Goal: Task Accomplishment & Management: Manage account settings

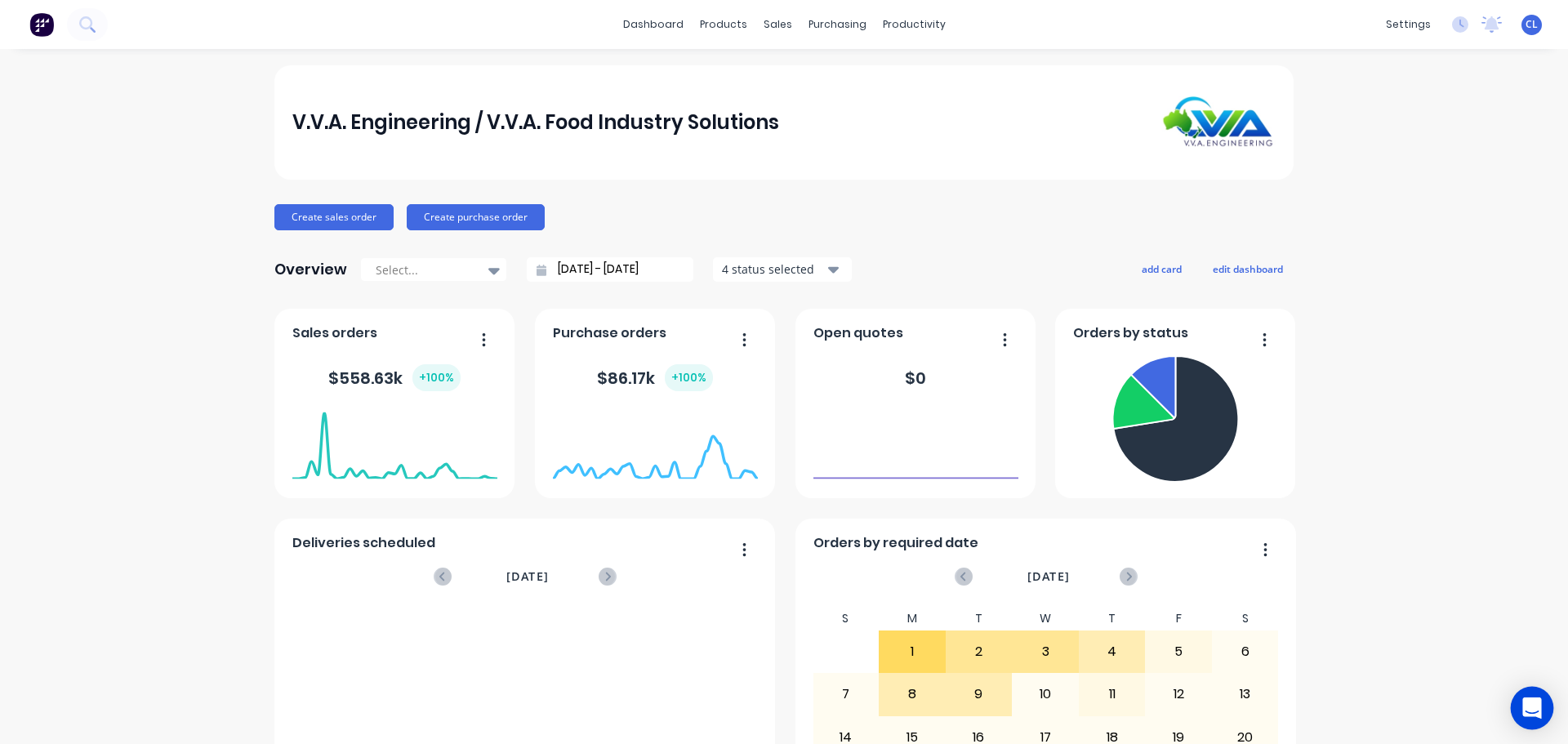
click at [1517, 708] on div "Open Intercom Messenger" at bounding box center [1533, 709] width 43 height 43
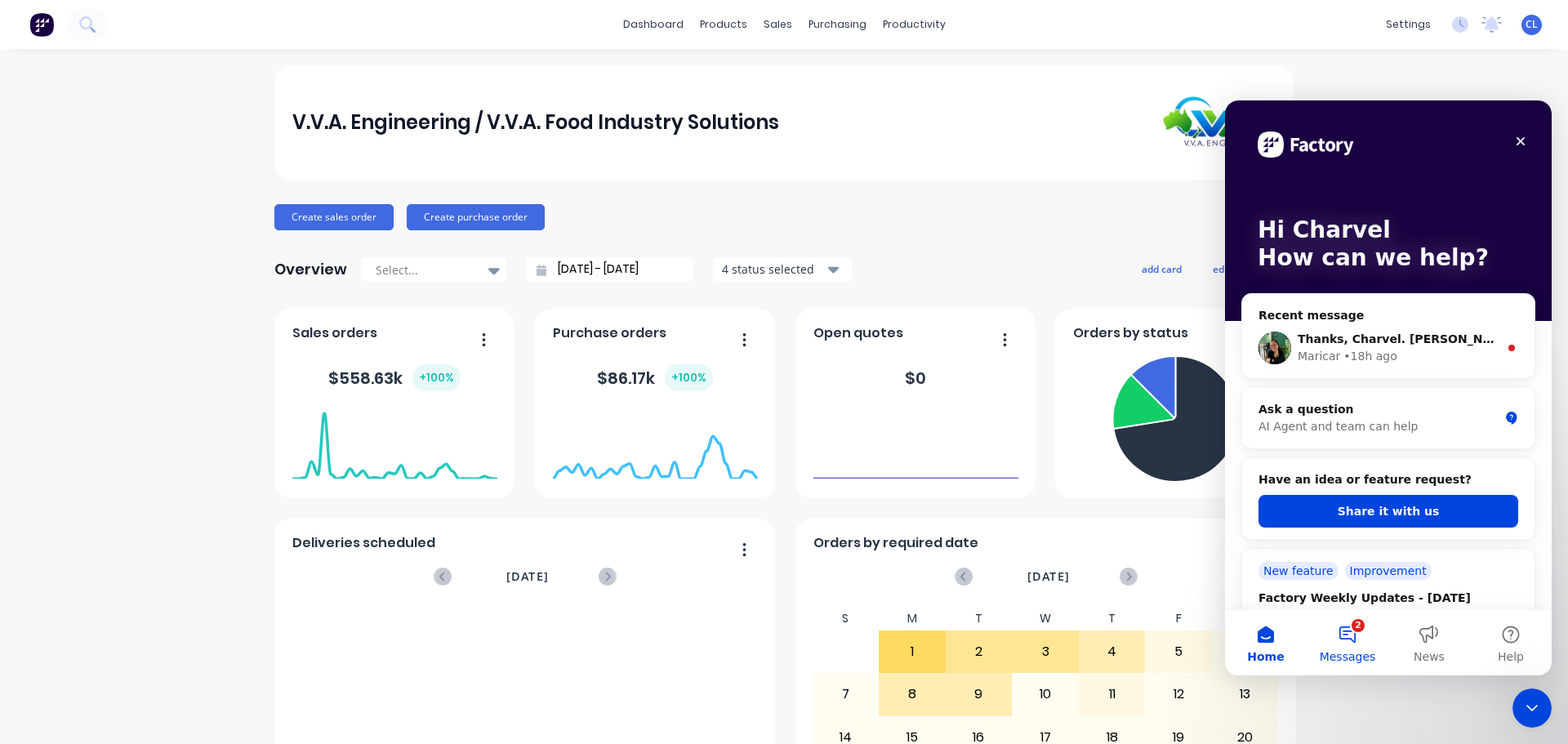
click at [1366, 630] on button "2 Messages" at bounding box center [1347, 642] width 81 height 65
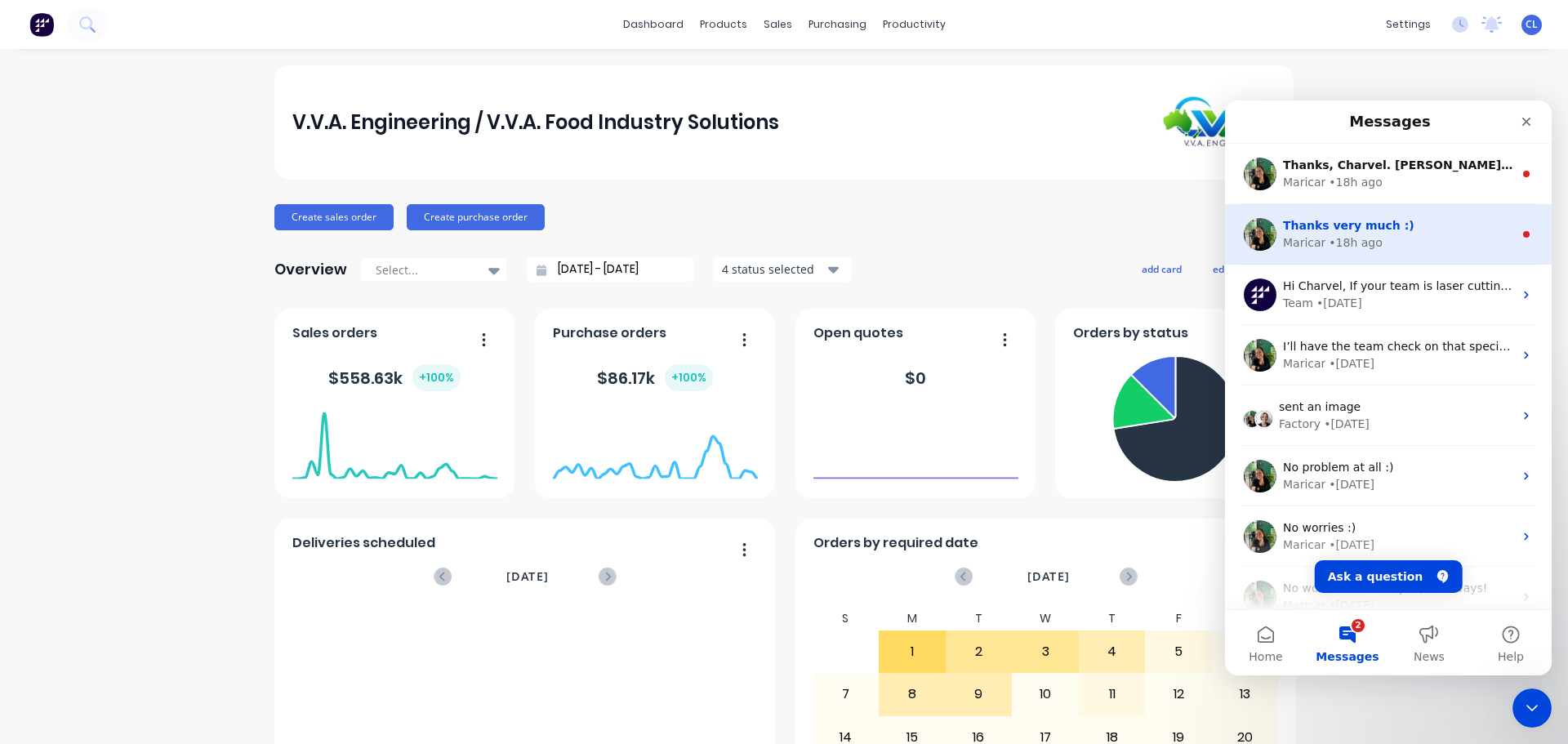
click at [1351, 244] on div "• 18h ago" at bounding box center [1354, 243] width 53 height 17
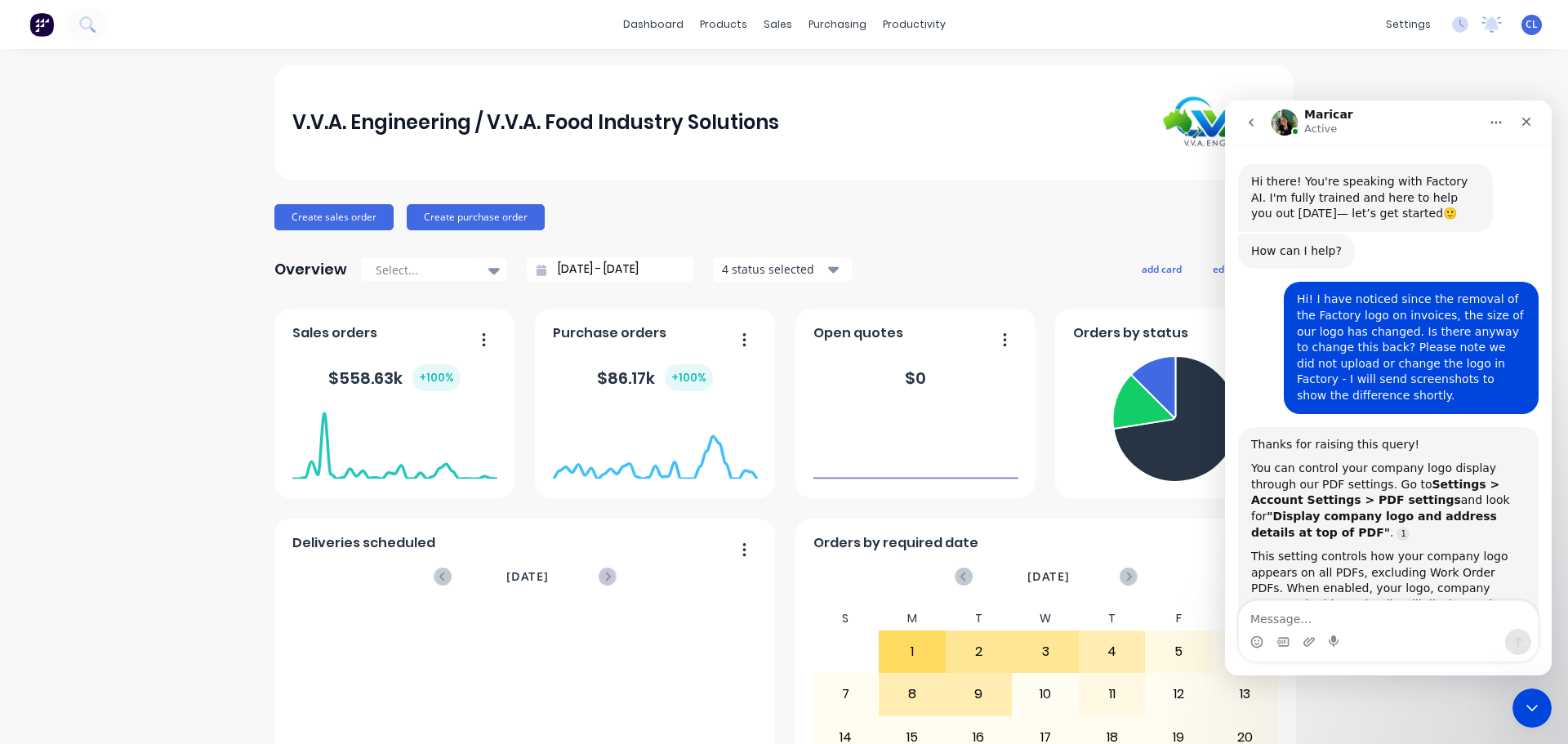
scroll to position [19, 0]
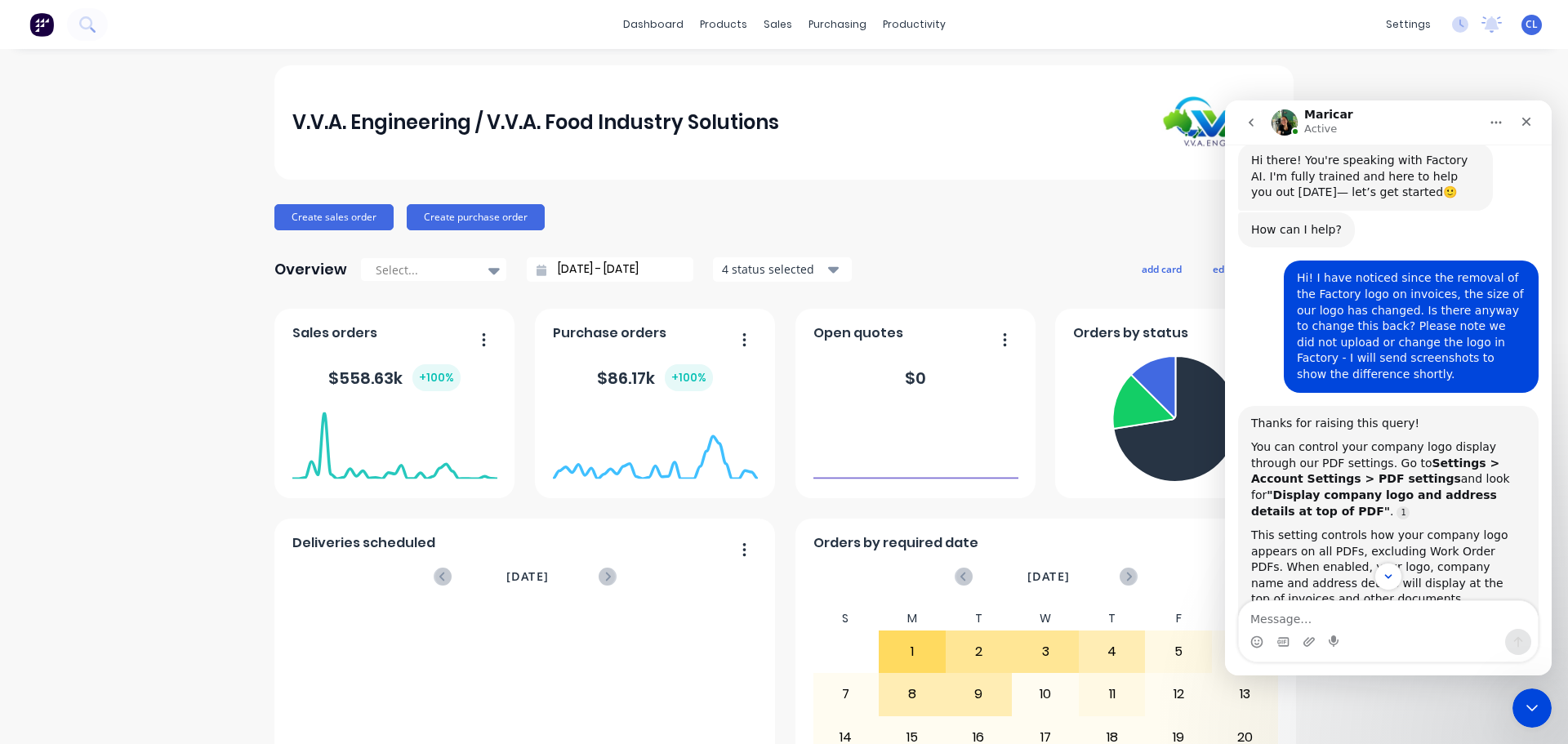
click at [1249, 119] on icon "go back" at bounding box center [1250, 122] width 13 height 13
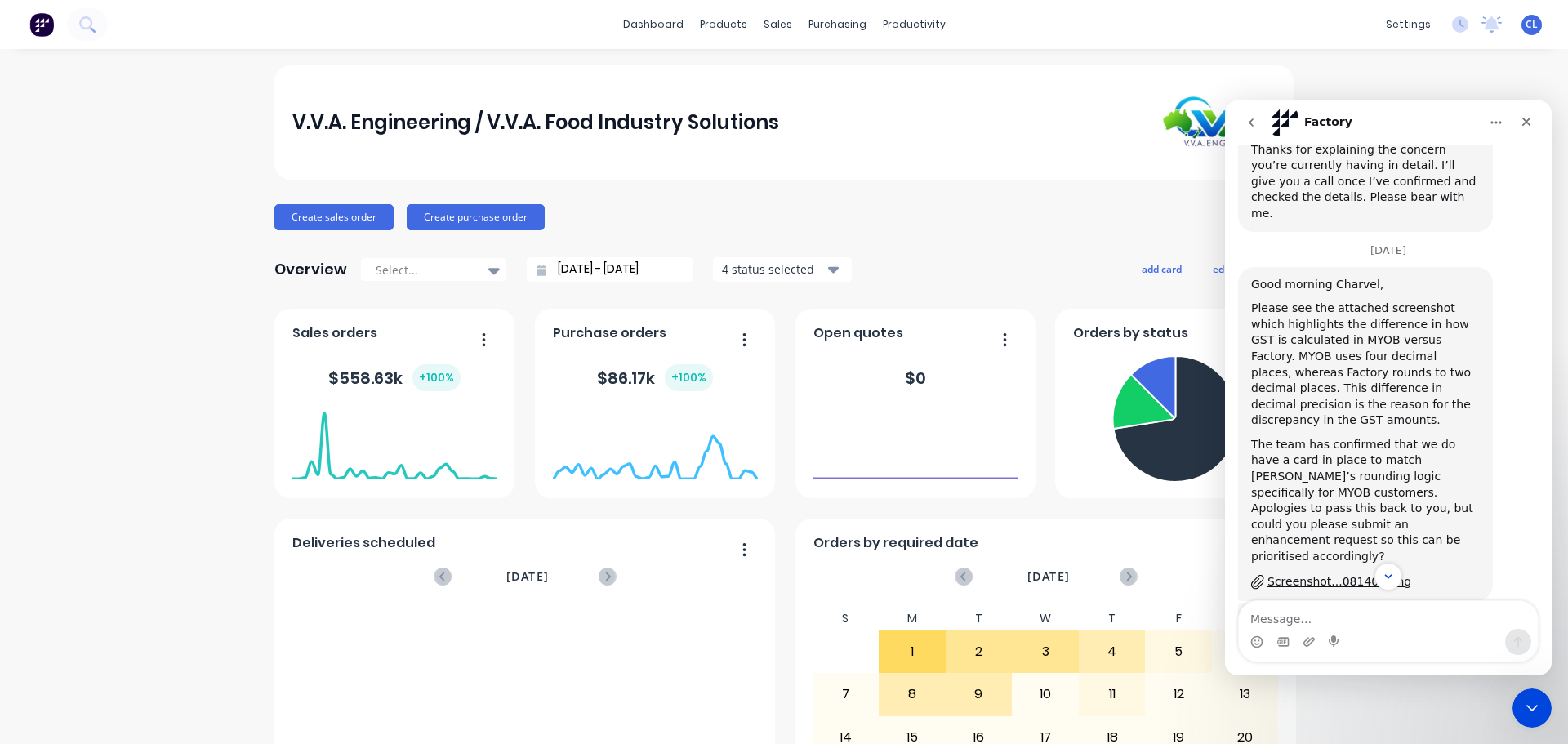
scroll to position [3237, 0]
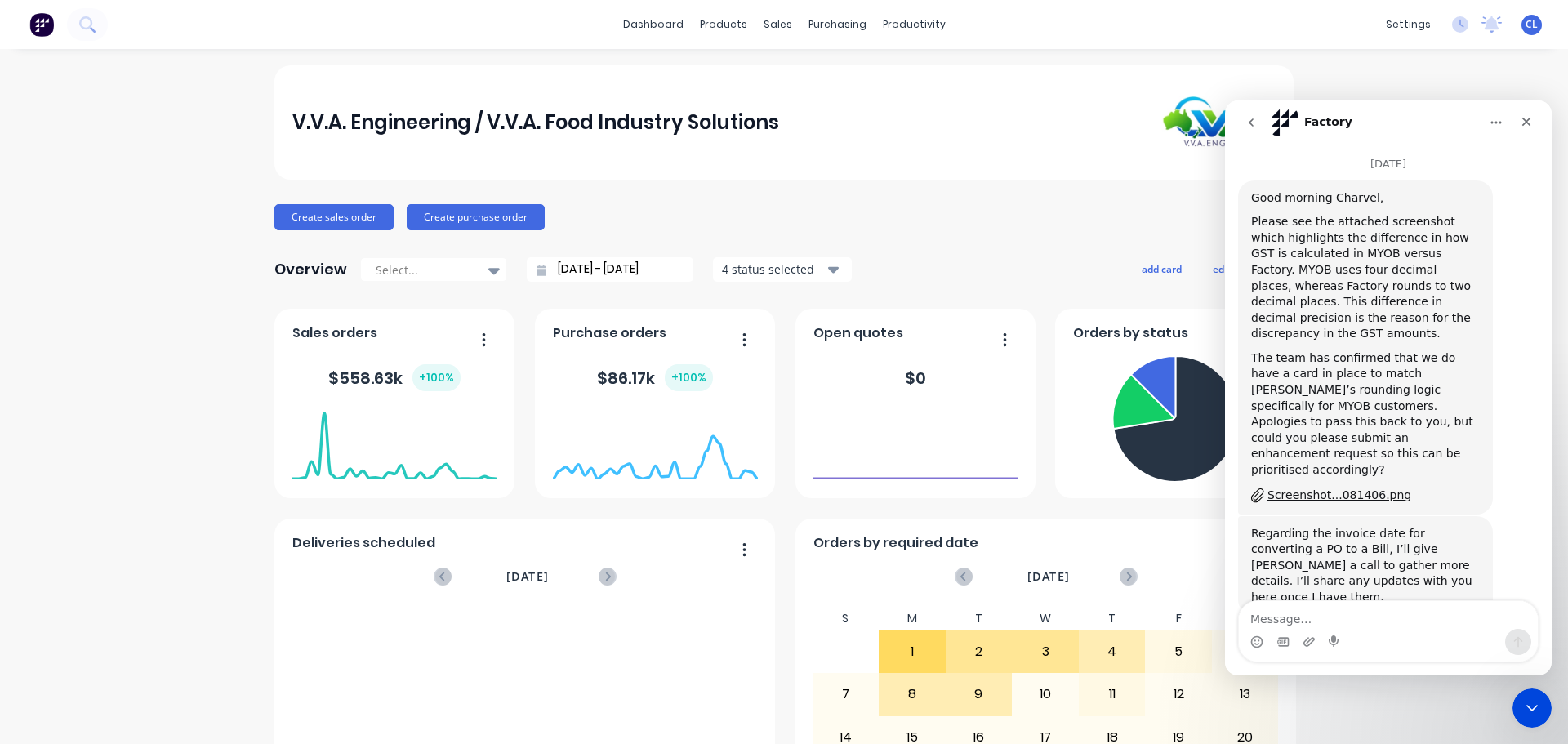
click at [1241, 132] on button "go back" at bounding box center [1251, 123] width 31 height 31
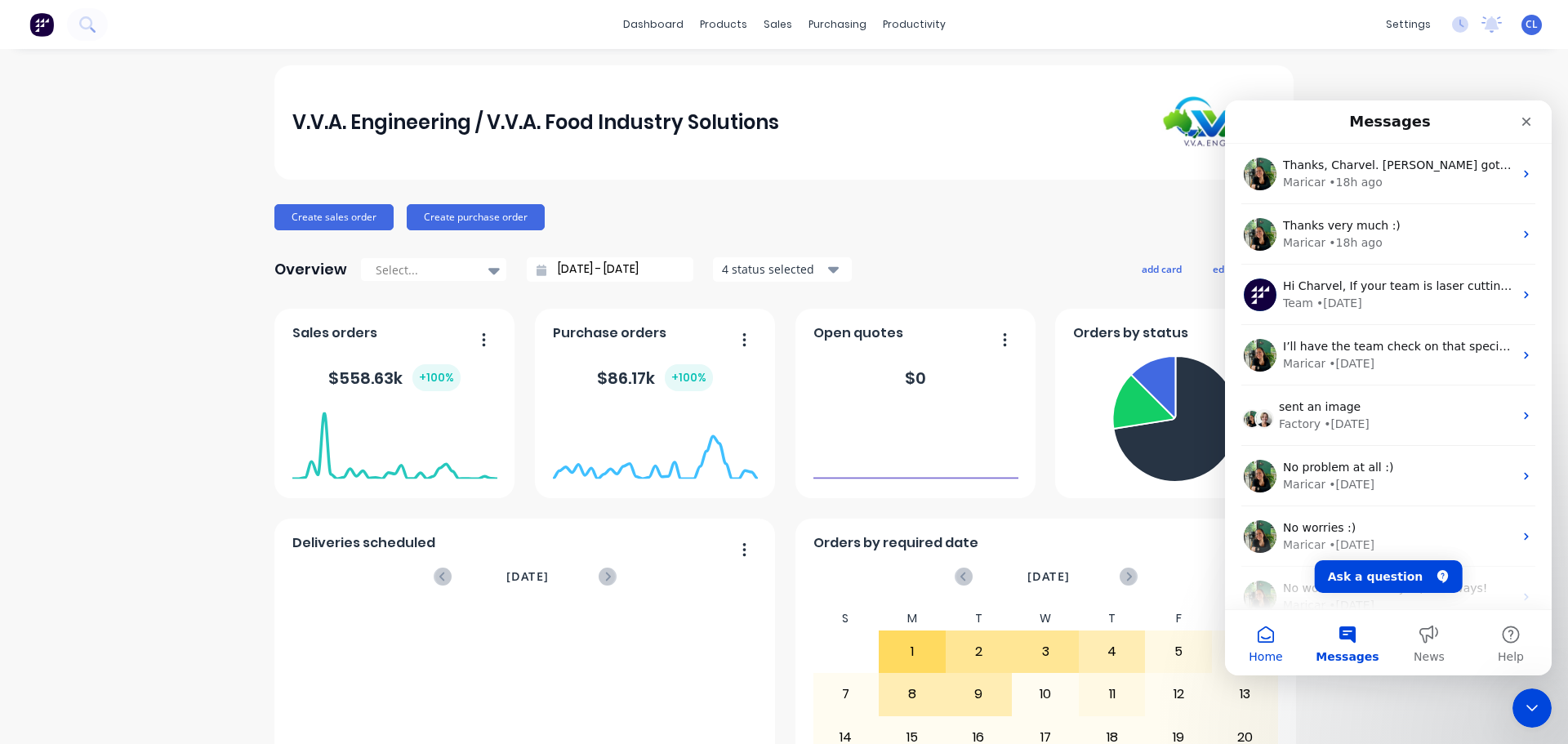
click at [1271, 622] on button "Home" at bounding box center [1265, 642] width 81 height 65
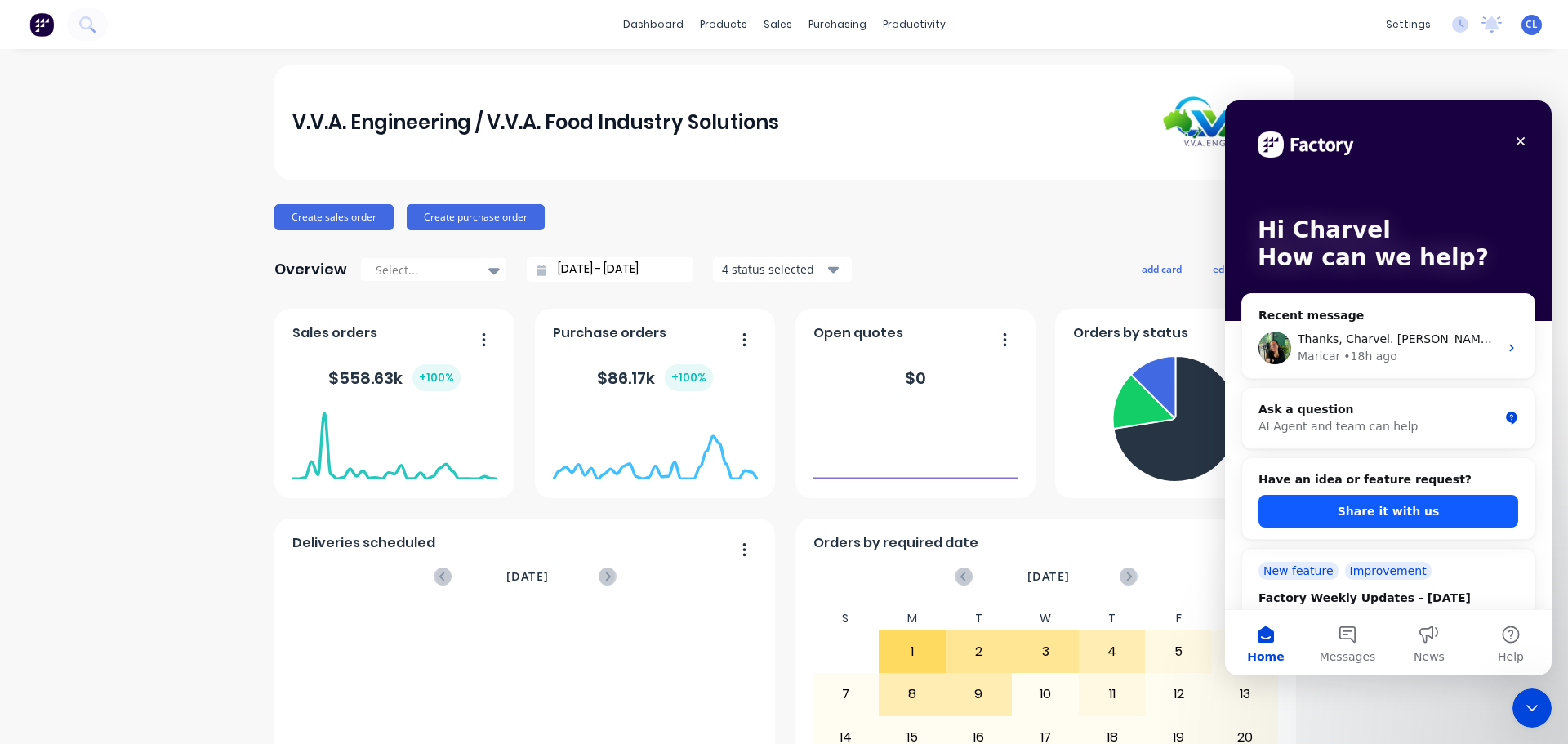
click at [1386, 501] on button "Share it with us" at bounding box center [1388, 511] width 260 height 33
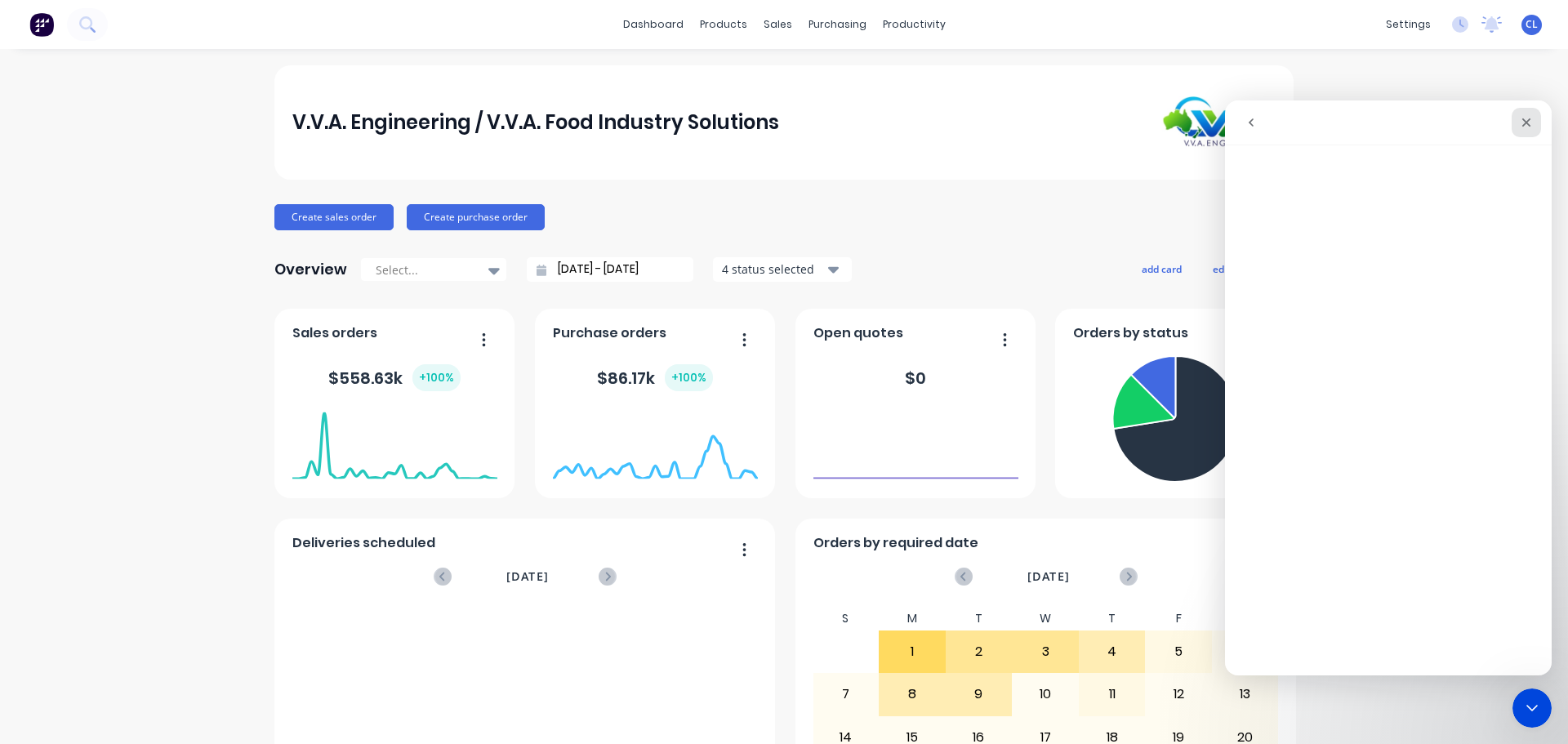
click at [1526, 132] on div "Close" at bounding box center [1526, 123] width 29 height 29
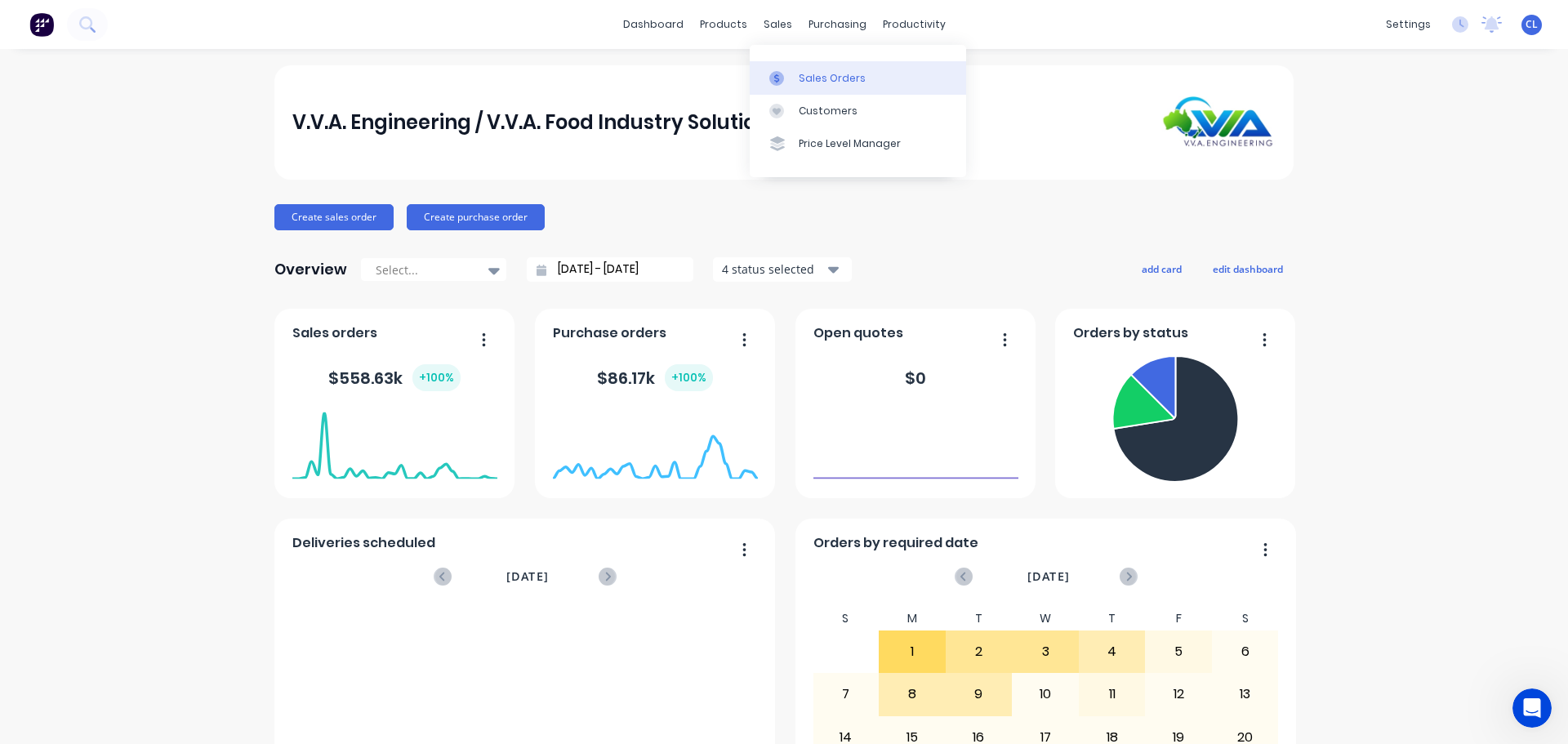
click at [792, 71] on div at bounding box center [781, 78] width 24 height 15
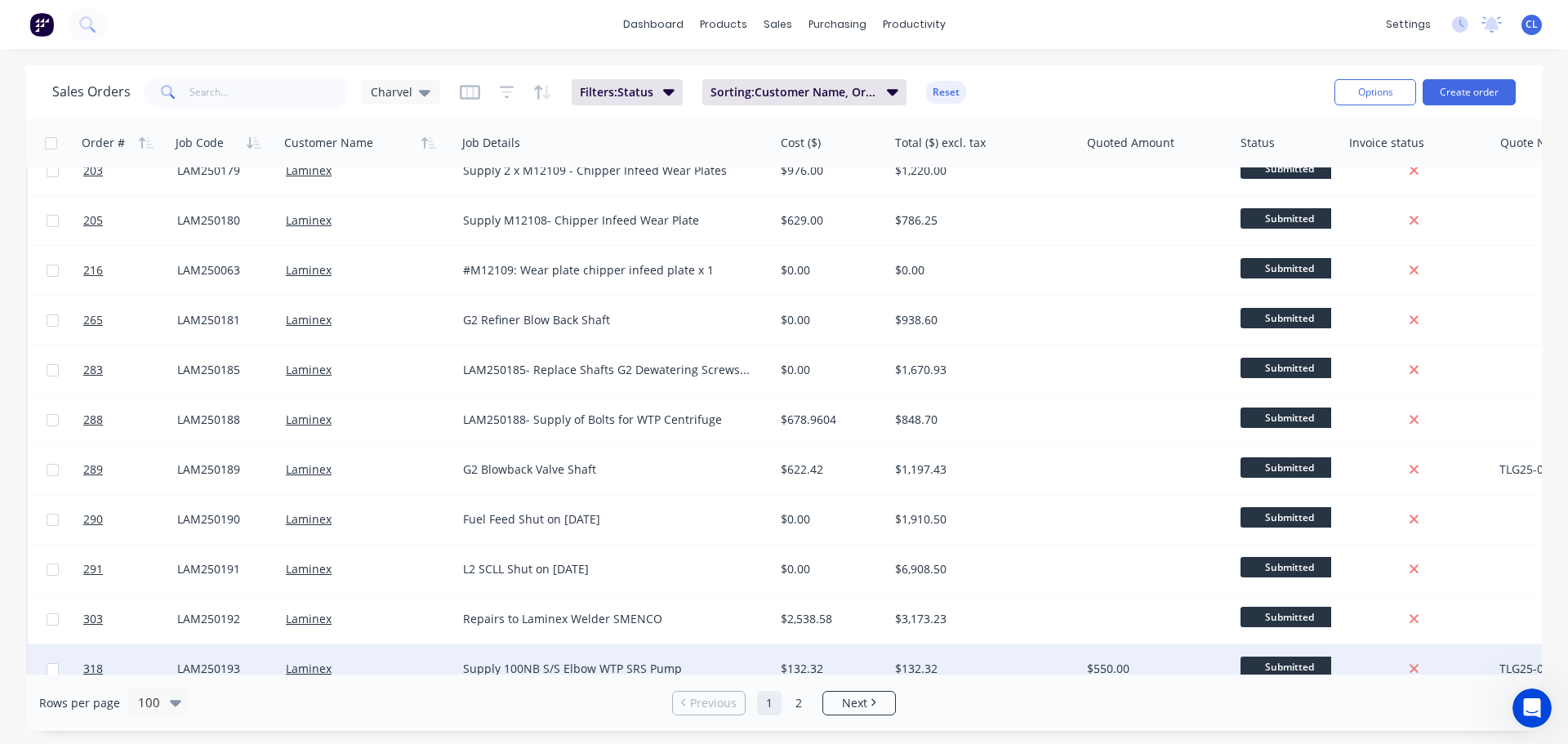
scroll to position [3184, 0]
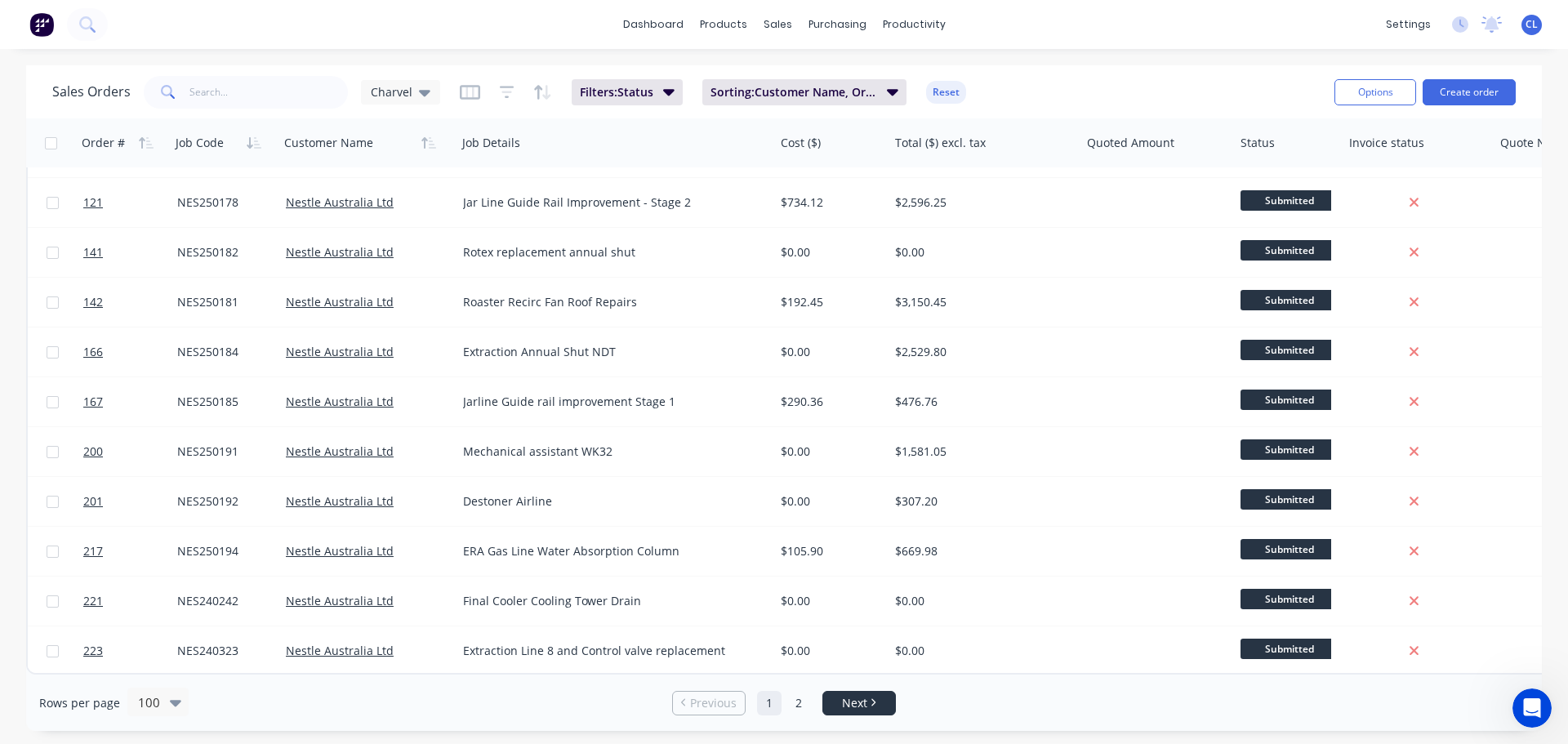
click at [840, 696] on link "Next" at bounding box center [858, 702] width 72 height 16
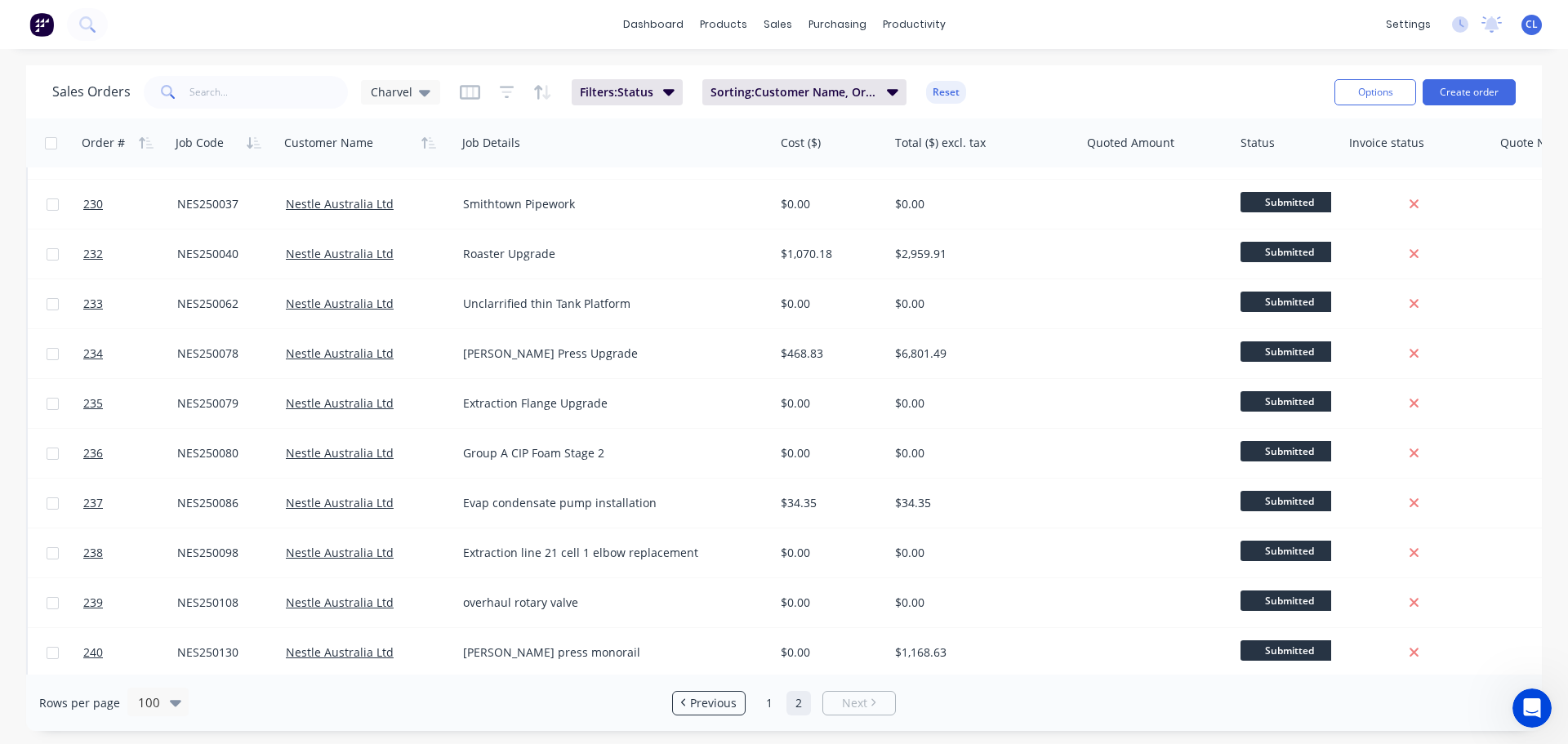
scroll to position [0, 0]
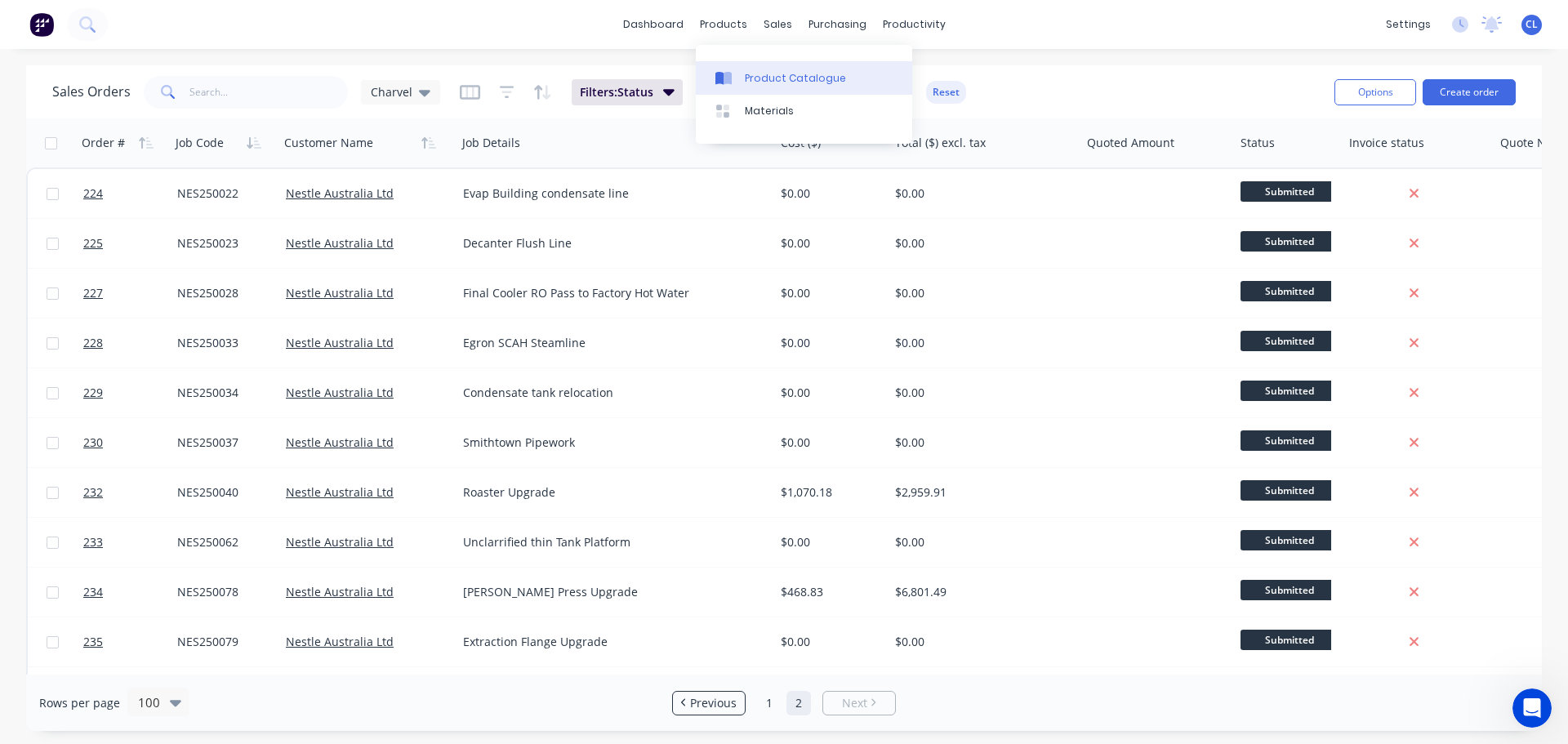
click at [747, 81] on div "Product Catalogue" at bounding box center [795, 78] width 101 height 15
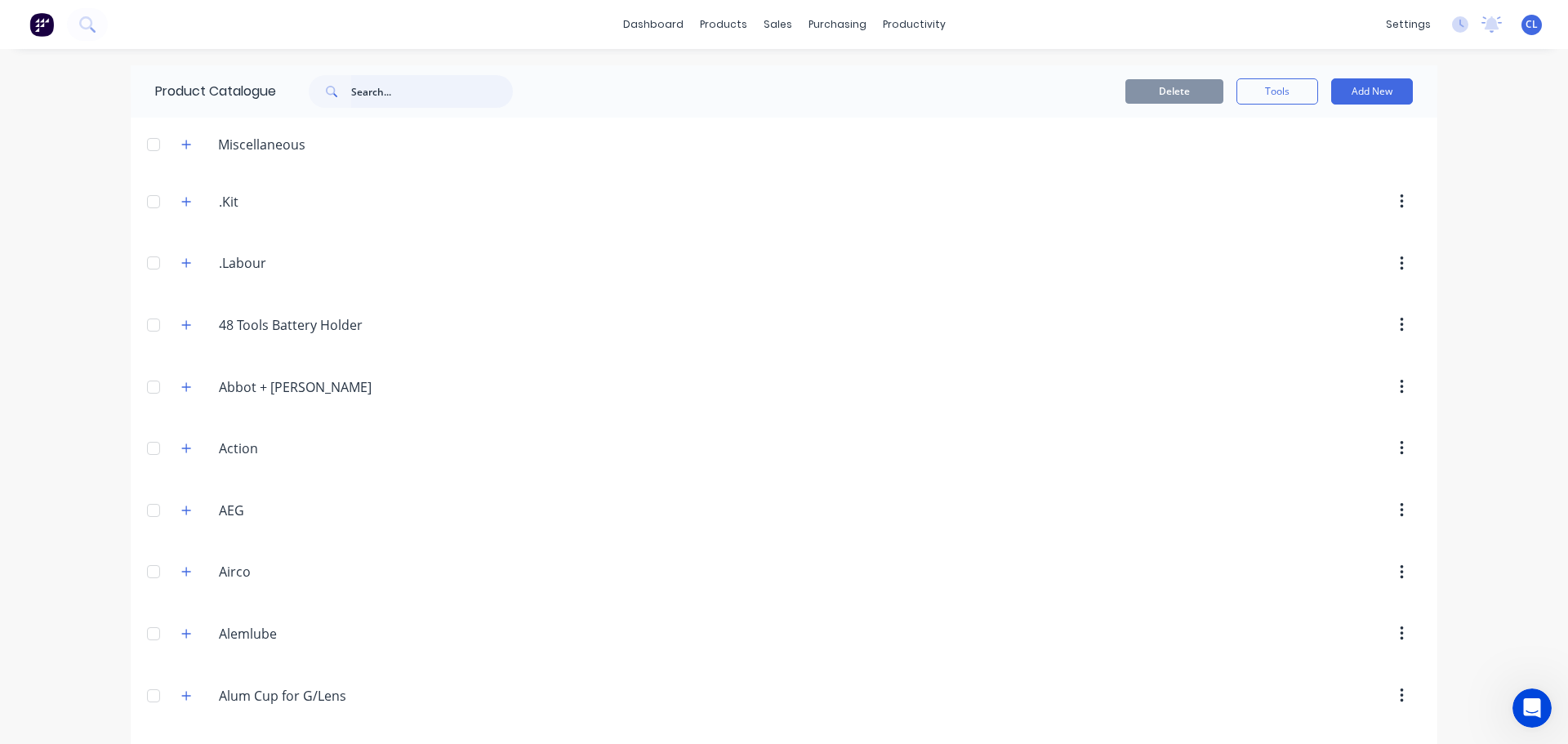
click at [504, 100] on input "text" at bounding box center [432, 92] width 162 height 33
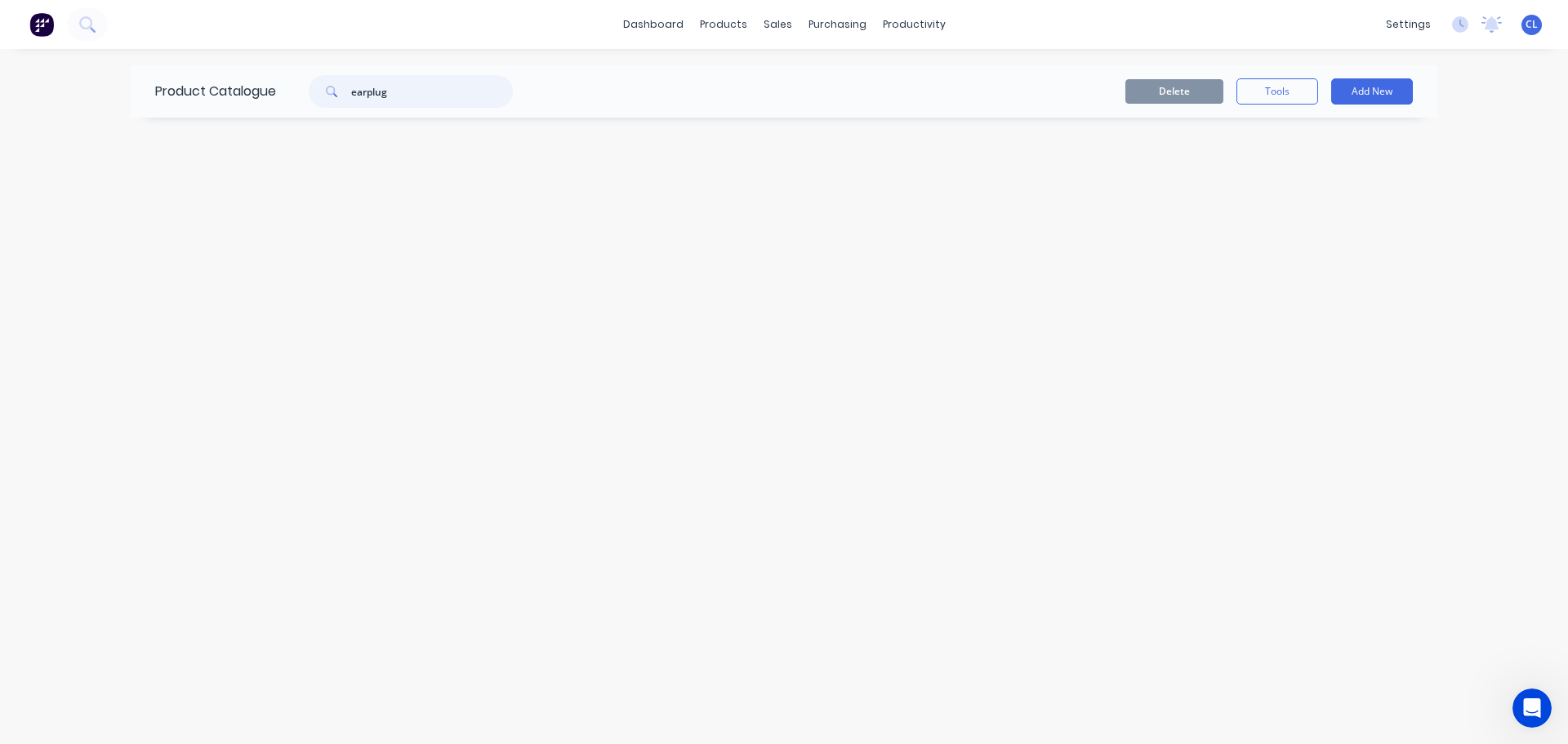
click at [368, 92] on input "earplug" at bounding box center [432, 92] width 162 height 33
click at [396, 91] on input "ear plug" at bounding box center [432, 92] width 162 height 33
drag, startPoint x: 387, startPoint y: 97, endPoint x: 90, endPoint y: 99, distance: 297.0
click at [114, 84] on div "dashboard products sales purchasing productivity dashboard products Product Cat…" at bounding box center [784, 372] width 1568 height 744
type input "g"
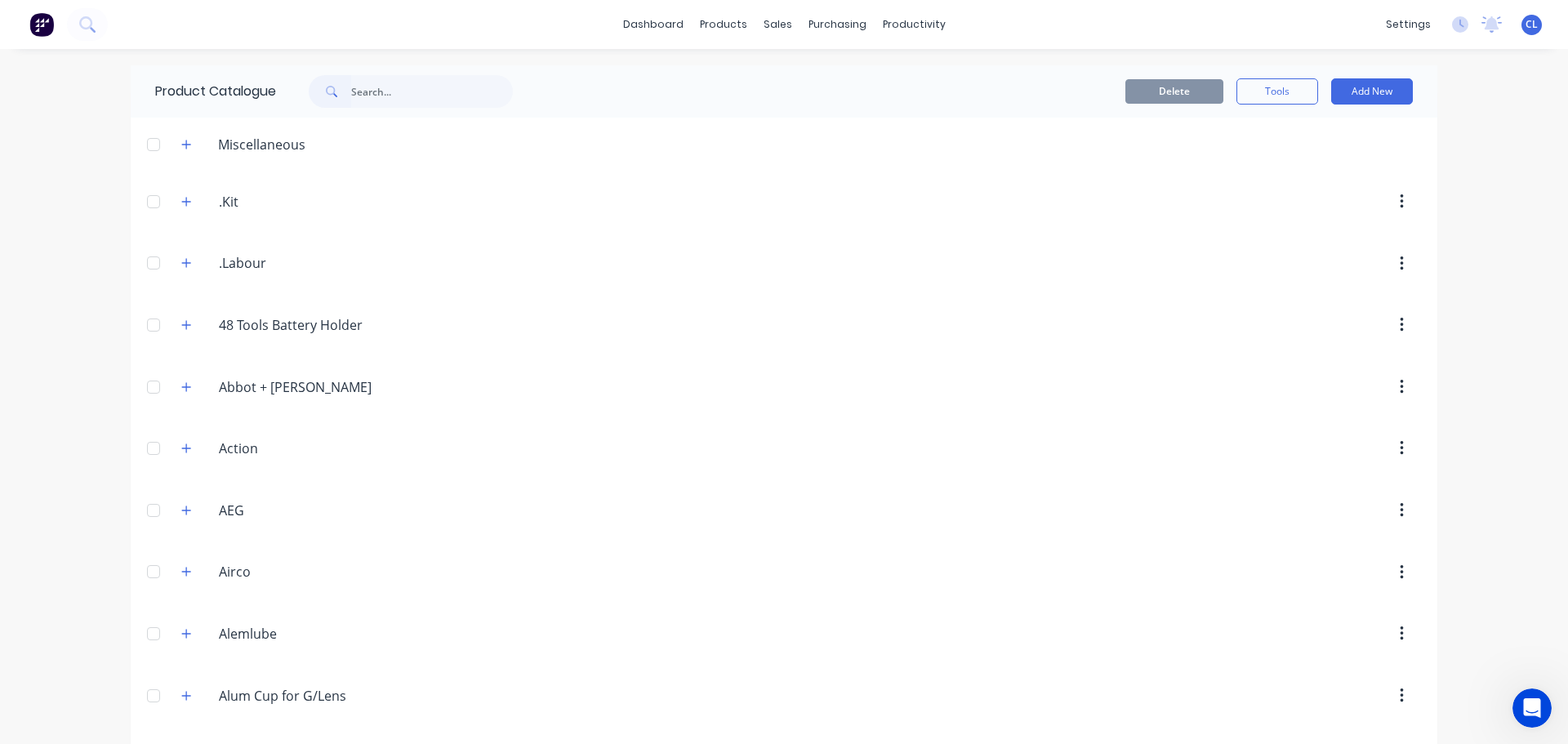
click at [193, 154] on header "Miscellaneous" at bounding box center [784, 144] width 1307 height 53
click at [187, 151] on button "button" at bounding box center [187, 144] width 21 height 21
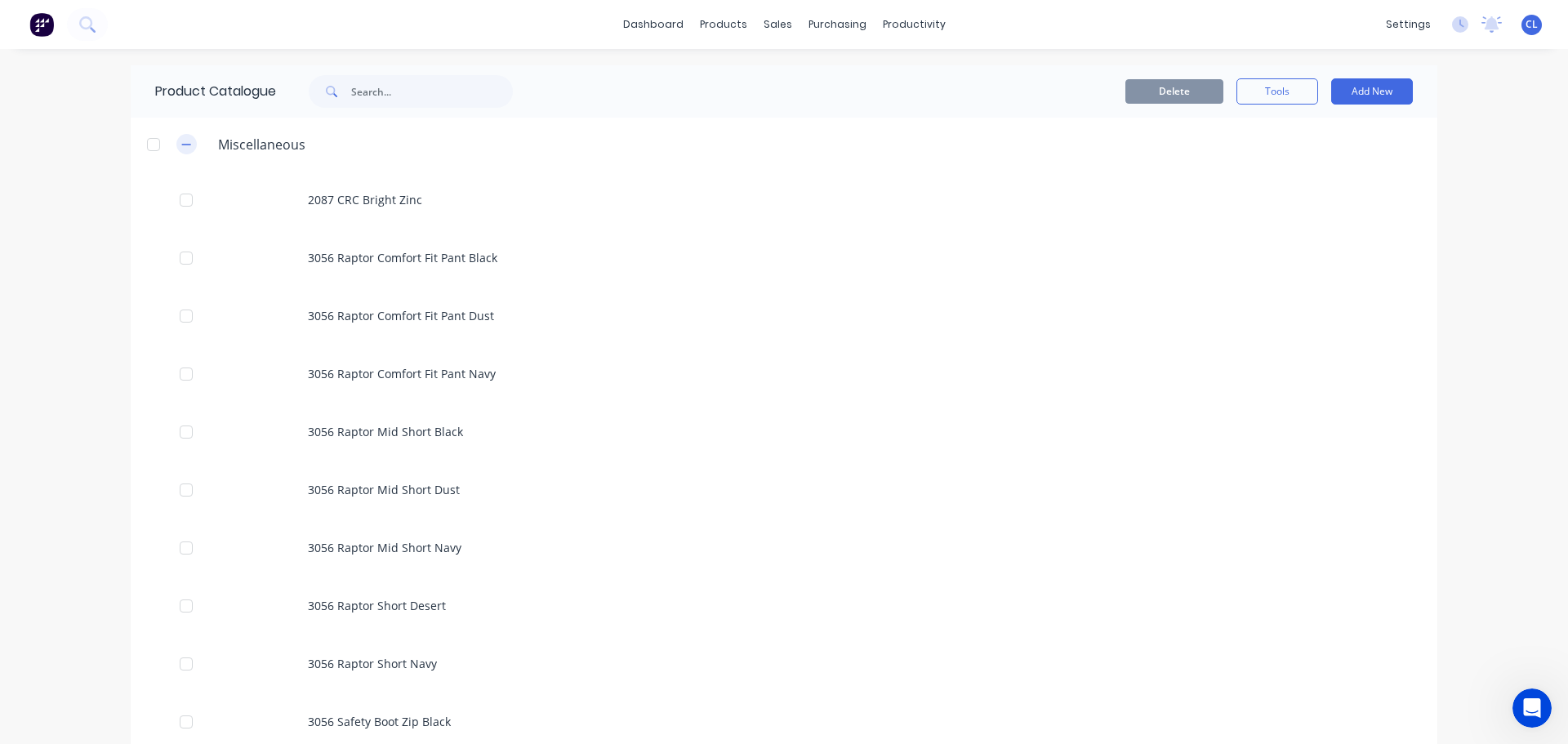
click at [187, 151] on button "button" at bounding box center [187, 144] width 21 height 21
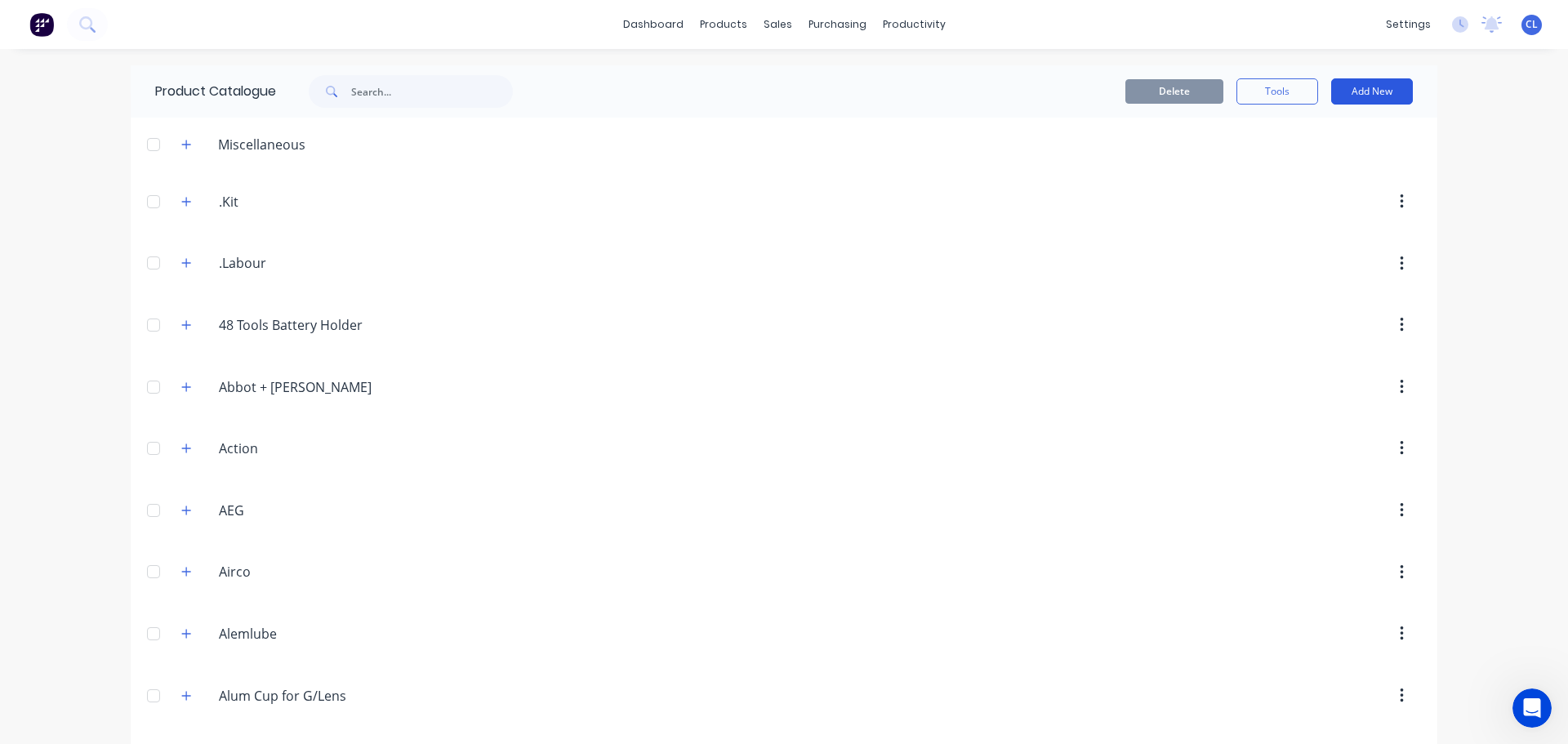
click at [1365, 100] on button "Add New" at bounding box center [1372, 92] width 81 height 26
click at [1343, 163] on div "Product" at bounding box center [1334, 165] width 125 height 23
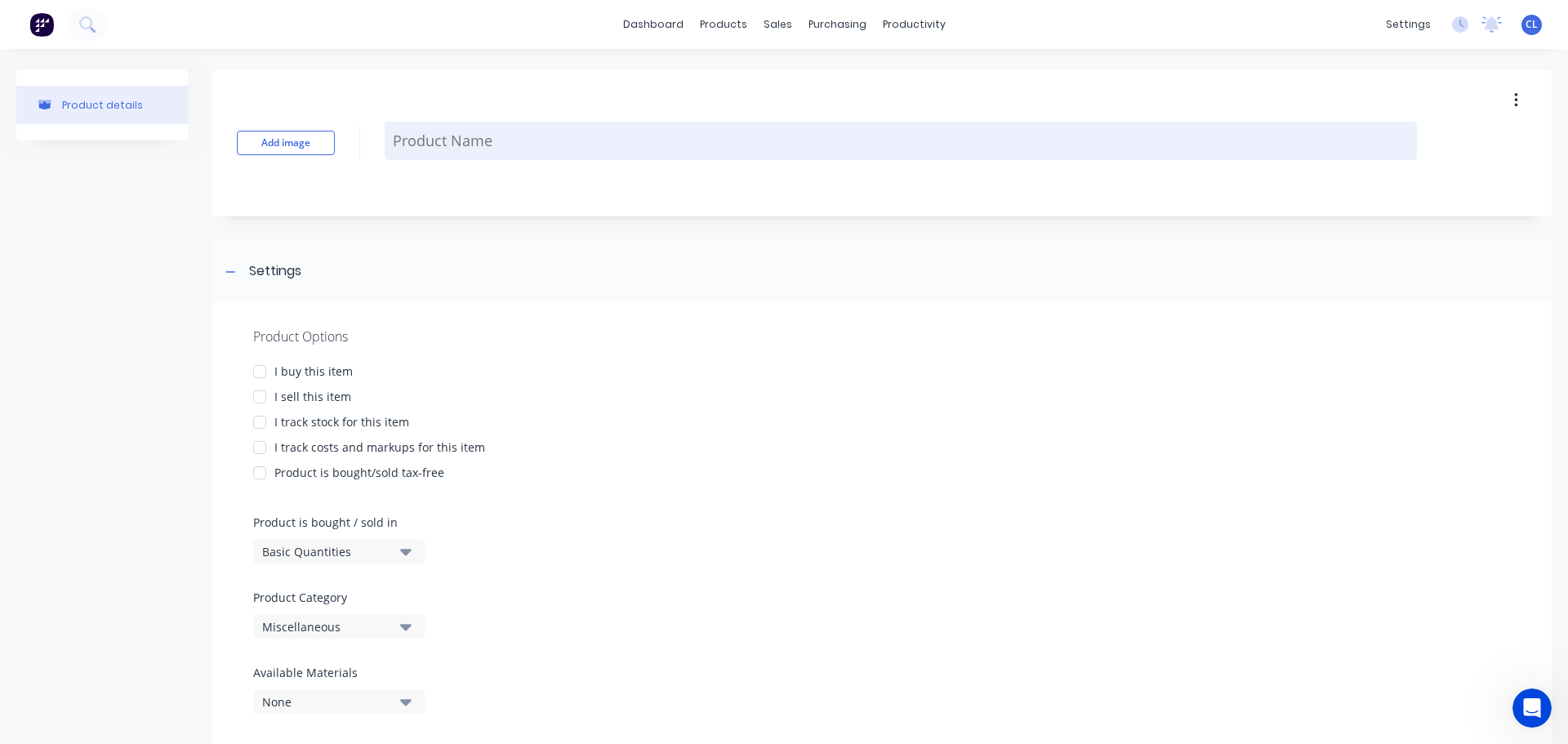
click at [546, 155] on textarea at bounding box center [900, 141] width 1032 height 38
click at [426, 155] on textarea at bounding box center [900, 141] width 1032 height 38
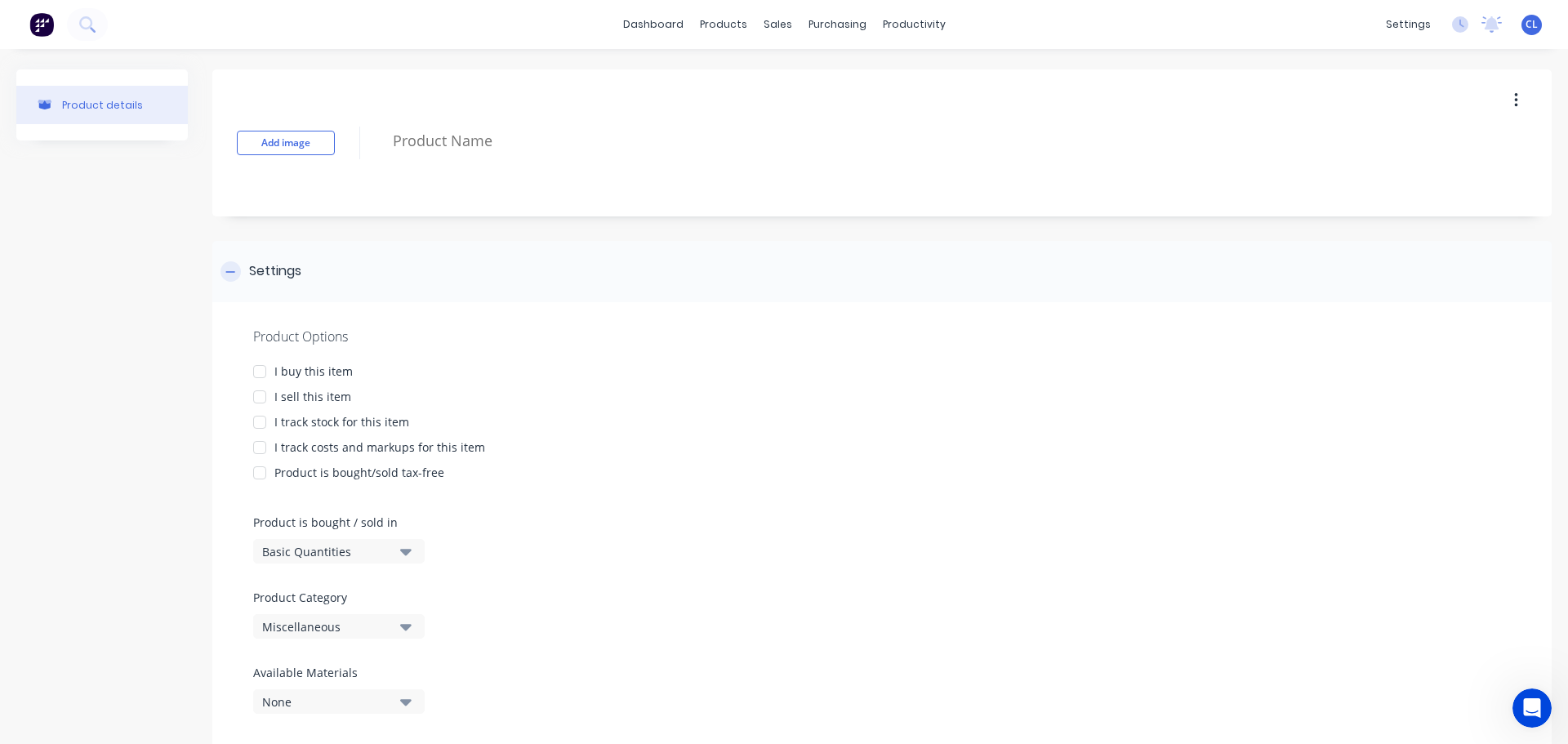
paste textarea "Earplugs Laserlite CL4 LL-1 (500)"
type textarea "x"
type textarea "Earplugs Laserlite CL4 LL-1 (500)"
click at [257, 374] on div at bounding box center [260, 371] width 33 height 33
click at [265, 403] on div at bounding box center [260, 397] width 33 height 33
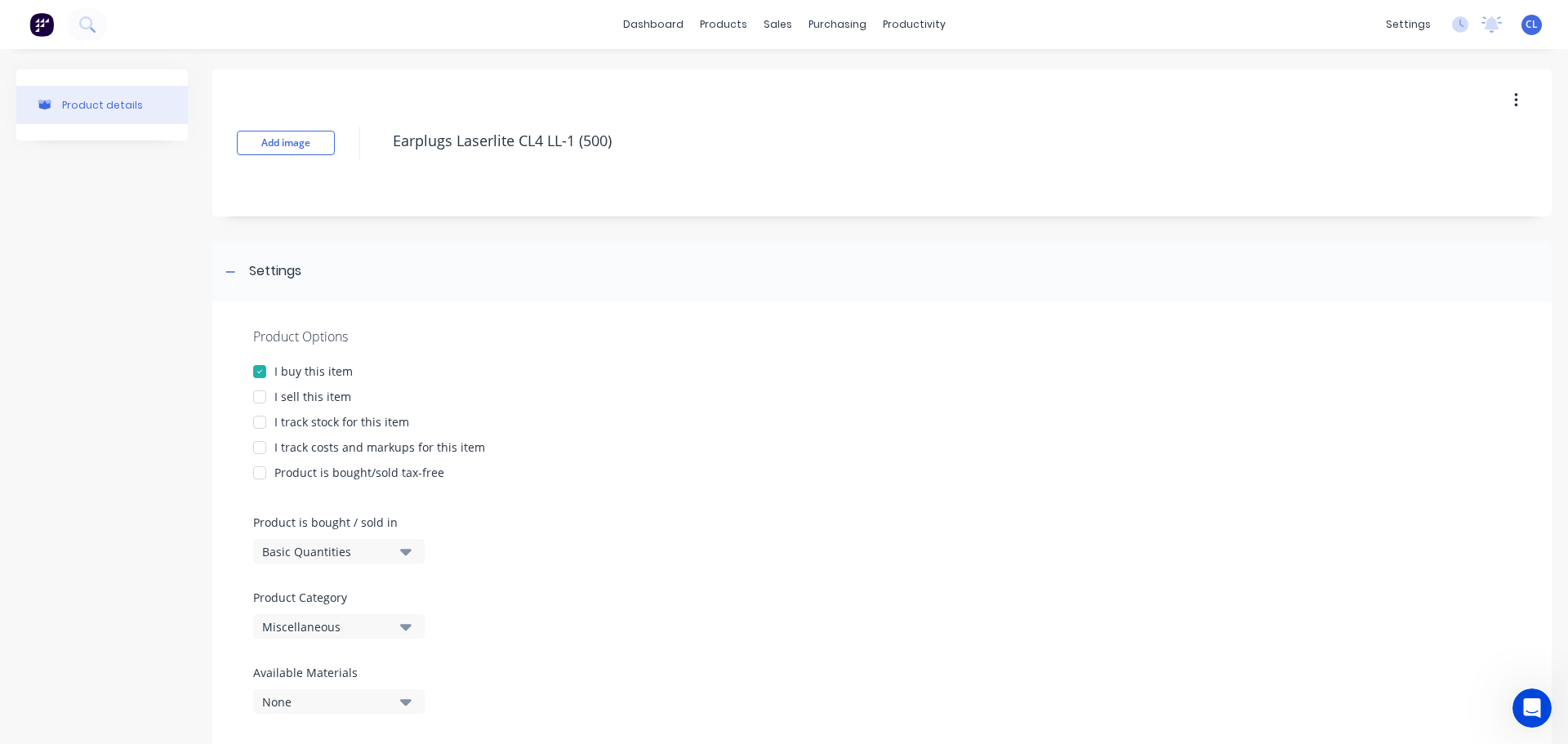
type textarea "x"
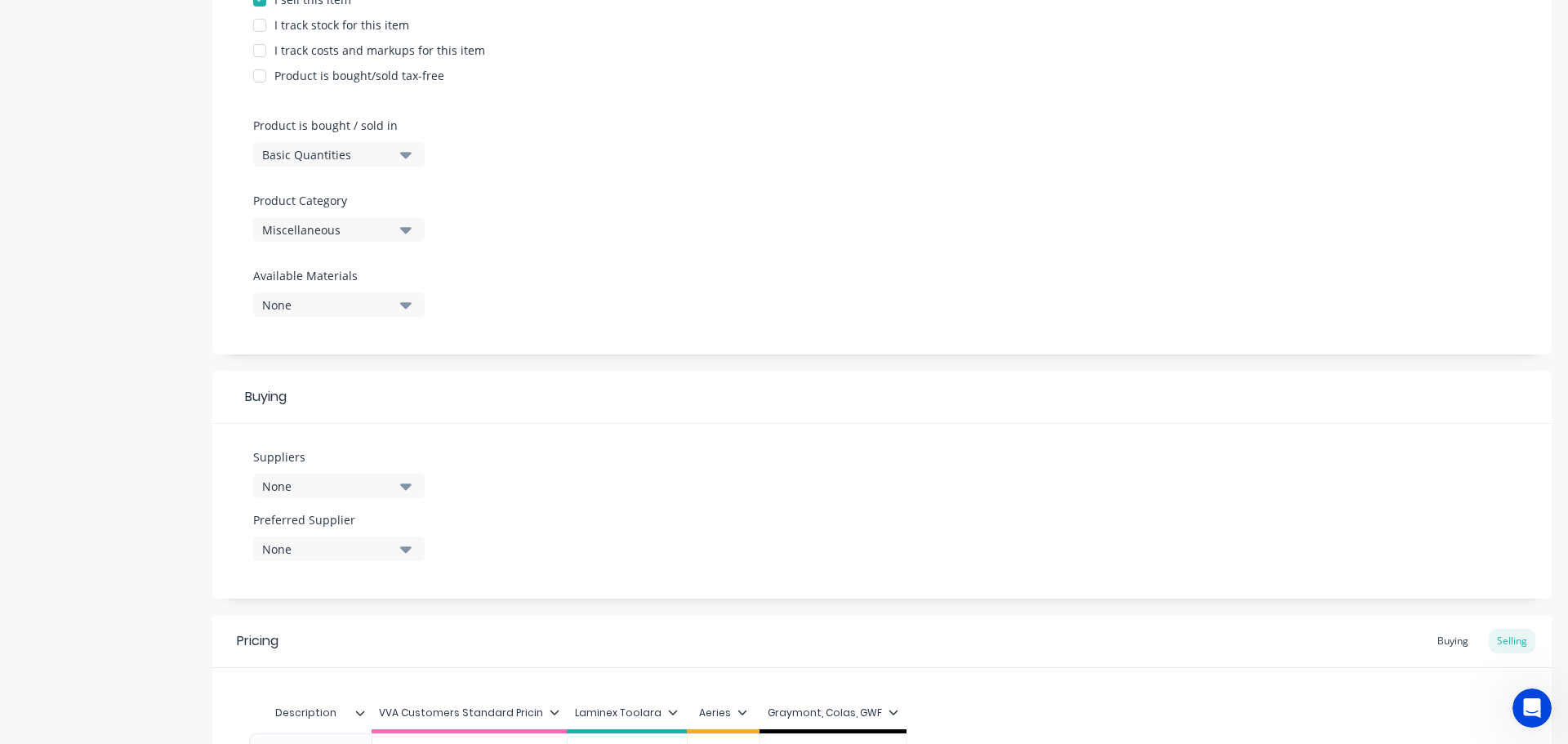
scroll to position [490, 0]
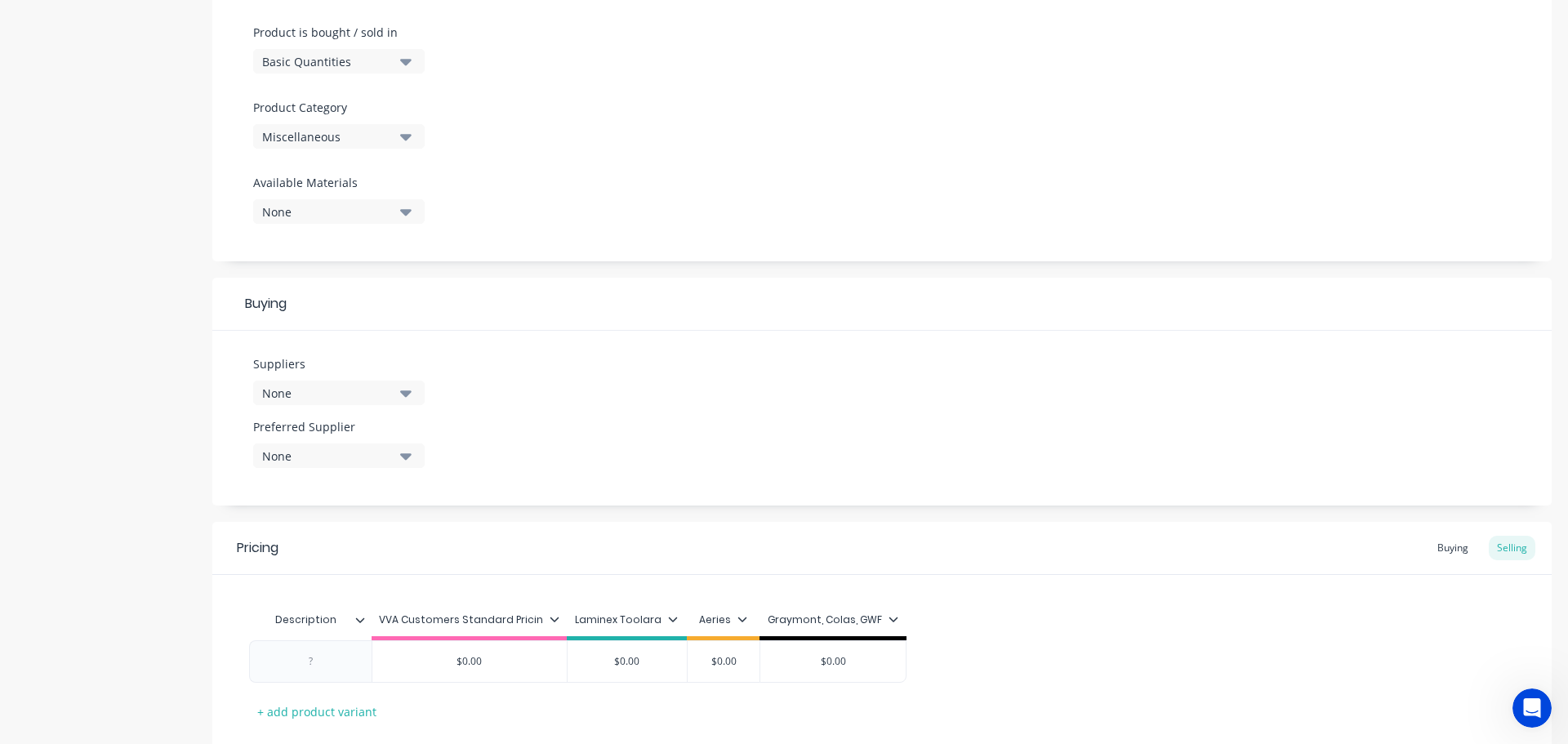
type textarea "Earplugs Laserlite CL4 LL-1 (500)"
type textarea "x"
type textarea "Earplugs Laserlite CL4 LL-1 (500)"
click at [340, 401] on button "None" at bounding box center [339, 393] width 171 height 24
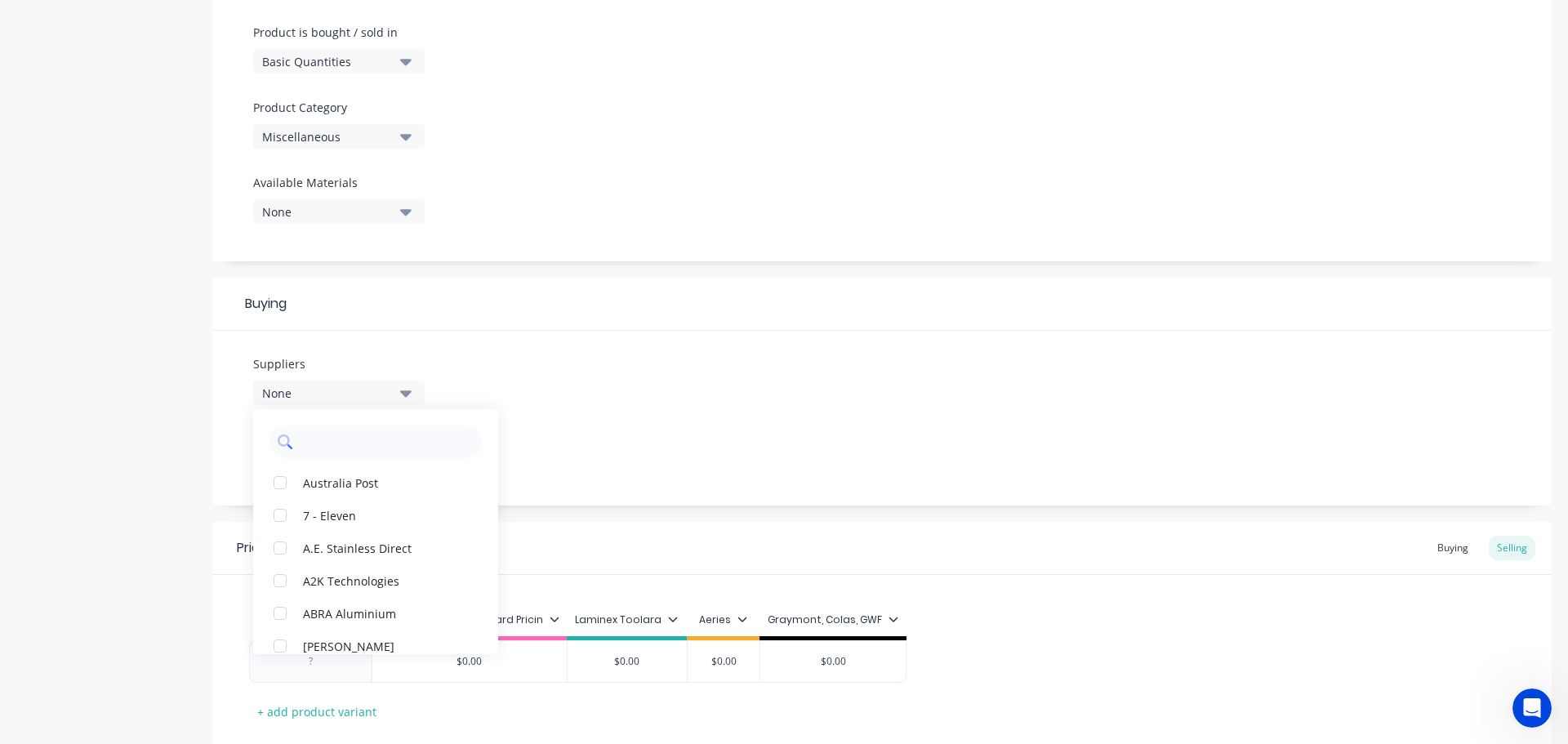
click at [323, 448] on input "text" at bounding box center [387, 442] width 173 height 33
type input "black"
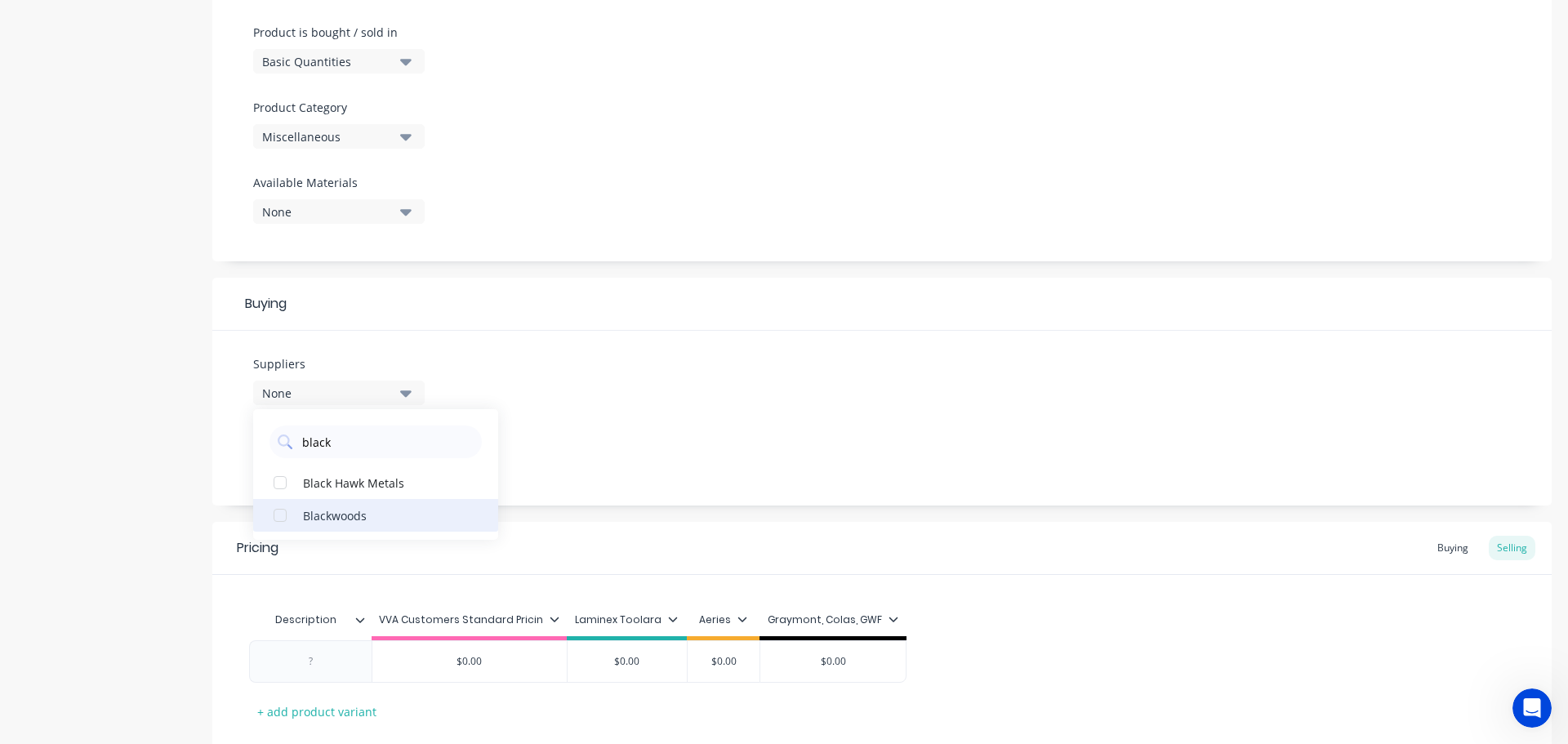
click at [284, 508] on div "button" at bounding box center [280, 516] width 33 height 33
type textarea "x"
type input "black"
click at [204, 477] on div "Product details Add image Earplugs Laserlite CL4 LL-1 (500) Settings Product Op…" at bounding box center [784, 202] width 1535 height 1244
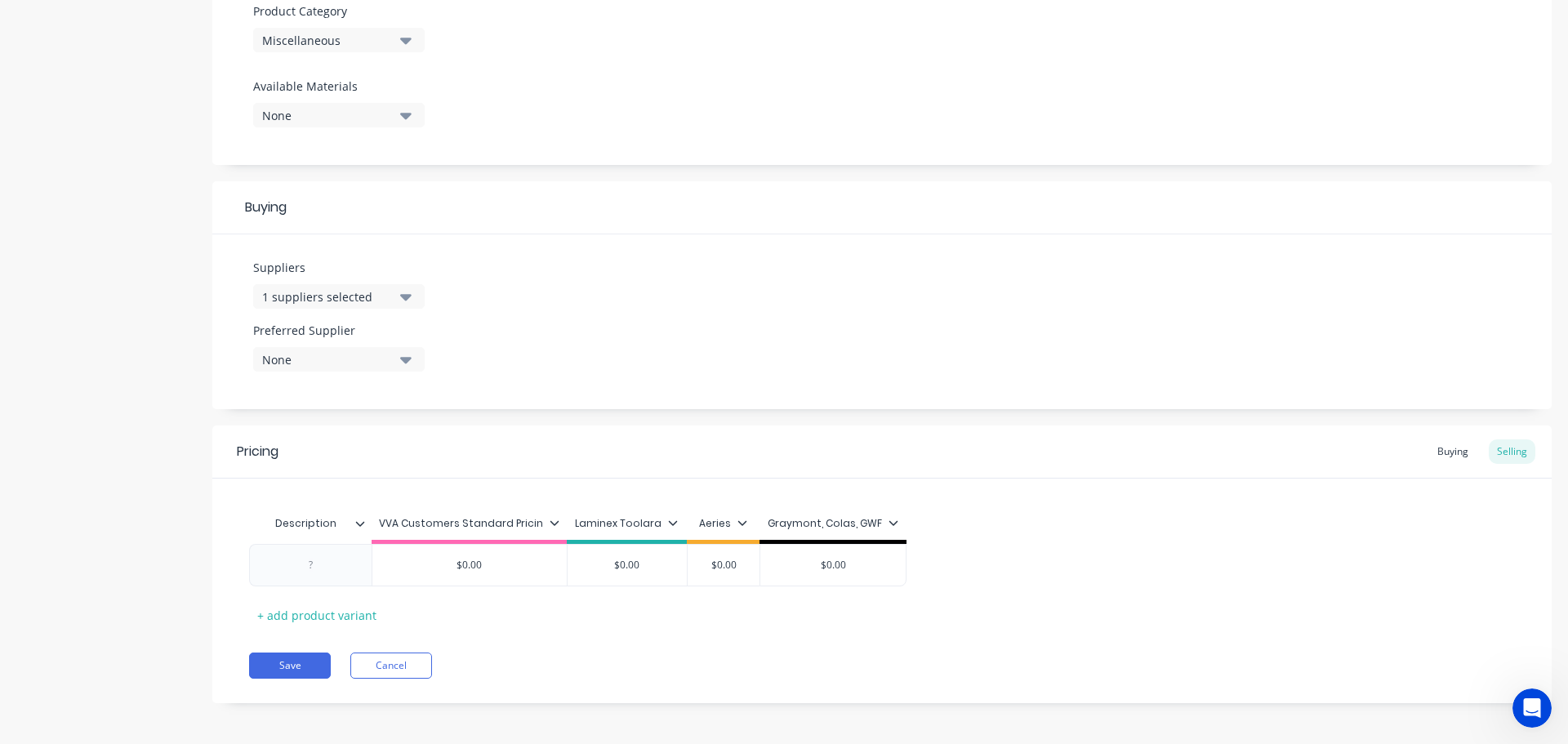
scroll to position [590, 0]
click at [322, 551] on div at bounding box center [311, 561] width 81 height 22
type textarea "x"
click at [317, 561] on div at bounding box center [311, 561] width 81 height 22
click at [318, 561] on div at bounding box center [311, 561] width 81 height 22
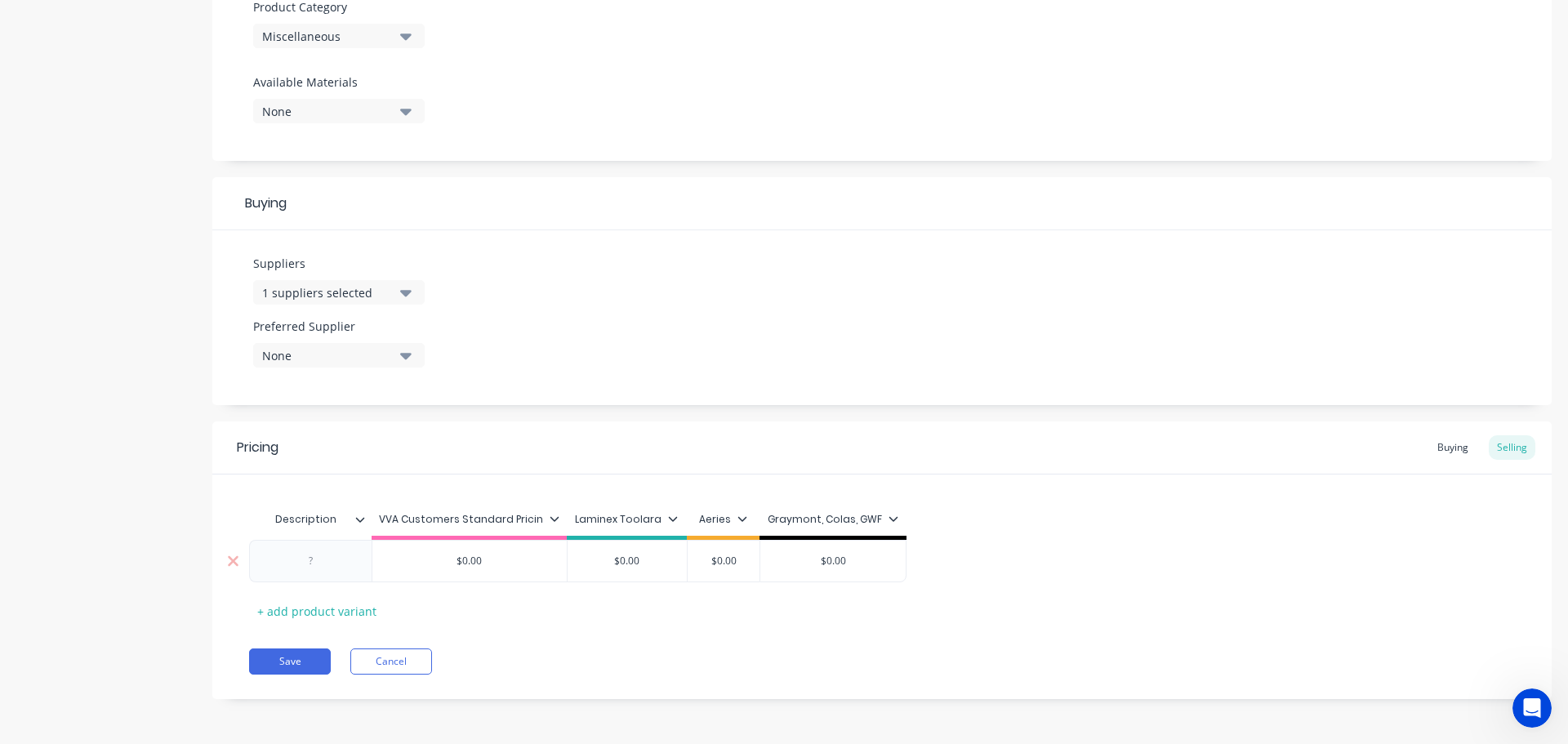
paste div
click at [345, 565] on div "01207313" at bounding box center [311, 561] width 81 height 22
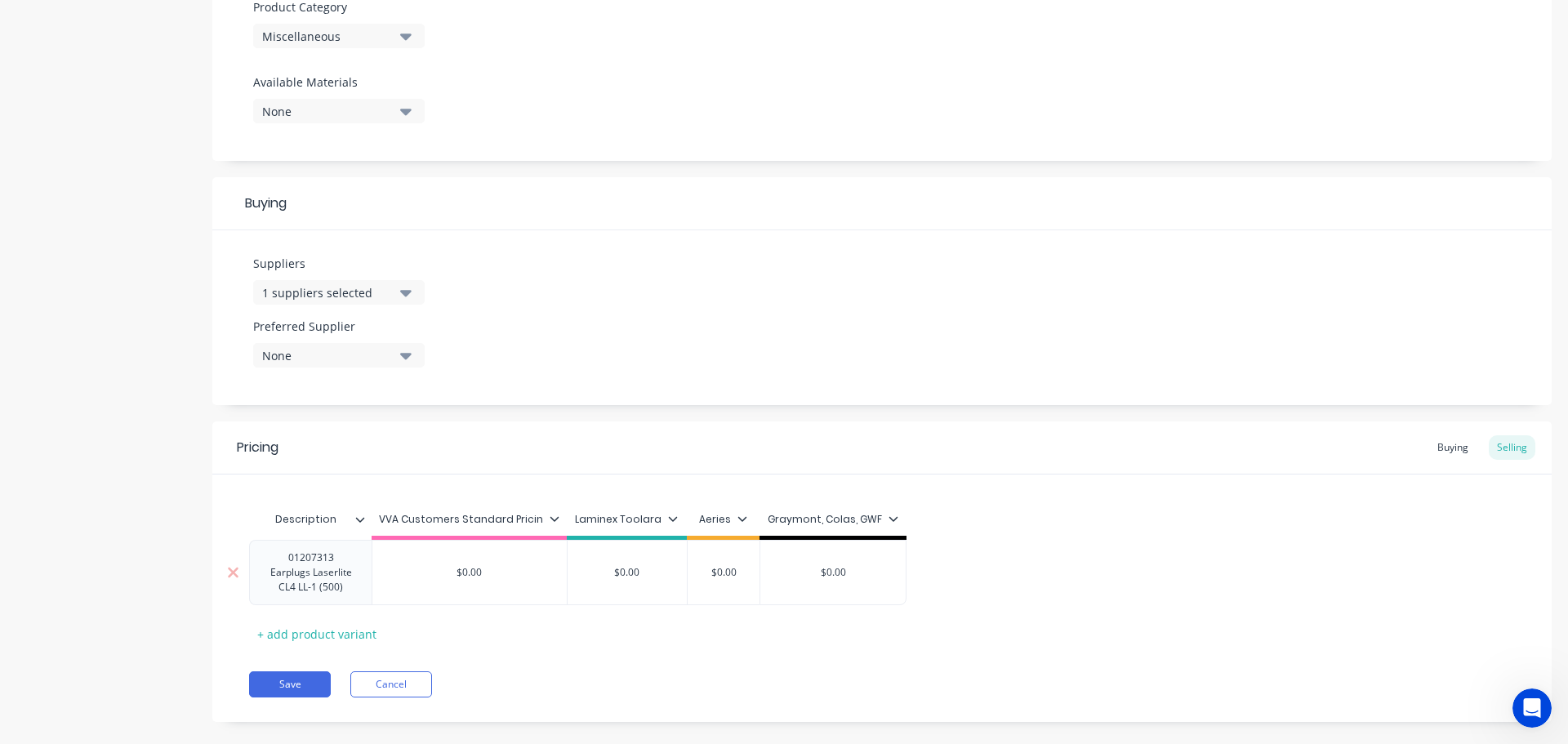
drag, startPoint x: 340, startPoint y: 564, endPoint x: 395, endPoint y: 567, distance: 55.1
click at [340, 563] on div "01207313 Earplugs Laserlite CL4 LL-1 (500)" at bounding box center [310, 572] width 108 height 51
copy div "01207313 Earplugs Laserlite CL4 LL-1 (500)"
click at [1429, 448] on div "Buying" at bounding box center [1452, 447] width 48 height 24
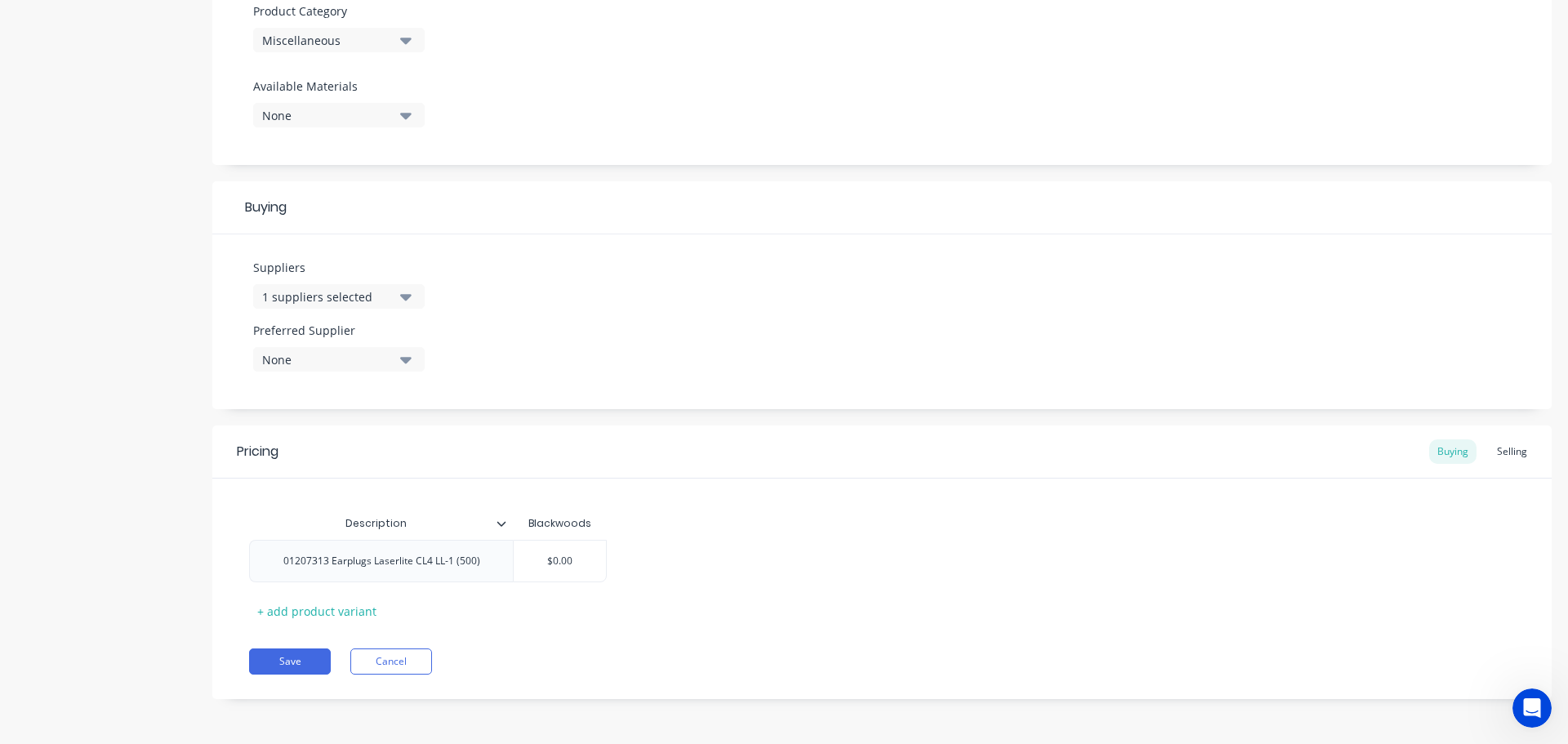
scroll to position [587, 0]
click at [794, 542] on div "01207313 Earplugs Laserlite CL4 LL-1 (500) $0.00" at bounding box center [882, 561] width 1266 height 42
click at [318, 661] on button "Save" at bounding box center [290, 661] width 81 height 26
type textarea "x"
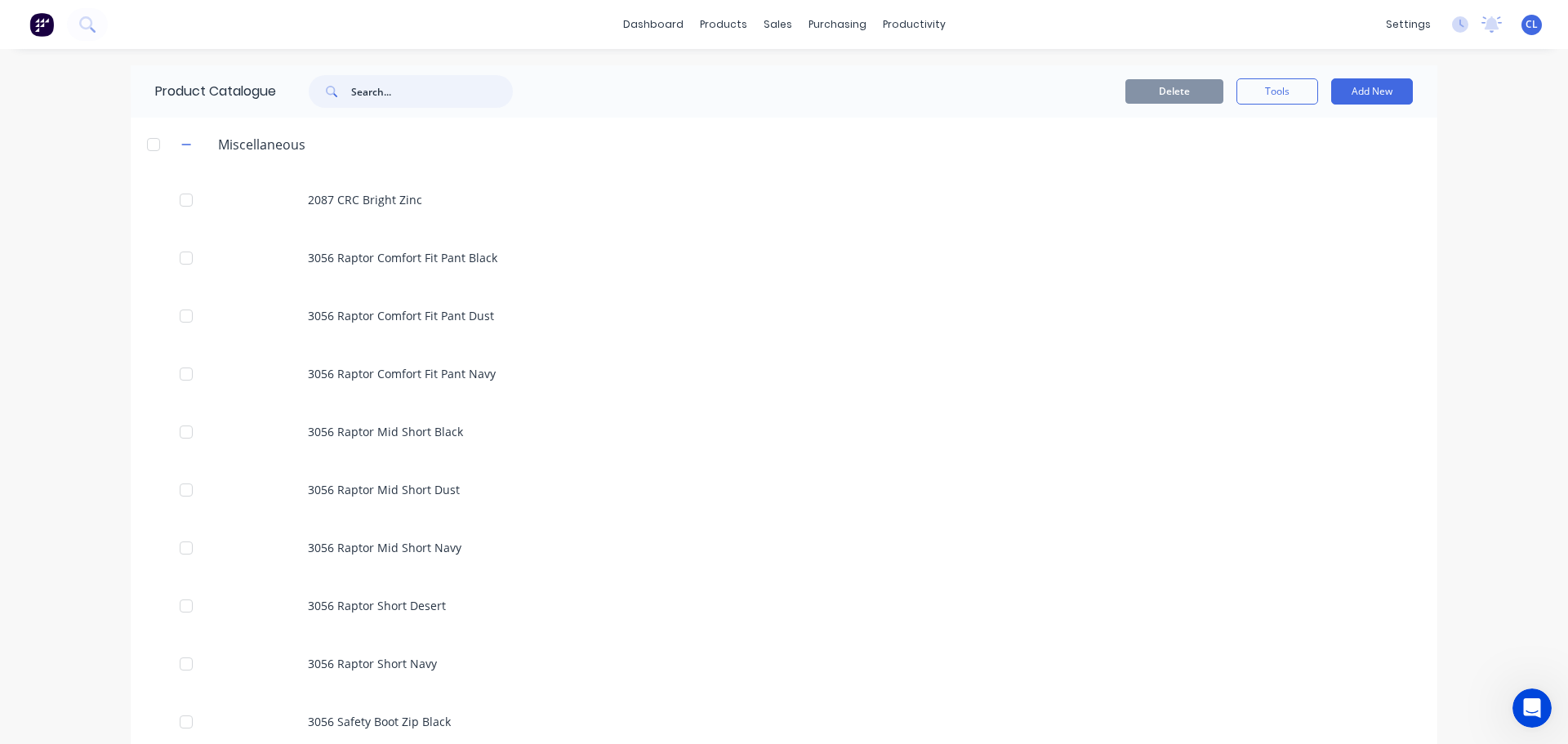
click at [390, 89] on input "text" at bounding box center [432, 92] width 162 height 33
click at [181, 149] on icon "button" at bounding box center [185, 144] width 10 height 11
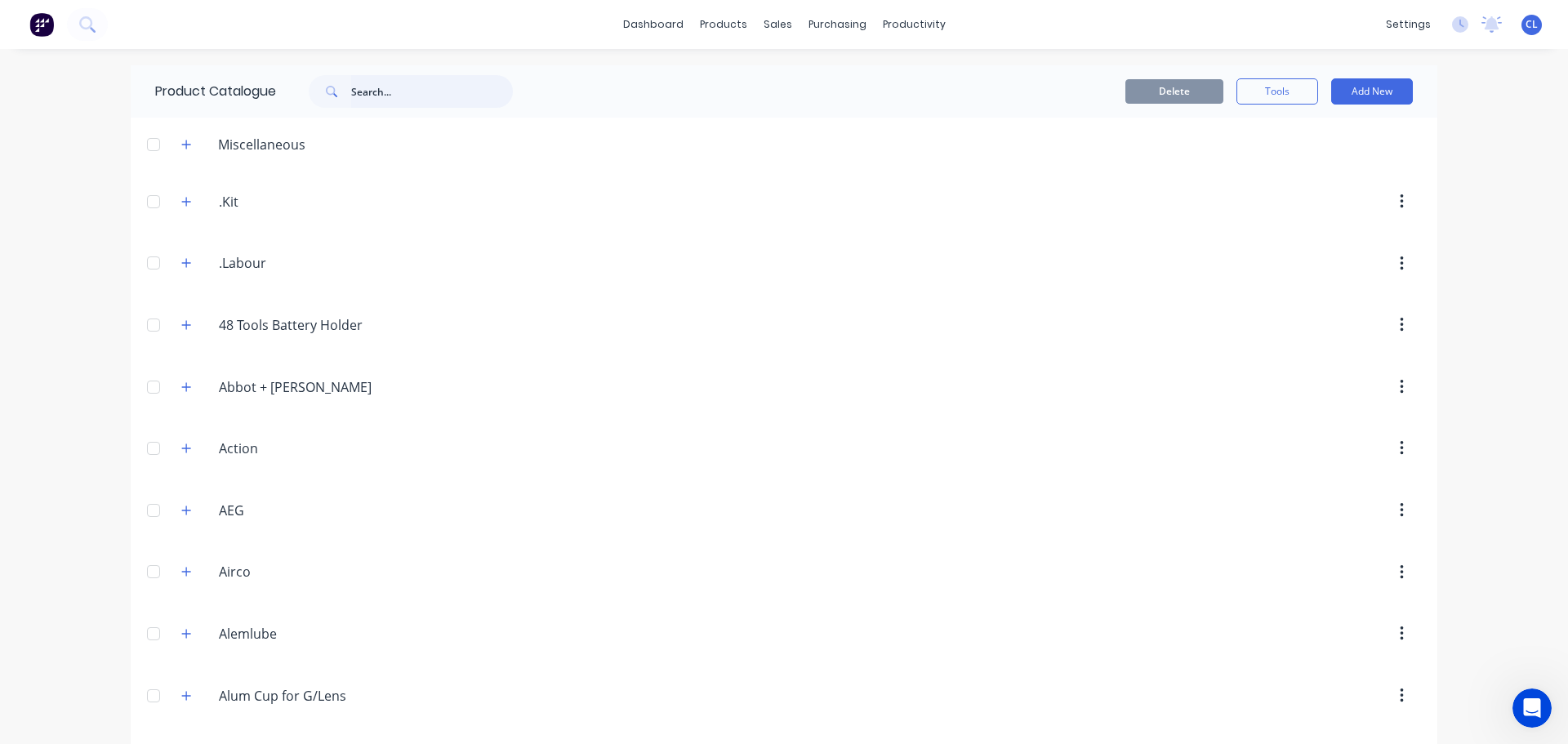
click at [358, 106] on input "text" at bounding box center [432, 92] width 162 height 33
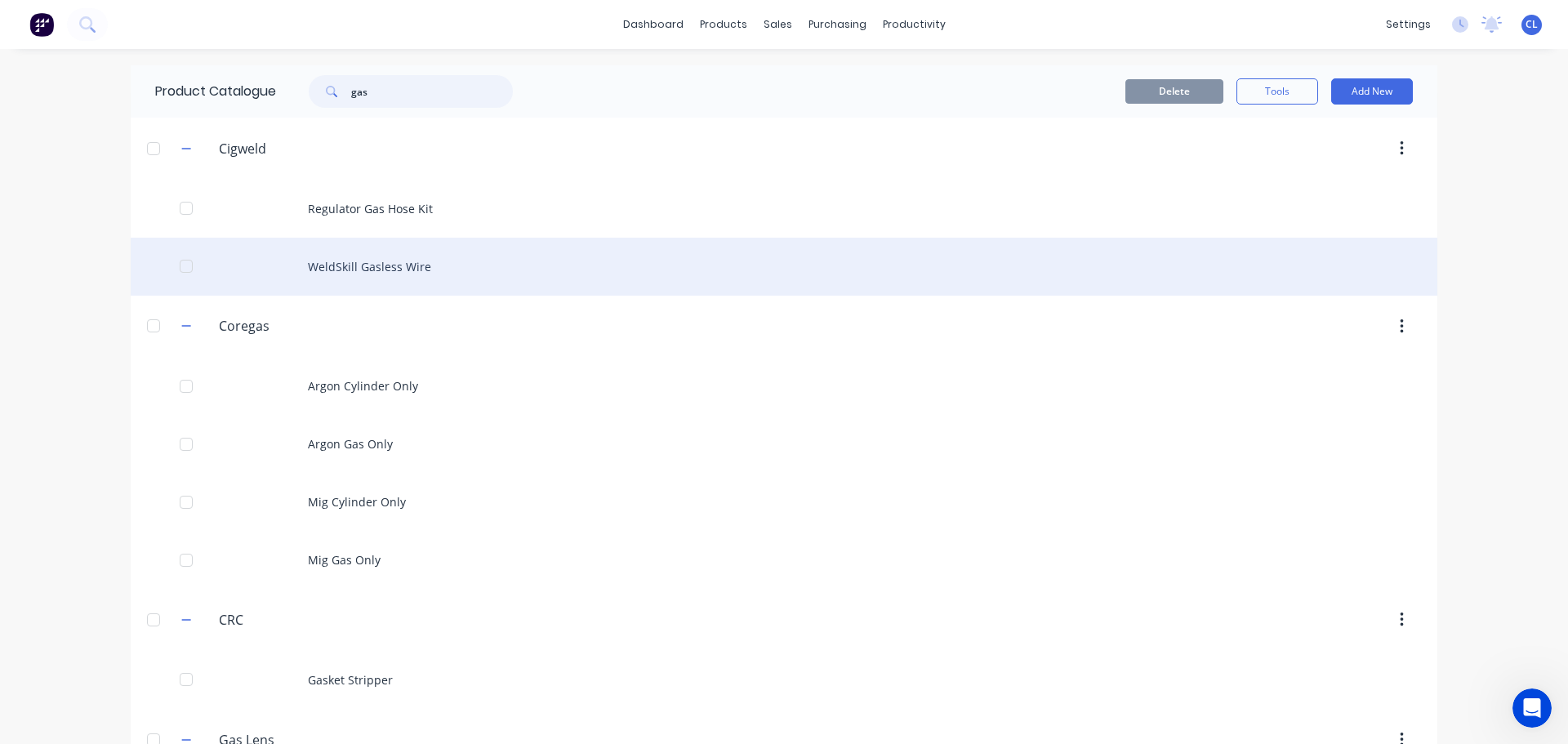
type input "gas"
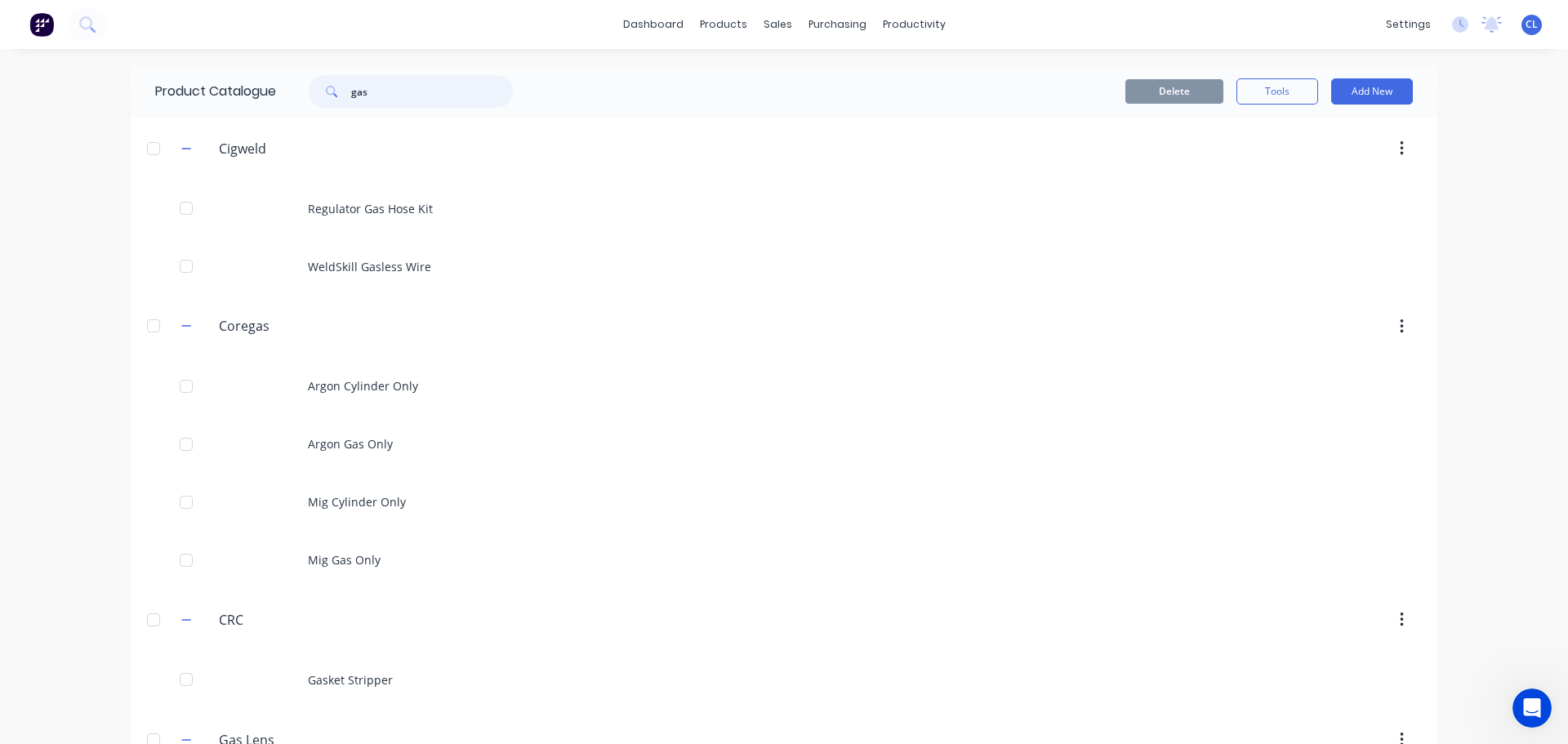
drag, startPoint x: 359, startPoint y: 97, endPoint x: 283, endPoint y: 90, distance: 76.3
click at [292, 90] on div "gas" at bounding box center [402, 92] width 221 height 33
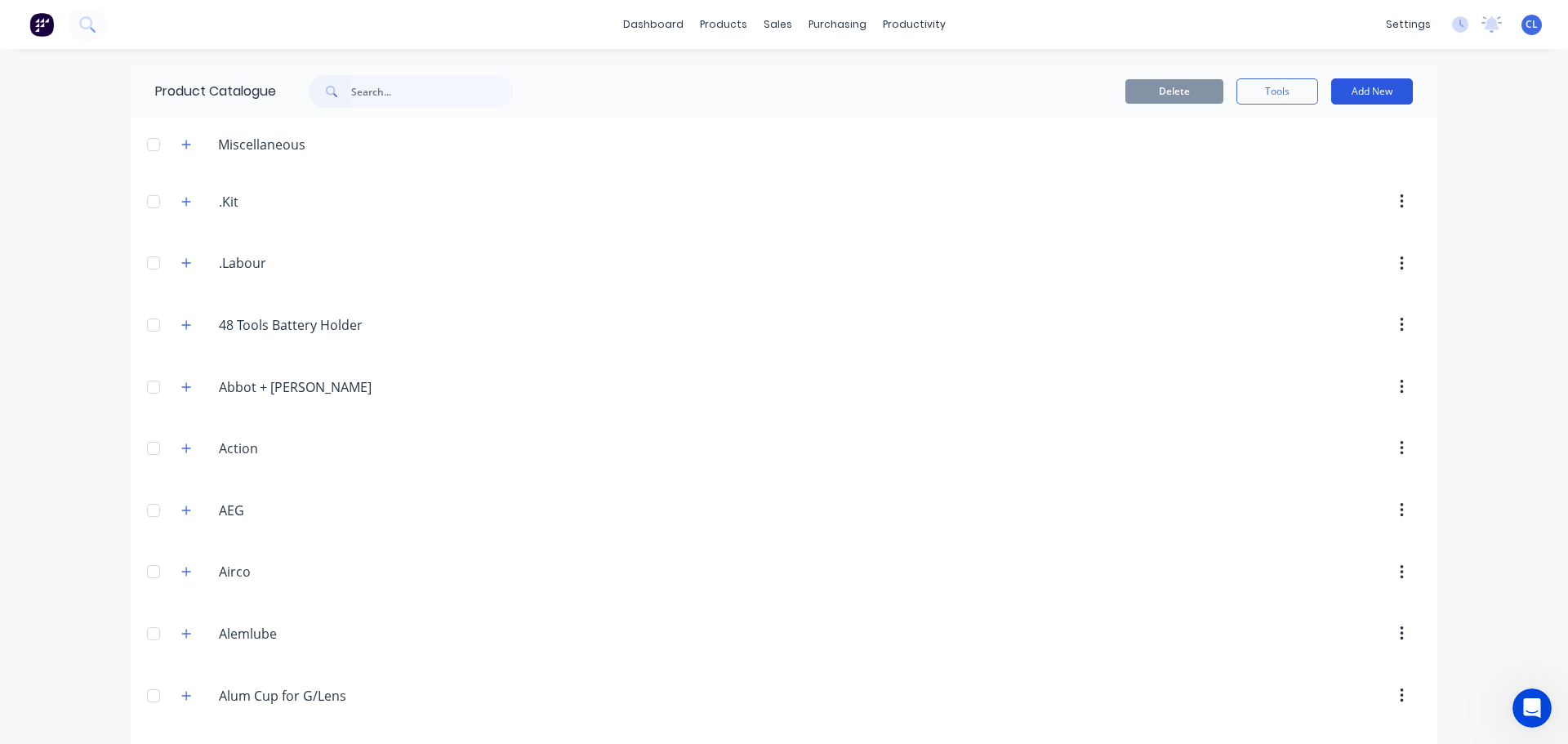
click at [1406, 86] on button "Add New" at bounding box center [1372, 92] width 81 height 26
click at [1288, 174] on div "Product" at bounding box center [1334, 165] width 125 height 23
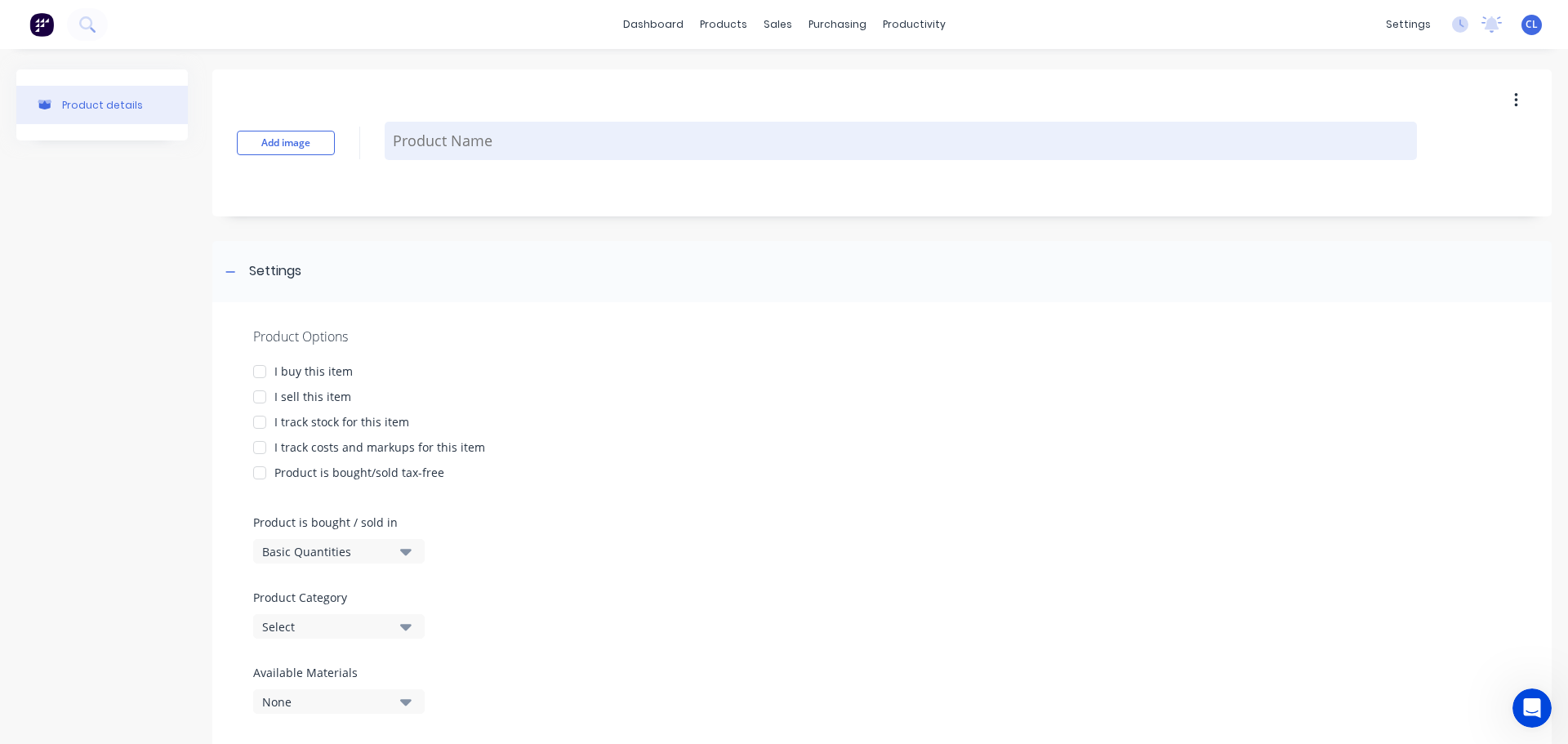
click at [457, 145] on textarea at bounding box center [900, 141] width 1032 height 38
paste textarea "Stainshield Heavy G"
type textarea "x"
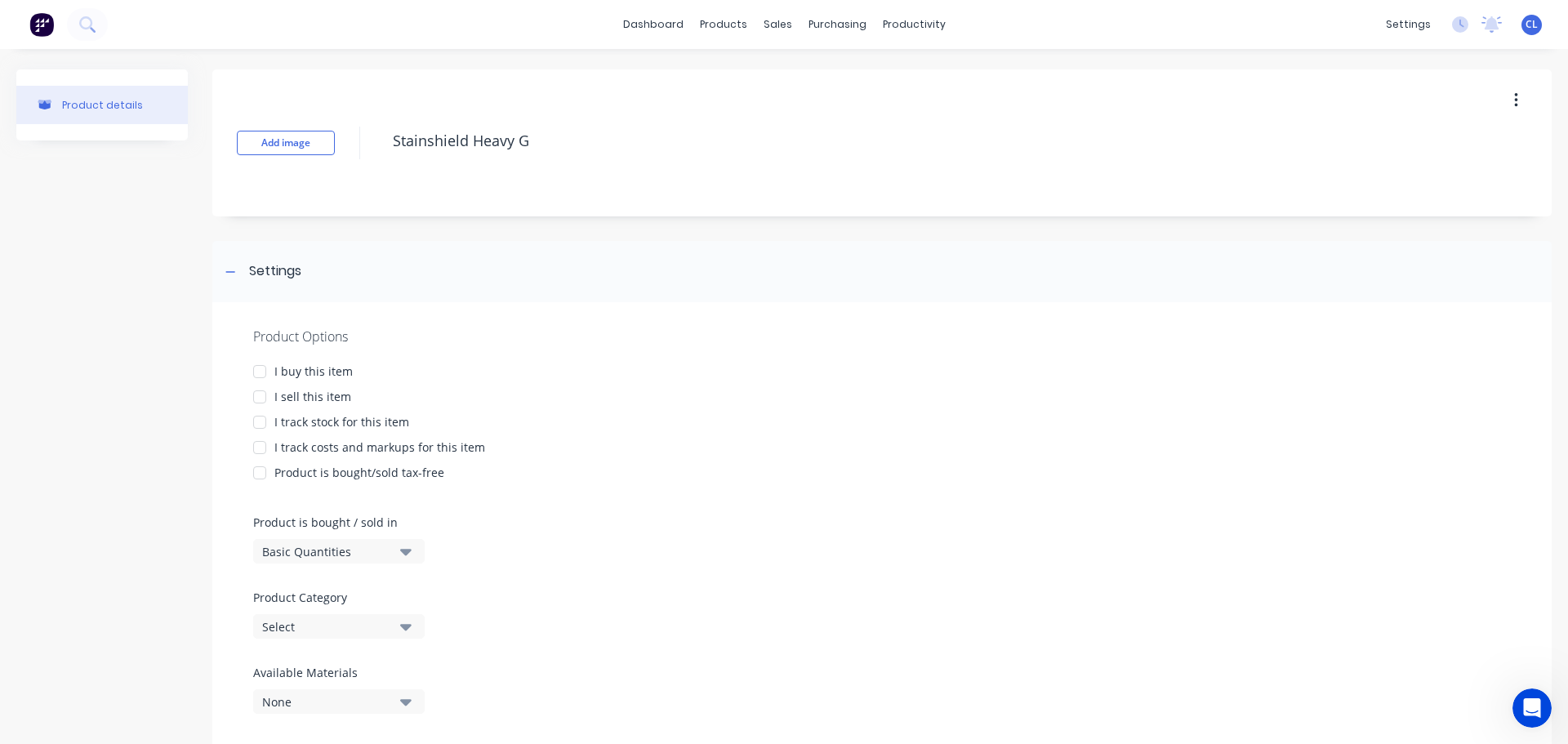
type textarea "Stainshield Heavy G"
type textarea "x"
type textarea "Stainshield Heavy G"
click at [293, 371] on div "I buy this item" at bounding box center [313, 371] width 79 height 17
click at [293, 396] on div "I sell this item" at bounding box center [312, 396] width 77 height 17
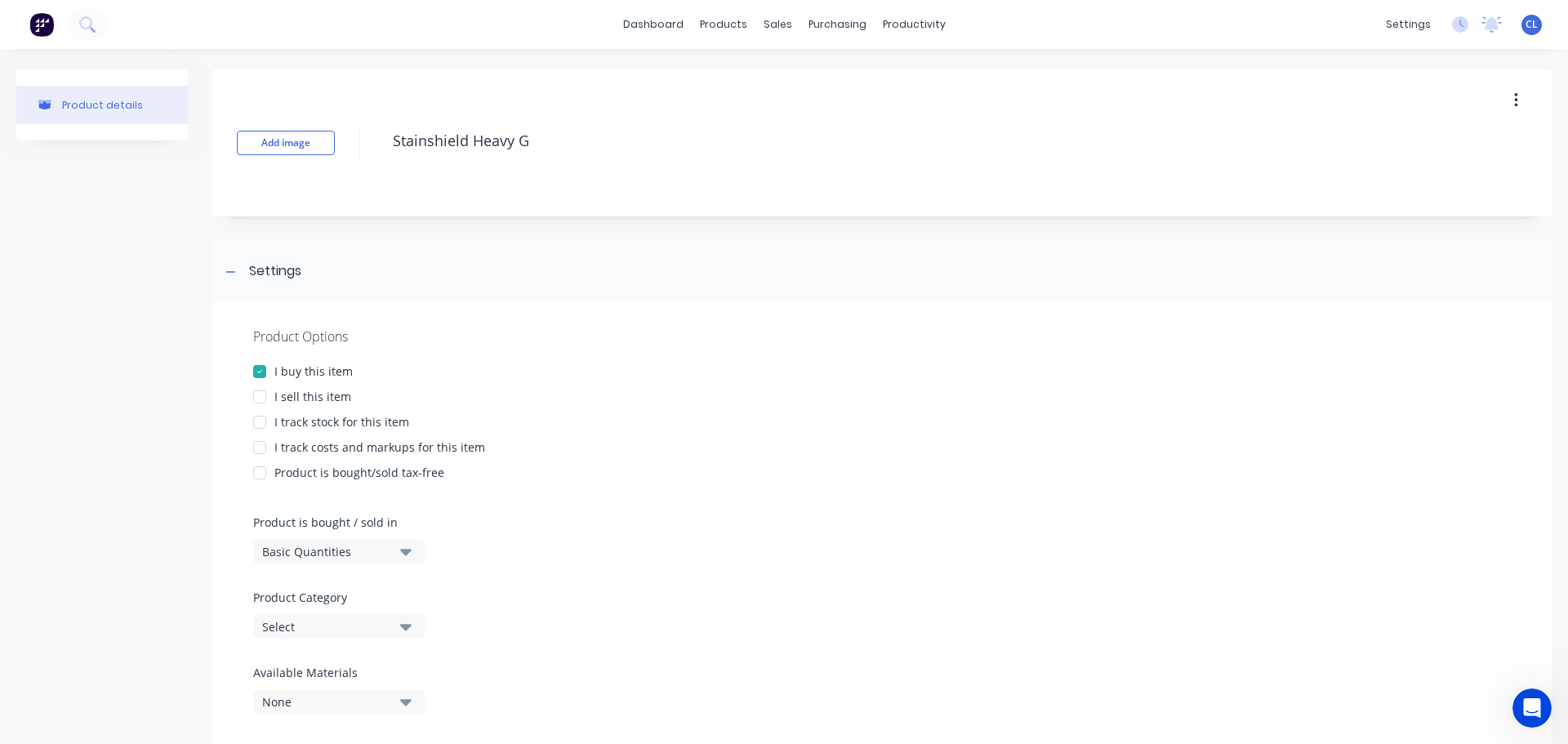
type textarea "x"
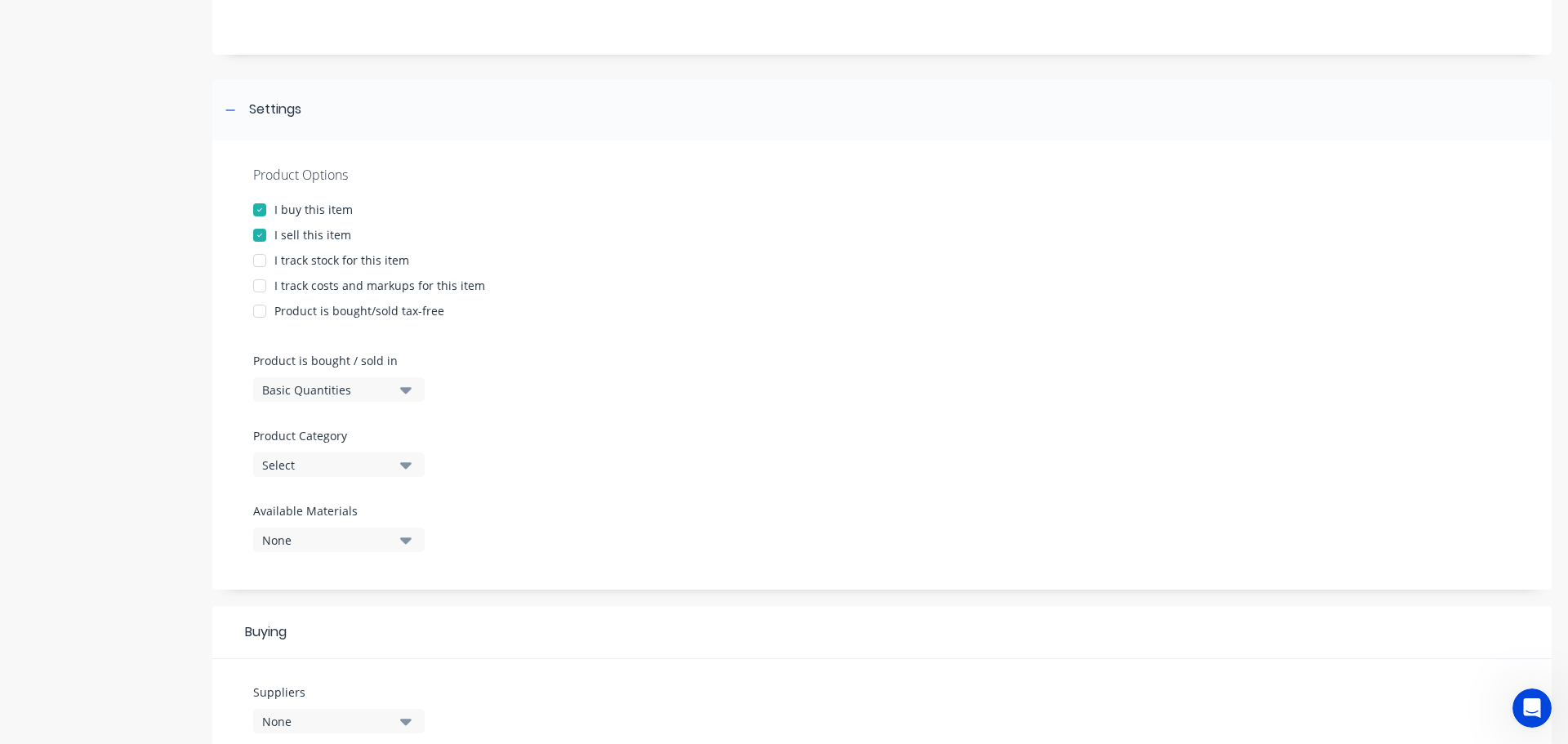
scroll to position [164, 0]
click at [369, 465] on div "Select" at bounding box center [327, 464] width 131 height 17
click at [544, 500] on div "Product Options I buy this item I sell this item I track stock for this item I …" at bounding box center [882, 362] width 1340 height 449
click at [401, 467] on icon "button" at bounding box center [405, 463] width 11 height 18
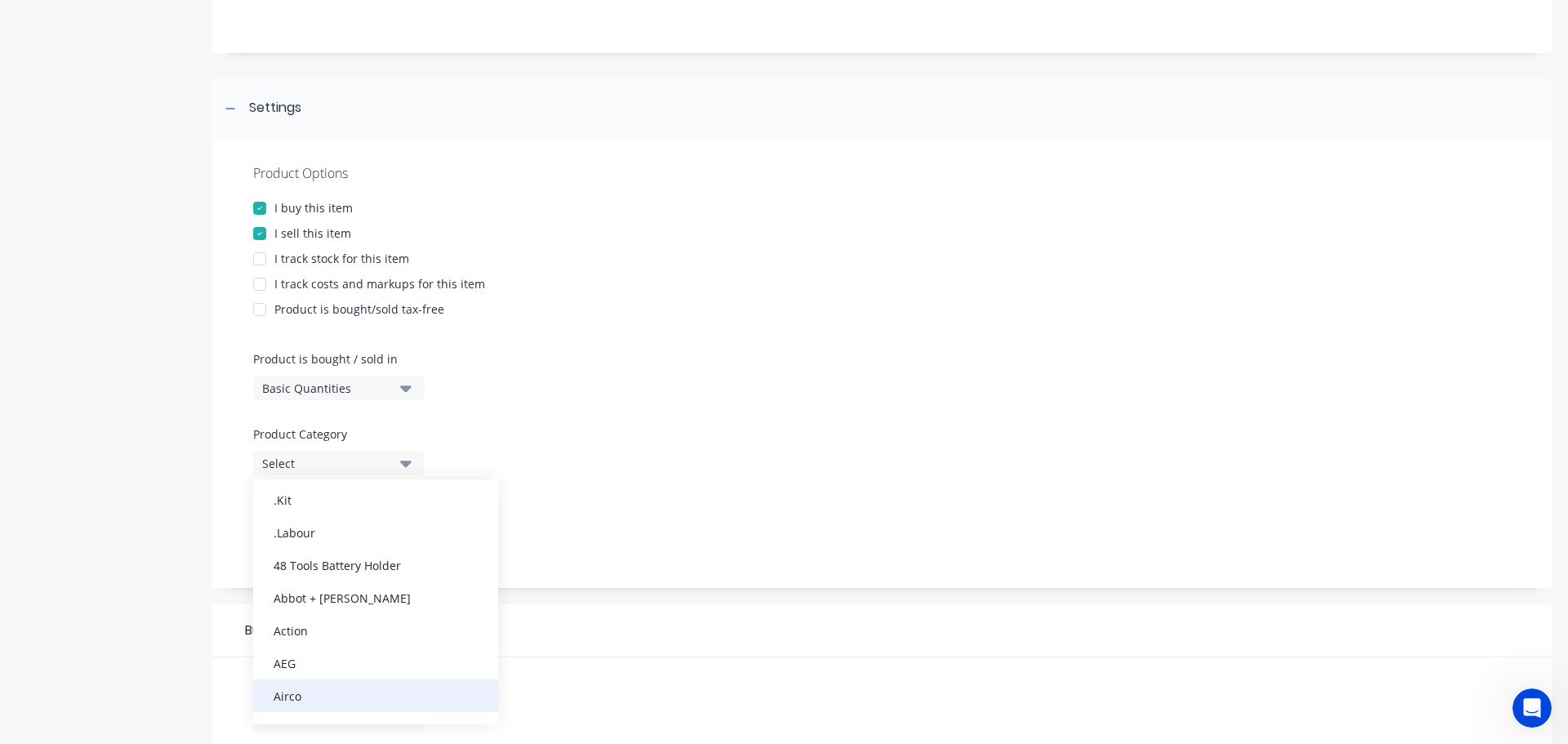
scroll to position [81, 0]
click at [310, 463] on div "Select" at bounding box center [327, 464] width 131 height 17
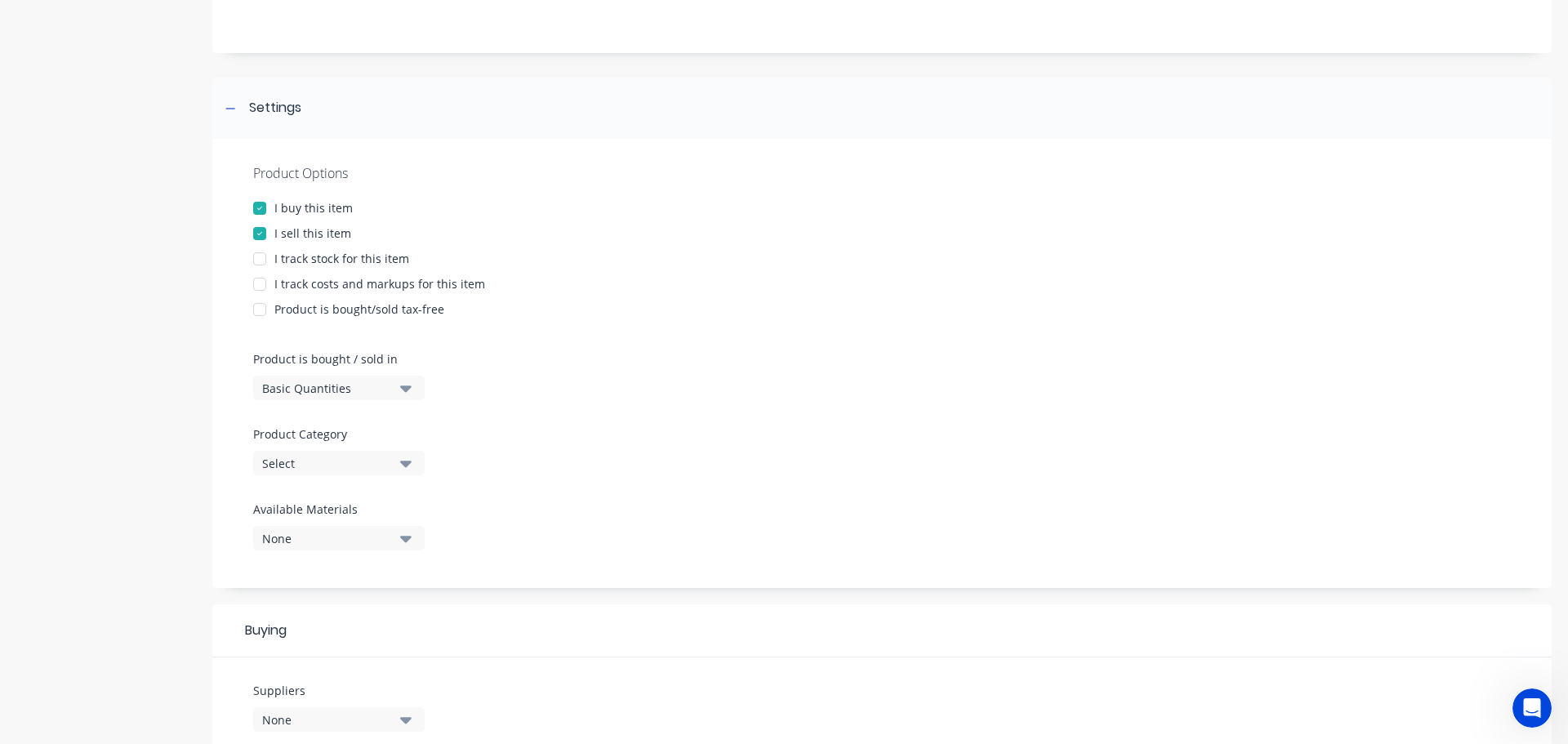
click at [310, 463] on div "Select" at bounding box center [327, 464] width 131 height 17
click at [323, 507] on Category "text" at bounding box center [387, 512] width 173 height 33
type Category "mis"
click at [325, 545] on div "Miscellaneous" at bounding box center [376, 553] width 245 height 33
type textarea "x"
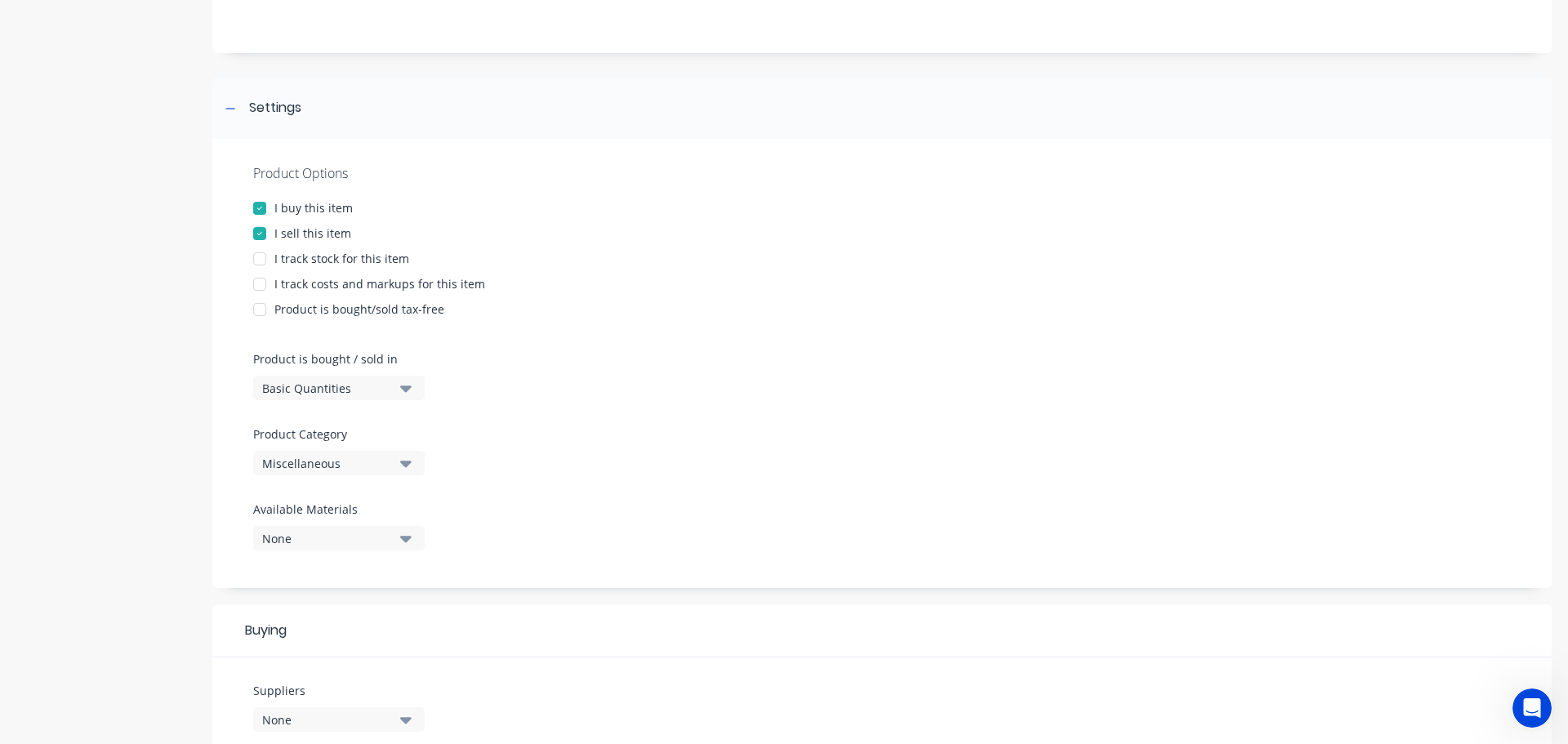
click at [474, 568] on div "Product Options I buy this item I sell this item I track stock for this item I …" at bounding box center [882, 362] width 1340 height 449
click at [397, 549] on button "None" at bounding box center [339, 538] width 171 height 24
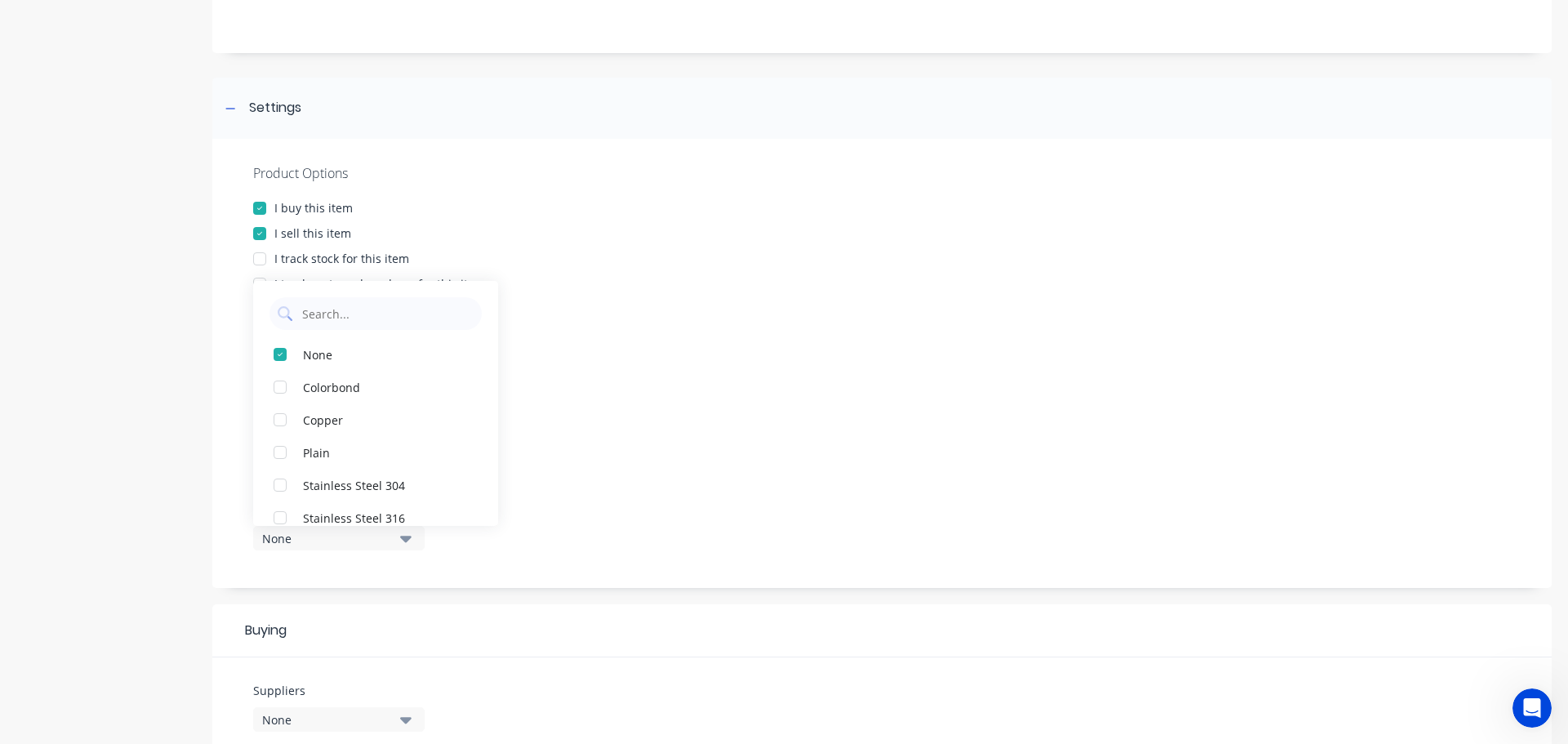
click at [611, 501] on div "Product Options I buy this item I sell this item I track stock for this item I …" at bounding box center [882, 362] width 1340 height 449
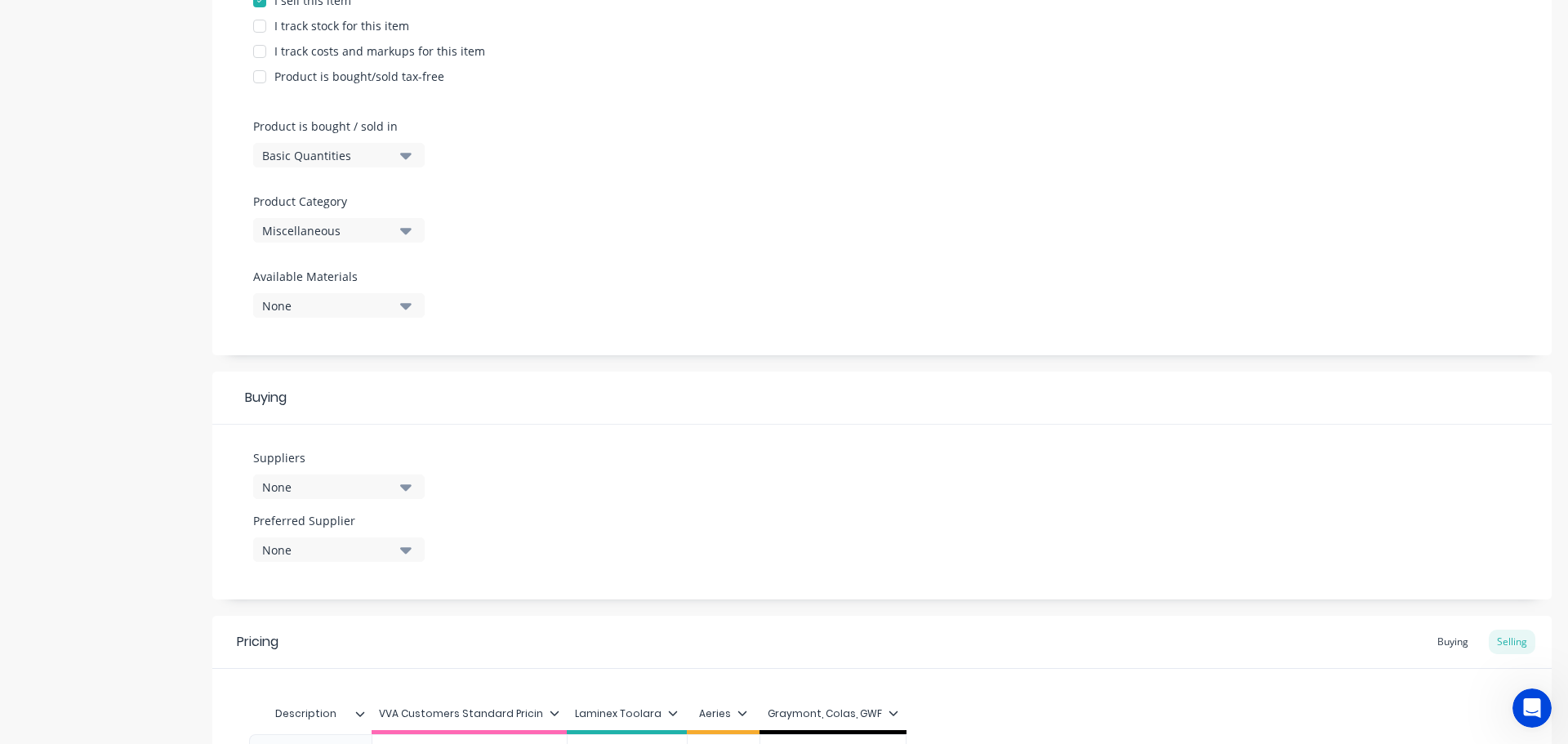
scroll to position [490, 0]
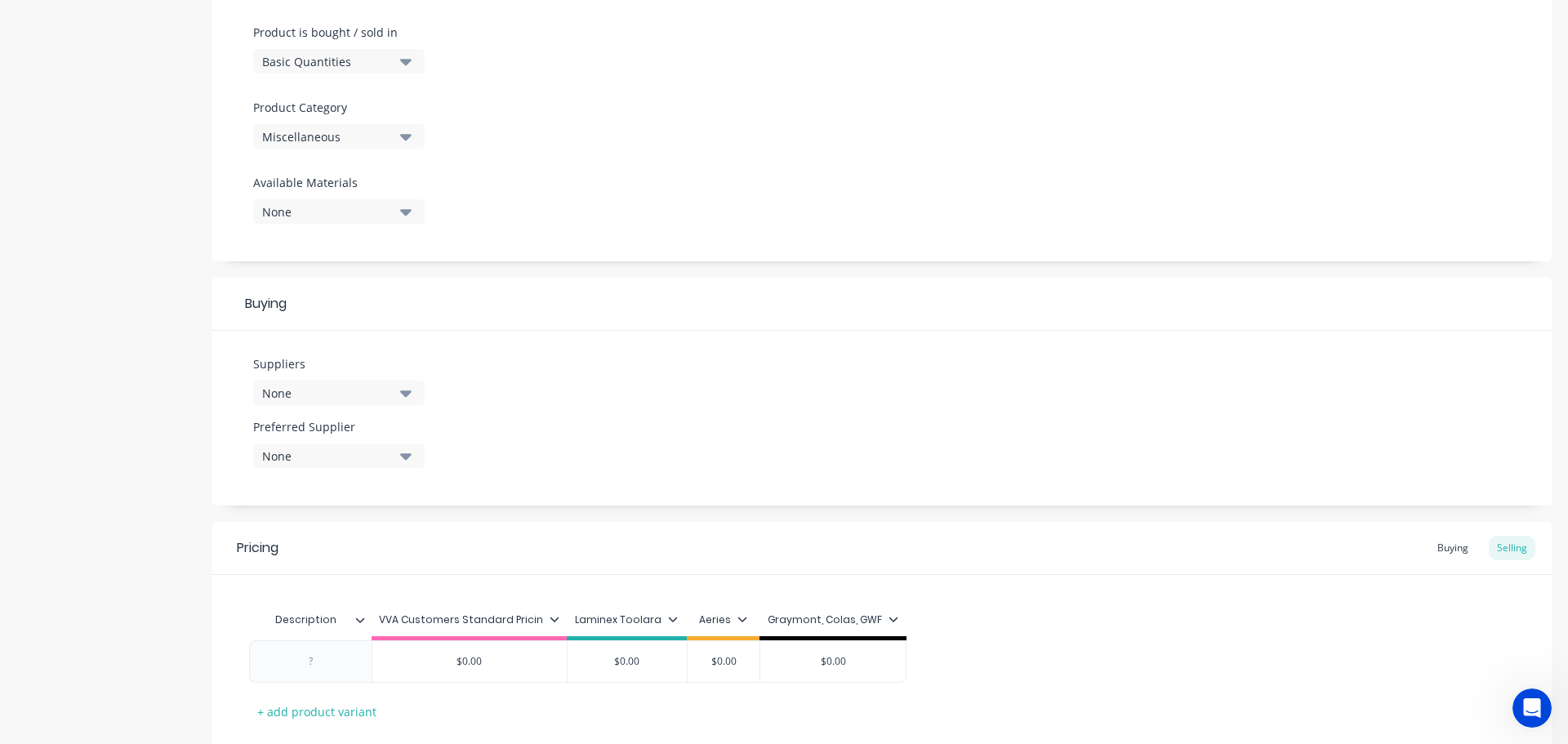
click at [324, 413] on div "Suppliers None" at bounding box center [339, 386] width 171 height 63
click at [320, 404] on button "None" at bounding box center [339, 393] width 171 height 24
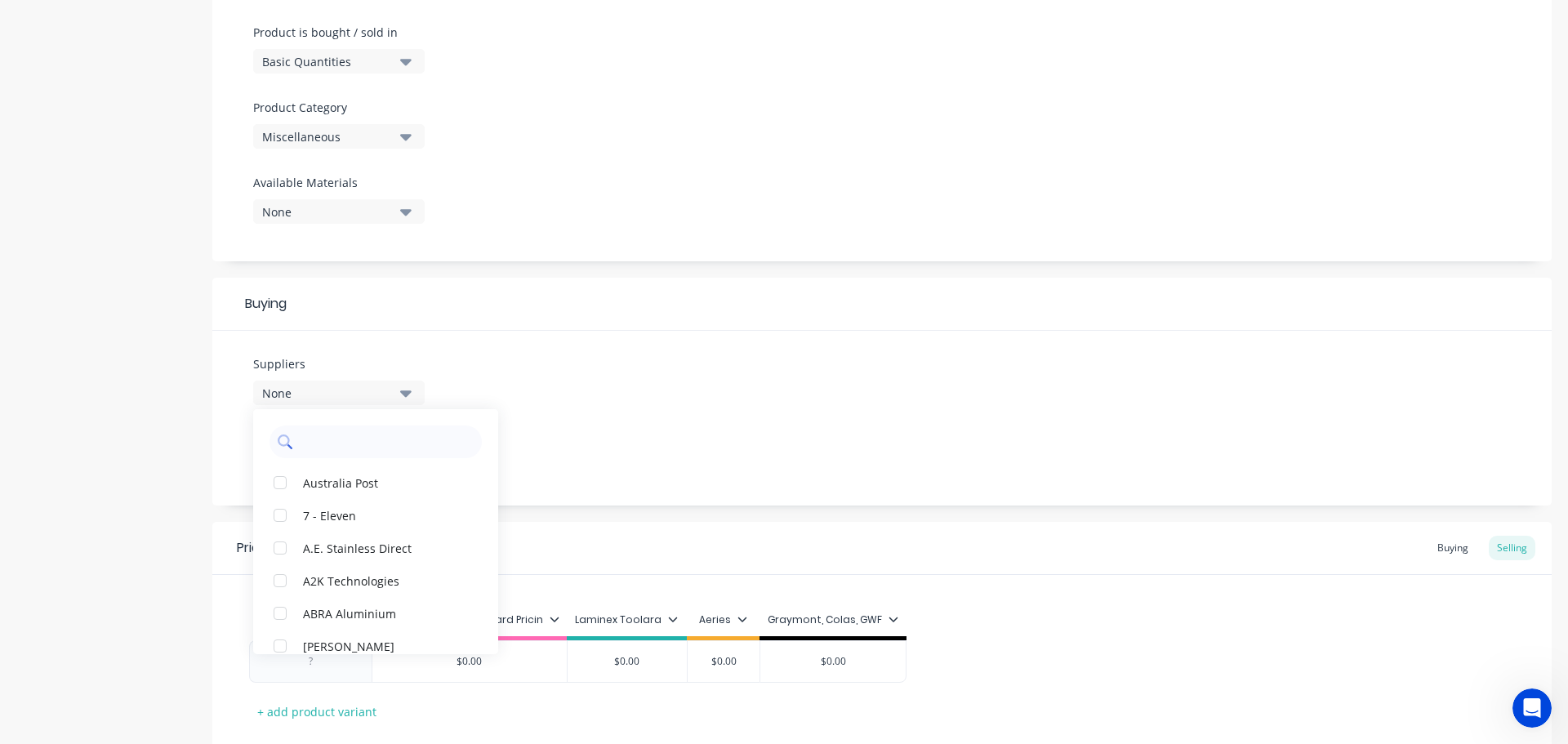
click at [320, 435] on input "text" at bounding box center [387, 442] width 173 height 33
type input "boc"
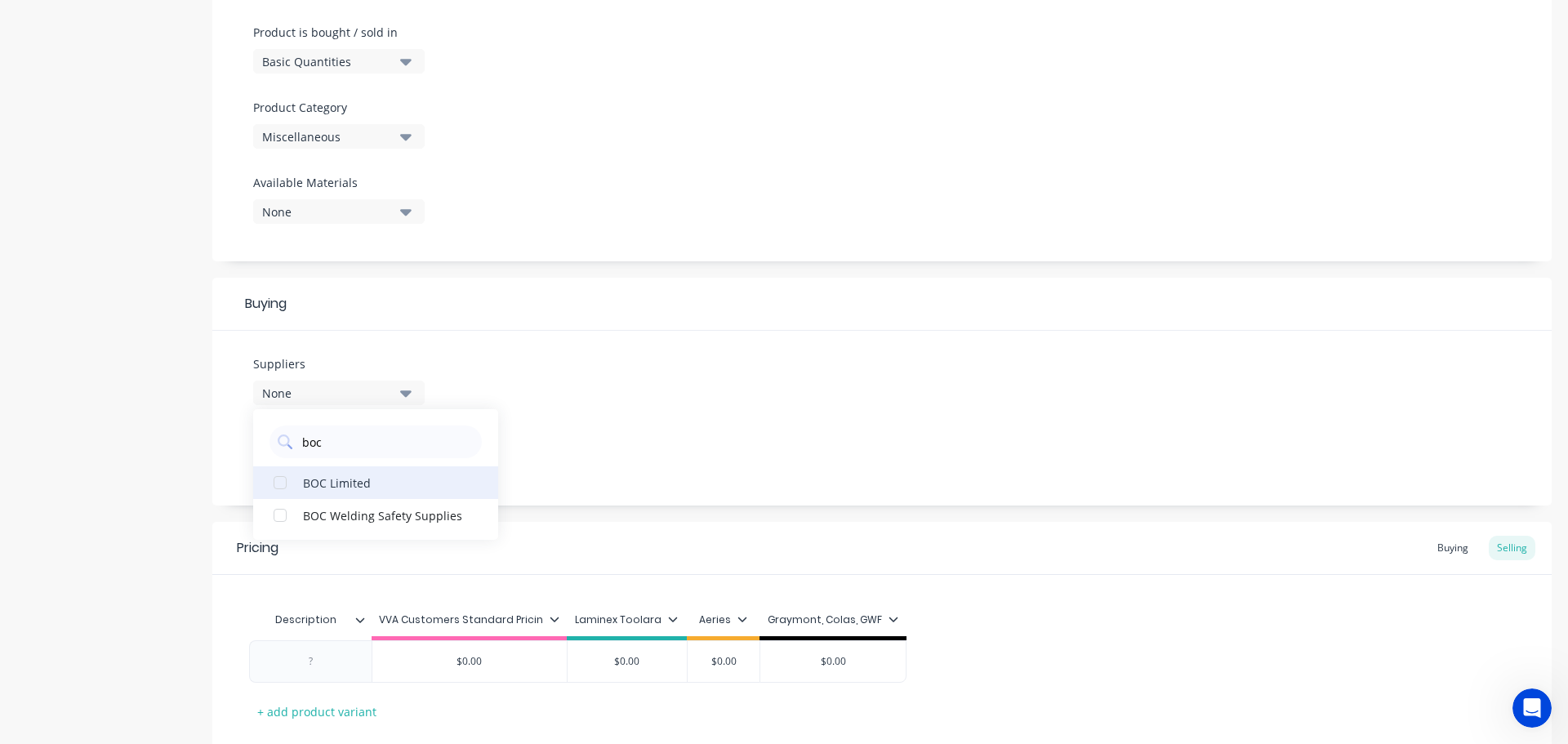
click at [265, 484] on div "button" at bounding box center [280, 483] width 33 height 33
type textarea "x"
type input "boc"
click at [588, 442] on div "Suppliers 1 suppliers selected boc BOC Limited BOC Welding Safety Supplies Pref…" at bounding box center [882, 418] width 1340 height 175
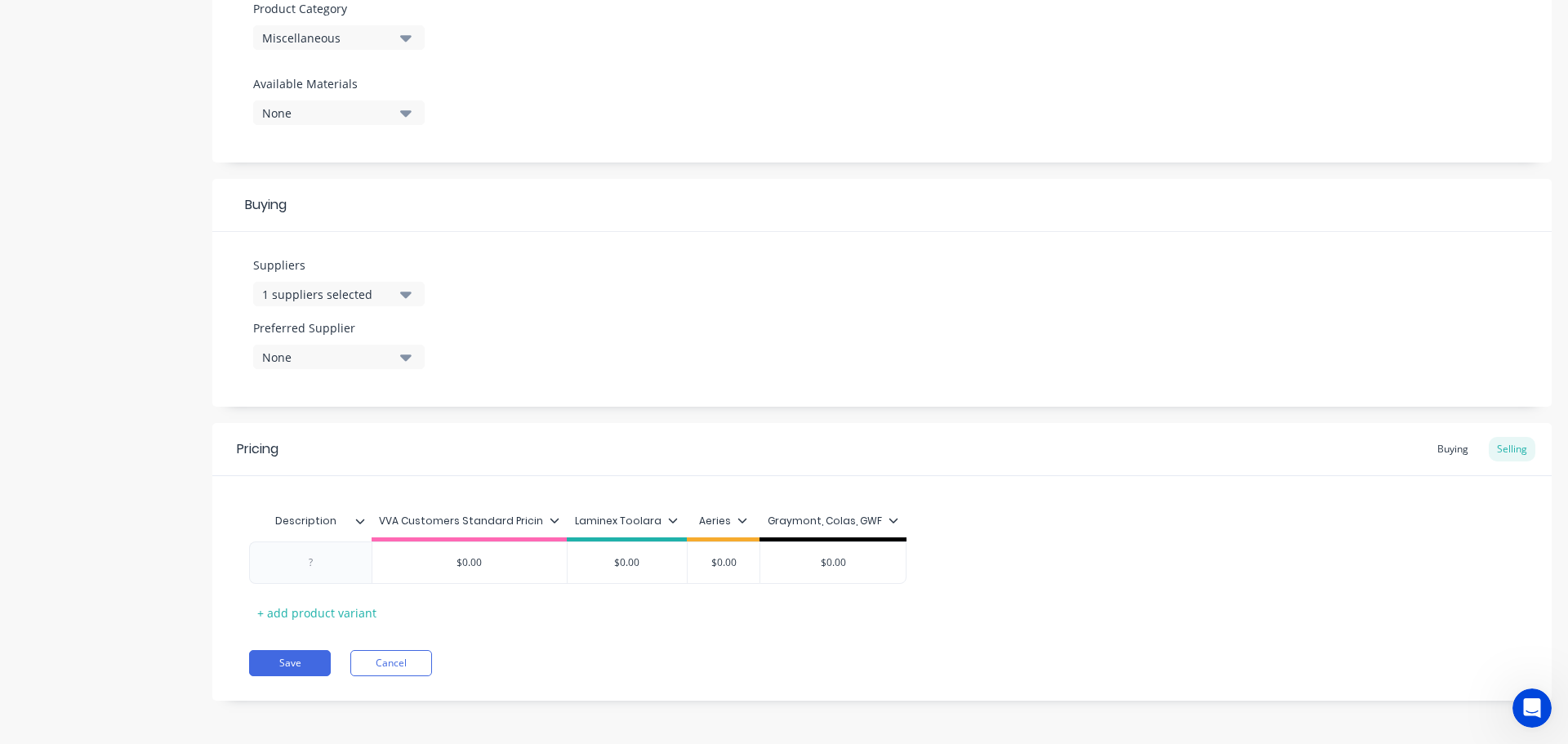
scroll to position [590, 0]
drag, startPoint x: 341, startPoint y: 563, endPoint x: 331, endPoint y: 562, distance: 10.0
click at [340, 563] on div at bounding box center [311, 561] width 81 height 22
paste div
type textarea "x"
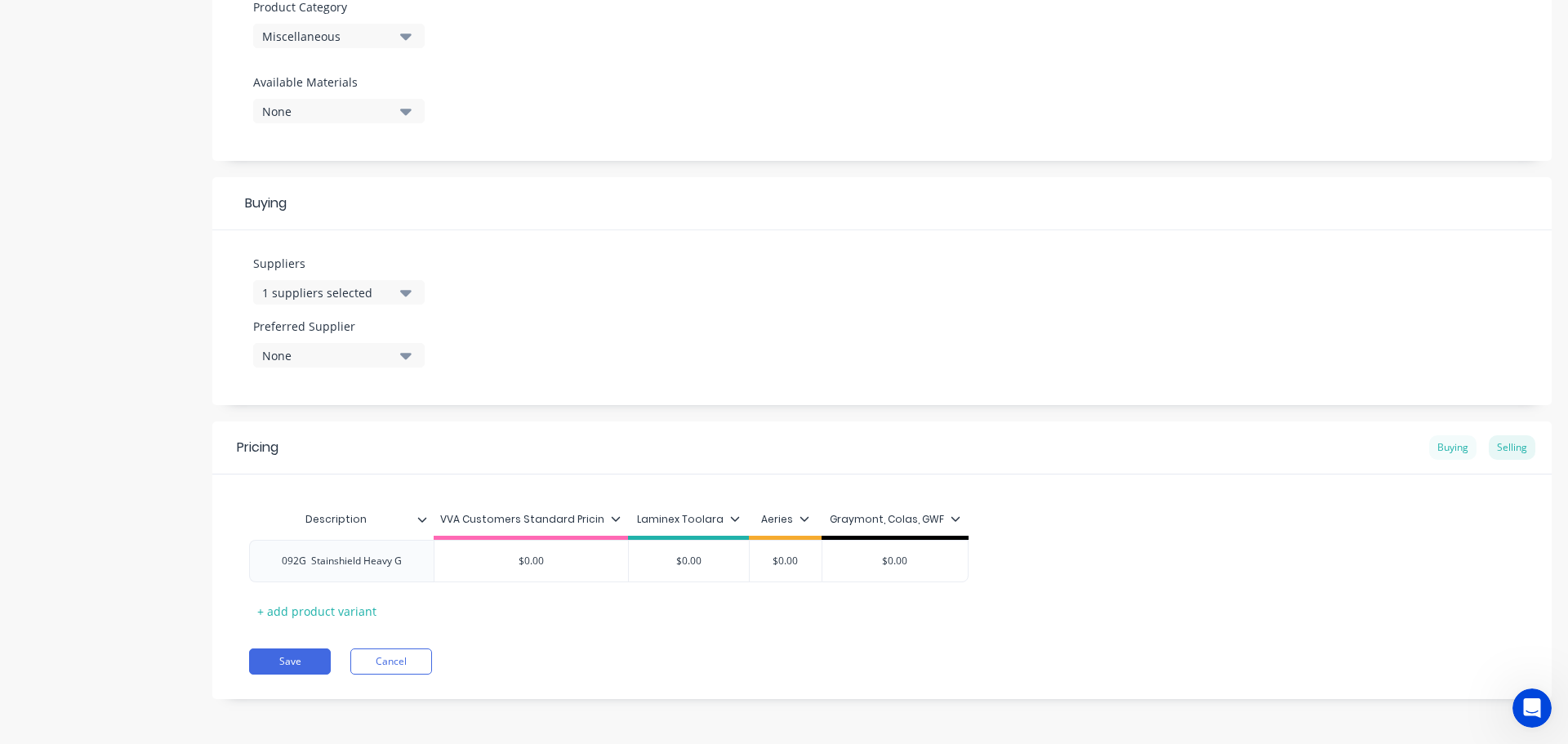
click at [1429, 450] on div "Buying" at bounding box center [1452, 447] width 48 height 24
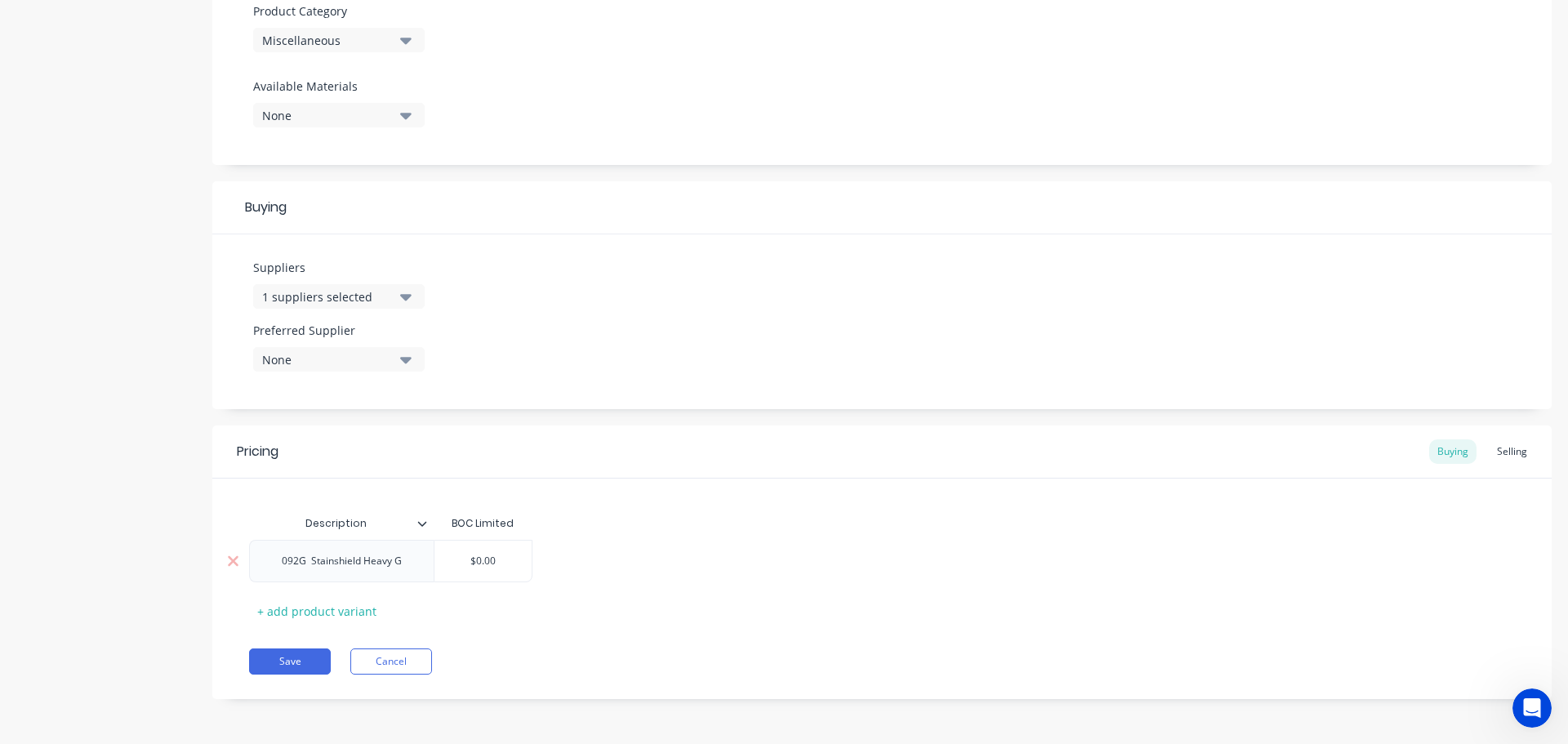
click at [452, 570] on div "$0.00" at bounding box center [483, 561] width 98 height 41
type input "$0.00"
click at [463, 563] on input "$0.00" at bounding box center [483, 561] width 98 height 15
type textarea "x"
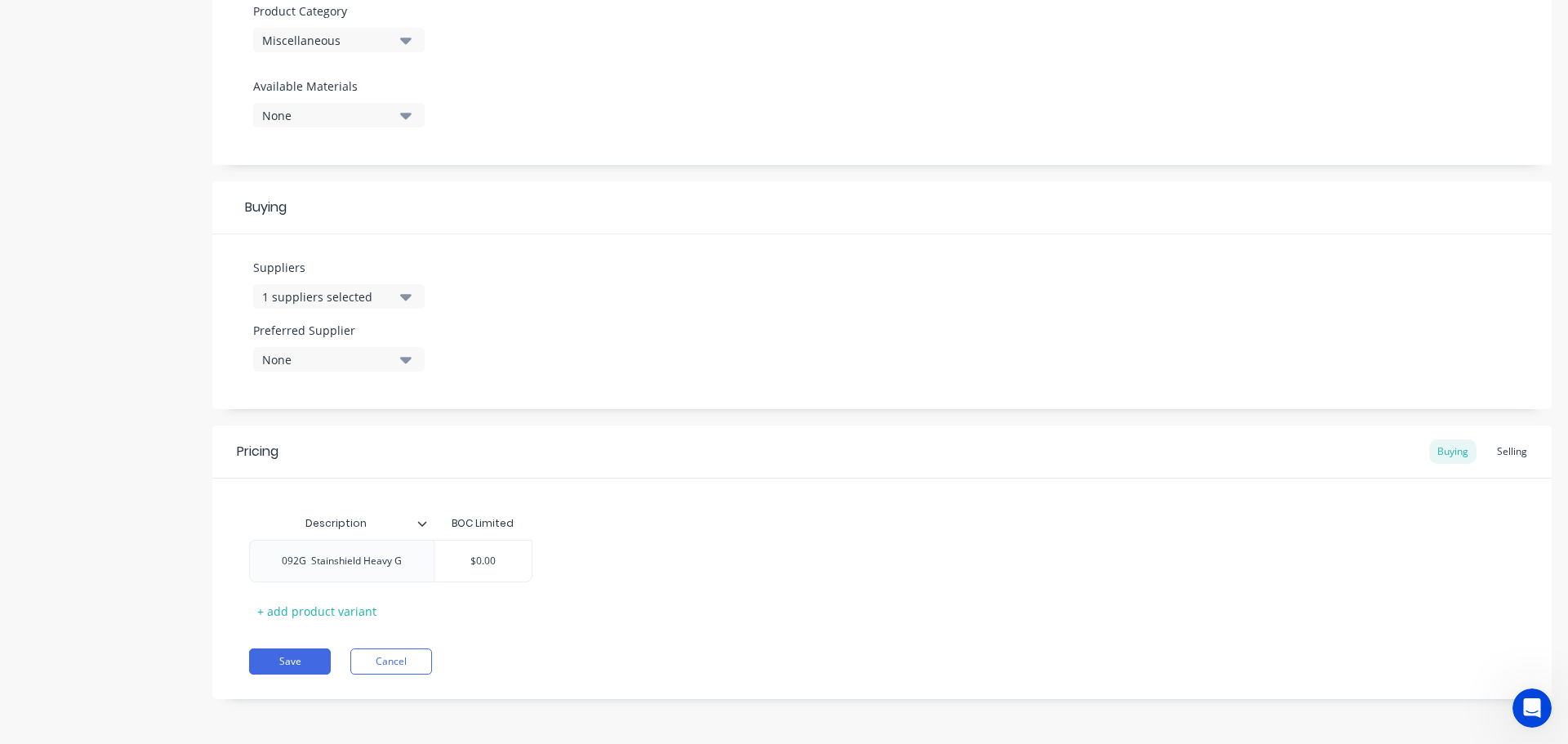
type input "5"
type textarea "x"
type input "58"
type textarea "x"
type input "58."
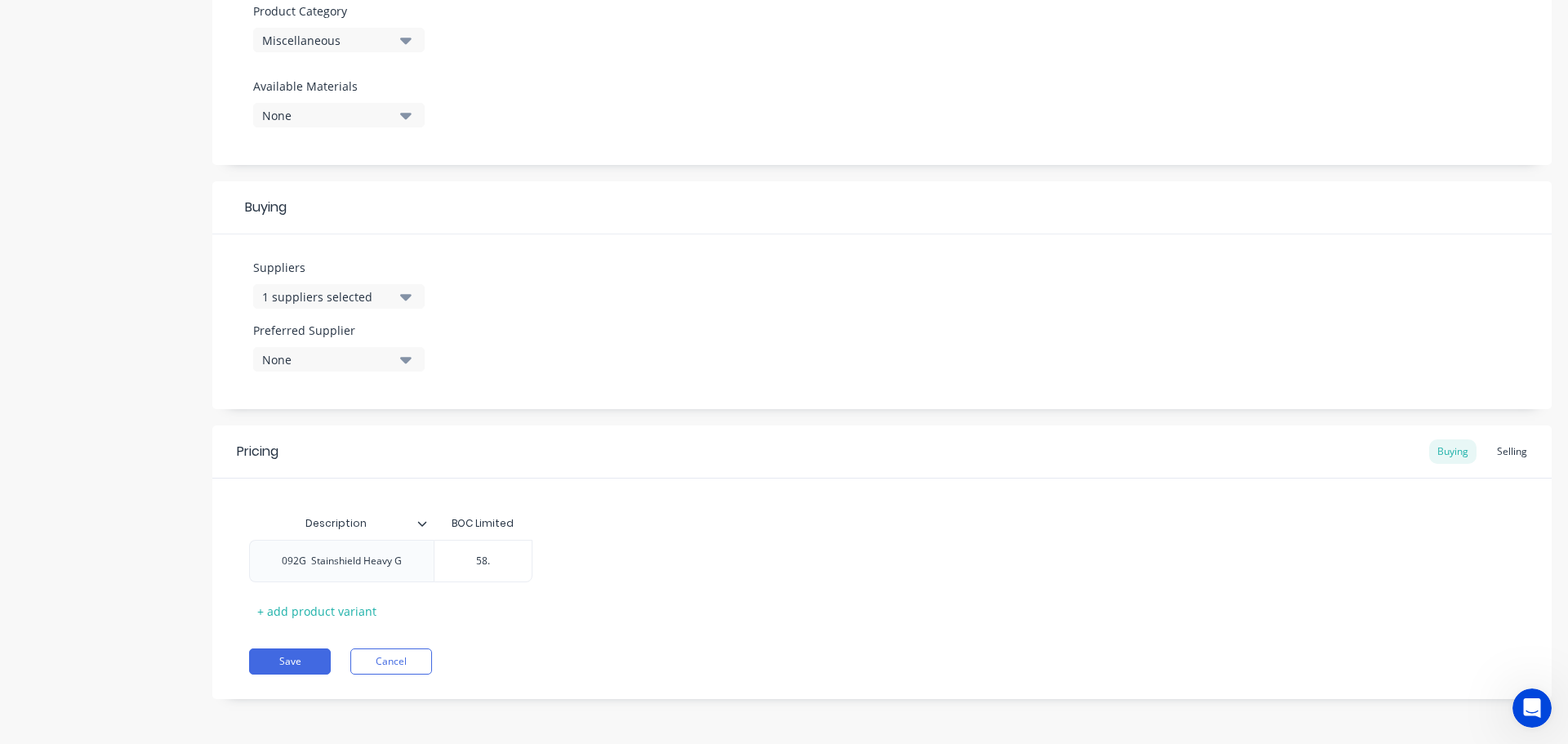
type textarea "x"
type input "58.9"
type textarea "x"
type input "58.90"
click at [303, 658] on button "Save" at bounding box center [290, 661] width 81 height 26
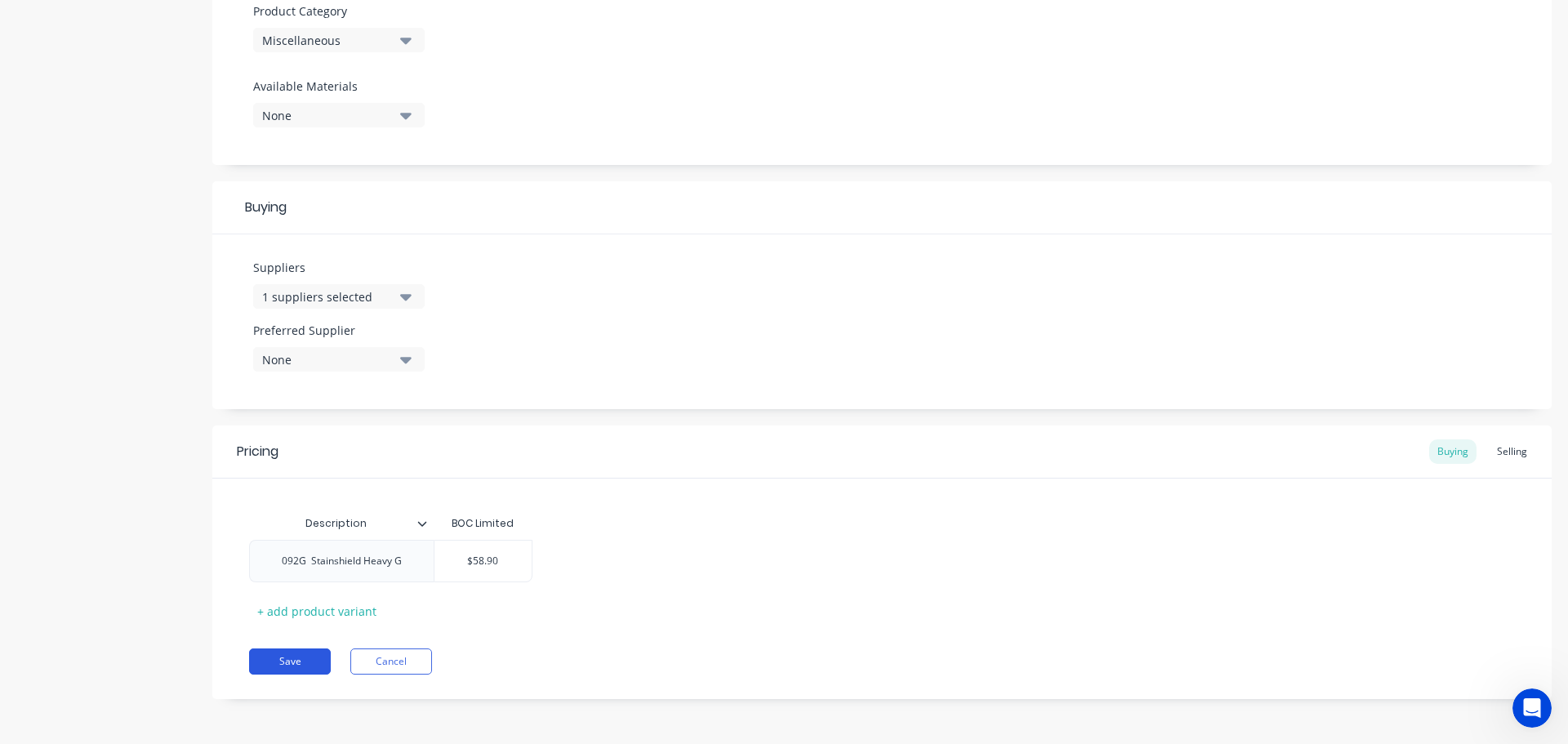
type textarea "x"
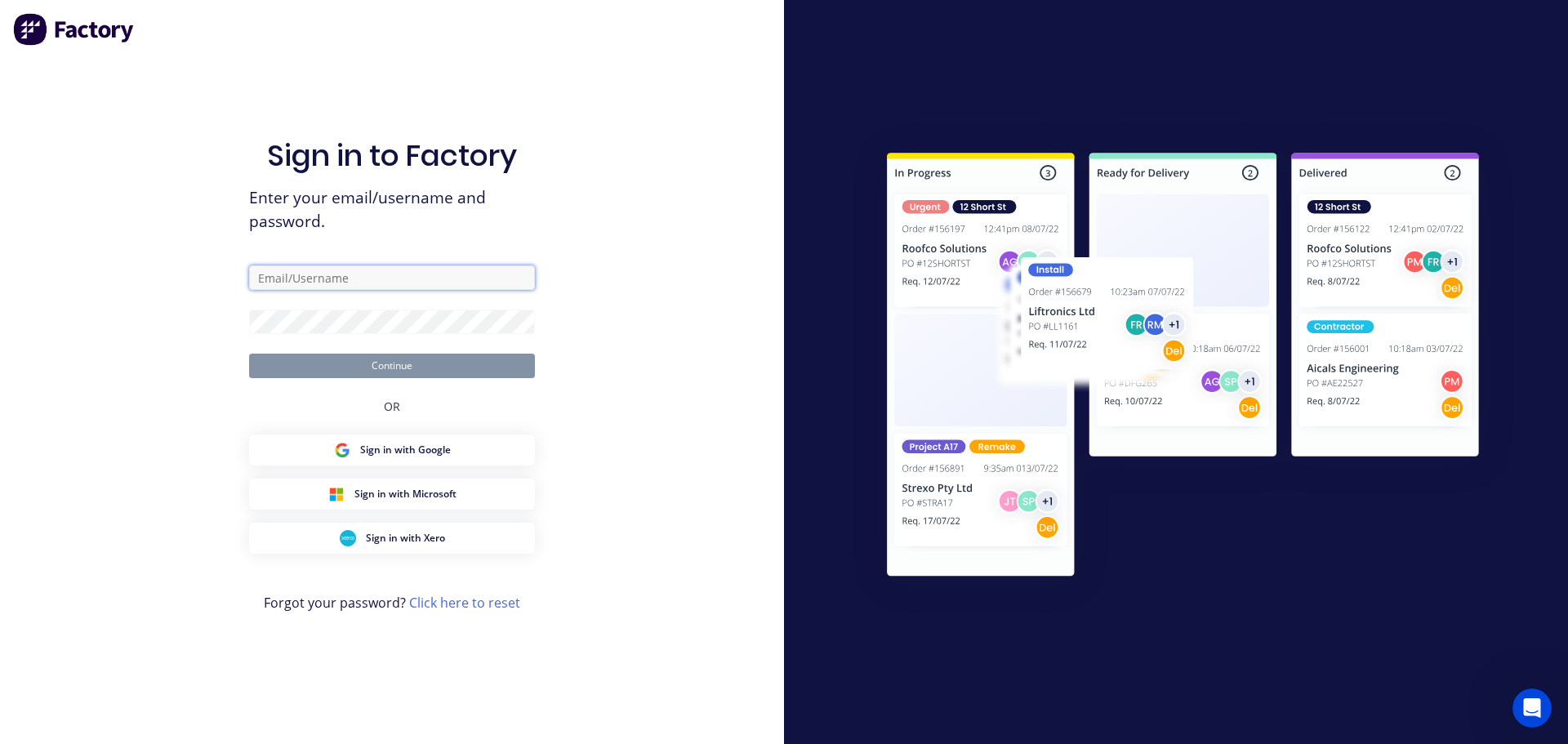
type input "charvel@vvaengineering.com"
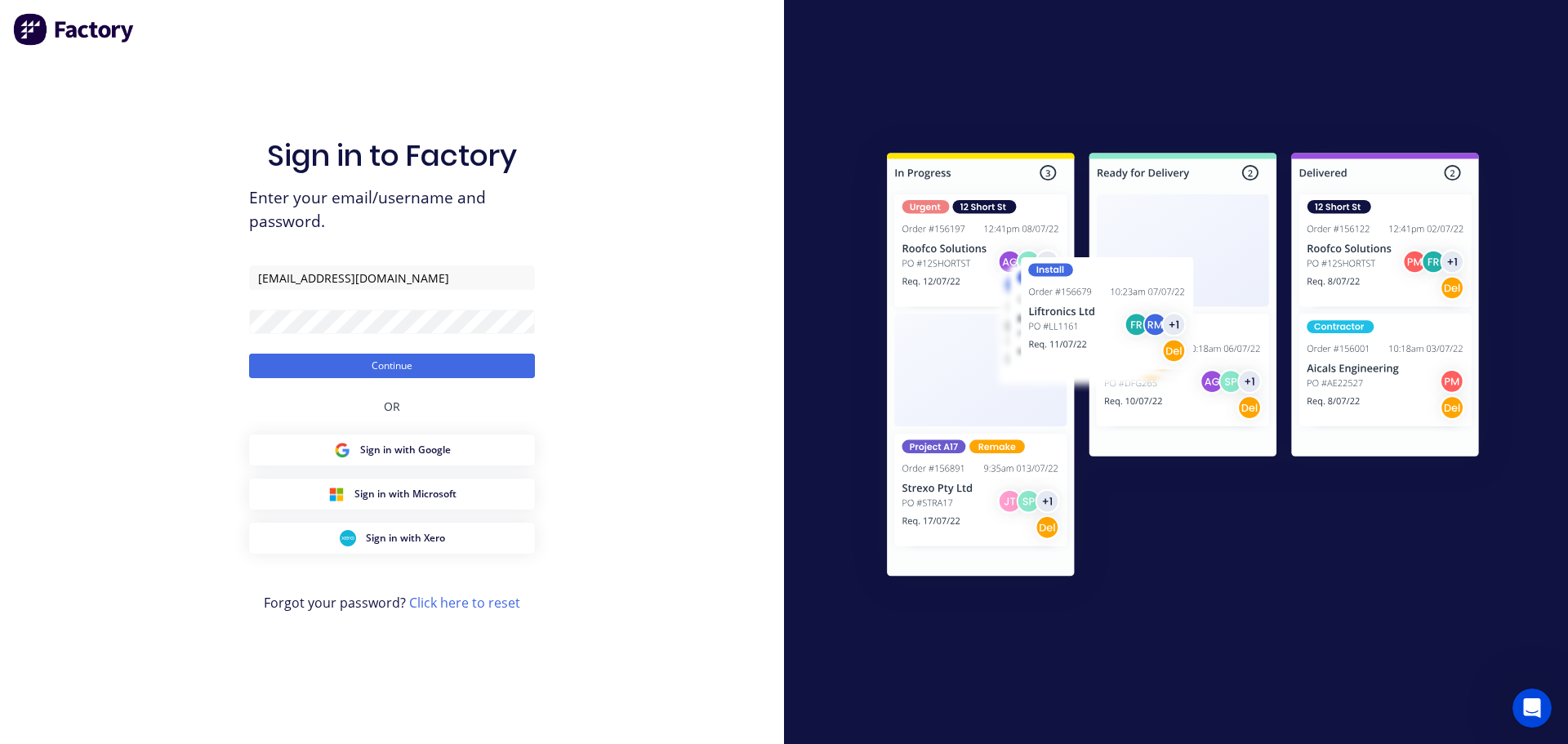
click at [385, 380] on div "OR" at bounding box center [391, 406] width 16 height 56
click at [382, 376] on button "Continue" at bounding box center [392, 366] width 286 height 24
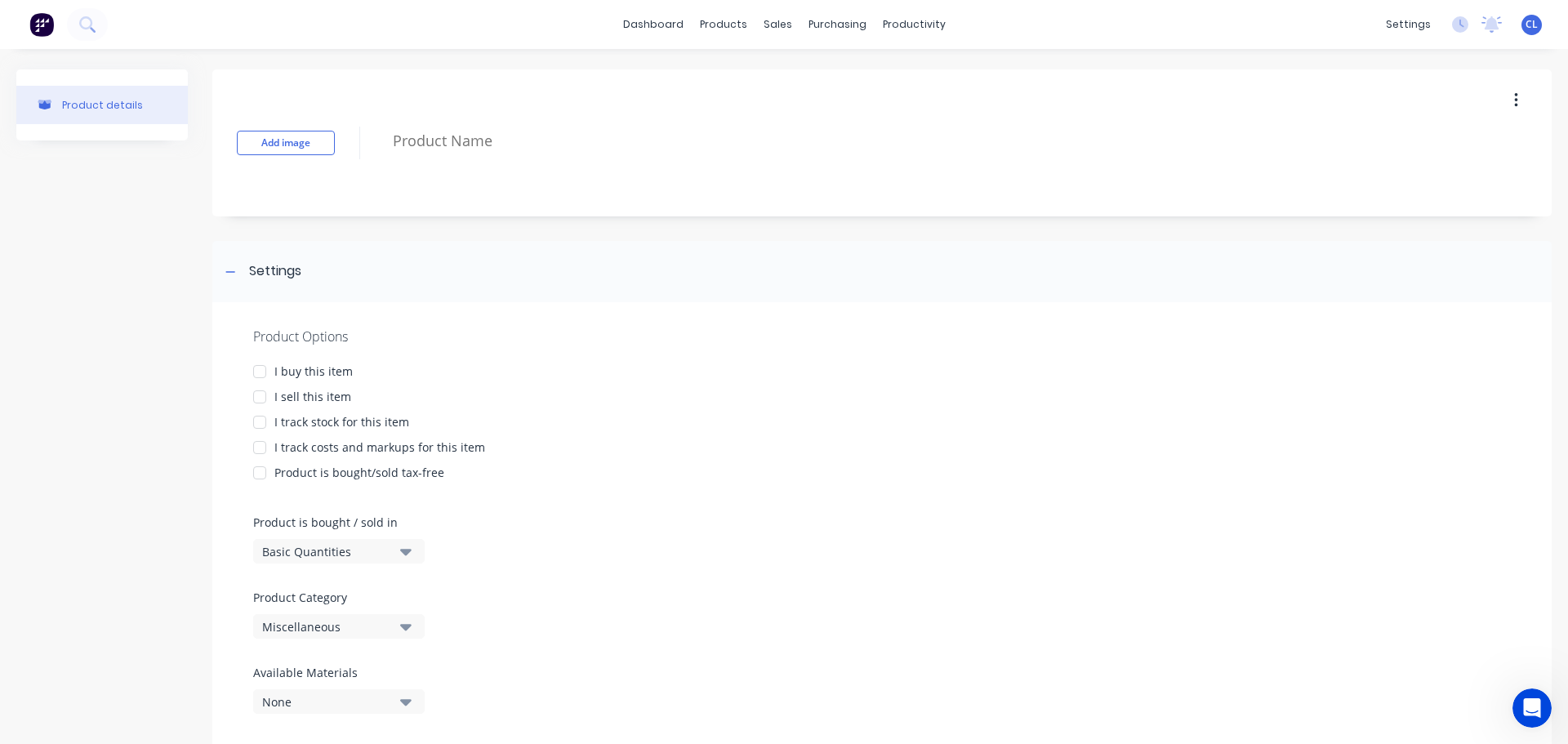
click at [152, 712] on div "Product details" at bounding box center [102, 418] width 171 height 698
click at [737, 99] on link "Materials" at bounding box center [798, 111] width 216 height 33
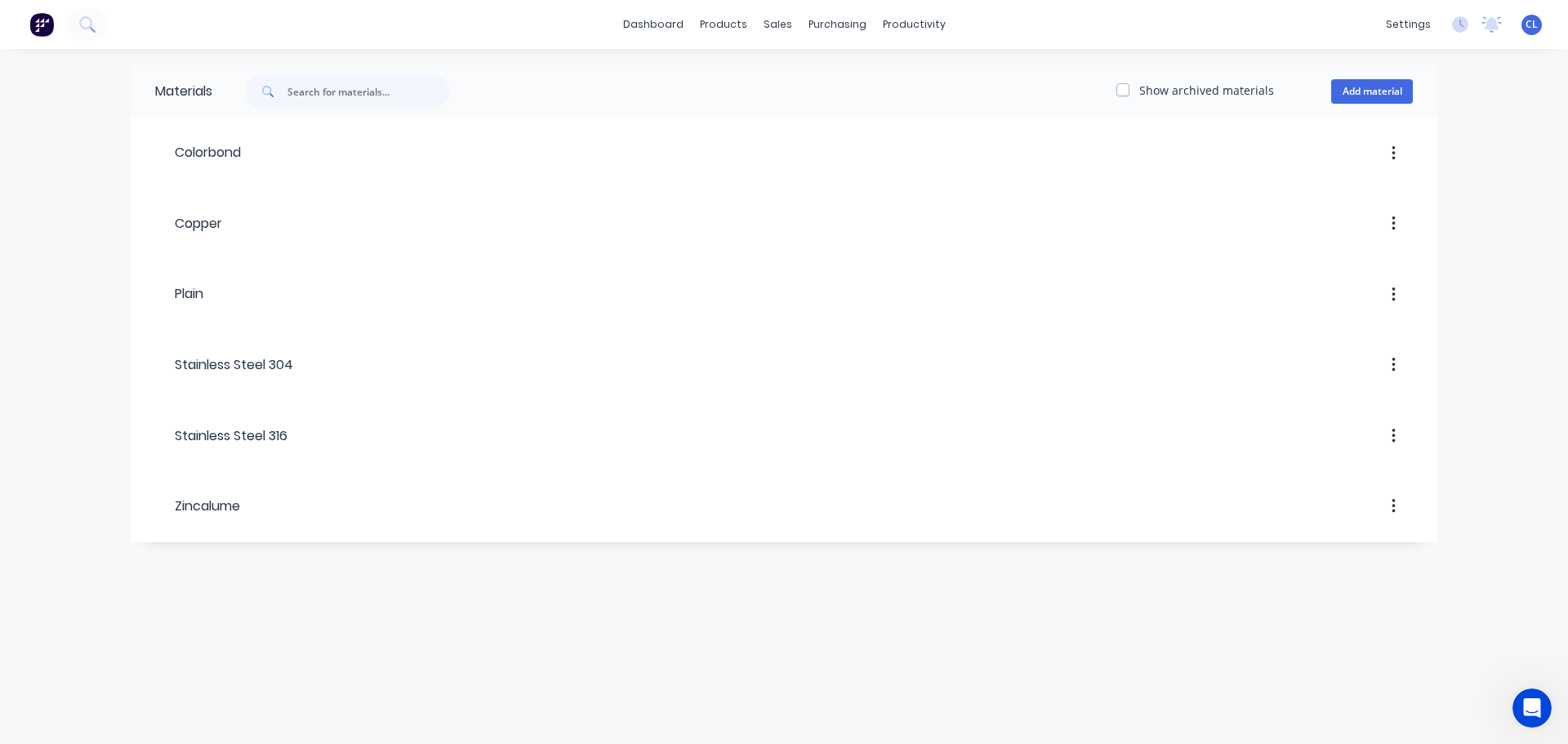
drag, startPoint x: 511, startPoint y: 74, endPoint x: 495, endPoint y: 81, distance: 17.5
click at [509, 74] on div "Show archived materials Add material" at bounding box center [824, 91] width 1224 height 52
click at [461, 67] on div "Show archived materials Add material" at bounding box center [824, 91] width 1224 height 52
click at [421, 76] on input "text" at bounding box center [368, 92] width 162 height 33
click at [728, 73] on icon at bounding box center [727, 78] width 8 height 13
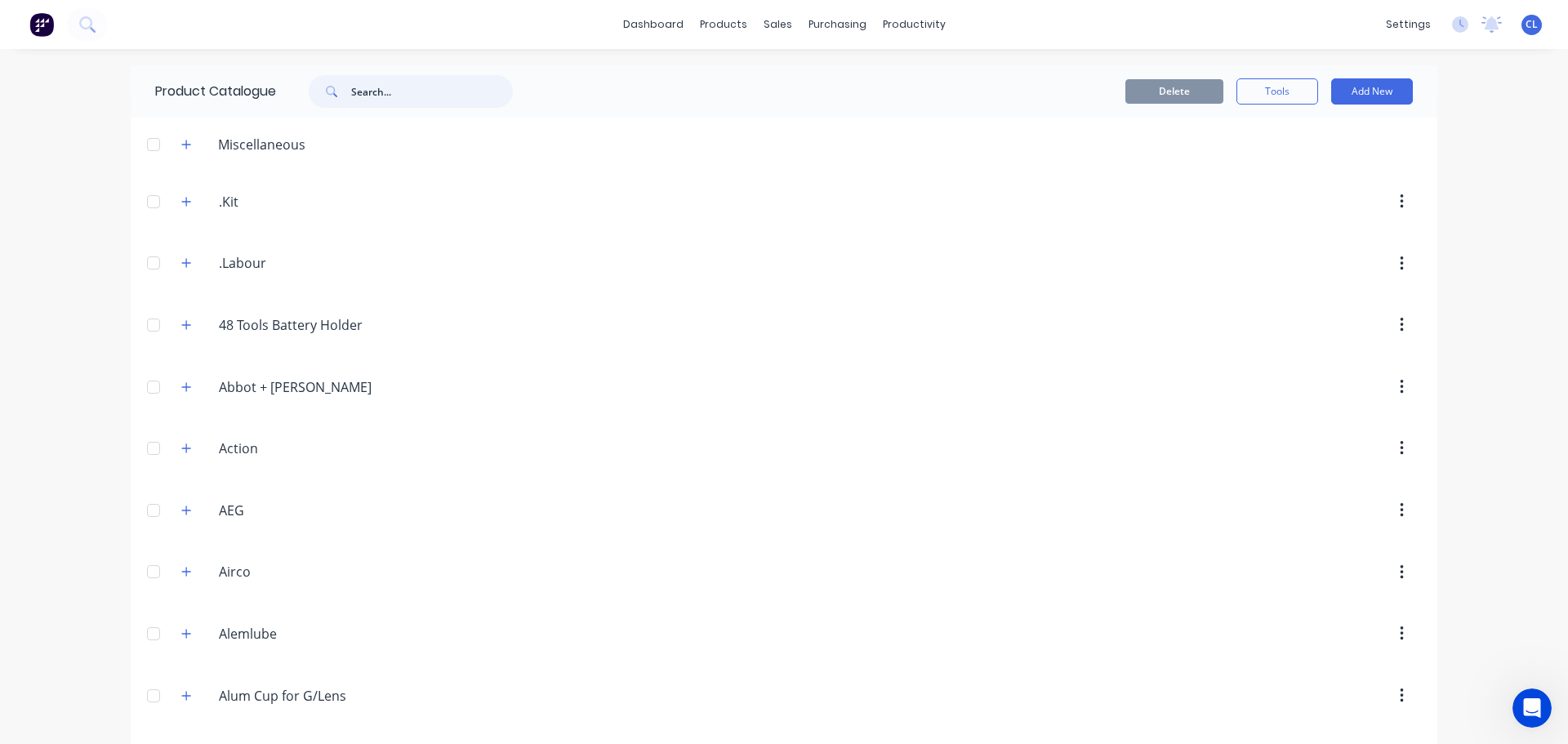
click at [372, 87] on input "text" at bounding box center [432, 92] width 162 height 33
paste input "092G Stainshield Heavy G"
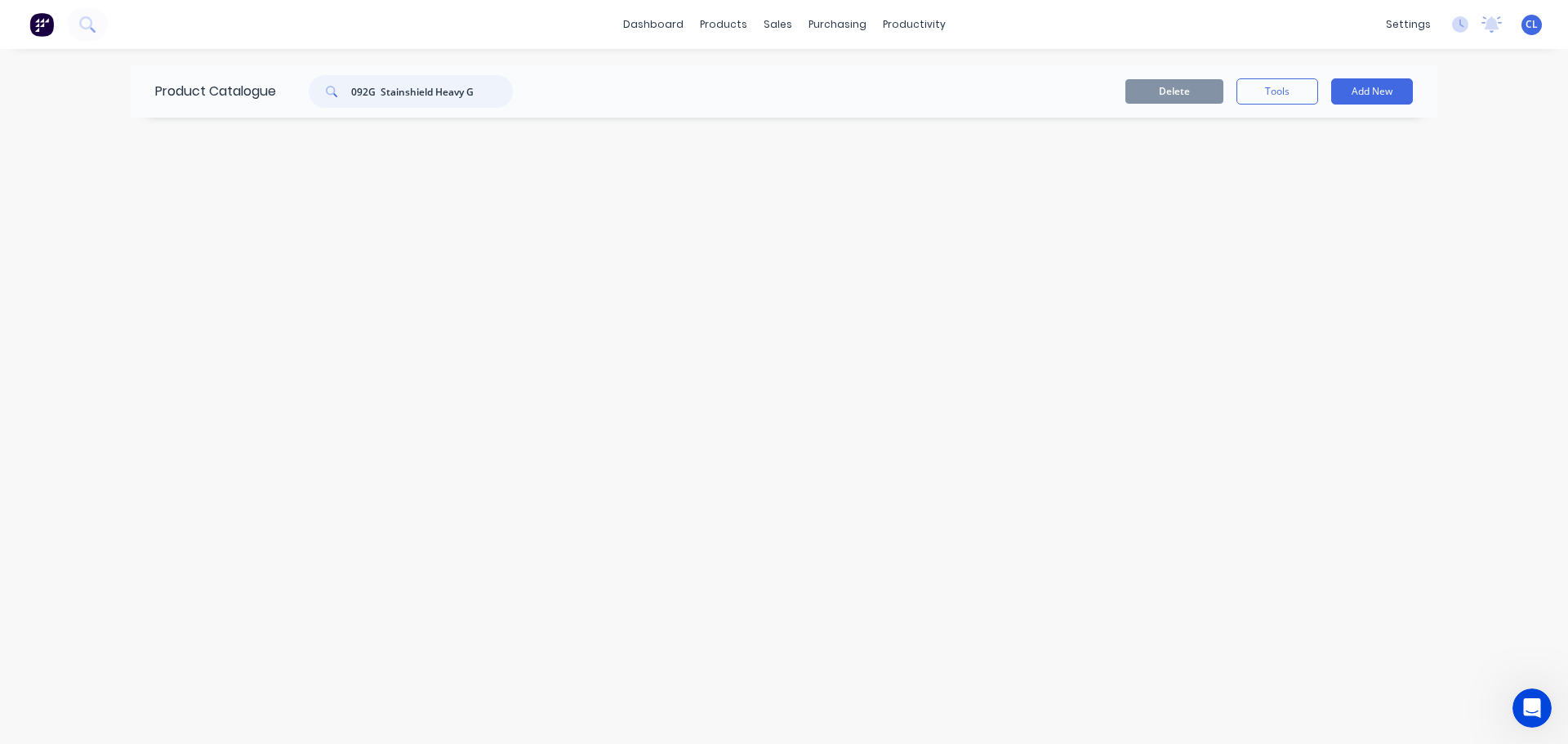
drag, startPoint x: 383, startPoint y: 87, endPoint x: 268, endPoint y: 78, distance: 115.4
click at [281, 82] on div "092G Stainshield Heavy G" at bounding box center [407, 92] width 261 height 33
drag, startPoint x: 491, startPoint y: 85, endPoint x: -22, endPoint y: 85, distance: 513.0
click at [0, 85] on html "dashboard products sales purchasing productivity dashboard products Product Cat…" at bounding box center [784, 372] width 1568 height 744
type input "earplug"
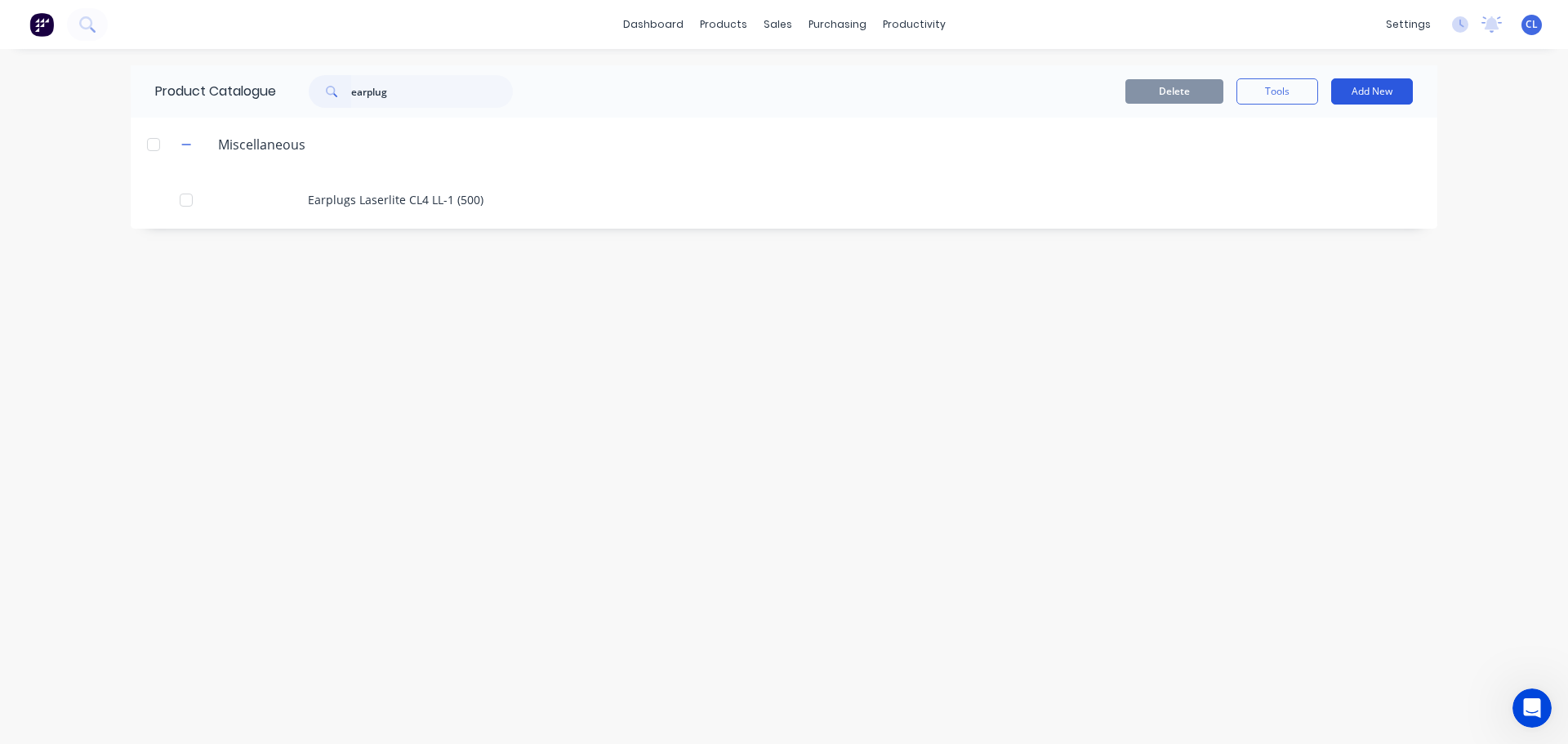
click at [1398, 94] on button "Add New" at bounding box center [1372, 92] width 81 height 26
click at [1310, 156] on div "Product" at bounding box center [1334, 165] width 125 height 23
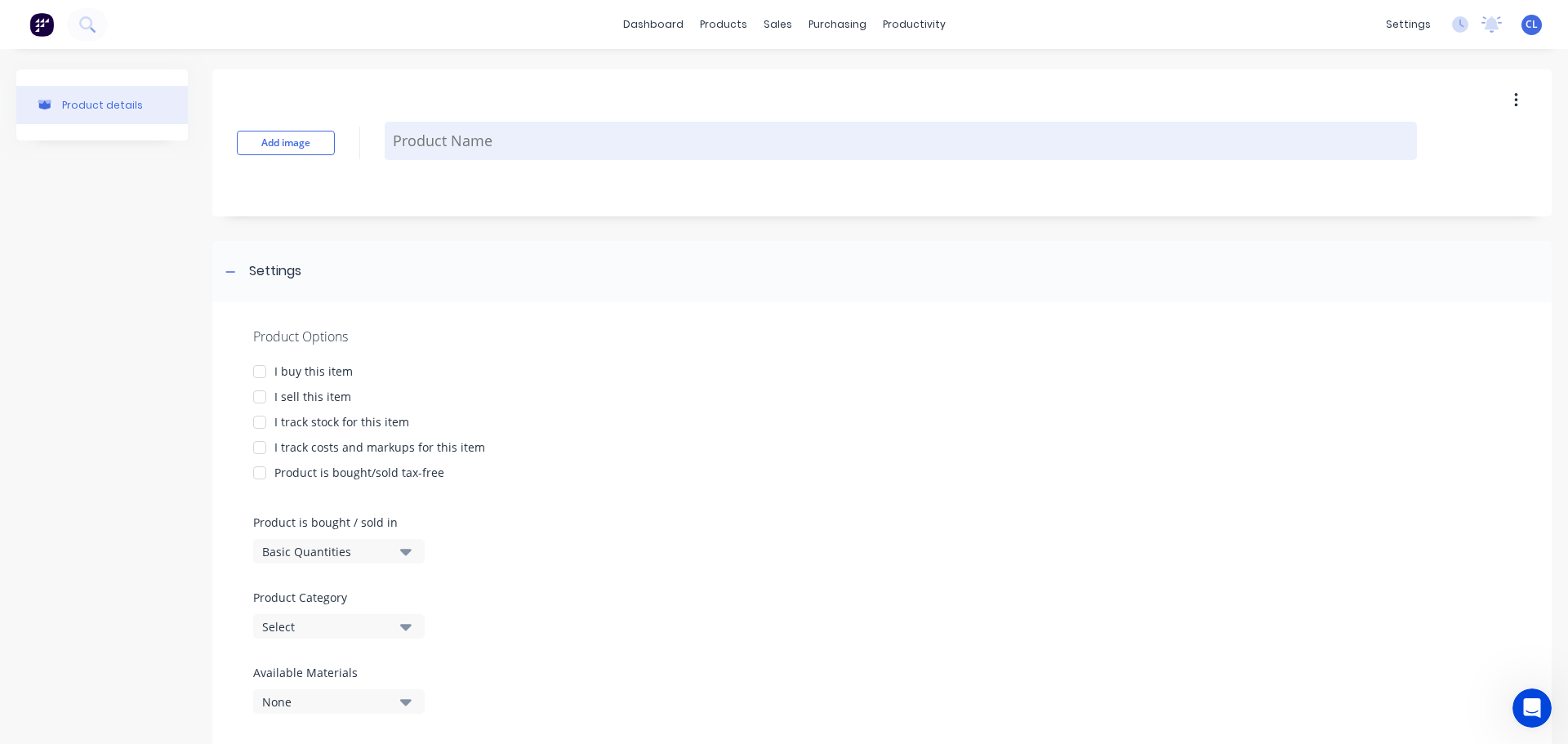
click at [575, 144] on textarea at bounding box center [900, 141] width 1032 height 38
paste textarea "092G Stainshield Heavy G"
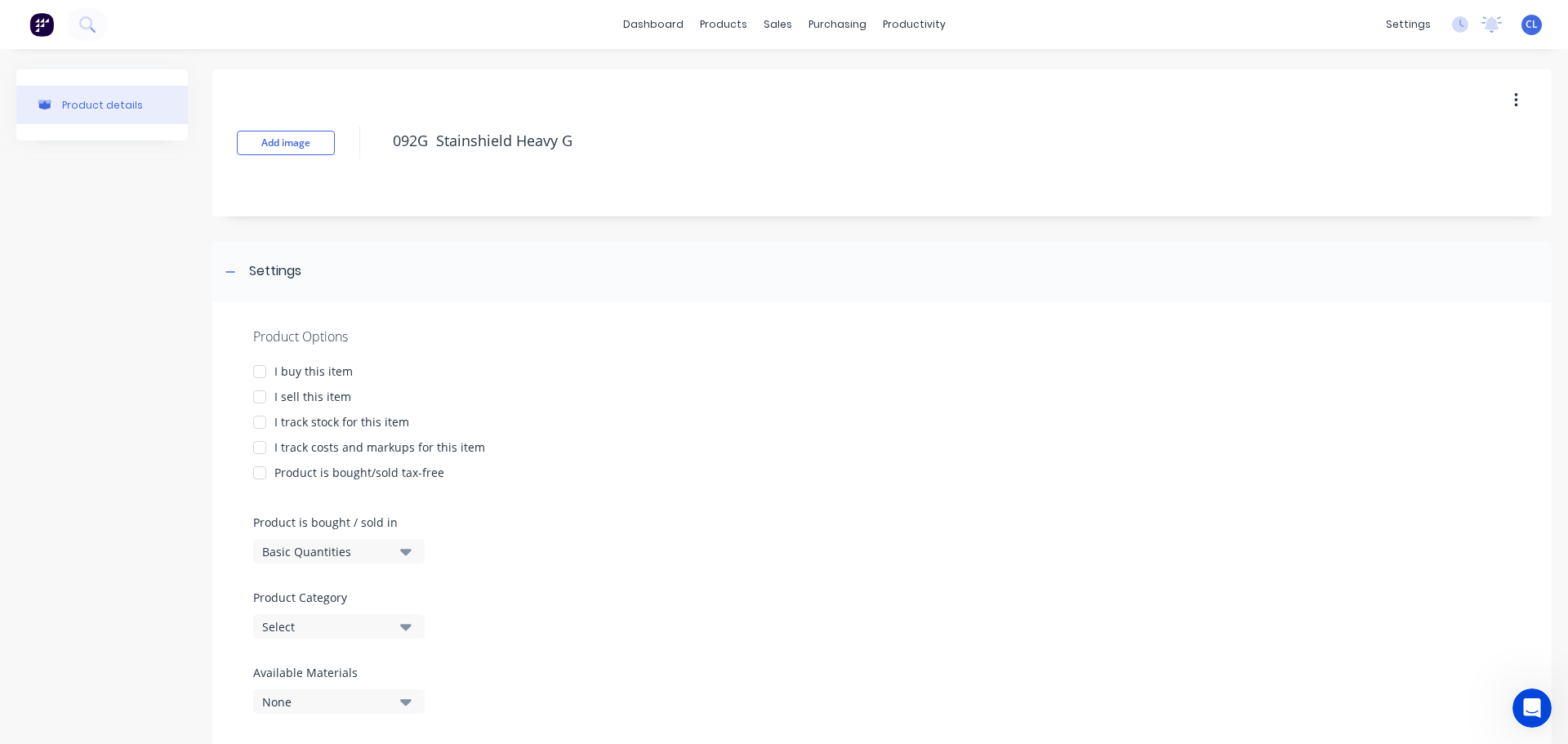
drag, startPoint x: 435, startPoint y: 141, endPoint x: 346, endPoint y: 136, distance: 89.1
click at [346, 136] on div "Add image 092G Stainshield Heavy G" at bounding box center [882, 143] width 1340 height 147
click at [254, 373] on div at bounding box center [260, 371] width 33 height 33
click at [255, 393] on div at bounding box center [260, 397] width 33 height 33
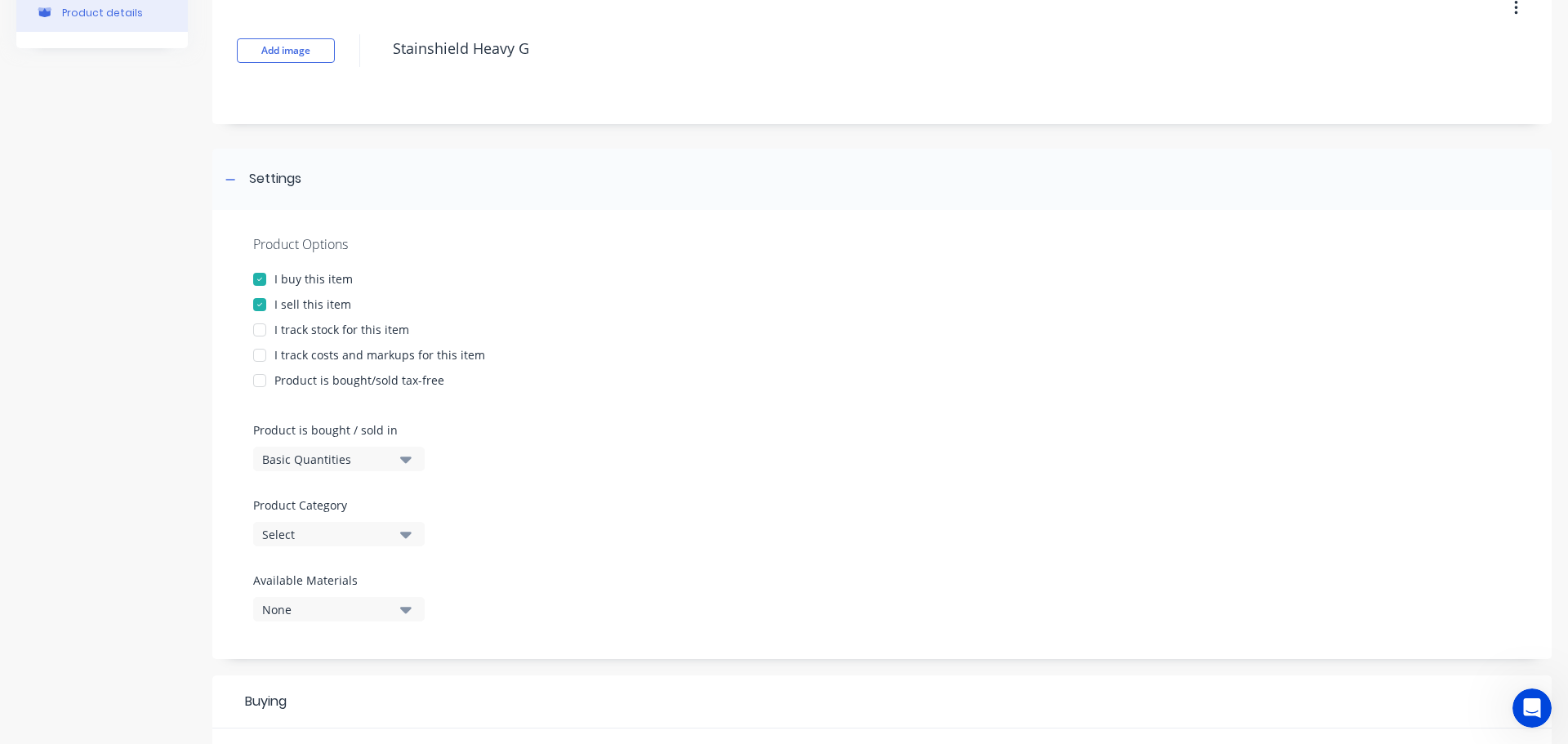
scroll to position [245, 0]
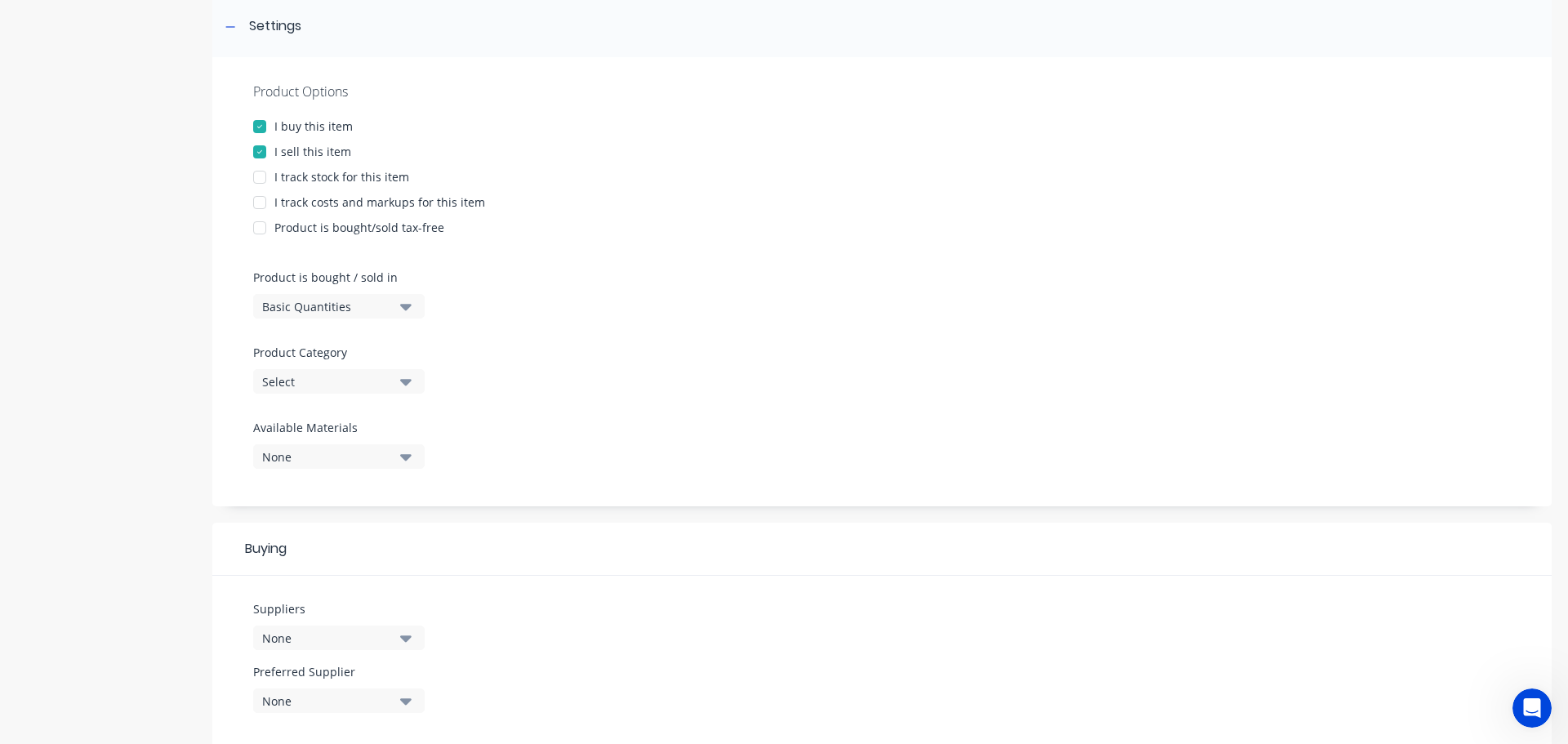
type textarea "Stainshield Heavy G"
click at [278, 389] on div "Select" at bounding box center [327, 382] width 131 height 17
click at [355, 439] on Category "text" at bounding box center [387, 430] width 173 height 33
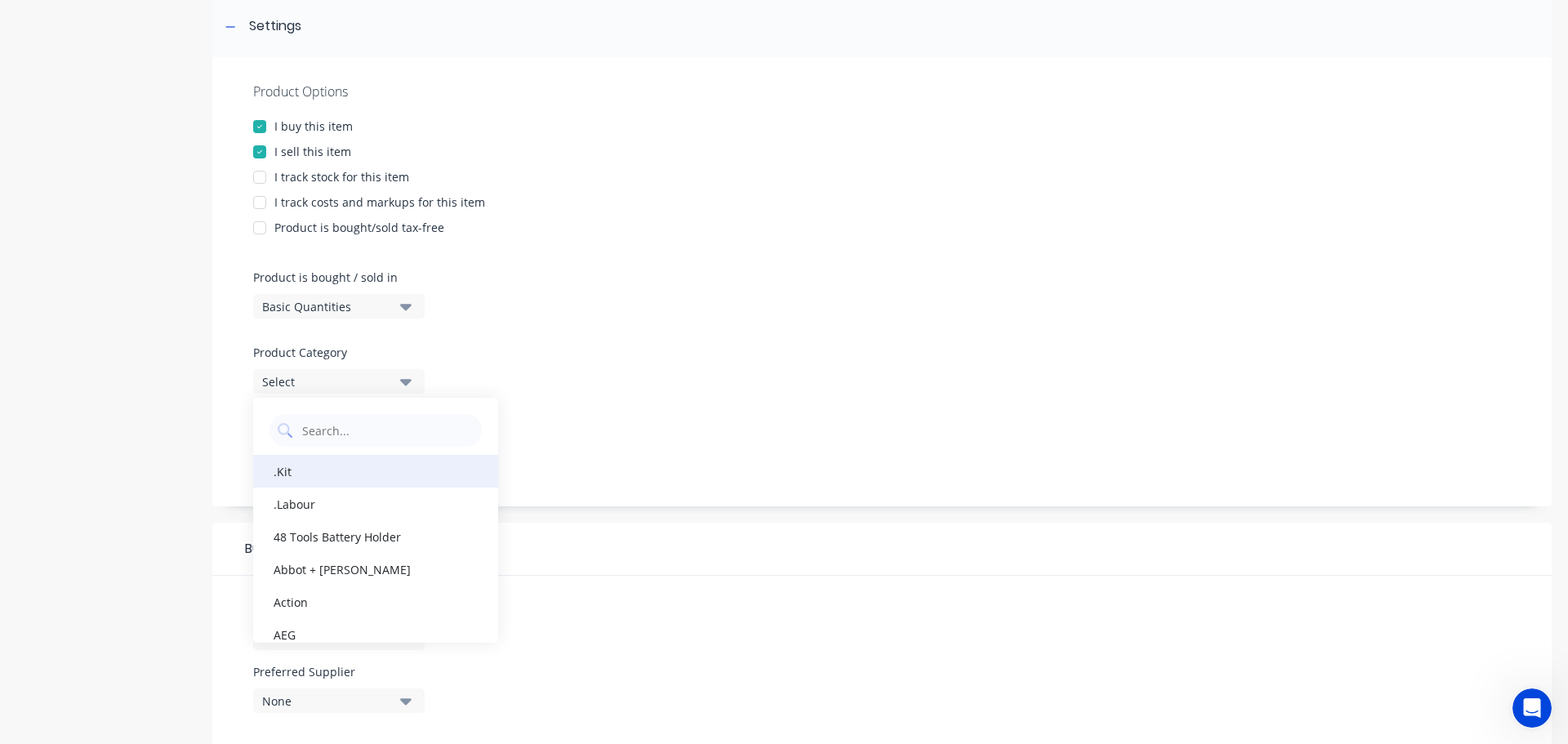
type Category "mis"
click at [290, 470] on div "Miscellaneous" at bounding box center [376, 471] width 245 height 33
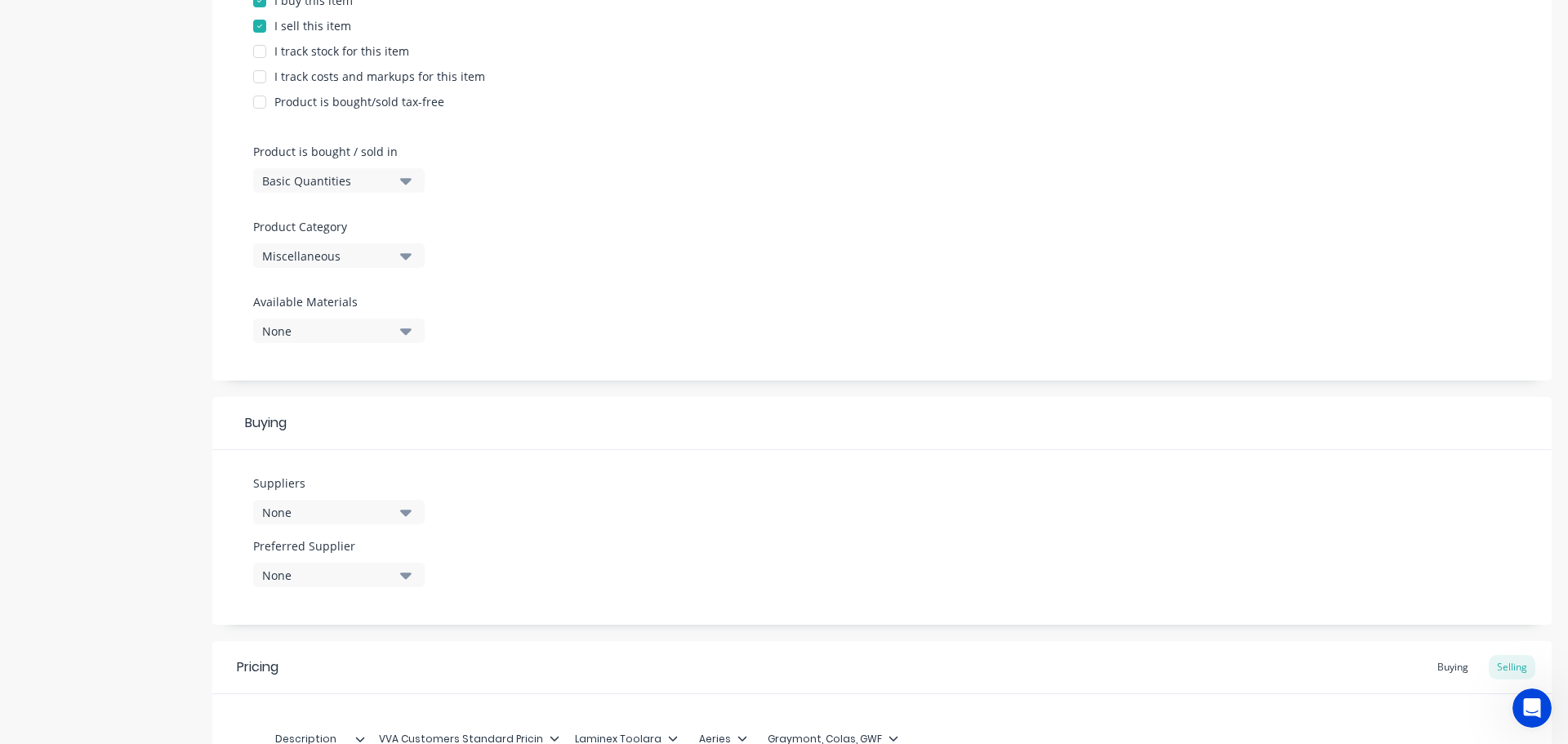
scroll to position [408, 0]
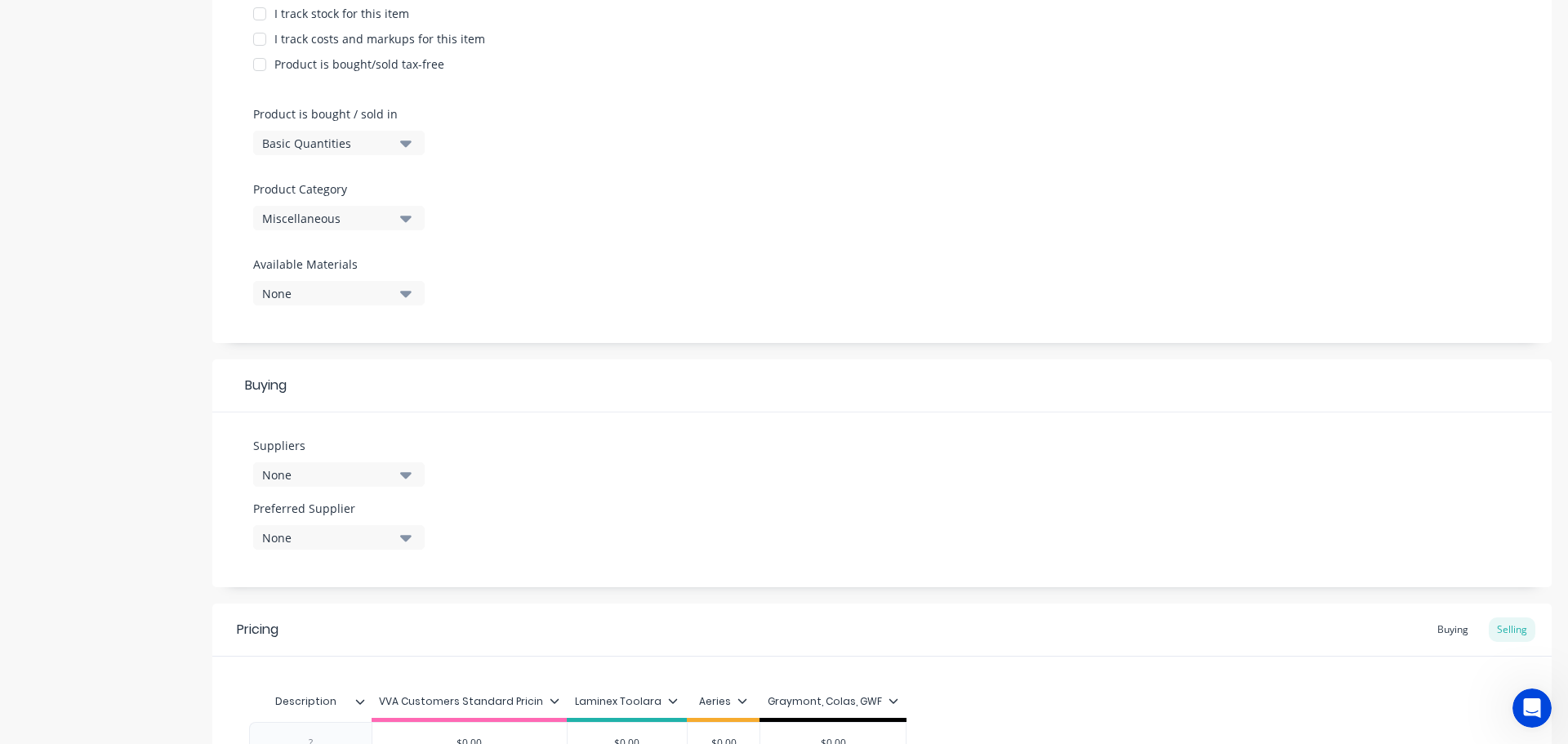
click at [312, 484] on button "None" at bounding box center [339, 474] width 171 height 24
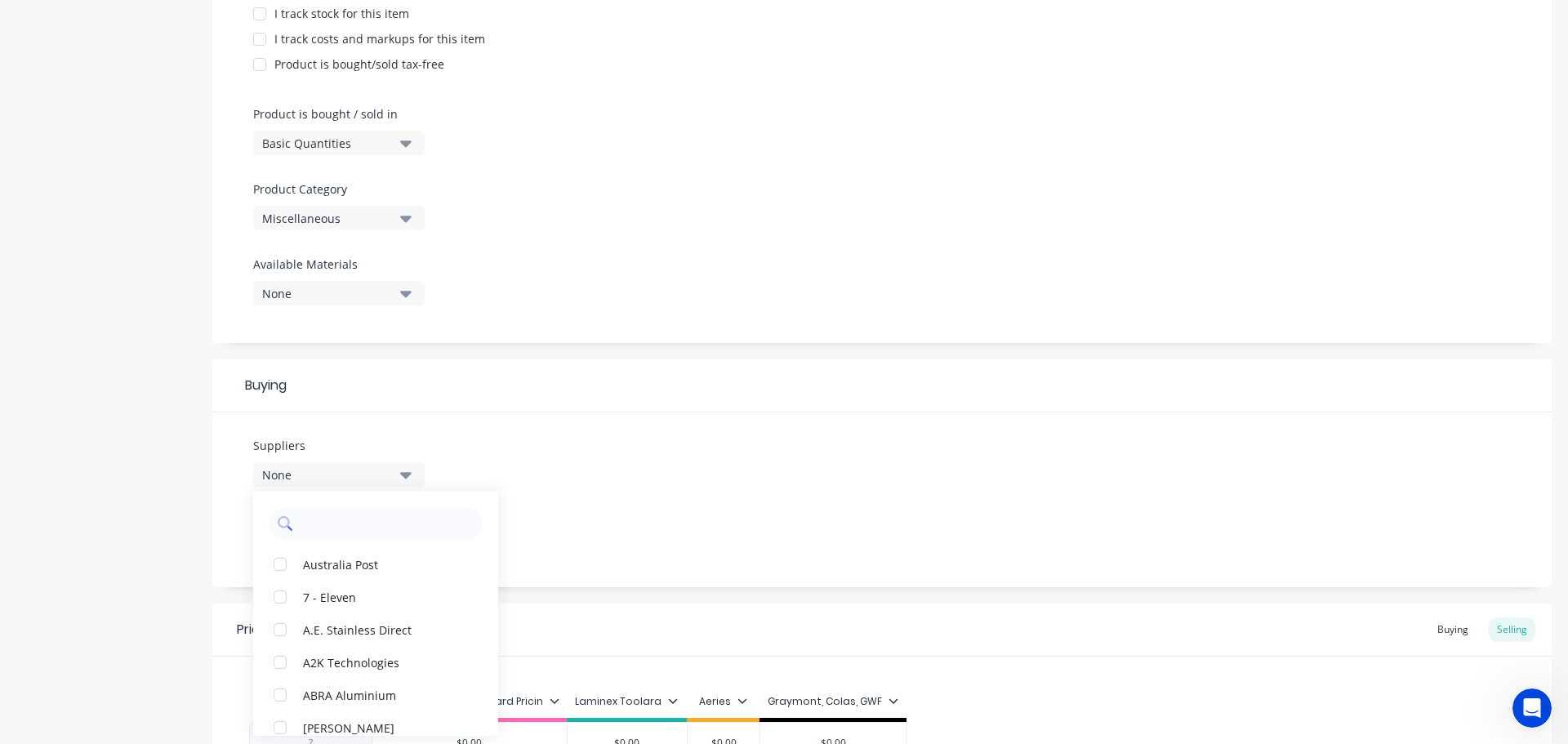
click at [323, 518] on input "text" at bounding box center [387, 523] width 173 height 33
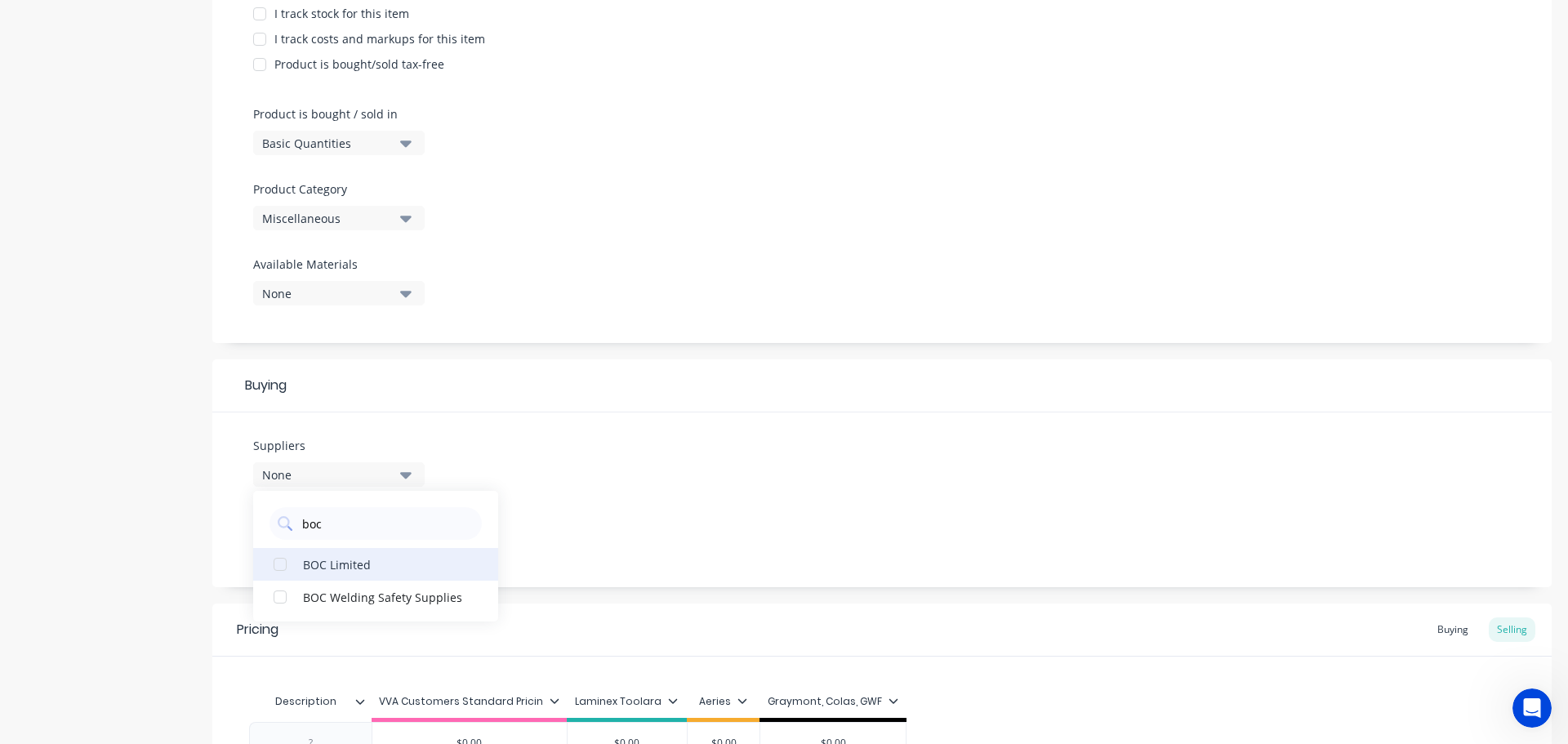
click at [282, 565] on div "button" at bounding box center [280, 564] width 33 height 33
type input "boc"
click at [164, 586] on div "Product details" at bounding box center [102, 283] width 171 height 1244
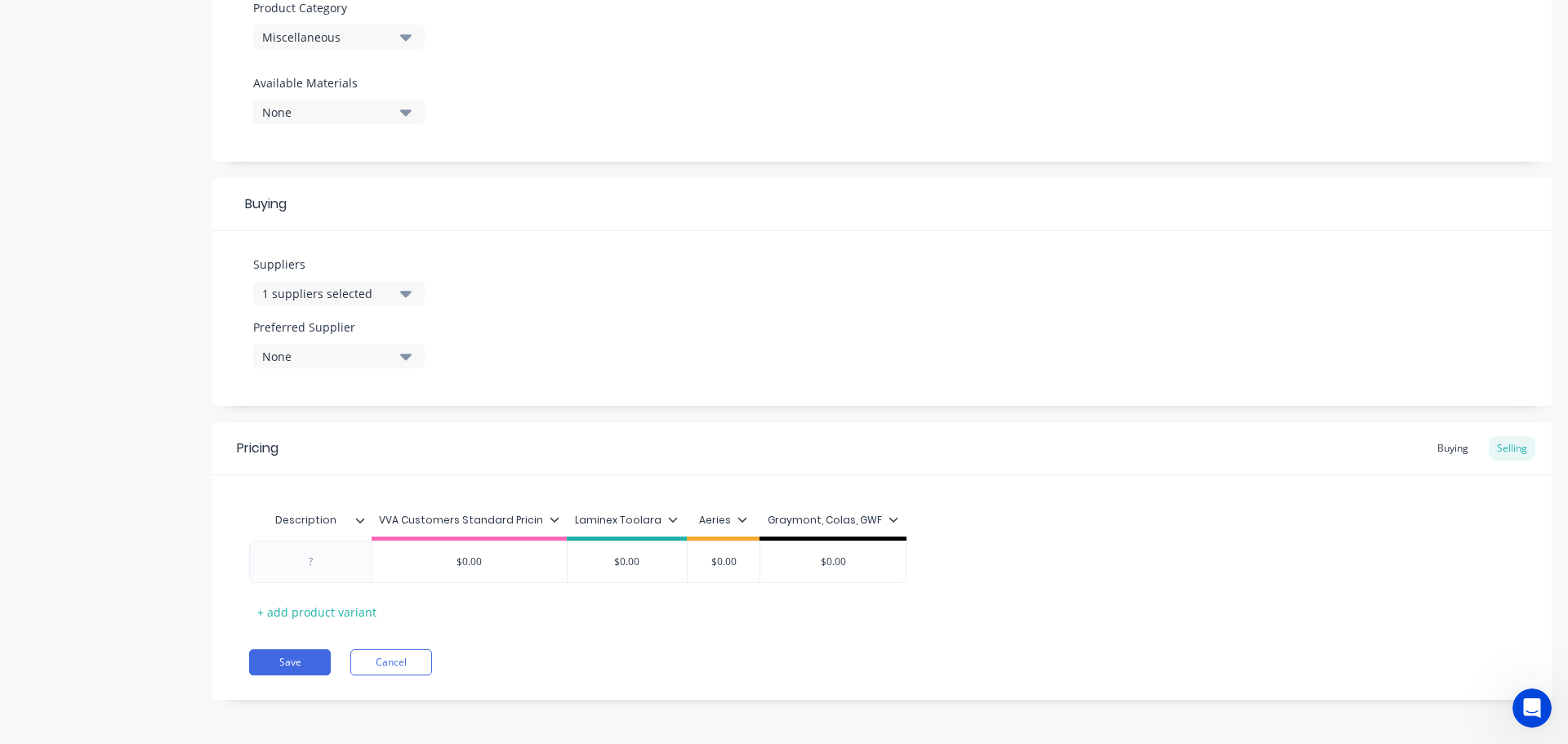
scroll to position [590, 0]
click at [332, 556] on div at bounding box center [311, 561] width 81 height 22
paste div
drag, startPoint x: 1455, startPoint y: 454, endPoint x: 1439, endPoint y: 459, distance: 16.8
click at [1455, 454] on div "Buying" at bounding box center [1452, 447] width 48 height 24
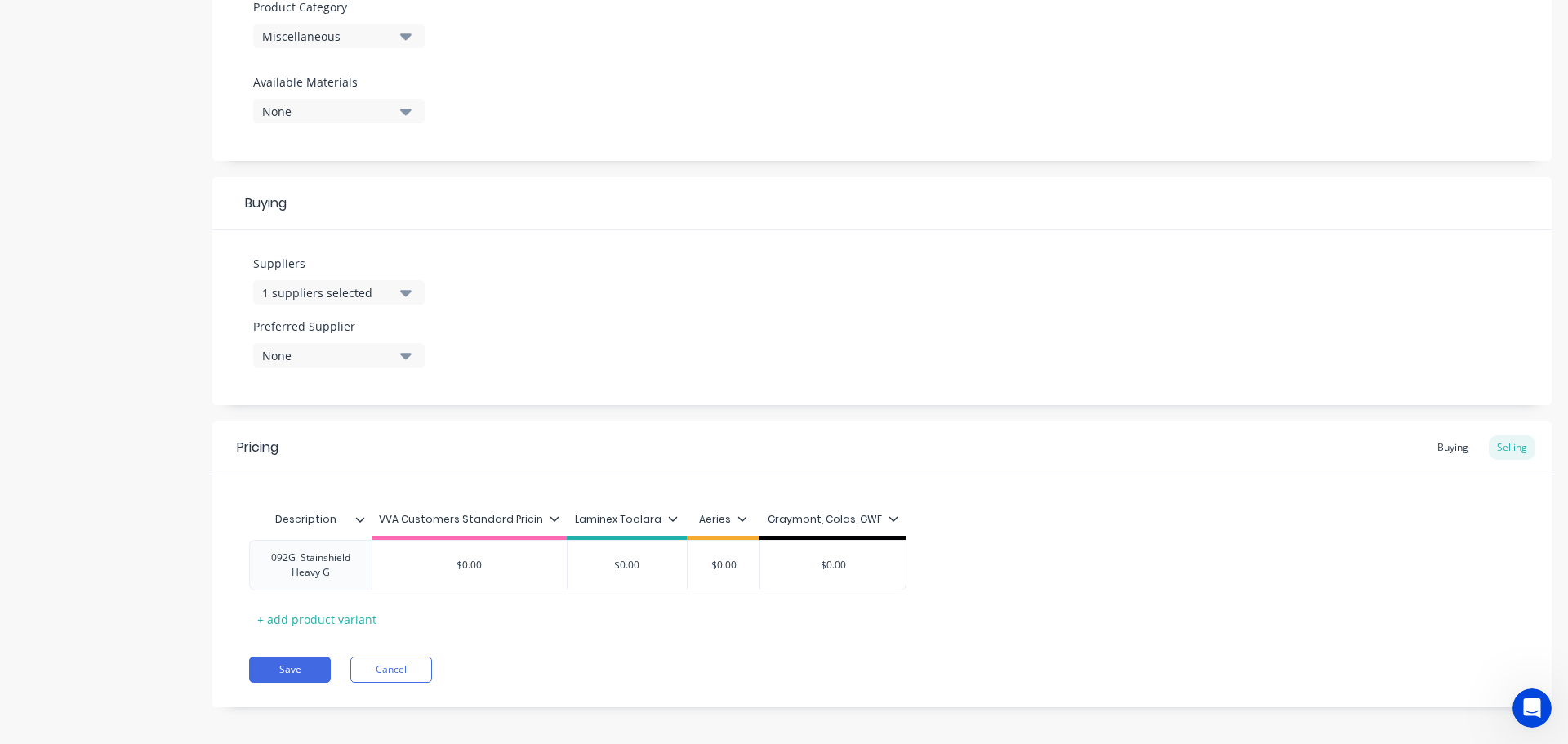
scroll to position [587, 0]
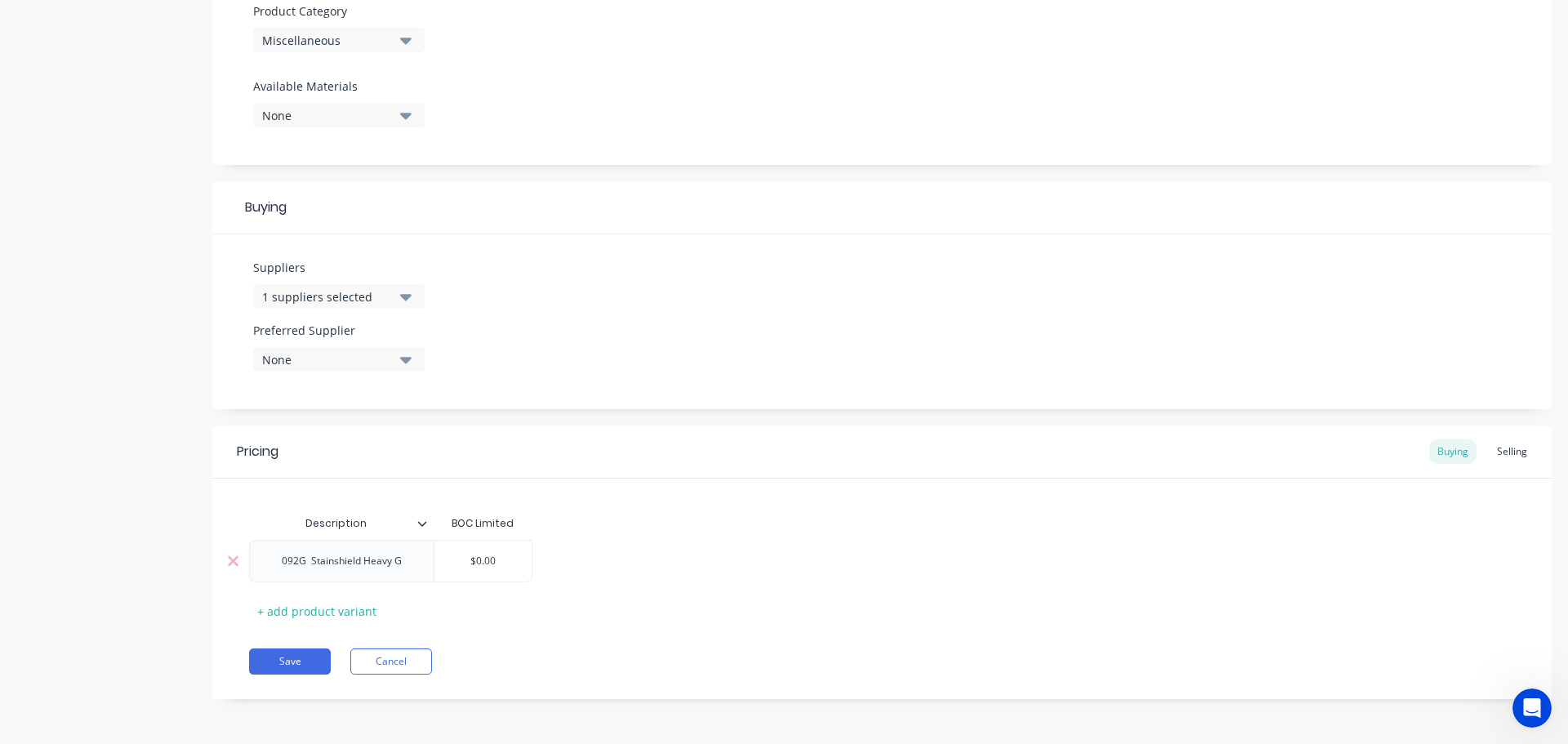
click at [459, 573] on div "$0.00" at bounding box center [483, 561] width 98 height 41
type input "$0.00"
click at [459, 573] on div "$0.00" at bounding box center [483, 561] width 98 height 41
click at [472, 564] on input "$0.00" at bounding box center [483, 561] width 98 height 15
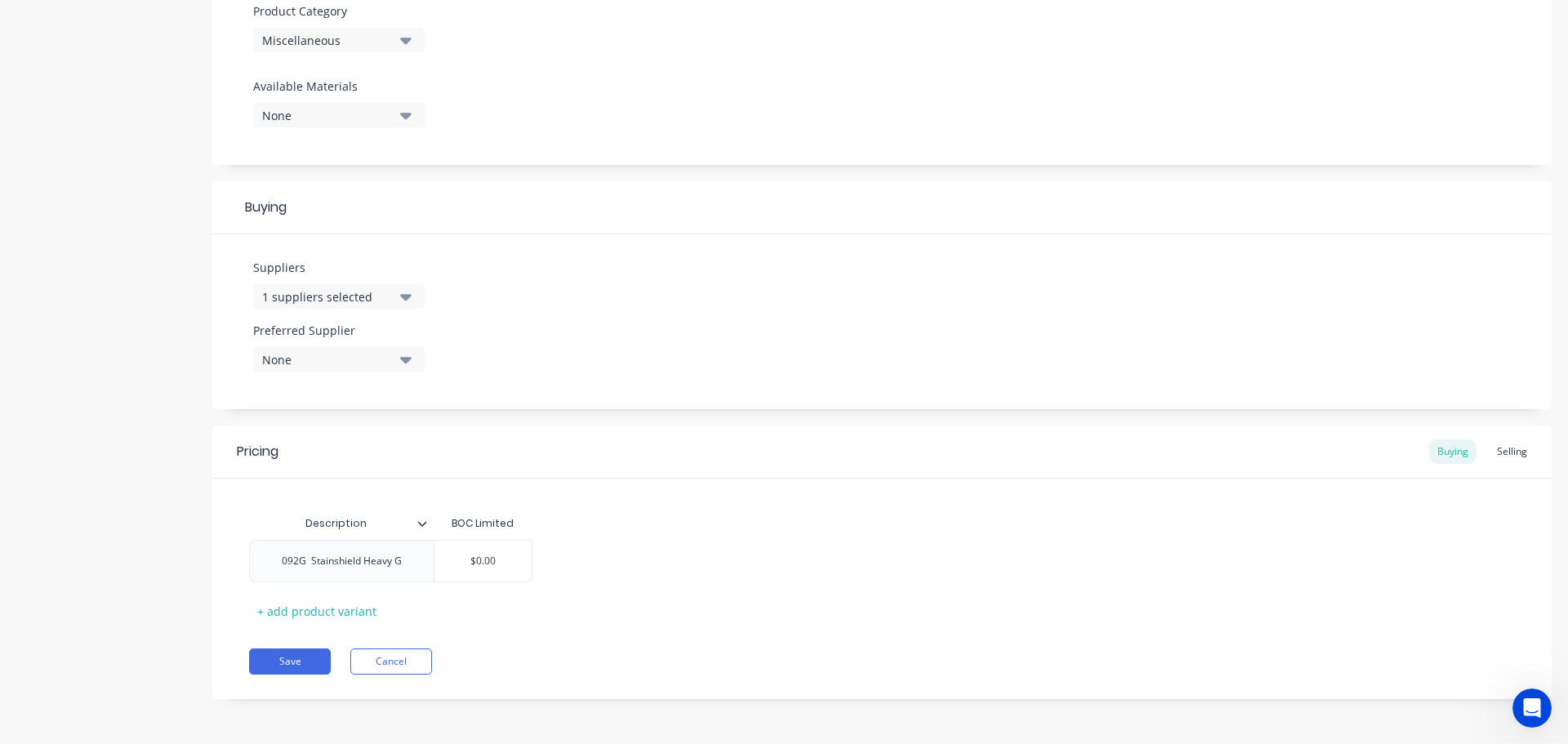
click at [318, 646] on div "Pricing Buying Selling Description BOC Limited 092G Stainshield Heavy G $0.00 $…" at bounding box center [882, 562] width 1340 height 273
click at [318, 655] on button "Save" at bounding box center [290, 661] width 81 height 26
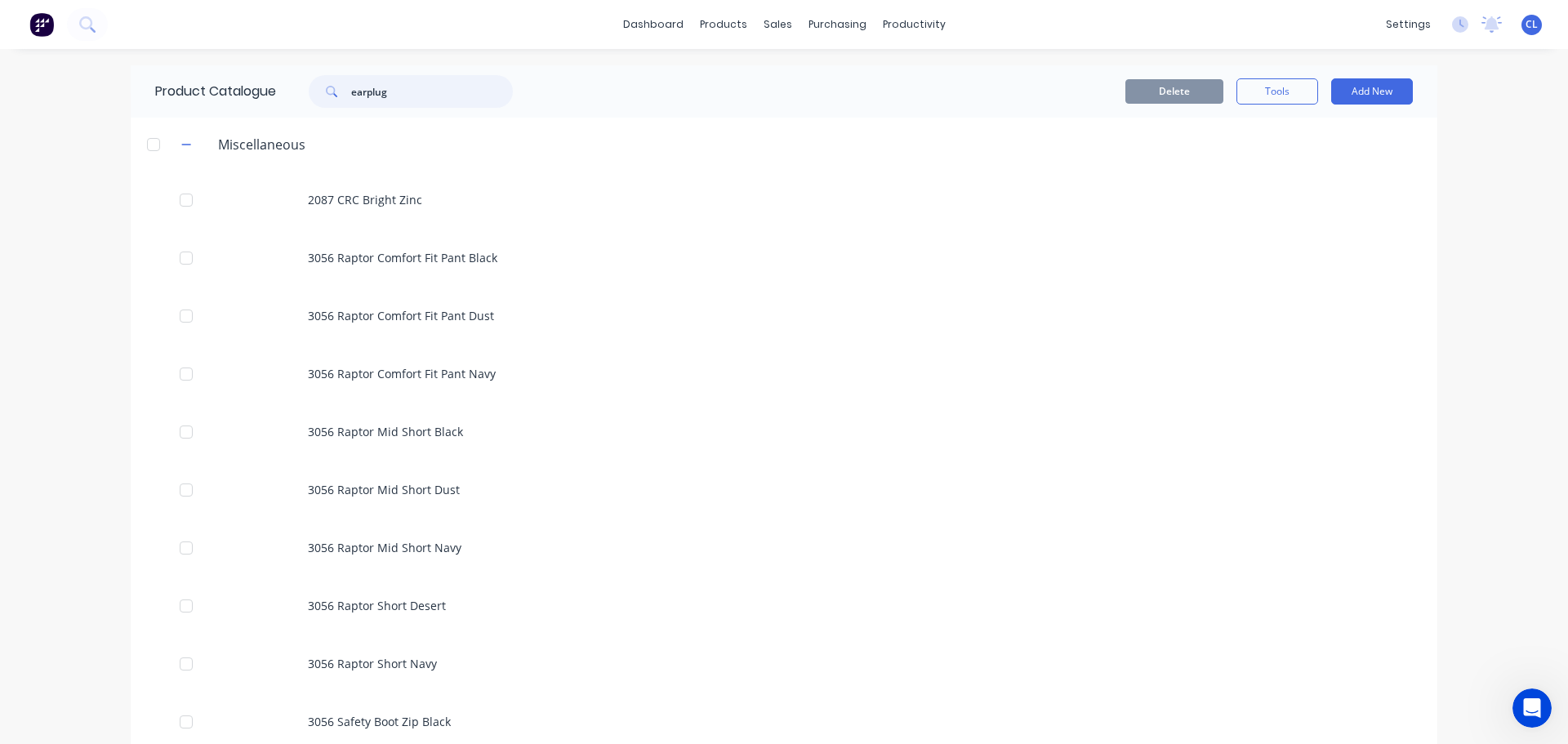
drag, startPoint x: 384, startPoint y: 93, endPoint x: 267, endPoint y: 79, distance: 117.8
click at [267, 79] on div "Product Catalogue earplug" at bounding box center [342, 91] width 423 height 52
paste input "092G Stainshield Heavy G"
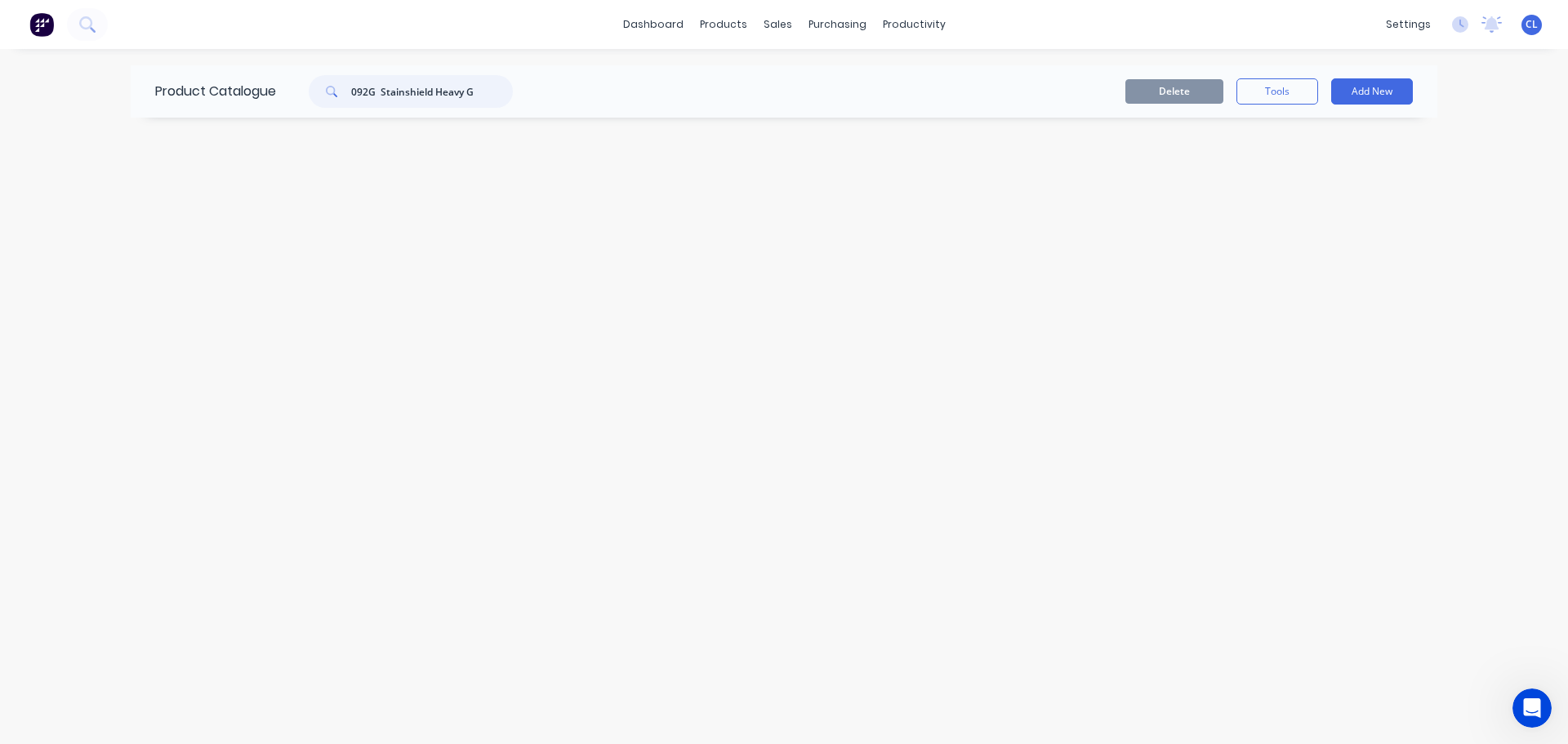
click at [370, 87] on input "092G Stainshield Heavy G" at bounding box center [432, 92] width 162 height 33
type input "Stainshield Heavy G"
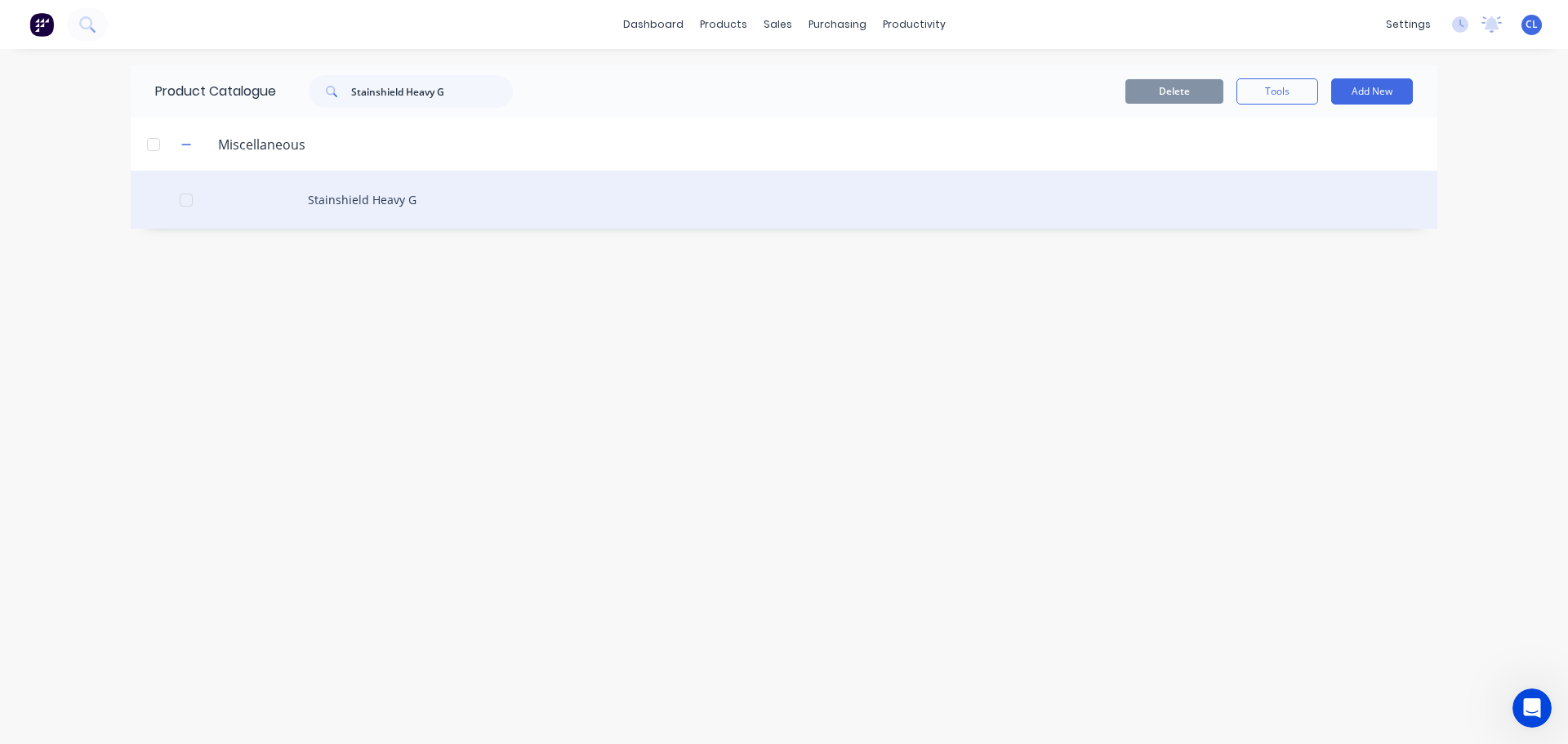
click at [343, 196] on div "Stainshield Heavy G" at bounding box center [784, 199] width 1307 height 58
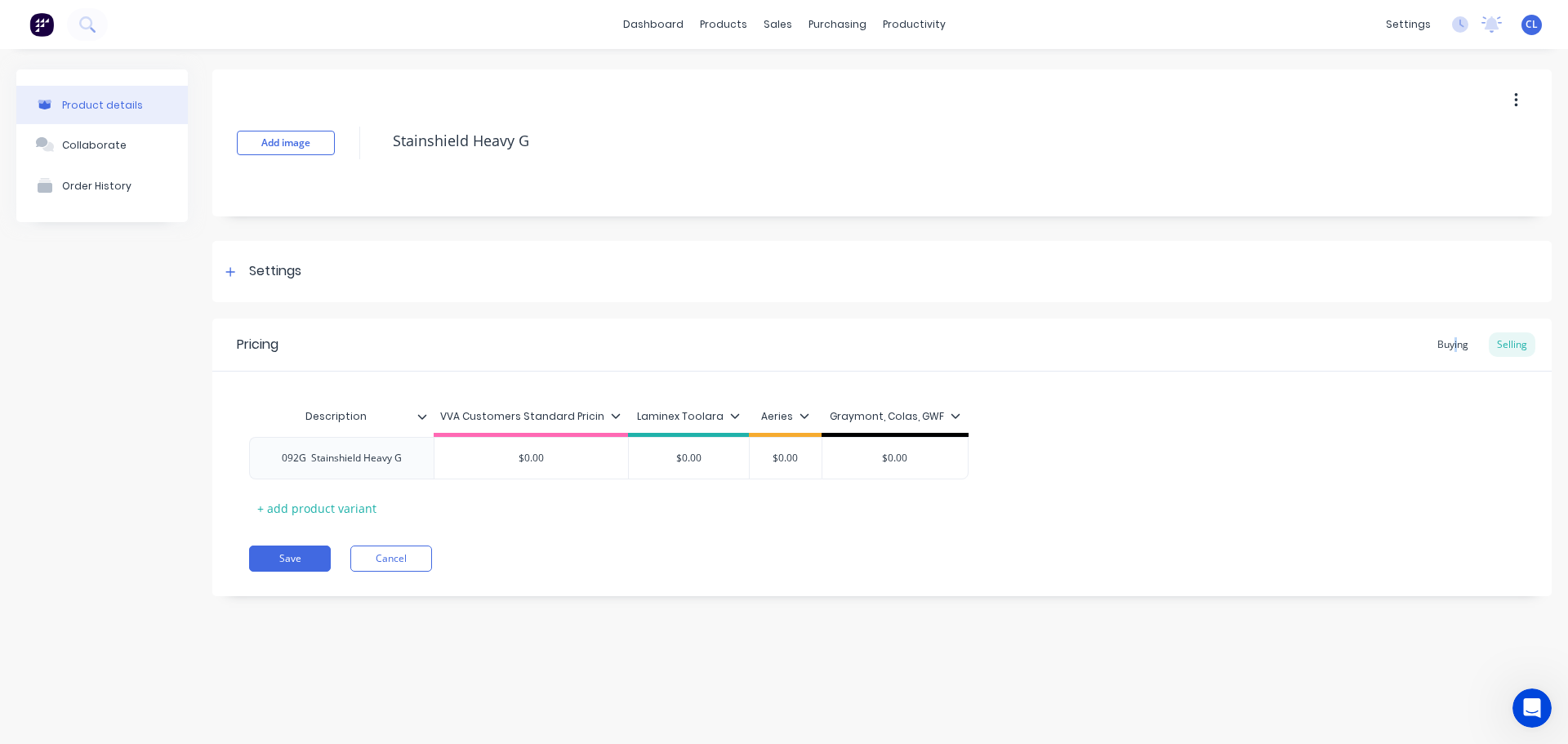
drag, startPoint x: 1456, startPoint y: 340, endPoint x: 554, endPoint y: 441, distance: 907.6
click at [1456, 340] on div "Buying" at bounding box center [1452, 344] width 48 height 24
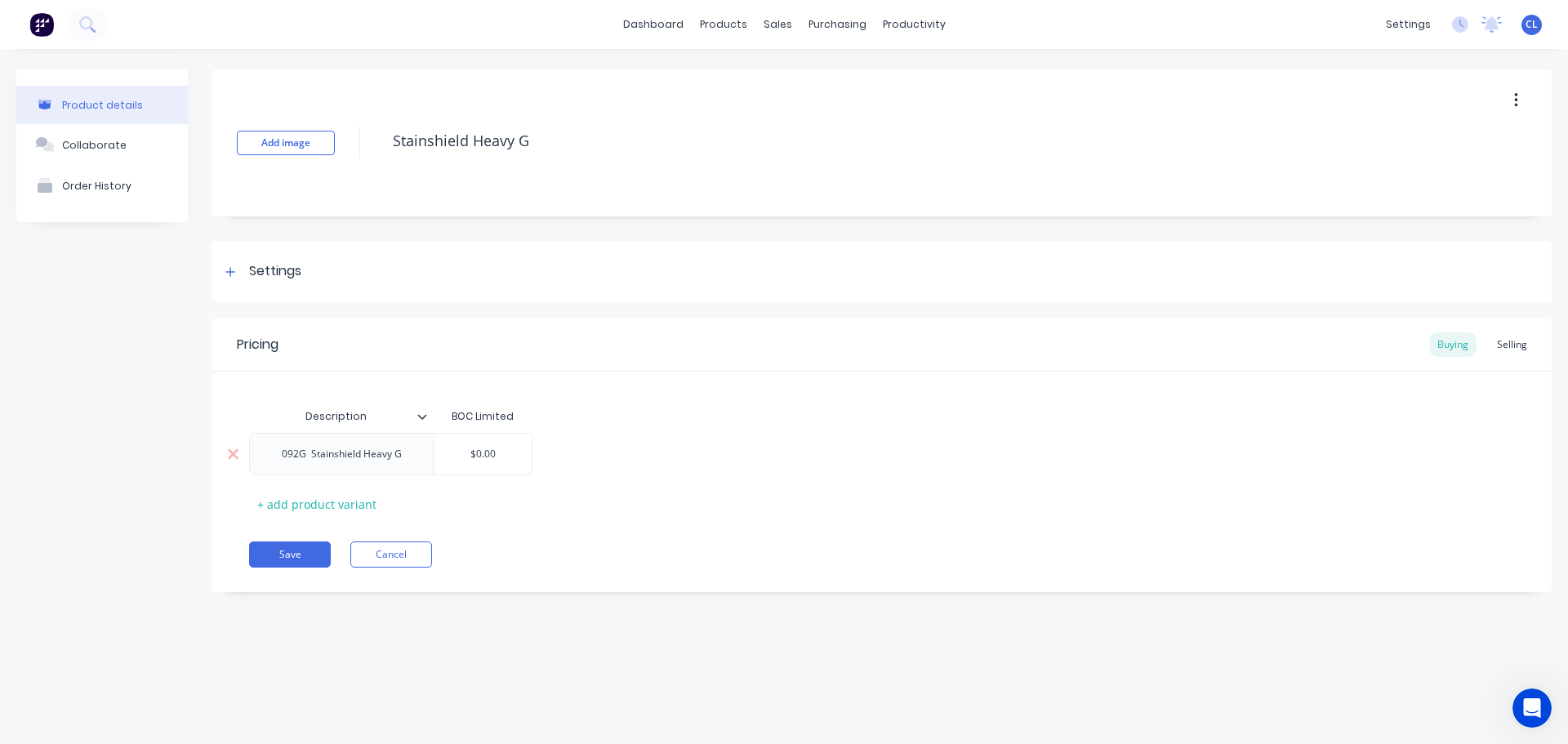
click at [489, 458] on input "$0.00" at bounding box center [483, 453] width 98 height 15
click at [490, 458] on input "$0.00" at bounding box center [483, 453] width 98 height 15
type input "$58.90"
click at [301, 543] on button "Save" at bounding box center [290, 555] width 81 height 26
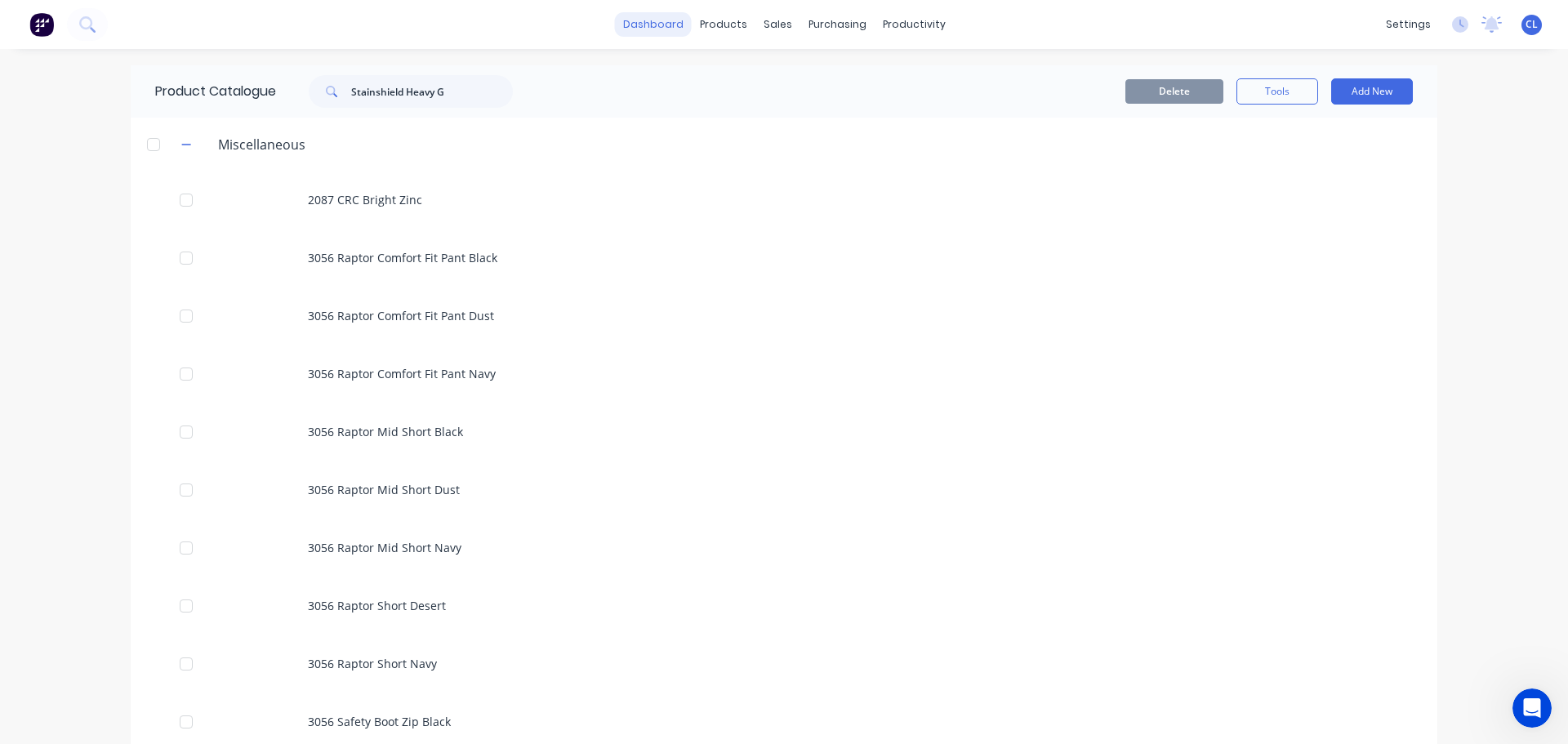
click at [672, 31] on link "dashboard" at bounding box center [653, 24] width 77 height 24
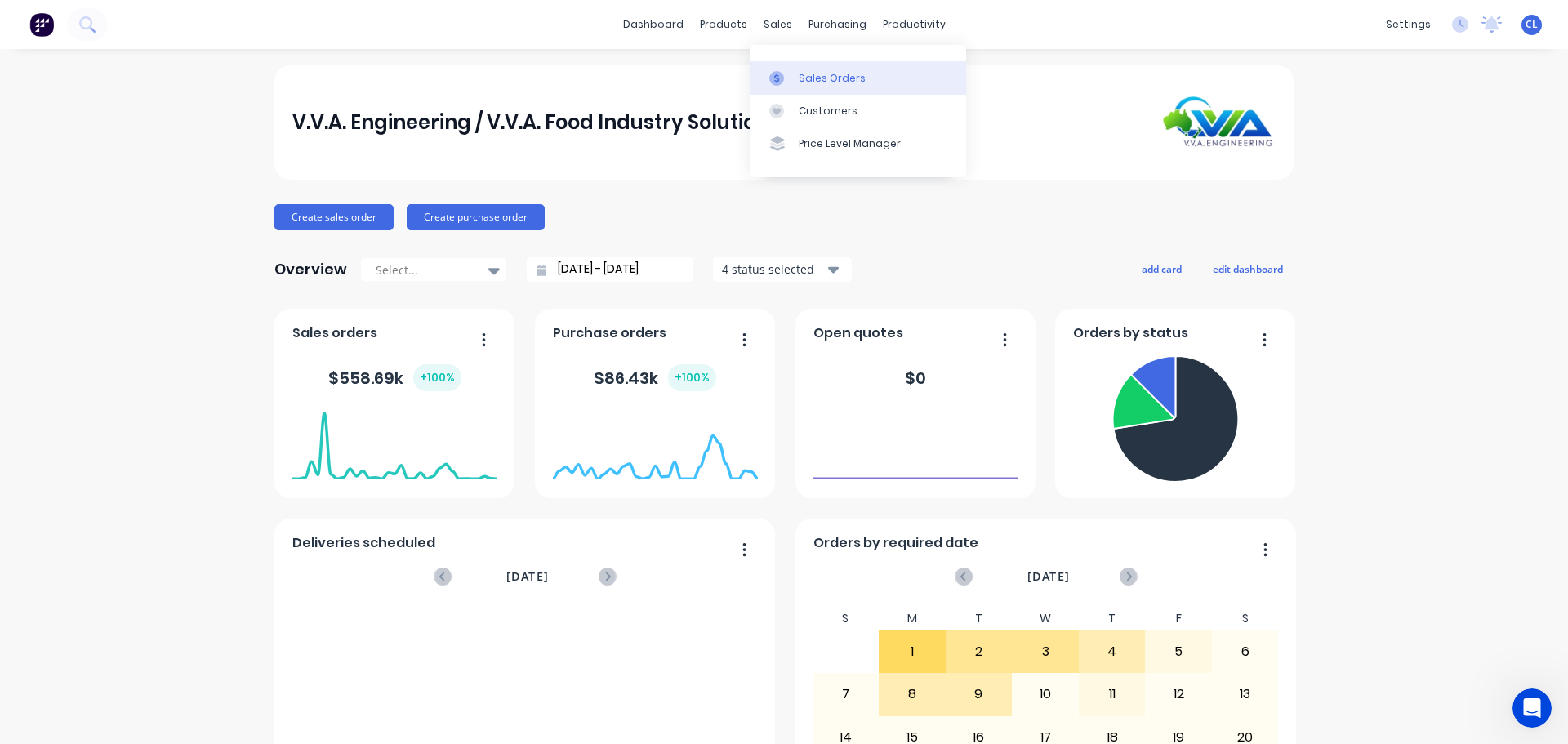
click at [805, 71] on div "Sales Orders" at bounding box center [832, 78] width 67 height 15
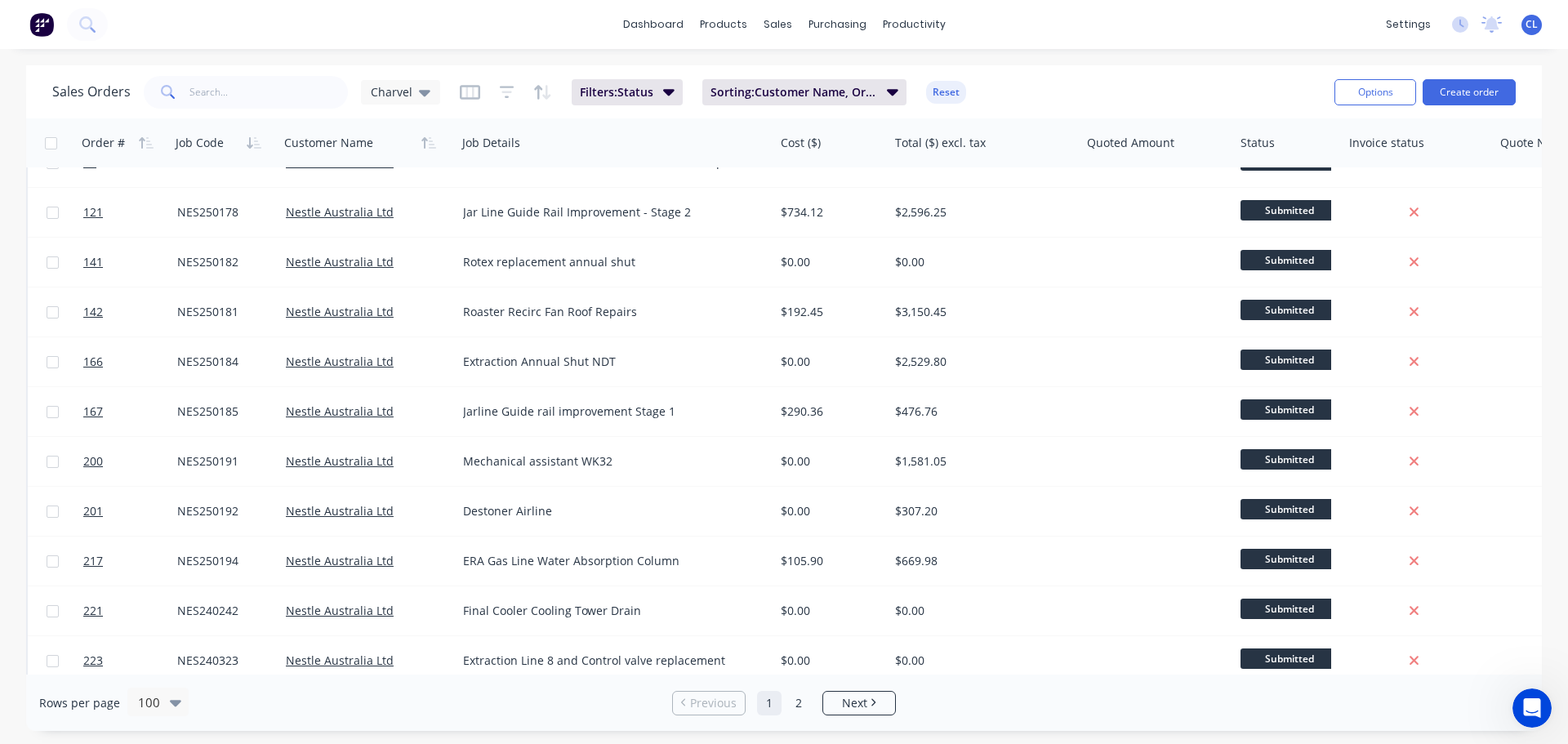
scroll to position [4480, 0]
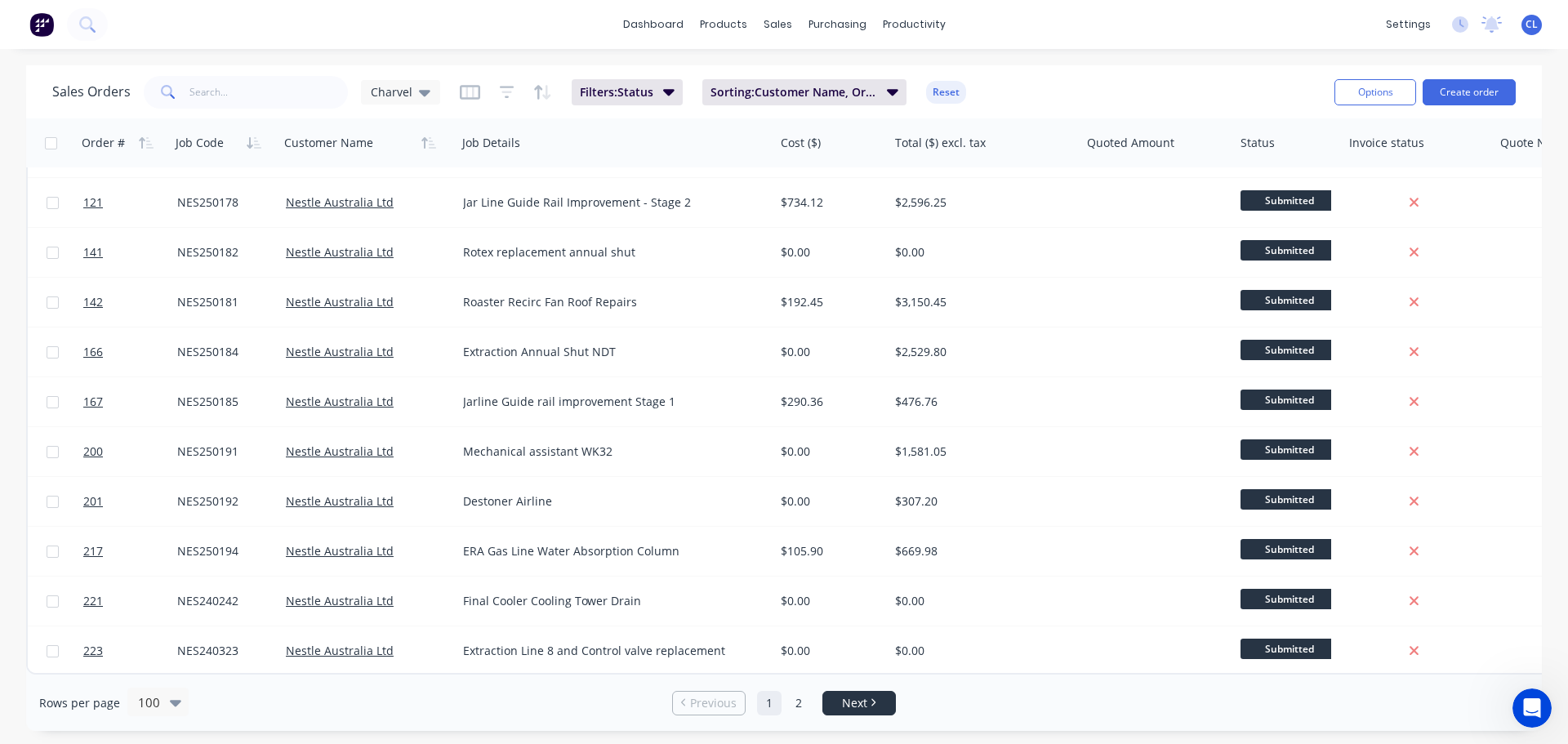
click at [843, 709] on link "Next" at bounding box center [858, 702] width 72 height 16
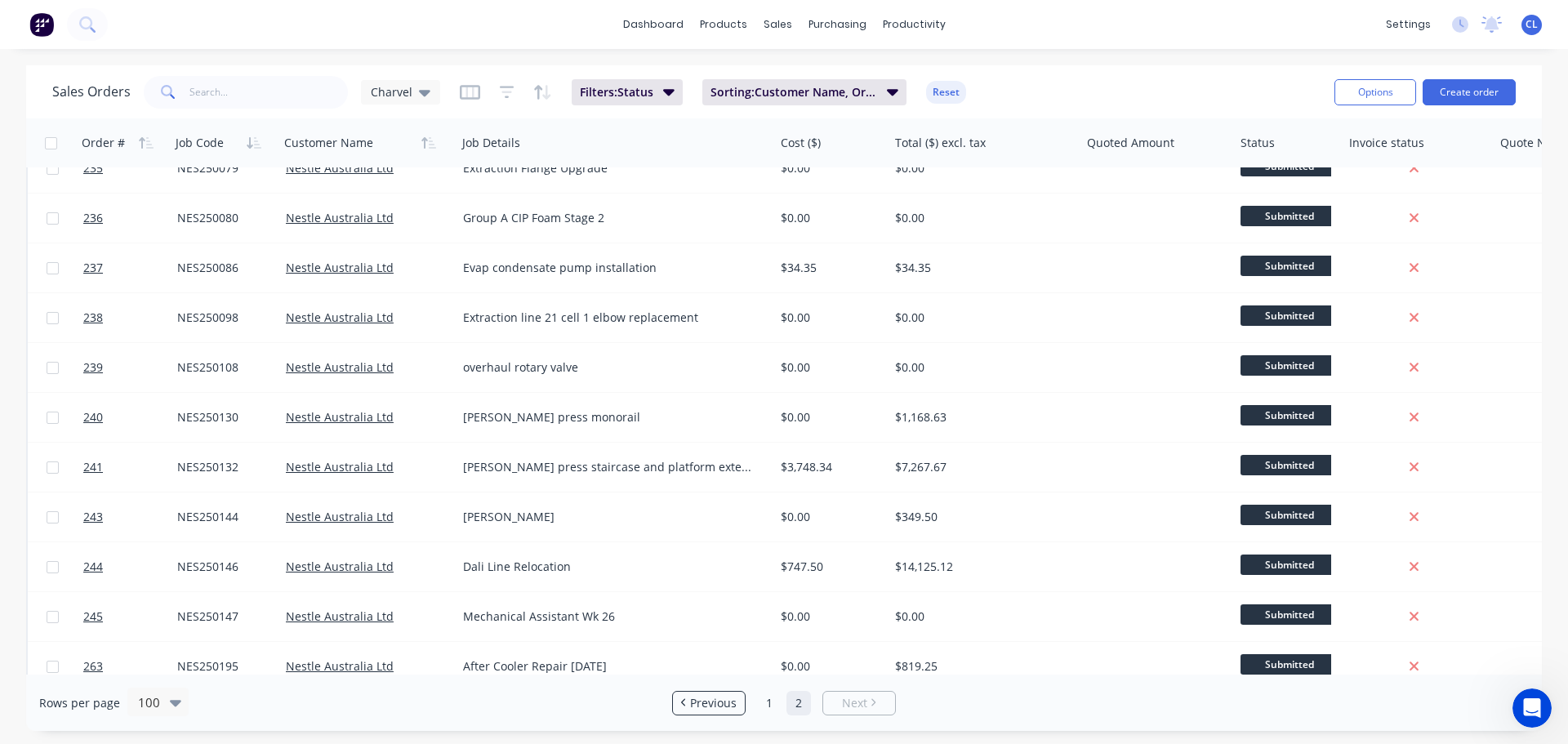
scroll to position [0, 0]
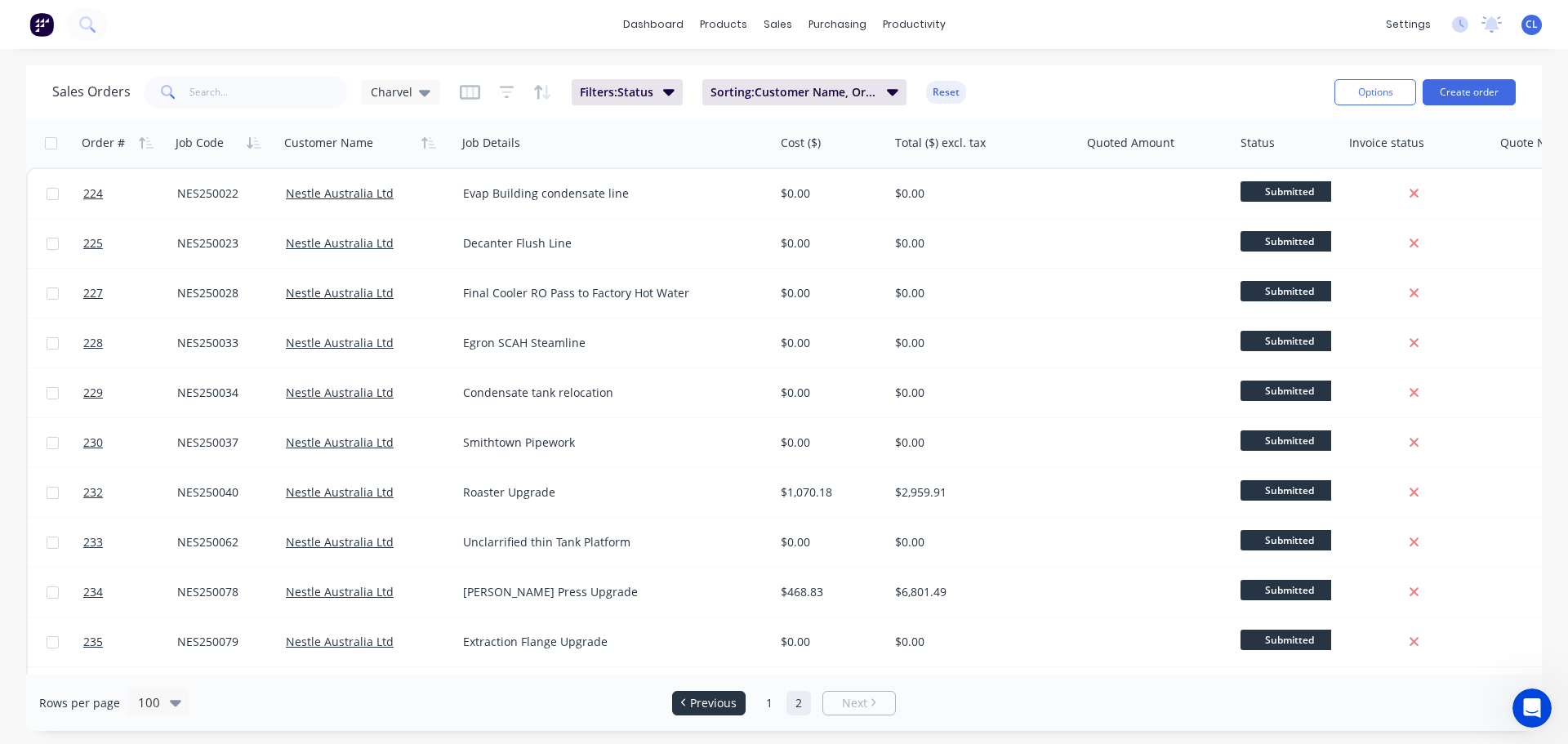
click at [707, 696] on span "Previous" at bounding box center [713, 702] width 47 height 16
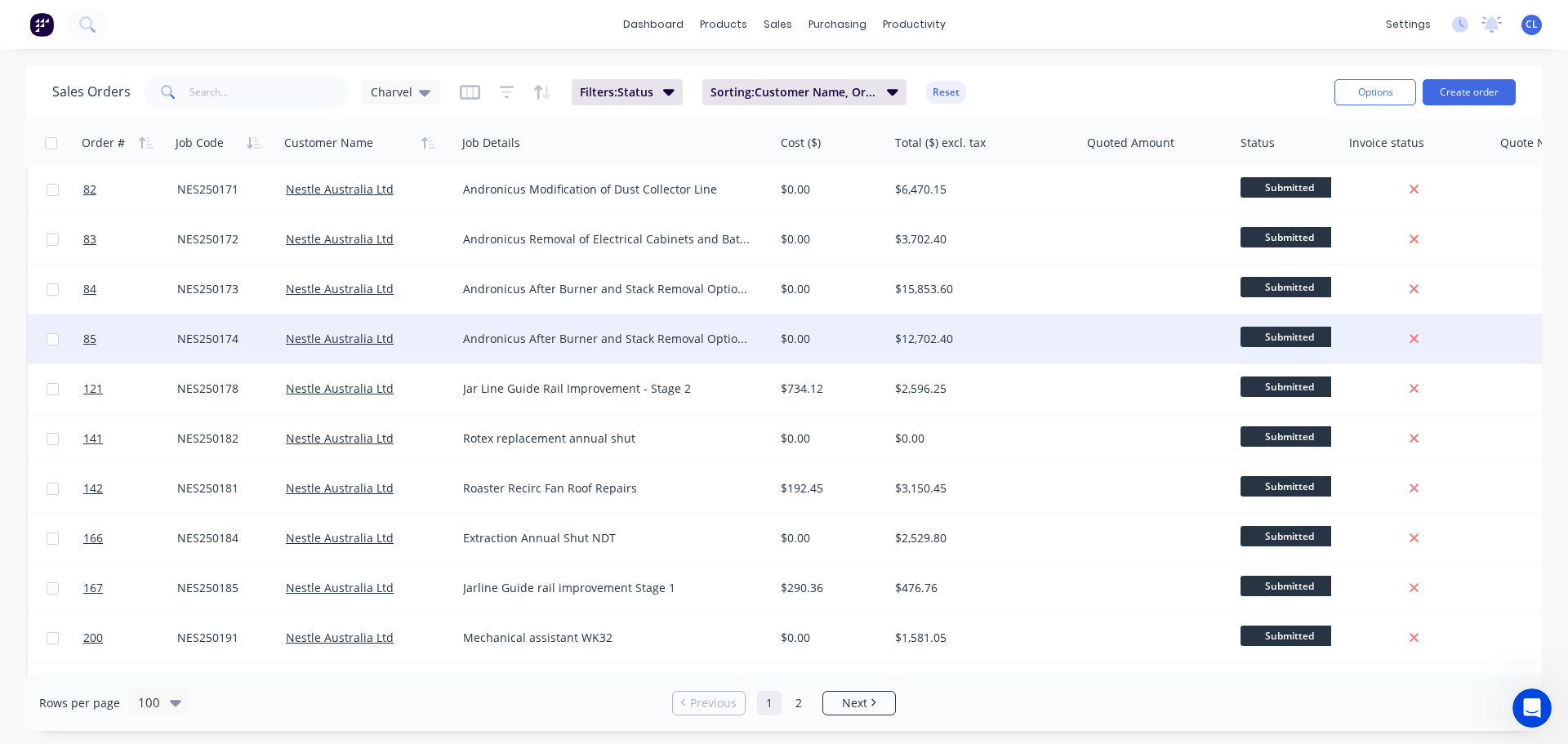
scroll to position [4480, 0]
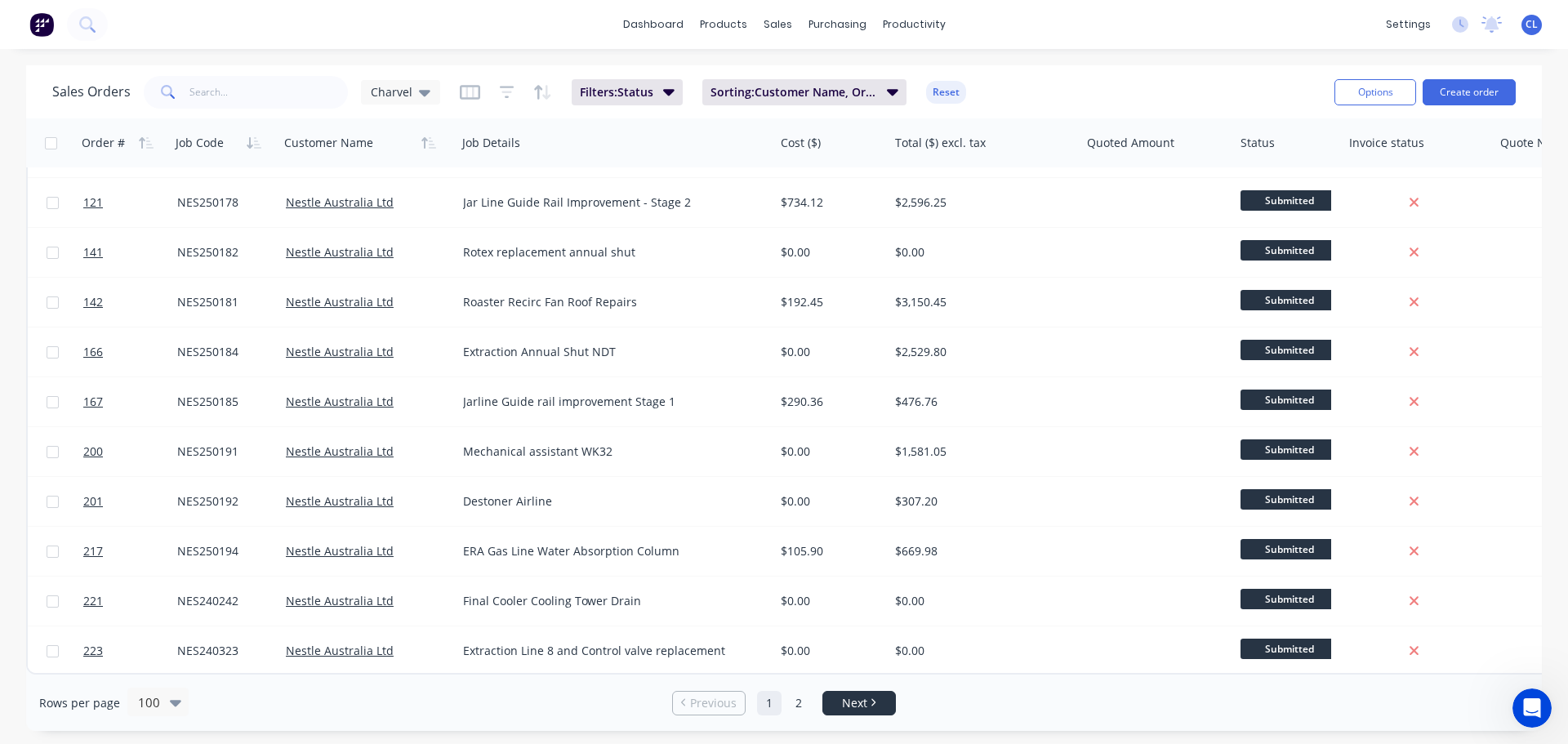
click at [830, 711] on li "Next" at bounding box center [858, 702] width 74 height 24
click at [837, 699] on link "Next" at bounding box center [858, 702] width 72 height 16
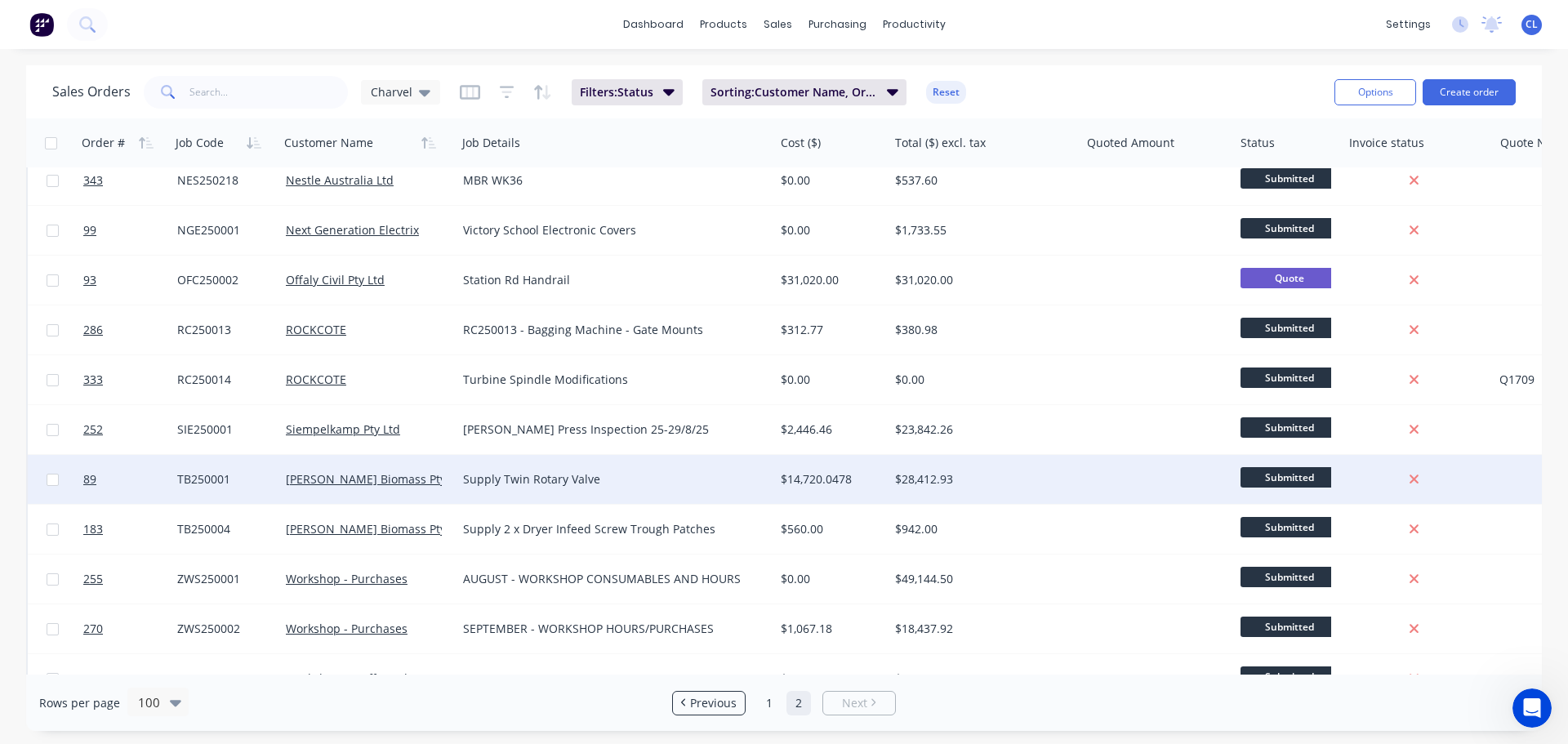
scroll to position [2041, 0]
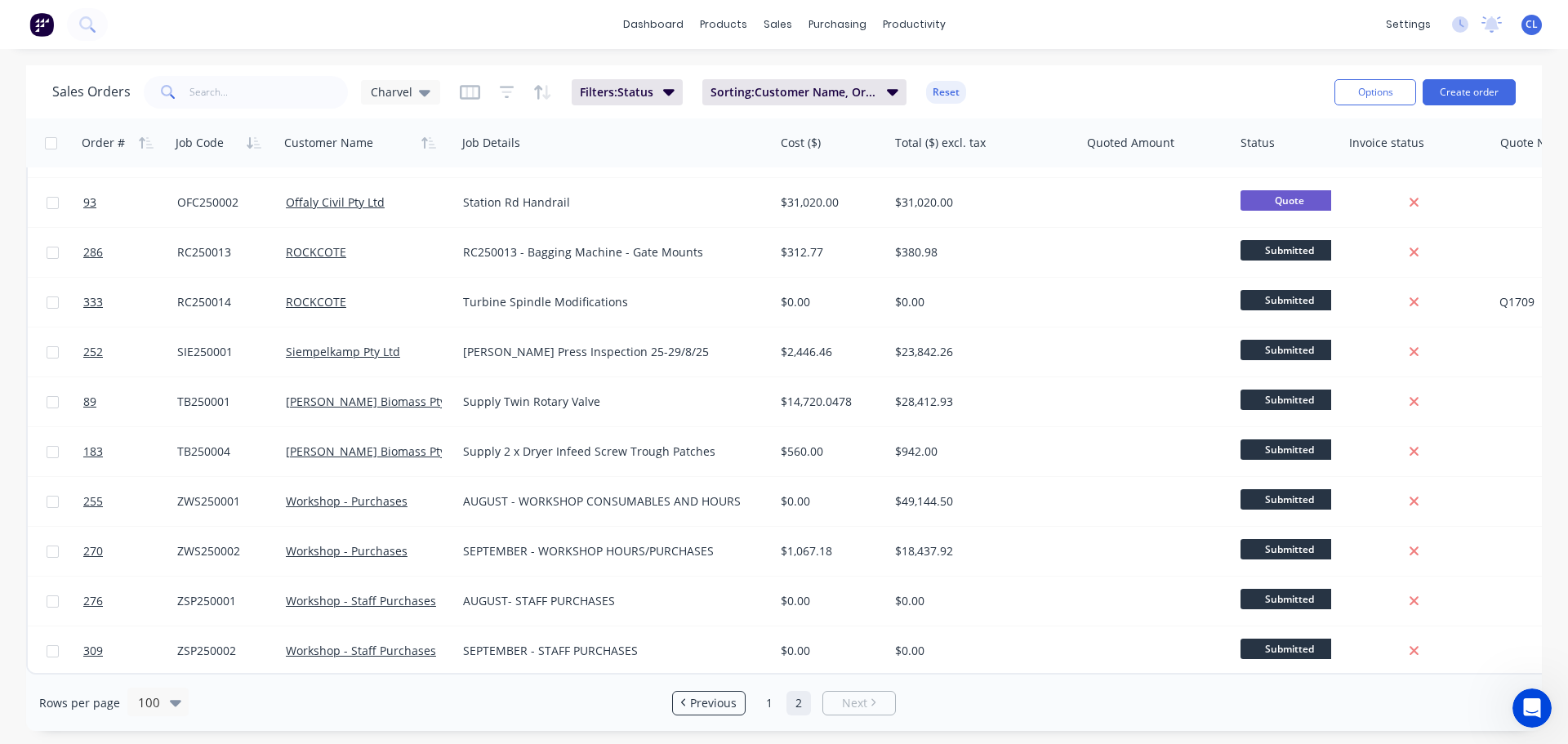
click at [793, 704] on link "2" at bounding box center [799, 702] width 24 height 24
click at [768, 698] on link "1" at bounding box center [769, 702] width 24 height 24
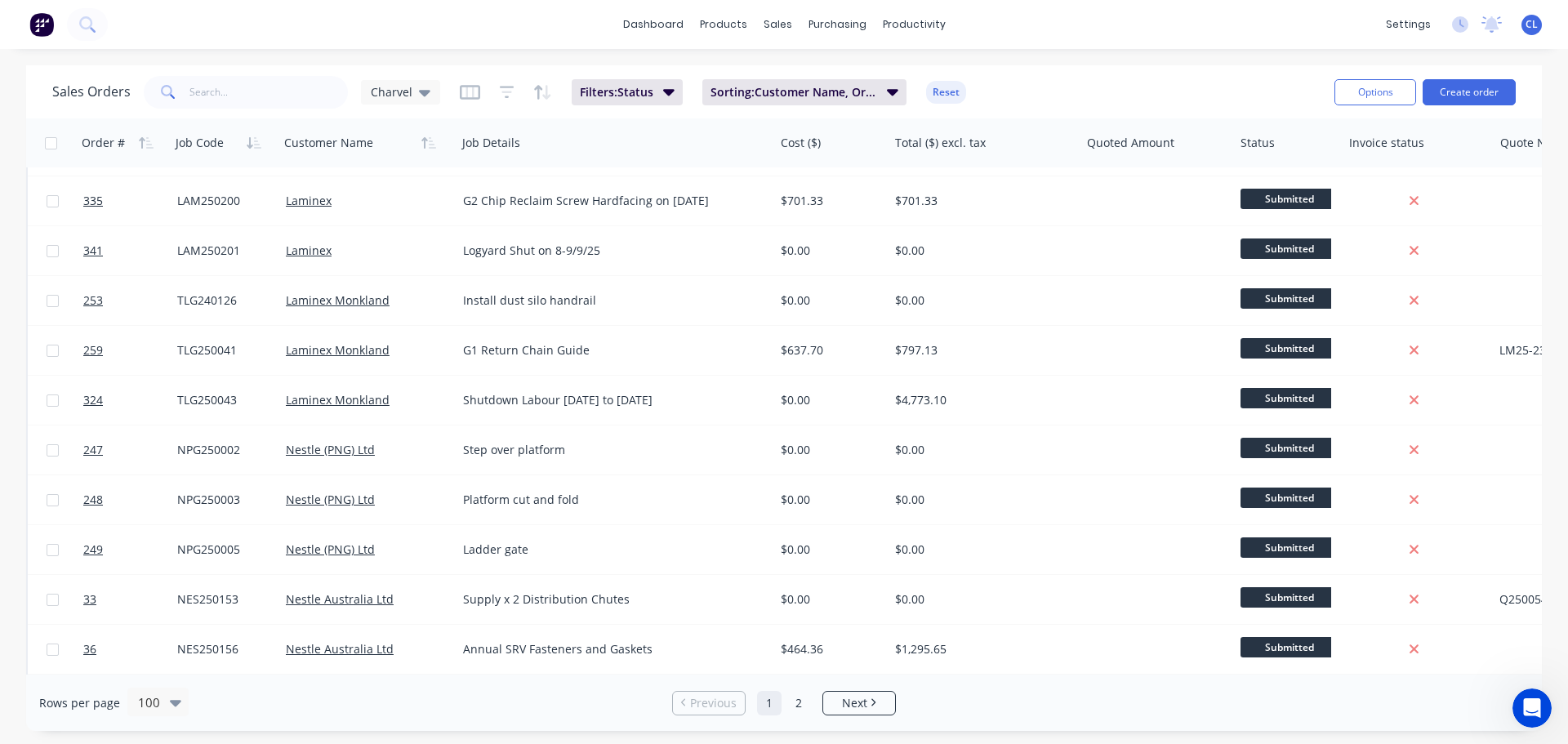
scroll to position [4082, 0]
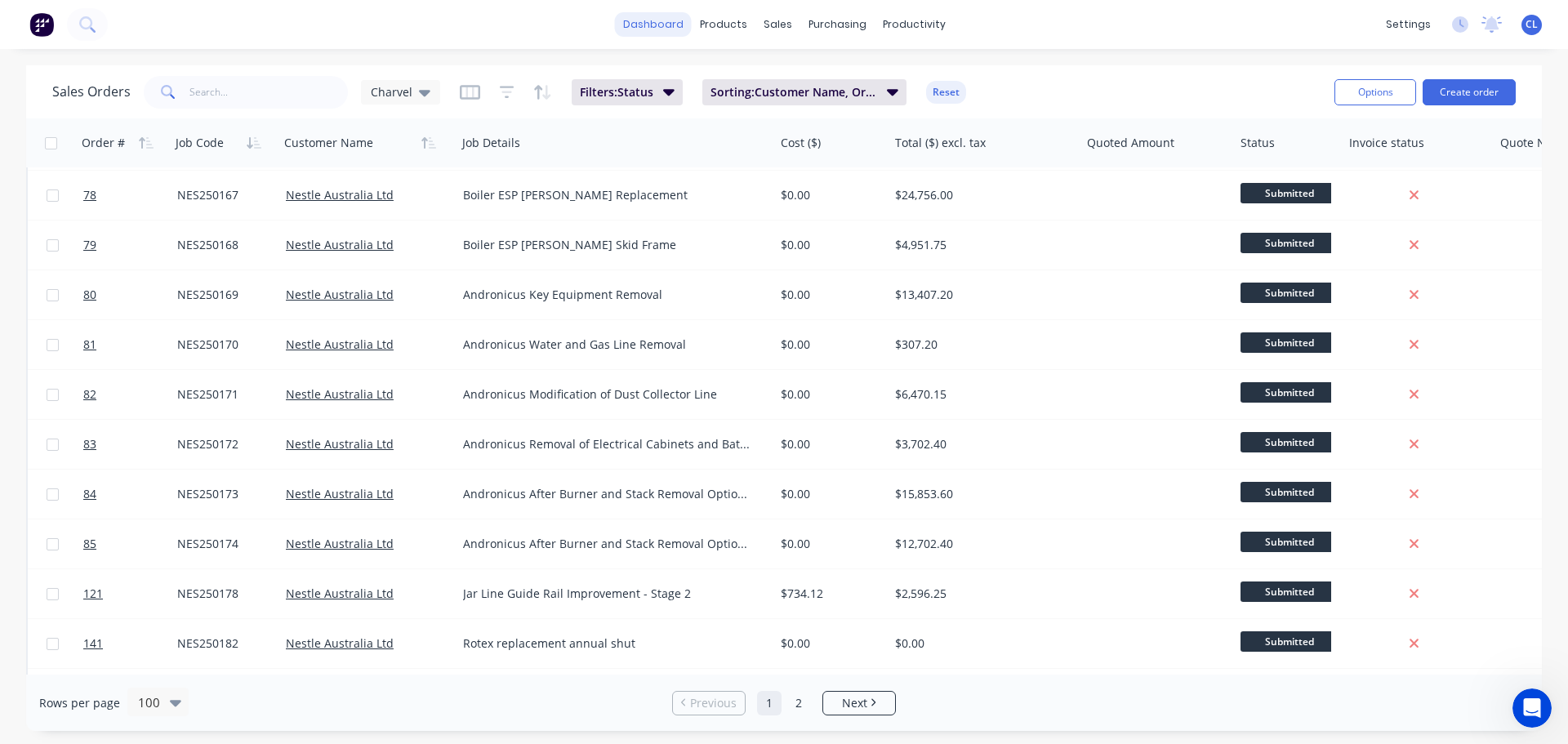
click at [671, 35] on link "dashboard" at bounding box center [653, 24] width 77 height 24
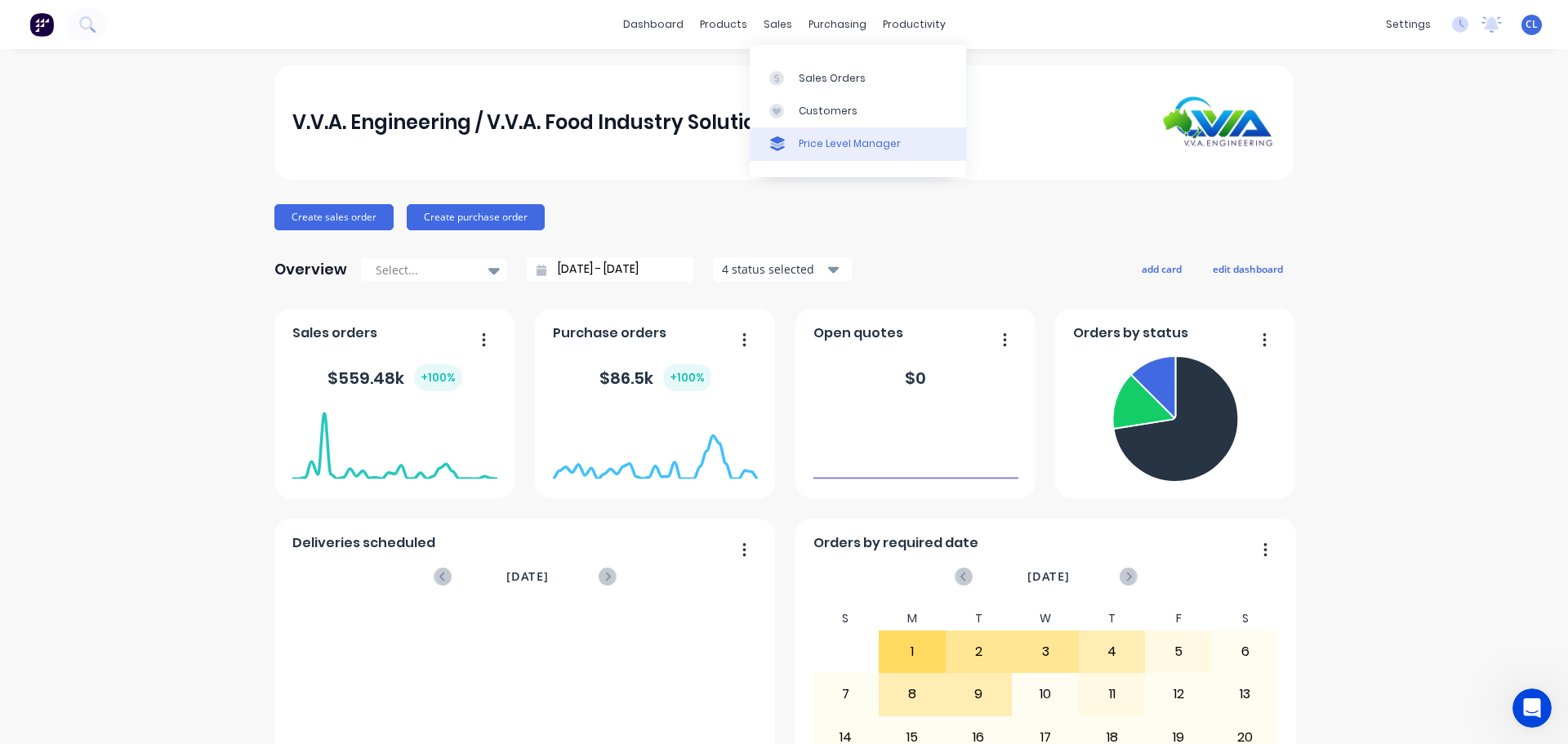
click at [842, 148] on div "Price Level Manager" at bounding box center [850, 144] width 102 height 15
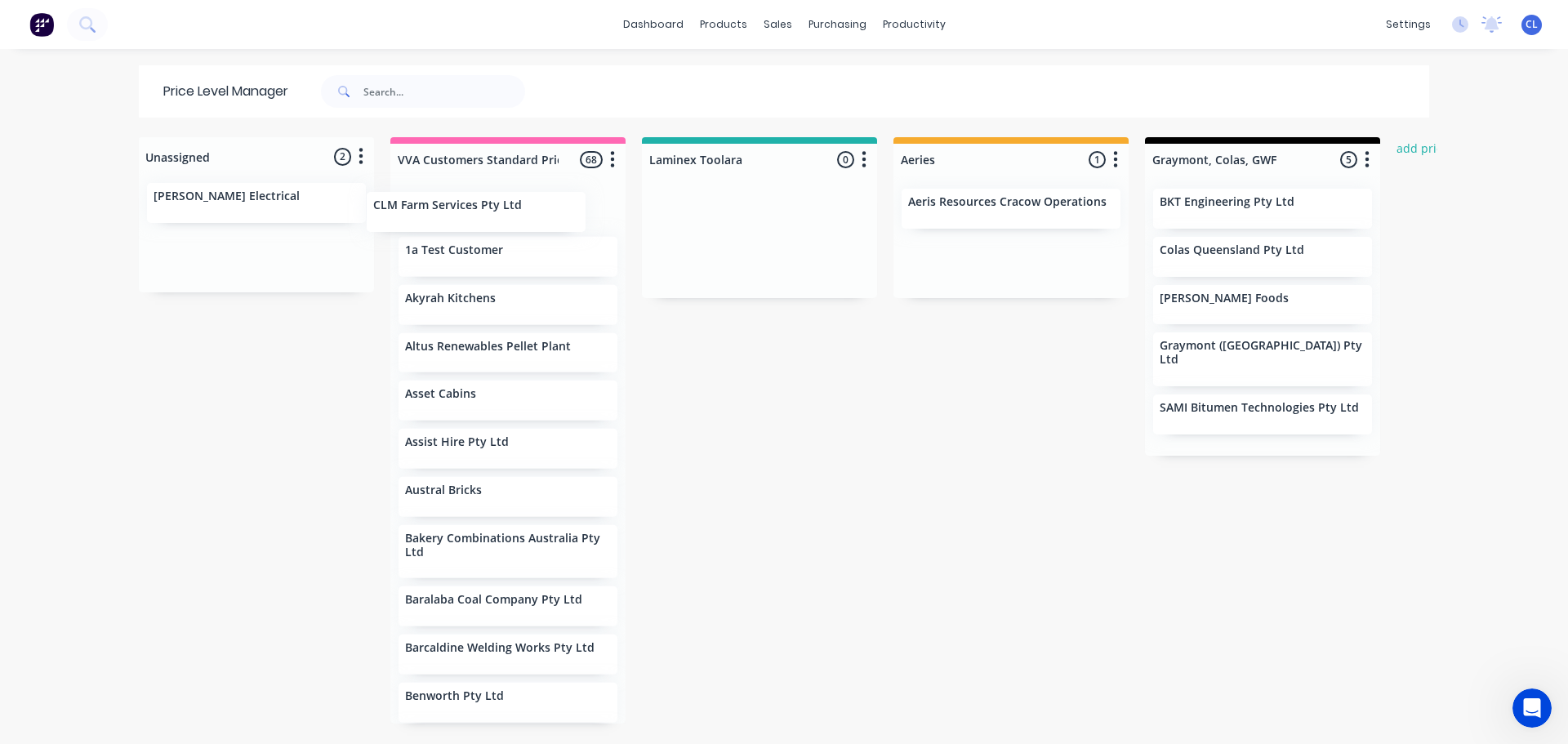
drag, startPoint x: 170, startPoint y: 211, endPoint x: 400, endPoint y: 220, distance: 230.2
click at [400, 220] on div "Unassigned 2 Move all customers VVA Customers Standard Pricin Laminex Toolara A…" at bounding box center [784, 439] width 1307 height 605
drag, startPoint x: 259, startPoint y: 196, endPoint x: 523, endPoint y: 237, distance: 267.2
click at [523, 237] on div "Unassigned 1 Move all customers VVA Customers Standard Pricin Laminex Toolara A…" at bounding box center [784, 439] width 1307 height 605
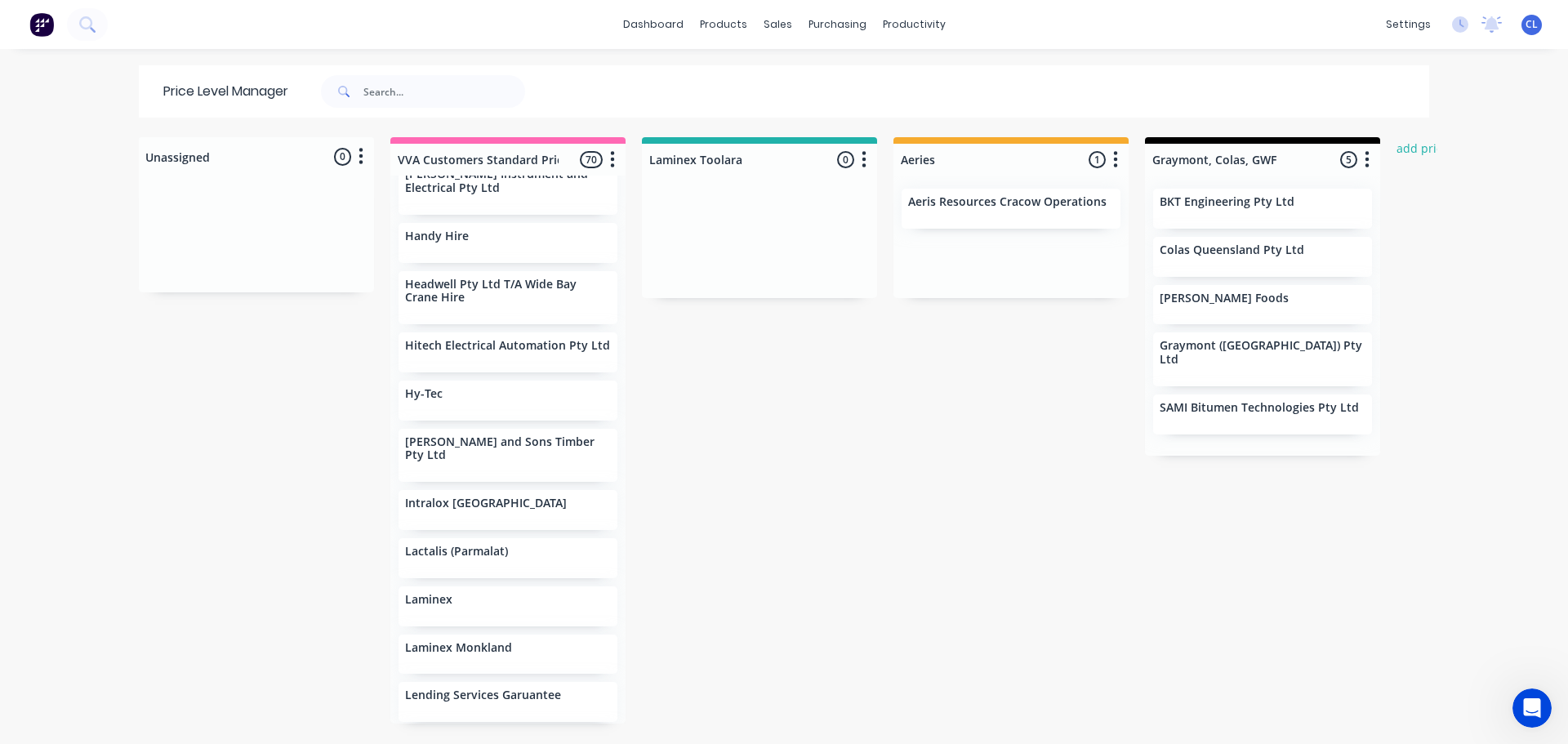
scroll to position [1388, 0]
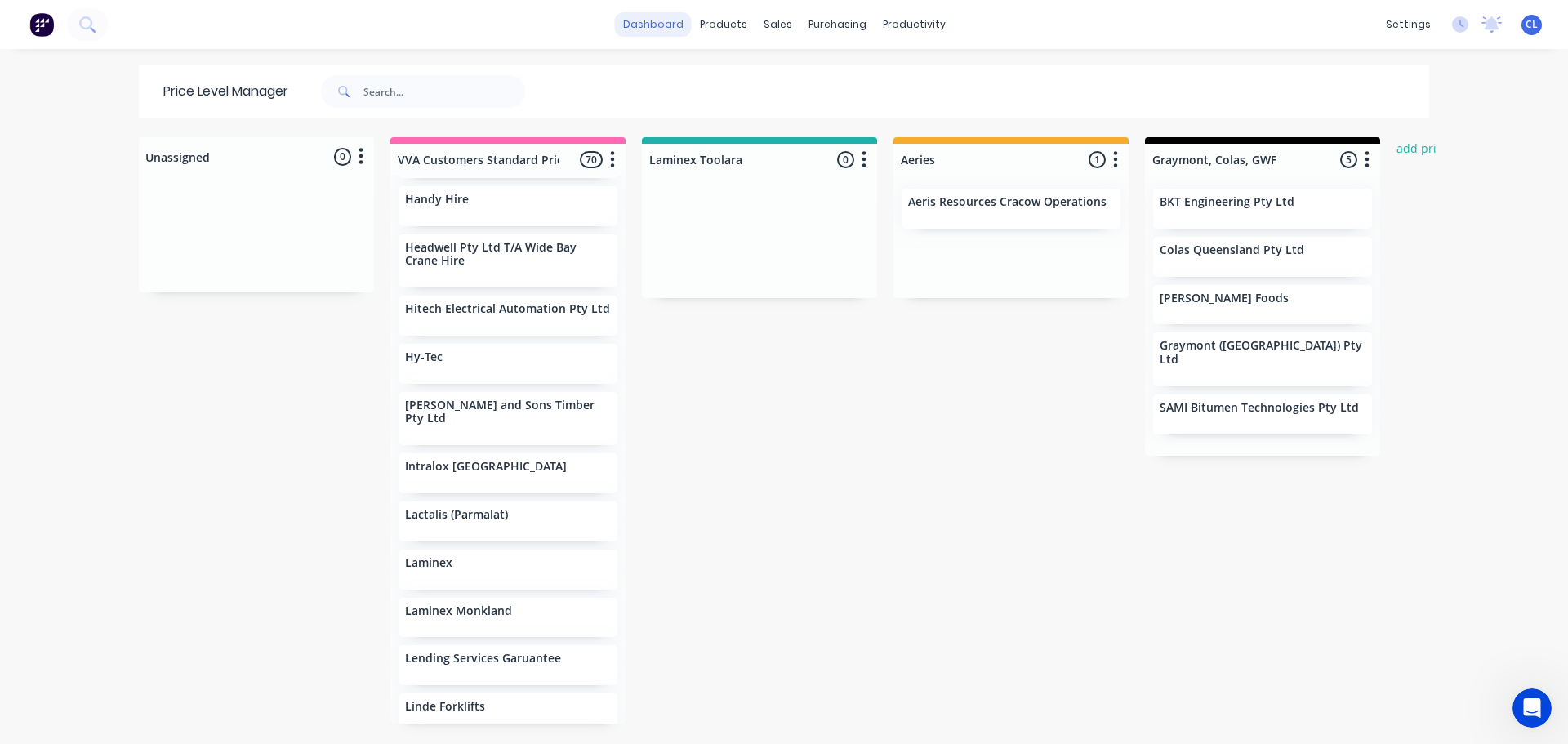
click at [673, 31] on link "dashboard" at bounding box center [653, 24] width 77 height 24
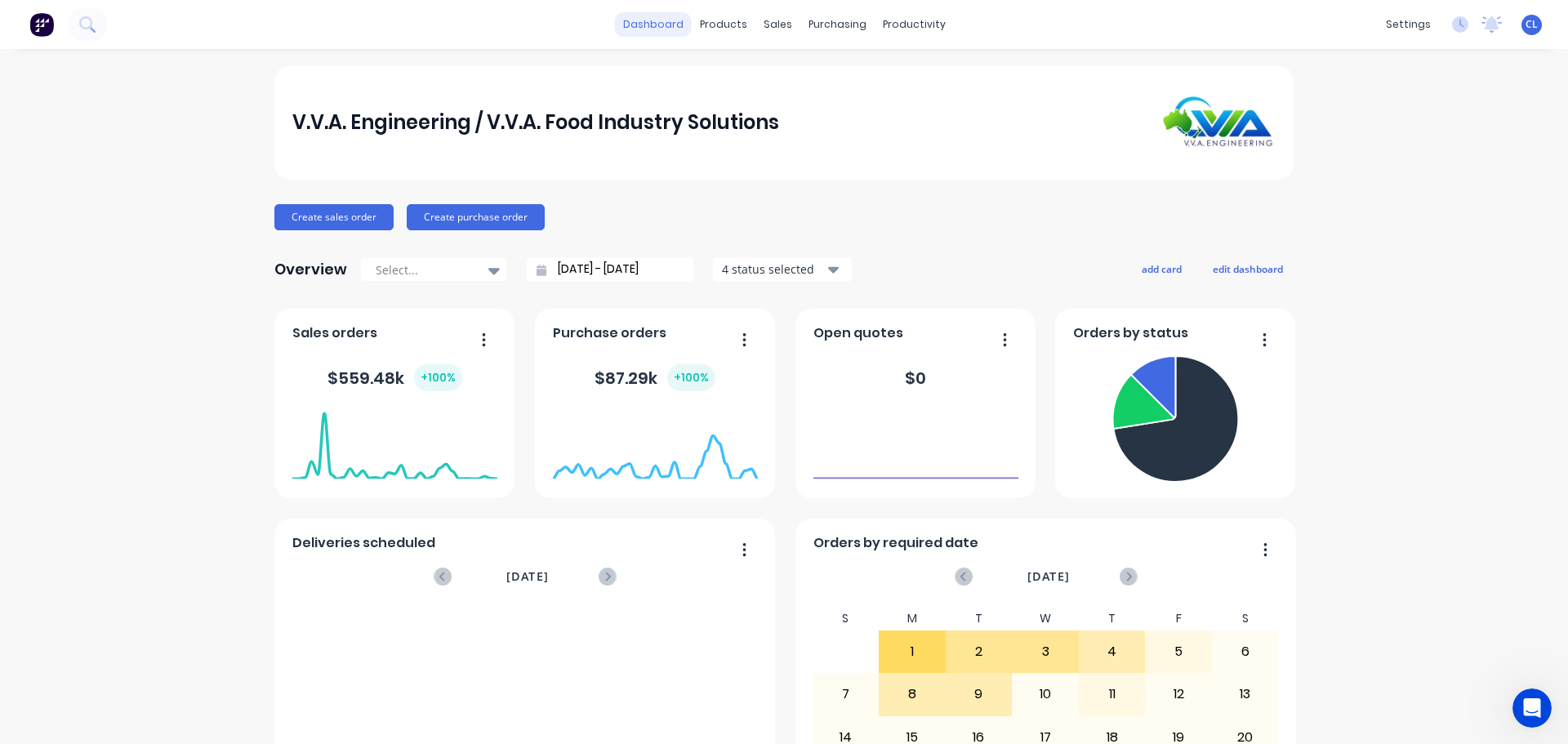
click at [650, 23] on link "dashboard" at bounding box center [653, 24] width 77 height 24
click at [819, 69] on link "Purchase Orders" at bounding box center [899, 78] width 216 height 33
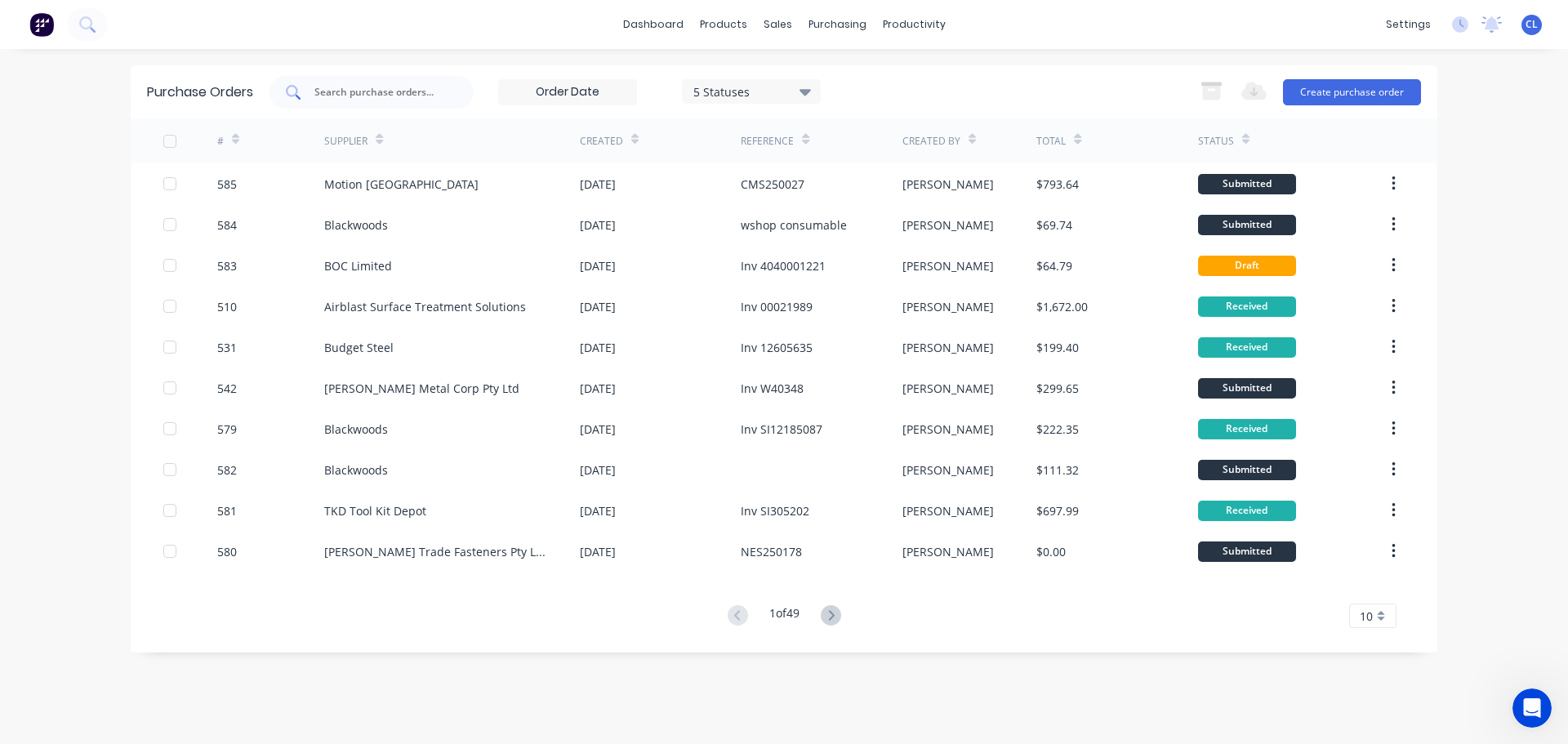
click at [433, 80] on div at bounding box center [371, 93] width 204 height 33
type input "496"
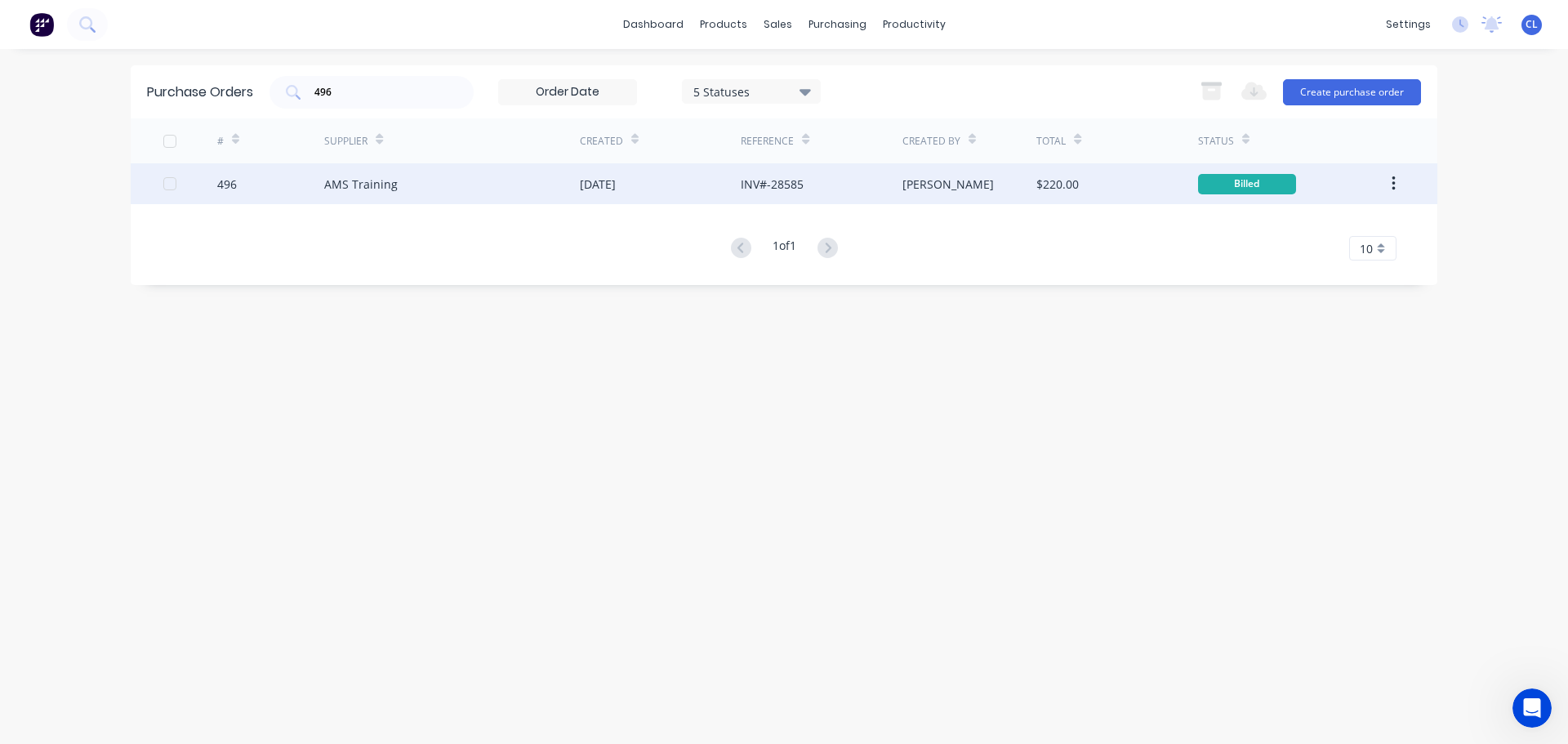
click at [267, 189] on div "496" at bounding box center [271, 183] width 108 height 41
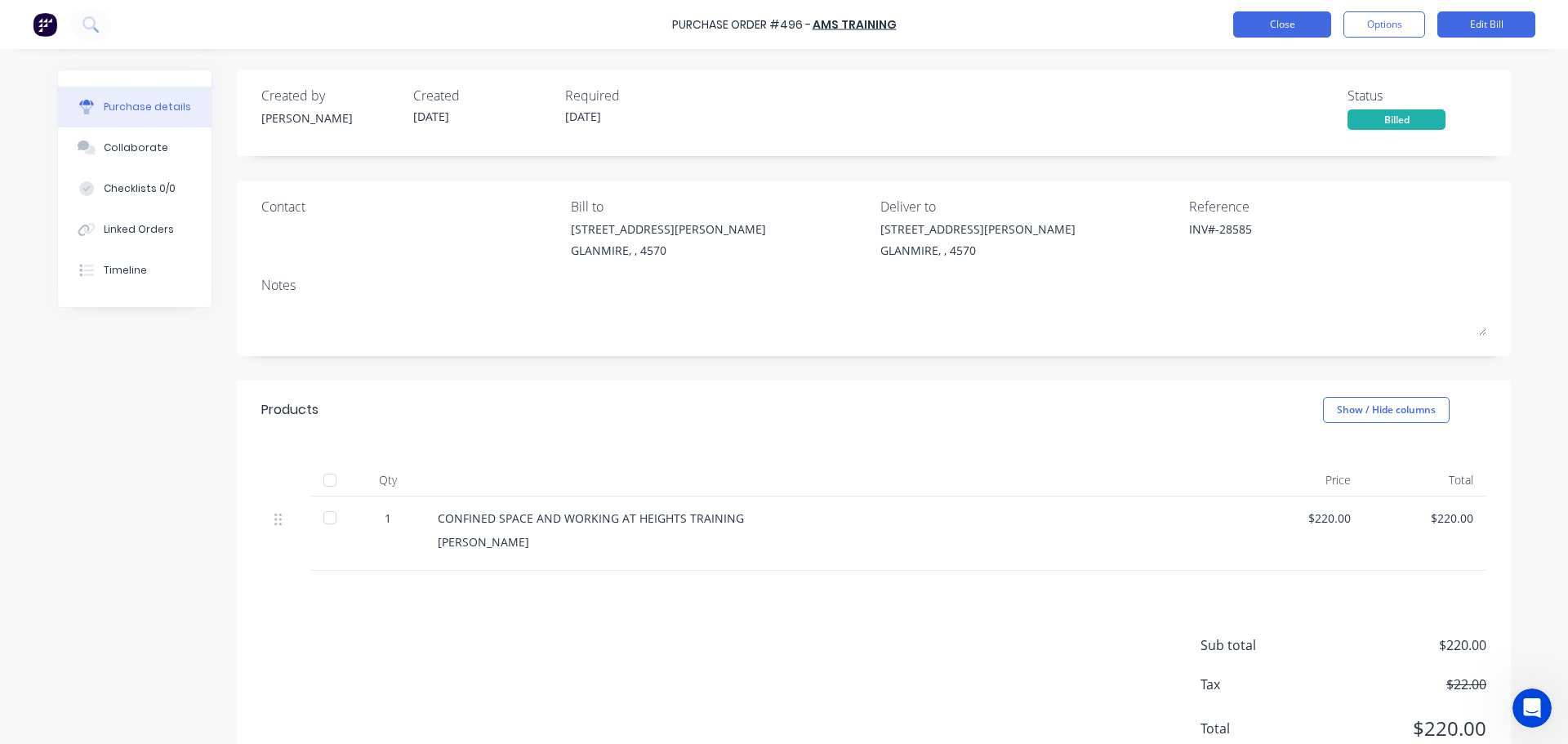
click at [1311, 28] on button "Close" at bounding box center [1282, 24] width 98 height 26
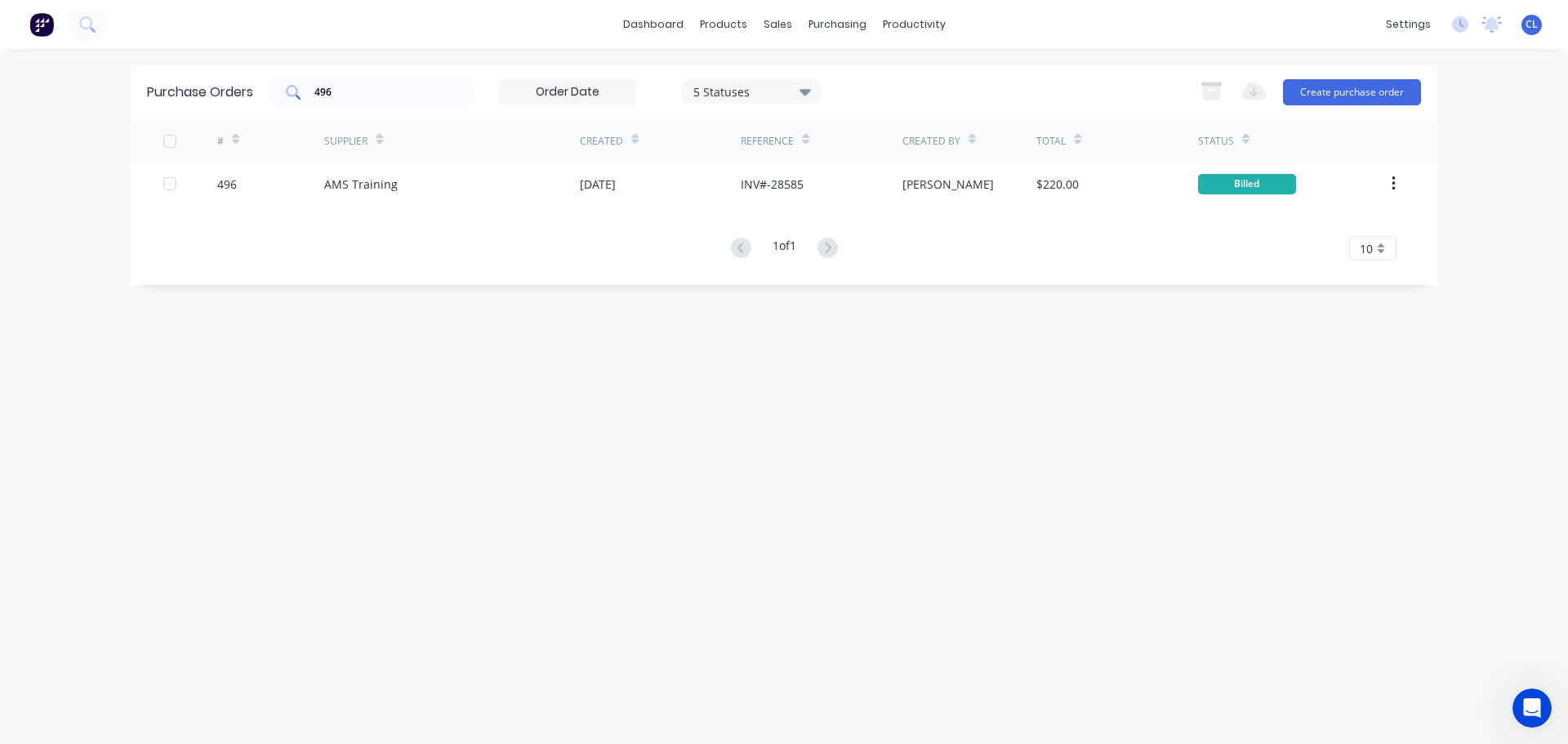
click at [326, 105] on div "496" at bounding box center [371, 93] width 204 height 33
click at [325, 104] on div "496" at bounding box center [371, 93] width 204 height 33
click at [323, 98] on input "496" at bounding box center [380, 92] width 136 height 16
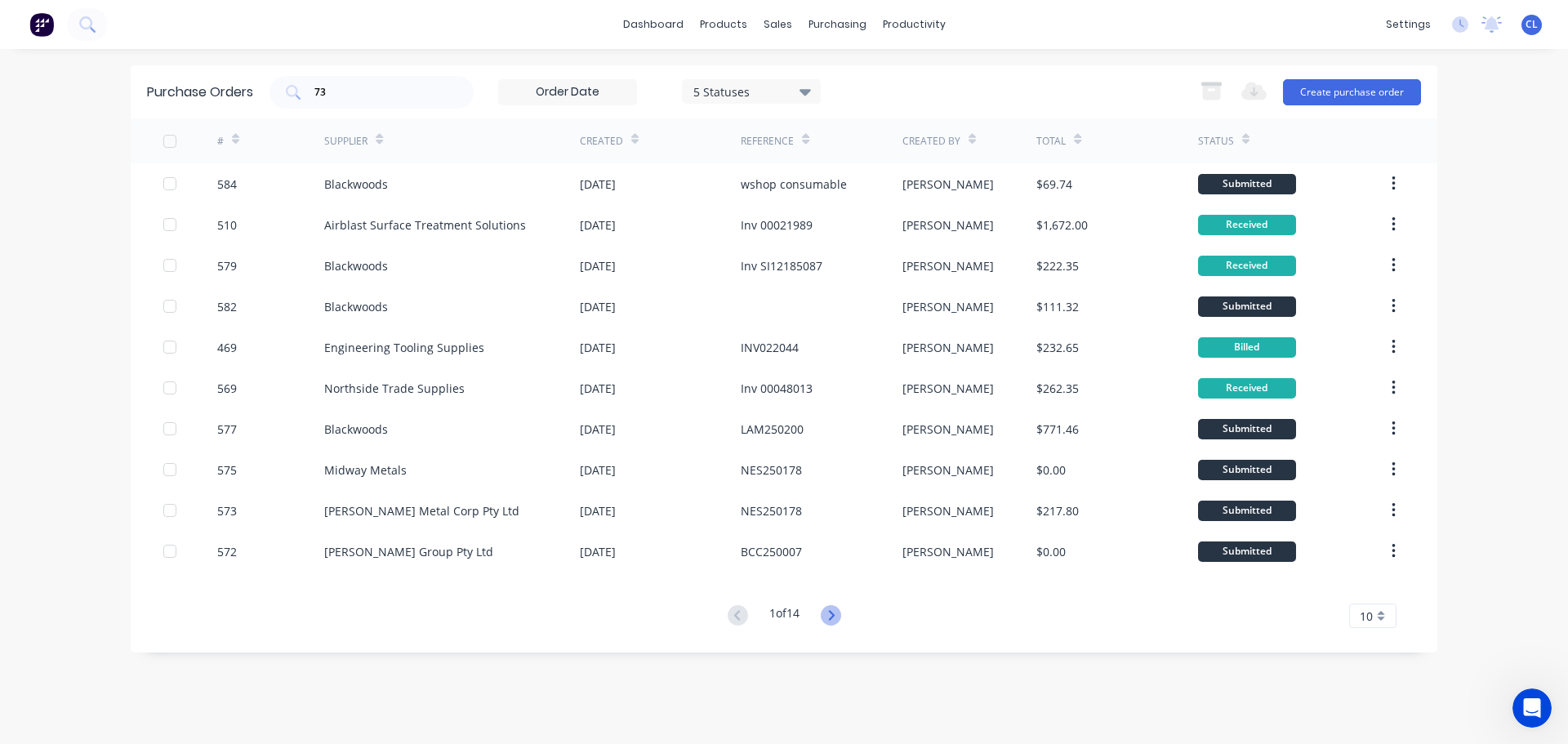
click at [832, 615] on icon at bounding box center [831, 615] width 21 height 21
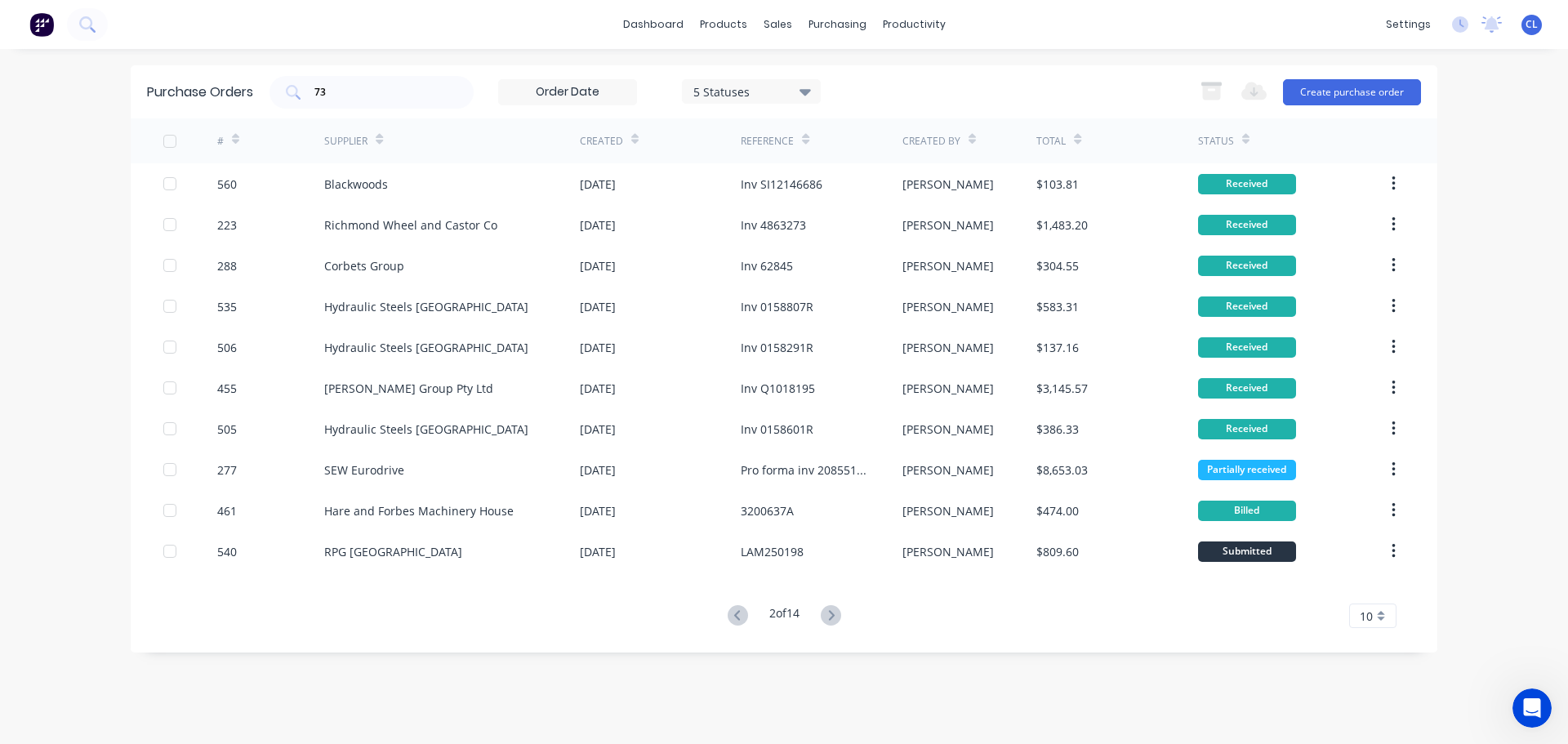
click at [832, 615] on icon at bounding box center [831, 615] width 21 height 21
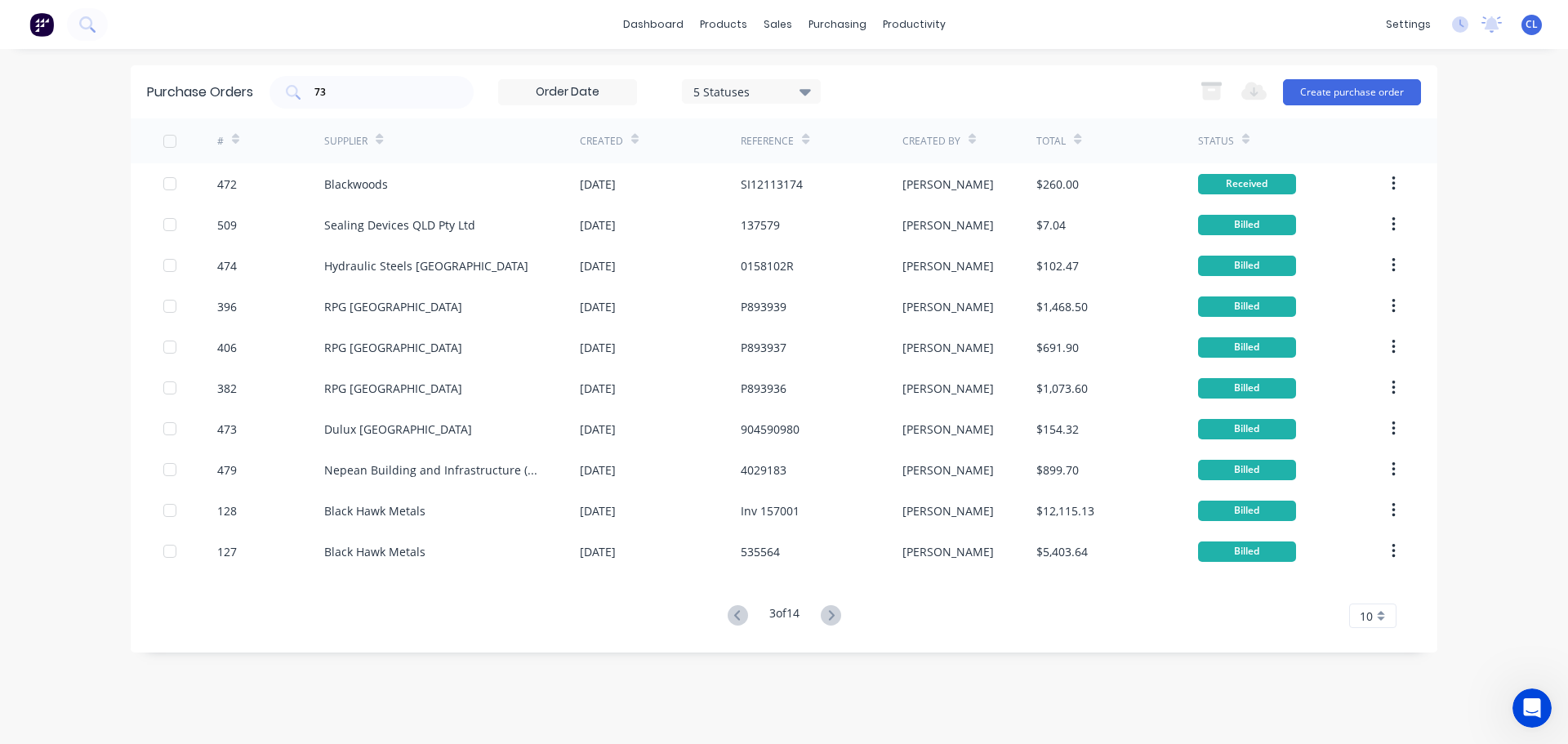
click at [832, 615] on icon at bounding box center [831, 615] width 21 height 21
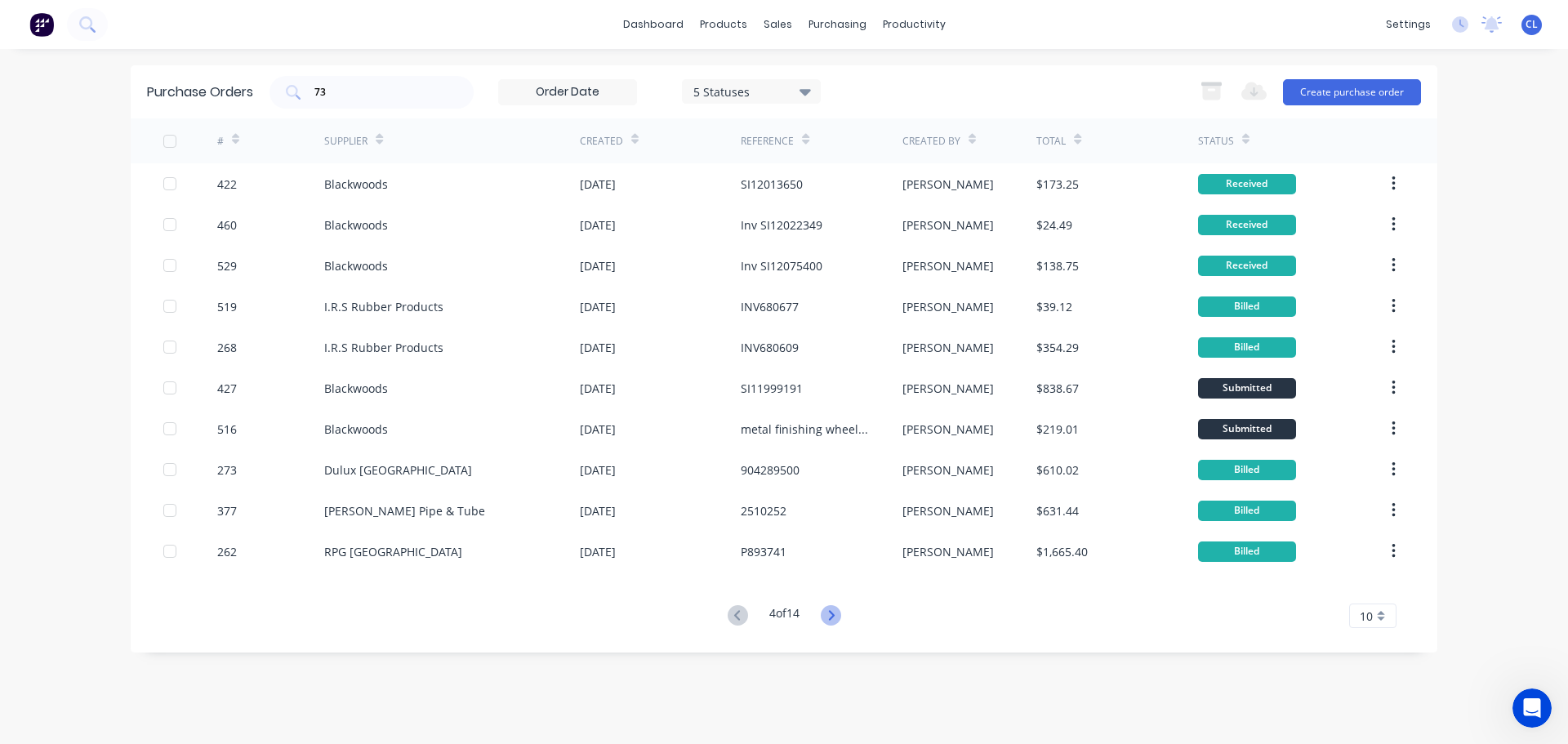
click at [832, 615] on icon at bounding box center [831, 615] width 21 height 21
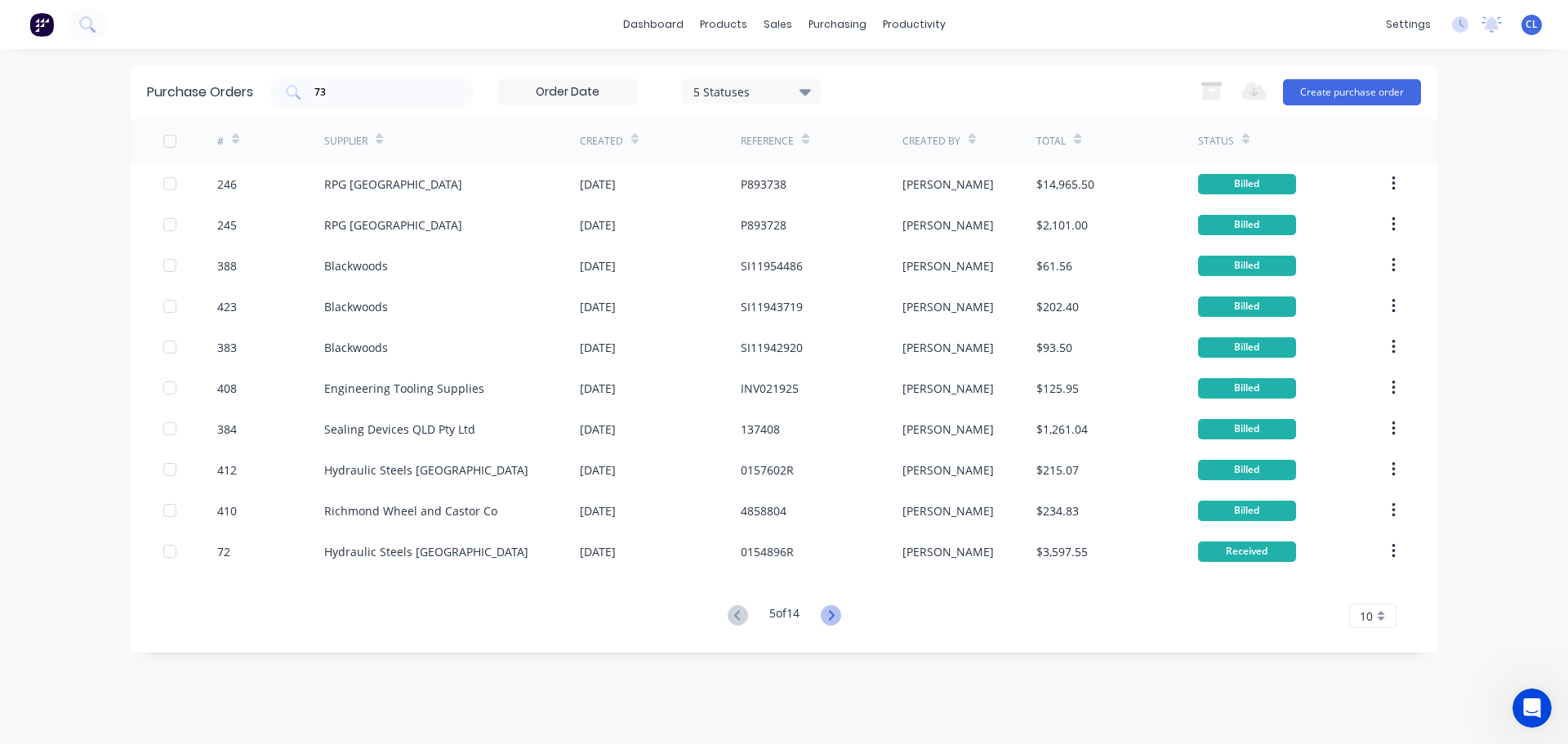
click at [833, 615] on icon at bounding box center [831, 615] width 21 height 21
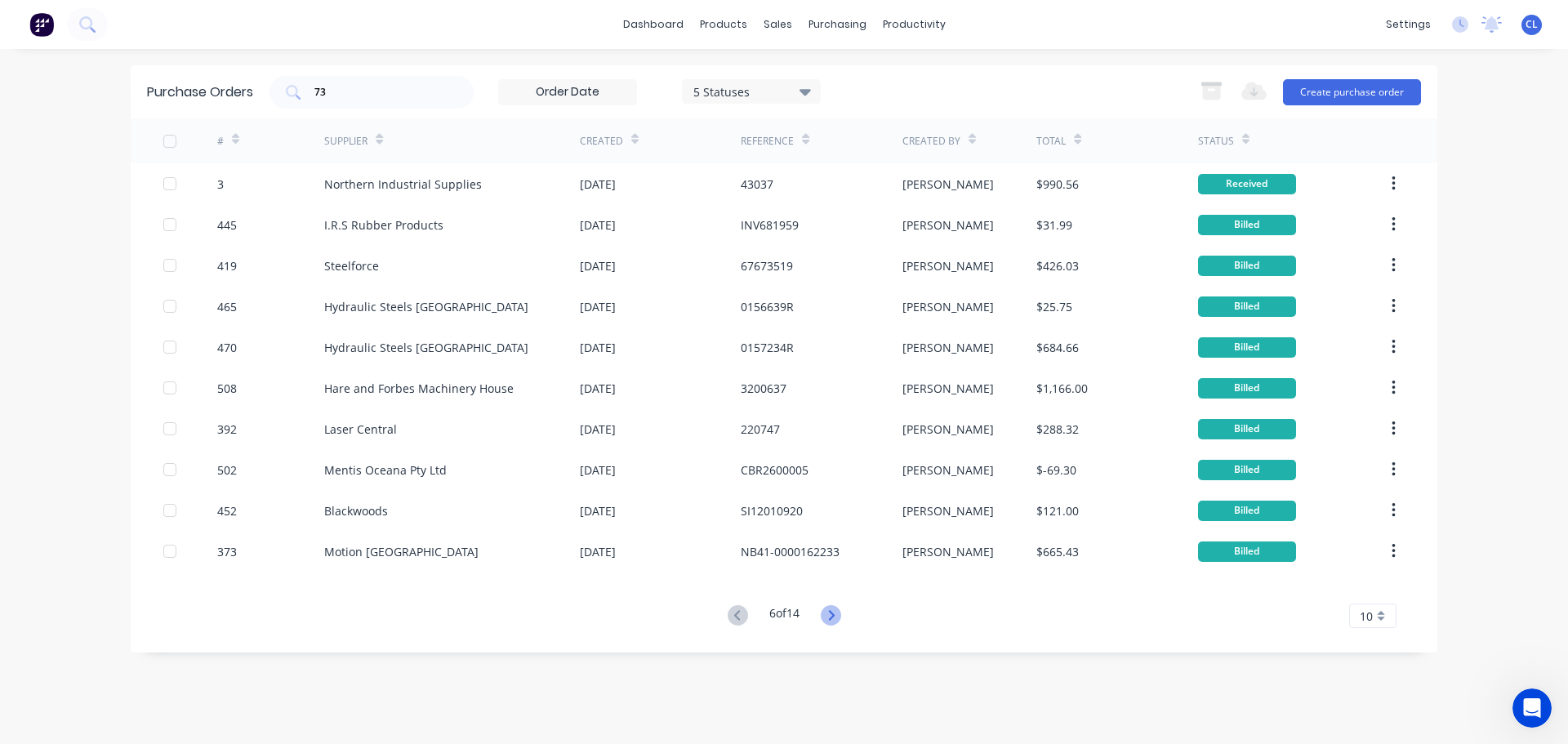
click at [830, 615] on icon at bounding box center [831, 615] width 21 height 21
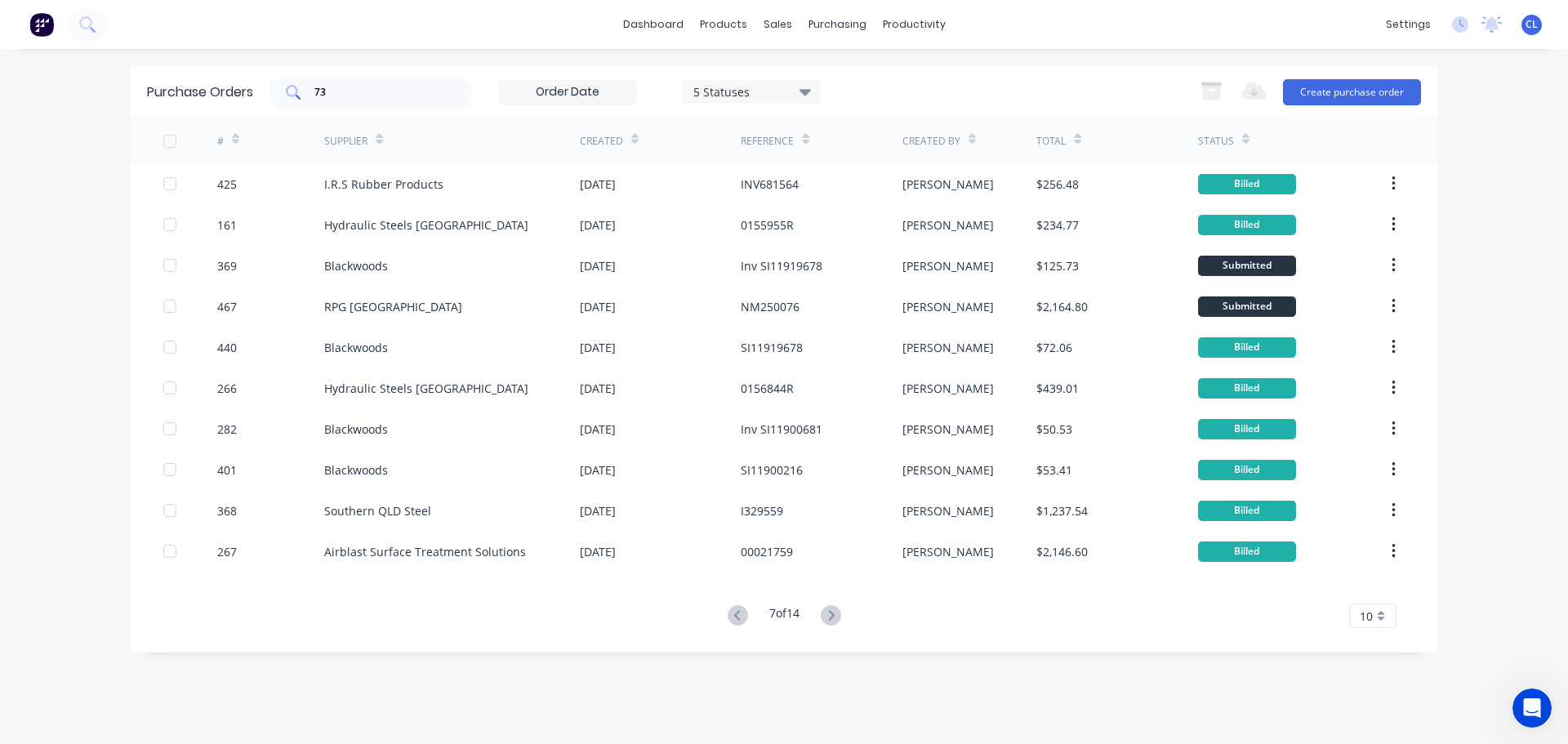
click at [361, 95] on input "73" at bounding box center [380, 92] width 136 height 16
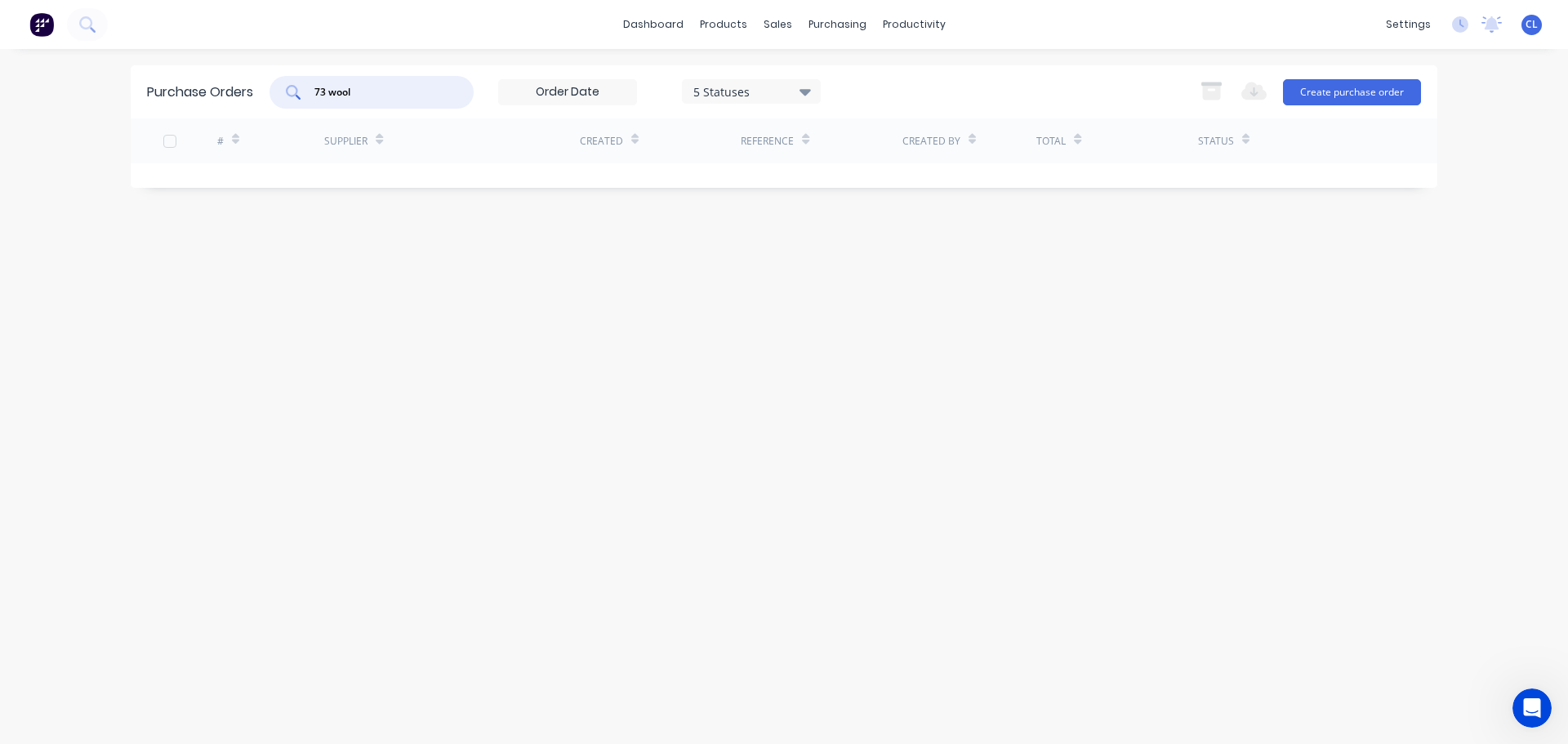
click at [111, 99] on div "dashboard products sales purchasing productivity dashboard products Product Cat…" at bounding box center [784, 372] width 1568 height 744
type input "3"
type input "73"
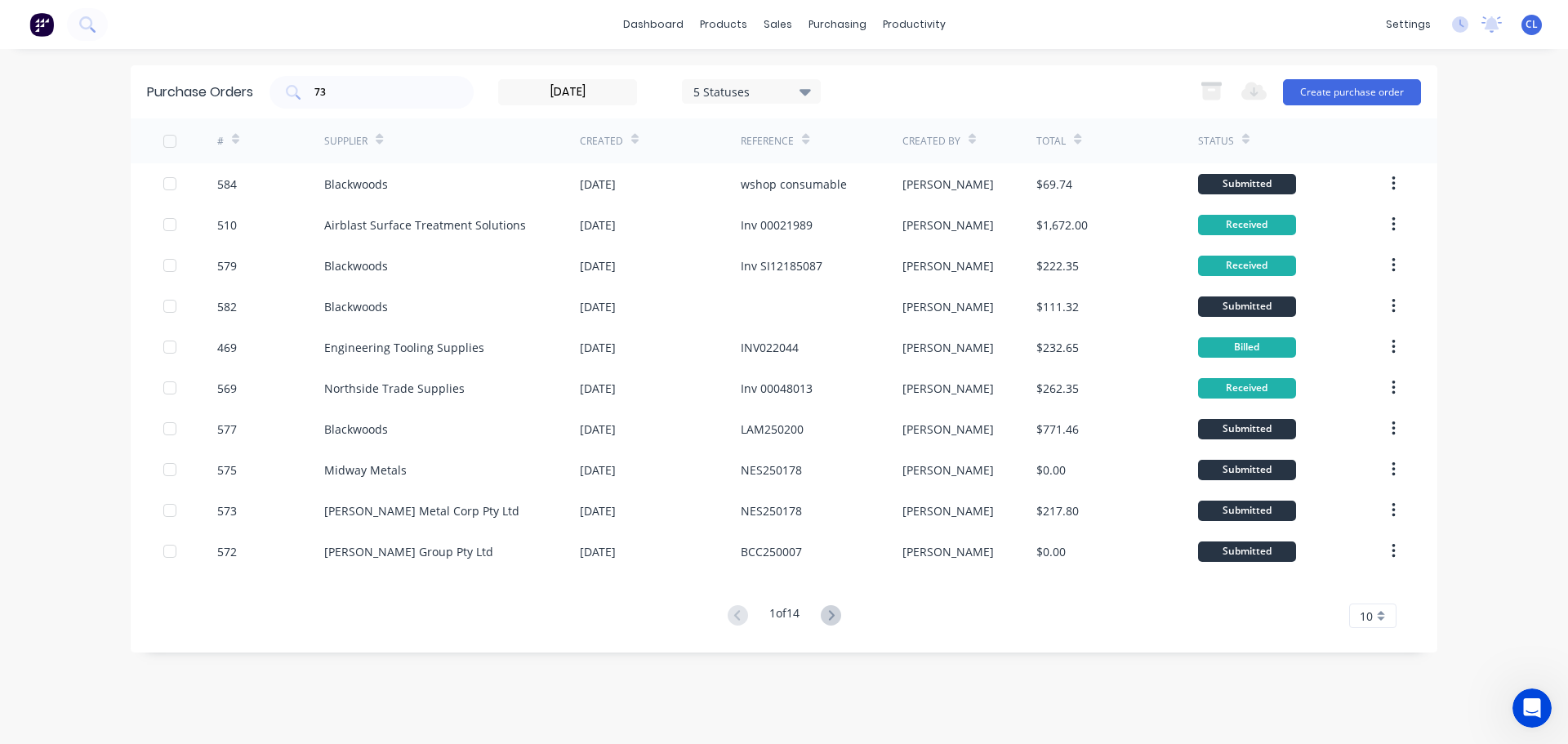
type input "10/07/20"
drag, startPoint x: 599, startPoint y: 94, endPoint x: 586, endPoint y: 95, distance: 13.0
click at [586, 95] on input "10/07/20" at bounding box center [568, 92] width 138 height 24
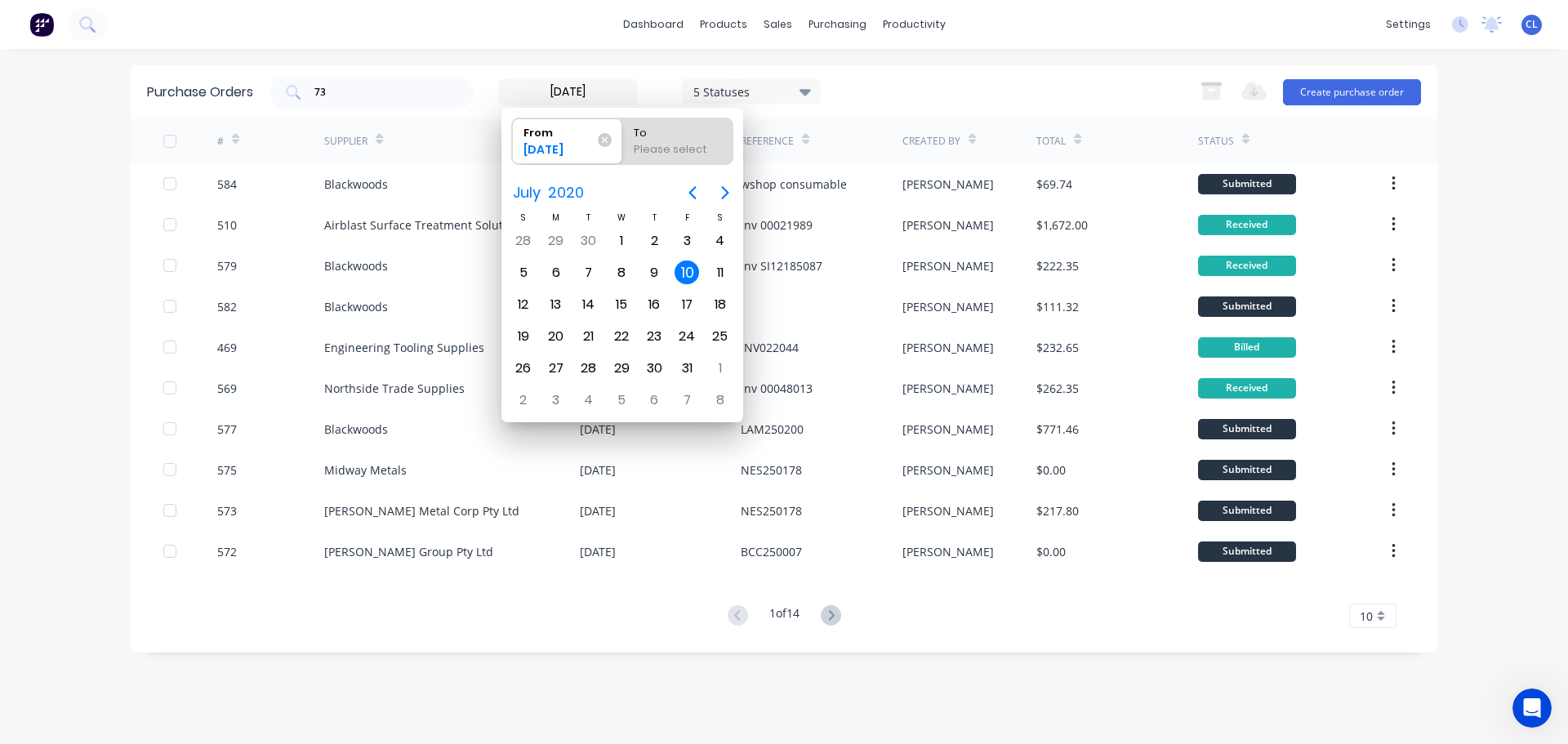
type input "10/07/25"
click at [649, 267] on div "10" at bounding box center [654, 273] width 24 height 24
radio input "false"
radio input "true"
click at [688, 272] on div "11" at bounding box center [686, 273] width 24 height 24
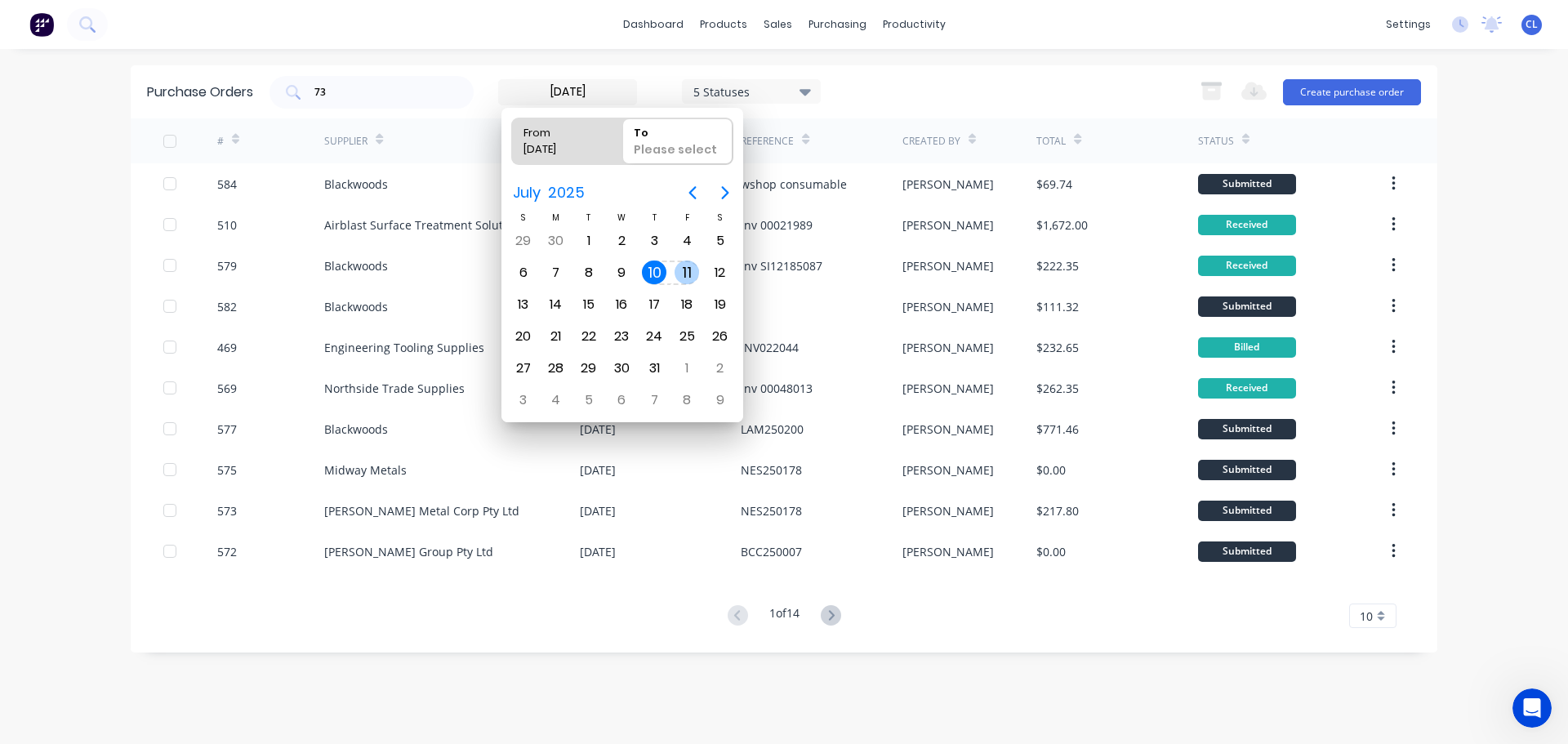
type input "09/07/25 - 11/07/25"
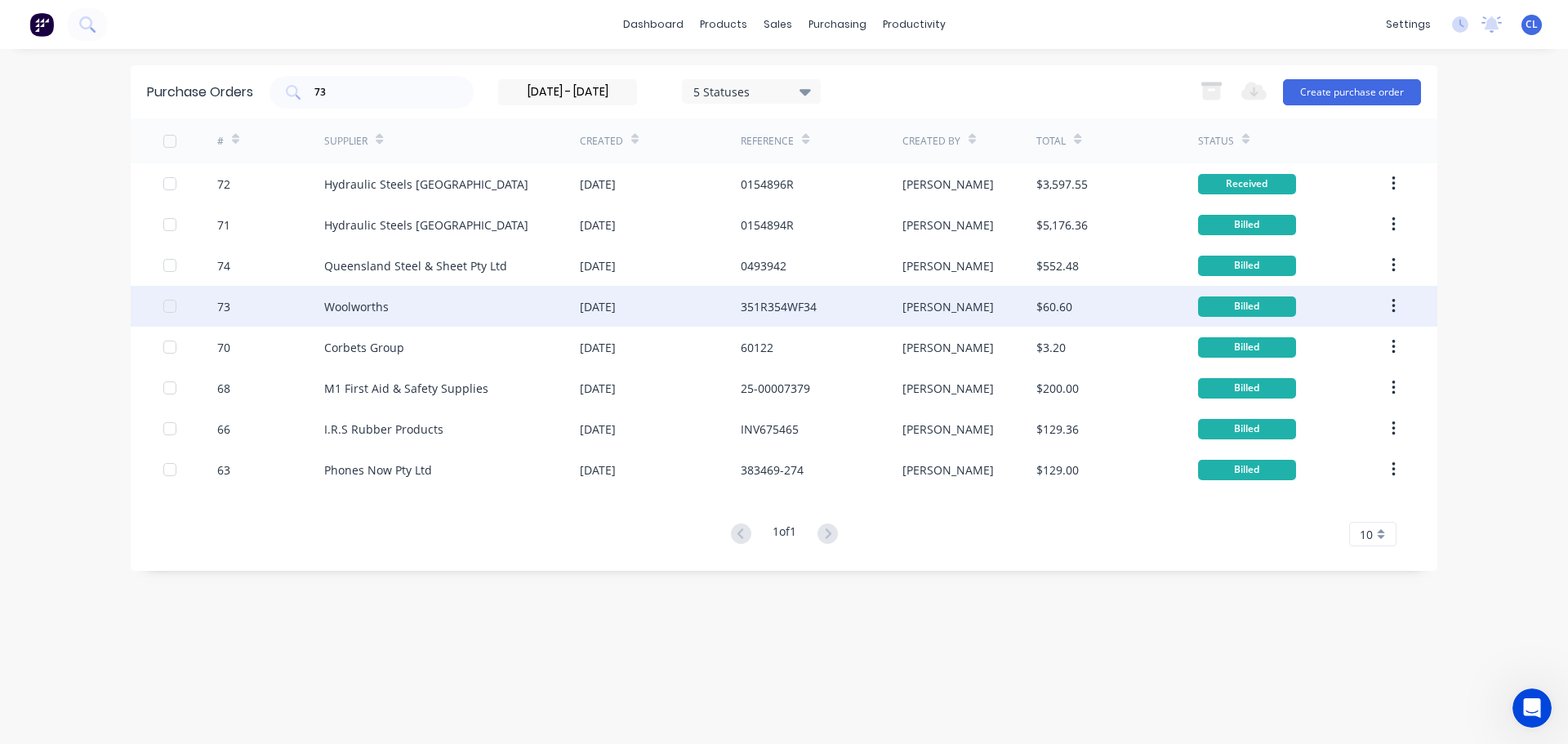
click at [230, 303] on div "73" at bounding box center [271, 305] width 108 height 41
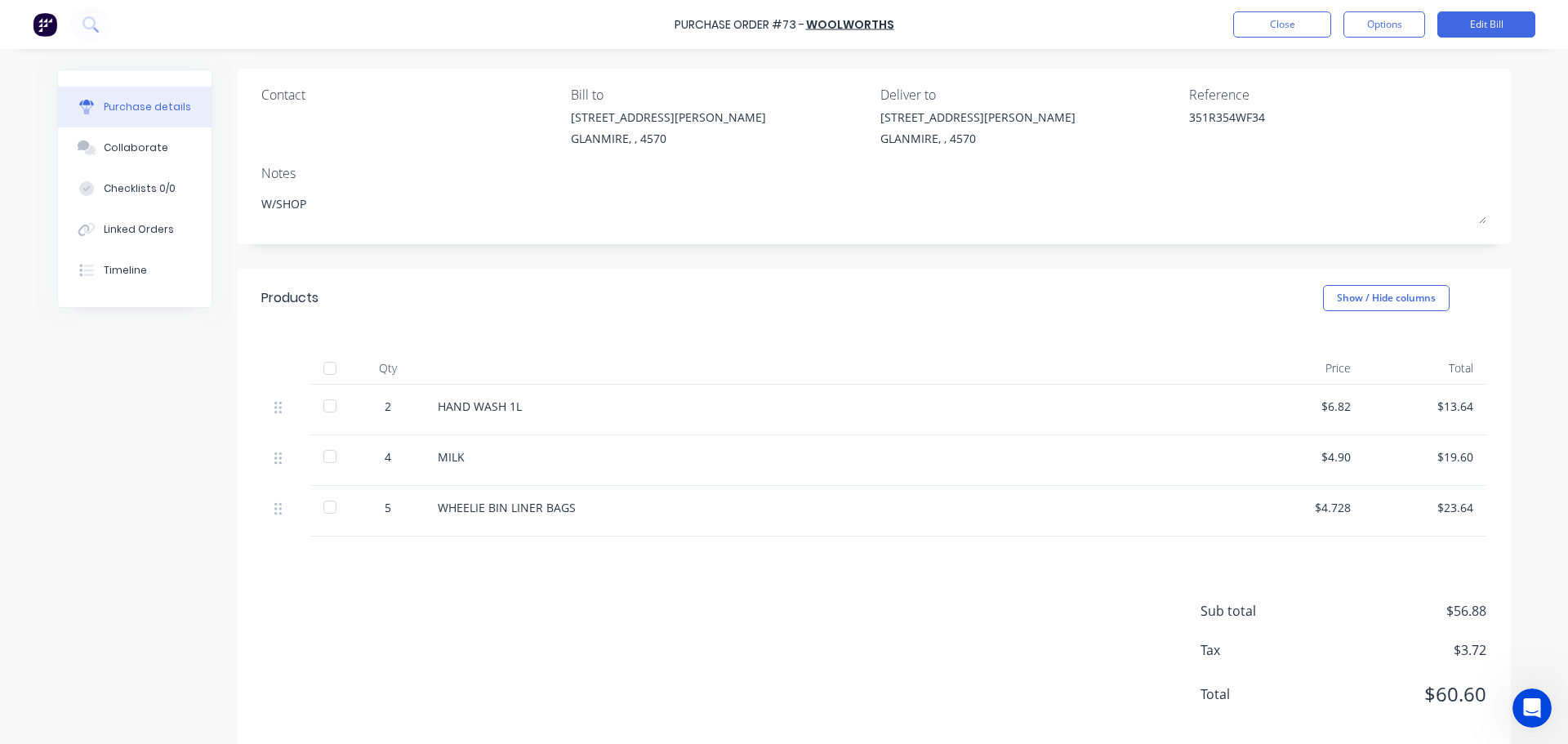
scroll to position [138, 0]
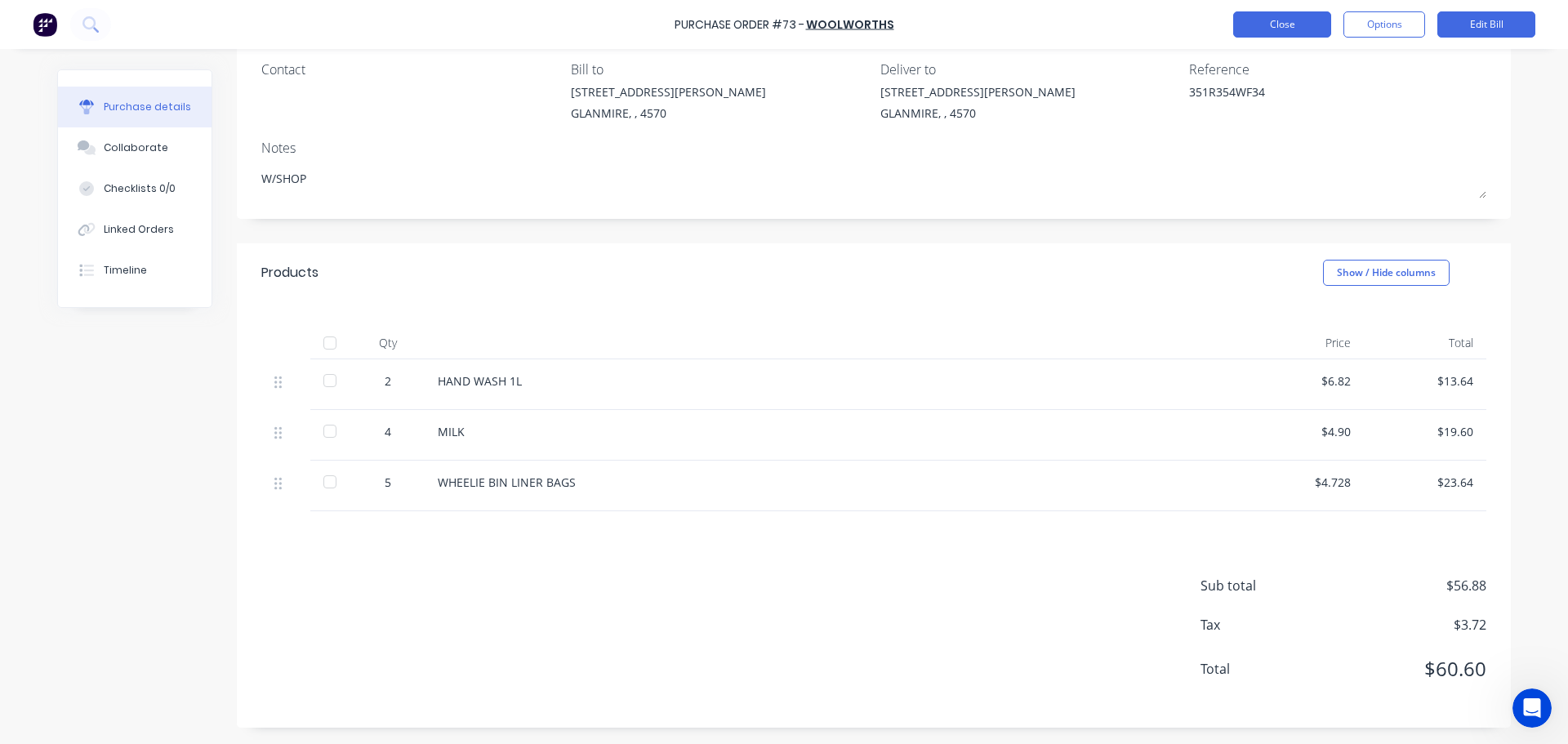
click at [1260, 19] on button "Close" at bounding box center [1282, 24] width 98 height 26
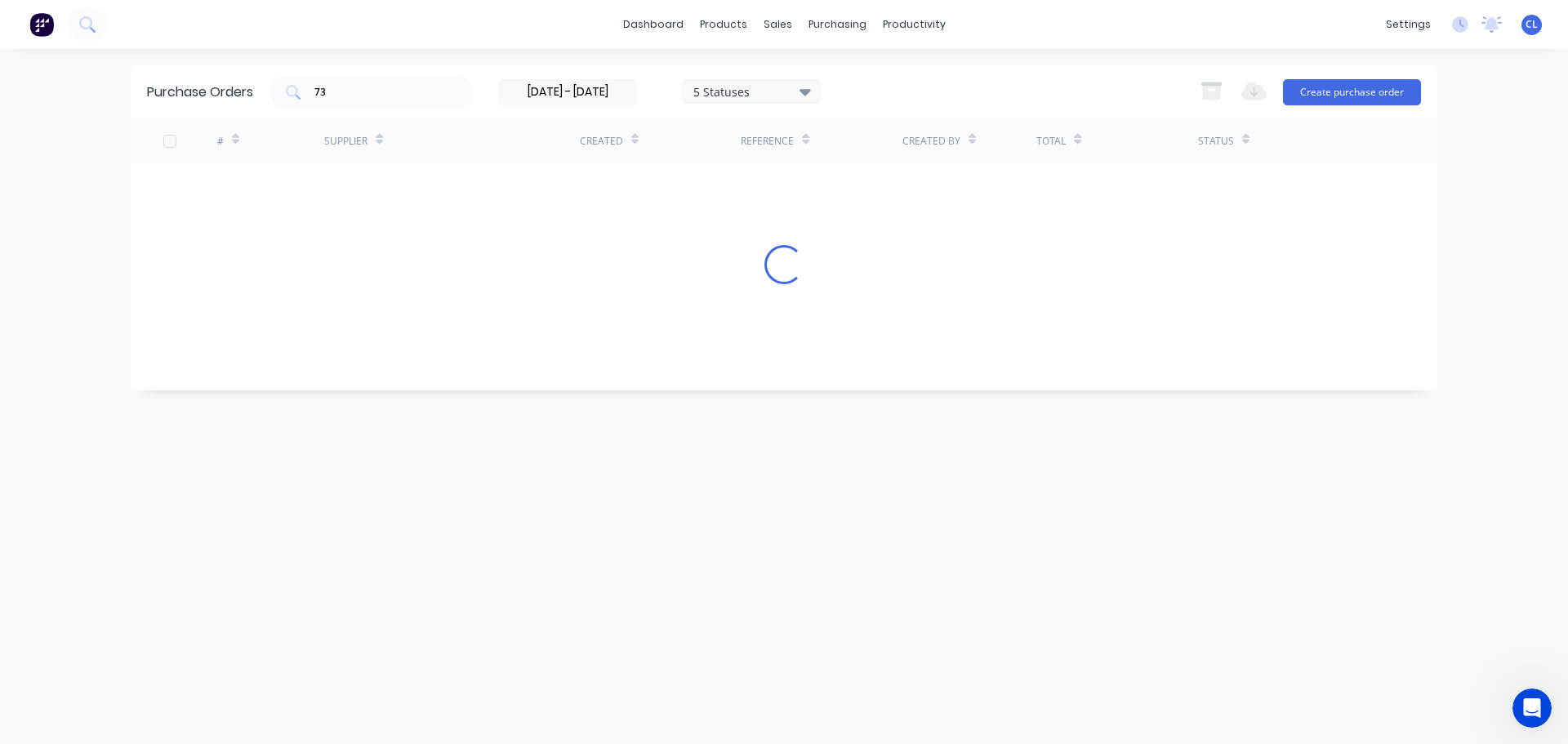
type input "09/07/25 - 11/07/25"
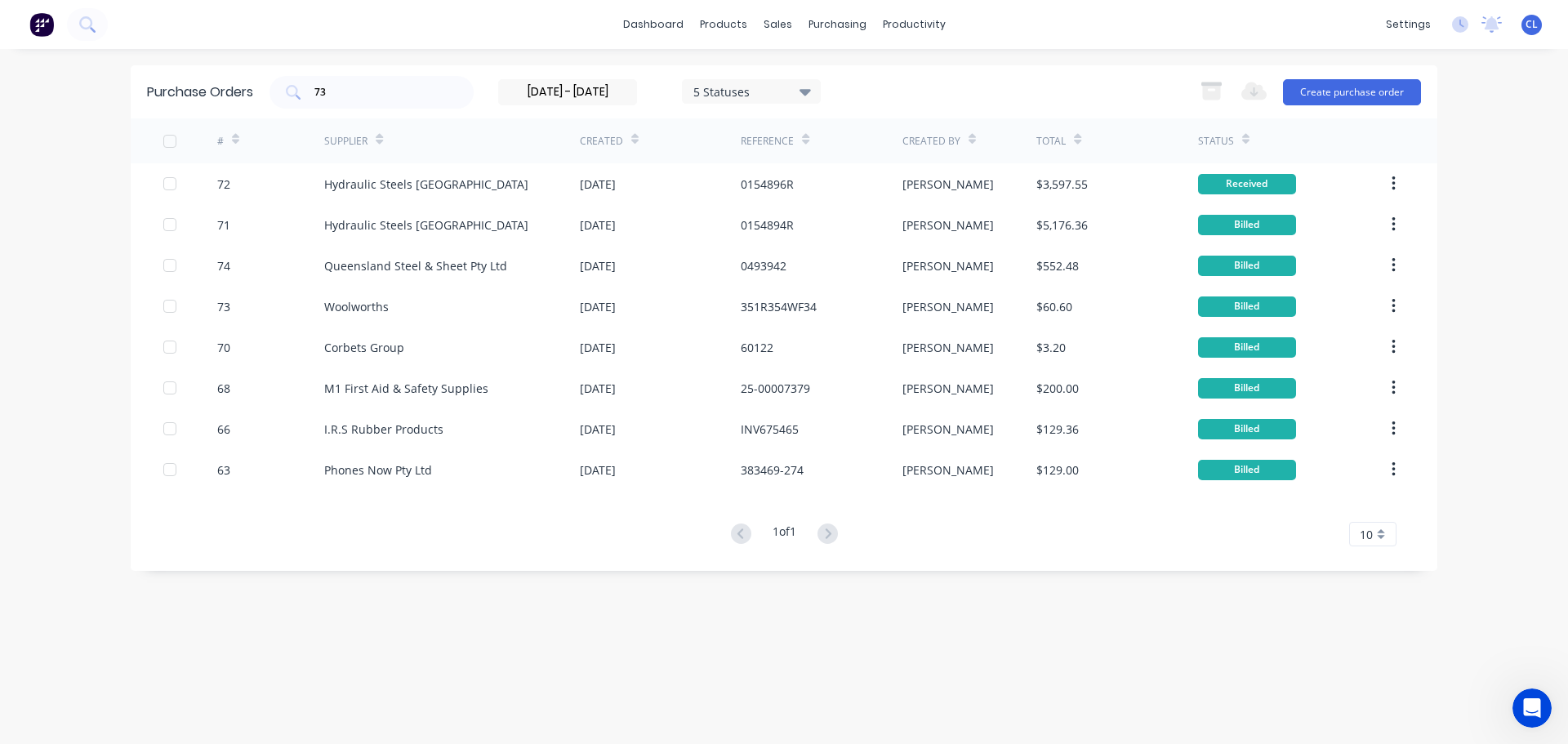
click at [678, 38] on div "dashboard products sales purchasing productivity dashboard products Product Cat…" at bounding box center [784, 24] width 1568 height 49
click at [666, 29] on link "dashboard" at bounding box center [653, 24] width 77 height 24
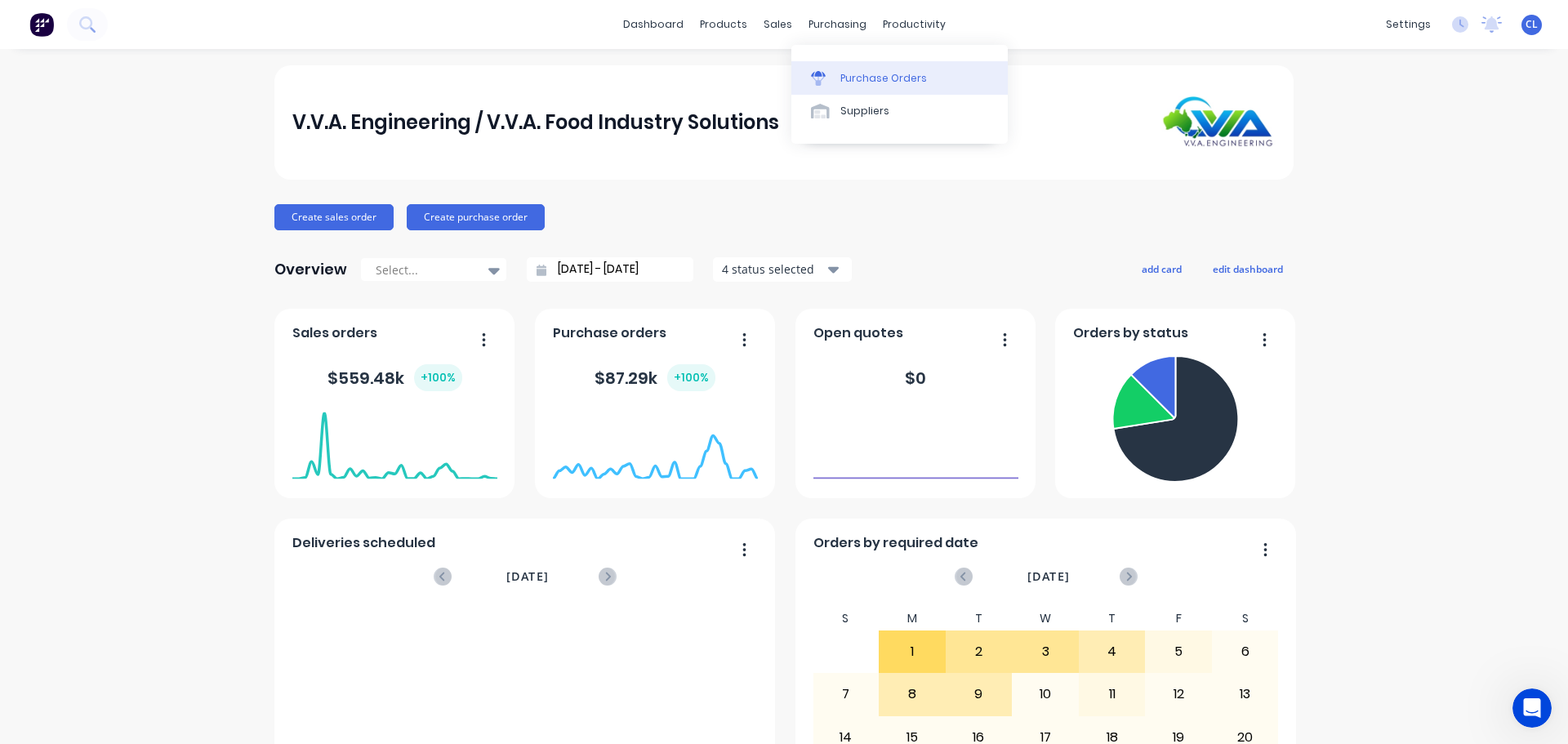
click at [859, 72] on div "Purchase Orders" at bounding box center [884, 78] width 87 height 15
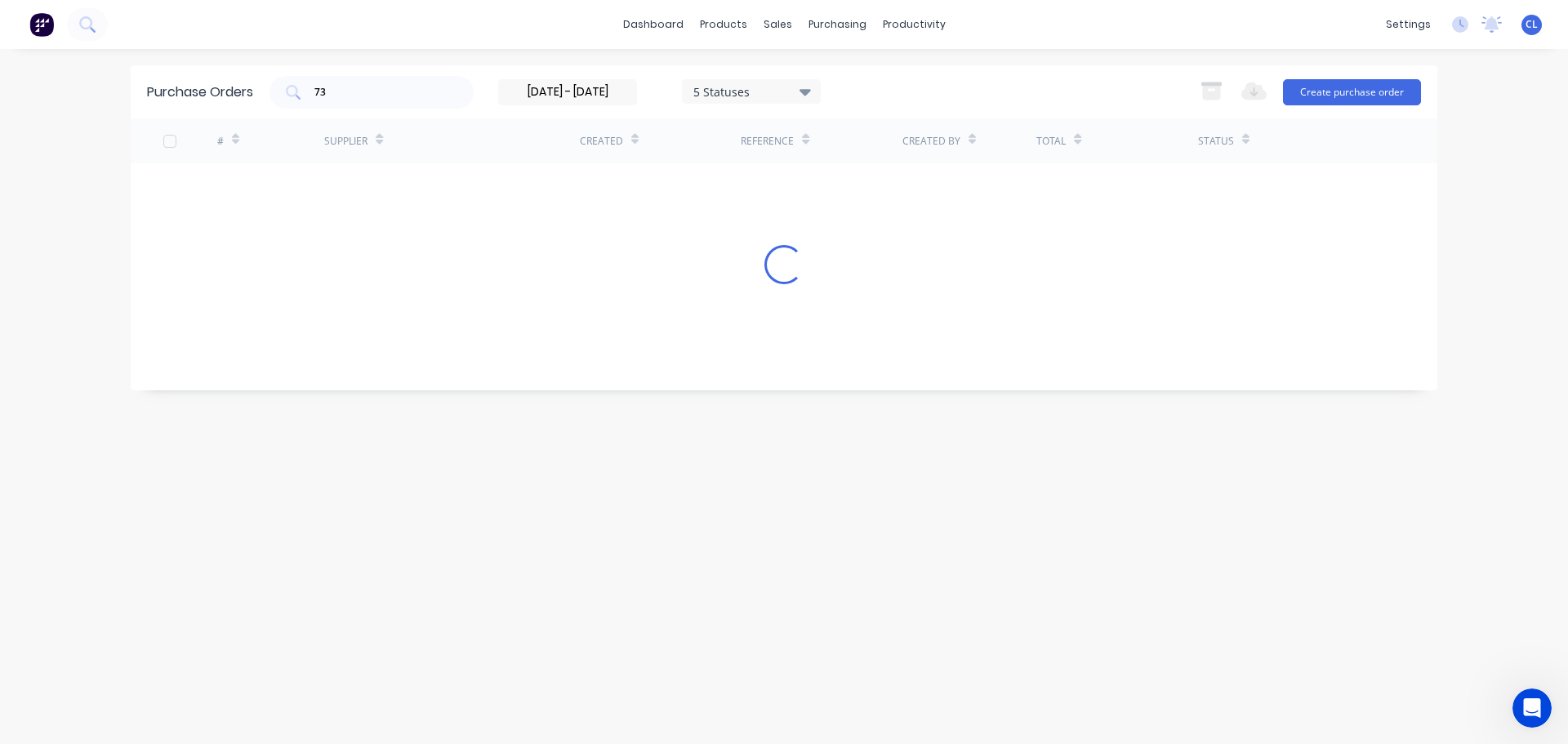
click at [859, 72] on div "Purchase Orders 73 09/07/25 - 11/07/25 5 Statuses 09/07/25 - 11/07/25 5 Statuse…" at bounding box center [784, 91] width 1307 height 53
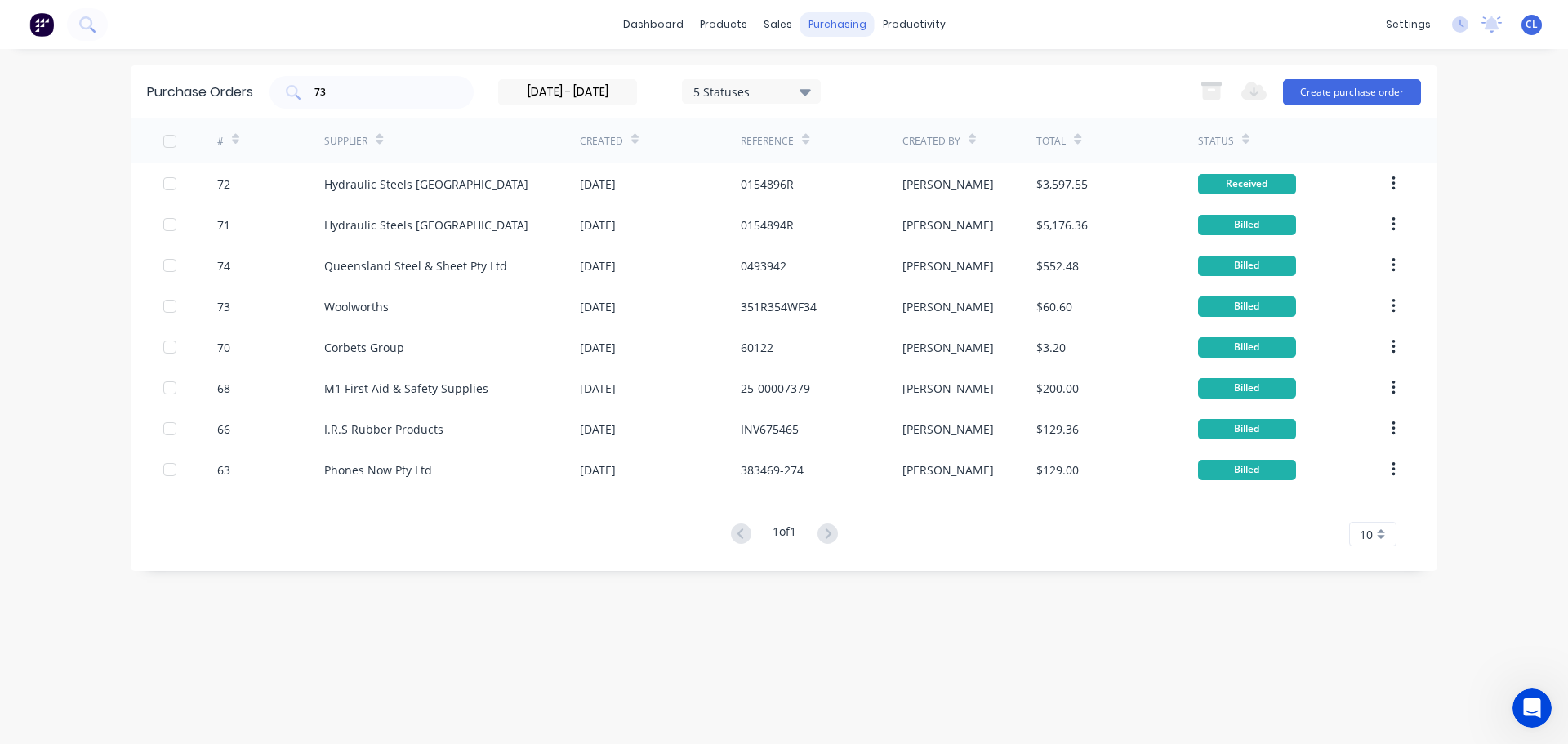
click at [818, 17] on div "purchasing" at bounding box center [838, 24] width 74 height 24
click at [849, 107] on div "Suppliers" at bounding box center [871, 111] width 49 height 15
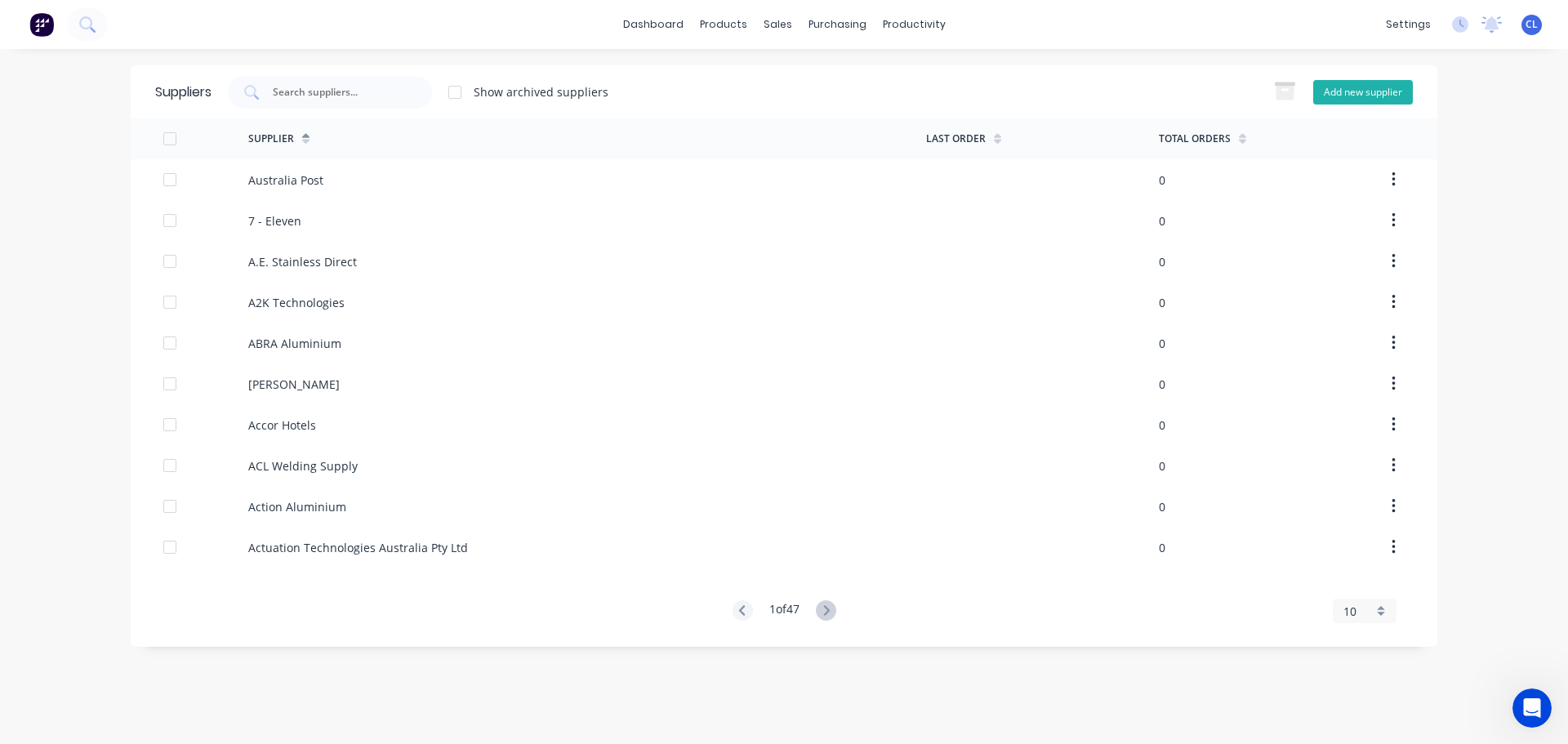
click at [1353, 89] on button "Add new supplier" at bounding box center [1362, 92] width 100 height 24
select select "AU"
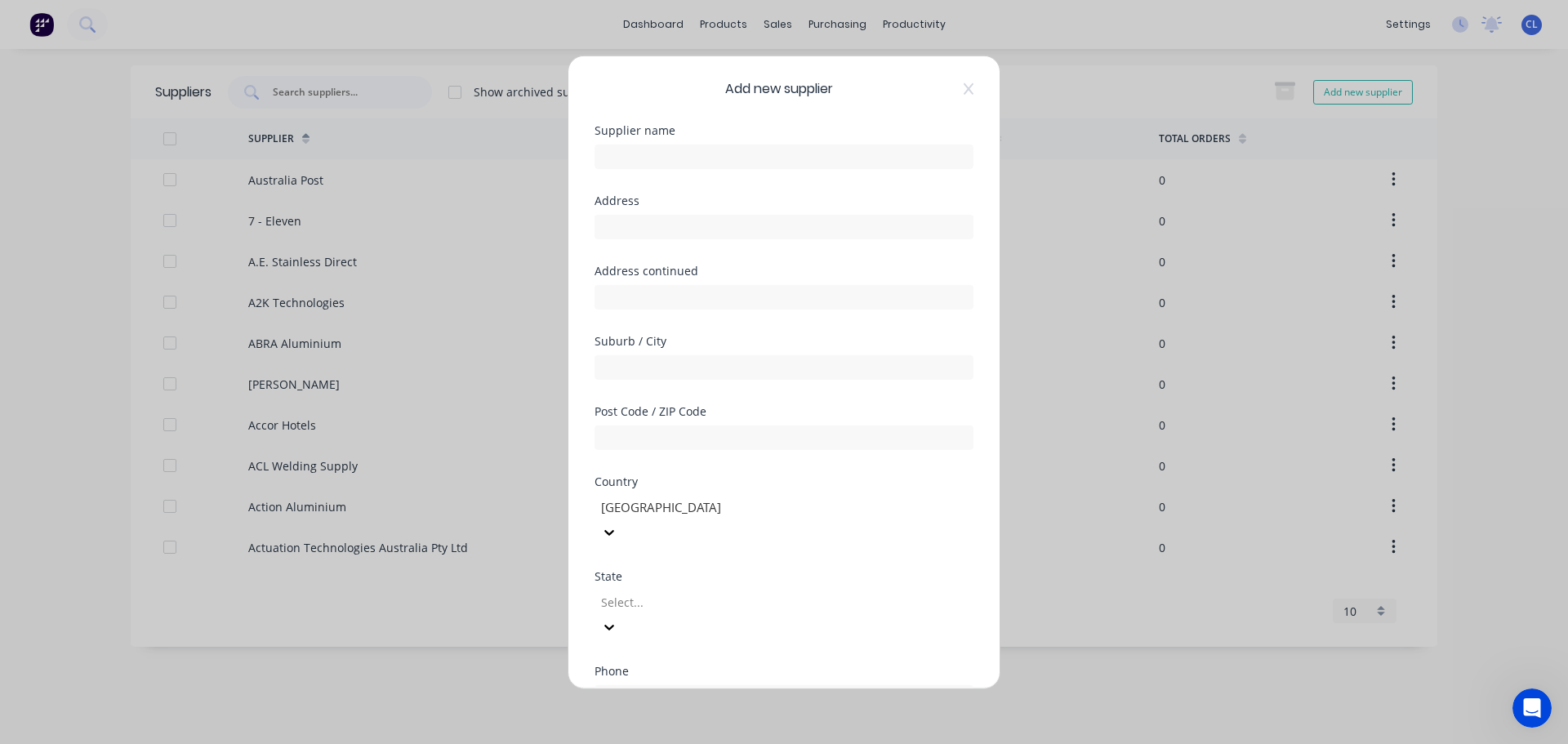
click at [819, 170] on div "Supplier name" at bounding box center [784, 158] width 379 height 70
click at [805, 164] on input "text" at bounding box center [784, 156] width 379 height 24
type input "Maxiloc Industrial Pty Ltd"
type input "14a Sir Laurence Drive"
type input "SEAFORD"
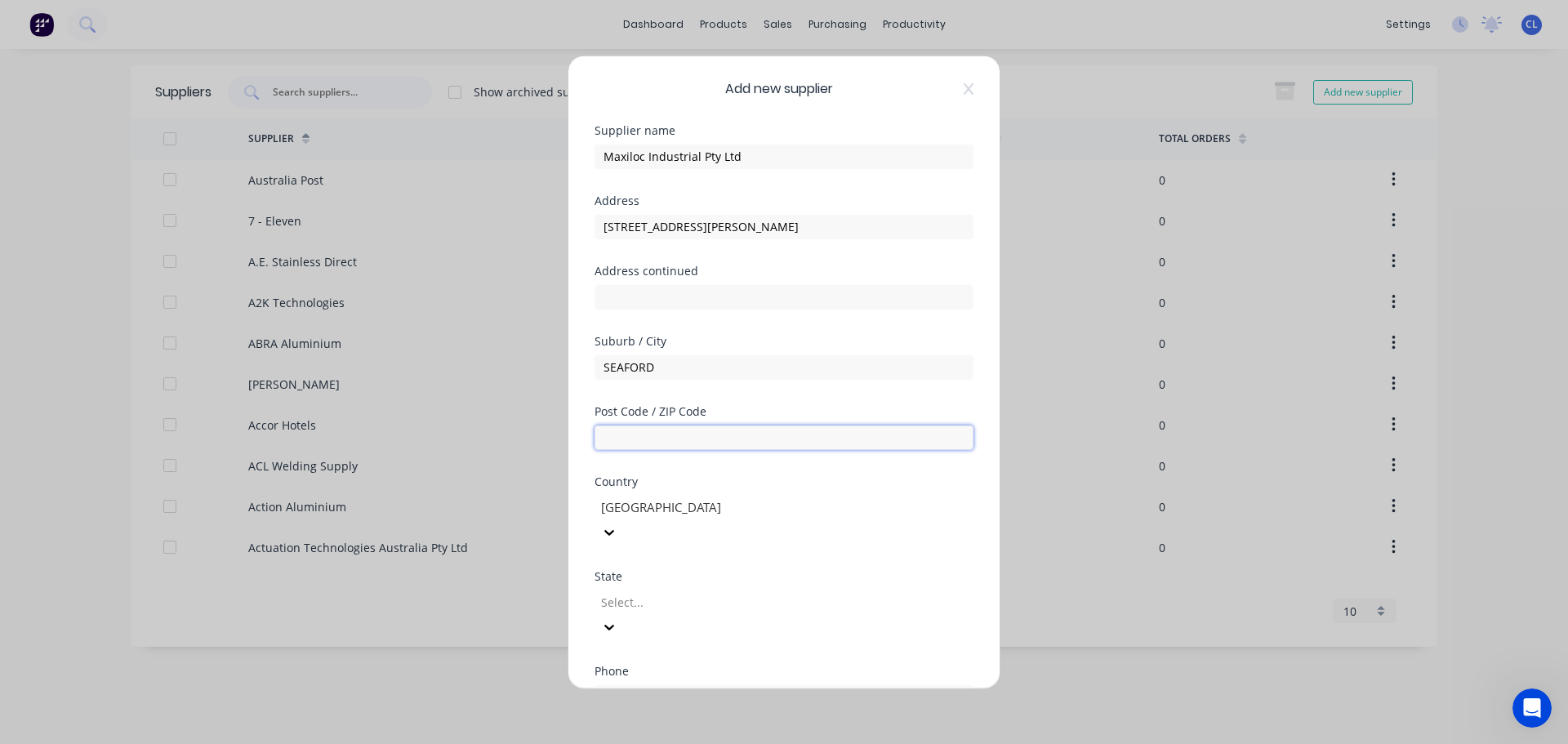
type input "V"
type input "3198"
type input "VIC"
click at [704, 688] on input "tel" at bounding box center [802, 697] width 308 height 19
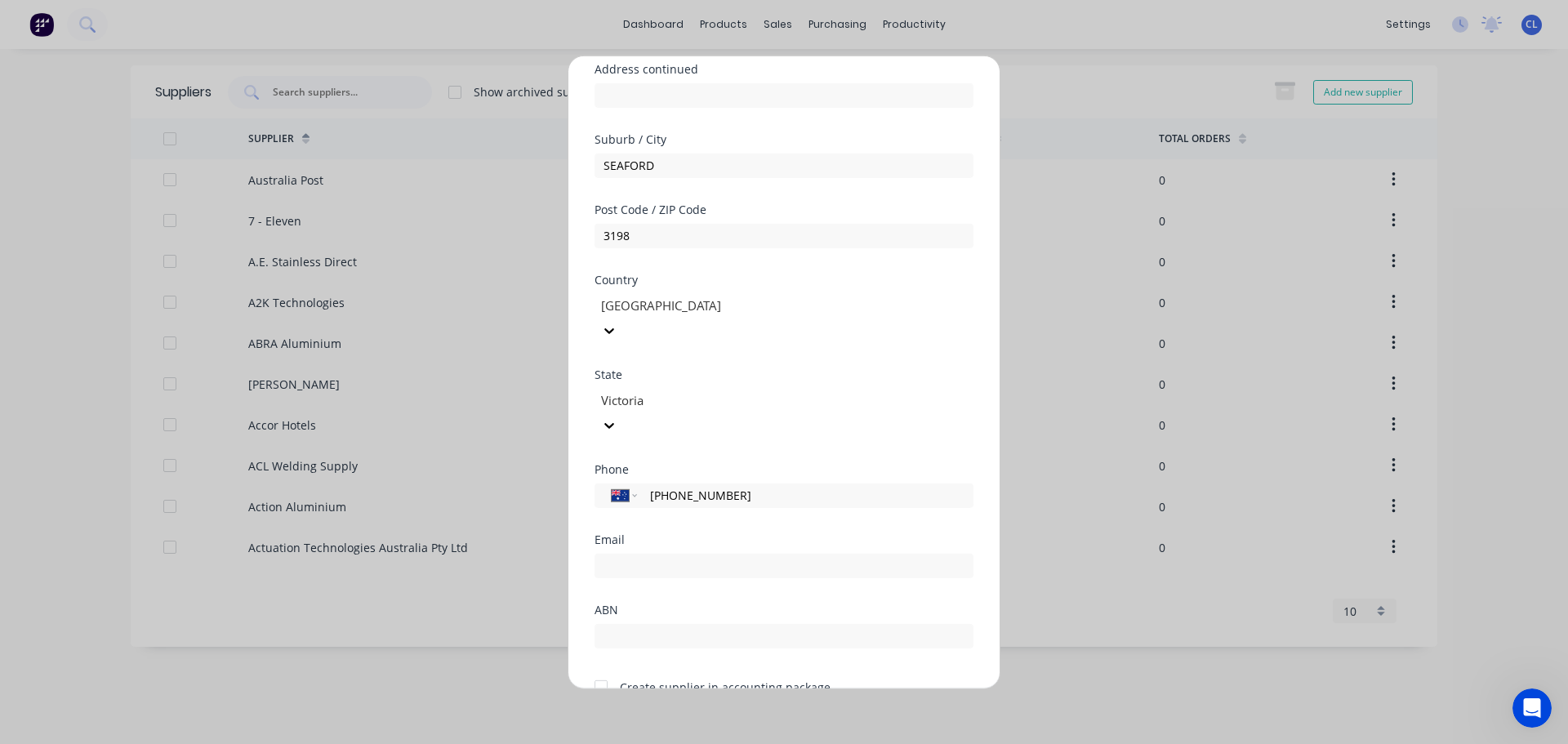
scroll to position [235, 0]
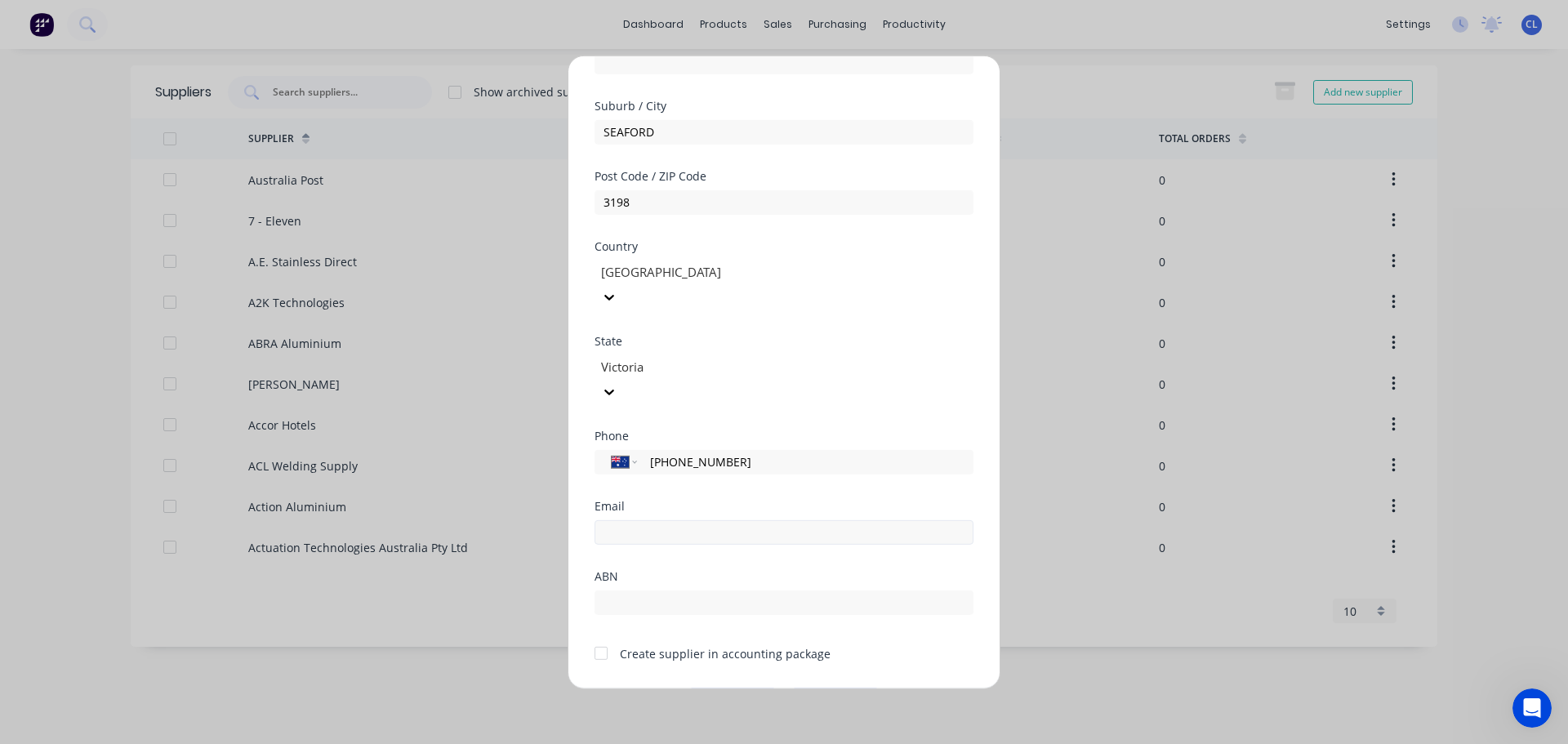
type input "(03) 9464 1748"
click at [694, 519] on input "email" at bounding box center [784, 531] width 379 height 24
type input "sales@maxiloc.com.au"
click at [619, 589] on input "17661842780" at bounding box center [784, 601] width 379 height 24
type input "17 661 842 780"
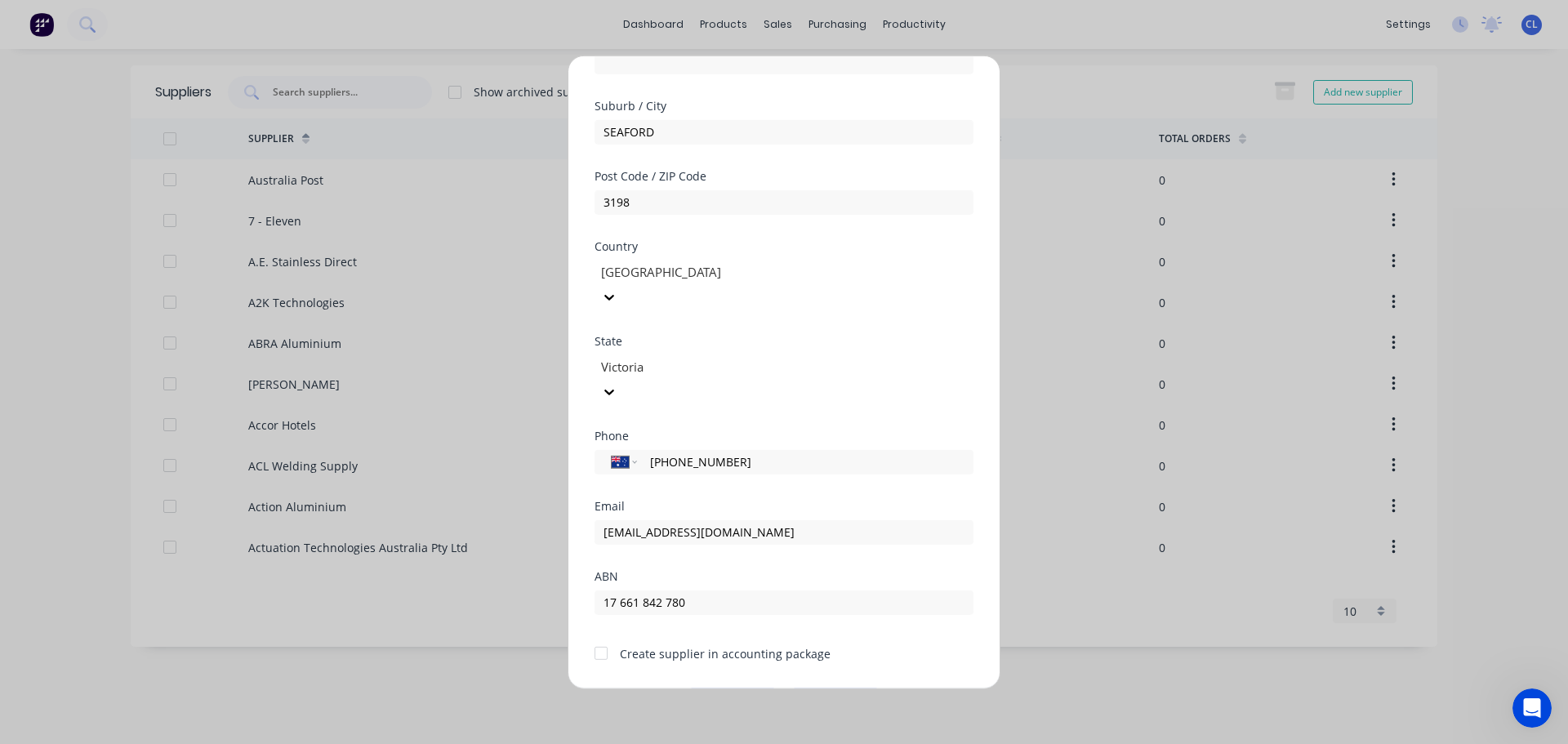
click at [607, 637] on div at bounding box center [601, 653] width 33 height 33
click at [730, 688] on button "Save" at bounding box center [733, 701] width 90 height 26
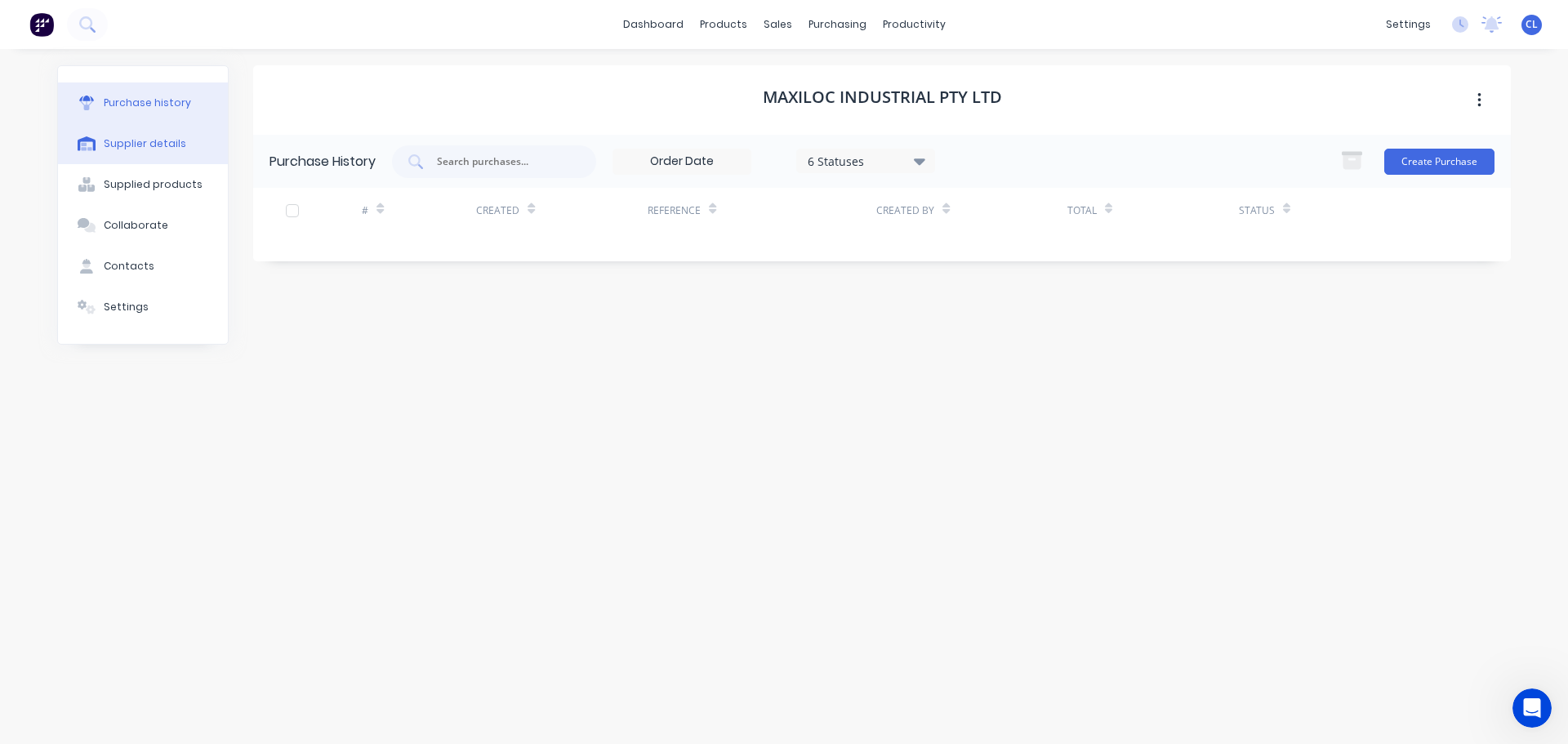
click at [146, 149] on div "Supplier details" at bounding box center [145, 144] width 82 height 15
select select "AU"
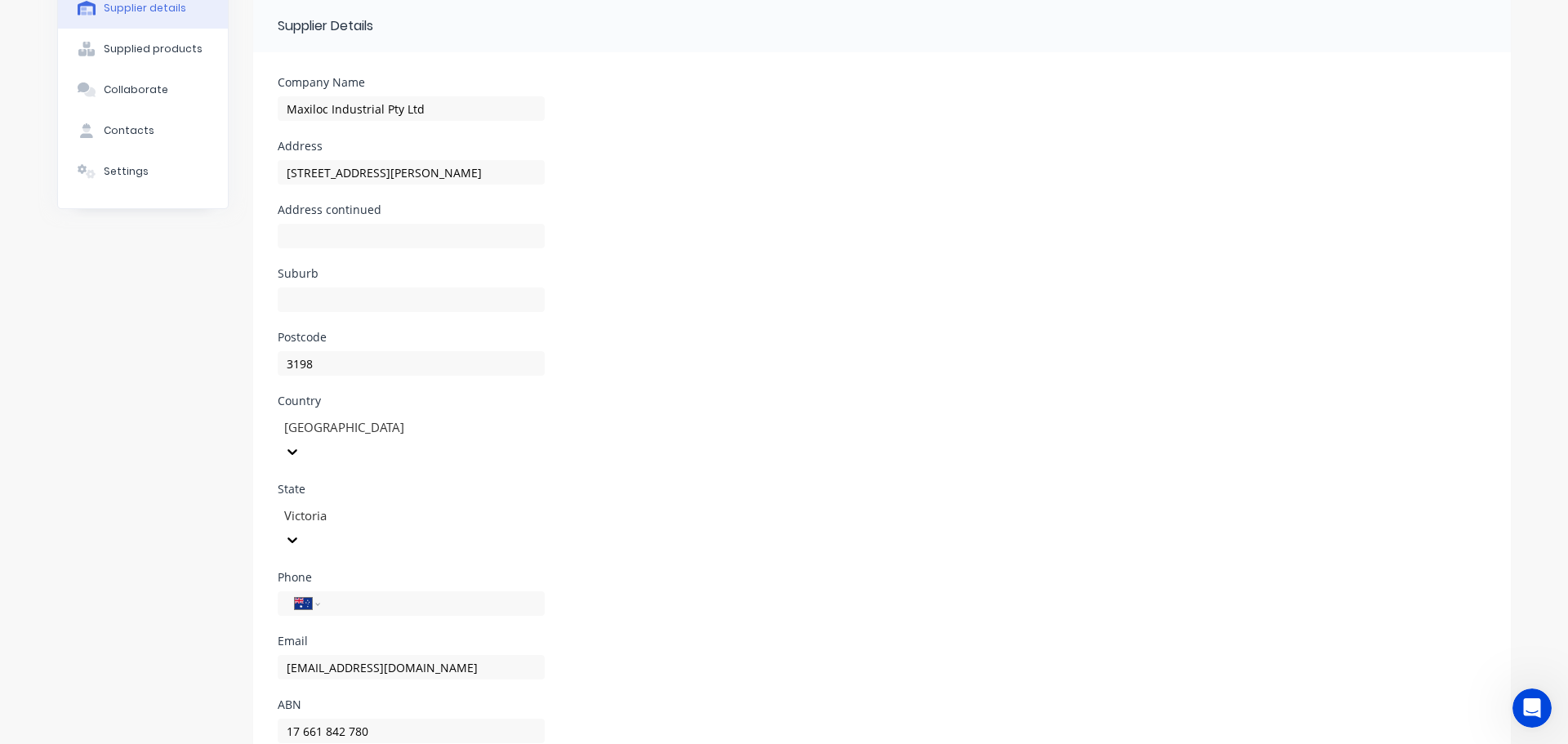
scroll to position [146, 0]
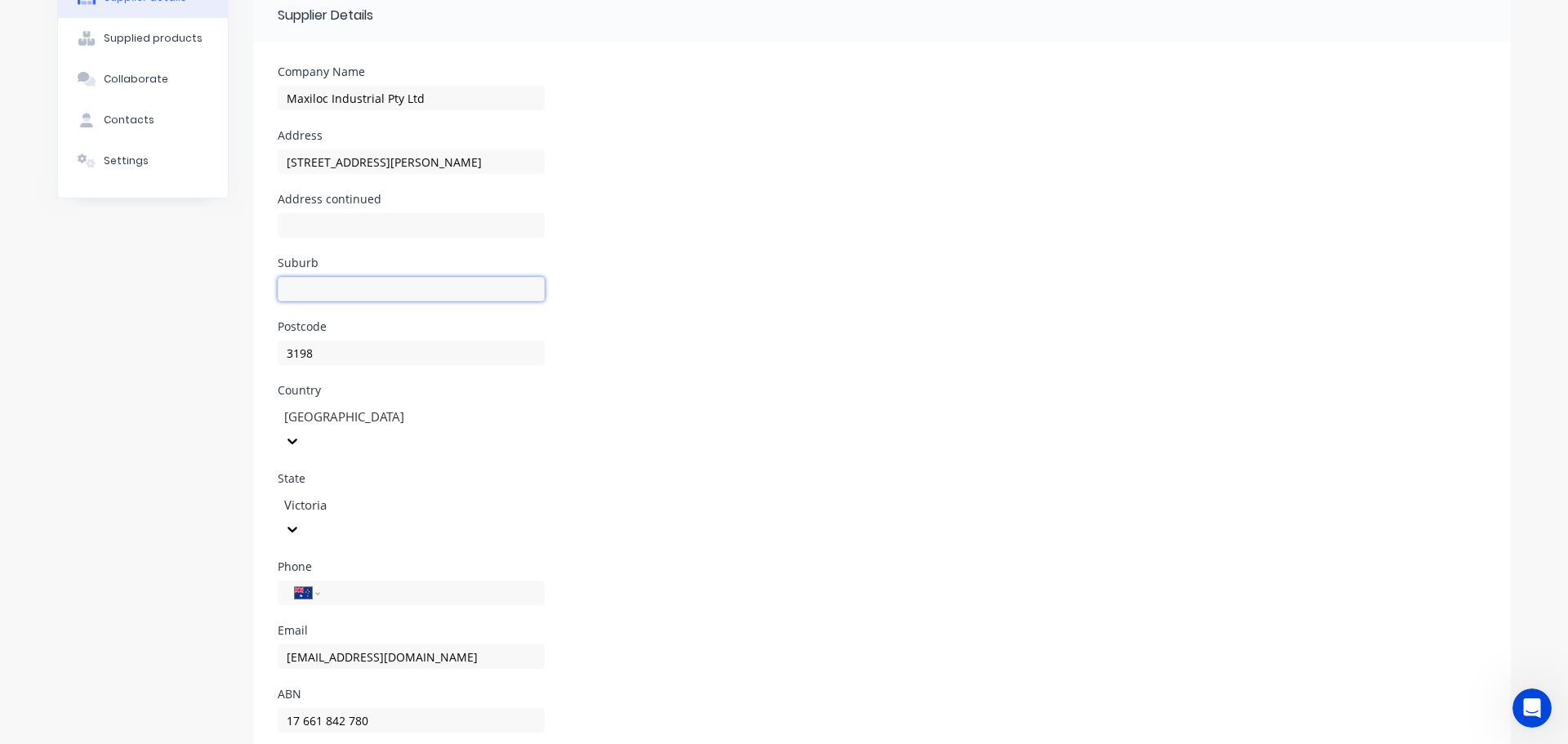
click at [389, 285] on input at bounding box center [411, 289] width 267 height 24
type input "SEAFORD"
click at [132, 36] on div "Supplied products" at bounding box center [153, 38] width 99 height 15
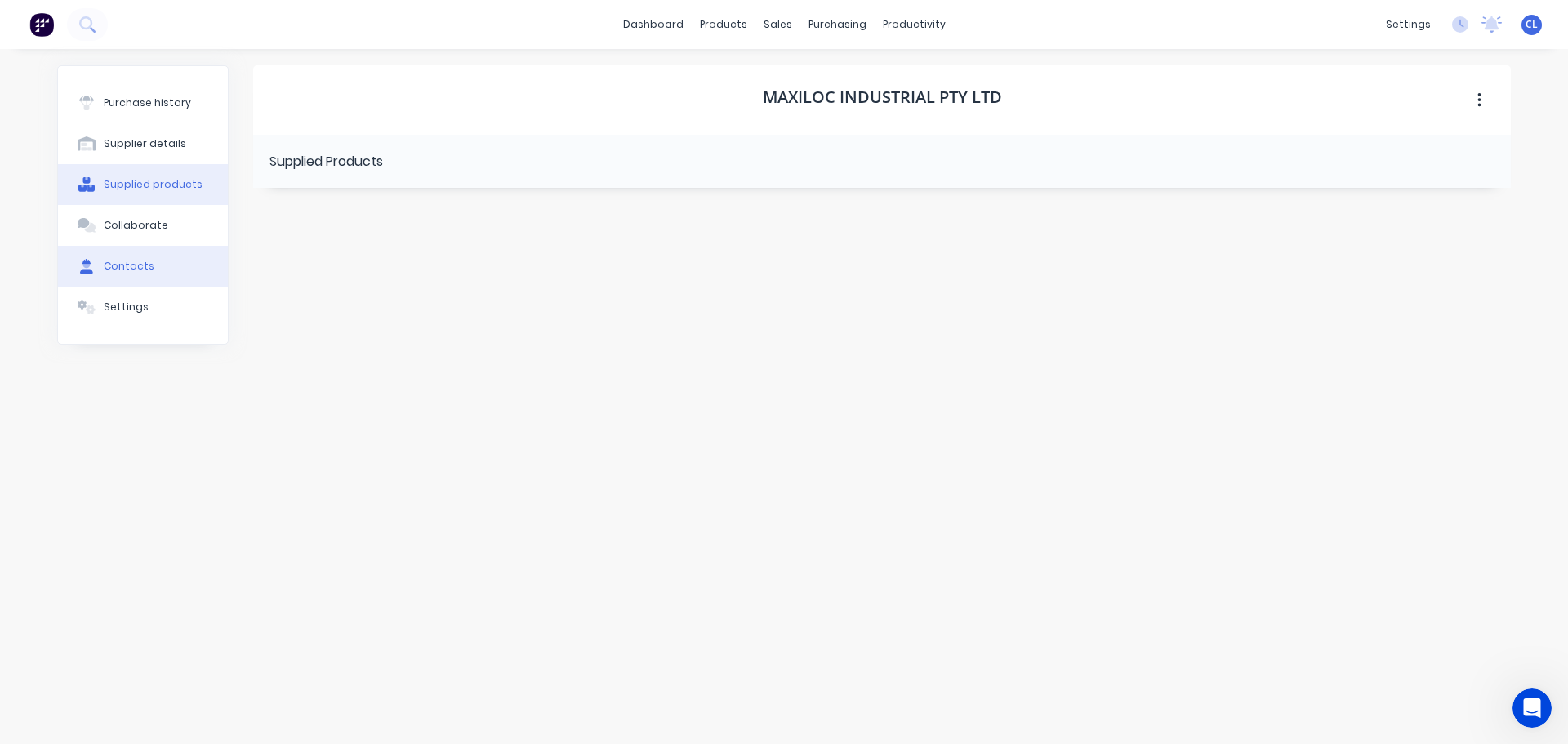
click at [139, 278] on button "Contacts" at bounding box center [143, 266] width 170 height 41
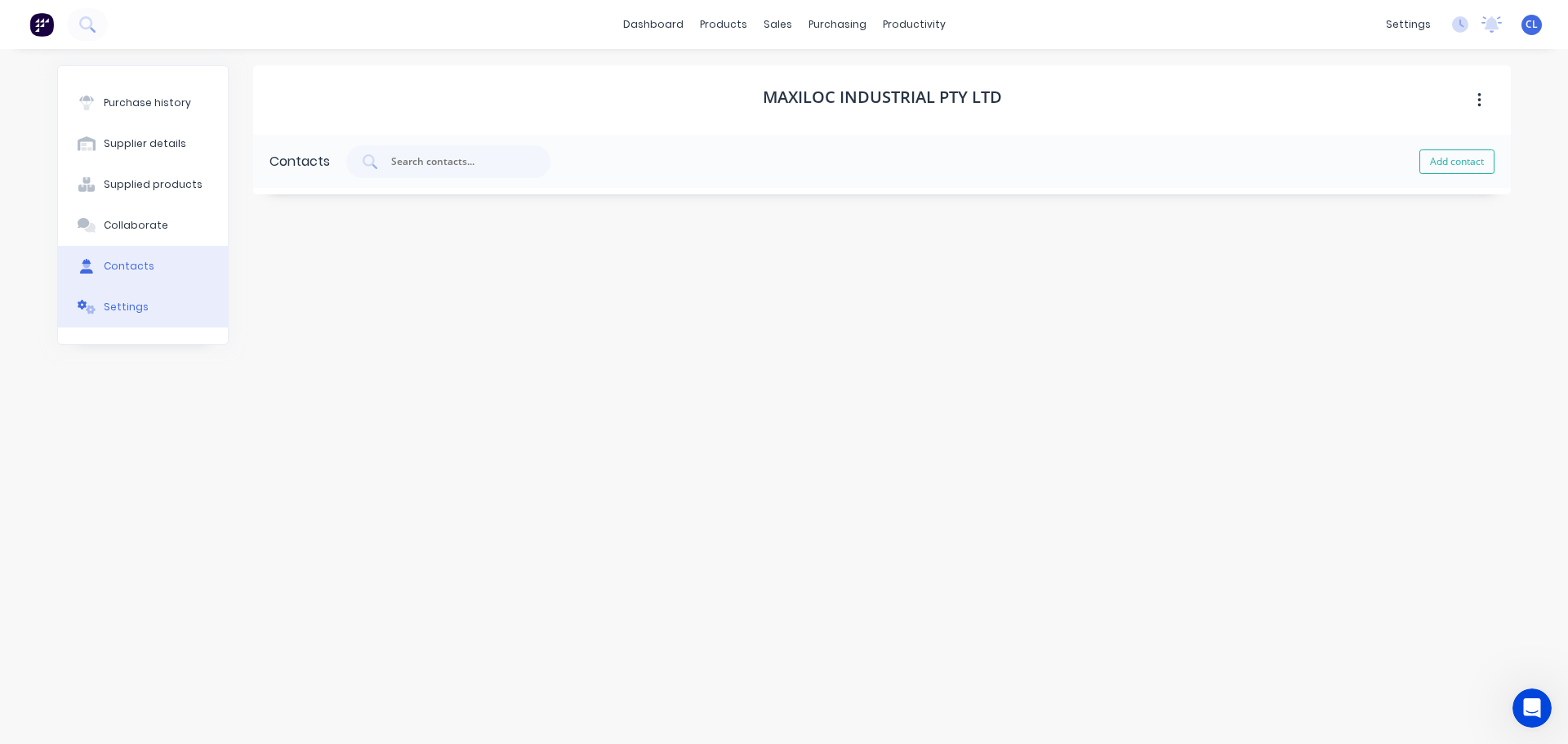
click at [151, 310] on button "Settings" at bounding box center [143, 306] width 170 height 41
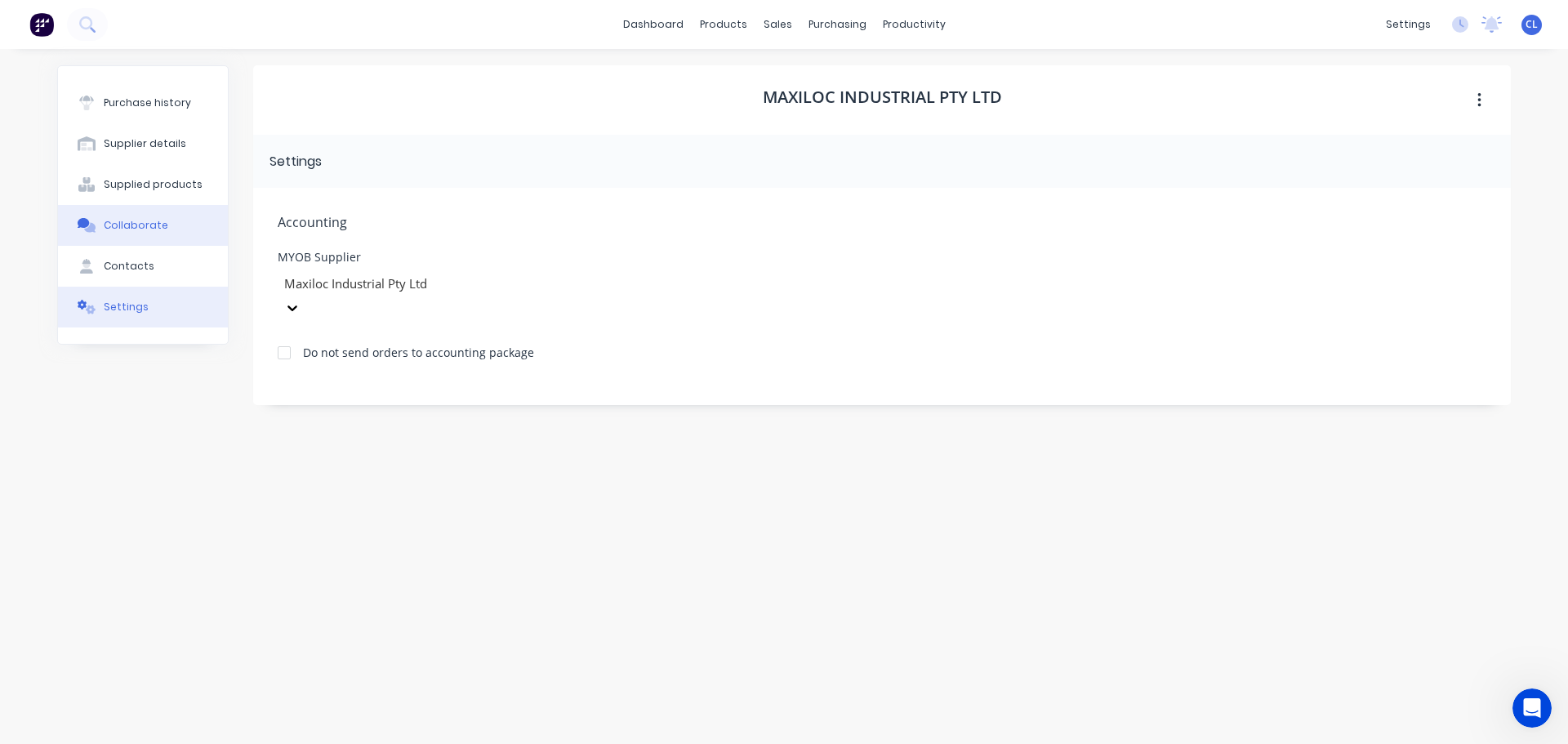
click at [146, 224] on div "Collaborate" at bounding box center [136, 225] width 65 height 15
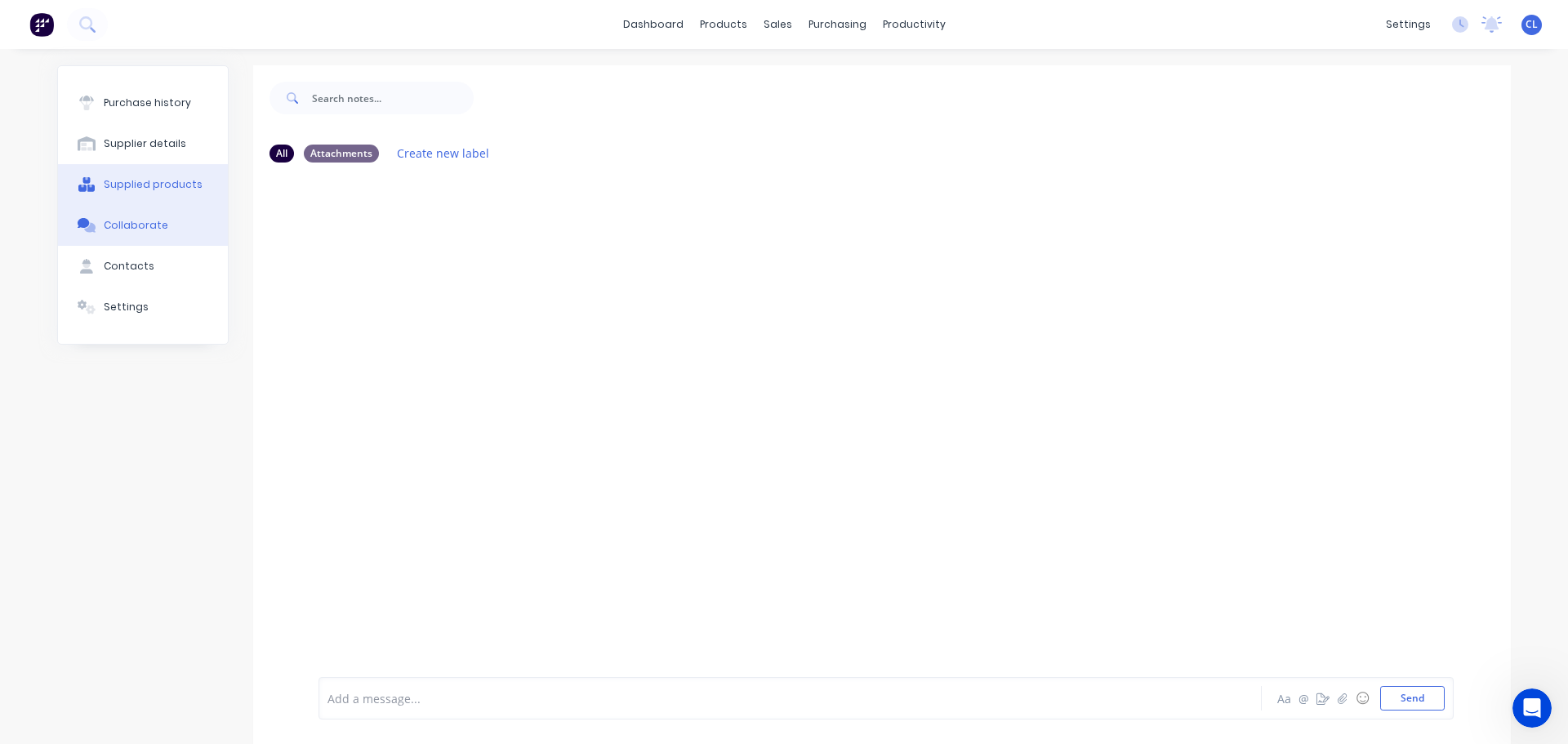
click at [153, 183] on div "Supplied products" at bounding box center [153, 184] width 99 height 15
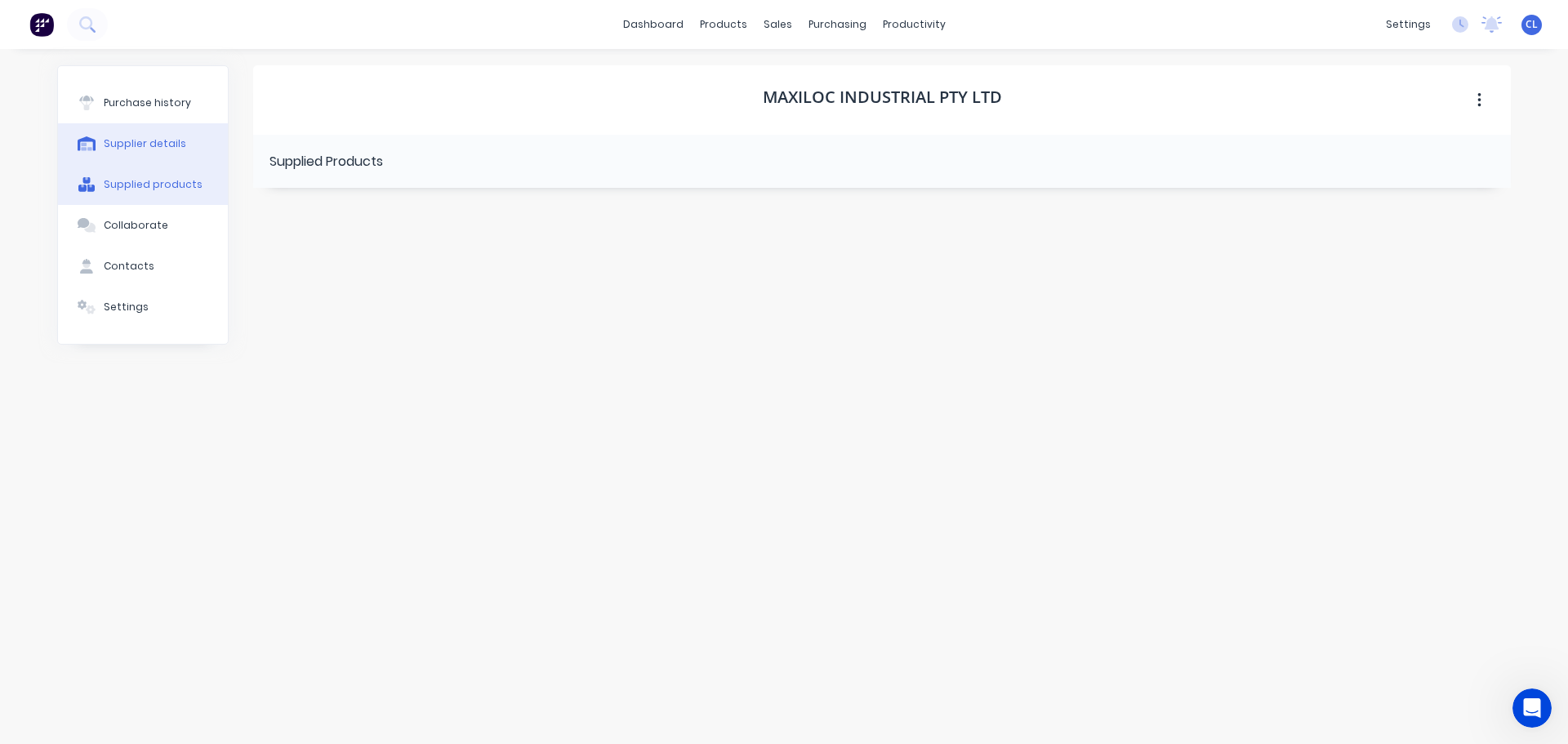
click at [164, 138] on div "Supplier details" at bounding box center [145, 144] width 82 height 15
select select "AU"
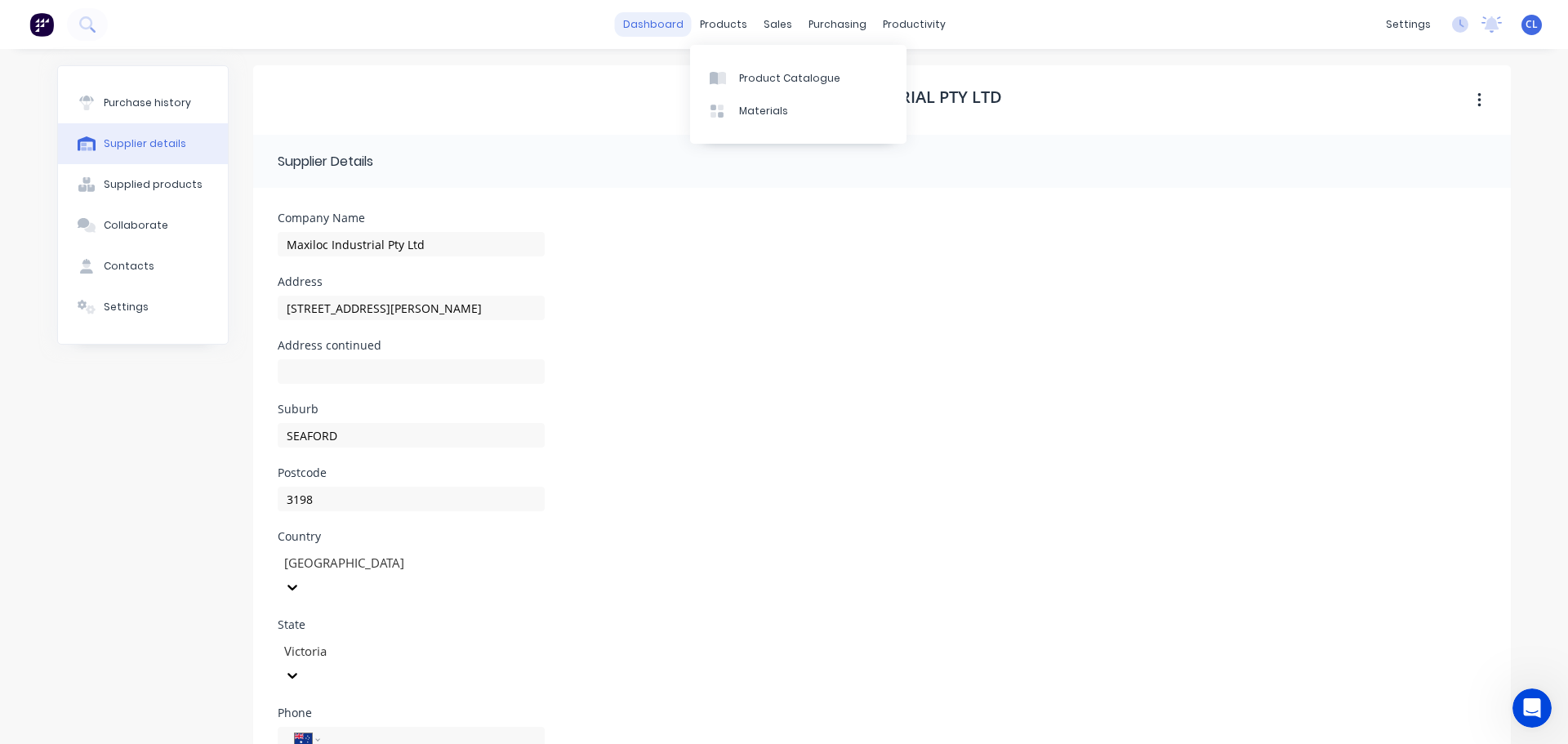
click at [661, 19] on link "dashboard" at bounding box center [653, 24] width 77 height 24
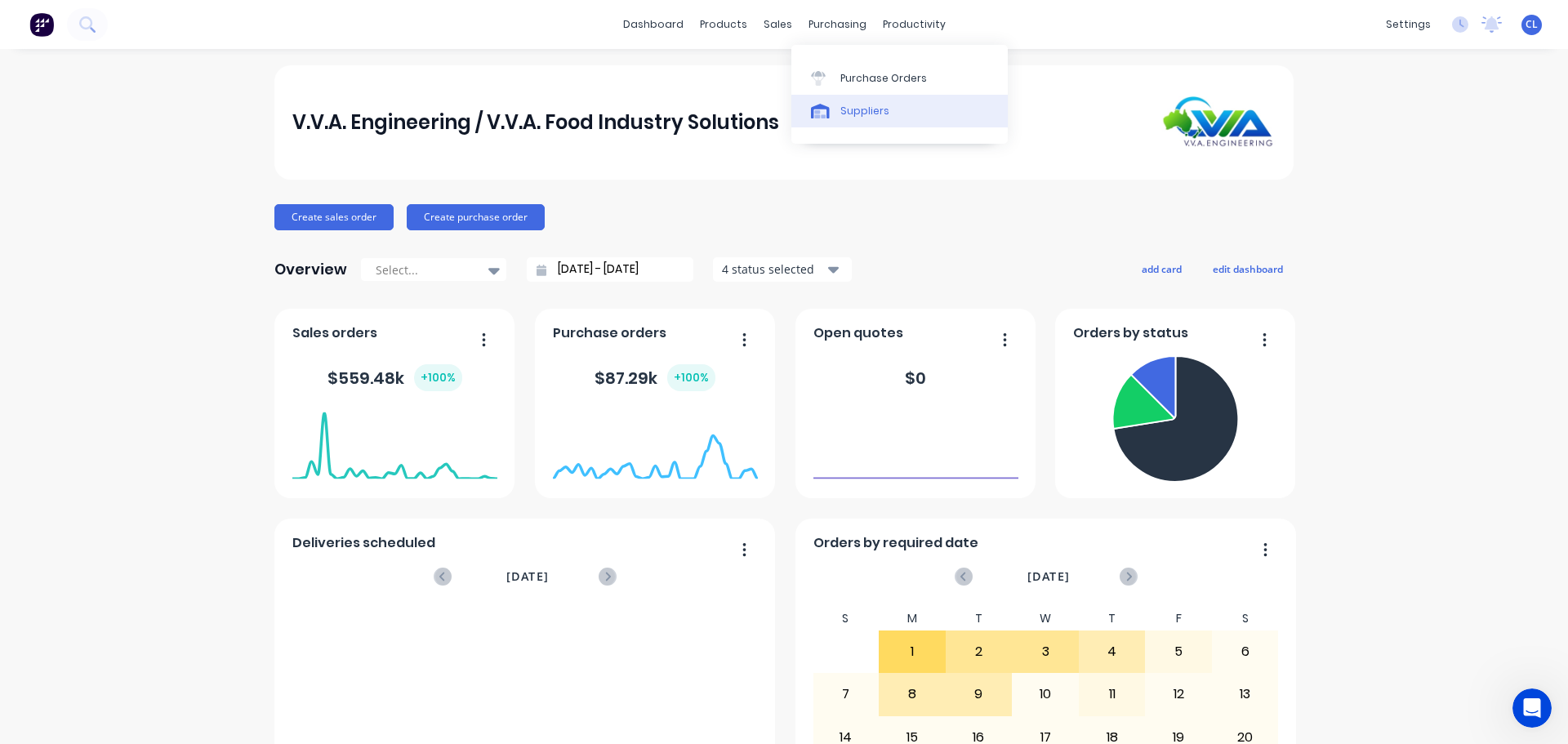
click at [847, 108] on div "Suppliers" at bounding box center [864, 111] width 49 height 15
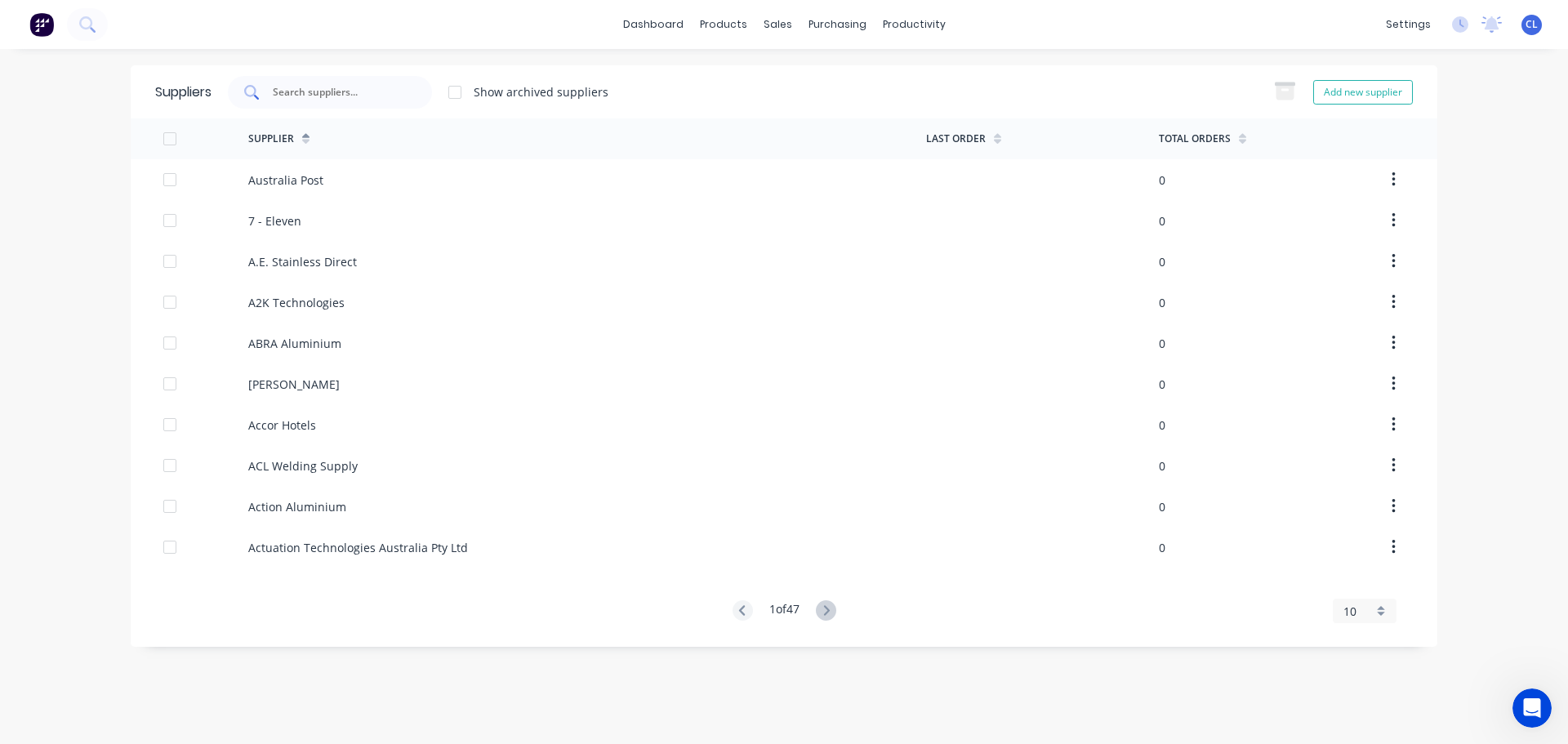
click at [392, 93] on input "text" at bounding box center [338, 92] width 136 height 16
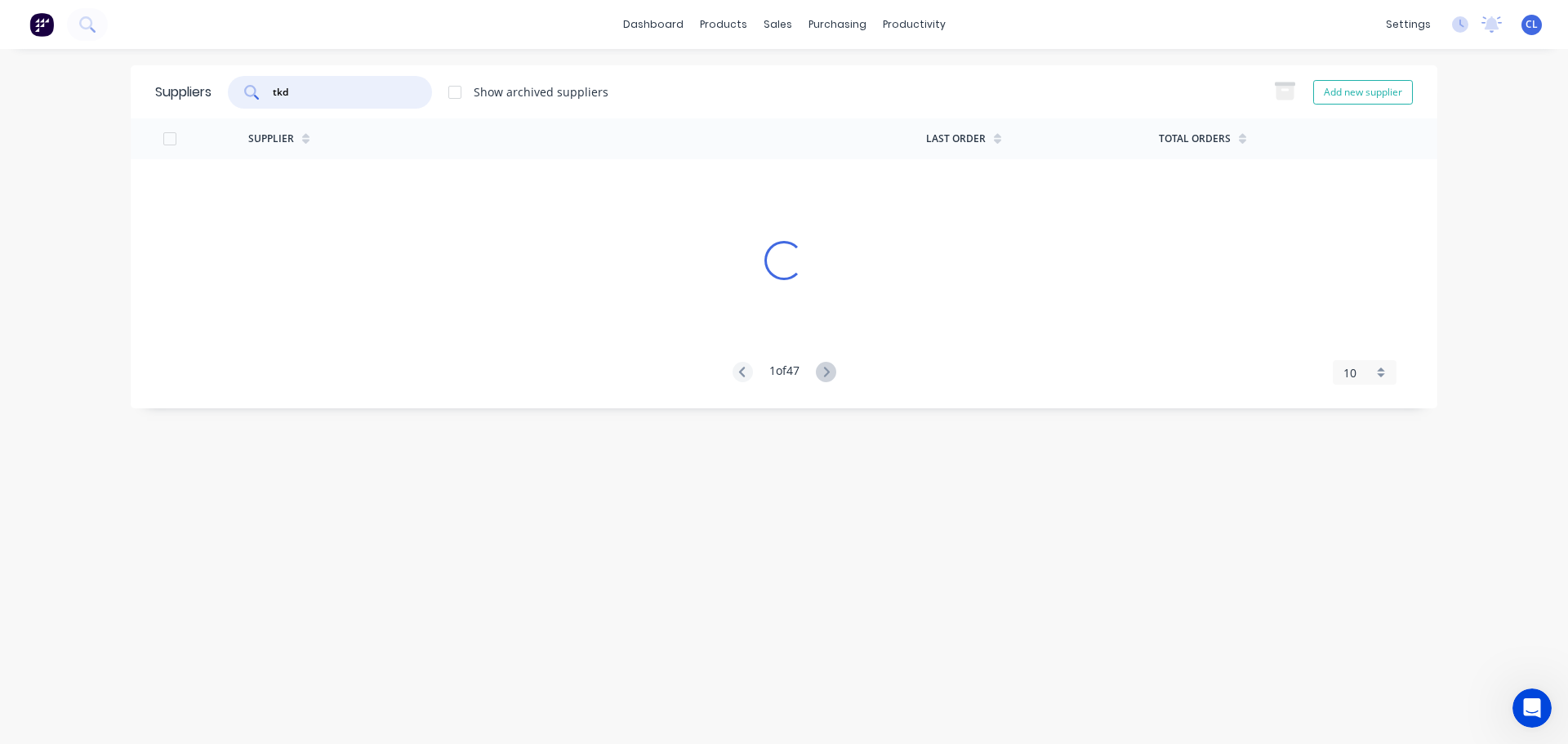
type input "tkd"
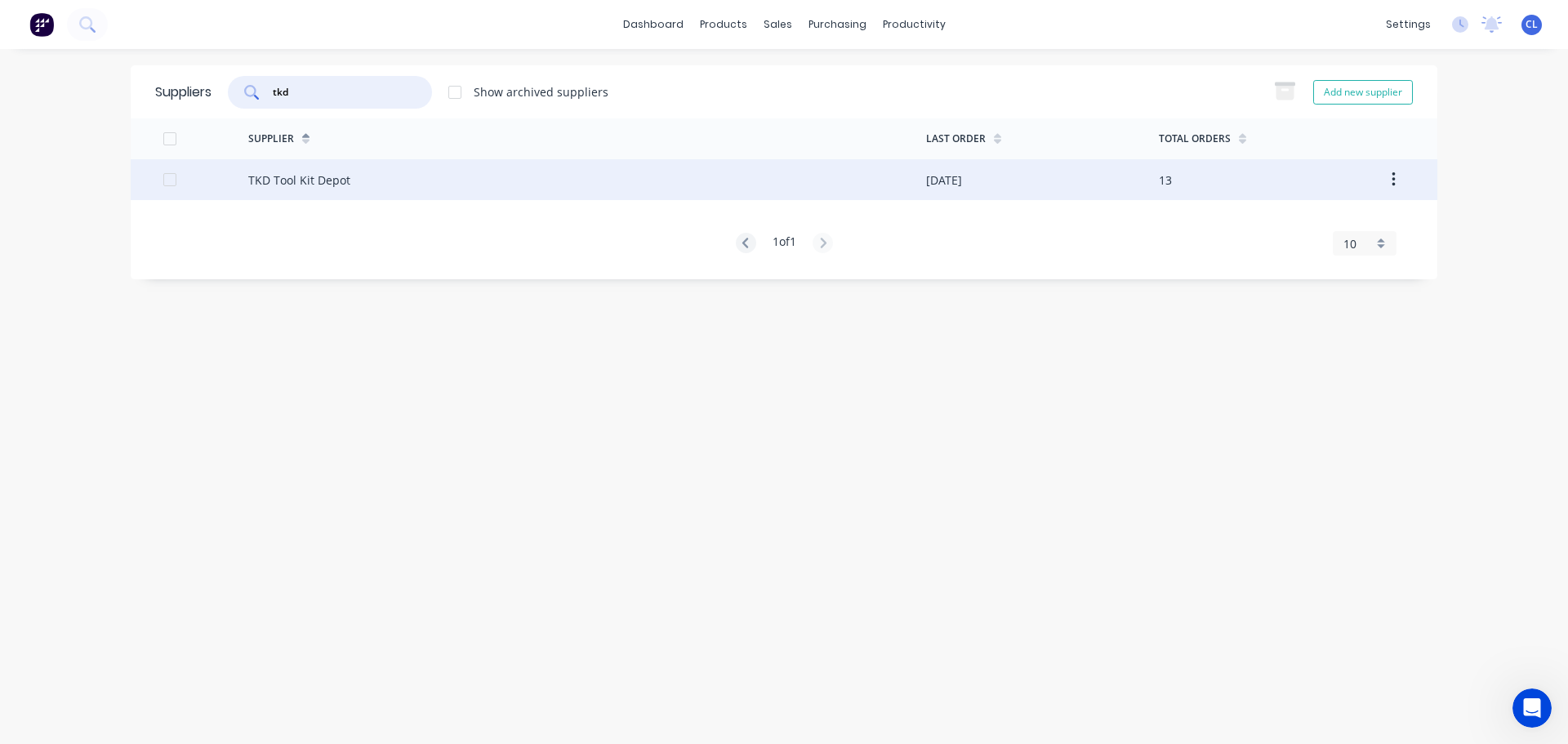
click at [344, 173] on div "TKD Tool Kit Depot" at bounding box center [299, 180] width 102 height 17
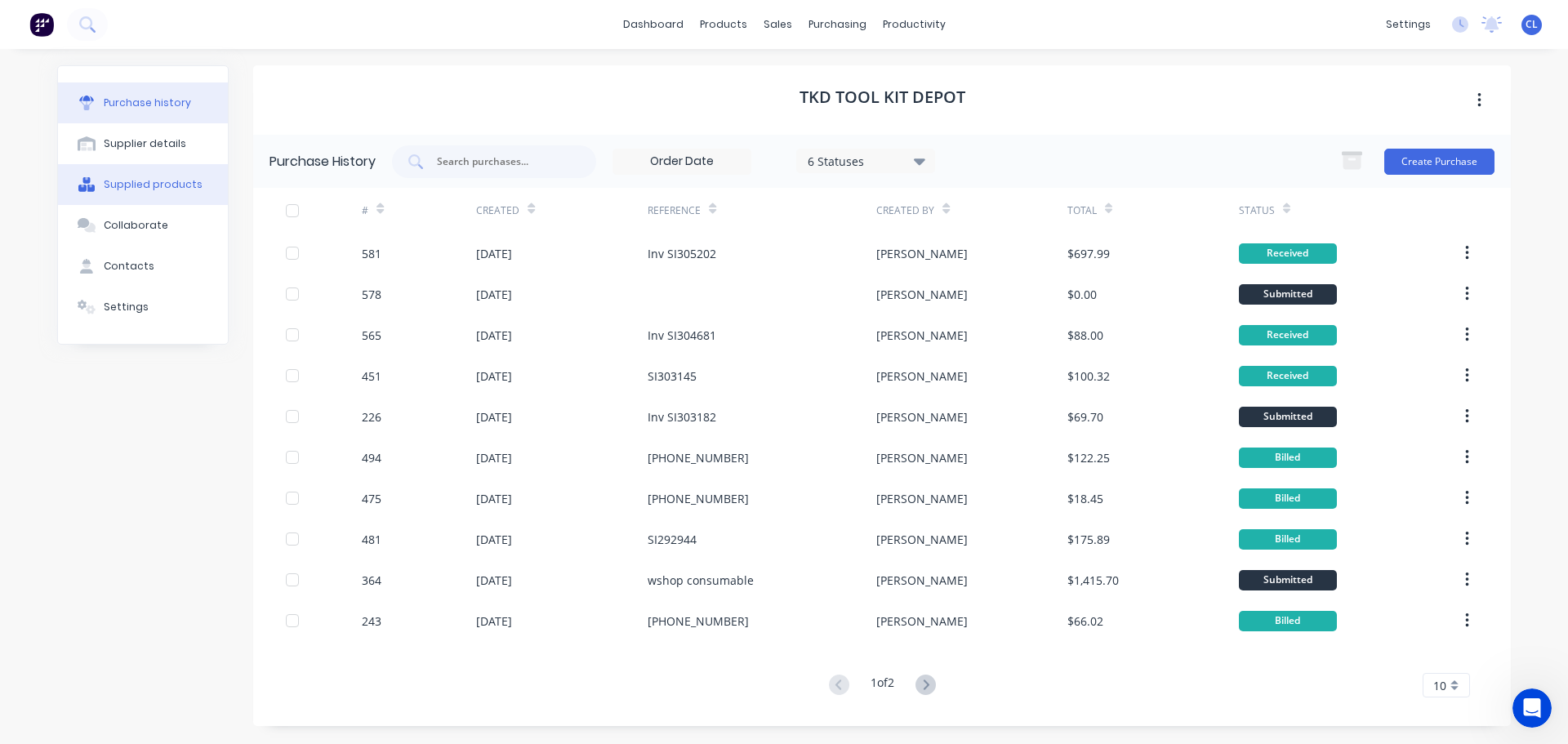
click at [164, 201] on button "Supplied products" at bounding box center [143, 184] width 170 height 41
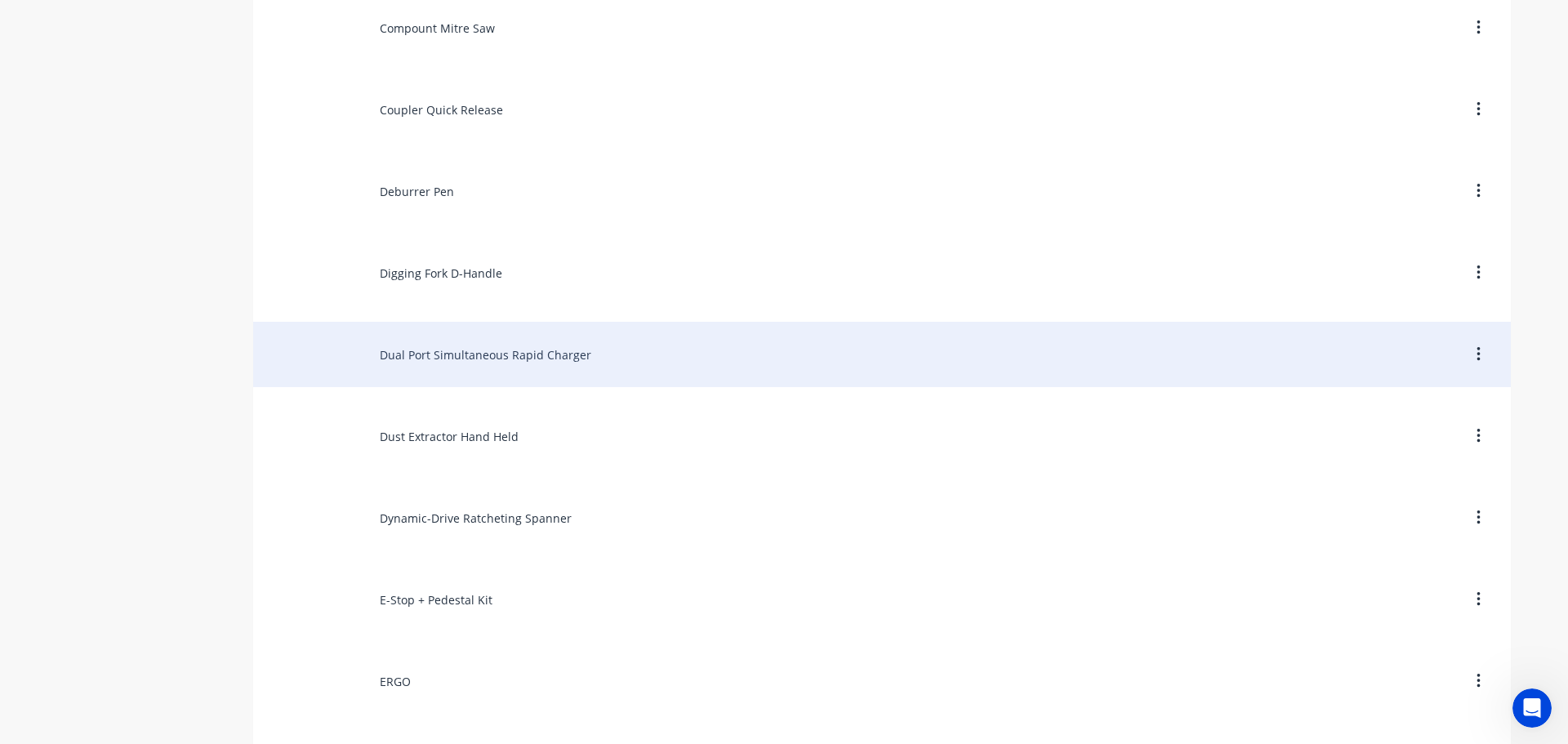
scroll to position [4082, 0]
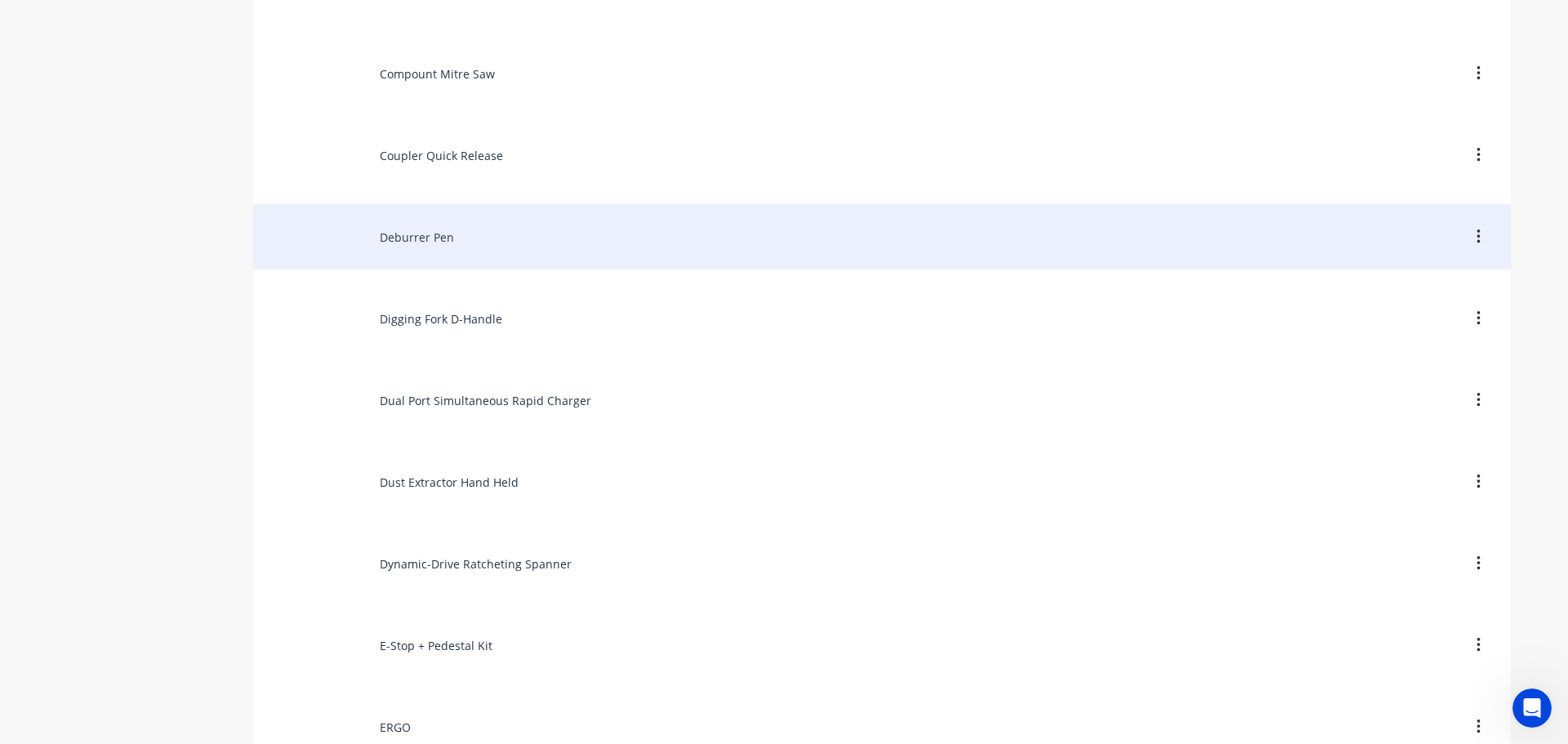
click at [417, 246] on div "Deburrer Pen" at bounding box center [882, 236] width 1257 height 65
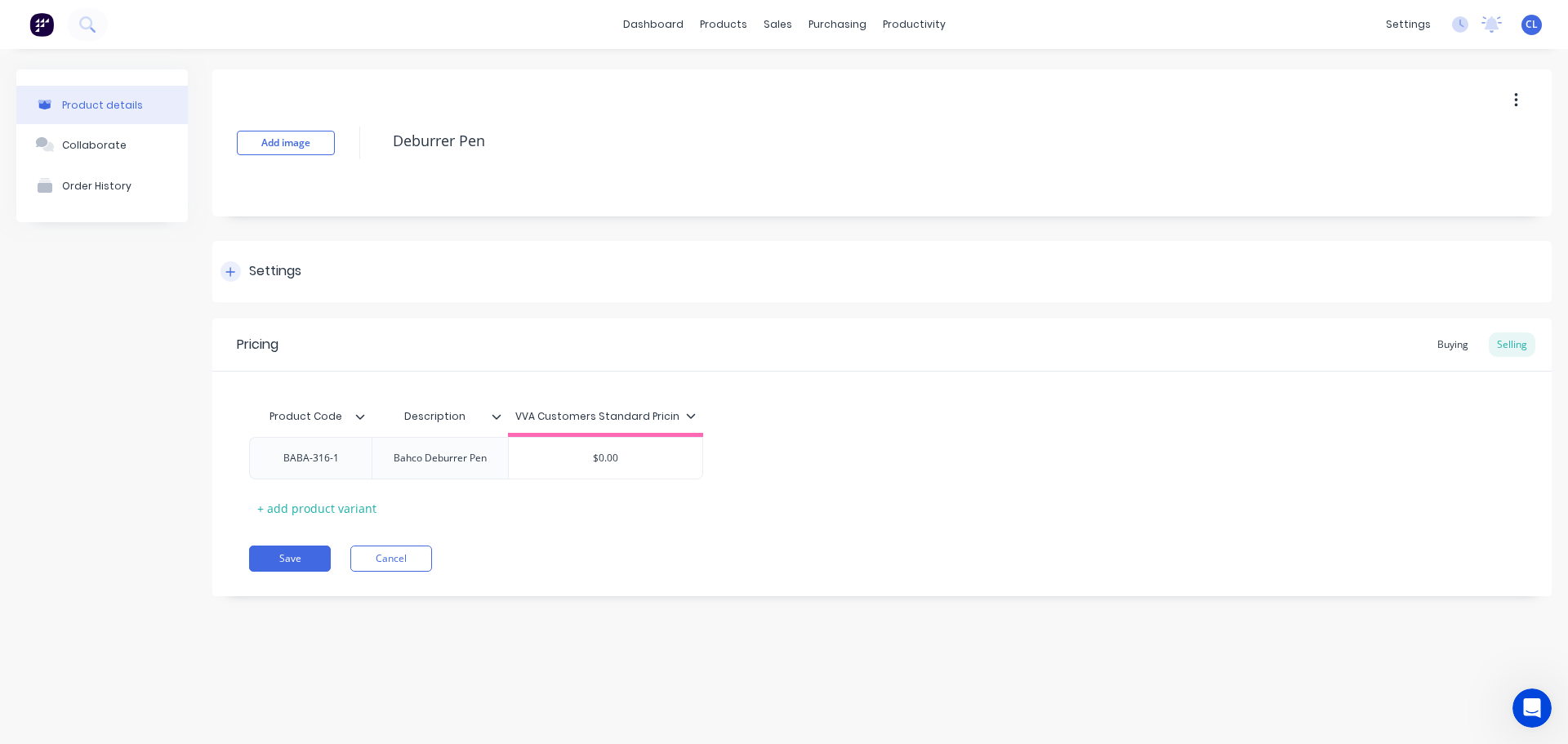
click at [265, 272] on div "Settings" at bounding box center [275, 272] width 52 height 21
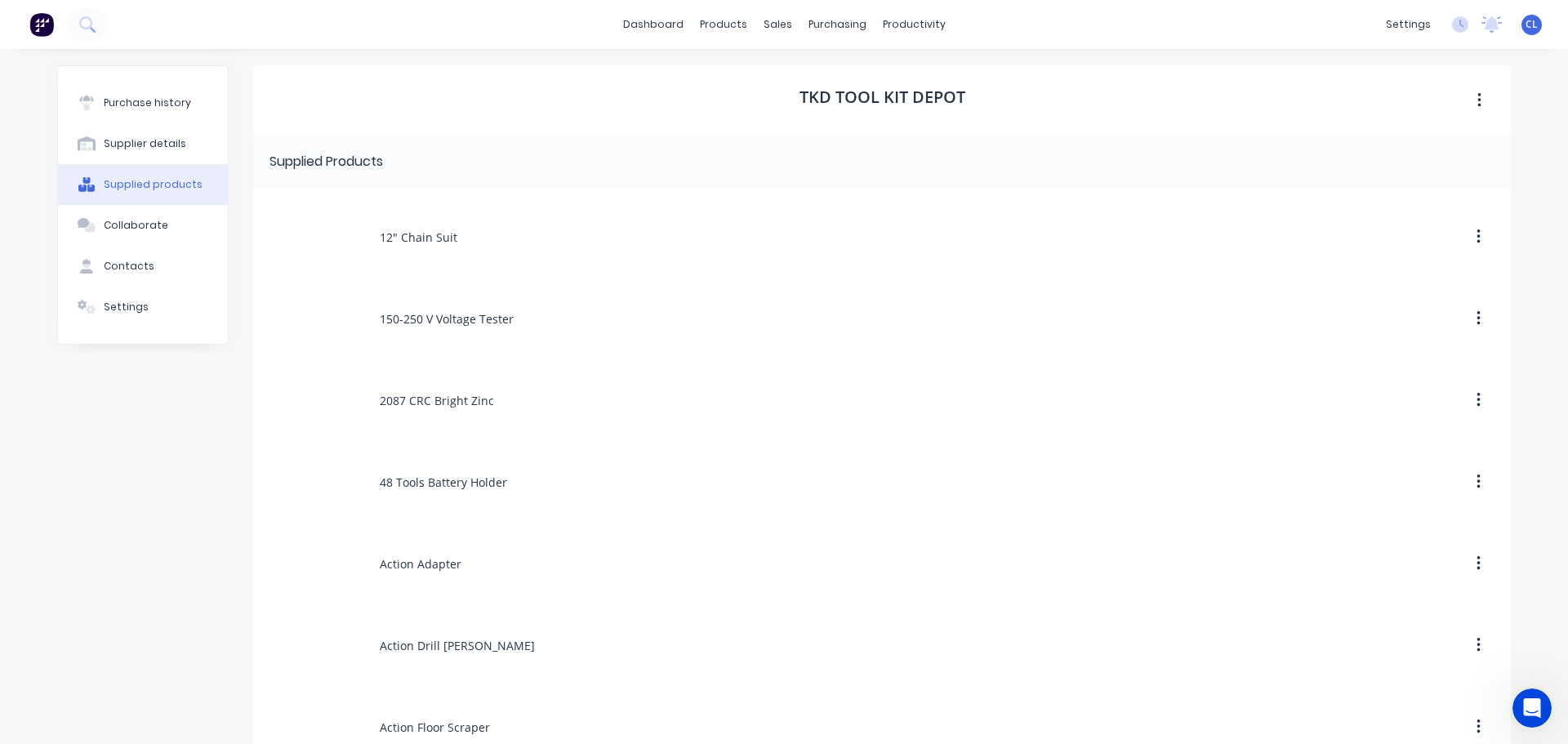
click at [425, 169] on div "Supplied Products" at bounding box center [882, 161] width 1257 height 53
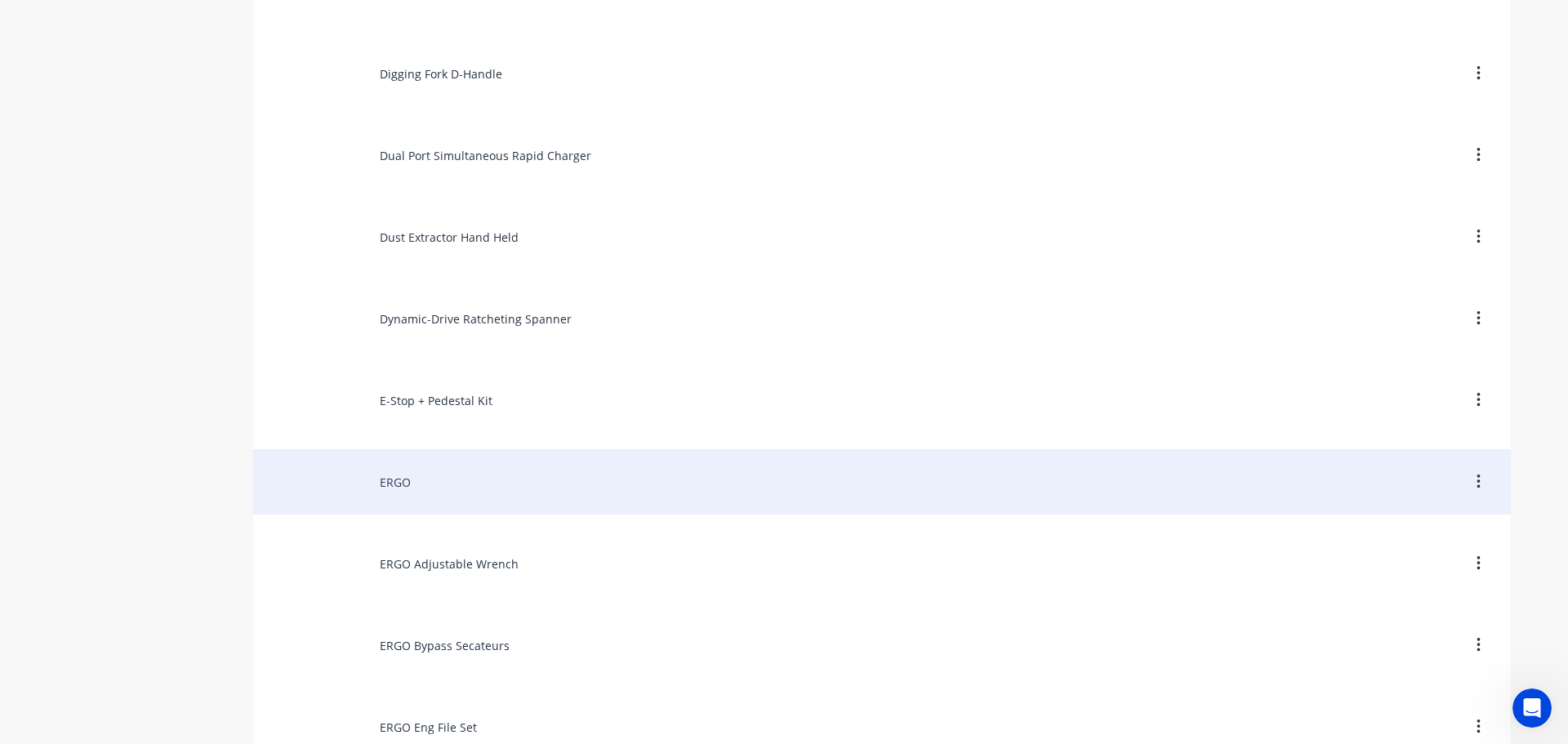
scroll to position [4163, 0]
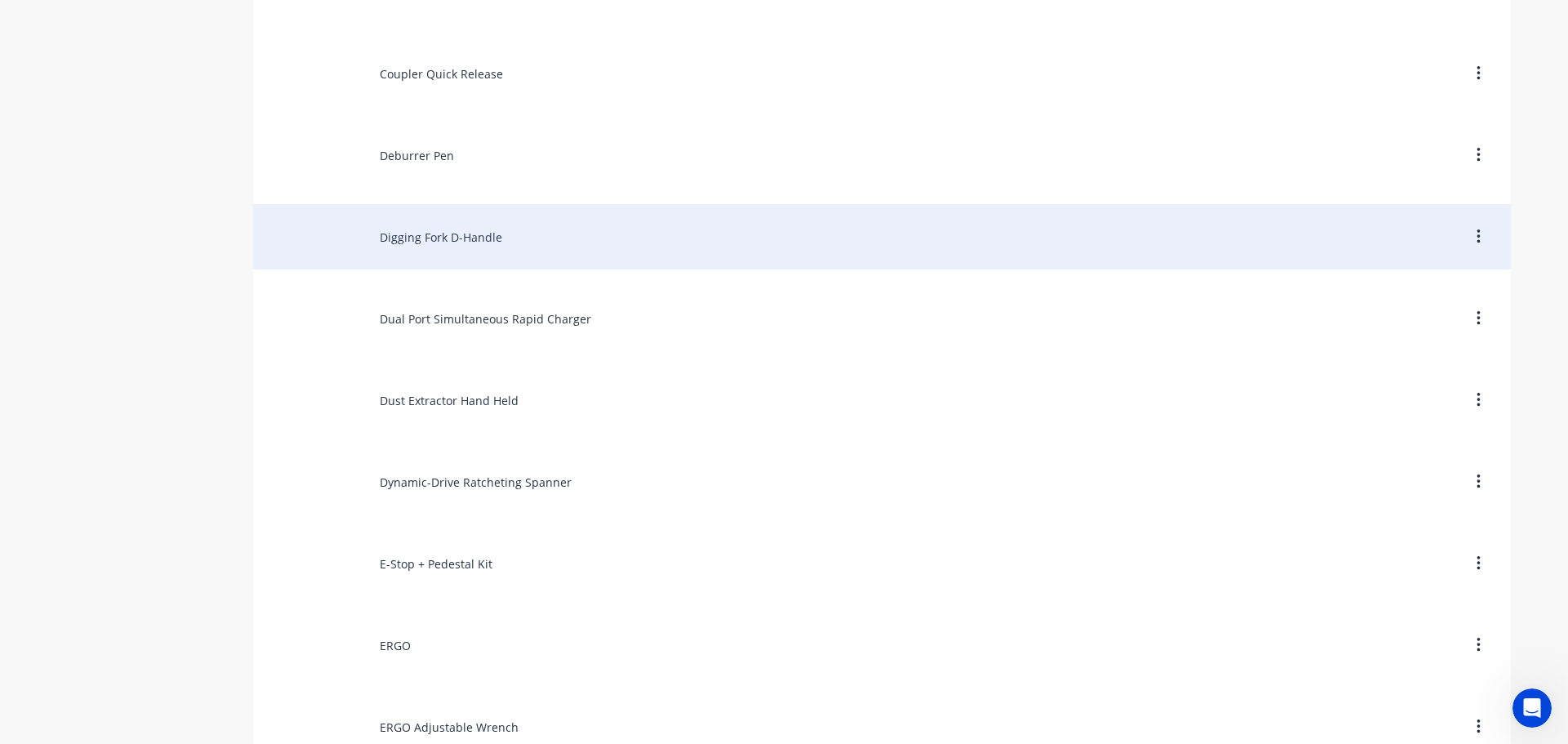
click at [446, 241] on div "Digging Fork D-Handle" at bounding box center [882, 236] width 1257 height 65
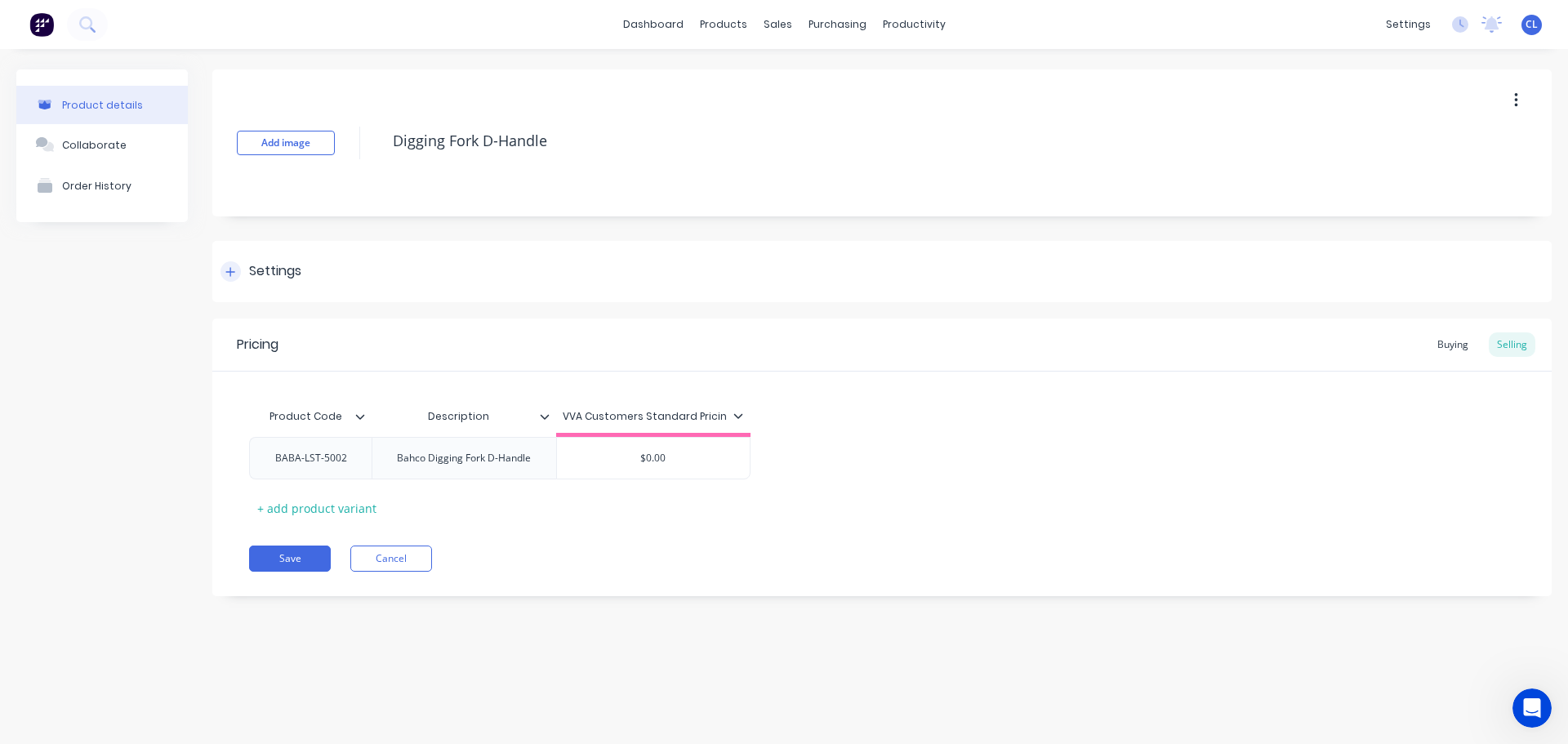
click at [286, 267] on div "Settings" at bounding box center [275, 272] width 52 height 21
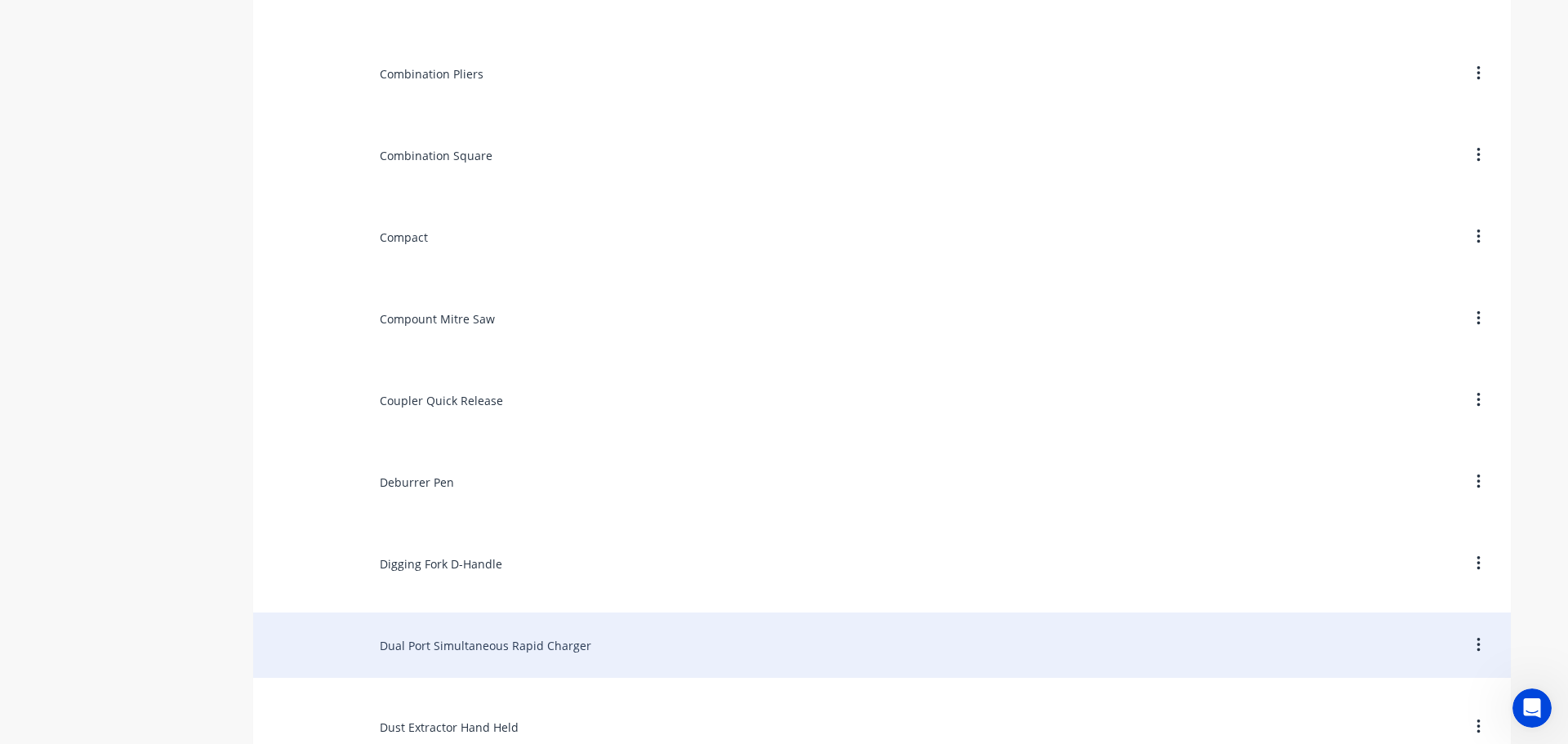
scroll to position [4245, 0]
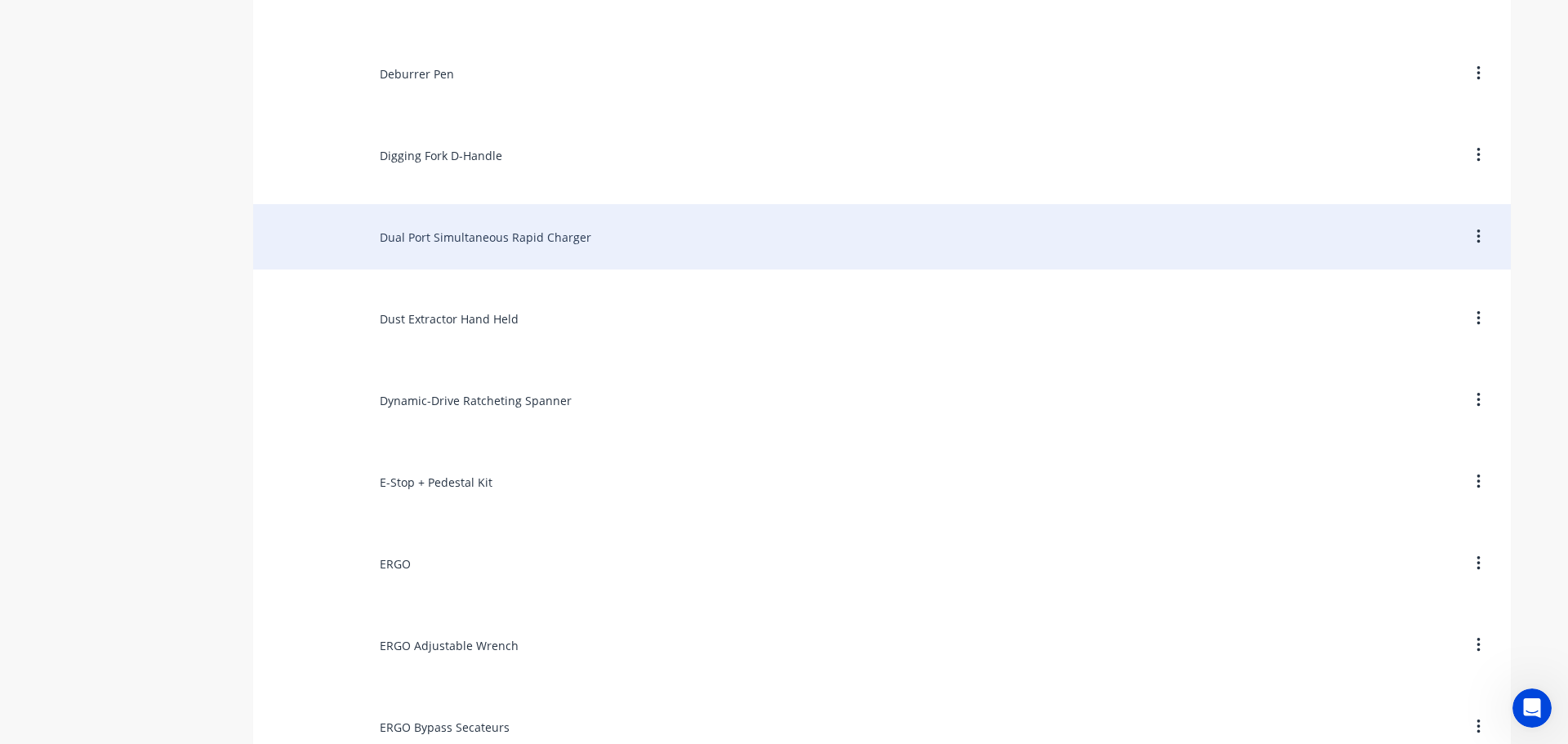
click at [441, 256] on div "Dual Port Simultaneous Rapid Charger" at bounding box center [882, 236] width 1257 height 65
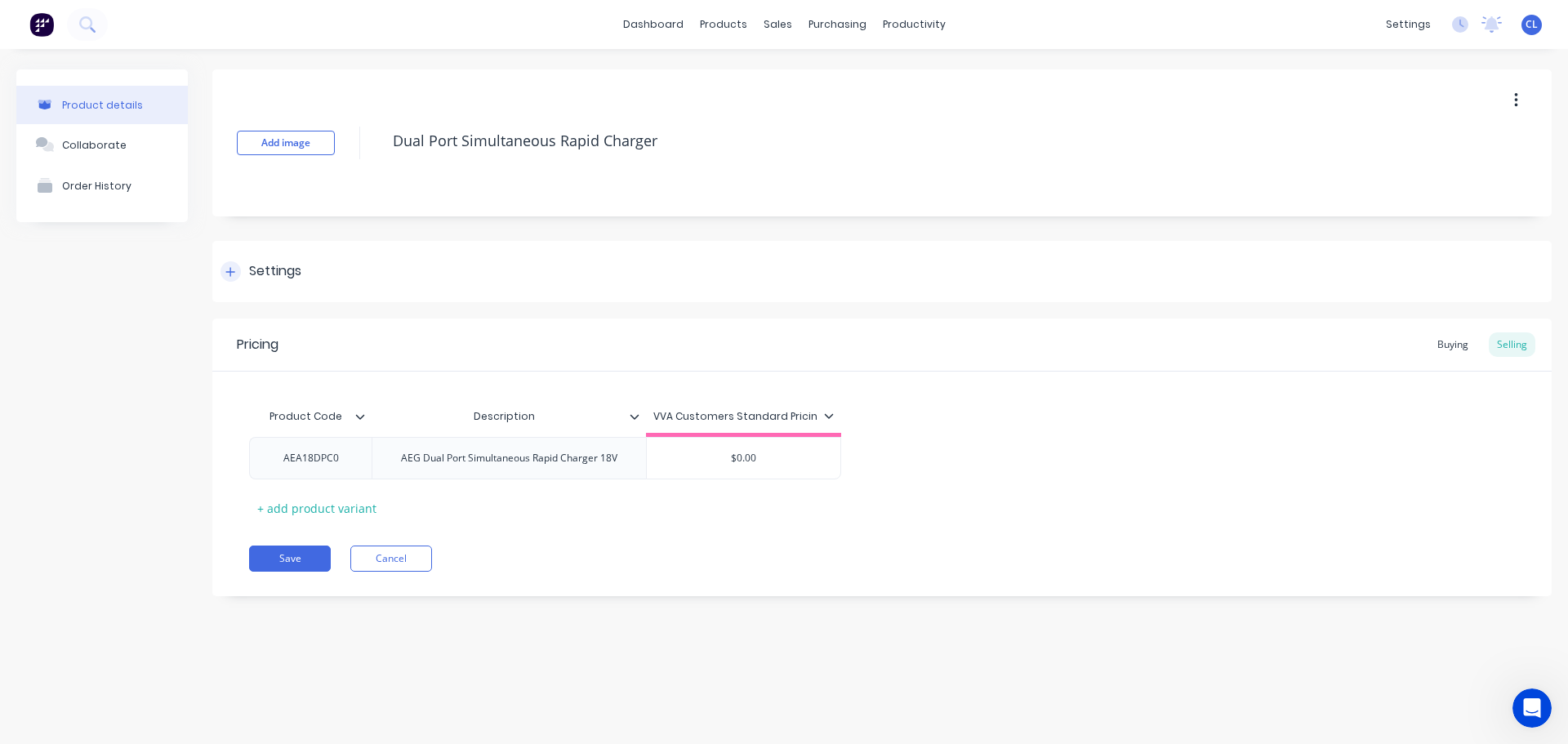
click at [233, 277] on div at bounding box center [231, 272] width 21 height 21
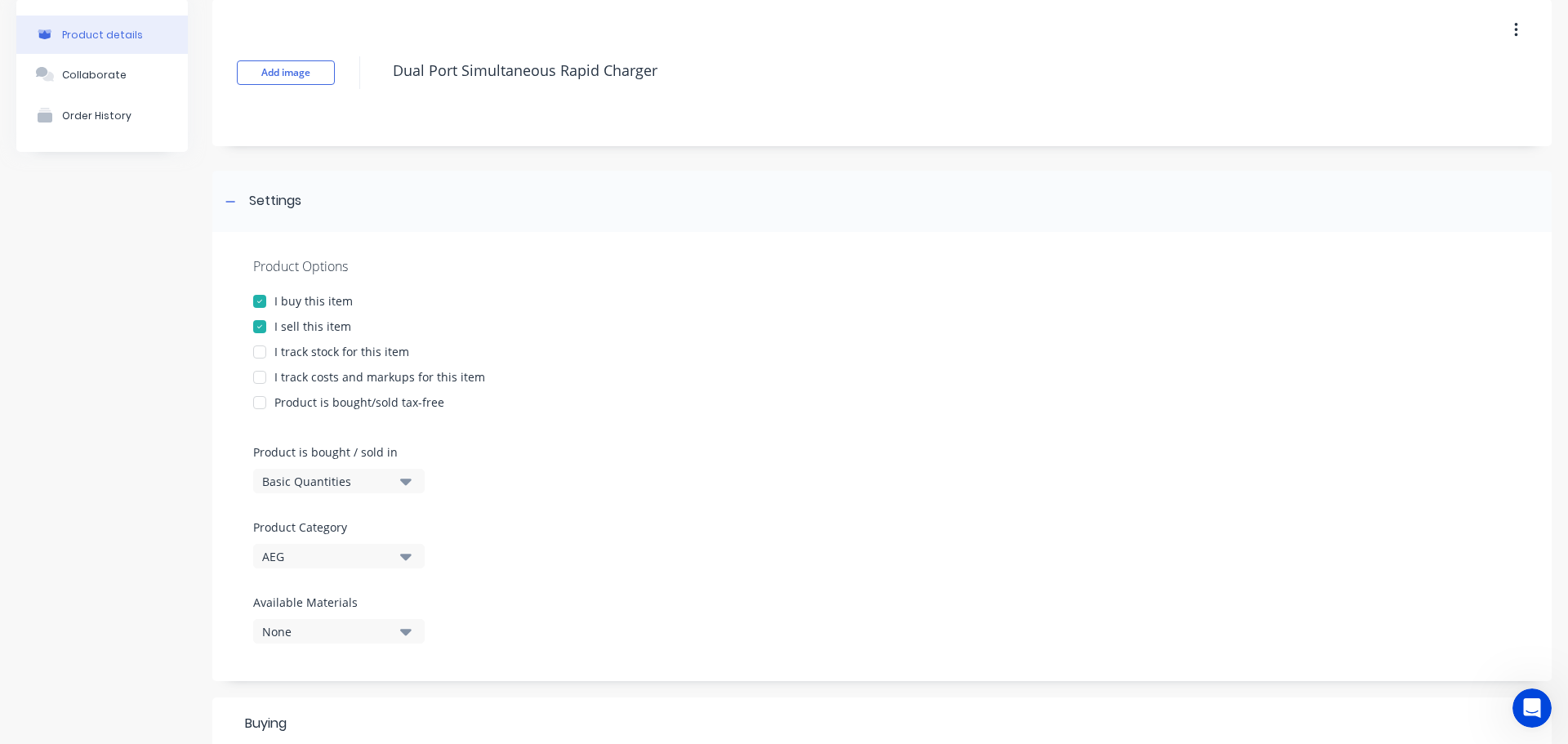
scroll to position [164, 0]
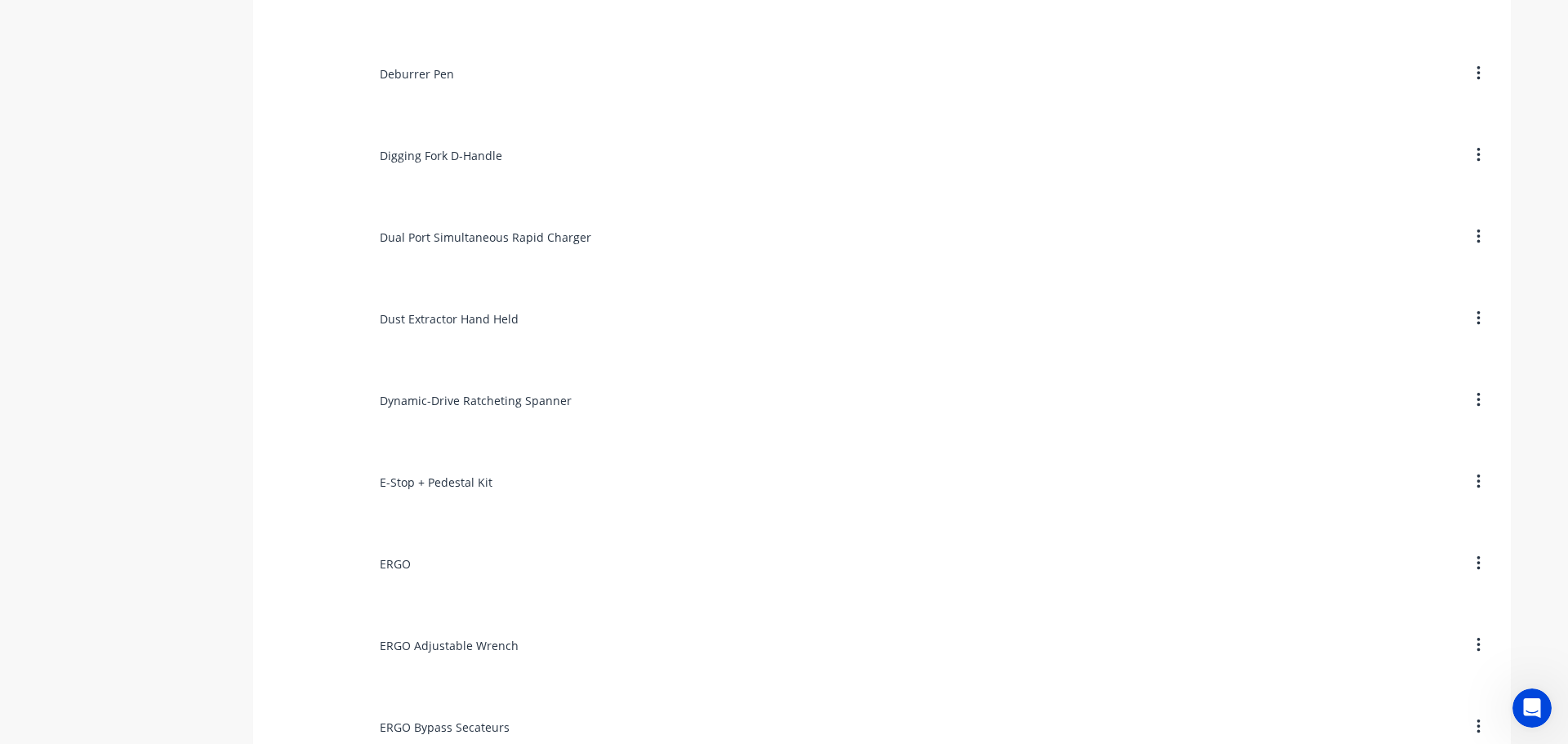
scroll to position [4163, 0]
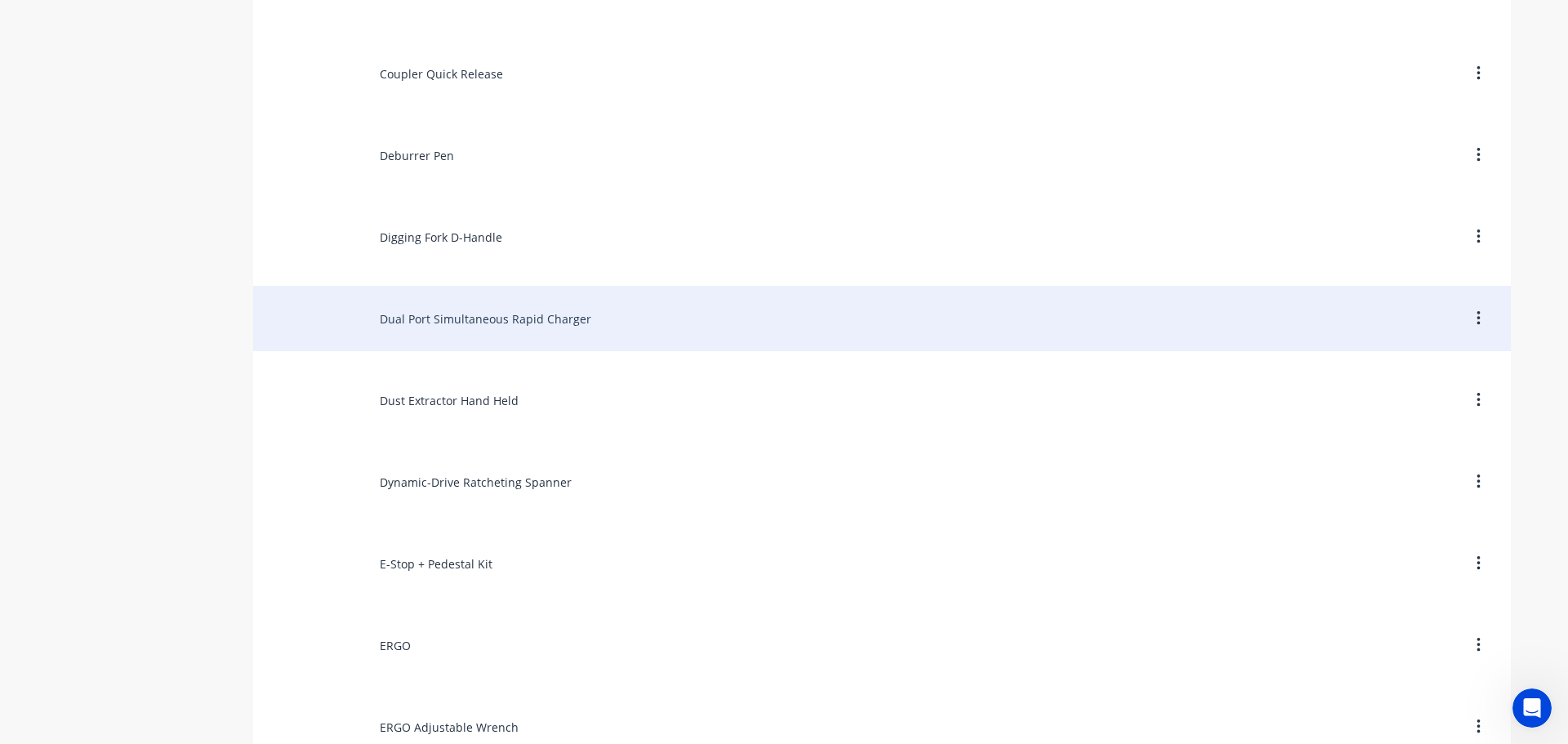
click at [463, 317] on div "Dual Port Simultaneous Rapid Charger" at bounding box center [882, 317] width 1257 height 65
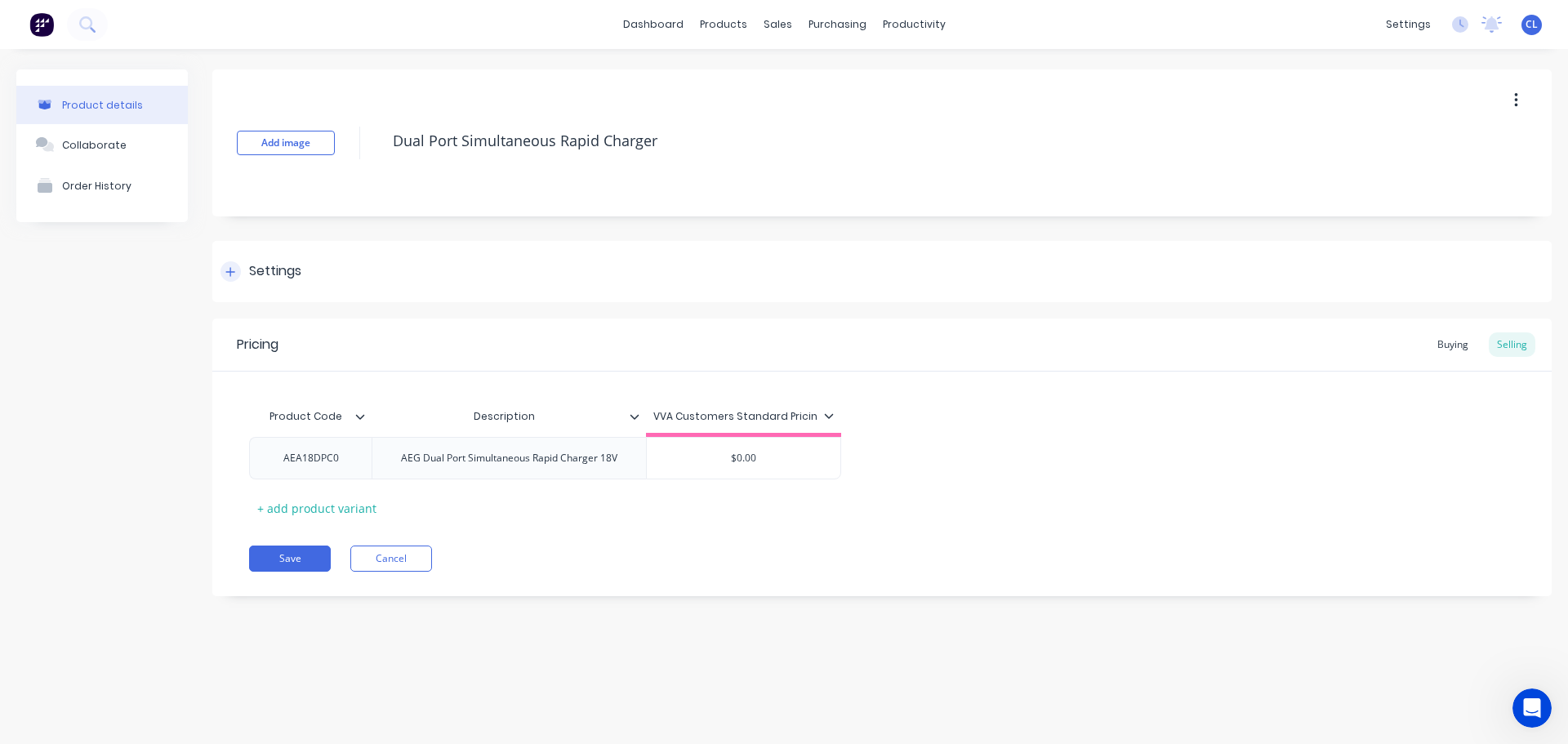
click at [273, 268] on div "Settings" at bounding box center [275, 272] width 52 height 21
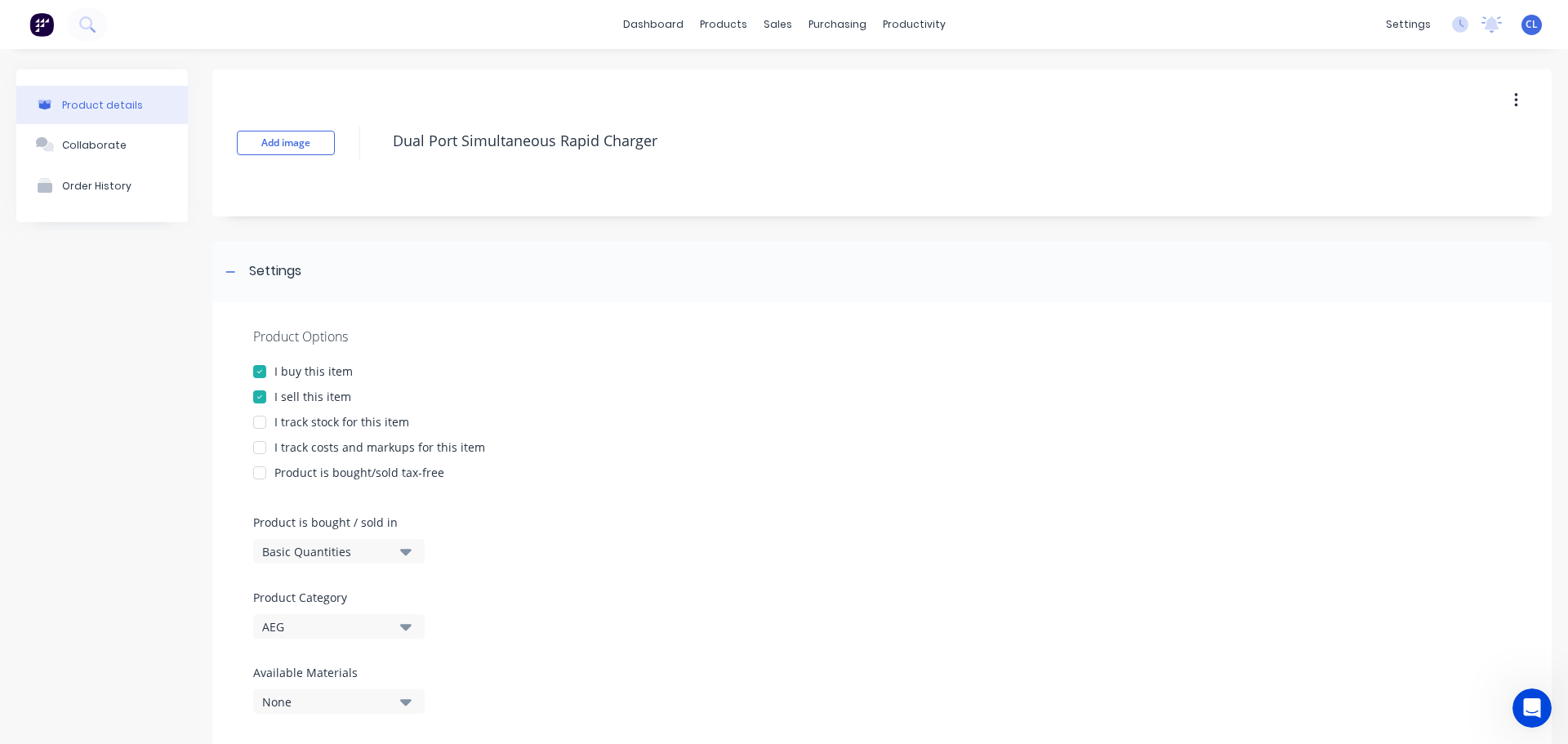
scroll to position [164, 0]
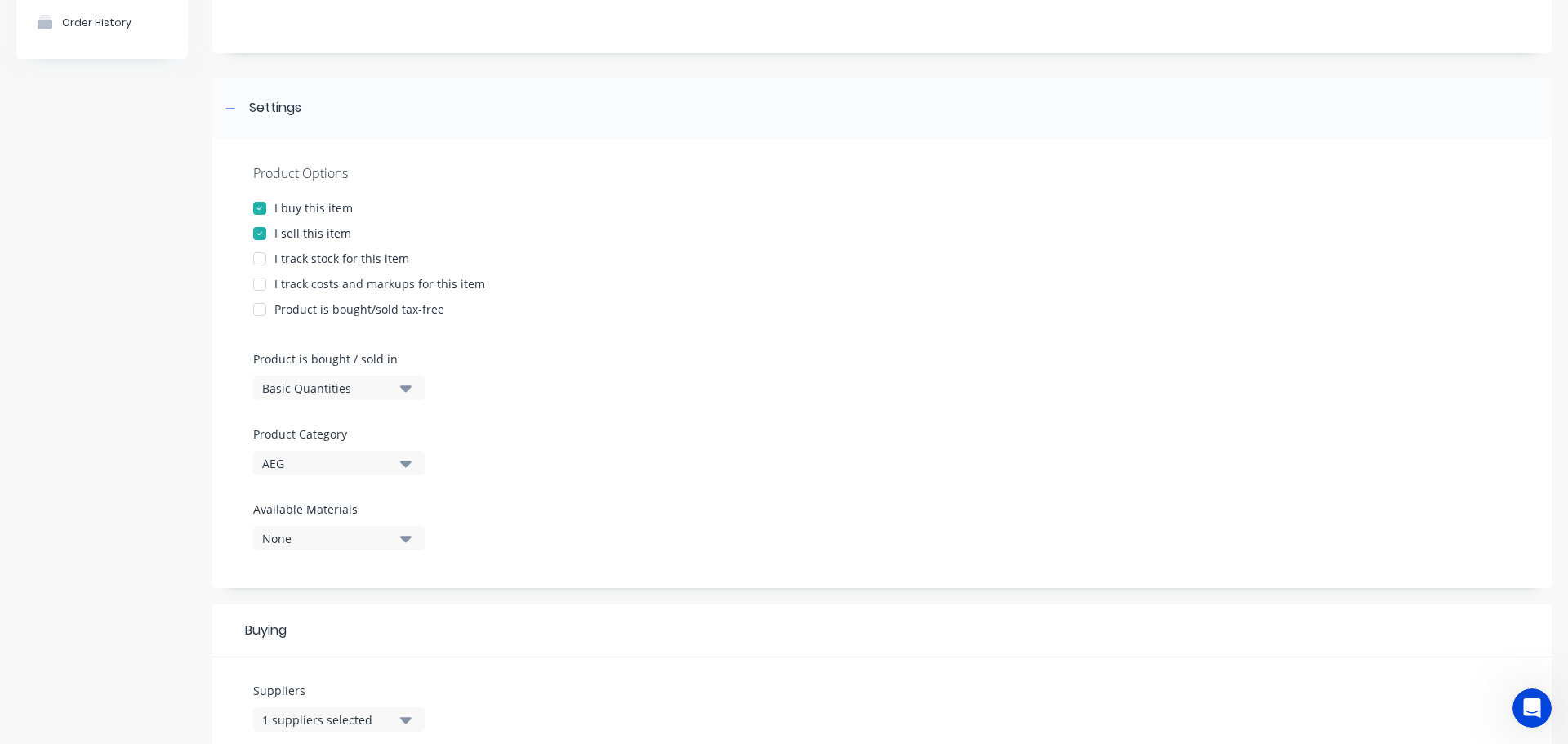
click at [316, 463] on div "AEG" at bounding box center [327, 464] width 131 height 17
click at [476, 456] on div "Product Options I buy this item I sell this item I track stock for this item I …" at bounding box center [882, 362] width 1340 height 449
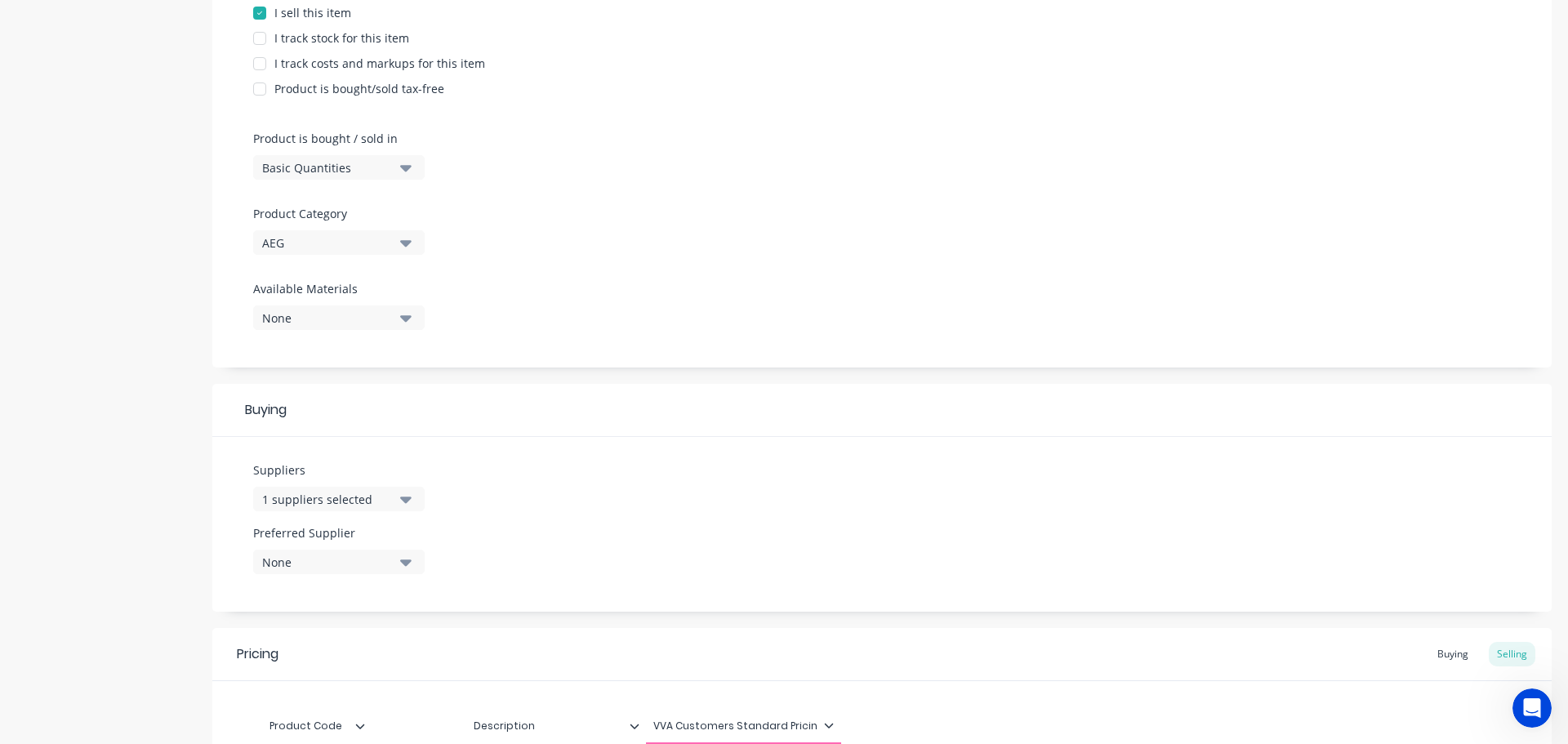
scroll to position [408, 0]
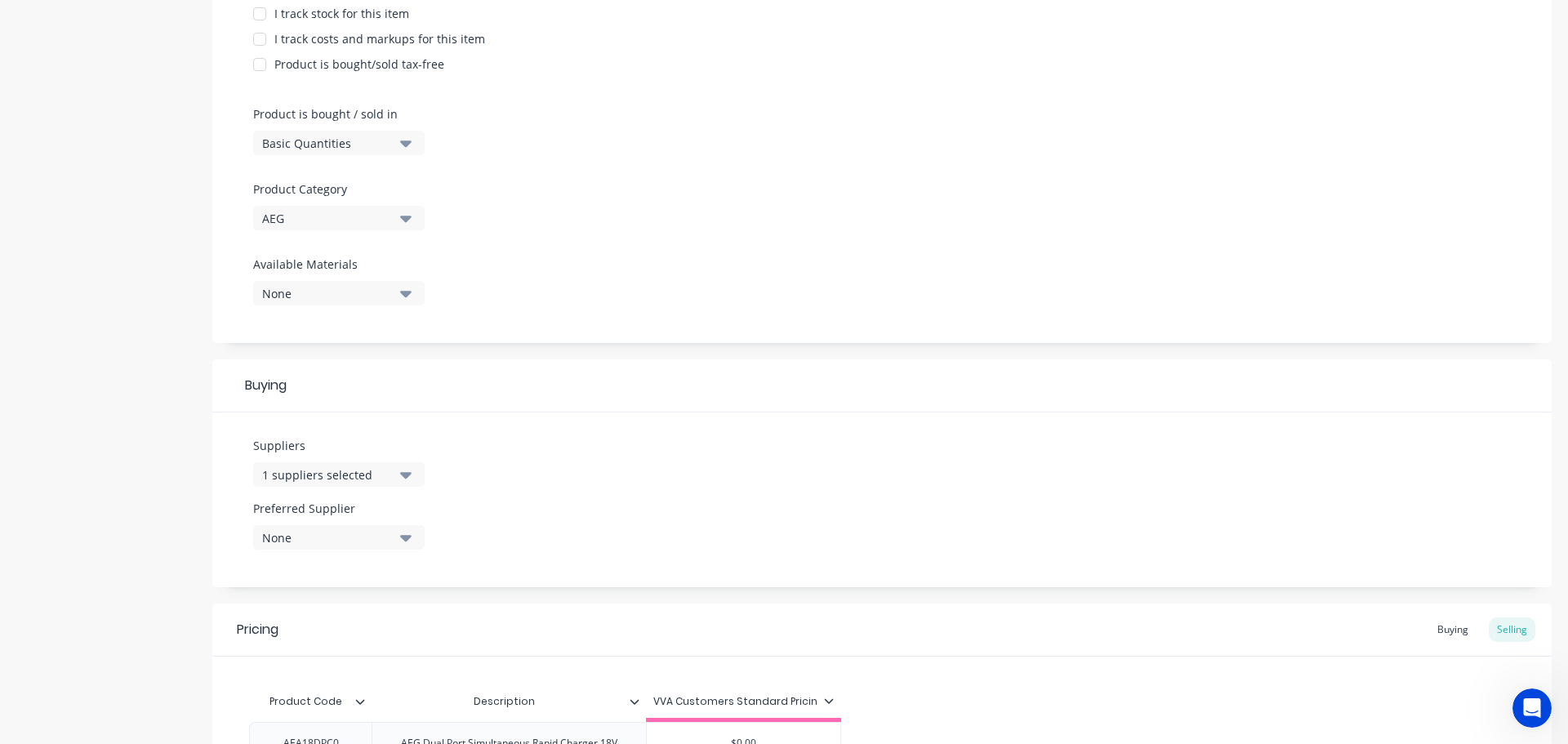
click at [351, 477] on div "1 suppliers selected" at bounding box center [327, 475] width 131 height 17
click at [499, 413] on div "Suppliers 1 suppliers selected TKD Tool Kit Depot Preferred Supplier None" at bounding box center [882, 500] width 1340 height 175
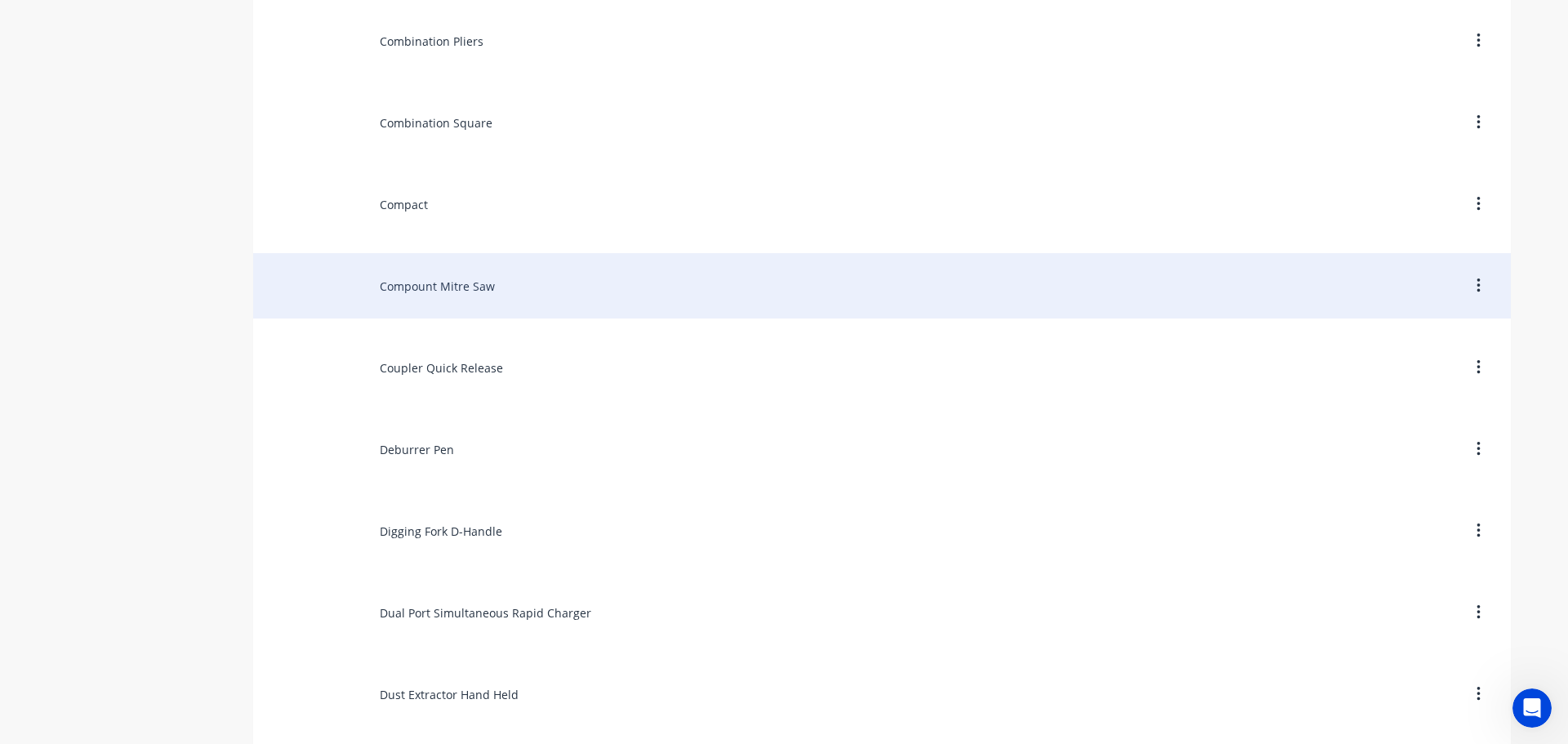
scroll to position [3918, 0]
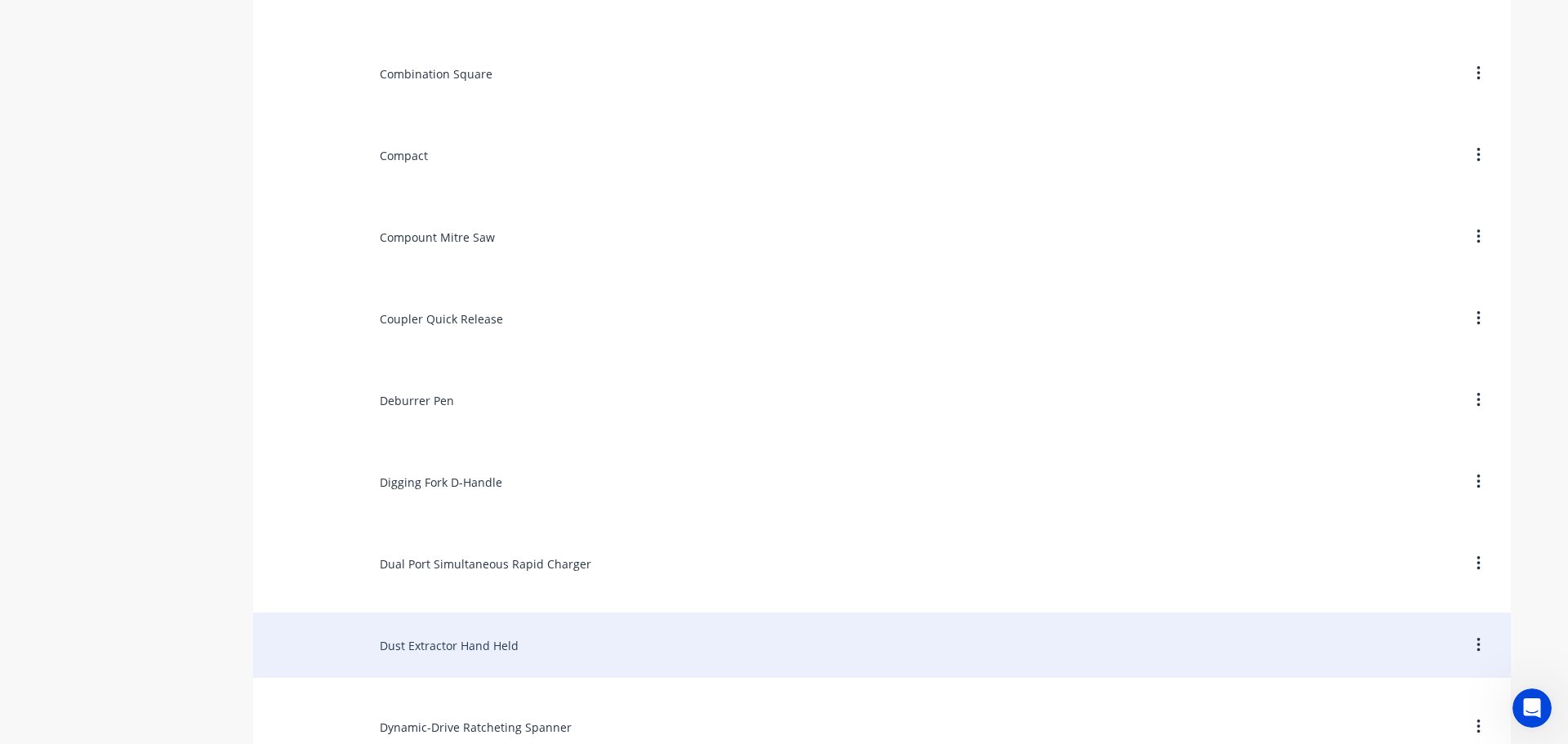
click at [442, 646] on div "Dust Extractor Hand Held" at bounding box center [882, 645] width 1257 height 65
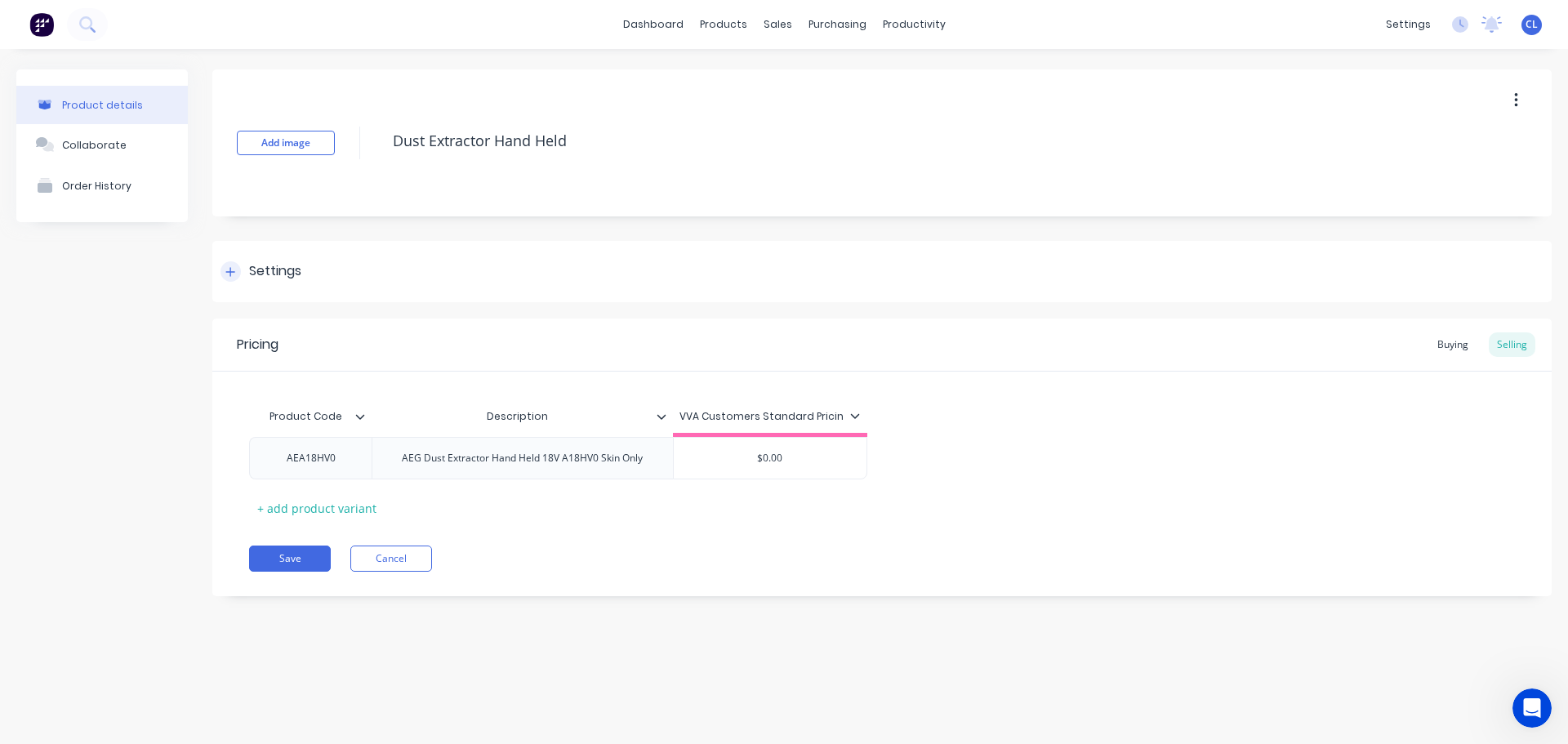
click at [277, 283] on div "Settings" at bounding box center [882, 271] width 1340 height 61
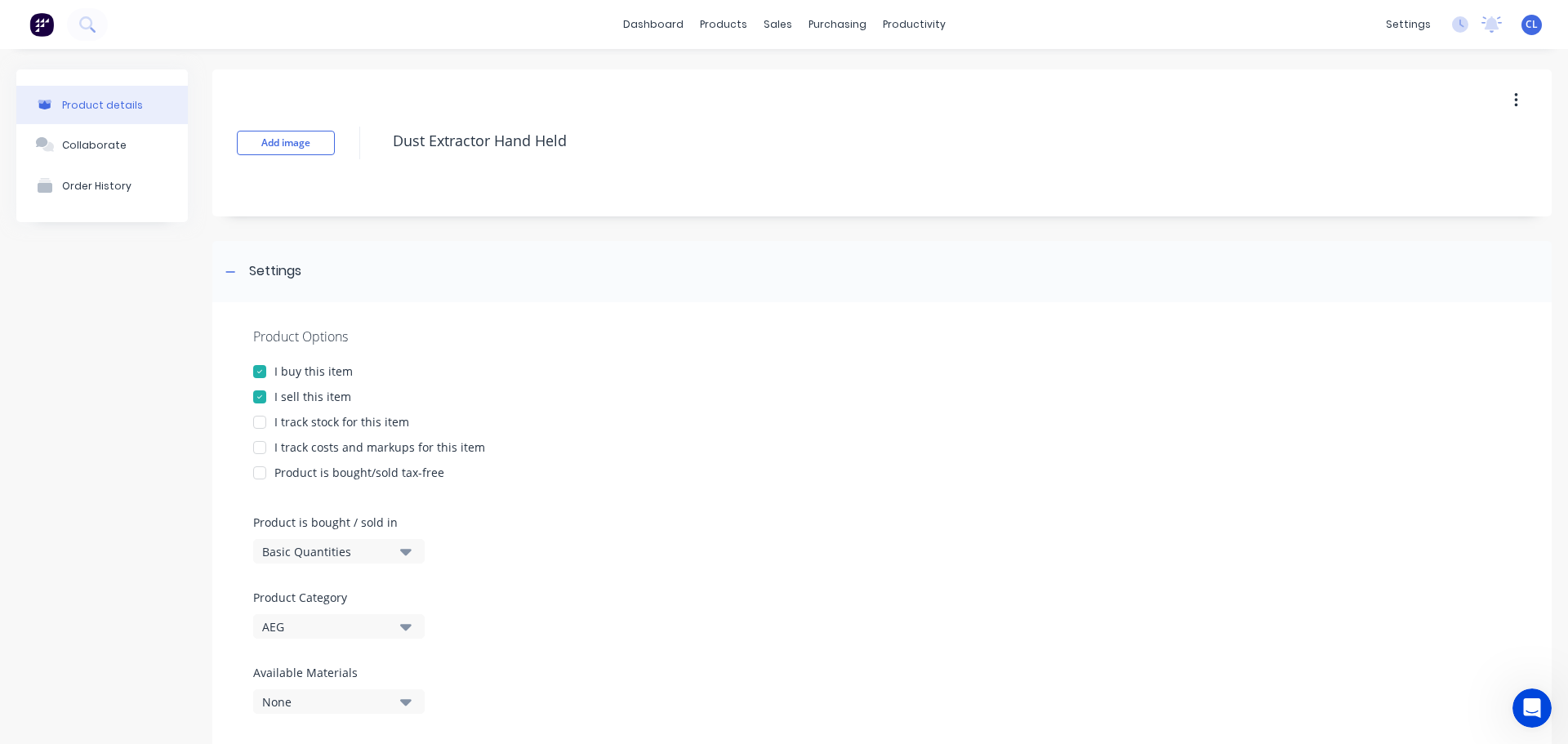
scroll to position [81, 0]
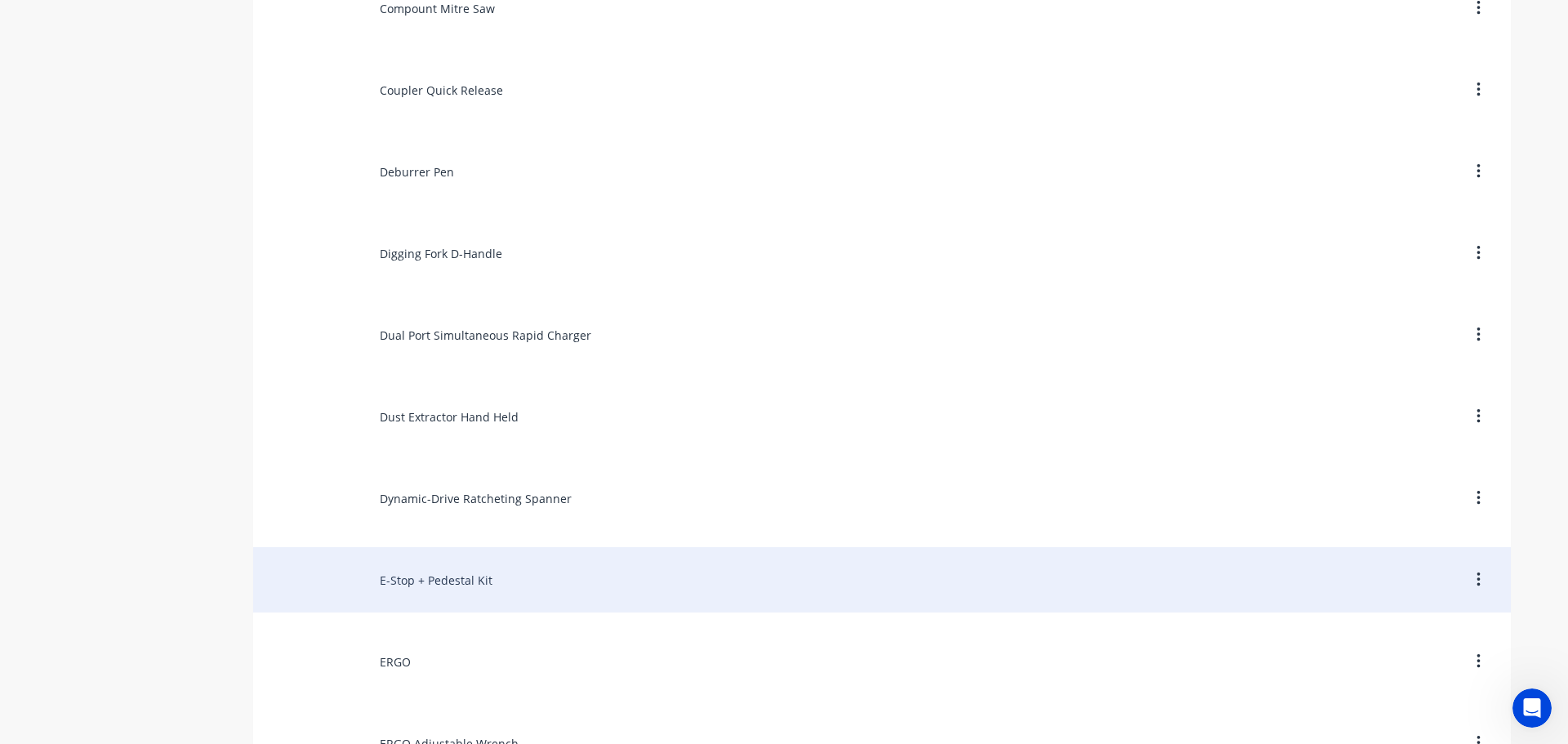
scroll to position [4163, 0]
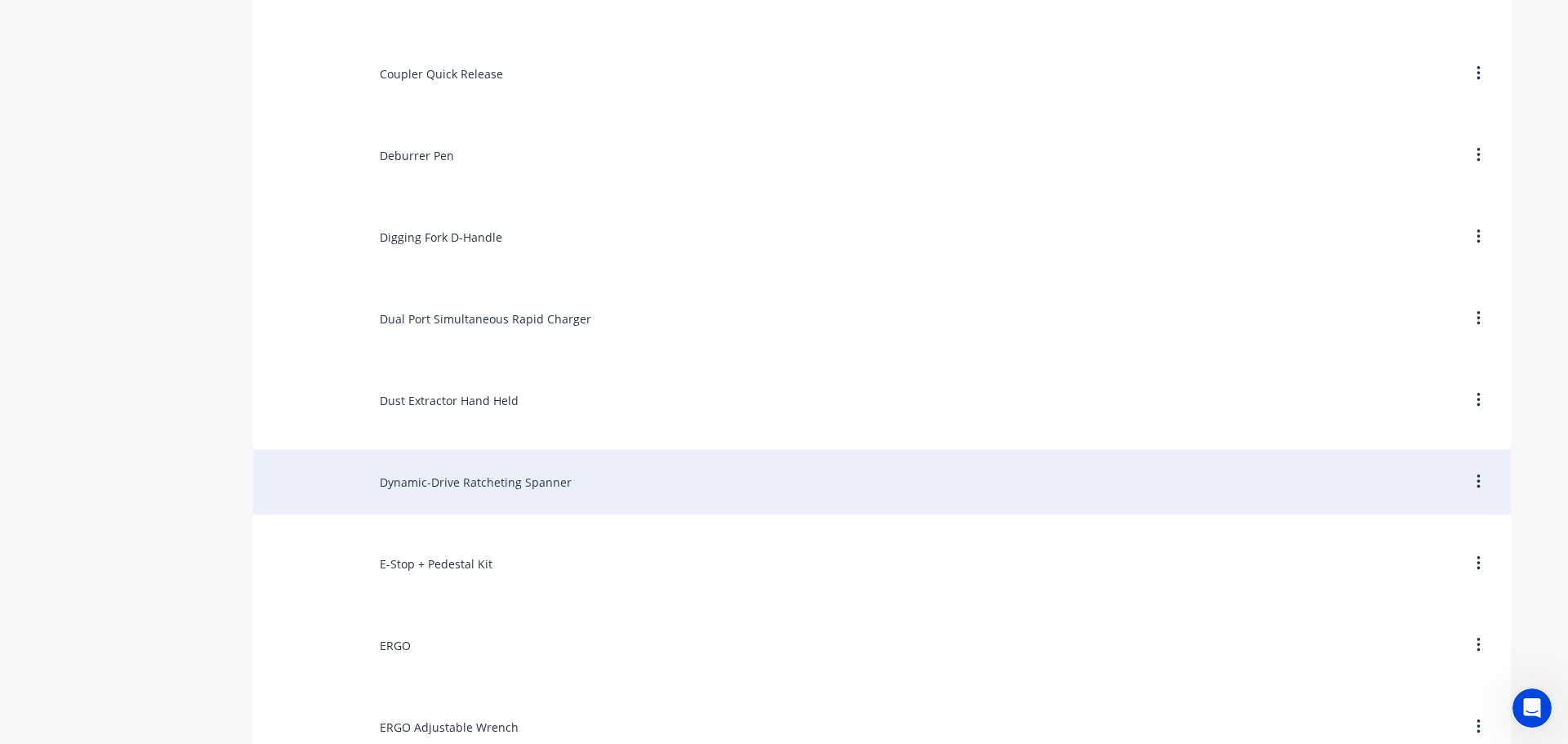
click at [398, 494] on div "Dynamic-Drive Ratcheting Spanner" at bounding box center [882, 481] width 1257 height 65
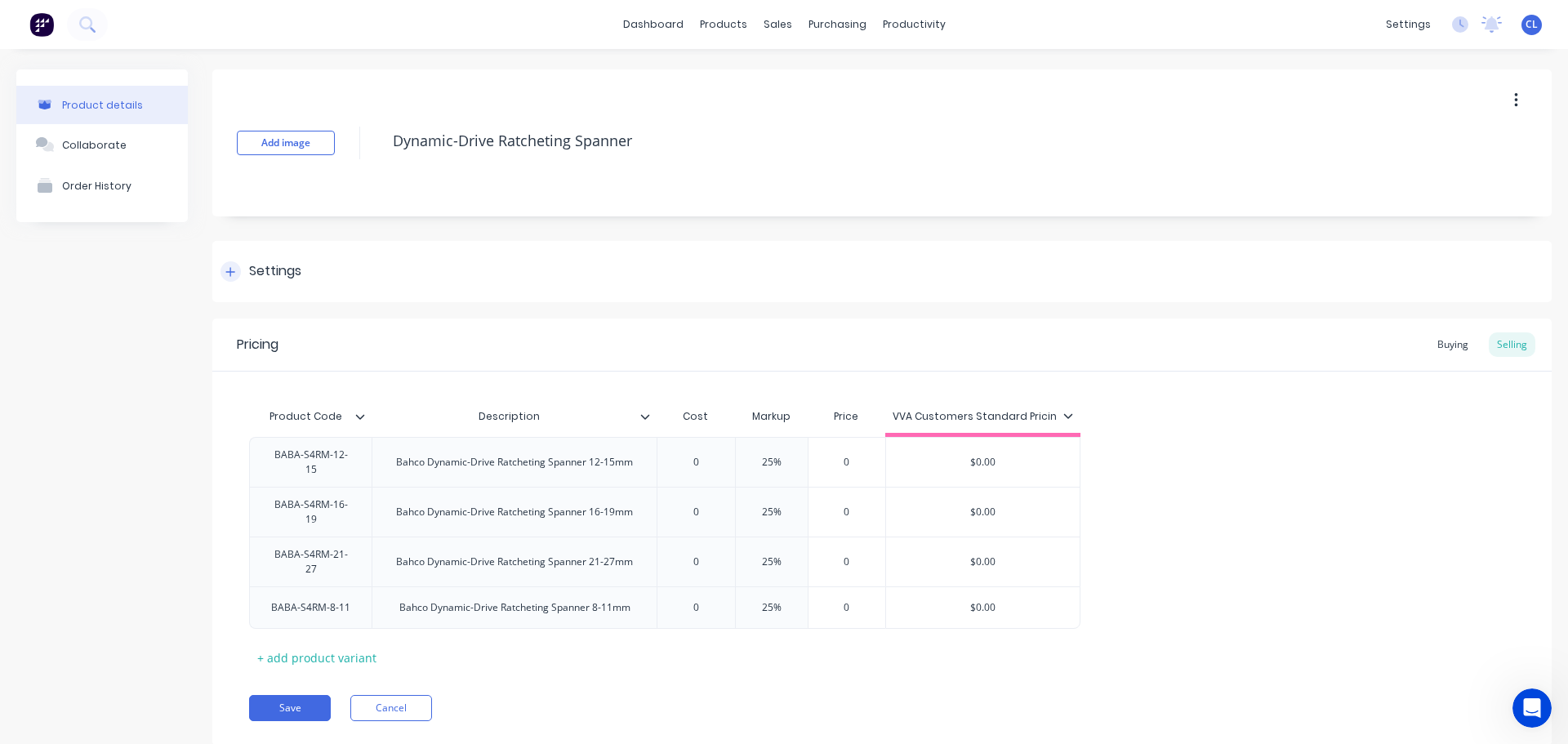
click at [251, 282] on div "Settings" at bounding box center [882, 271] width 1340 height 61
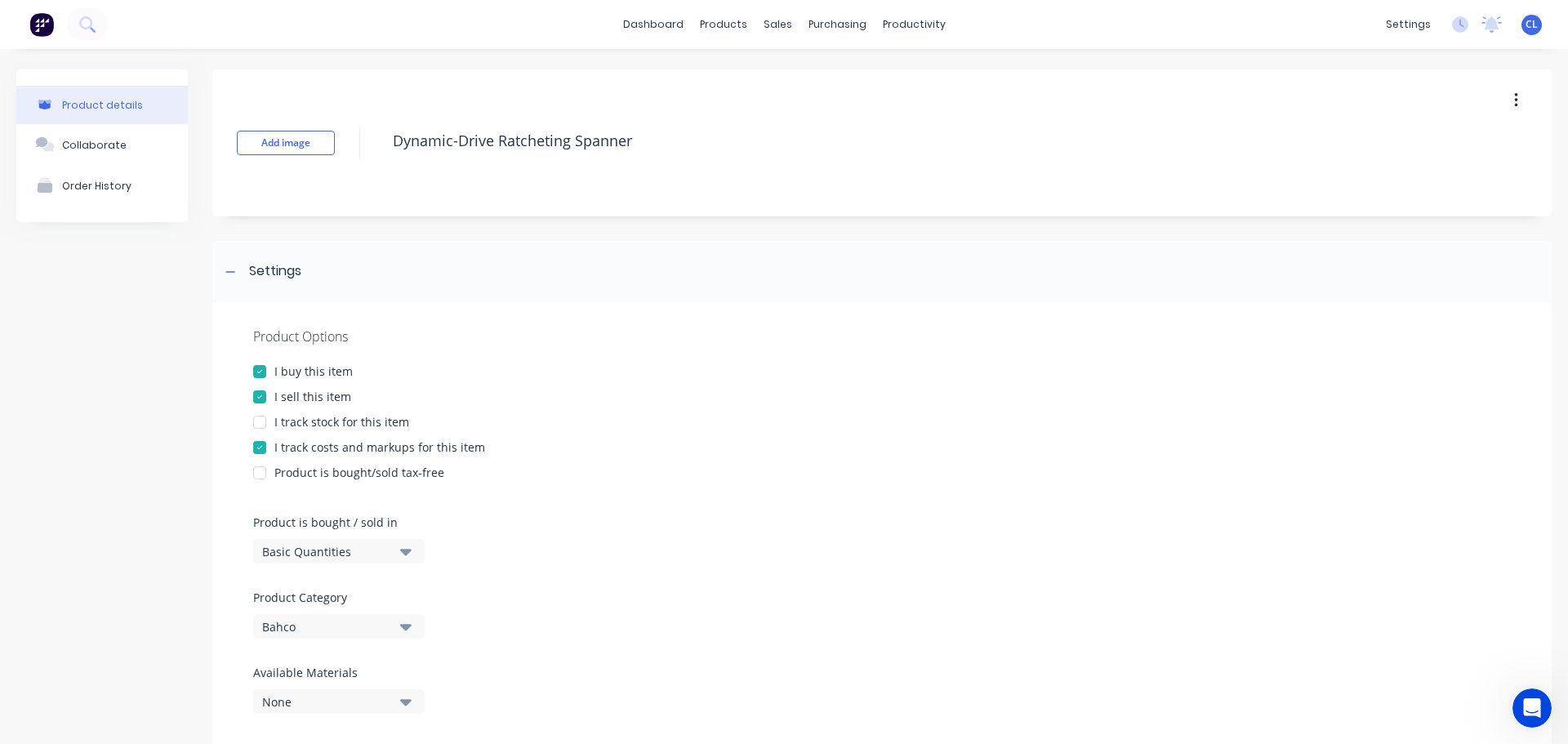
click at [270, 446] on div at bounding box center [260, 447] width 33 height 33
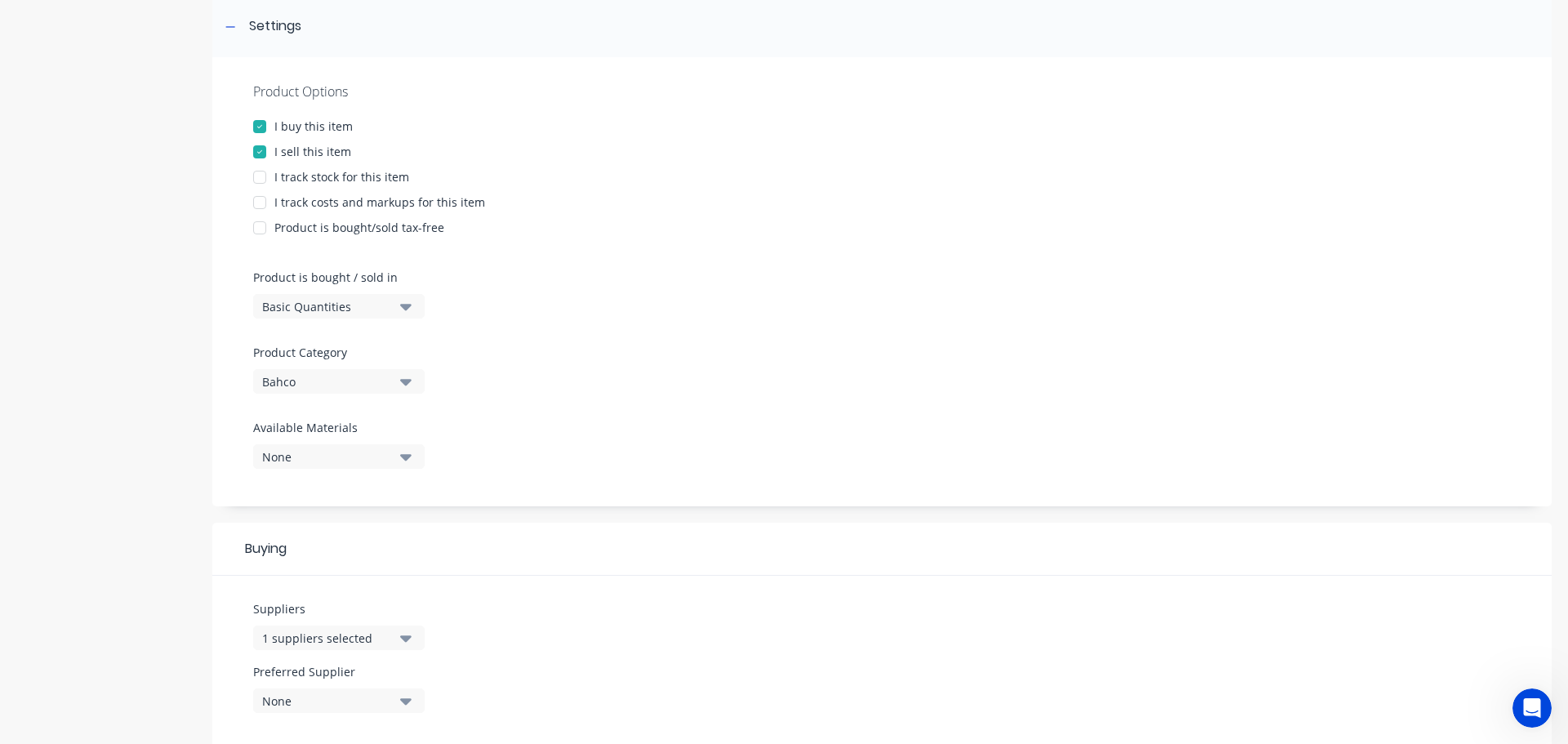
scroll to position [715, 0]
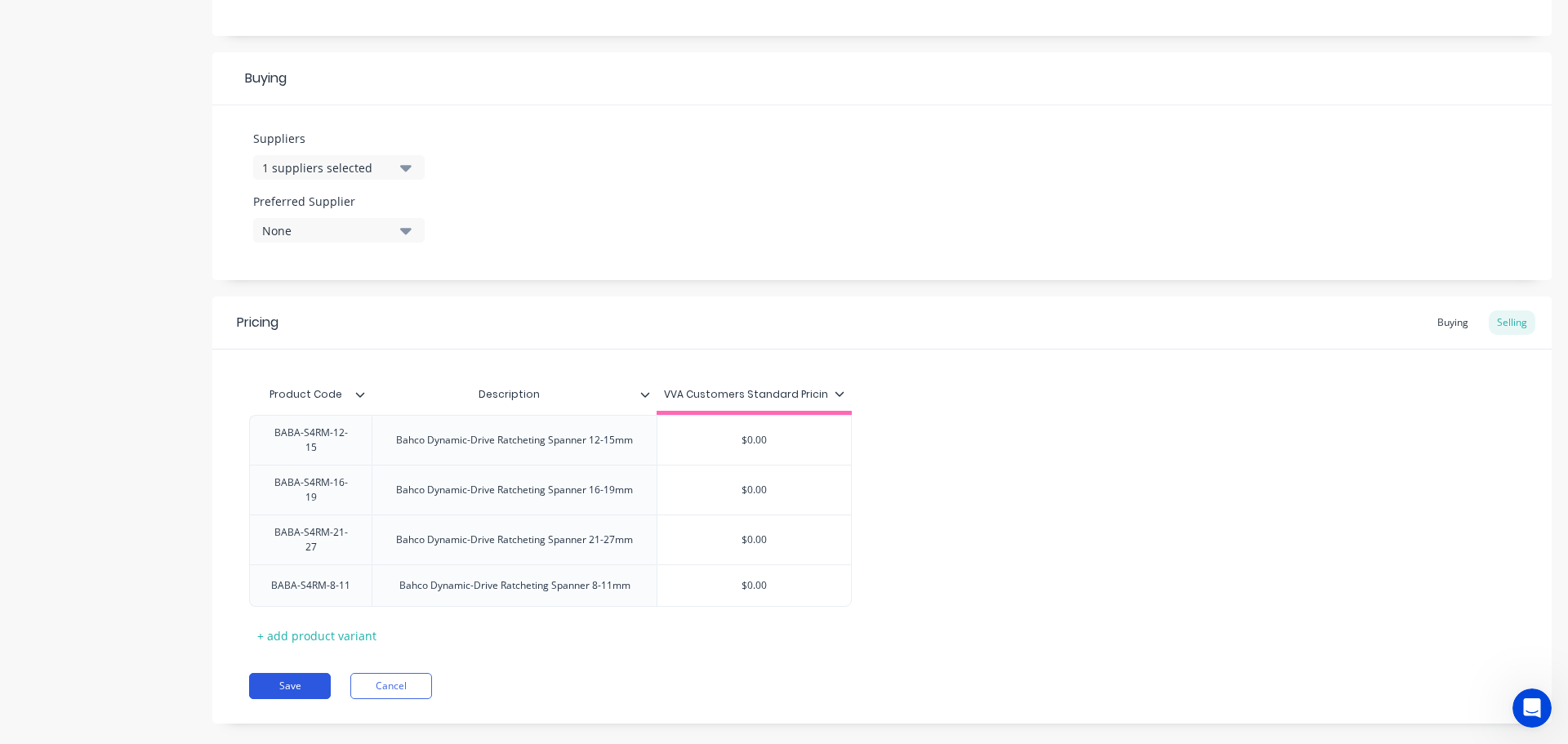
click at [292, 673] on button "Save" at bounding box center [290, 686] width 81 height 26
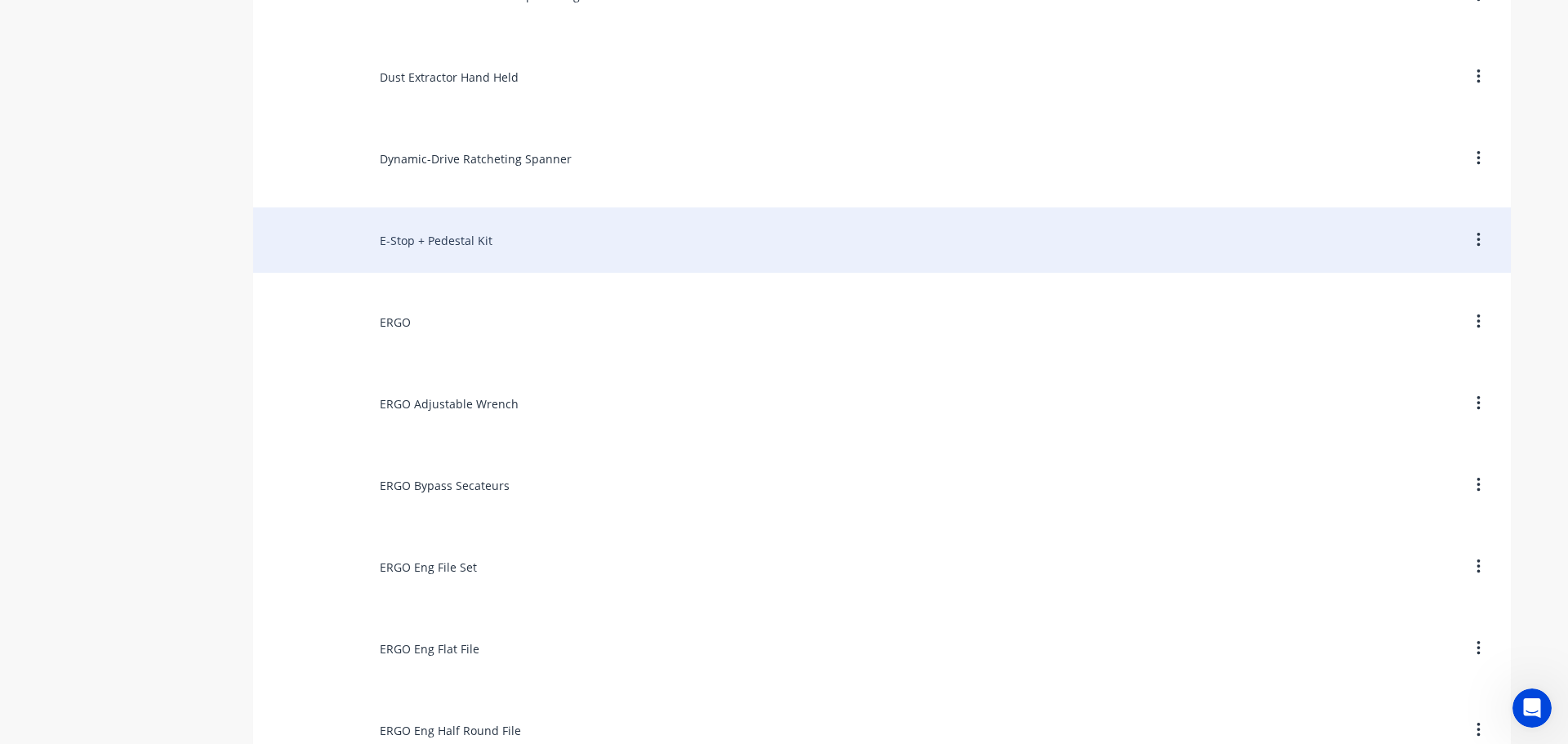
scroll to position [4490, 0]
click at [419, 250] on div "E-Stop + Pedestal Kit" at bounding box center [882, 236] width 1257 height 65
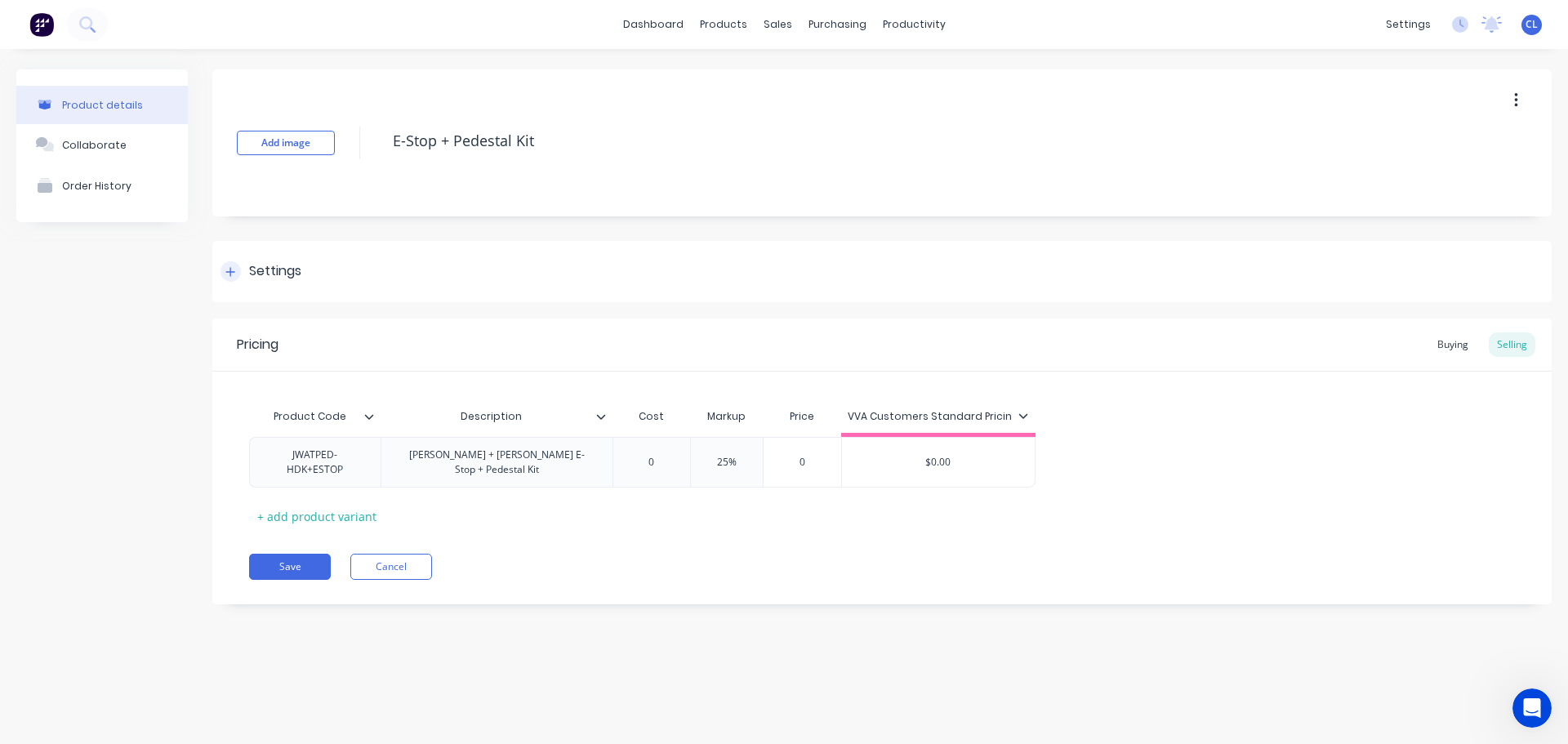
click at [324, 262] on div "Settings" at bounding box center [882, 271] width 1340 height 61
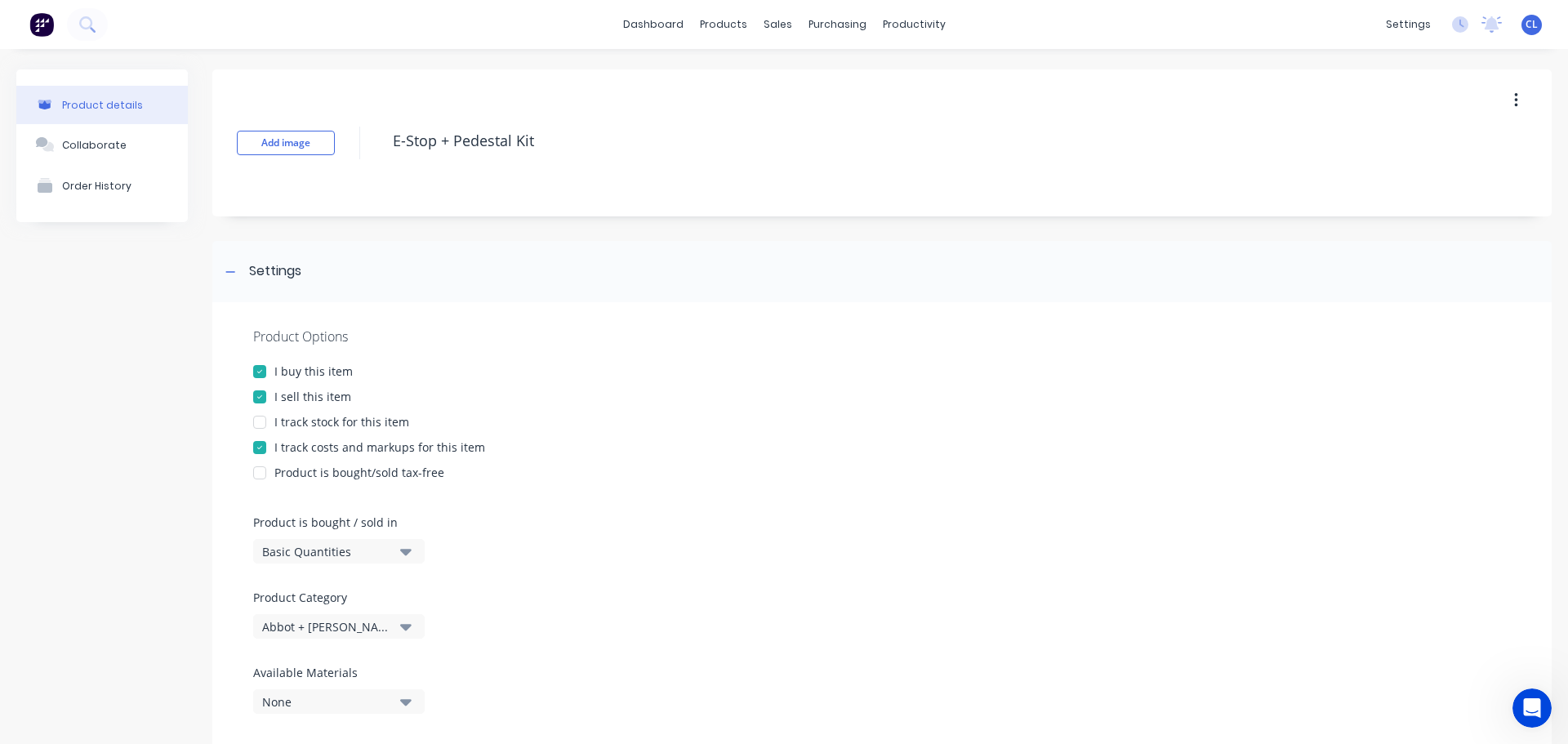
click at [264, 443] on div at bounding box center [260, 447] width 33 height 33
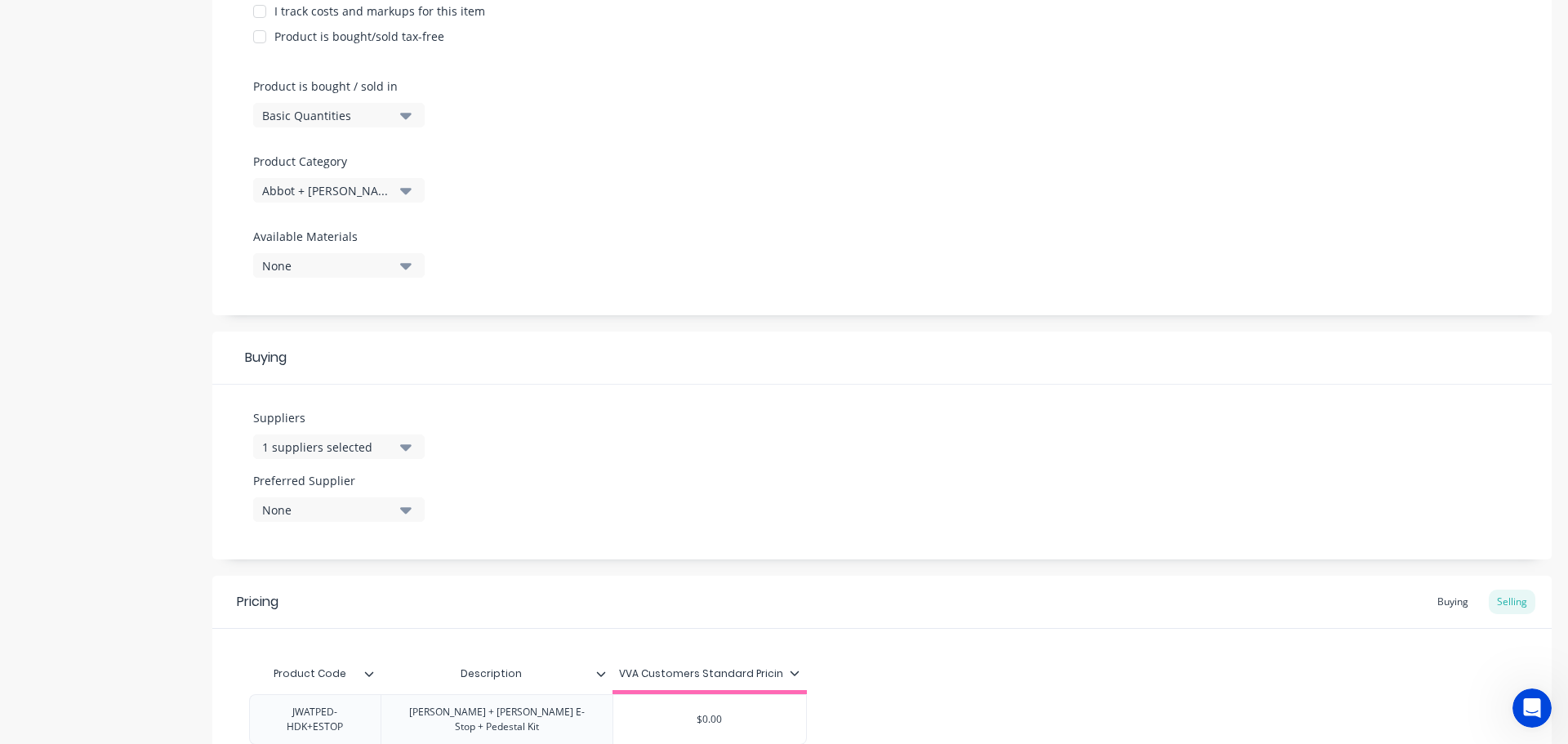
scroll to position [572, 0]
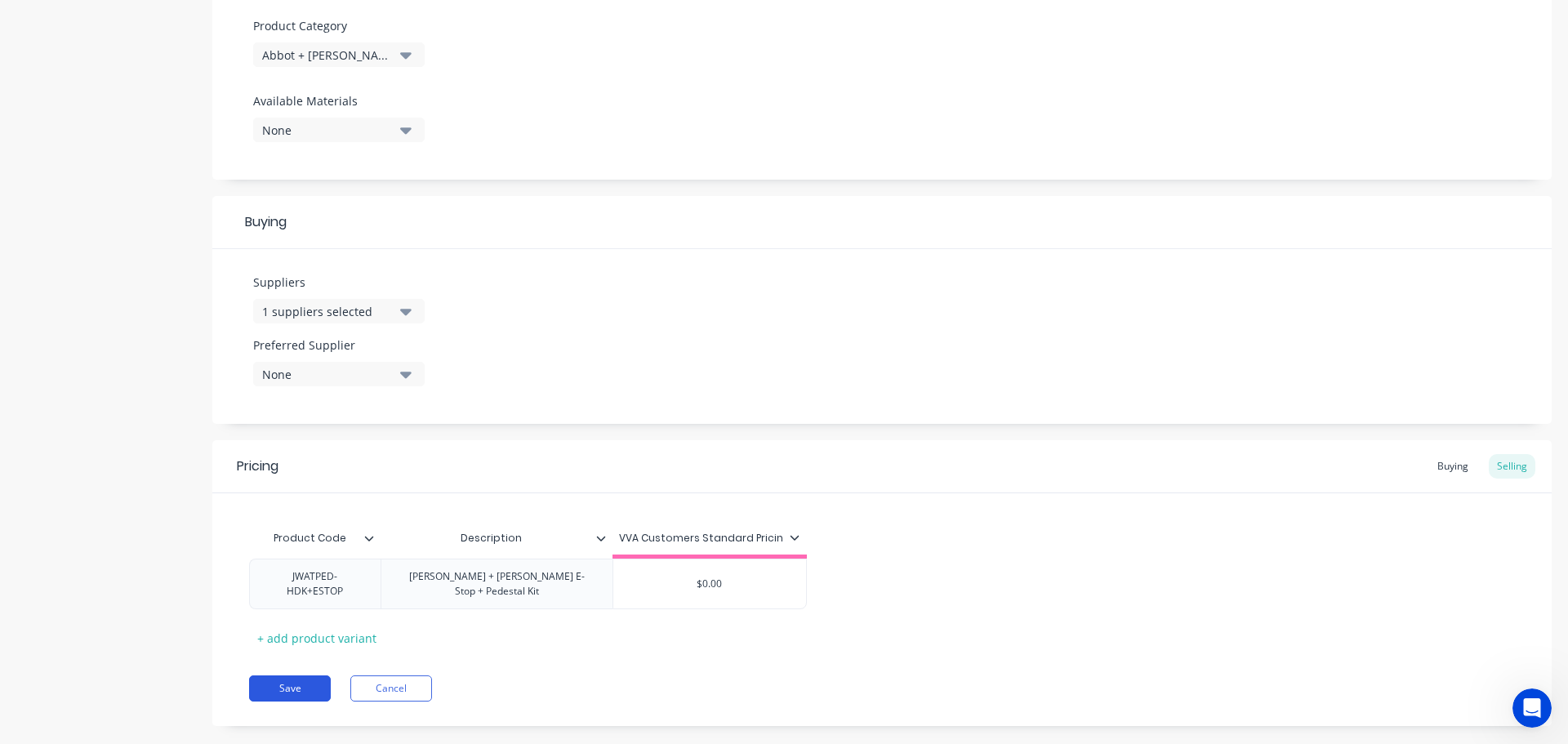
click at [300, 676] on button "Save" at bounding box center [290, 688] width 81 height 26
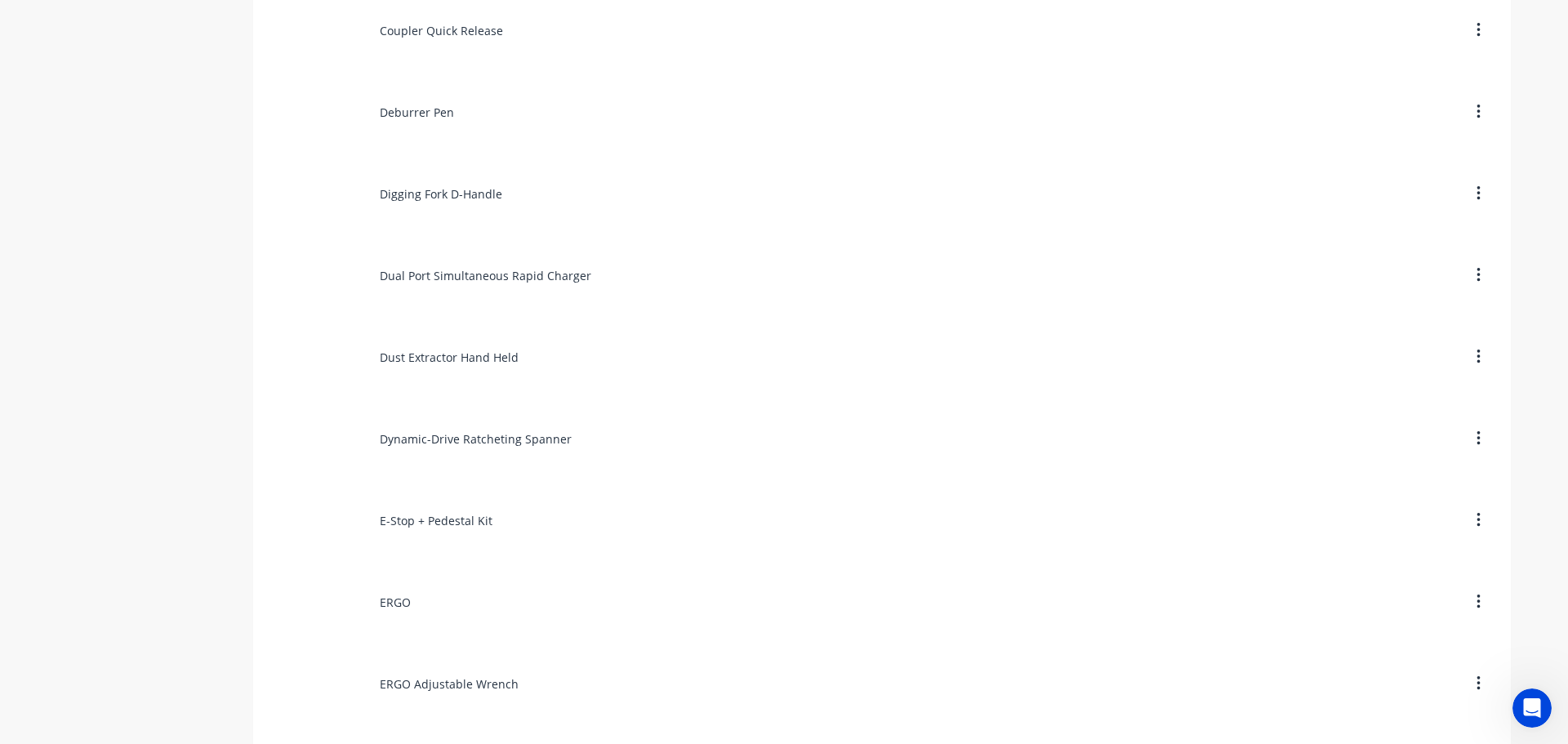
scroll to position [4408, 0]
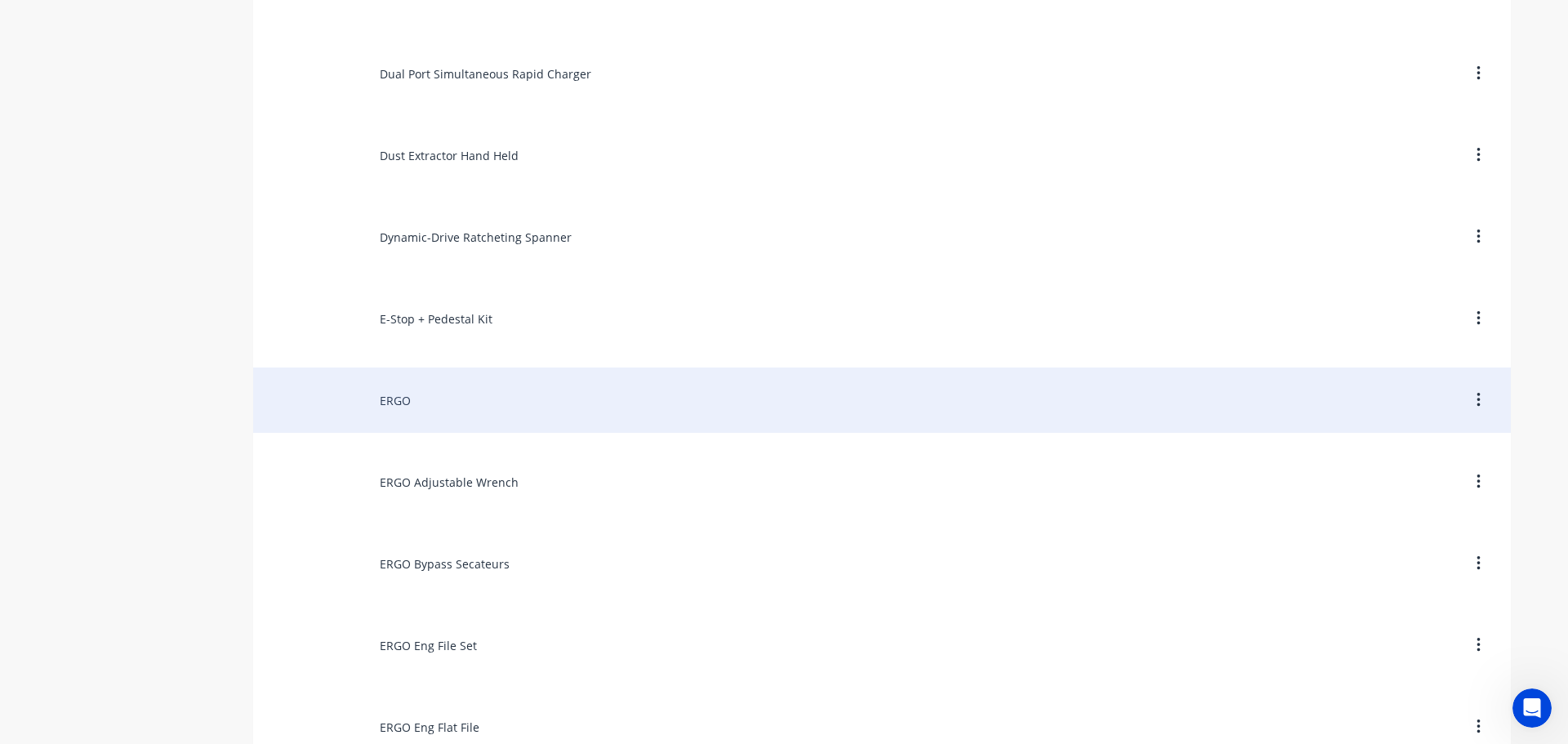
click at [398, 408] on div "ERGO" at bounding box center [882, 400] width 1257 height 65
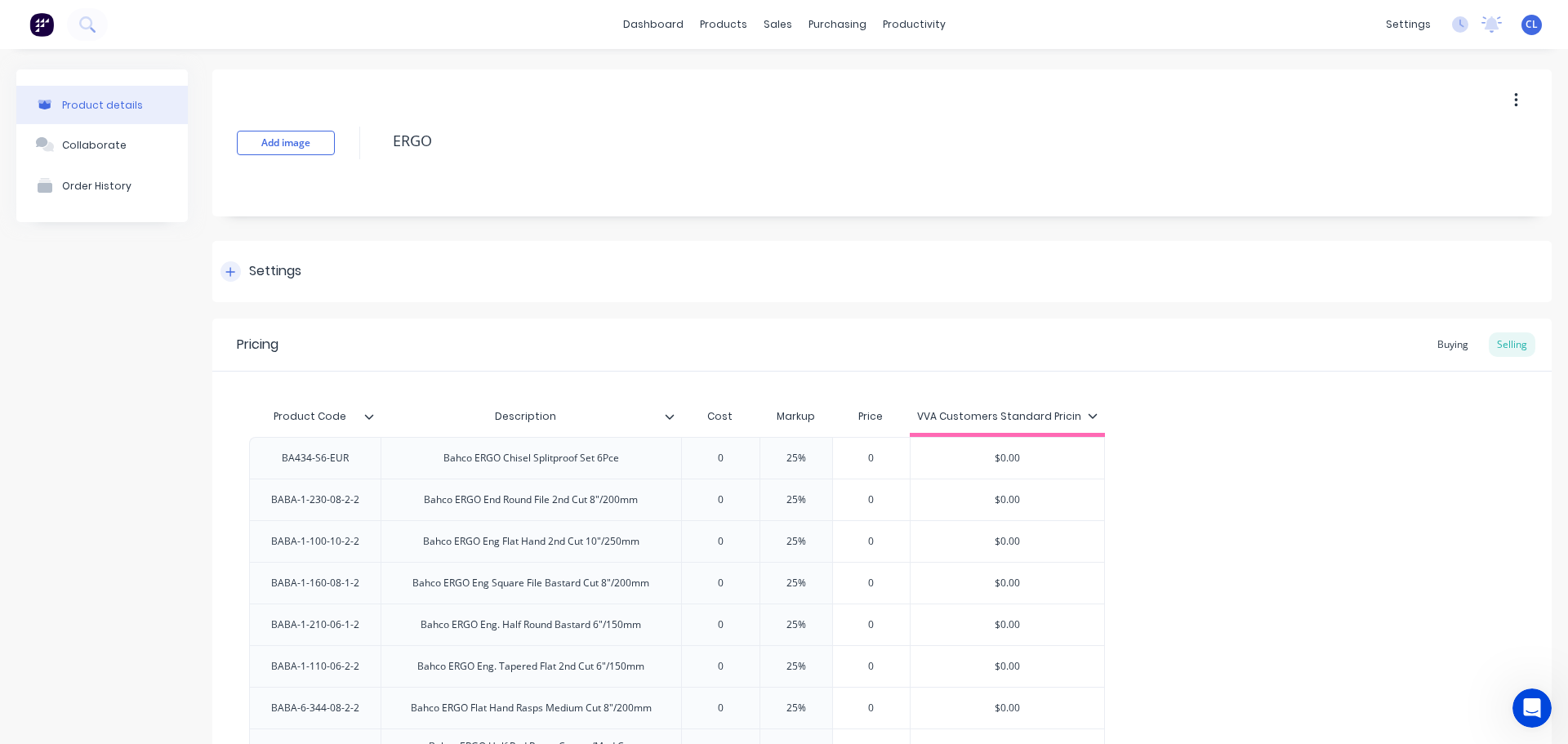
click at [283, 286] on div "Settings" at bounding box center [882, 271] width 1340 height 61
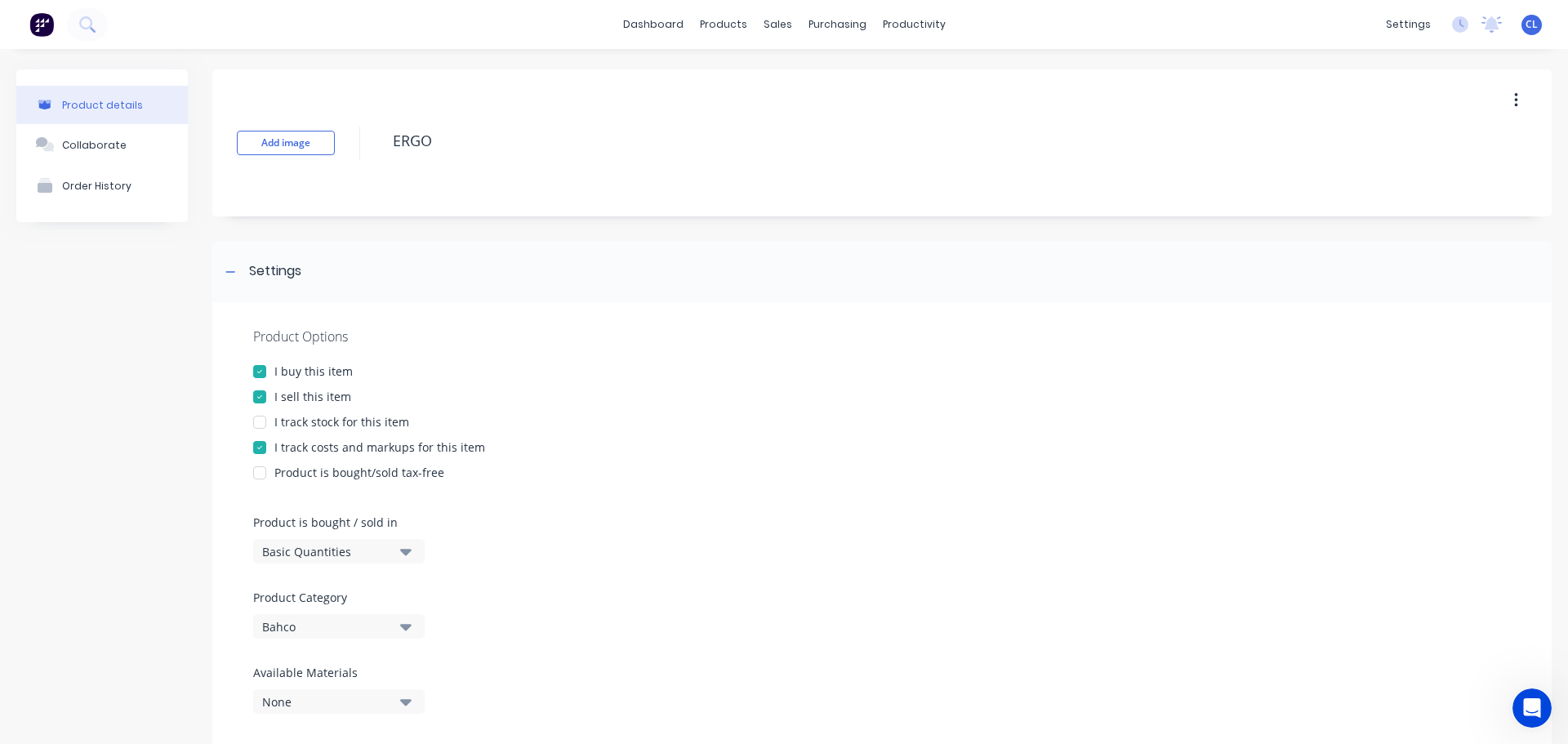
click at [254, 441] on div at bounding box center [260, 447] width 33 height 33
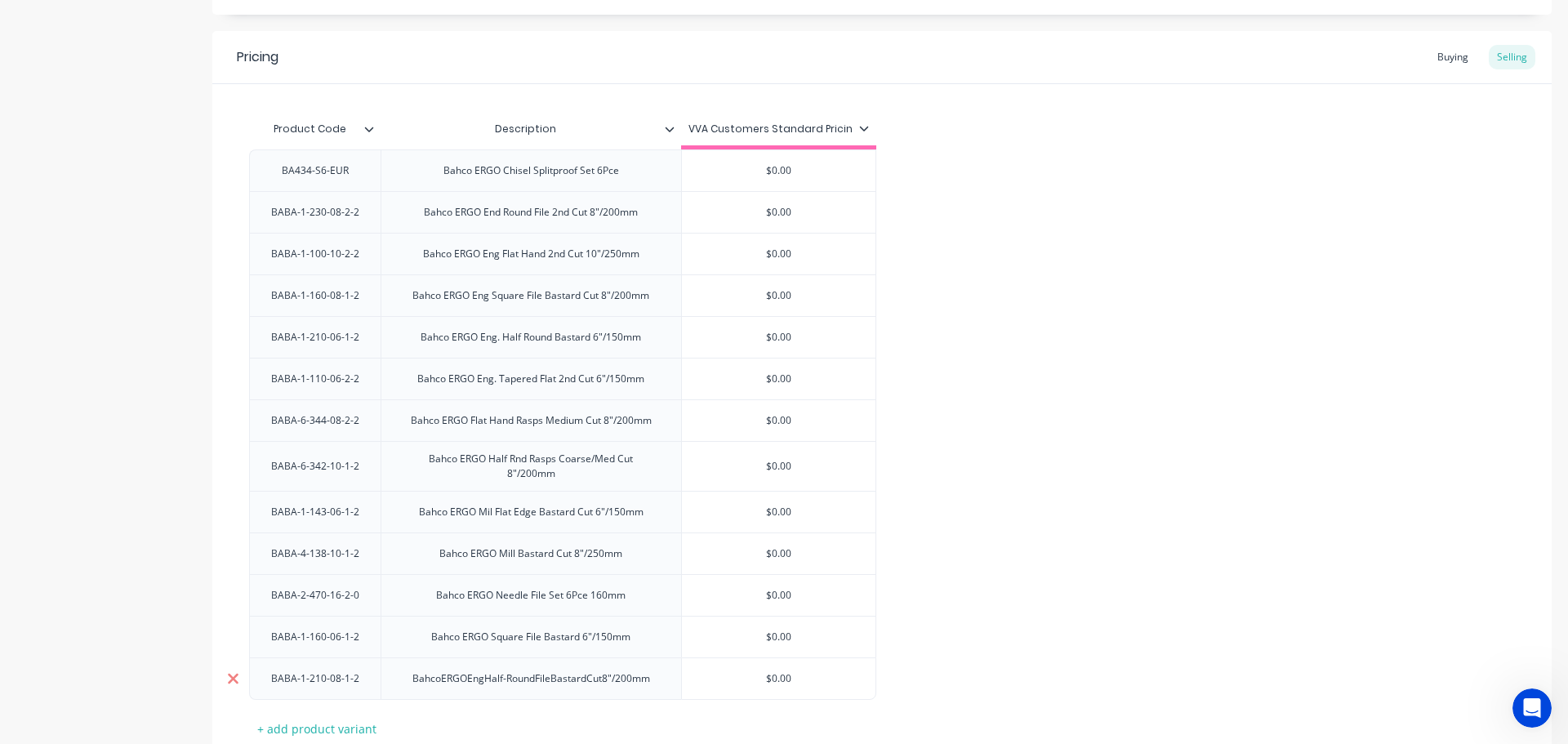
scroll to position [1098, 0]
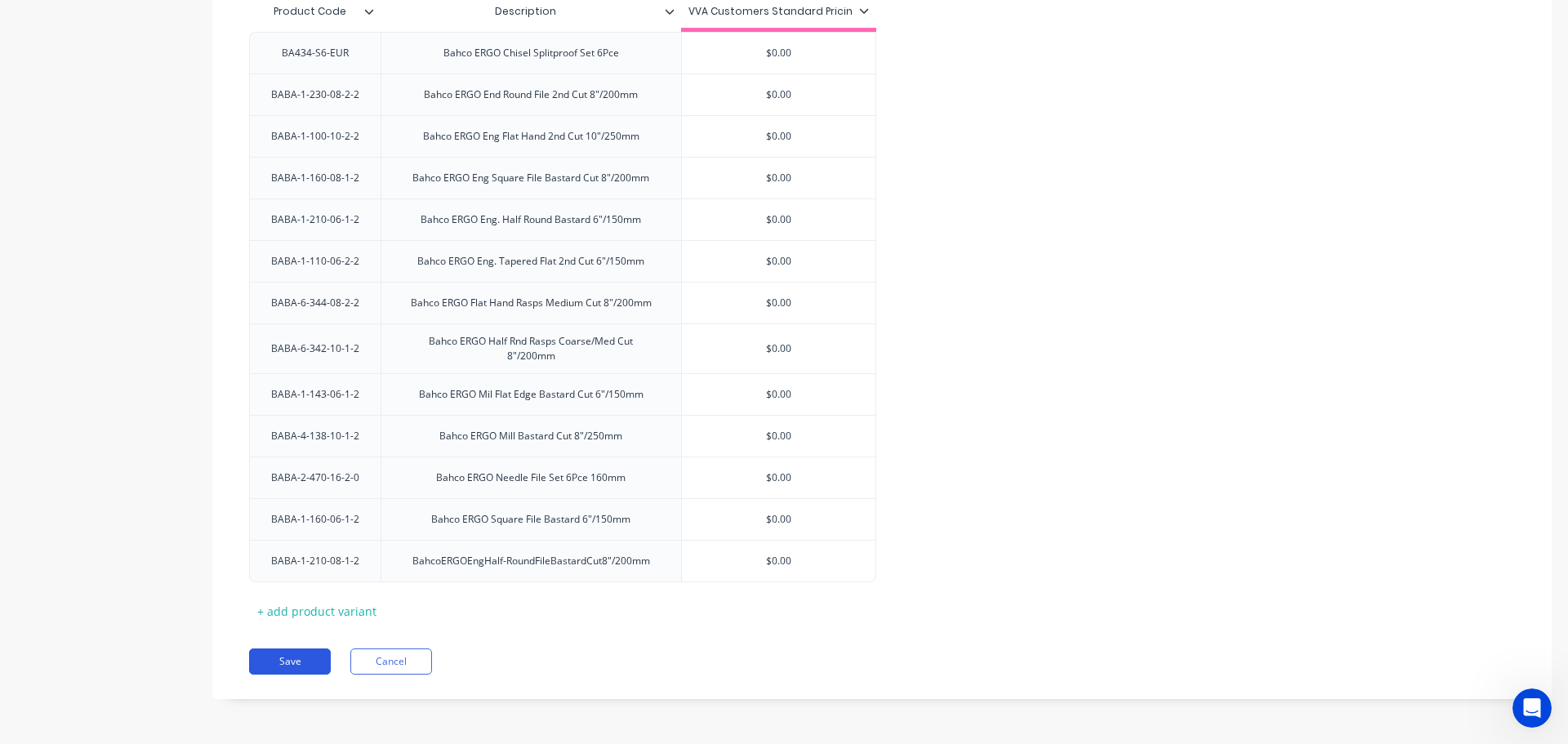
click at [256, 654] on button "Save" at bounding box center [290, 661] width 81 height 26
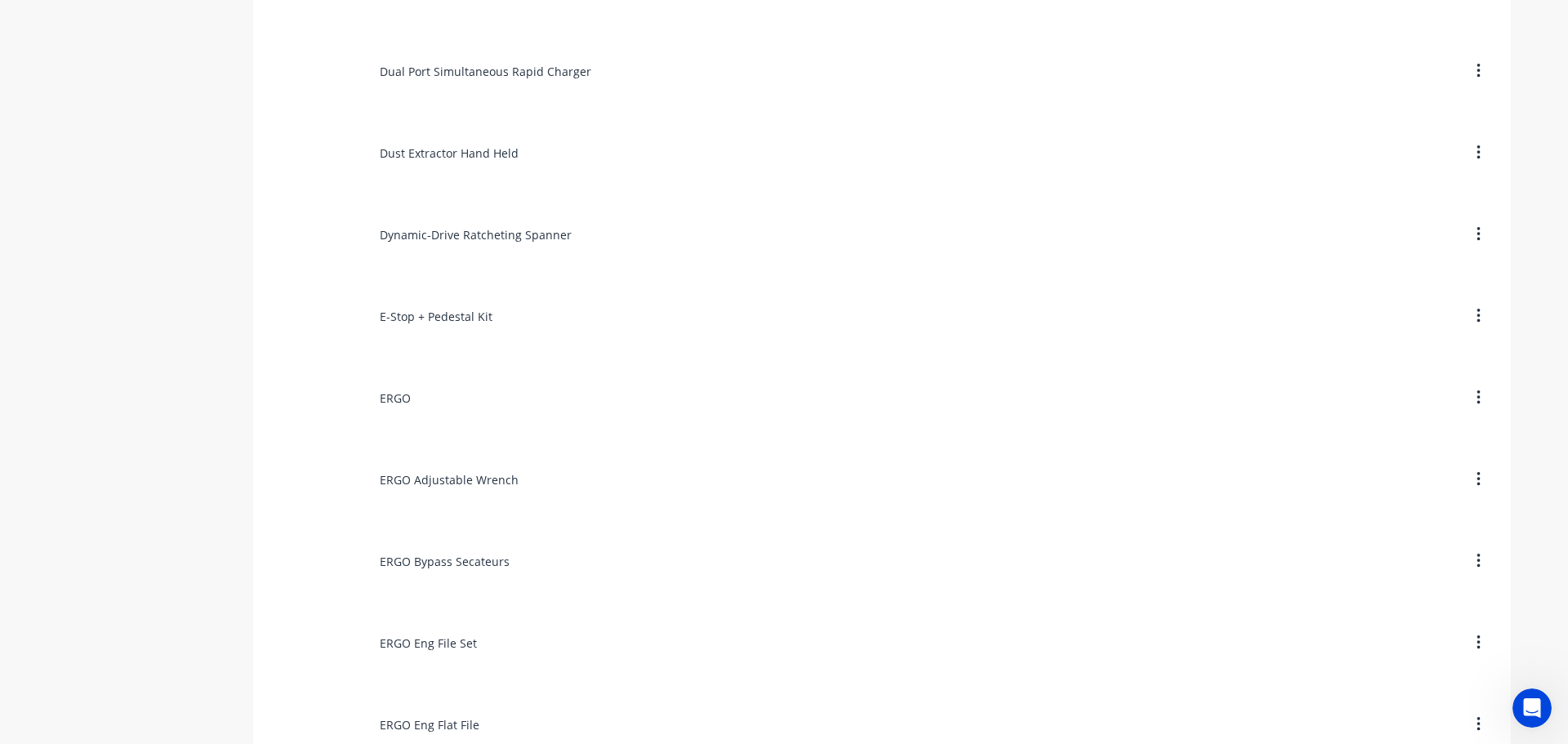
scroll to position [4408, 0]
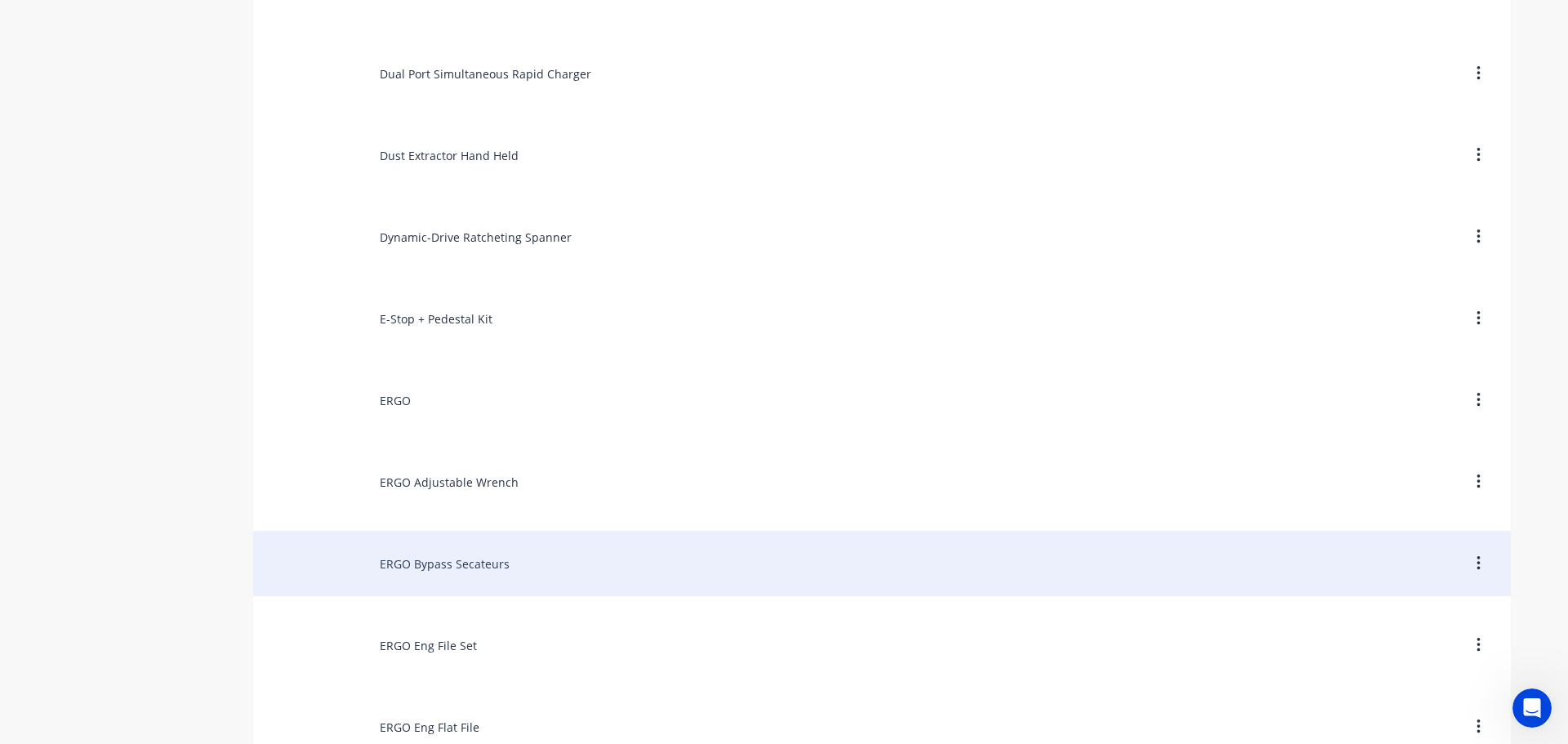
click at [435, 557] on div "ERGO Bypass Secateurs" at bounding box center [882, 562] width 1257 height 65
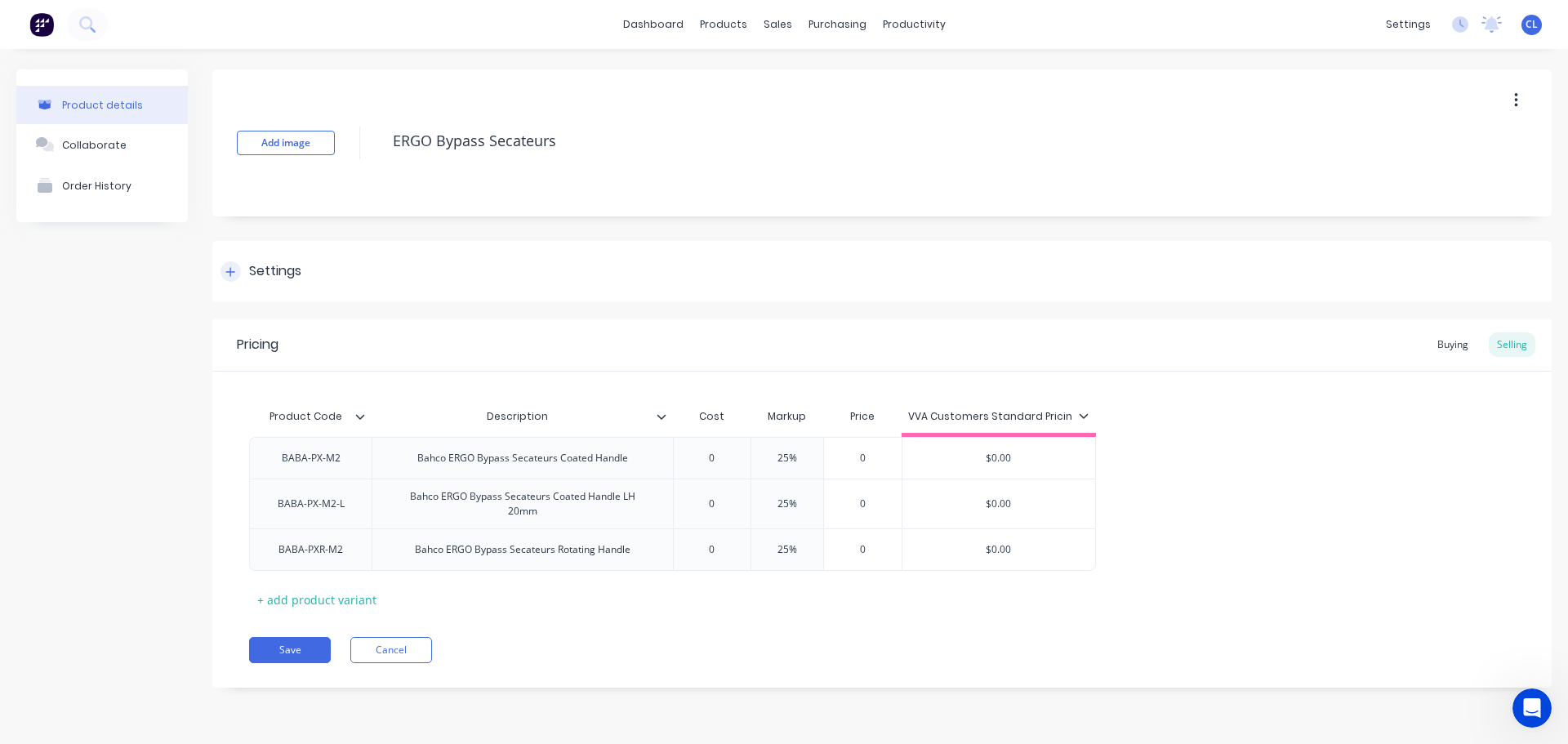
click at [253, 267] on div "Settings" at bounding box center [275, 272] width 52 height 21
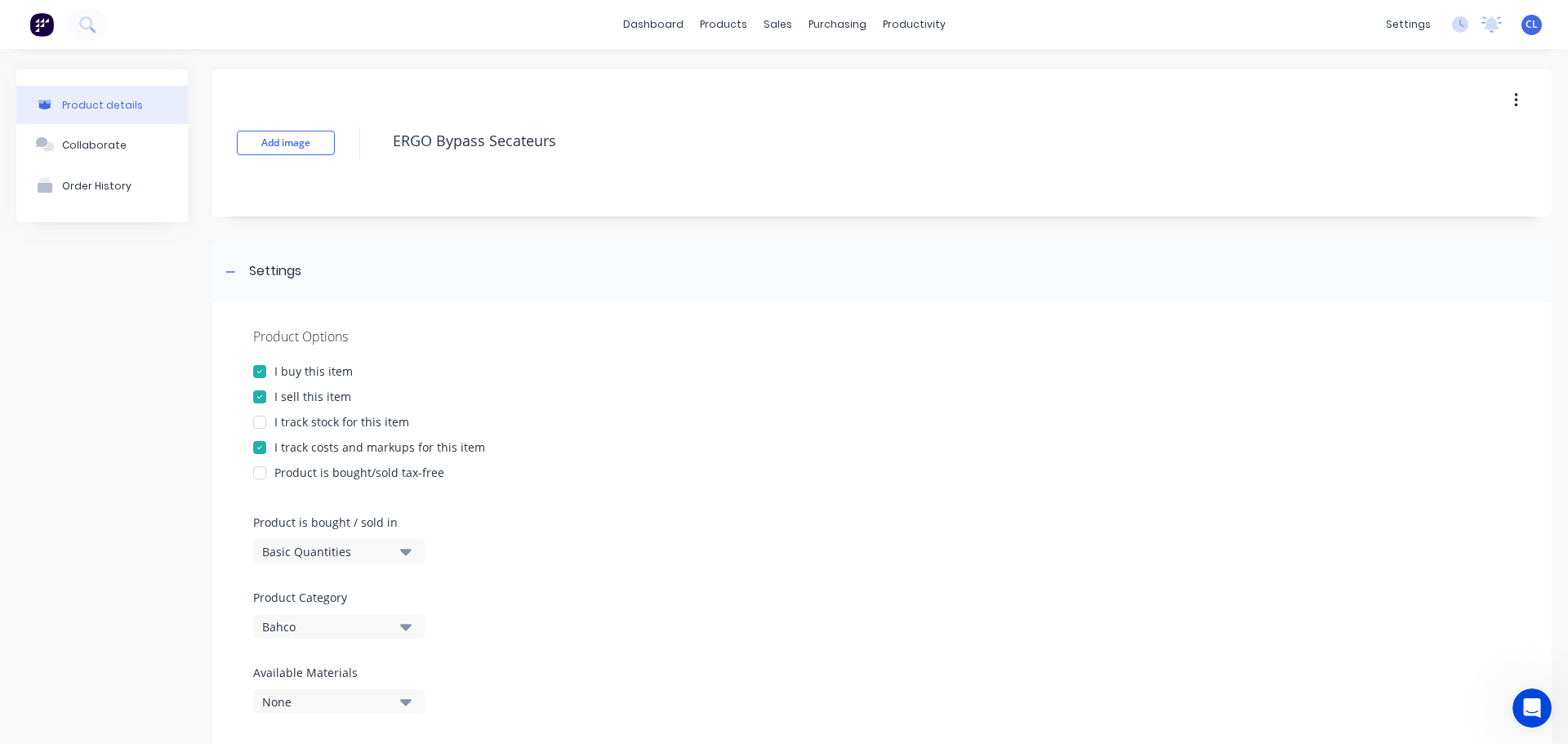
click at [254, 450] on div at bounding box center [260, 447] width 33 height 33
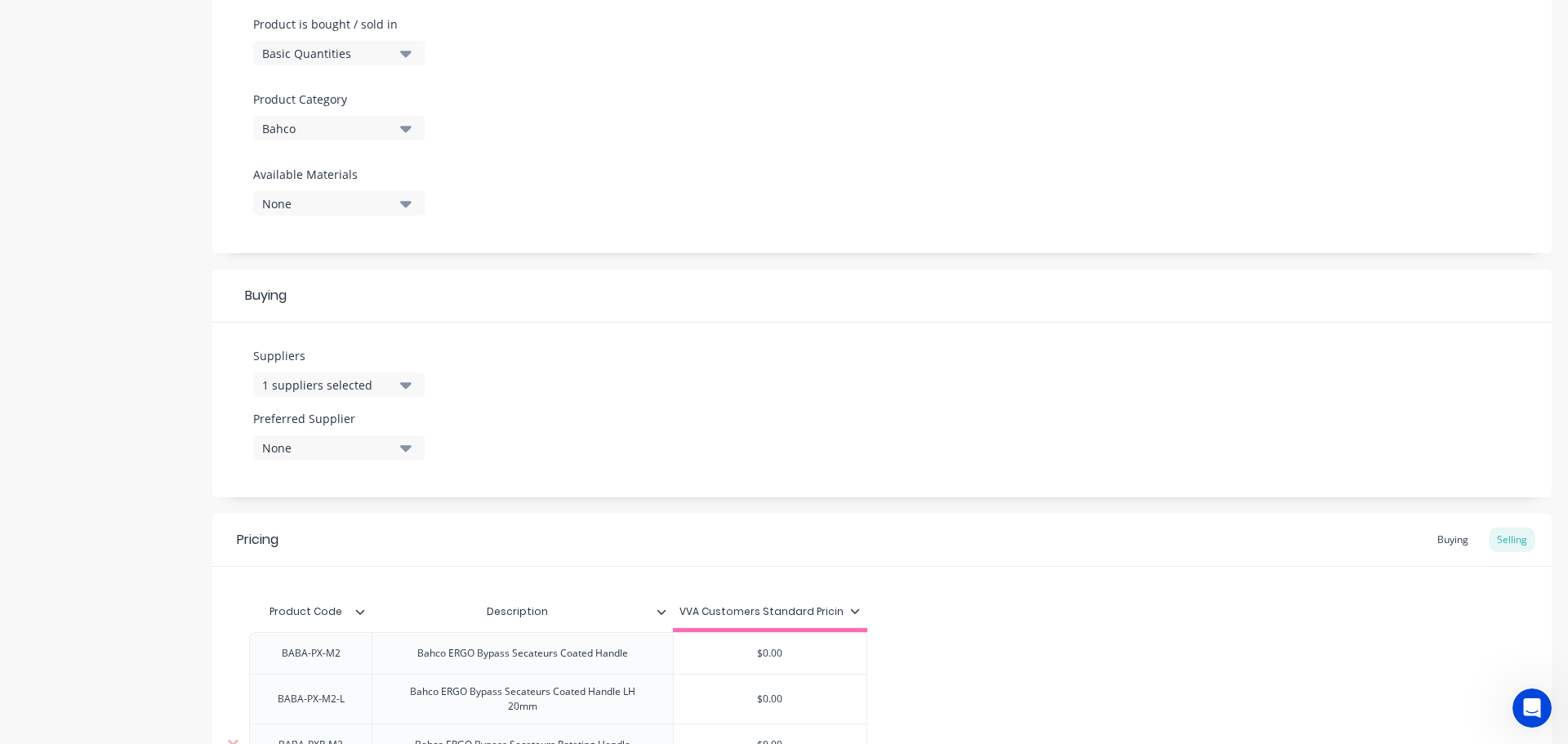
scroll to position [682, 0]
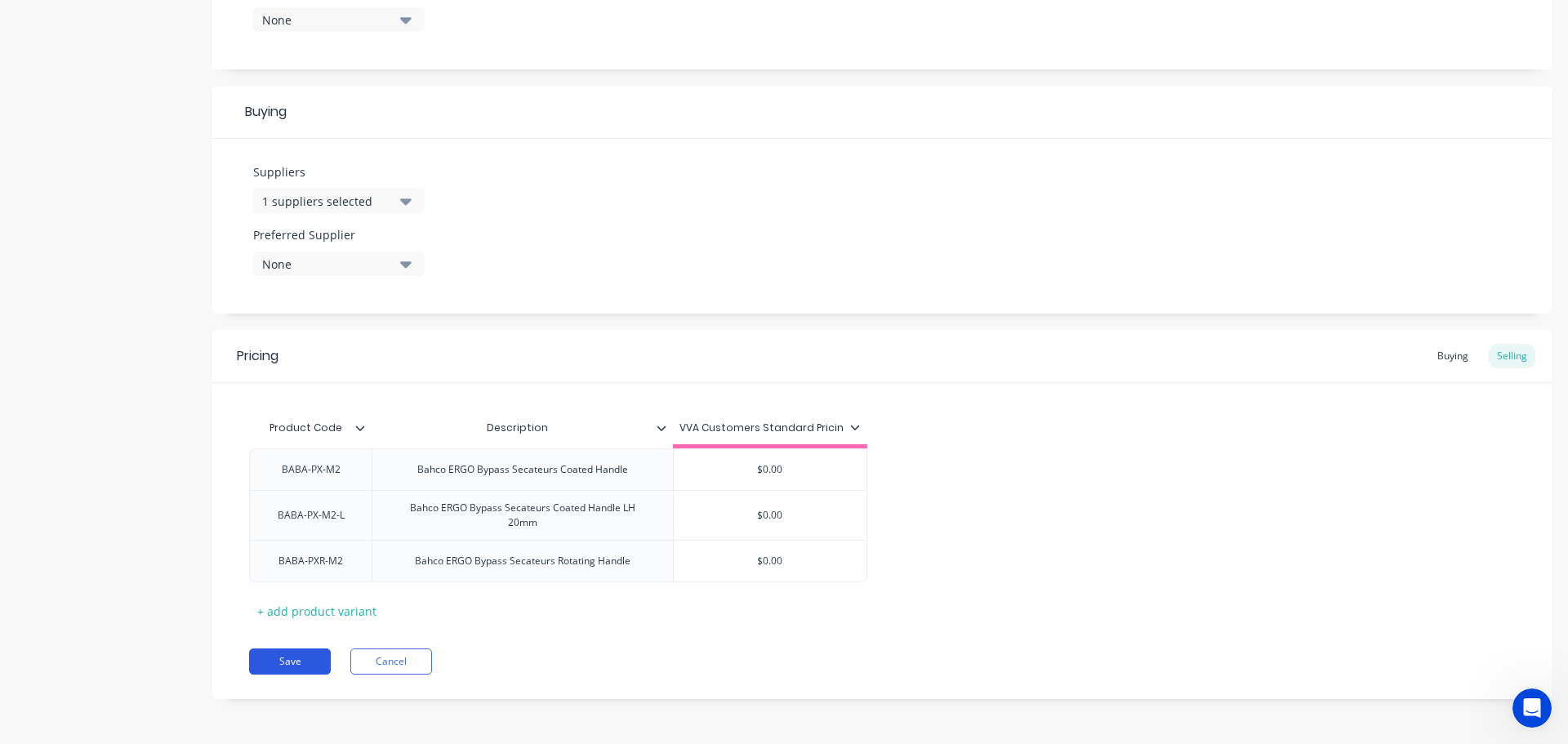
click at [297, 655] on button "Save" at bounding box center [290, 661] width 81 height 26
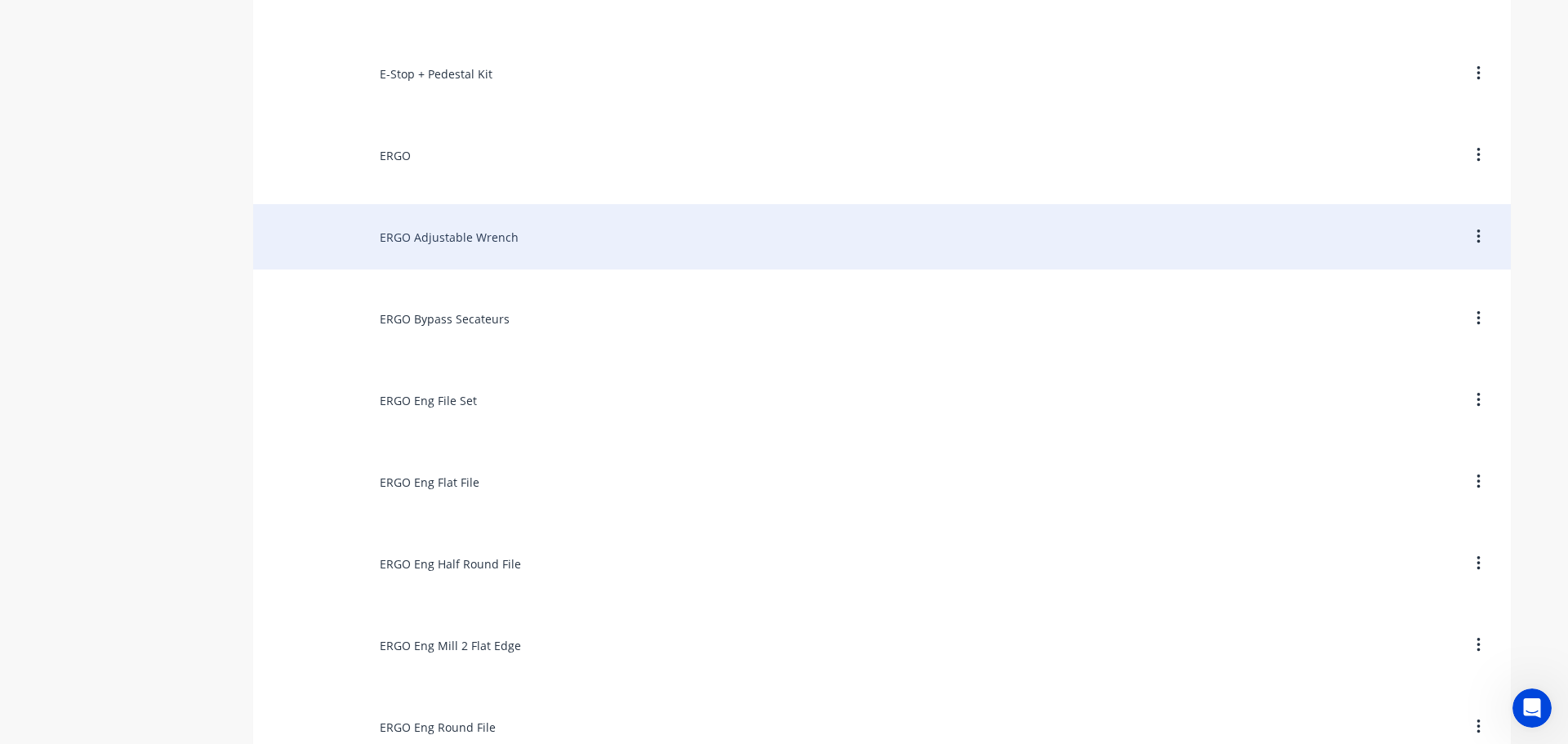
scroll to position [4490, 0]
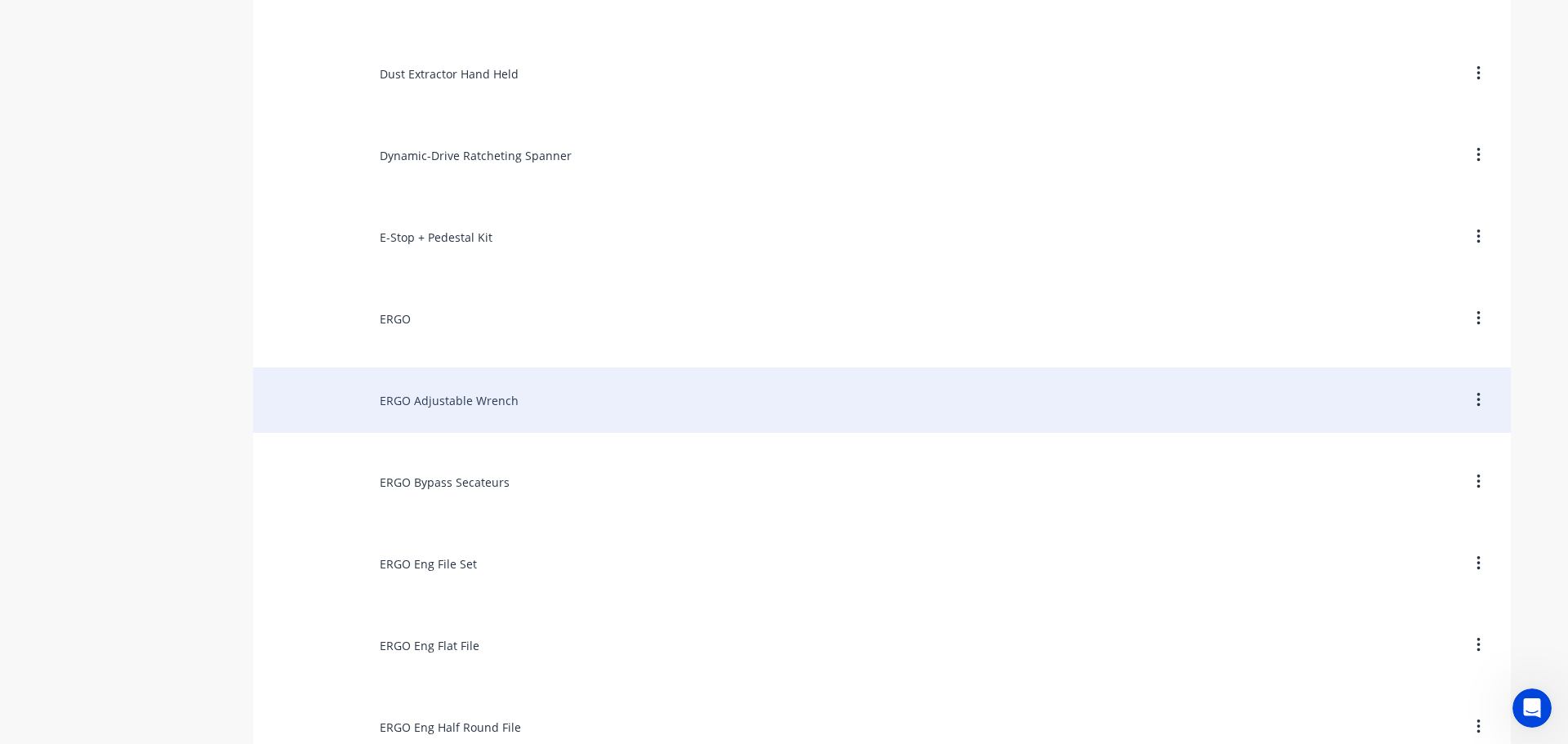
click at [413, 413] on div "ERGO Adjustable Wrench" at bounding box center [882, 400] width 1257 height 65
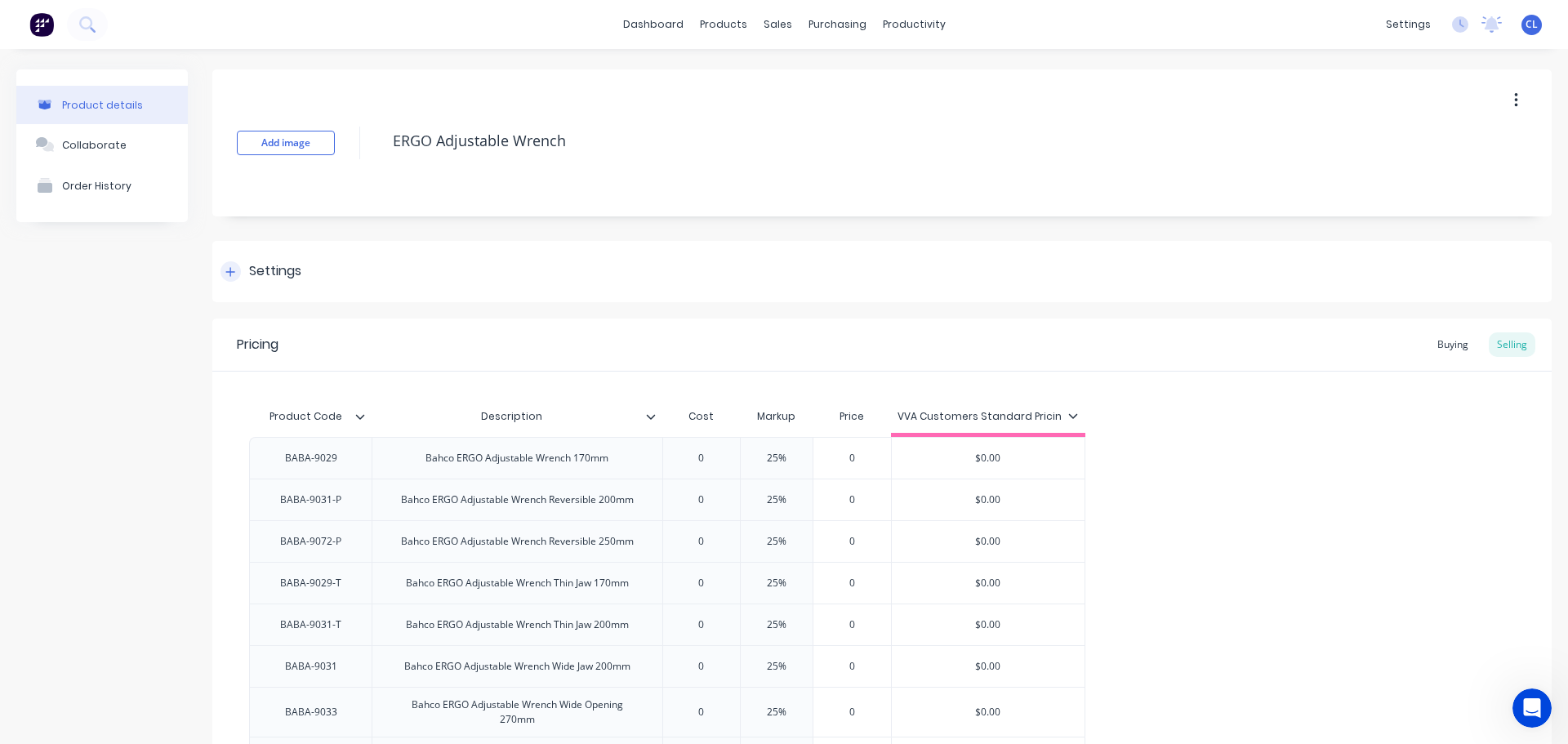
click at [235, 266] on div at bounding box center [231, 272] width 21 height 21
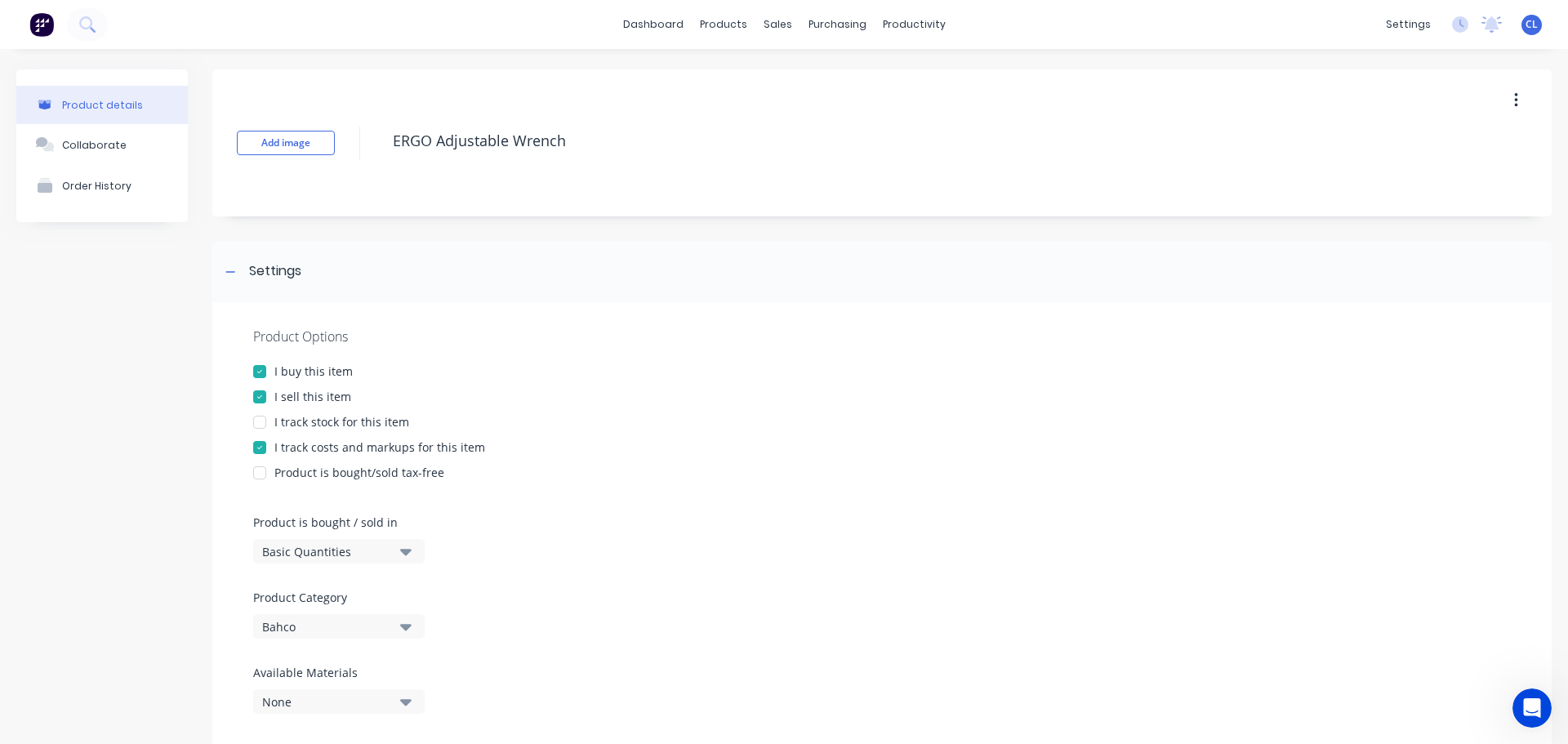
click at [256, 449] on div at bounding box center [260, 447] width 33 height 33
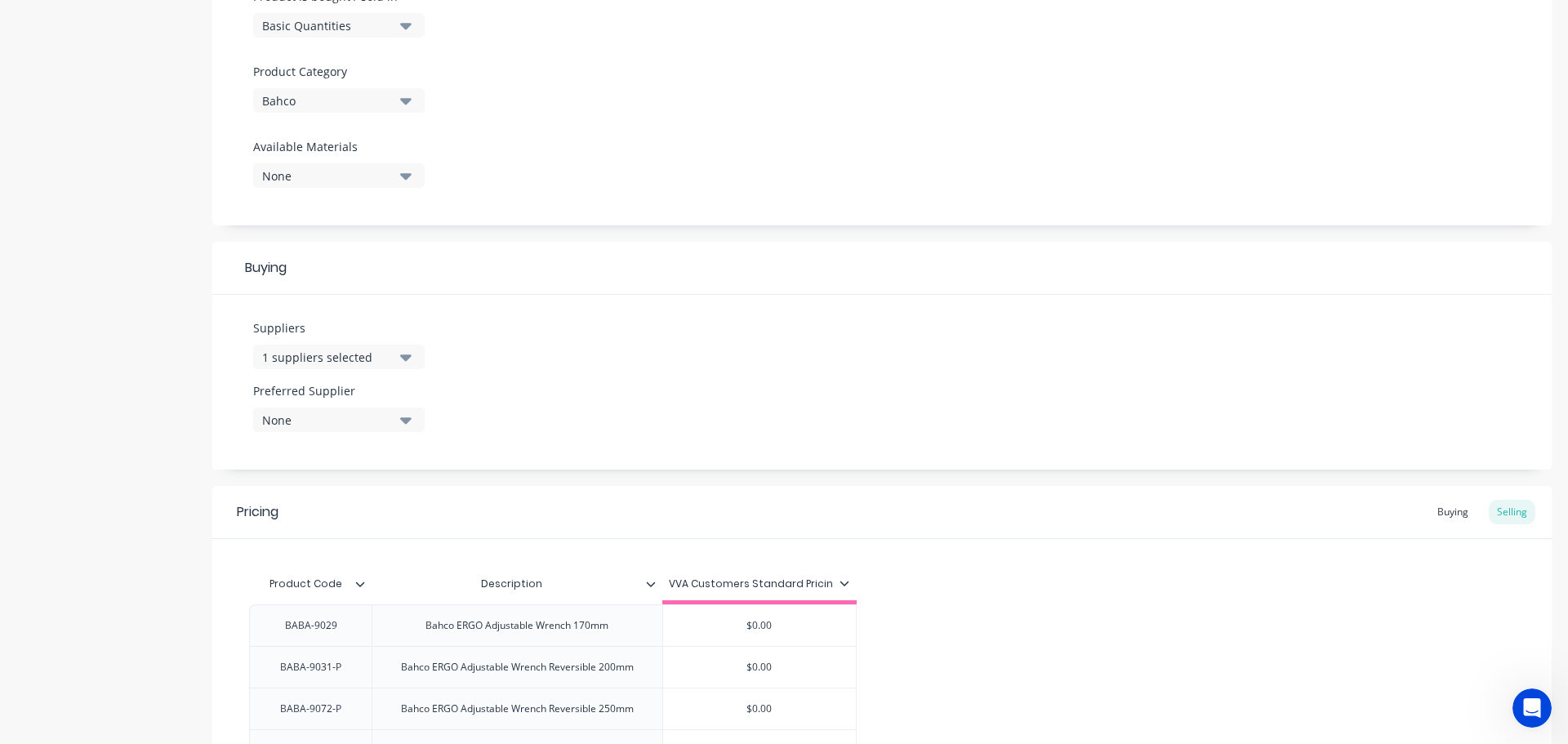
scroll to position [898, 0]
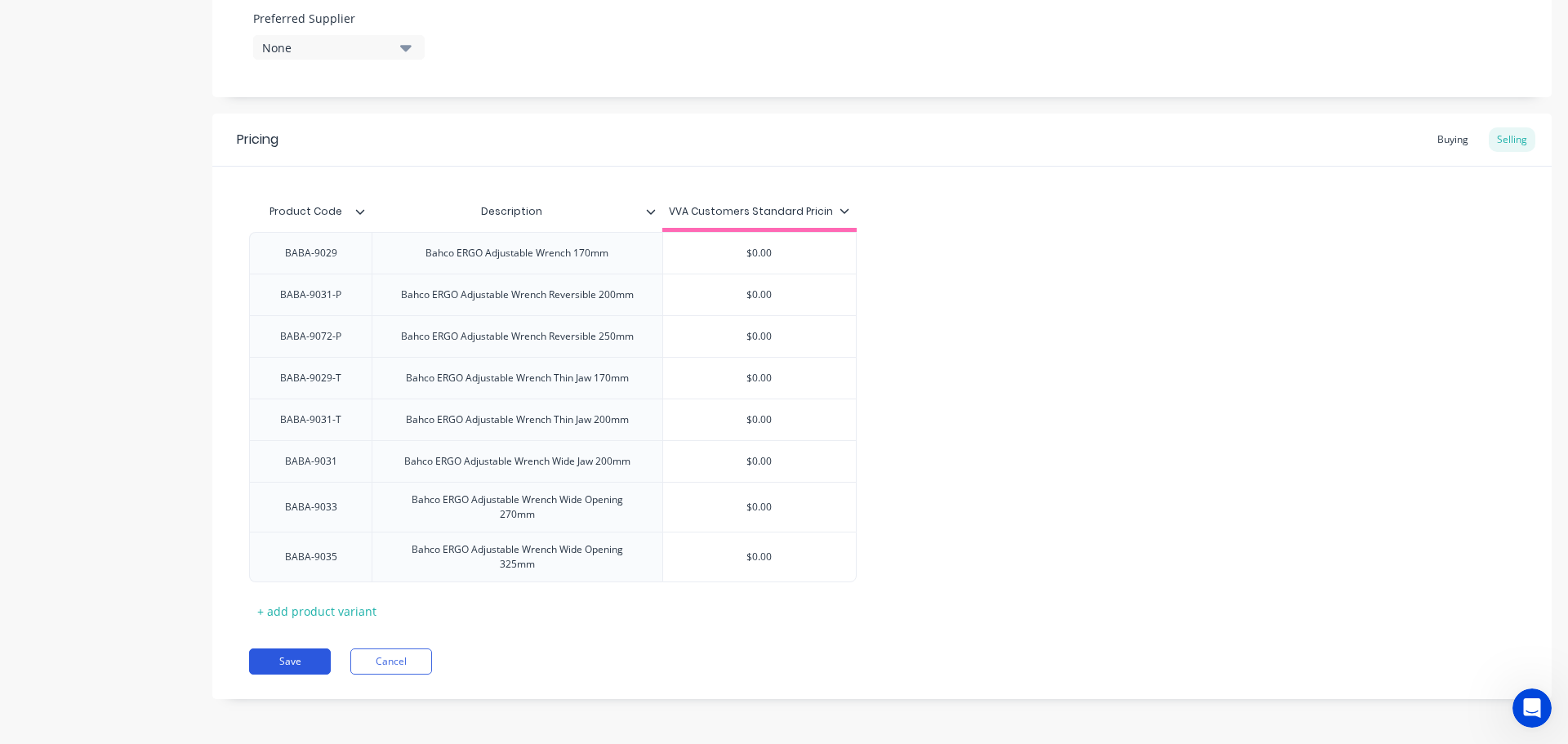
click at [252, 666] on button "Save" at bounding box center [290, 661] width 81 height 26
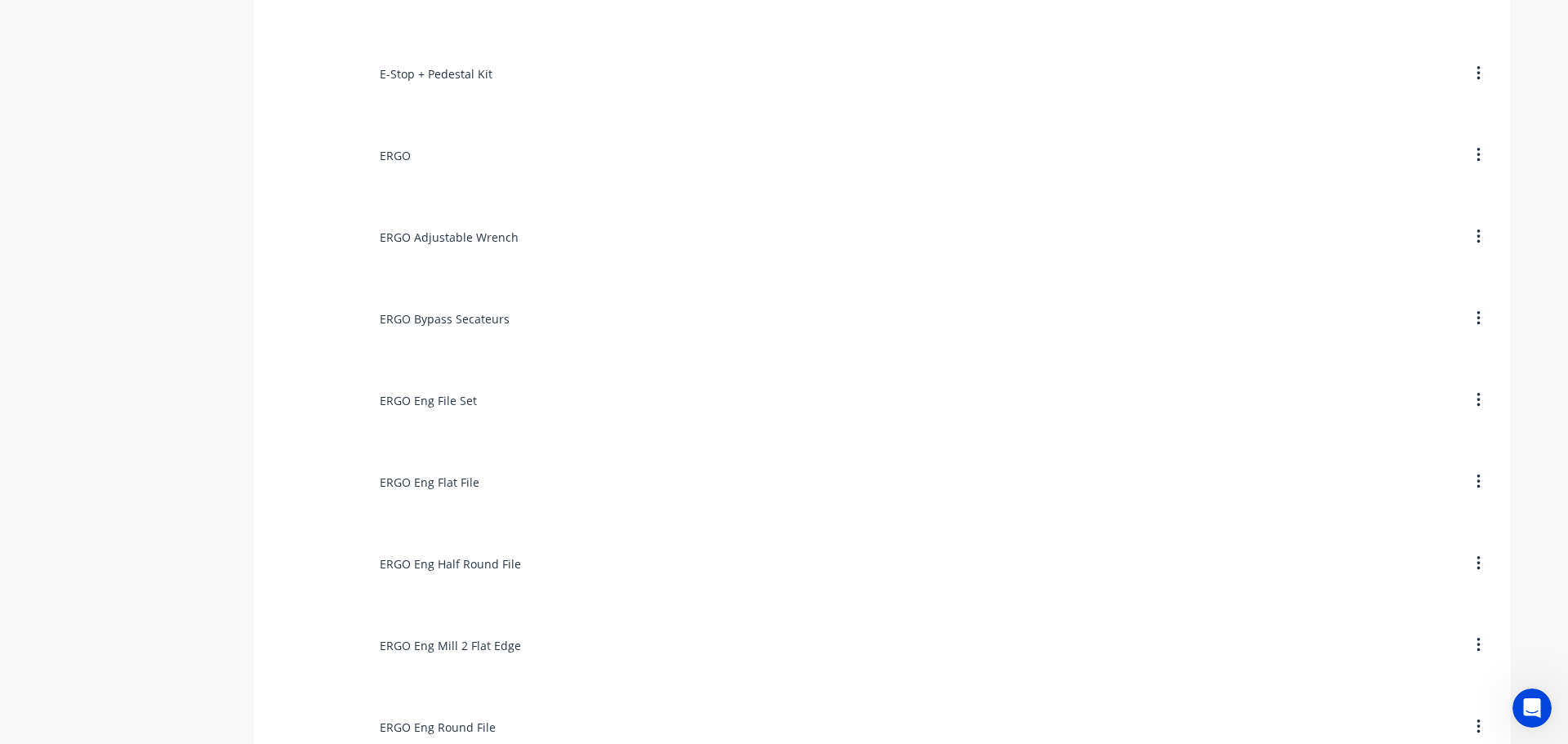
scroll to position [4571, 0]
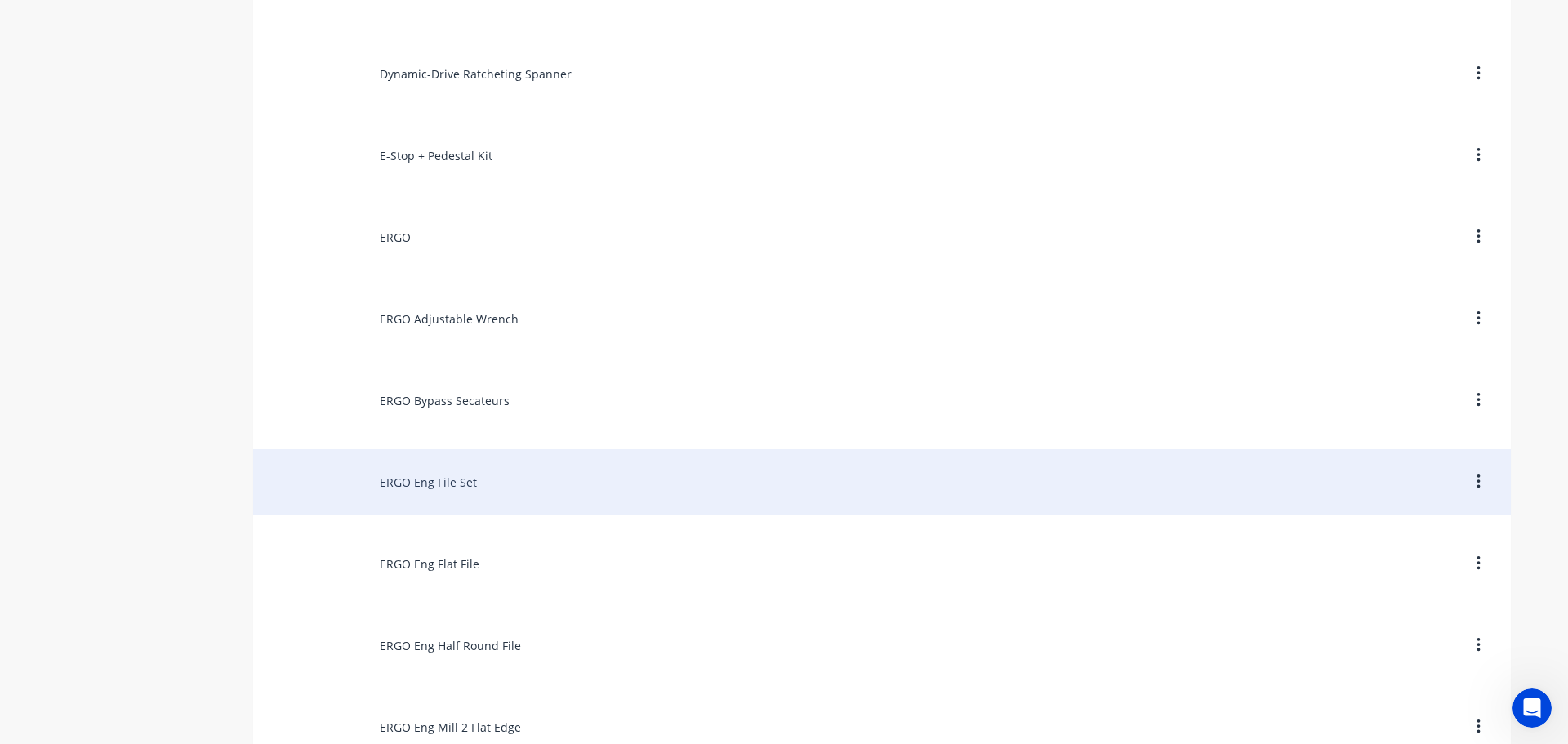
click at [412, 481] on div "ERGO Eng File Set" at bounding box center [882, 481] width 1257 height 65
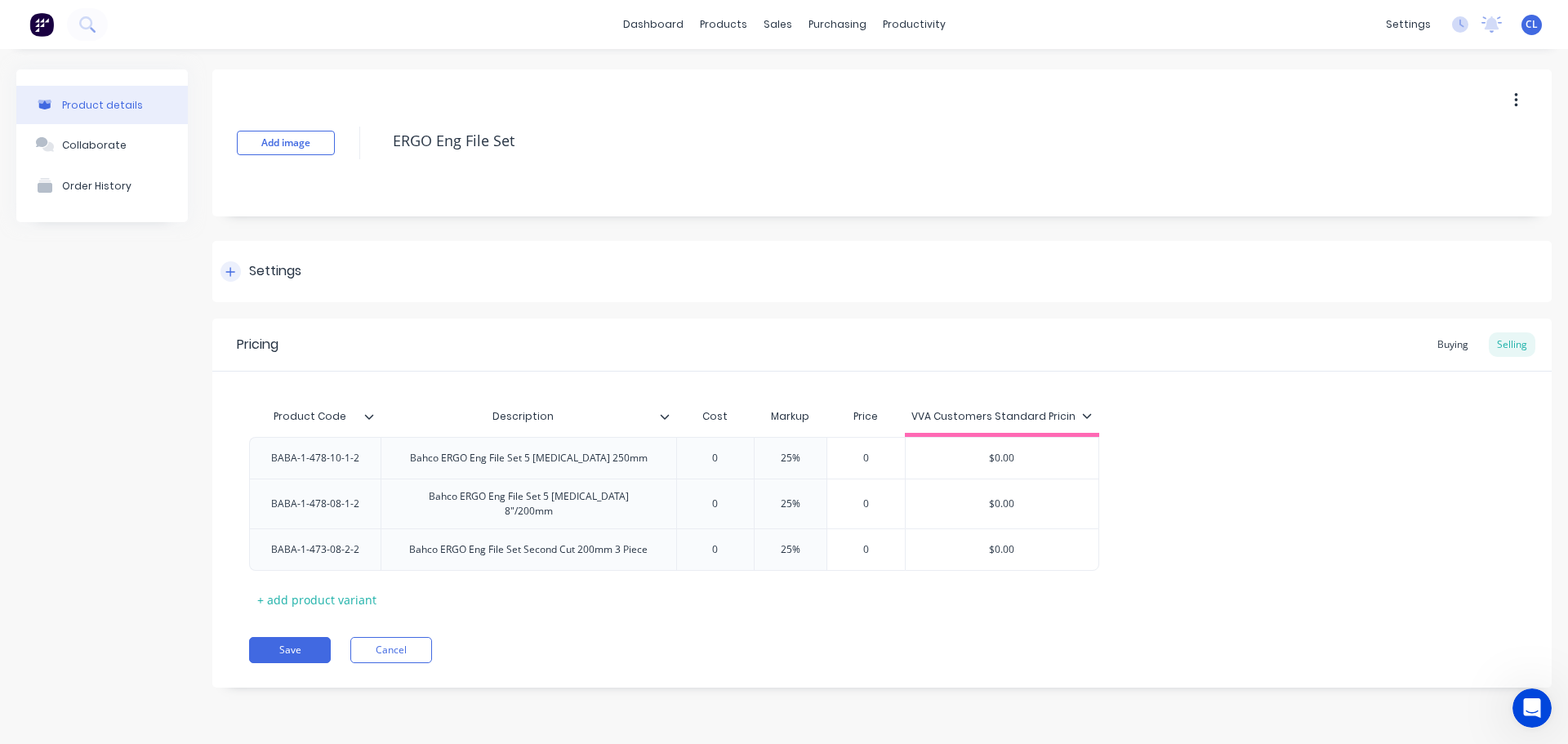
click at [269, 282] on div "Settings" at bounding box center [882, 271] width 1340 height 61
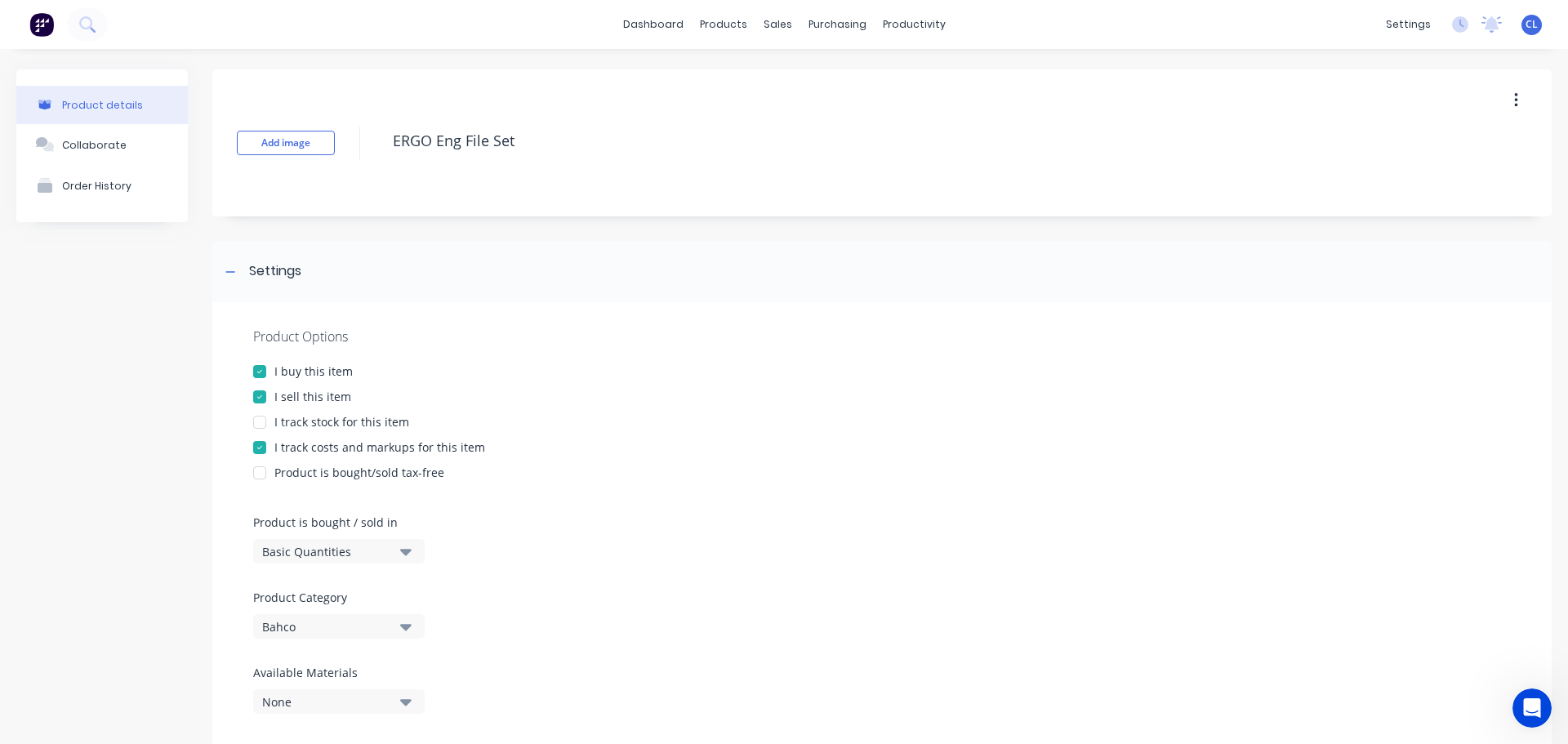
click at [259, 452] on div at bounding box center [260, 447] width 33 height 33
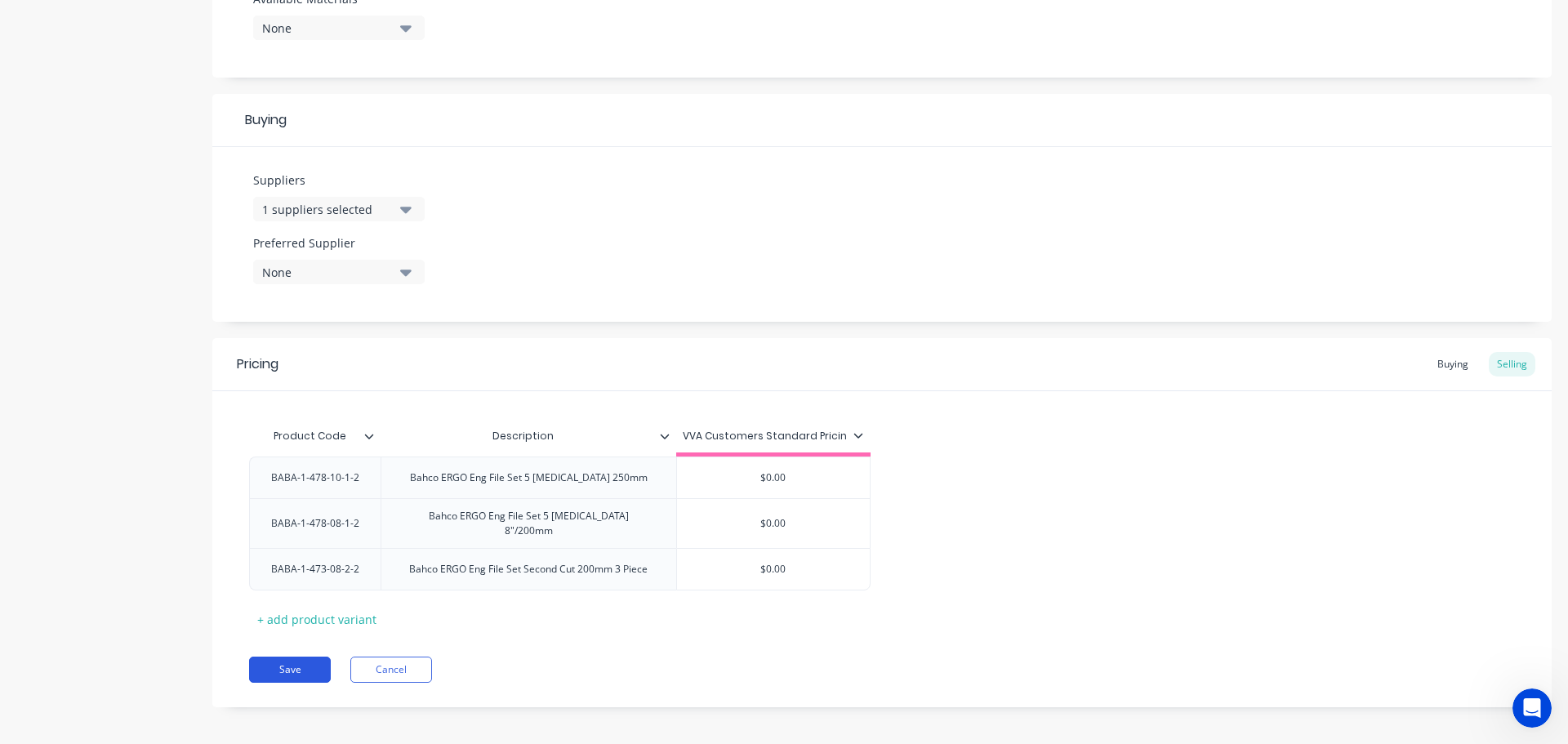
click at [277, 657] on button "Save" at bounding box center [290, 670] width 81 height 26
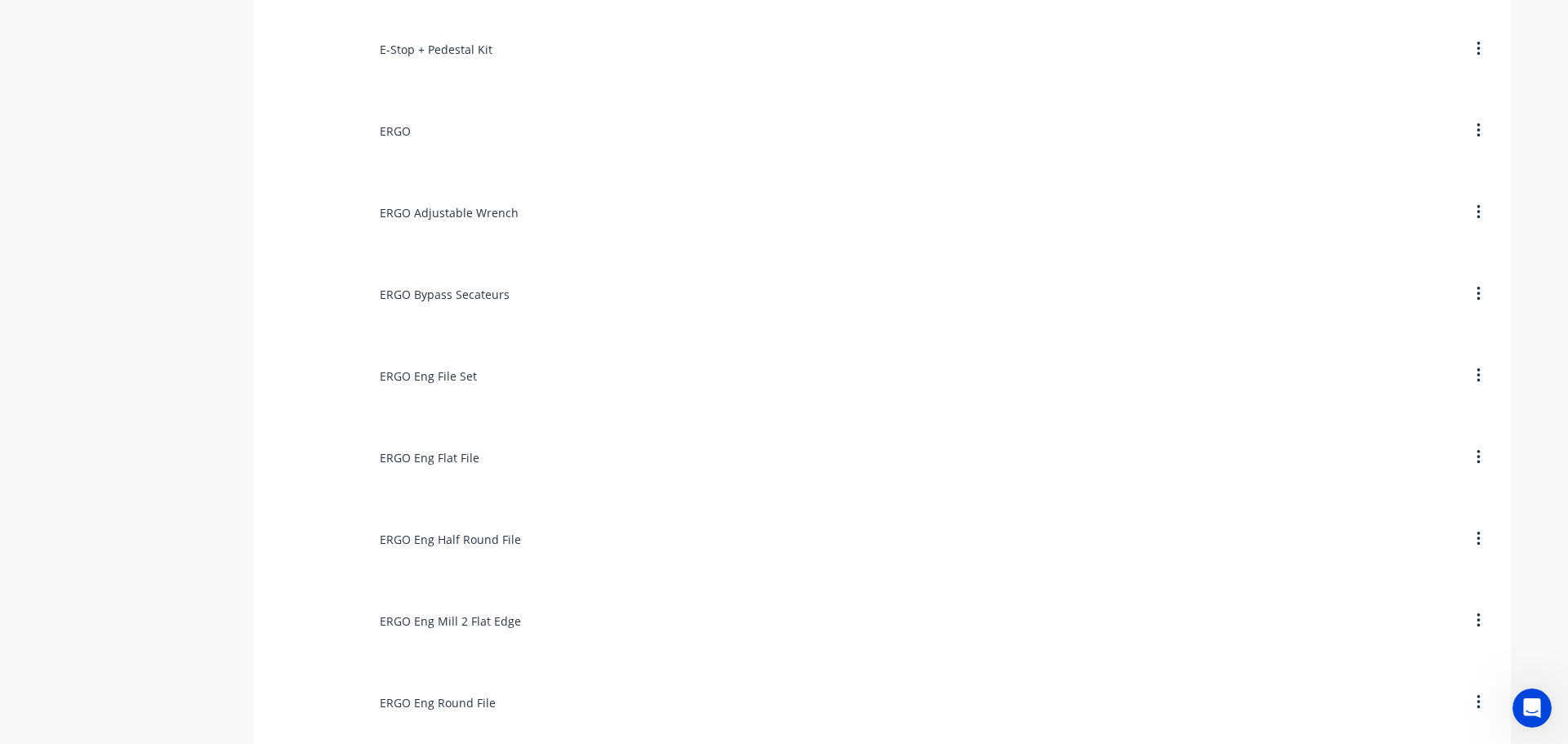
scroll to position [4653, 0]
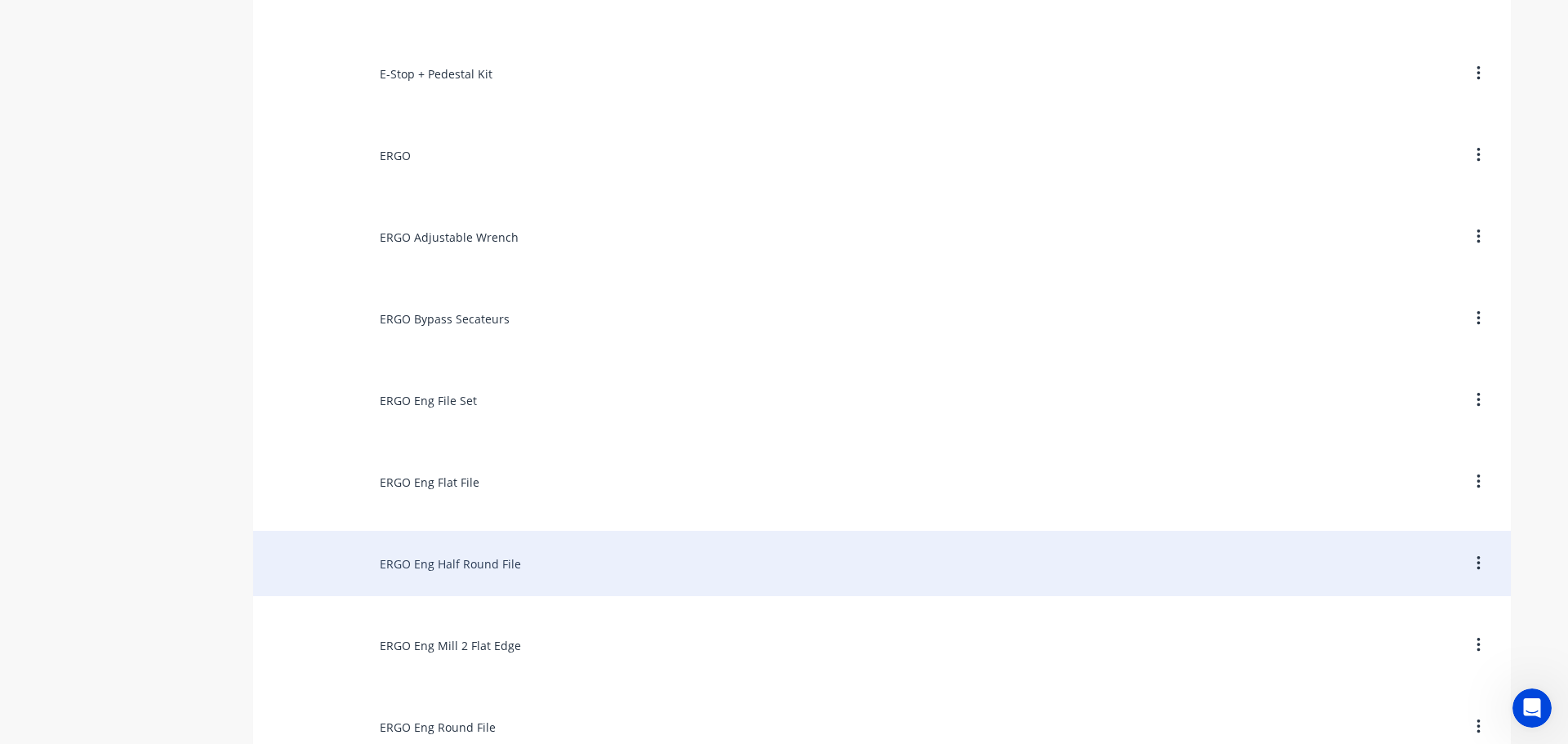
click at [434, 558] on div "ERGO Eng Half Round File" at bounding box center [882, 562] width 1257 height 65
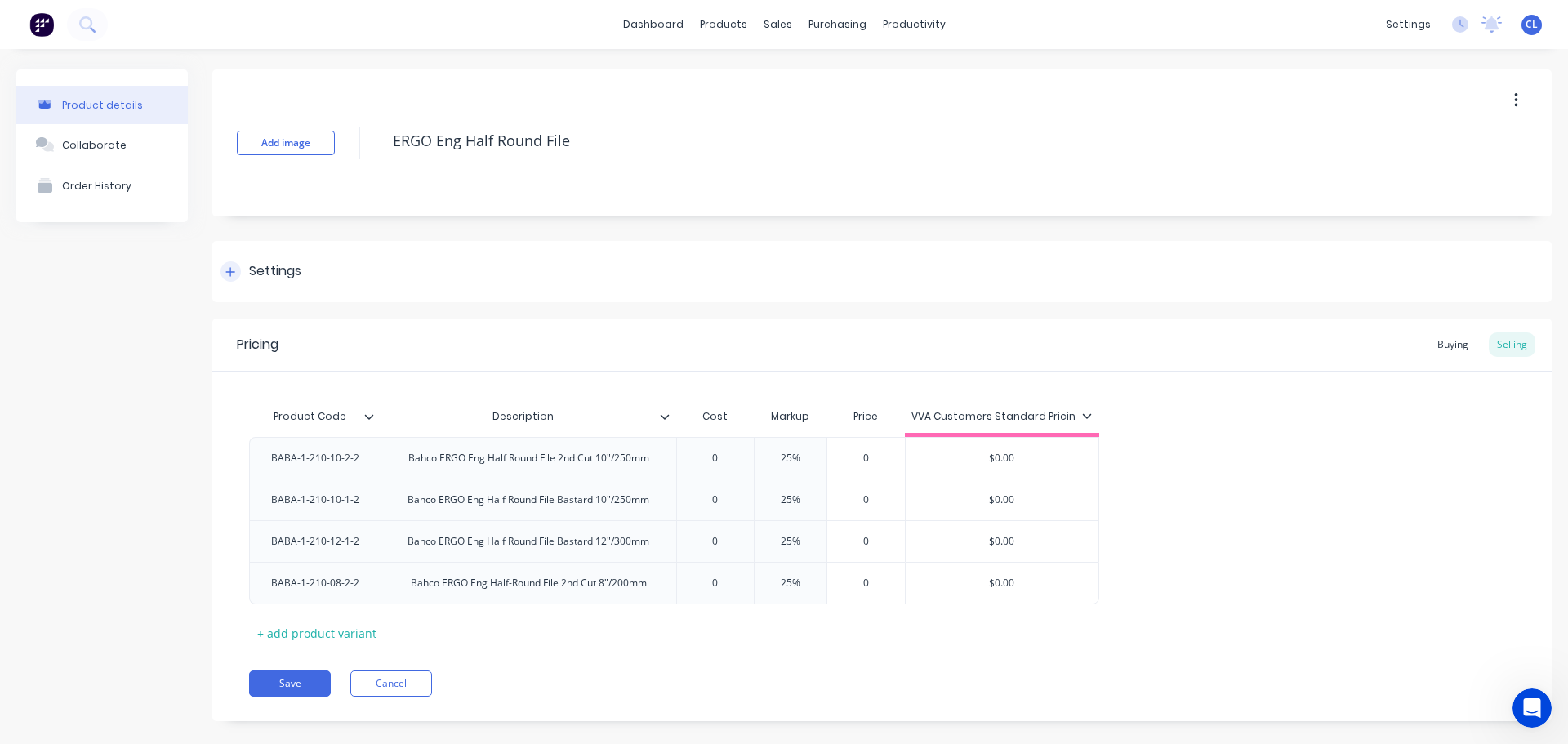
click at [252, 288] on div "Settings" at bounding box center [882, 271] width 1340 height 61
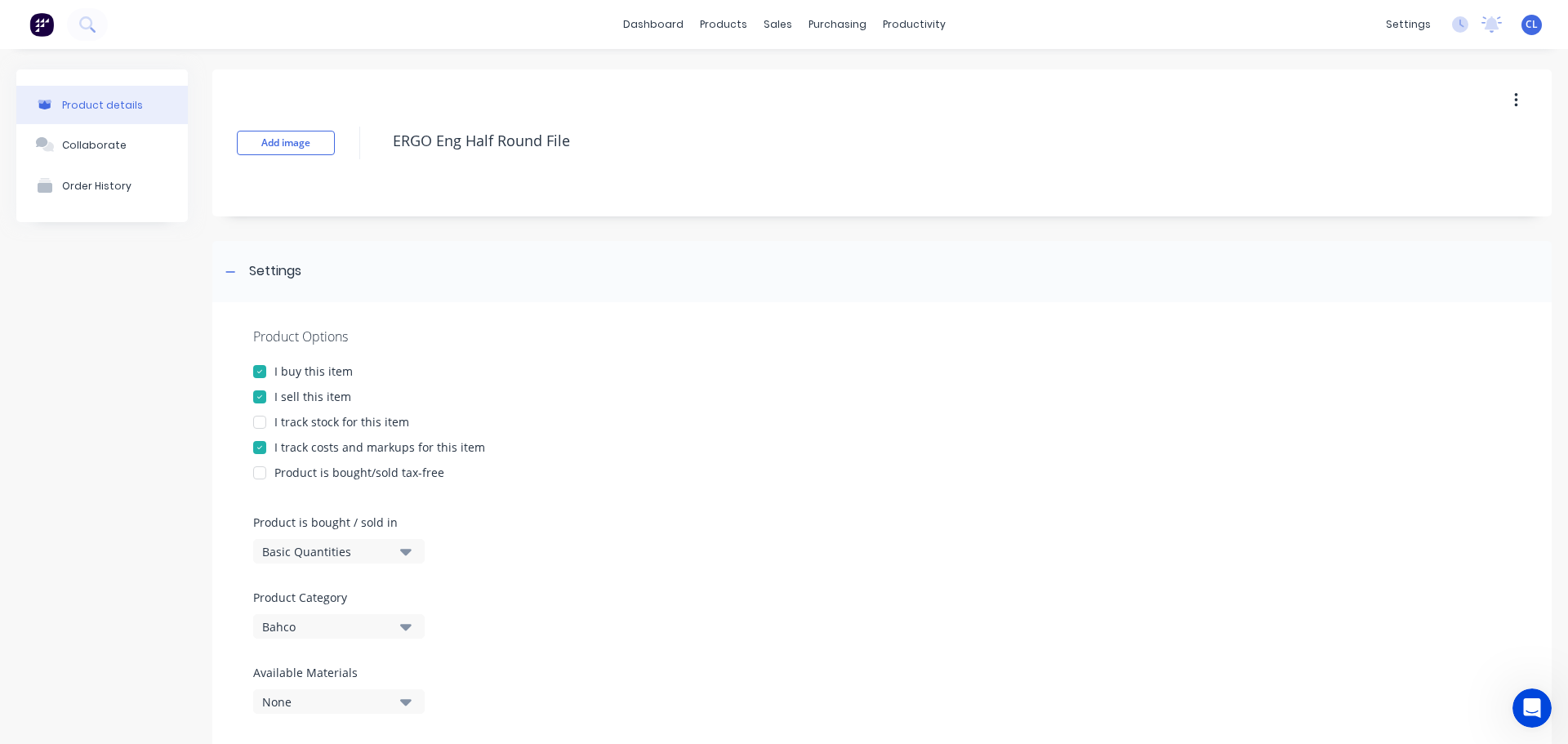
click at [263, 448] on div at bounding box center [260, 447] width 33 height 33
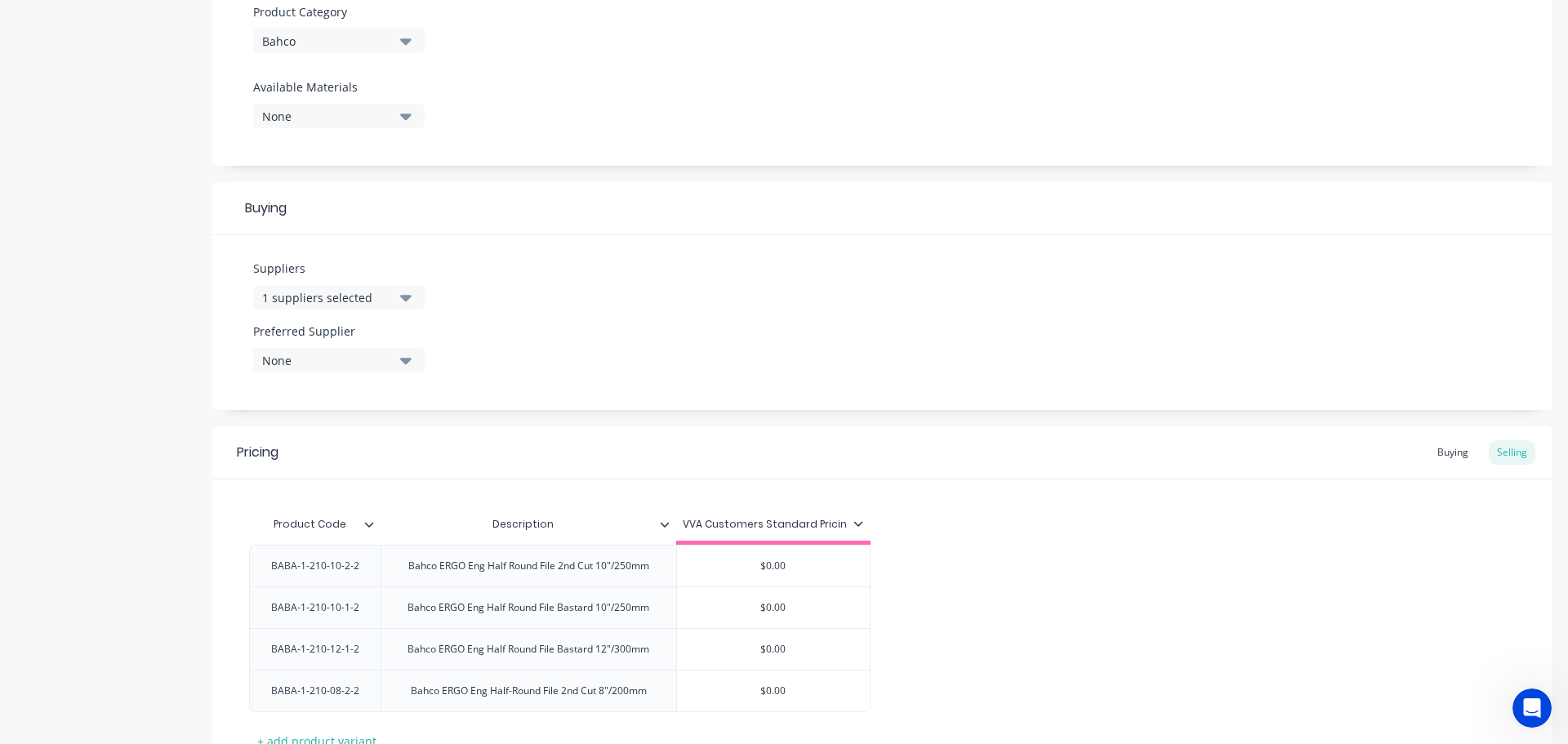
scroll to position [715, 0]
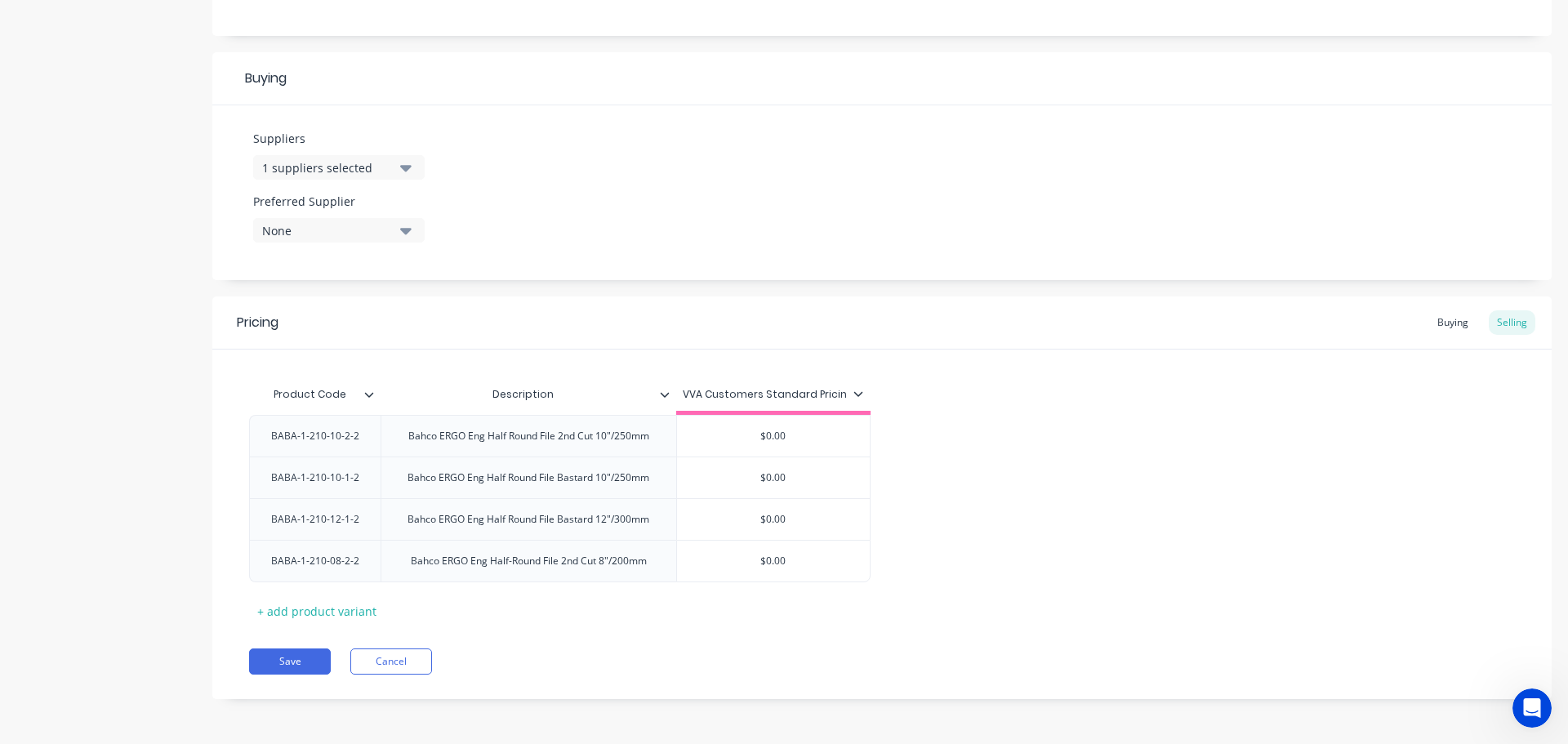
click at [275, 645] on div "Pricing Buying Selling Product Code Description VVA Customers Standard Pricin B…" at bounding box center [882, 497] width 1340 height 402
click at [278, 664] on button "Save" at bounding box center [290, 661] width 81 height 26
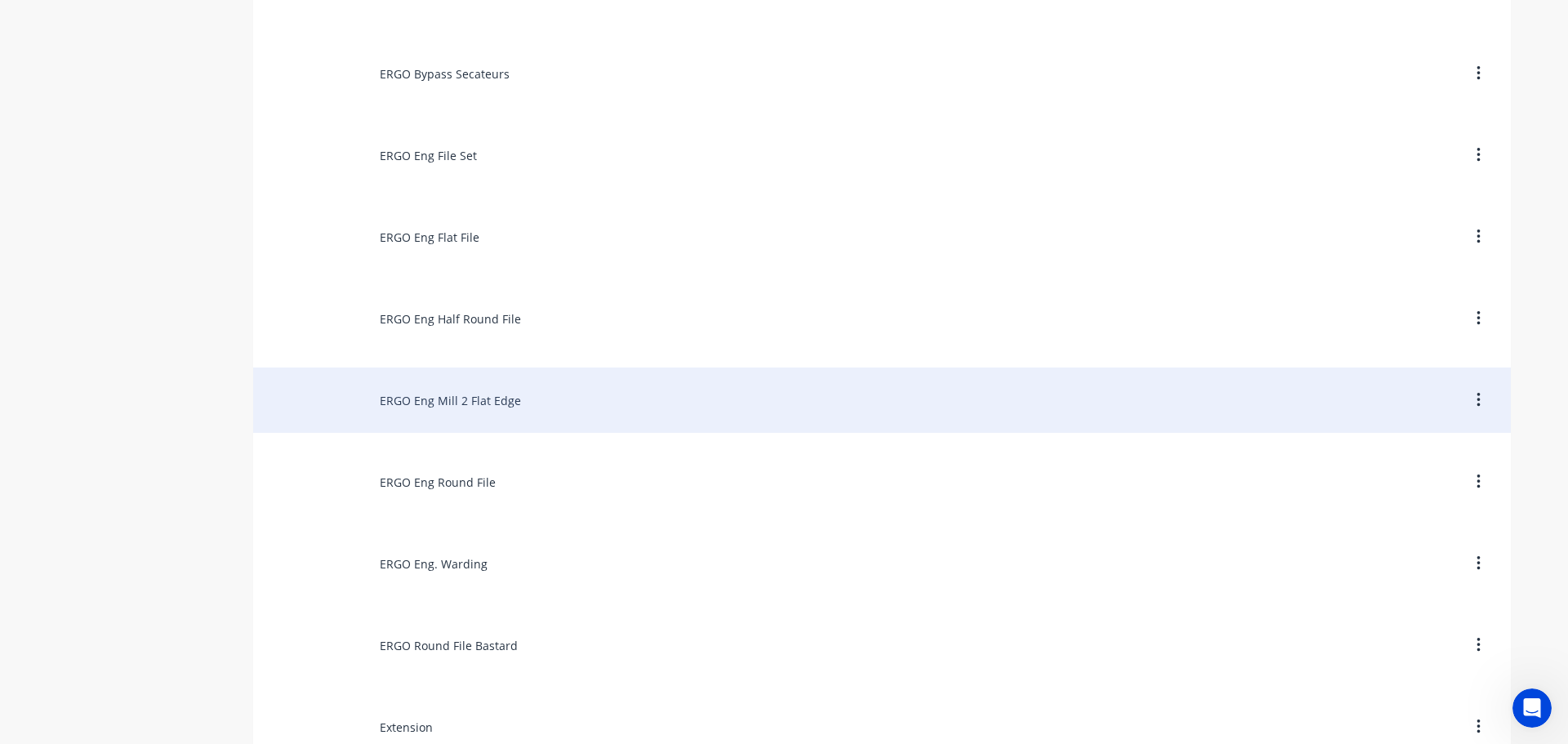
scroll to position [4980, 0]
click at [464, 396] on div "ERGO Eng Round File" at bounding box center [882, 400] width 1257 height 65
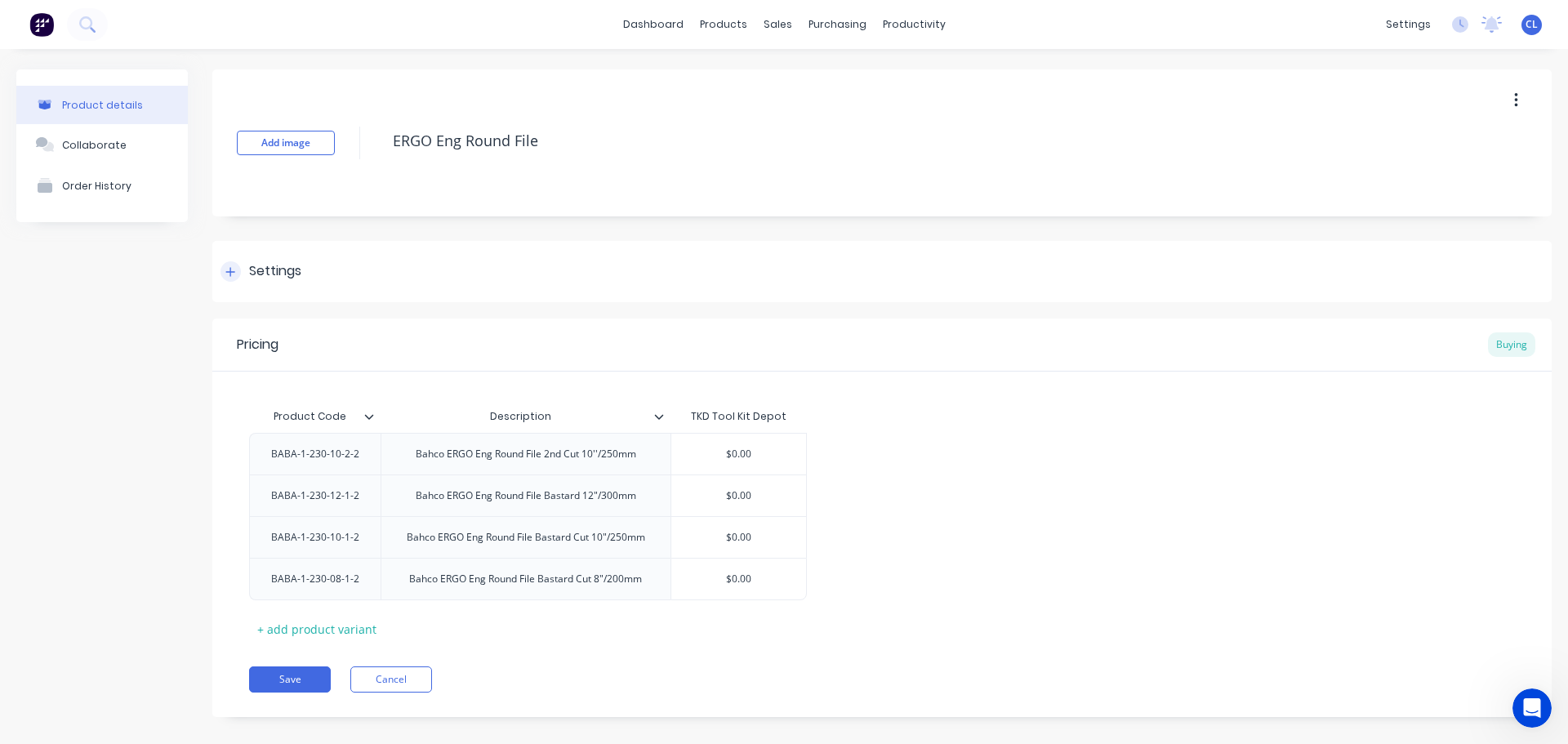
click at [250, 288] on div "Settings" at bounding box center [882, 271] width 1340 height 61
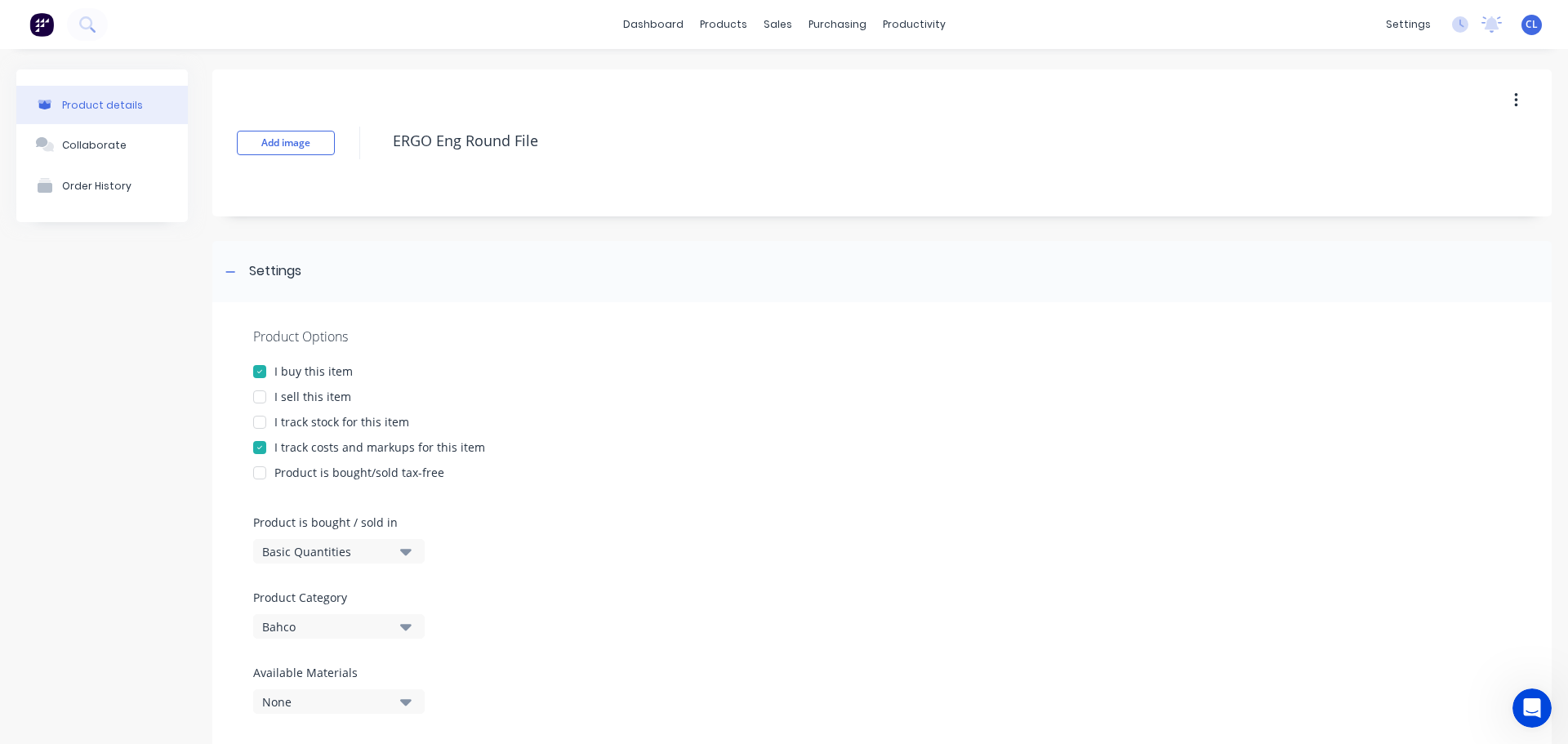
click at [259, 433] on div at bounding box center [260, 447] width 33 height 33
click at [262, 395] on div at bounding box center [260, 397] width 33 height 33
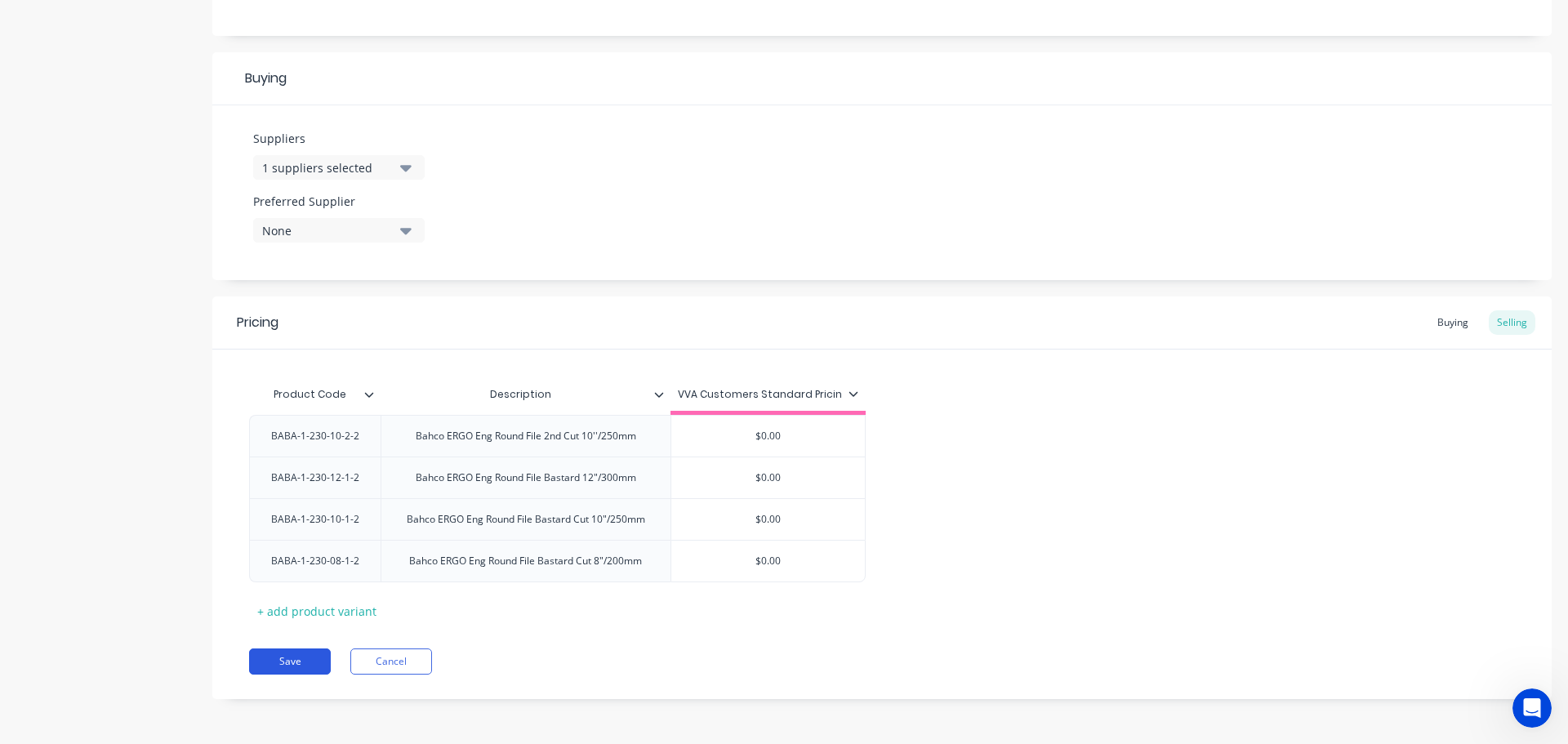
click at [292, 652] on button "Save" at bounding box center [290, 661] width 81 height 26
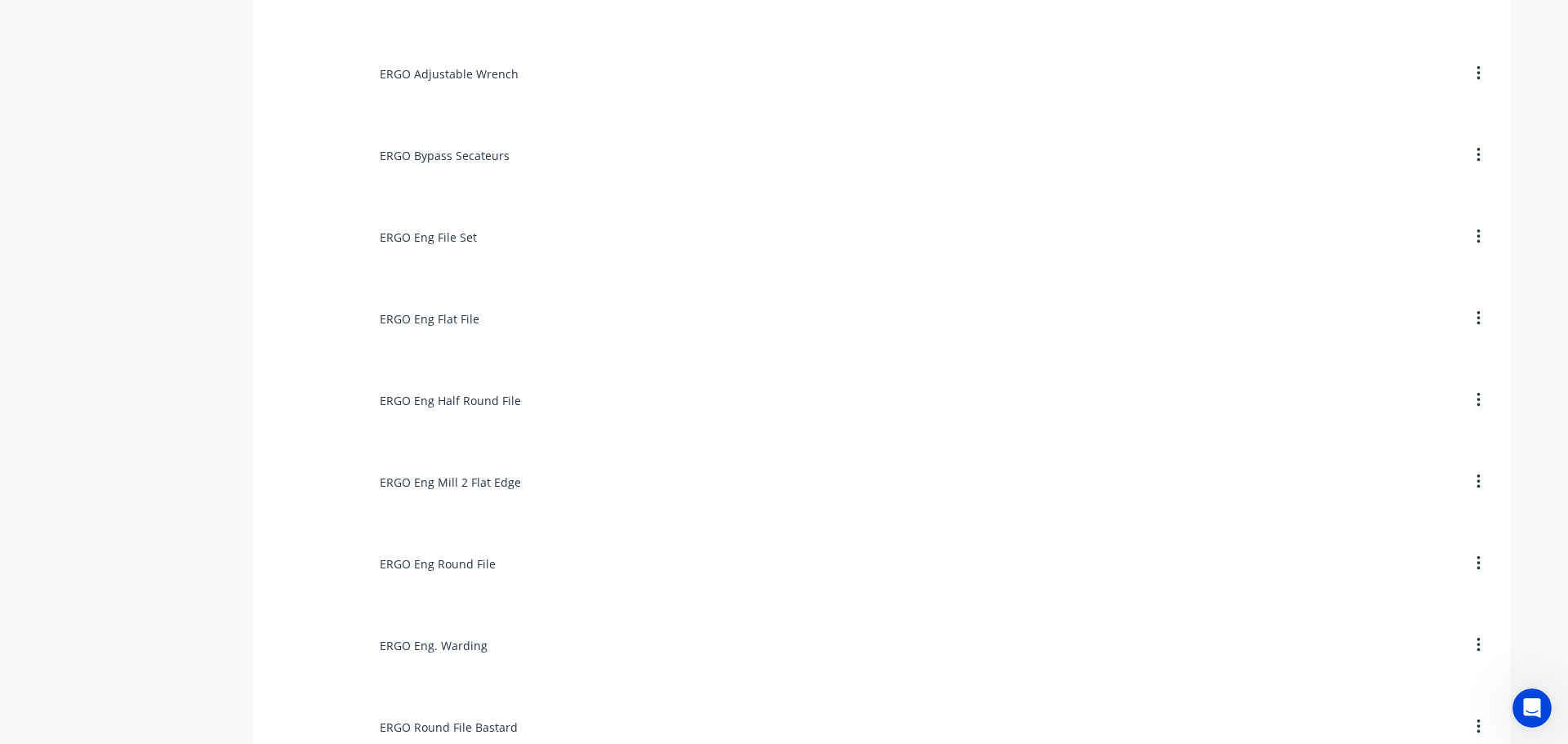
scroll to position [4898, 0]
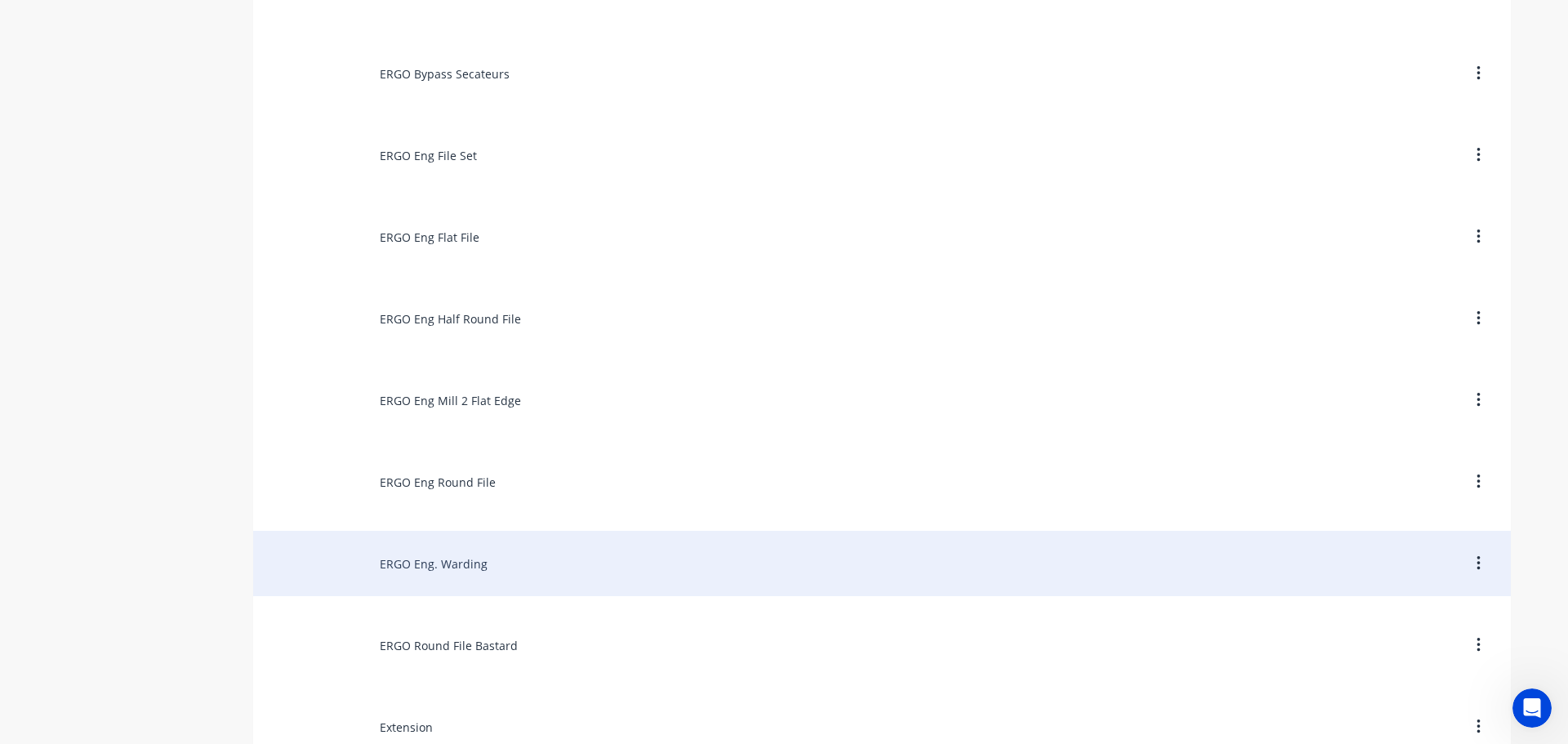
click at [397, 557] on div "ERGO Eng. Warding" at bounding box center [882, 562] width 1257 height 65
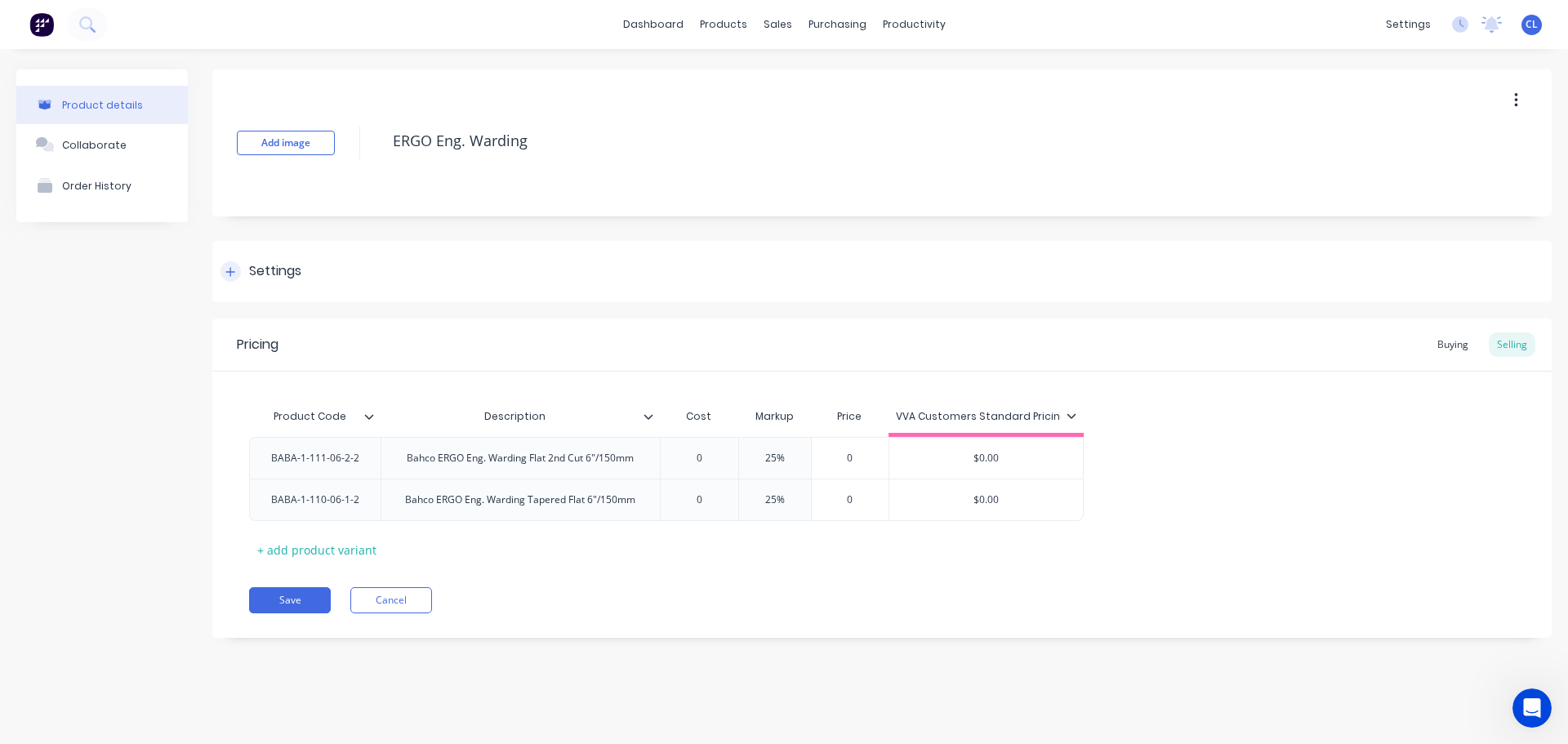
click at [273, 286] on div "Settings" at bounding box center [882, 271] width 1340 height 61
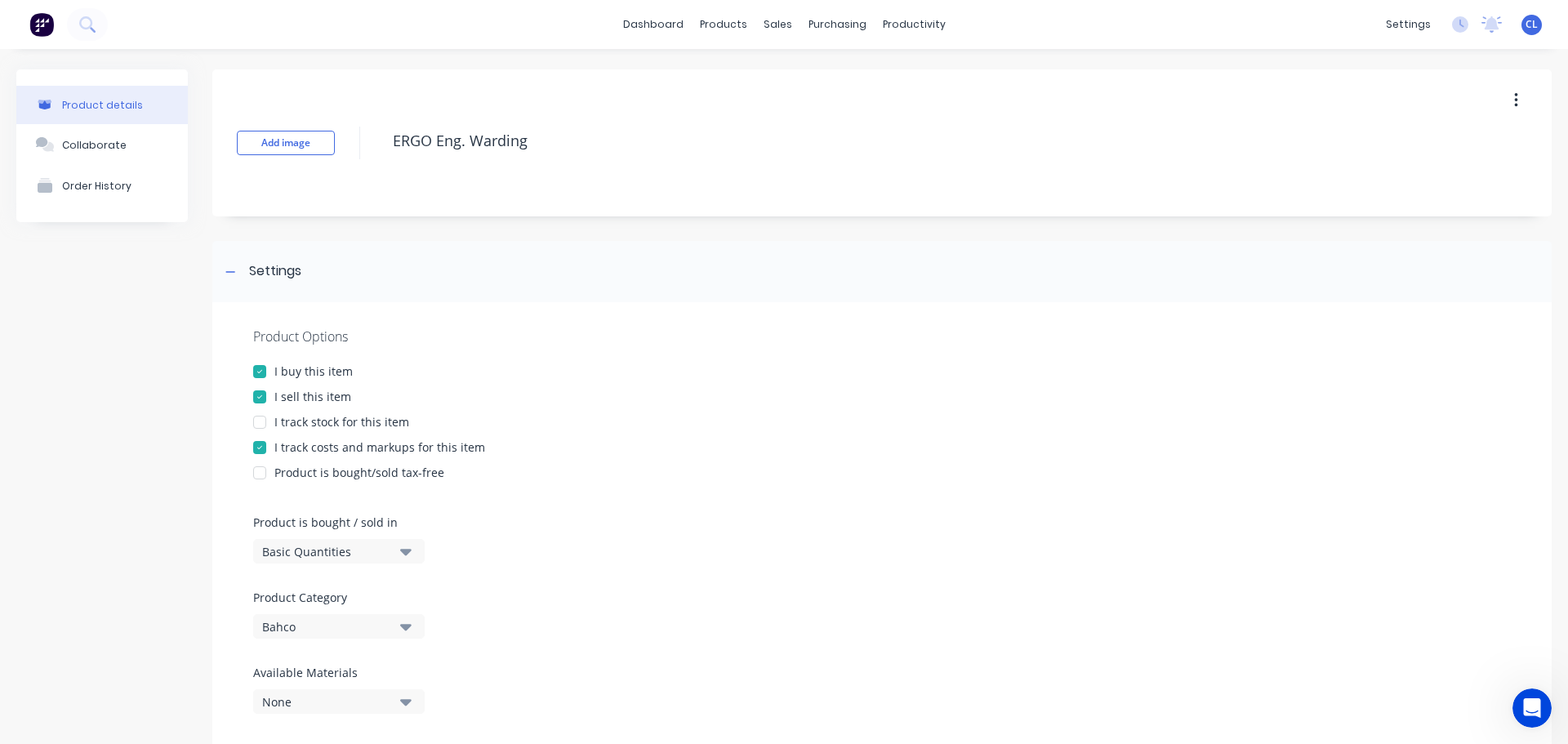
click at [268, 455] on div at bounding box center [260, 447] width 33 height 33
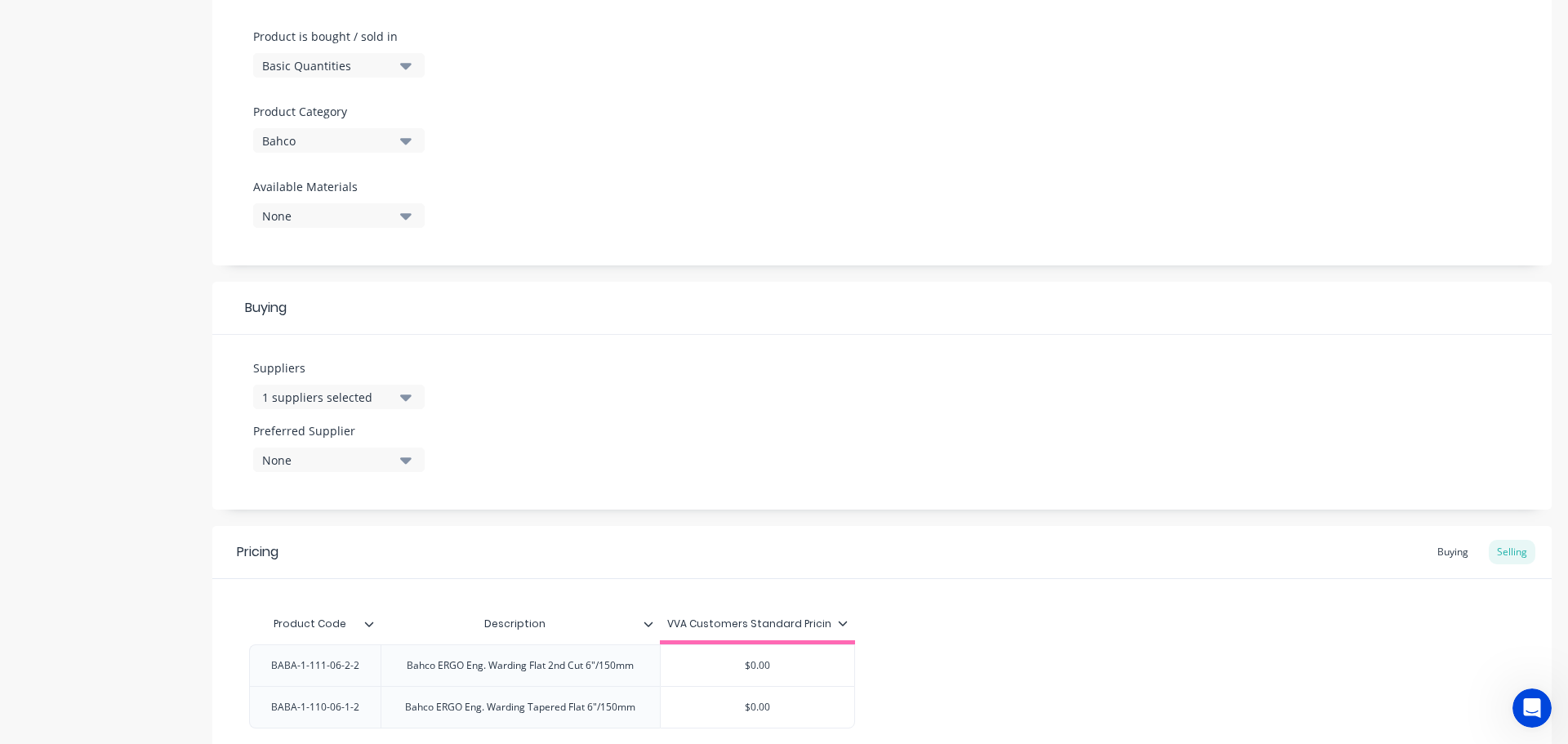
scroll to position [632, 0]
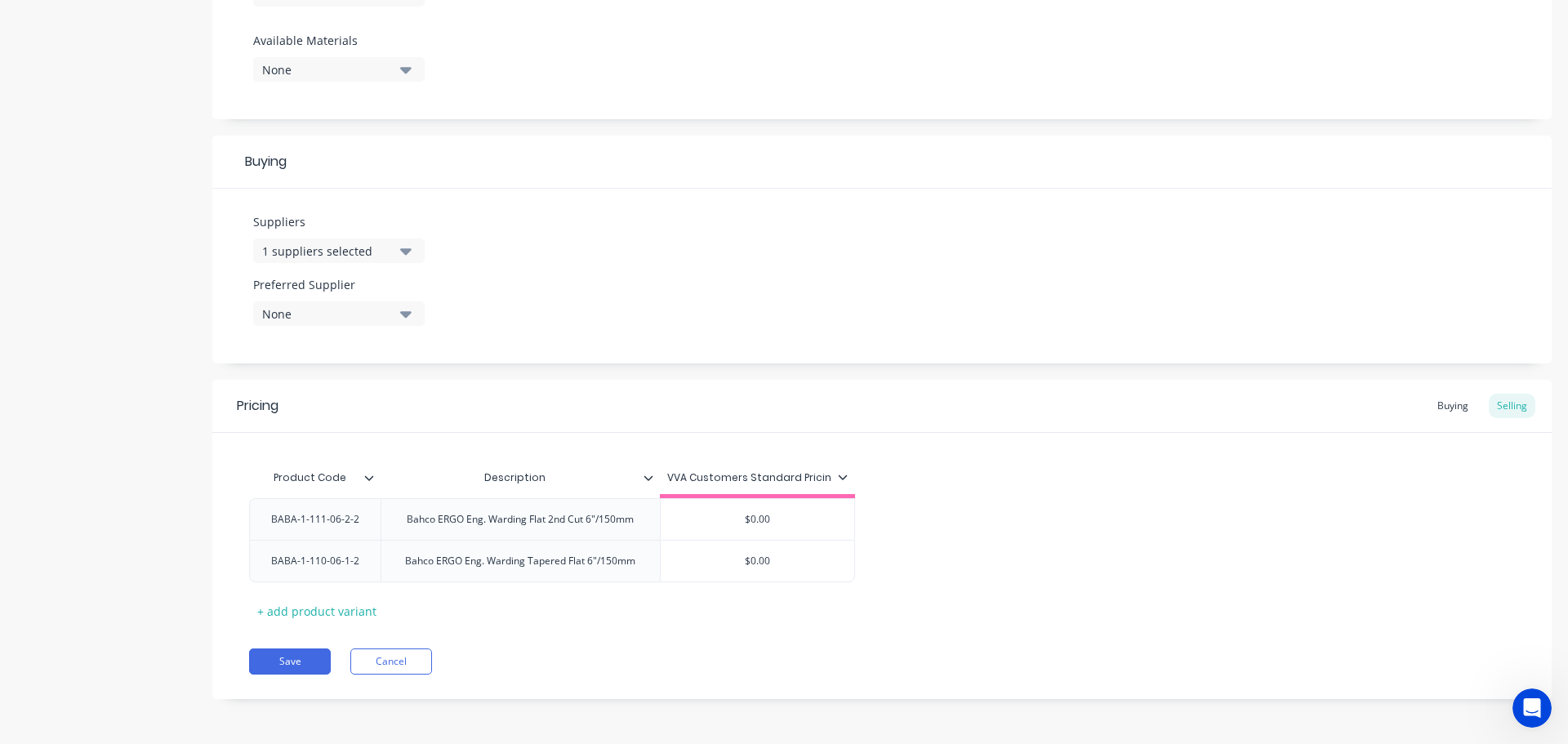
click at [294, 642] on div "Pricing Buying Selling Product Code Description VVA Customers Standard Pricin B…" at bounding box center [882, 539] width 1340 height 319
click at [298, 657] on button "Save" at bounding box center [290, 661] width 81 height 26
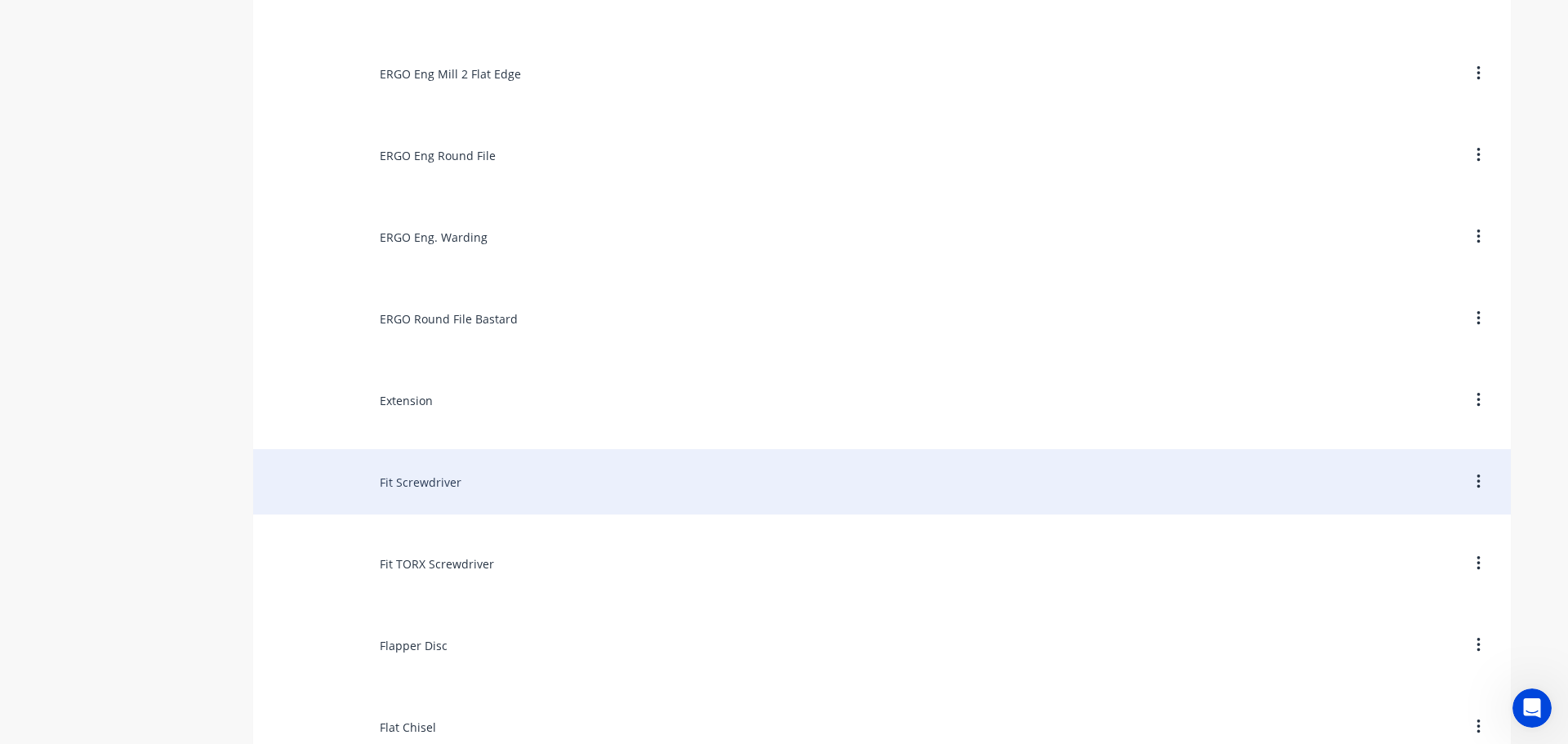
scroll to position [5143, 0]
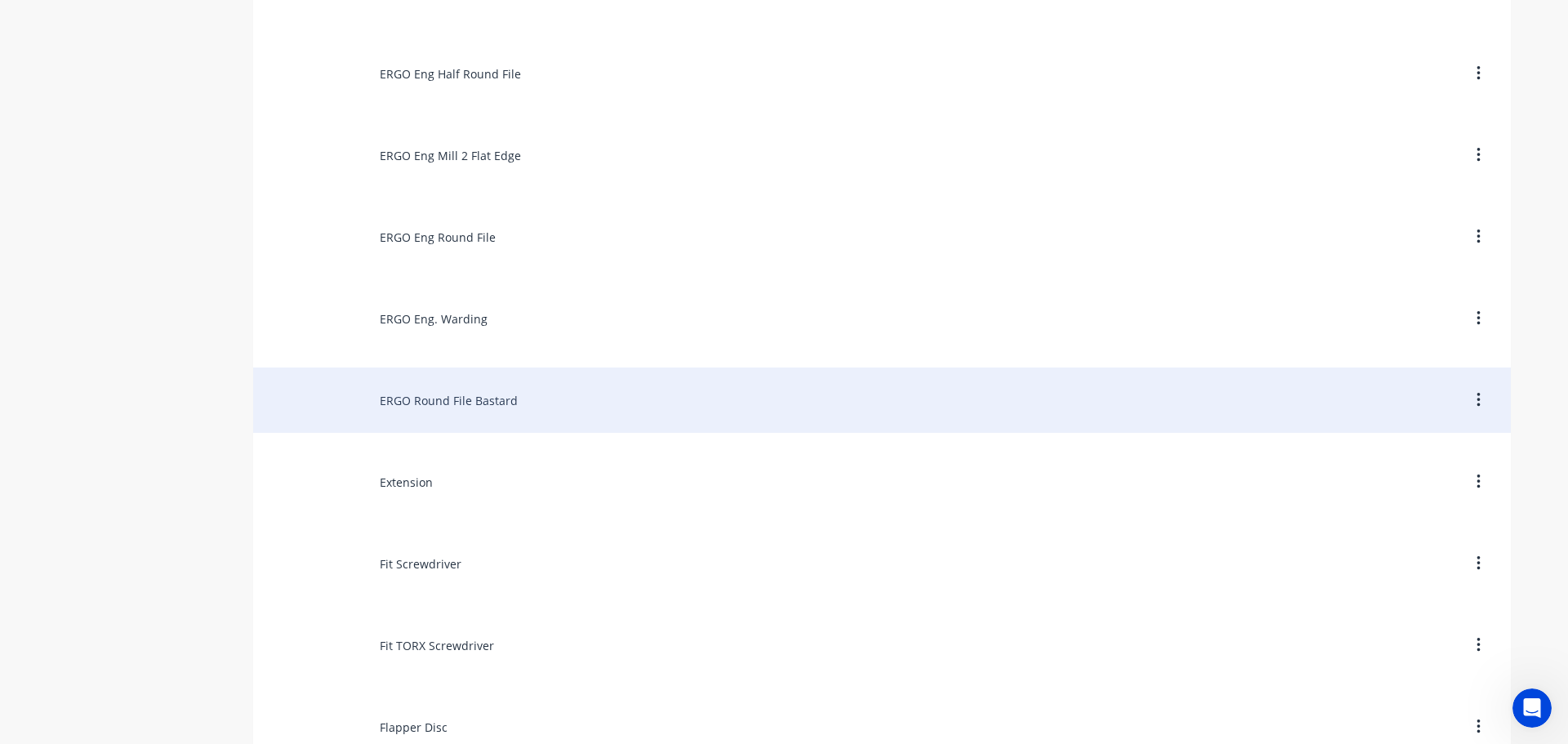
click at [368, 393] on div "ERGO Round File Bastard" at bounding box center [882, 400] width 1257 height 65
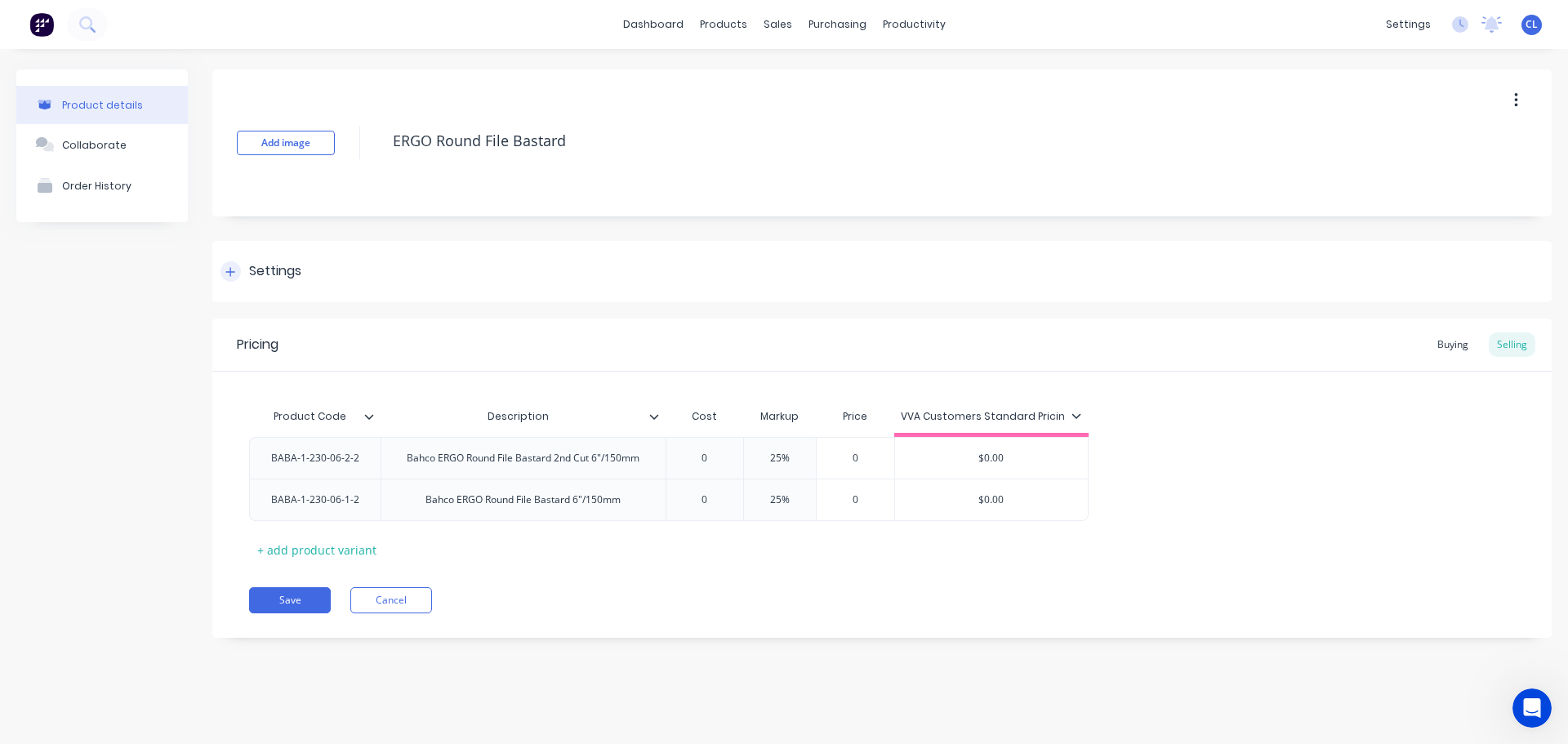
click at [241, 272] on div "Settings" at bounding box center [260, 272] width 80 height 21
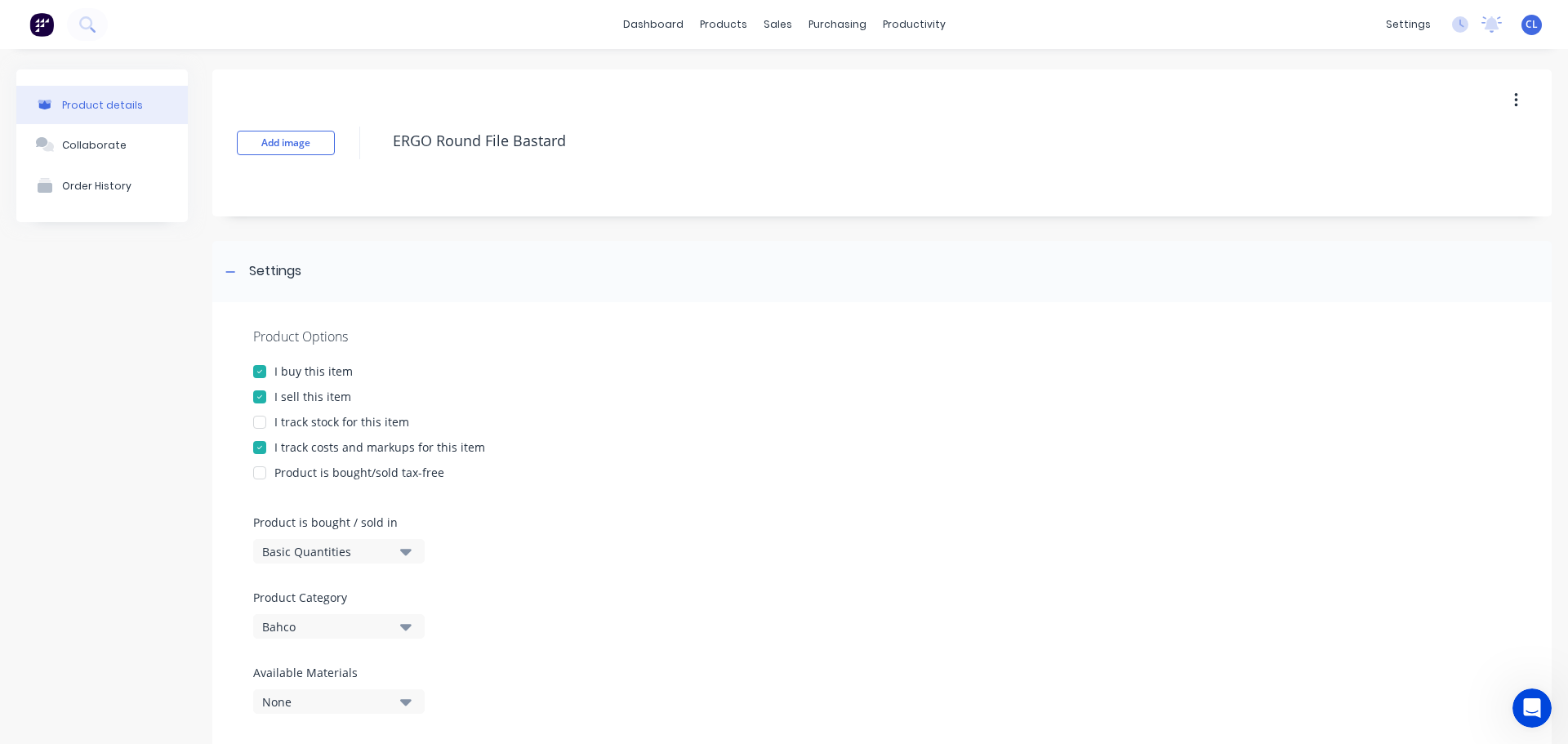
click at [256, 451] on div at bounding box center [260, 447] width 33 height 33
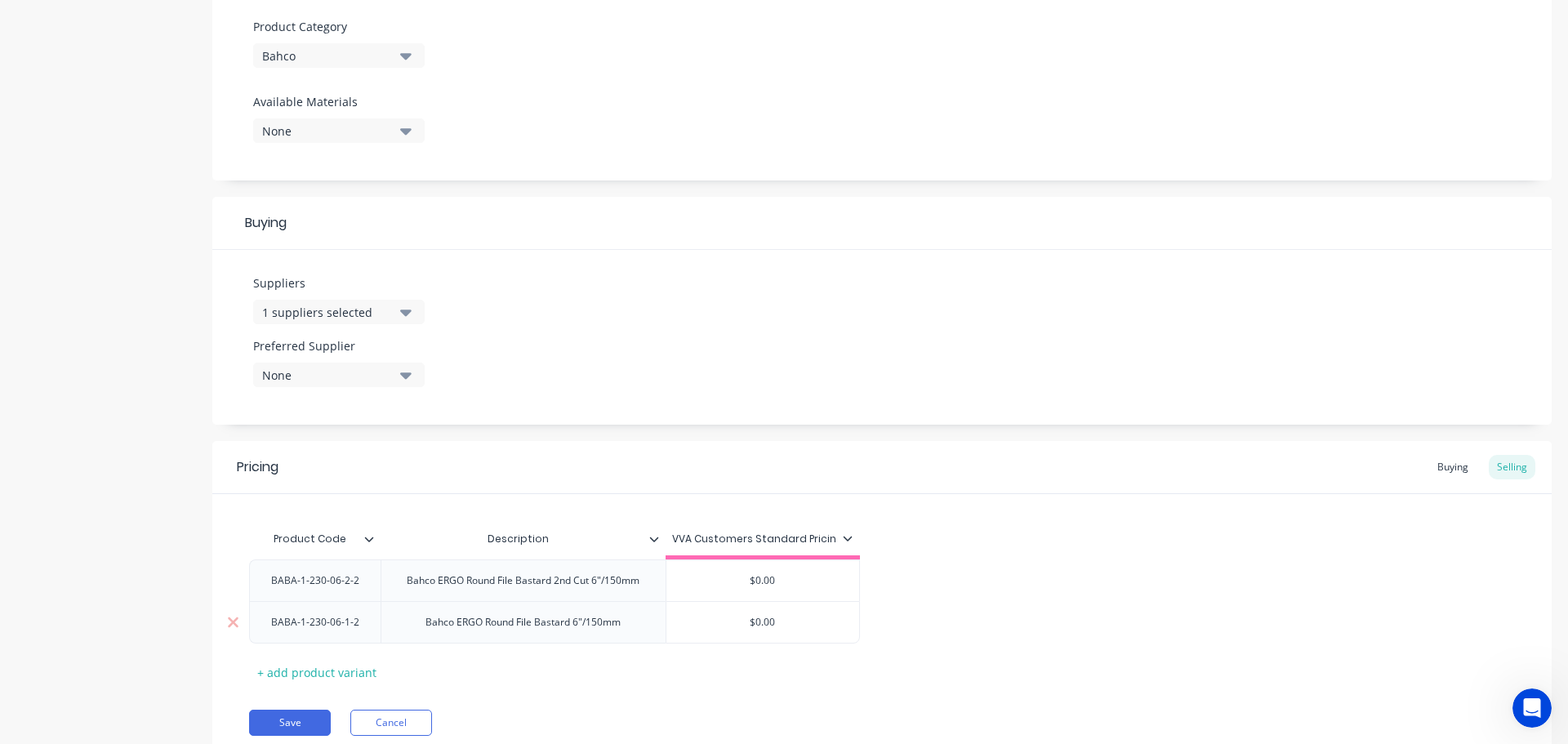
scroll to position [632, 0]
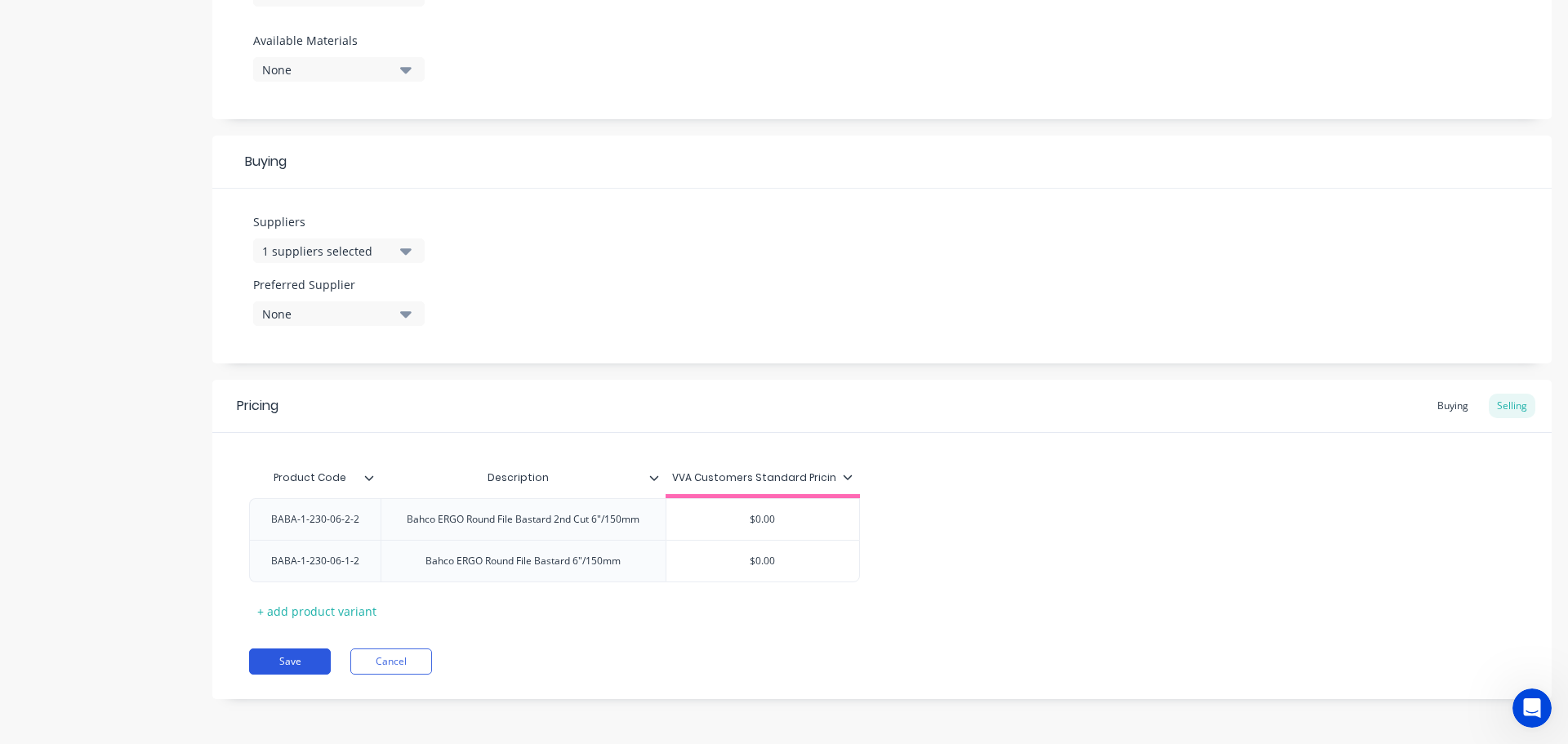
click at [289, 651] on button "Save" at bounding box center [290, 661] width 81 height 26
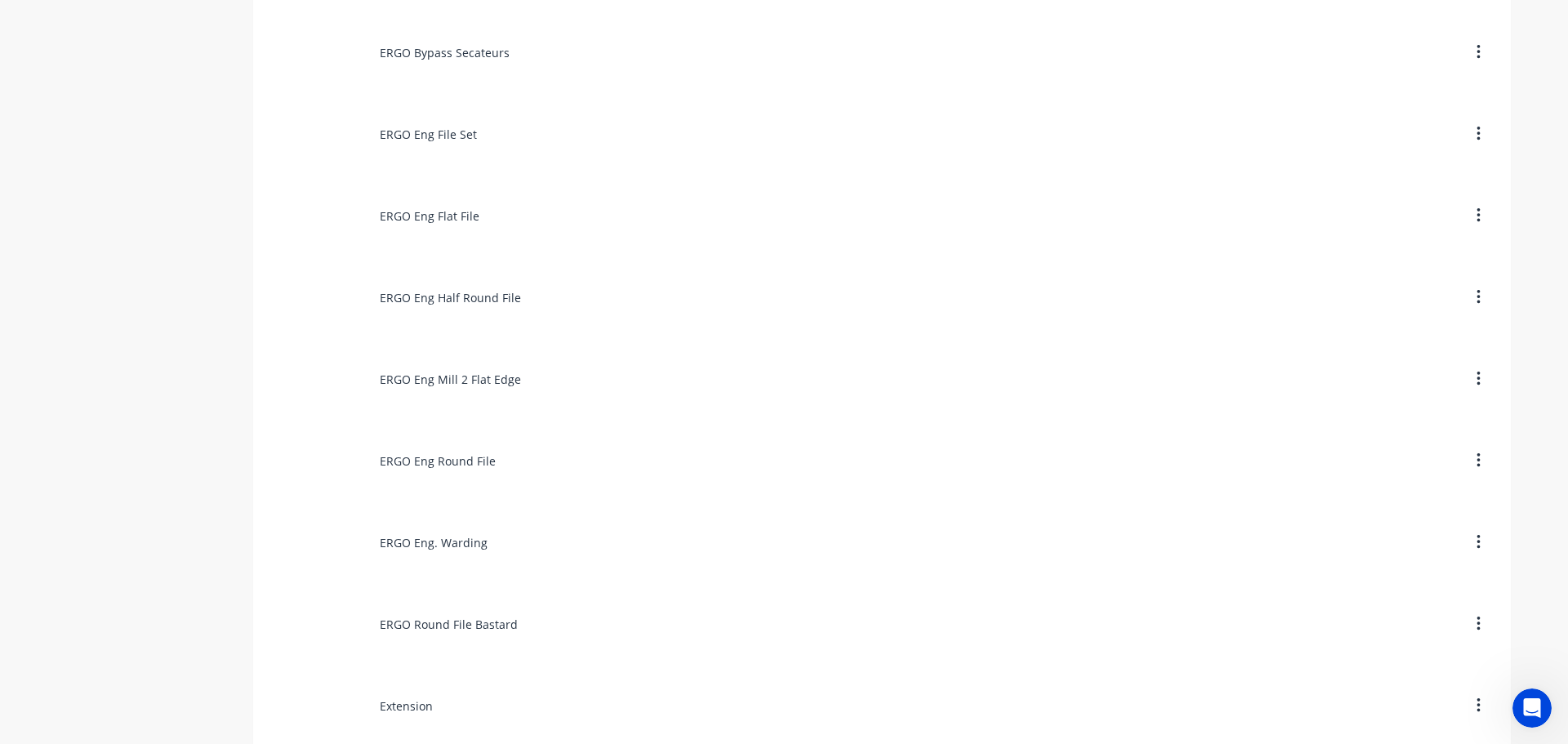
scroll to position [5388, 0]
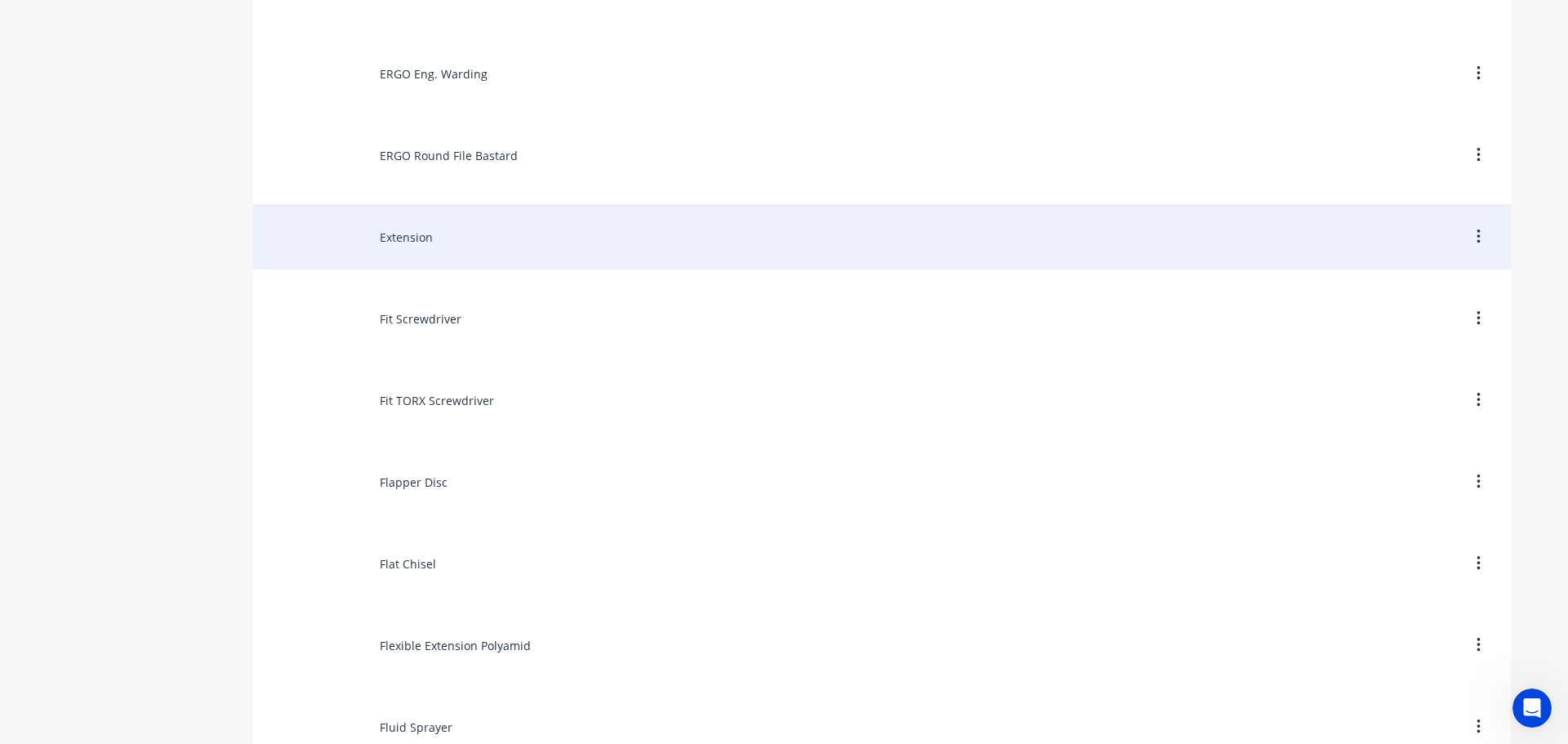
click at [389, 241] on div "Extension" at bounding box center [882, 236] width 1257 height 65
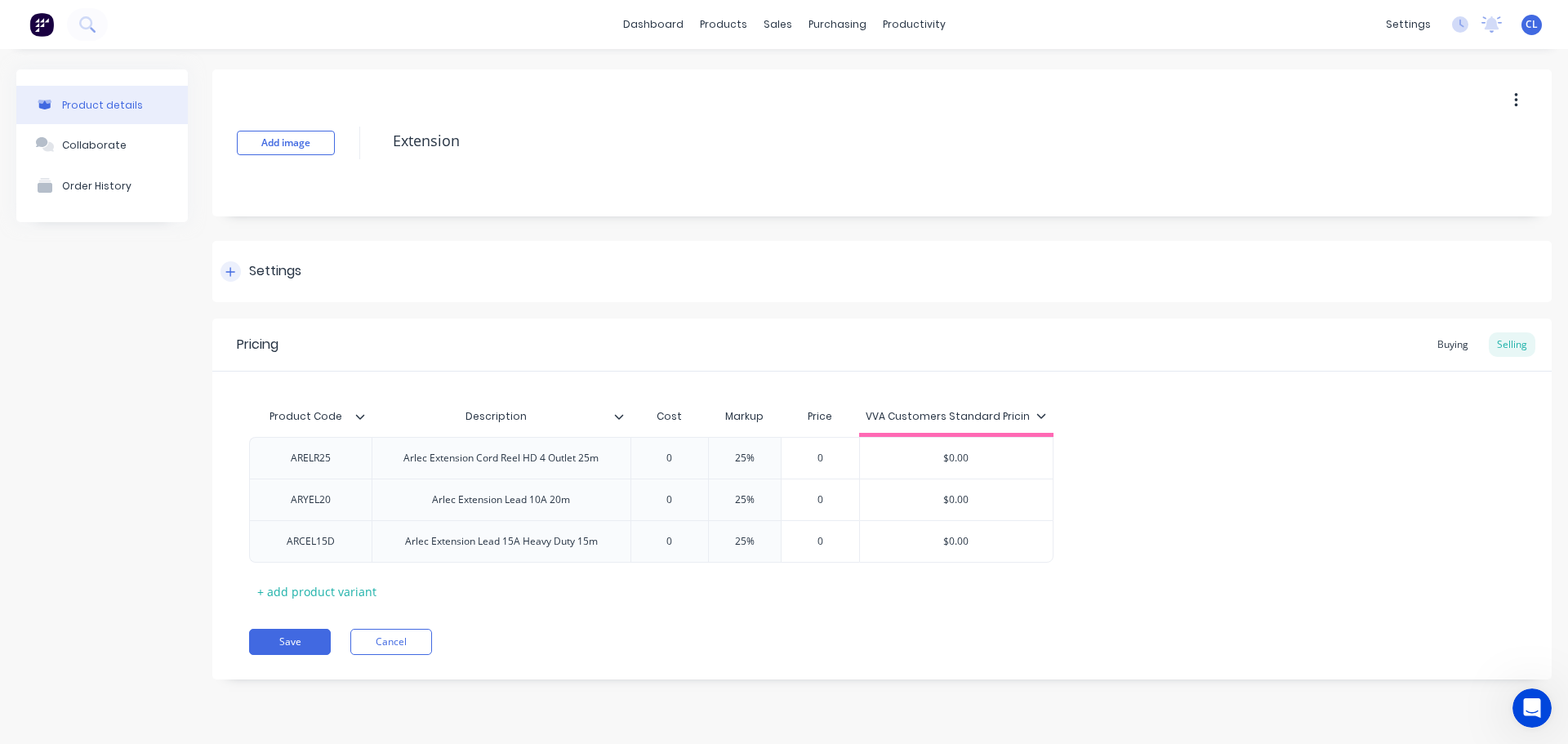
click at [241, 271] on div "Settings" at bounding box center [260, 272] width 80 height 21
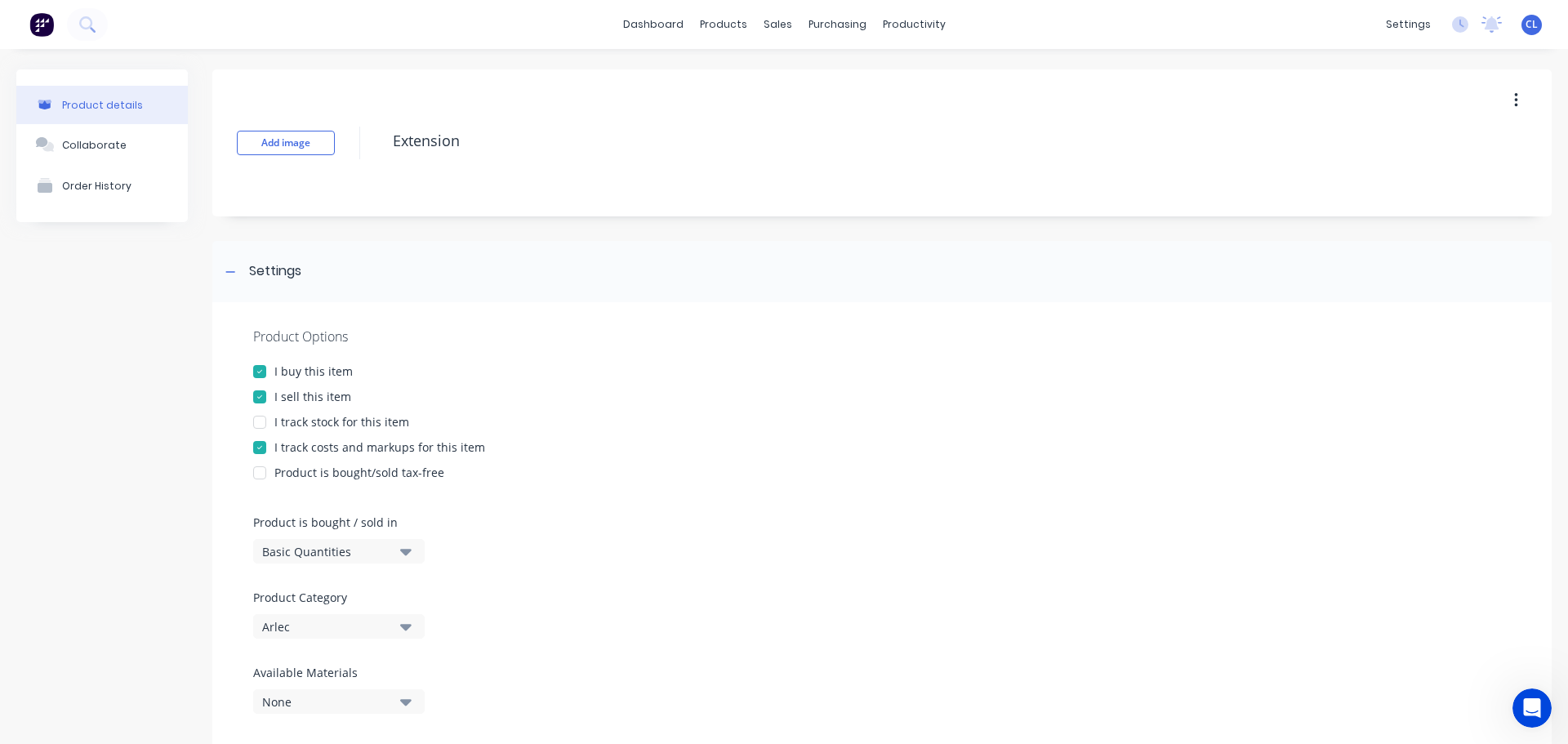
click at [270, 442] on div at bounding box center [260, 447] width 33 height 33
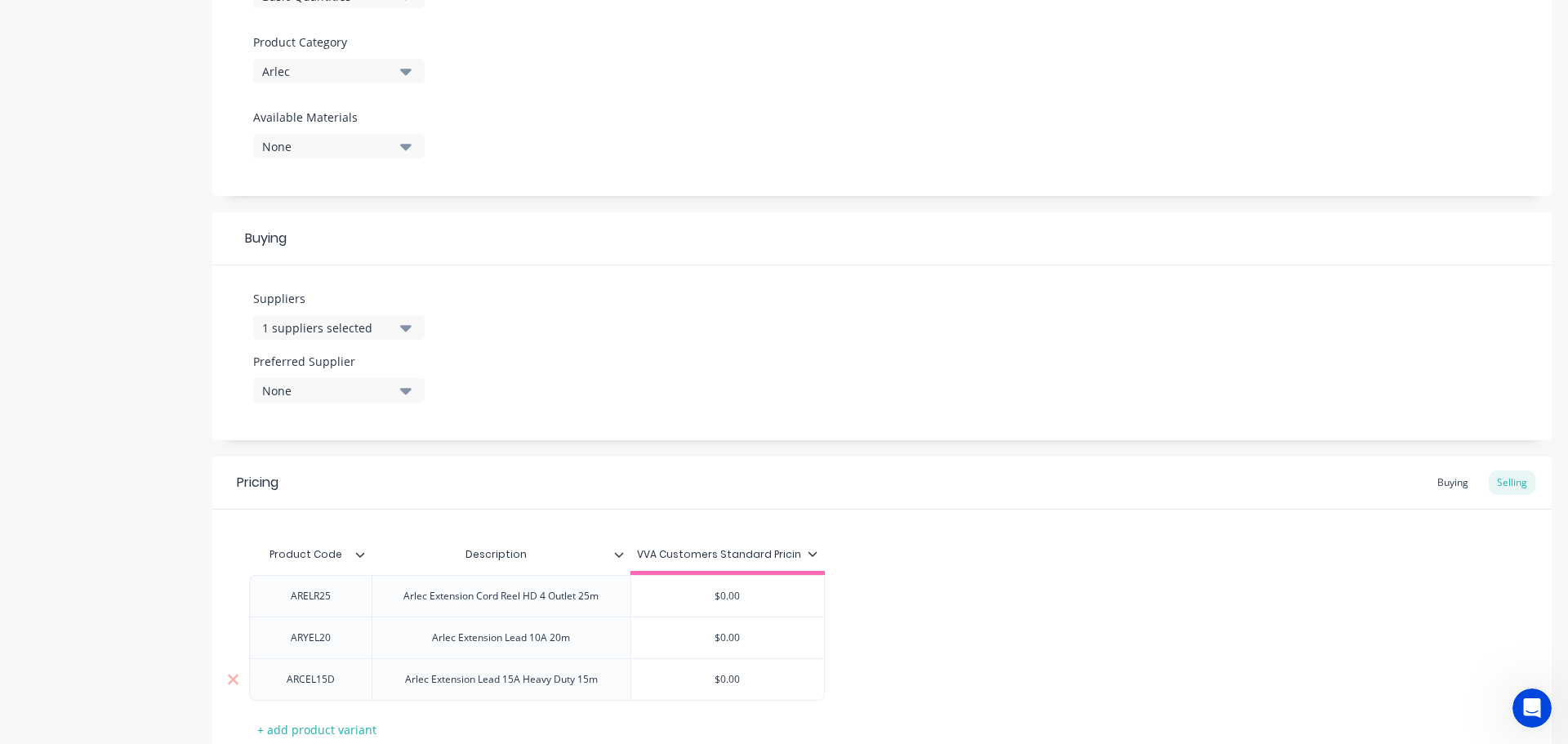
scroll to position [673, 0]
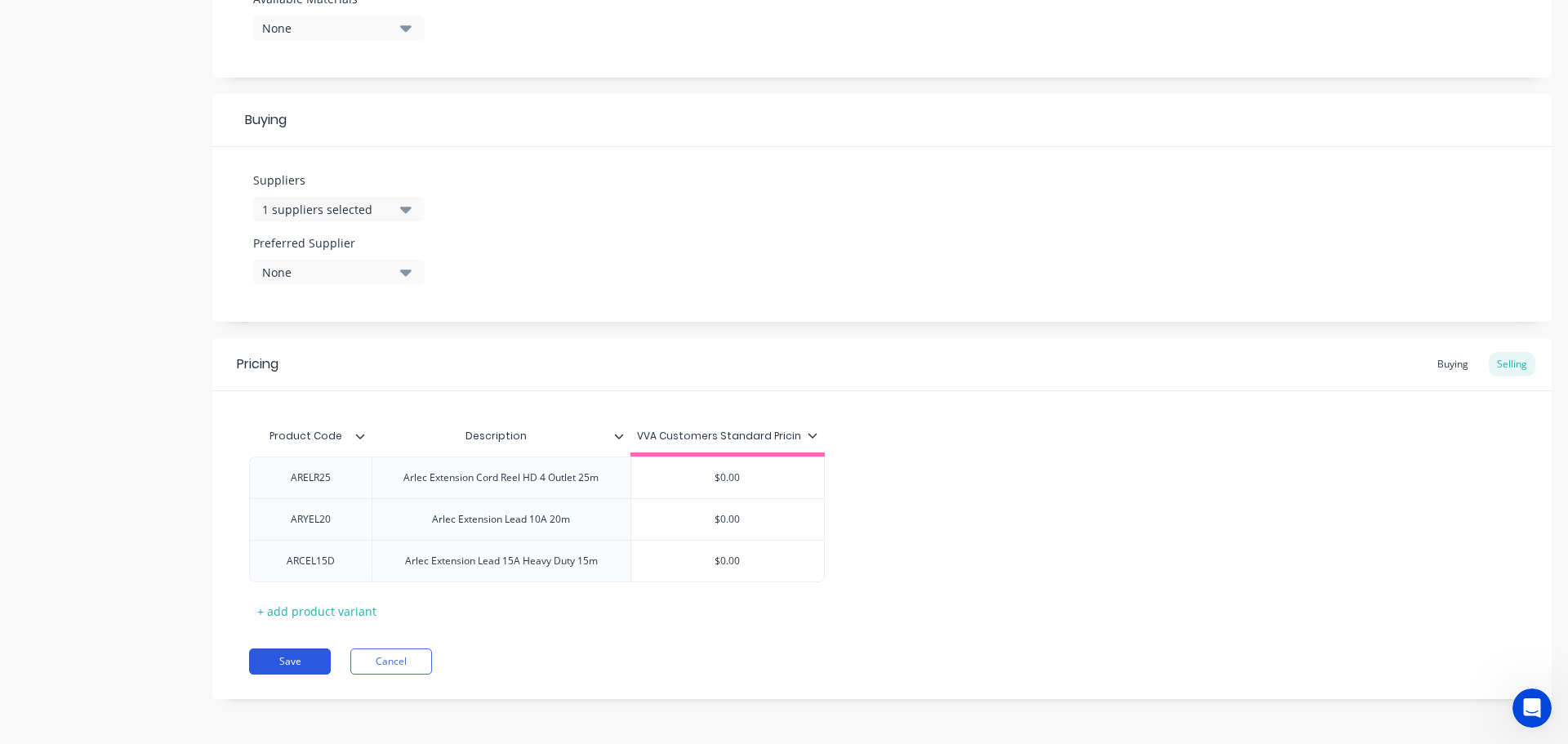
click at [301, 666] on button "Save" at bounding box center [290, 661] width 81 height 26
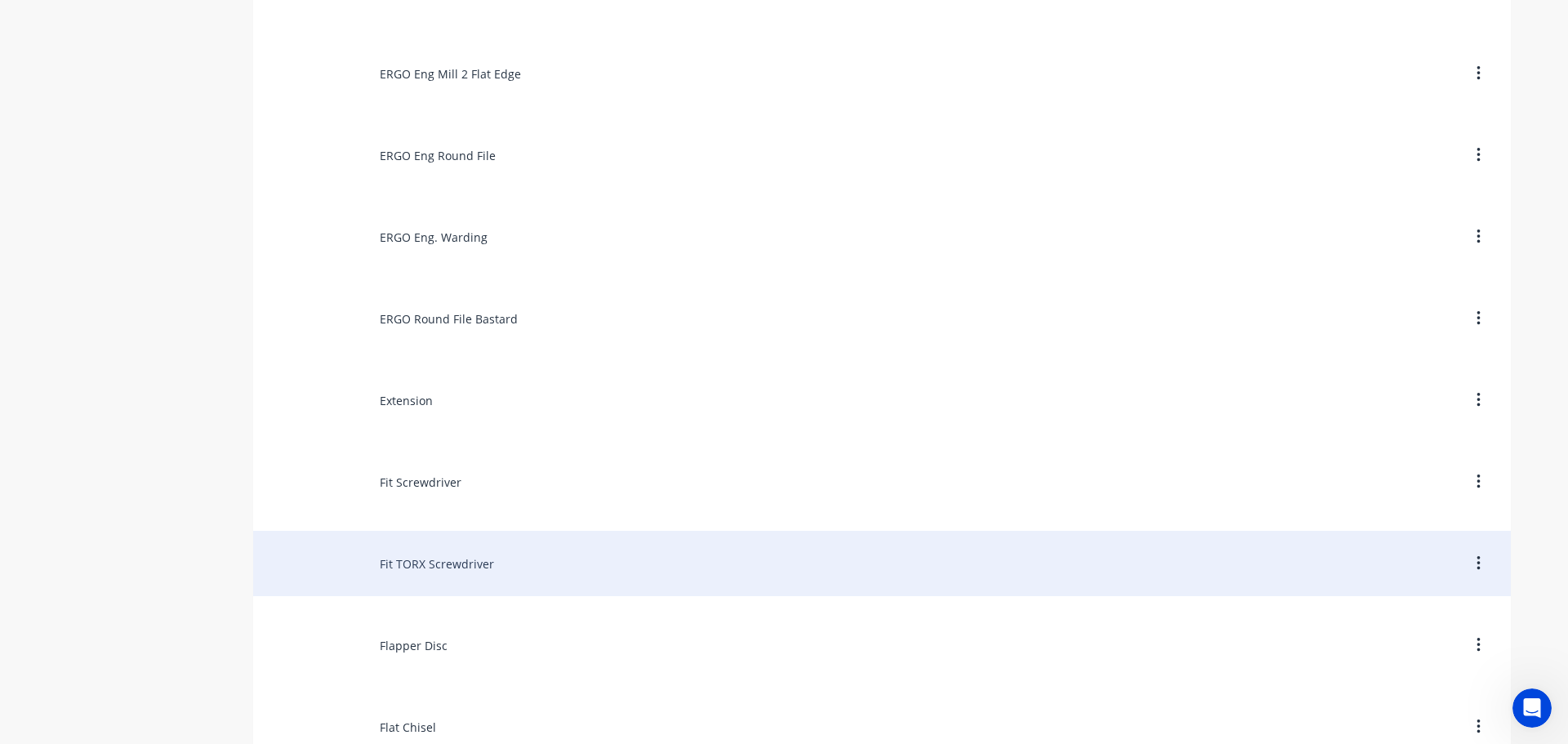
scroll to position [5388, 0]
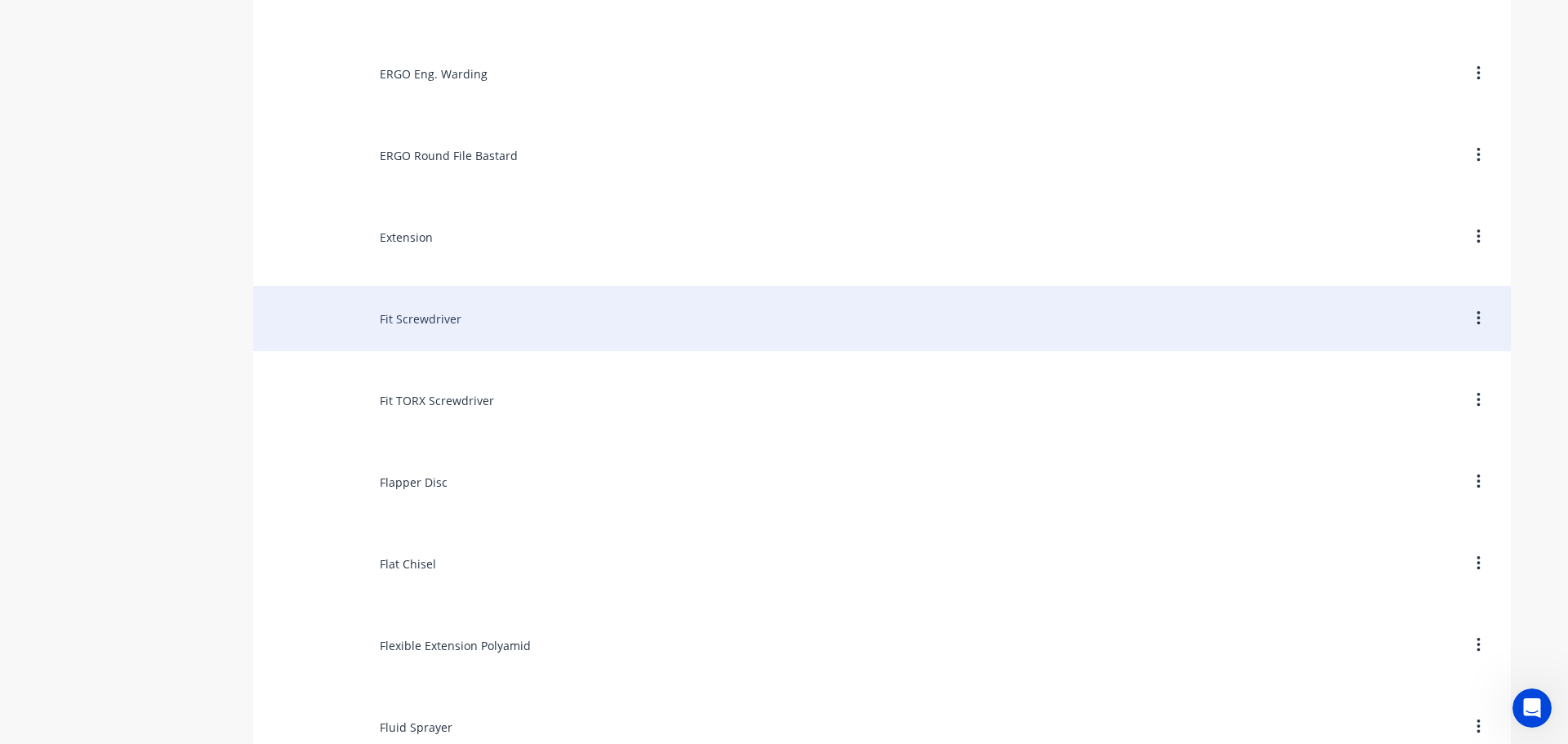
click at [408, 322] on div "Fit Screwdriver" at bounding box center [882, 317] width 1257 height 65
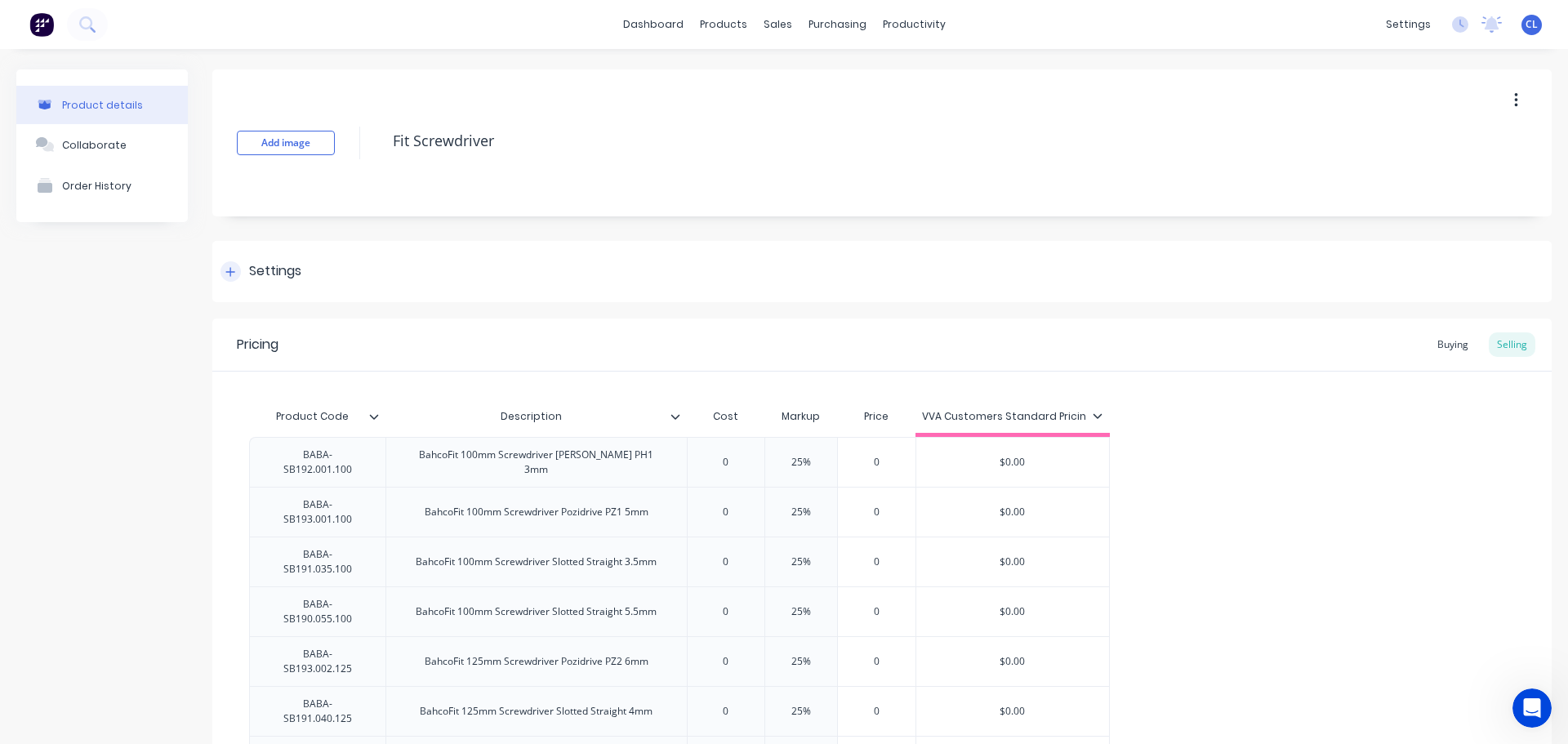
click at [291, 271] on div "Settings" at bounding box center [275, 272] width 52 height 21
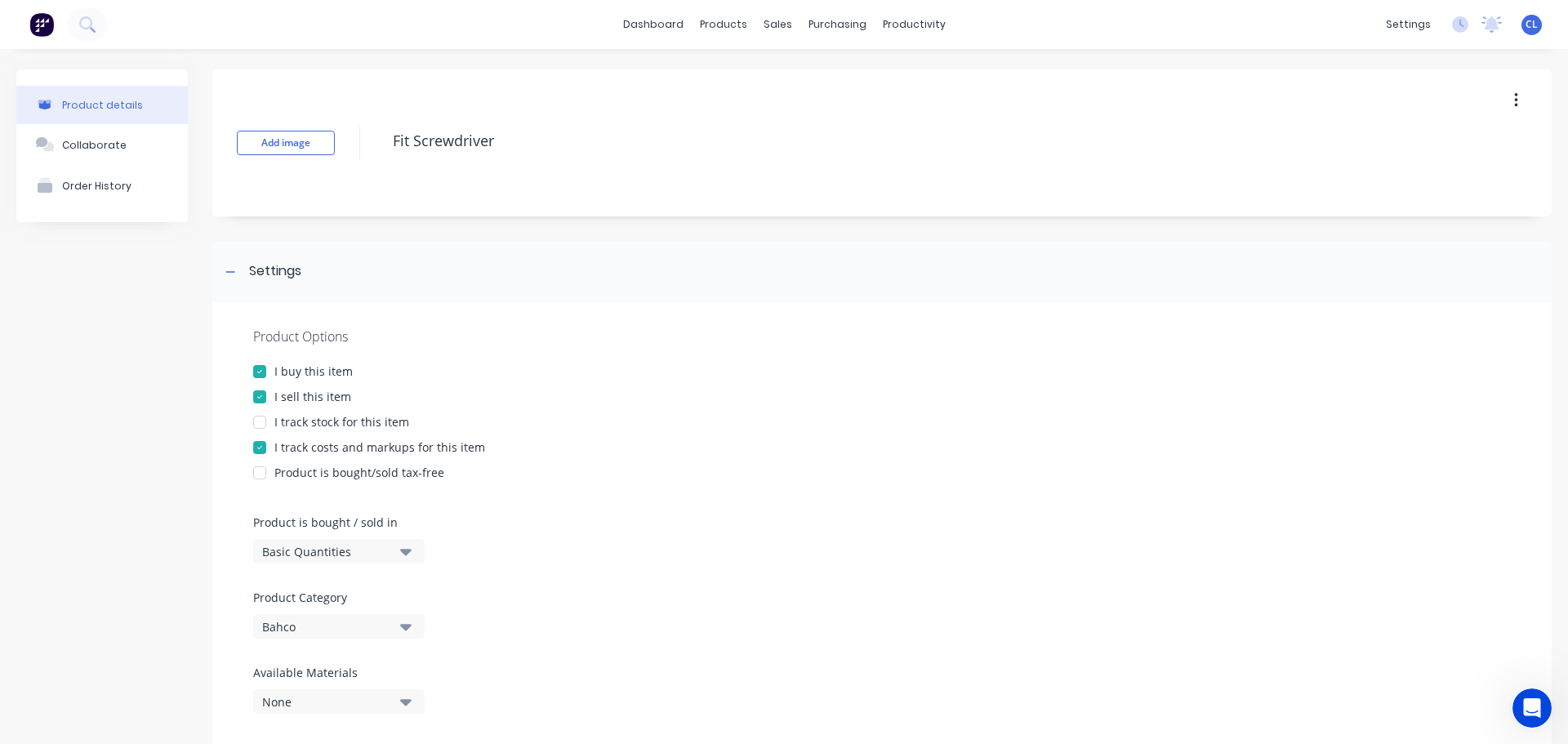
click at [258, 446] on div at bounding box center [260, 447] width 33 height 33
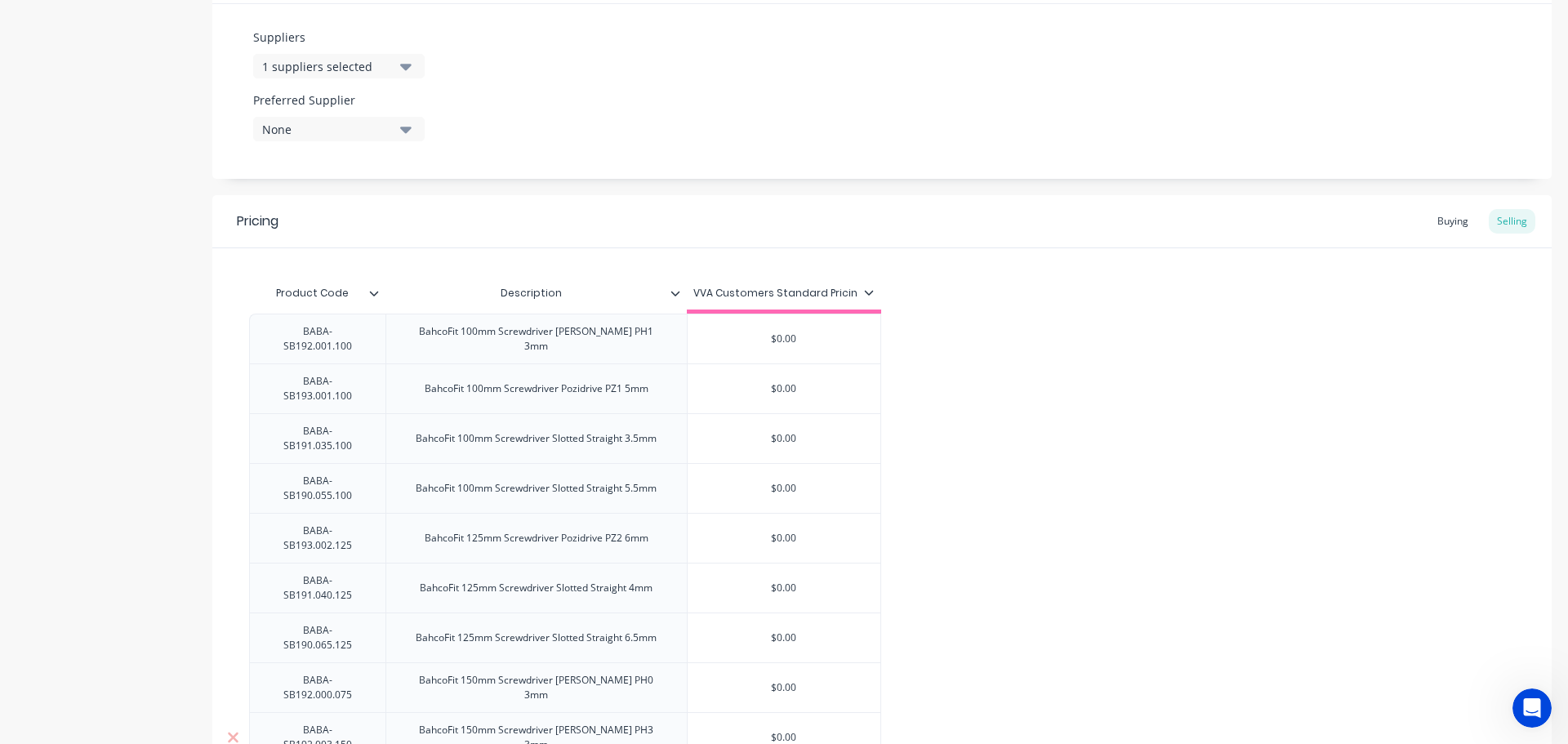
scroll to position [1215, 0]
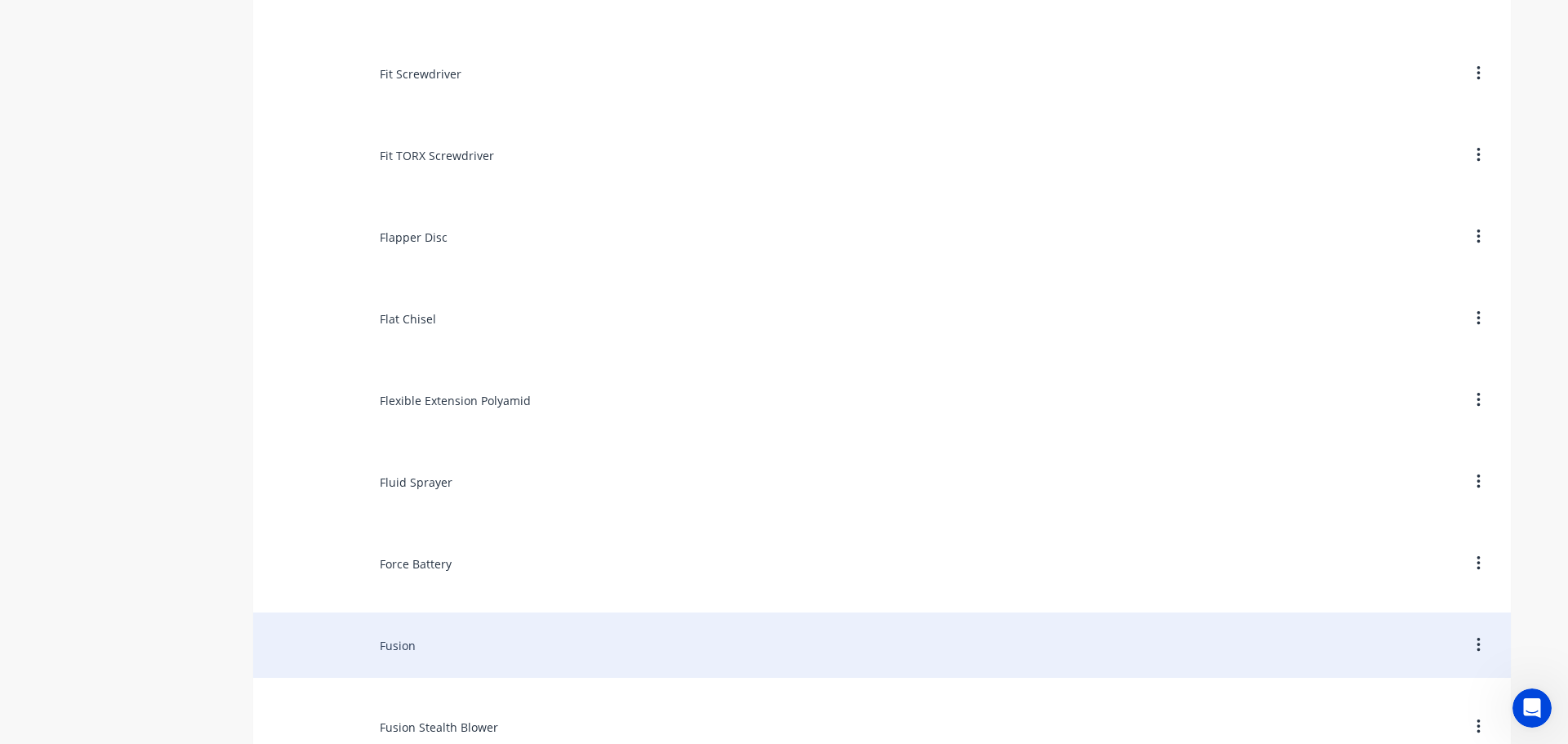
scroll to position [5551, 0]
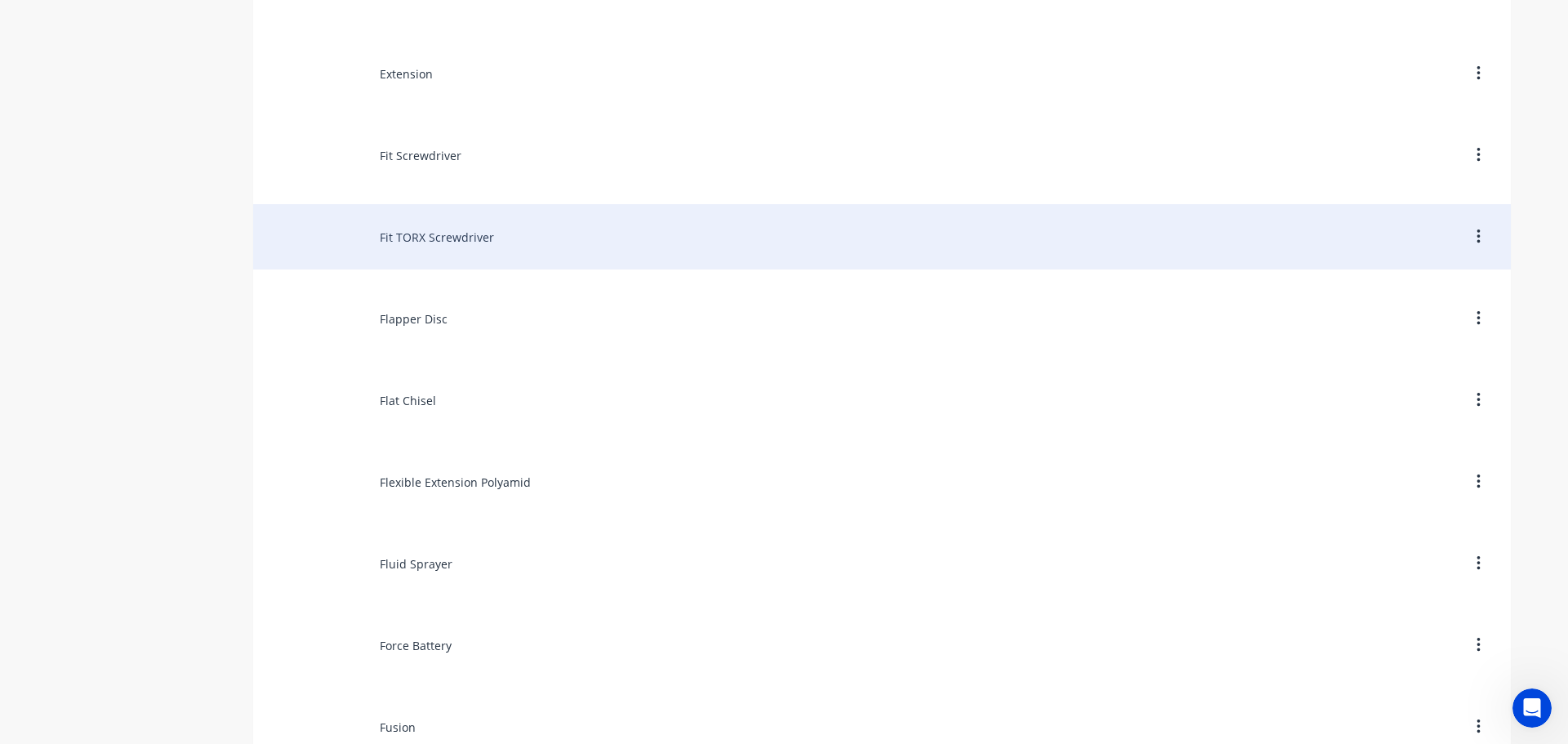
click at [413, 250] on div "Fit TORX Screwdriver" at bounding box center [882, 236] width 1257 height 65
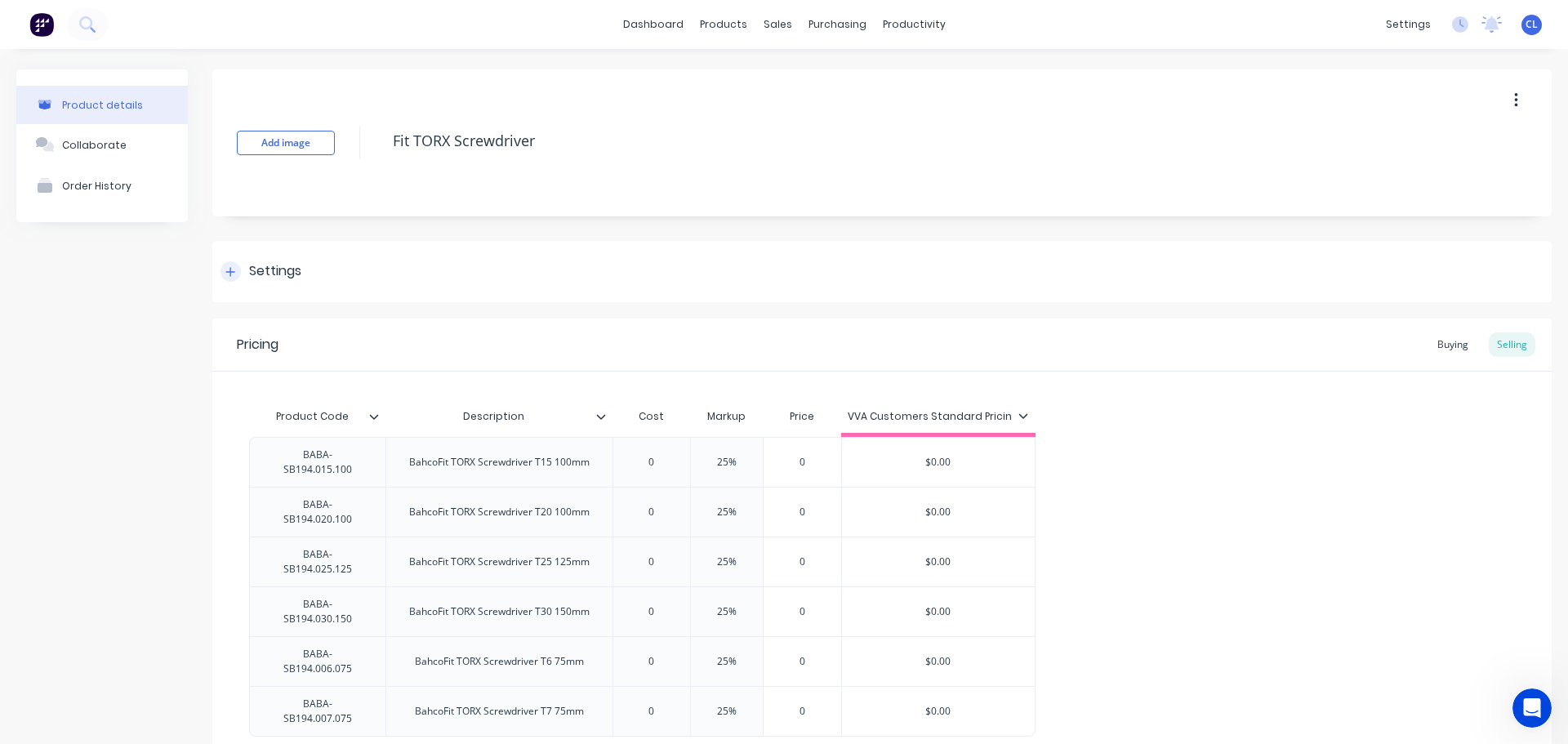
click at [344, 269] on div "Settings" at bounding box center [882, 271] width 1340 height 61
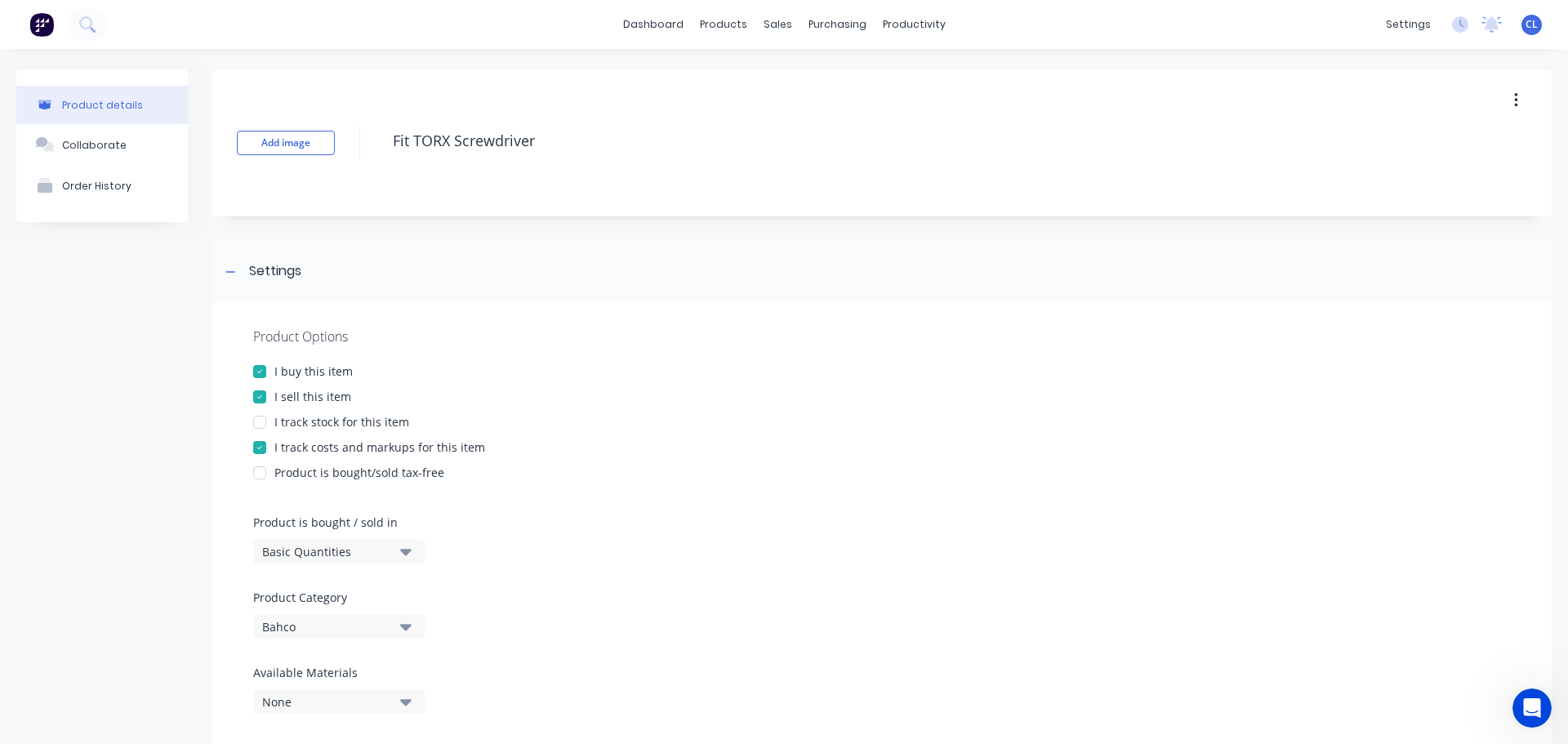
click at [260, 448] on div at bounding box center [260, 447] width 33 height 33
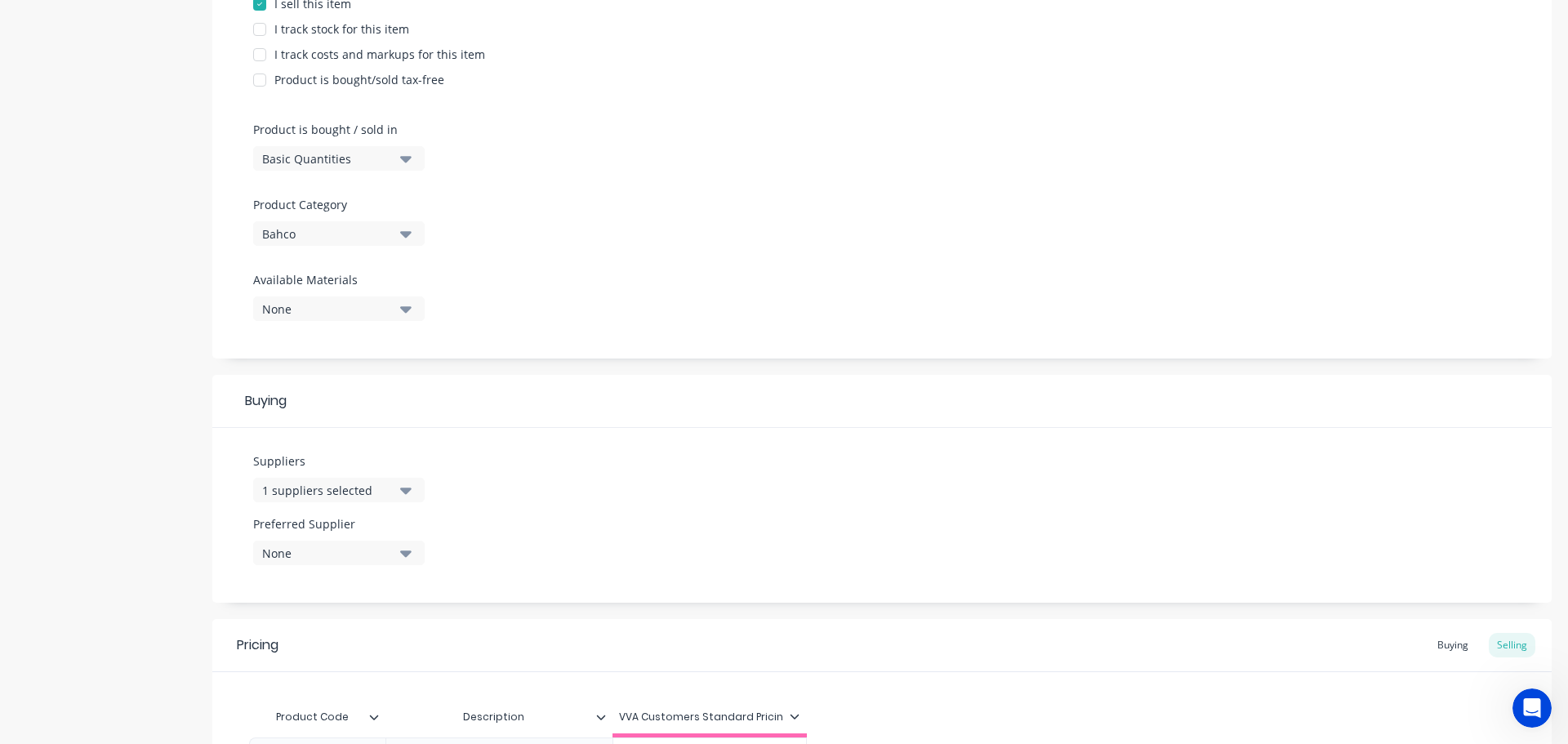
scroll to position [799, 0]
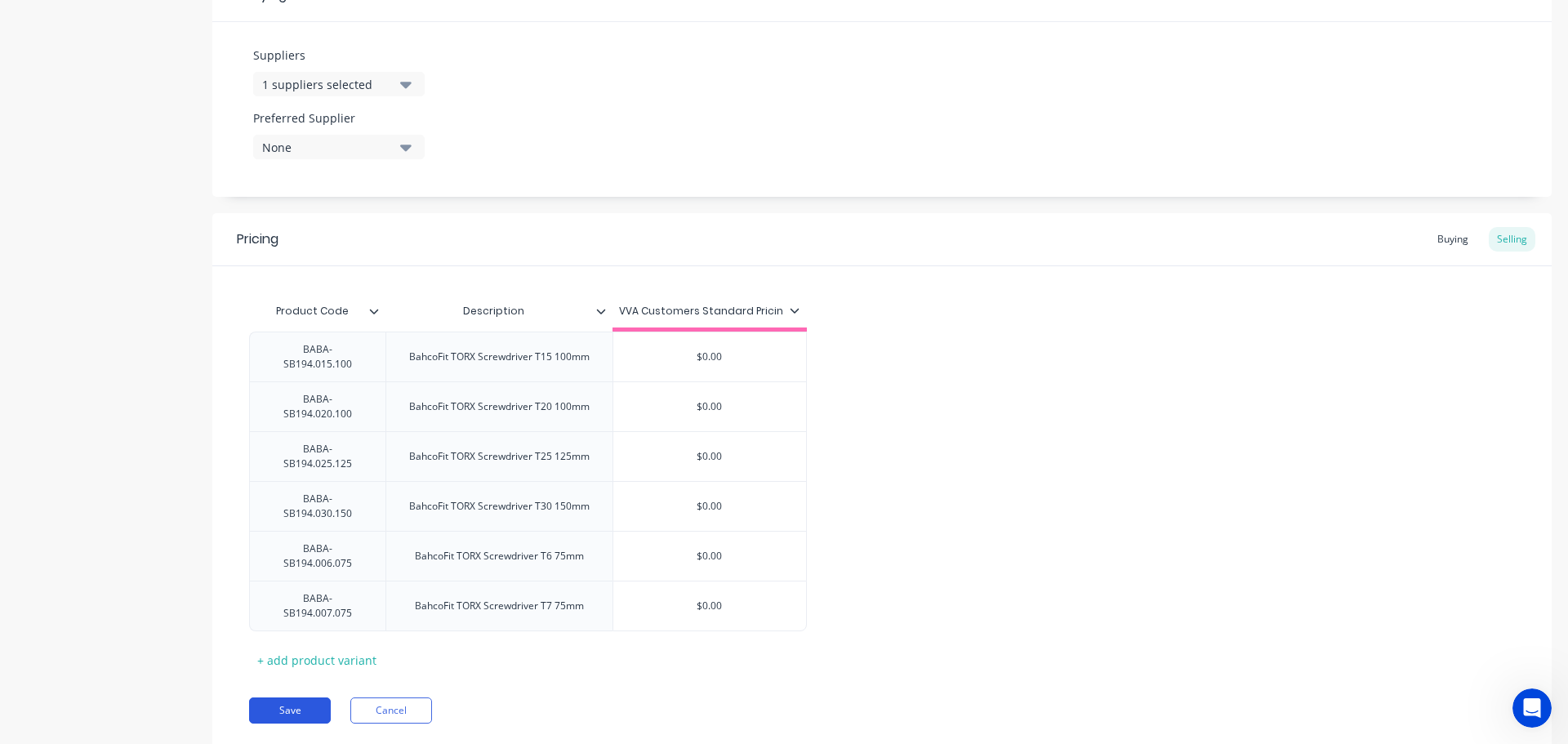
click at [298, 697] on button "Save" at bounding box center [290, 710] width 81 height 26
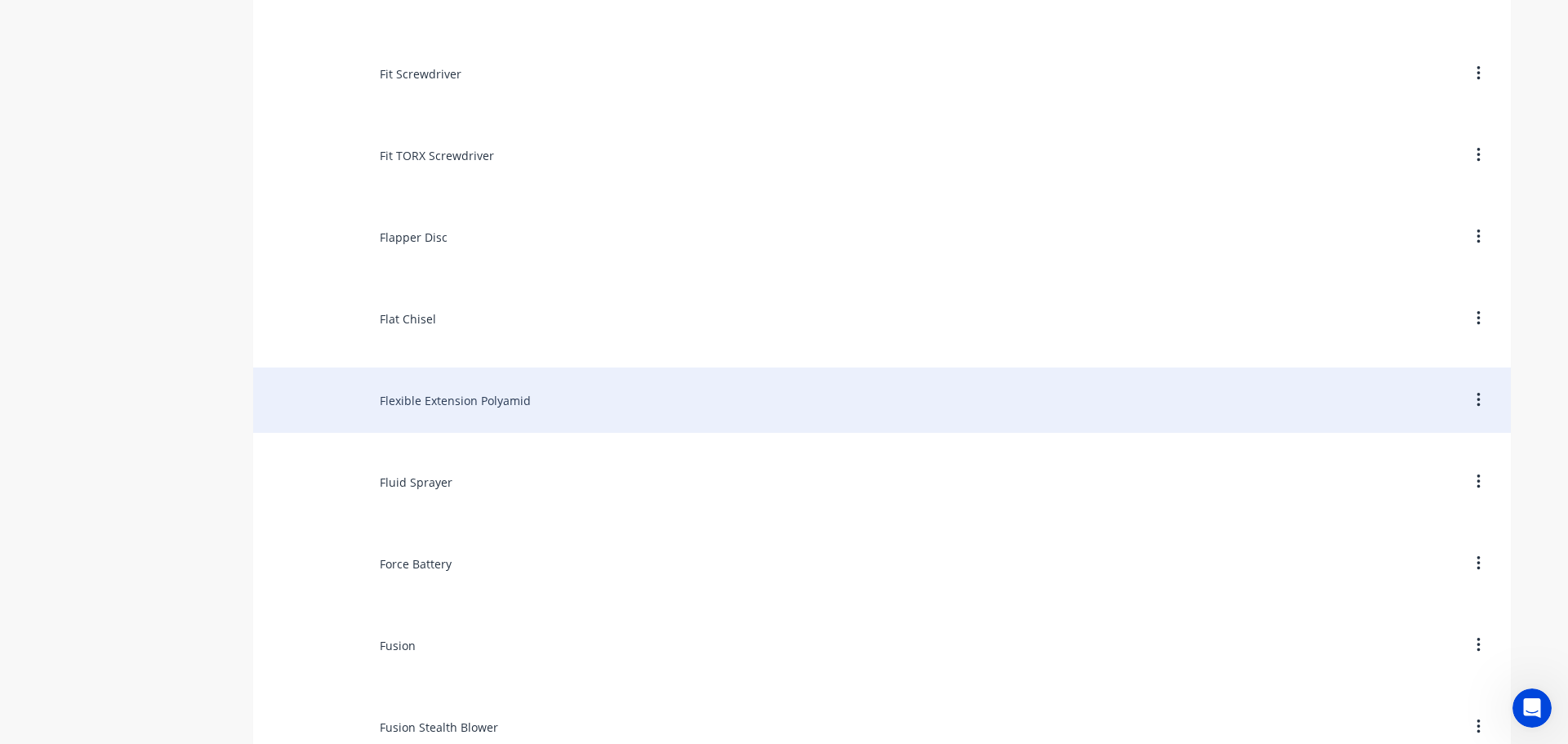
scroll to position [5551, 0]
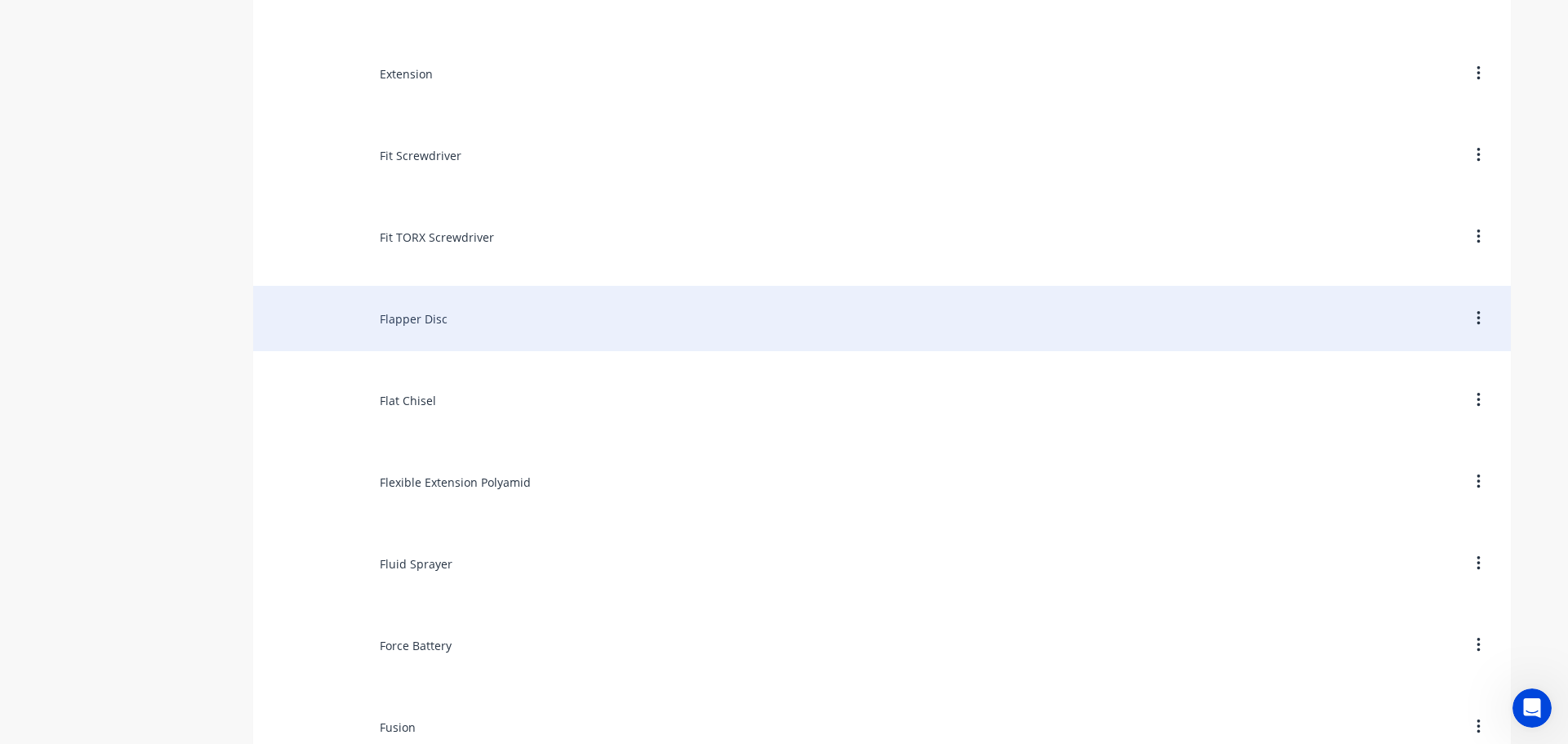
click at [376, 315] on div "Flapper Disc" at bounding box center [882, 317] width 1257 height 65
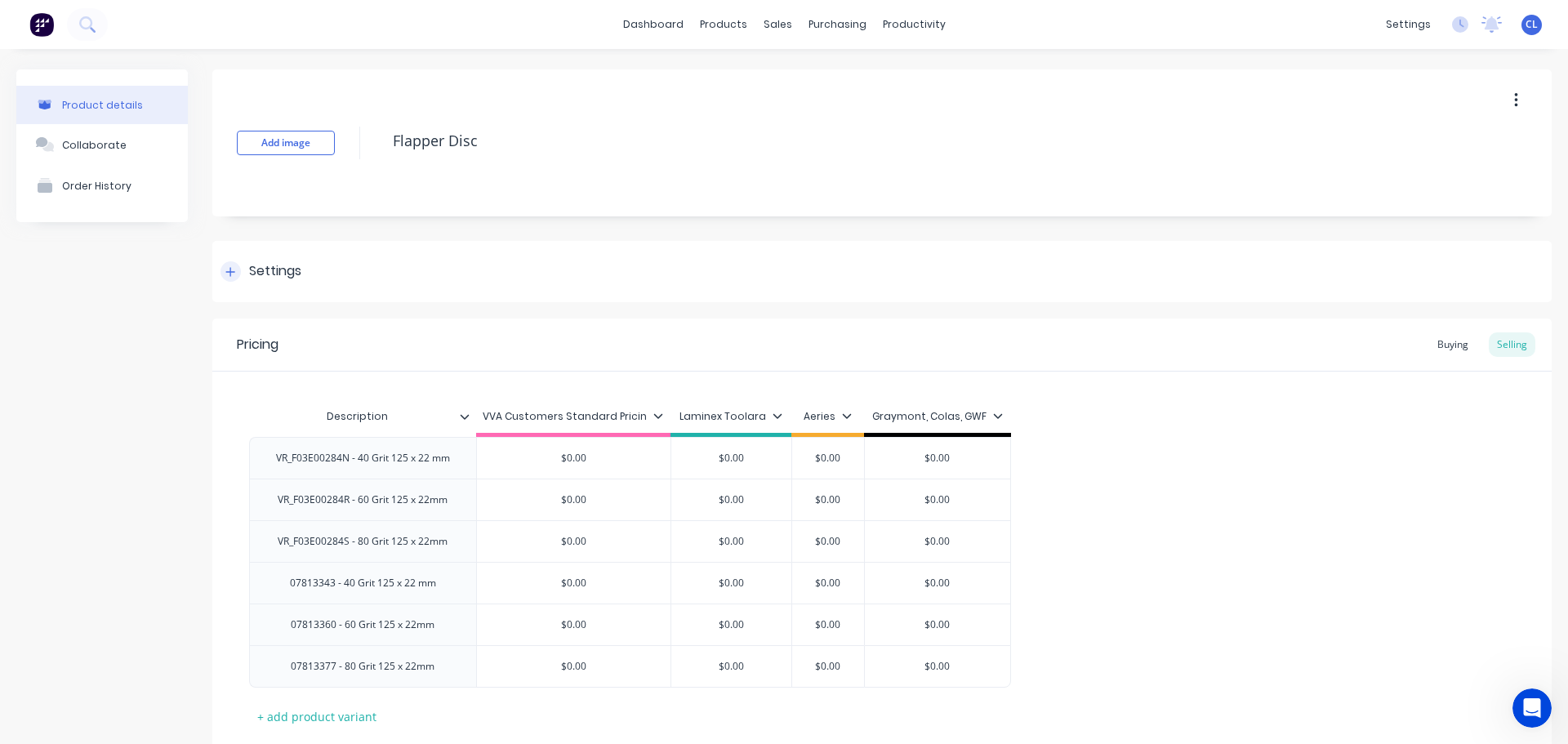
click at [269, 269] on div "Settings" at bounding box center [275, 272] width 52 height 21
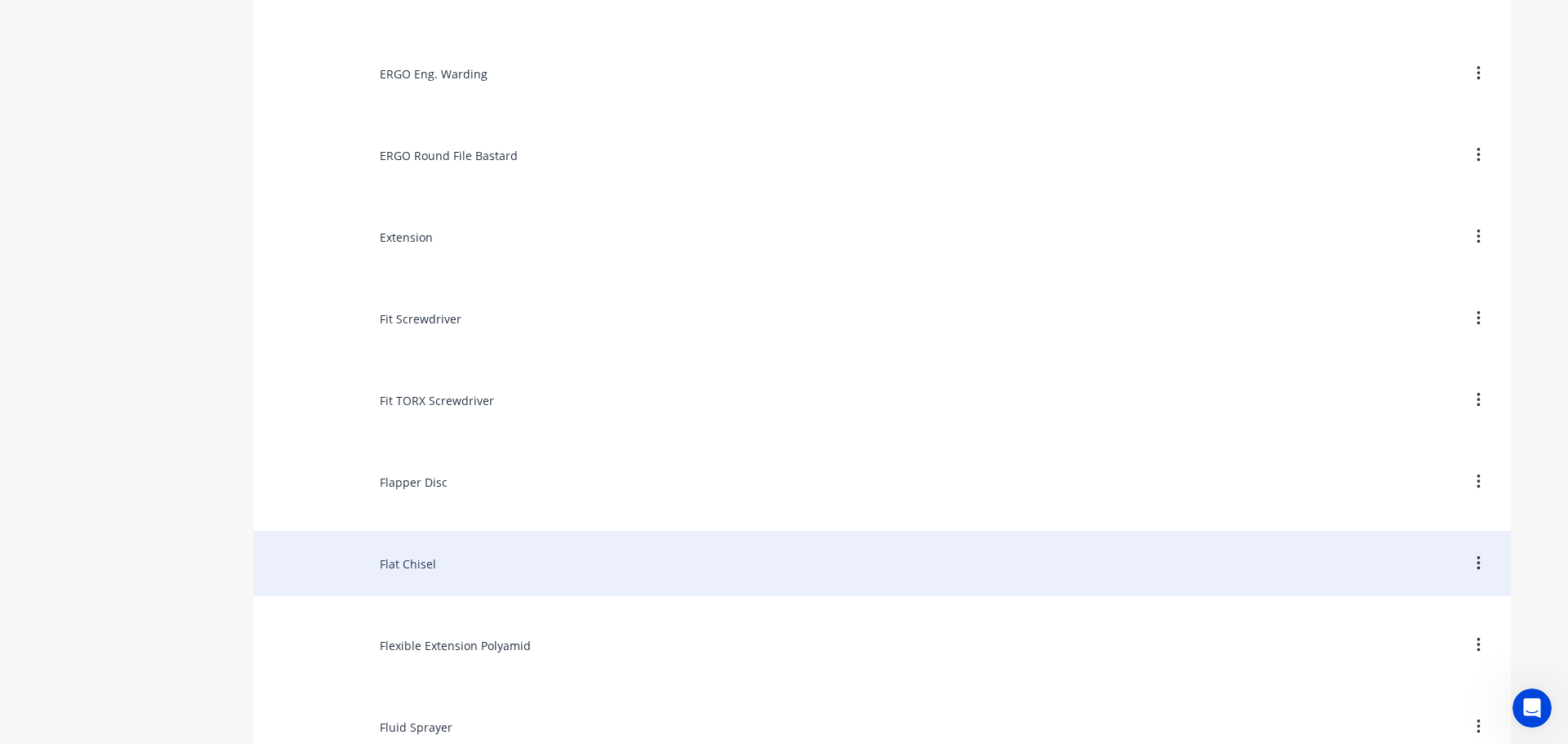
scroll to position [5469, 0]
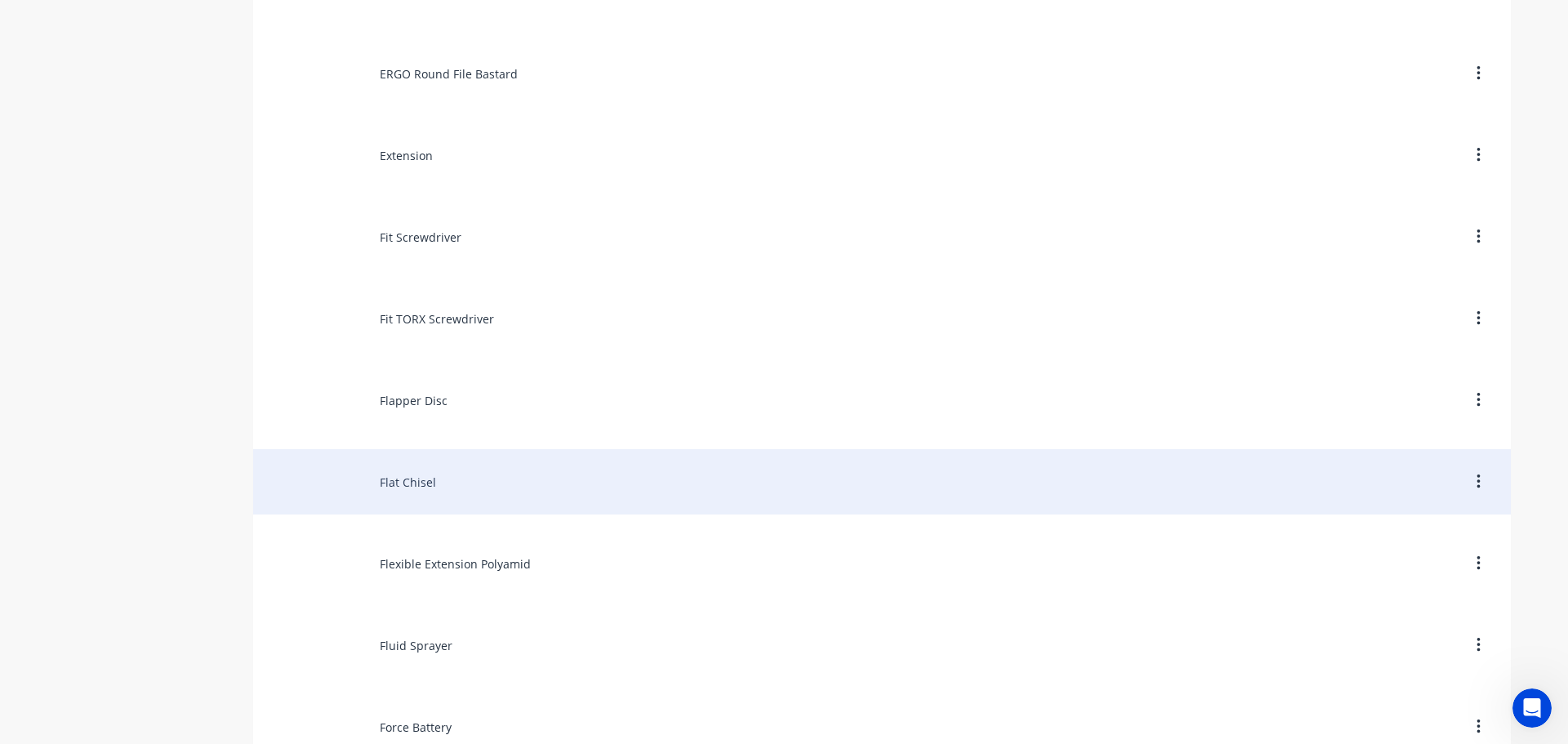
click at [421, 498] on div "Flat Chisel" at bounding box center [882, 481] width 1257 height 65
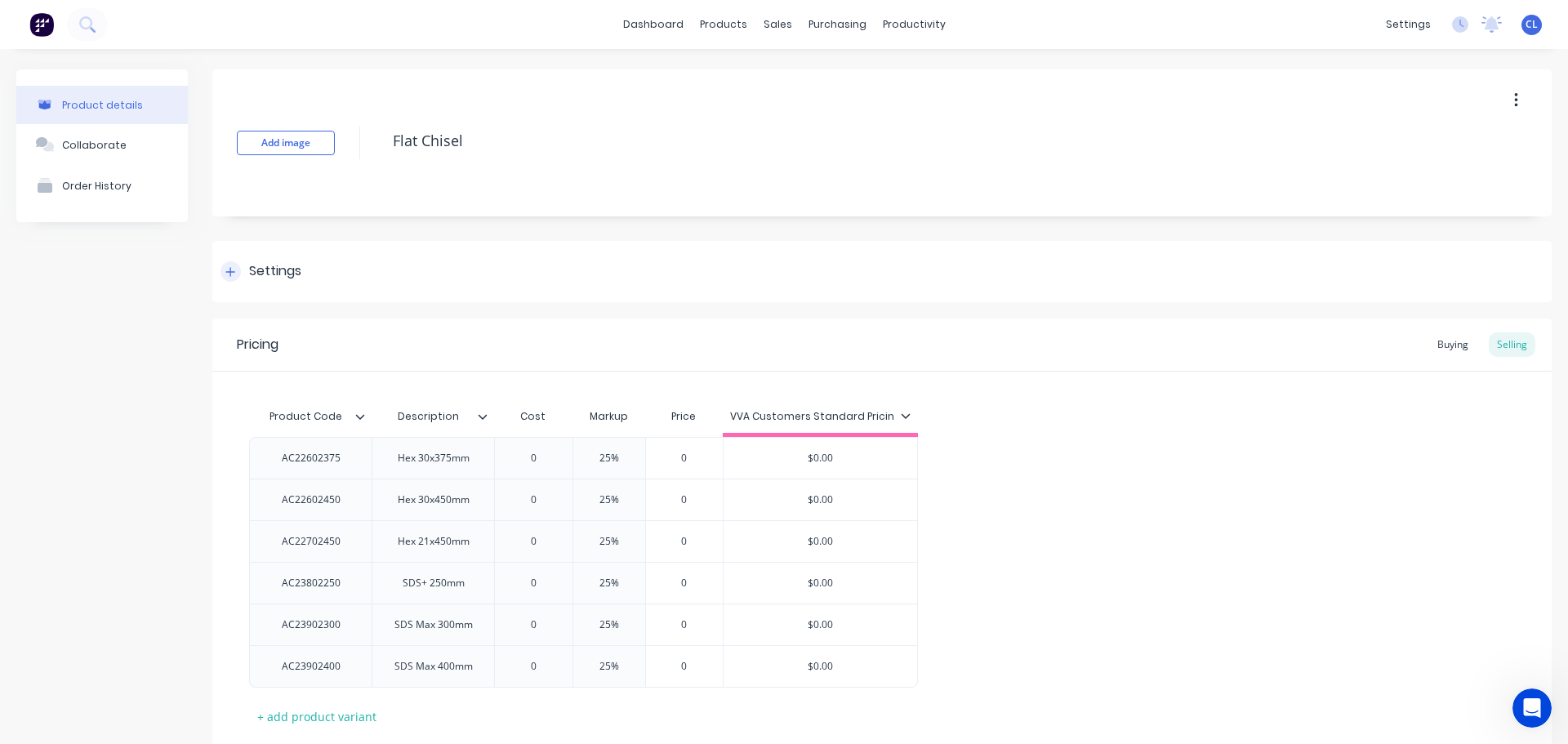
click at [274, 269] on div "Settings" at bounding box center [275, 272] width 52 height 21
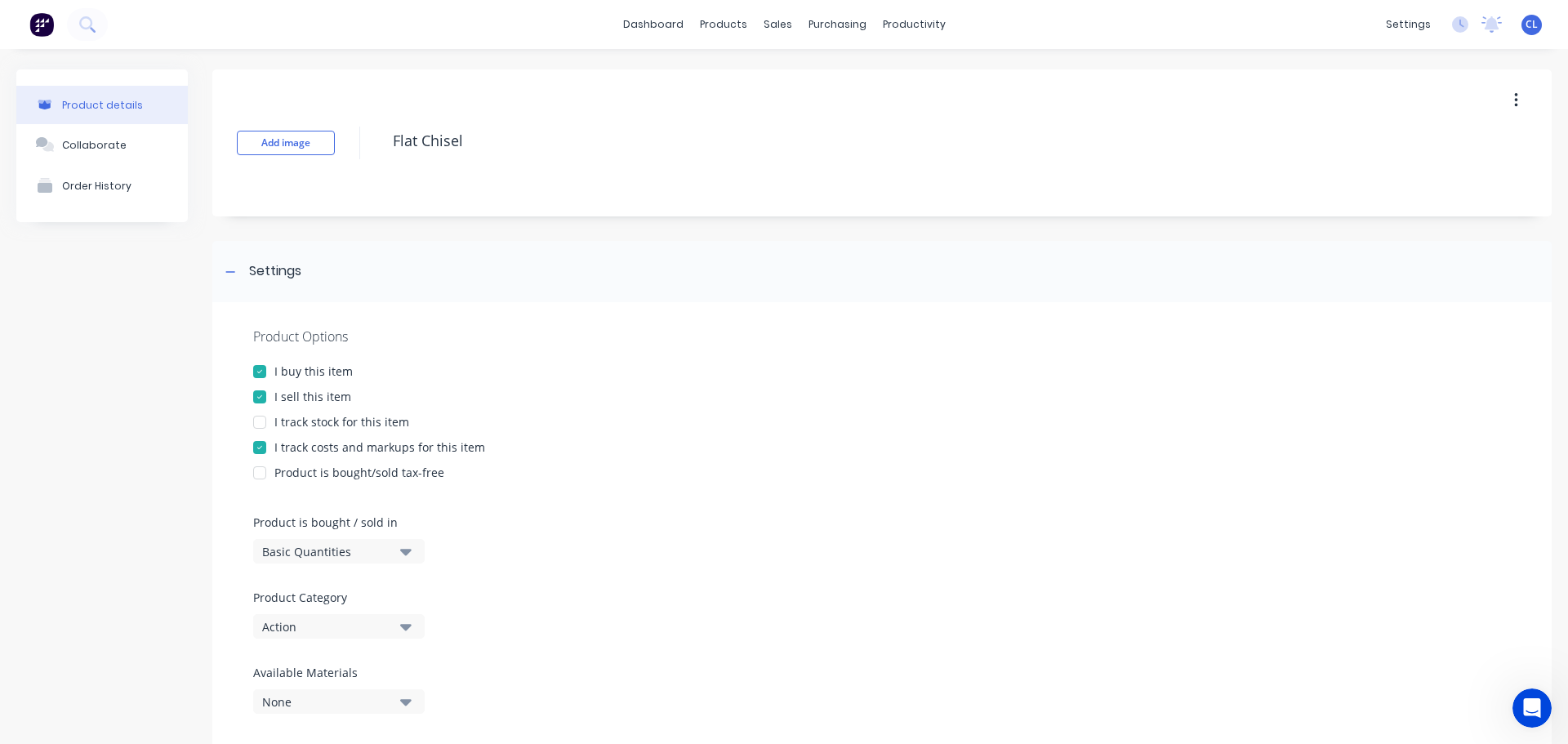
click at [286, 444] on div "I track costs and markups for this item" at bounding box center [379, 447] width 210 height 17
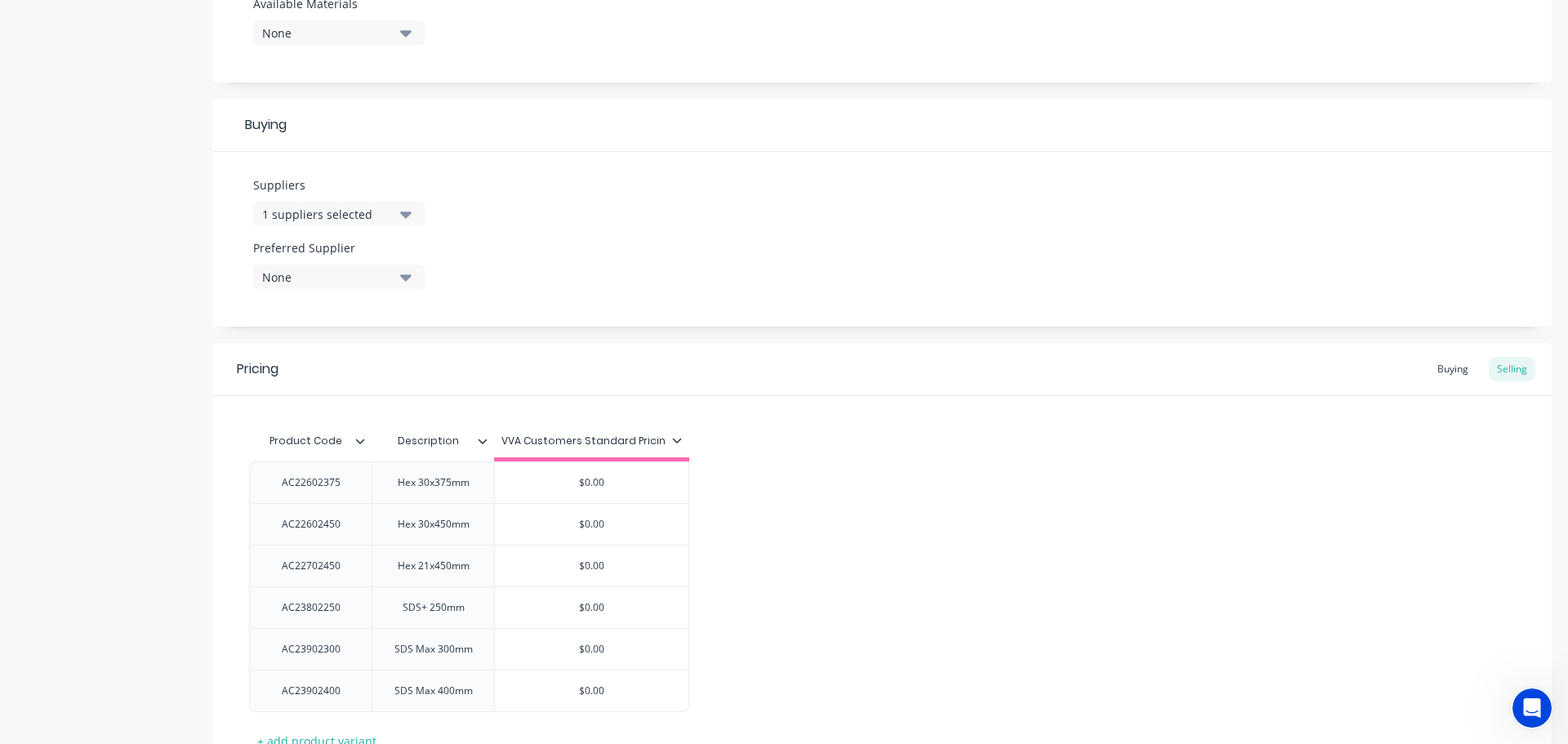
scroll to position [799, 0]
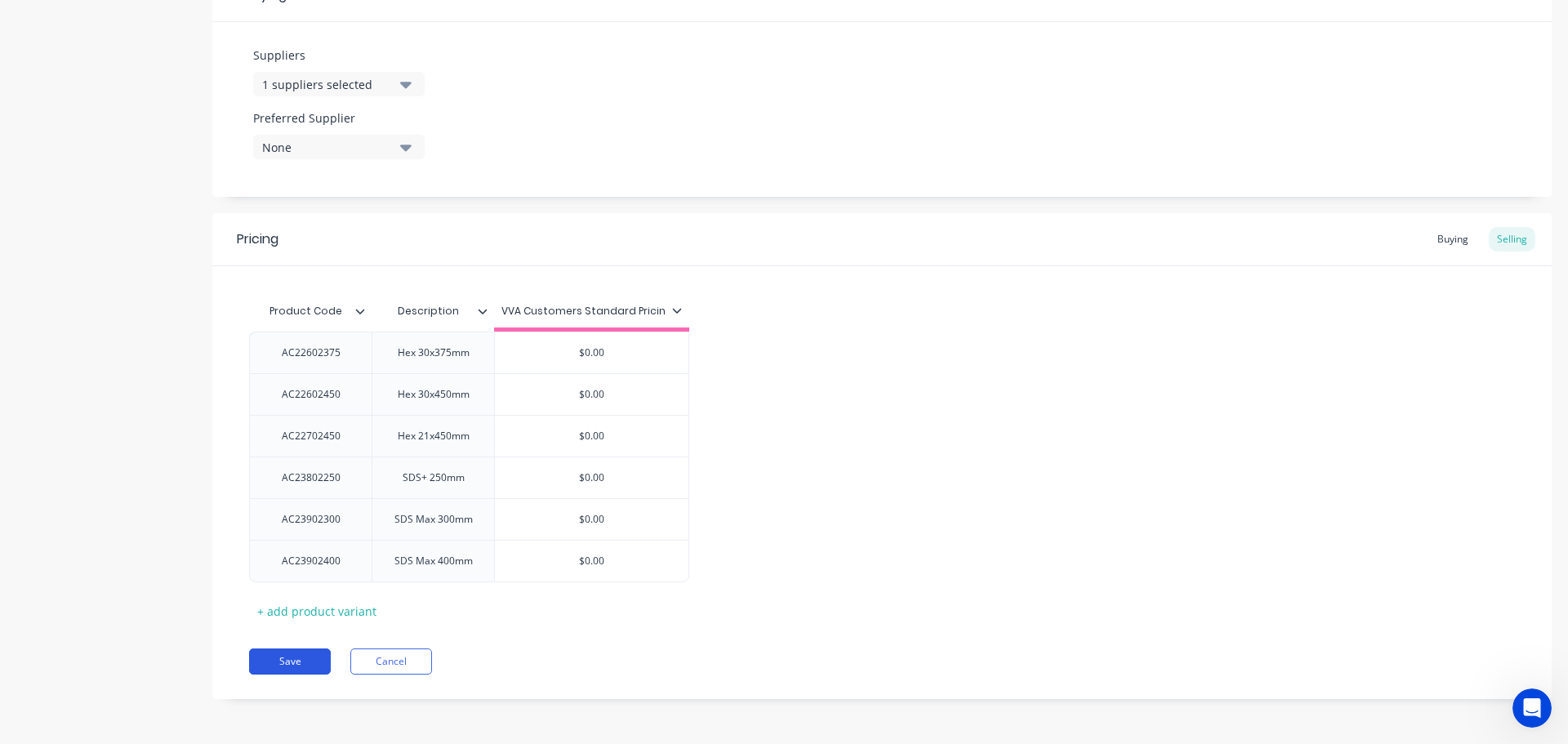
click at [270, 658] on button "Save" at bounding box center [290, 661] width 81 height 26
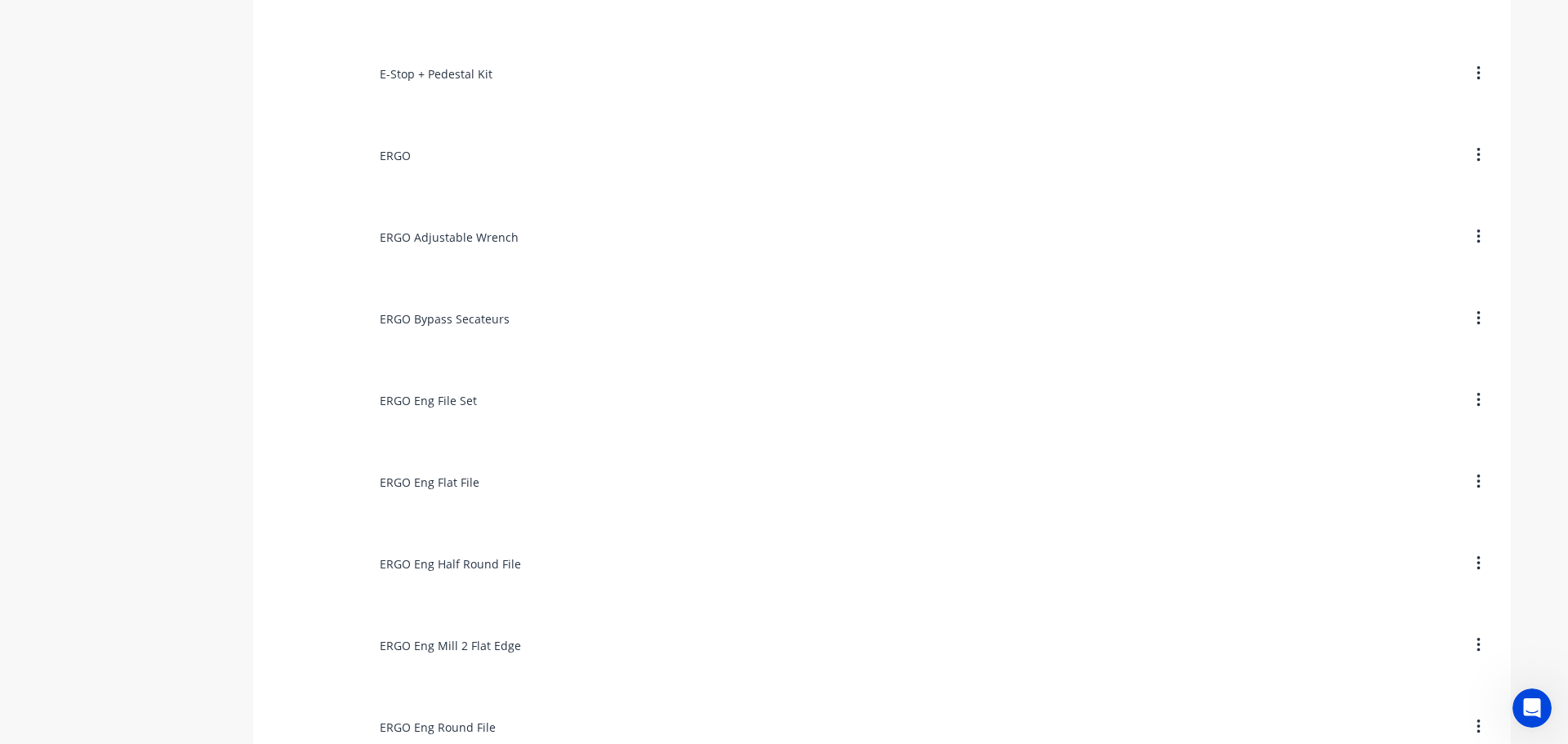
scroll to position [5388, 0]
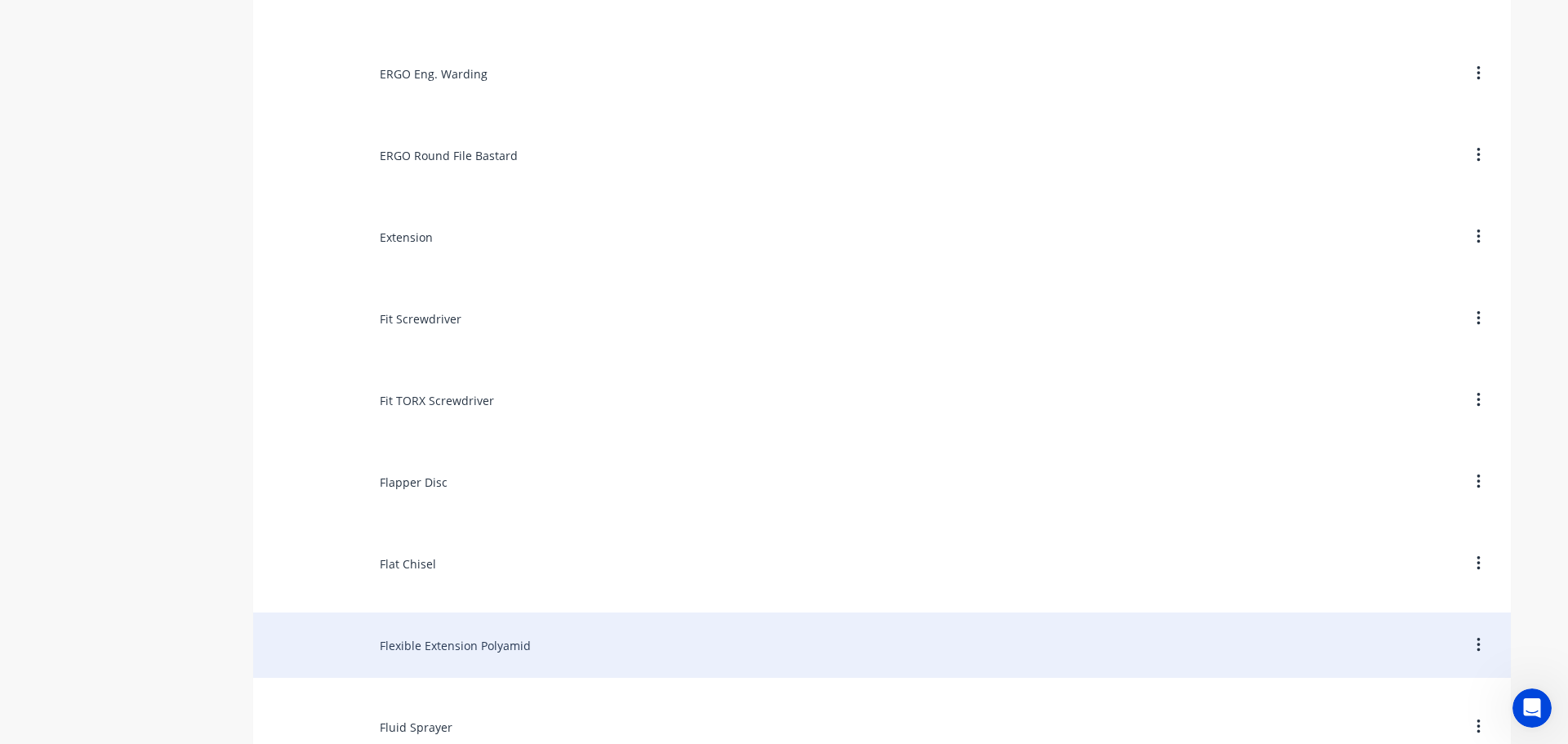
click at [398, 651] on div "Flexible Extension Polyamid" at bounding box center [882, 645] width 1257 height 65
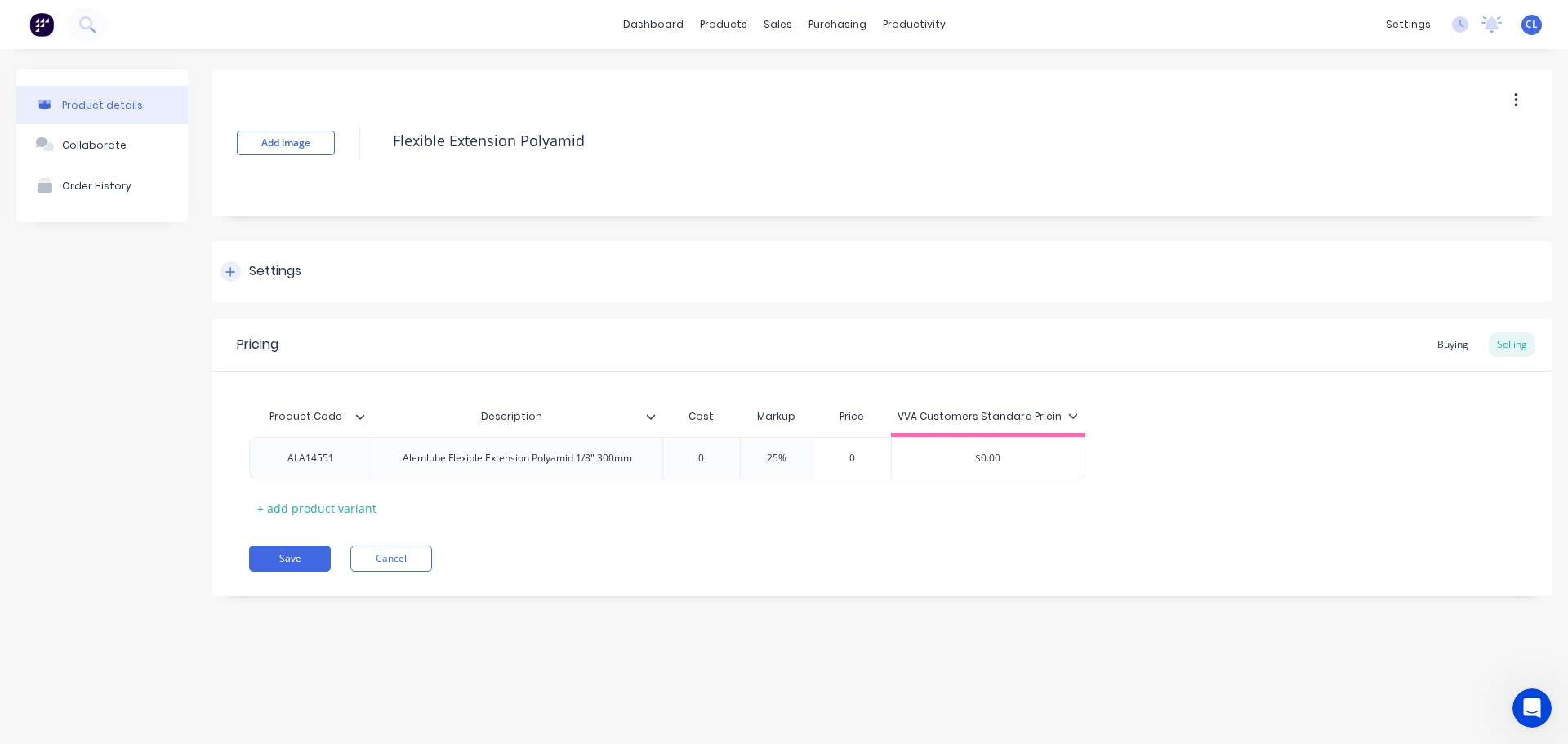
click at [239, 279] on div "Settings" at bounding box center [260, 272] width 80 height 21
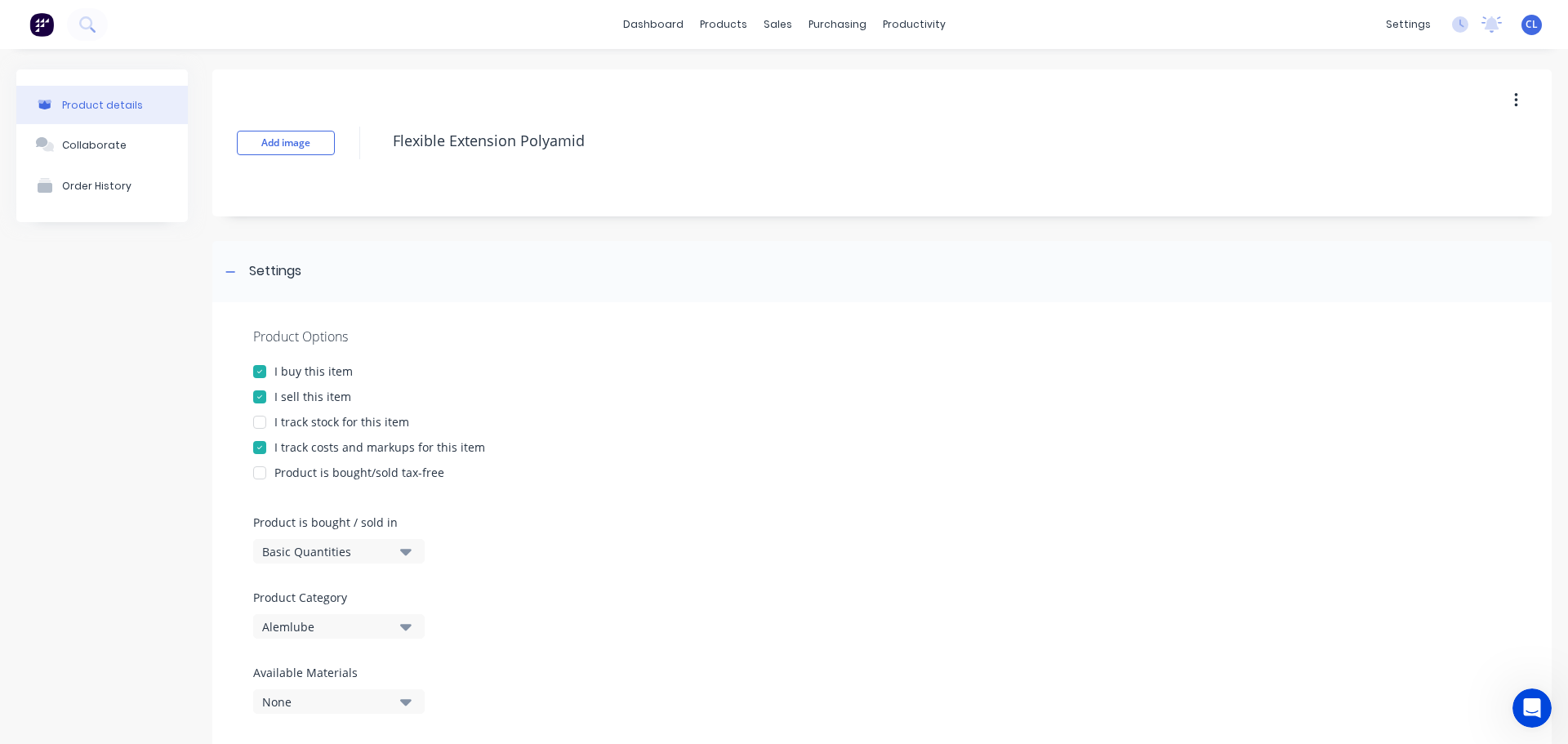
click at [260, 450] on div at bounding box center [260, 447] width 33 height 33
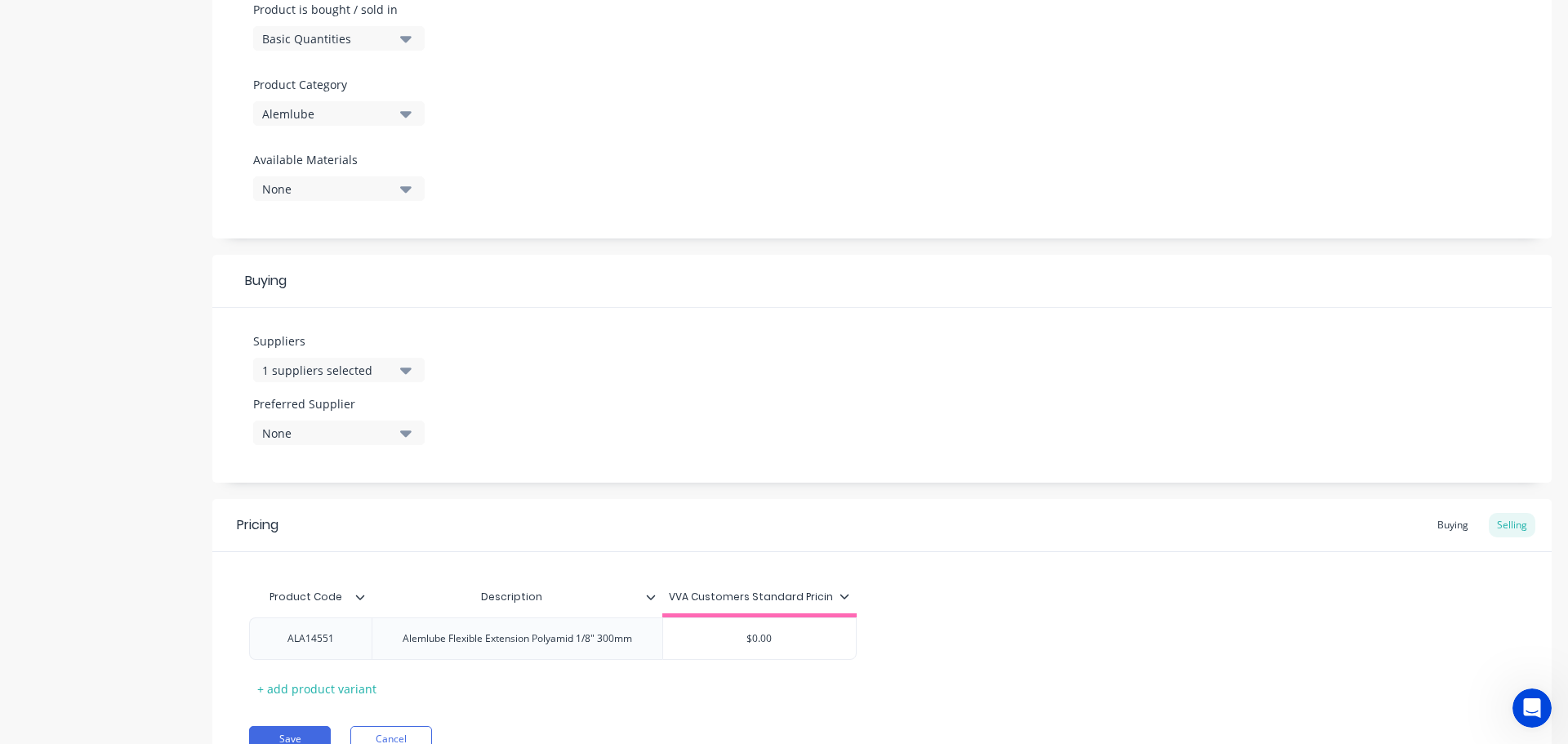
scroll to position [590, 0]
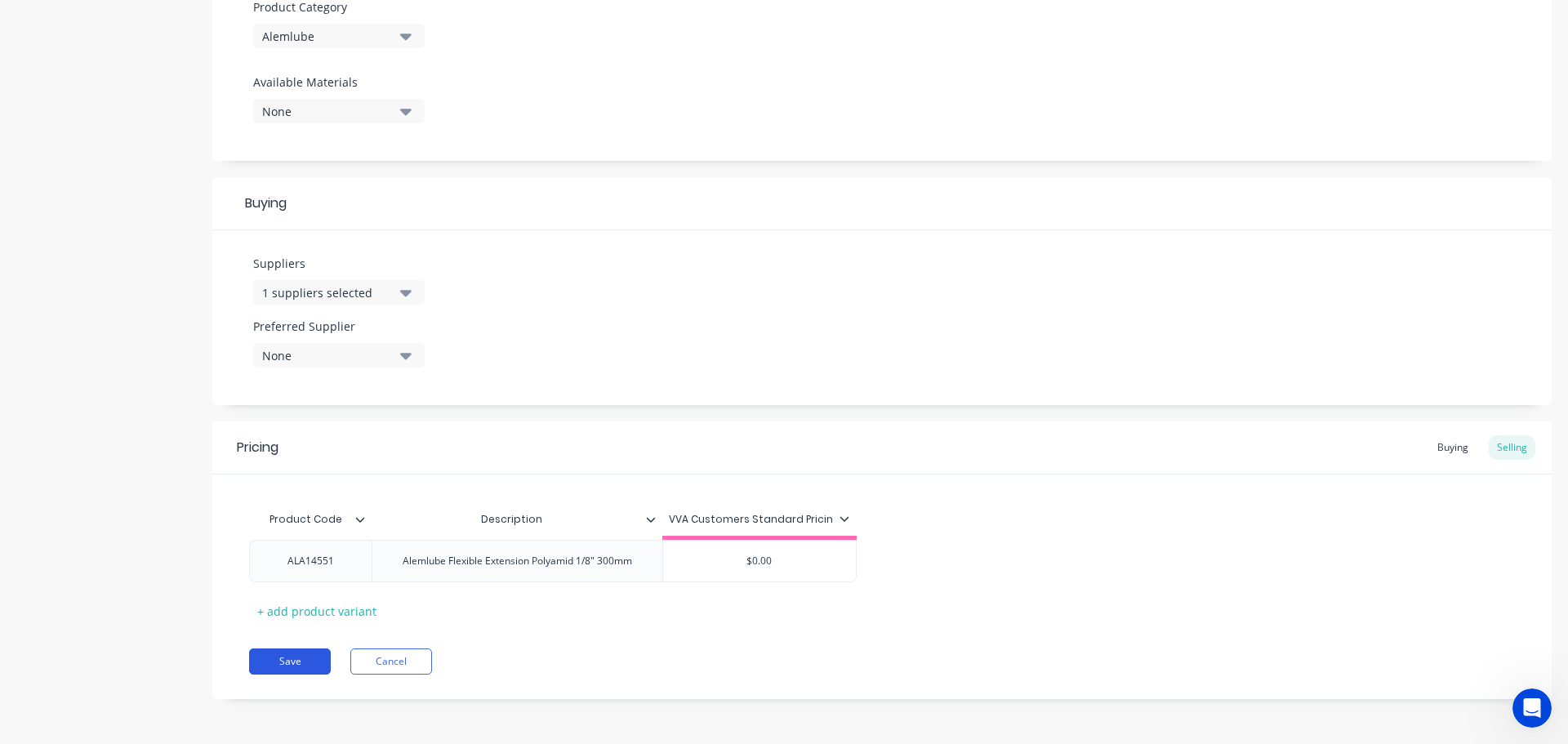
click at [276, 659] on button "Save" at bounding box center [290, 661] width 81 height 26
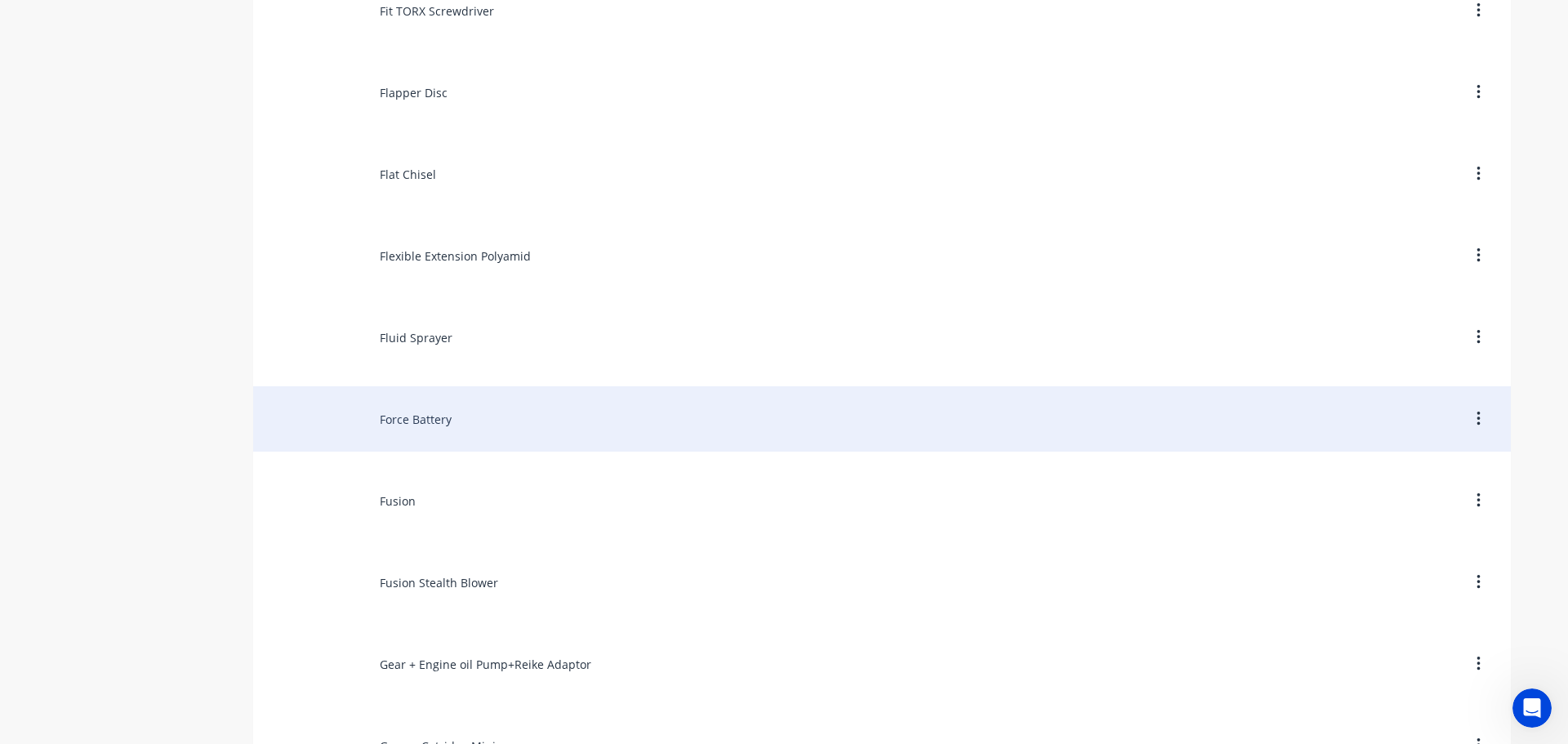
scroll to position [5796, 0]
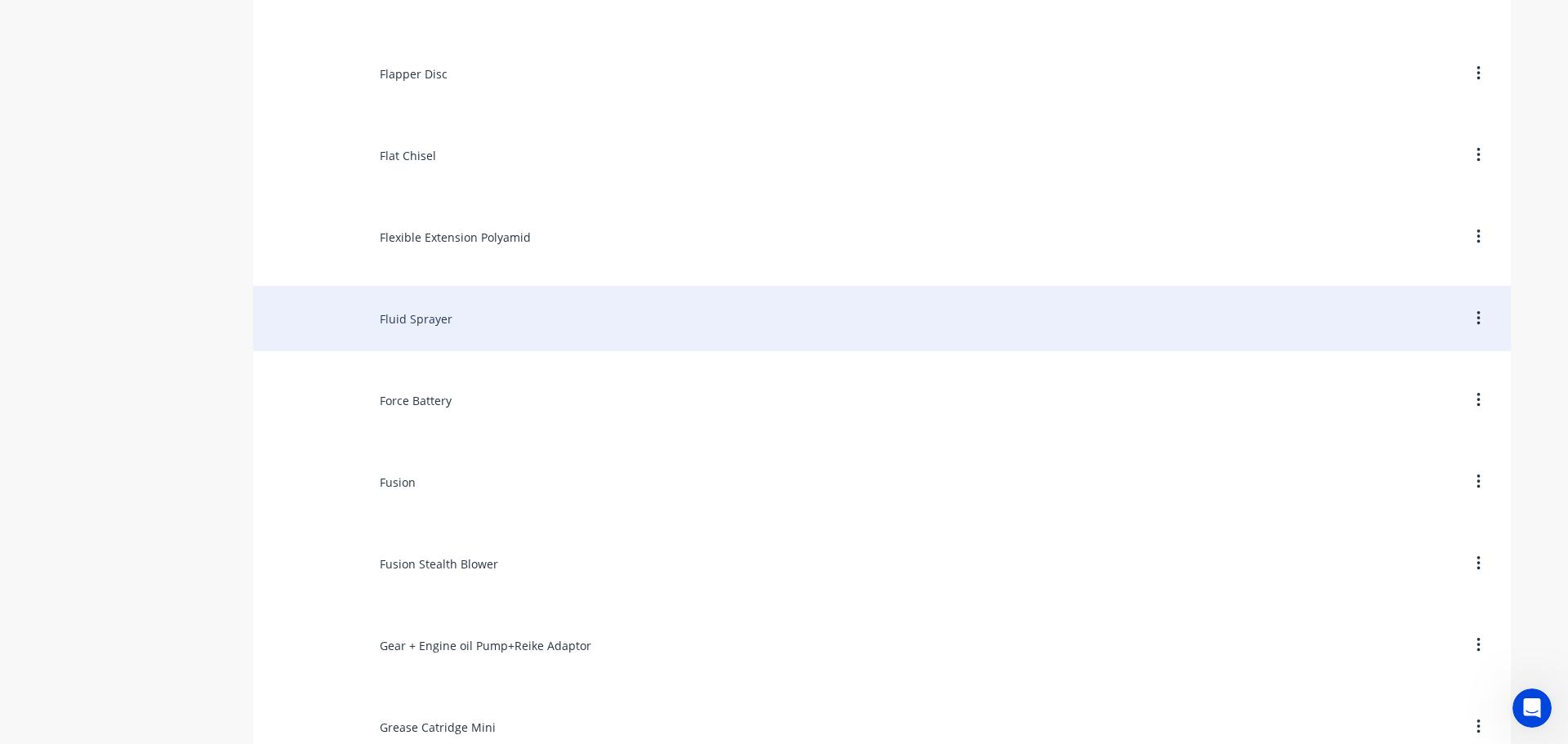
click at [445, 336] on div "Fluid Sprayer" at bounding box center [882, 317] width 1257 height 65
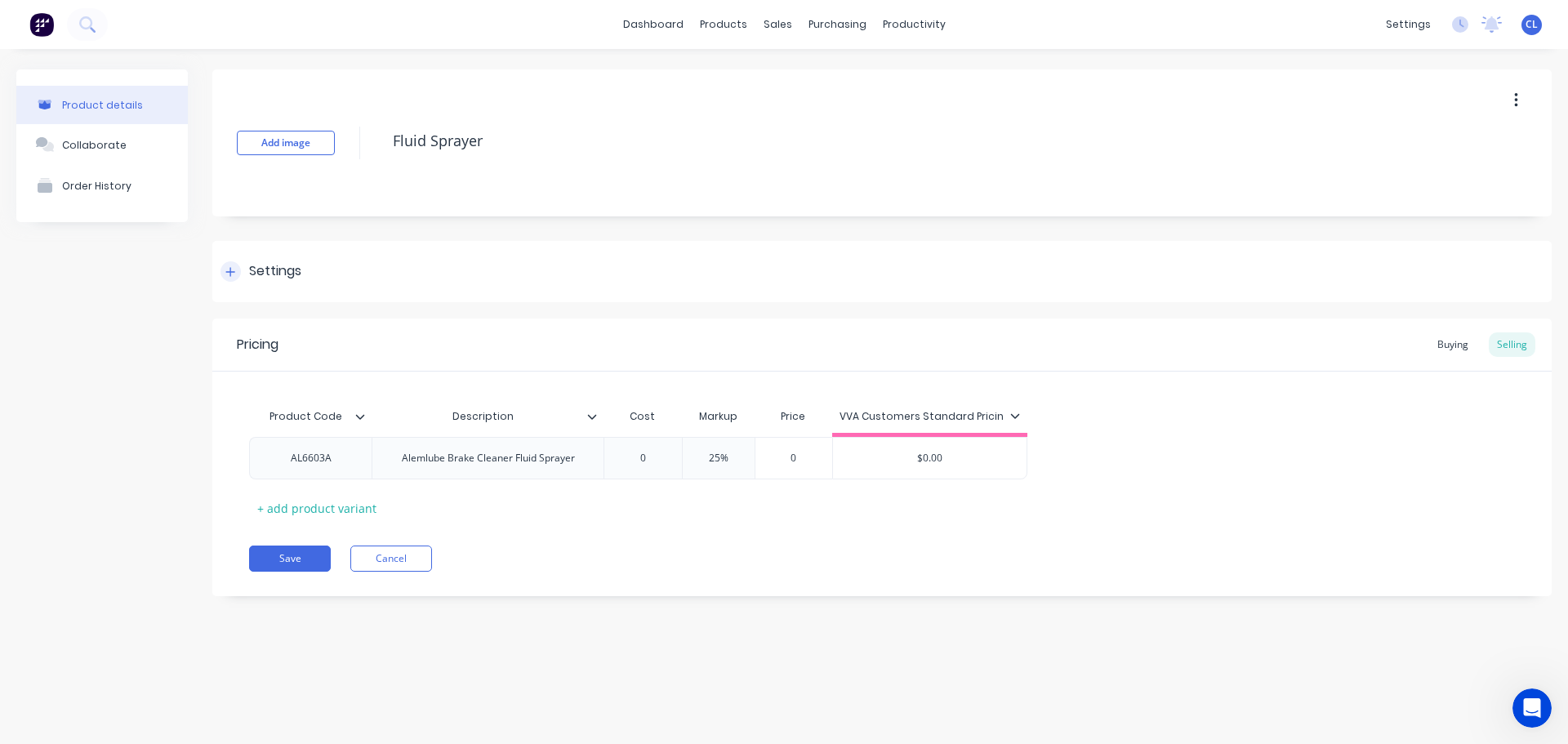
click at [278, 258] on div "Settings" at bounding box center [882, 271] width 1340 height 61
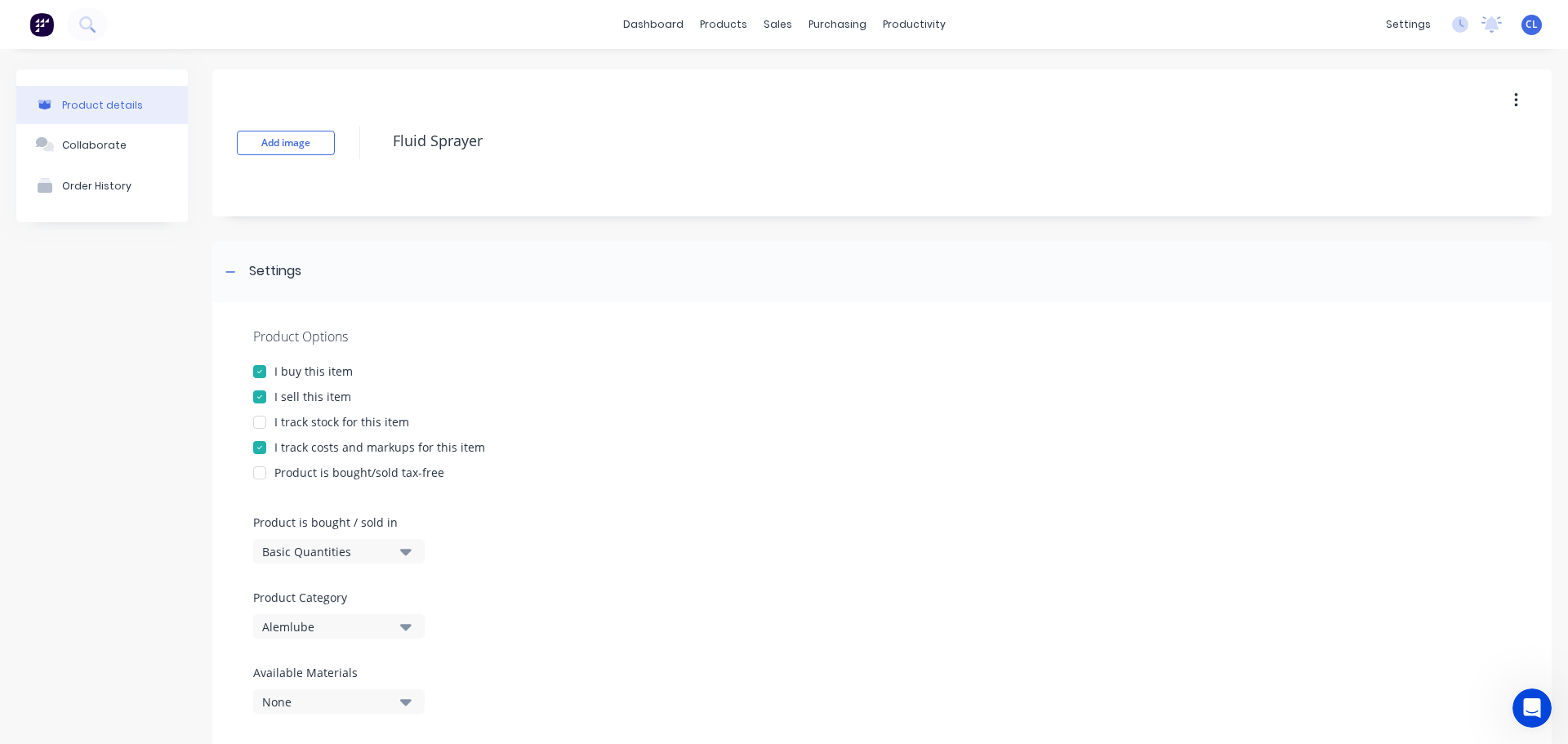
click at [313, 450] on div "I track costs and markups for this item" at bounding box center [379, 447] width 210 height 17
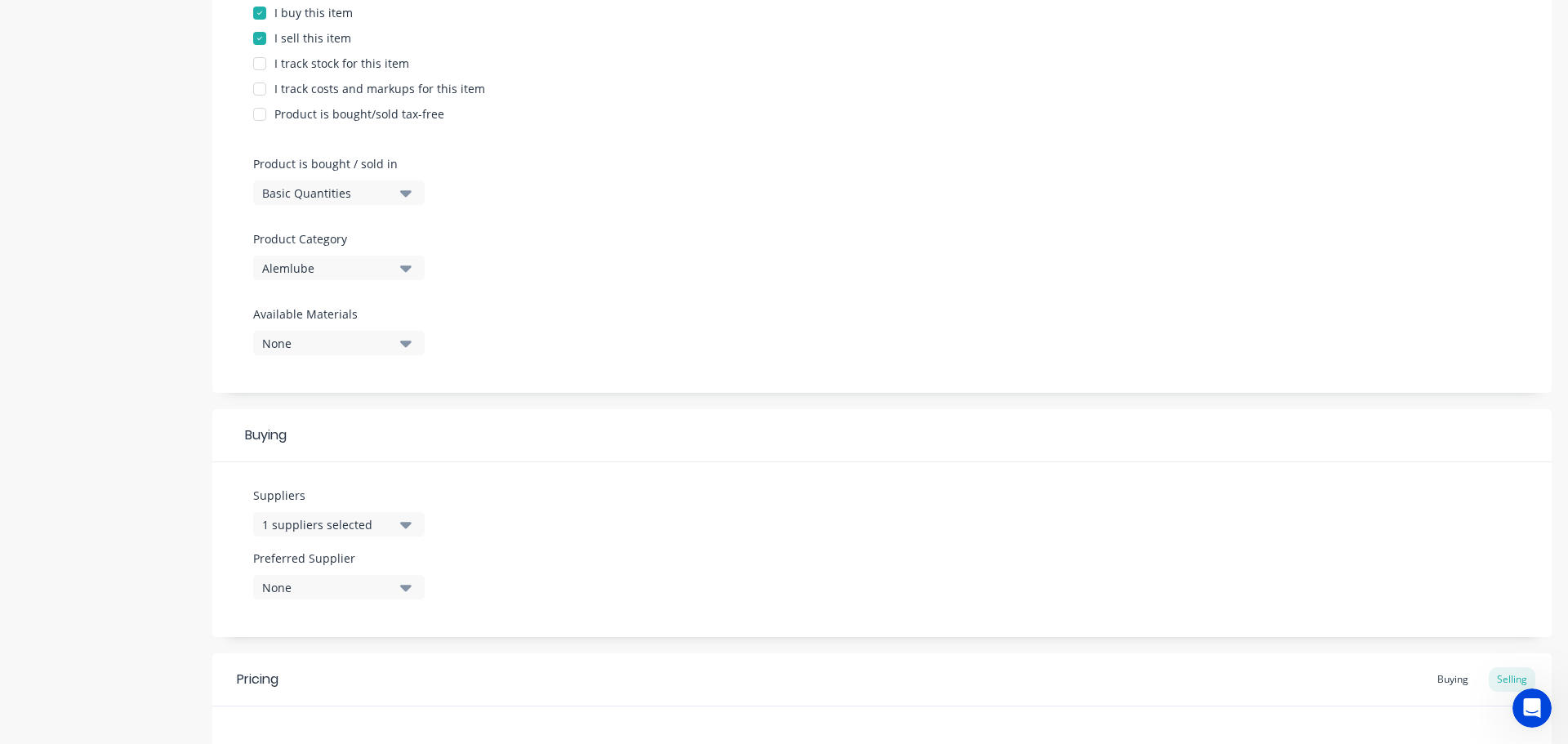
scroll to position [590, 0]
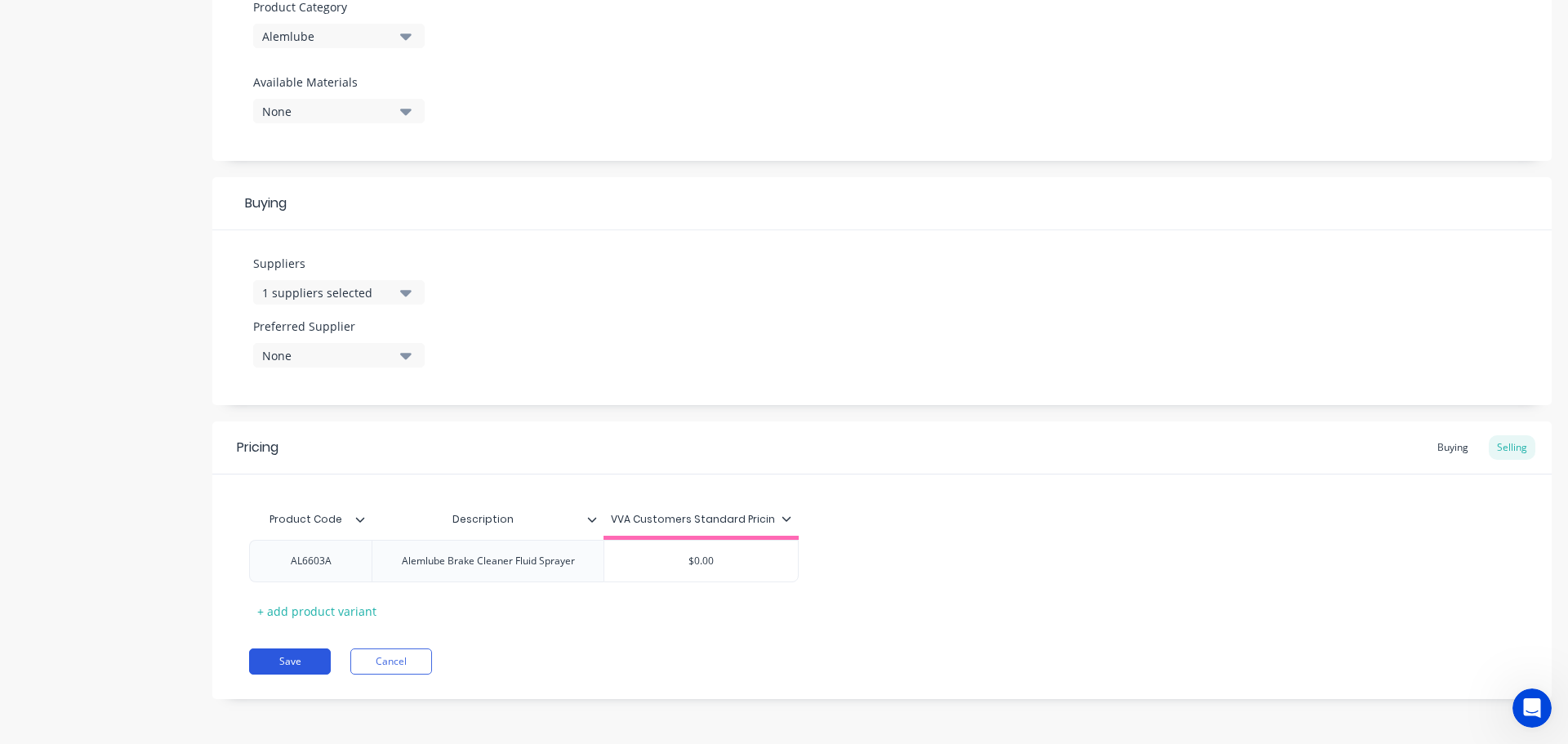
click at [299, 659] on button "Save" at bounding box center [290, 661] width 81 height 26
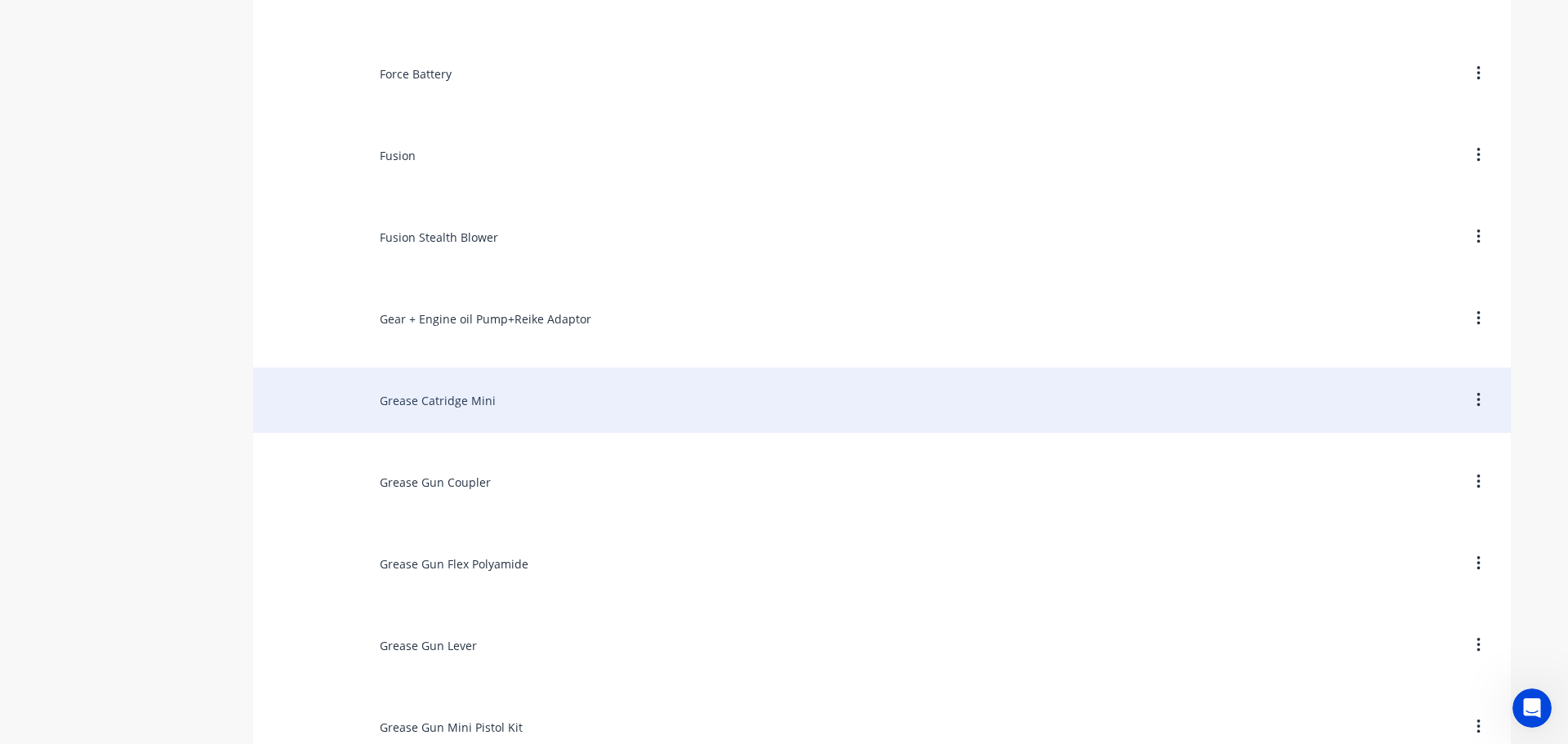
scroll to position [5878, 0]
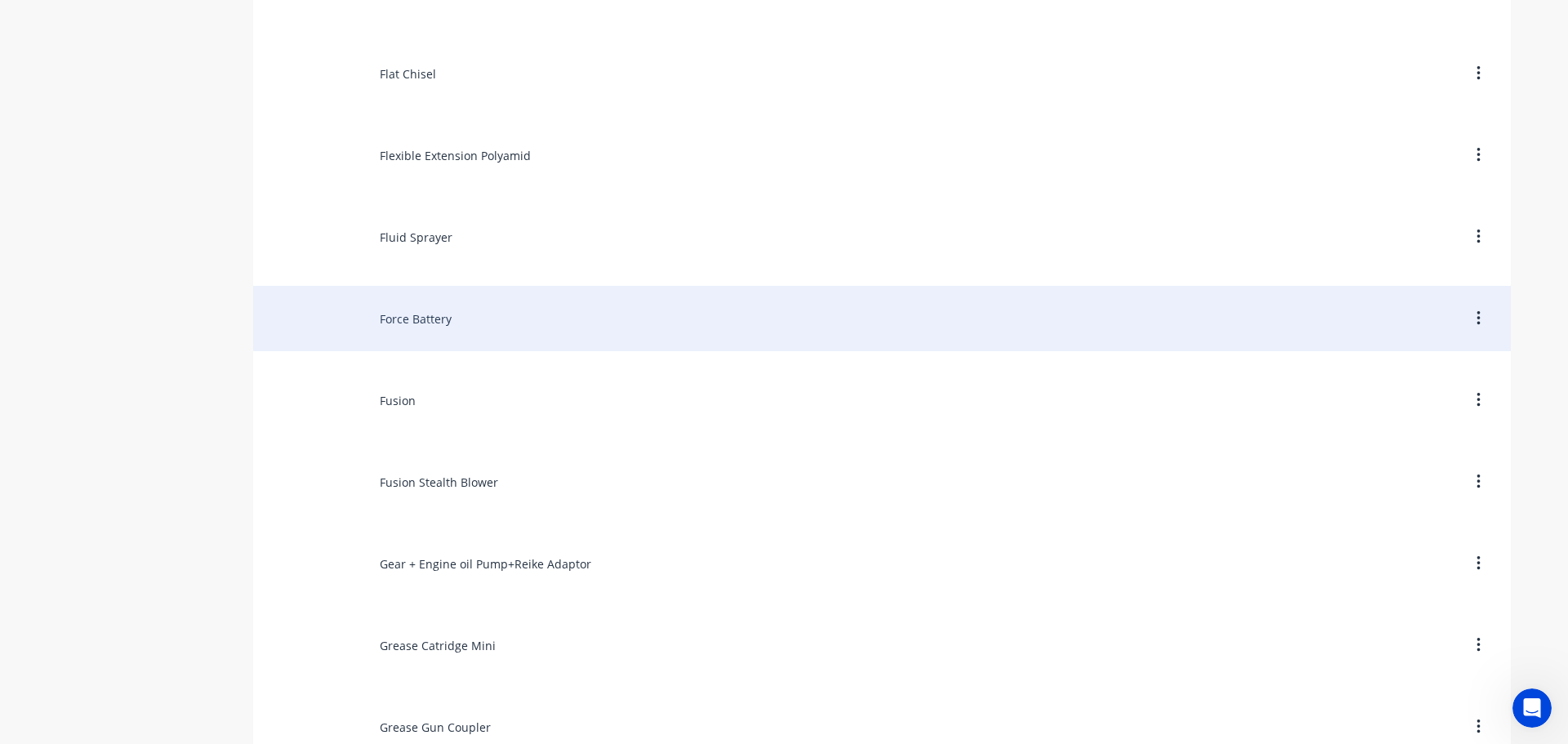
click at [444, 314] on div "Force Battery" at bounding box center [882, 317] width 1257 height 65
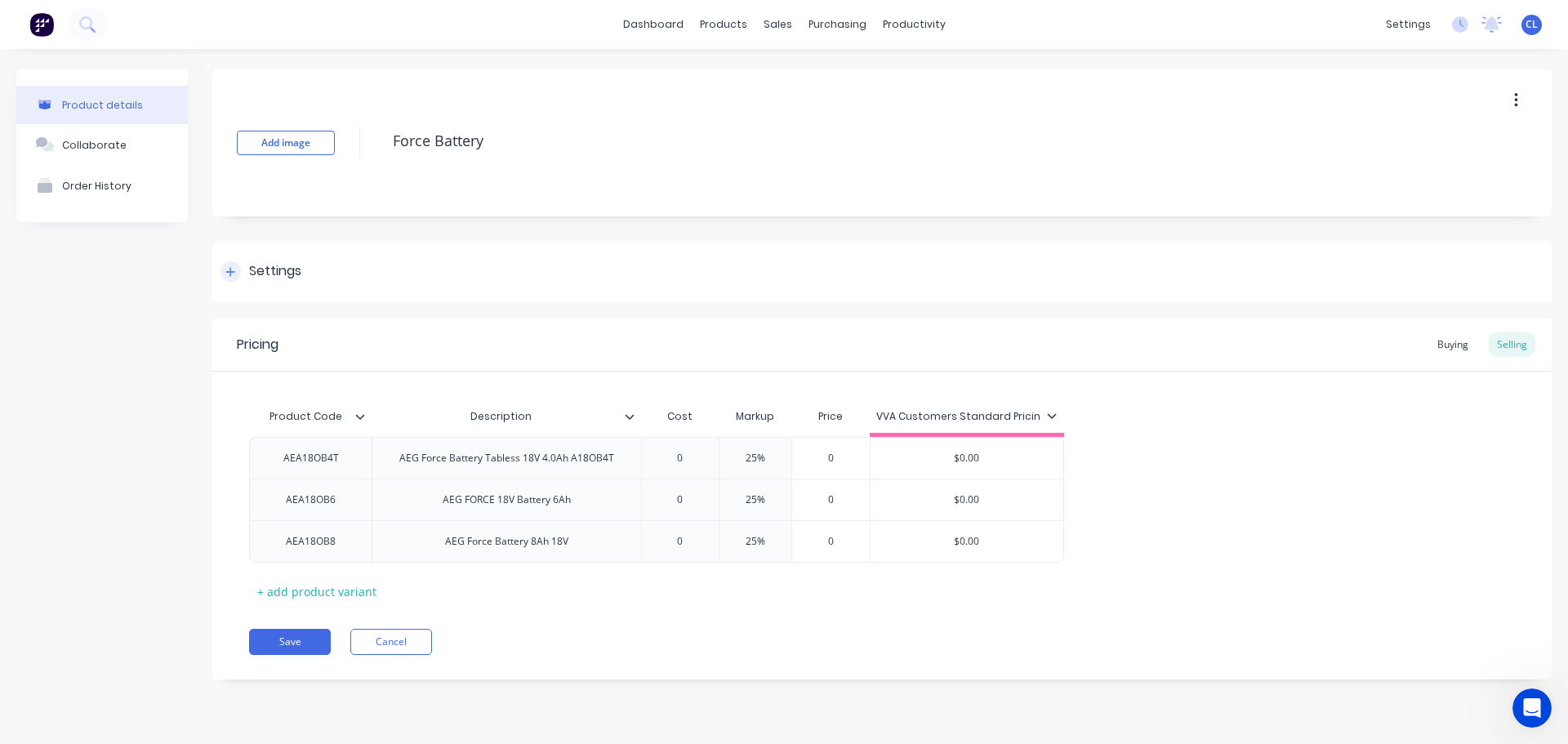
click at [287, 266] on div "Settings" at bounding box center [275, 272] width 52 height 21
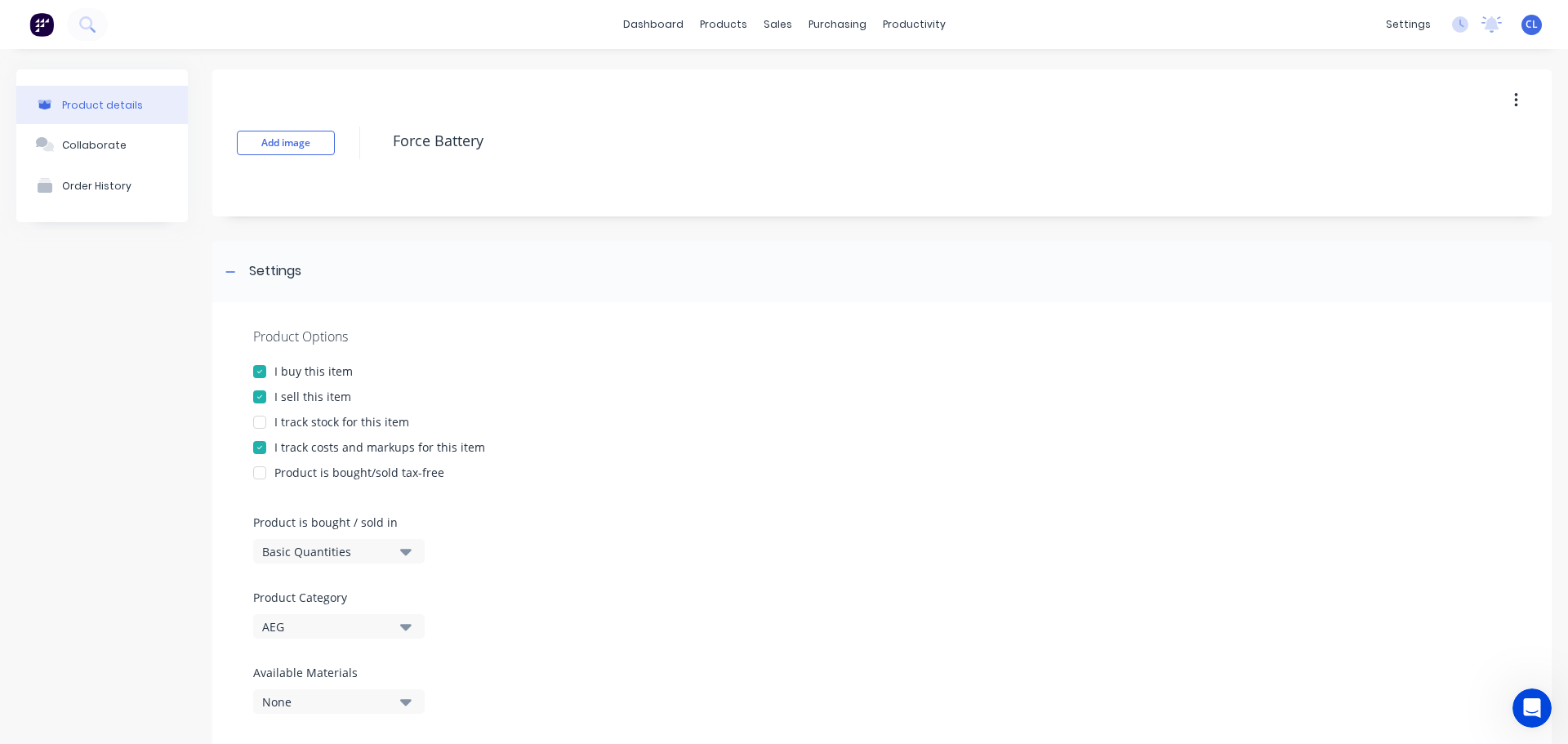
click at [295, 446] on div "I track costs and markups for this item" at bounding box center [379, 447] width 210 height 17
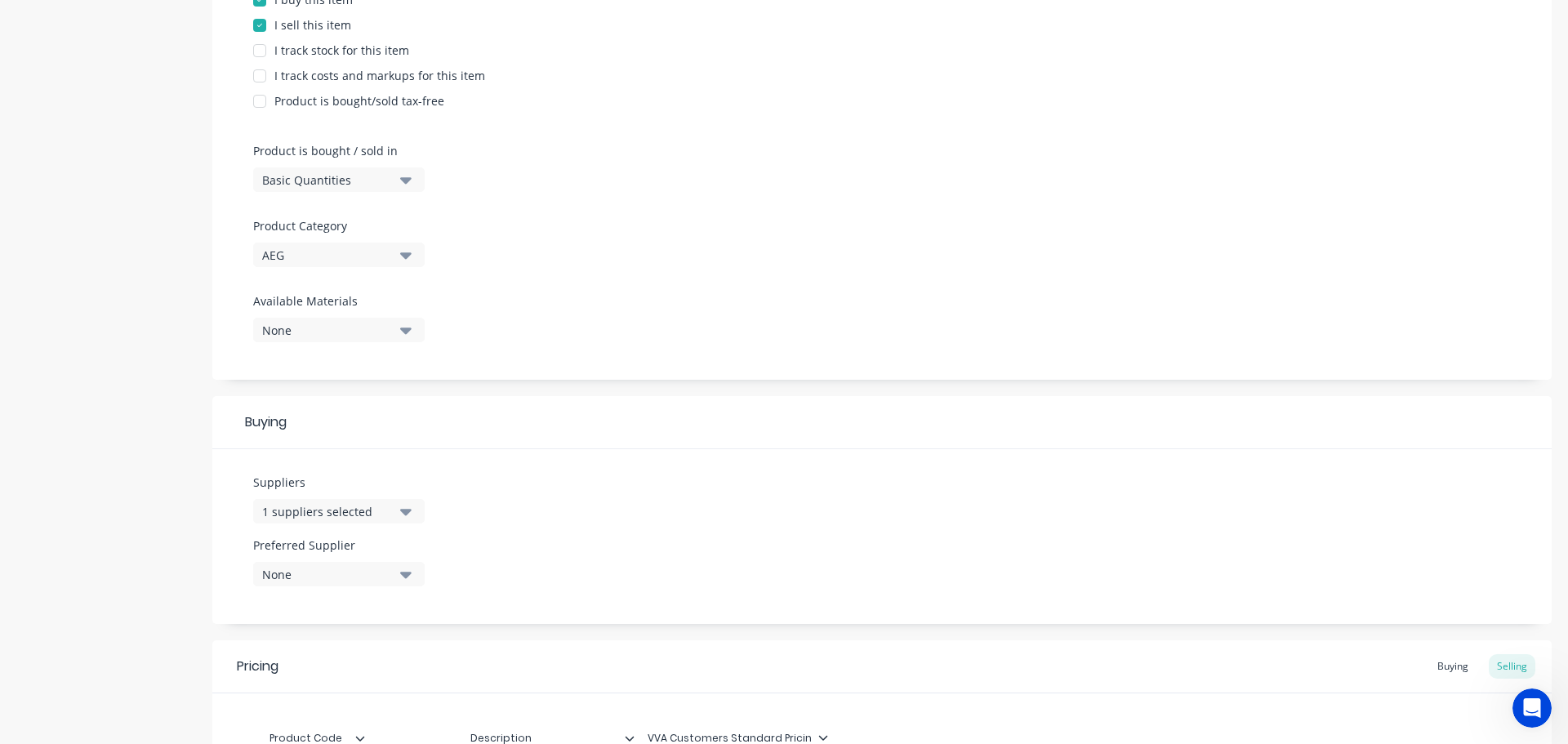
scroll to position [673, 0]
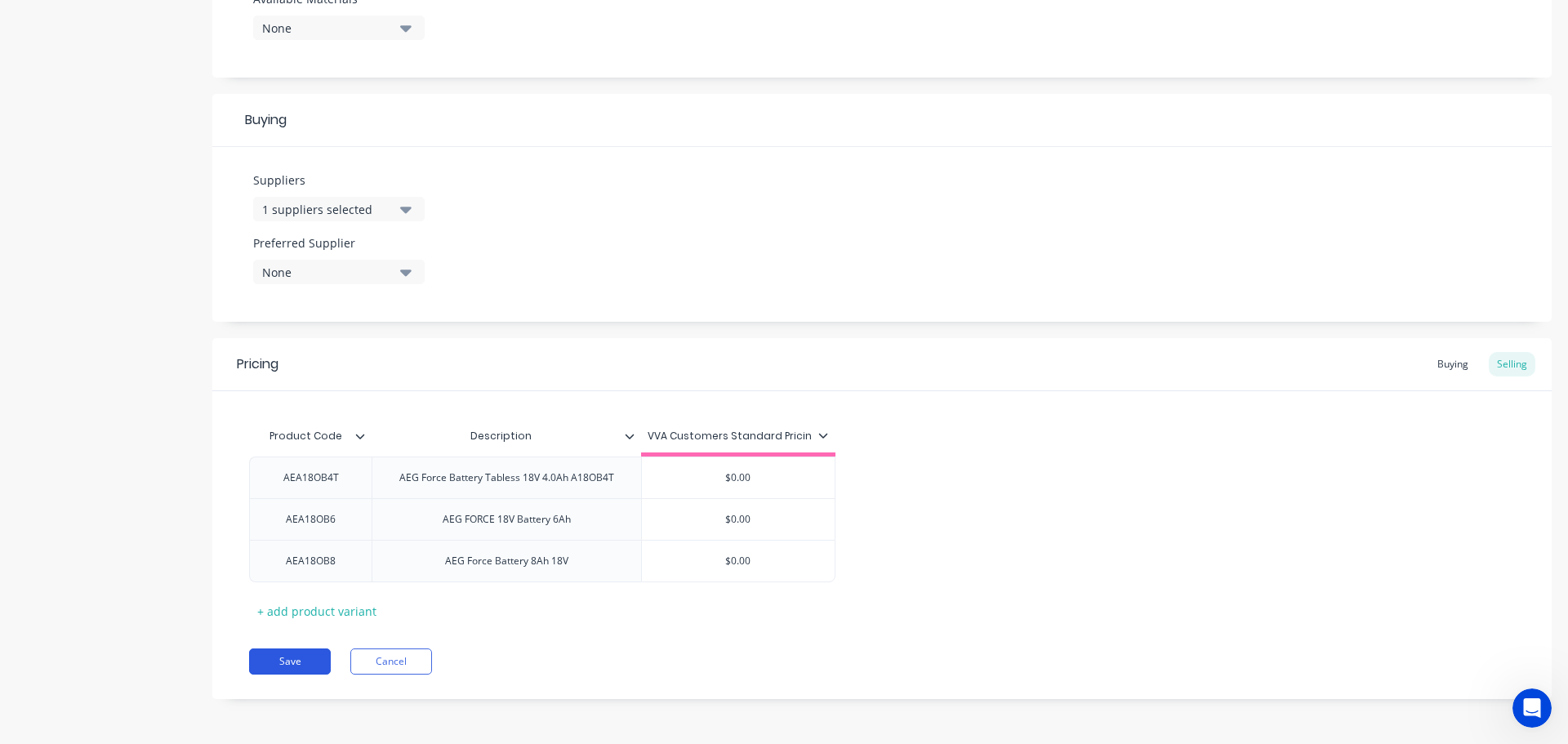
click at [312, 653] on button "Save" at bounding box center [290, 661] width 81 height 26
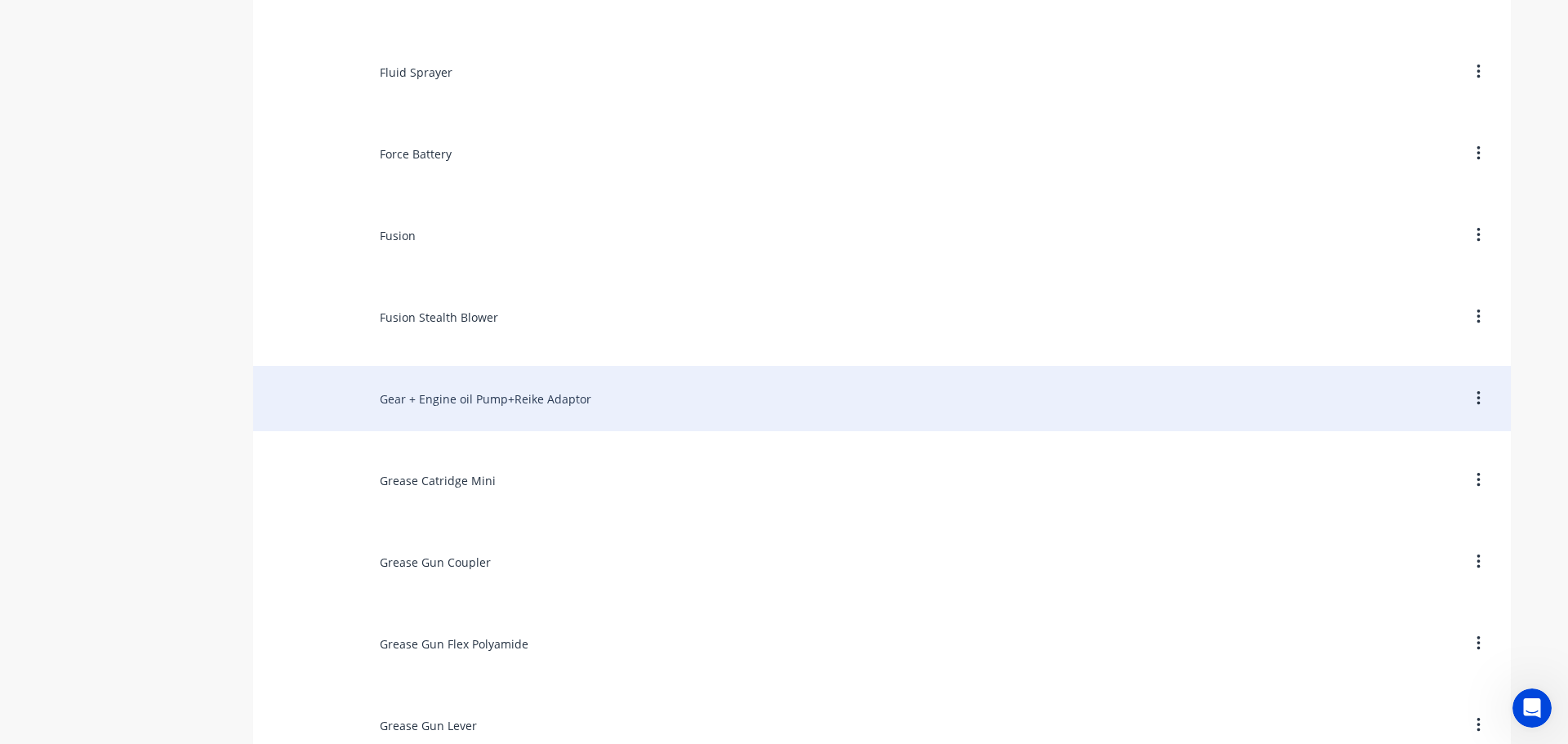
scroll to position [6041, 0]
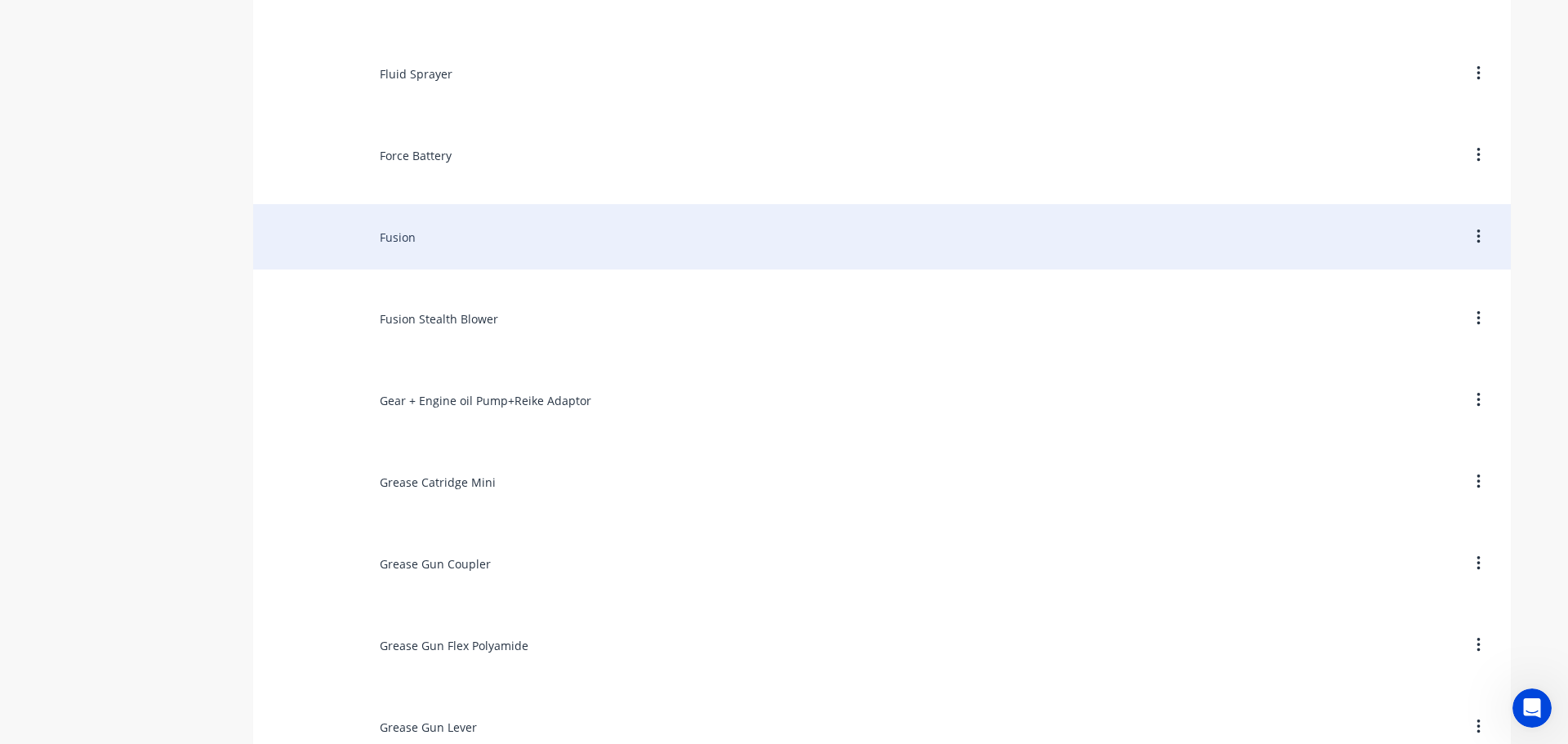
click at [420, 223] on div "Fusion" at bounding box center [882, 236] width 1257 height 65
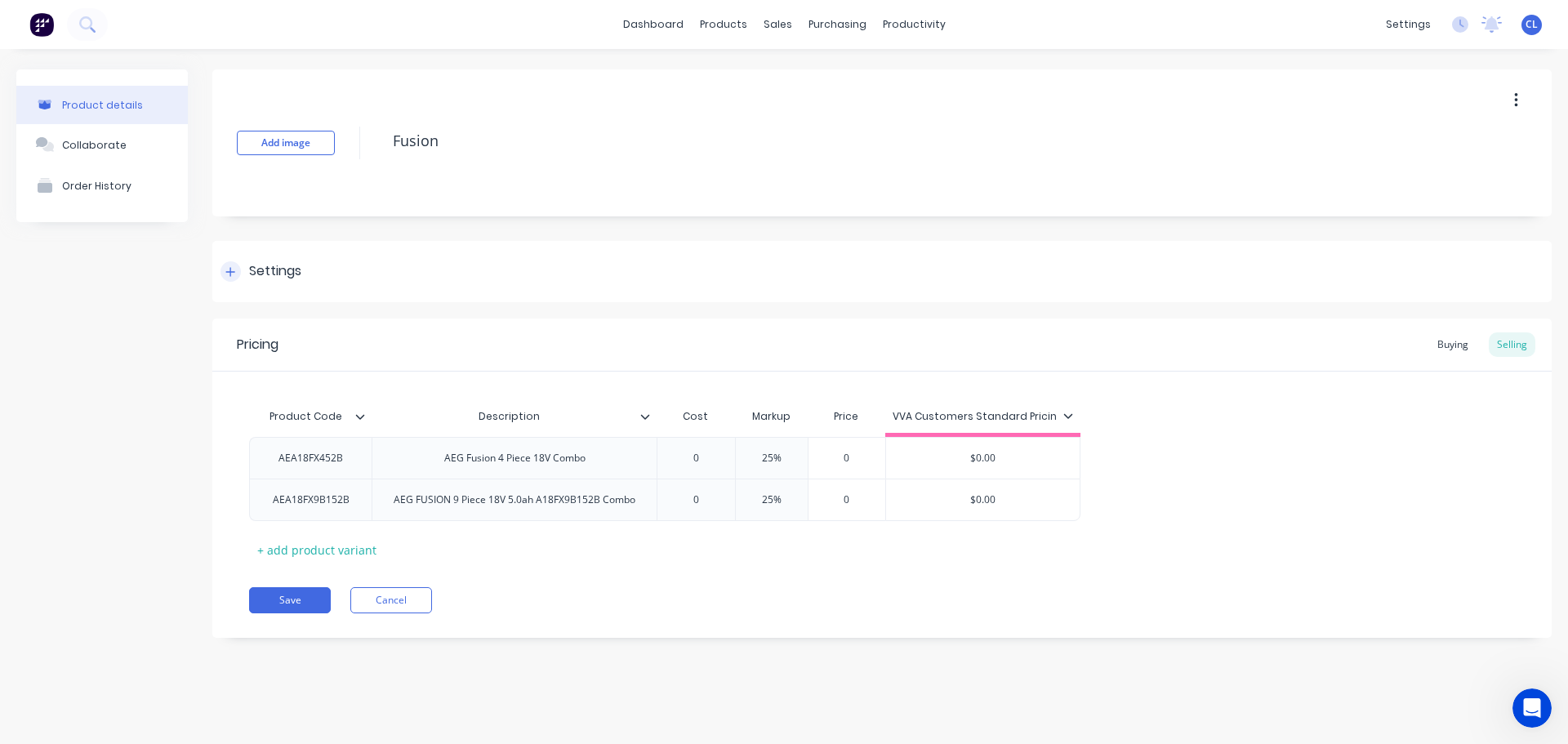
click at [280, 254] on div "Settings" at bounding box center [882, 271] width 1340 height 61
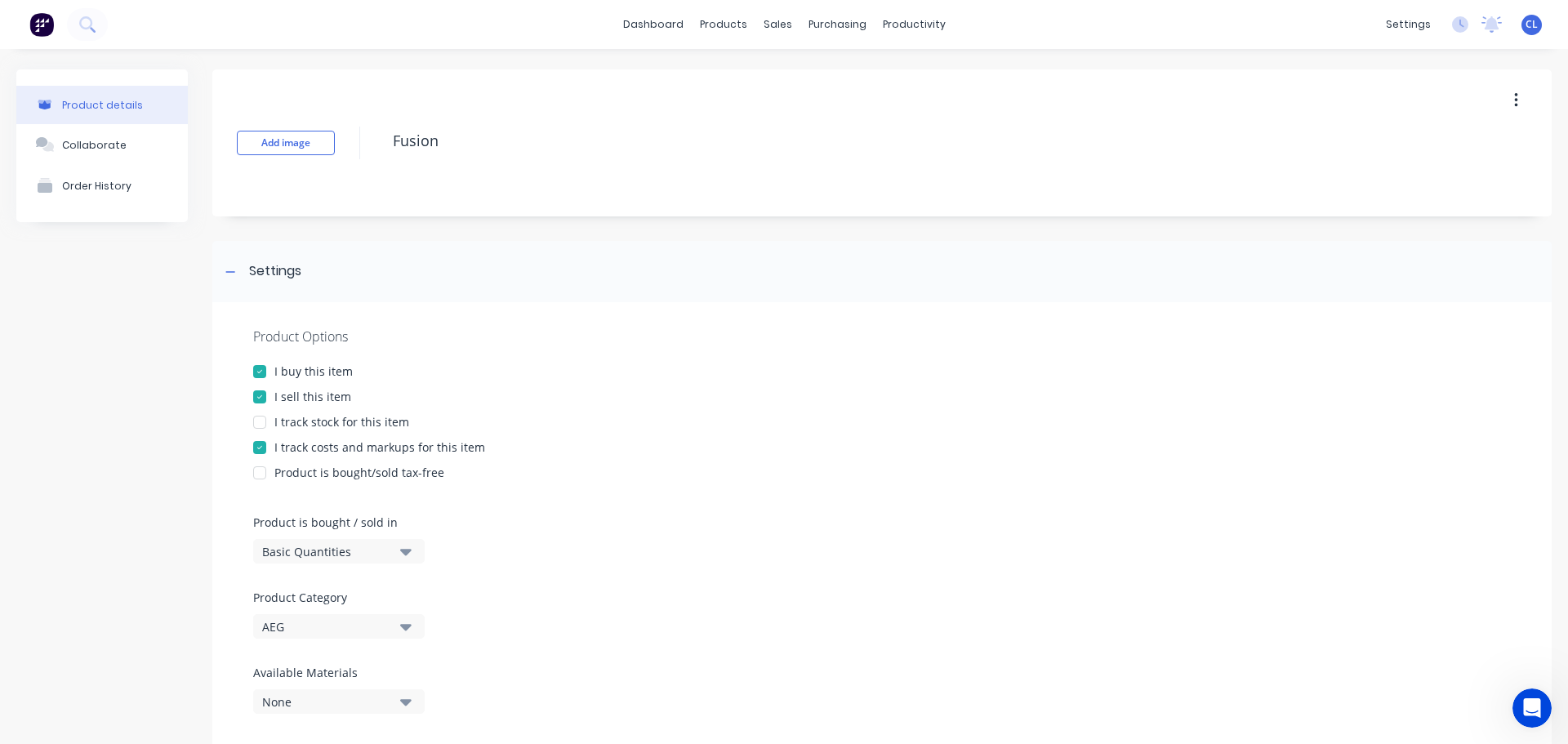
click at [294, 438] on div "Product Options I buy this item I sell this item I track stock for this item I …" at bounding box center [882, 526] width 1340 height 449
click at [294, 446] on div "I track costs and markups for this item" at bounding box center [379, 447] width 210 height 17
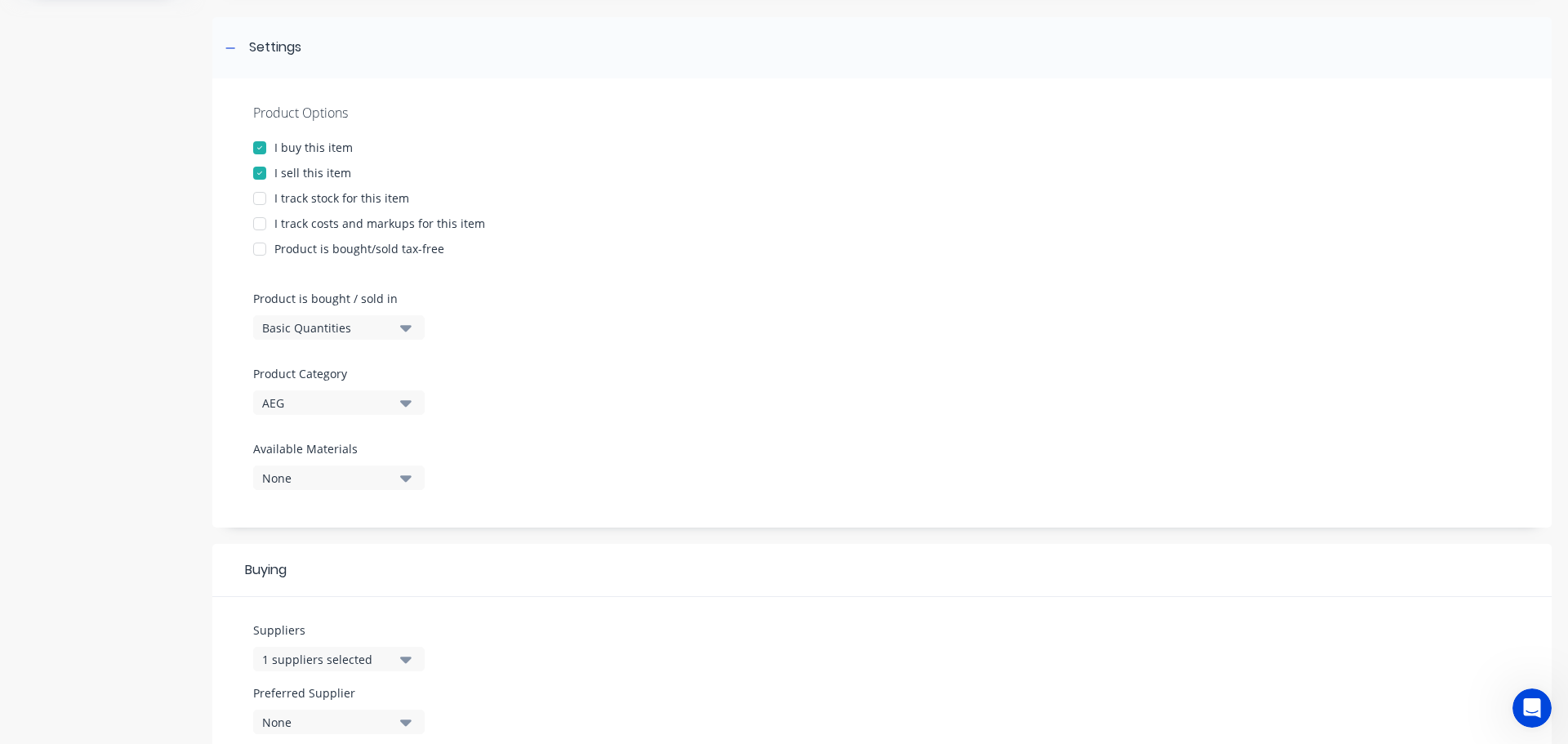
scroll to position [632, 0]
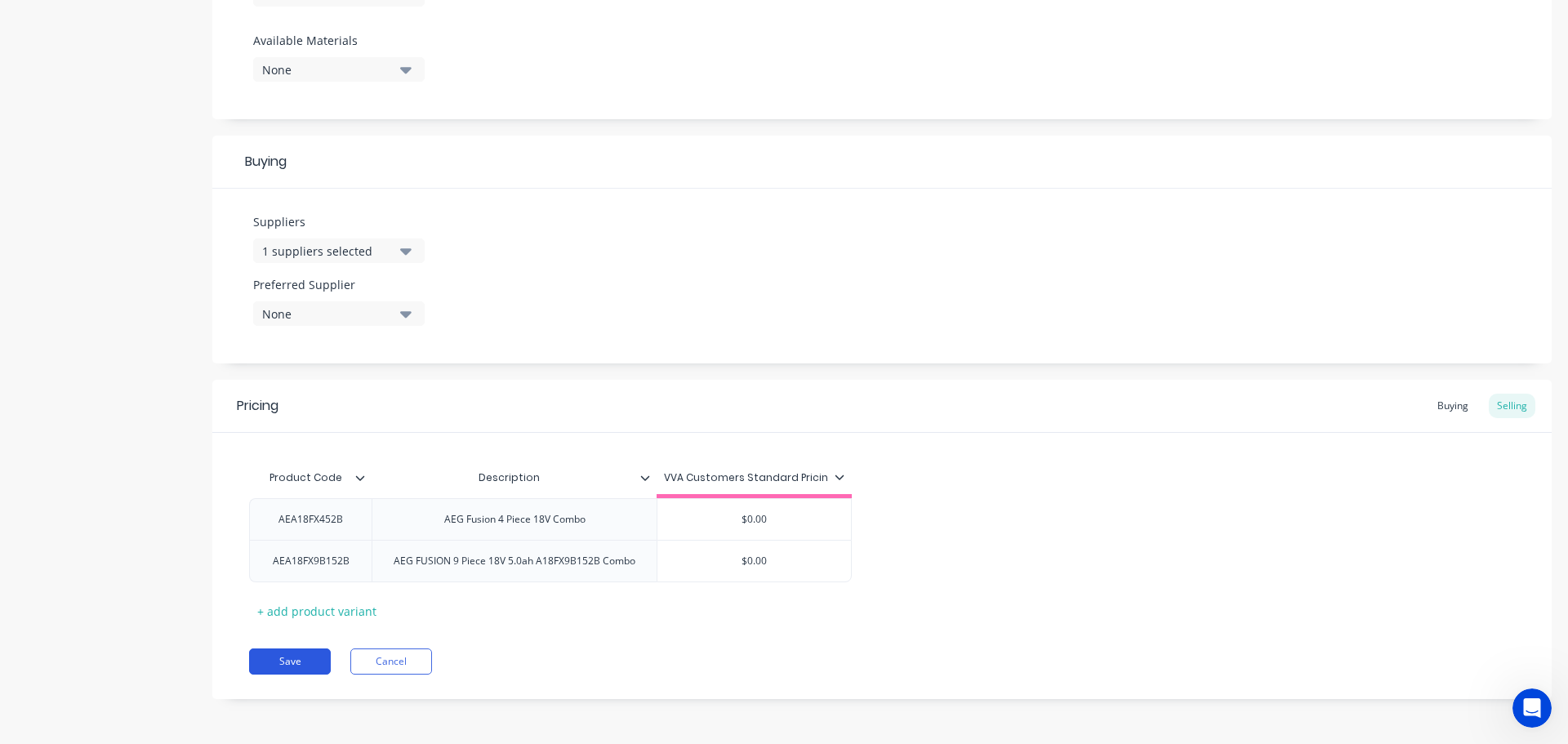
click at [302, 656] on button "Save" at bounding box center [290, 661] width 81 height 26
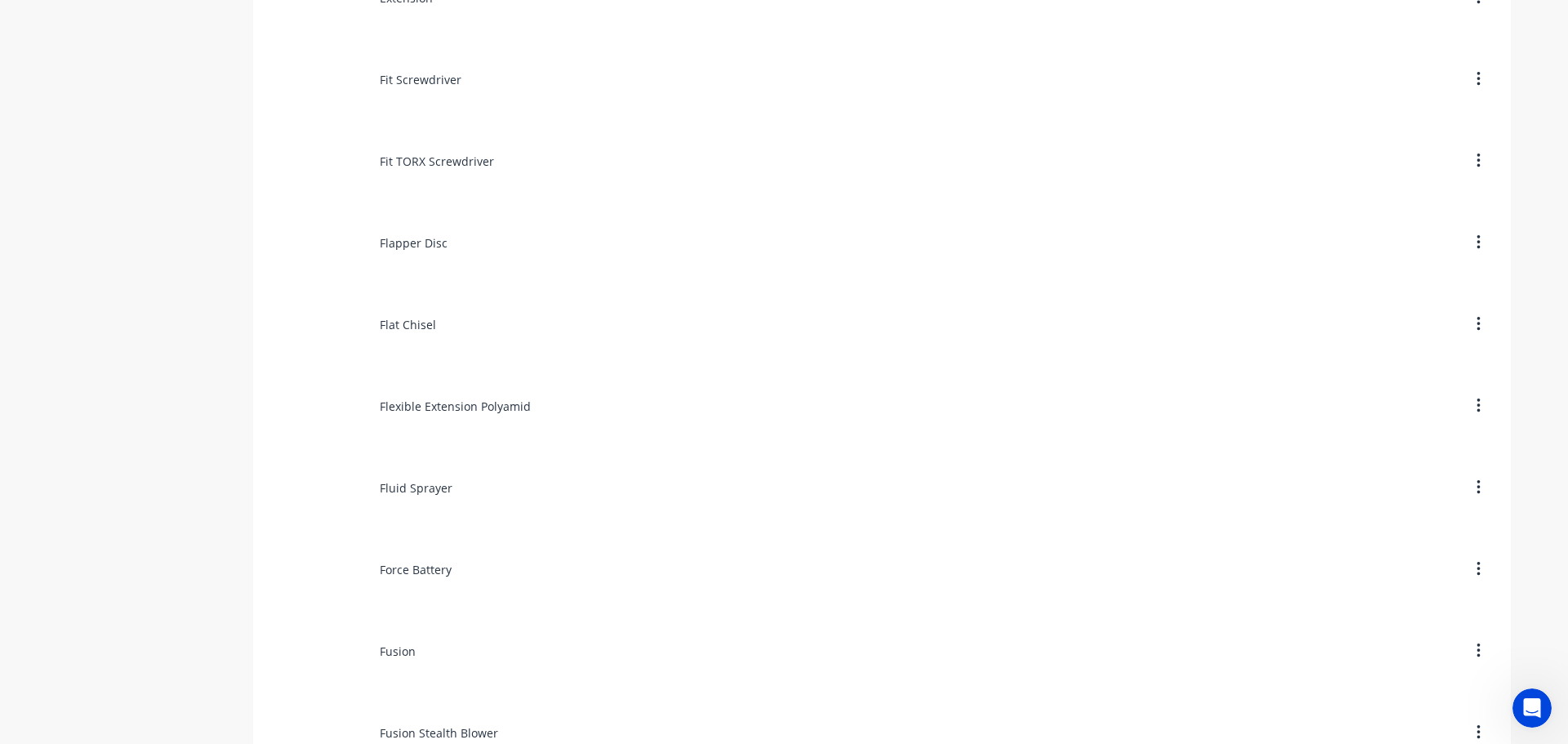
scroll to position [5714, 0]
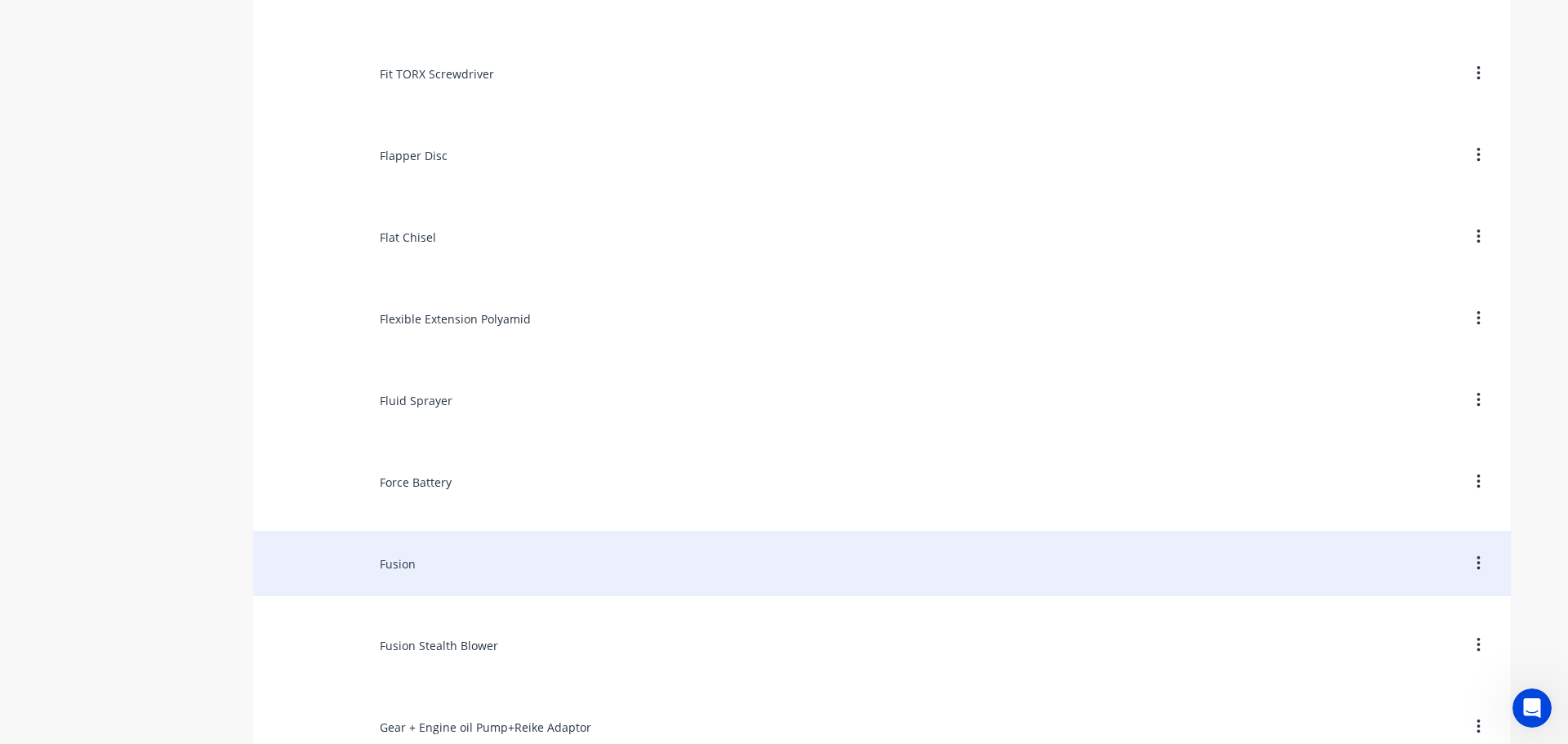
click at [394, 565] on div "Fusion" at bounding box center [882, 562] width 1257 height 65
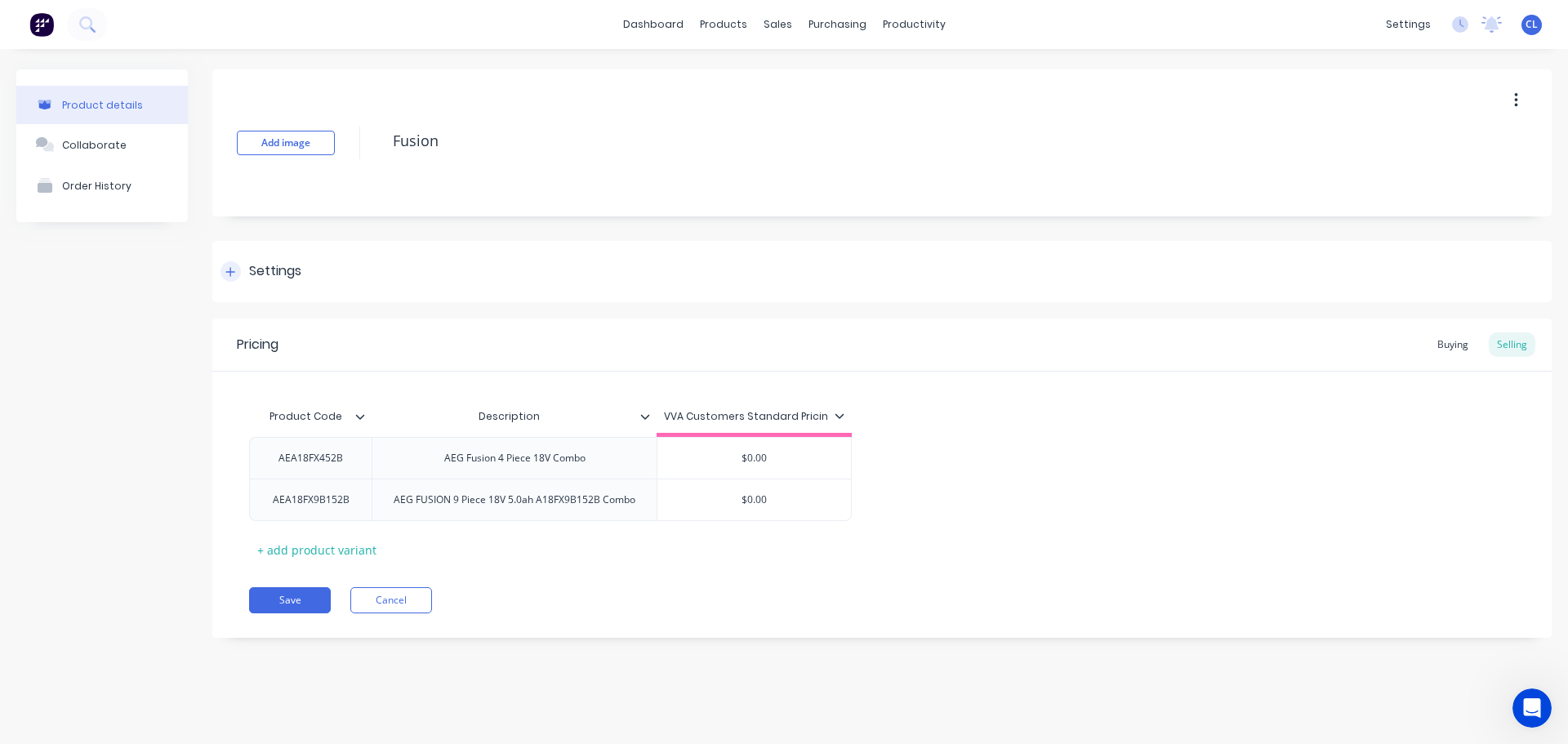
click at [304, 289] on div "Settings" at bounding box center [882, 271] width 1340 height 61
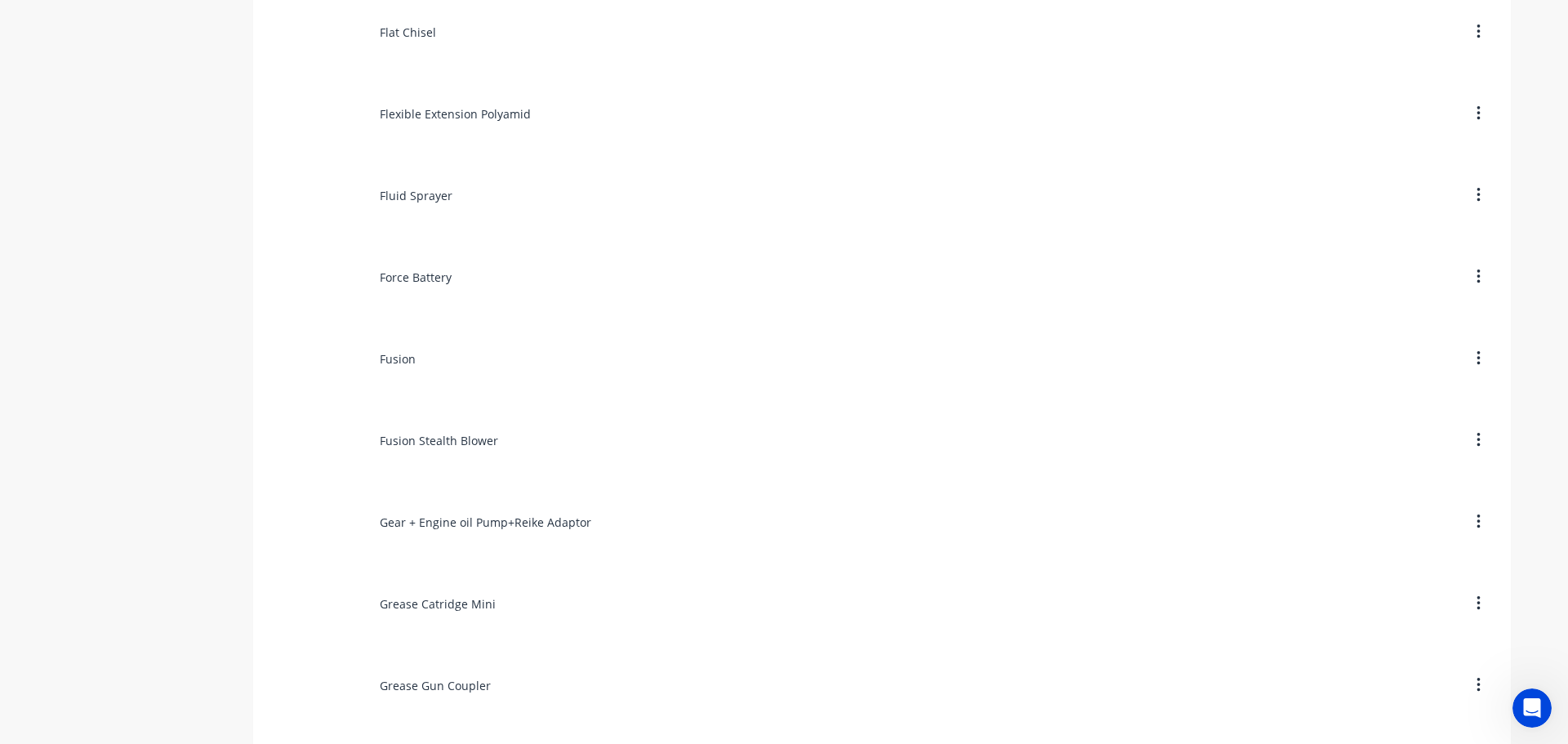
scroll to position [5959, 0]
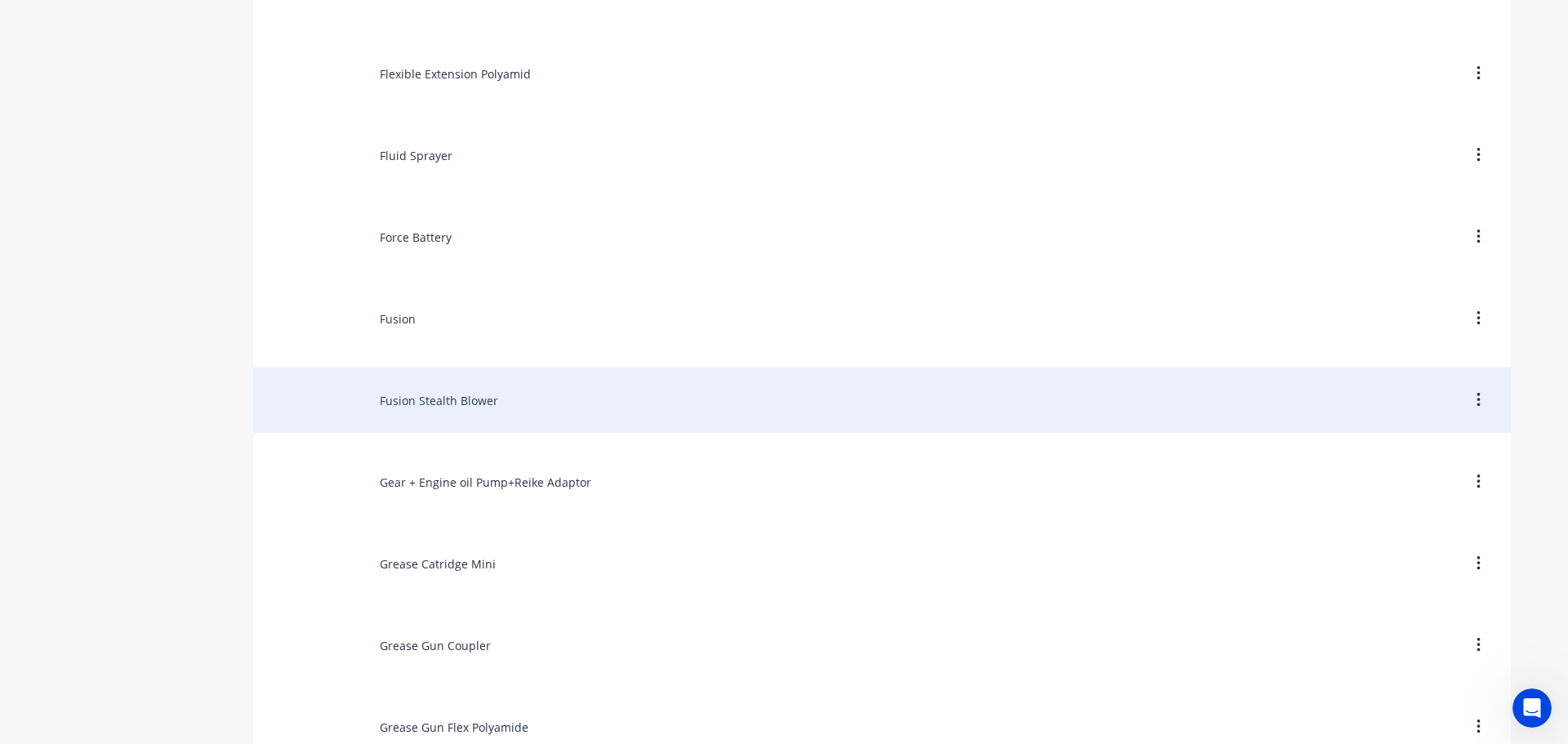
click at [423, 407] on div "Fusion Stealth Blower" at bounding box center [882, 400] width 1257 height 65
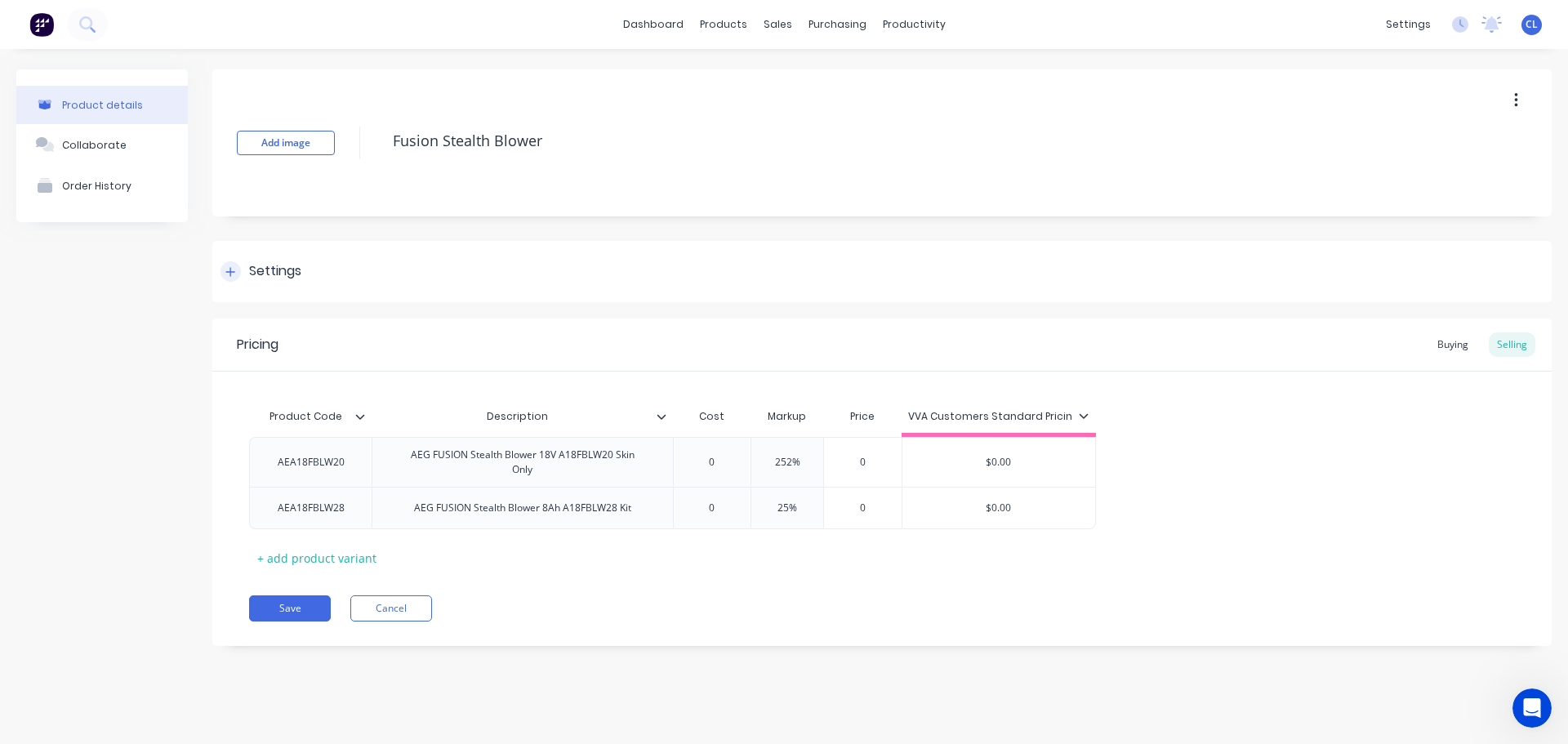
click at [292, 261] on div "Settings" at bounding box center [275, 272] width 52 height 21
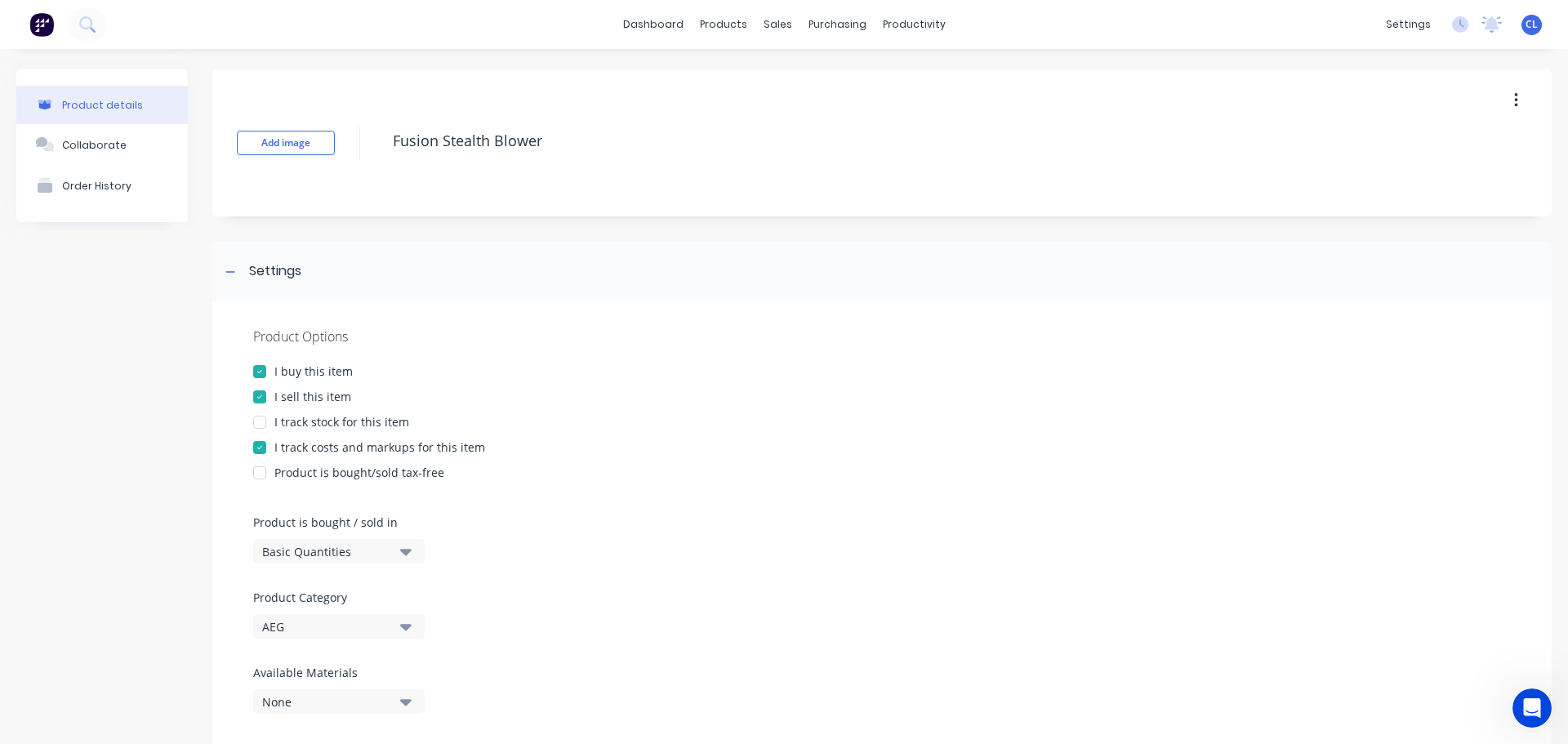
click at [316, 439] on div "I track costs and markups for this item" at bounding box center [379, 447] width 210 height 17
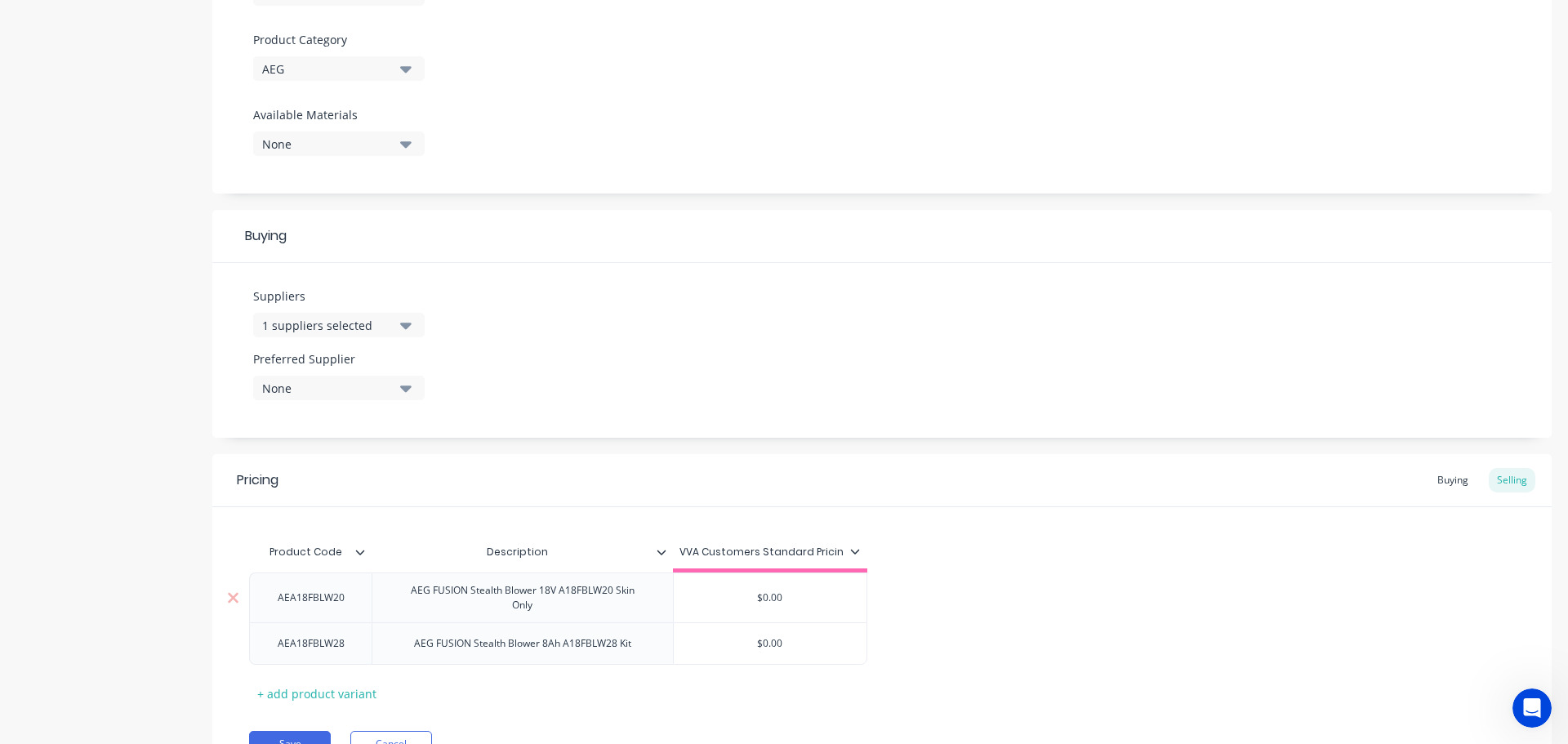
scroll to position [640, 0]
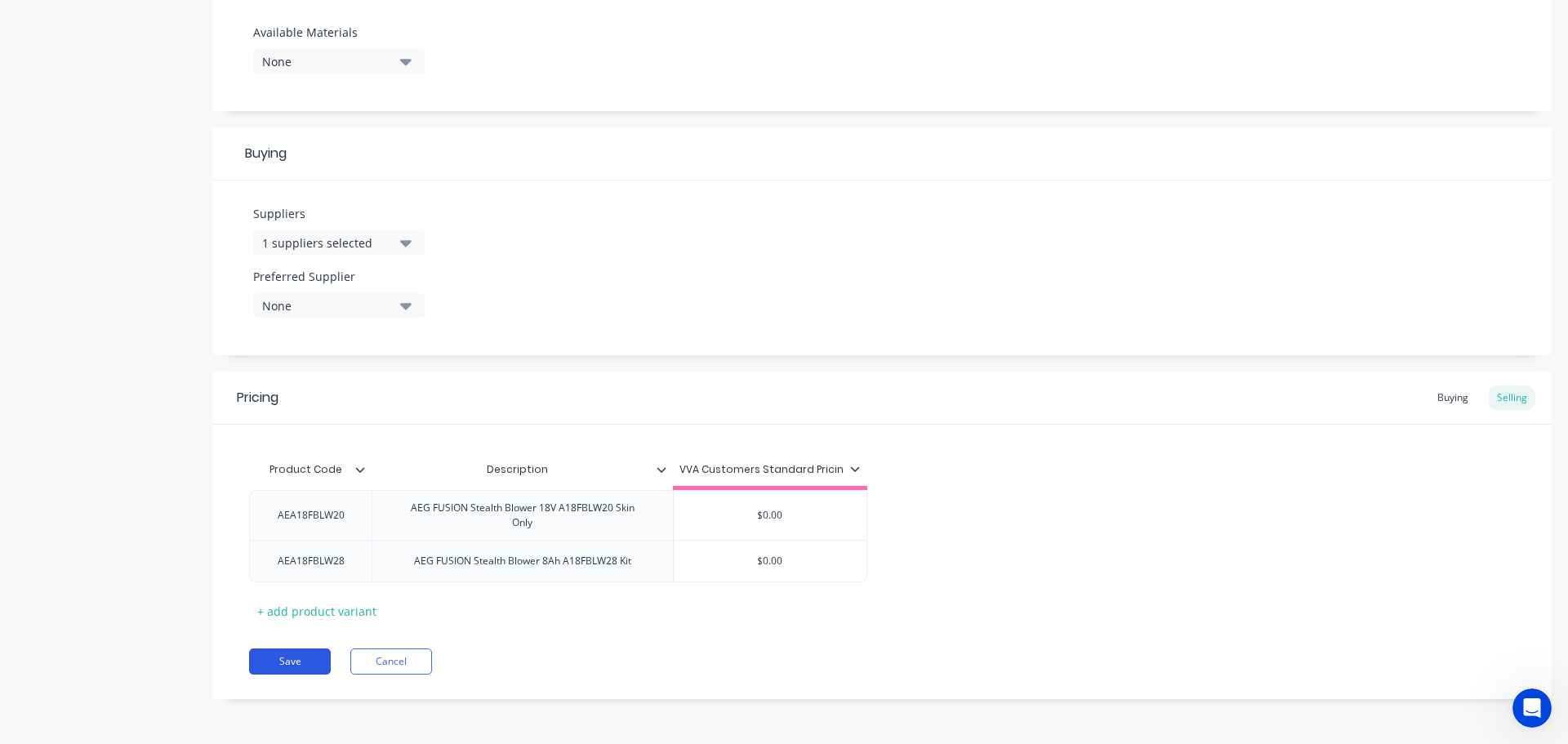
click at [282, 654] on button "Save" at bounding box center [290, 661] width 81 height 26
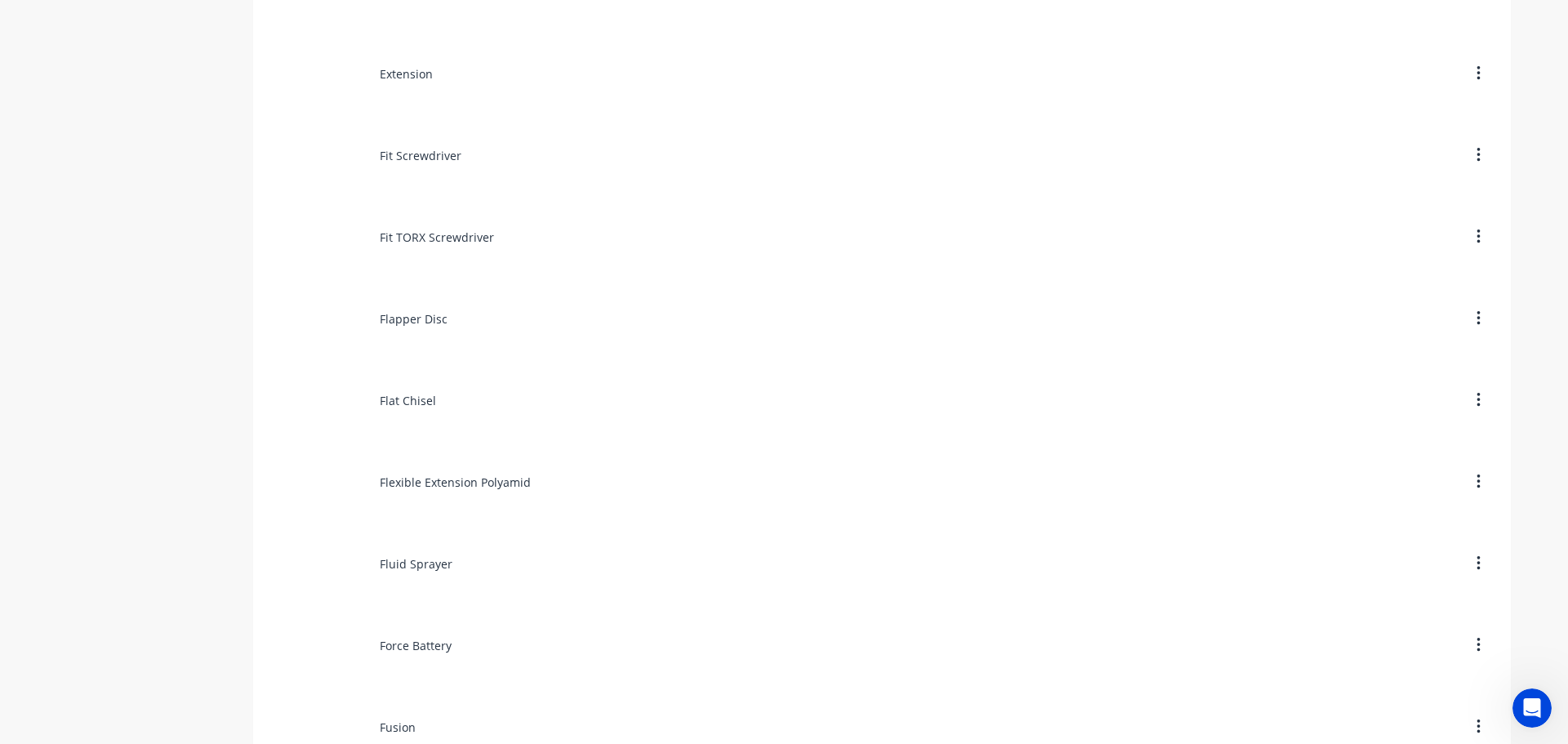
scroll to position [5959, 0]
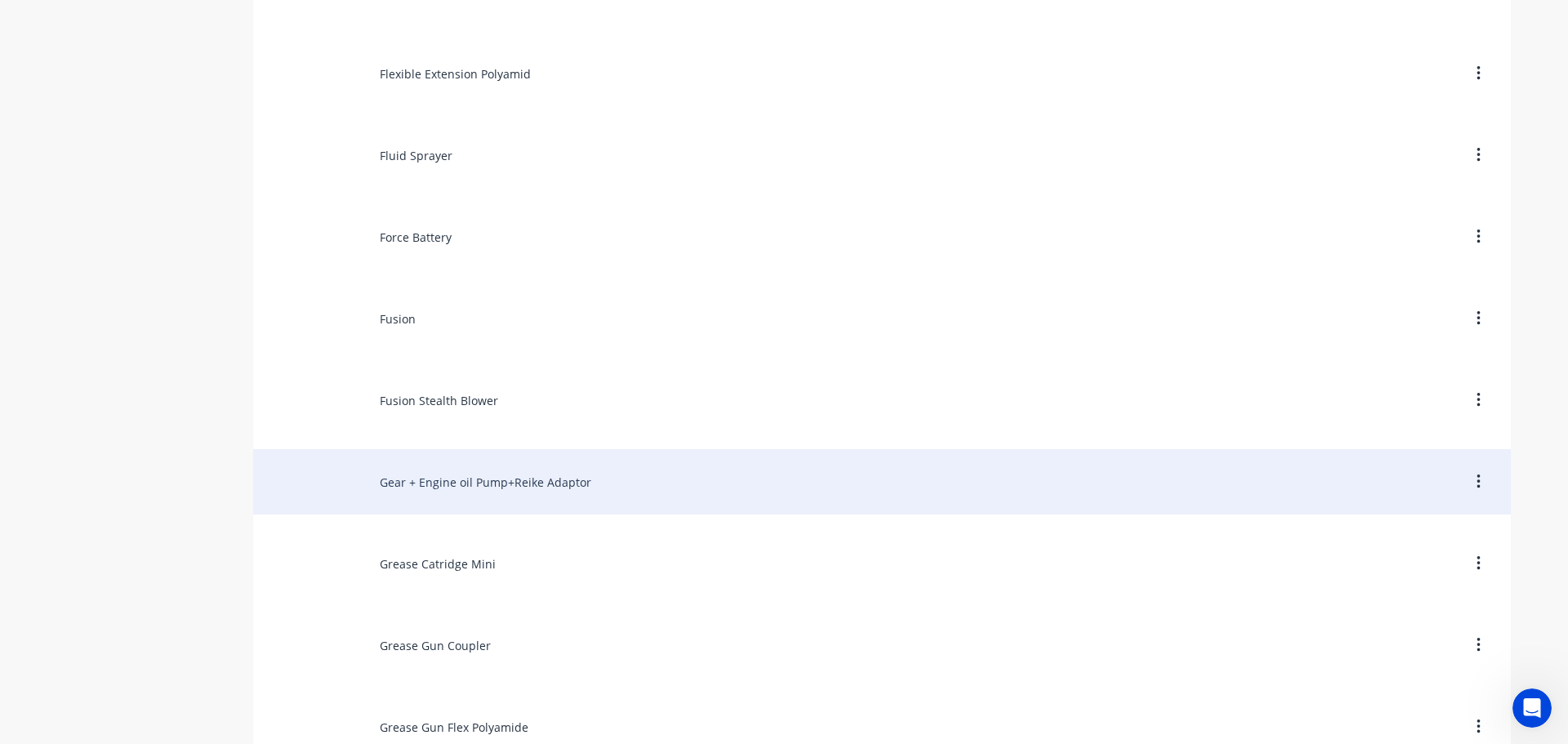
click at [434, 481] on div "Gear + Engine oil Pump+Reike Adaptor" at bounding box center [882, 481] width 1257 height 65
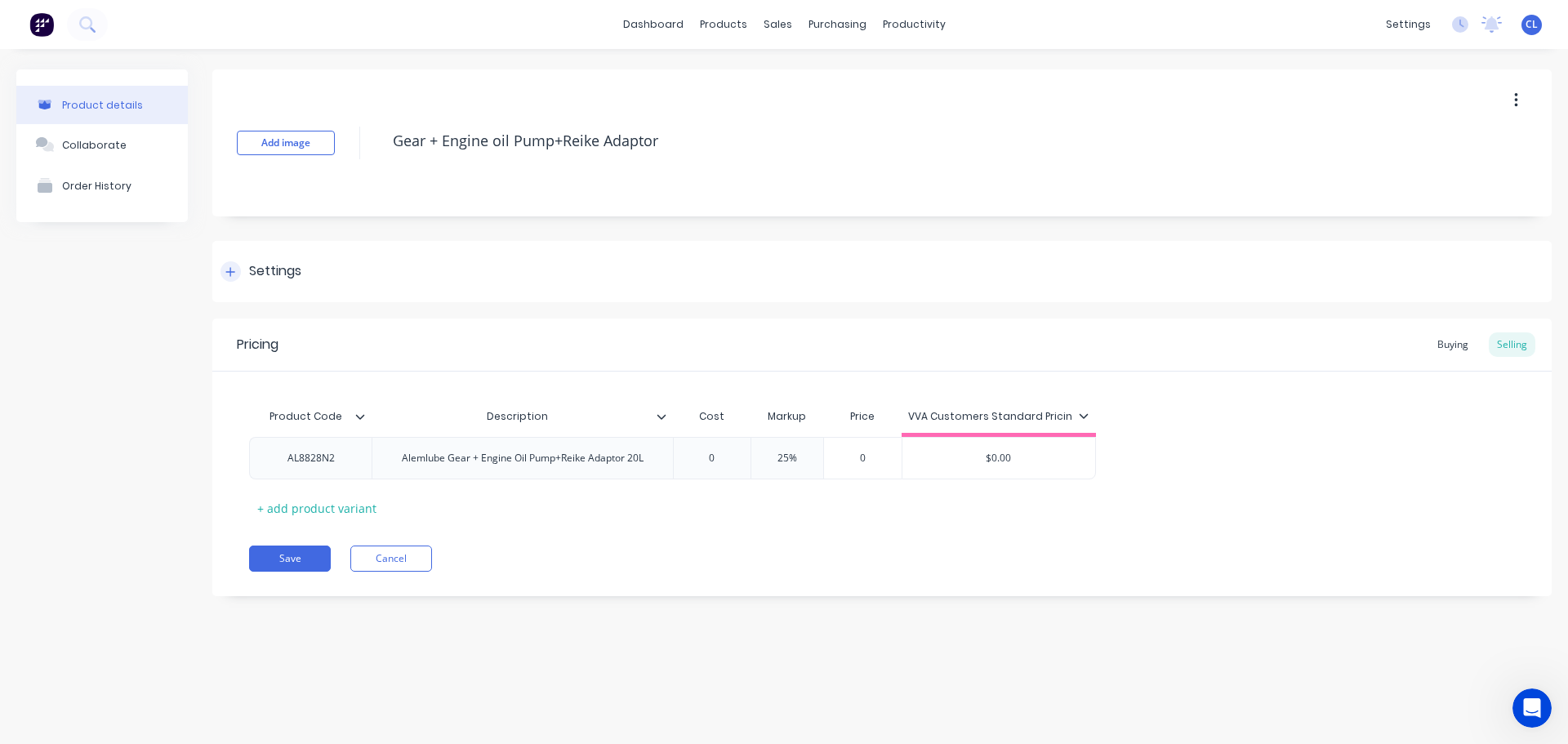
click at [266, 263] on div "Settings" at bounding box center [275, 272] width 52 height 21
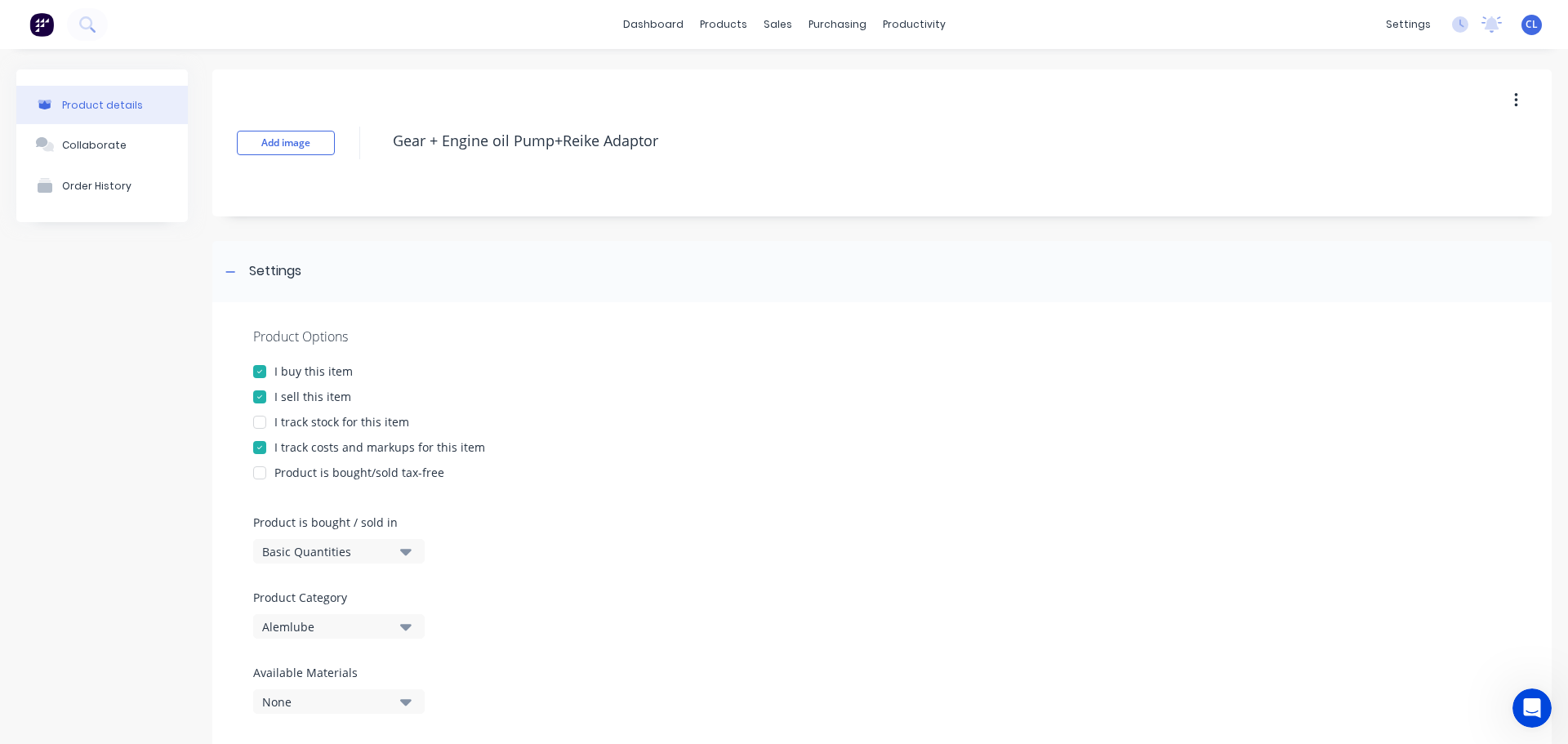
click at [311, 449] on div "I track costs and markups for this item" at bounding box center [379, 447] width 210 height 17
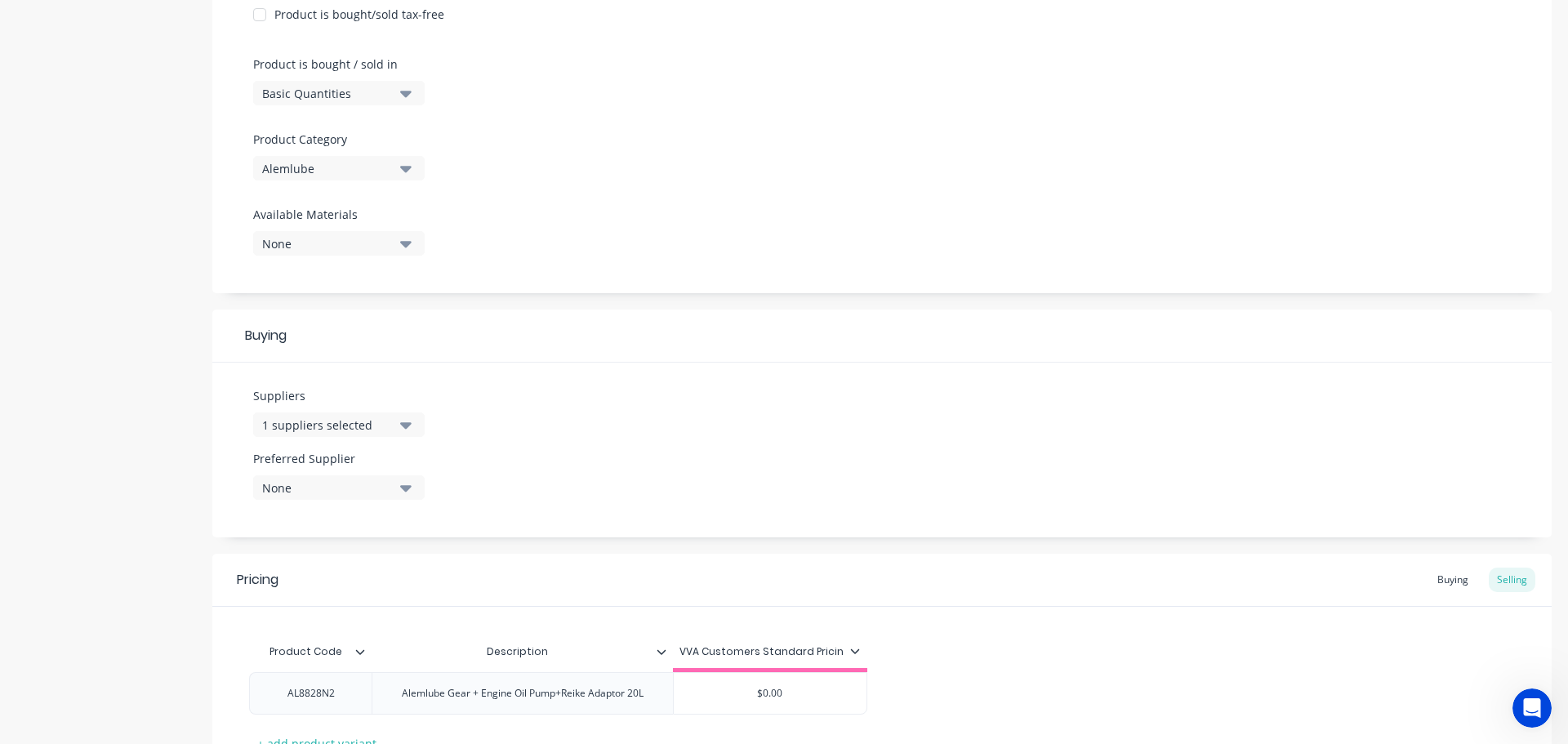
scroll to position [590, 0]
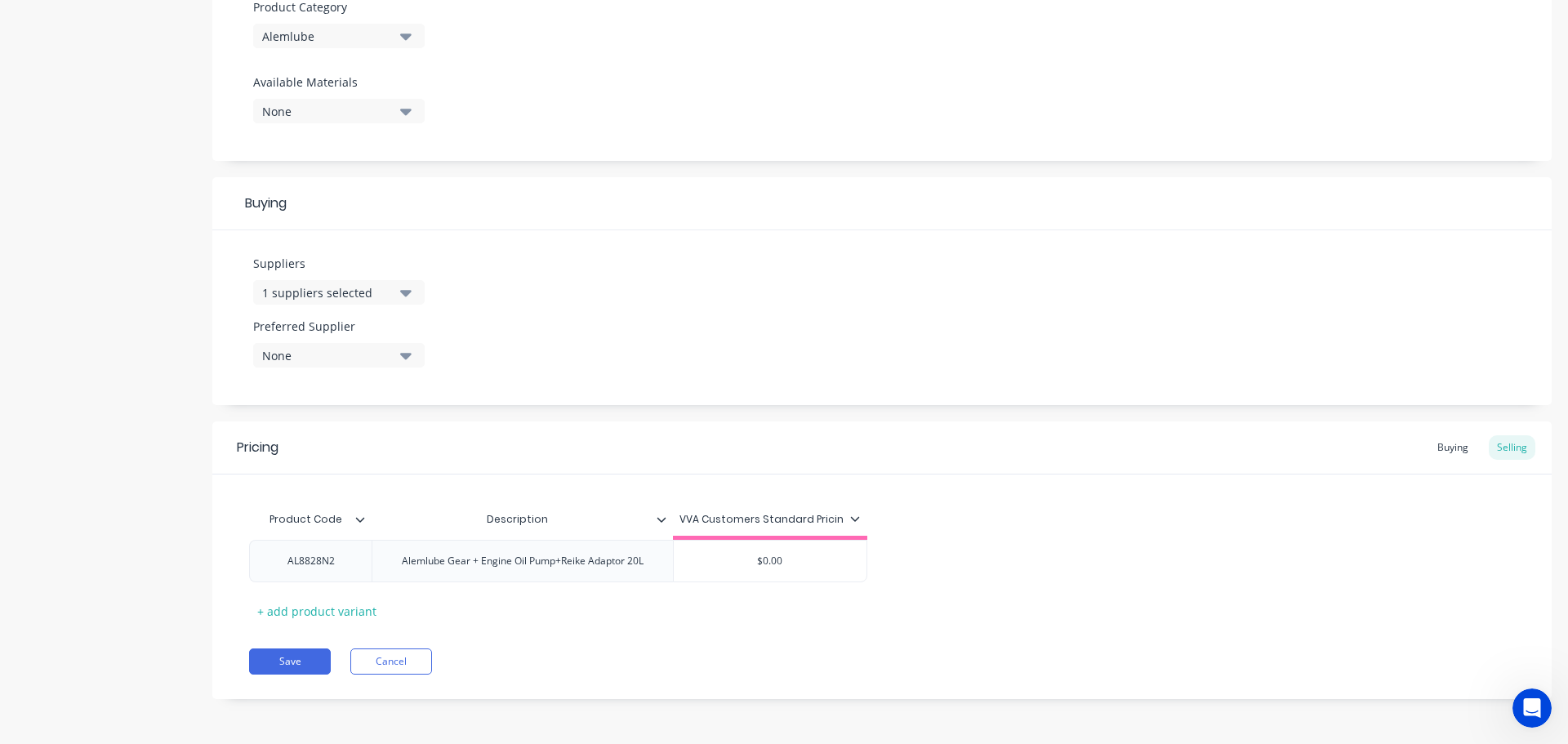
click at [279, 639] on div "Pricing Buying Selling Product Code Description VVA Customers Standard Pricin A…" at bounding box center [882, 560] width 1340 height 278
click at [290, 657] on button "Save" at bounding box center [290, 661] width 81 height 26
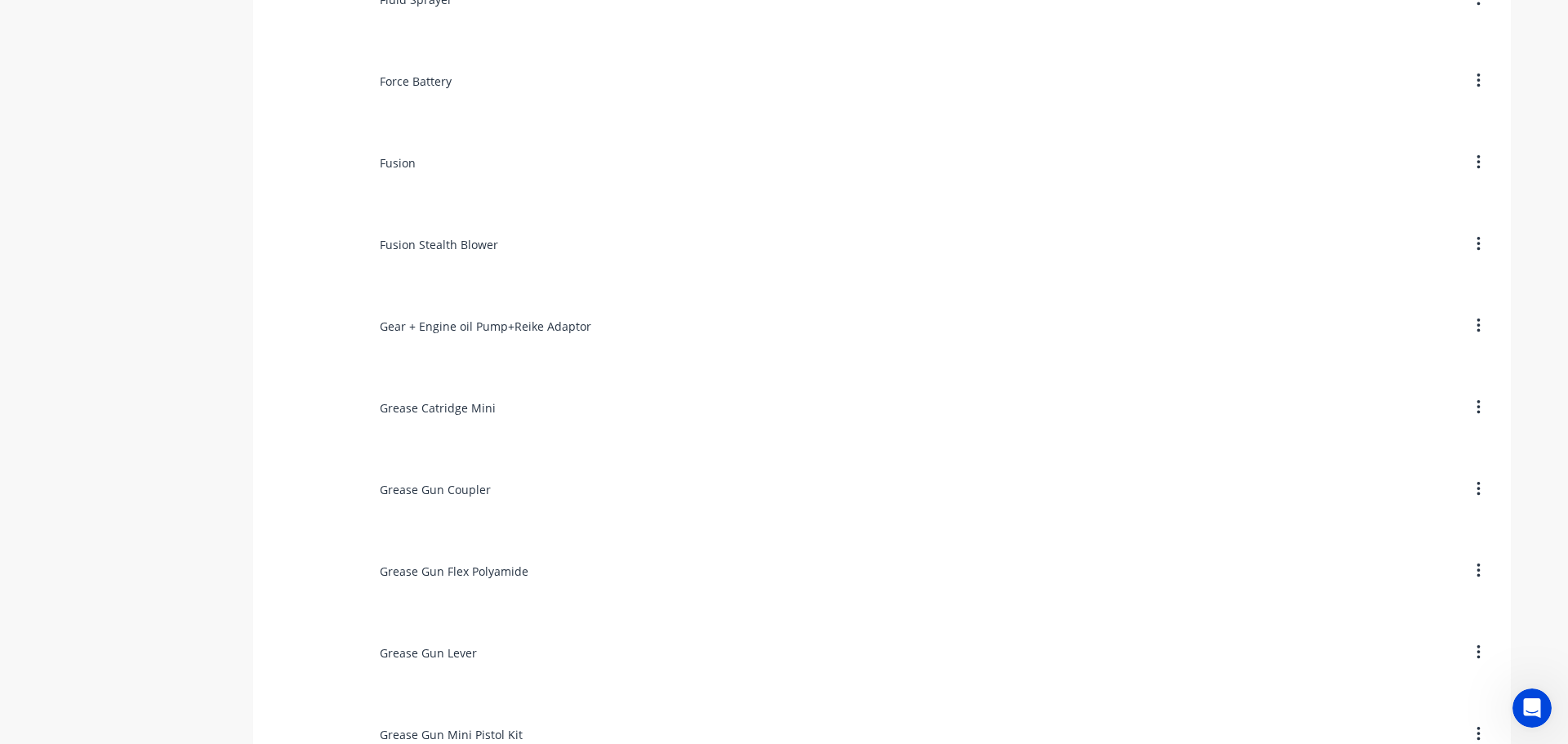
scroll to position [6122, 0]
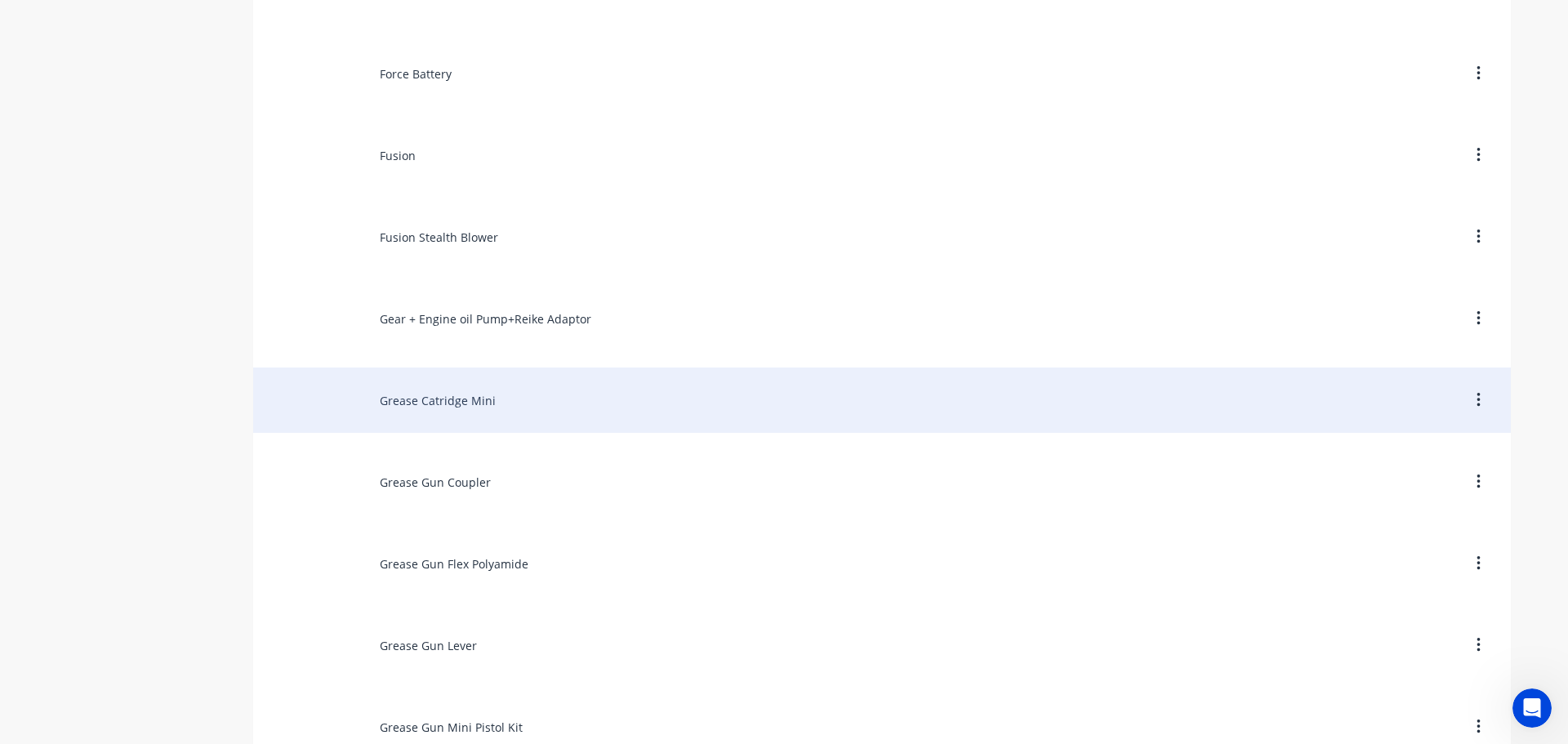
click at [447, 405] on div "Grease Catridge Mini" at bounding box center [882, 400] width 1257 height 65
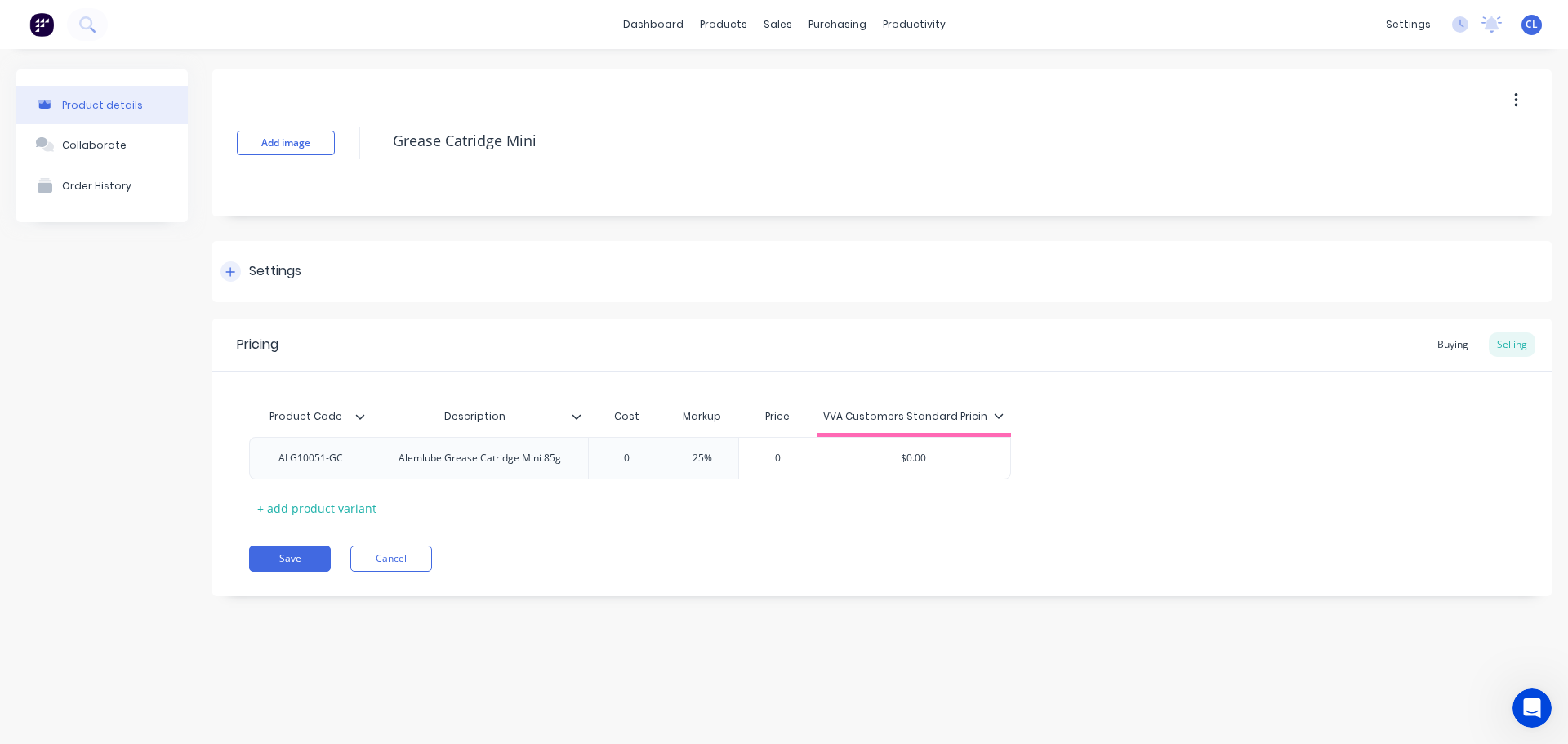
click at [273, 284] on div "Settings" at bounding box center [882, 271] width 1340 height 61
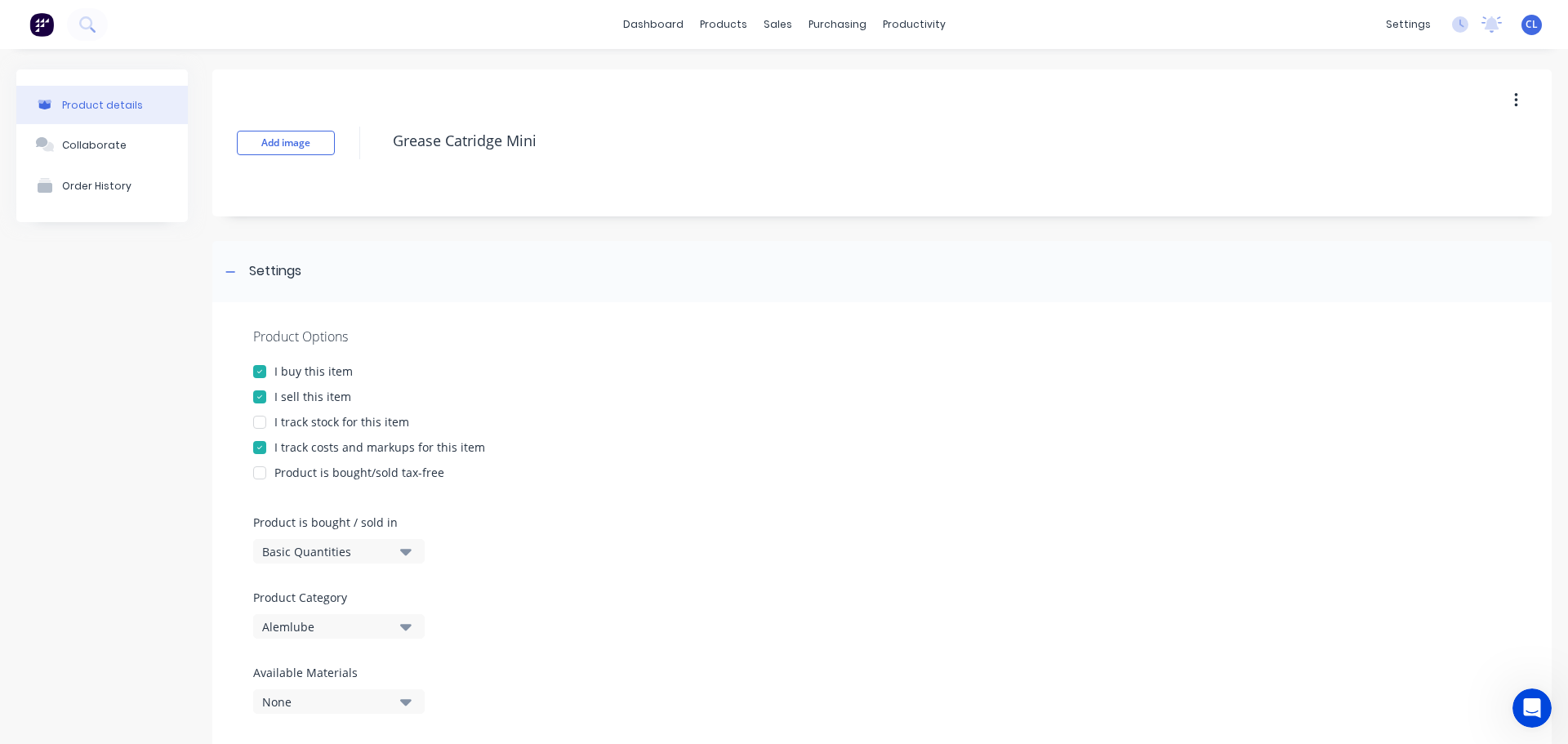
click at [306, 446] on div "I track costs and markups for this item" at bounding box center [379, 447] width 210 height 17
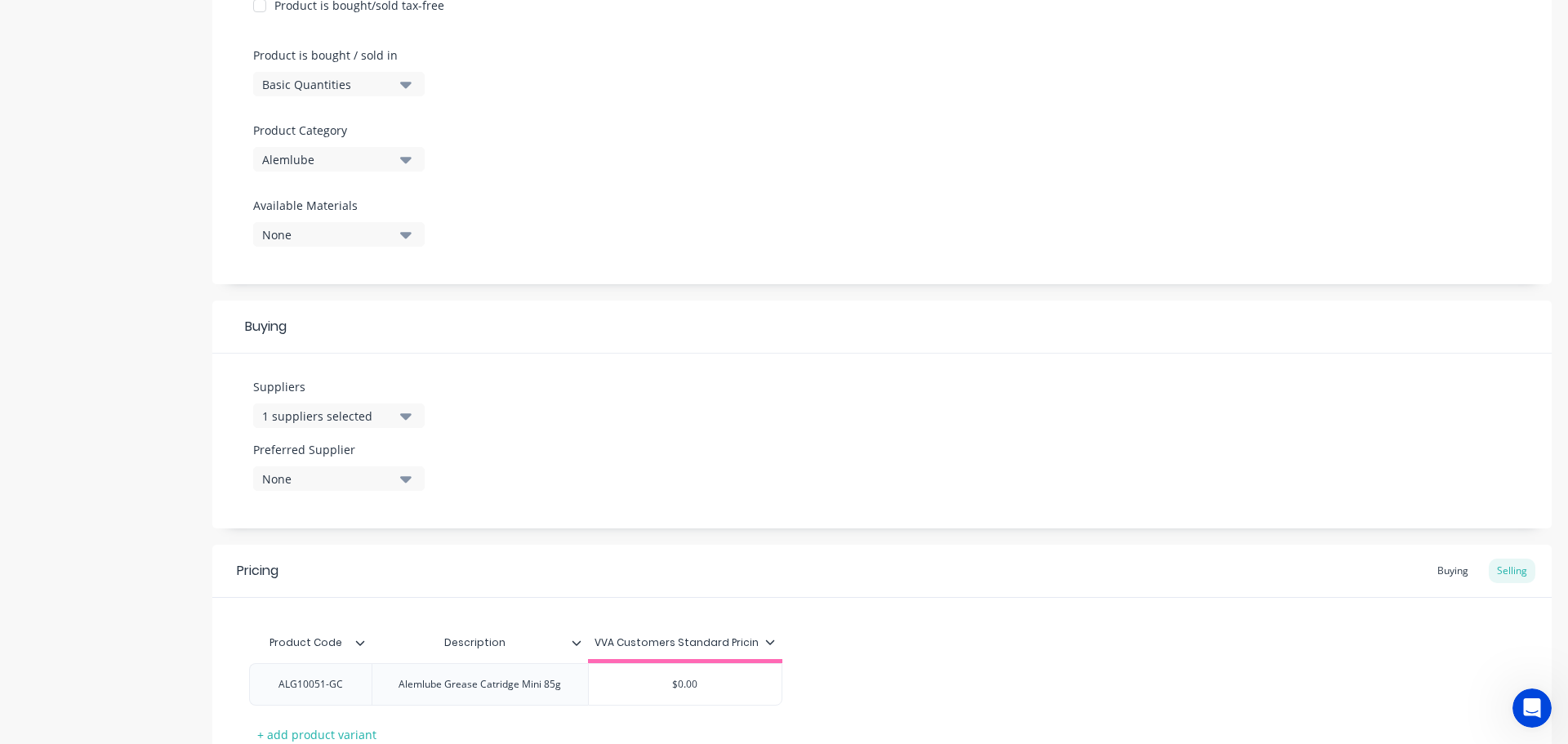
scroll to position [590, 0]
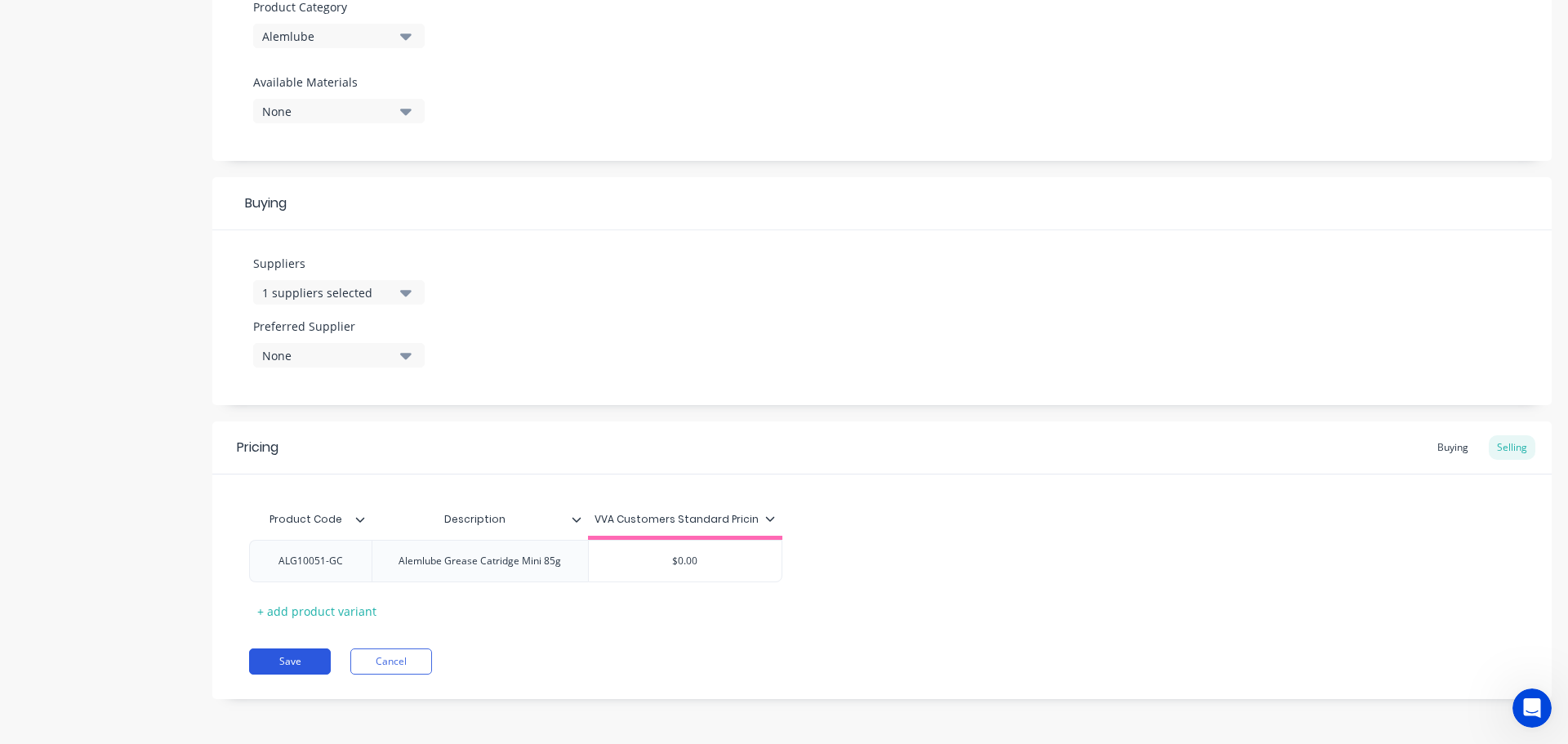
click at [303, 650] on button "Save" at bounding box center [290, 661] width 81 height 26
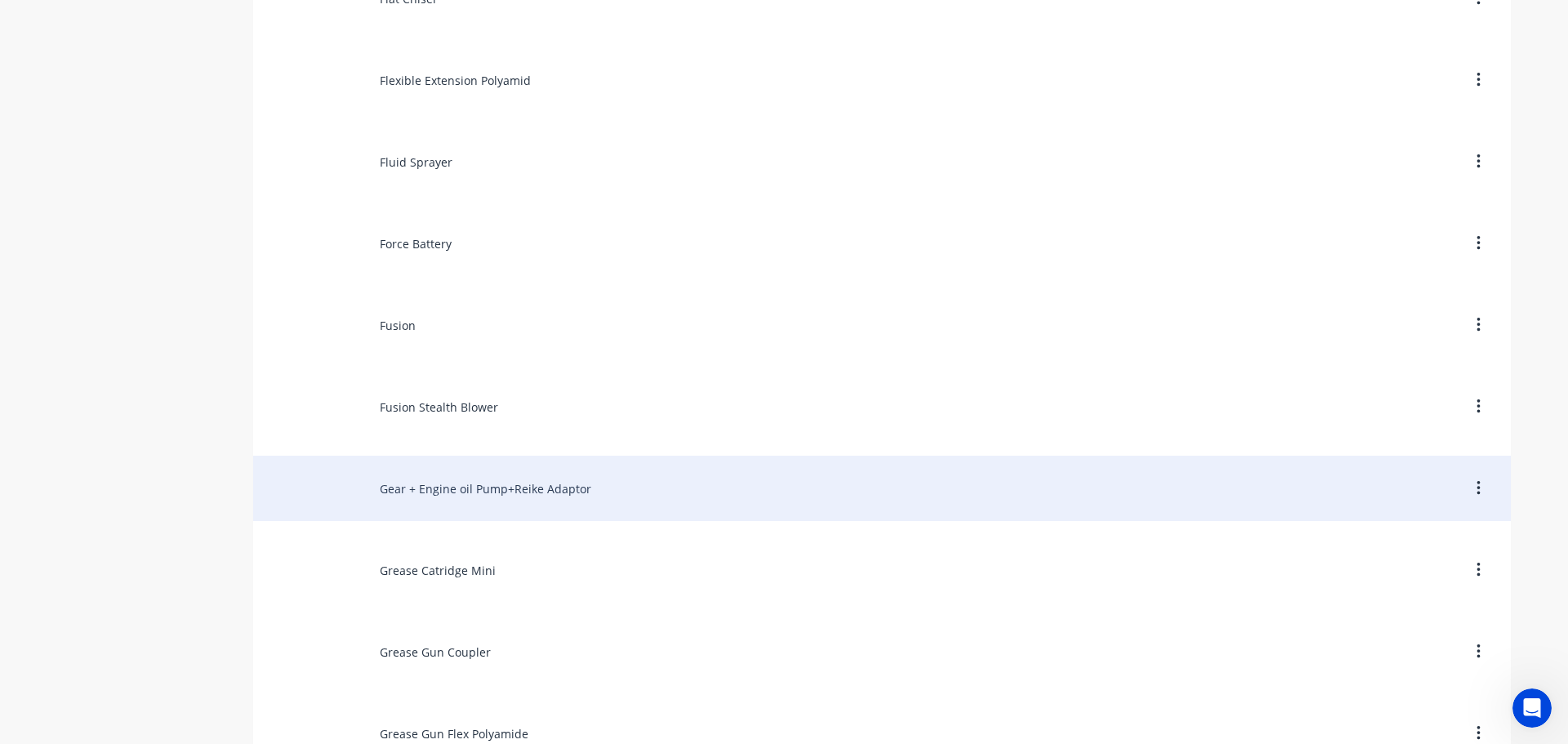
scroll to position [6041, 0]
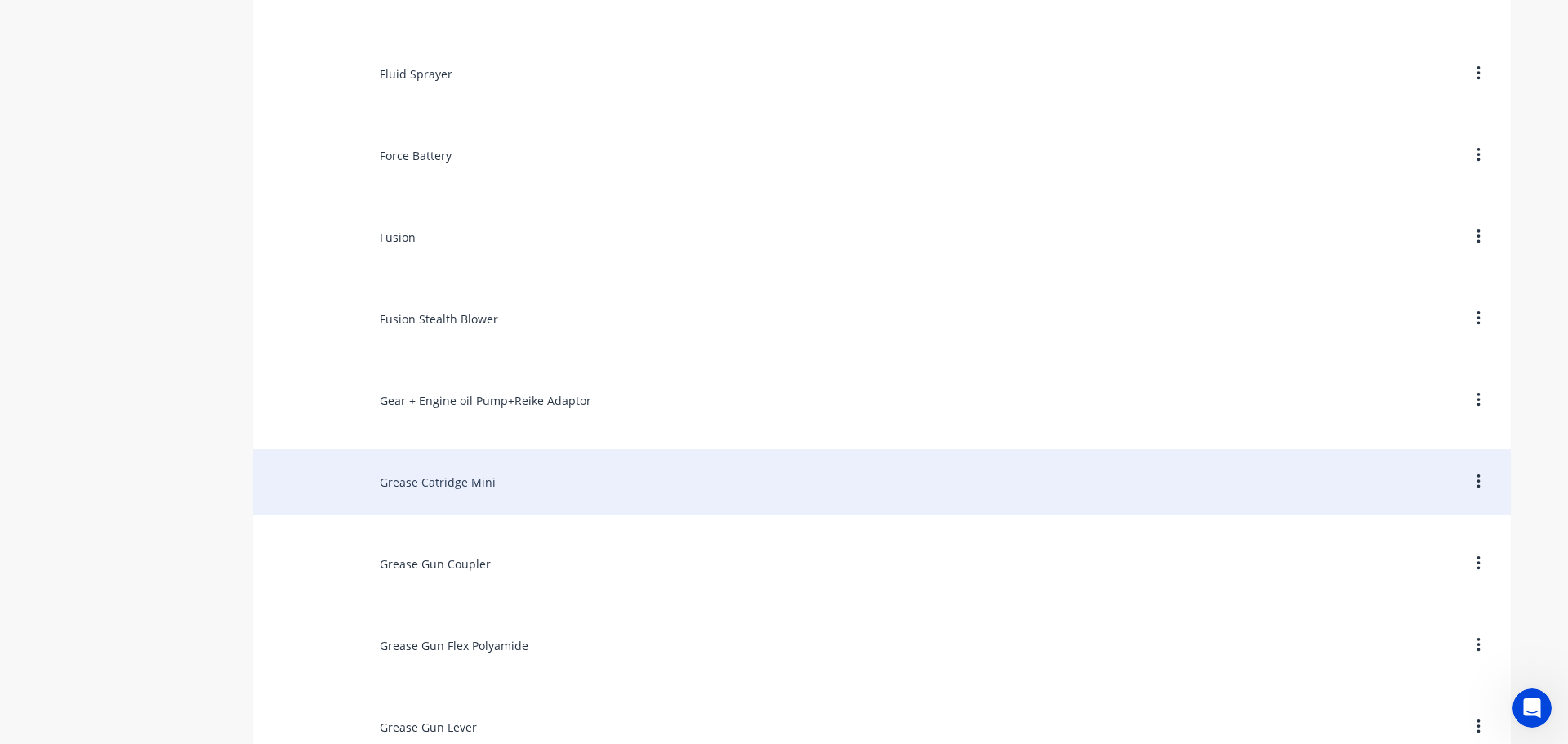
click at [342, 499] on div "Grease Catridge Mini" at bounding box center [882, 481] width 1257 height 65
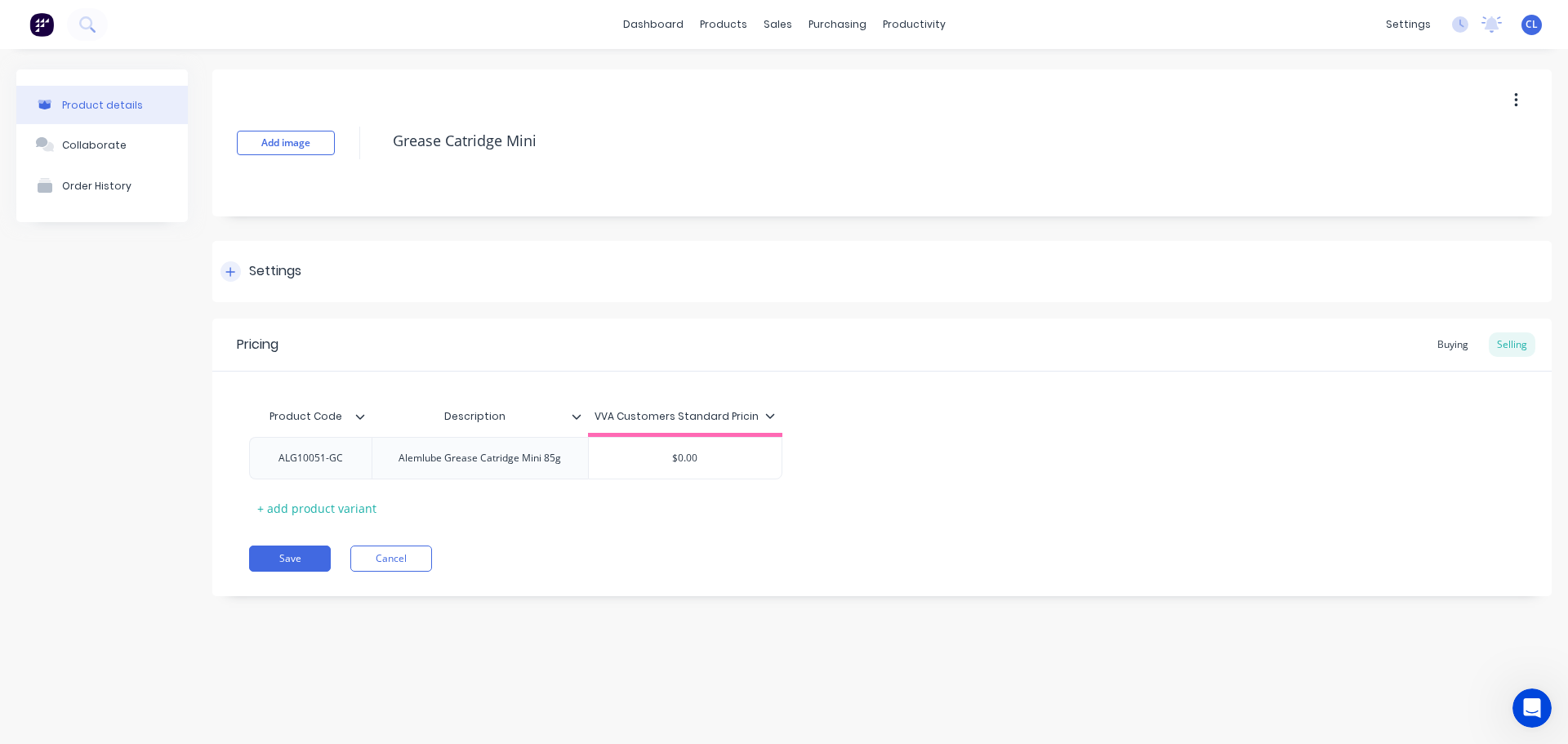
click at [270, 293] on div "Settings" at bounding box center [882, 271] width 1340 height 61
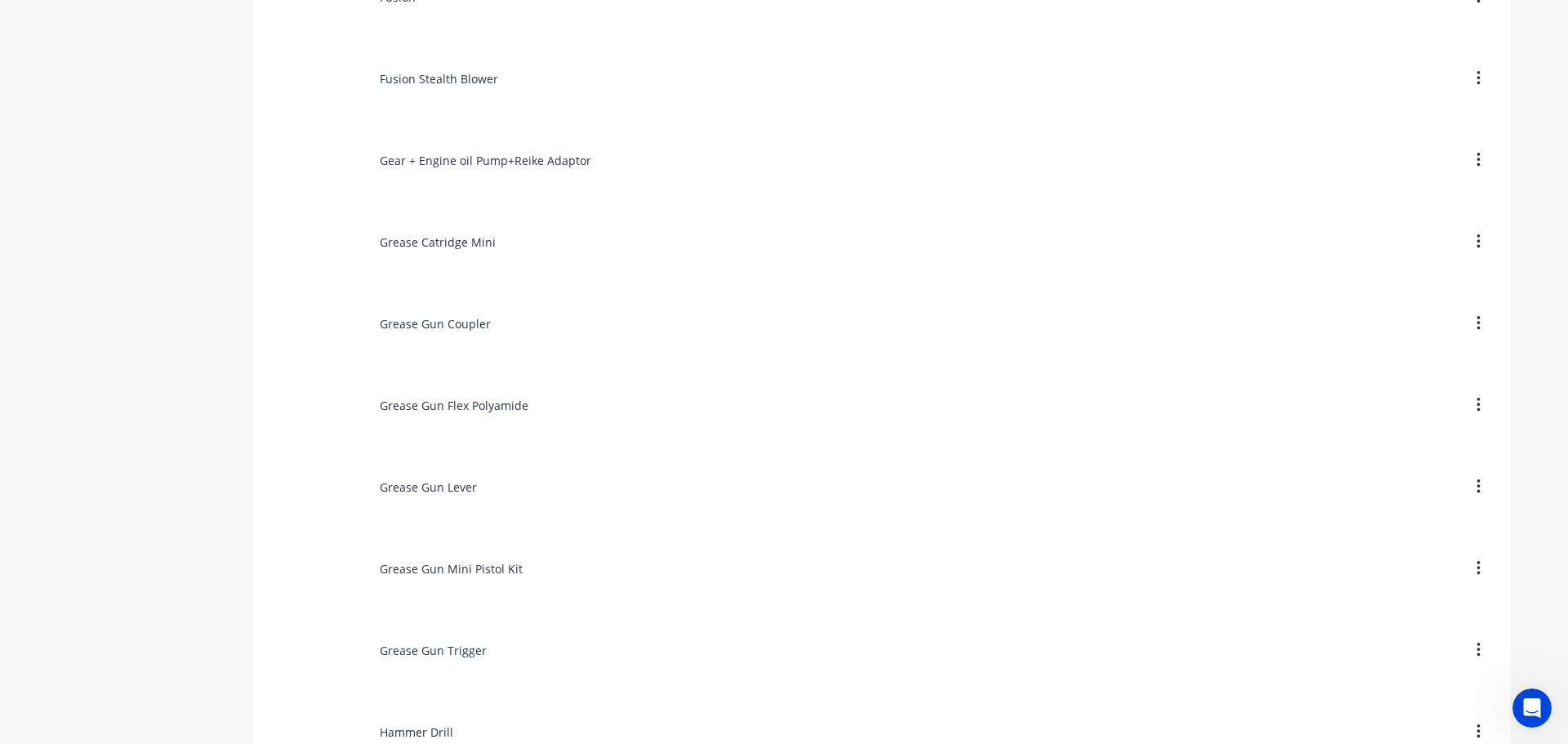
scroll to position [6204, 0]
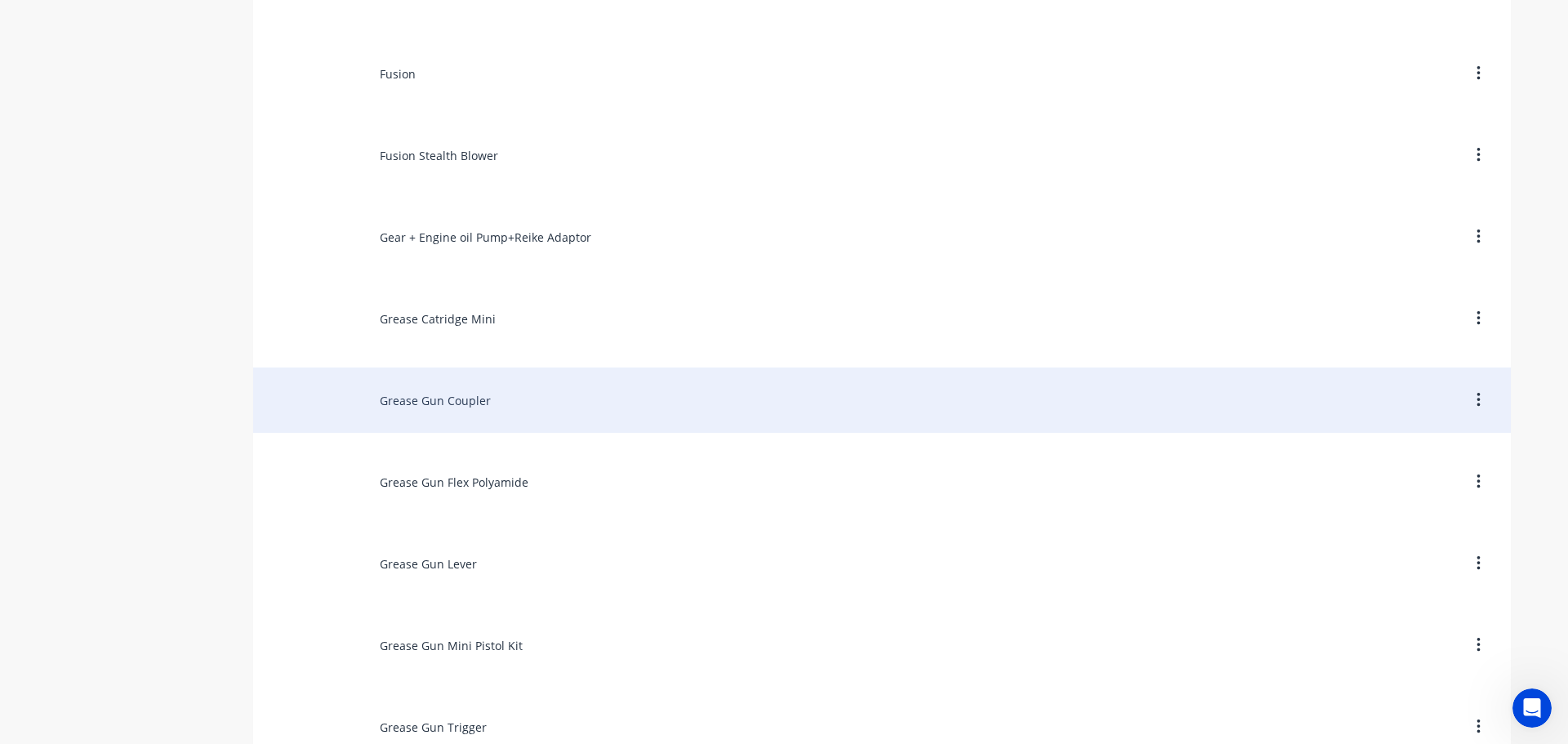
click at [382, 418] on div "Grease Gun Coupler" at bounding box center [882, 400] width 1257 height 65
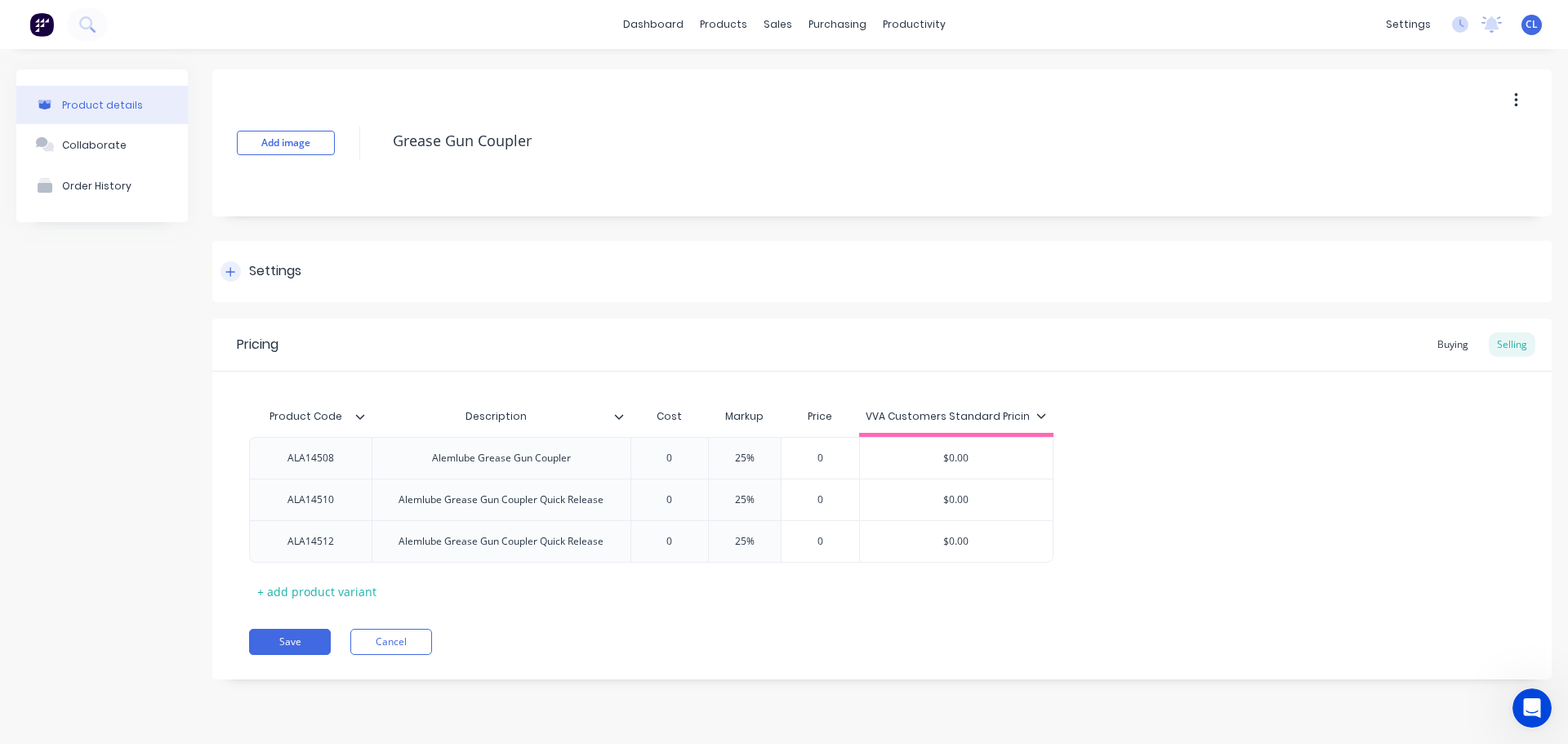
click at [265, 280] on div "Settings" at bounding box center [275, 272] width 52 height 21
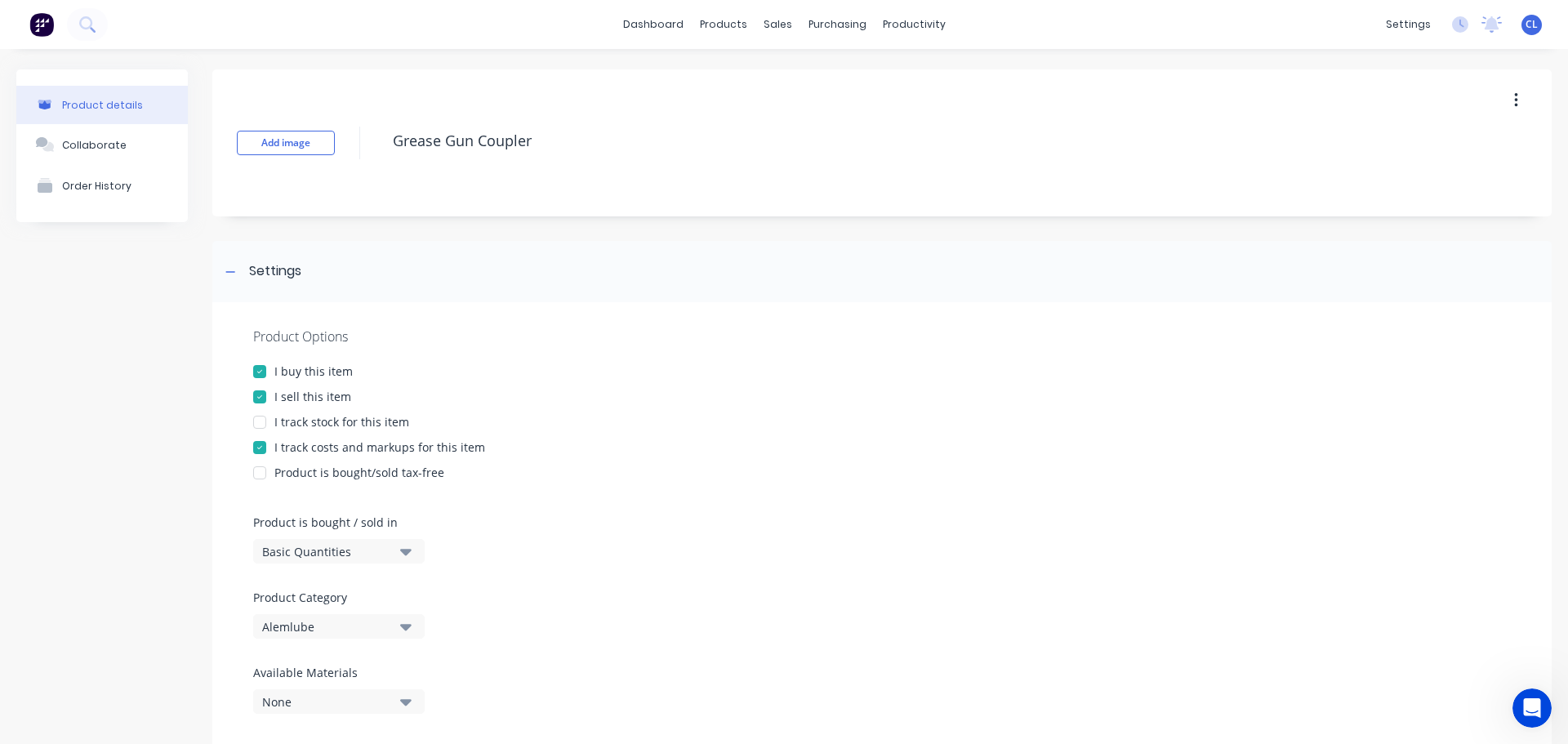
click at [299, 441] on div "I track costs and markups for this item" at bounding box center [379, 447] width 210 height 17
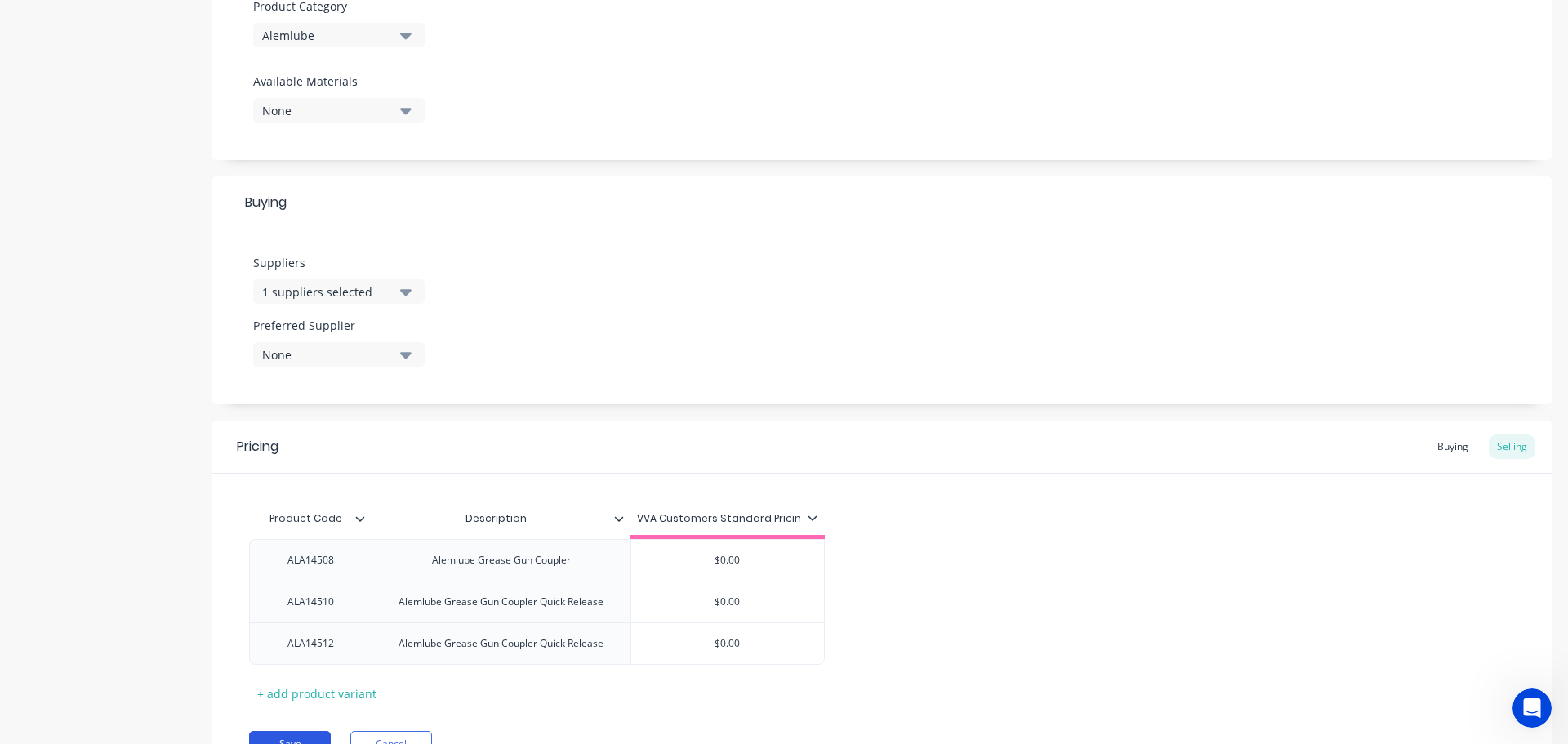
scroll to position [673, 0]
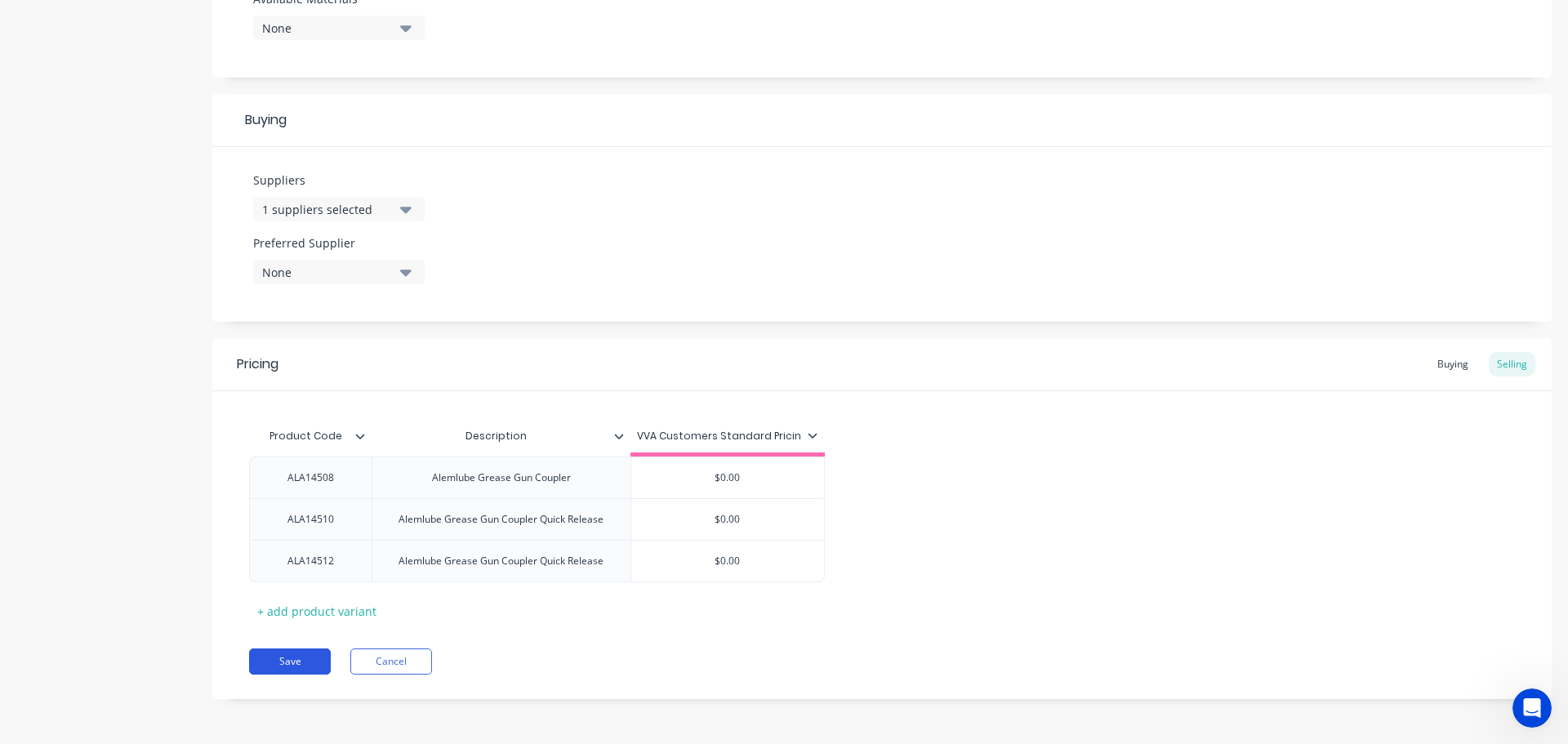
click at [266, 656] on button "Save" at bounding box center [290, 661] width 81 height 26
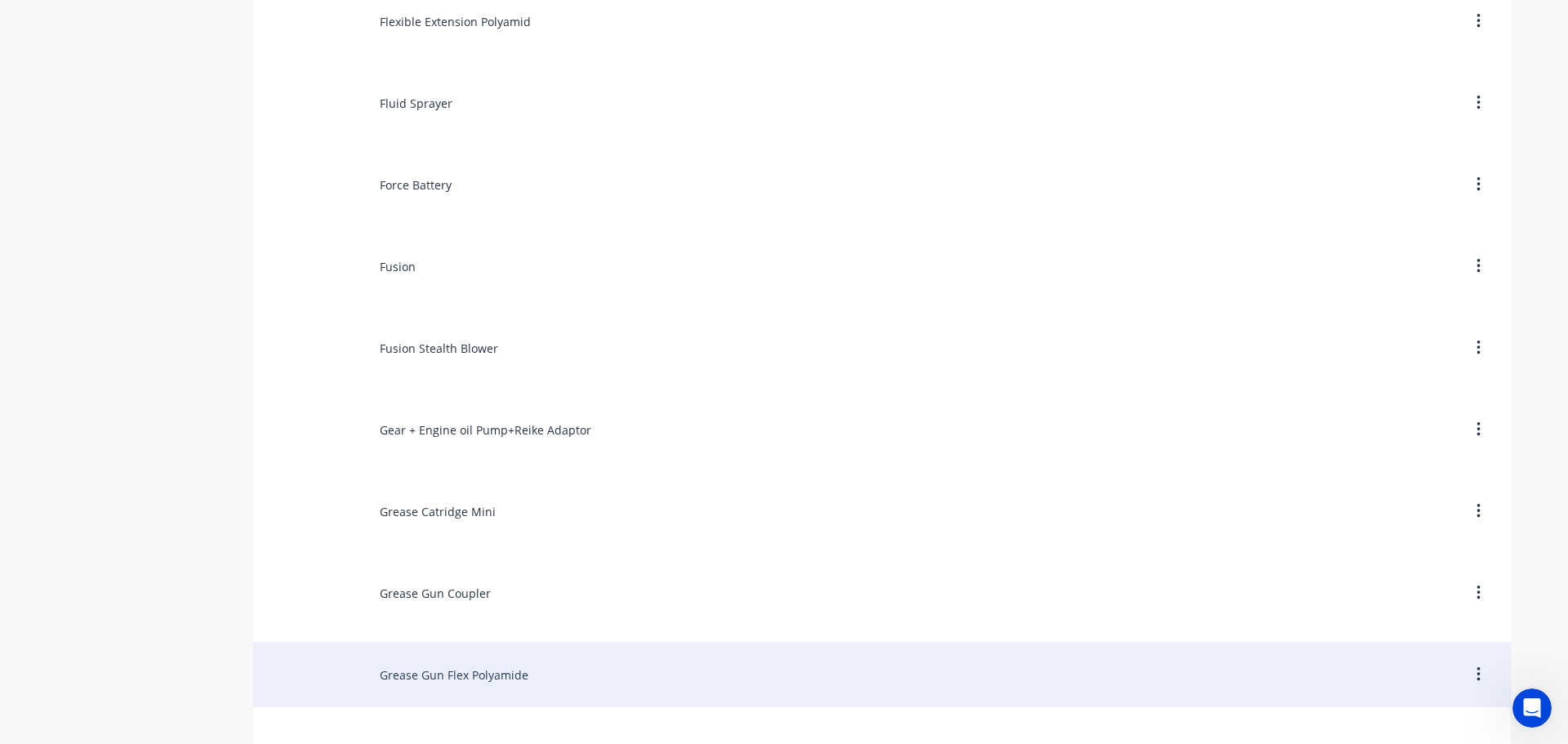
scroll to position [6041, 0]
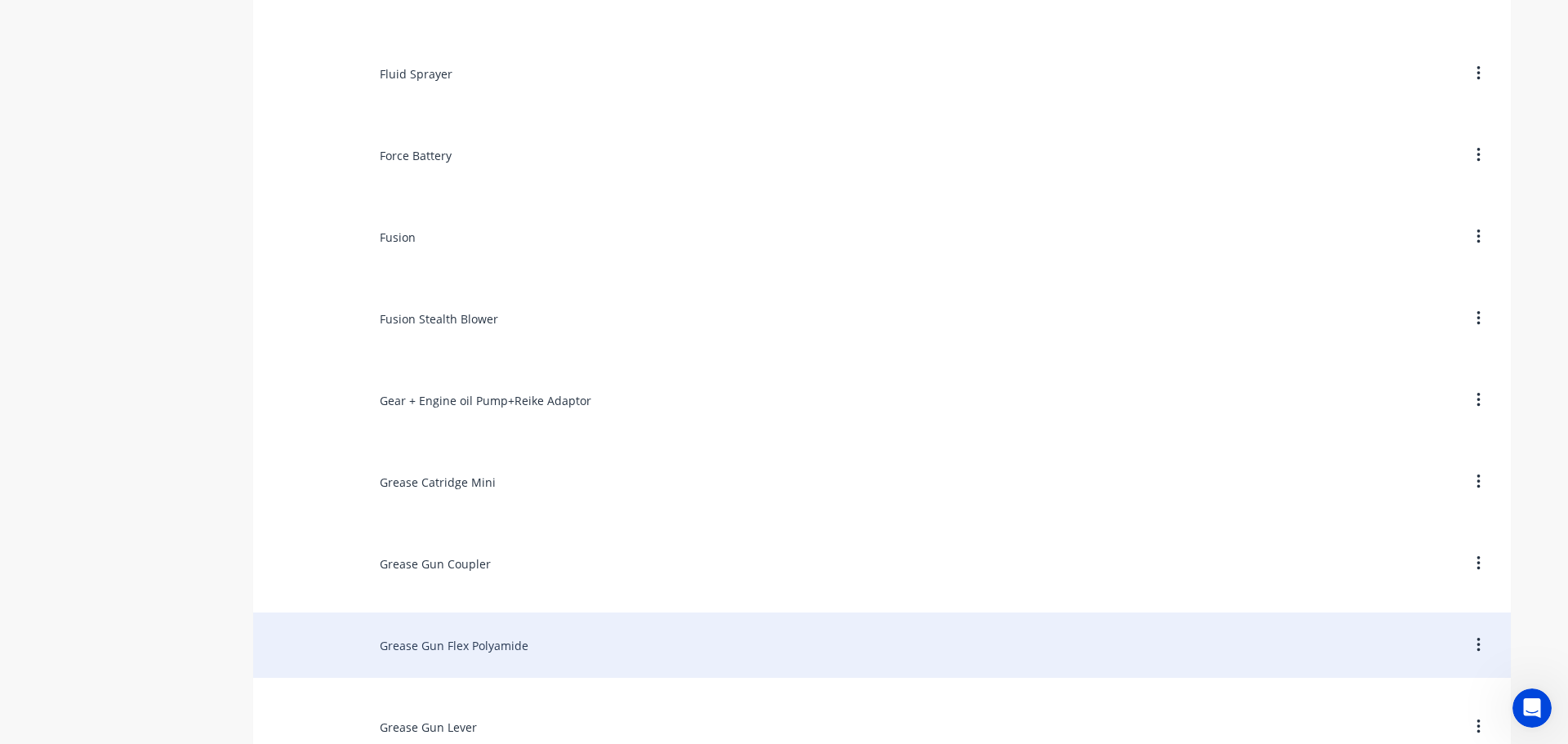
click at [404, 640] on div "Grease Gun Flex Polyamide" at bounding box center [882, 645] width 1257 height 65
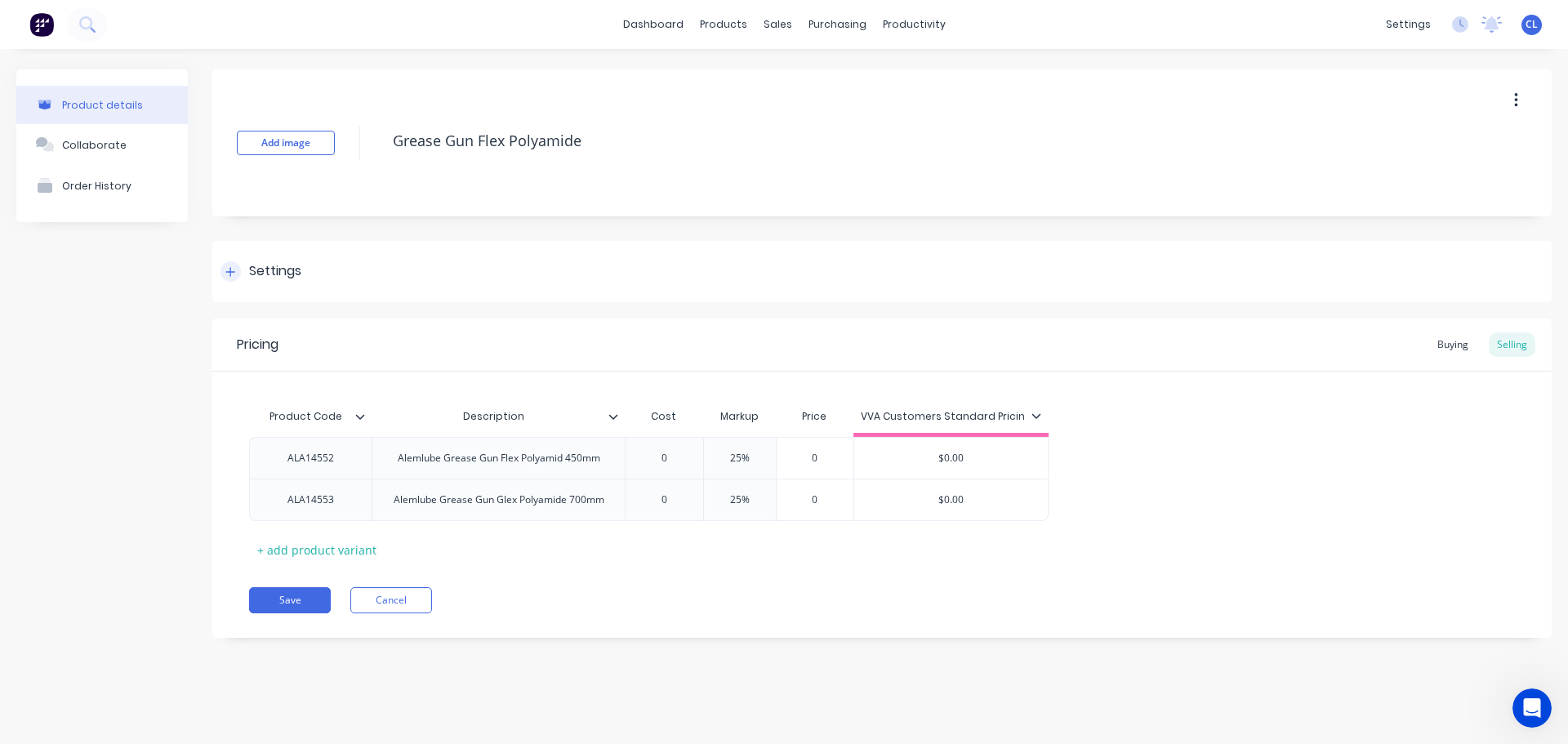
click at [252, 280] on div "Settings" at bounding box center [275, 272] width 52 height 21
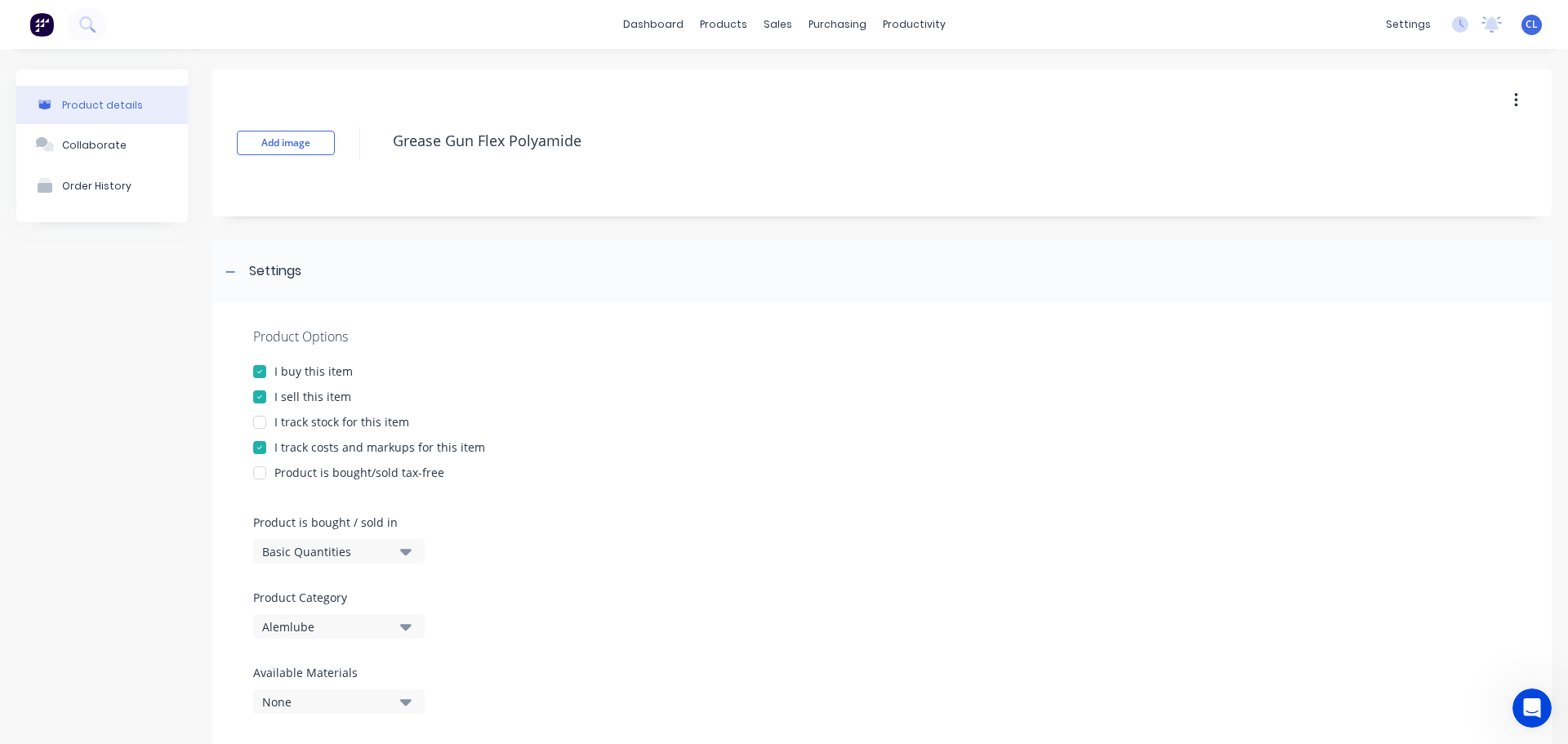
click at [315, 452] on div "I track costs and markups for this item" at bounding box center [379, 447] width 210 height 17
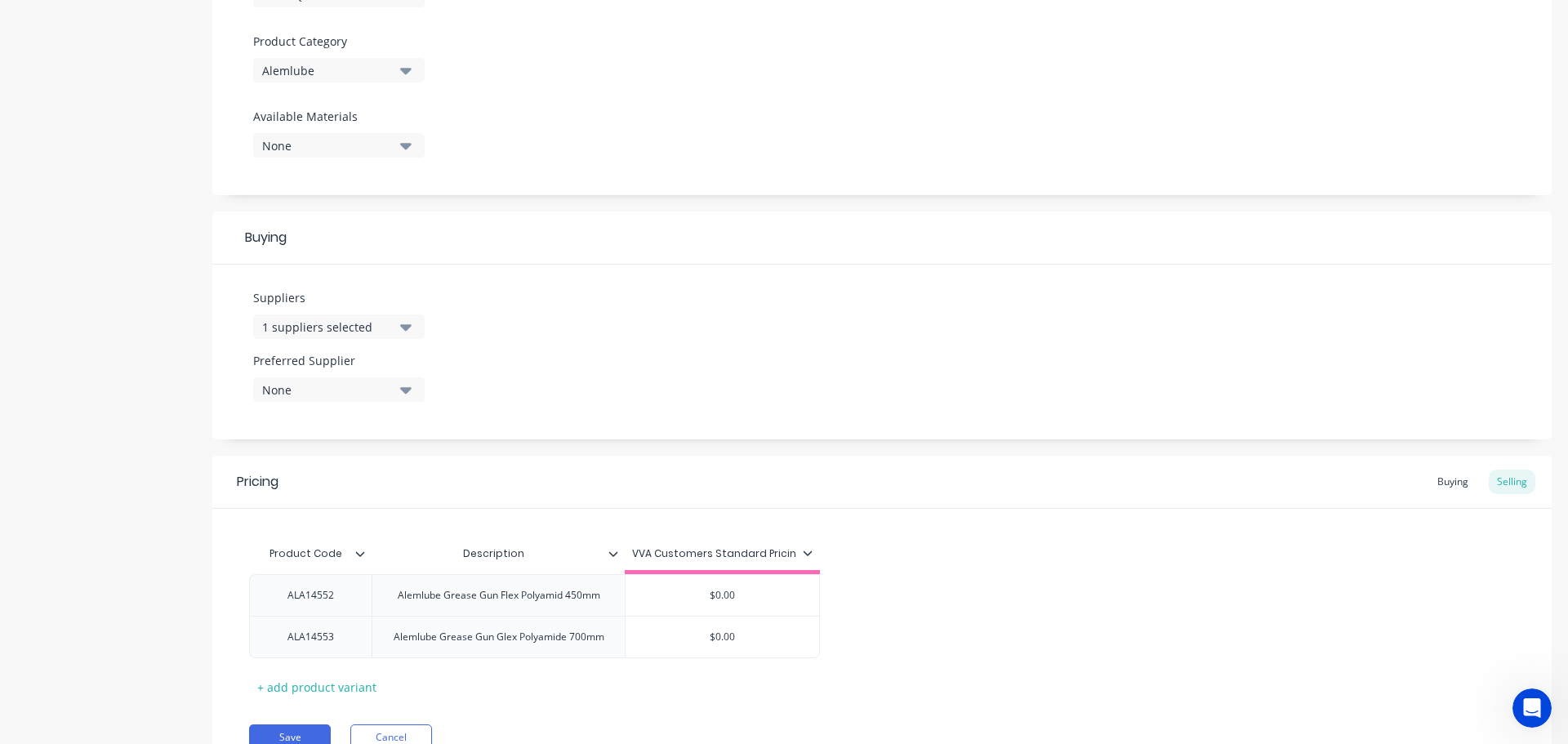
scroll to position [632, 0]
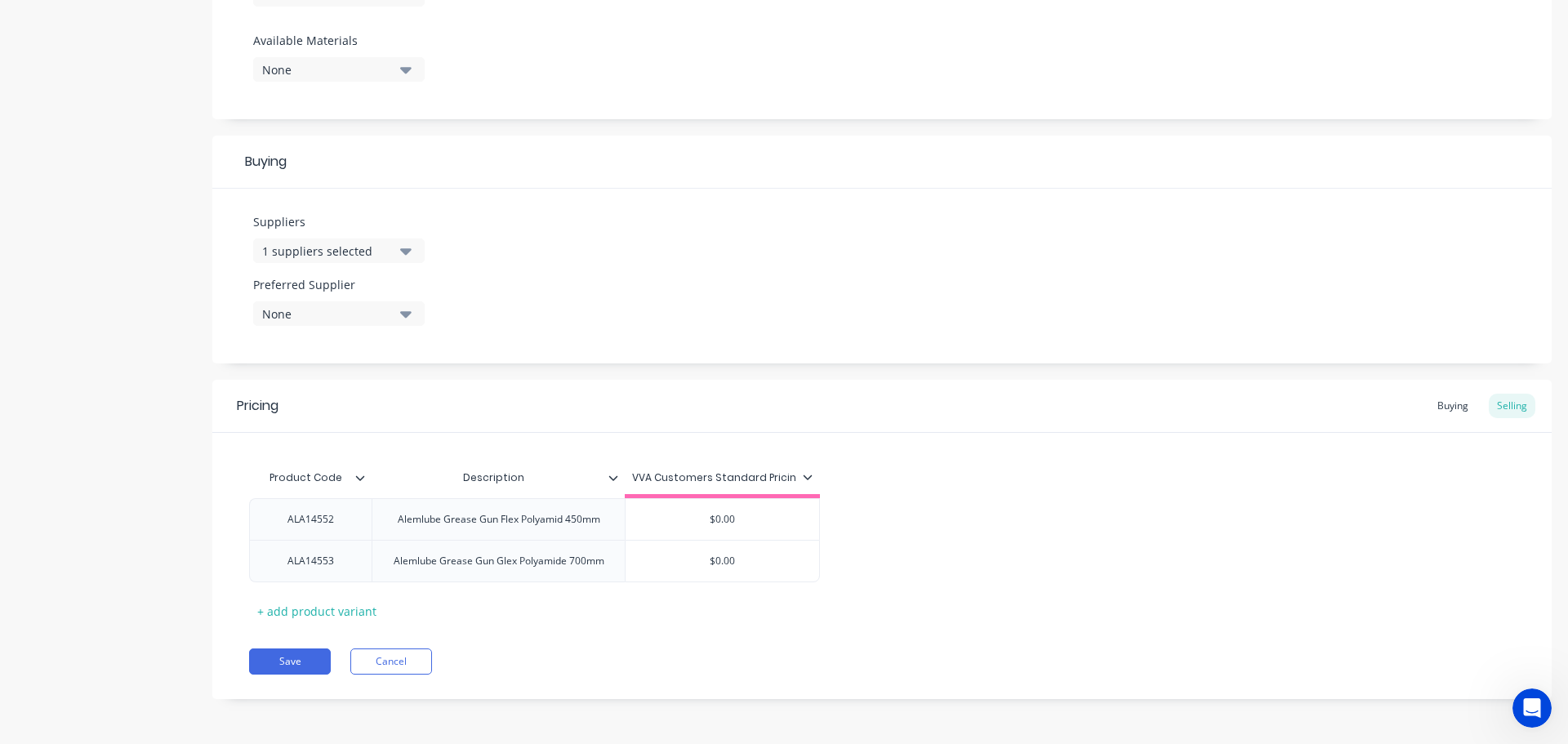
click at [279, 649] on button "Save" at bounding box center [290, 661] width 81 height 26
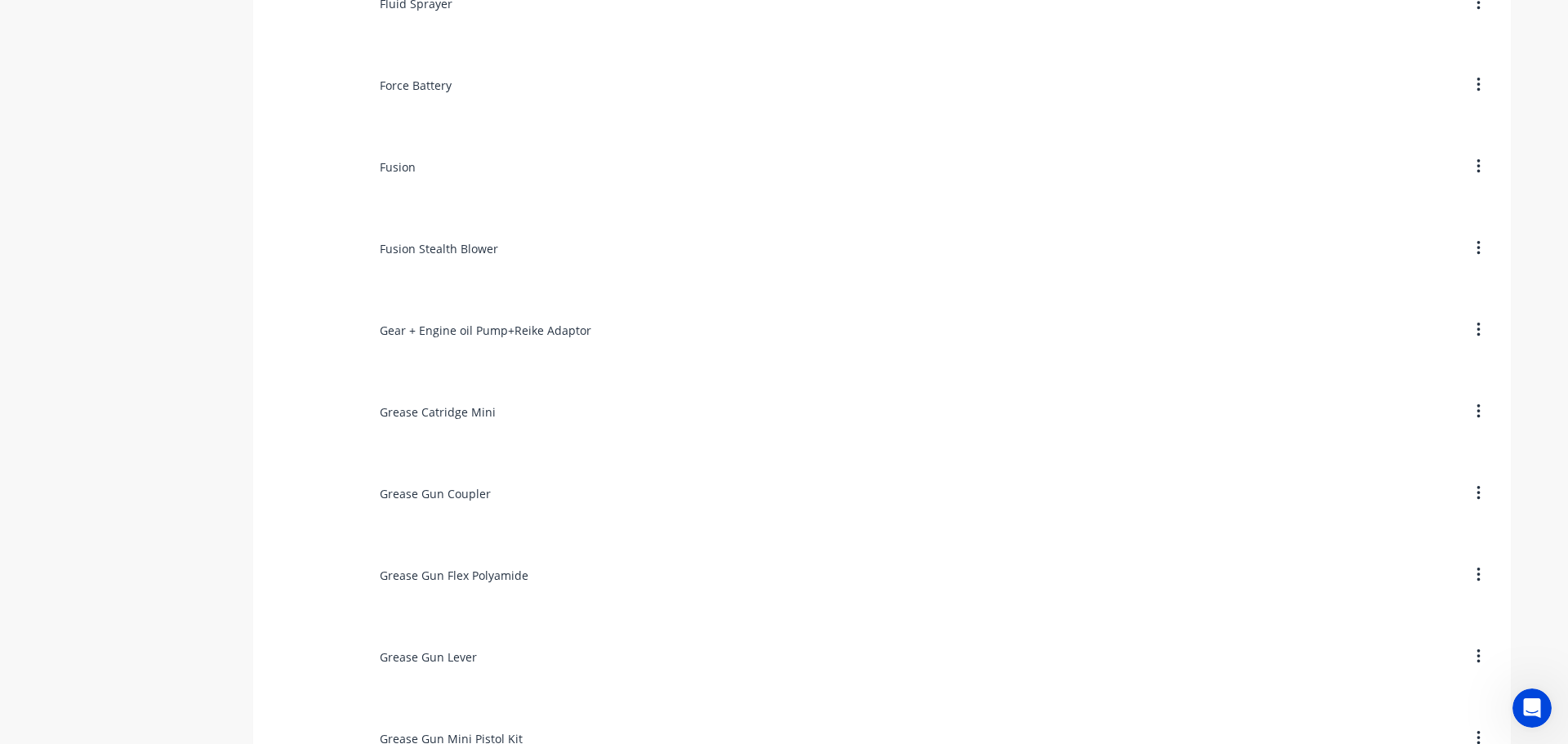
scroll to position [6204, 0]
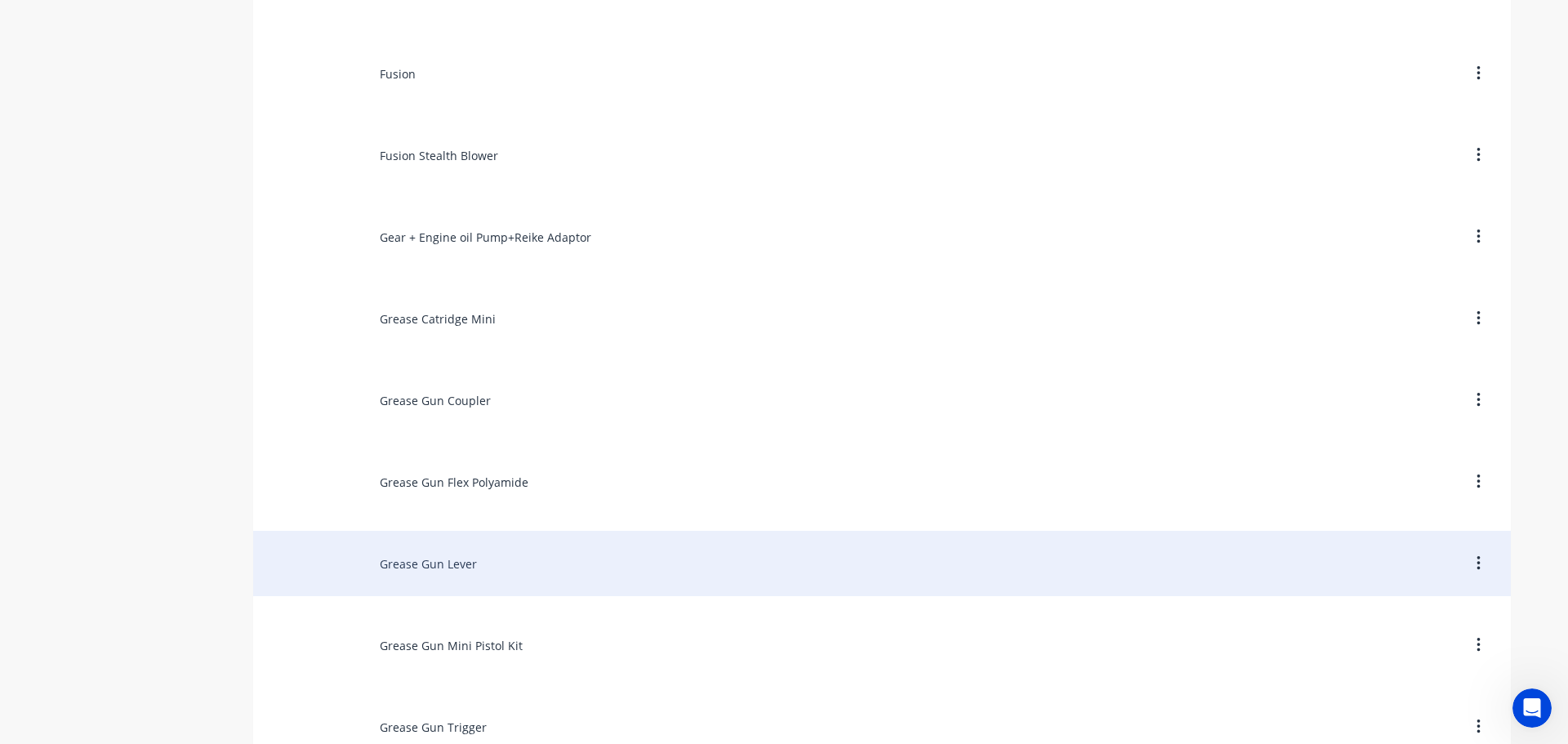
click at [416, 572] on div "Grease Gun Lever" at bounding box center [882, 562] width 1257 height 65
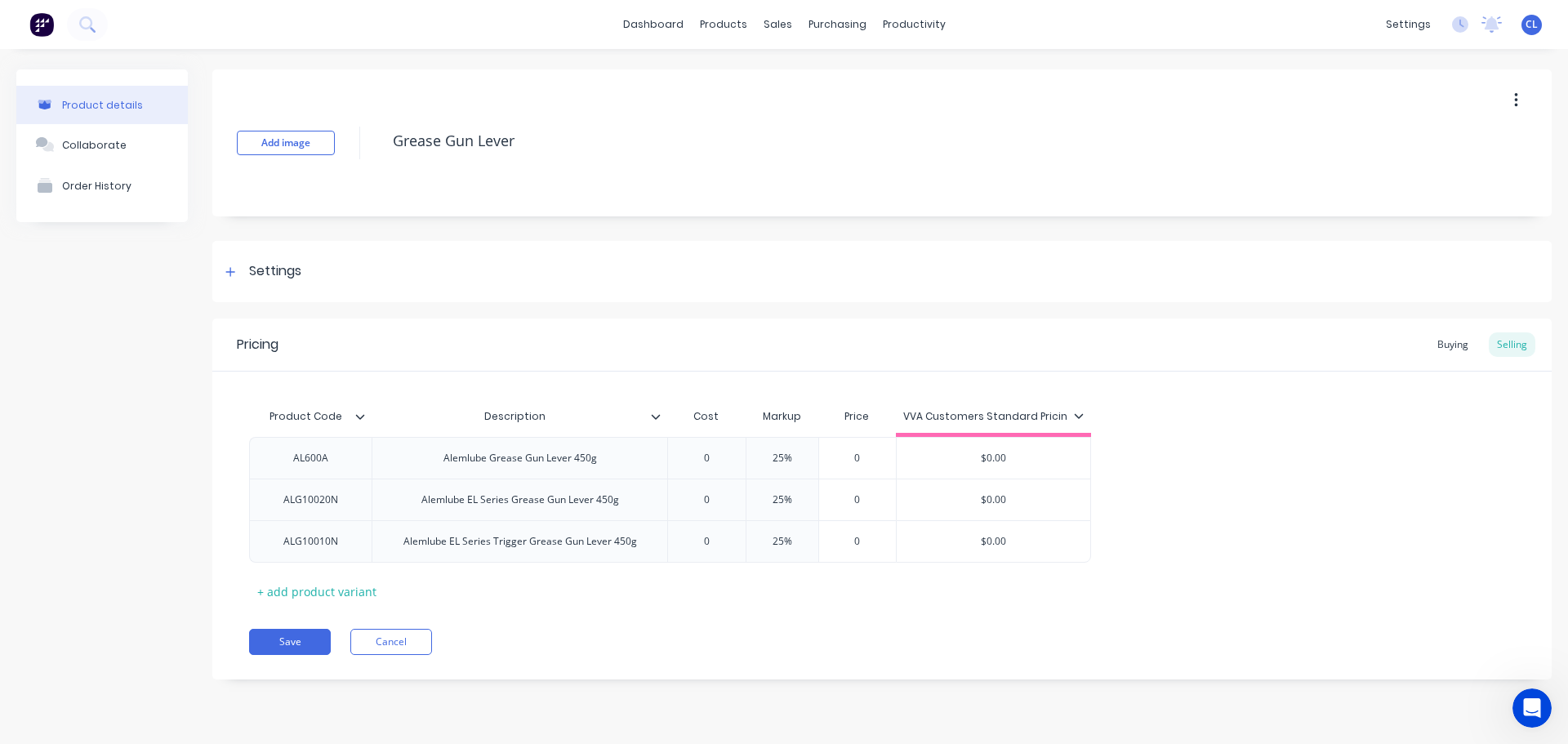
click at [311, 309] on div "Add image Grease Gun Lever Settings Product Options I buy this item I sell this…" at bounding box center [882, 386] width 1340 height 634
click at [283, 260] on div "Settings" at bounding box center [882, 271] width 1340 height 61
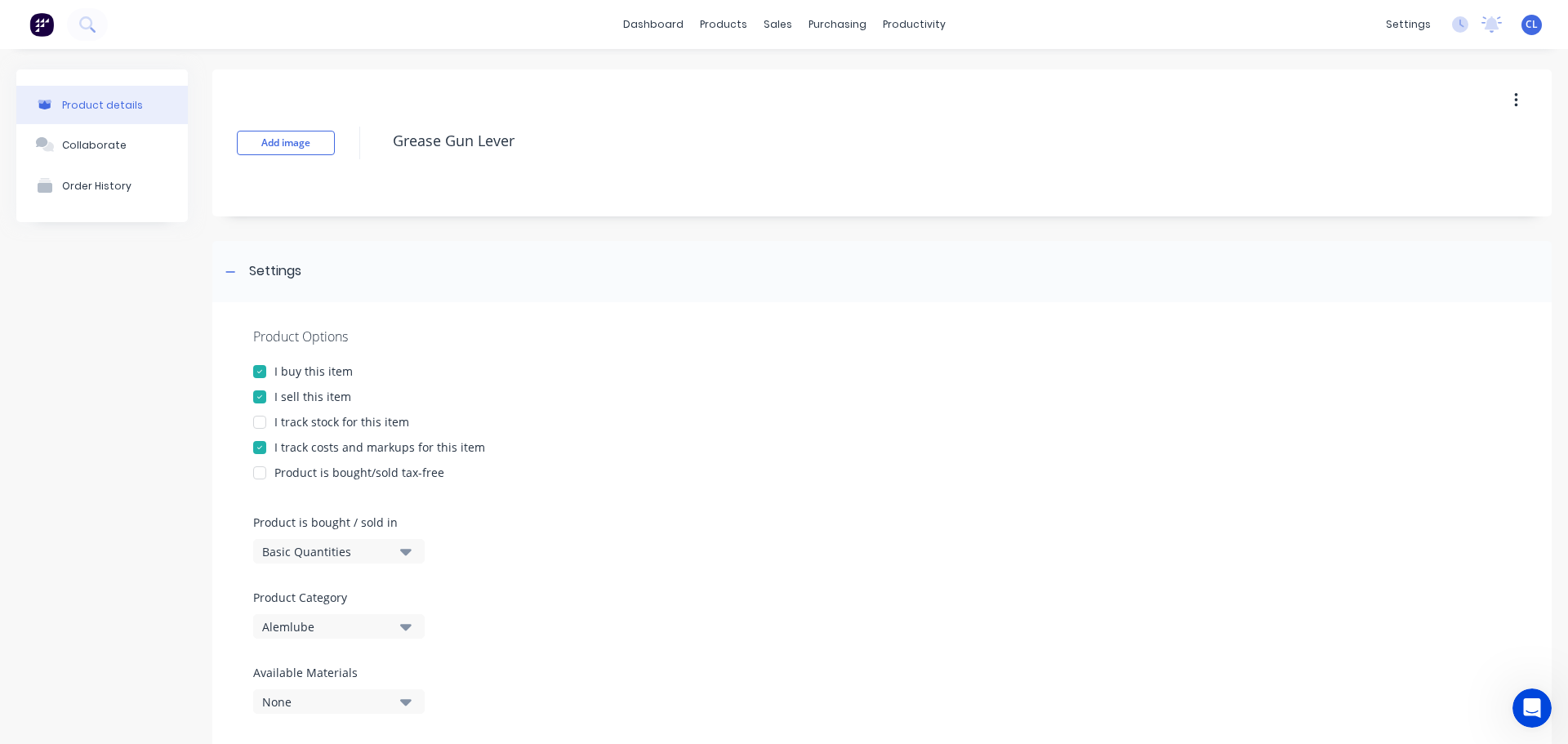
click at [314, 445] on div "I track costs and markups for this item" at bounding box center [379, 447] width 210 height 17
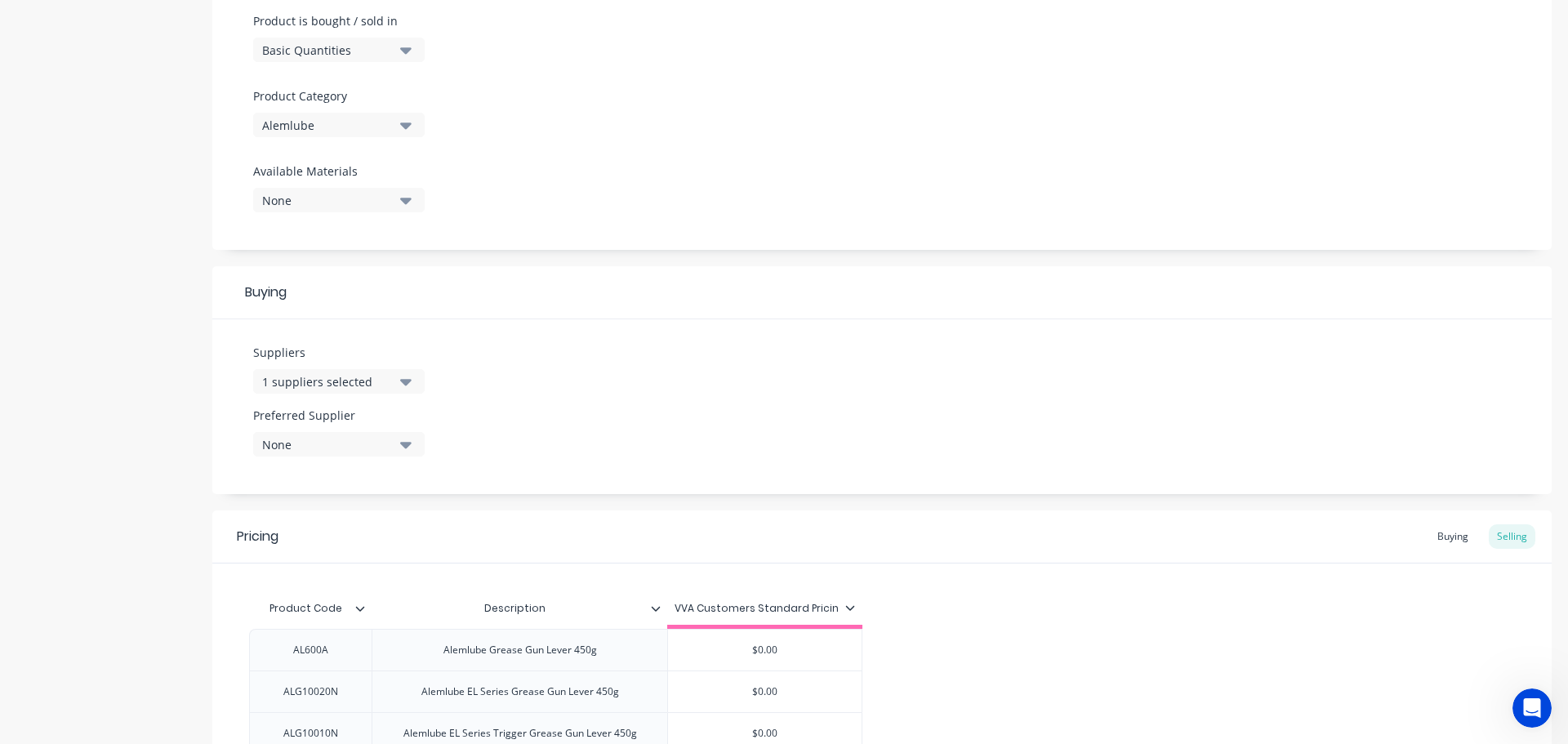
scroll to position [673, 0]
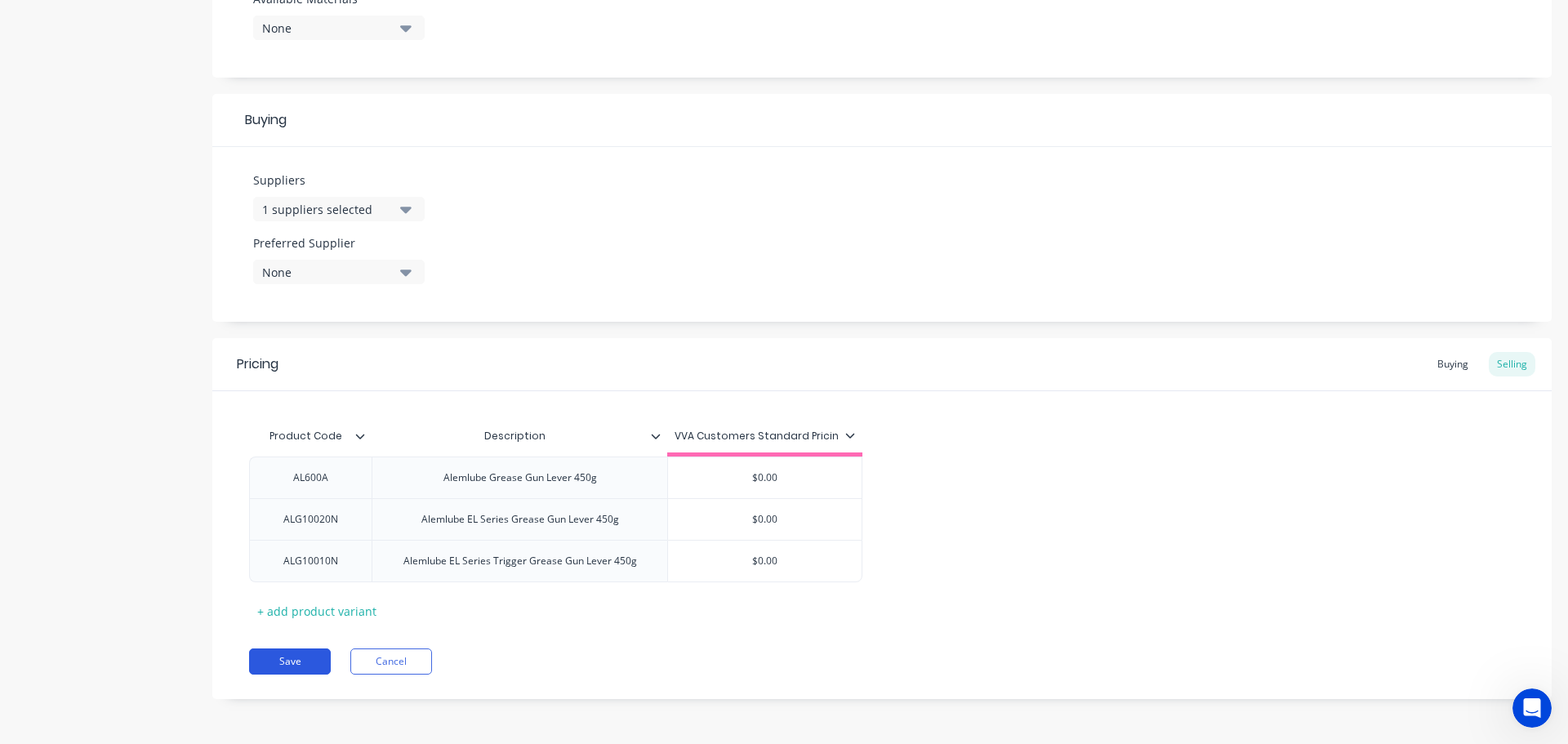
click at [292, 657] on button "Save" at bounding box center [290, 661] width 81 height 26
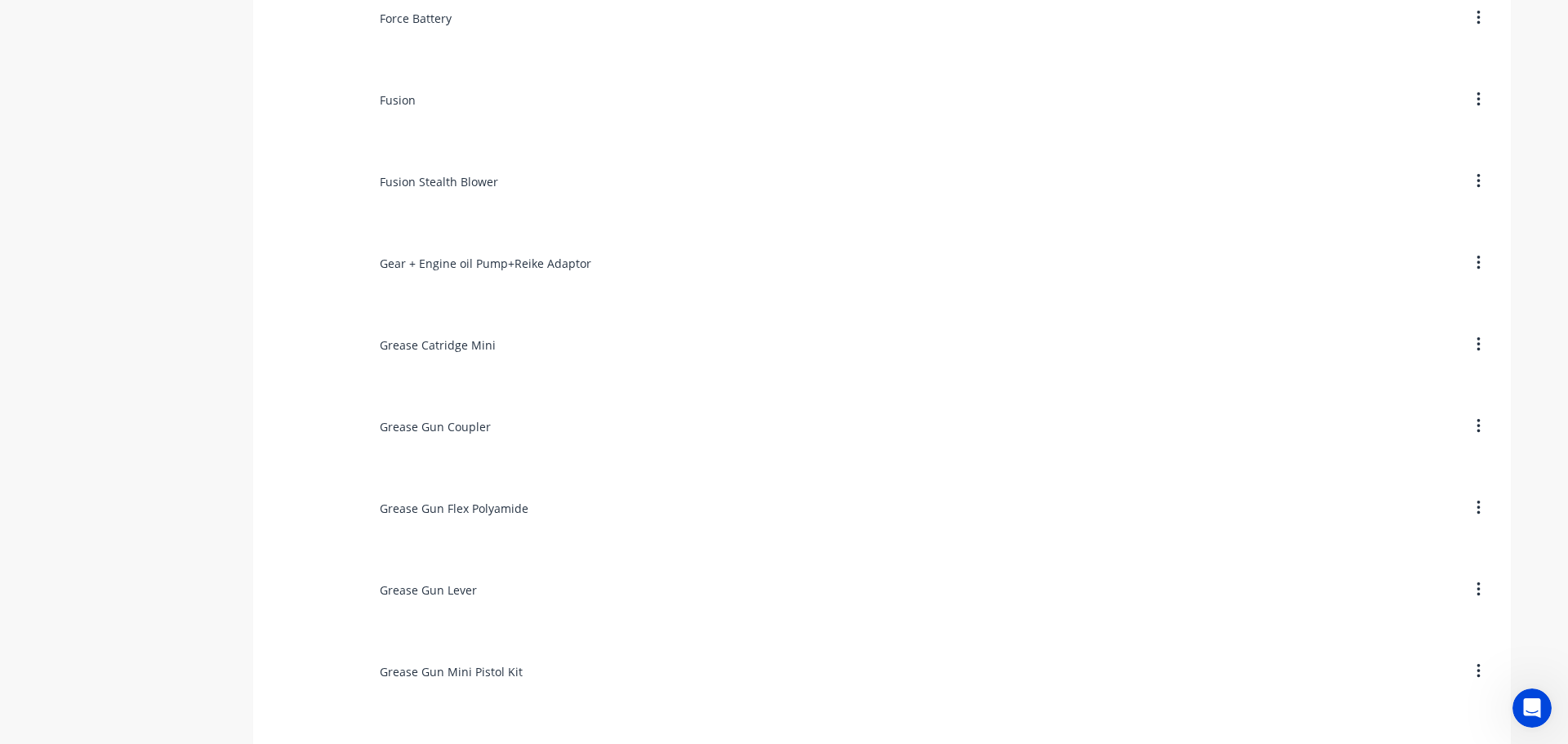
scroll to position [6204, 0]
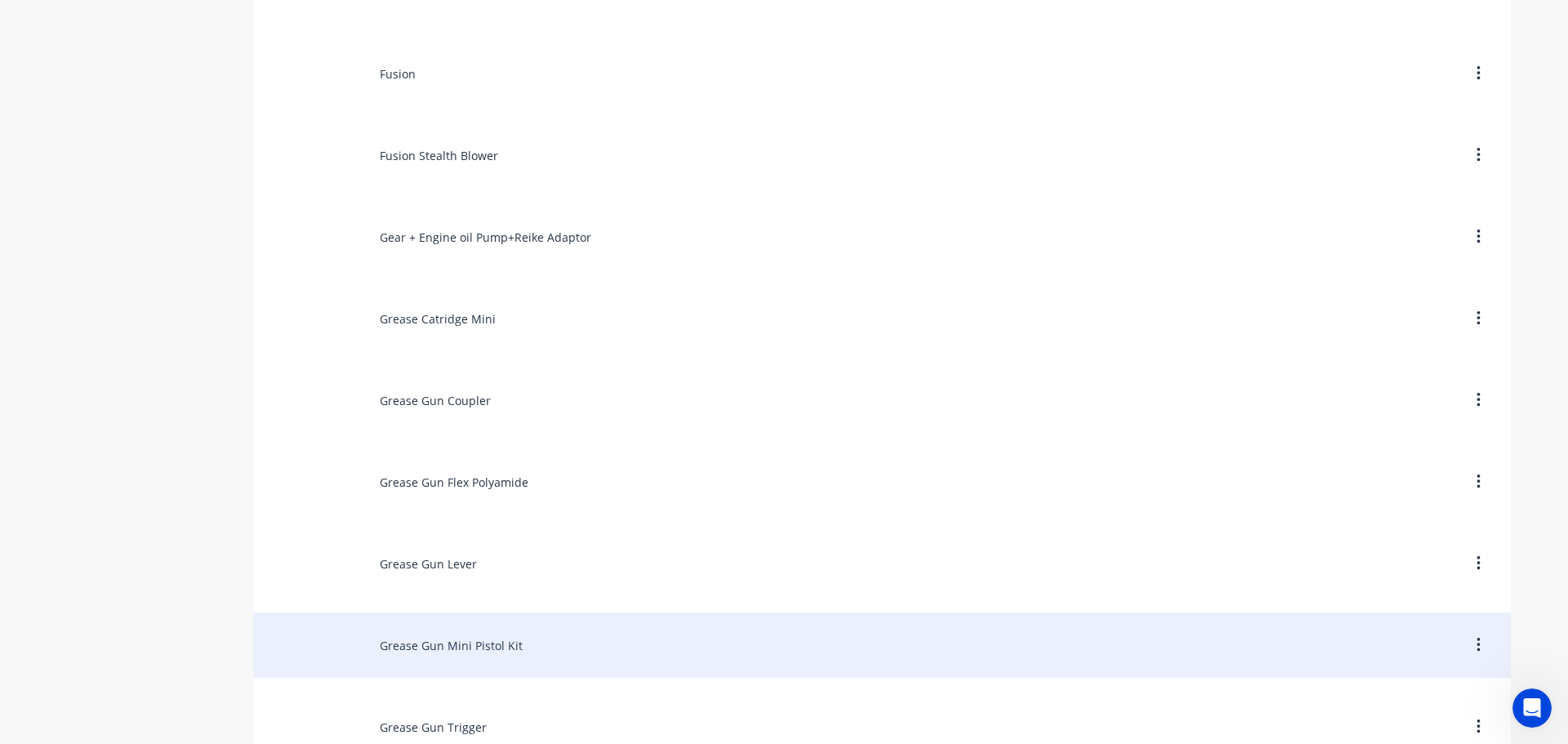
click at [391, 644] on div "Grease Gun Mini Pistol Kit" at bounding box center [882, 645] width 1257 height 65
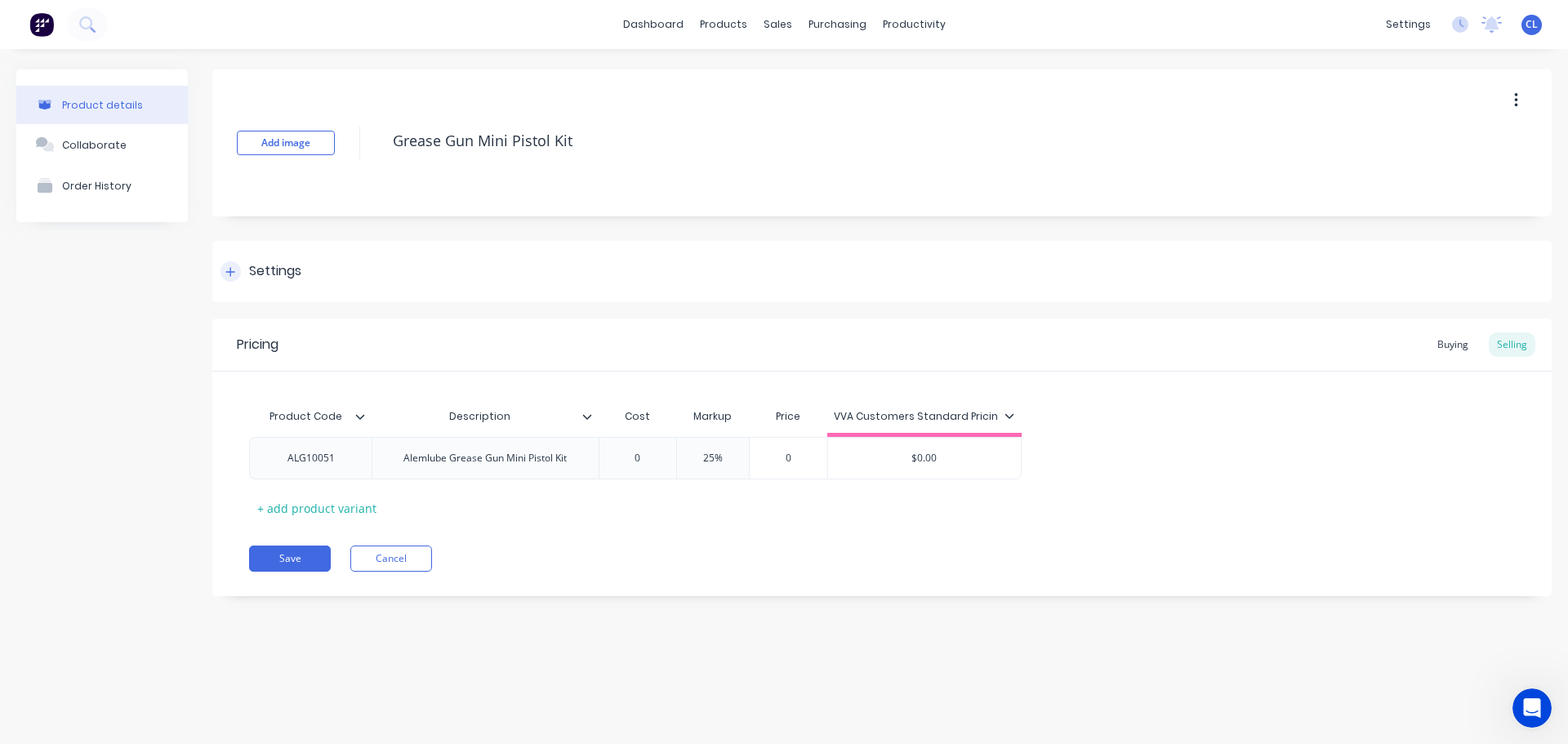
click at [256, 291] on div "Settings" at bounding box center [882, 271] width 1340 height 61
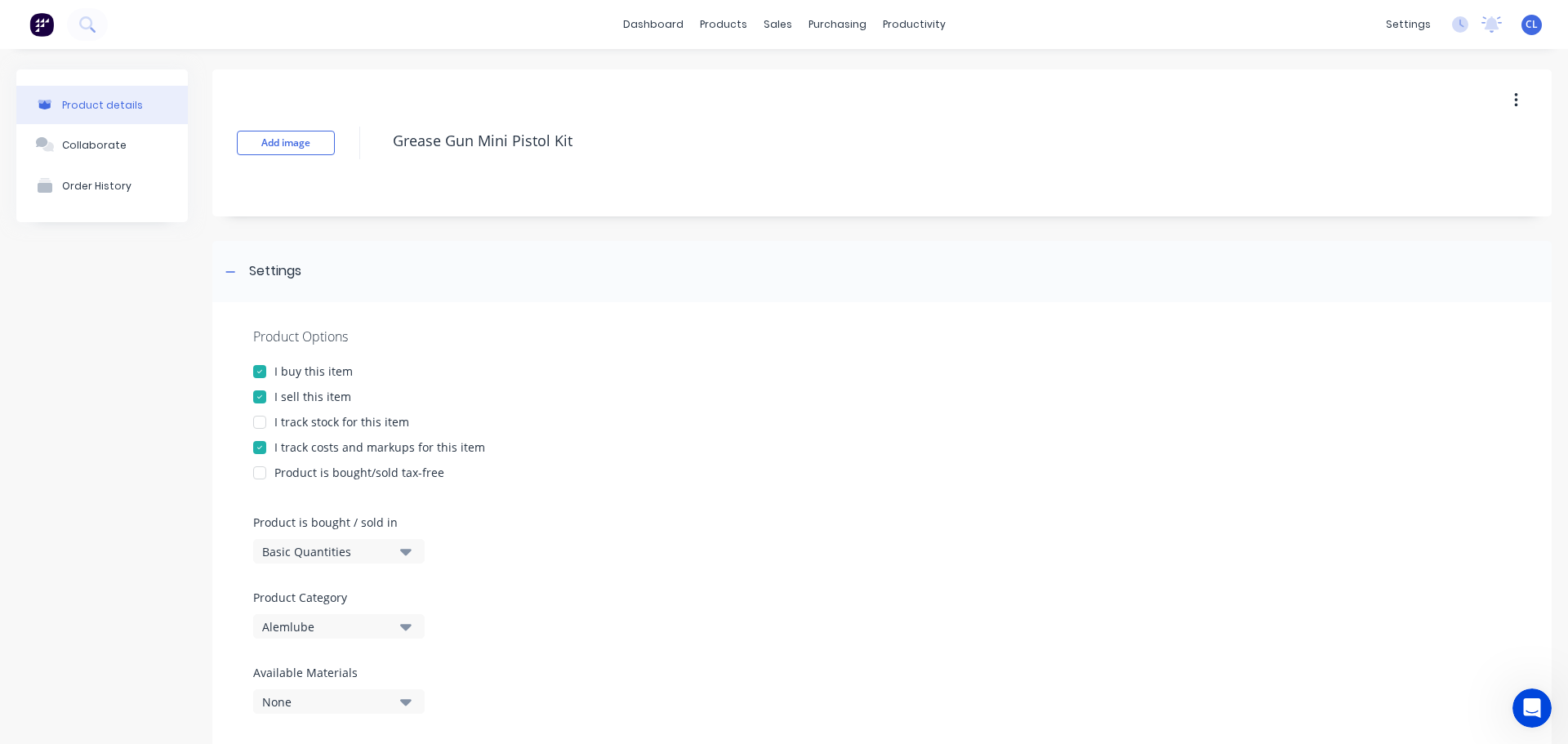
click at [302, 456] on div "Product Options I buy this item I sell this item I track stock for this item I …" at bounding box center [882, 526] width 1340 height 449
click at [292, 451] on div "I track costs and markups for this item" at bounding box center [379, 447] width 210 height 17
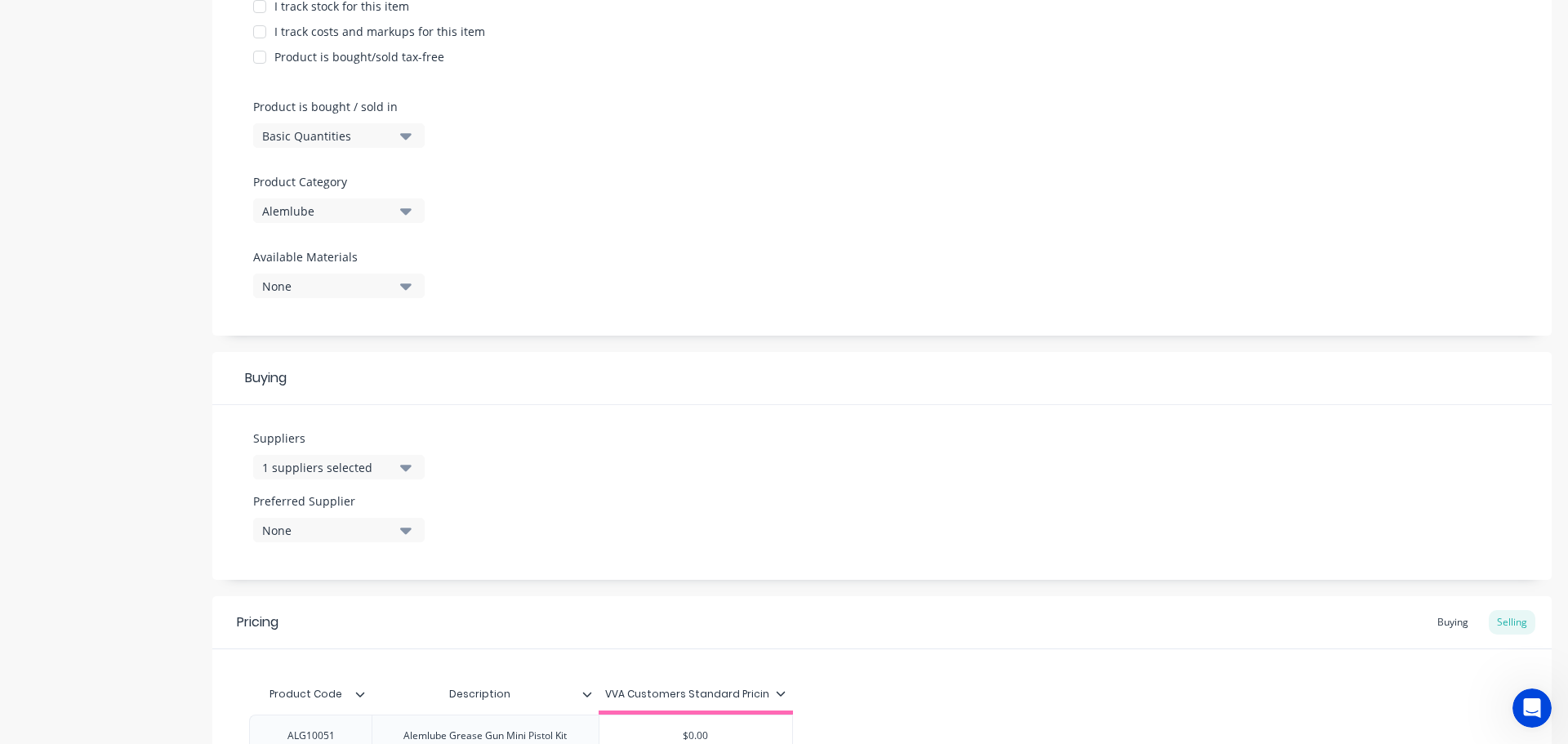
scroll to position [590, 0]
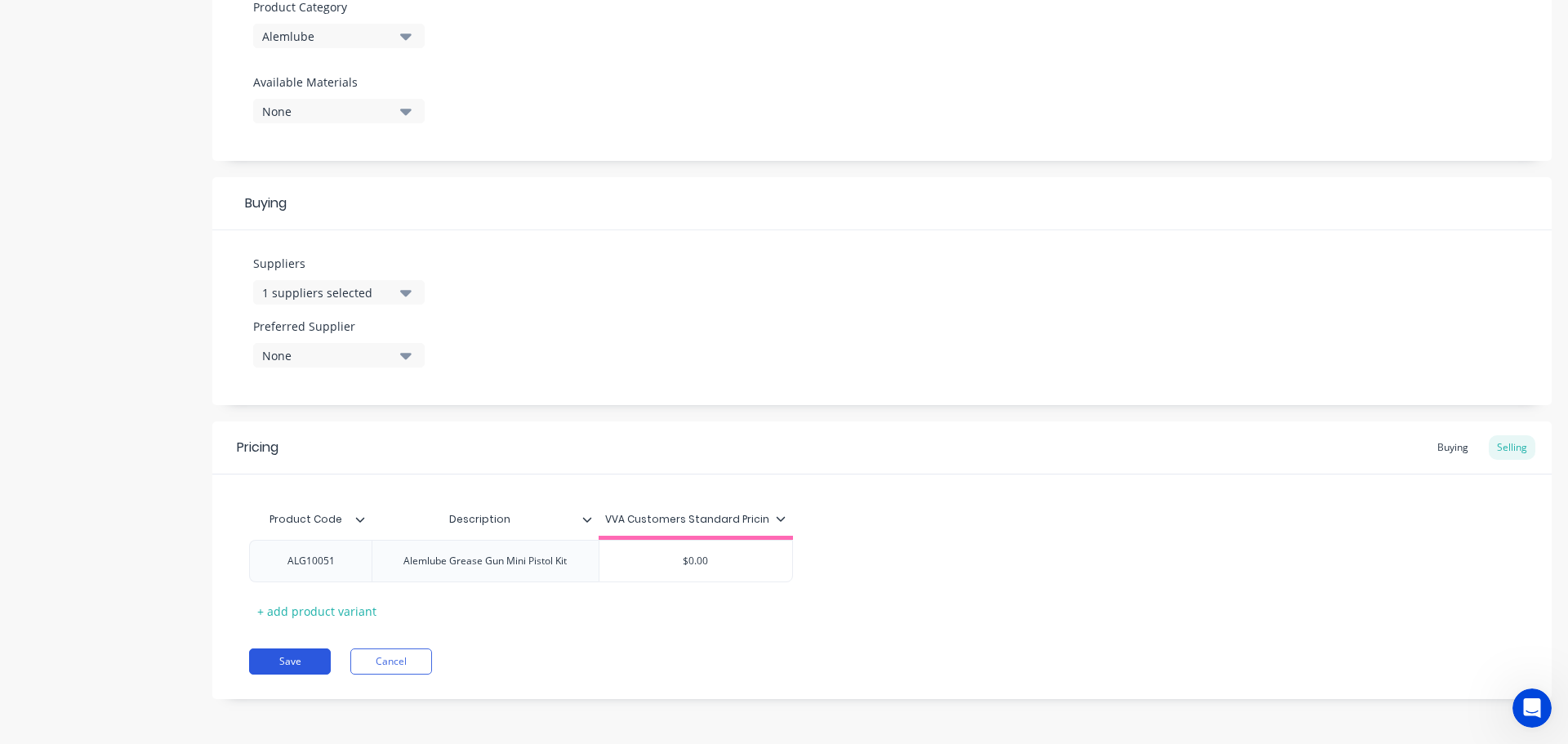
click at [281, 652] on button "Save" at bounding box center [290, 661] width 81 height 26
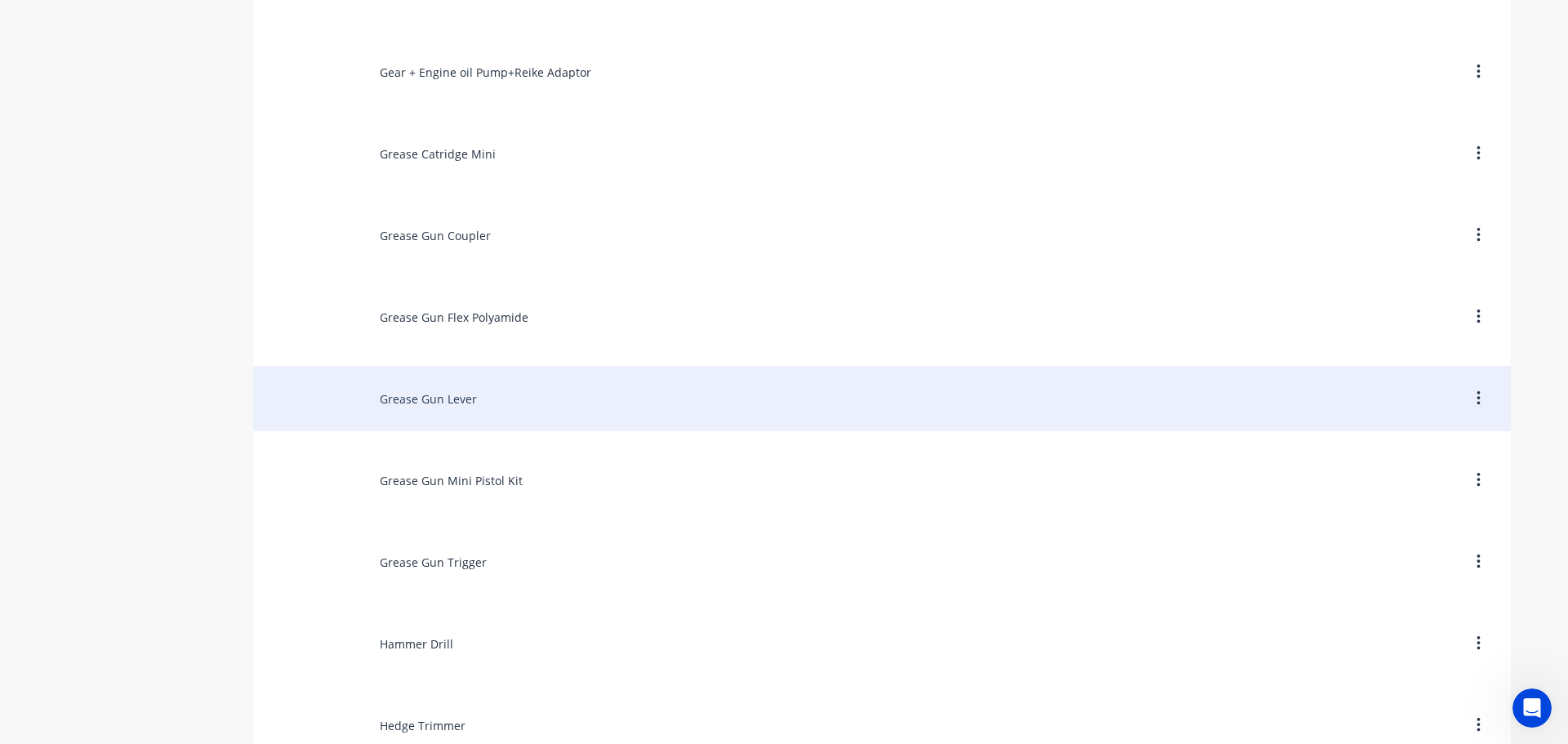
scroll to position [6367, 0]
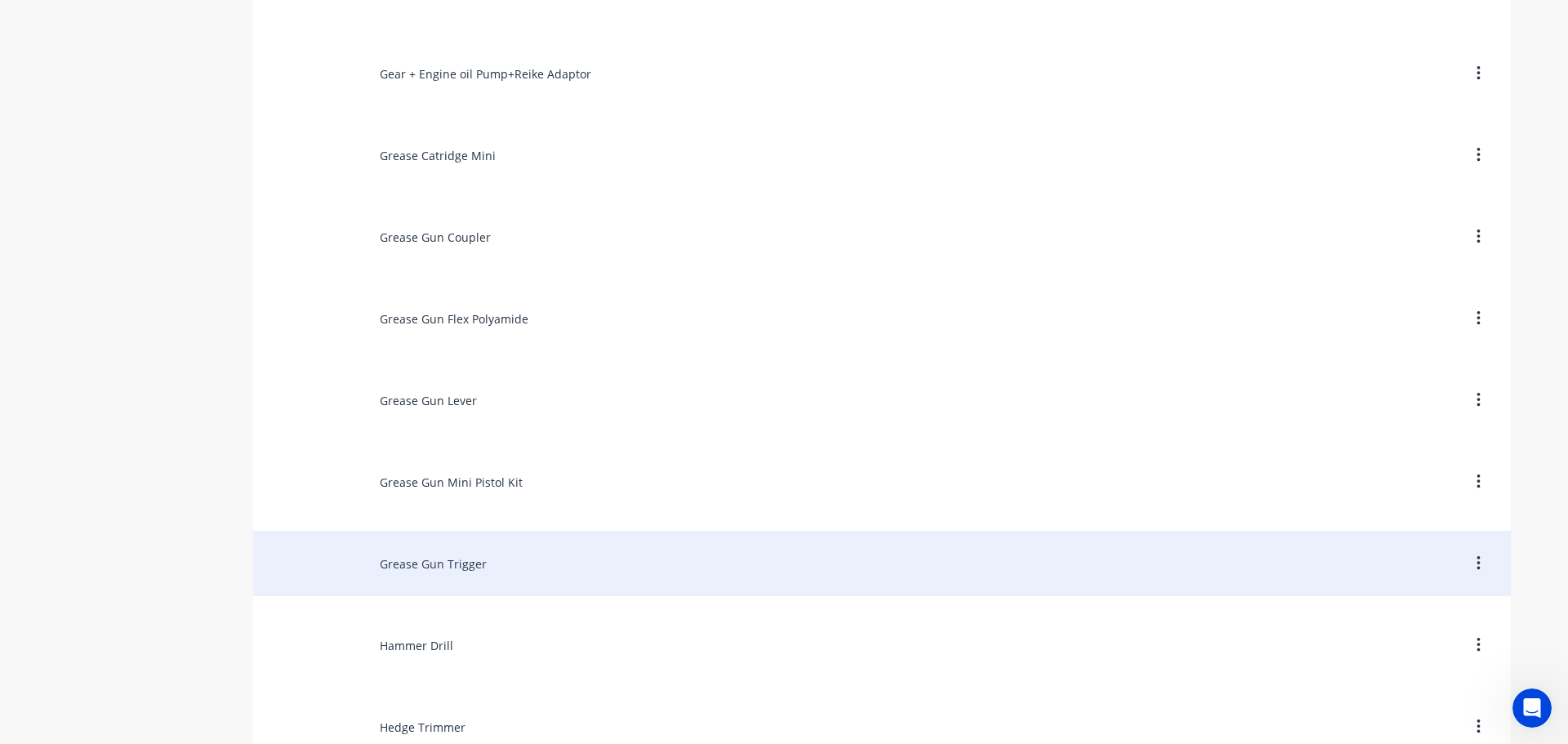
click at [438, 558] on div "Grease Gun Trigger" at bounding box center [882, 562] width 1257 height 65
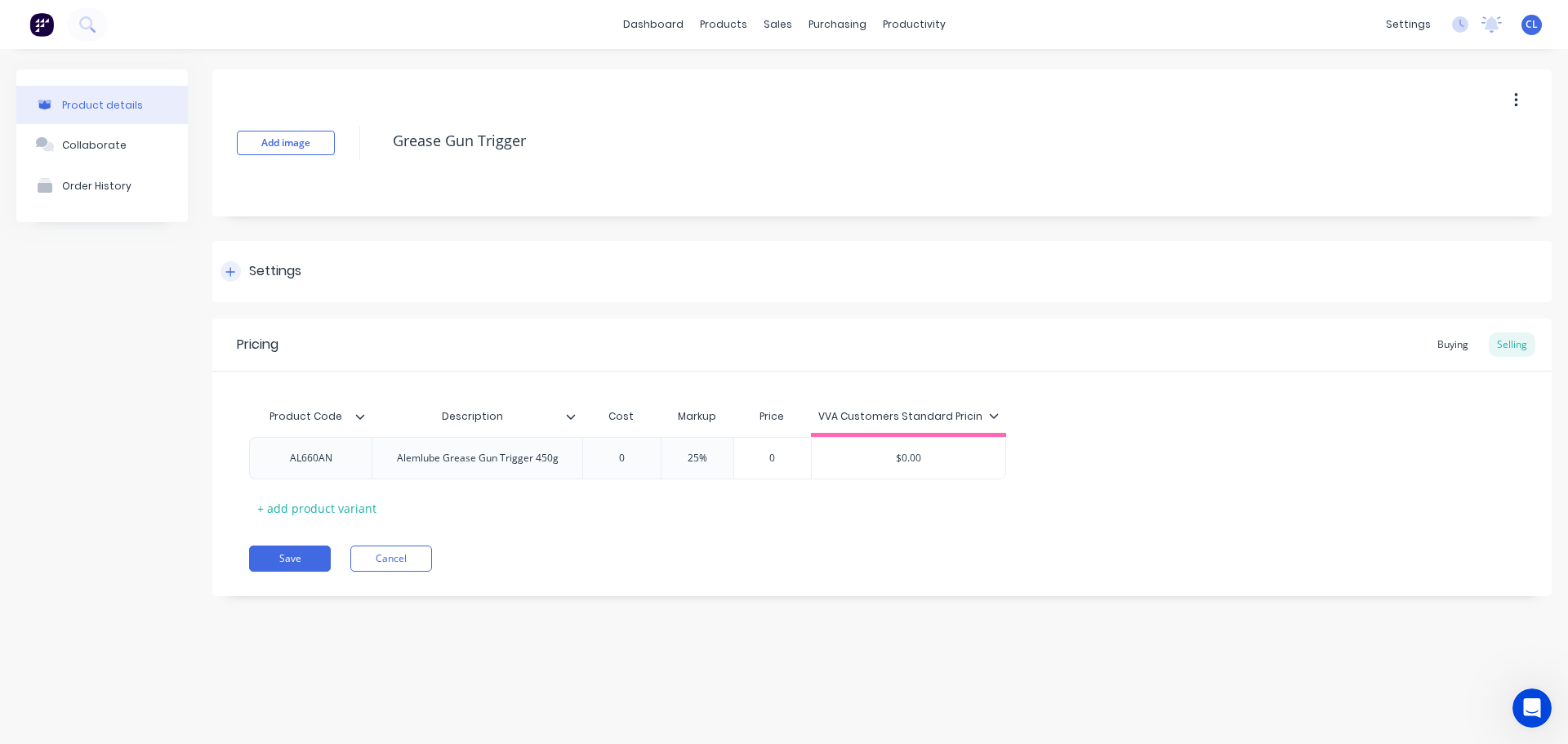
click at [271, 278] on div "Settings" at bounding box center [275, 272] width 52 height 21
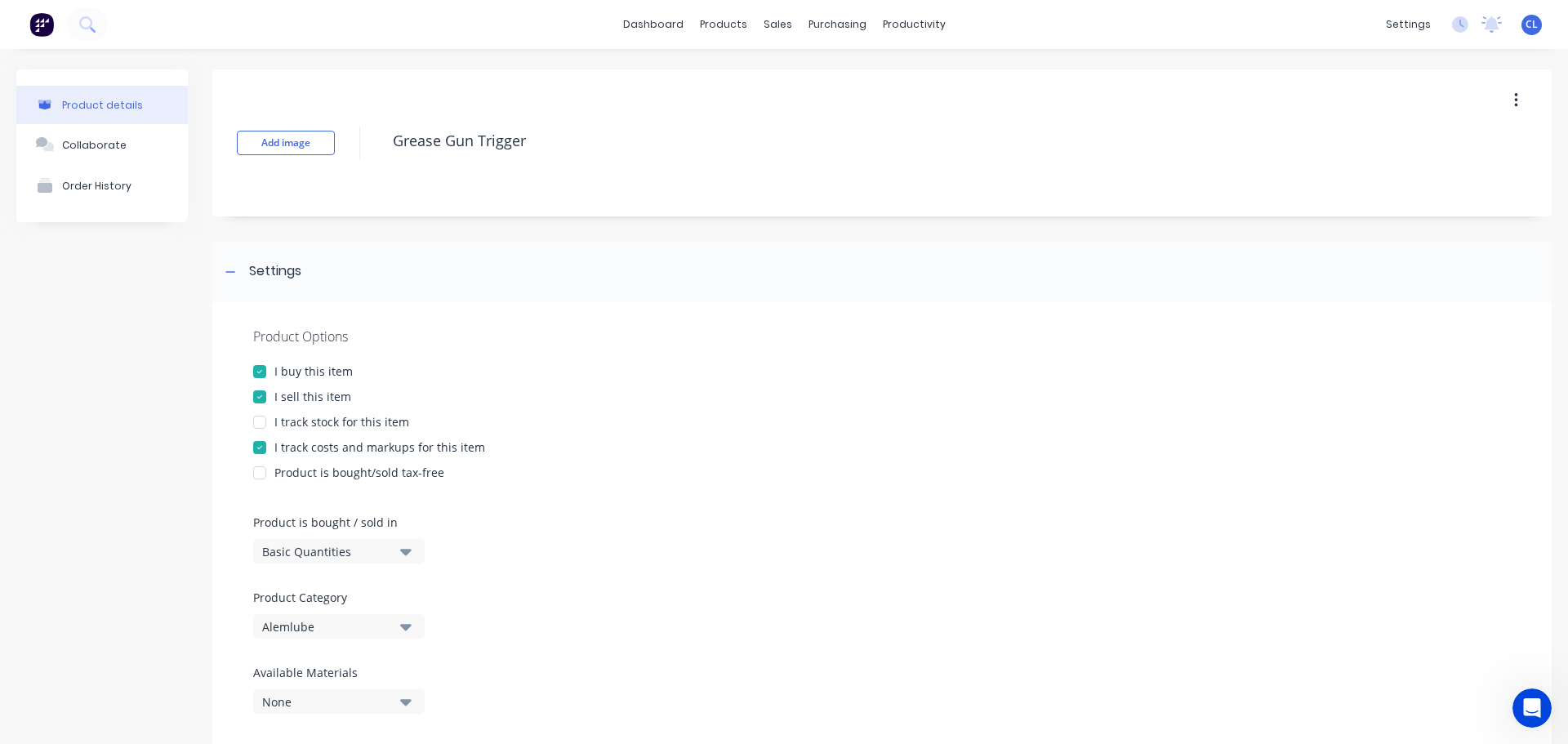
click at [288, 446] on div "I track costs and markups for this item" at bounding box center [379, 447] width 210 height 17
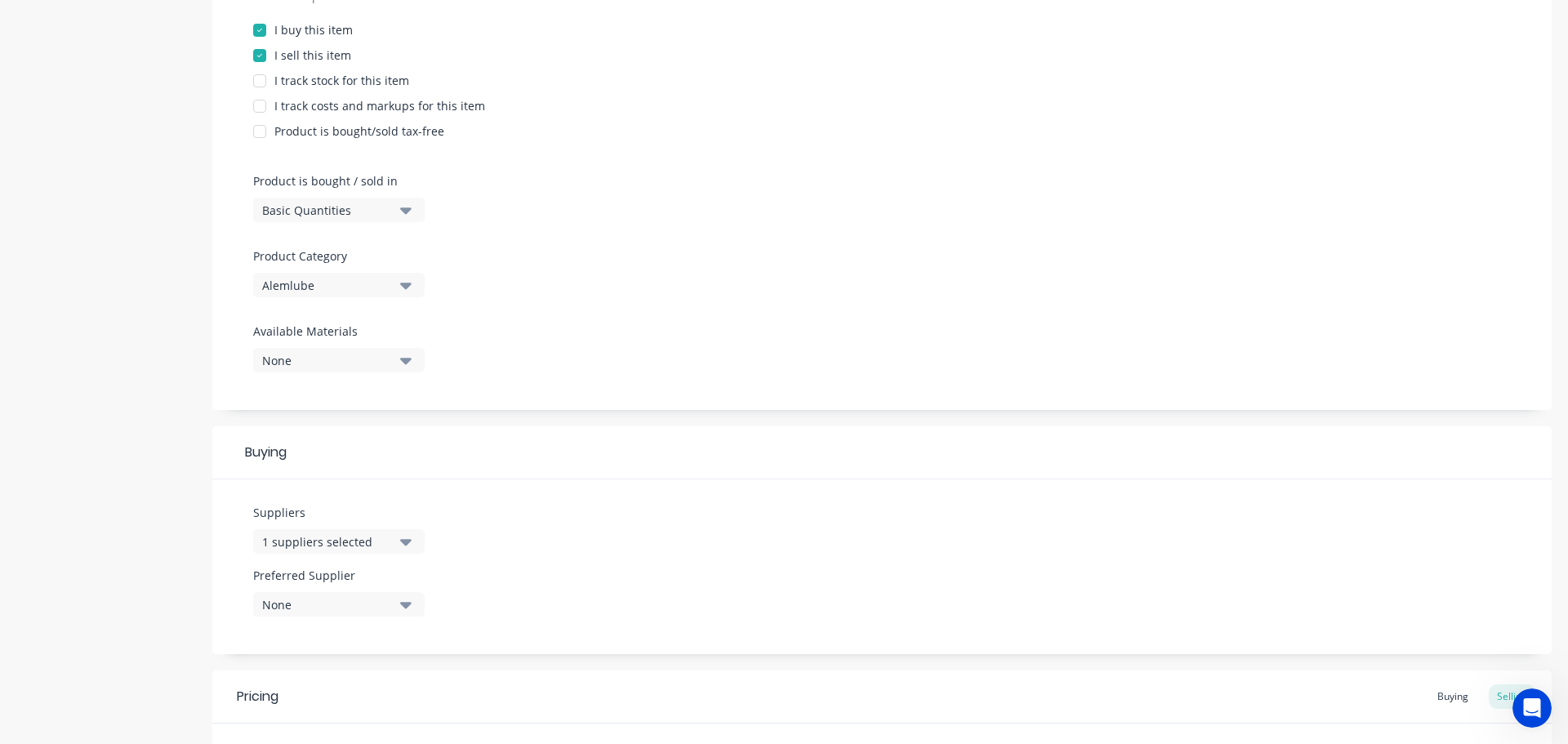
scroll to position [590, 0]
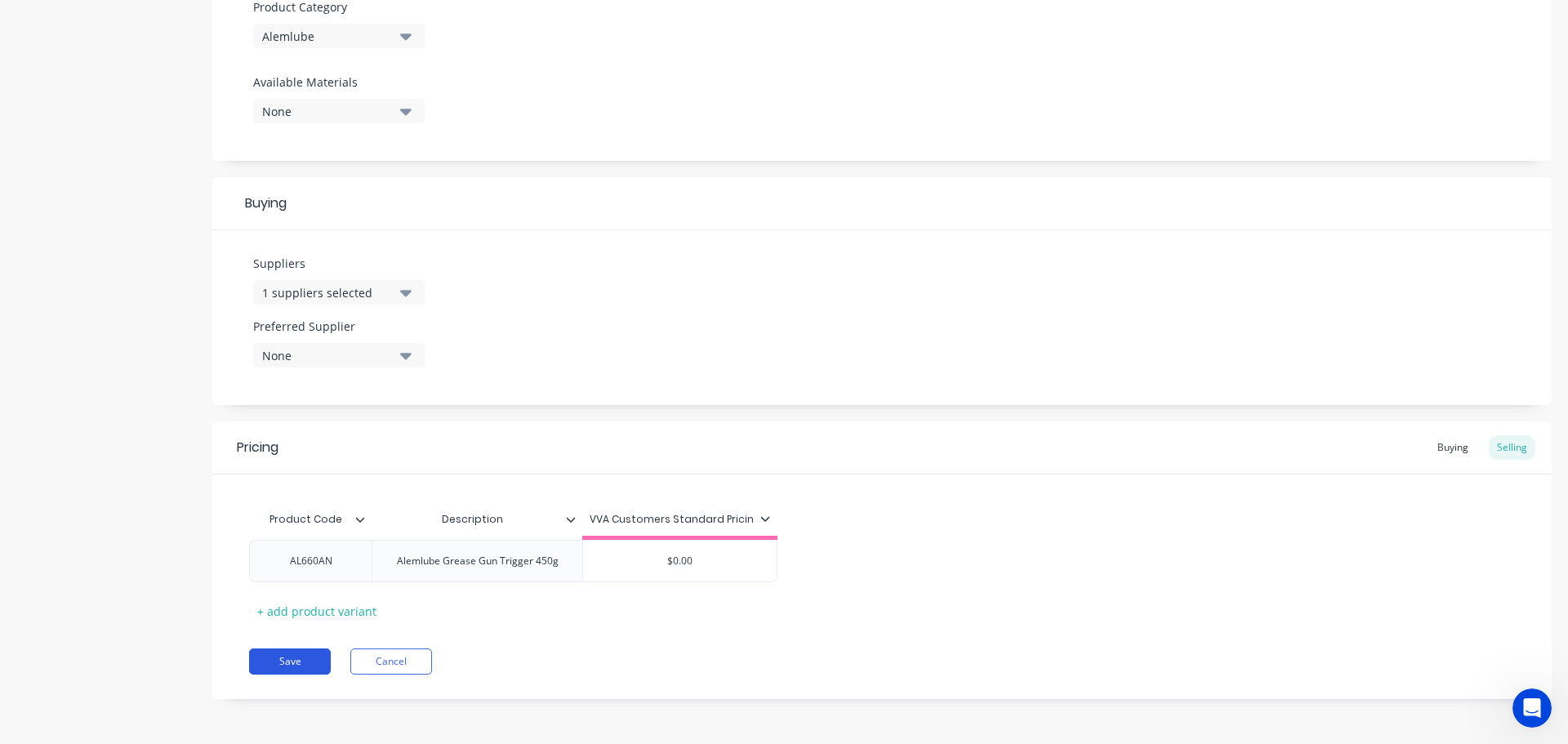
click at [276, 658] on button "Save" at bounding box center [290, 661] width 81 height 26
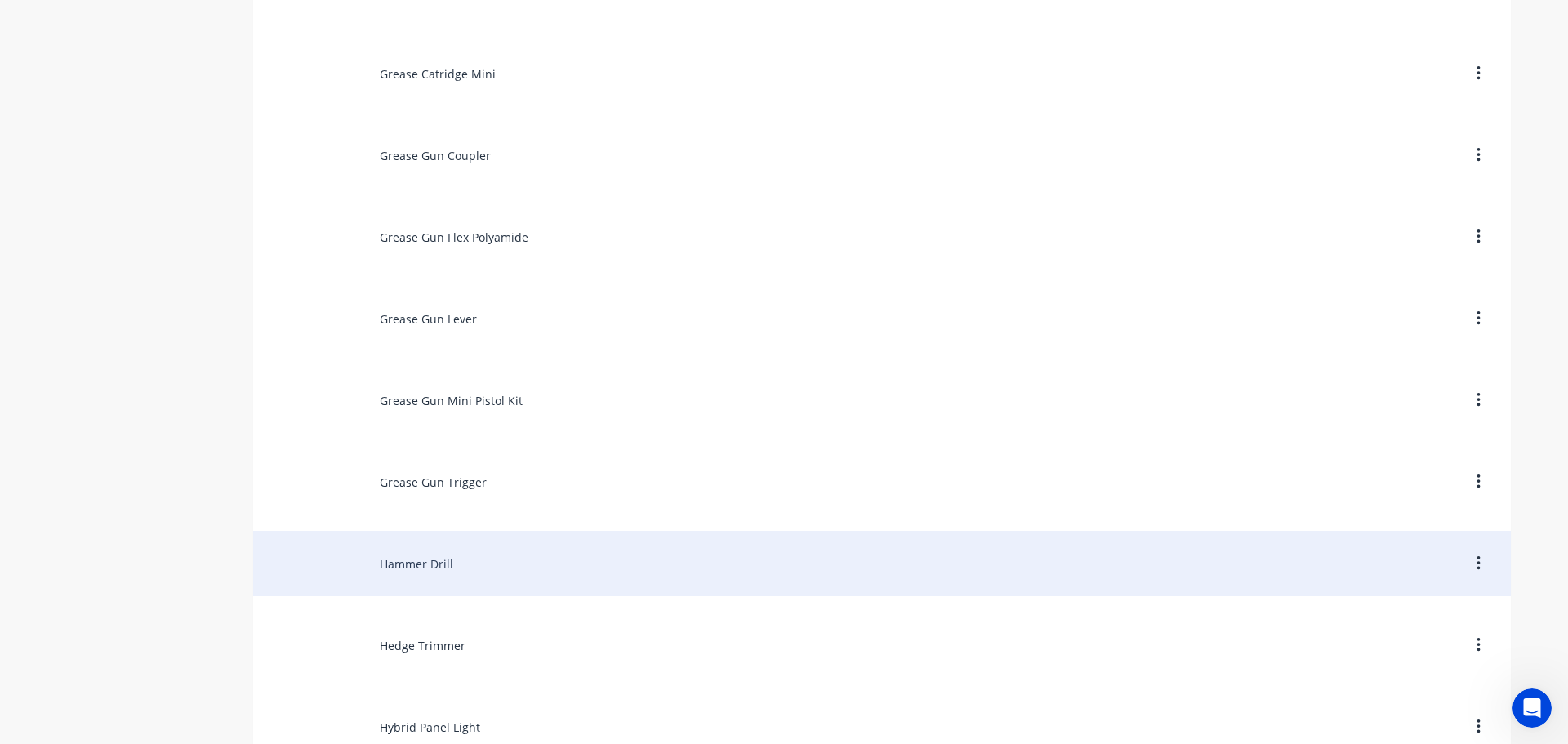
scroll to position [6776, 0]
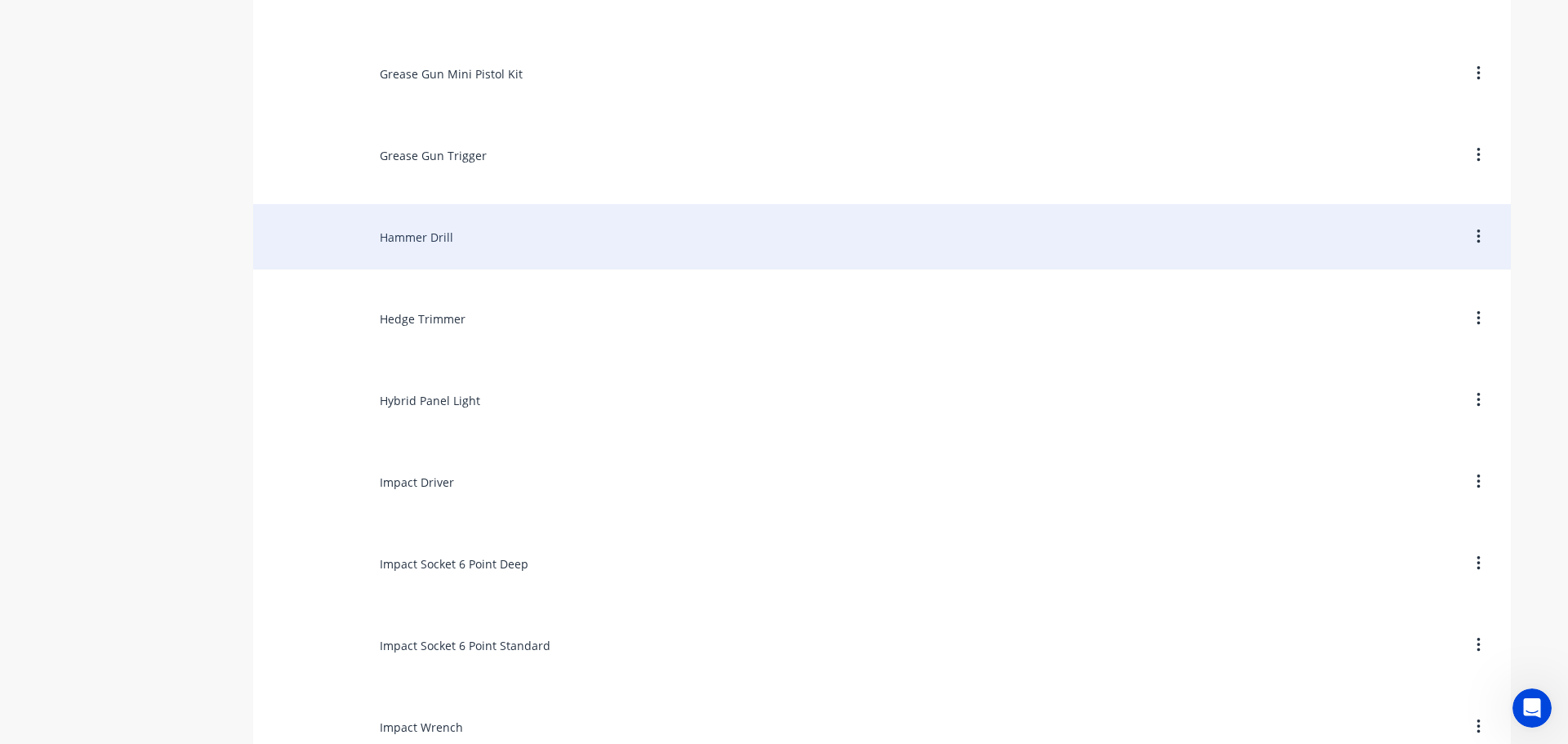
click at [410, 247] on div "Hammer Drill" at bounding box center [882, 236] width 1257 height 65
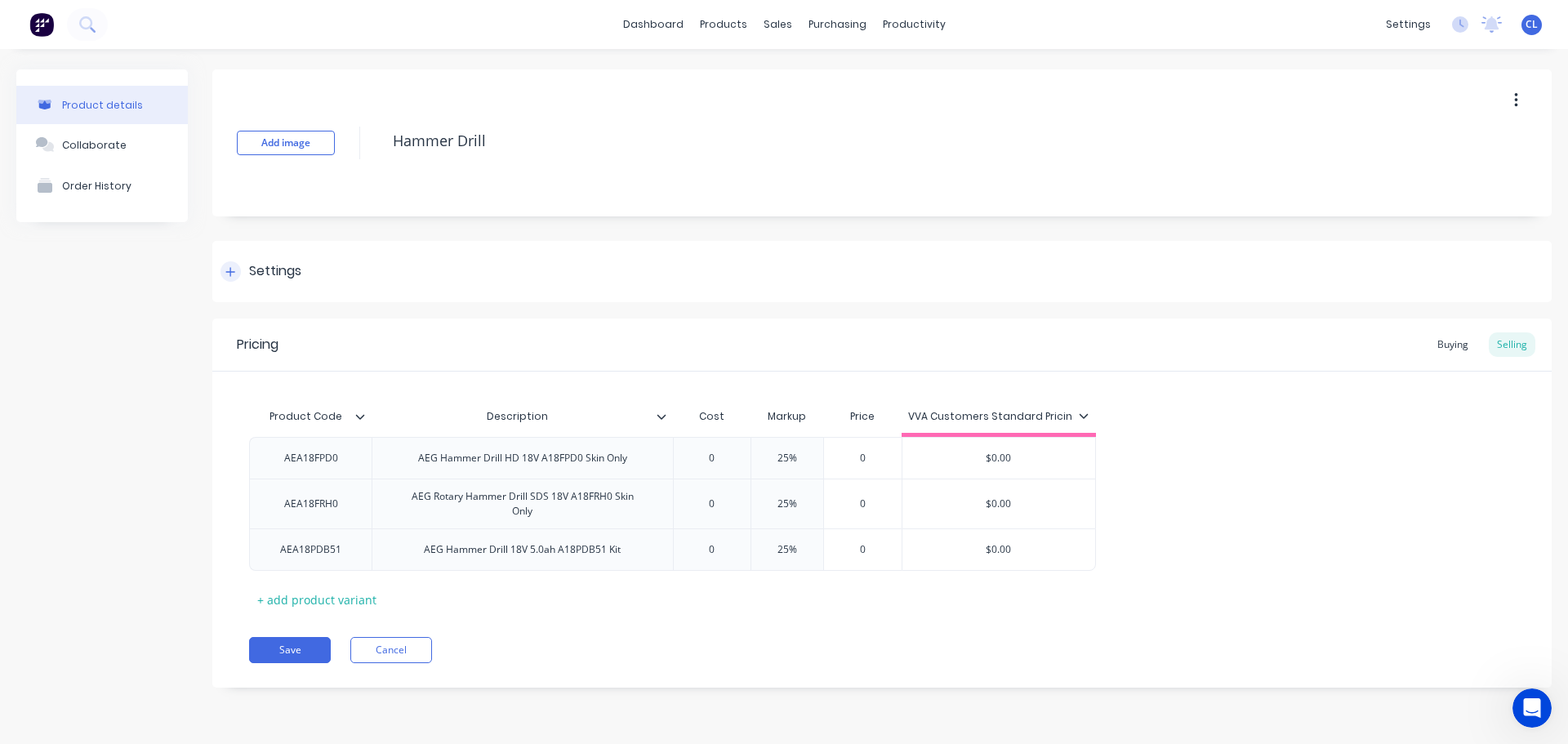
click at [292, 282] on div "Settings" at bounding box center [882, 271] width 1340 height 61
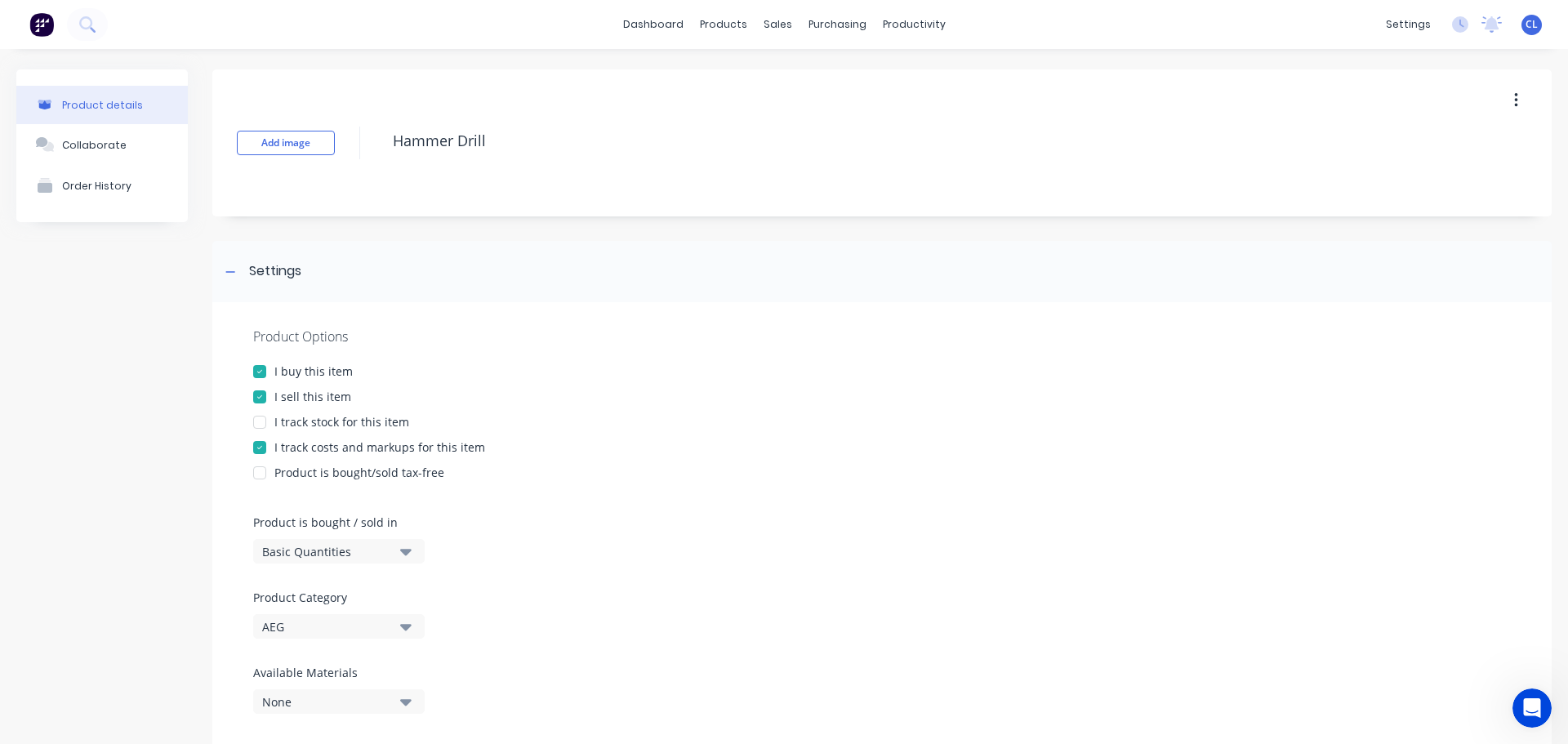
click at [295, 445] on div "I track costs and markups for this item" at bounding box center [379, 447] width 210 height 17
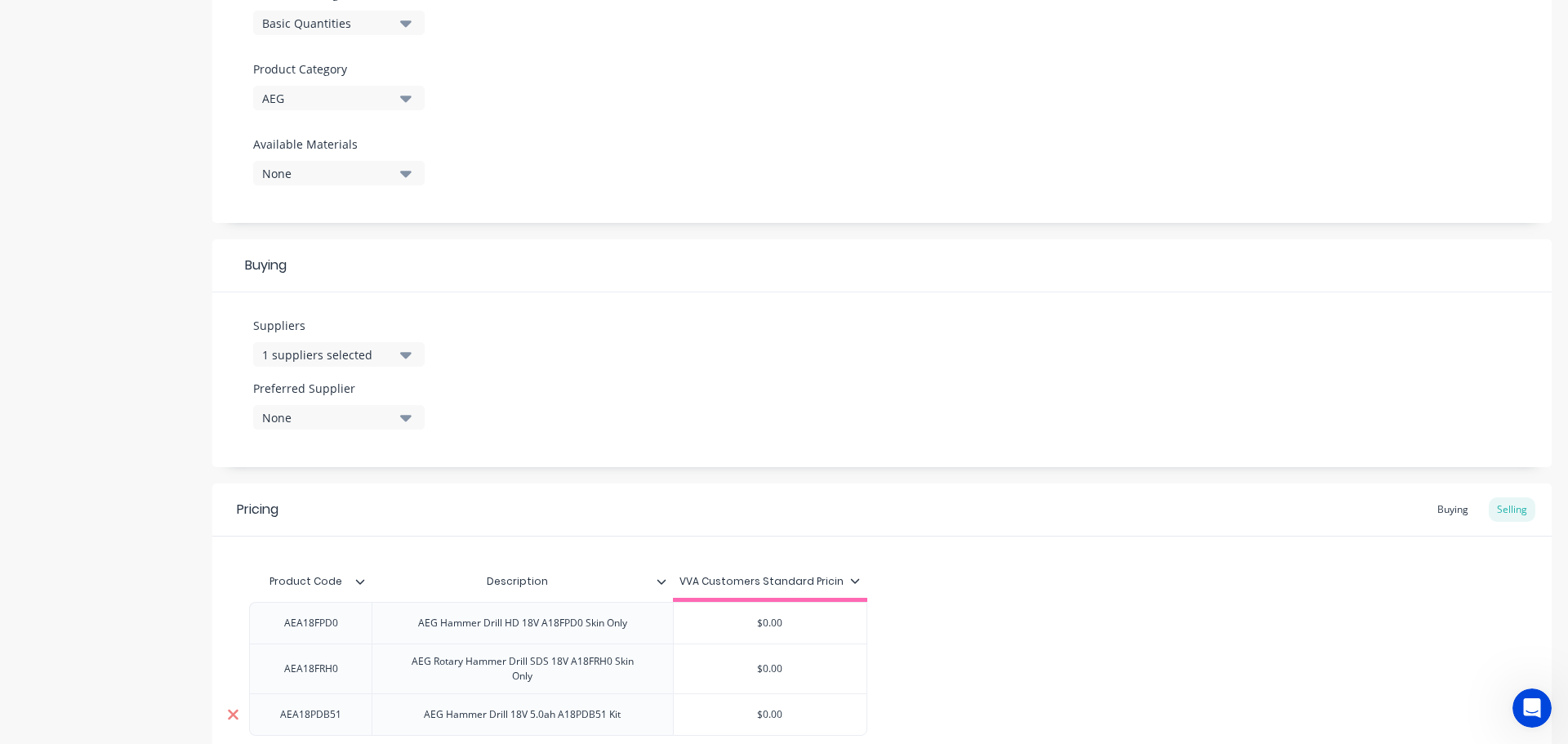
scroll to position [682, 0]
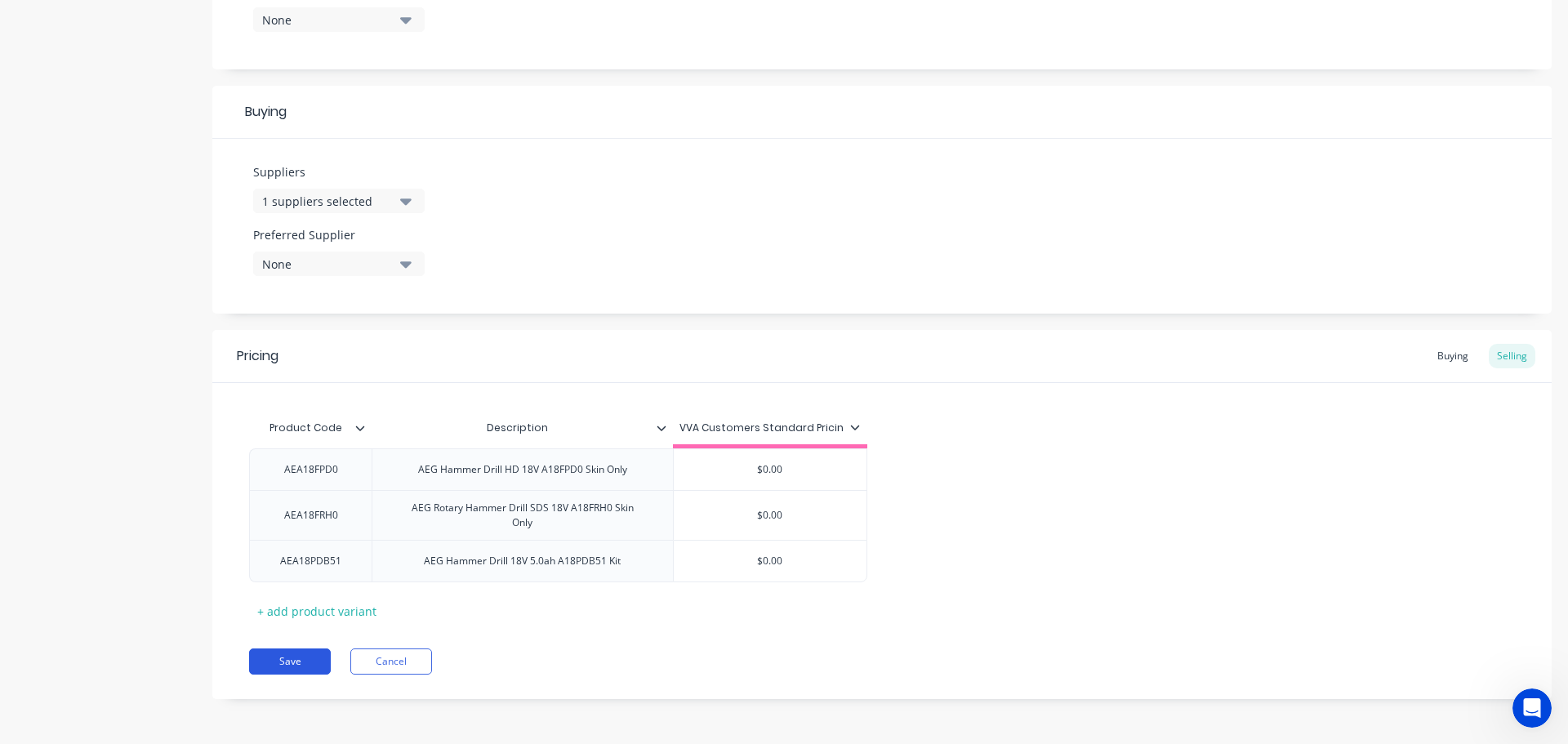
click at [282, 657] on button "Save" at bounding box center [290, 661] width 81 height 26
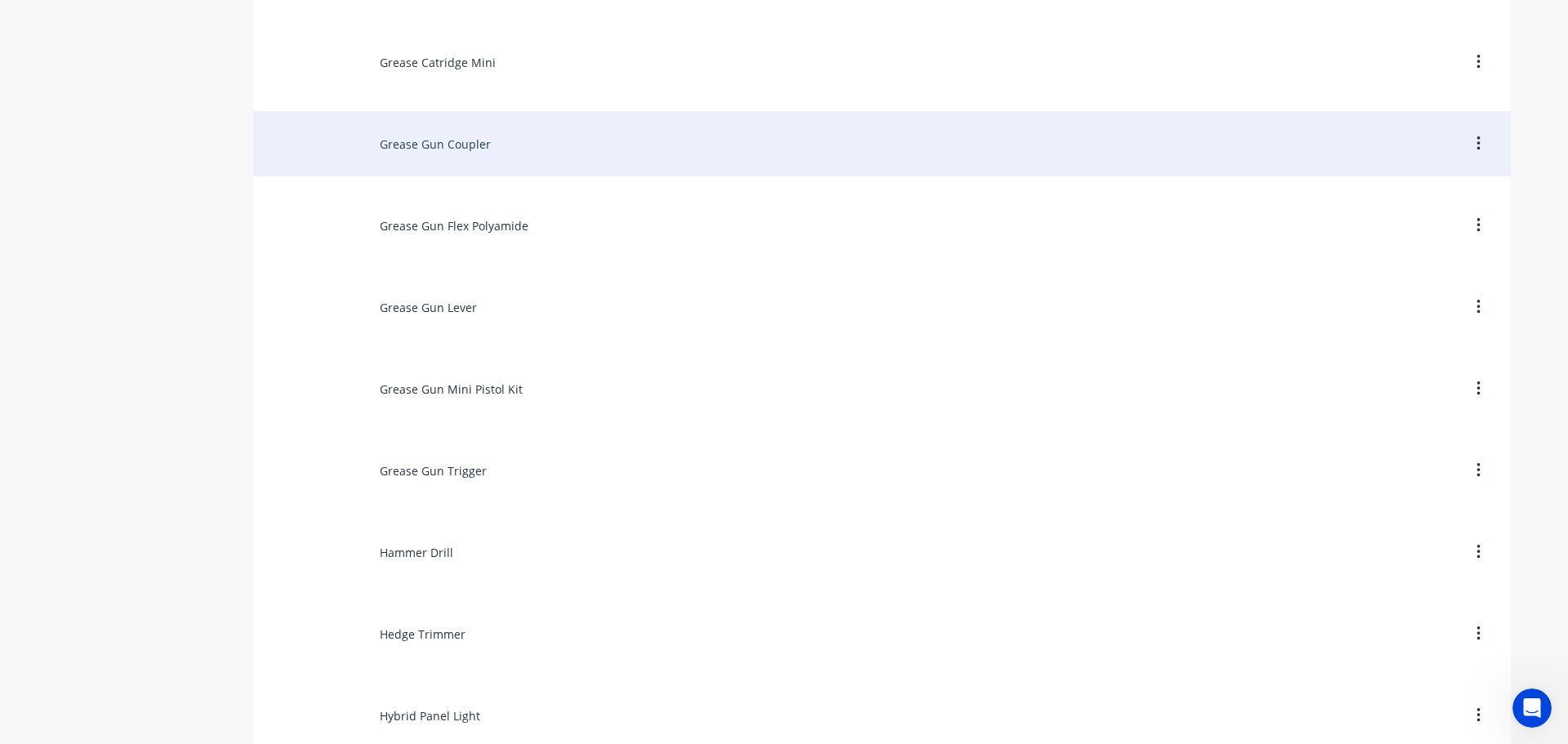
scroll to position [6531, 0]
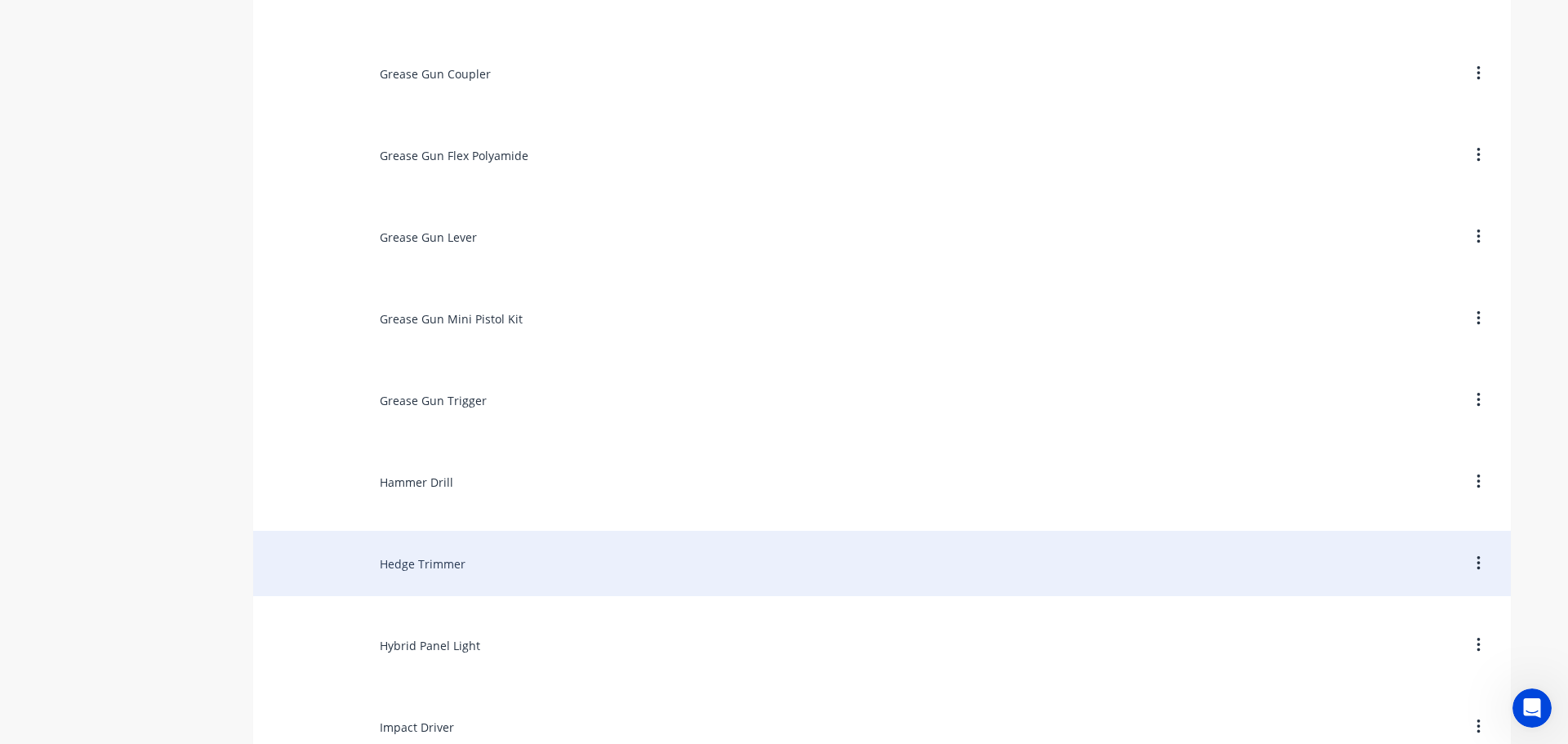
click at [391, 561] on div "Hedge Trimmer" at bounding box center [882, 562] width 1257 height 65
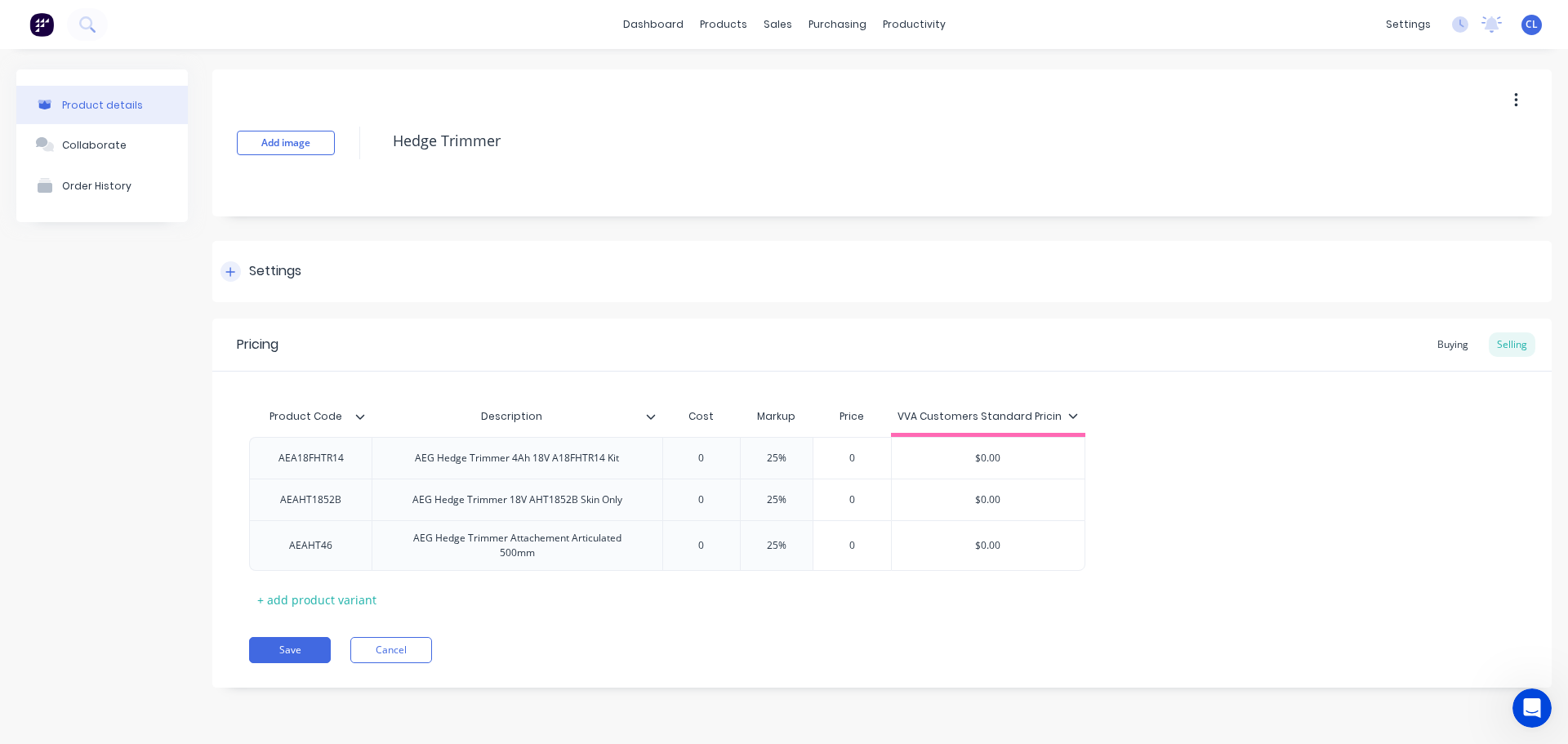
click at [258, 273] on div "Settings" at bounding box center [275, 272] width 52 height 21
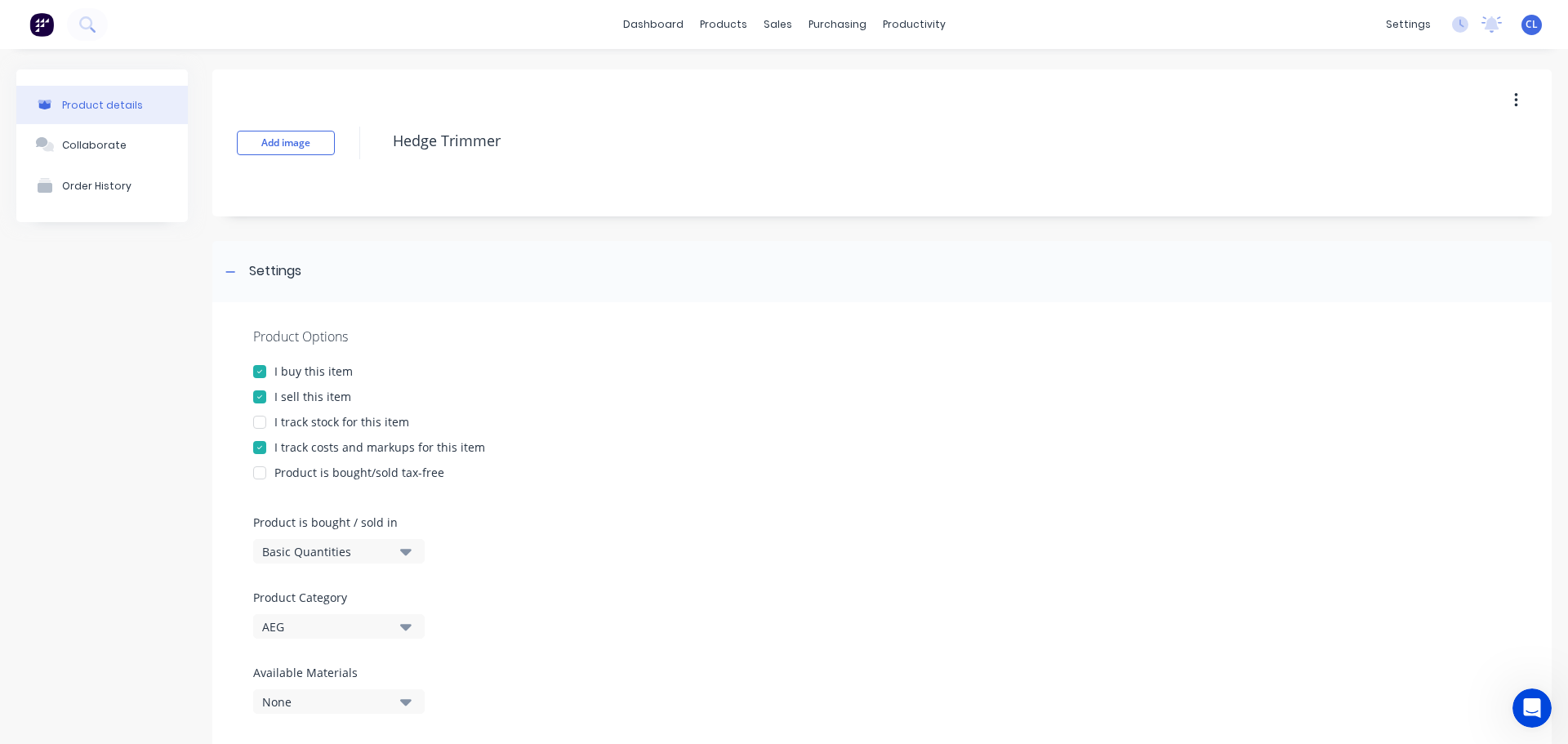
click at [296, 451] on div "I track costs and markups for this item" at bounding box center [379, 447] width 210 height 17
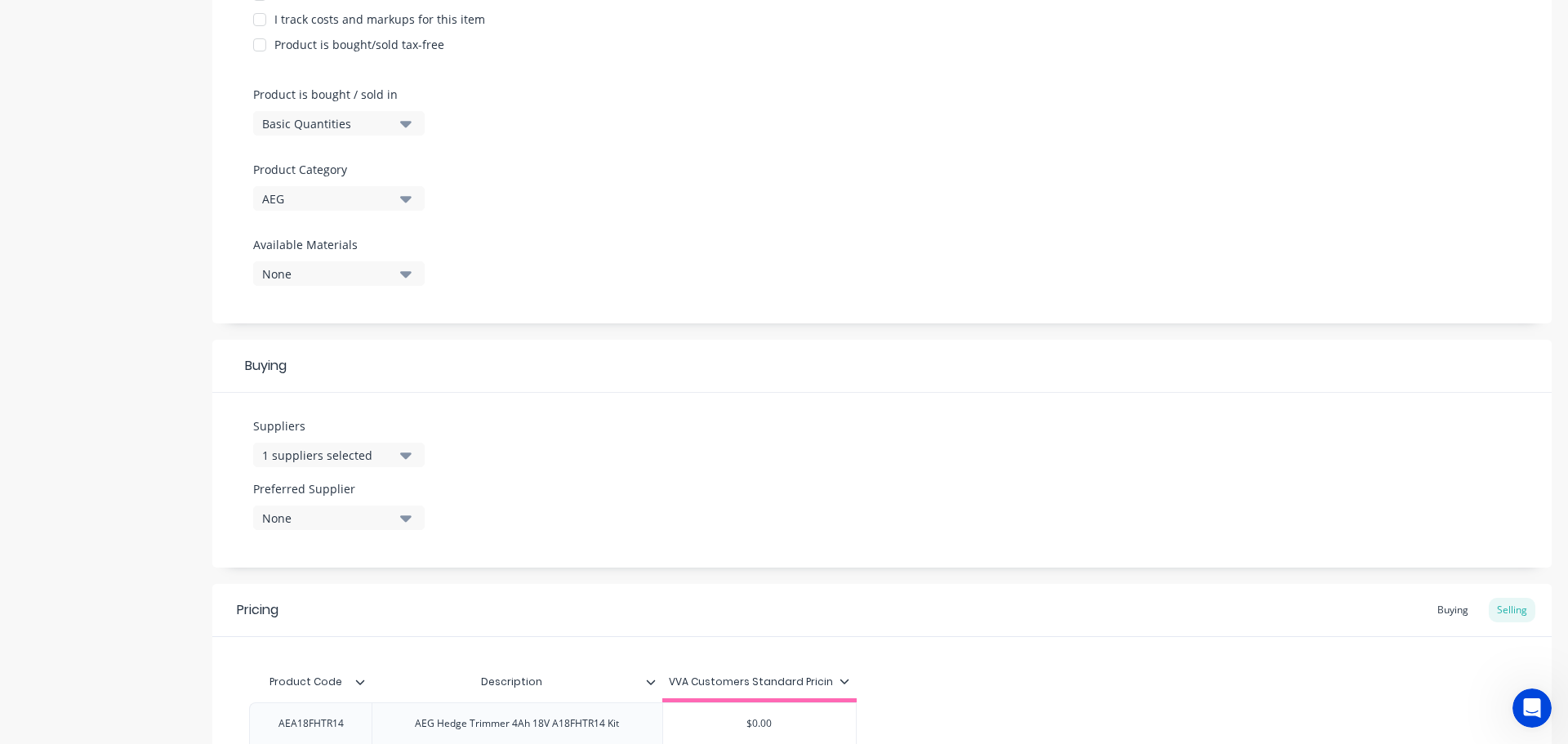
scroll to position [682, 0]
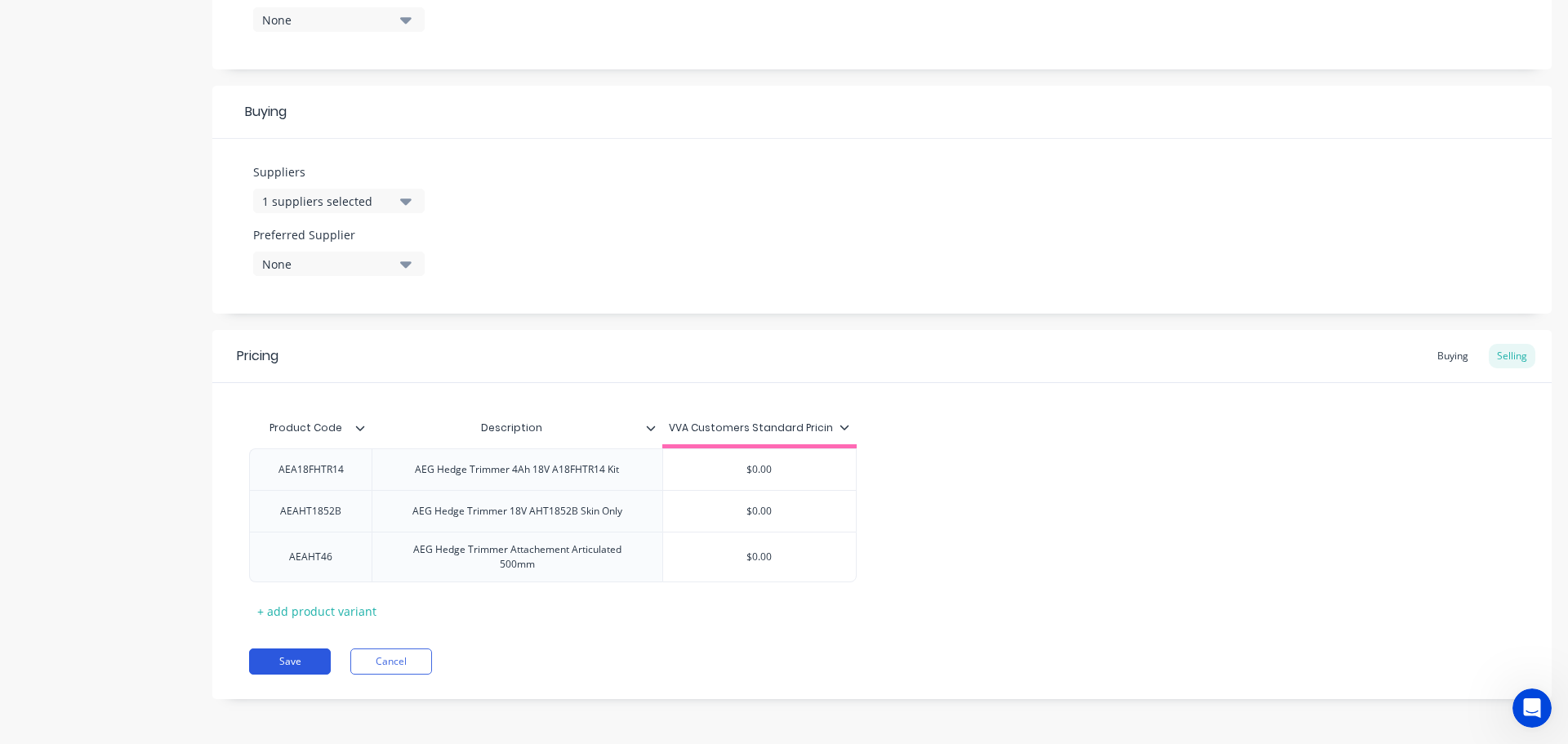
click at [305, 659] on button "Save" at bounding box center [290, 661] width 81 height 26
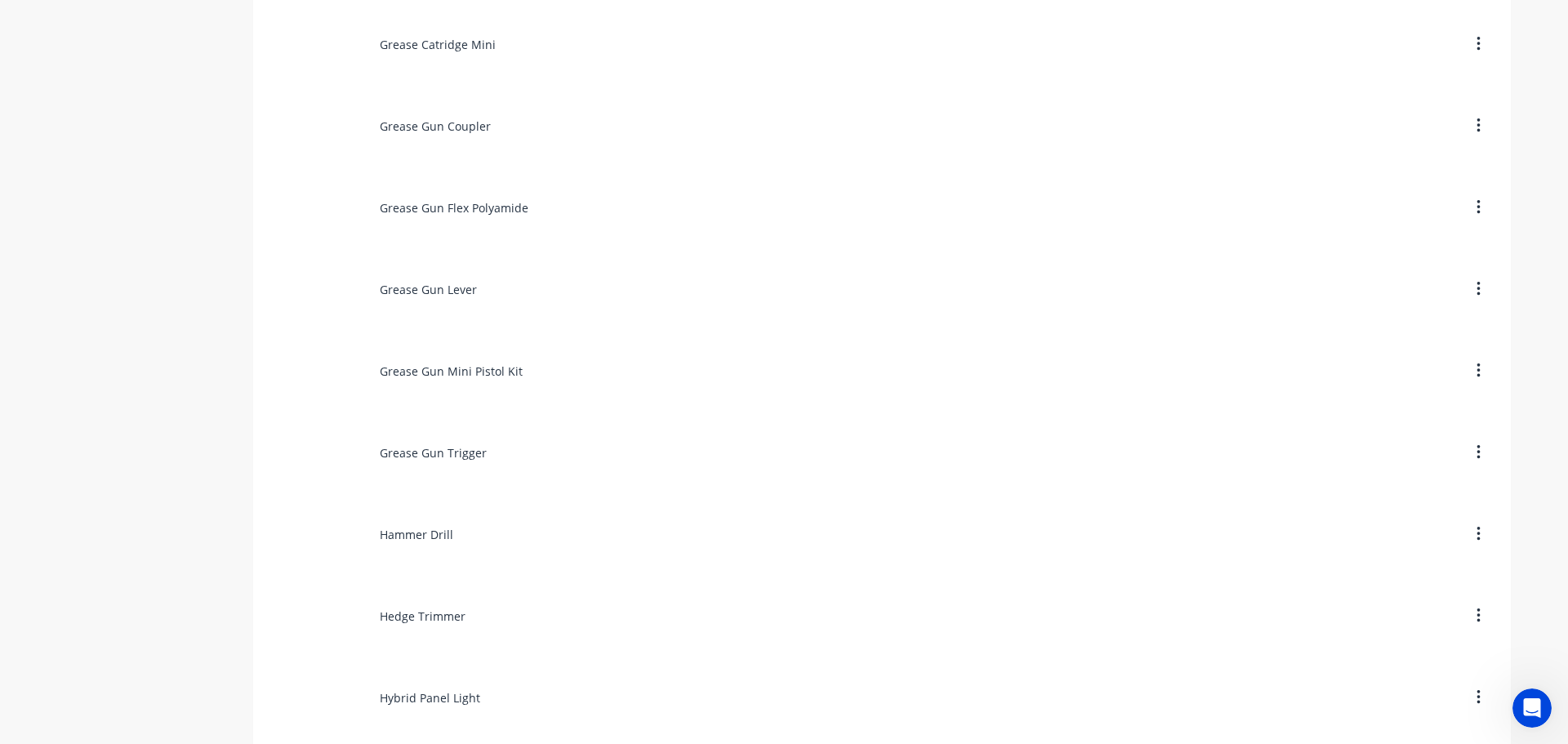
scroll to position [6612, 0]
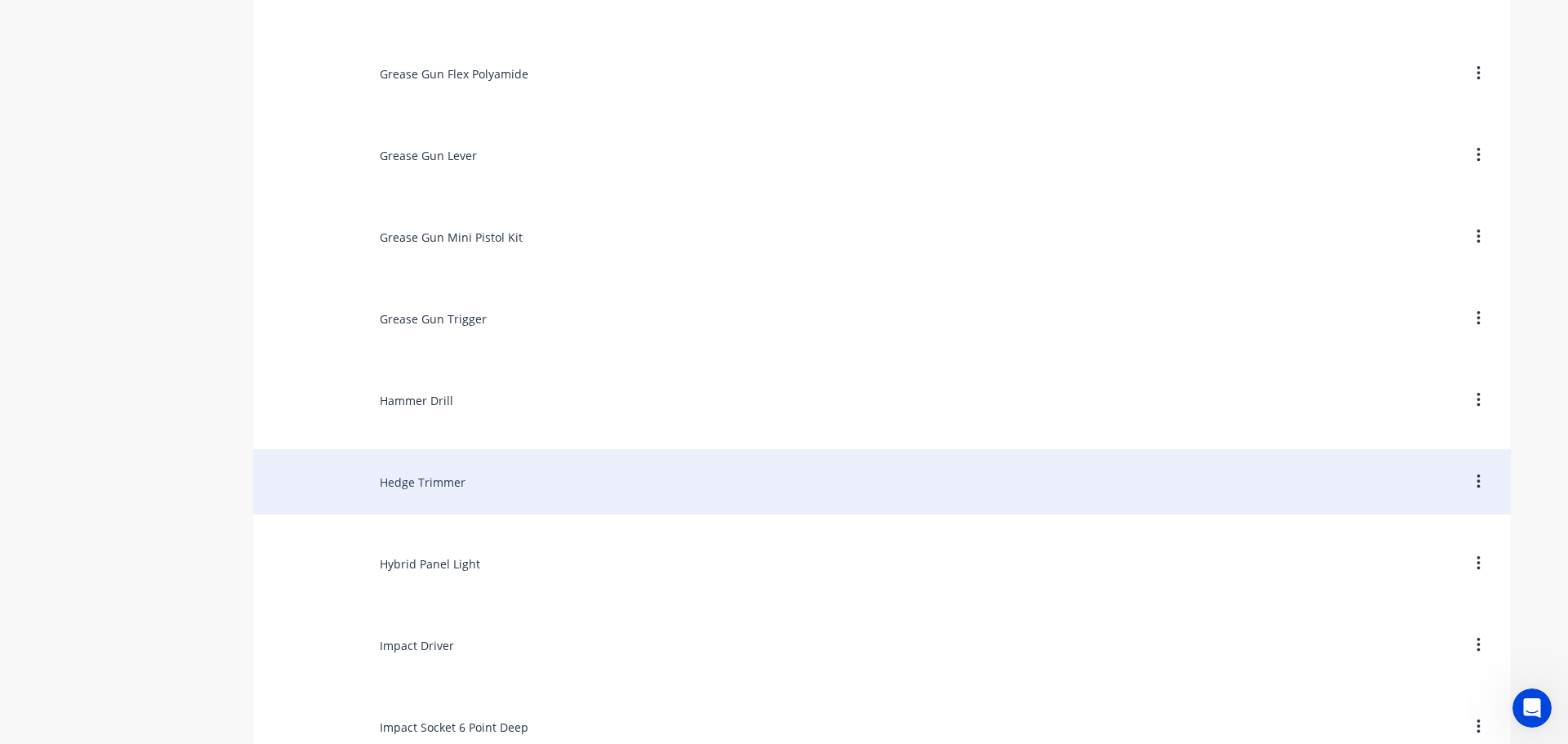
click at [379, 489] on div "Hedge Trimmer" at bounding box center [882, 481] width 1257 height 65
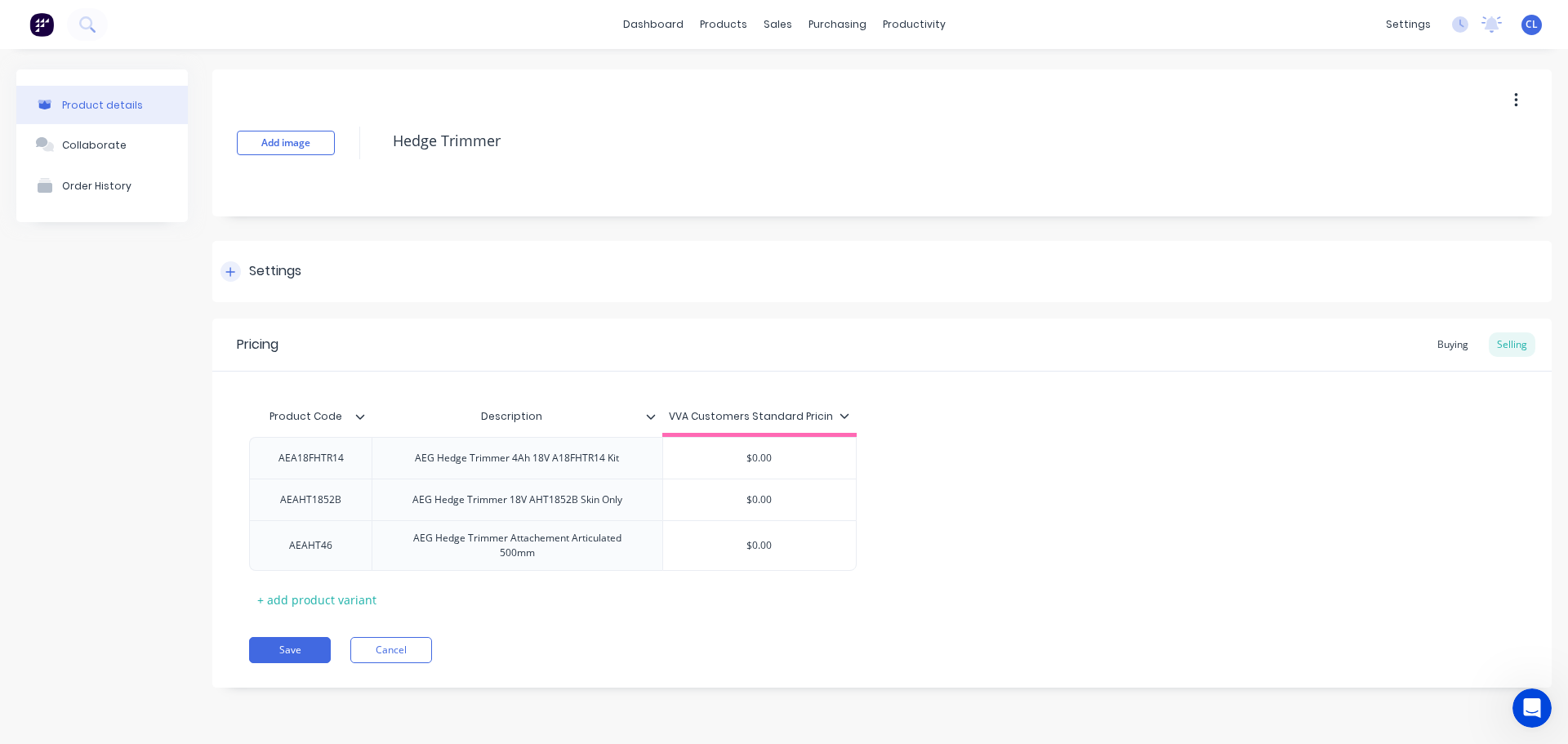
click at [247, 262] on div "Settings" at bounding box center [260, 272] width 80 height 21
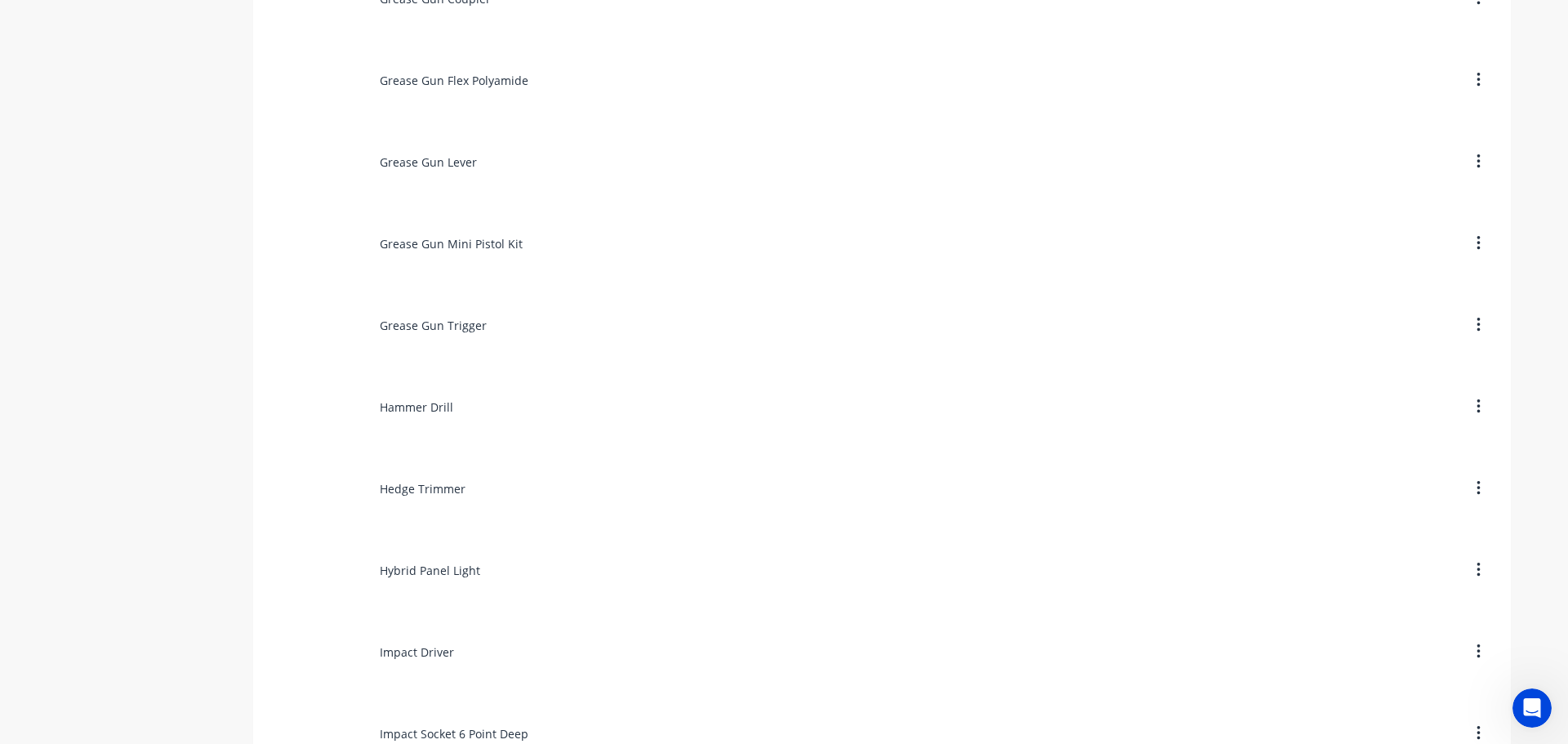
scroll to position [6612, 0]
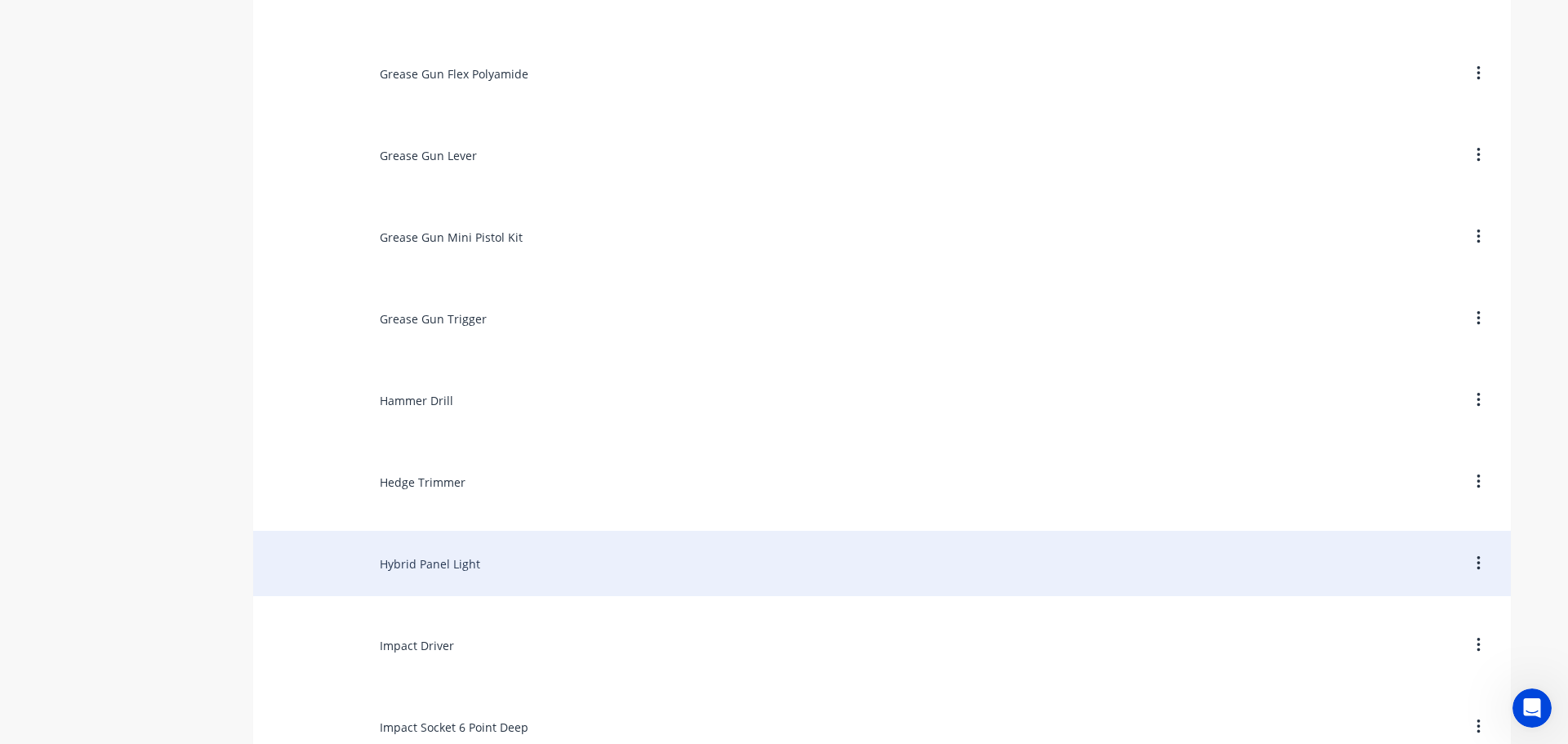
click at [438, 570] on div "Hybrid Panel Light" at bounding box center [882, 562] width 1257 height 65
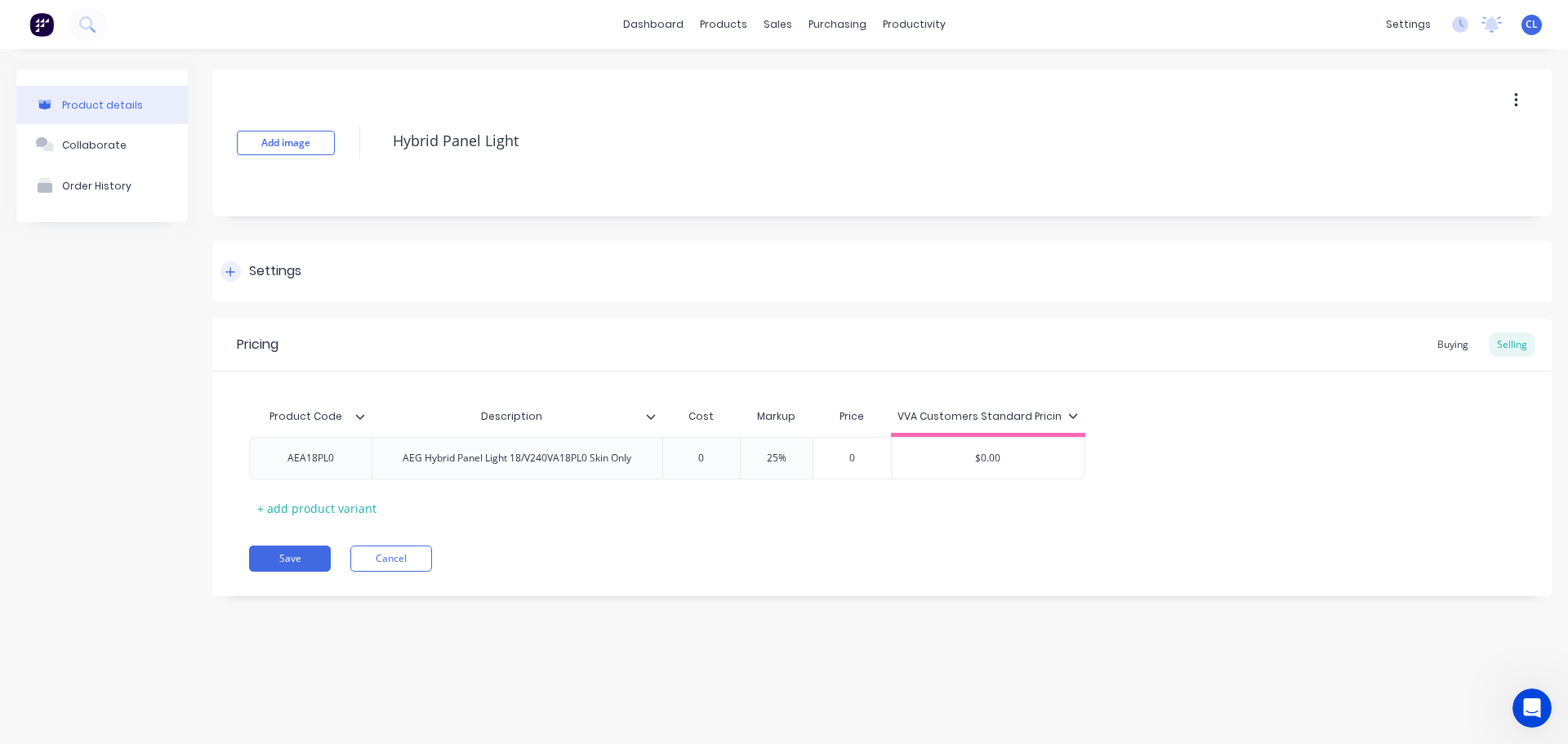
click at [275, 260] on div "Settings" at bounding box center [882, 271] width 1340 height 61
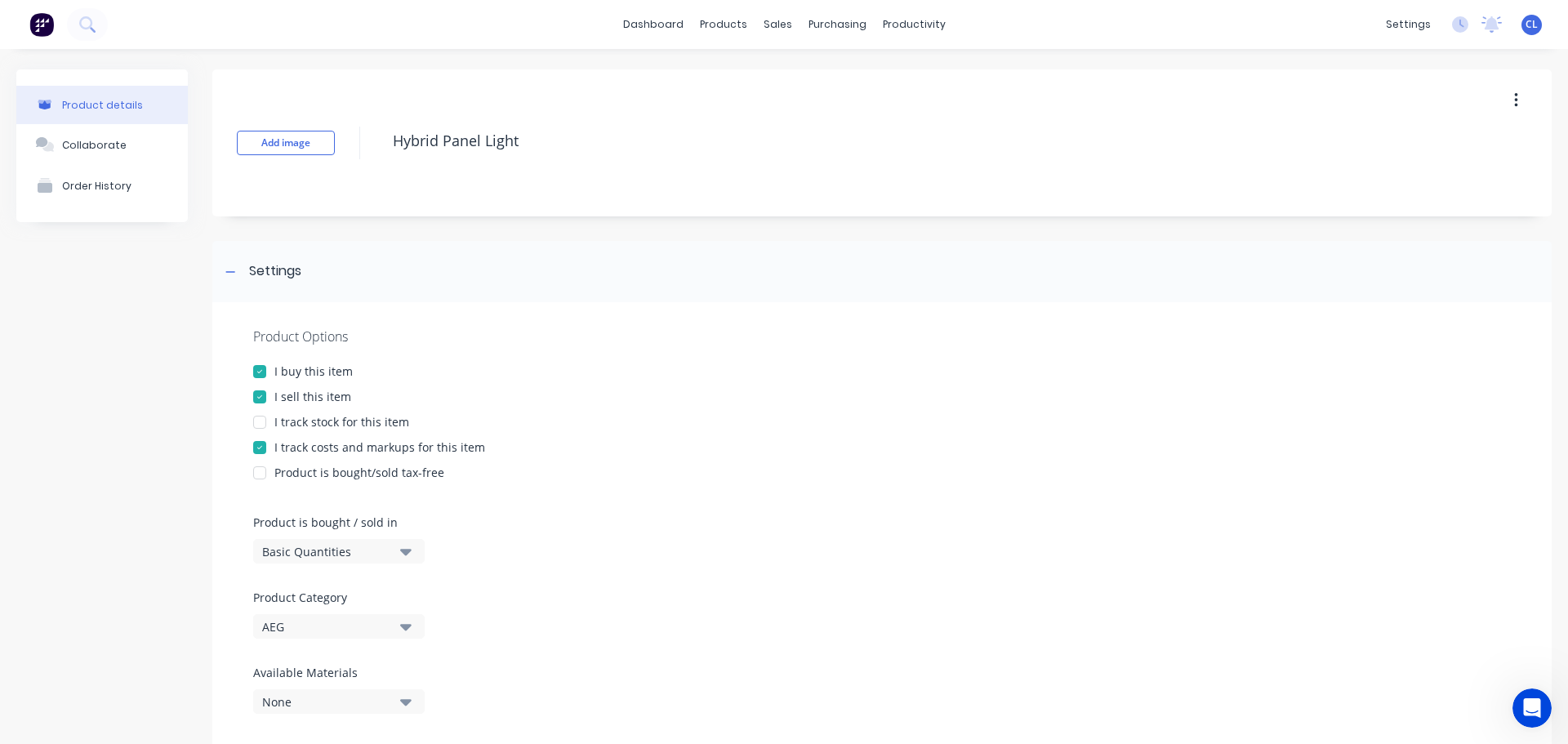
click at [339, 446] on div "I track costs and markups for this item" at bounding box center [379, 447] width 210 height 17
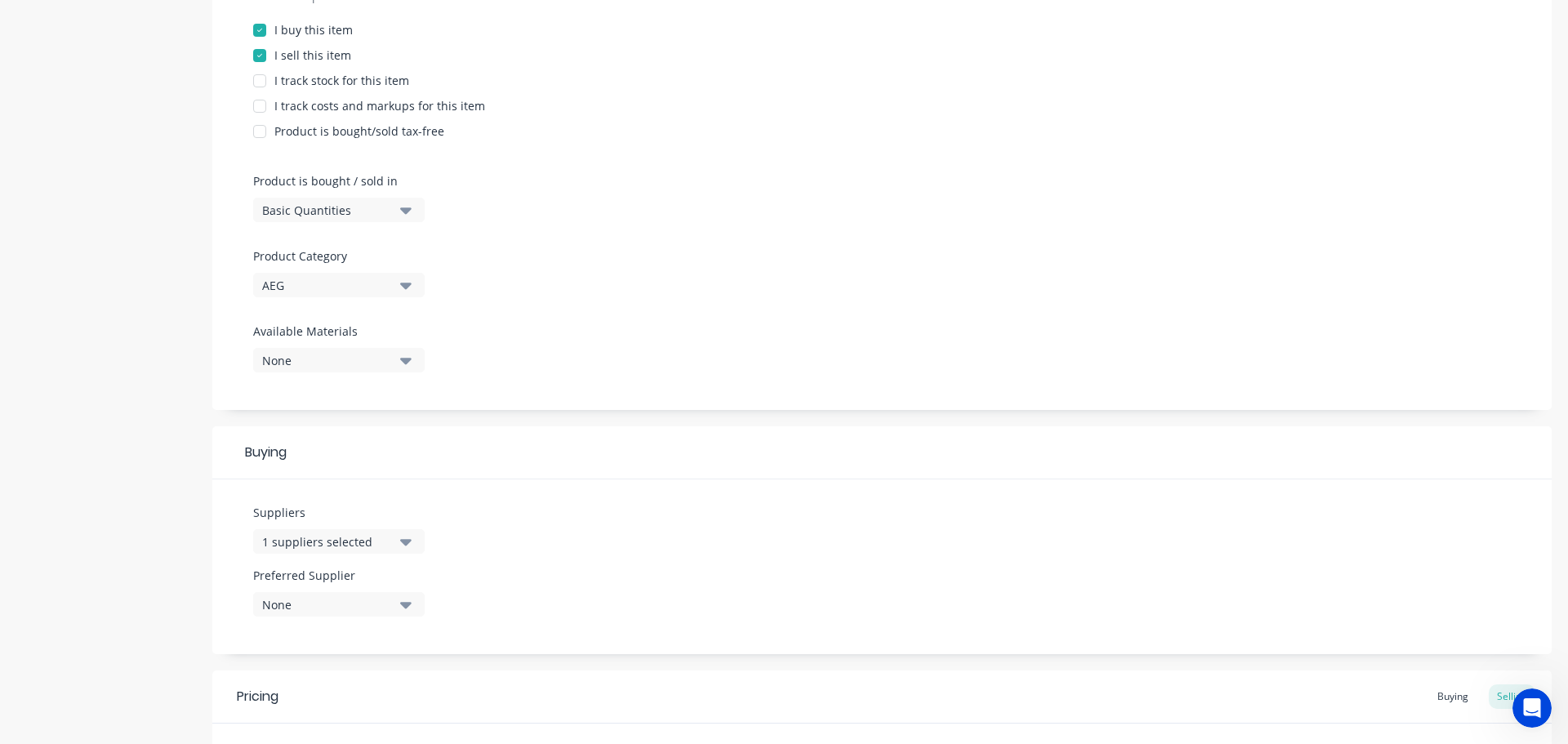
scroll to position [572, 0]
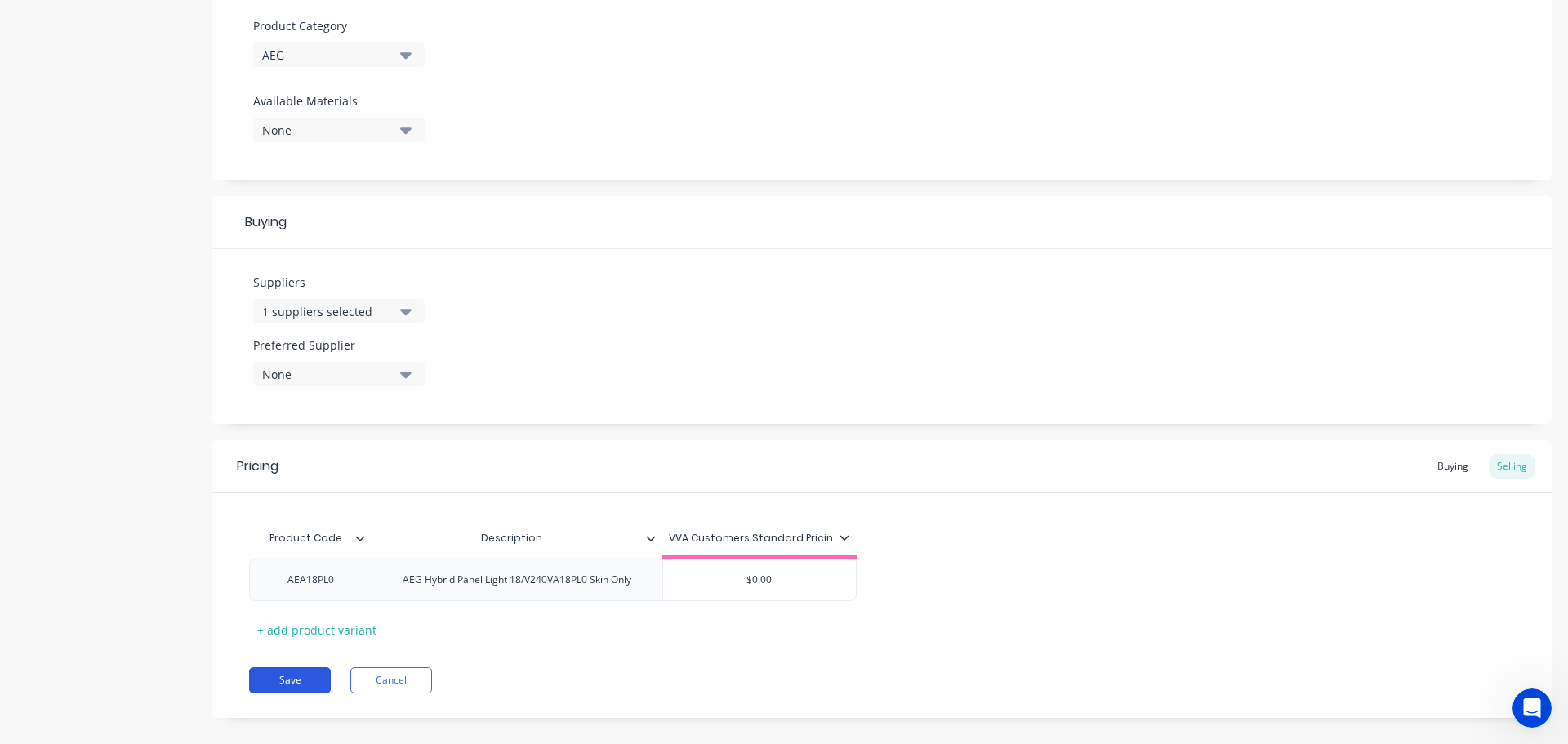
click at [290, 687] on button "Save" at bounding box center [290, 680] width 81 height 26
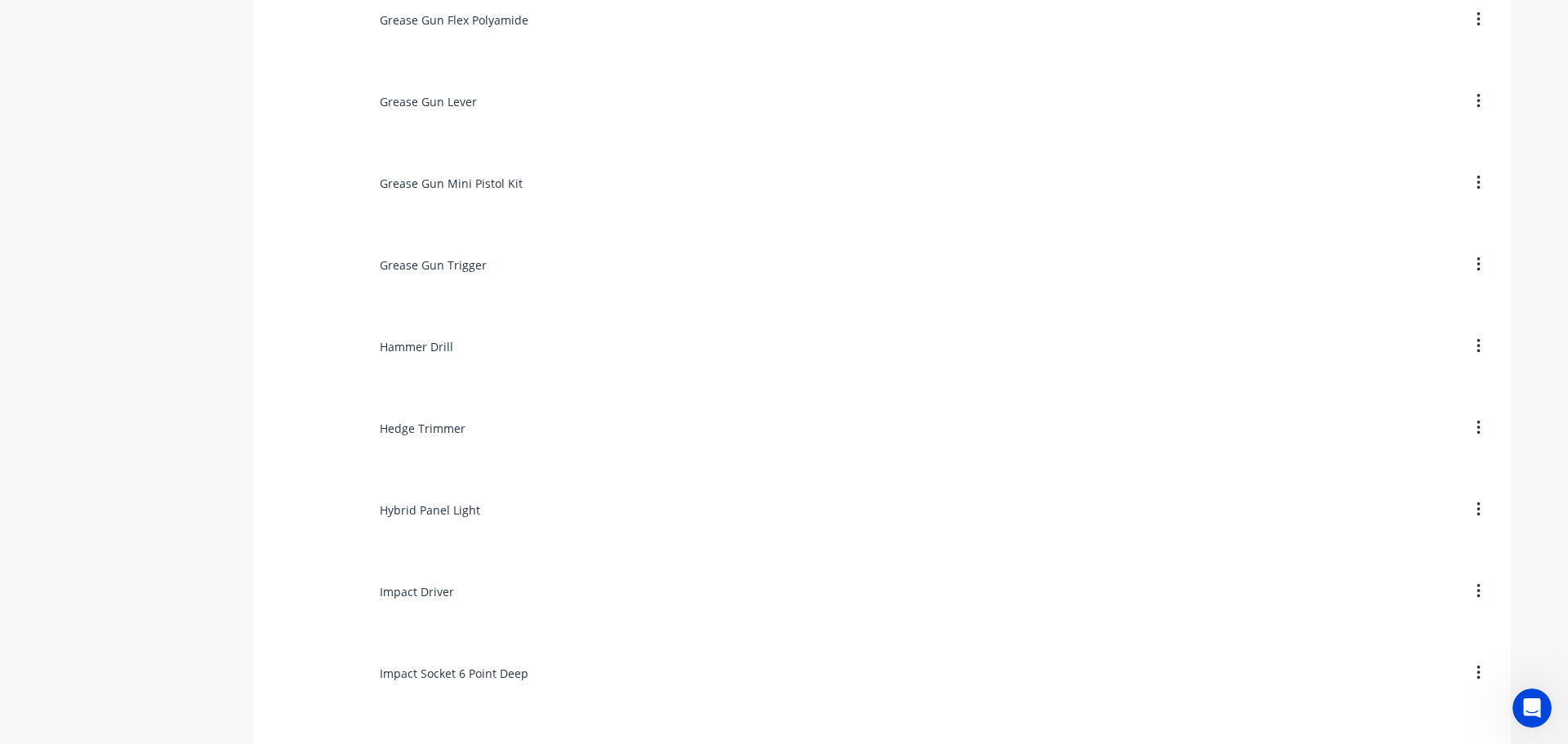
scroll to position [6694, 0]
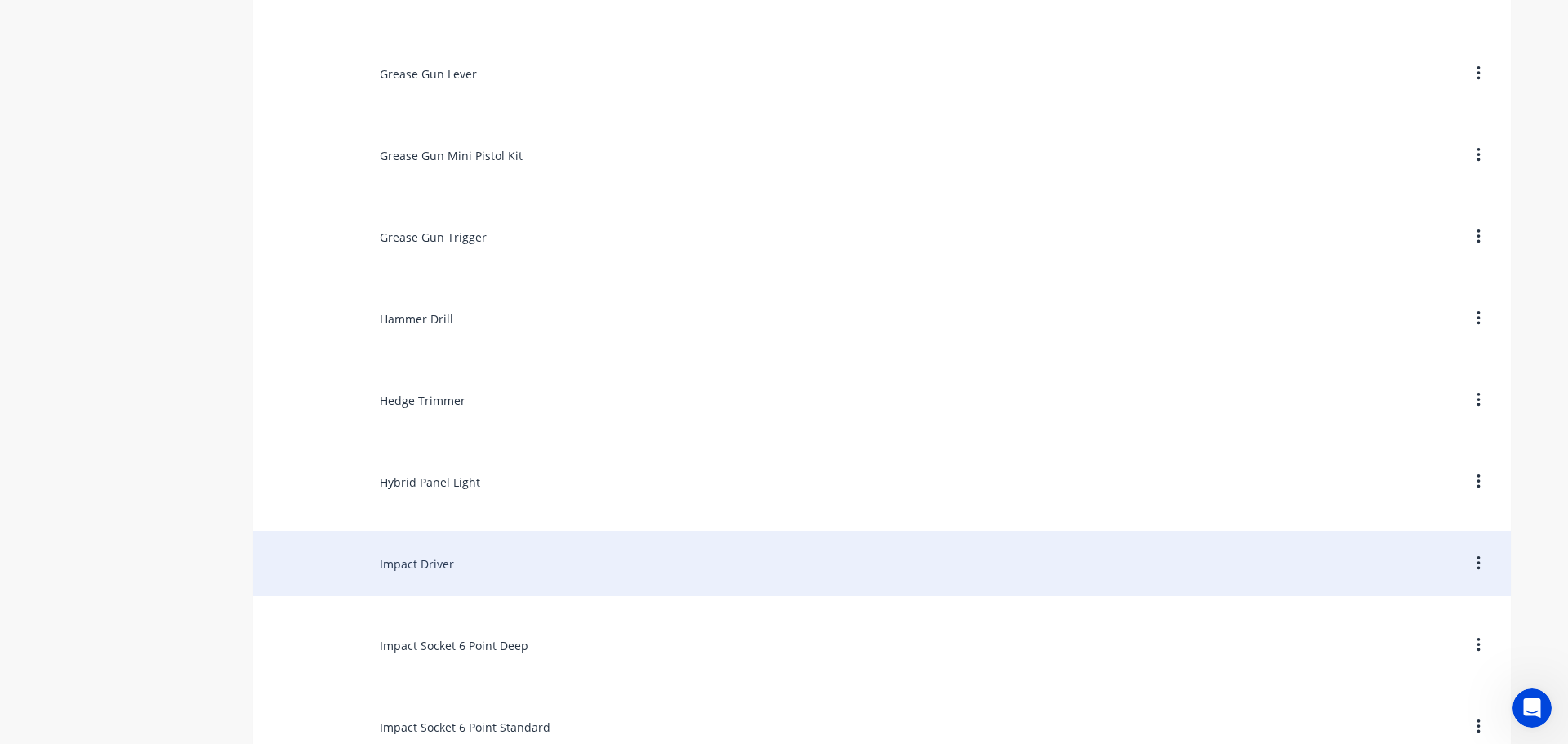
click at [387, 561] on div "Impact Driver" at bounding box center [882, 562] width 1257 height 65
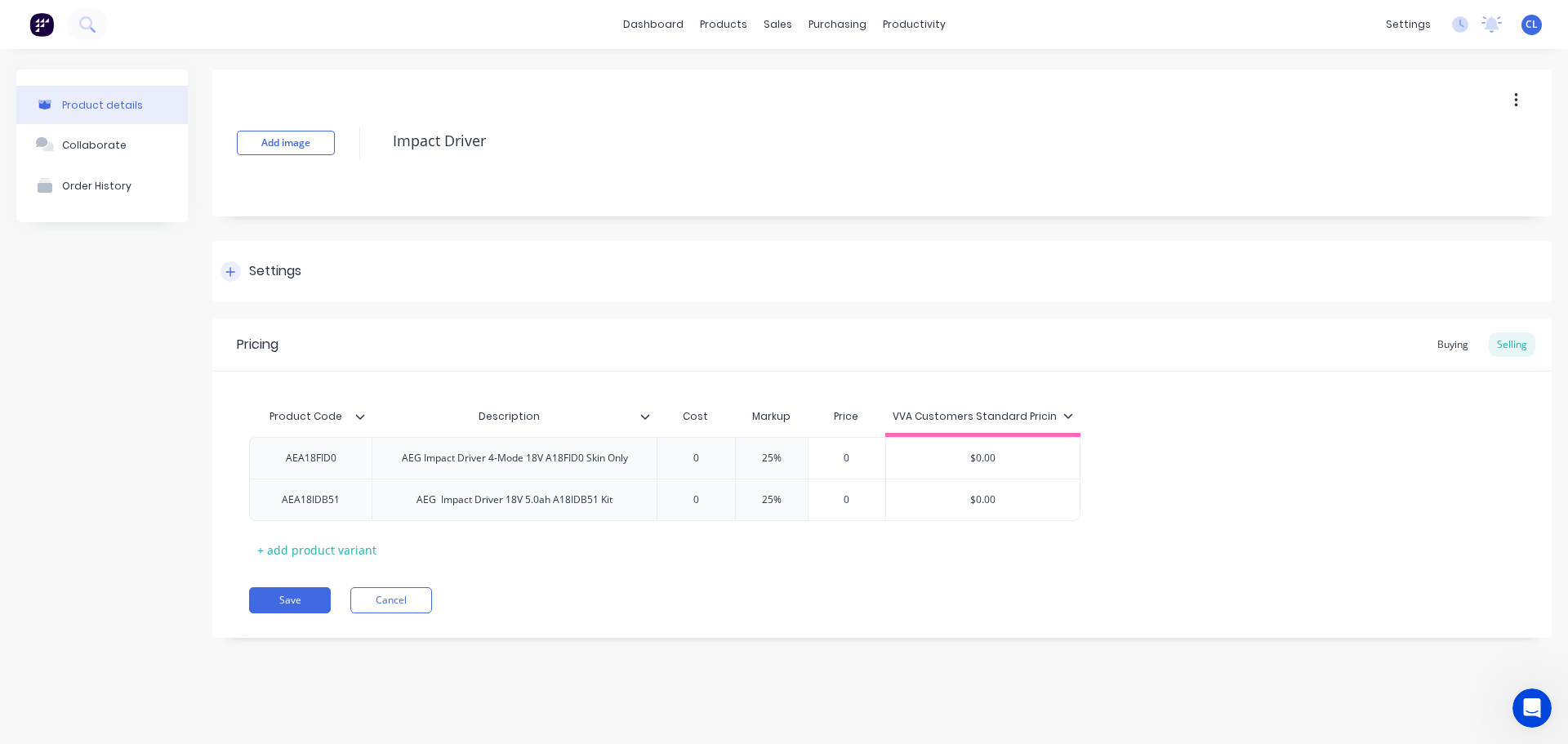
click at [258, 261] on div "Settings" at bounding box center [275, 272] width 52 height 21
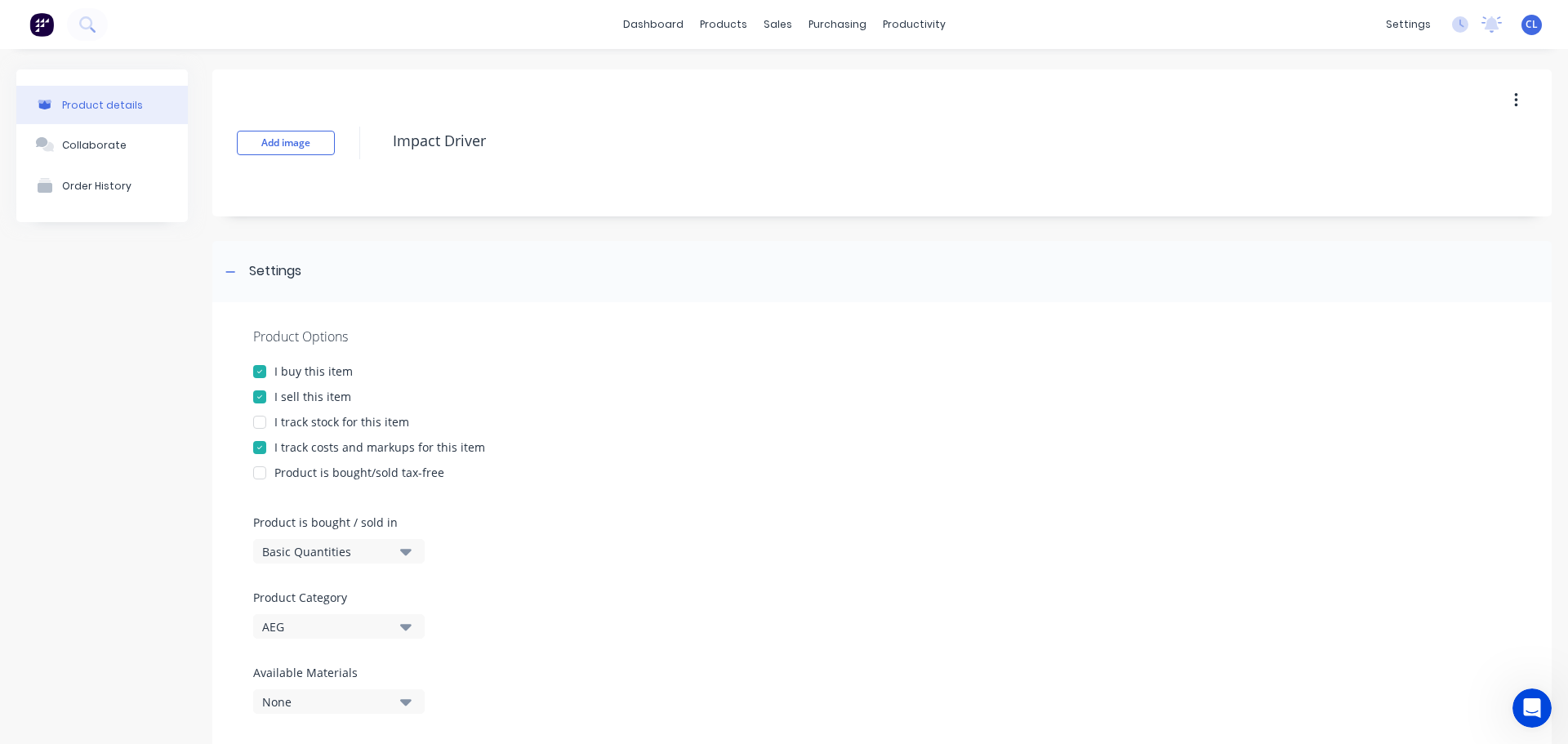
click at [290, 445] on div "I track costs and markups for this item" at bounding box center [379, 447] width 210 height 17
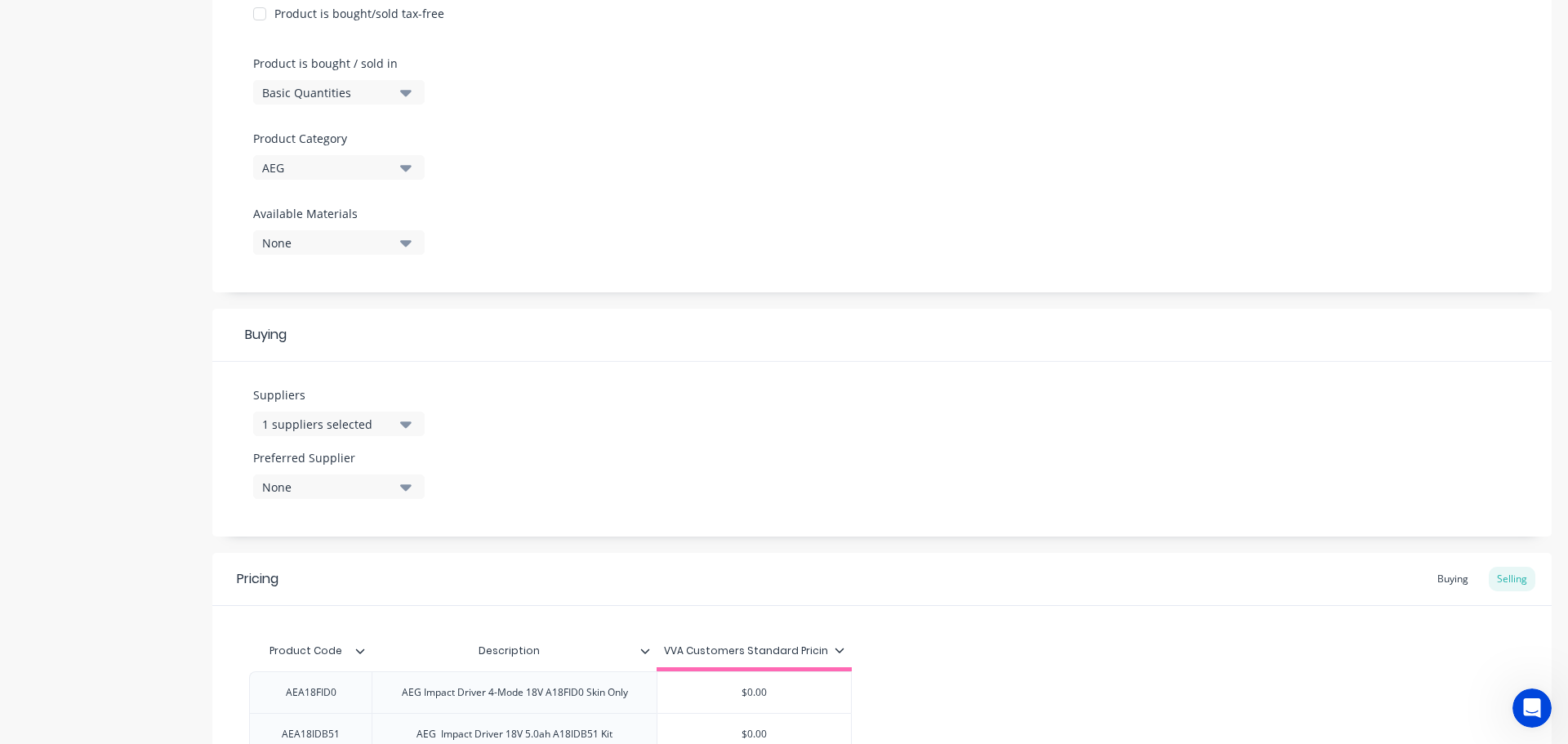
scroll to position [632, 0]
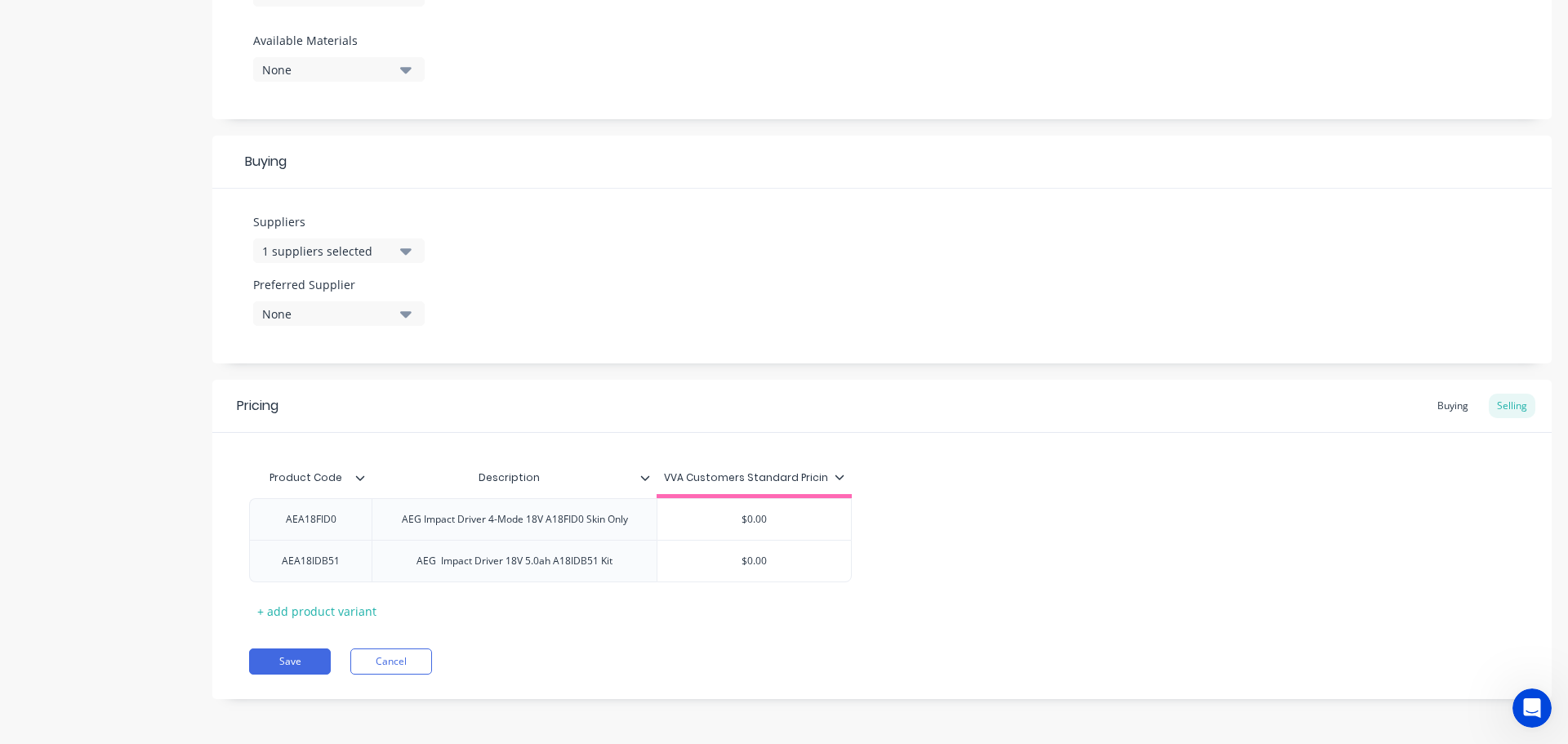
click at [273, 647] on div "Pricing Buying Selling Product Code Description VVA Customers Standard Pricin A…" at bounding box center [882, 539] width 1340 height 319
click at [276, 660] on button "Save" at bounding box center [290, 661] width 81 height 26
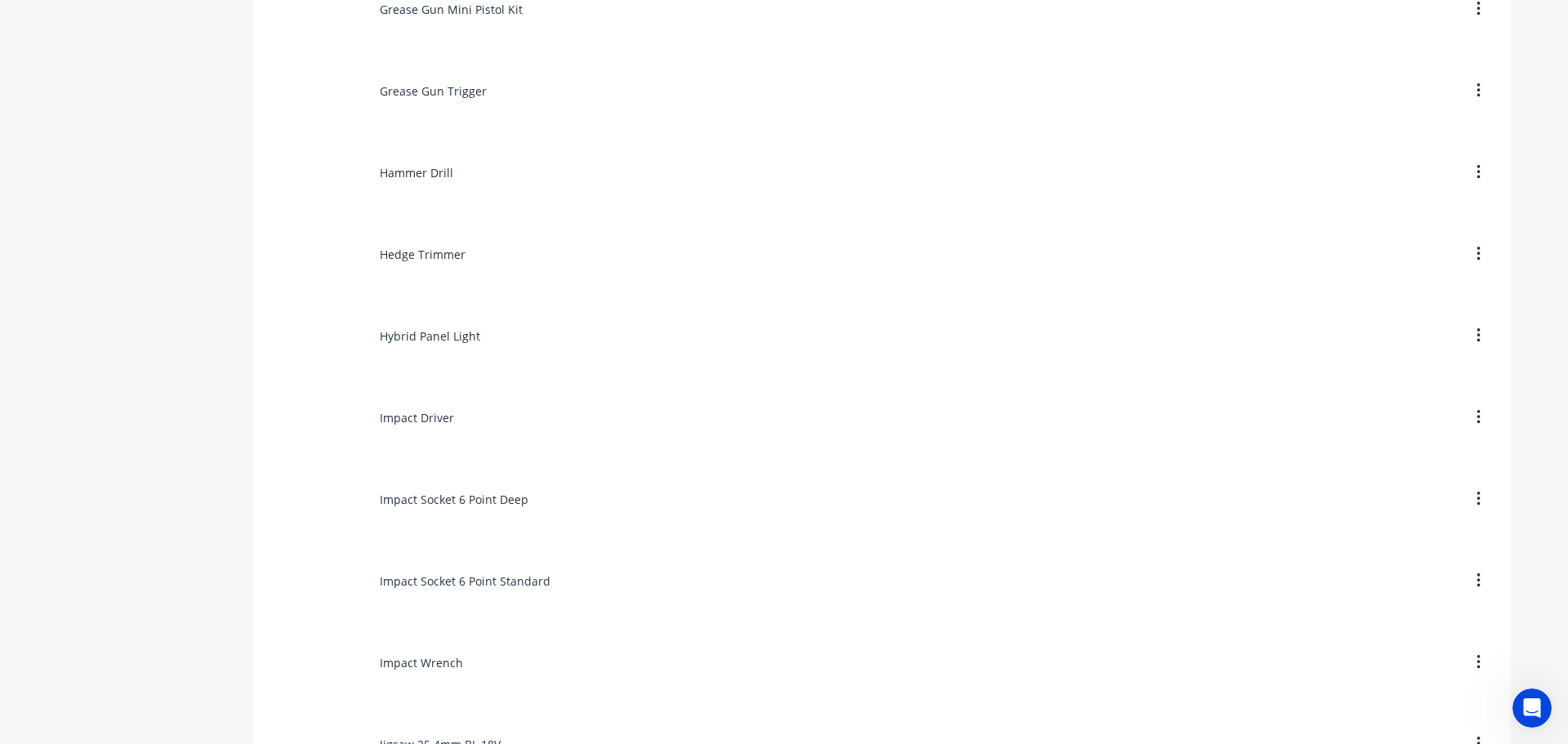
scroll to position [7020, 0]
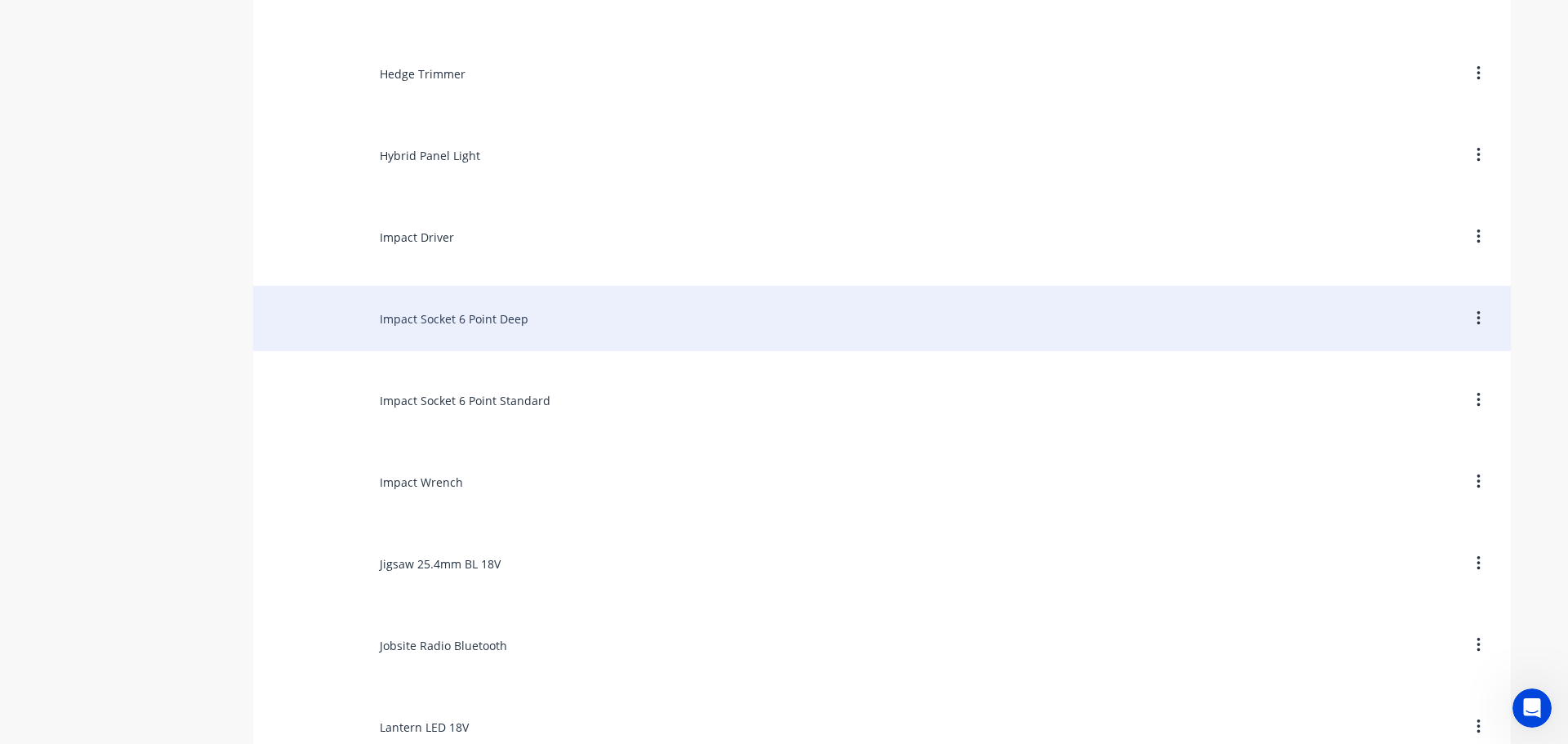
click at [424, 317] on div "Impact Socket 6 Point Deep" at bounding box center [882, 317] width 1257 height 65
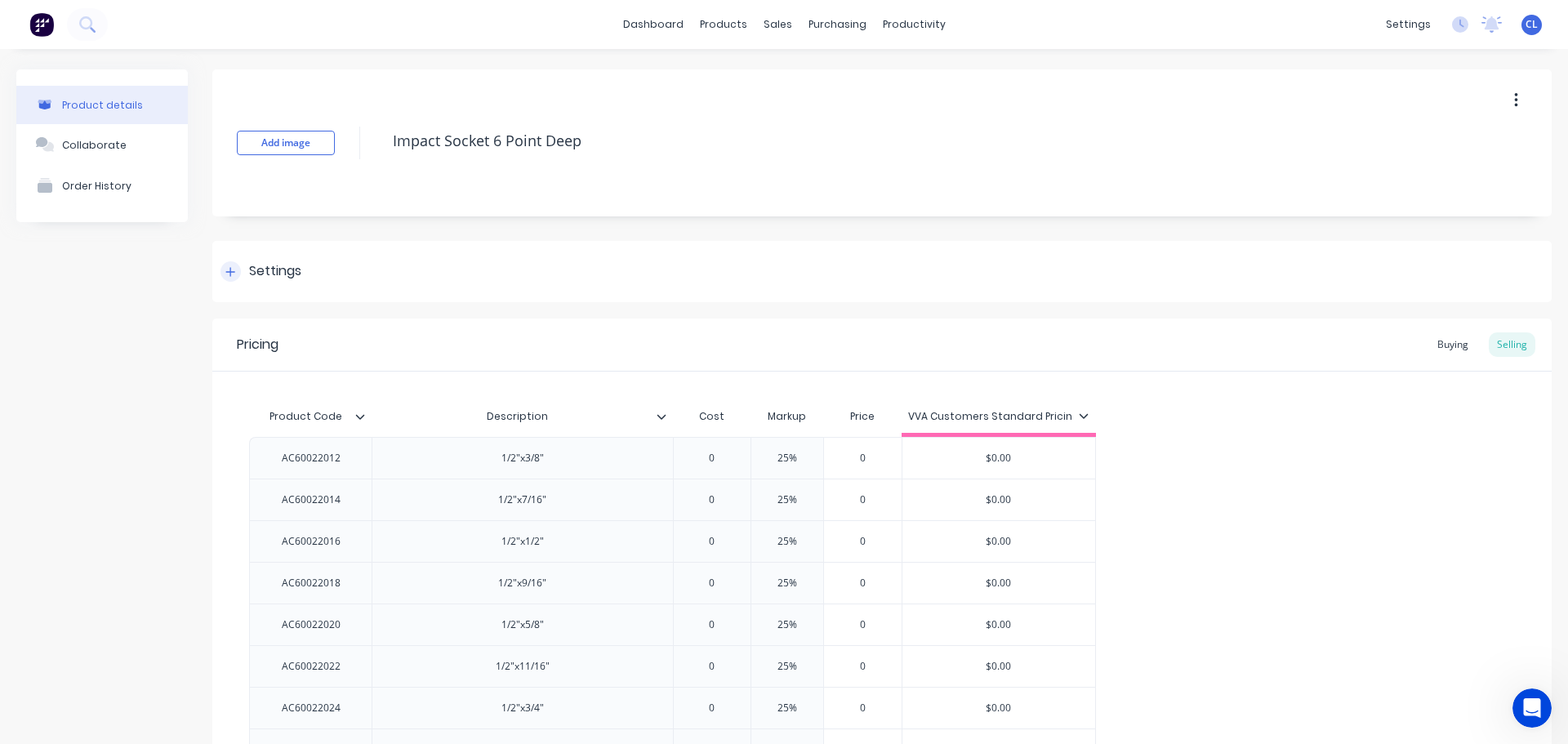
click at [270, 267] on div "Settings" at bounding box center [275, 272] width 52 height 21
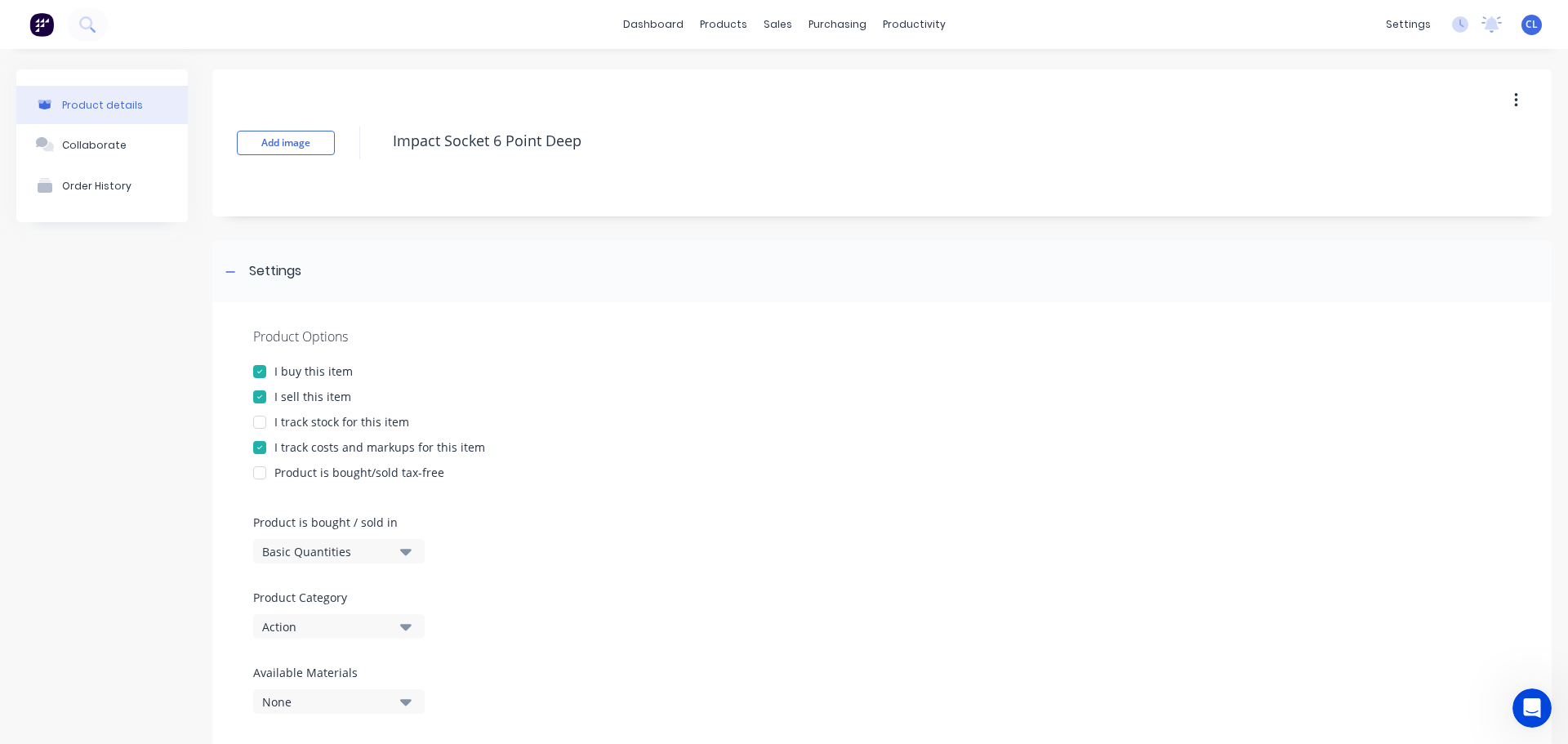
click at [304, 442] on div "I track costs and markups for this item" at bounding box center [379, 447] width 210 height 17
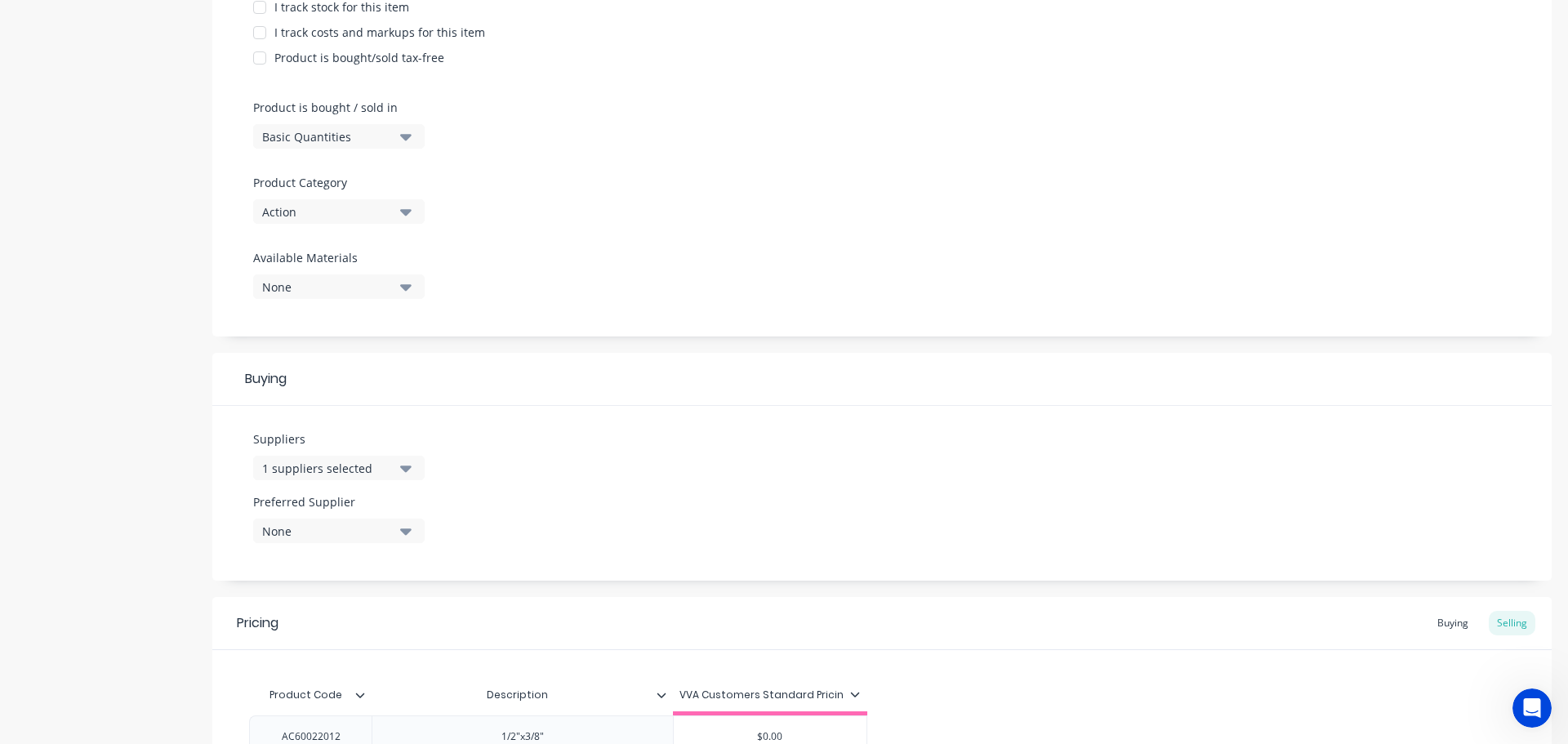
scroll to position [574, 0]
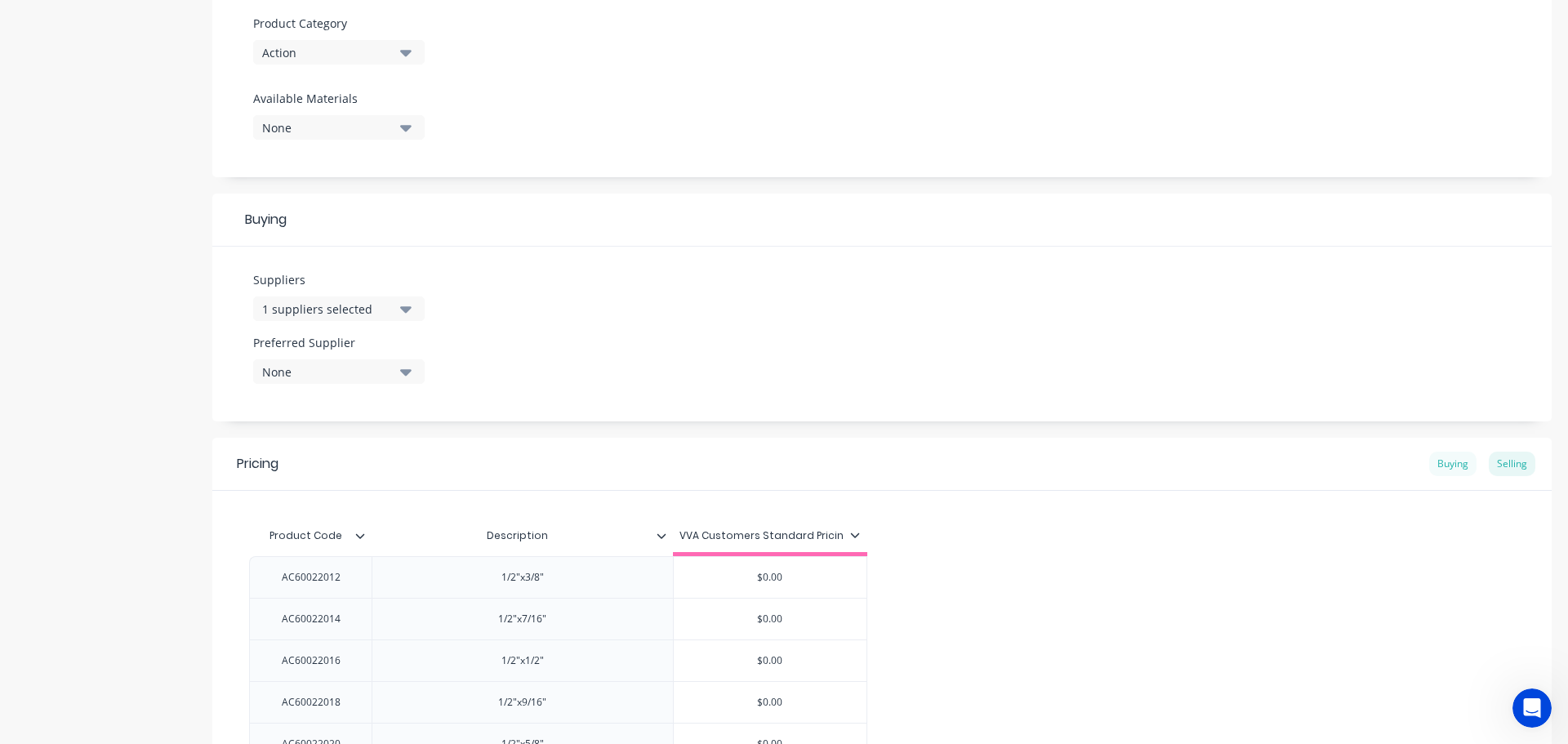
click at [1433, 474] on div "Buying" at bounding box center [1452, 464] width 48 height 24
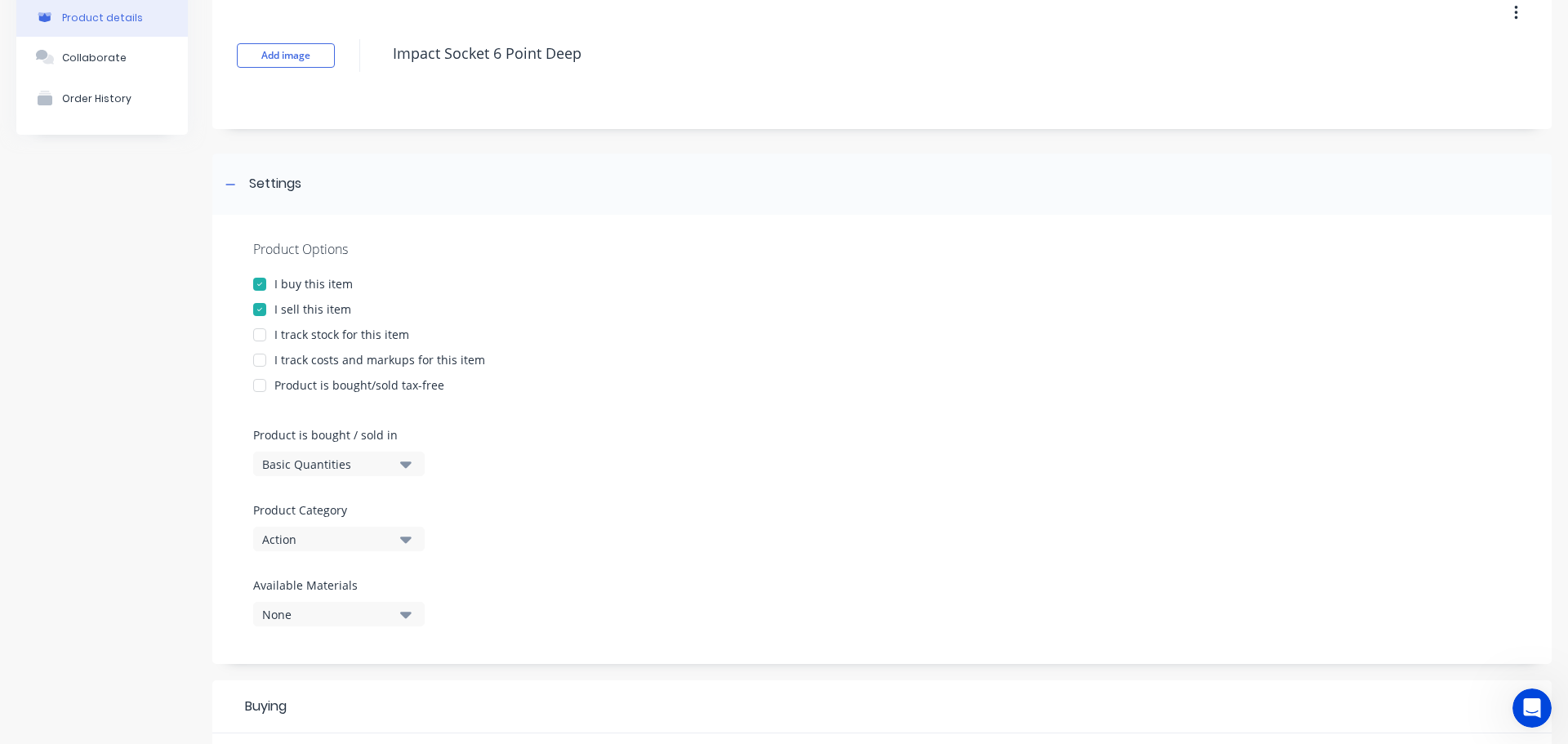
scroll to position [84, 0]
drag, startPoint x: 594, startPoint y: 61, endPoint x: 358, endPoint y: 61, distance: 236.0
click at [358, 61] on div "Add image Impact Socket 6 Point Deep" at bounding box center [882, 59] width 1340 height 147
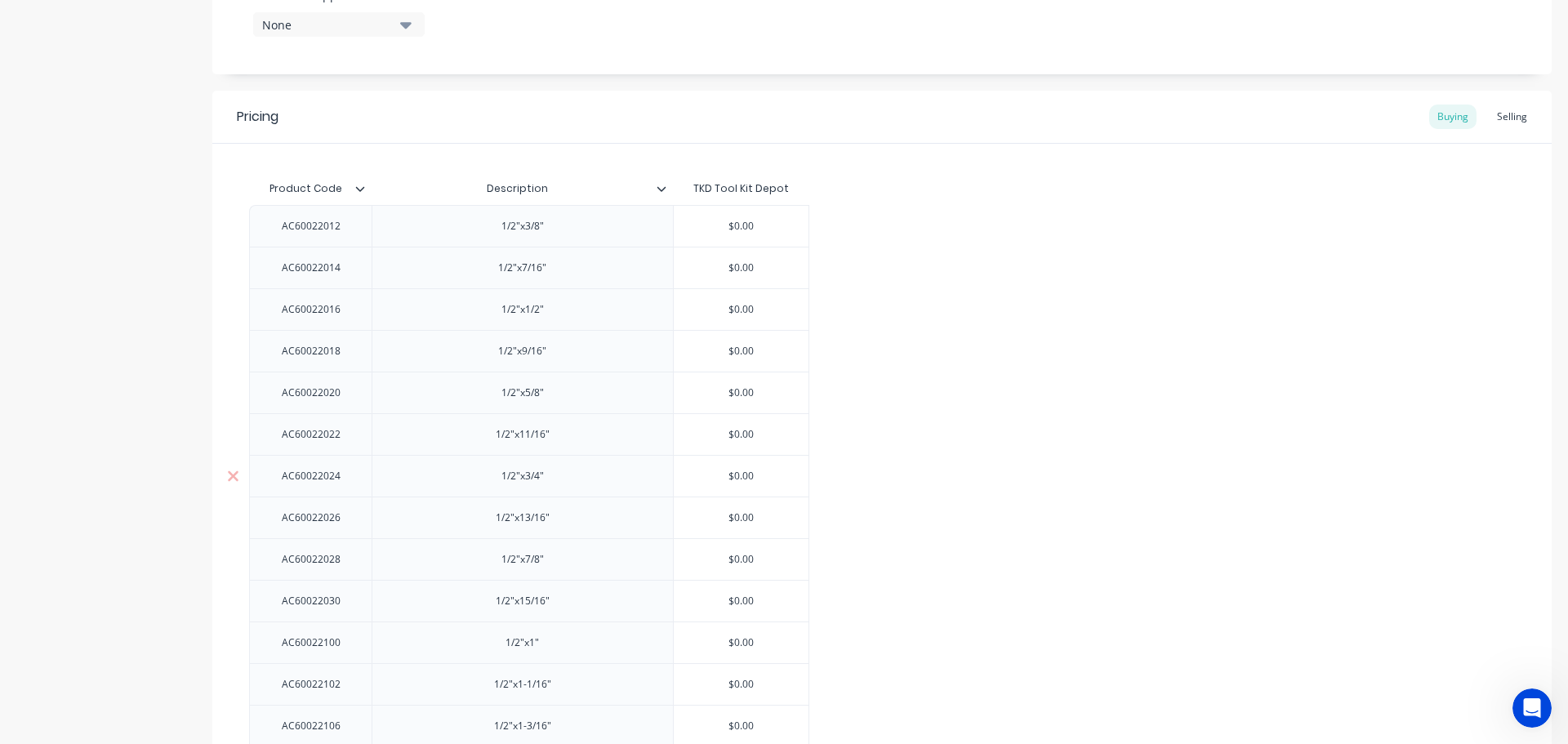
scroll to position [1064, 0]
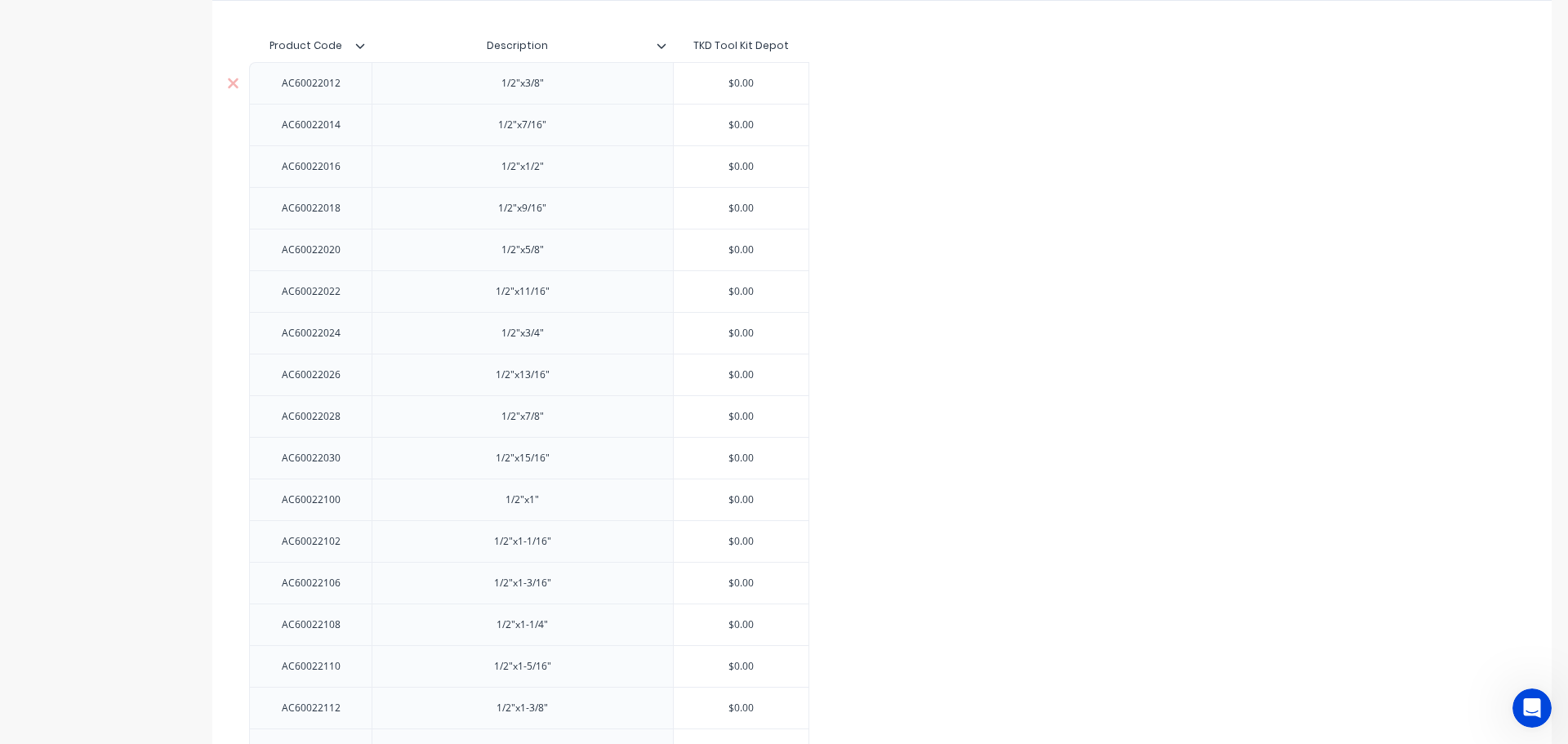
click at [505, 94] on div "1/2"x3/8"" at bounding box center [522, 83] width 301 height 42
click at [490, 86] on div "1/2"x3/8"" at bounding box center [523, 83] width 81 height 22
paste div
click at [500, 130] on div "1/2"x7/16"" at bounding box center [523, 125] width 81 height 22
click at [495, 131] on div "1/2"x7/16"" at bounding box center [523, 125] width 81 height 22
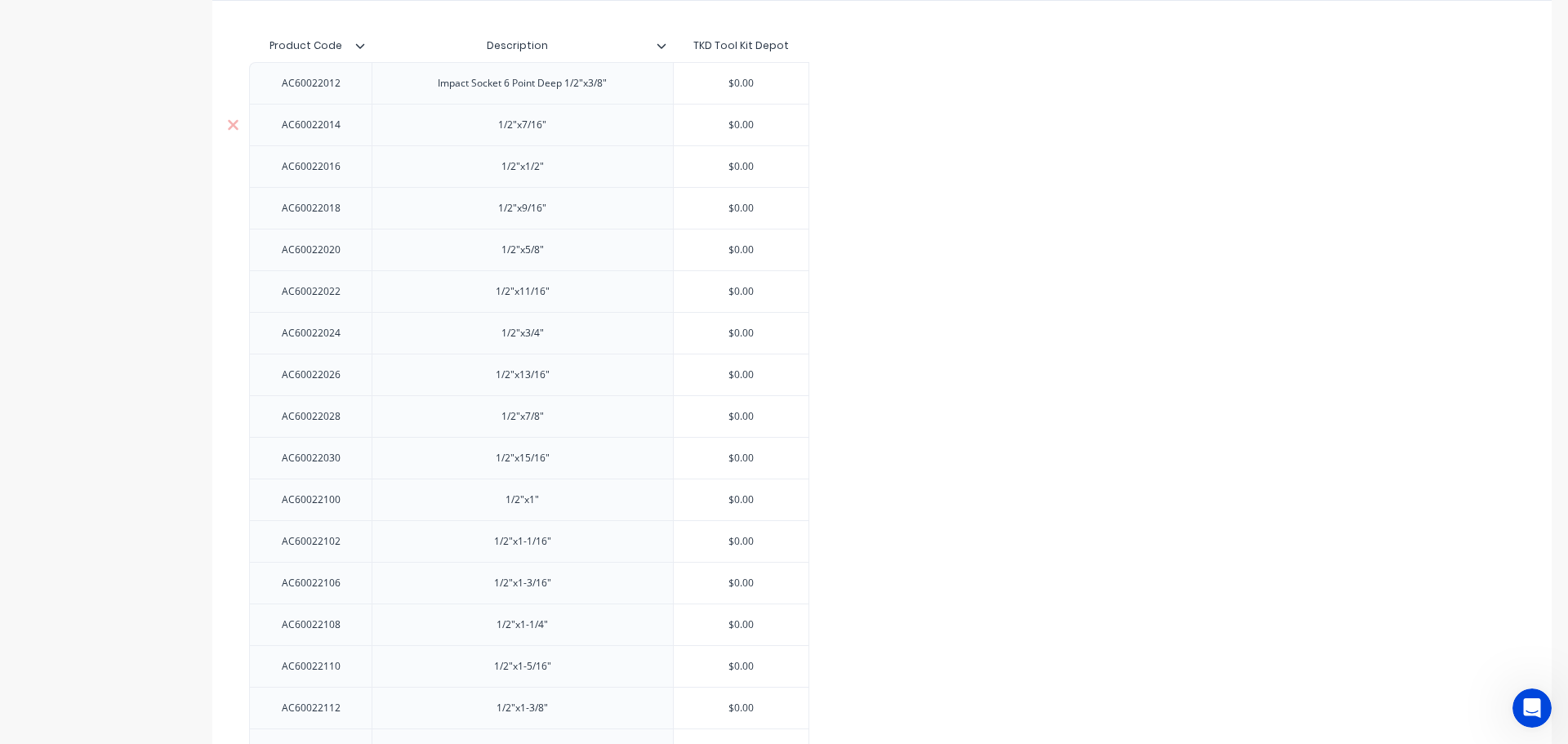
paste div
click at [499, 169] on div "1/2"x1/2"" at bounding box center [523, 166] width 81 height 22
click at [499, 173] on div "1/2"x1/2"" at bounding box center [523, 166] width 81 height 22
paste div
click at [501, 205] on div "1/2"x9/16"" at bounding box center [523, 208] width 81 height 22
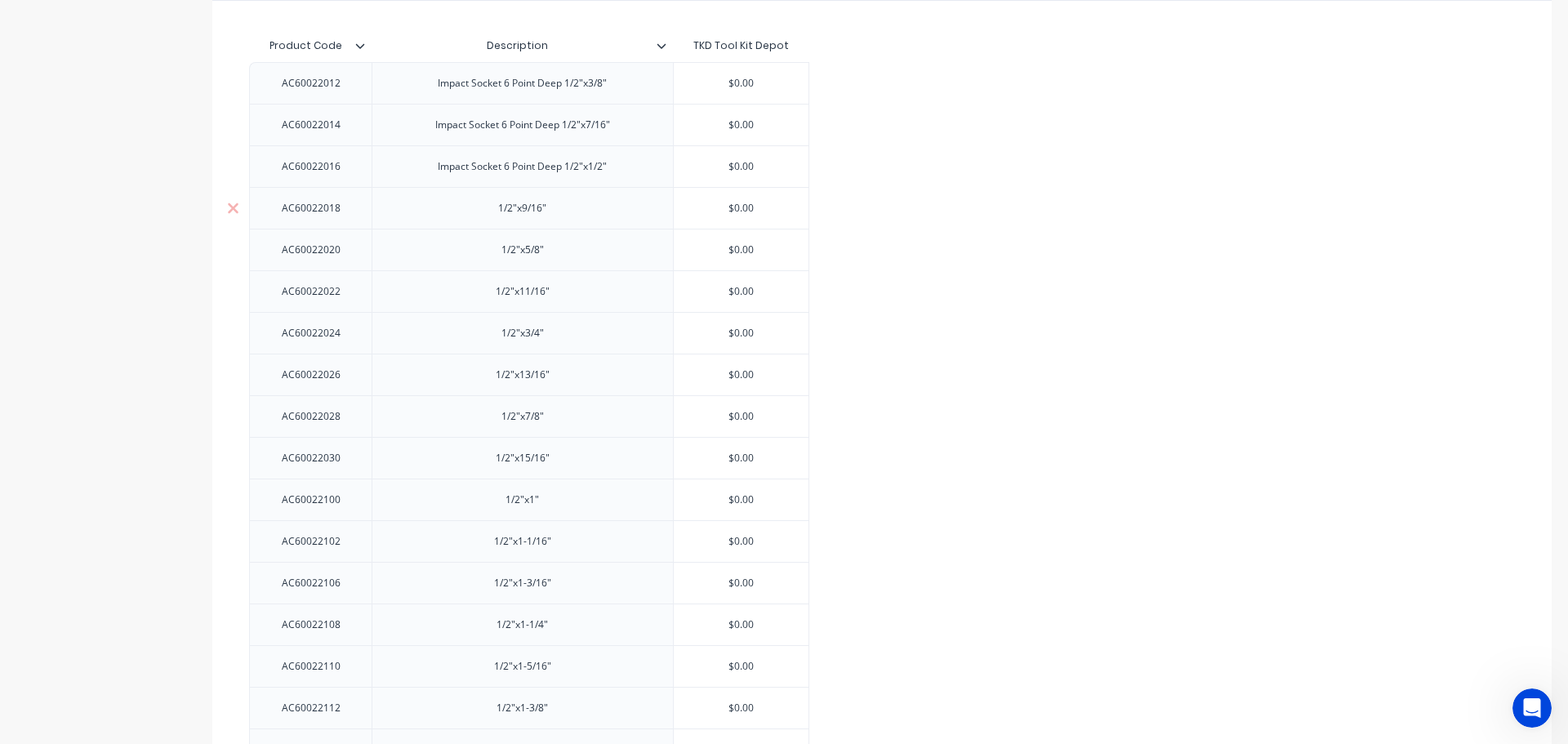
click at [487, 210] on div "1/2"x9/16"" at bounding box center [523, 208] width 81 height 22
paste div
click at [492, 256] on div "1/2"x5/8"" at bounding box center [523, 249] width 81 height 22
paste div
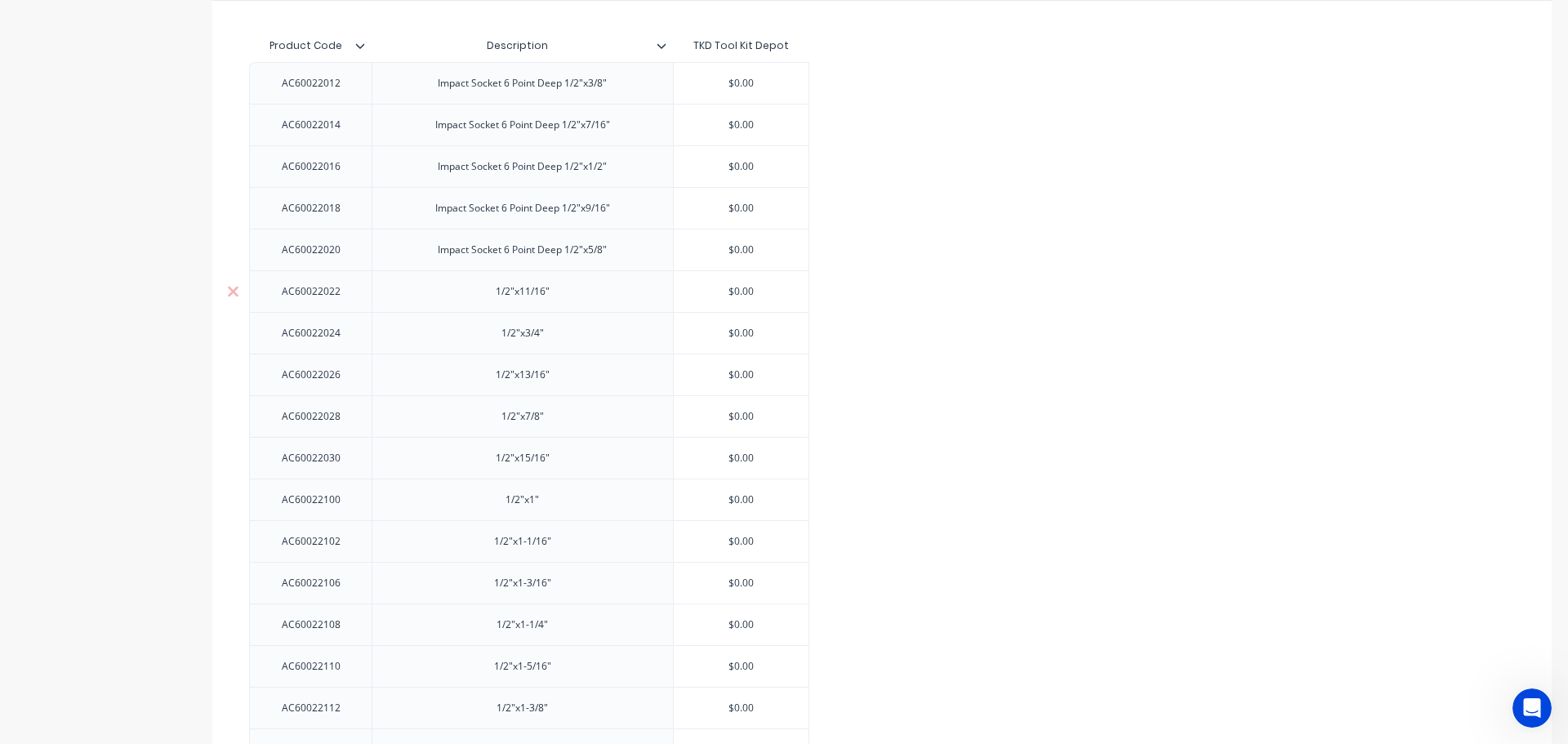
click at [498, 291] on div "1/2"x11/16"" at bounding box center [523, 292] width 81 height 22
click at [492, 295] on div "1/2"x11/16"" at bounding box center [523, 292] width 81 height 22
paste div
click at [494, 328] on div "1/2"x3/4"" at bounding box center [523, 333] width 81 height 22
click at [496, 336] on div "1/2"x3/4"" at bounding box center [523, 333] width 81 height 22
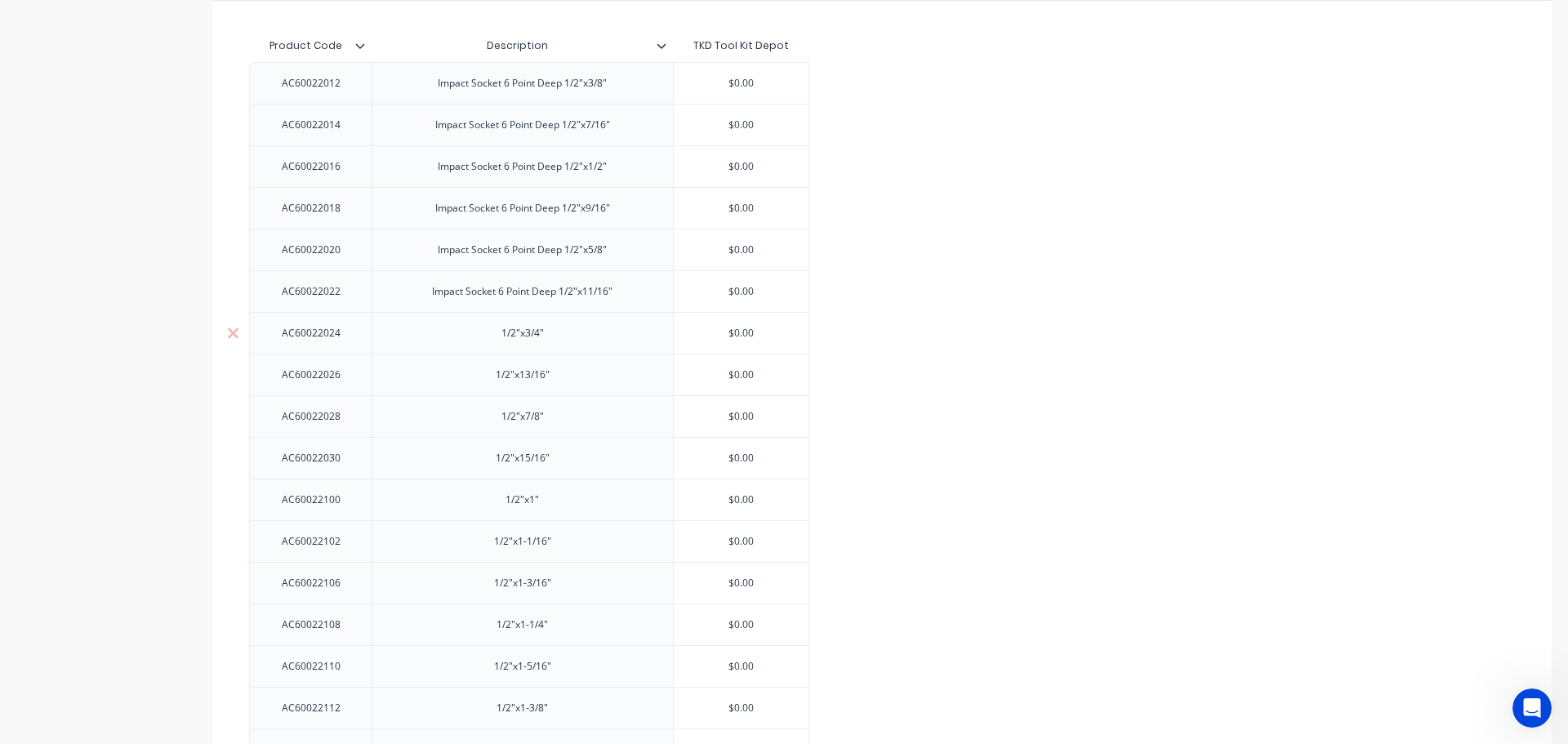
paste div
click at [497, 384] on div "1/2"x13/16"" at bounding box center [523, 375] width 81 height 22
click at [491, 381] on div "1/2"x13/16"" at bounding box center [523, 375] width 81 height 22
paste div
click at [486, 420] on div "1/2"x7/8"" at bounding box center [523, 416] width 81 height 22
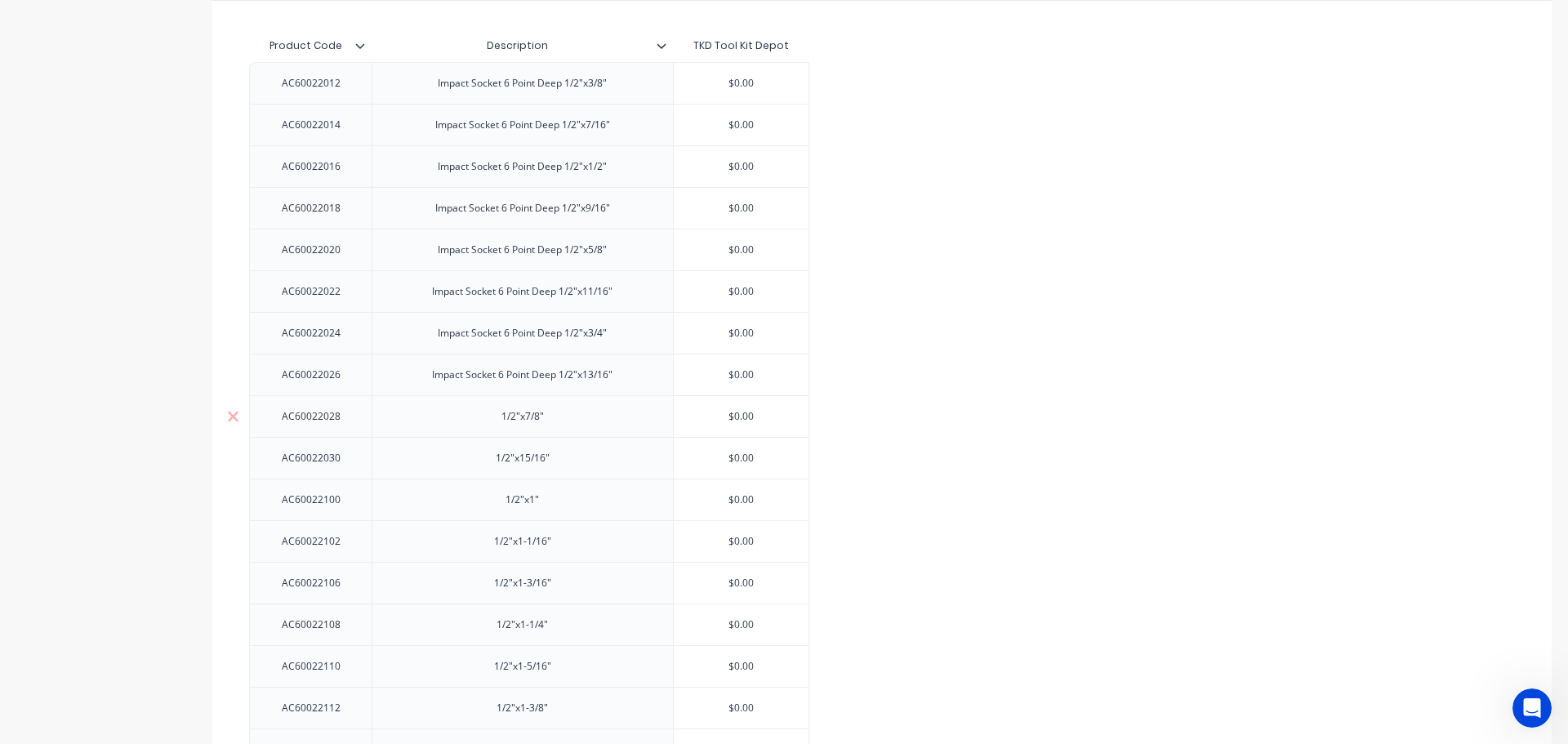
click at [486, 420] on div "1/2"x7/8"" at bounding box center [523, 416] width 81 height 22
paste div
click at [493, 474] on div "1/2"x15/16"" at bounding box center [522, 458] width 301 height 42
click at [486, 464] on div "1/2"x15/16"" at bounding box center [523, 458] width 81 height 22
click at [479, 459] on div "1/2"x15/16"" at bounding box center [522, 458] width 301 height 42
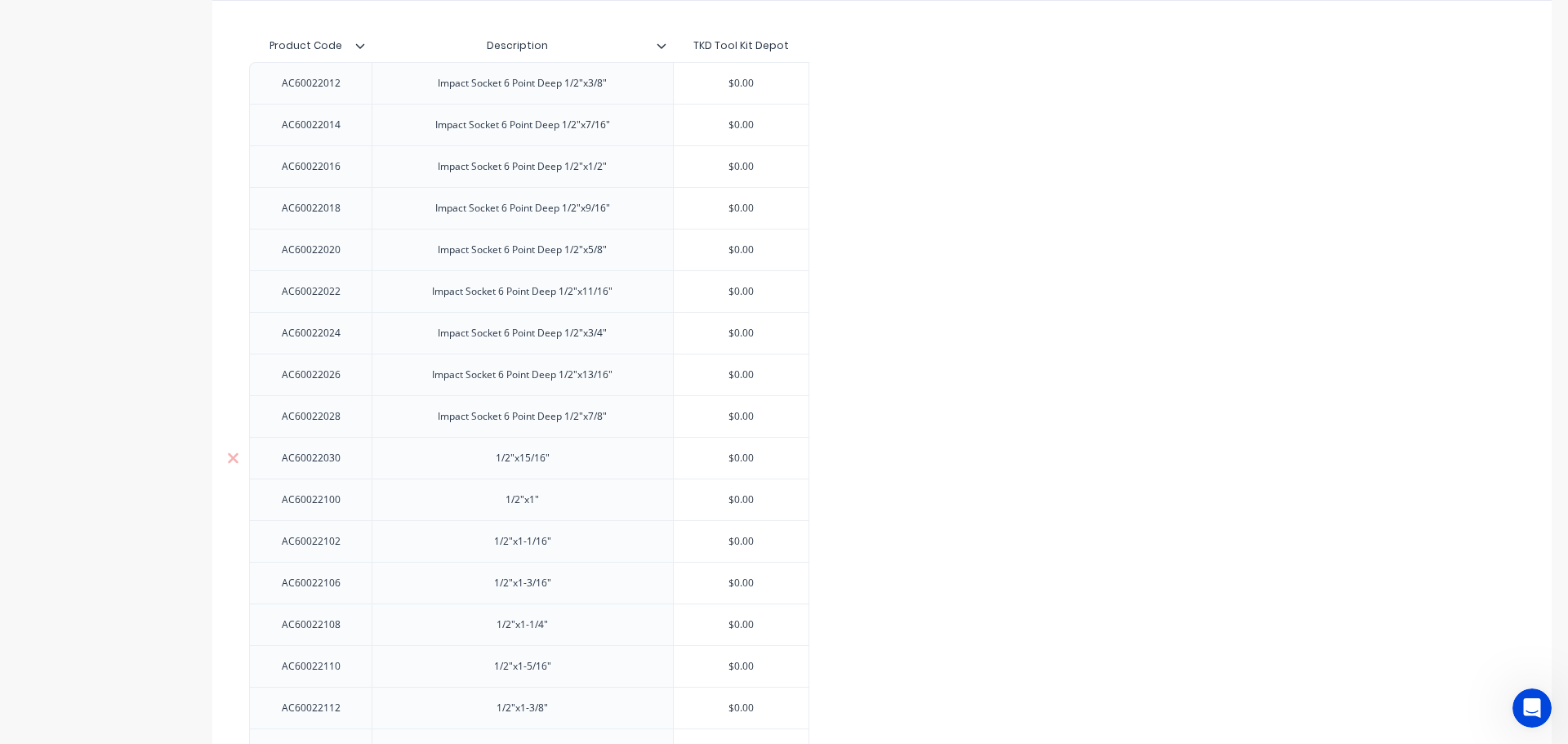
click at [479, 462] on div "1/2"x15/16"" at bounding box center [522, 458] width 301 height 42
click at [495, 463] on div "1/2"x15/16"" at bounding box center [523, 458] width 81 height 22
paste div
click at [510, 497] on div "1/2"x1"" at bounding box center [523, 499] width 81 height 22
click at [496, 503] on div "1/2"x1"" at bounding box center [523, 499] width 81 height 22
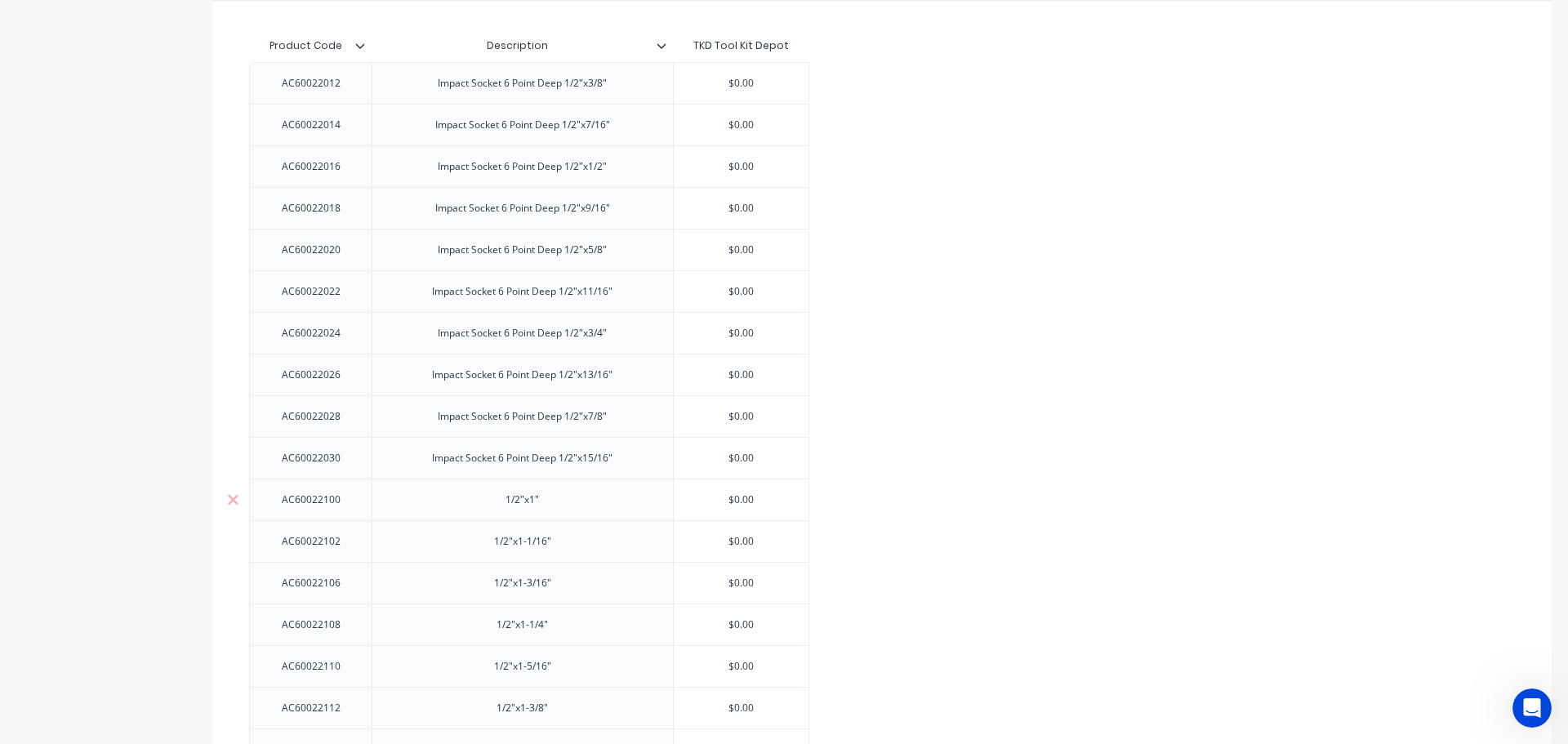
paste div
click at [488, 542] on div "1/2"x1-1/16"" at bounding box center [523, 541] width 83 height 22
click at [490, 542] on div "1/2"x1-1/16"" at bounding box center [523, 541] width 83 height 22
paste div
click at [482, 580] on div "1/2"x1-3/16"" at bounding box center [523, 582] width 83 height 22
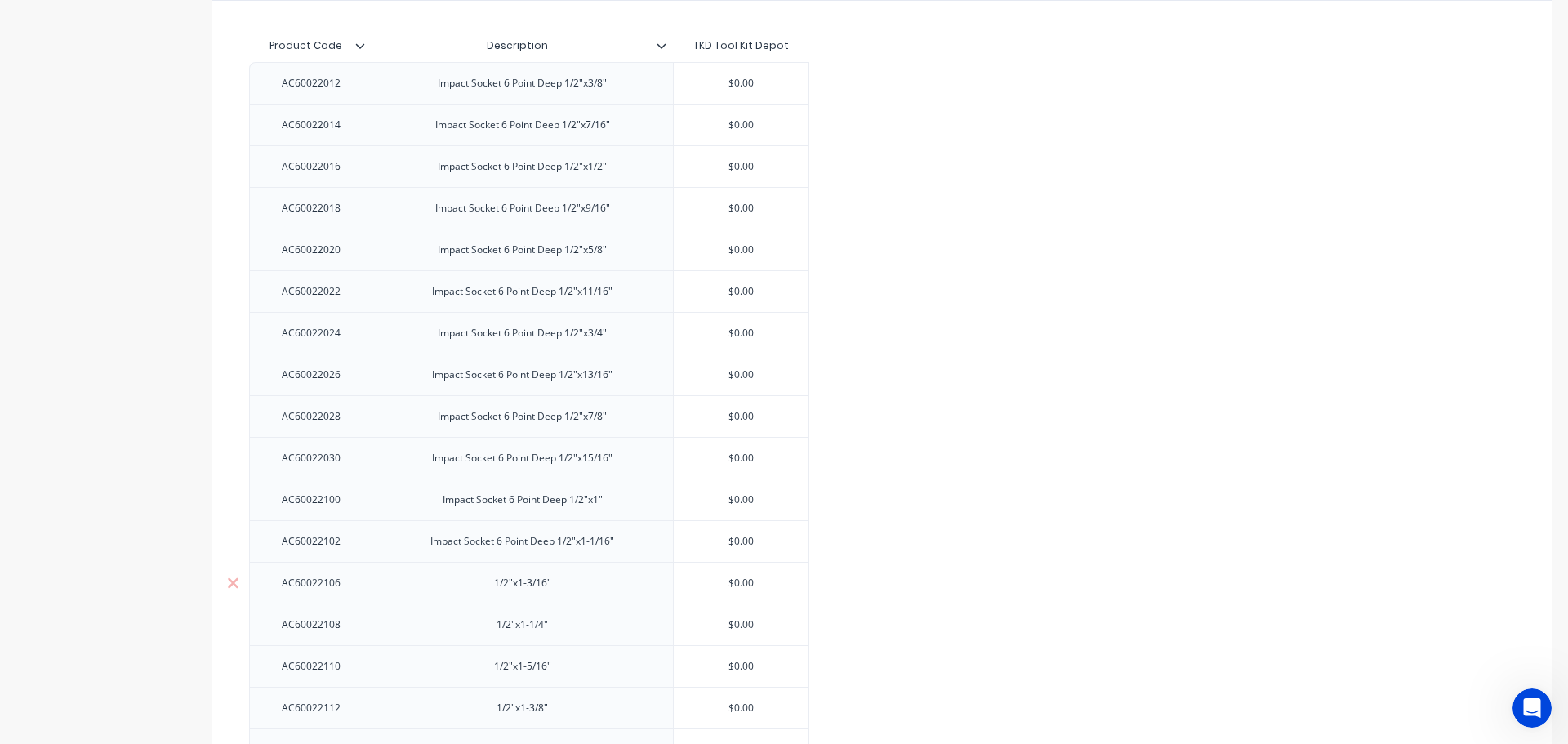
click at [485, 586] on div "1/2"x1-3/16"" at bounding box center [523, 582] width 83 height 22
paste div
click at [479, 625] on div "1/2"x1-1/4"" at bounding box center [522, 624] width 301 height 42
click at [487, 630] on div "1/2"x1-1/4"" at bounding box center [523, 625] width 81 height 22
click at [489, 631] on div "1/2"x1-1/4"" at bounding box center [523, 625] width 81 height 22
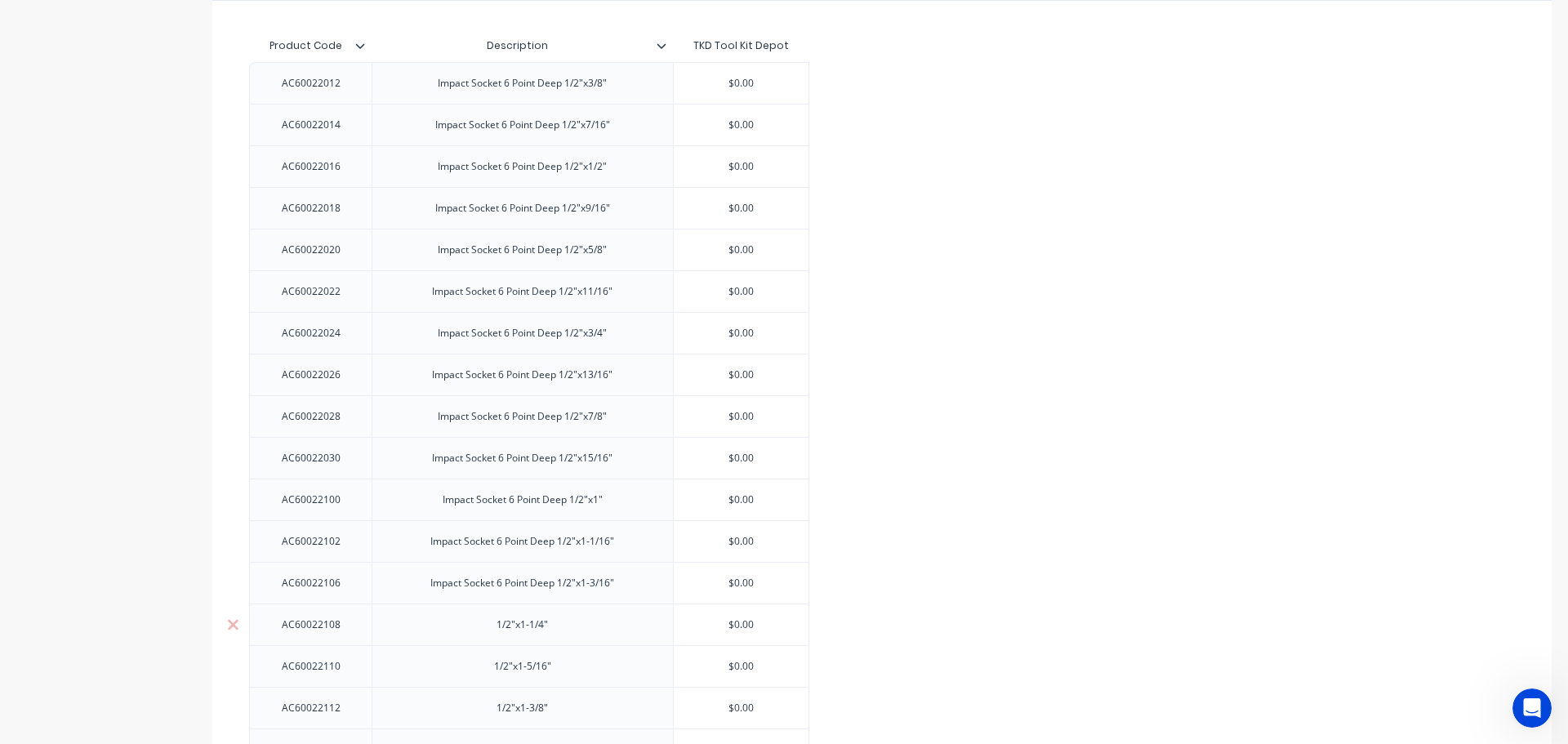
paste div
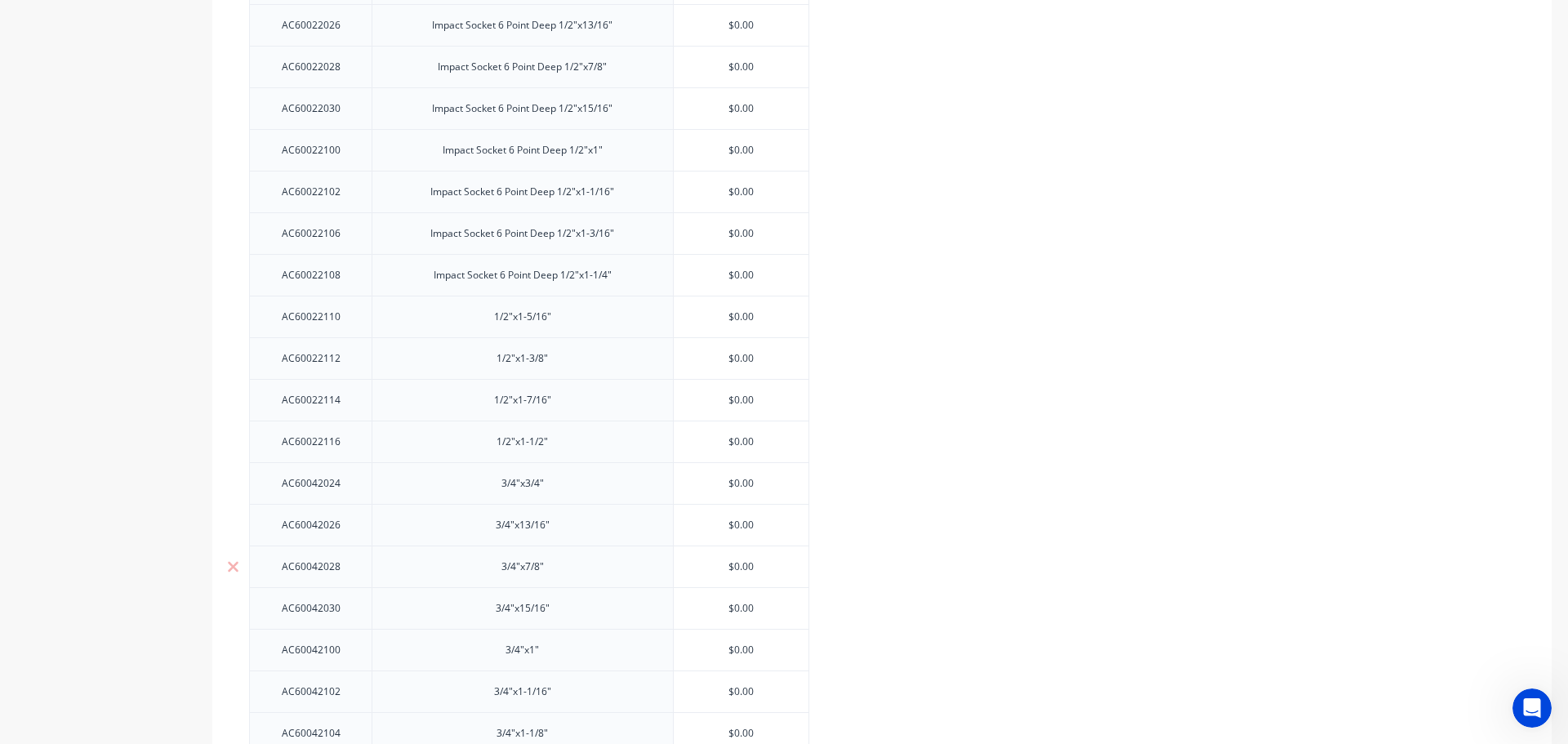
scroll to position [1472, 0]
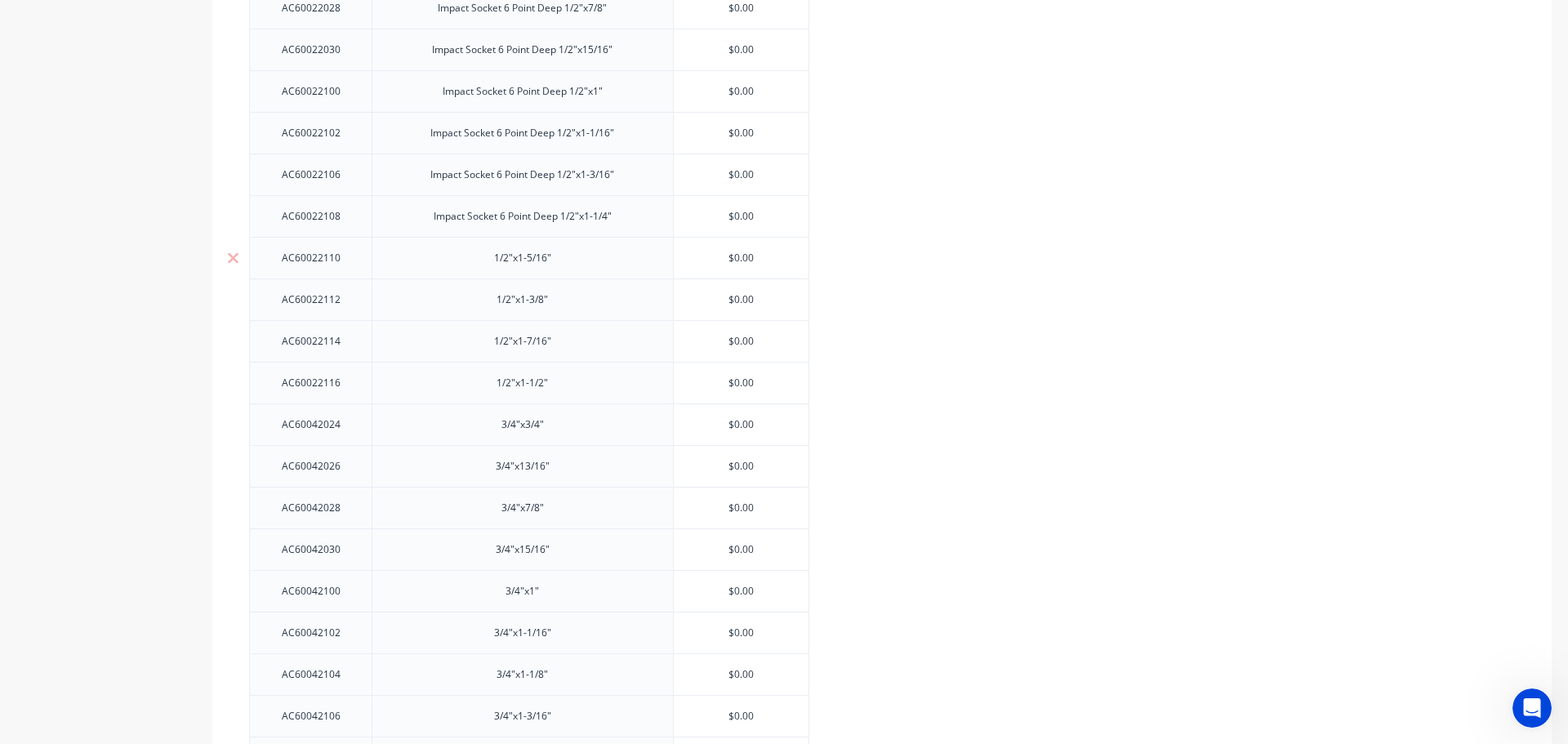
click at [487, 260] on div "1/2"x1-5/16"" at bounding box center [523, 258] width 83 height 22
click at [482, 265] on div "1/2"x1-5/16"" at bounding box center [523, 258] width 83 height 22
paste div
click at [486, 315] on div "1/2"x1-3/8"" at bounding box center [522, 299] width 301 height 42
click at [491, 301] on div "1/2"x1-3/8"" at bounding box center [523, 299] width 81 height 22
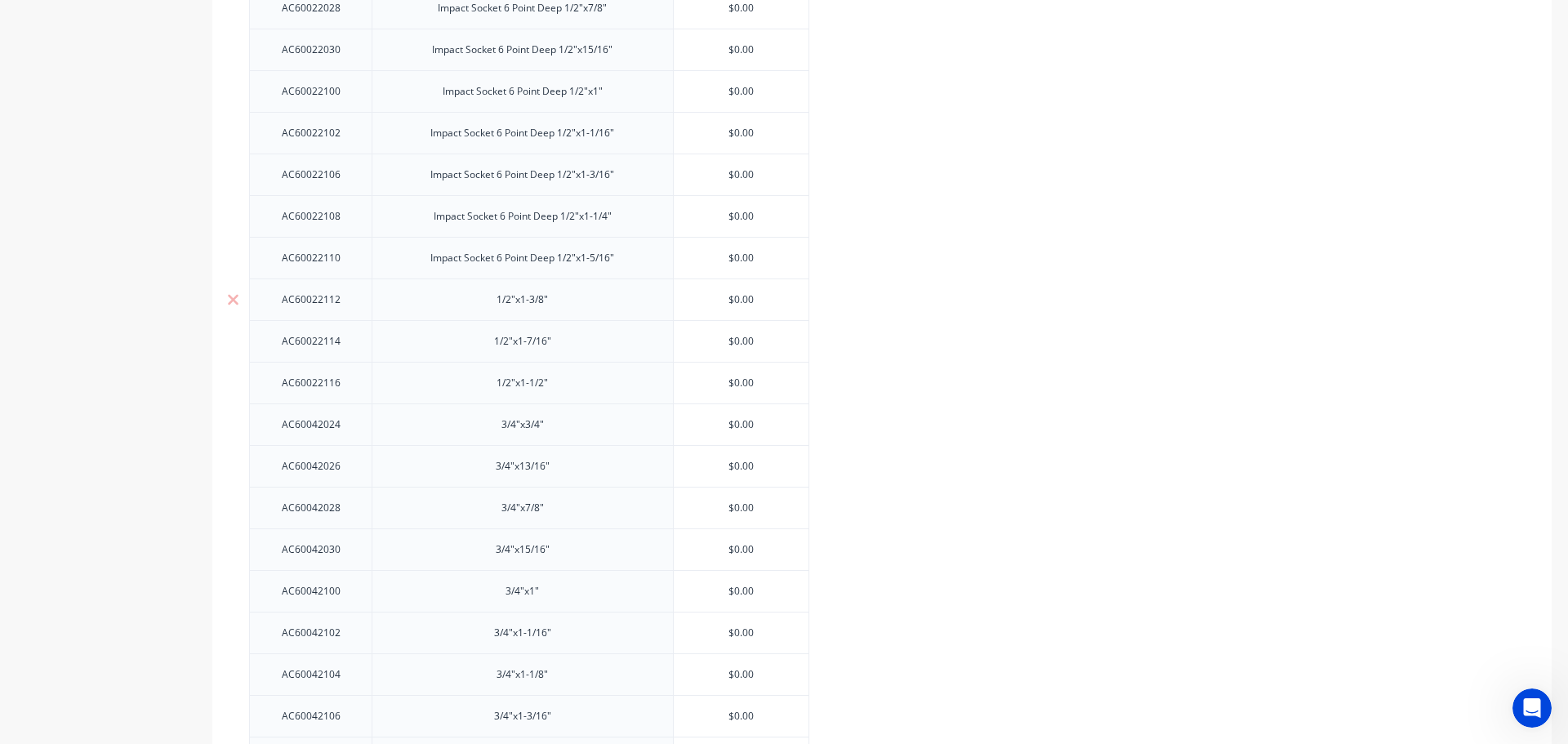
click at [486, 306] on div "1/2"x1-3/8"" at bounding box center [523, 299] width 81 height 22
paste div
click at [489, 349] on div "1/2"x1-7/16"" at bounding box center [523, 341] width 83 height 22
click at [493, 351] on div "1/2"x1-7/16"" at bounding box center [523, 341] width 83 height 22
paste div
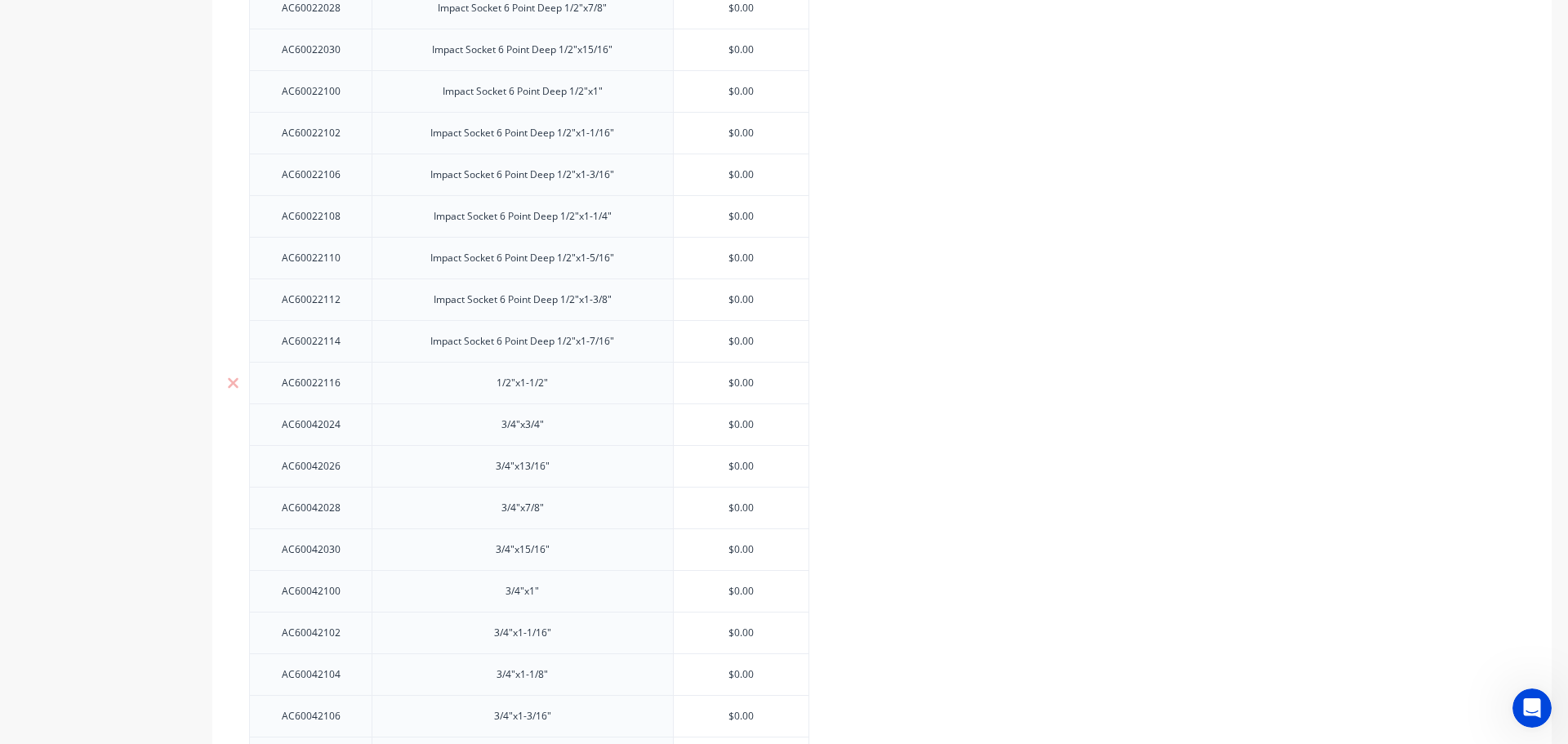
click at [490, 382] on div "1/2"x1-1/2"" at bounding box center [523, 382] width 81 height 22
click at [492, 386] on div "1/2"x1-1/2"" at bounding box center [523, 382] width 81 height 22
paste div
click at [498, 434] on div "3/4"x3/4"" at bounding box center [523, 424] width 81 height 22
click at [494, 428] on div "3/4"x3/4"" at bounding box center [523, 424] width 81 height 22
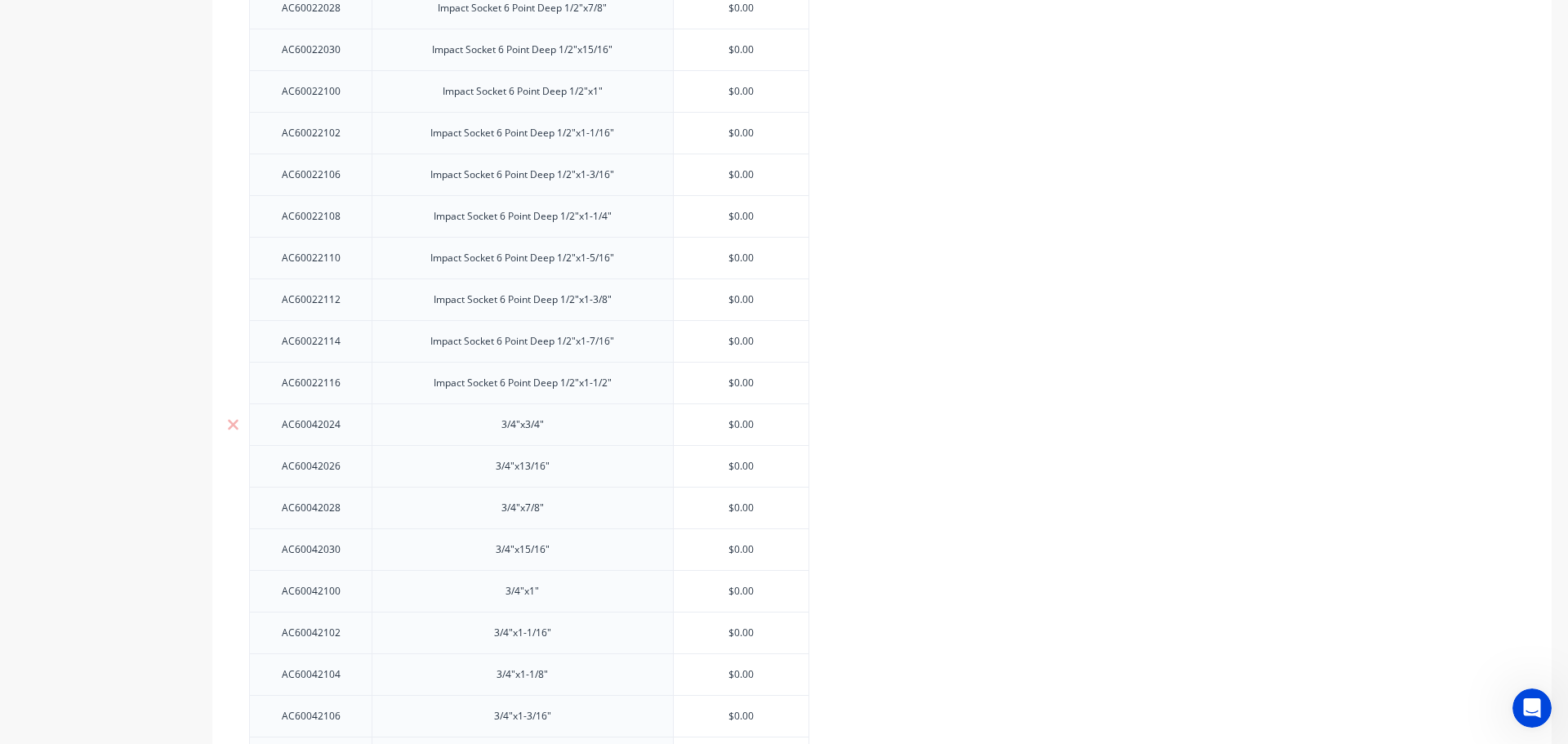
paste div
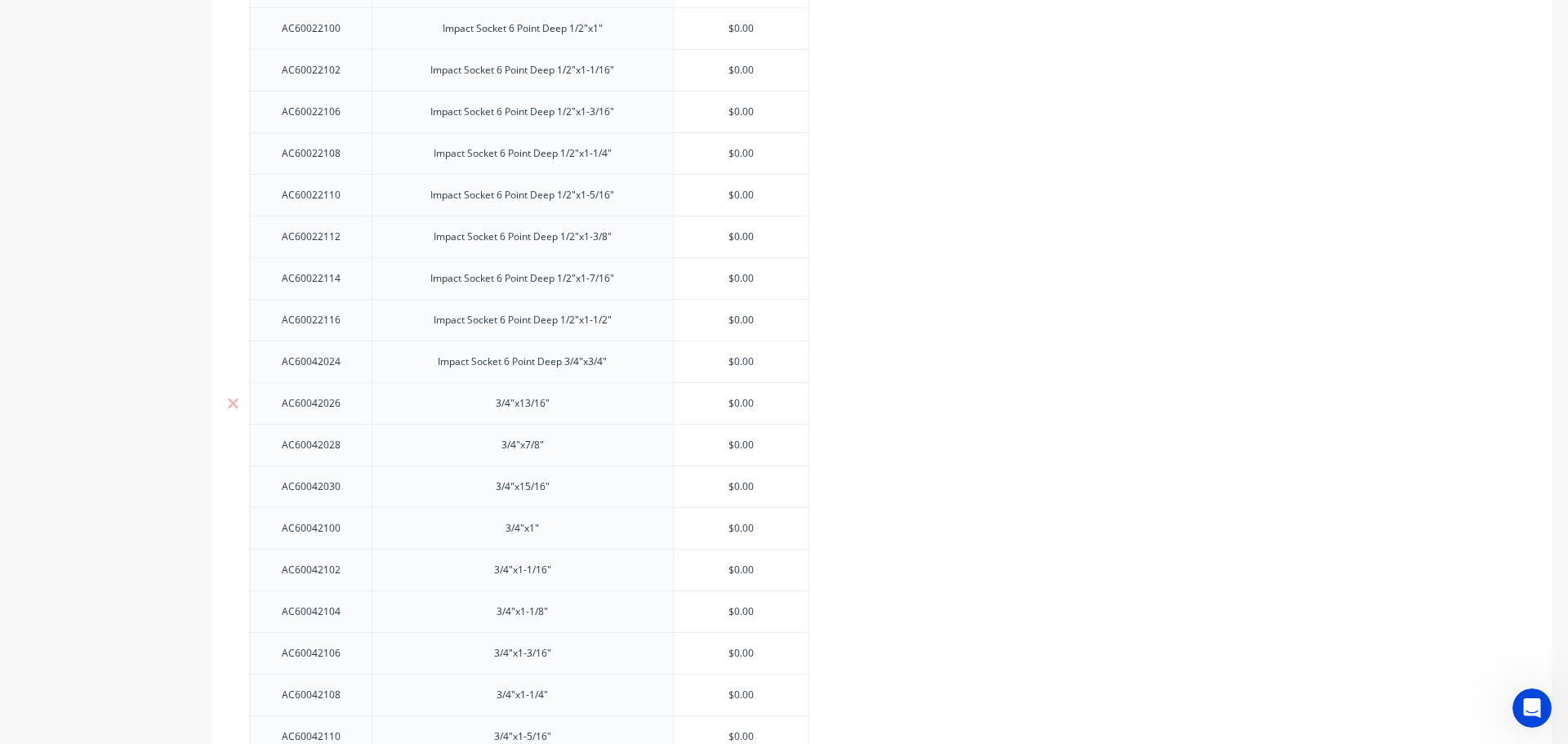
scroll to position [1799, 0]
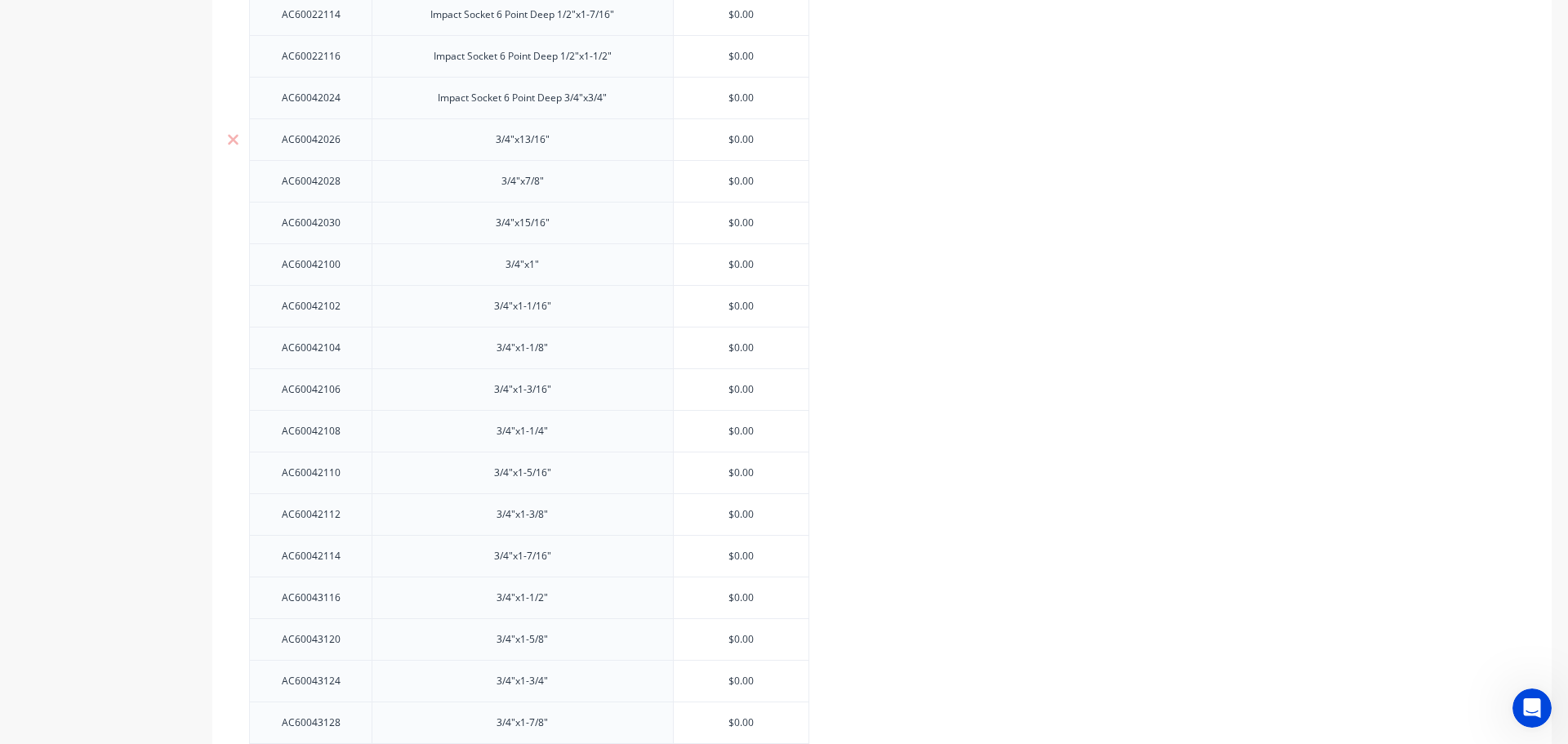
click at [499, 132] on div "3/4"x13/16"" at bounding box center [523, 139] width 81 height 22
click at [487, 138] on div "3/4"x13/16"" at bounding box center [523, 139] width 81 height 22
paste div
click at [489, 201] on div "3/4"x7/8"" at bounding box center [522, 181] width 301 height 42
click at [489, 189] on div "3/4"x7/8"" at bounding box center [523, 181] width 81 height 22
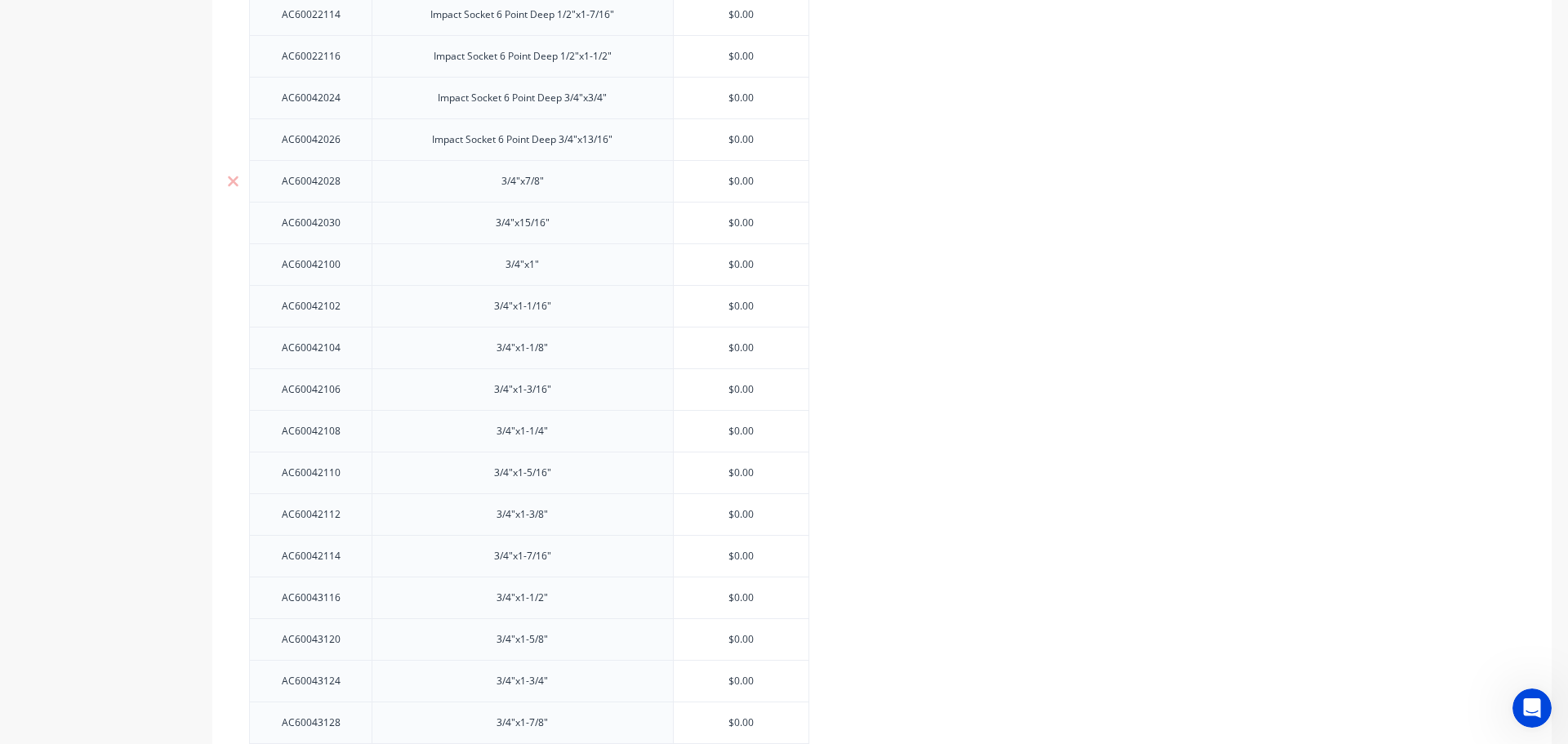
click at [491, 187] on div "3/4"x7/8"" at bounding box center [523, 181] width 81 height 22
paste div
click at [492, 220] on div "3/4"x15/16"" at bounding box center [523, 222] width 81 height 22
click at [491, 225] on div "3/4"x15/16"" at bounding box center [523, 222] width 81 height 22
paste div
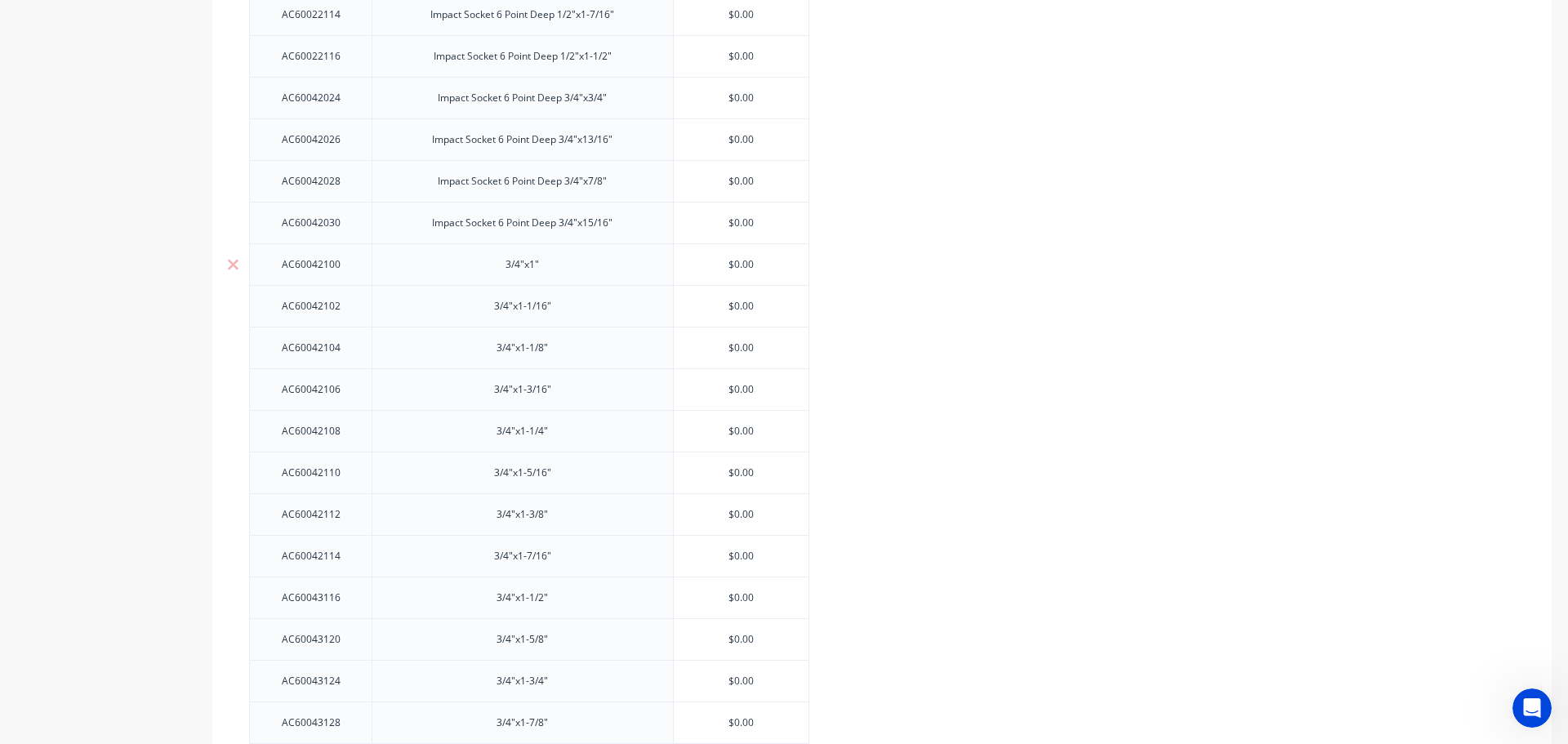
click at [488, 262] on div "3/4"x1"" at bounding box center [523, 264] width 81 height 22
click at [488, 265] on div "3/4"x1"" at bounding box center [523, 264] width 81 height 22
paste div
click at [497, 302] on div "3/4"x1-1/16"" at bounding box center [523, 306] width 83 height 22
click at [492, 308] on div "3/4"x1-1/16"" at bounding box center [523, 306] width 83 height 22
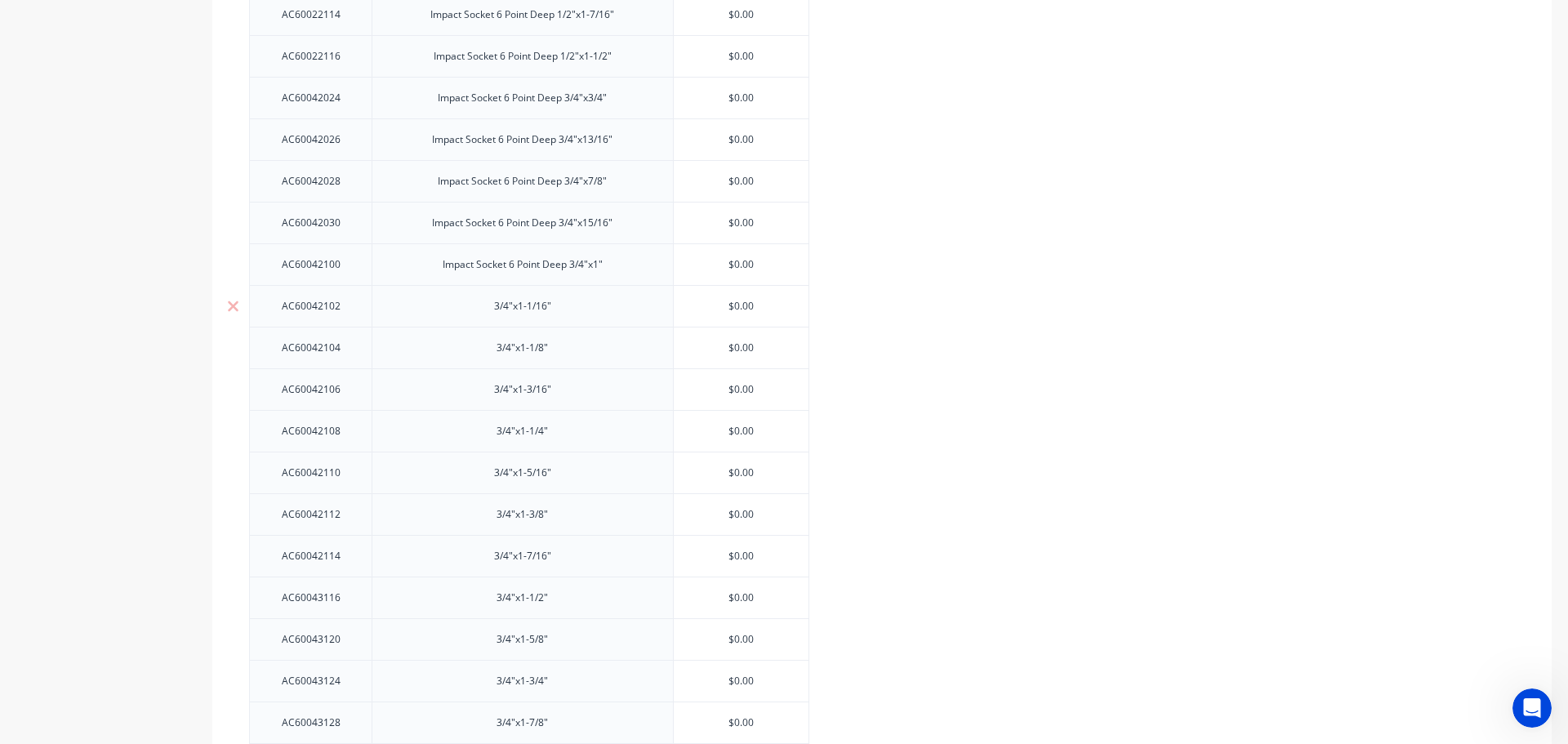
paste div
click at [498, 337] on div "3/4"x1-1/8"" at bounding box center [522, 347] width 301 height 42
click at [494, 345] on div "3/4"x1-1/8"" at bounding box center [523, 348] width 81 height 22
click at [491, 350] on div "3/4"x1-1/8"" at bounding box center [523, 348] width 81 height 22
paste div
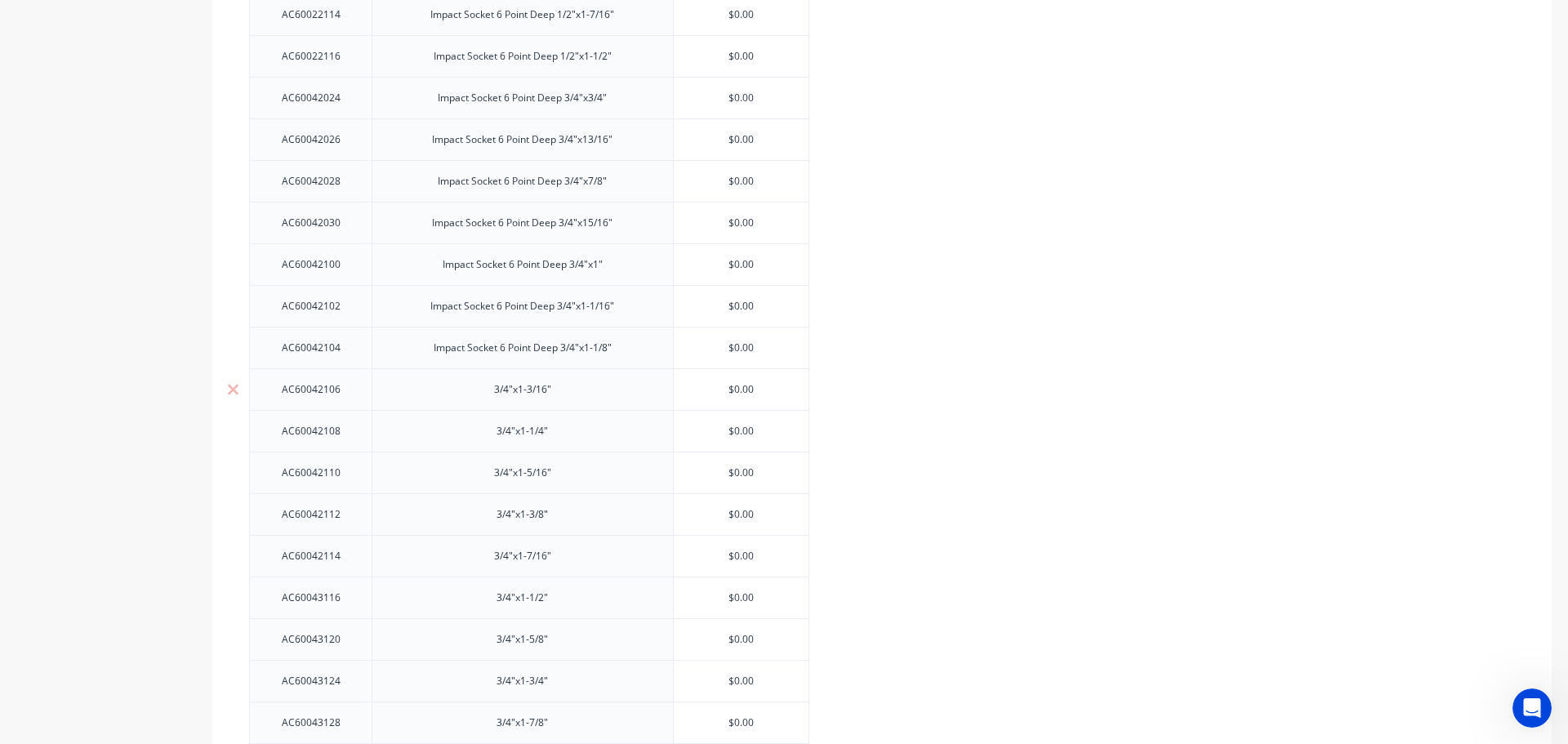
drag, startPoint x: 494, startPoint y: 387, endPoint x: 485, endPoint y: 388, distance: 9.1
click at [489, 388] on div "3/4"x1-3/16"" at bounding box center [523, 389] width 83 height 22
click at [485, 388] on div "3/4"x1-3/16"" at bounding box center [523, 389] width 83 height 22
paste div
click at [483, 431] on div "3/4"x1-1/4"" at bounding box center [523, 431] width 81 height 22
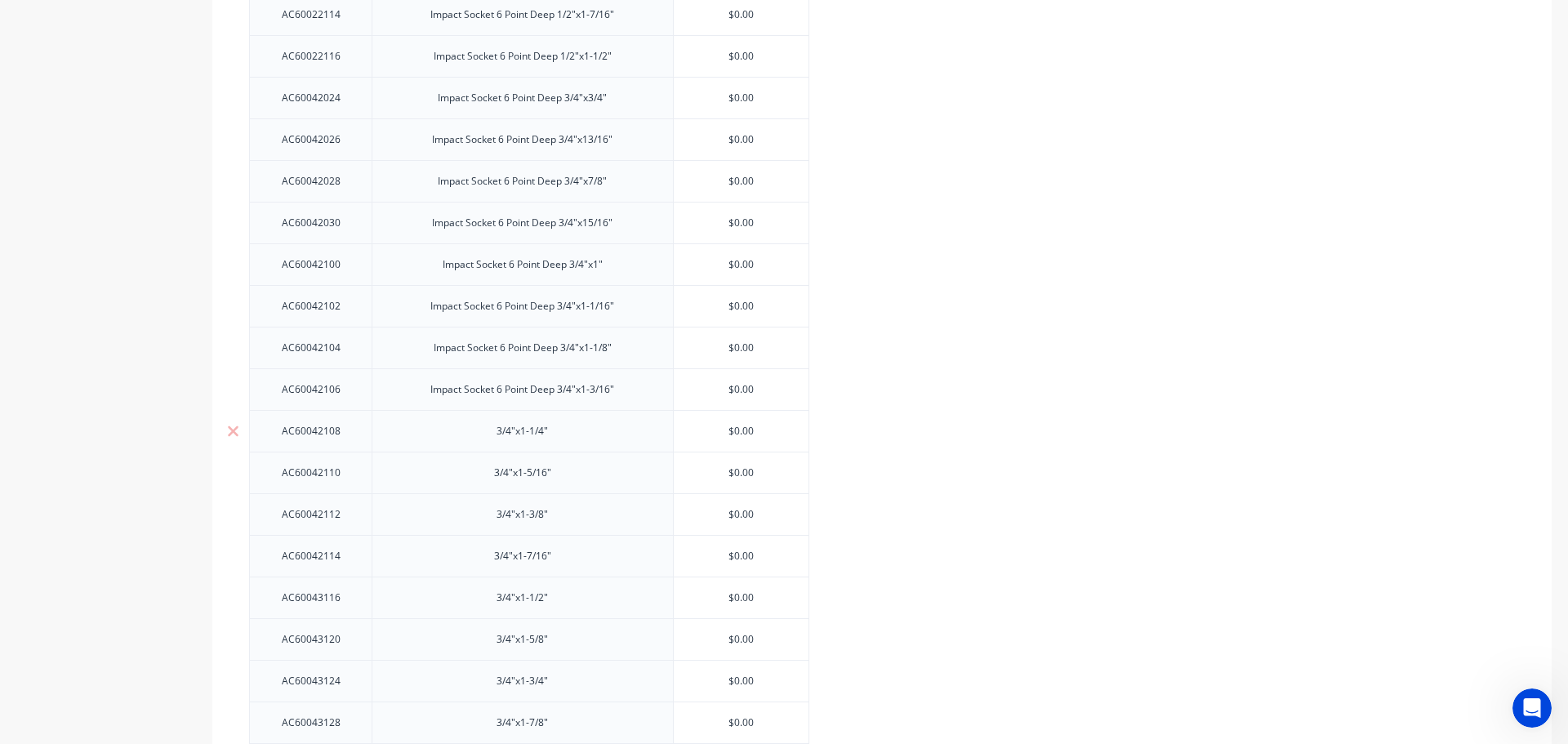
click at [483, 431] on div "3/4"x1-1/4"" at bounding box center [523, 431] width 81 height 22
paste div
click at [468, 390] on div "3/4"x1-5/16"" at bounding box center [522, 390] width 301 height 42
click at [469, 390] on div "3/4"x1-5/16"" at bounding box center [522, 390] width 301 height 42
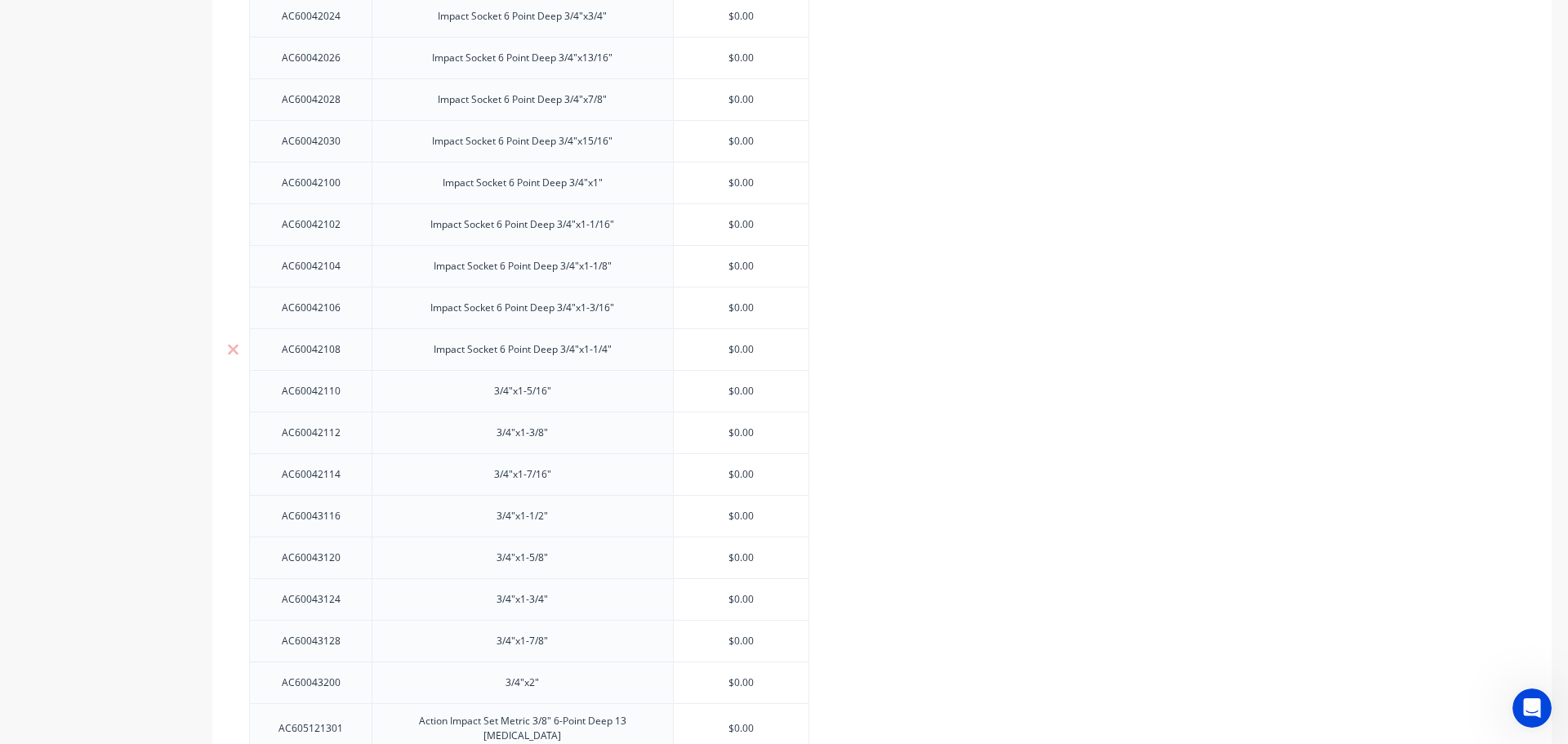
scroll to position [1799, 0]
click at [478, 460] on div "3/4"x1-5/16"" at bounding box center [522, 472] width 301 height 42
click at [494, 471] on div "3/4"x1-5/16"" at bounding box center [523, 472] width 83 height 22
click at [486, 472] on div "3/4"x1-5/16"" at bounding box center [523, 472] width 83 height 22
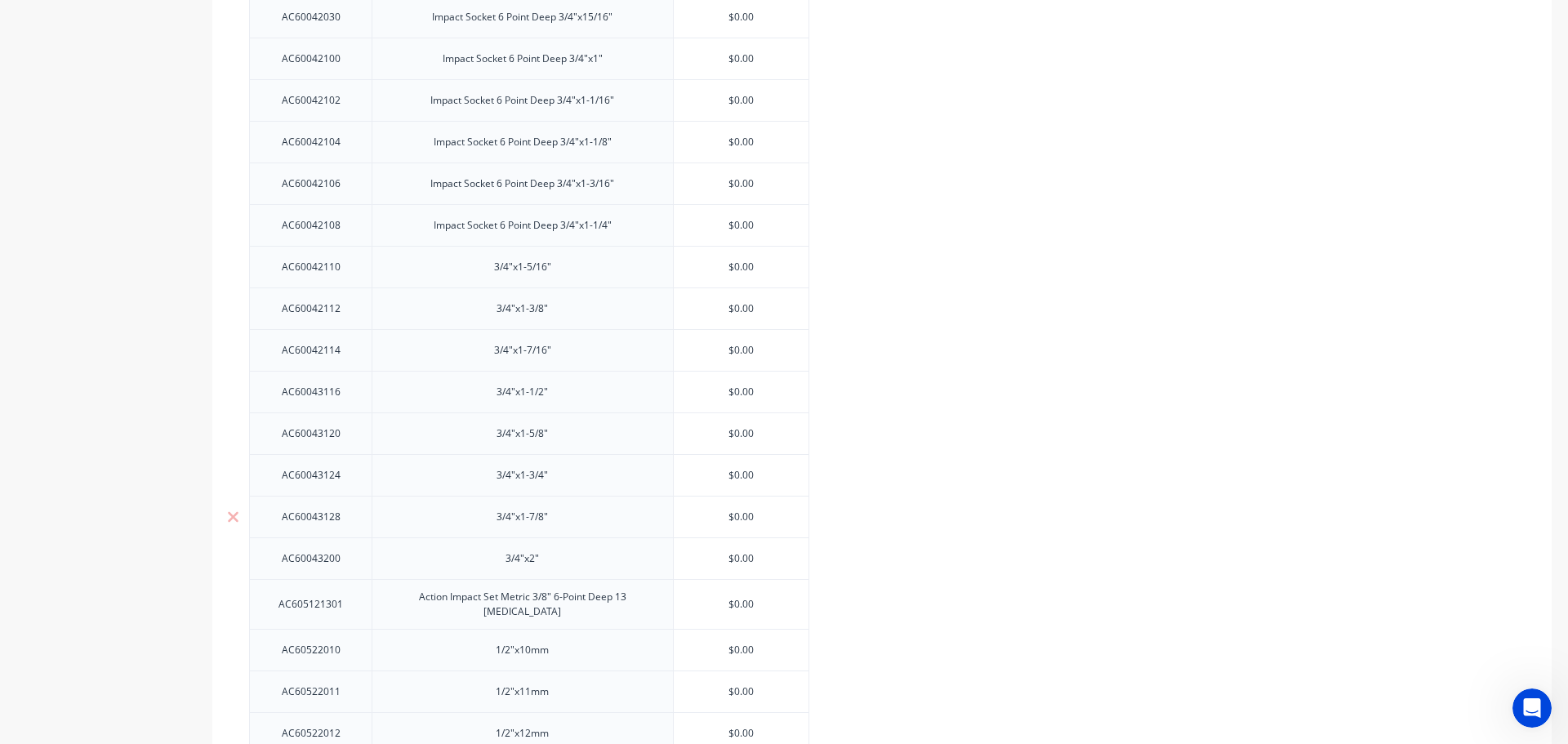
scroll to position [2043, 0]
paste div
click at [490, 272] on div "3/4"x1-3/8"" at bounding box center [523, 269] width 81 height 22
click at [485, 279] on div "3/4"x1-3/8"" at bounding box center [523, 269] width 81 height 22
paste div
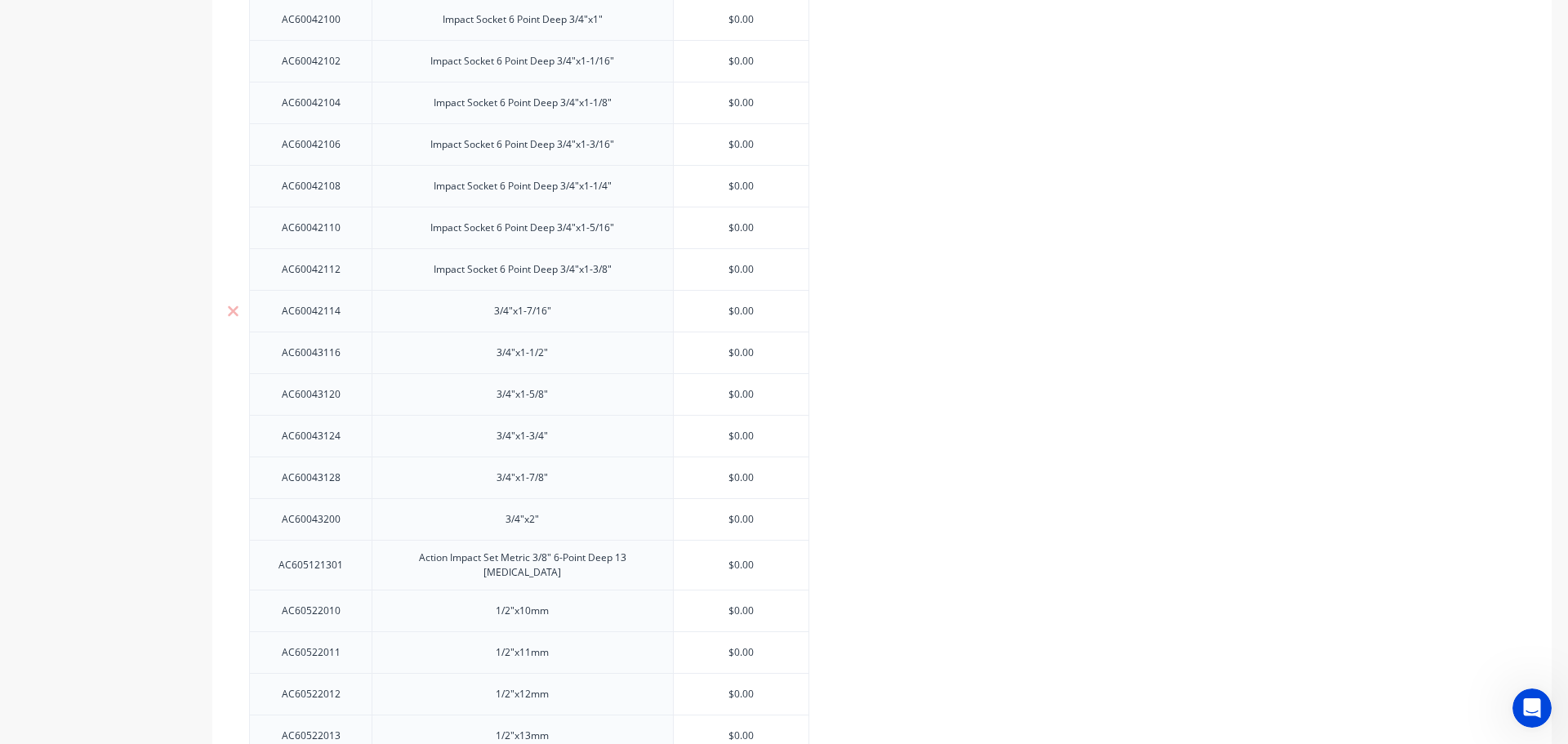
click at [485, 311] on div "3/4"x1-7/16"" at bounding box center [523, 311] width 83 height 22
click at [480, 323] on div "3/4"x1-7/16"" at bounding box center [522, 311] width 301 height 42
paste div
click at [426, 311] on div "3/4"x1-7/16"Impact Socket 6 Point Deep" at bounding box center [523, 311] width 208 height 22
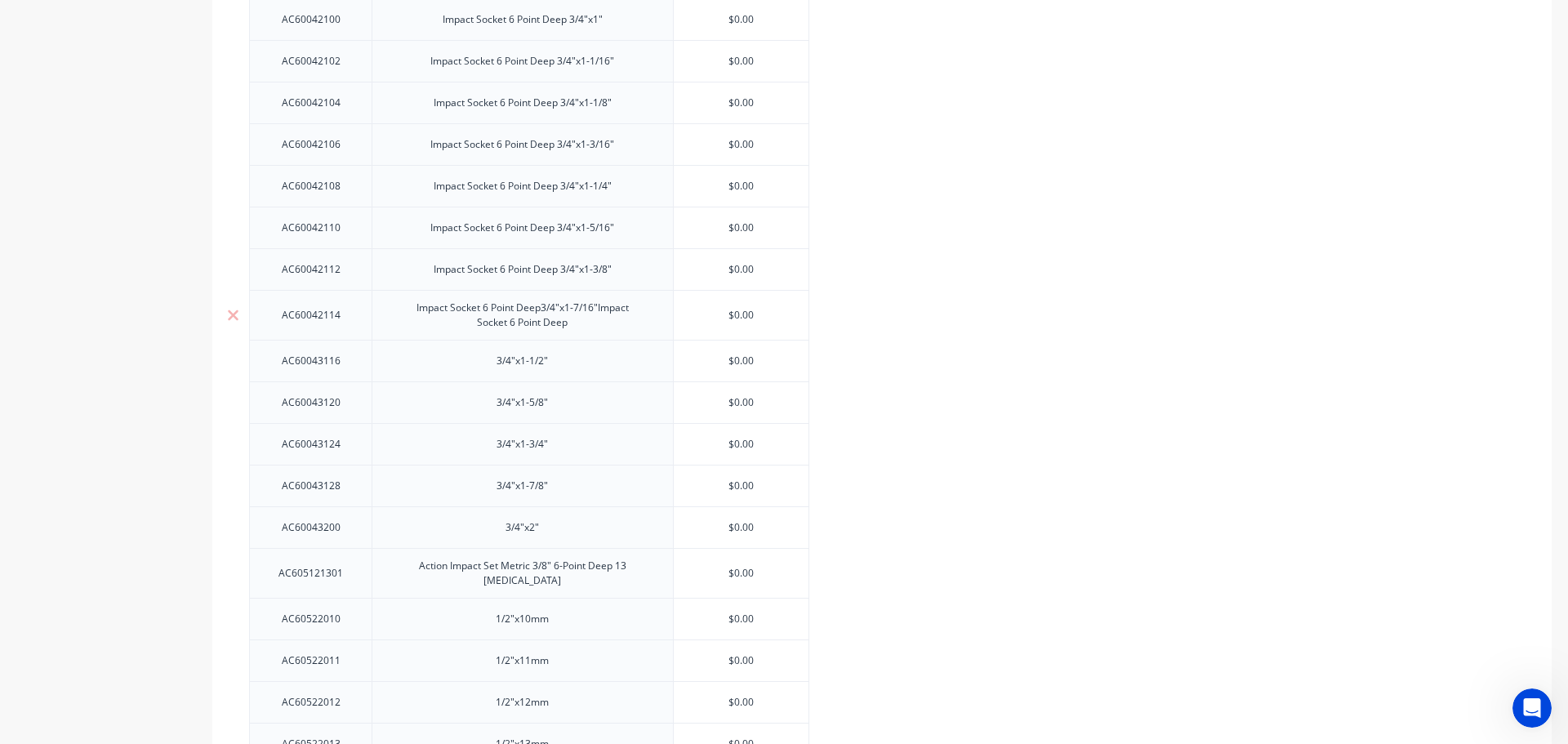
drag, startPoint x: 580, startPoint y: 332, endPoint x: 601, endPoint y: 322, distance: 23.3
click at [601, 322] on div "Impact Socket 6 Point Deep3/4"x1-7/16"Impact Socket 6 Point Deep" at bounding box center [522, 315] width 269 height 36
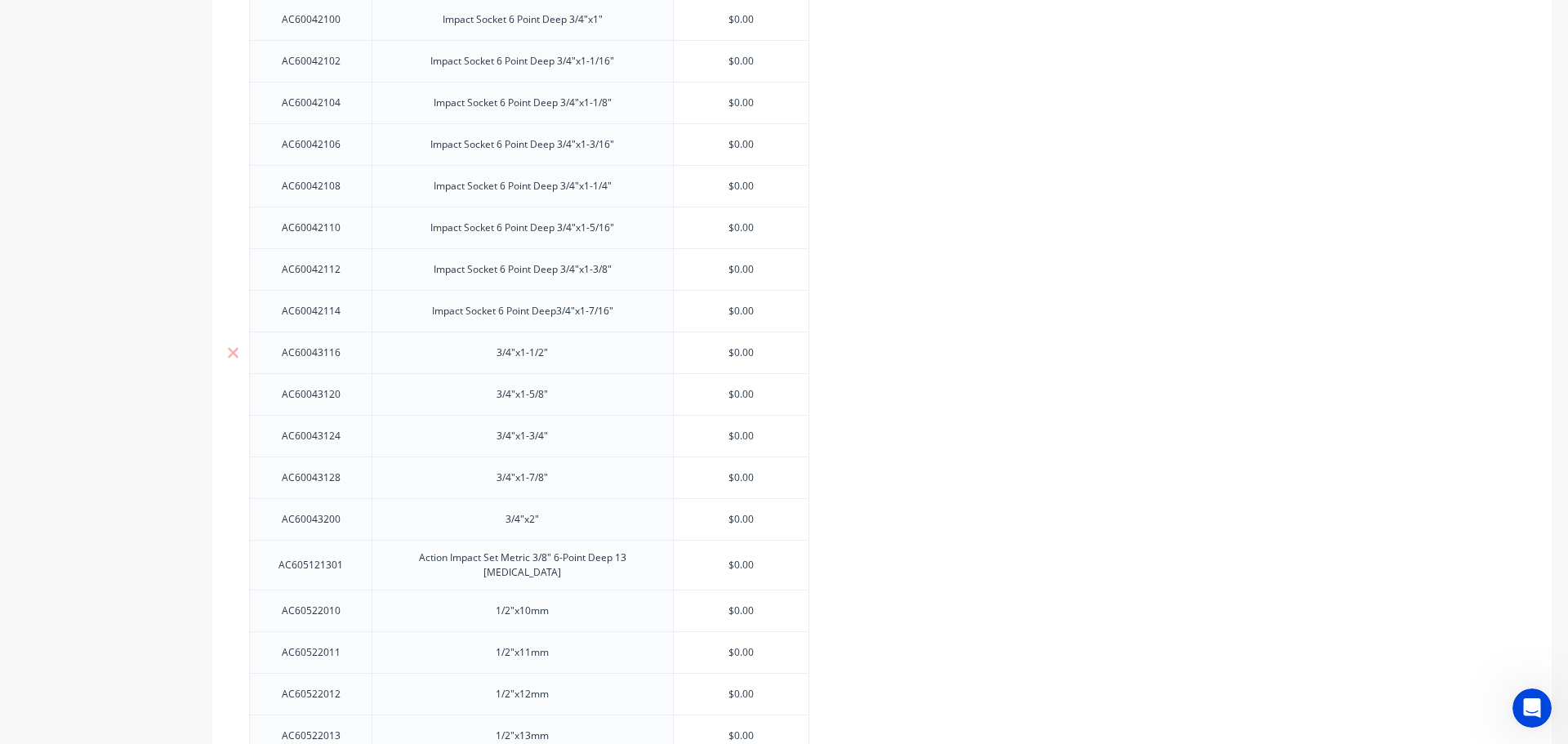
click at [484, 353] on div "3/4"x1-1/2"" at bounding box center [523, 352] width 81 height 22
click at [491, 355] on div "3/4"x1-1/2"" at bounding box center [523, 352] width 81 height 22
paste div
click at [475, 399] on div "3/4"x1-5/8"" at bounding box center [522, 394] width 301 height 42
click at [485, 399] on div "3/4"x1-5/8"" at bounding box center [523, 394] width 81 height 22
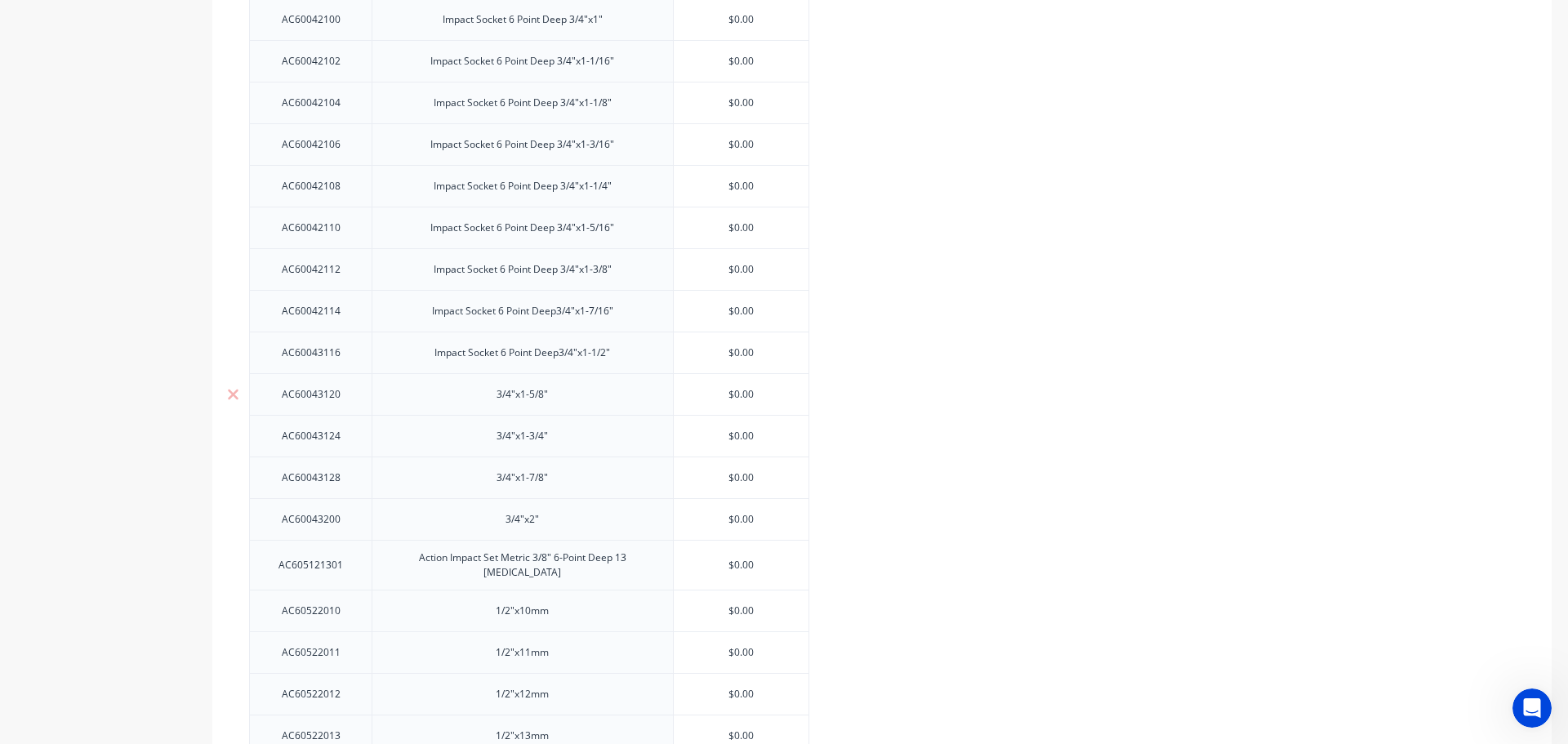
click at [492, 399] on div "3/4"x1-5/8"" at bounding box center [523, 394] width 81 height 22
paste div
click at [484, 444] on div "3/4"x1-3/4"" at bounding box center [523, 436] width 81 height 22
click at [490, 439] on div "3/4"x1-3/4"" at bounding box center [523, 436] width 81 height 22
paste div
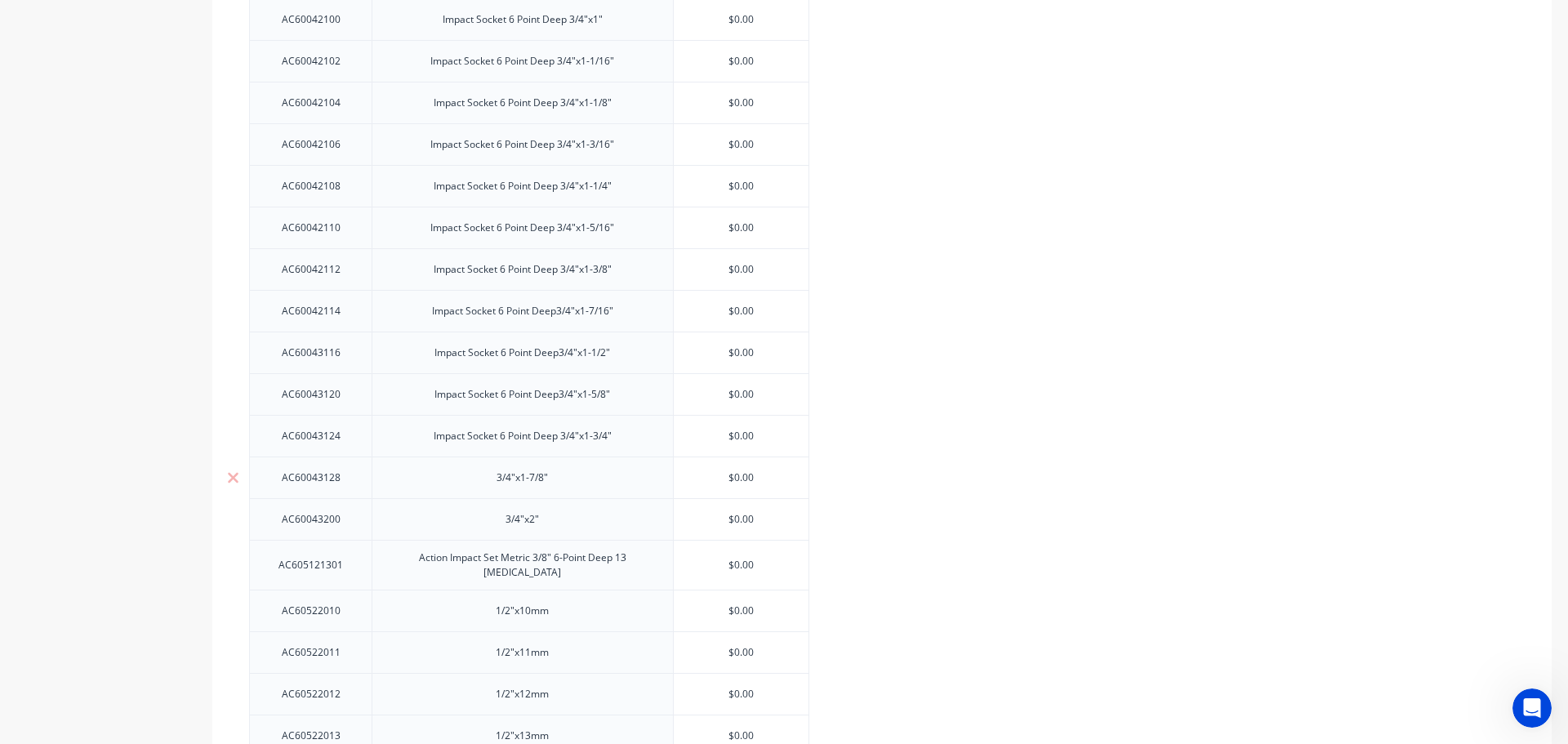
click at [492, 478] on div "3/4"x1-7/8"" at bounding box center [523, 478] width 81 height 22
click at [480, 482] on div "3/4"x1-7/8"" at bounding box center [522, 477] width 301 height 42
paste div
click at [489, 518] on div "3/4"x2"" at bounding box center [523, 519] width 81 height 22
click at [485, 513] on div "3/4"x2"" at bounding box center [523, 519] width 81 height 22
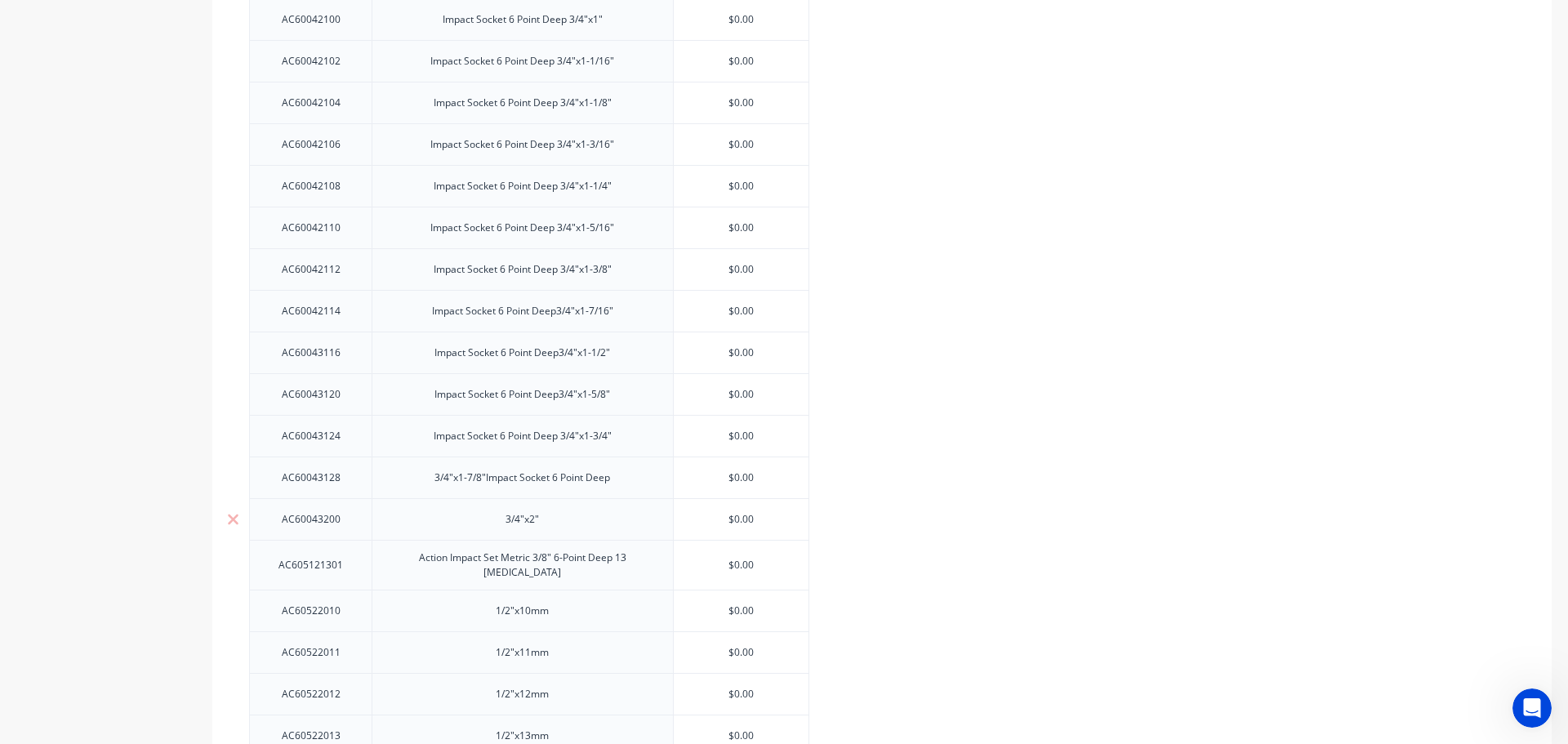
paste div
click at [477, 556] on div "Action Impact Set Metric 3/8" 6-Point Deep 13 Pce" at bounding box center [522, 565] width 269 height 36
click at [466, 595] on div "1/2"x10mm" at bounding box center [522, 610] width 301 height 42
click at [480, 604] on div "1/2"x10mm" at bounding box center [522, 610] width 301 height 42
click at [408, 481] on div "3/4"x1-7/8"Impact Socket 6 Point Deep" at bounding box center [522, 477] width 301 height 42
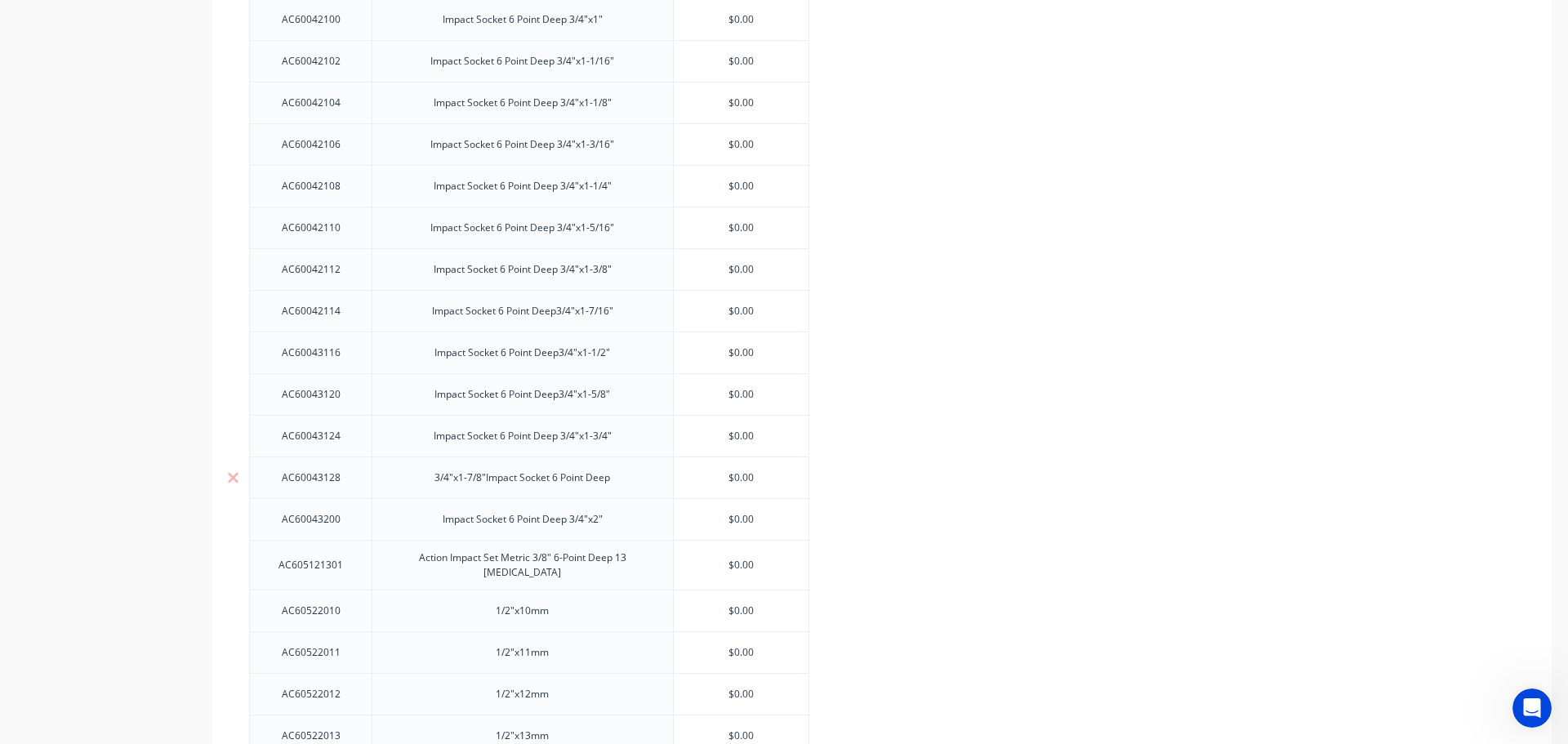
click at [427, 484] on div "3/4"x1-7/8"Impact Socket 6 Point Deep" at bounding box center [522, 478] width 202 height 22
click at [432, 484] on div "3/4"x1-7/8"Impact Socket 6 Point Deep" at bounding box center [522, 478] width 202 height 22
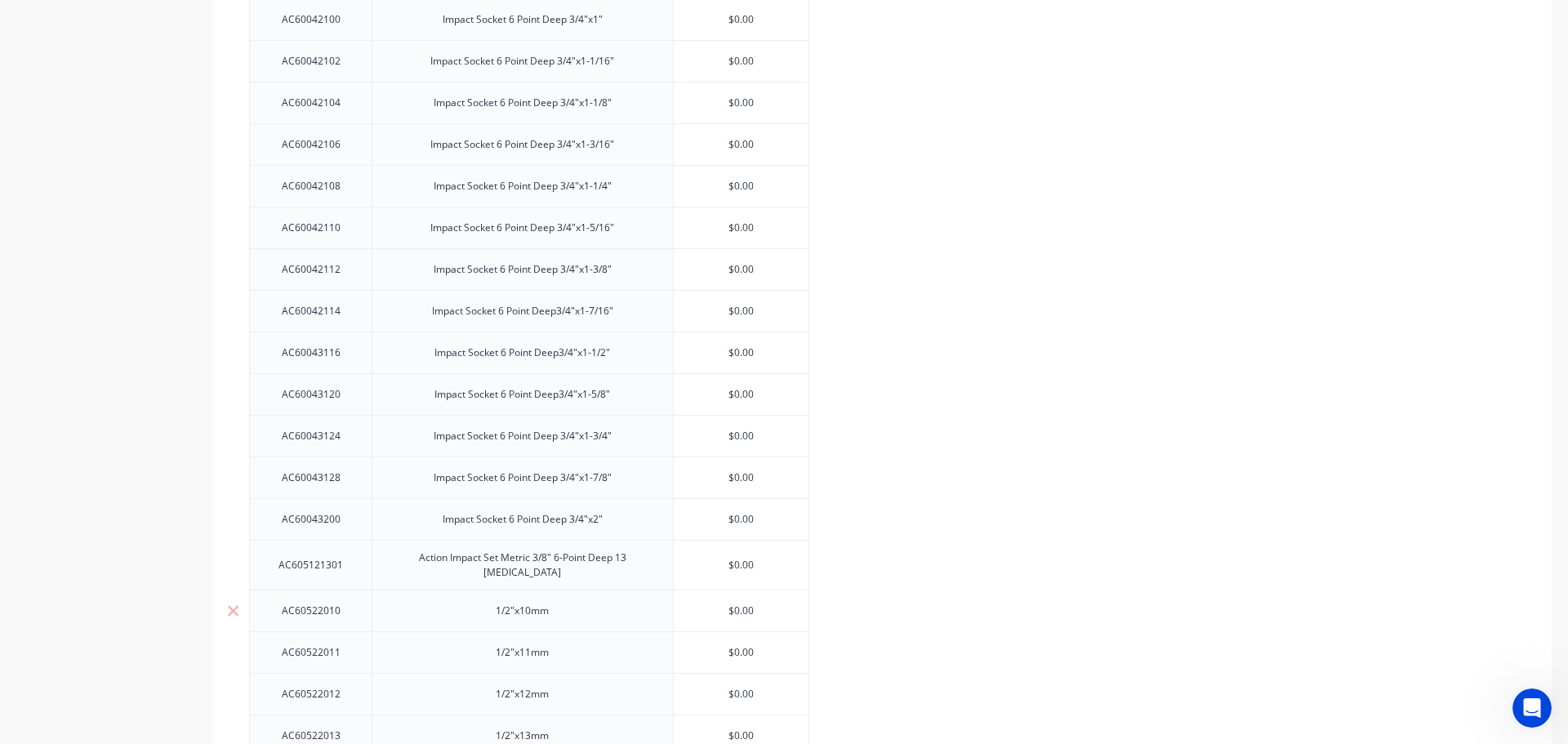
click at [456, 600] on div "1/2"x10mm" at bounding box center [522, 610] width 301 height 42
click at [492, 613] on div "1/2"x10mm" at bounding box center [523, 611] width 81 height 22
type textarea "x"
click at [492, 613] on div "1/2"x10mm" at bounding box center [523, 611] width 81 height 22
paste div
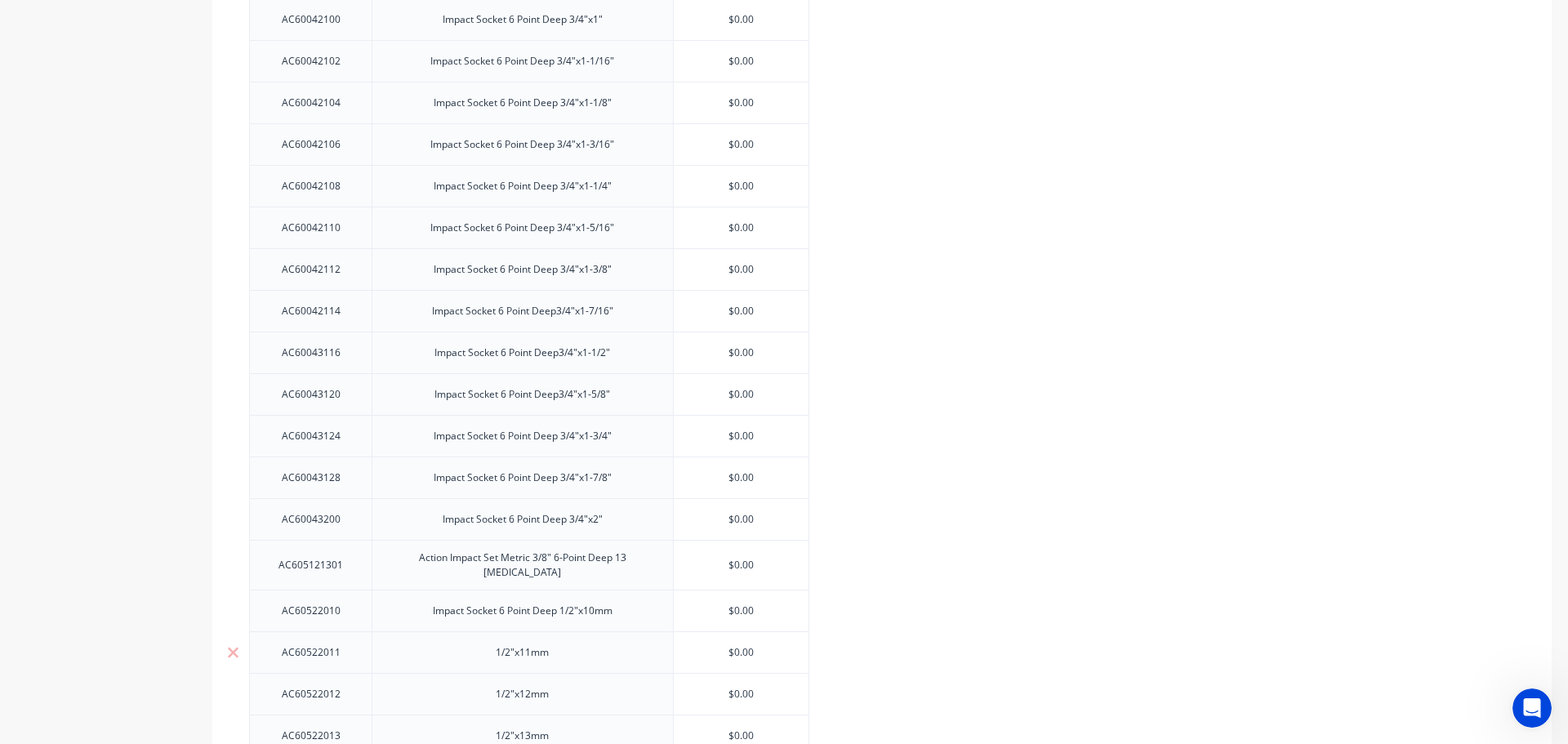
click at [494, 648] on div "1/2"x11mm" at bounding box center [523, 652] width 81 height 22
type textarea "x"
click at [493, 649] on div "1/2"x11mm" at bounding box center [523, 652] width 81 height 22
paste div
click at [485, 684] on div "1/2"x12mm" at bounding box center [523, 694] width 81 height 22
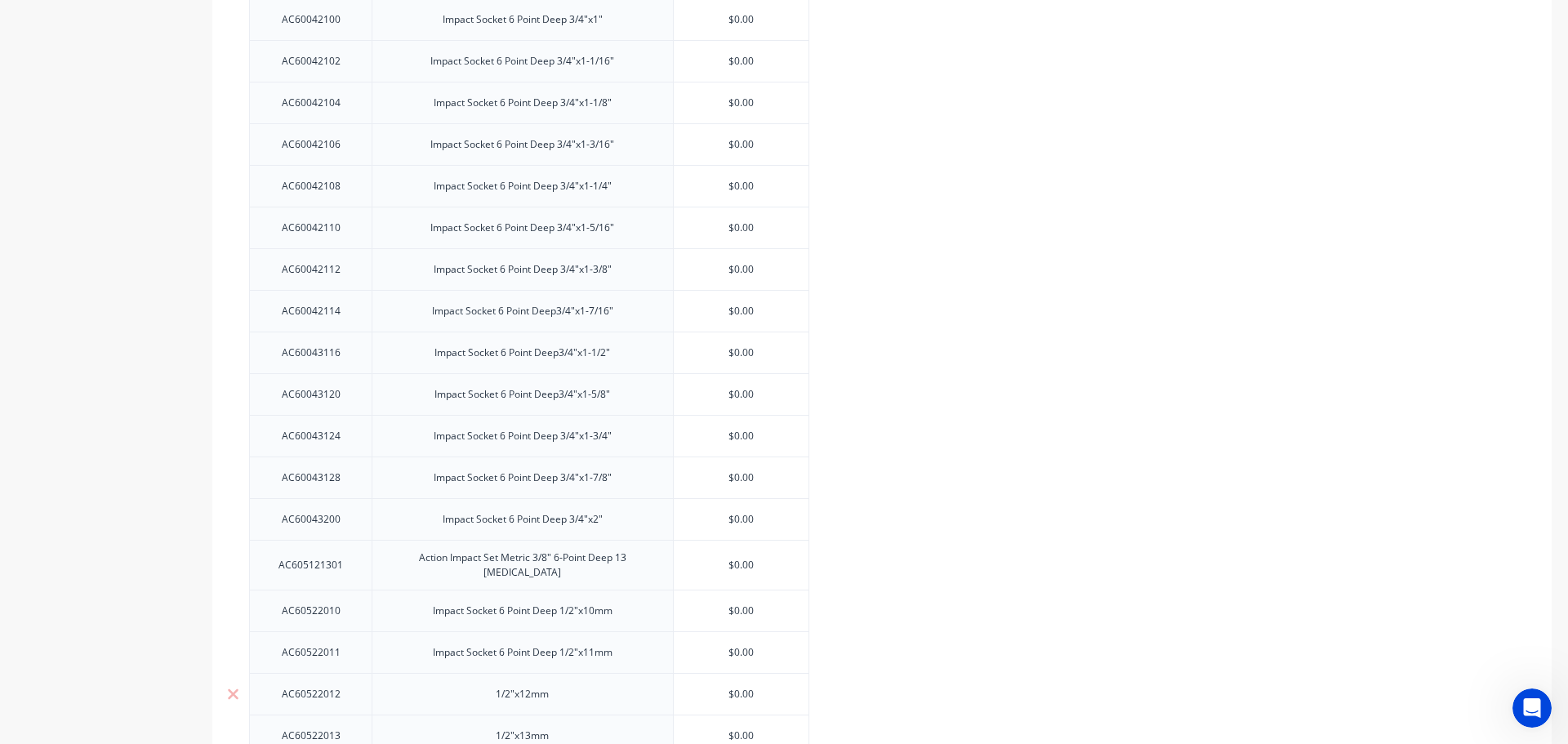
type textarea "x"
click at [485, 688] on div "1/2"x12mm" at bounding box center [523, 694] width 81 height 22
paste div
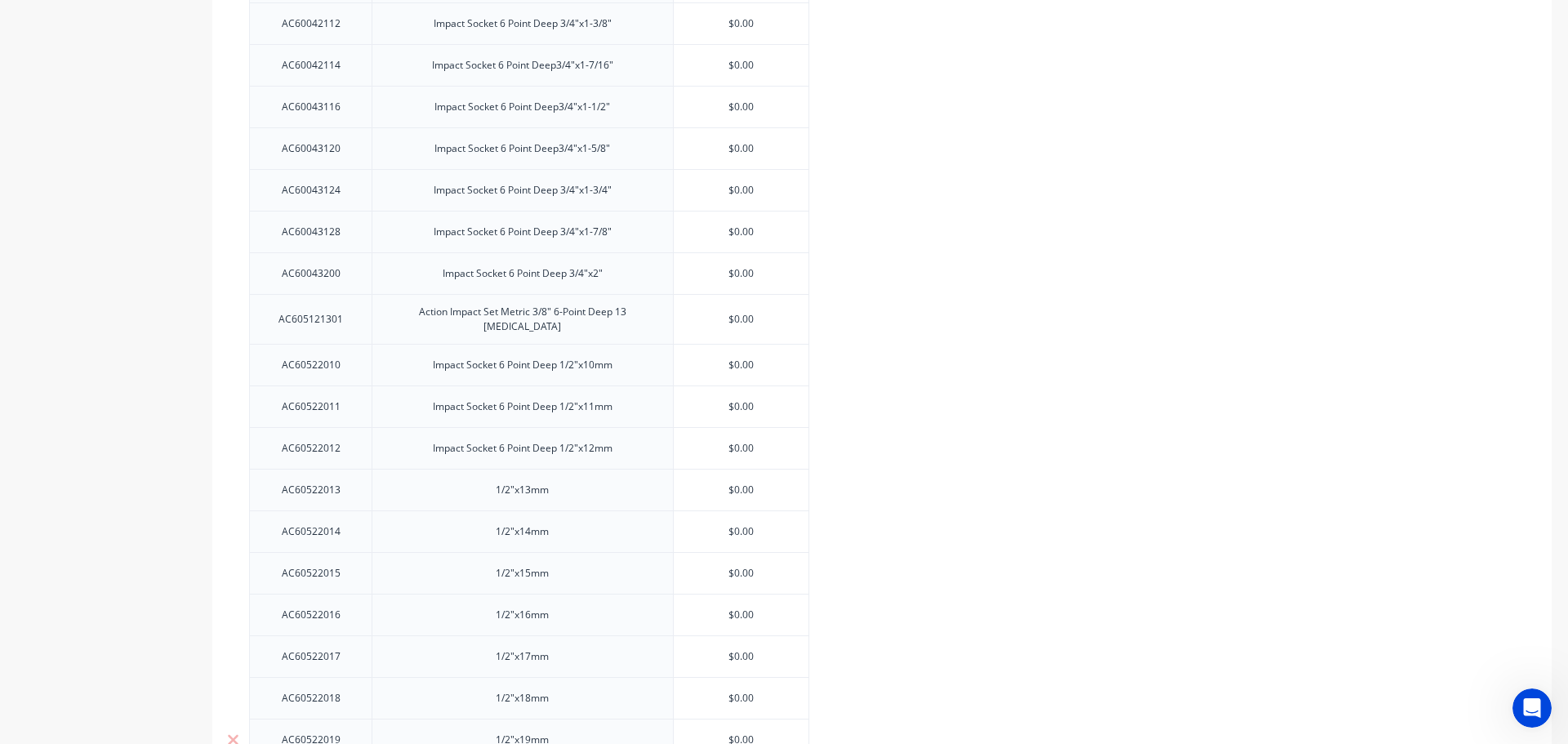
scroll to position [2533, 0]
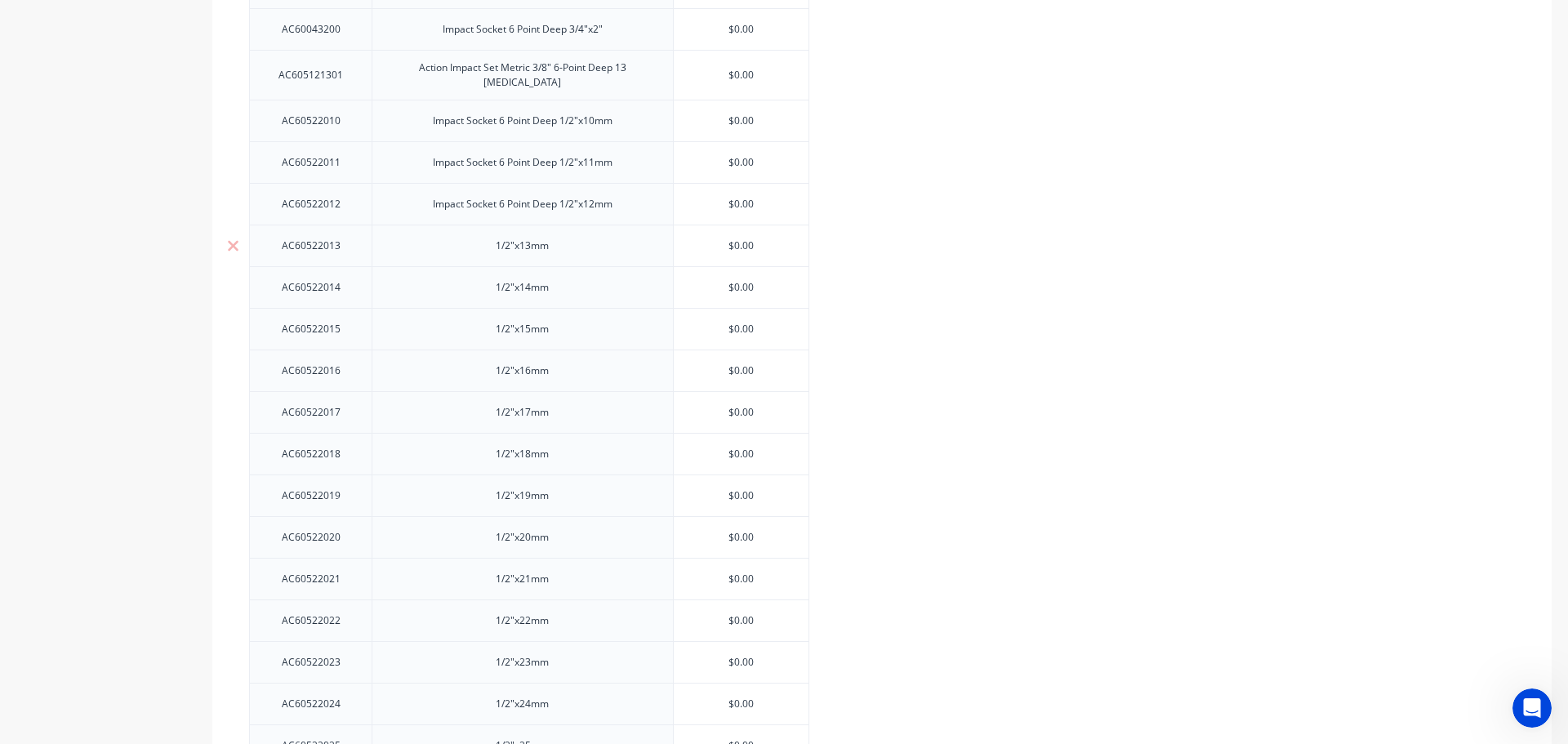
click at [479, 241] on div "1/2"x13mm" at bounding box center [522, 245] width 301 height 42
click at [486, 241] on div "1/2"x13mm" at bounding box center [523, 246] width 81 height 22
type textarea "x"
click at [486, 244] on div "1/2"x13mm" at bounding box center [523, 246] width 81 height 22
paste div
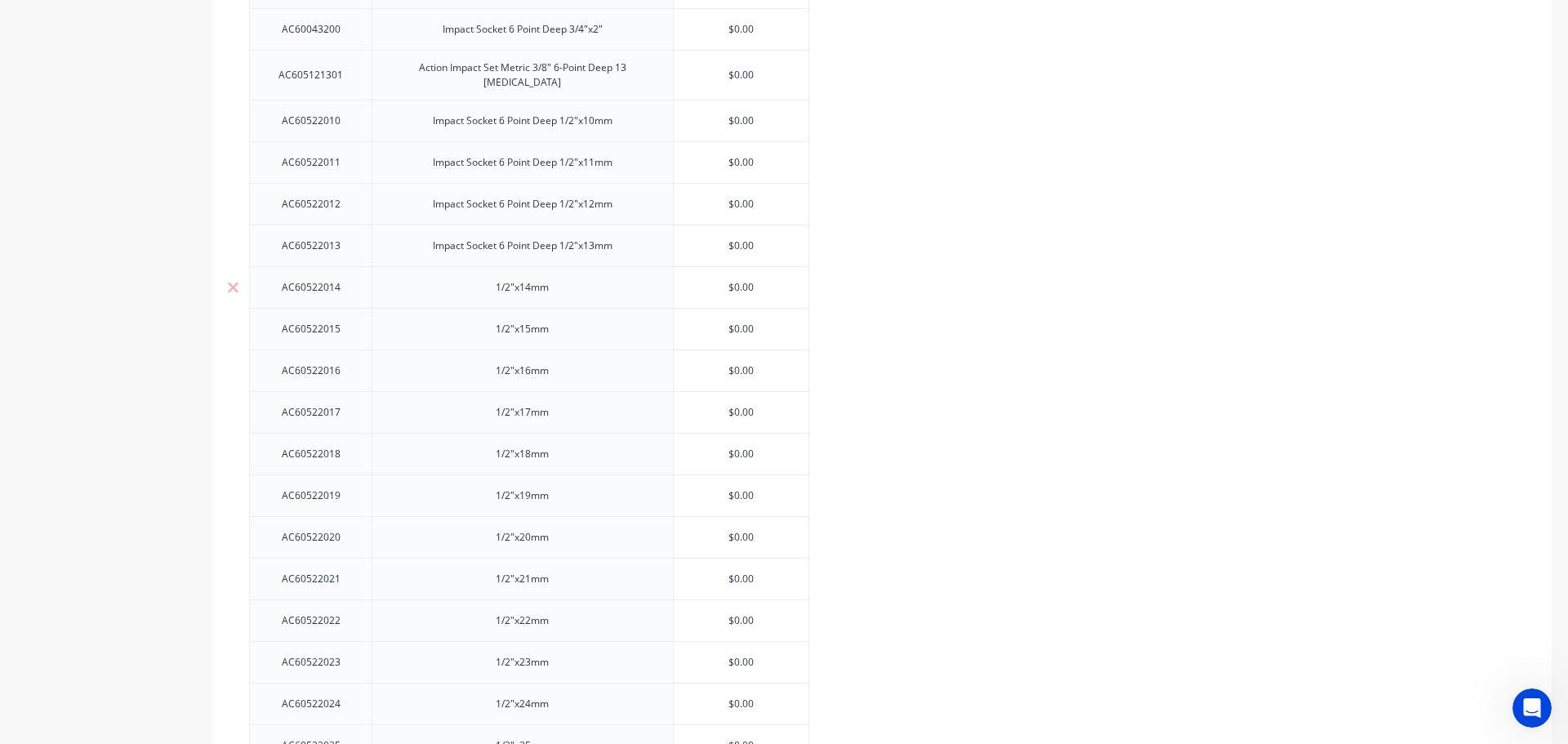
click at [487, 282] on div "1/2"x14mm" at bounding box center [523, 287] width 81 height 22
type textarea "x"
click at [489, 282] on div "1/2"x14mm" at bounding box center [523, 287] width 81 height 22
click at [490, 282] on div "1/2"x14mm" at bounding box center [523, 287] width 81 height 22
paste div
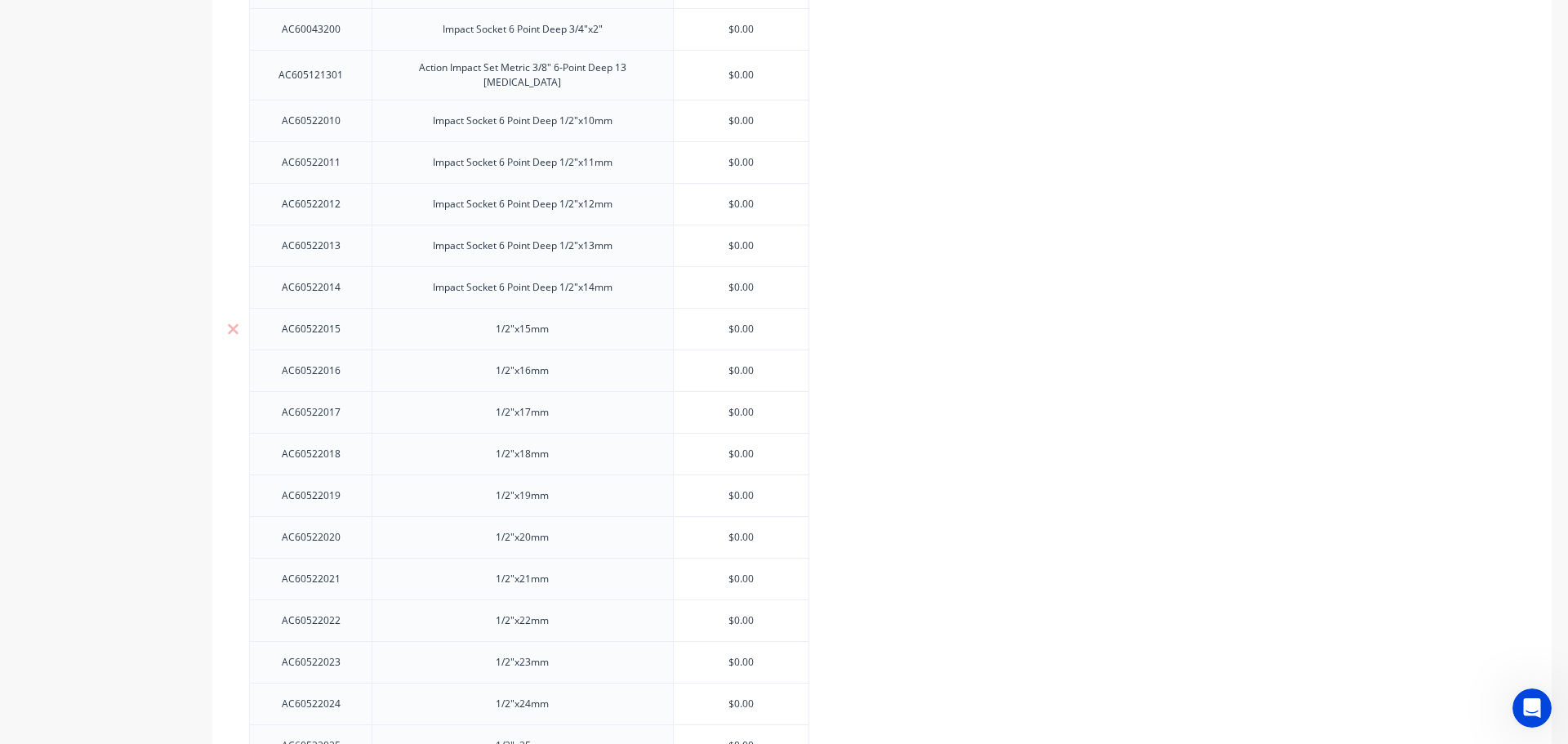
click at [486, 327] on div "1/2"x15mm" at bounding box center [523, 329] width 81 height 22
type textarea "x"
click at [490, 328] on div "1/2"x15mm" at bounding box center [523, 329] width 81 height 22
paste div
click at [482, 360] on div "1/2"x16mm" at bounding box center [523, 370] width 81 height 22
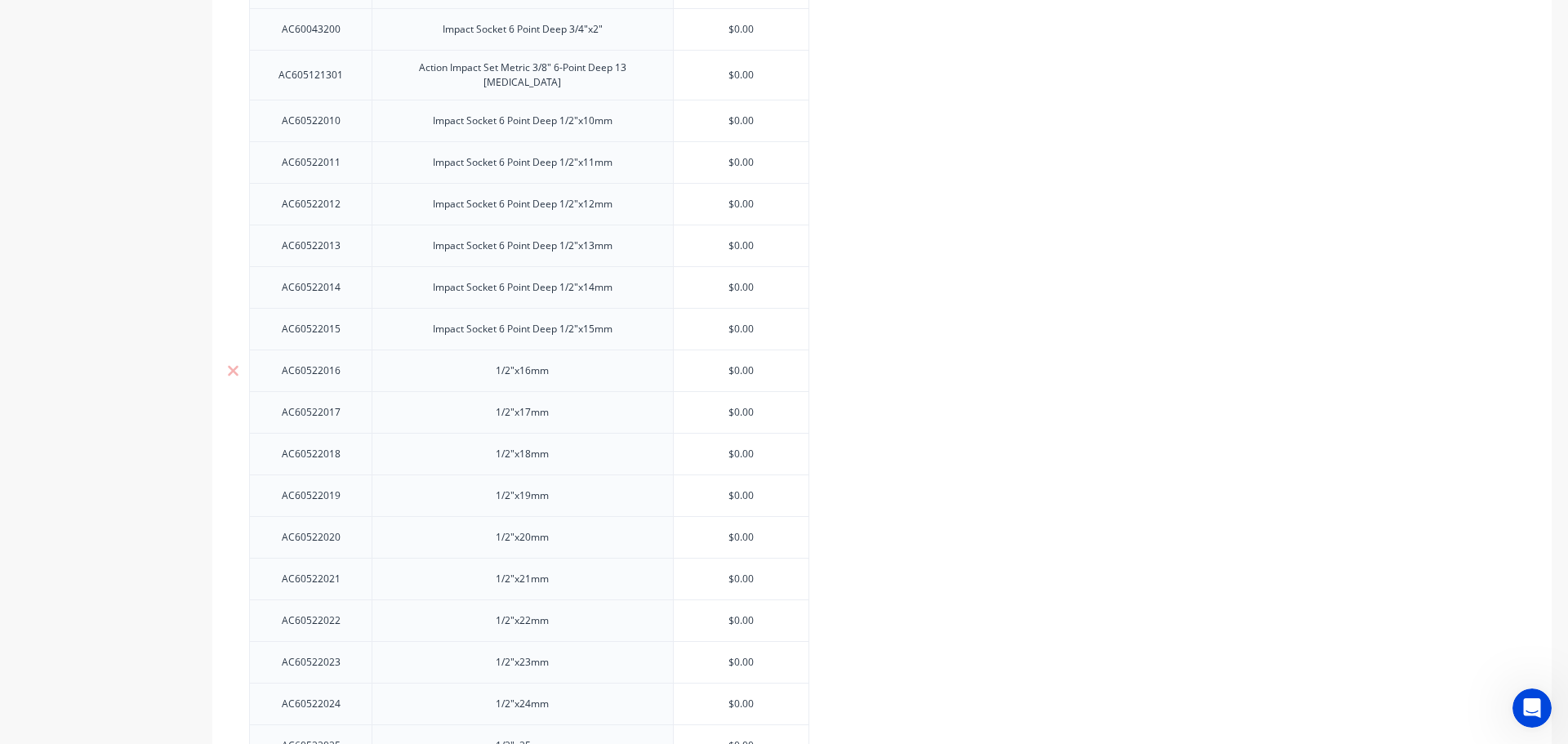
type textarea "x"
click at [489, 363] on div "1/2"x16mm" at bounding box center [523, 370] width 81 height 22
paste div
click at [479, 401] on div "1/2"x17mm" at bounding box center [522, 412] width 301 height 42
click at [485, 408] on div "1/2"x17mm" at bounding box center [523, 412] width 81 height 22
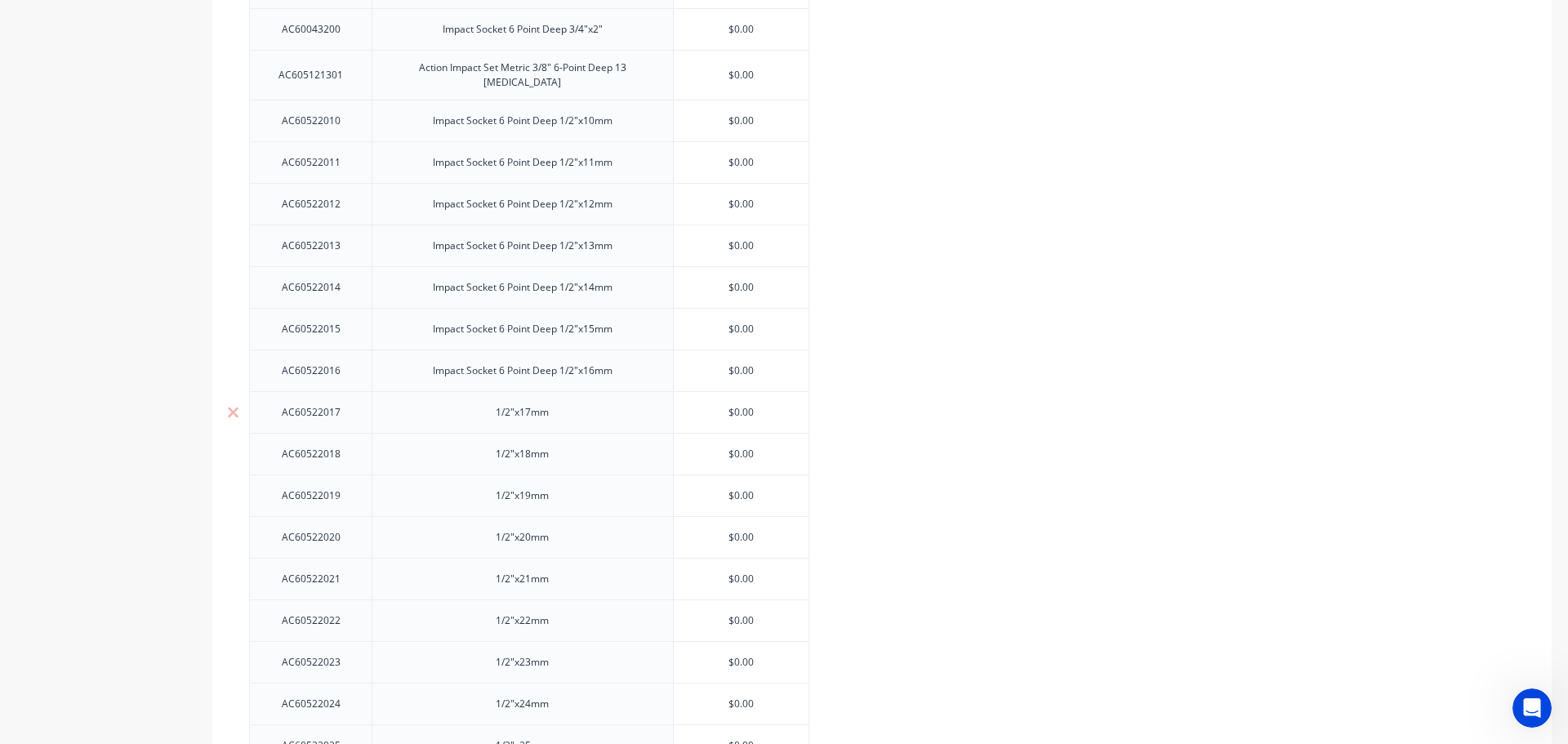
type textarea "x"
click at [485, 408] on div "1/2"x17mm" at bounding box center [523, 412] width 81 height 22
click at [498, 409] on div "1/2"x17mm" at bounding box center [523, 412] width 81 height 22
click at [498, 414] on div "1/2"x17mm" at bounding box center [523, 412] width 81 height 22
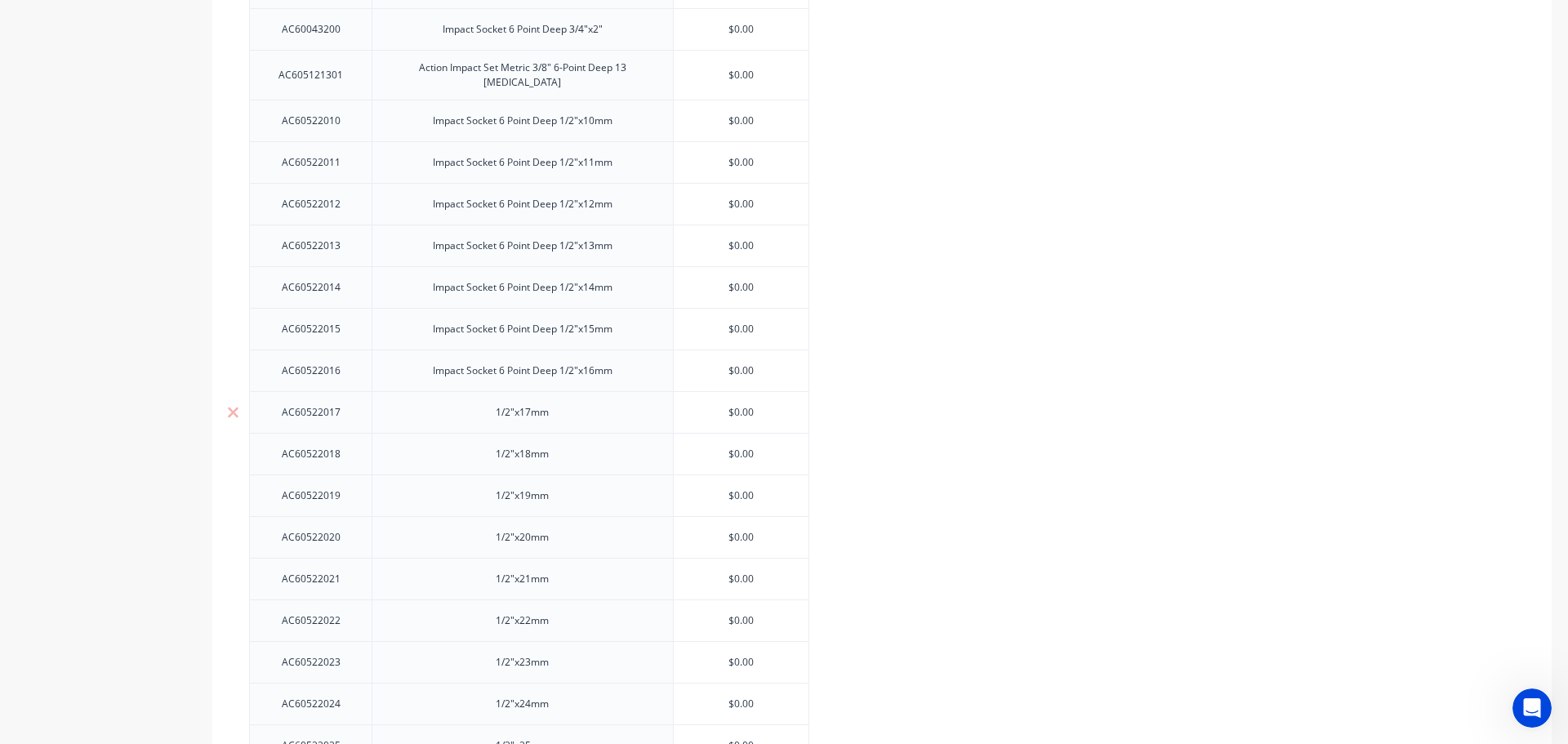
paste div
drag, startPoint x: 487, startPoint y: 433, endPoint x: 488, endPoint y: 444, distance: 11.0
click at [488, 433] on div "1/2"x18mm" at bounding box center [522, 453] width 301 height 42
click at [488, 446] on div "1/2"x18mm" at bounding box center [523, 453] width 81 height 22
type textarea "x"
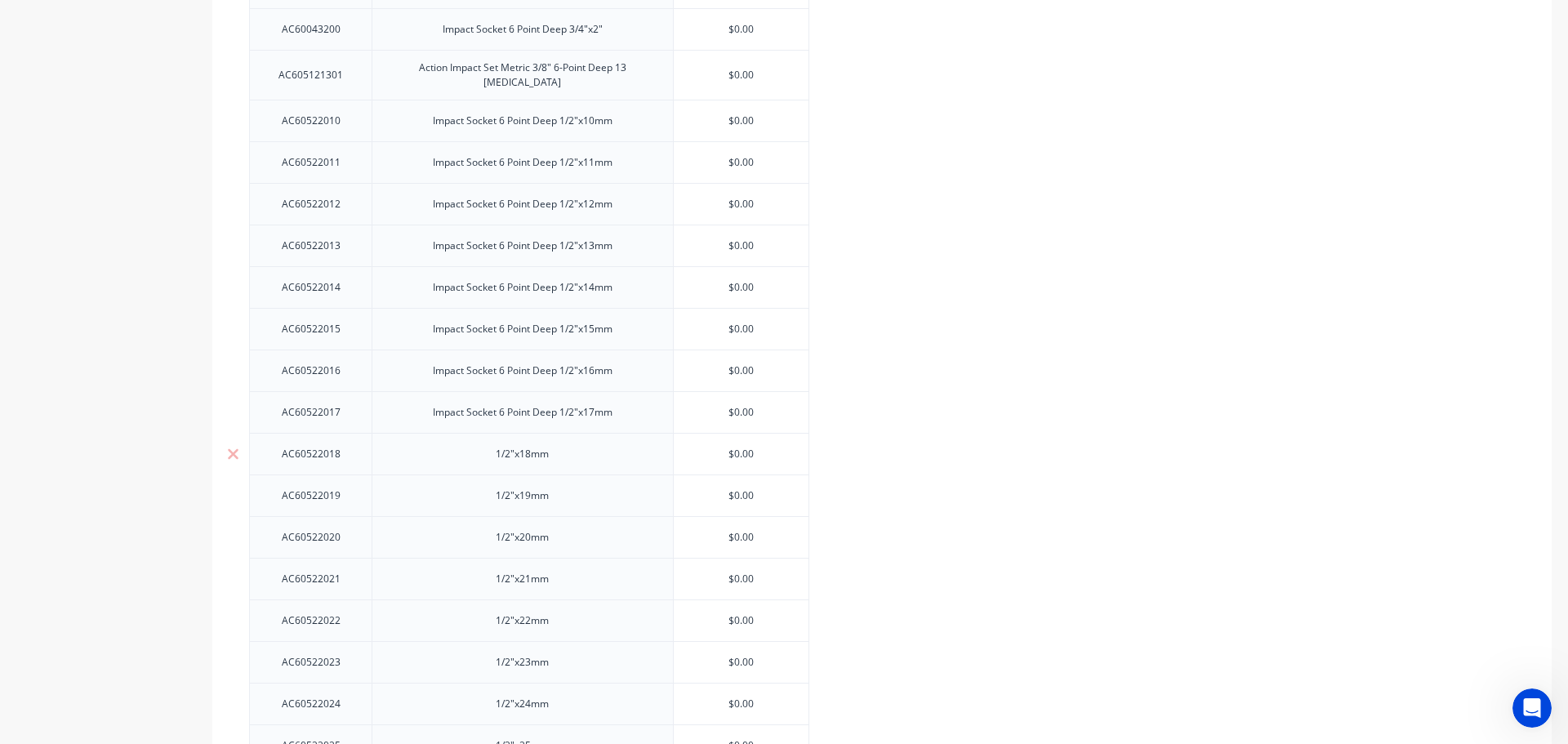
click at [491, 451] on div "1/2"x18mm" at bounding box center [523, 453] width 81 height 22
paste div
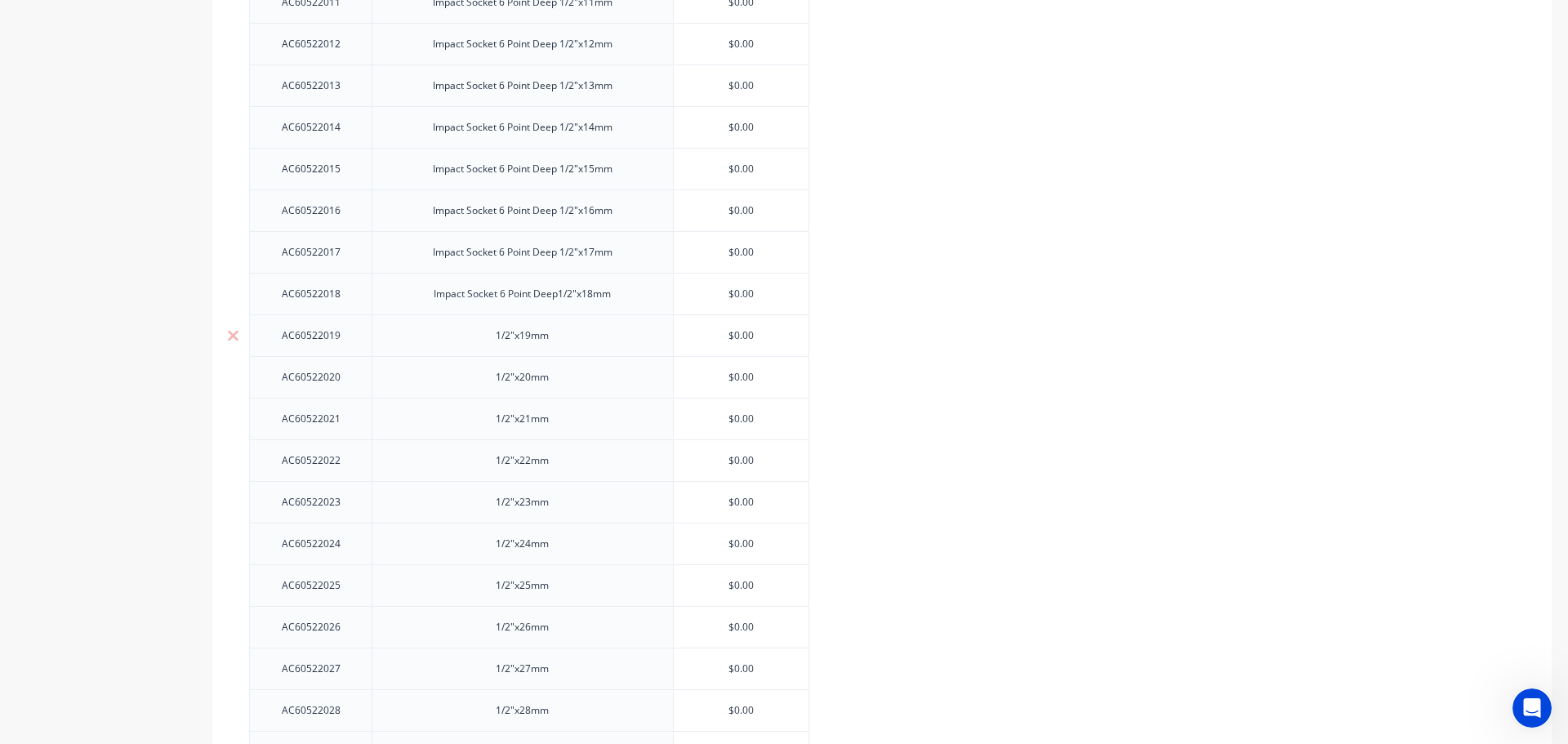
scroll to position [2697, 0]
click at [496, 340] on div "1/2"x19mm" at bounding box center [522, 332] width 301 height 42
click at [493, 330] on div "1/2"x19mm" at bounding box center [523, 332] width 81 height 22
type textarea "x"
click at [493, 330] on div "1/2"x19mm" at bounding box center [523, 332] width 81 height 22
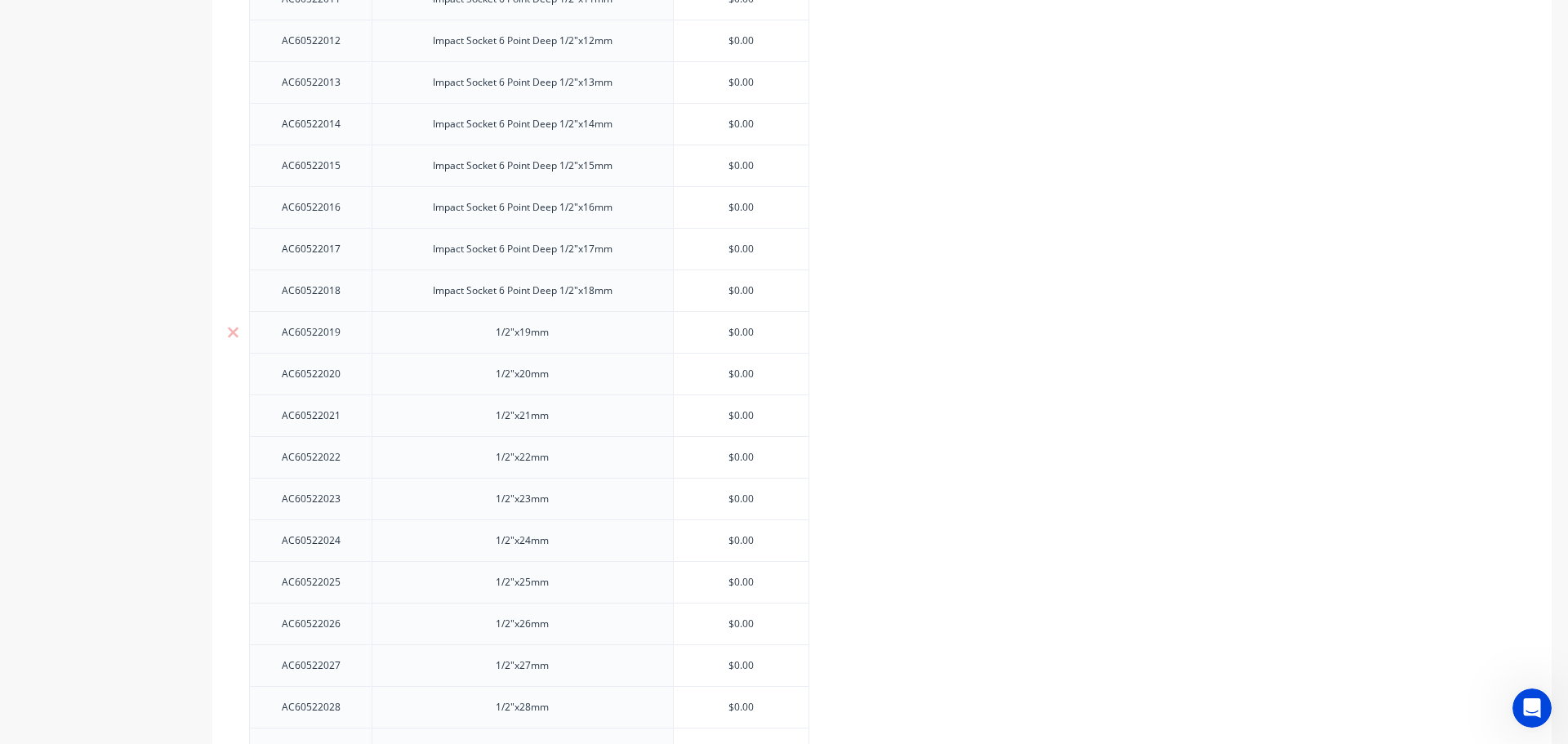
paste div
click at [488, 369] on div "1/2"x20mm" at bounding box center [523, 374] width 81 height 22
type textarea "x"
click at [489, 371] on div "1/2"x20mm" at bounding box center [523, 374] width 81 height 22
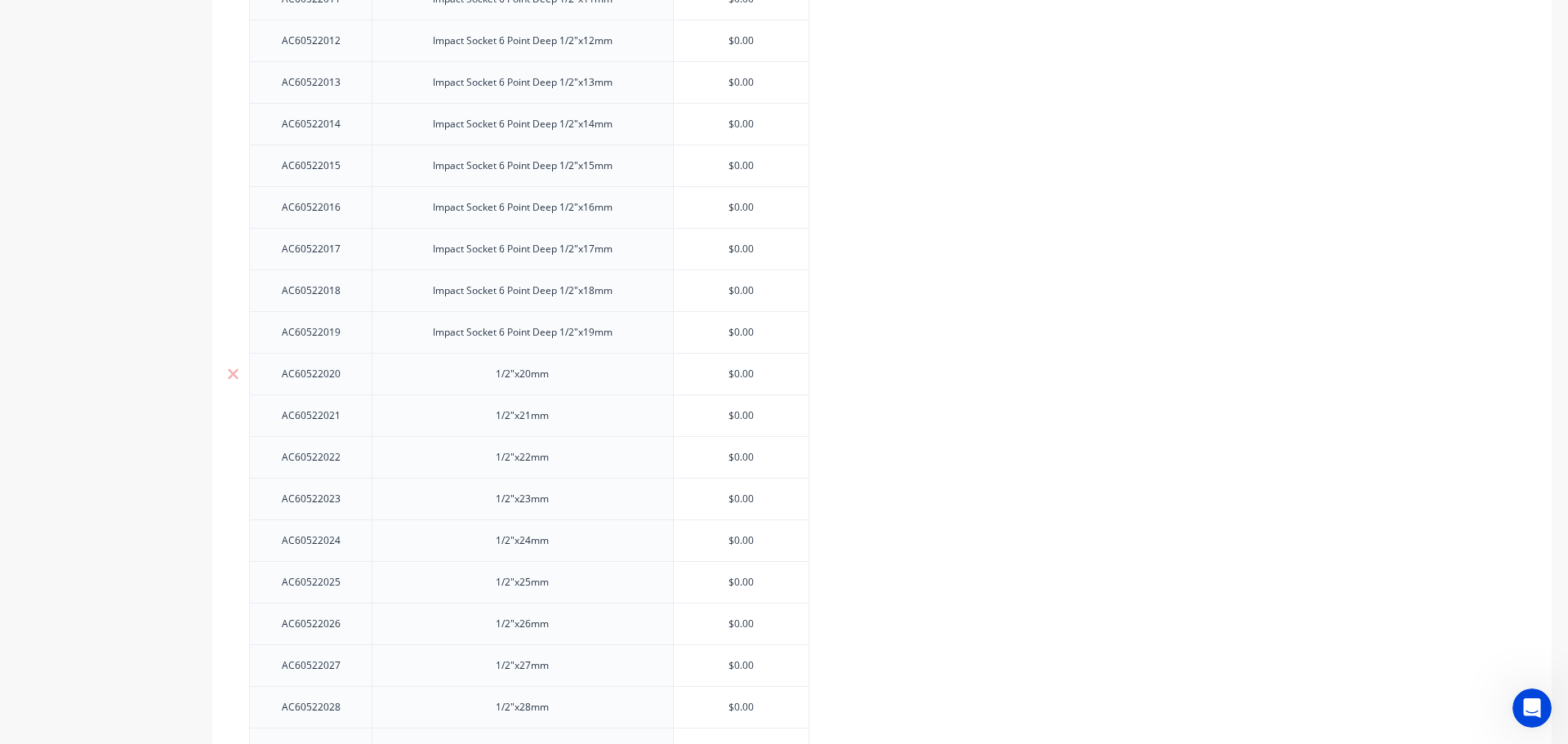
paste div
click at [498, 405] on div "1/2"x21mm" at bounding box center [523, 415] width 81 height 22
type textarea "x"
click at [491, 413] on div "1/2"x21mm" at bounding box center [523, 415] width 81 height 22
paste div
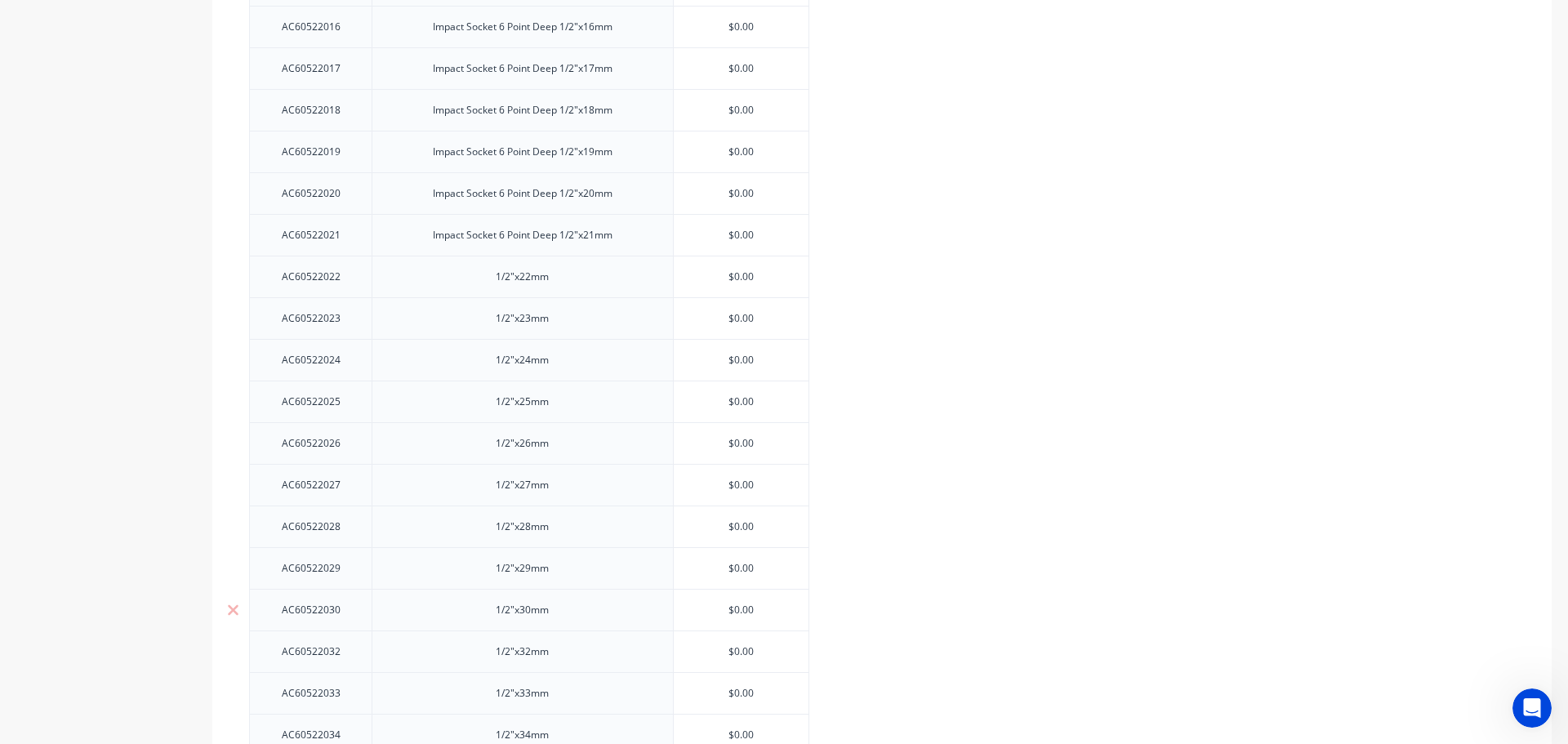
scroll to position [2774, 0]
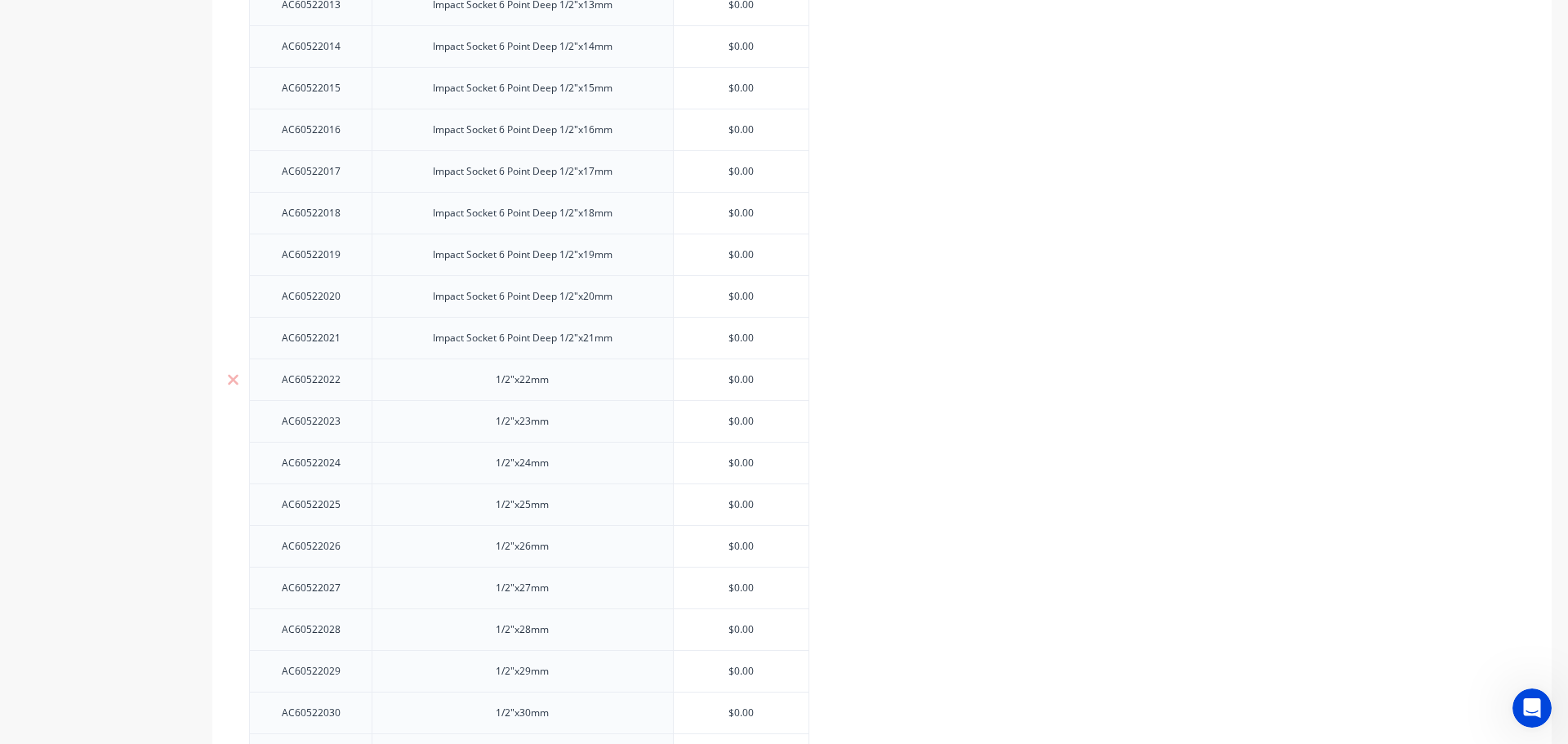
click at [485, 369] on div "1/2"x22mm" at bounding box center [523, 380] width 81 height 22
type textarea "x"
click at [486, 371] on div "1/2"x22mm" at bounding box center [523, 380] width 81 height 22
paste div
click at [489, 411] on div "1/2"x23mm" at bounding box center [523, 421] width 81 height 22
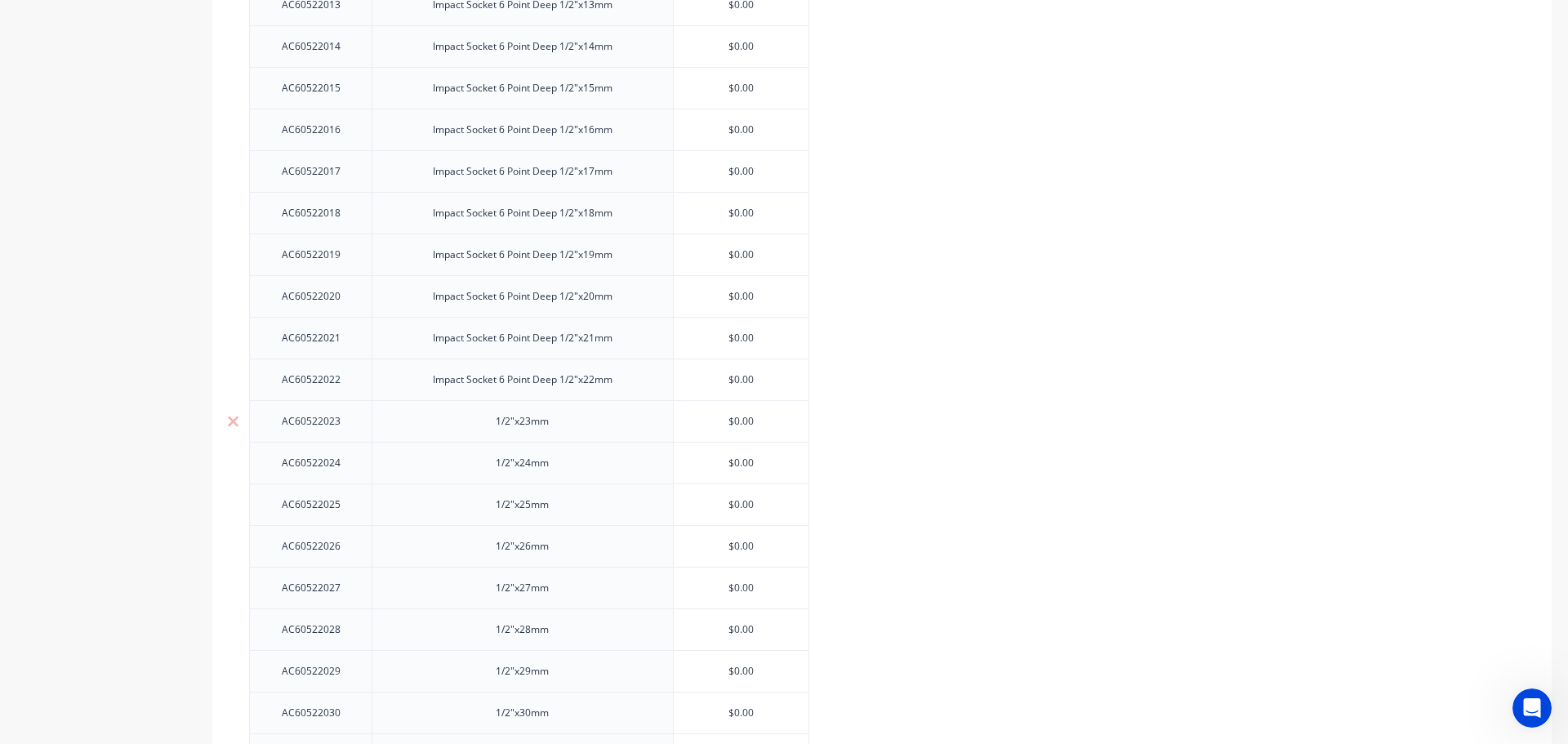
type textarea "x"
click at [487, 414] on div "1/2"x23mm" at bounding box center [523, 421] width 81 height 22
paste div
click at [489, 457] on div "1/2"x24mm" at bounding box center [523, 463] width 81 height 22
type textarea "x"
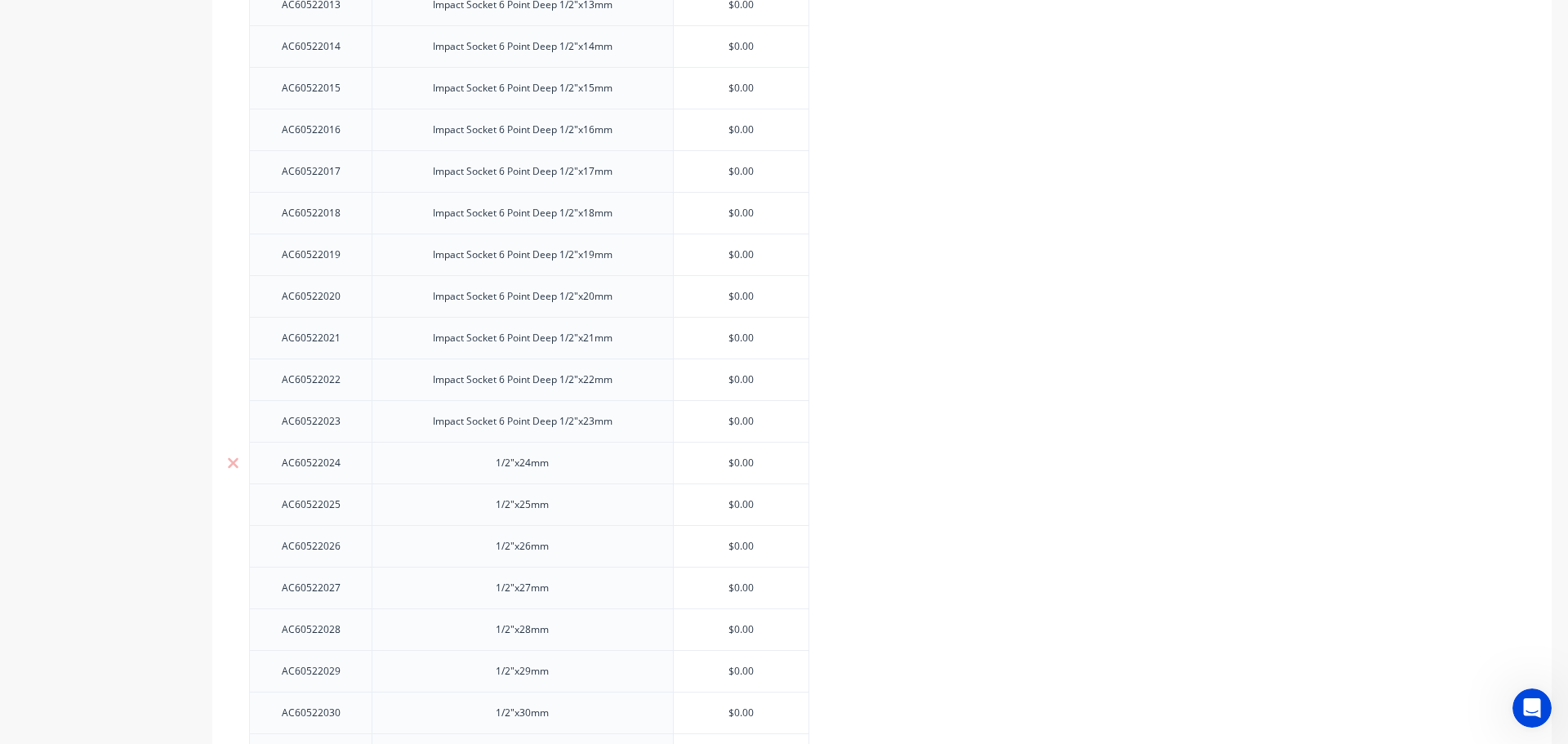
click at [485, 458] on div "1/2"x24mm" at bounding box center [523, 463] width 81 height 22
paste div
click at [485, 497] on div "1/2"x25mm" at bounding box center [523, 504] width 81 height 22
type textarea "x"
click at [493, 497] on div "1/2"x25mm" at bounding box center [523, 504] width 81 height 22
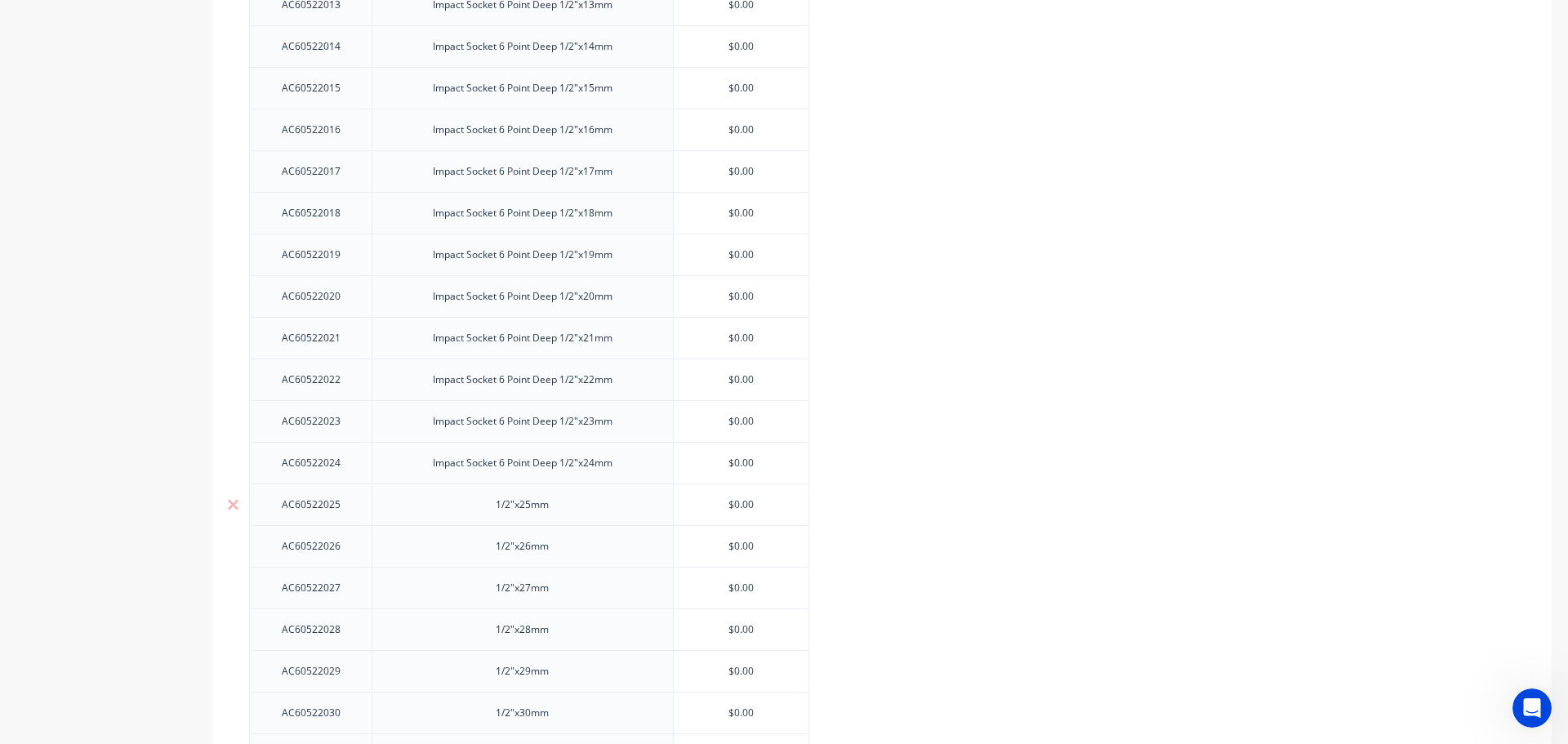
paste div
click at [496, 536] on div "1/2"x26mm" at bounding box center [523, 546] width 81 height 22
type textarea "x"
click at [491, 539] on div "1/2"x26mm" at bounding box center [523, 546] width 81 height 22
paste div
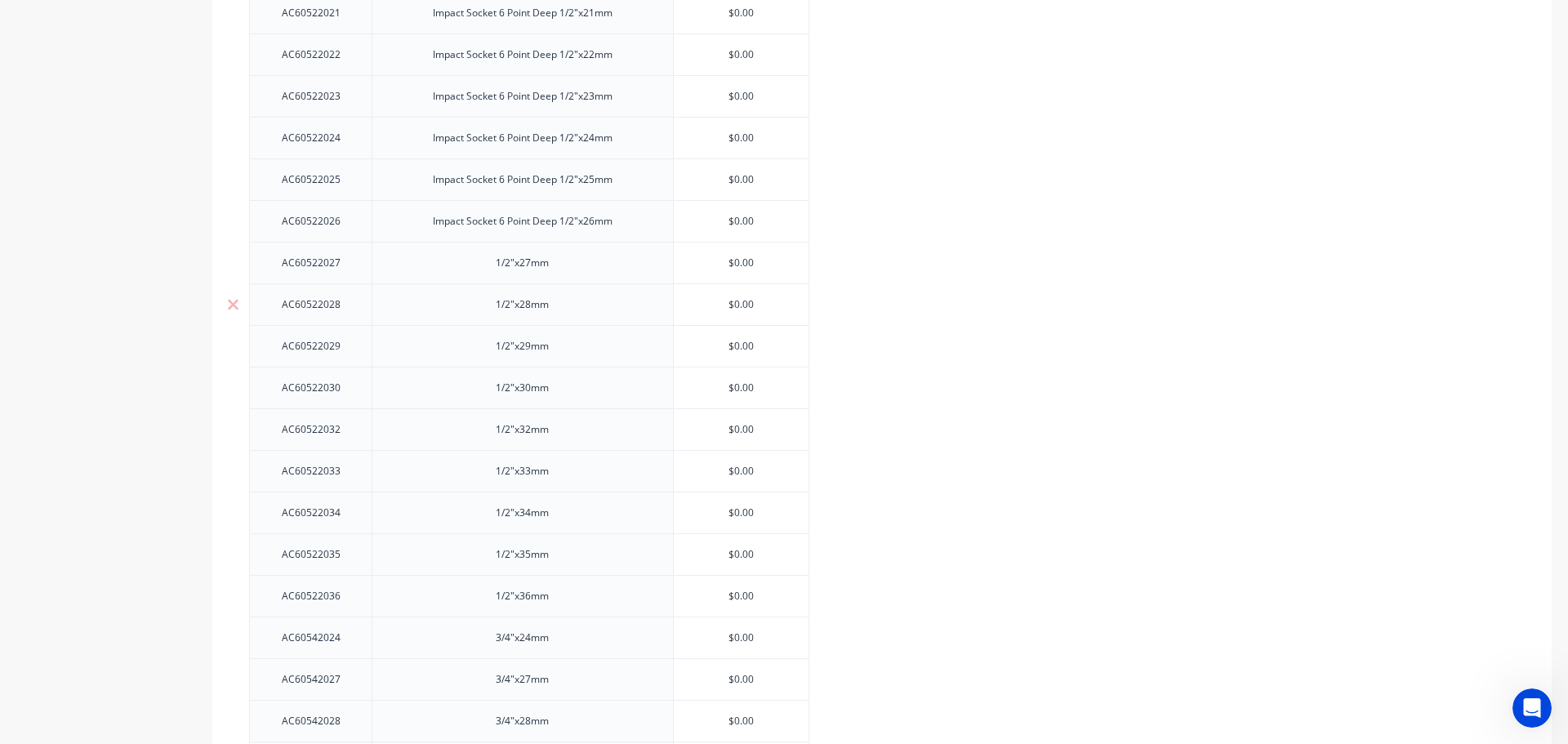
scroll to position [3101, 0]
click at [487, 266] on div "1/2"x27mm" at bounding box center [522, 260] width 301 height 42
click at [485, 260] on div "1/2"x27mm" at bounding box center [523, 261] width 81 height 22
type textarea "x"
click at [485, 258] on div "1/2"x27mm" at bounding box center [523, 261] width 81 height 22
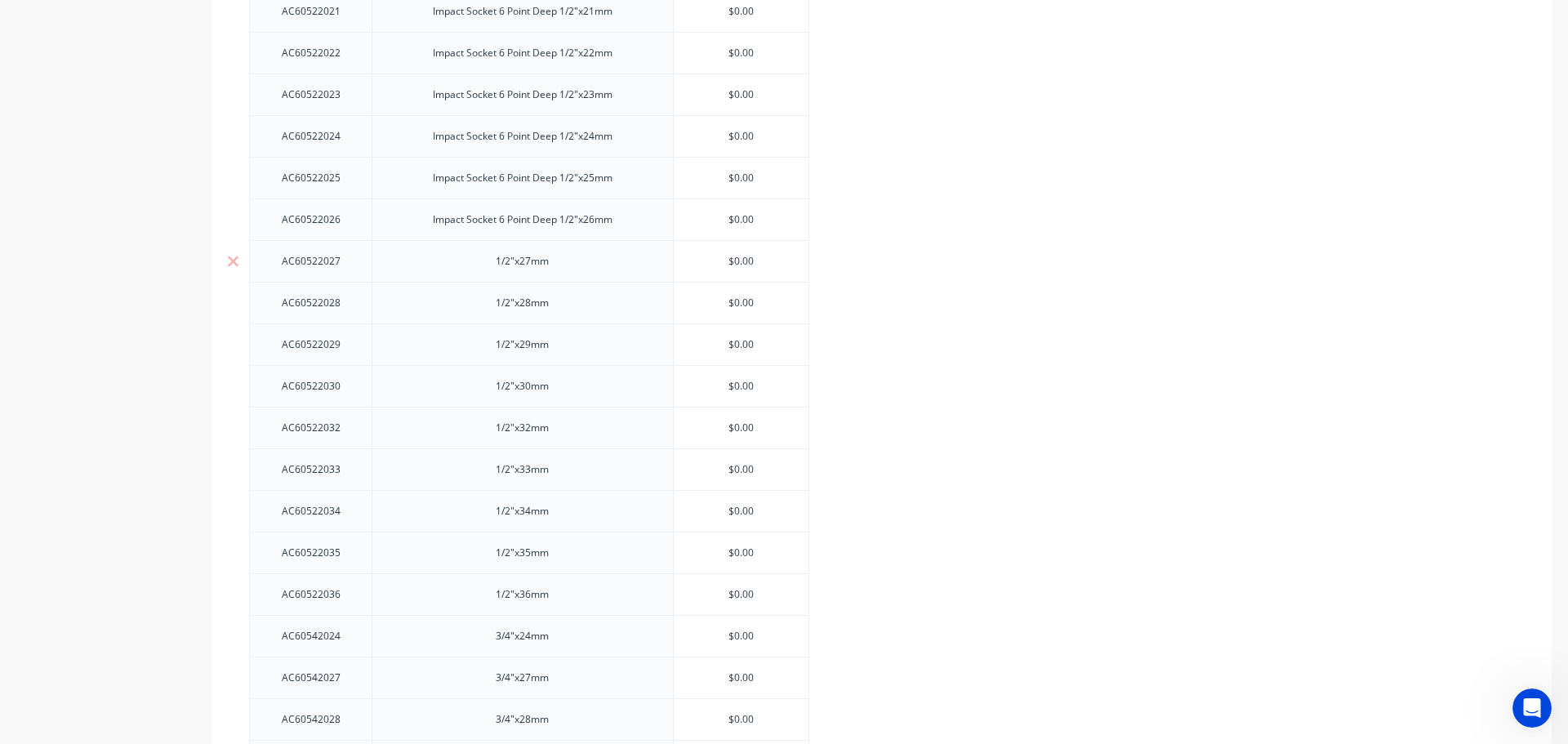
paste div
click at [492, 313] on div "1/2"x28mm" at bounding box center [522, 303] width 301 height 42
click at [489, 302] on div "1/2"x28mm" at bounding box center [523, 303] width 81 height 22
type textarea "x"
click at [488, 300] on div "1/2"x28mm" at bounding box center [523, 303] width 81 height 22
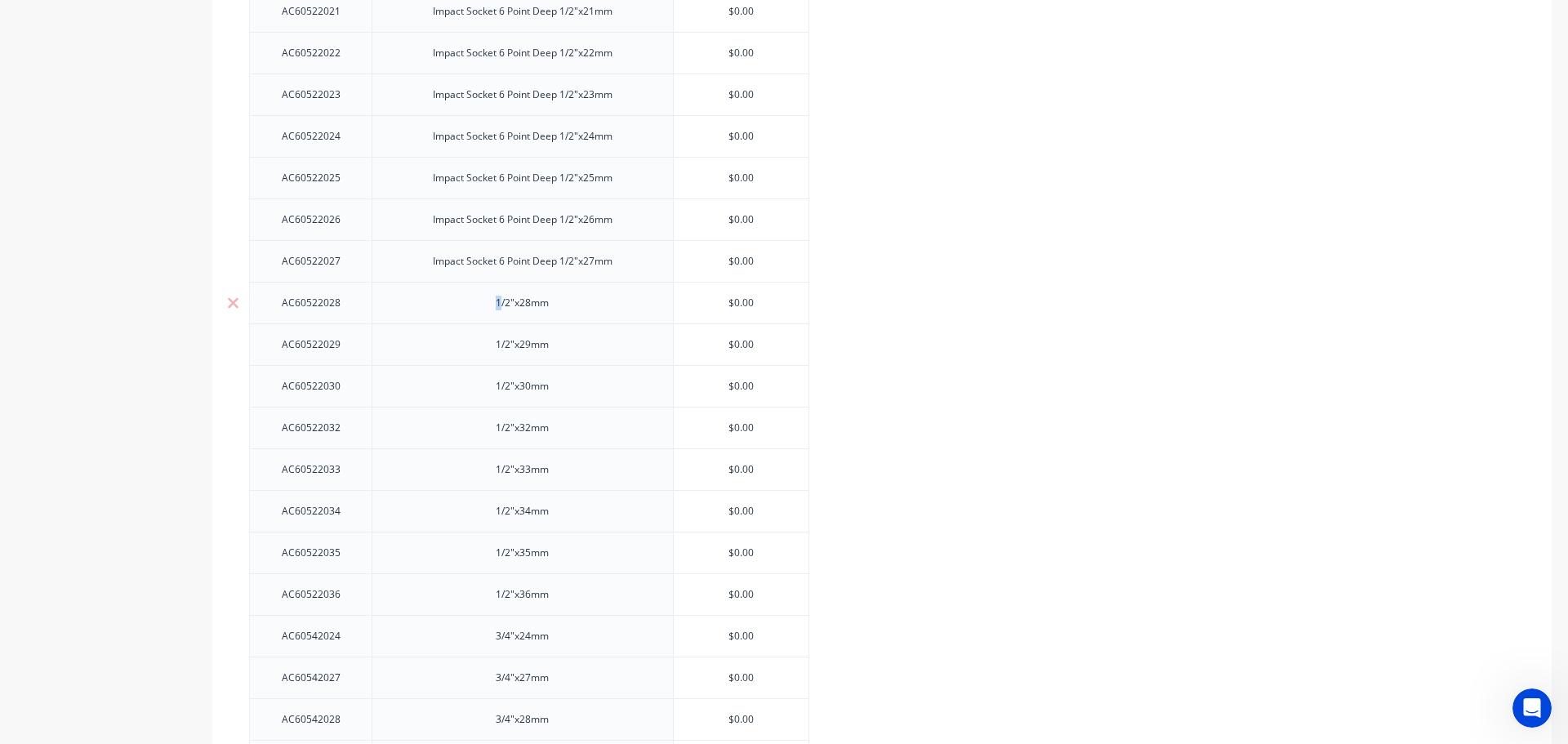
click at [488, 300] on div "1/2"x28mm" at bounding box center [523, 303] width 81 height 22
paste div
click at [490, 338] on div "1/2"x29mm" at bounding box center [523, 344] width 81 height 22
type textarea "x"
click at [492, 341] on div "1/2"x29mm" at bounding box center [523, 344] width 81 height 22
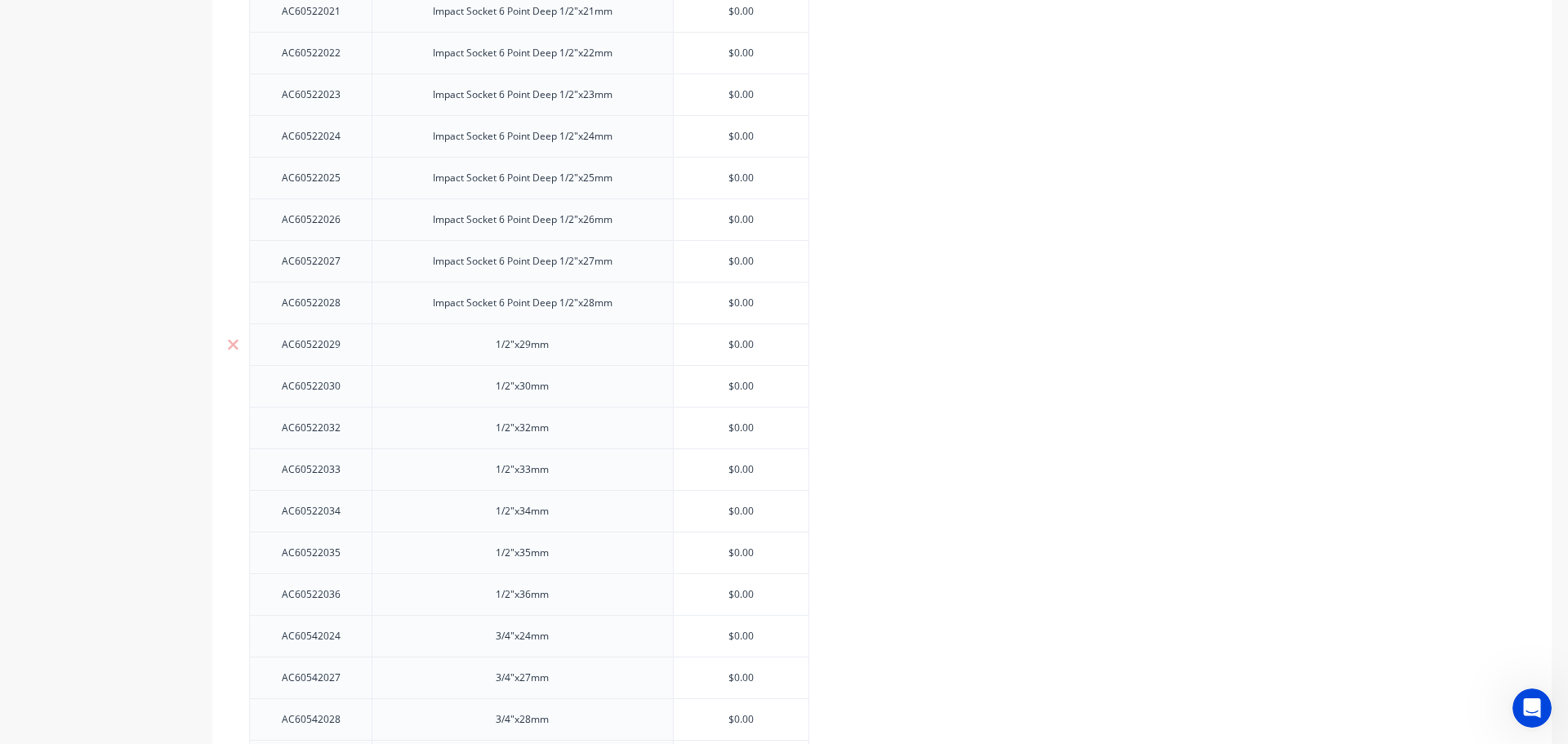
paste div
click at [489, 375] on div "1/2"x30mm" at bounding box center [523, 386] width 81 height 22
type textarea "x"
click at [492, 385] on div "1/2"x30mm" at bounding box center [523, 386] width 81 height 22
paste div
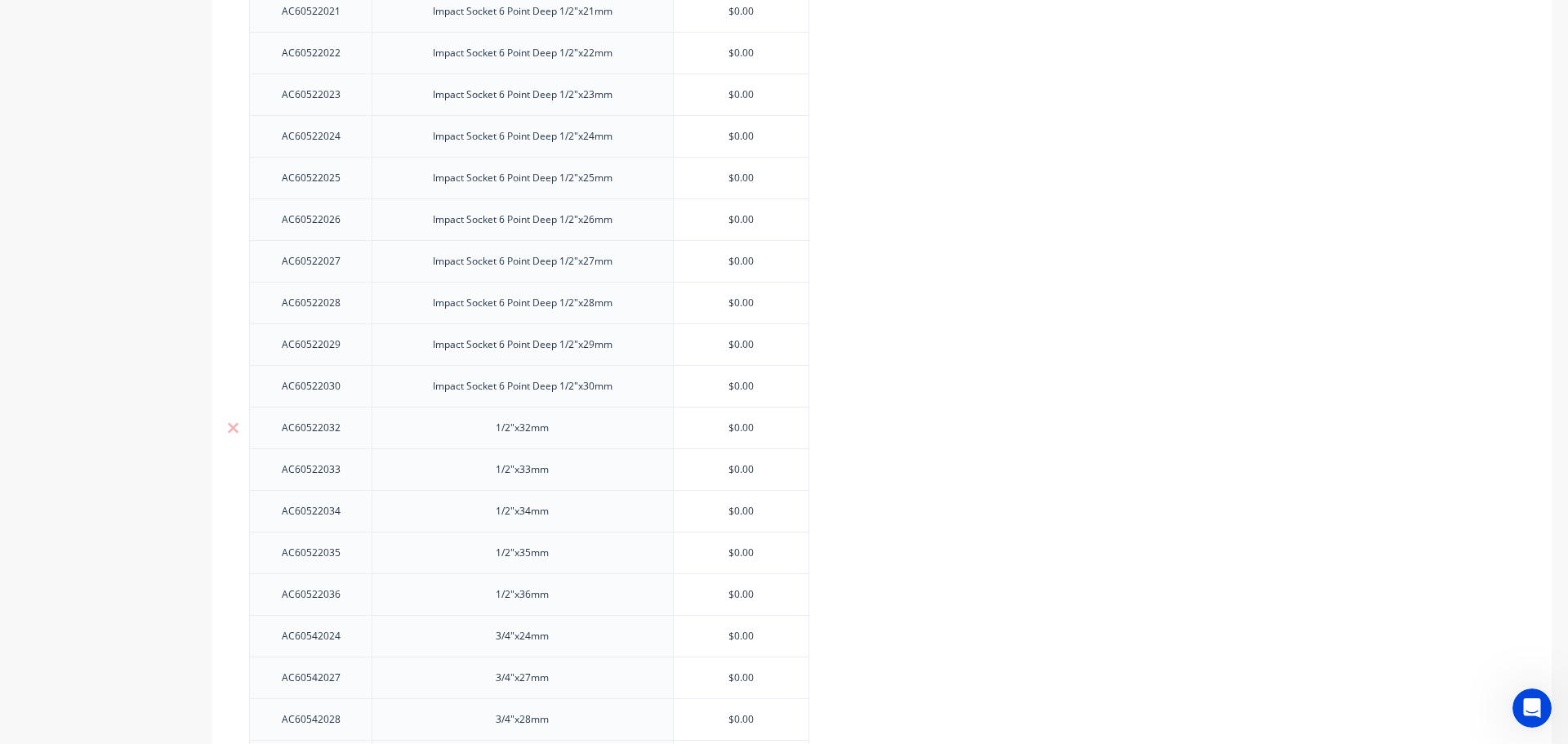
drag, startPoint x: 496, startPoint y: 401, endPoint x: 477, endPoint y: 435, distance: 38.9
click at [479, 426] on div "1/2"x32mm" at bounding box center [522, 427] width 301 height 42
click at [490, 426] on div "1/2"x32mm" at bounding box center [523, 427] width 81 height 22
type textarea "x"
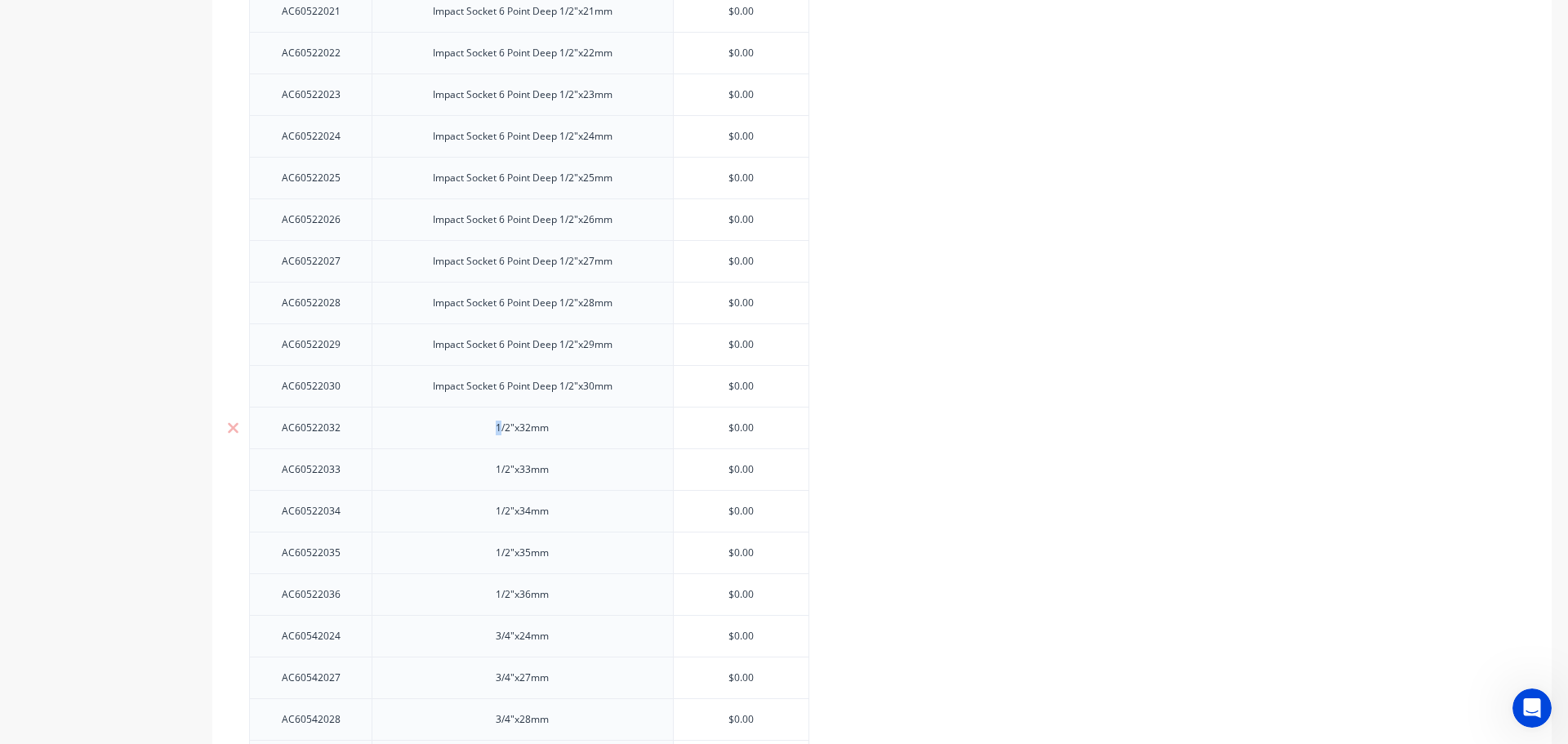
click at [490, 425] on div "1/2"x32mm" at bounding box center [523, 427] width 81 height 22
click at [494, 425] on div "1/2"x32mm" at bounding box center [523, 427] width 81 height 22
click at [498, 427] on div "1/2"x32mm" at bounding box center [523, 427] width 81 height 22
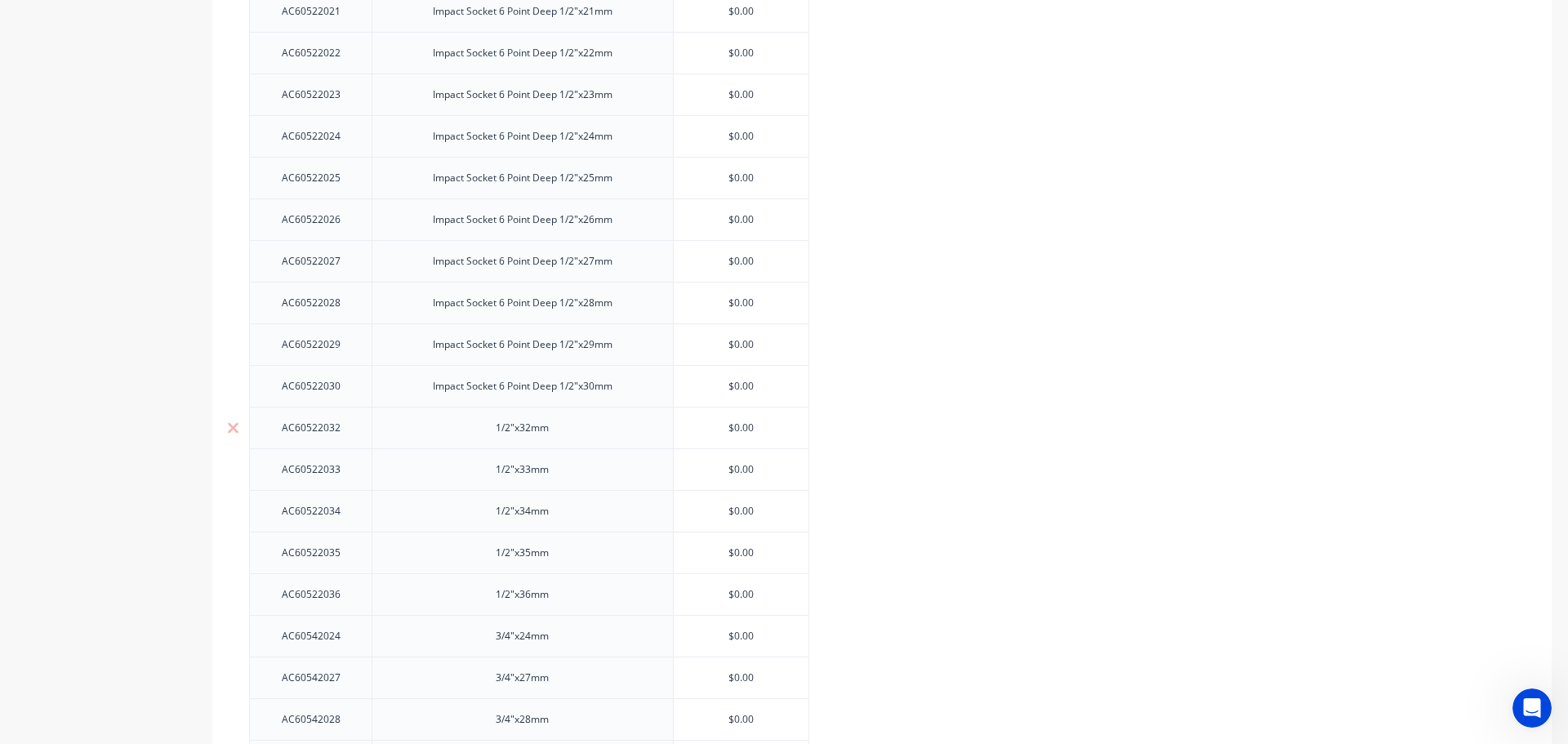
paste div
click at [491, 222] on div "1/2"x33mm" at bounding box center [523, 224] width 81 height 22
type textarea "x"
click at [485, 221] on div "1/2"x33mm" at bounding box center [523, 224] width 81 height 22
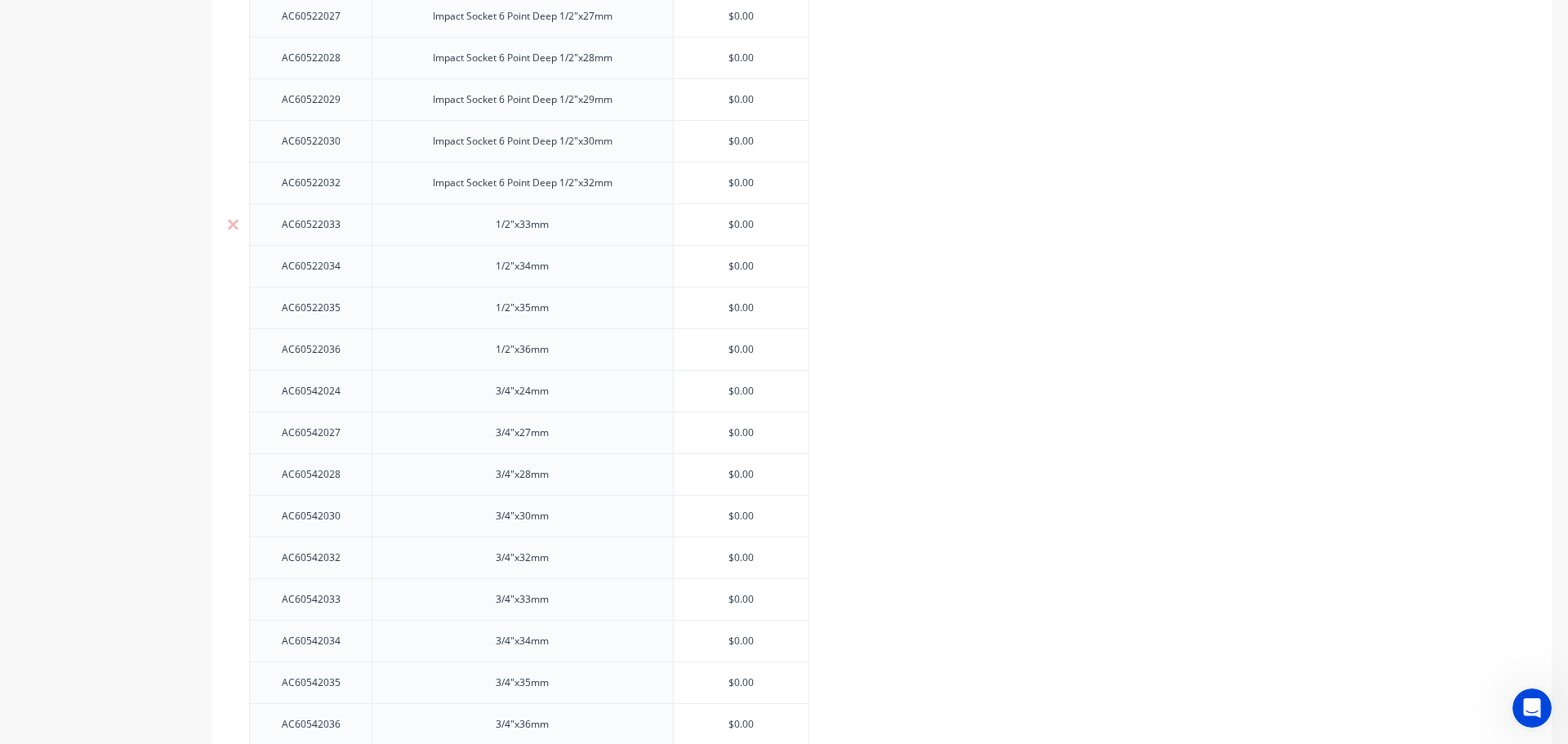
paste div
click at [490, 266] on div "1/2"x34mm" at bounding box center [523, 266] width 81 height 22
type textarea "x"
click at [492, 265] on div "1/2"x34mm" at bounding box center [523, 266] width 81 height 22
paste div
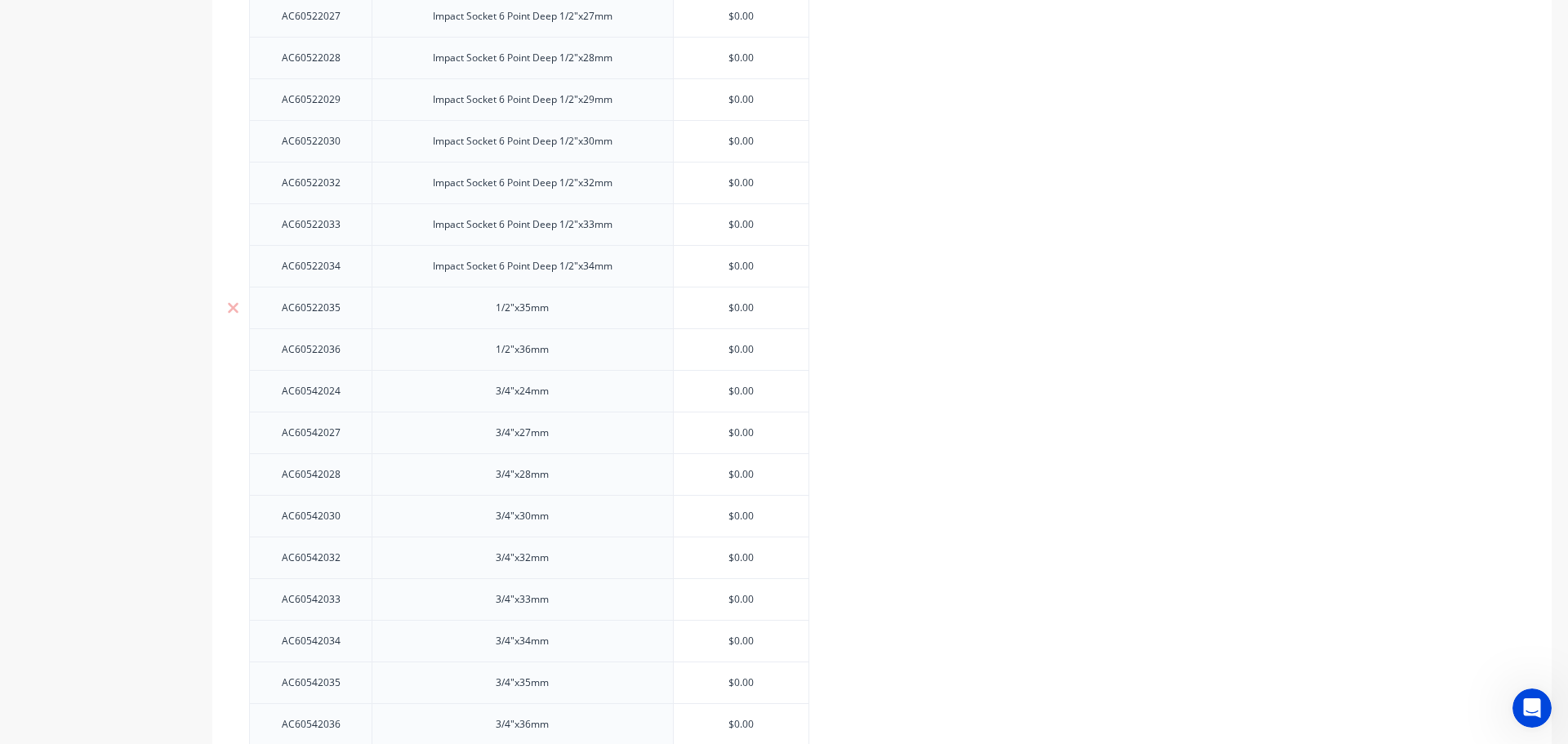
click at [487, 302] on div "1/2"x35mm" at bounding box center [523, 307] width 81 height 22
type textarea "x"
click at [492, 304] on div "1/2"x35mm" at bounding box center [523, 307] width 81 height 22
paste div
click at [493, 349] on div "1/2"x36mm" at bounding box center [523, 350] width 81 height 22
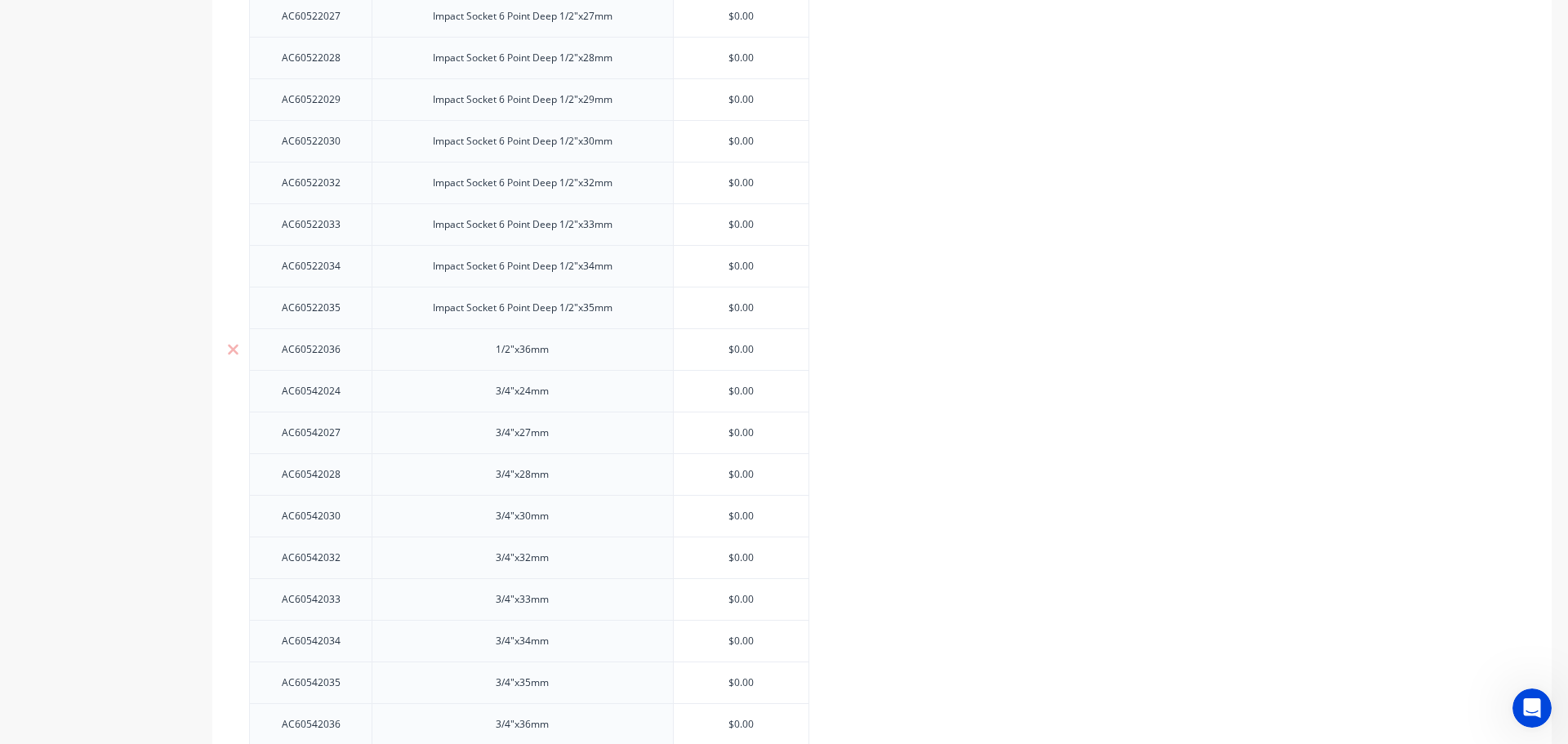
type textarea "x"
click at [493, 343] on div "1/2"x36mm" at bounding box center [523, 350] width 81 height 22
paste div
click at [497, 385] on div "3/4"x24mm" at bounding box center [523, 391] width 81 height 22
type textarea "x"
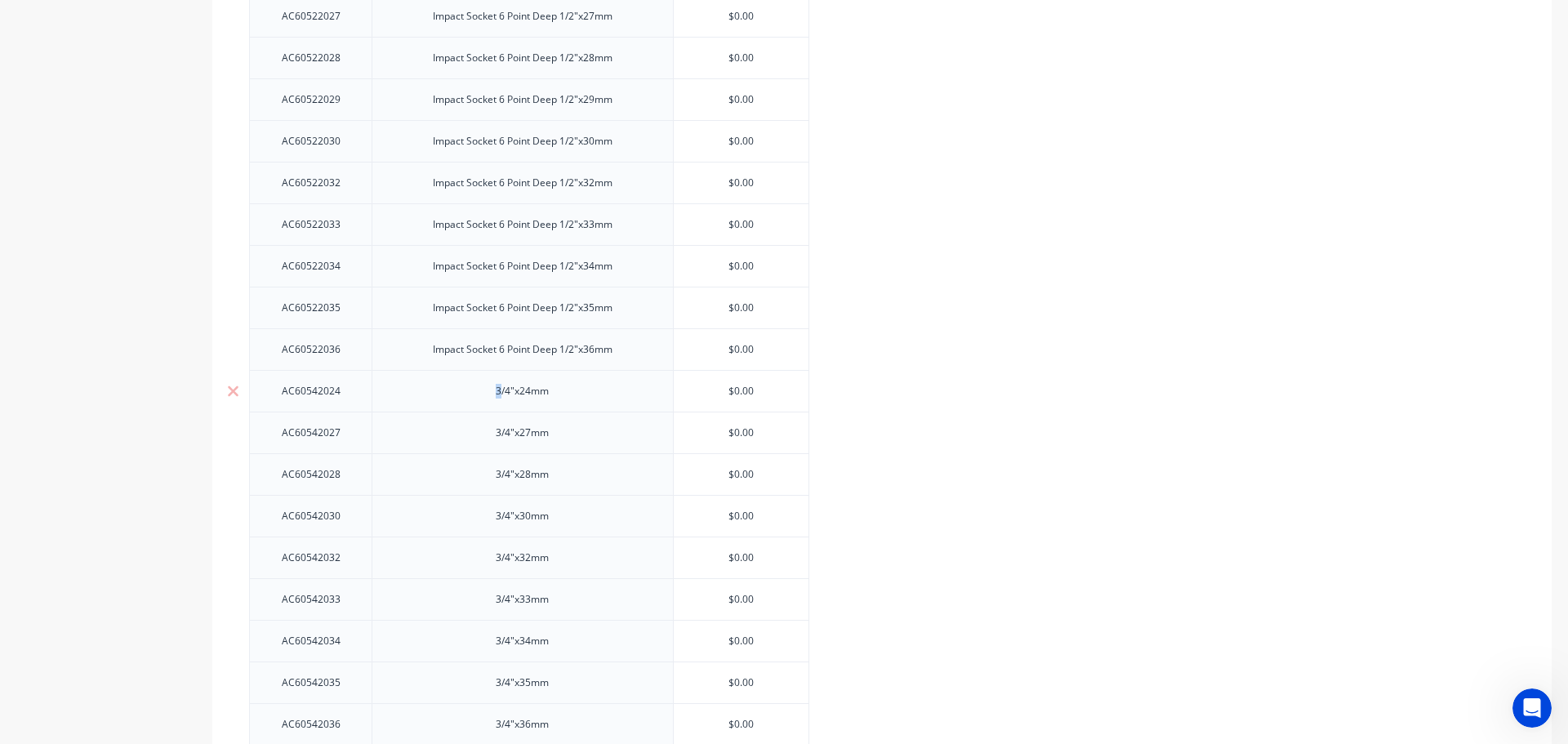
click at [497, 385] on div "3/4"x24mm" at bounding box center [523, 391] width 81 height 22
click at [490, 390] on div "3/4"x24mm" at bounding box center [523, 391] width 81 height 22
paste div
click at [495, 422] on div "3/4"x27mm" at bounding box center [523, 433] width 81 height 22
type textarea "x"
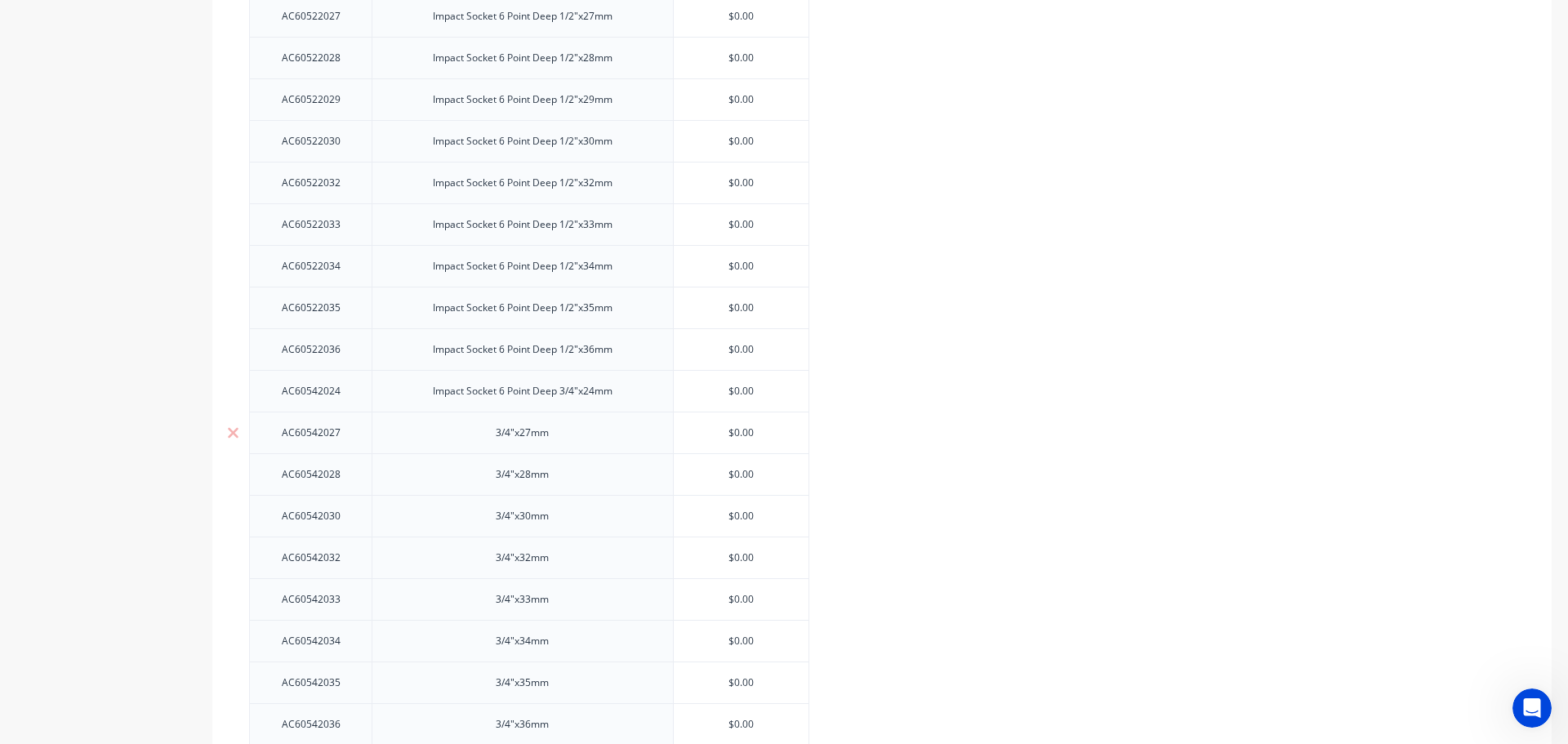
click at [494, 427] on div "3/4"x27mm" at bounding box center [523, 433] width 81 height 22
paste div
click at [492, 465] on div "3/4"x28mm" at bounding box center [523, 474] width 81 height 22
type textarea "x"
click at [495, 466] on div "3/4"x28mm" at bounding box center [523, 474] width 81 height 22
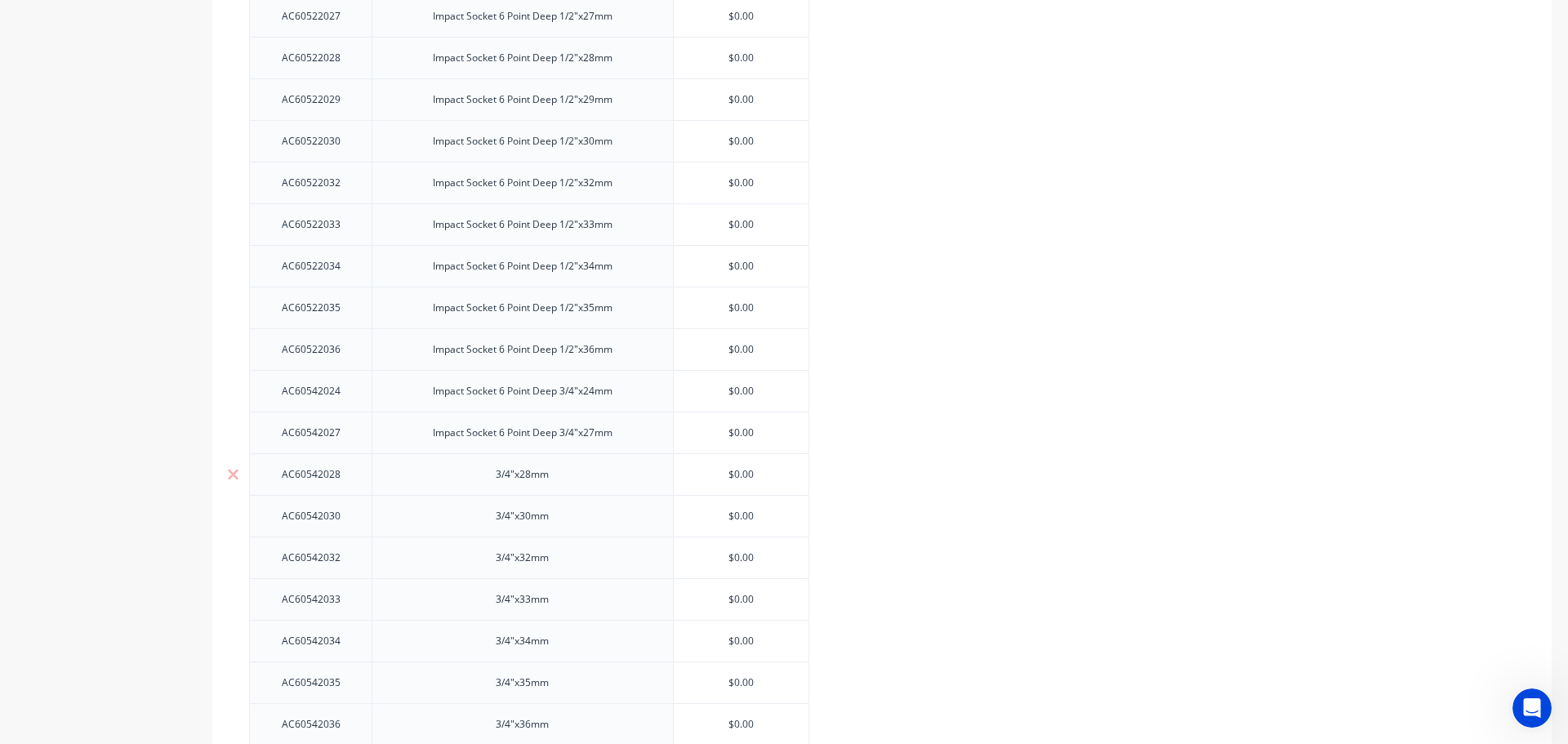
paste div
click at [499, 509] on div "3/4"x30mm" at bounding box center [523, 516] width 81 height 22
type textarea "x"
click at [492, 510] on div "3/4"x30mm" at bounding box center [523, 516] width 81 height 22
paste div
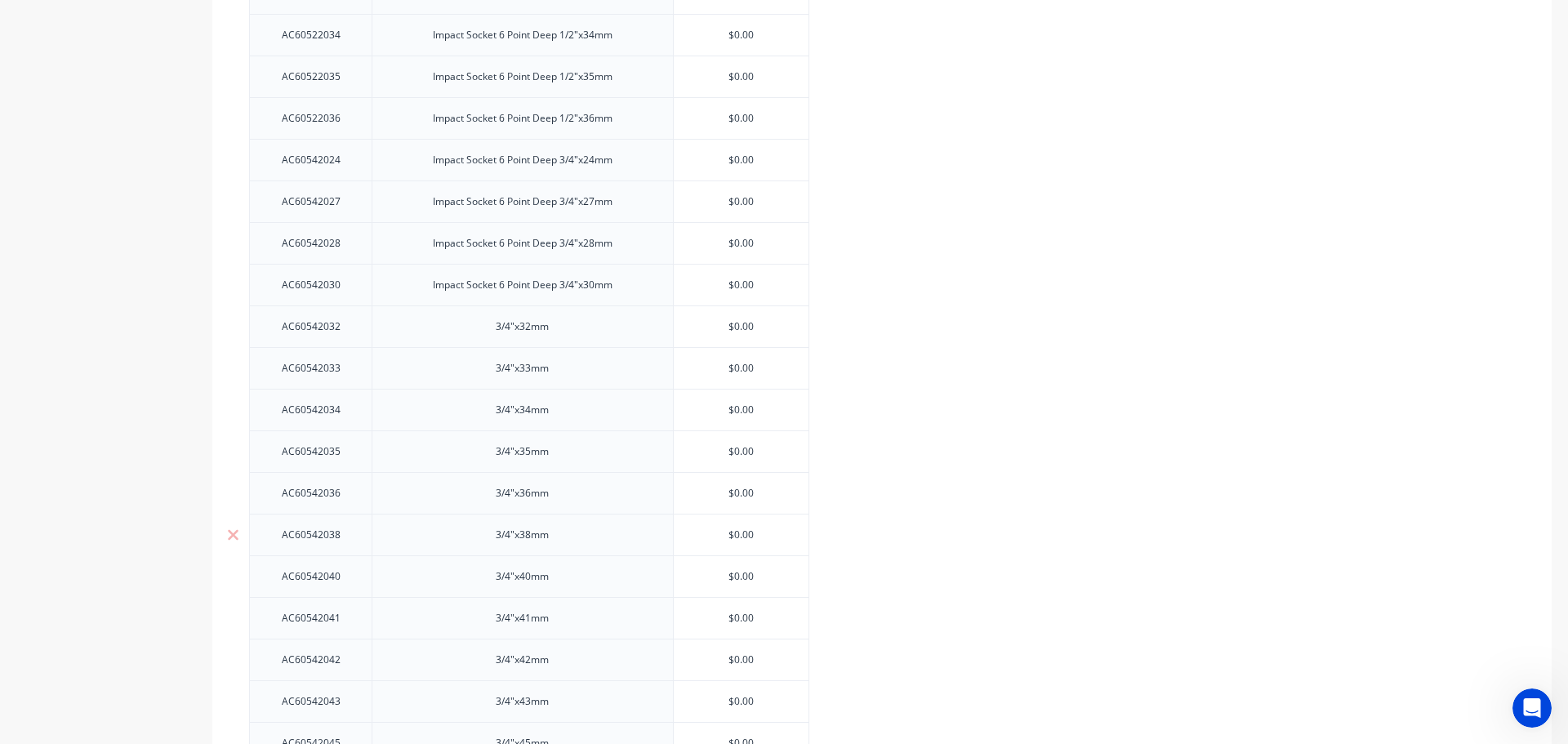
scroll to position [3590, 0]
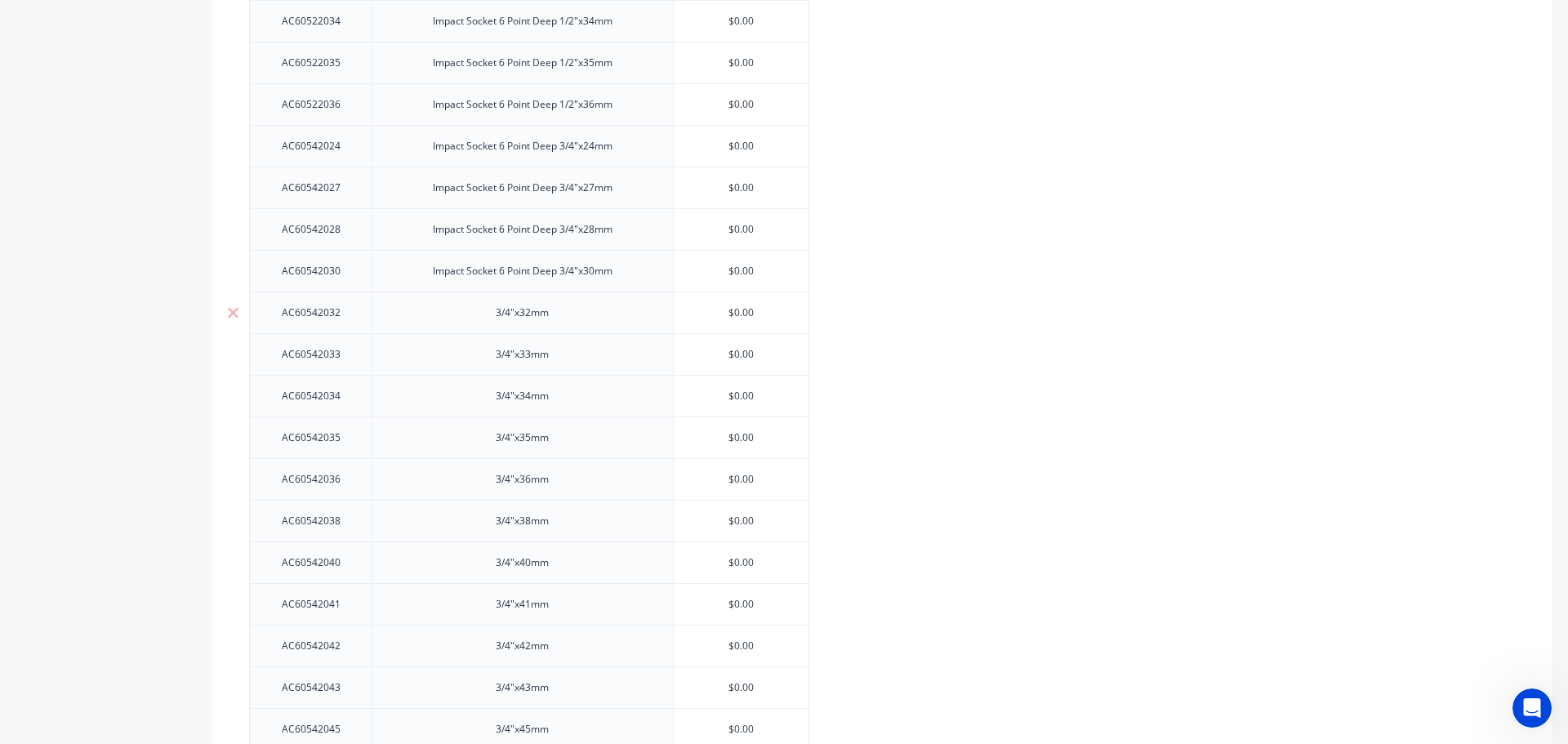
click at [487, 314] on div "3/4"x32mm" at bounding box center [523, 312] width 81 height 22
type textarea "x"
click at [485, 303] on div "3/4"x32mm" at bounding box center [523, 312] width 81 height 22
paste div
click at [485, 358] on div "3/4"x33mm" at bounding box center [522, 354] width 301 height 42
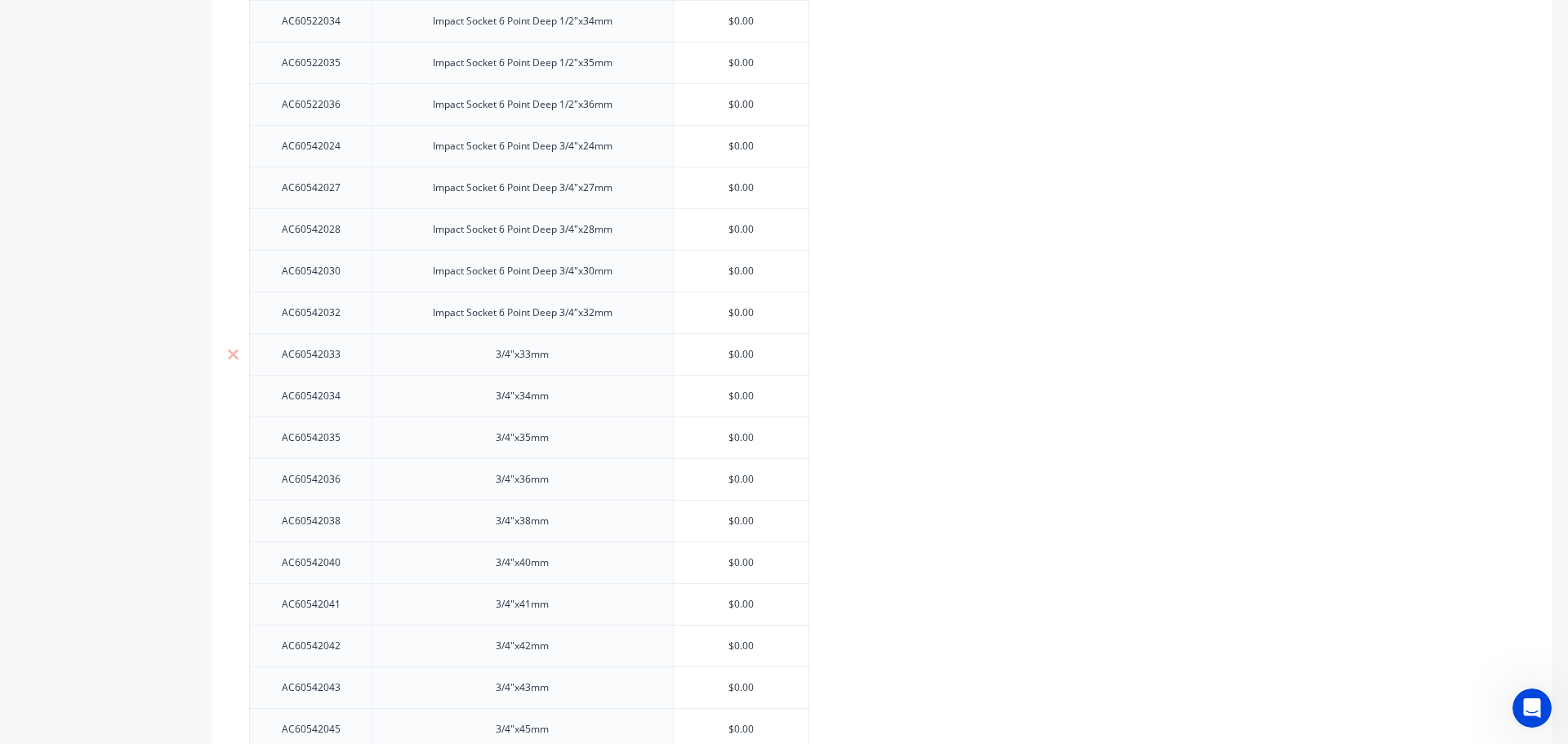
click at [488, 346] on div "3/4"x33mm" at bounding box center [523, 354] width 81 height 22
type textarea "x"
paste div
click at [488, 389] on div "3/4"x34mm" at bounding box center [523, 395] width 81 height 22
type textarea "x"
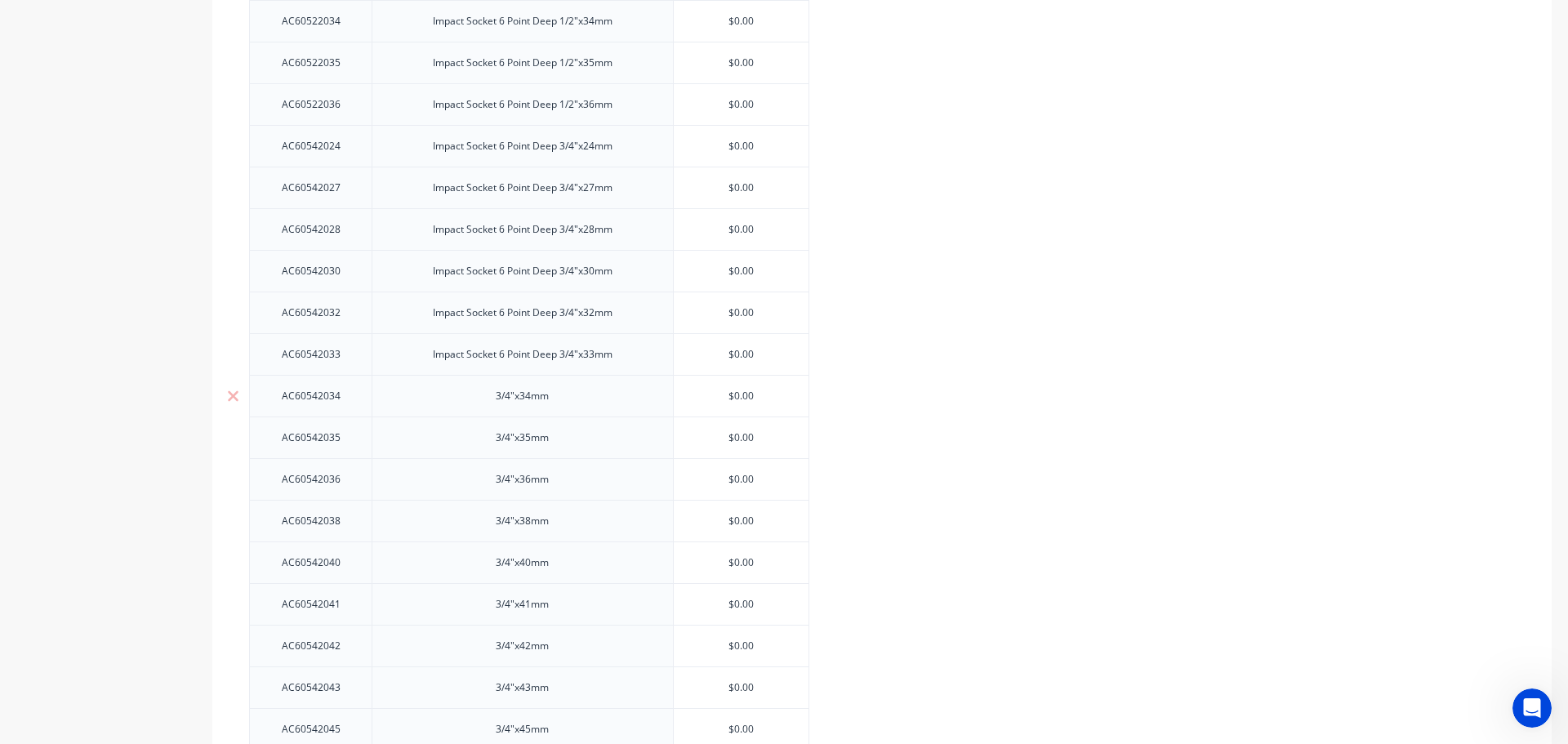
click at [488, 390] on div "3/4"x34mm" at bounding box center [523, 395] width 81 height 22
paste div
click at [485, 436] on div "3/4"x35mm" at bounding box center [523, 438] width 81 height 22
type textarea "x"
click at [490, 438] on div "3/4"x35mm" at bounding box center [523, 438] width 81 height 22
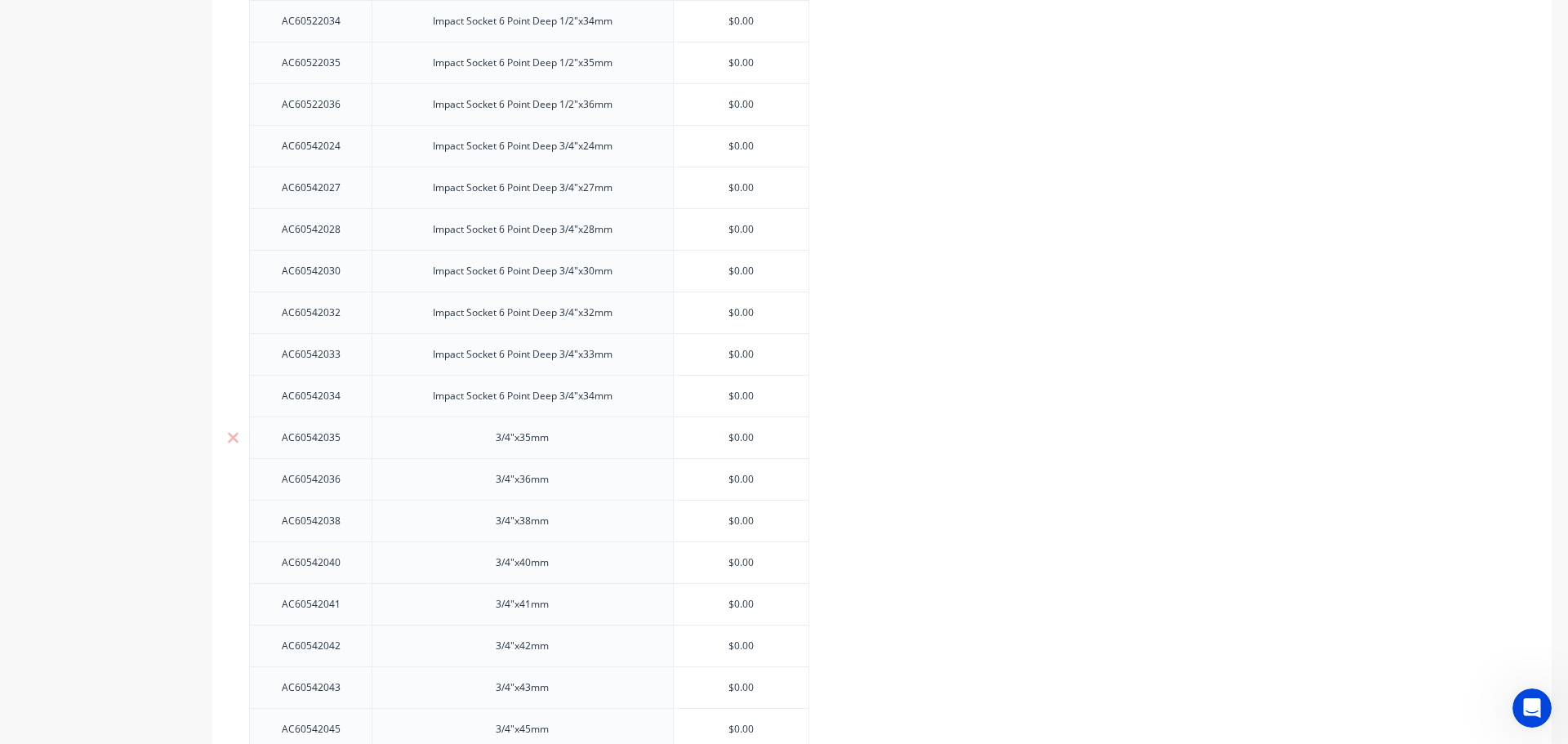
paste div
click at [493, 476] on div "3/4"x36mm" at bounding box center [523, 479] width 81 height 22
type textarea "x"
paste div
click at [498, 517] on div "3/4"x38mm" at bounding box center [523, 521] width 81 height 22
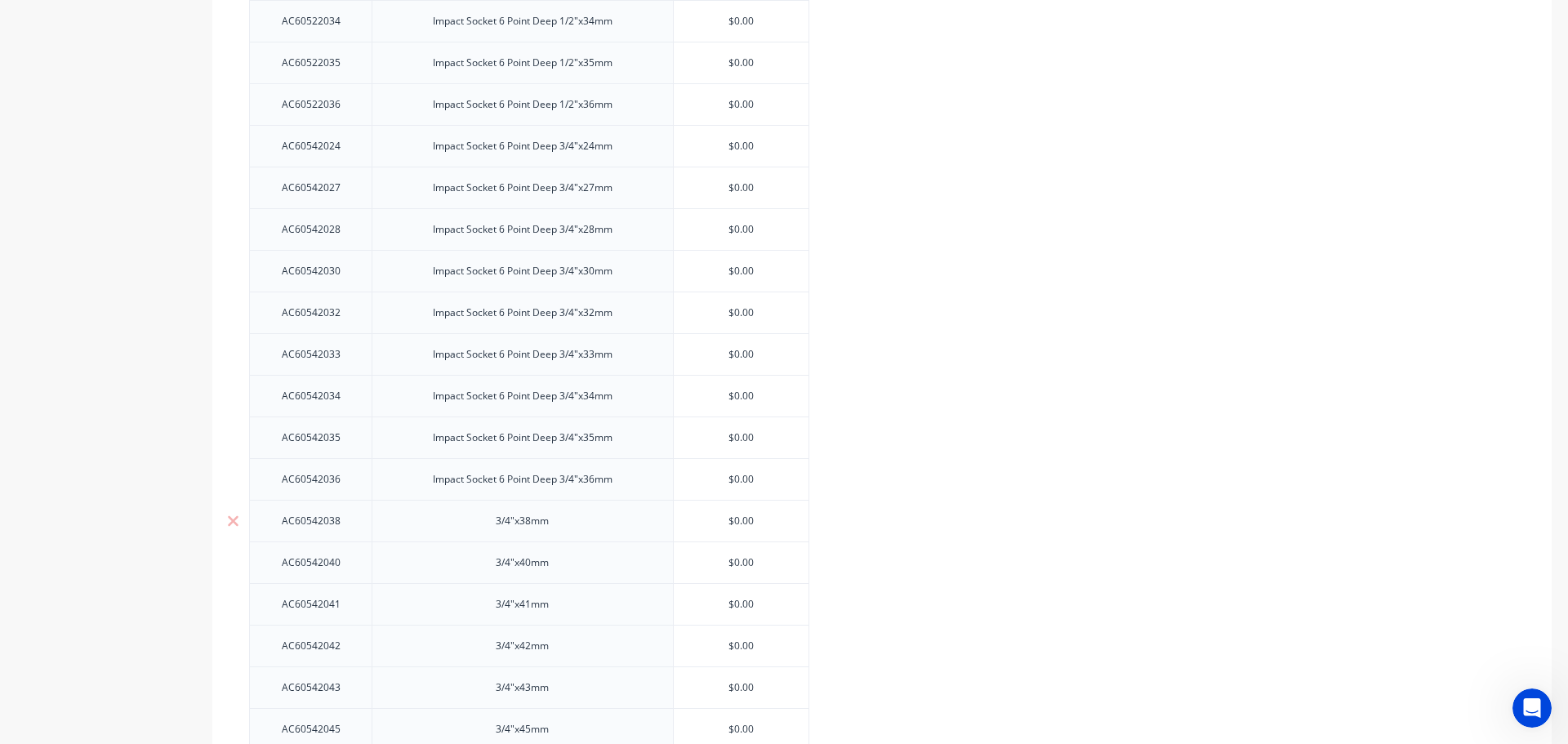
type textarea "x"
click at [492, 516] on div "3/4"x38mm" at bounding box center [523, 521] width 81 height 22
paste div
click at [493, 553] on div "3/4"x40mm" at bounding box center [523, 562] width 81 height 22
type textarea "x"
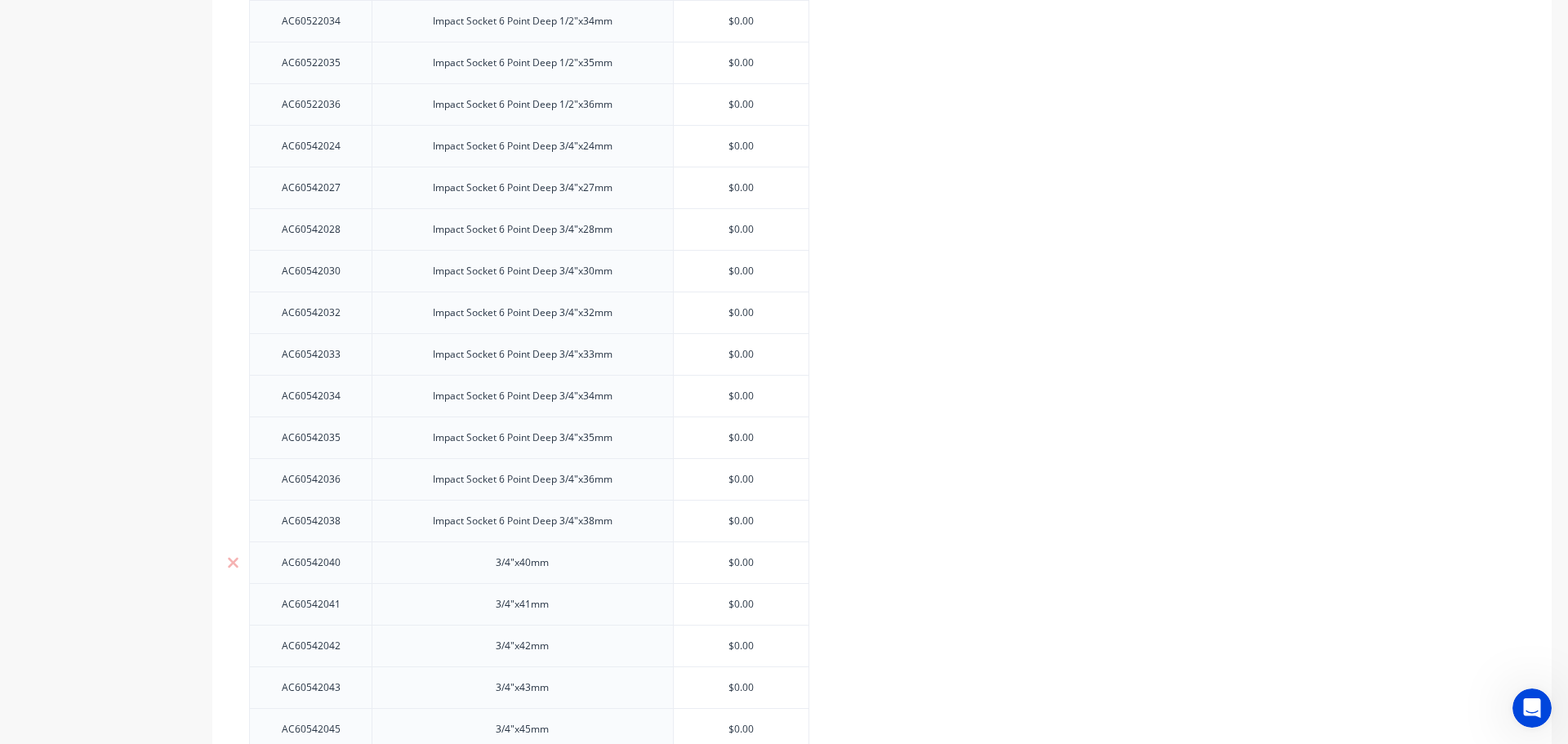
click at [494, 557] on div "3/4"x40mm" at bounding box center [523, 562] width 81 height 22
paste div
click at [487, 600] on div "3/4"x41mm" at bounding box center [523, 604] width 81 height 22
type textarea "x"
click at [490, 600] on div "3/4"x41mm" at bounding box center [523, 604] width 81 height 22
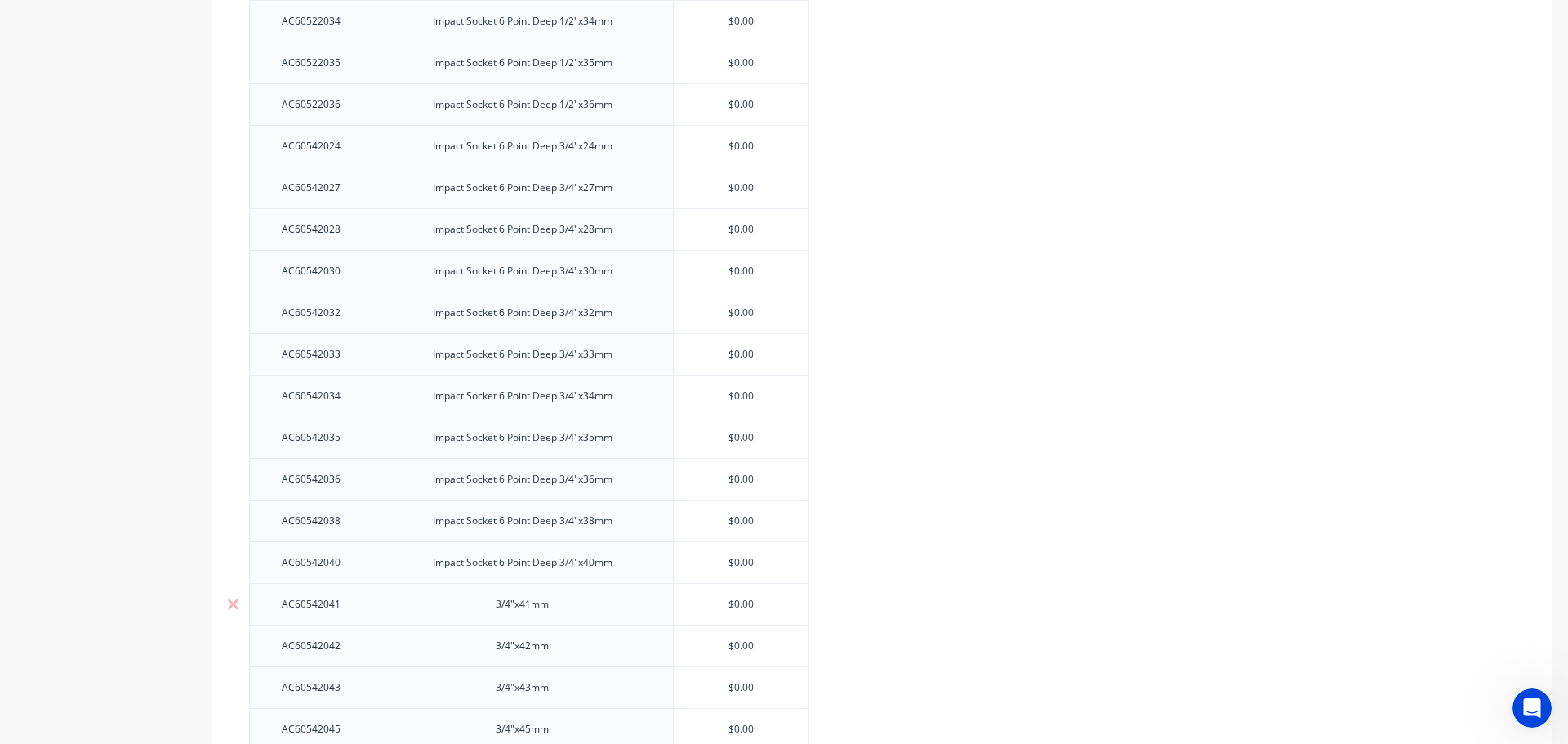
paste div
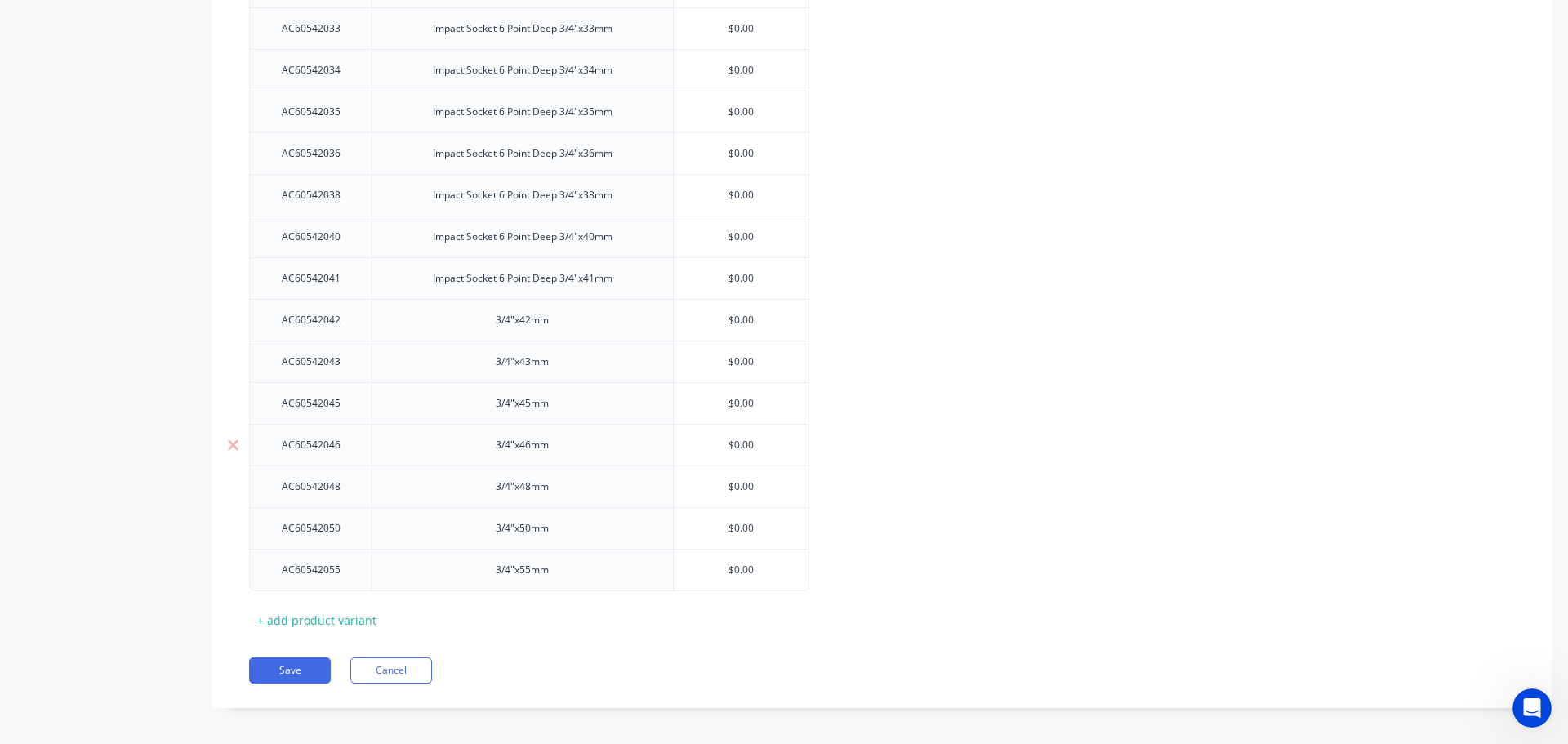
scroll to position [3916, 0]
click at [485, 320] on div "3/4"x42mm" at bounding box center [523, 319] width 81 height 22
type textarea "x"
click at [485, 315] on div "3/4"x42mm" at bounding box center [523, 319] width 81 height 22
paste div
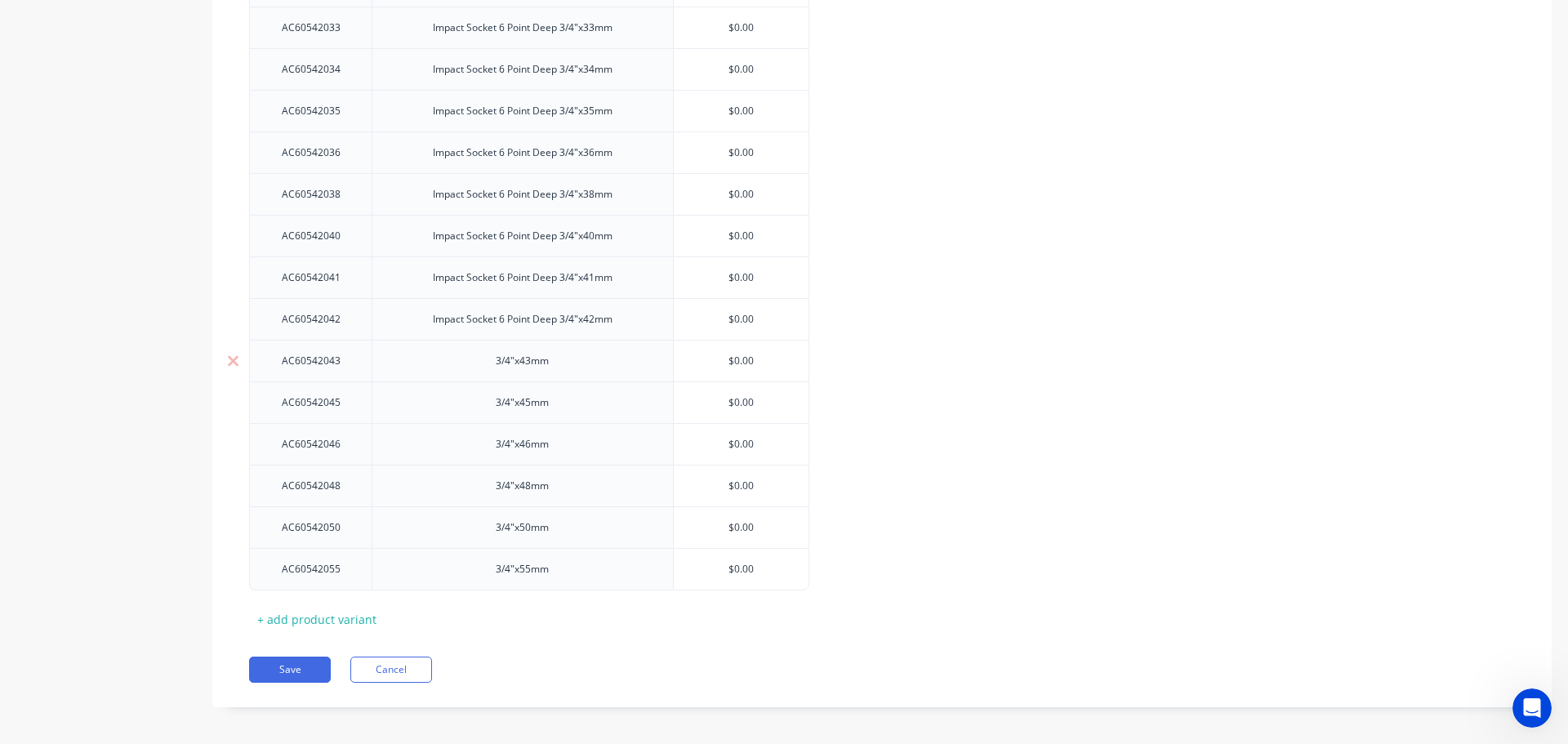
click at [492, 358] on div "3/4"x43mm" at bounding box center [523, 361] width 81 height 22
type textarea "x"
click at [492, 357] on div "3/4"x43mm" at bounding box center [523, 361] width 81 height 22
paste div
click at [484, 404] on div "3/4"x45mm" at bounding box center [523, 402] width 81 height 22
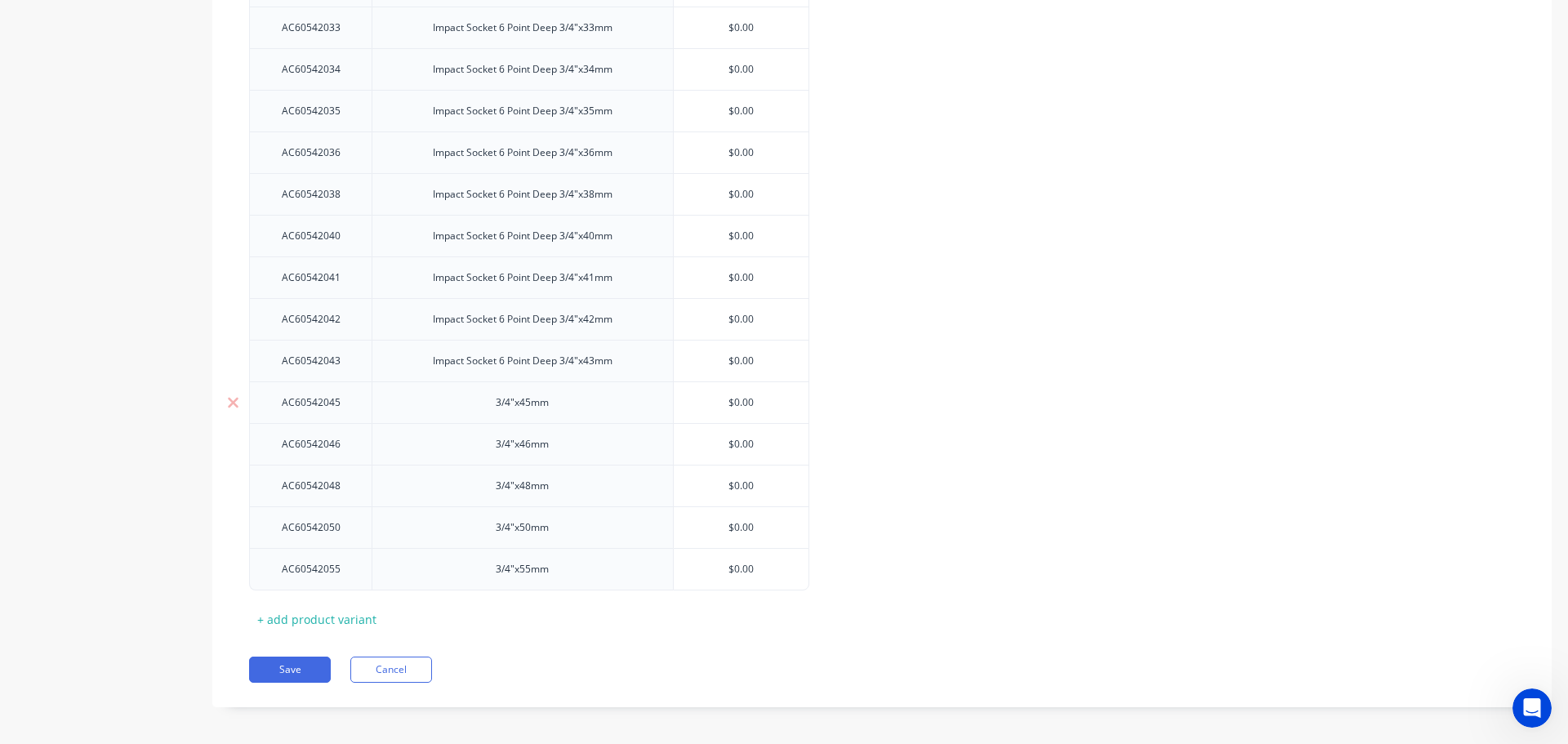
type textarea "x"
click at [490, 398] on div "3/4"x45mm" at bounding box center [523, 402] width 81 height 22
paste div
click at [482, 445] on div "3/4"x46mm" at bounding box center [523, 444] width 81 height 22
type textarea "x"
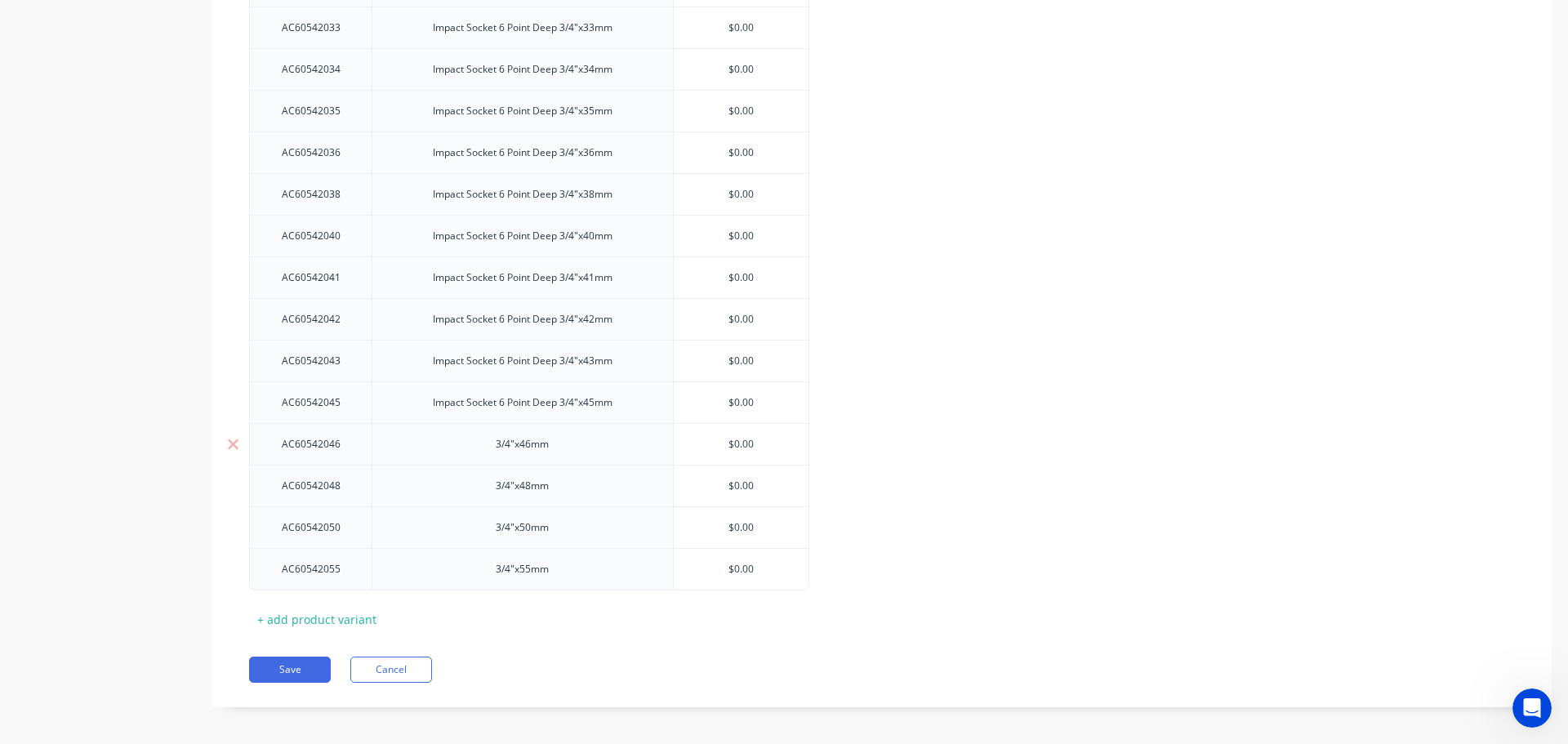
click at [492, 443] on div "3/4"x46mm" at bounding box center [523, 444] width 81 height 22
paste div
click at [487, 478] on div "3/4"x48mm" at bounding box center [523, 485] width 81 height 22
type textarea "x"
click at [491, 478] on div "3/4"x48mm" at bounding box center [523, 485] width 81 height 22
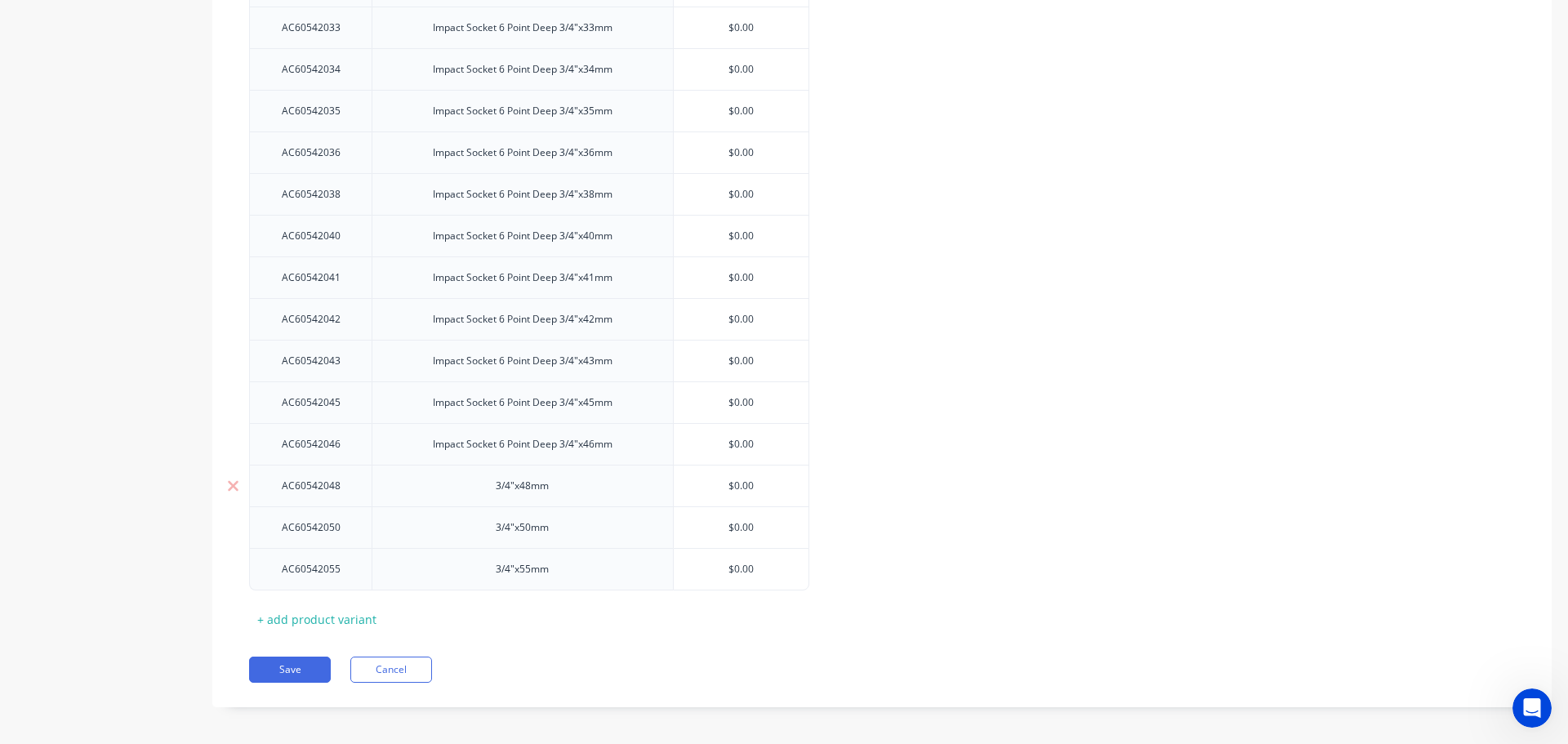
paste div
click at [488, 519] on div "3/4"x50mm" at bounding box center [523, 527] width 81 height 22
type textarea "x"
click at [490, 519] on div "3/4"x50mm" at bounding box center [523, 527] width 81 height 22
paste div
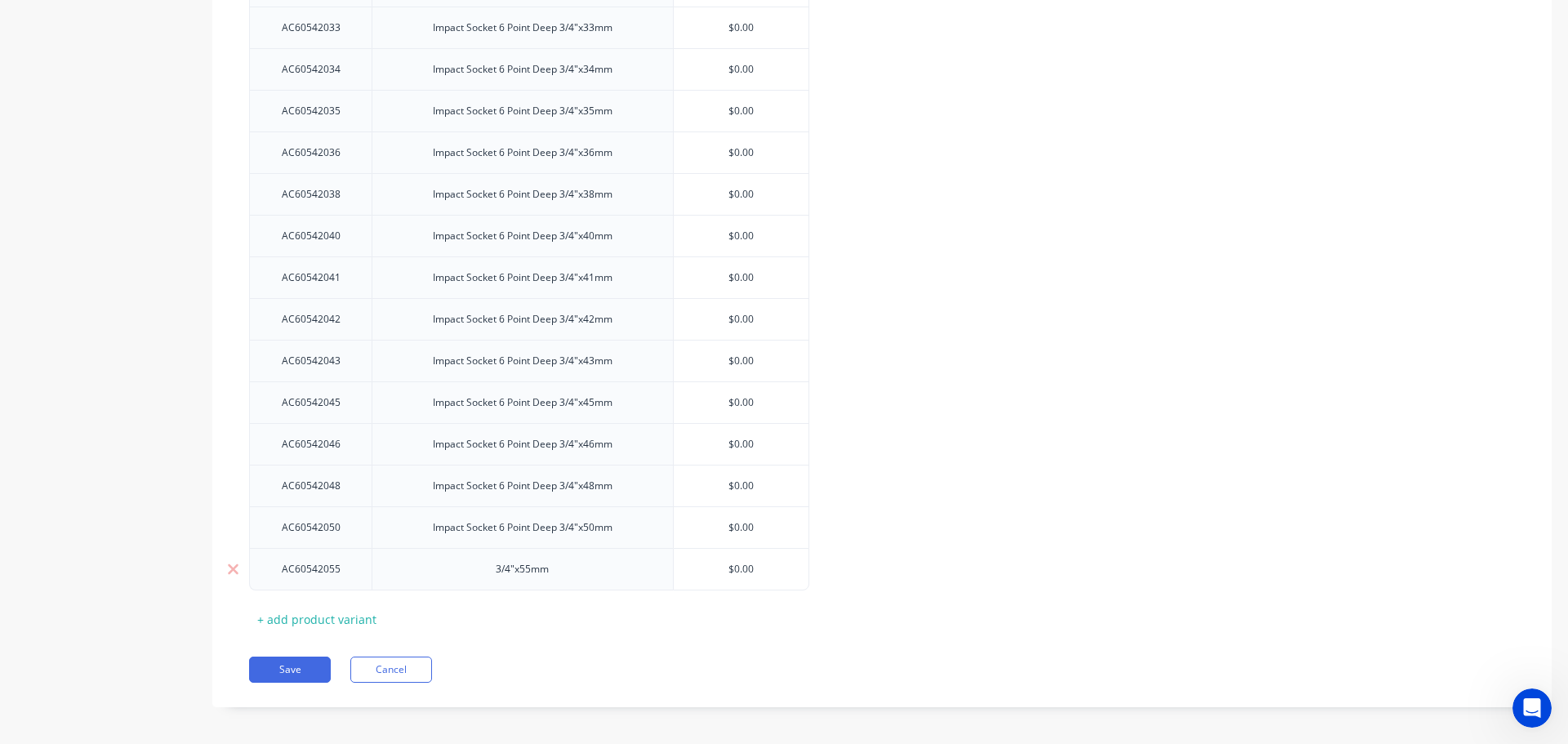
click at [461, 572] on div "3/4"x55mm" at bounding box center [522, 568] width 301 height 42
click at [477, 562] on div "3/4"x55mm" at bounding box center [522, 568] width 301 height 42
click at [490, 567] on div "3/4"x55mm" at bounding box center [523, 568] width 81 height 22
type textarea "x"
click at [490, 567] on div "3/4"x55mm" at bounding box center [523, 568] width 81 height 22
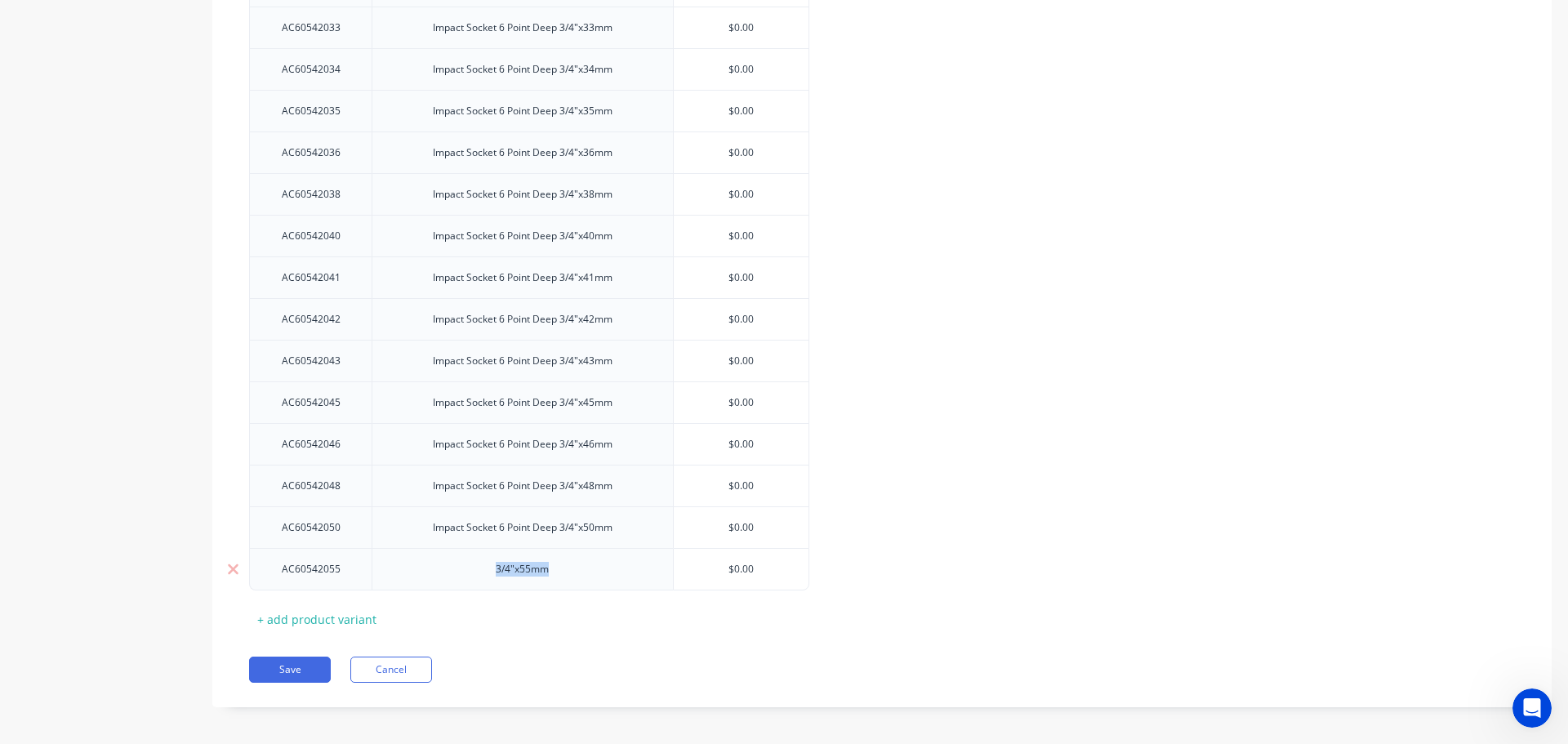
click at [490, 567] on div "3/4"x55mm" at bounding box center [523, 568] width 81 height 22
click at [495, 569] on div "3/4"x55mm" at bounding box center [523, 568] width 81 height 22
paste div
click at [306, 657] on button "Save" at bounding box center [290, 670] width 81 height 26
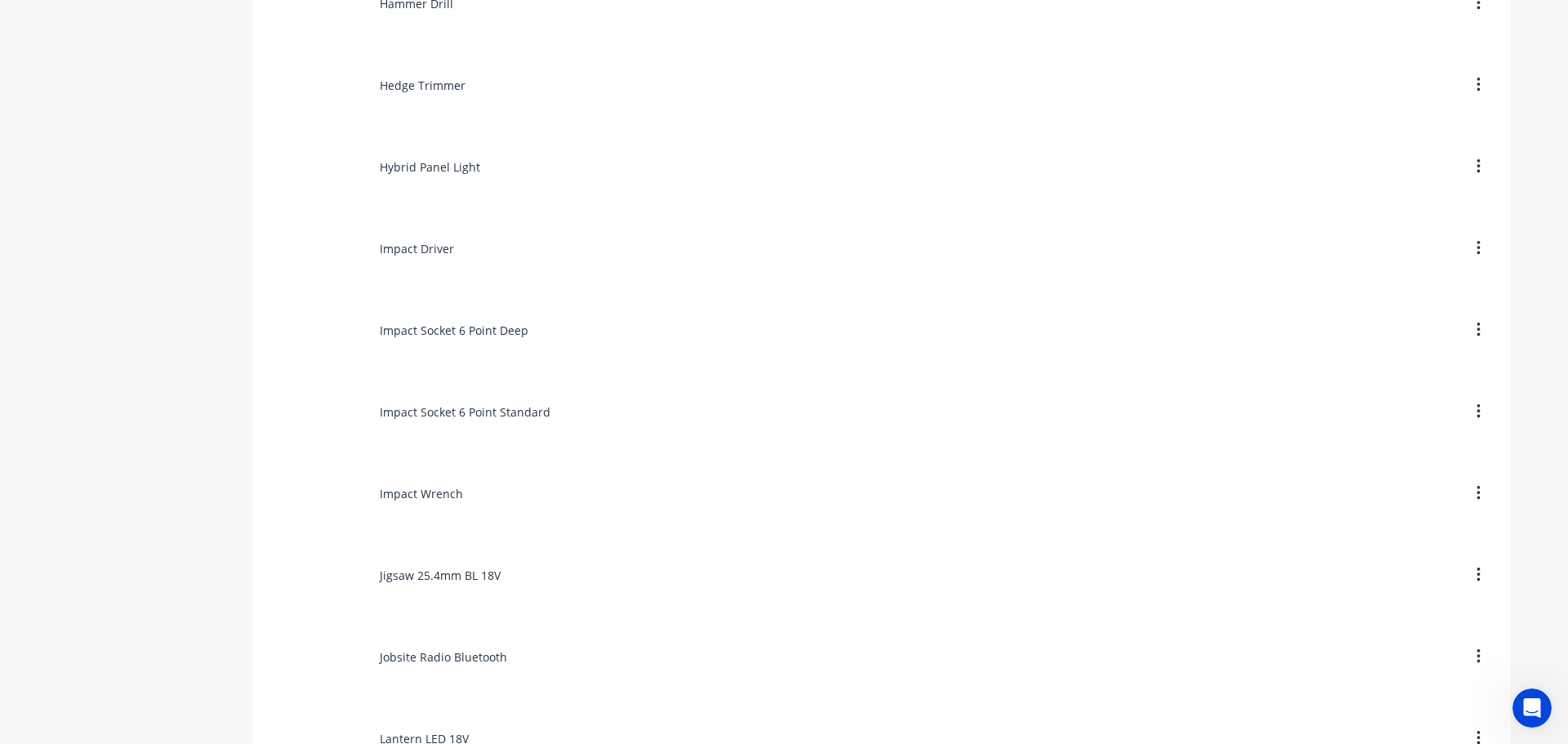
scroll to position [7020, 0]
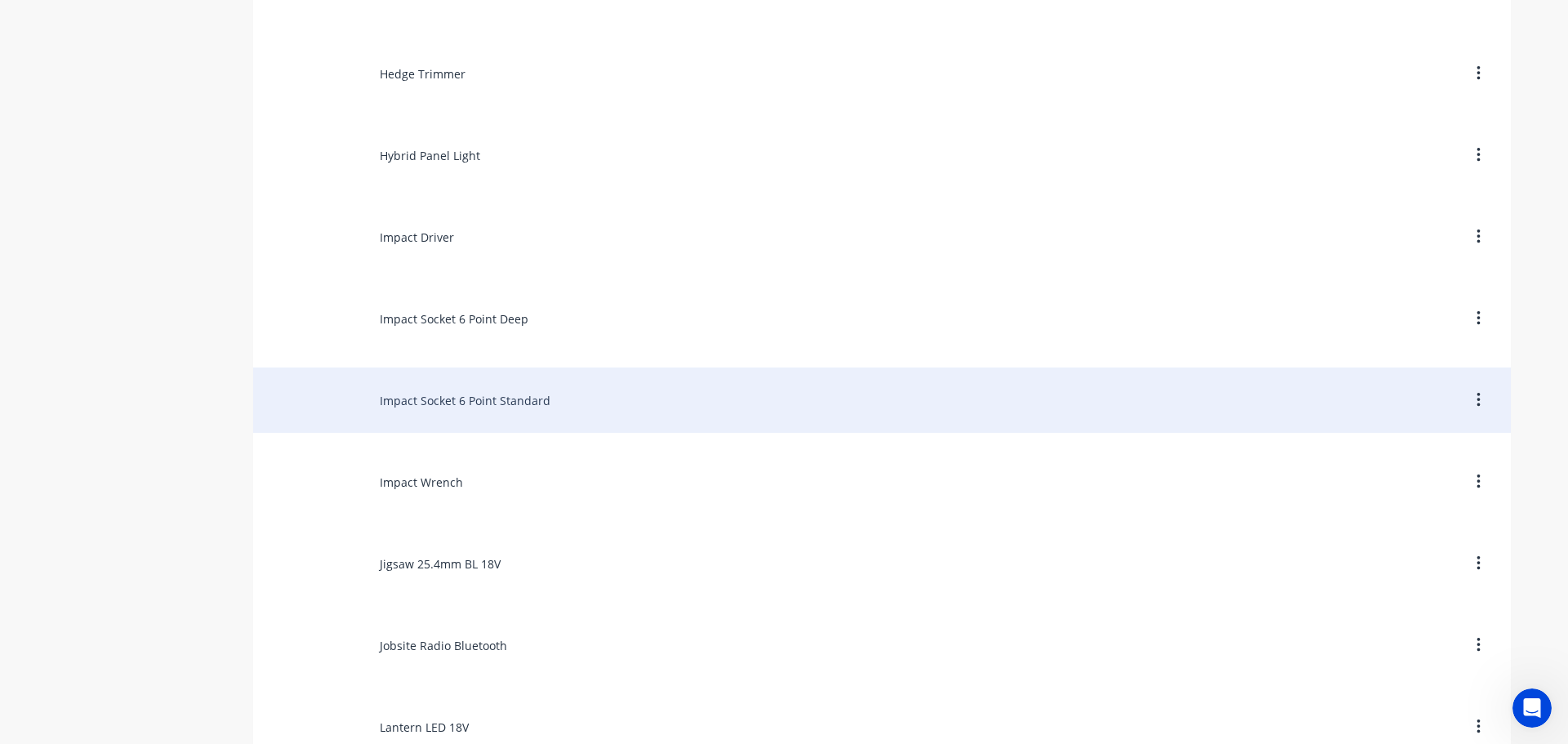
click at [532, 403] on div "Impact Socket 6 Point Standard" at bounding box center [882, 400] width 1257 height 65
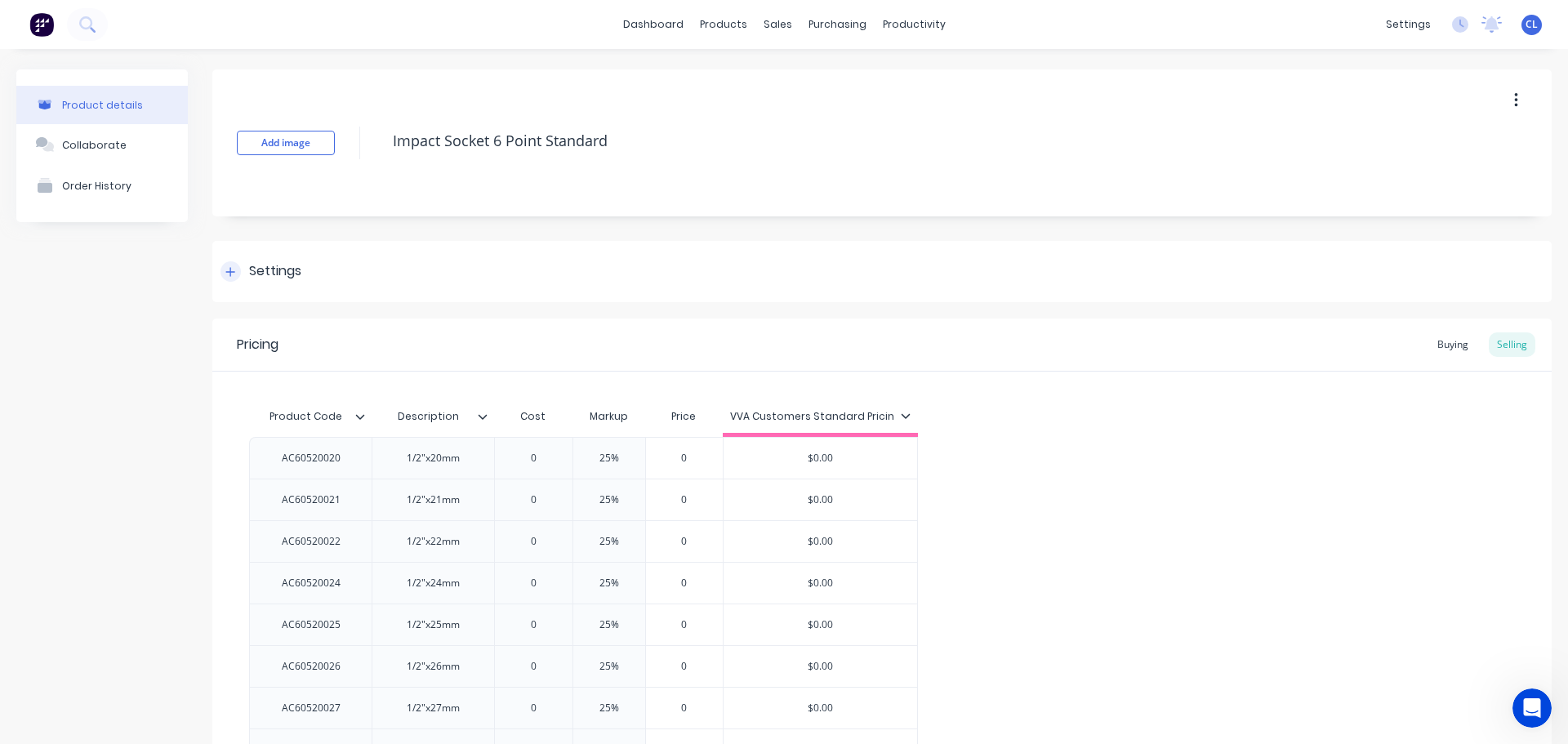
click at [271, 263] on div "Settings" at bounding box center [275, 272] width 52 height 21
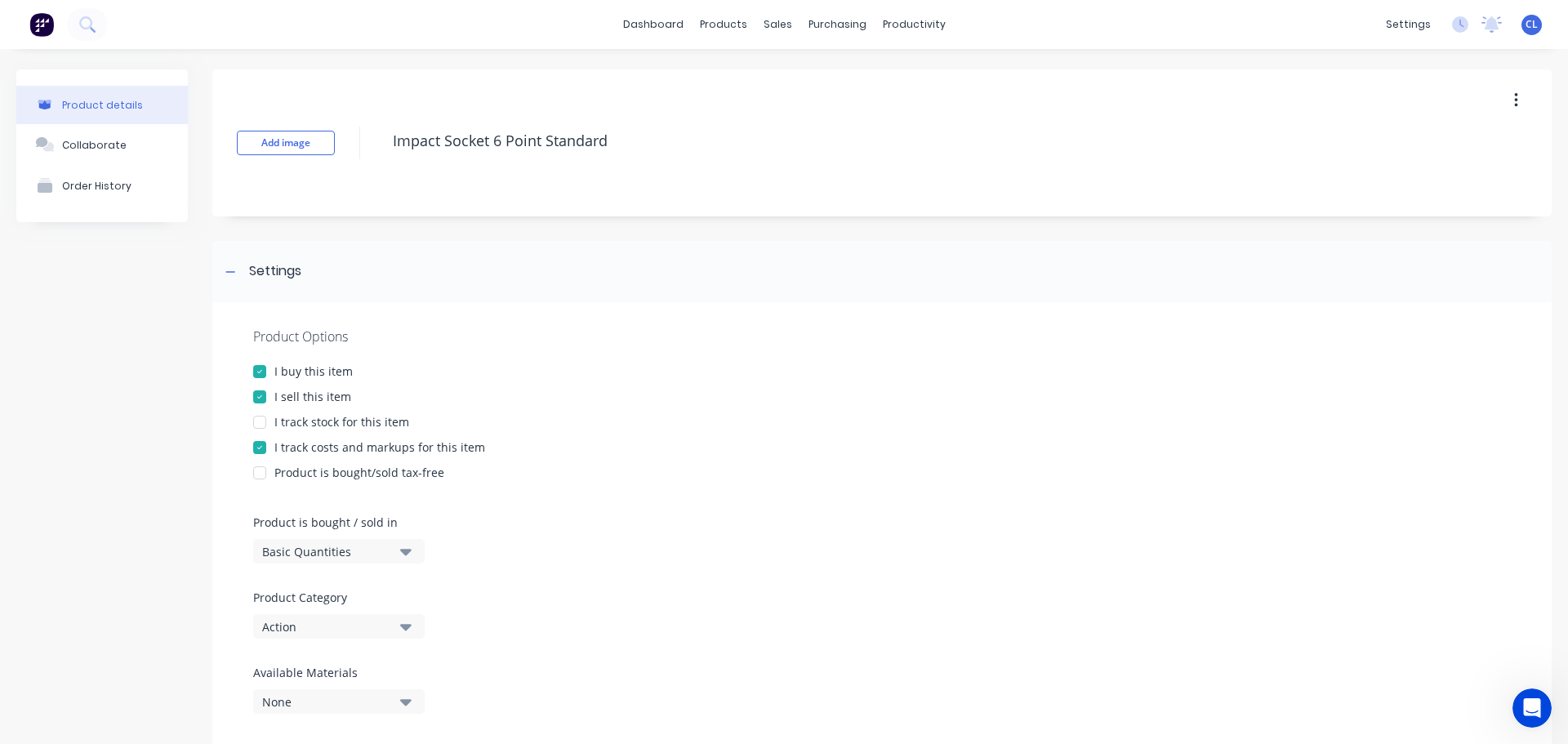
click at [257, 448] on div at bounding box center [260, 447] width 33 height 33
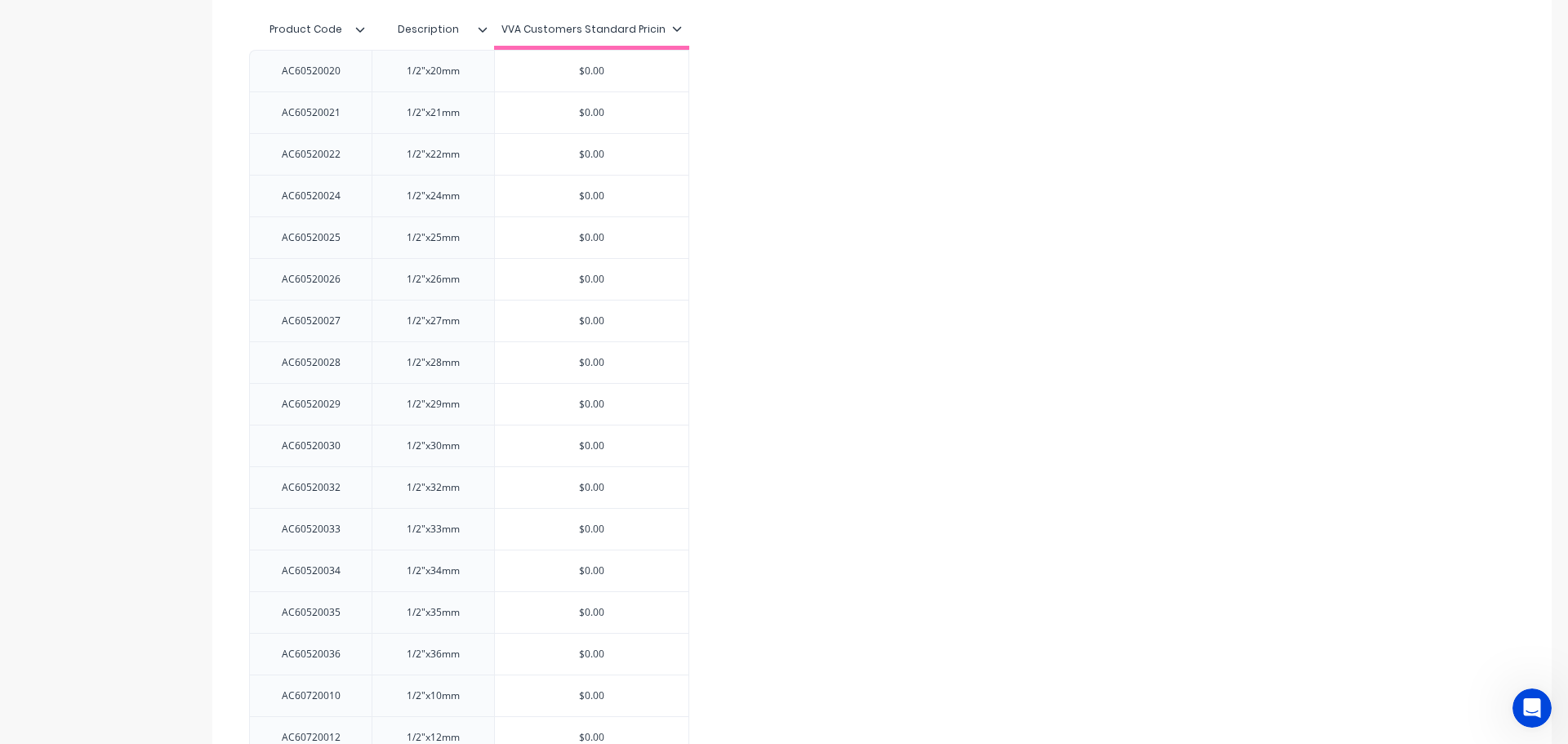
scroll to position [1548, 0]
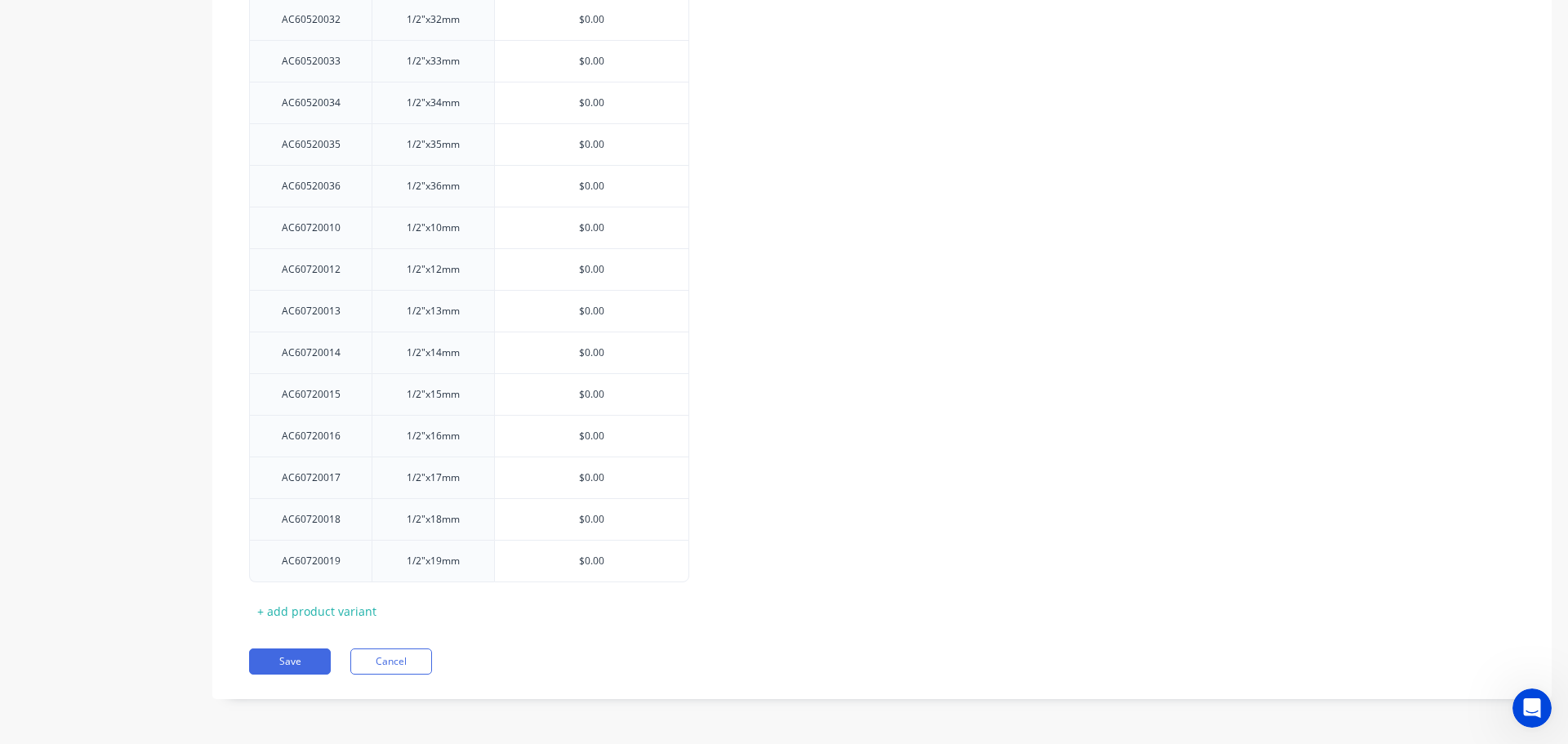
click at [280, 645] on div "Pricing Buying Selling Product Code Description VVA Customers Standard Pricin A…" at bounding box center [882, 81] width 1340 height 1235
click at [282, 657] on button "Save" at bounding box center [290, 661] width 81 height 26
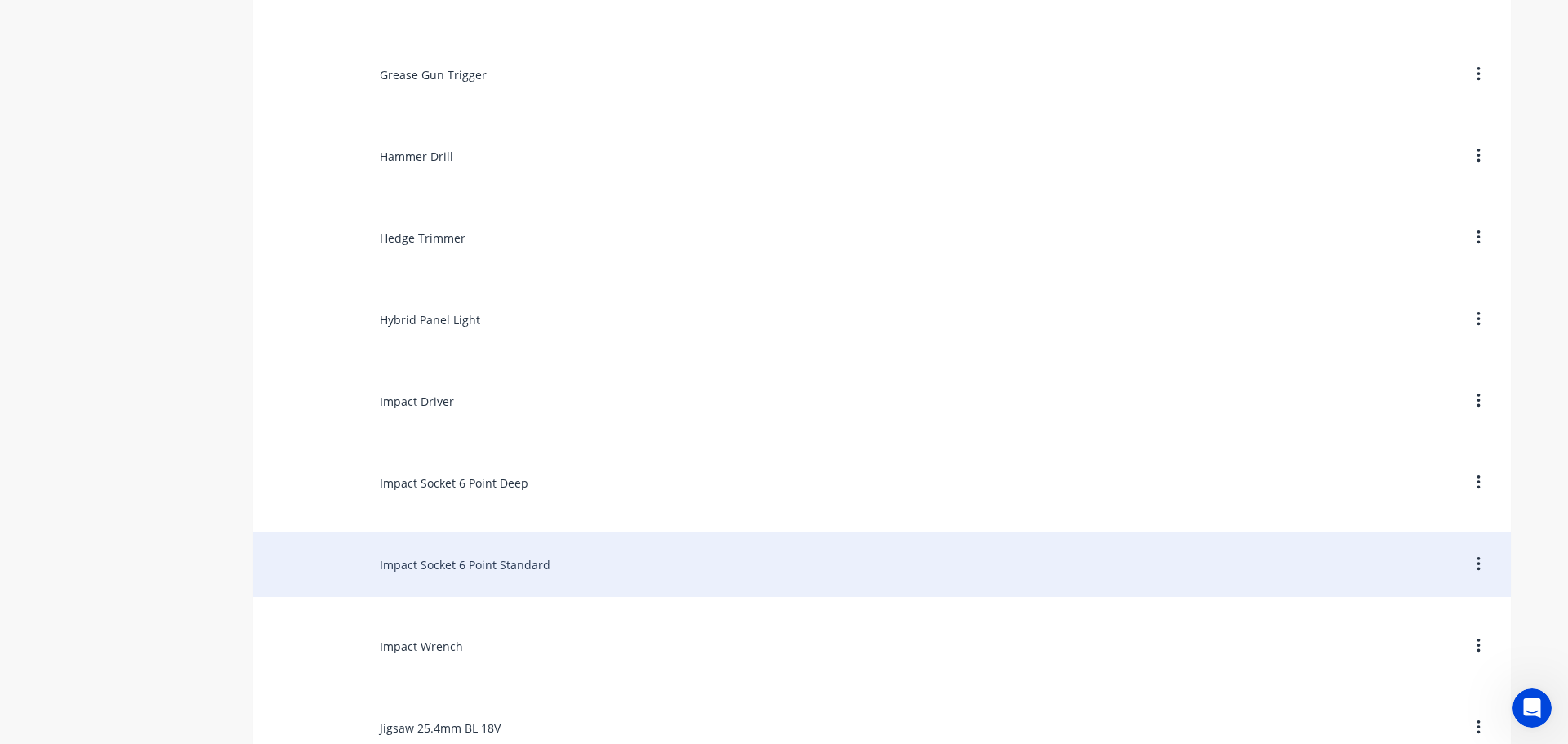
scroll to position [6857, 0]
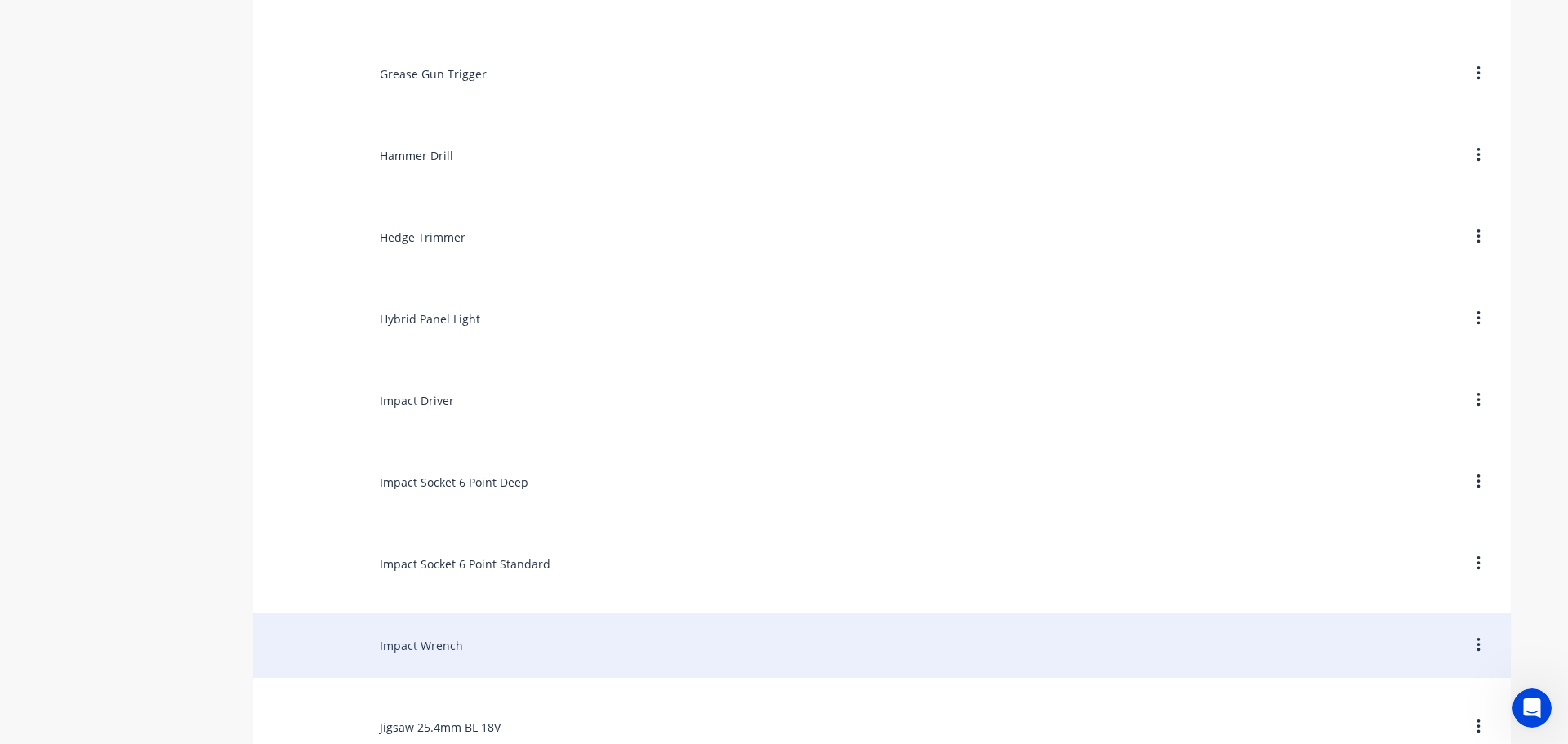
click at [418, 646] on div "Impact Wrench" at bounding box center [882, 645] width 1257 height 65
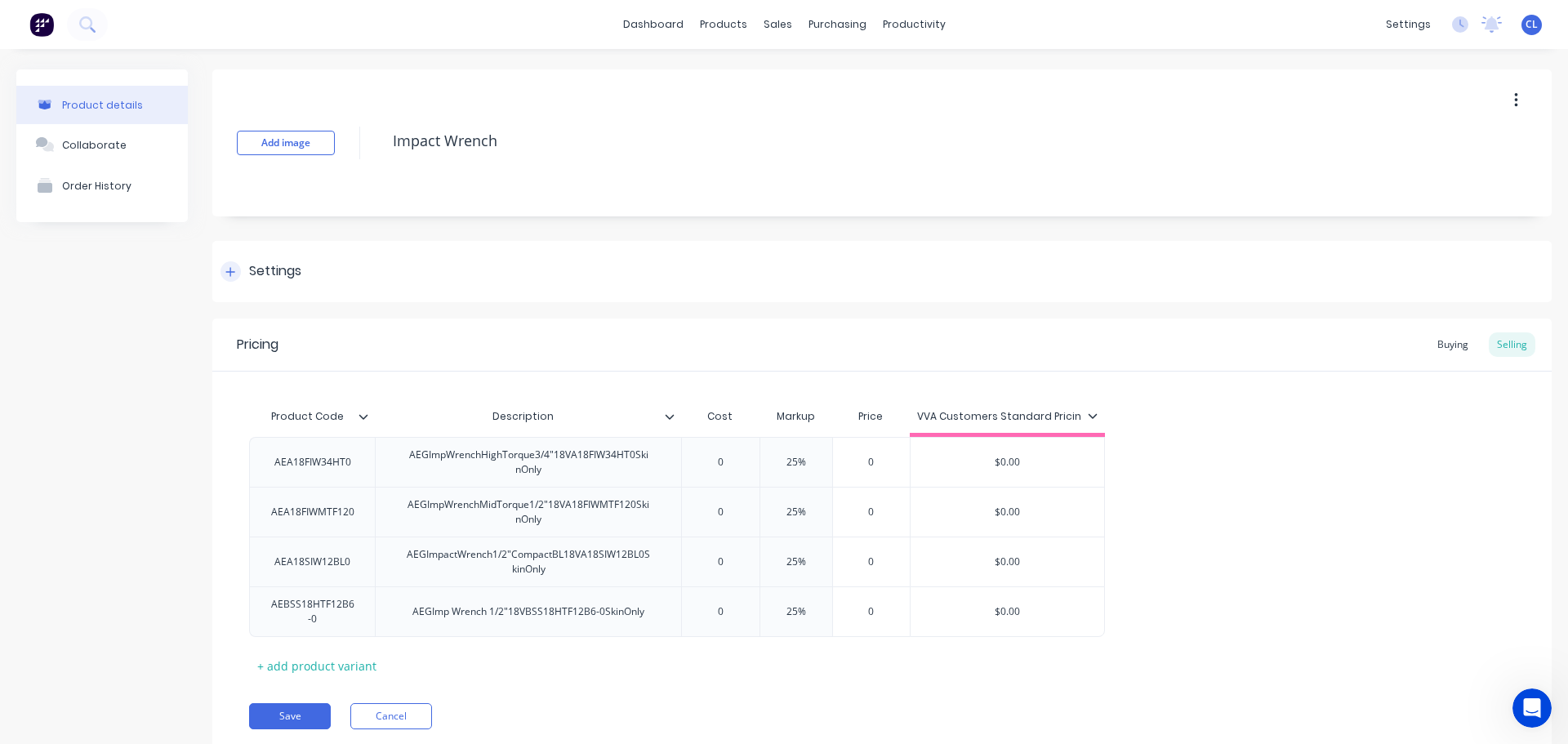
click at [253, 262] on div "Settings" at bounding box center [275, 272] width 52 height 21
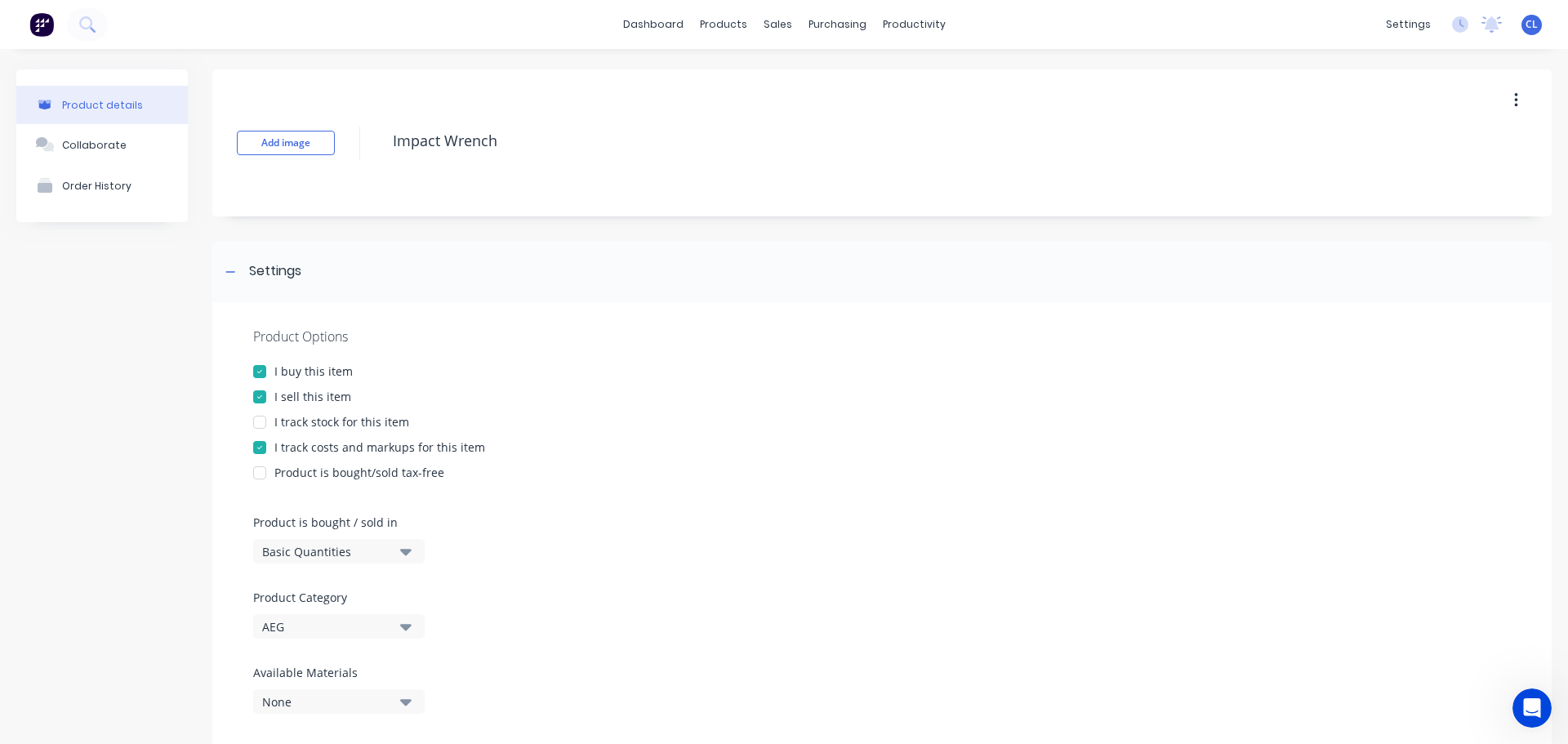
click at [272, 446] on div at bounding box center [260, 447] width 33 height 33
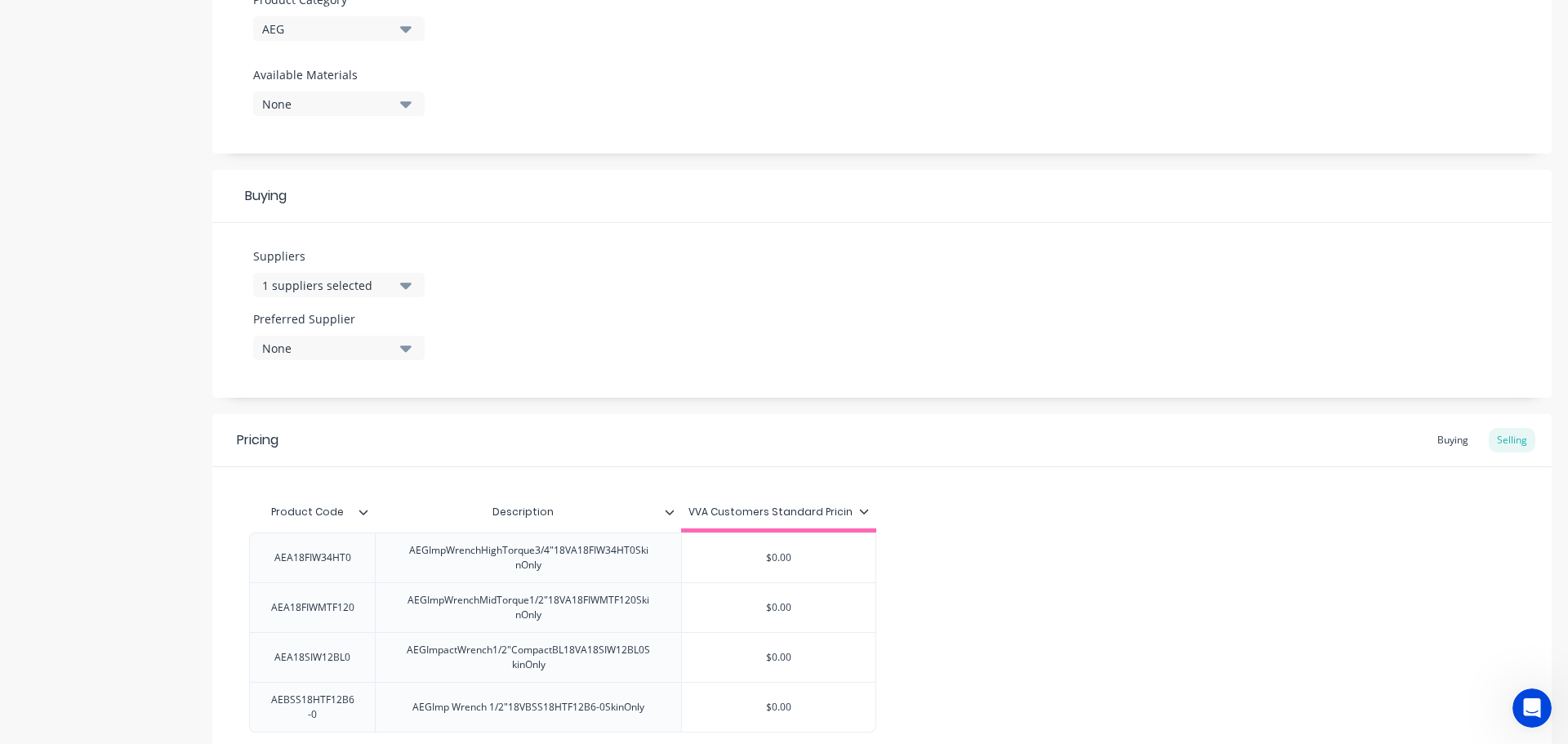
scroll to position [747, 0]
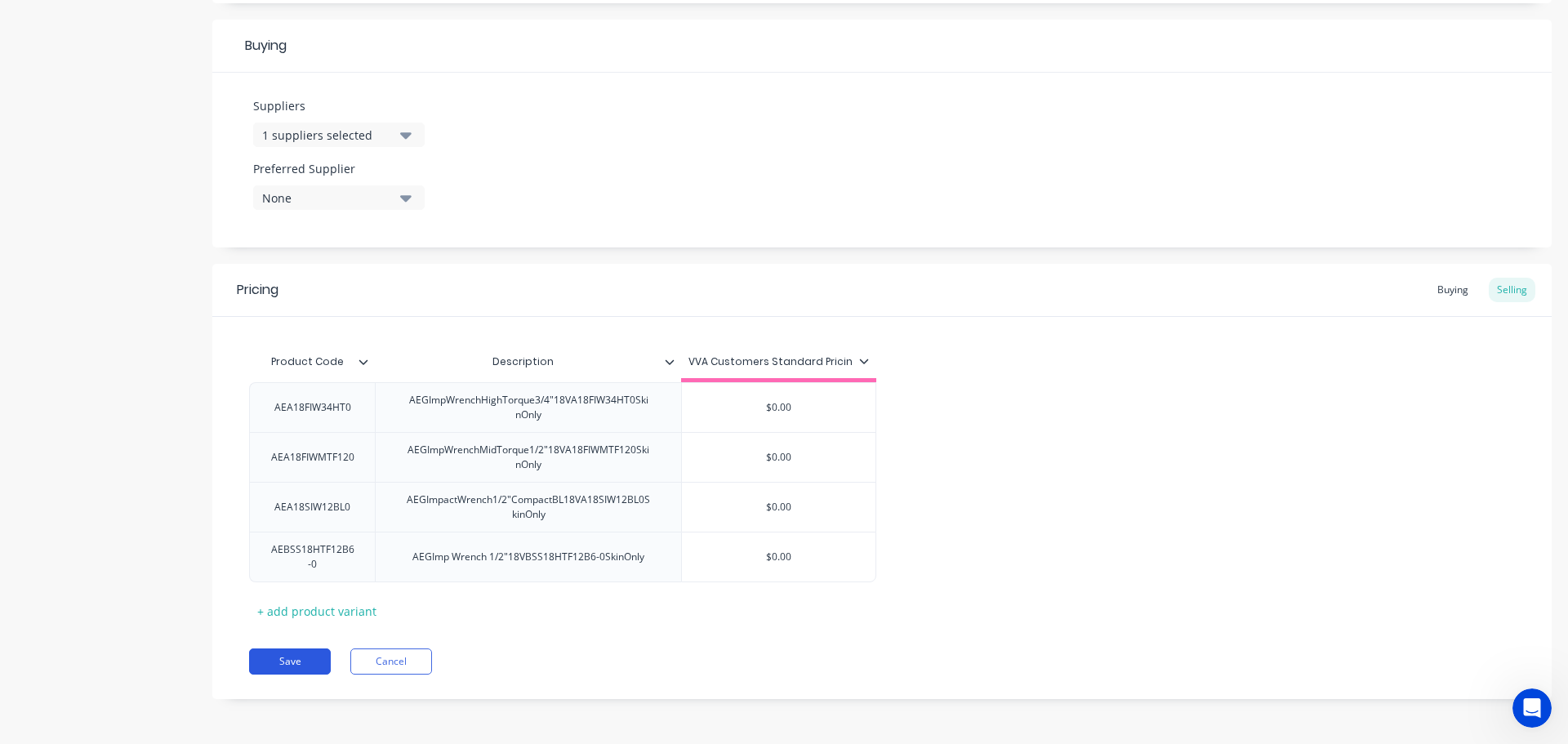
click at [288, 668] on button "Save" at bounding box center [290, 661] width 81 height 26
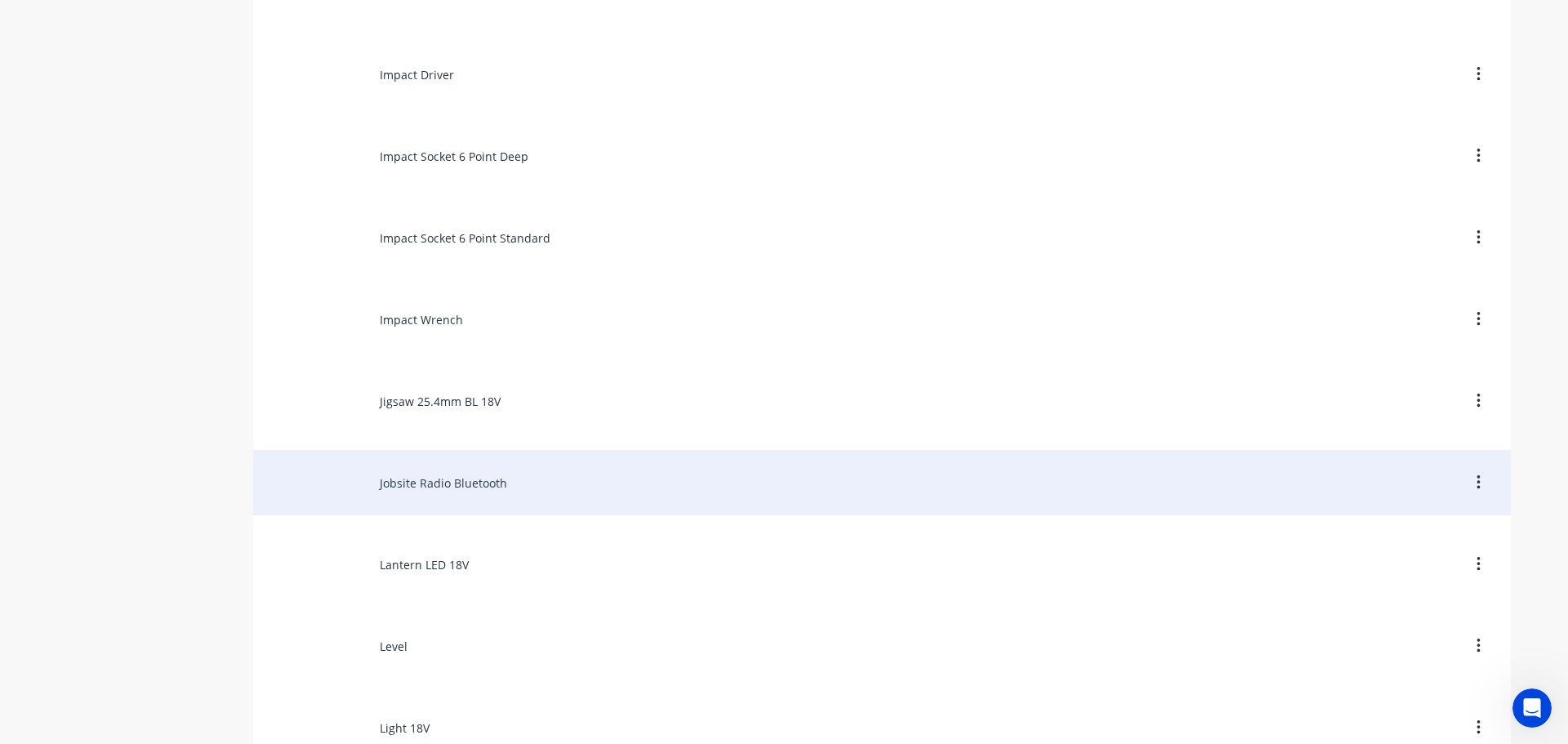
scroll to position [7184, 0]
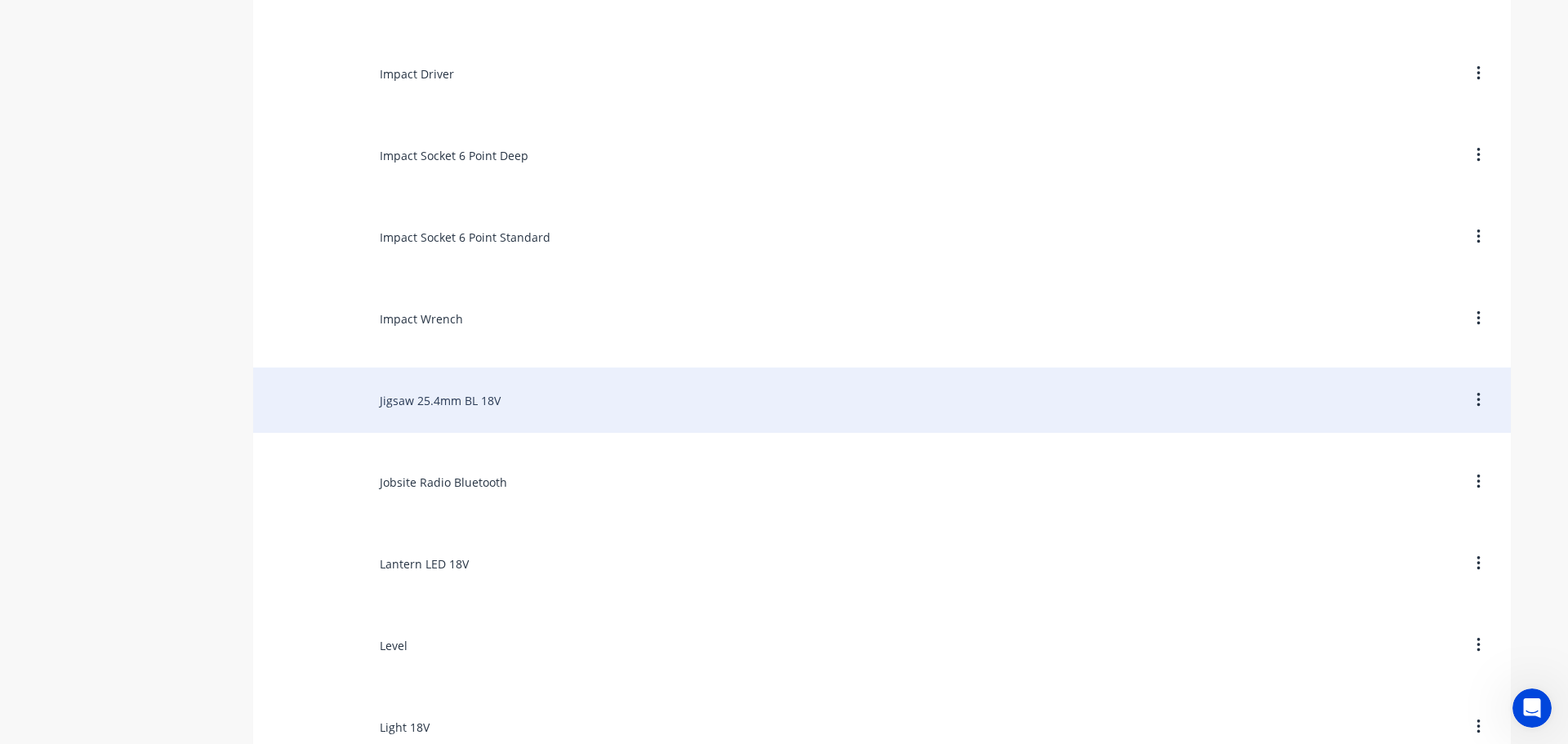
click at [403, 403] on div "Jigsaw 25.4mm BL 18V" at bounding box center [882, 400] width 1257 height 65
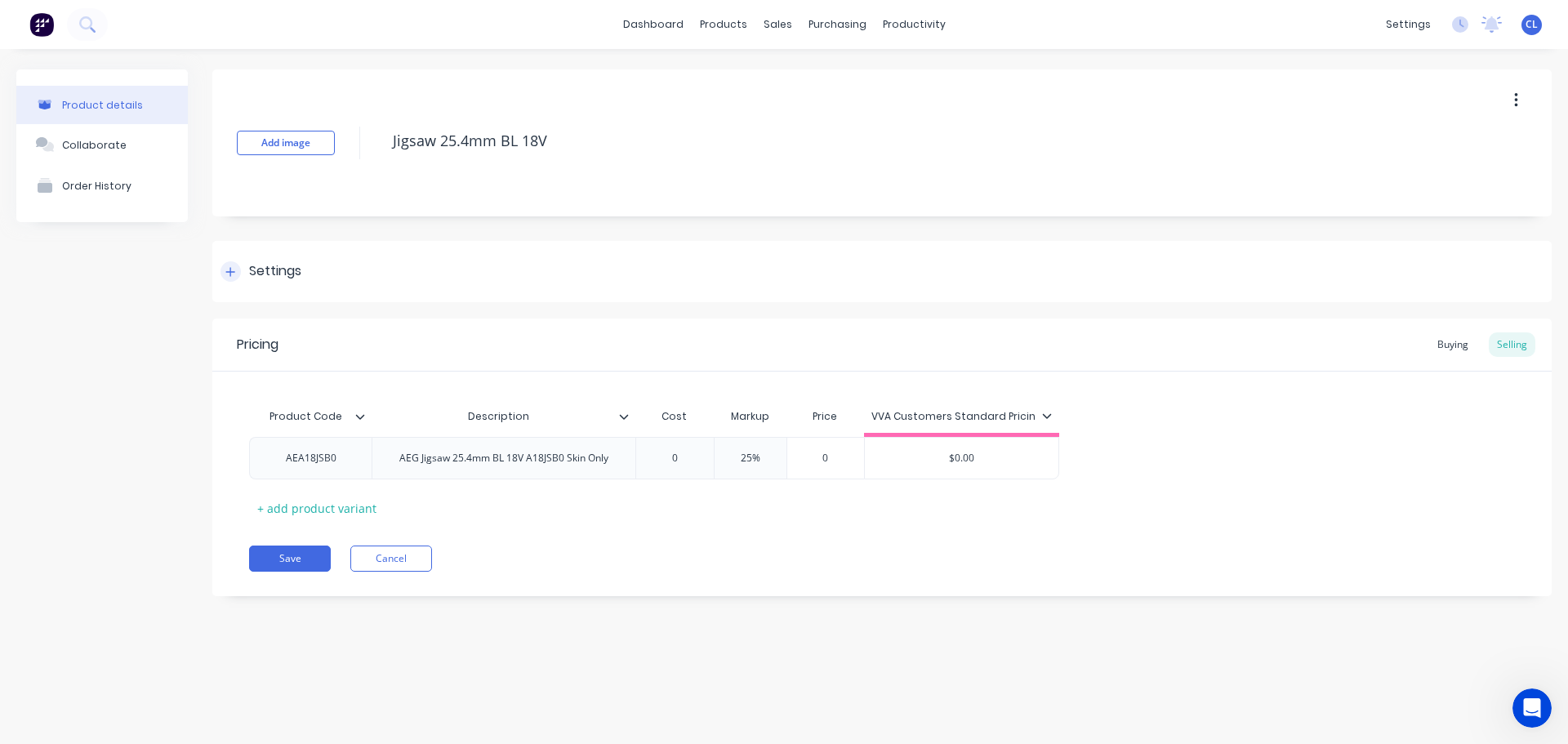
click at [251, 263] on div "Settings" at bounding box center [275, 272] width 52 height 21
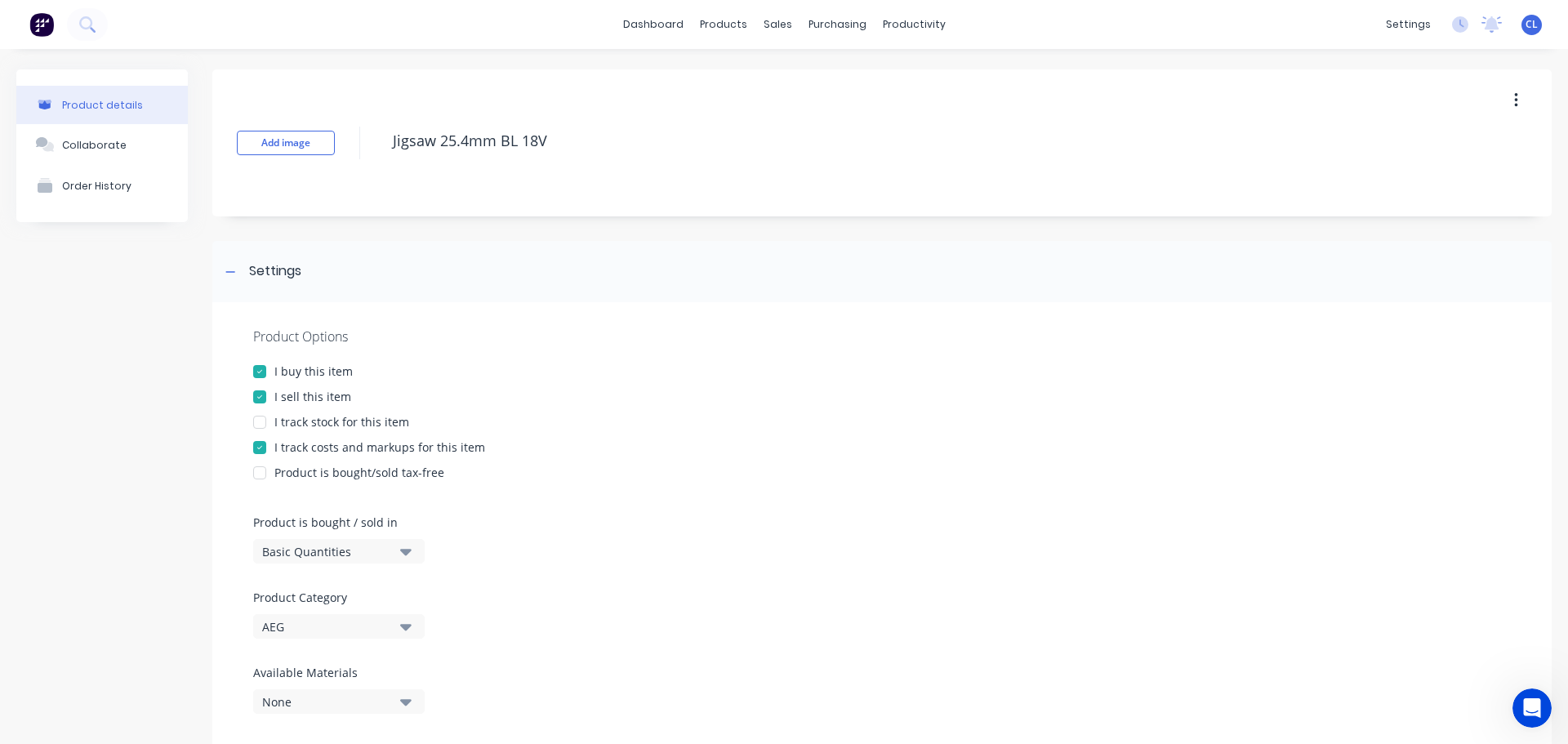
click at [280, 444] on div "I track costs and markups for this item" at bounding box center [379, 447] width 210 height 17
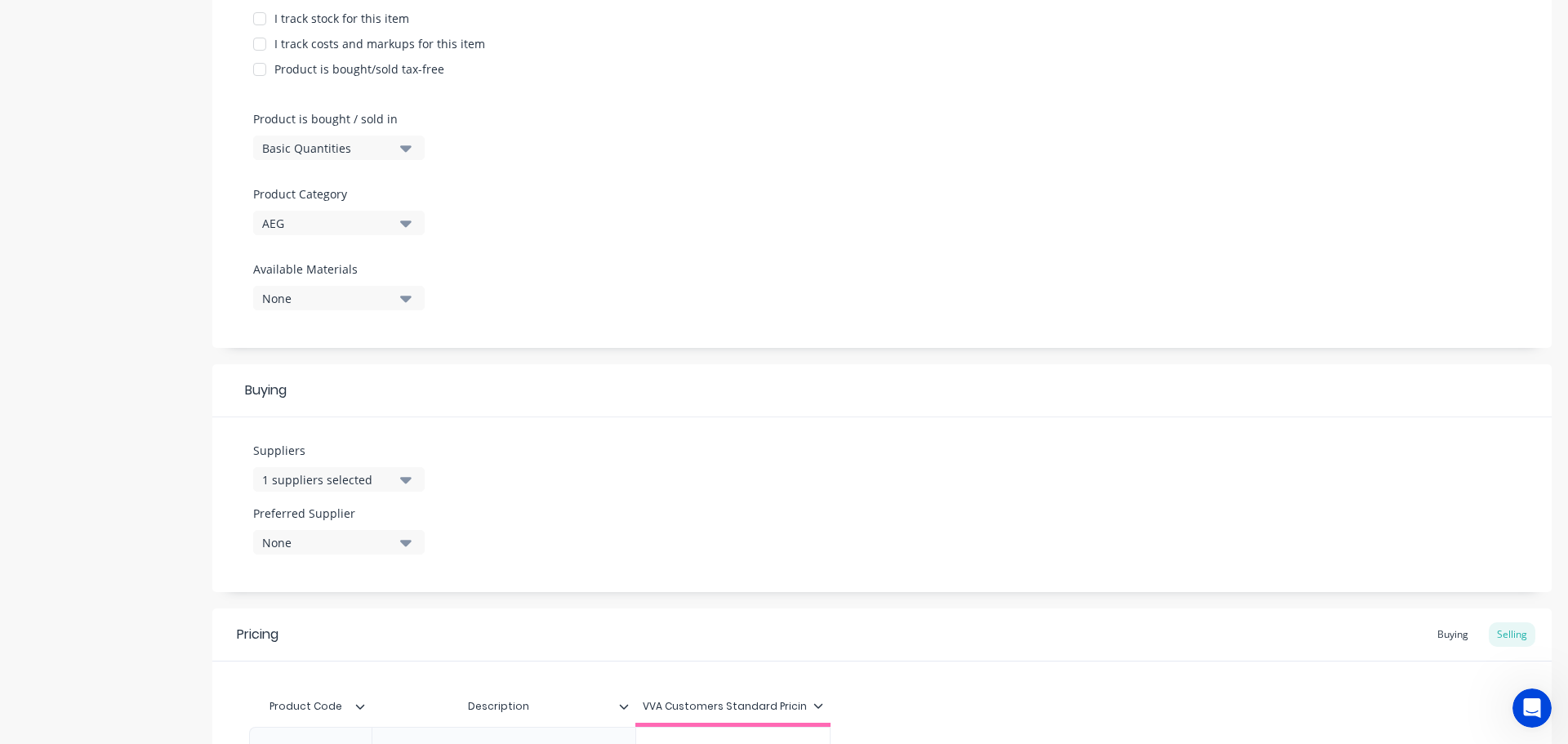
scroll to position [590, 0]
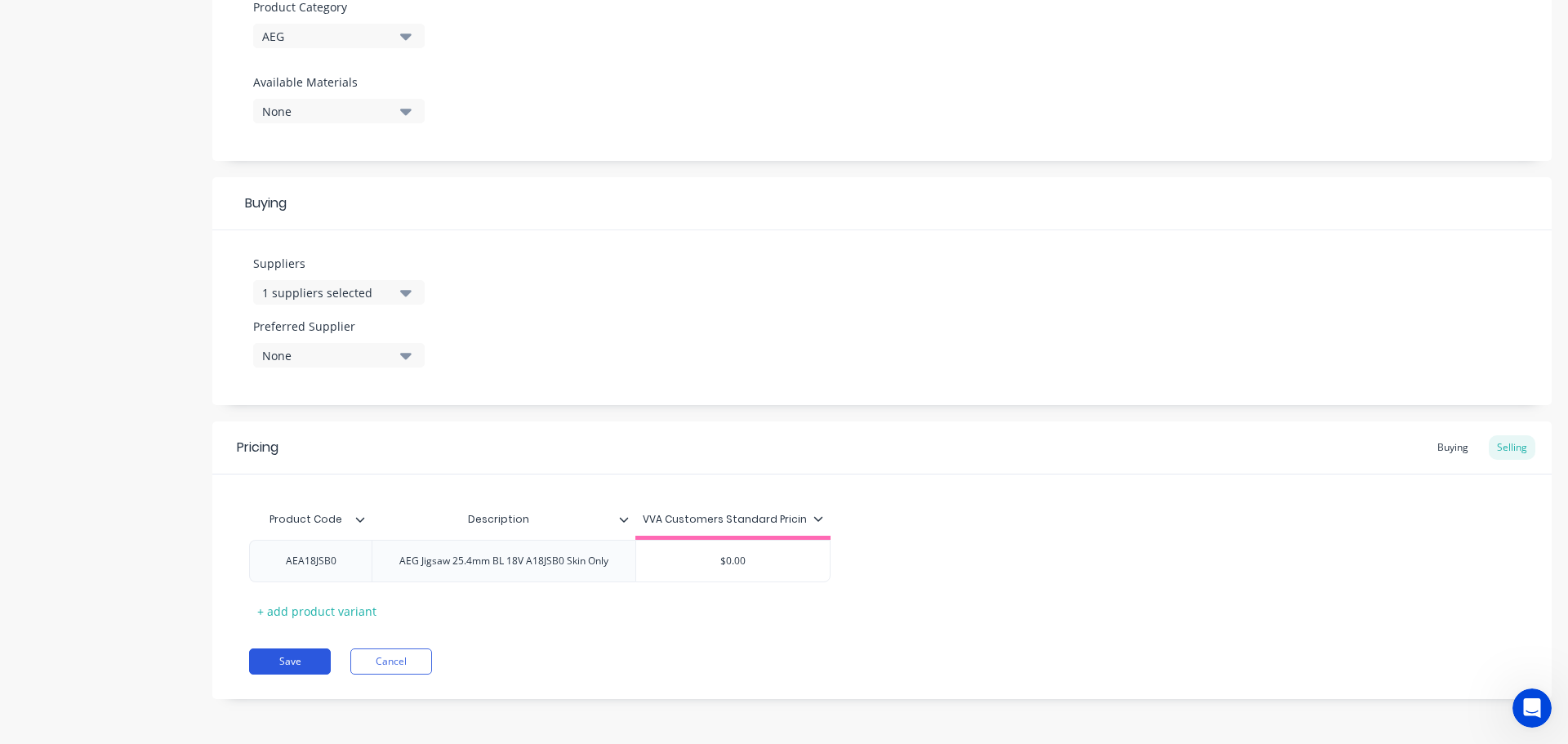
click at [266, 662] on button "Save" at bounding box center [290, 661] width 81 height 26
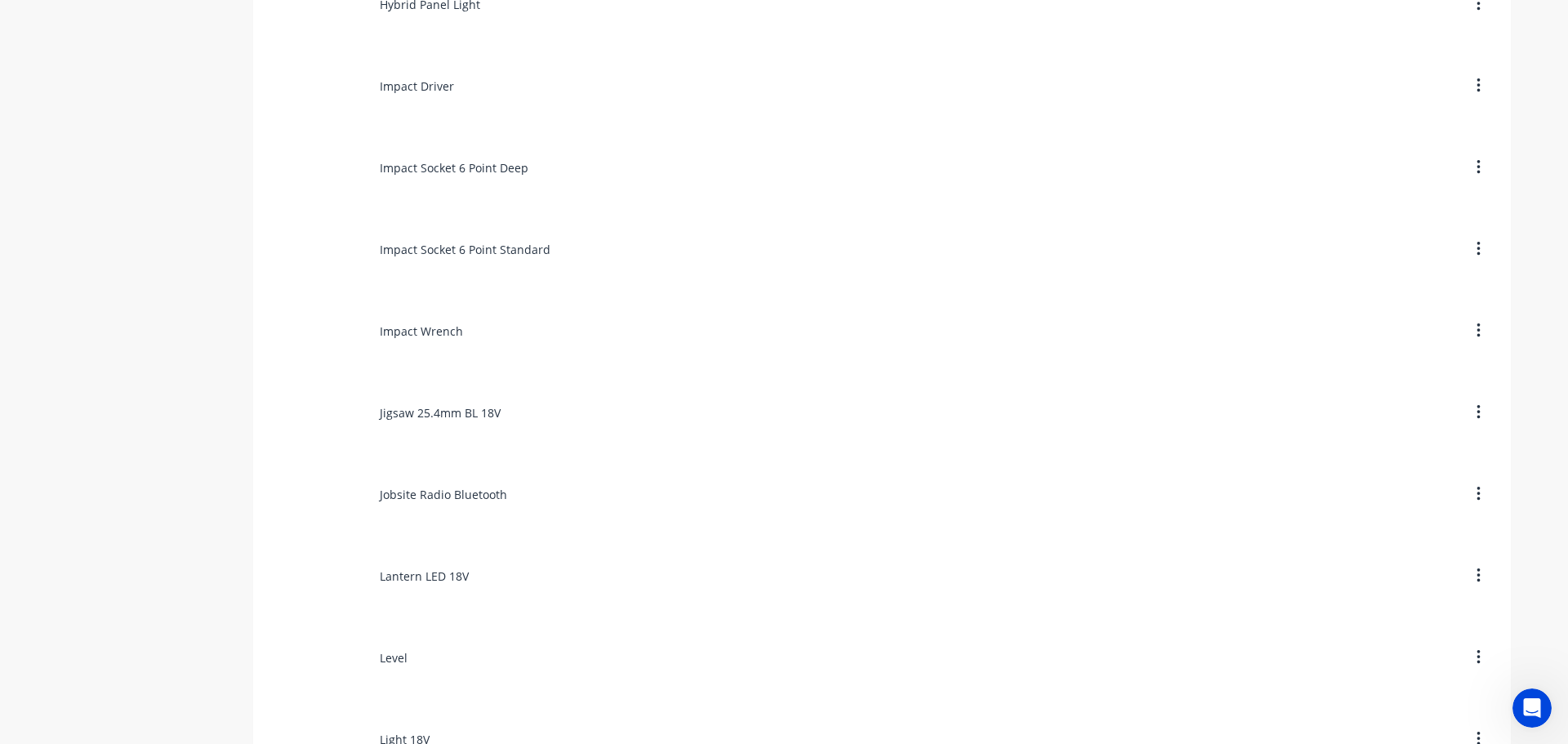
scroll to position [7265, 0]
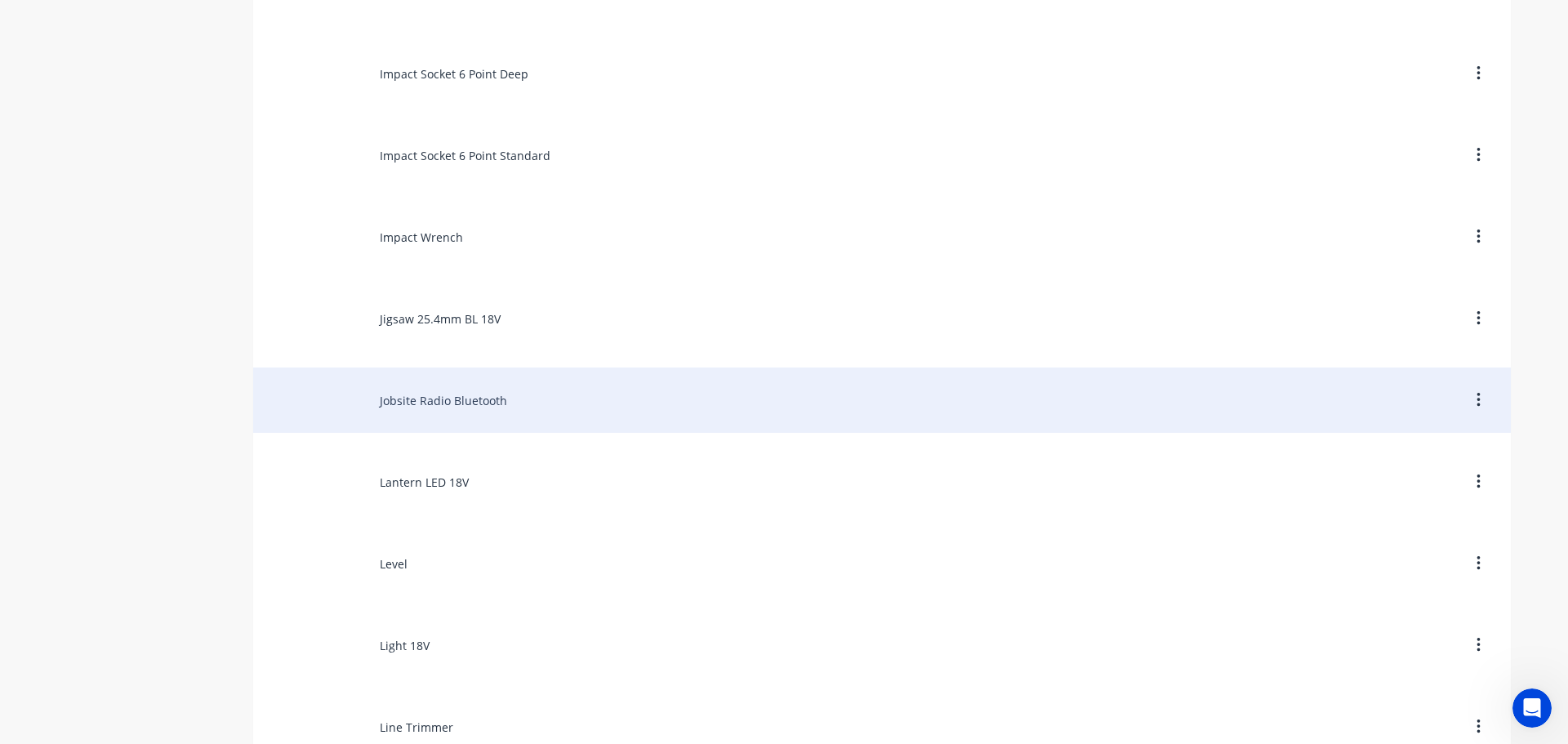
click at [446, 399] on div "Jobsite Radio Bluetooth" at bounding box center [882, 400] width 1257 height 65
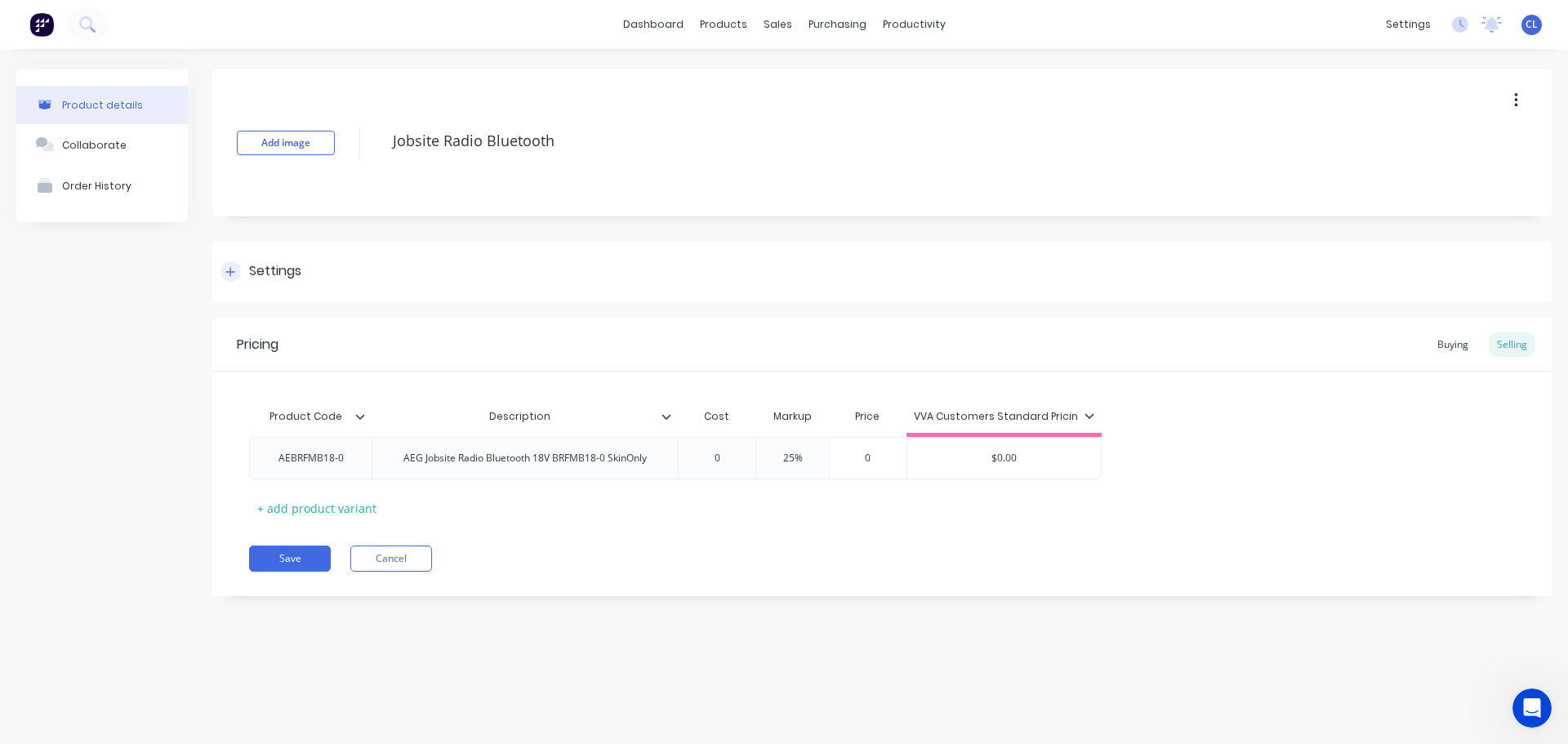
click at [228, 268] on icon at bounding box center [229, 272] width 10 height 11
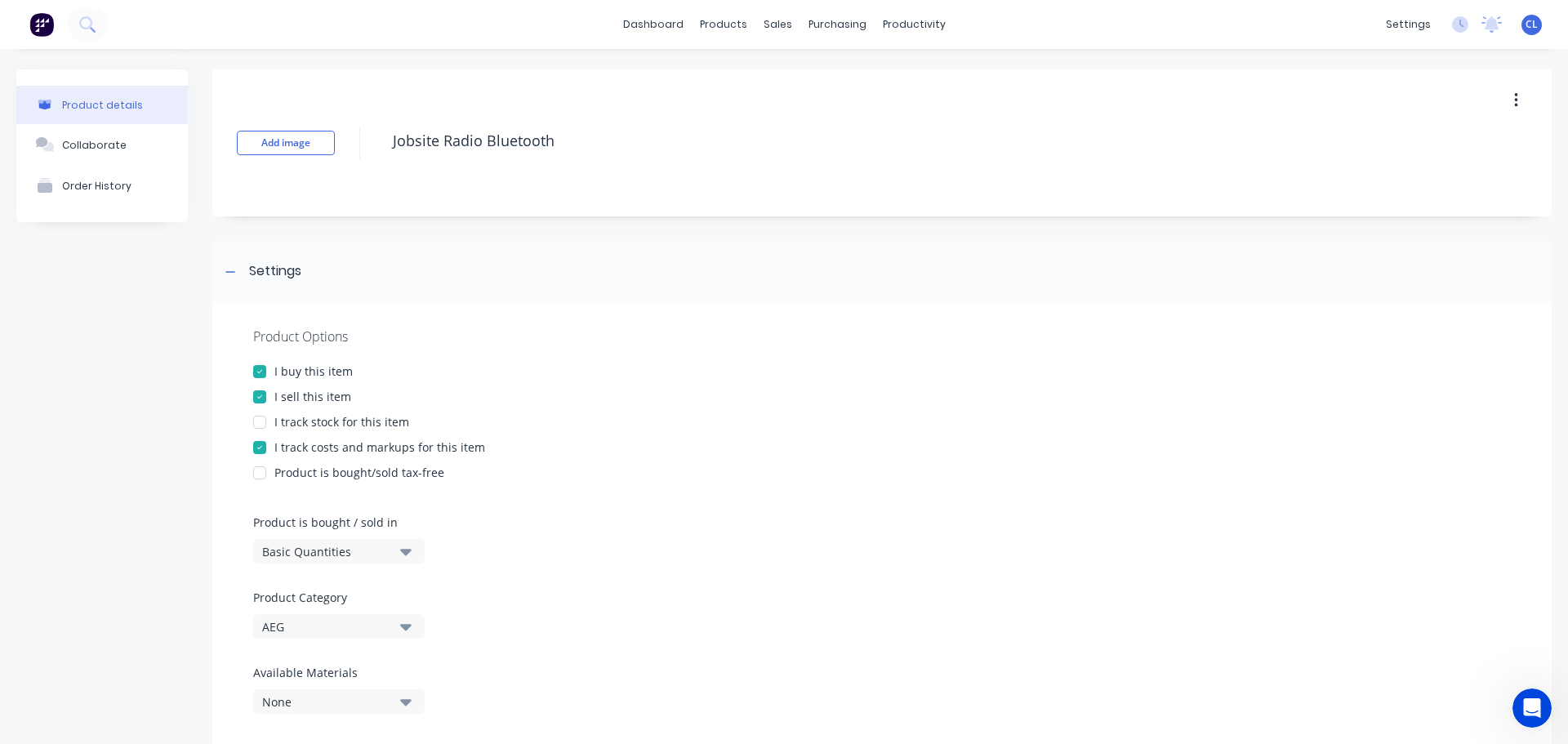
click at [267, 449] on div at bounding box center [260, 447] width 33 height 33
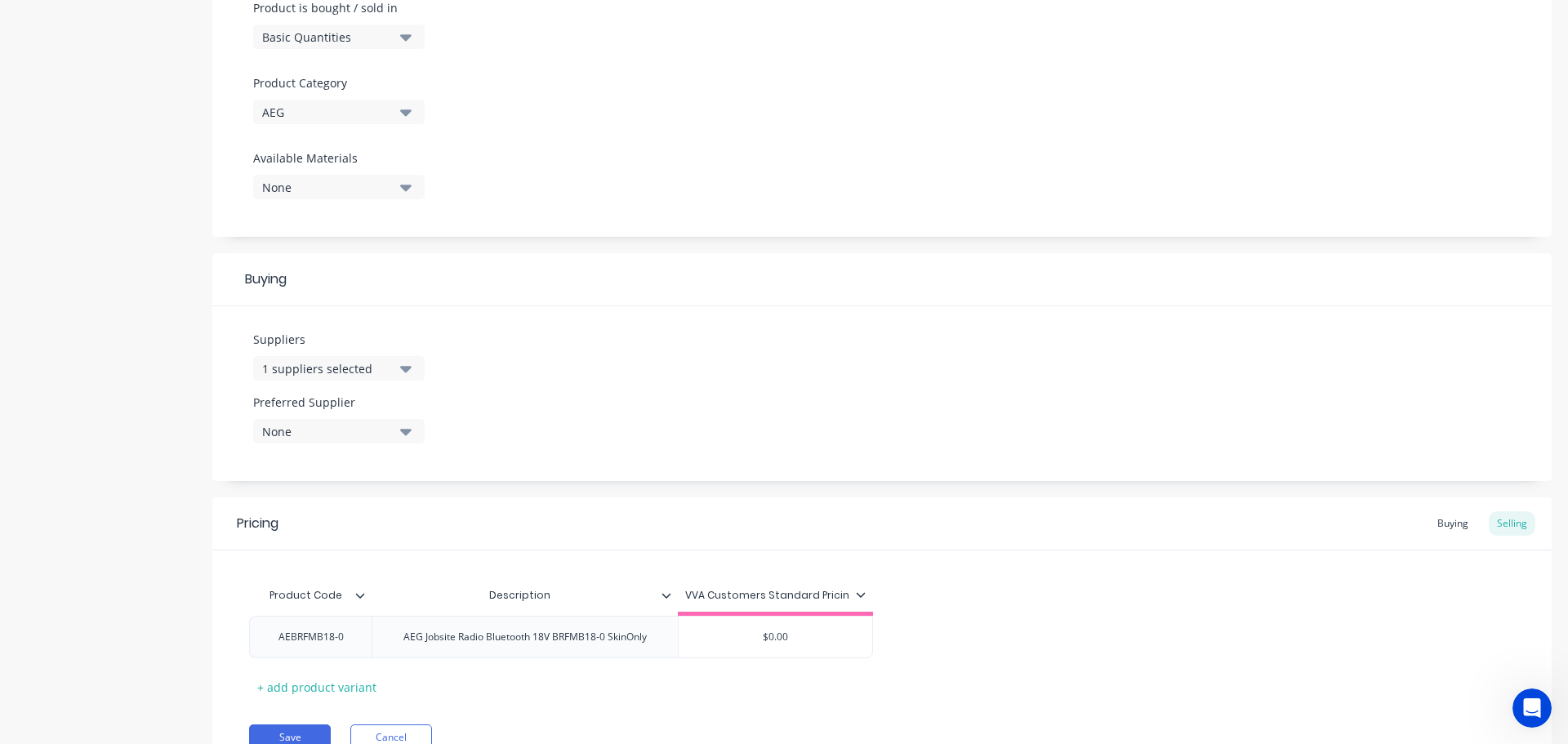
scroll to position [599, 0]
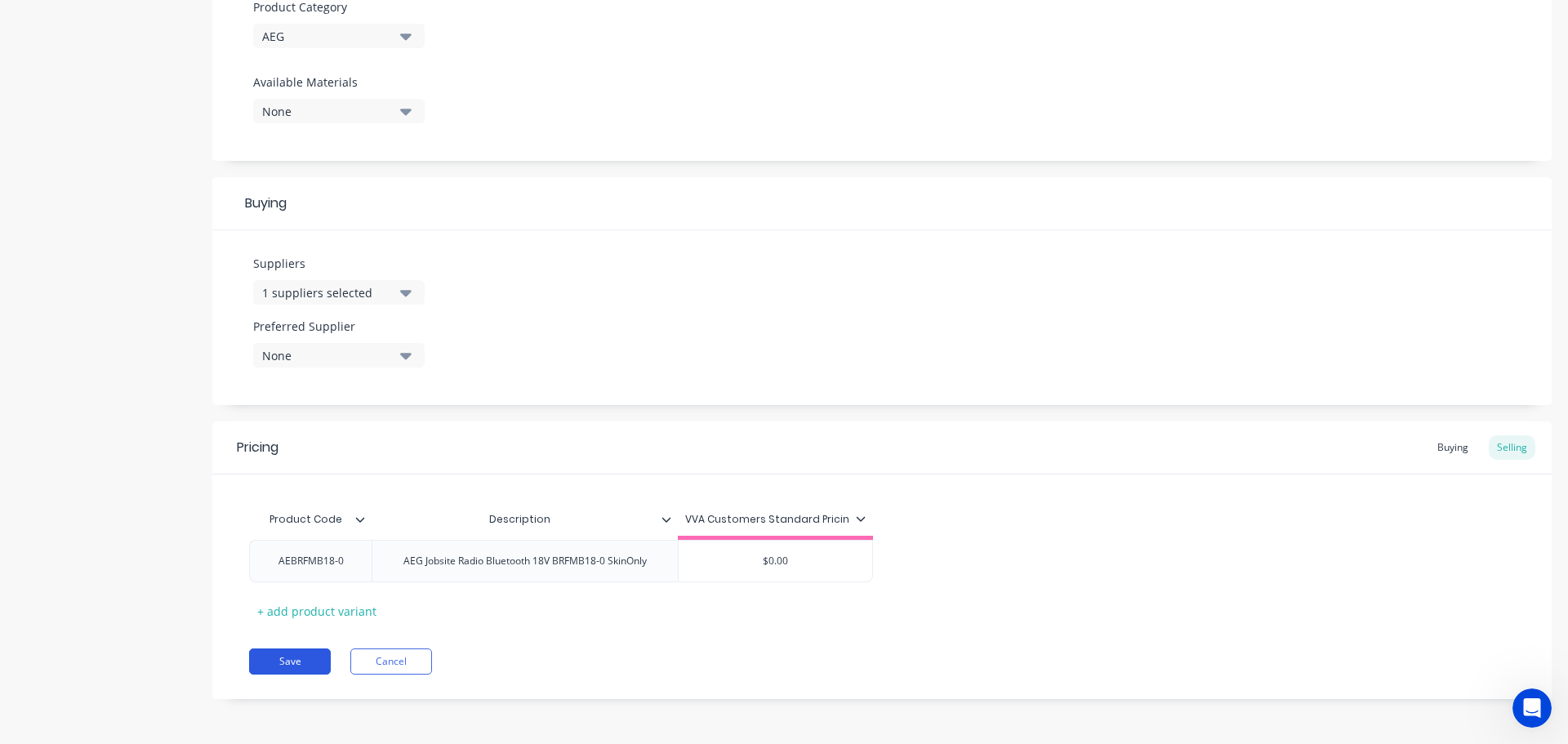
click at [266, 650] on button "Save" at bounding box center [290, 661] width 81 height 26
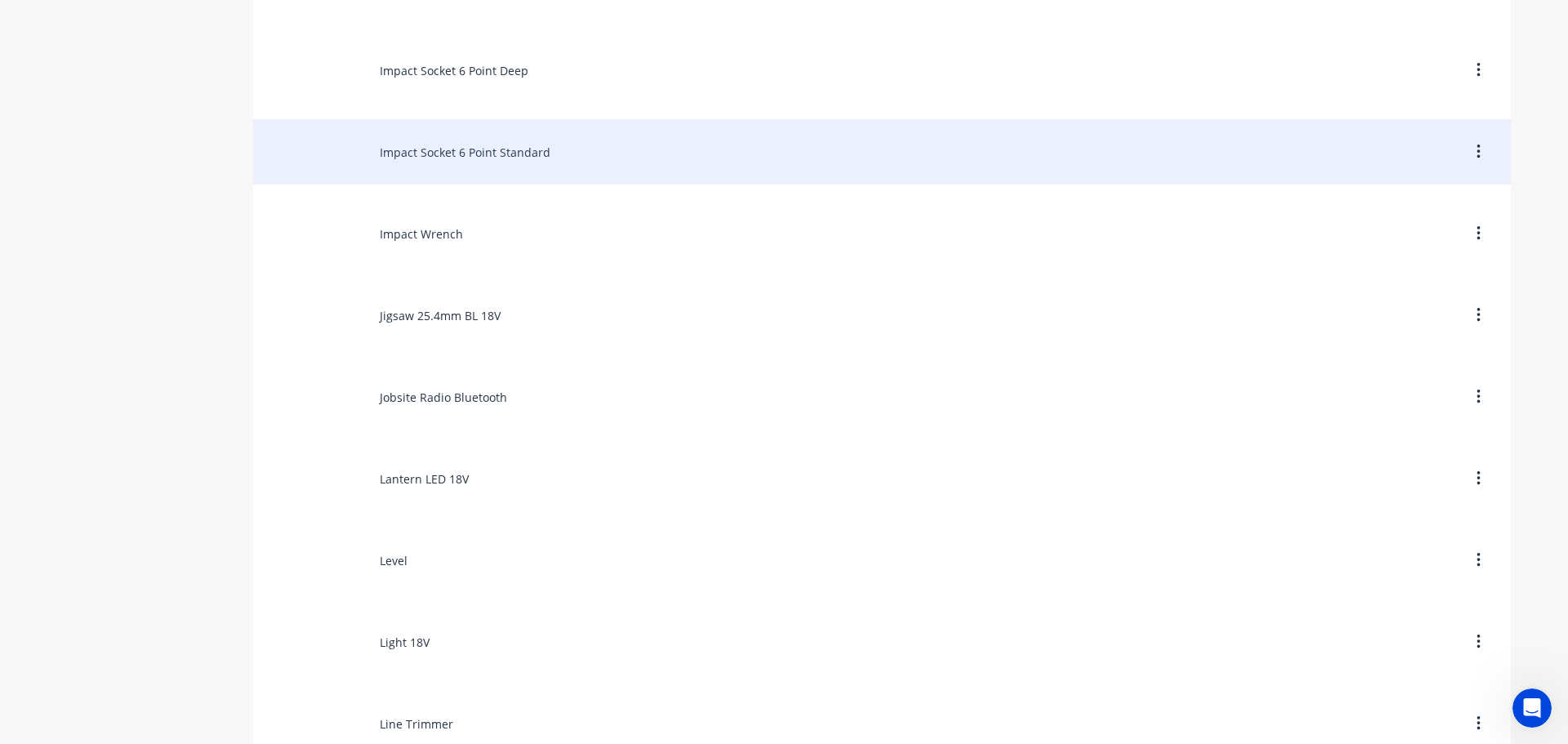
scroll to position [7429, 0]
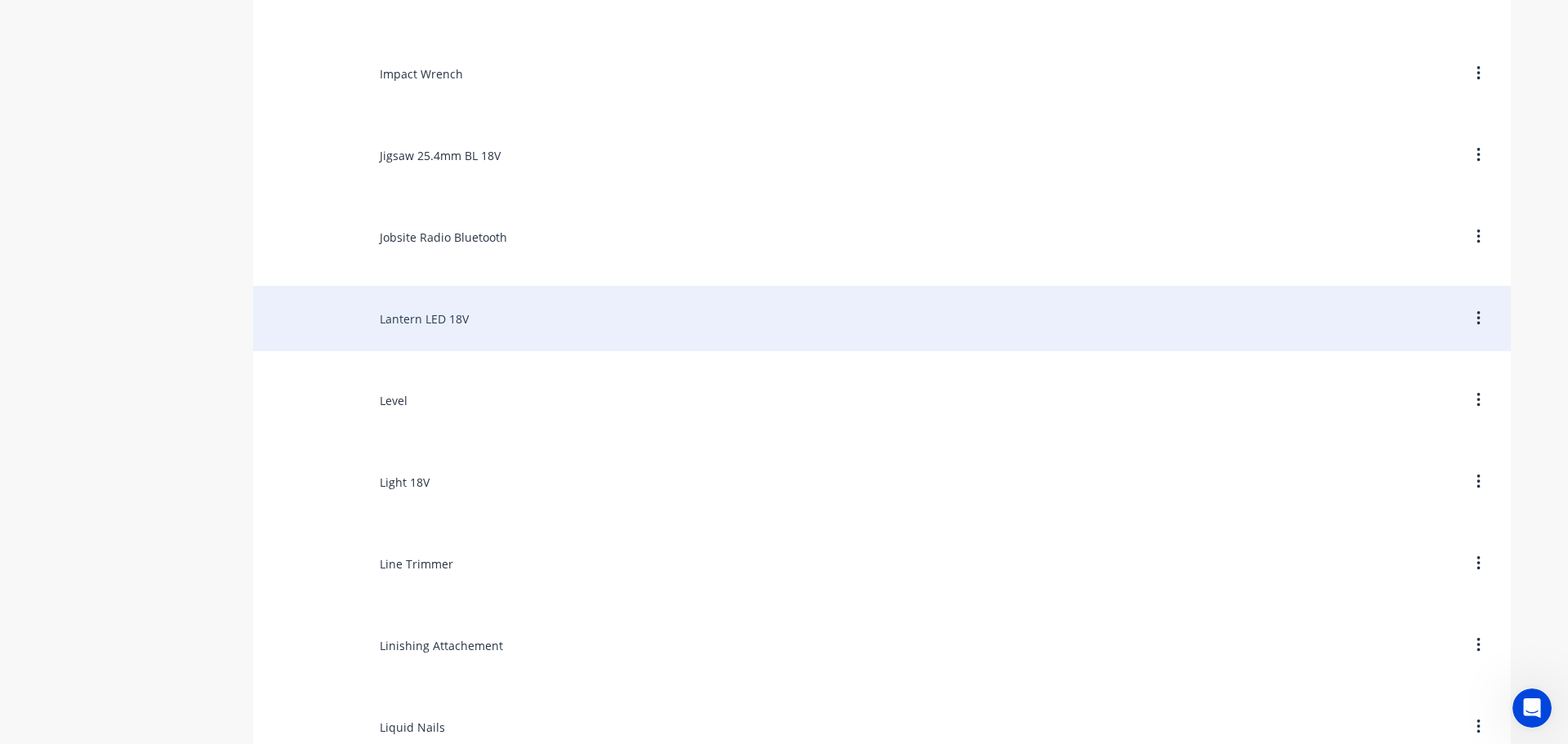
click at [427, 311] on div "Lantern LED 18V" at bounding box center [882, 317] width 1257 height 65
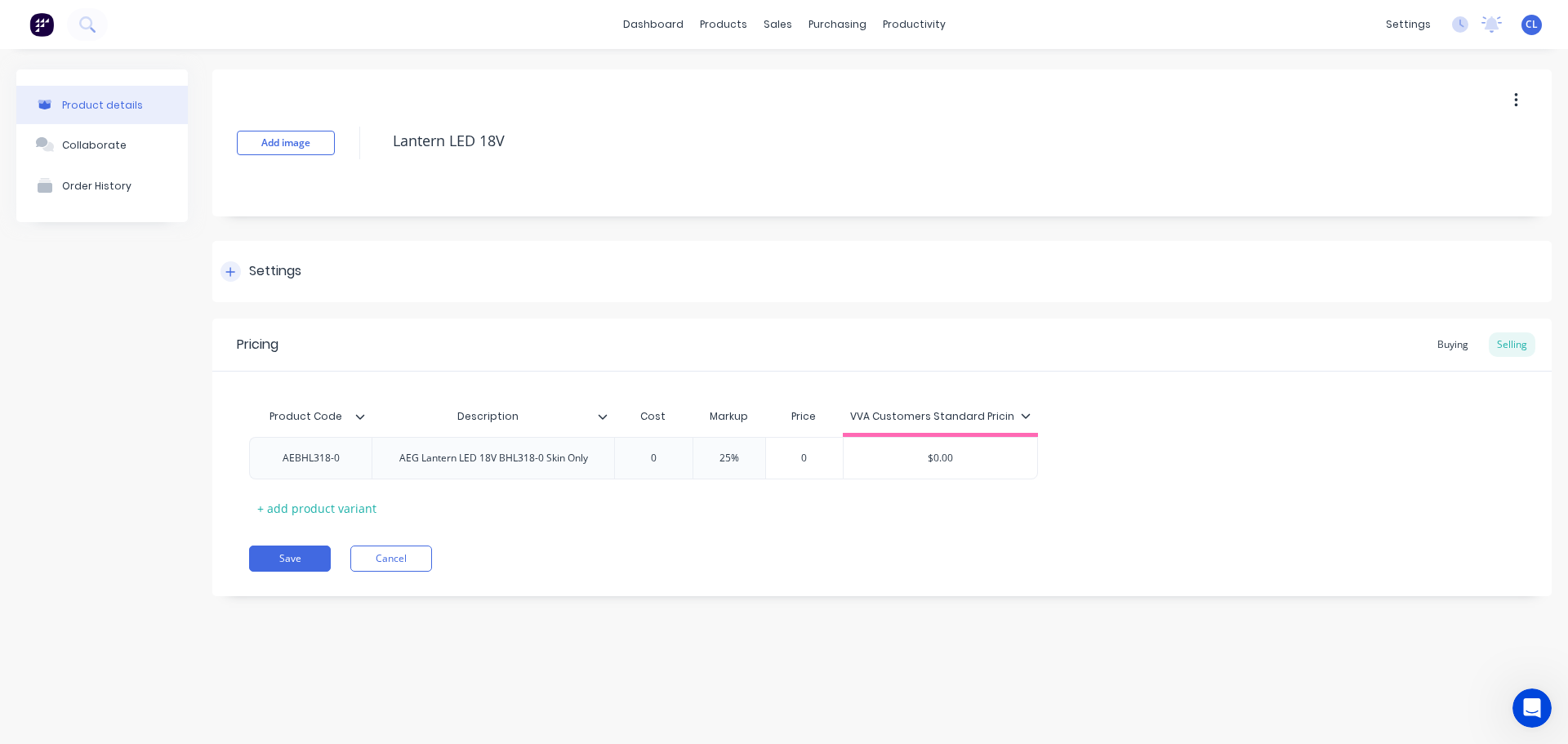
click at [228, 266] on icon at bounding box center [229, 272] width 10 height 11
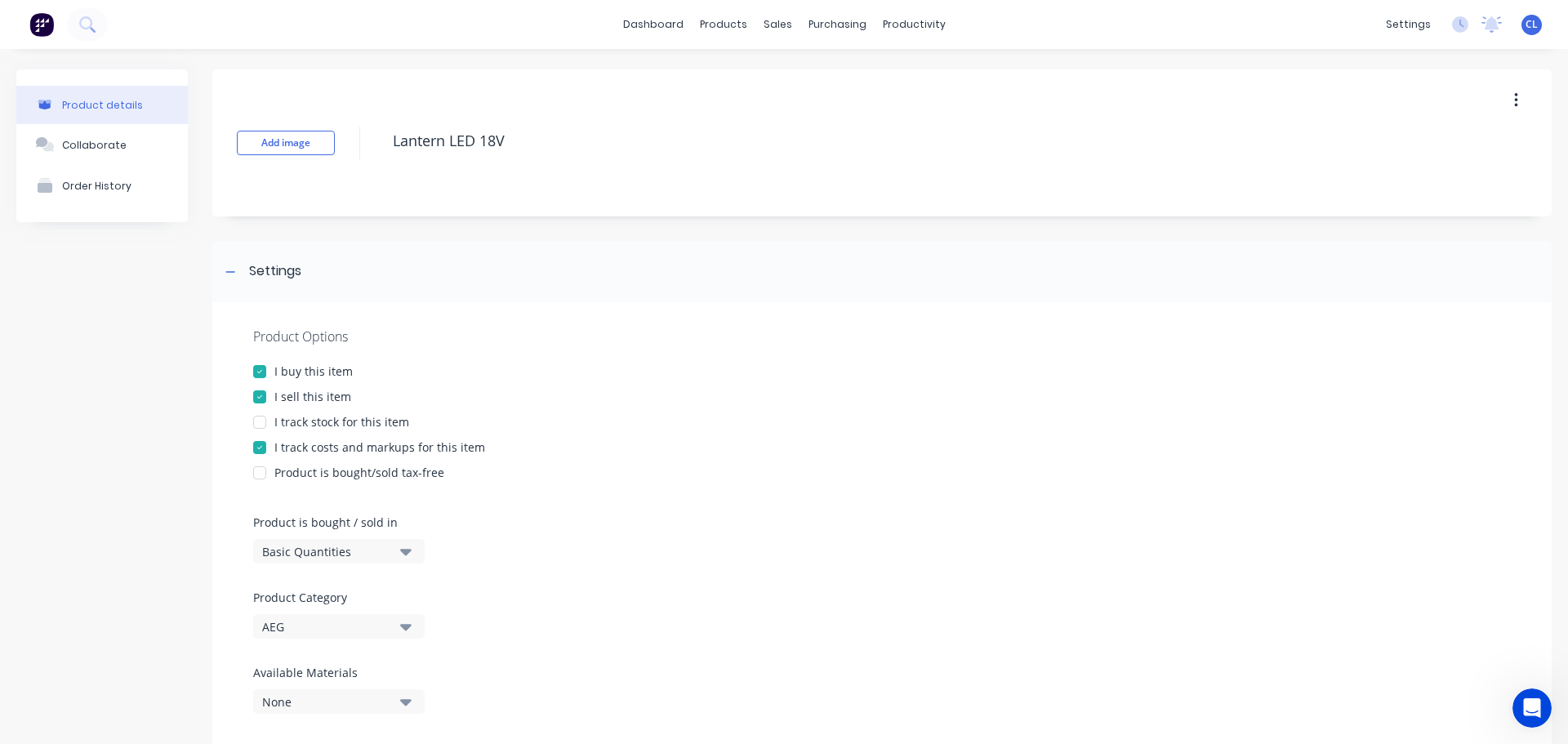
click at [261, 453] on div at bounding box center [260, 447] width 33 height 33
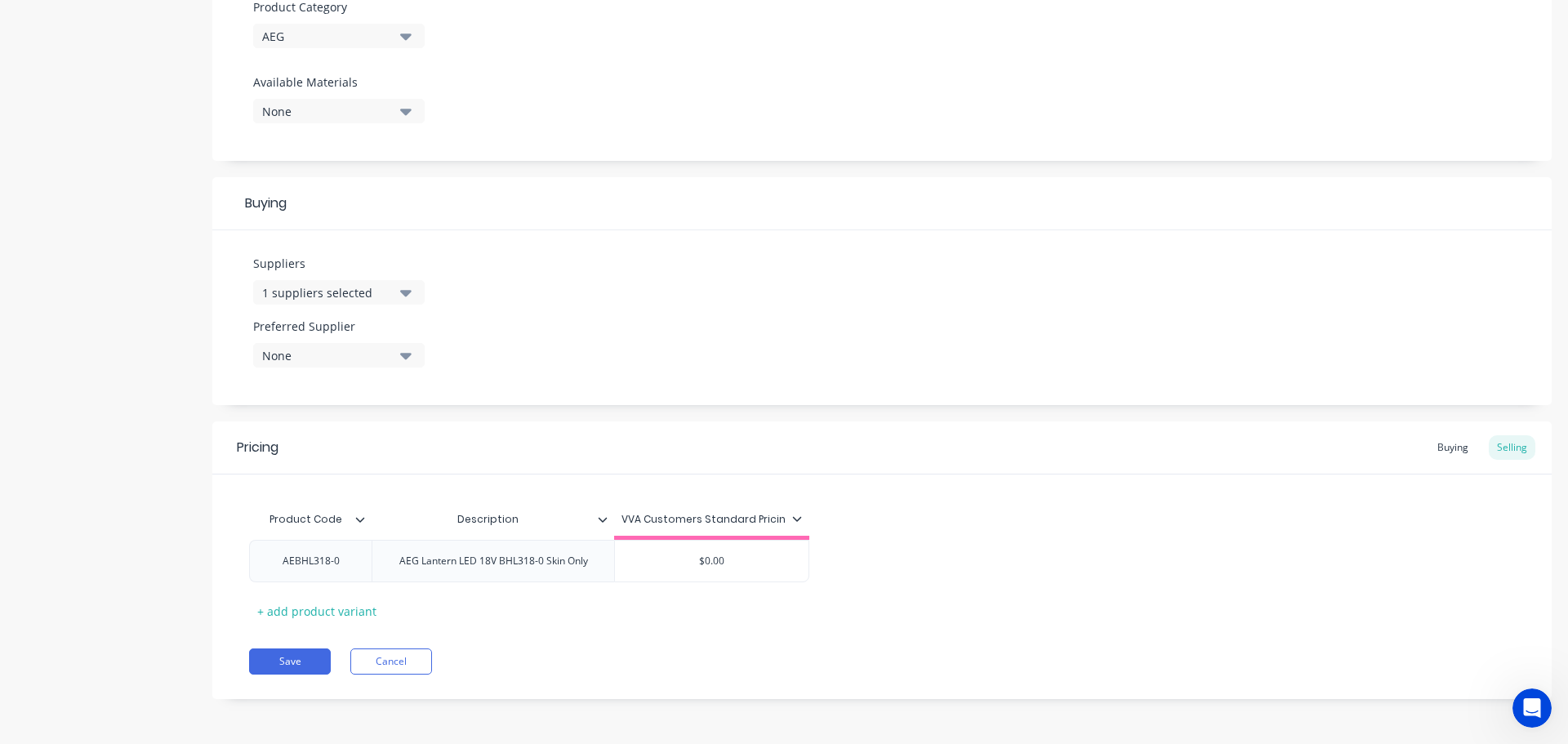
click at [268, 647] on div "Pricing Buying Selling Product Code Description VVA Customers Standard Pricin A…" at bounding box center [882, 560] width 1340 height 278
click at [273, 658] on button "Save" at bounding box center [290, 661] width 81 height 26
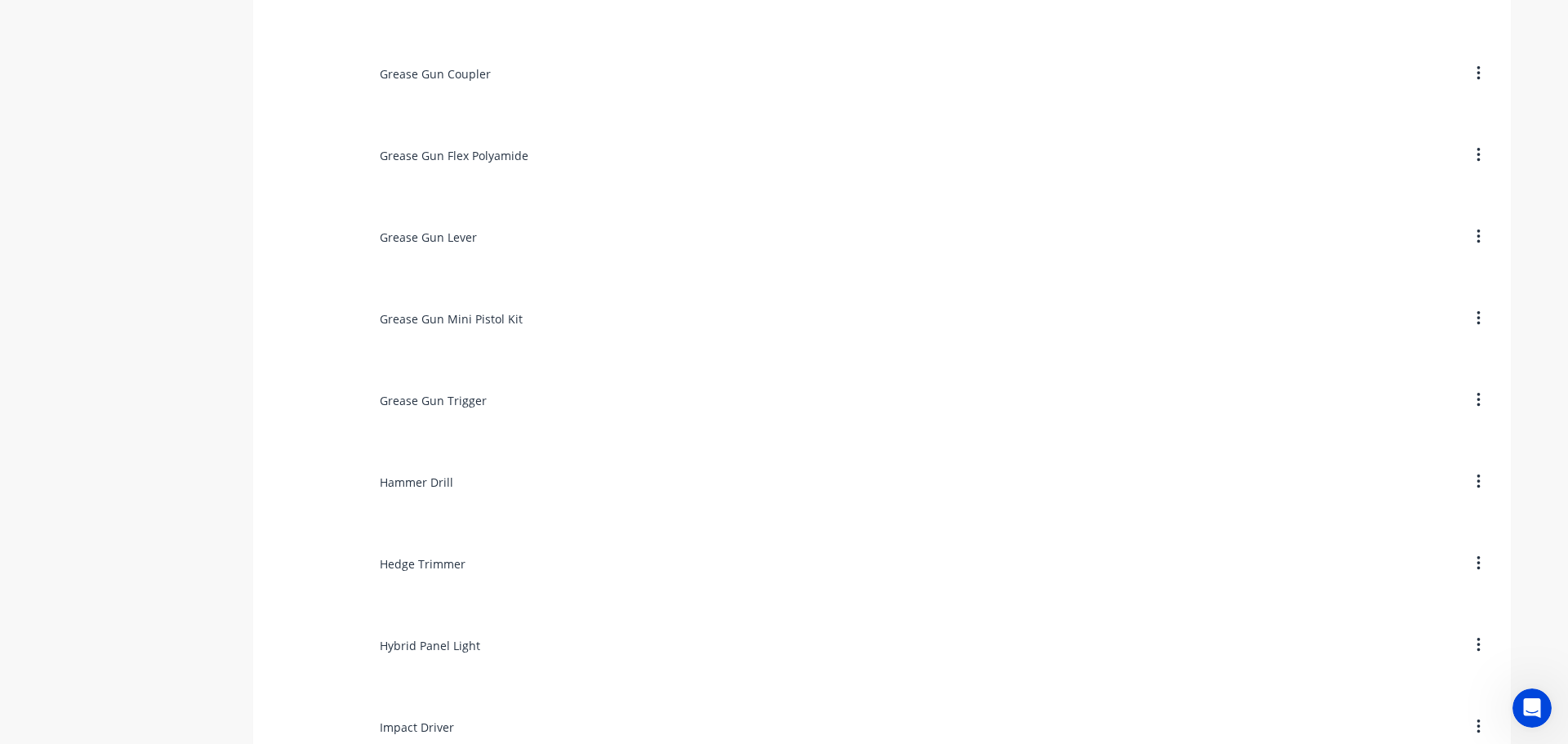
scroll to position [7265, 0]
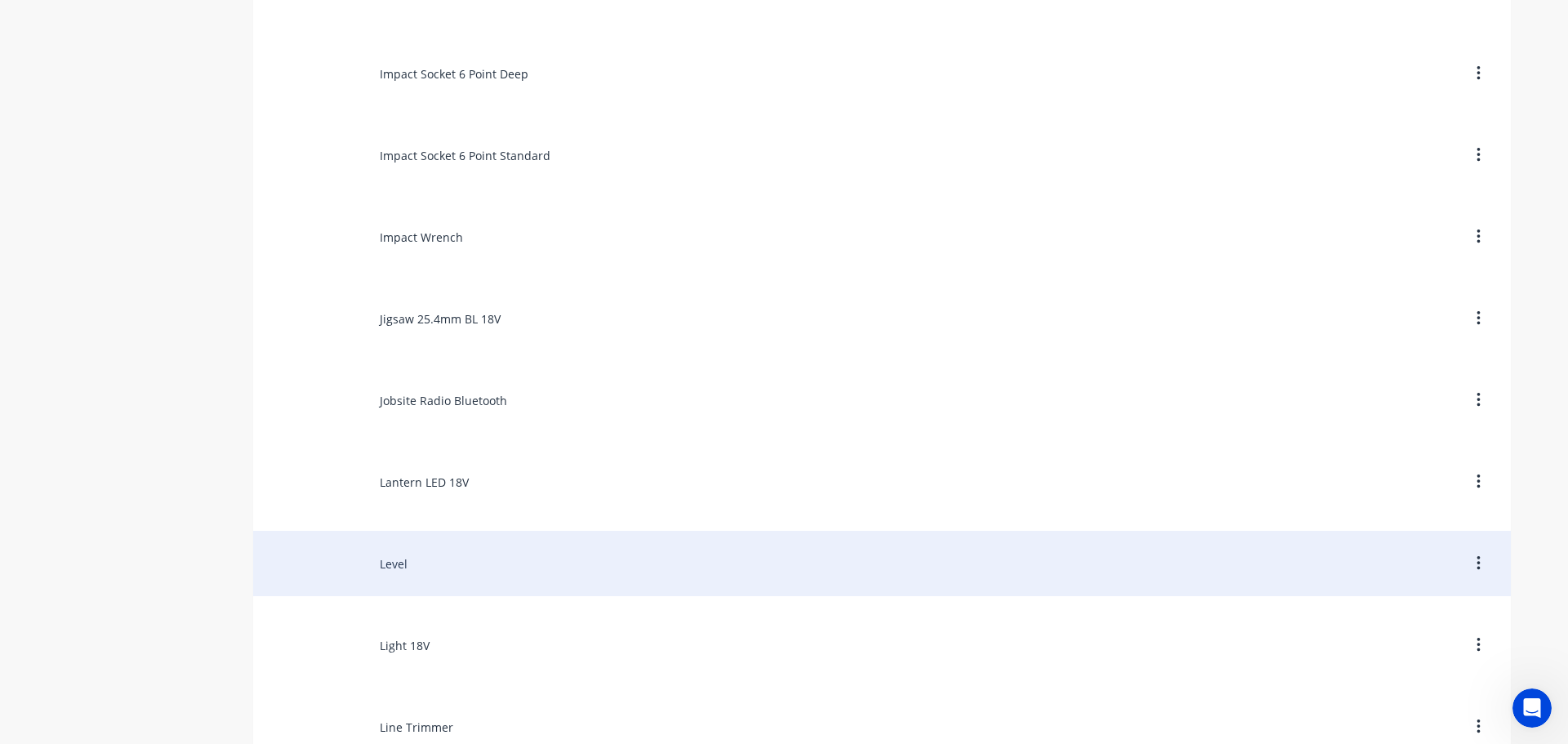
click at [382, 561] on div "Level" at bounding box center [882, 562] width 1257 height 65
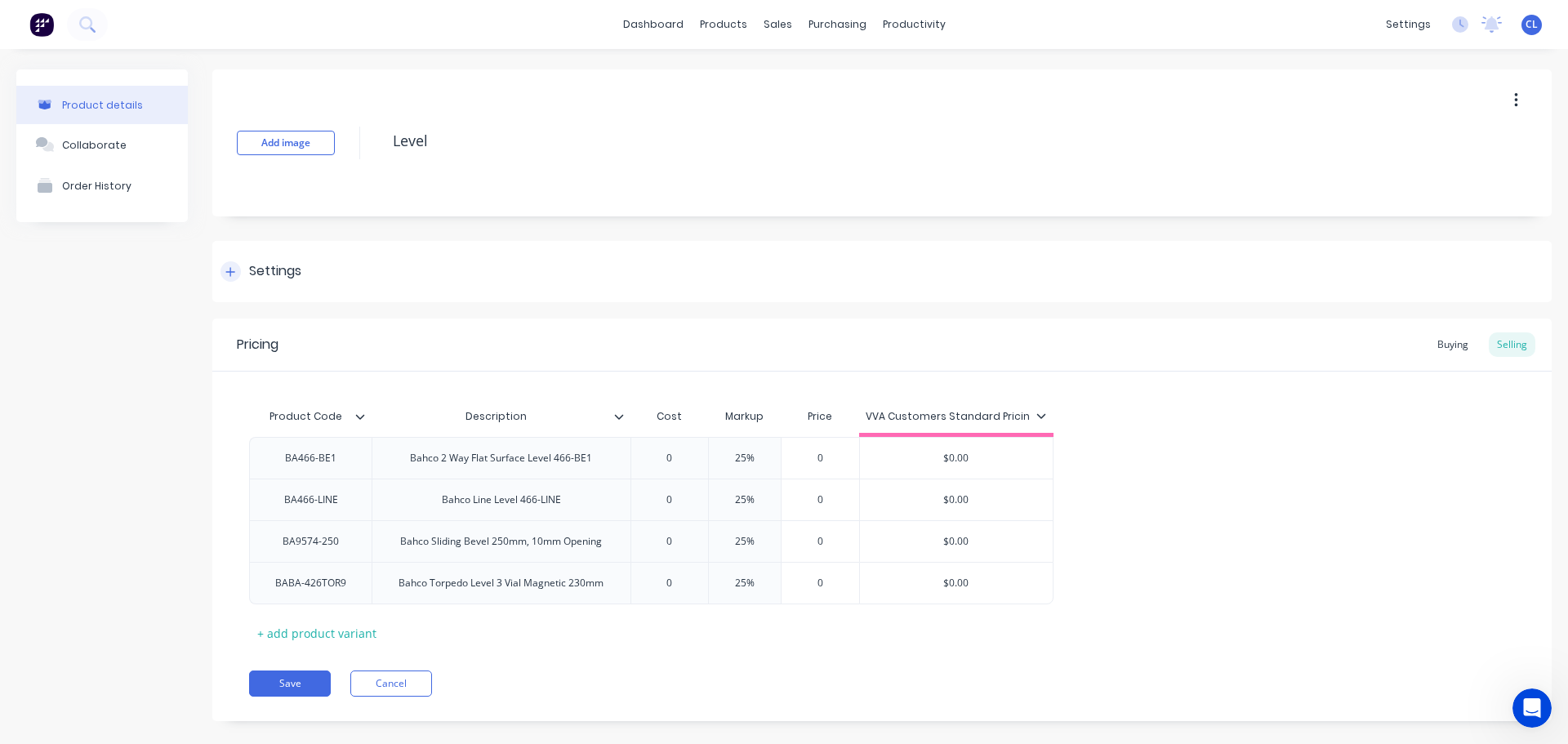
click at [248, 268] on div "Settings" at bounding box center [260, 272] width 80 height 21
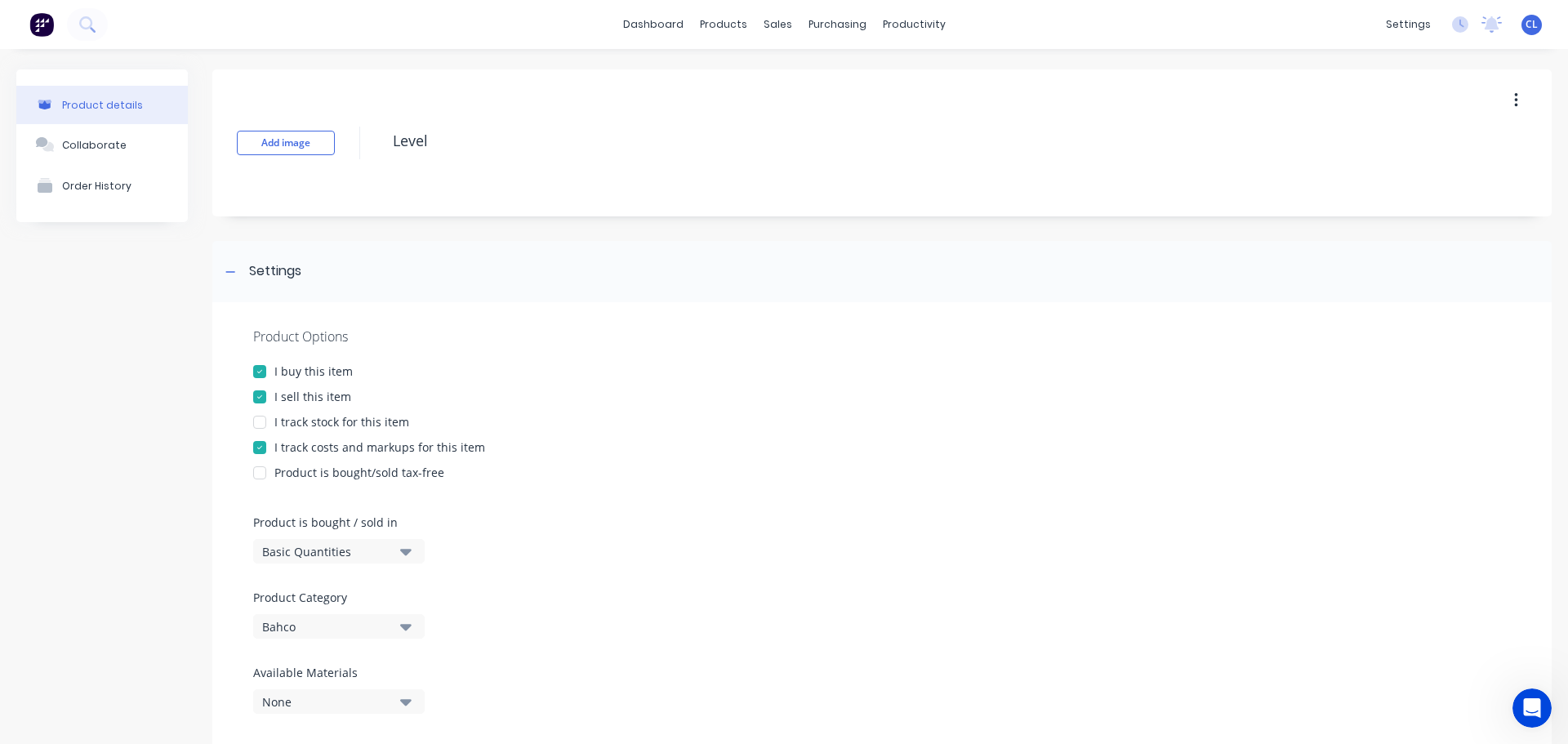
click at [267, 449] on div at bounding box center [260, 447] width 33 height 33
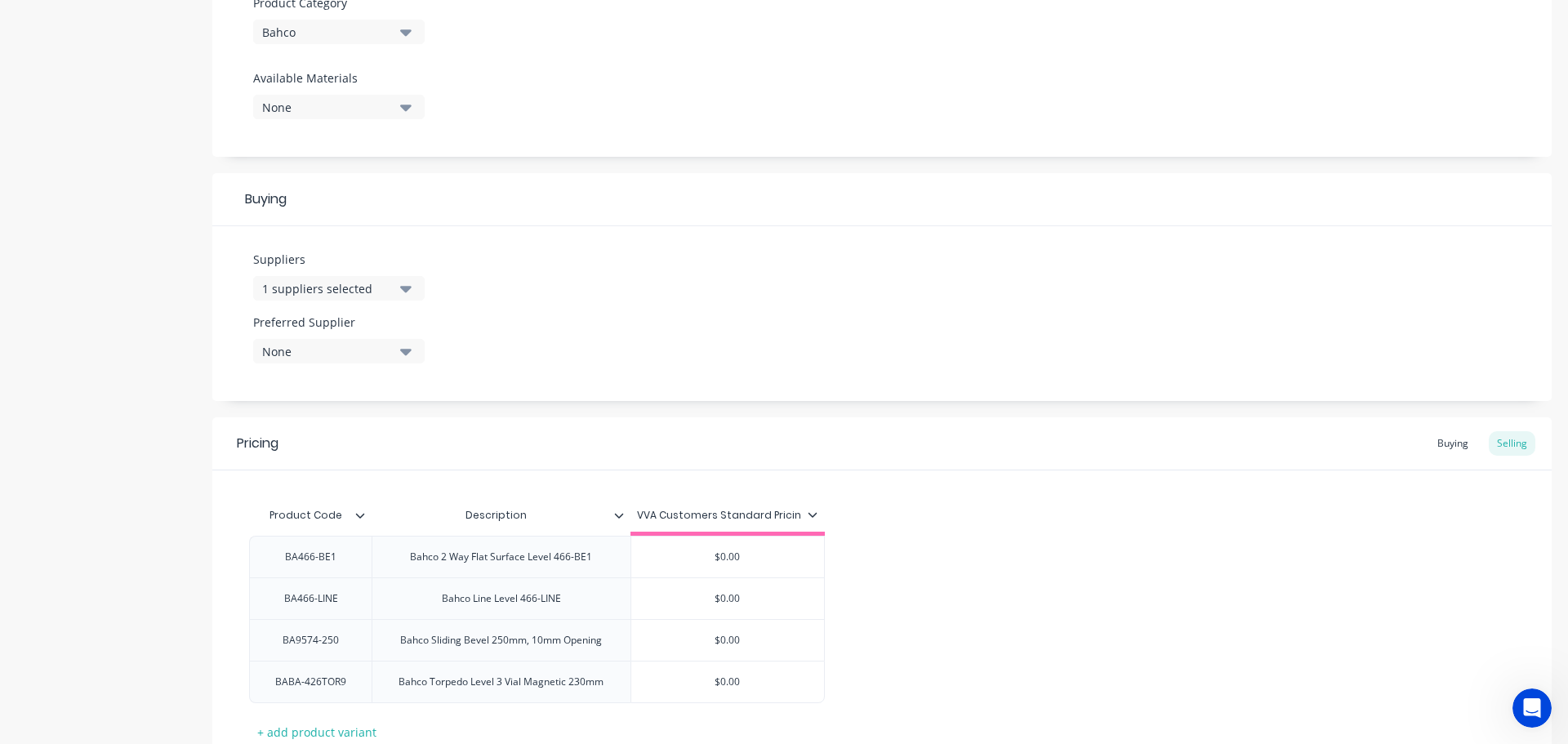
scroll to position [715, 0]
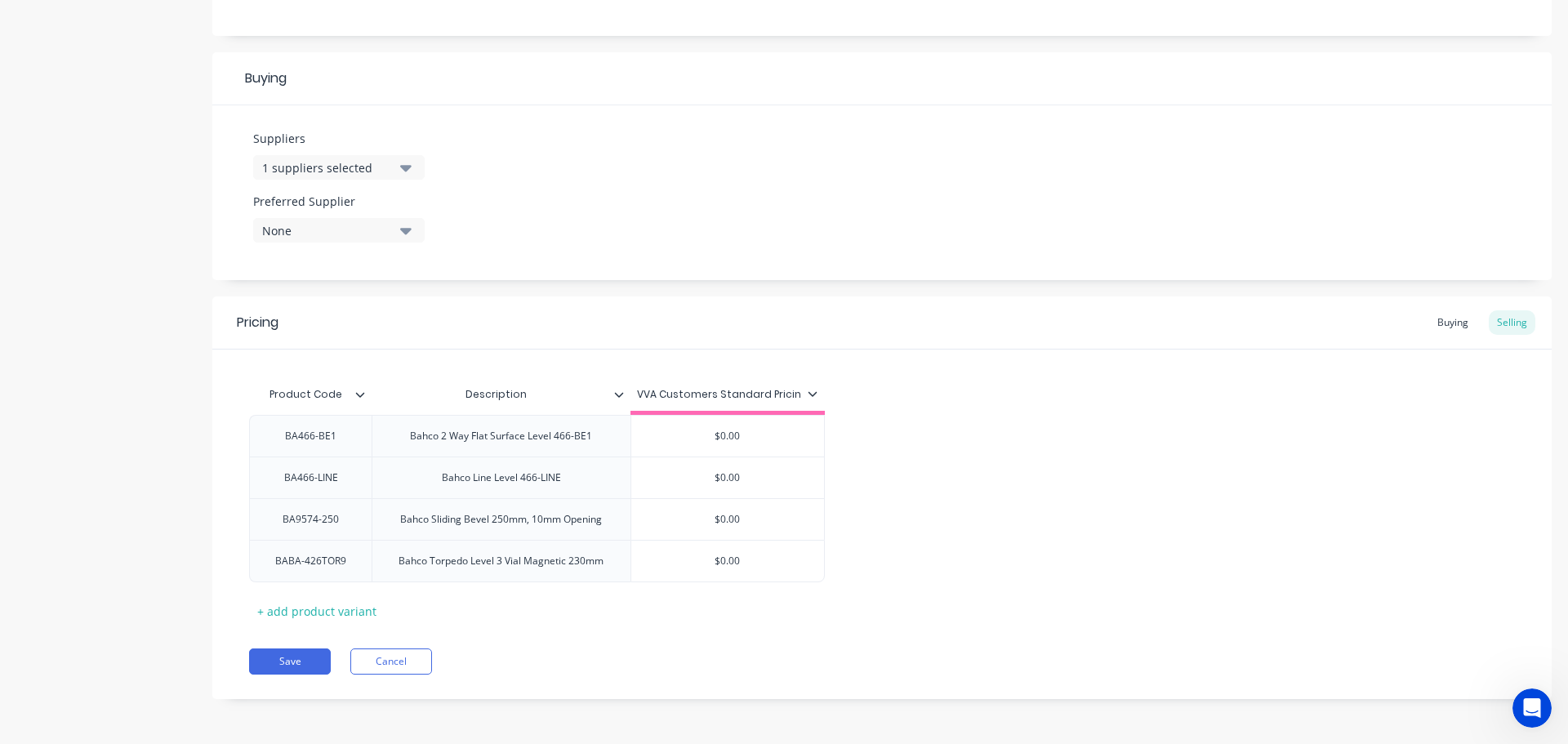
click at [279, 647] on div "Pricing Buying Selling Product Code Description VVA Customers Standard Pricin B…" at bounding box center [882, 497] width 1340 height 402
click at [287, 654] on button "Save" at bounding box center [290, 661] width 81 height 26
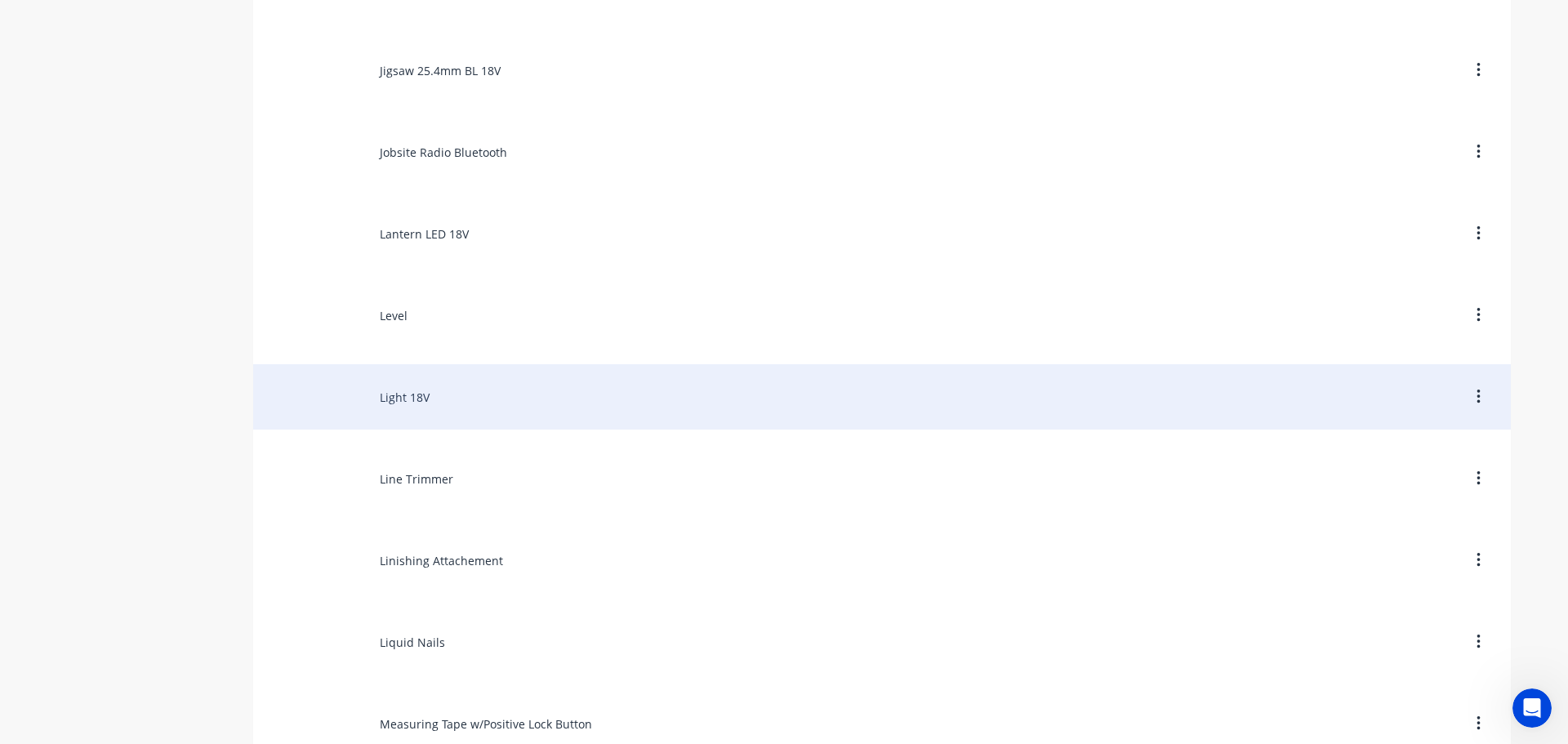
scroll to position [7591, 0]
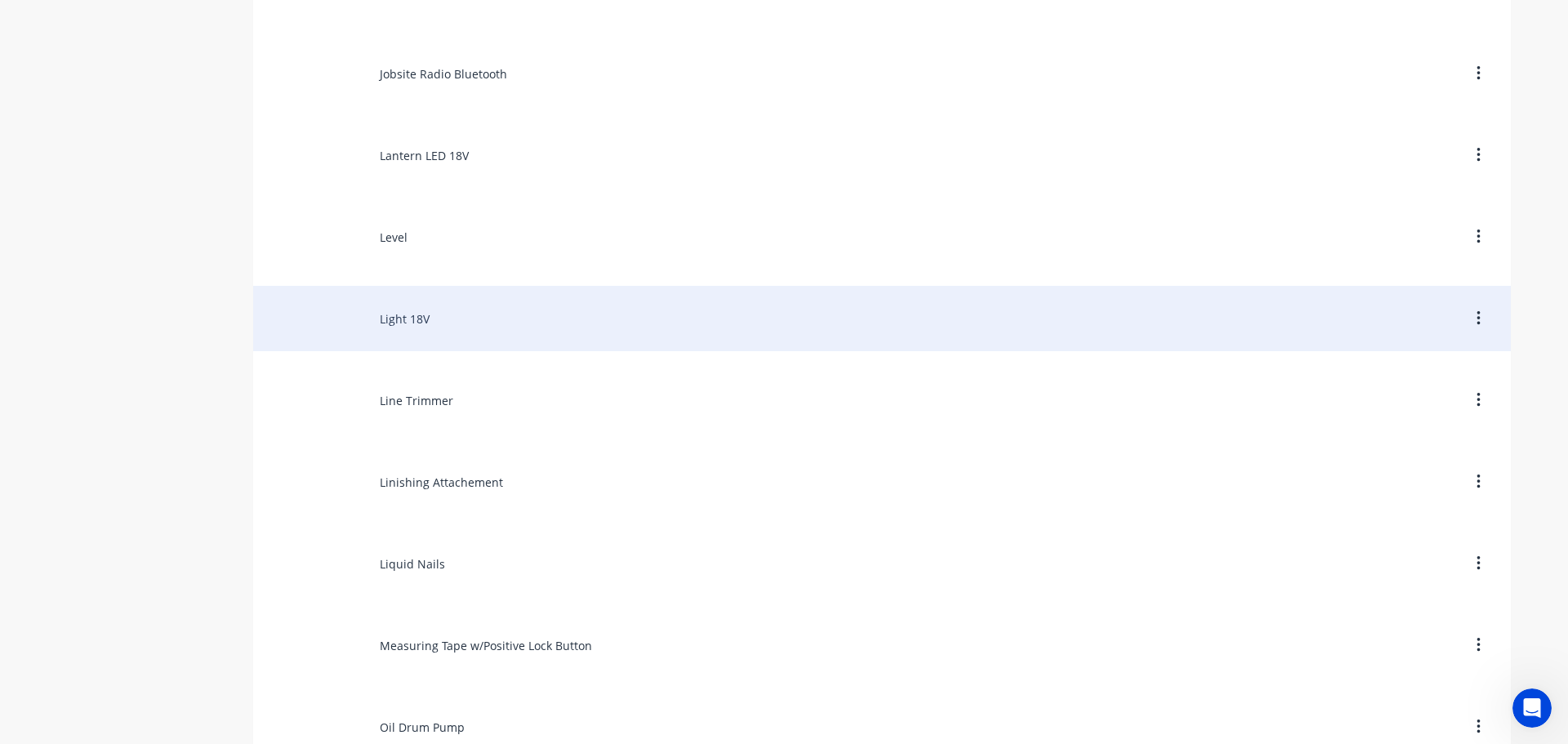
click at [422, 311] on div "Light 18V" at bounding box center [882, 317] width 1257 height 65
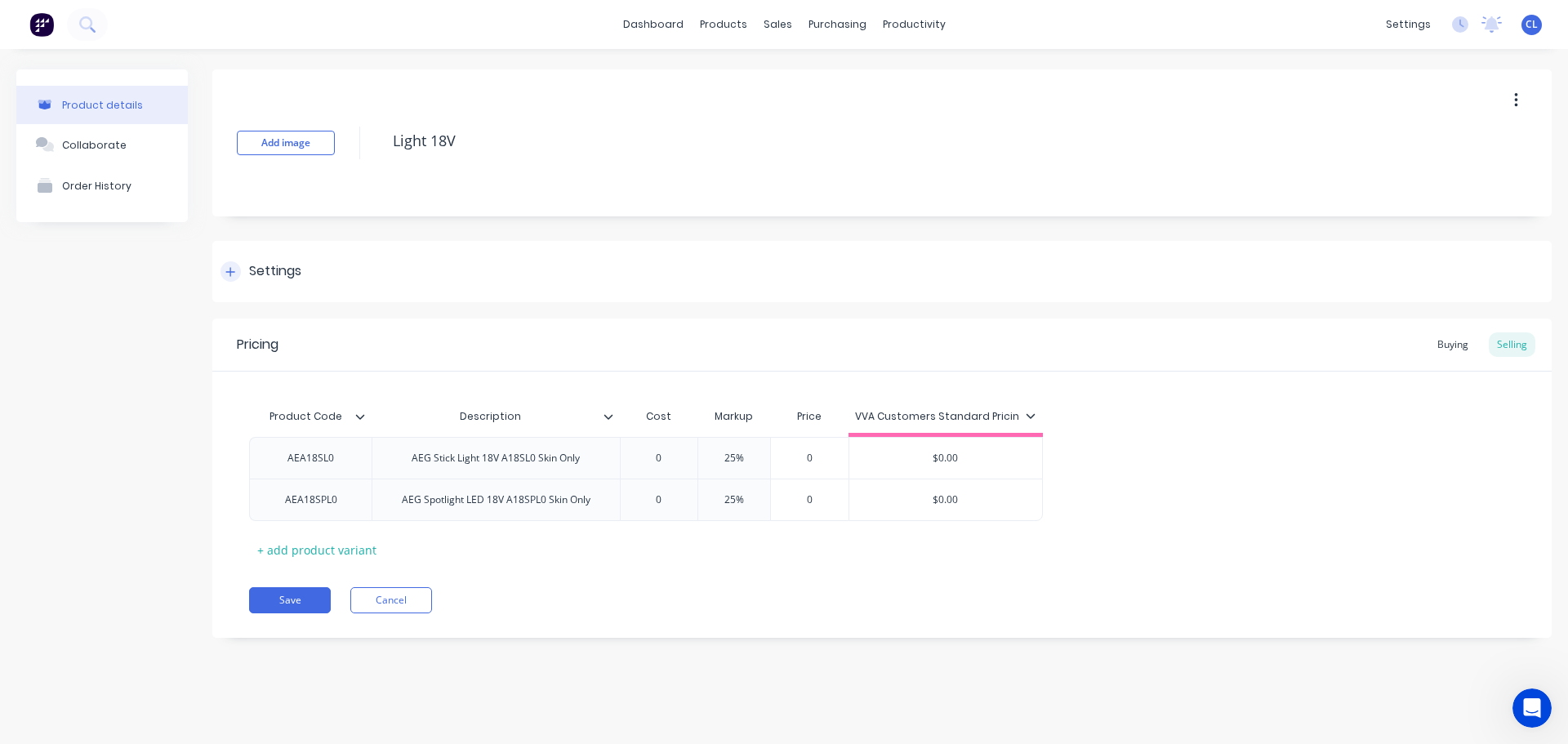
click at [264, 283] on div "Settings" at bounding box center [882, 271] width 1340 height 61
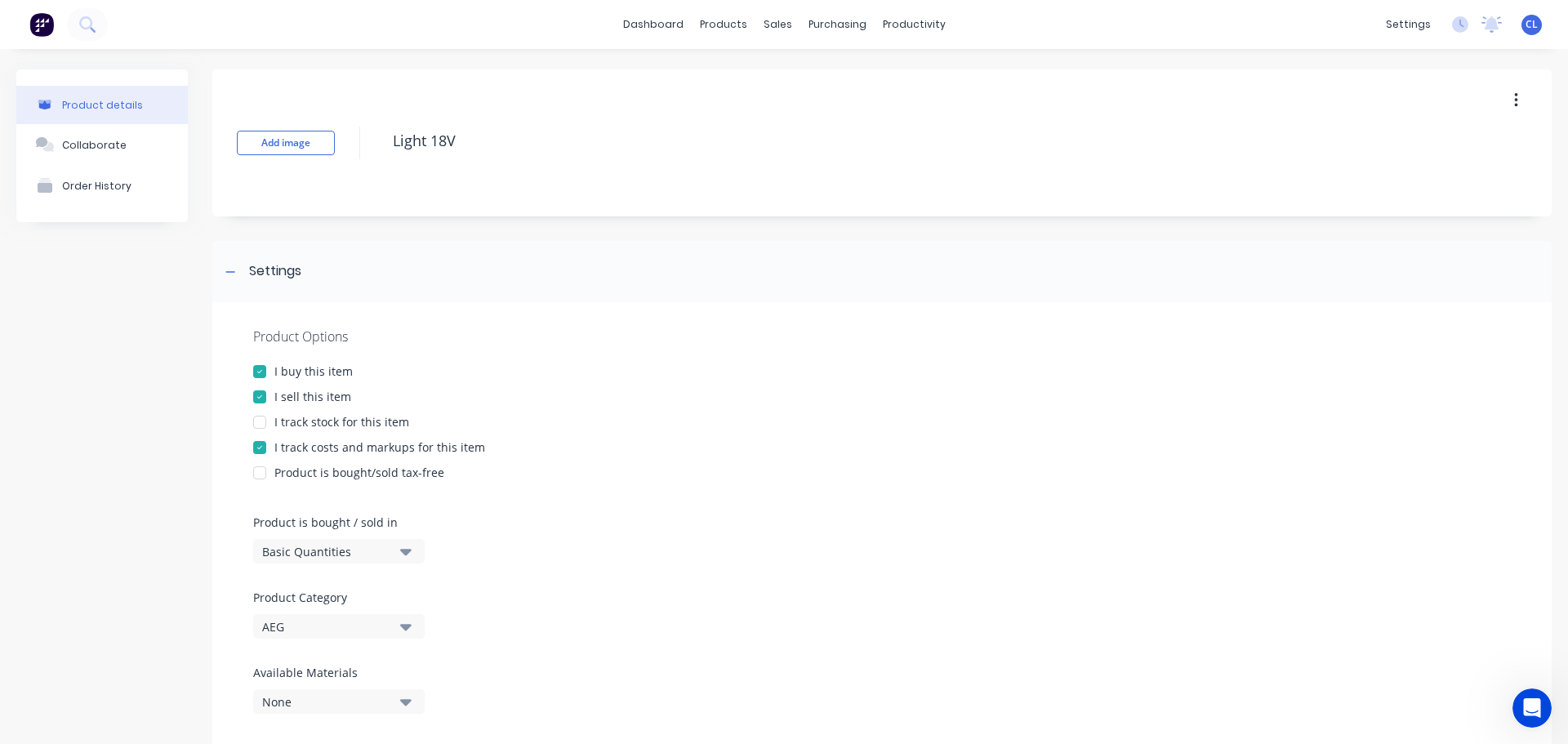
click at [267, 451] on div at bounding box center [260, 447] width 33 height 33
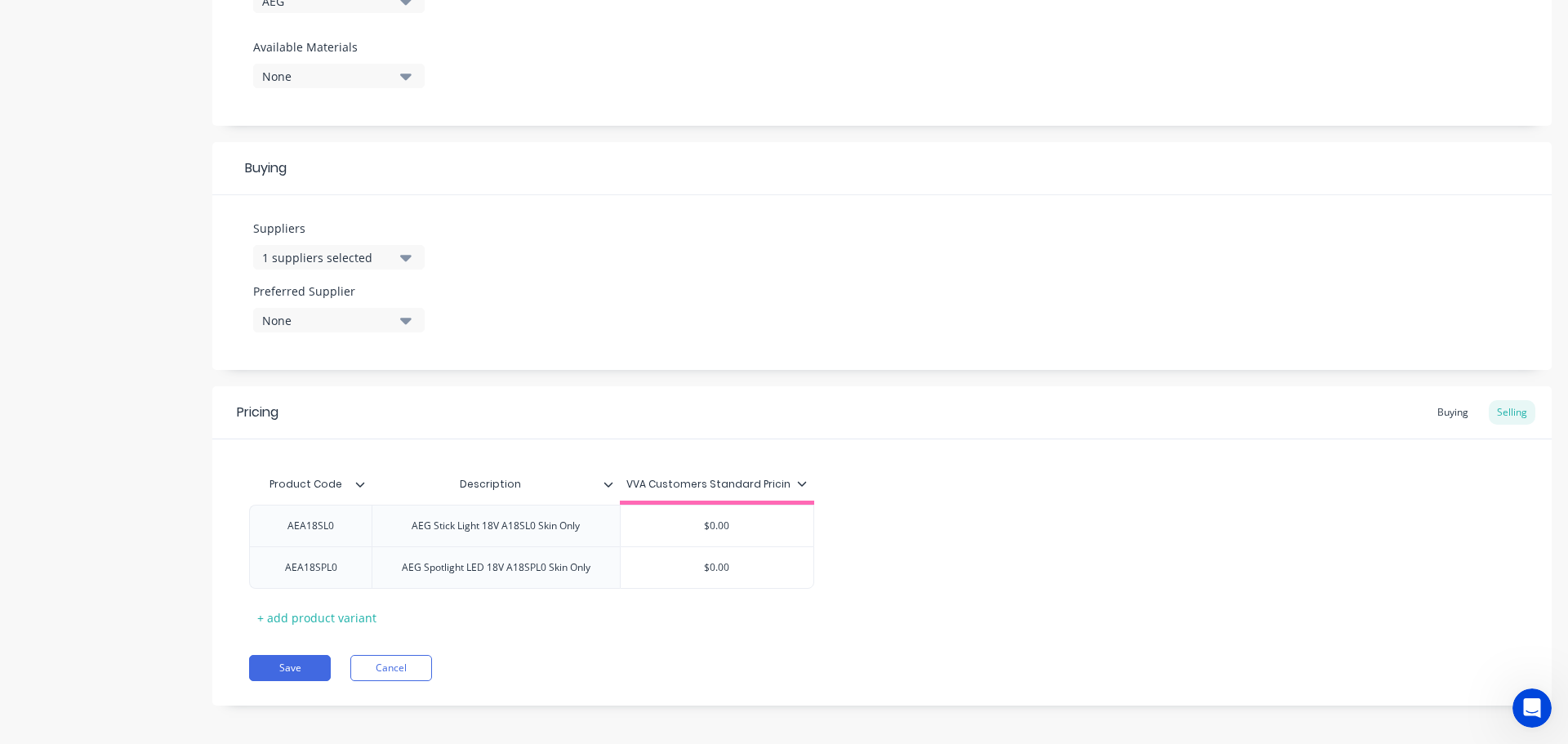
scroll to position [632, 0]
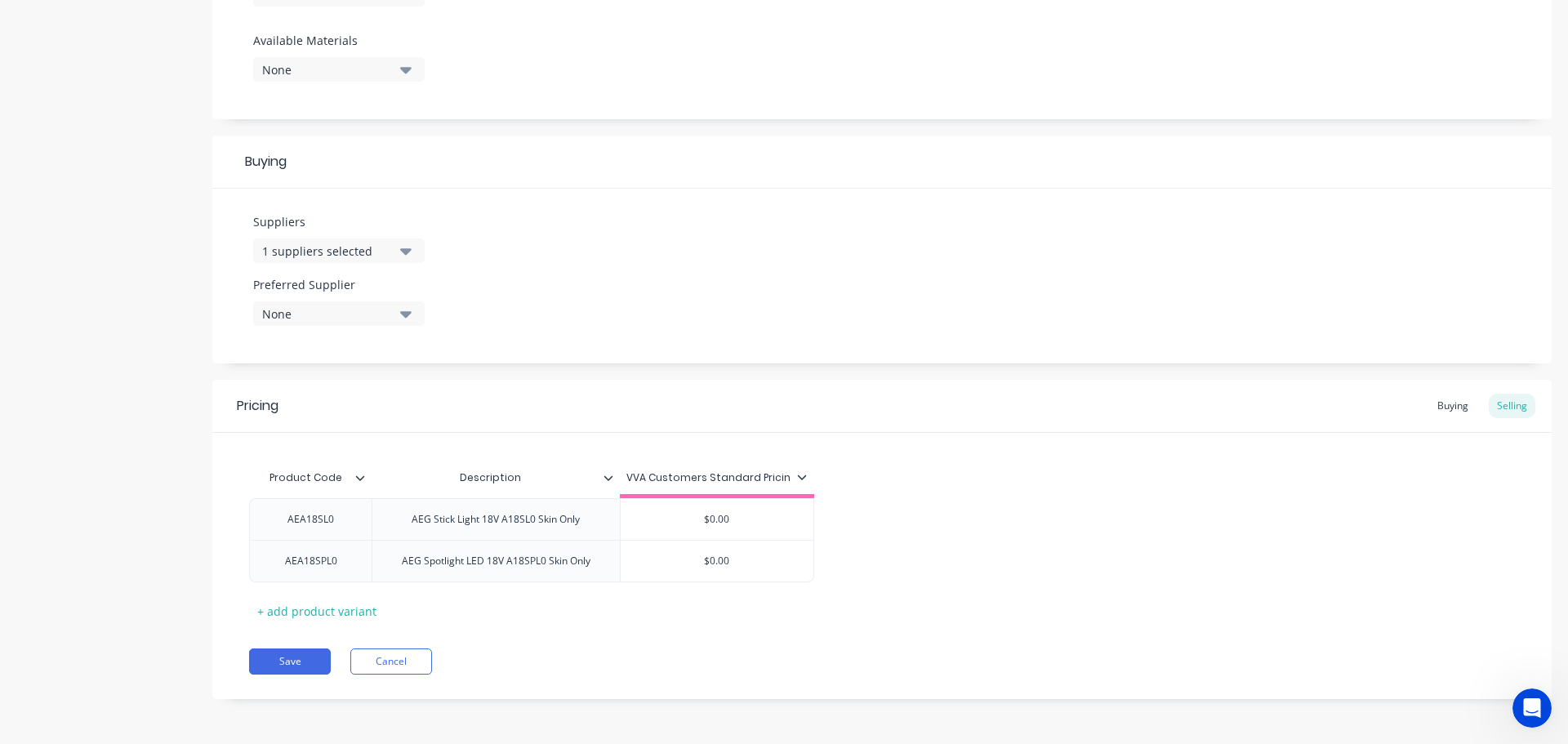
click at [1411, 406] on div "Pricing Buying Selling" at bounding box center [882, 406] width 1340 height 53
click at [1429, 407] on div "Buying" at bounding box center [1452, 406] width 48 height 24
click at [299, 658] on button "Save" at bounding box center [290, 661] width 81 height 26
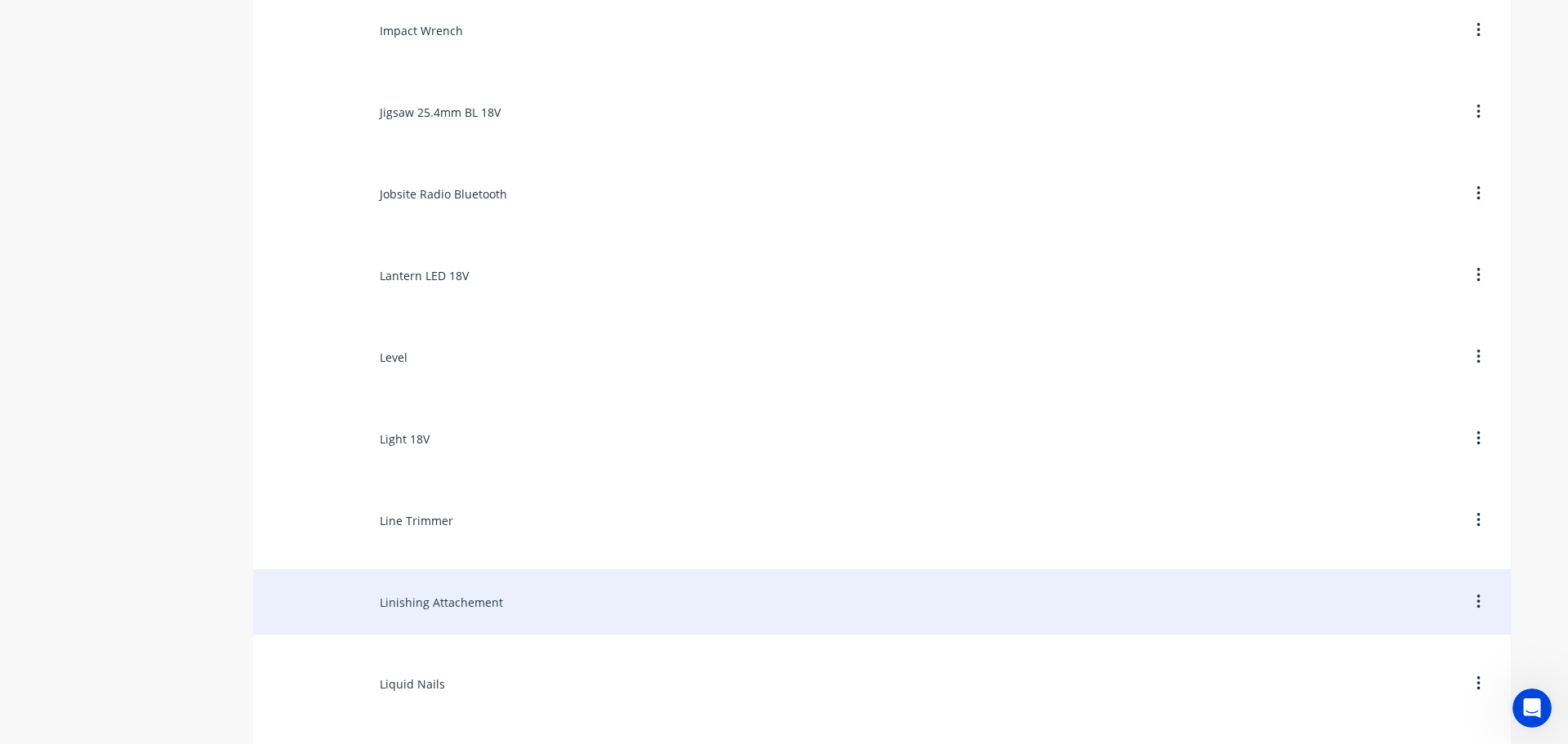
scroll to position [7510, 0]
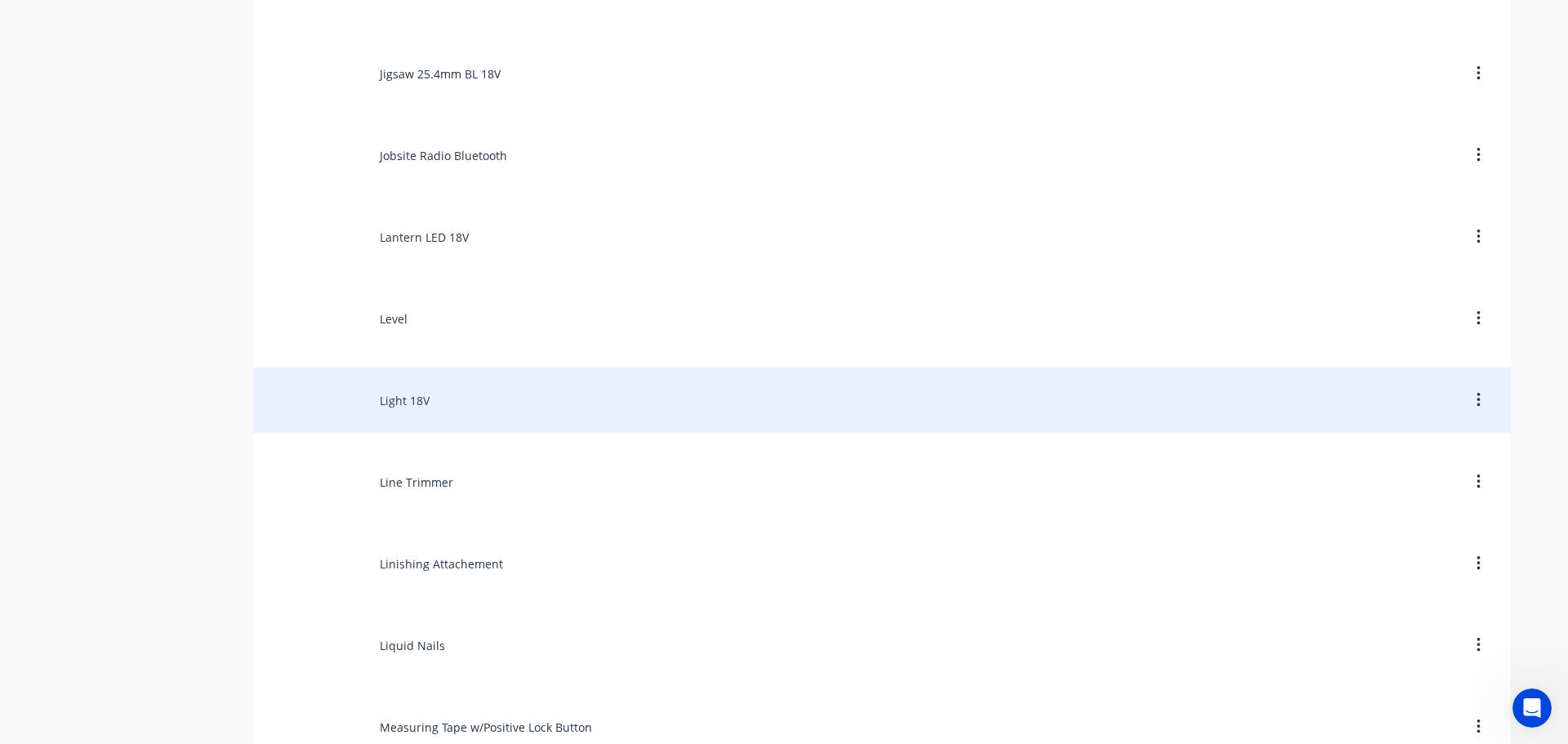
click at [413, 410] on div "Light 18V" at bounding box center [882, 400] width 1257 height 65
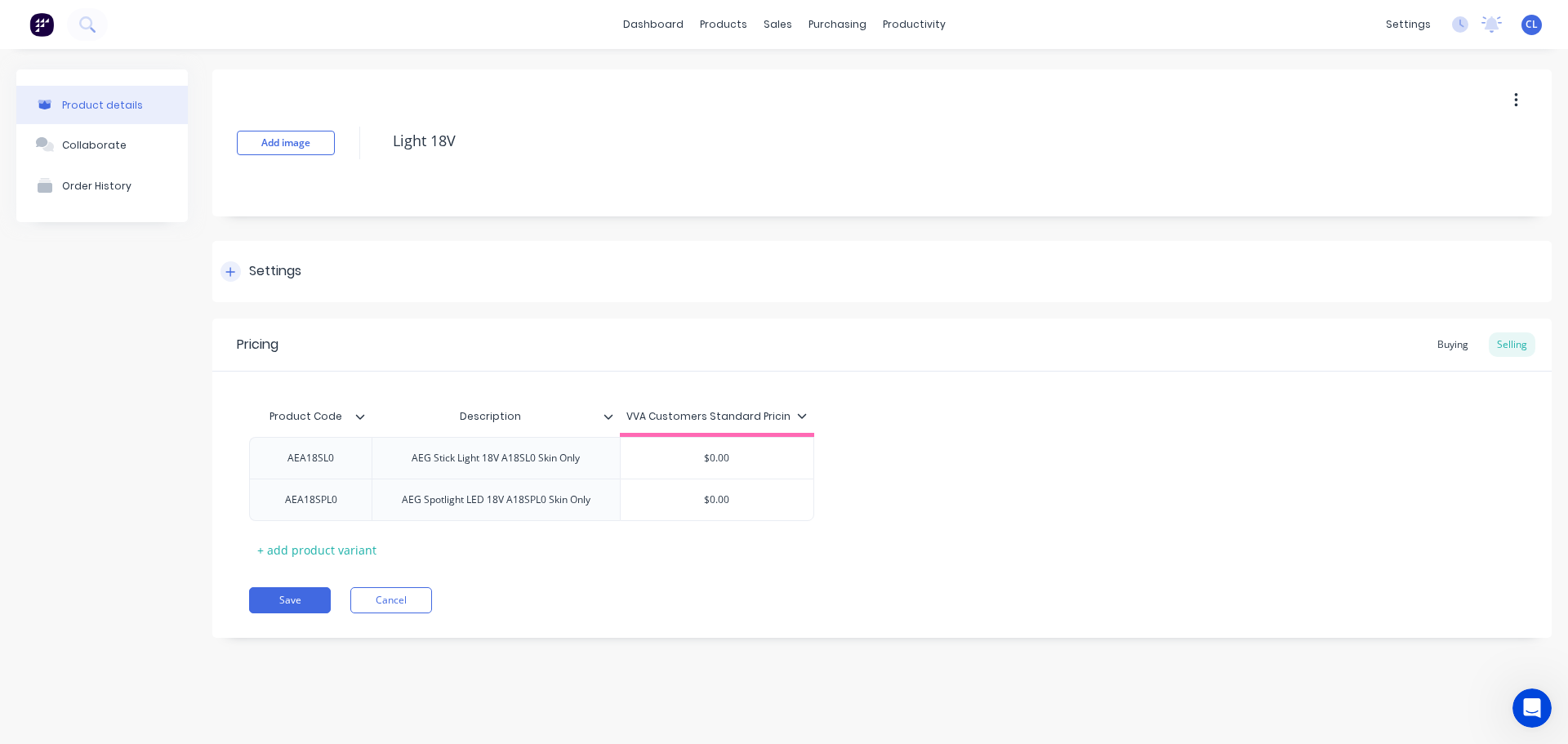
click at [252, 272] on div "Settings" at bounding box center [275, 272] width 52 height 21
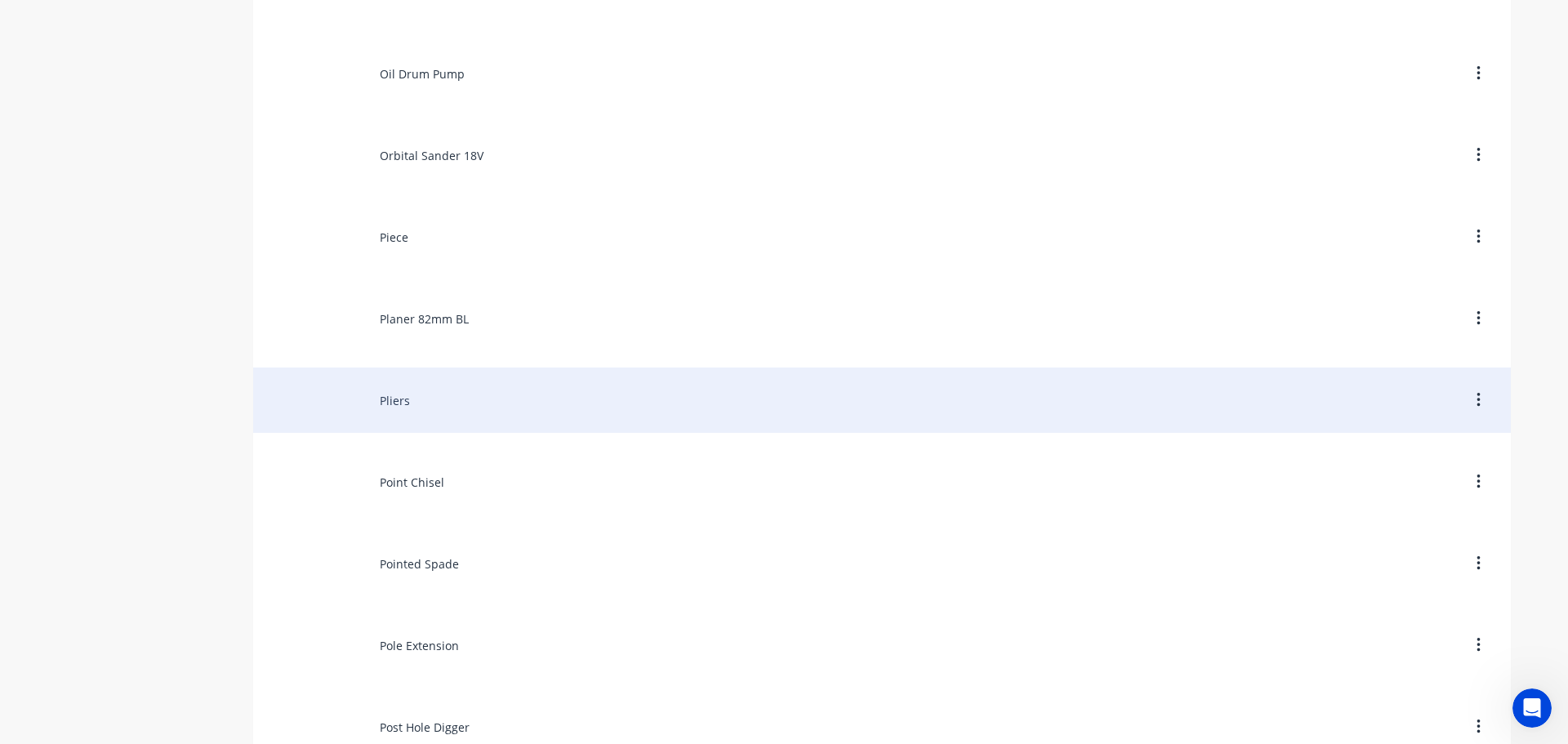
scroll to position [7837, 0]
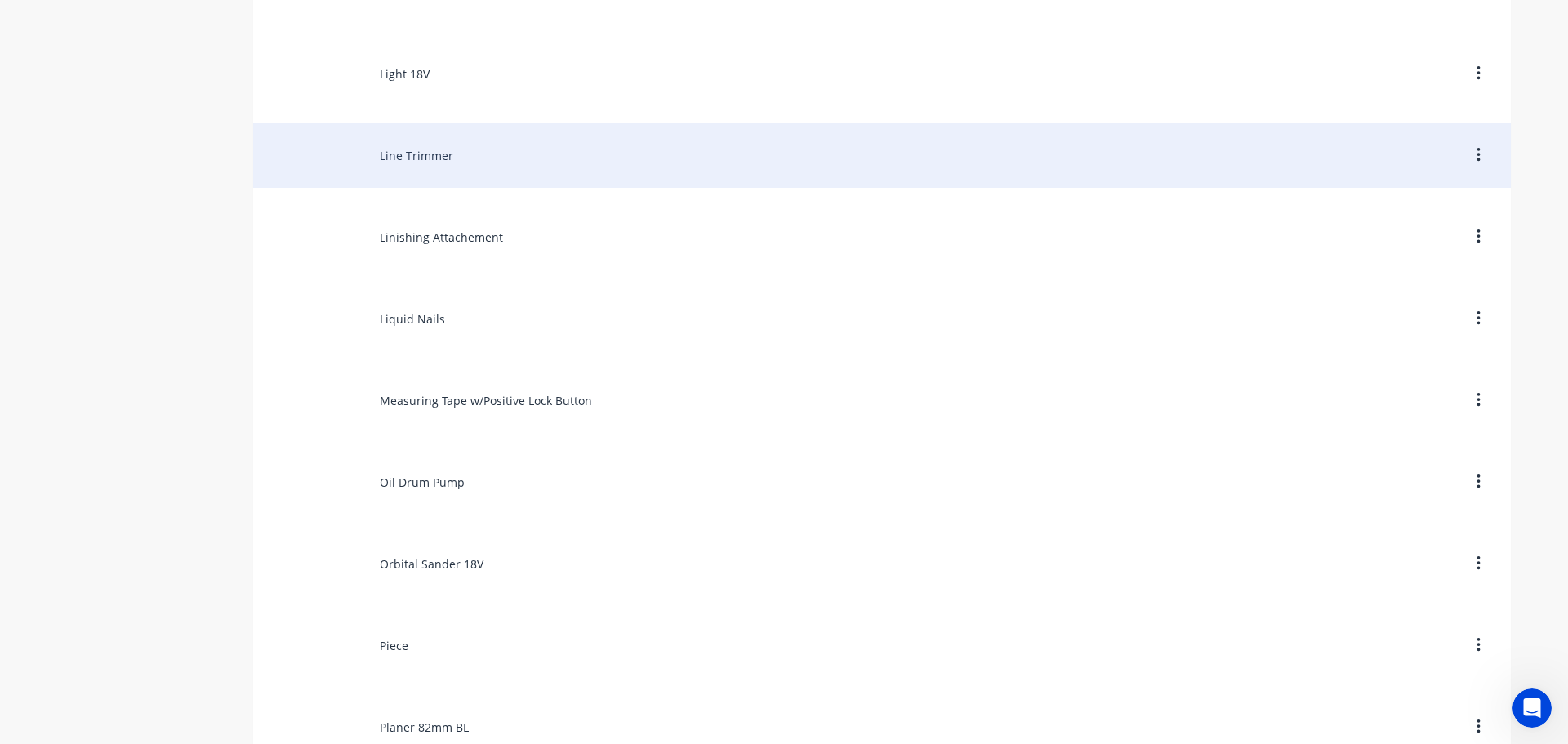
click at [402, 144] on div "Line Trimmer" at bounding box center [882, 155] width 1257 height 65
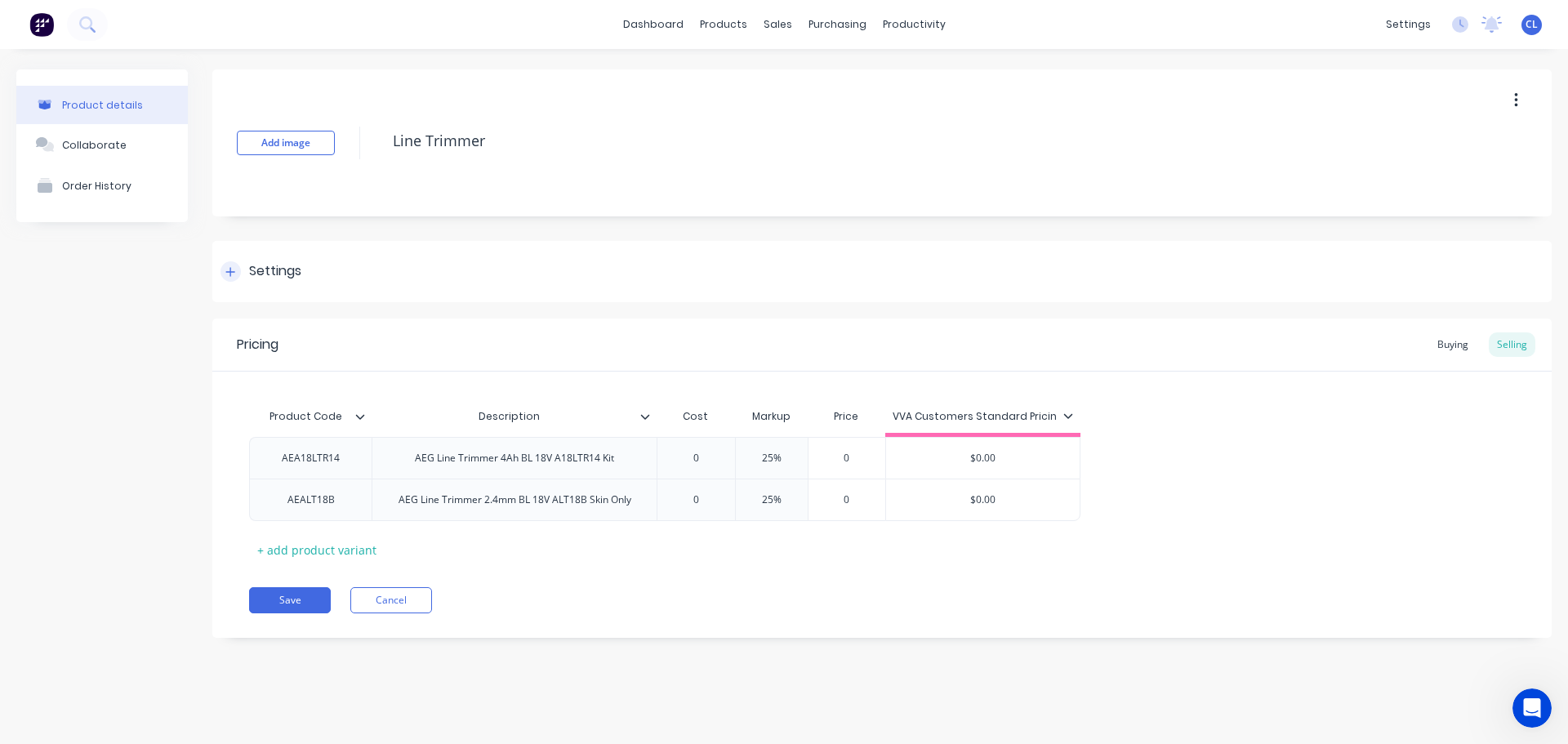
click at [259, 265] on div "Settings" at bounding box center [275, 272] width 52 height 21
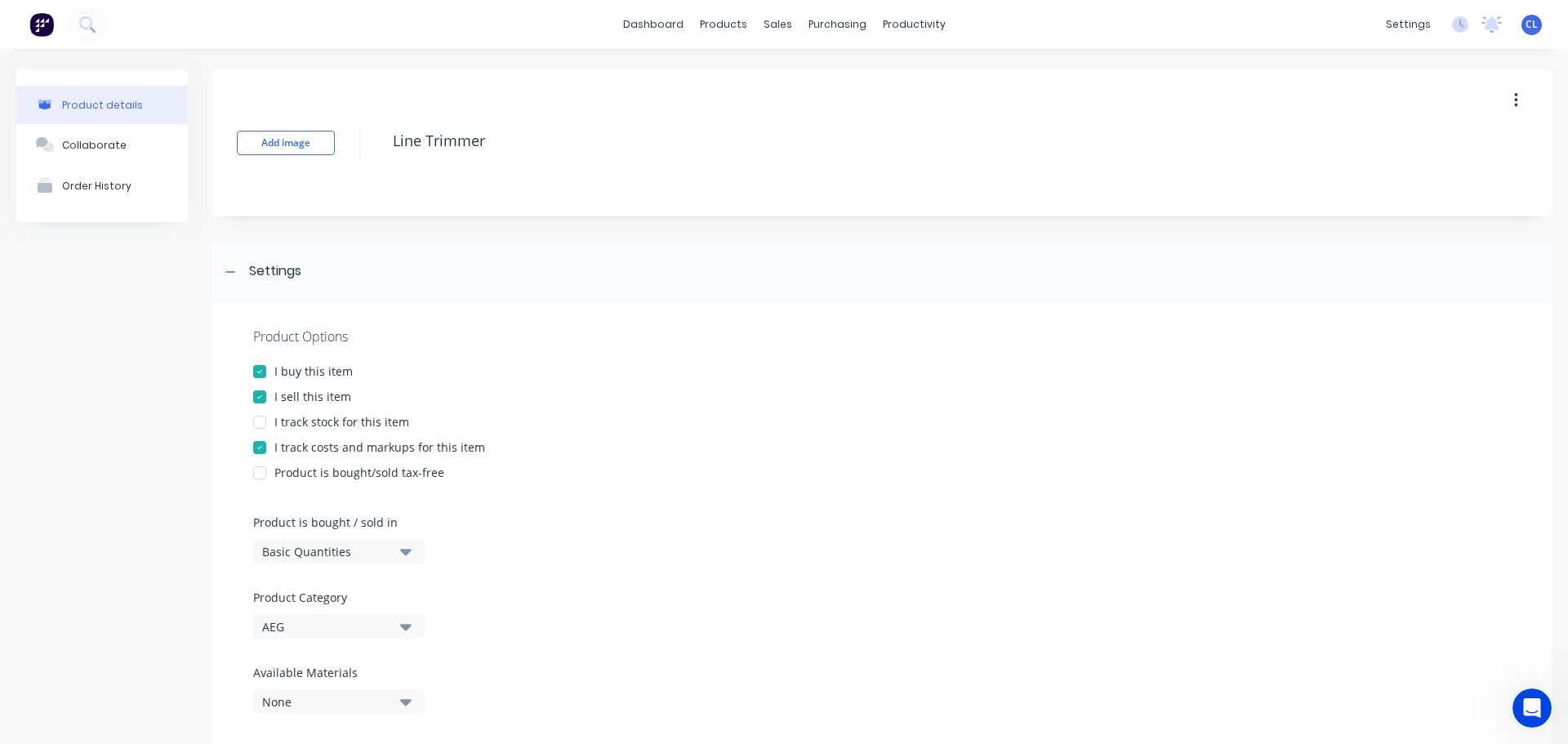
click at [257, 447] on div at bounding box center [260, 447] width 33 height 33
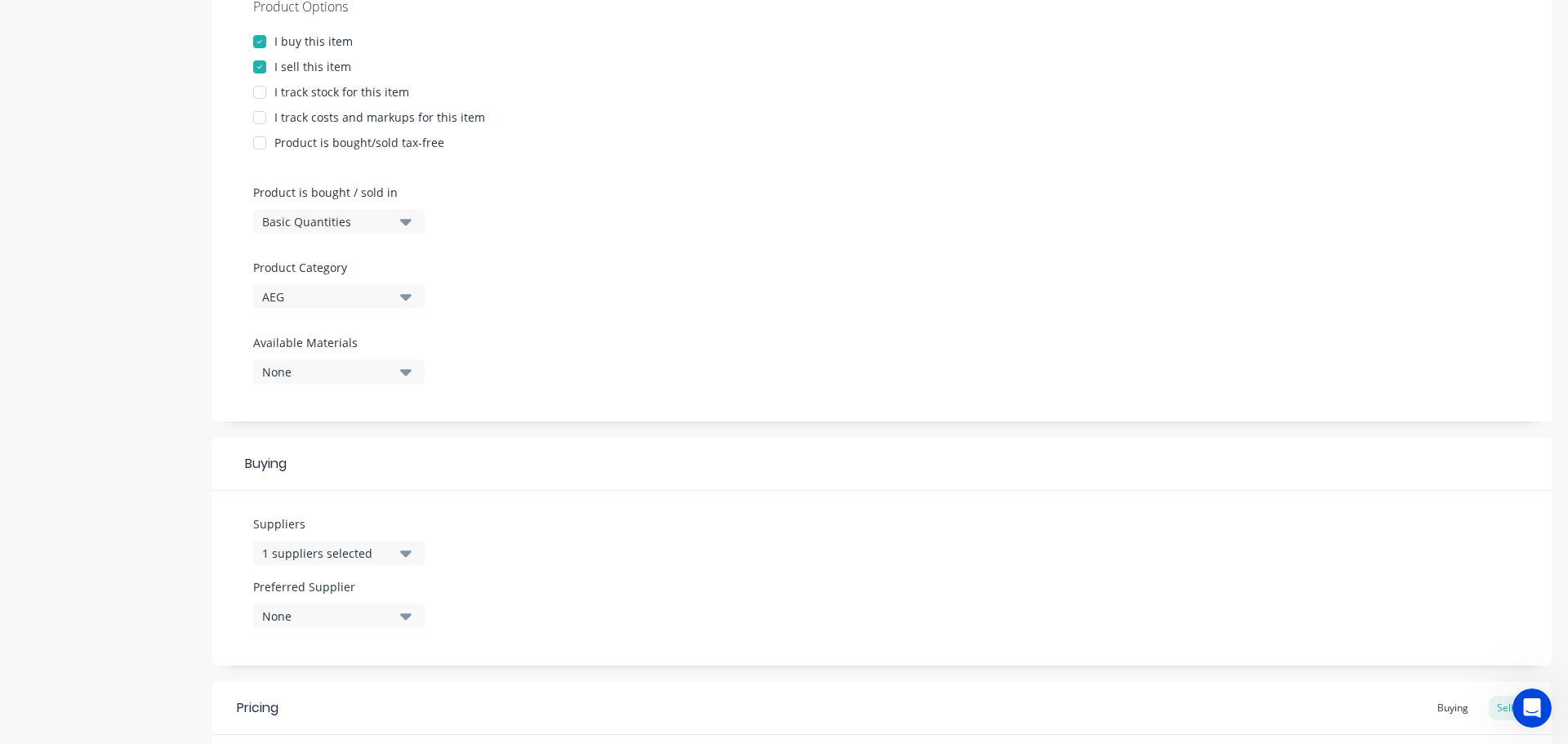
scroll to position [632, 0]
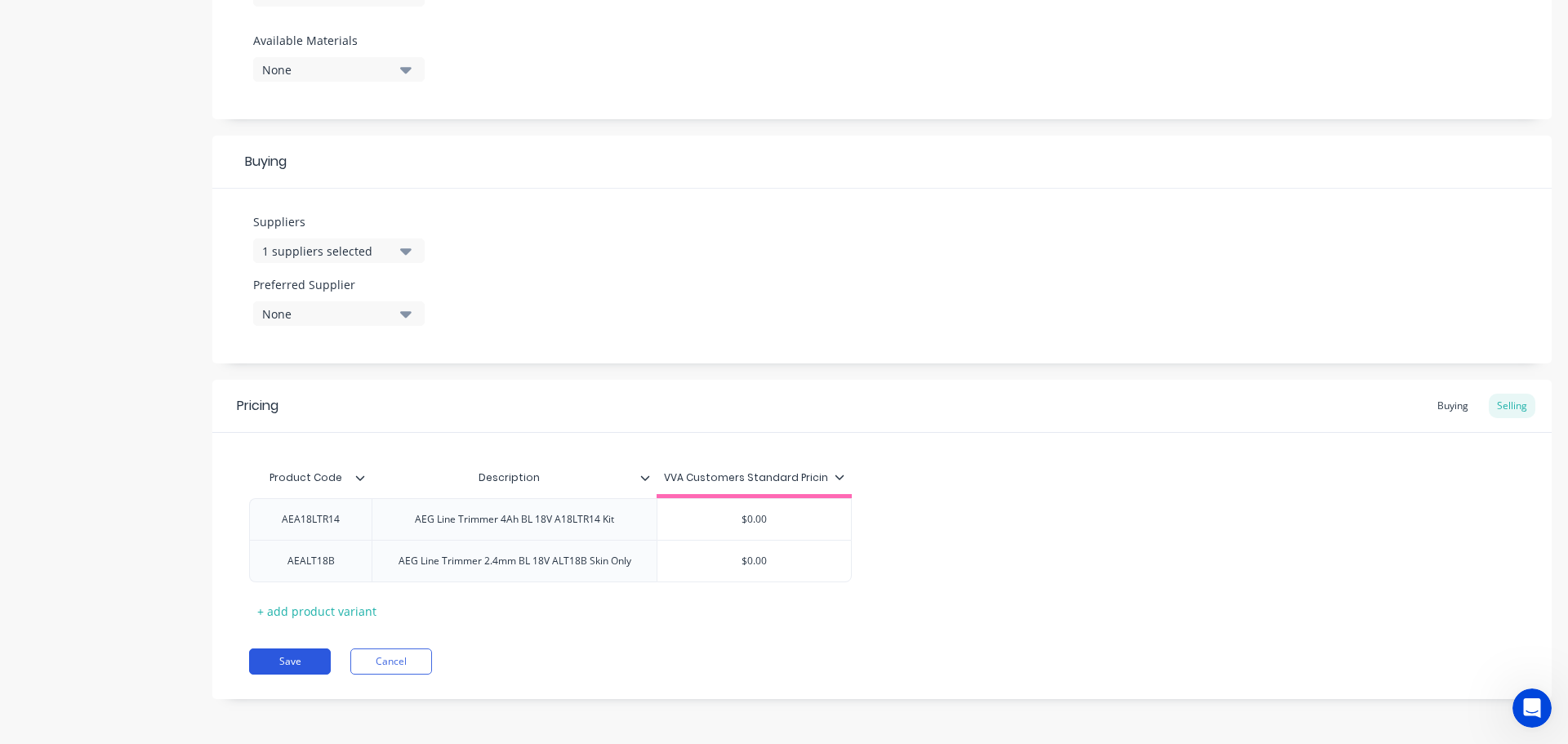
click at [266, 650] on button "Save" at bounding box center [290, 661] width 81 height 26
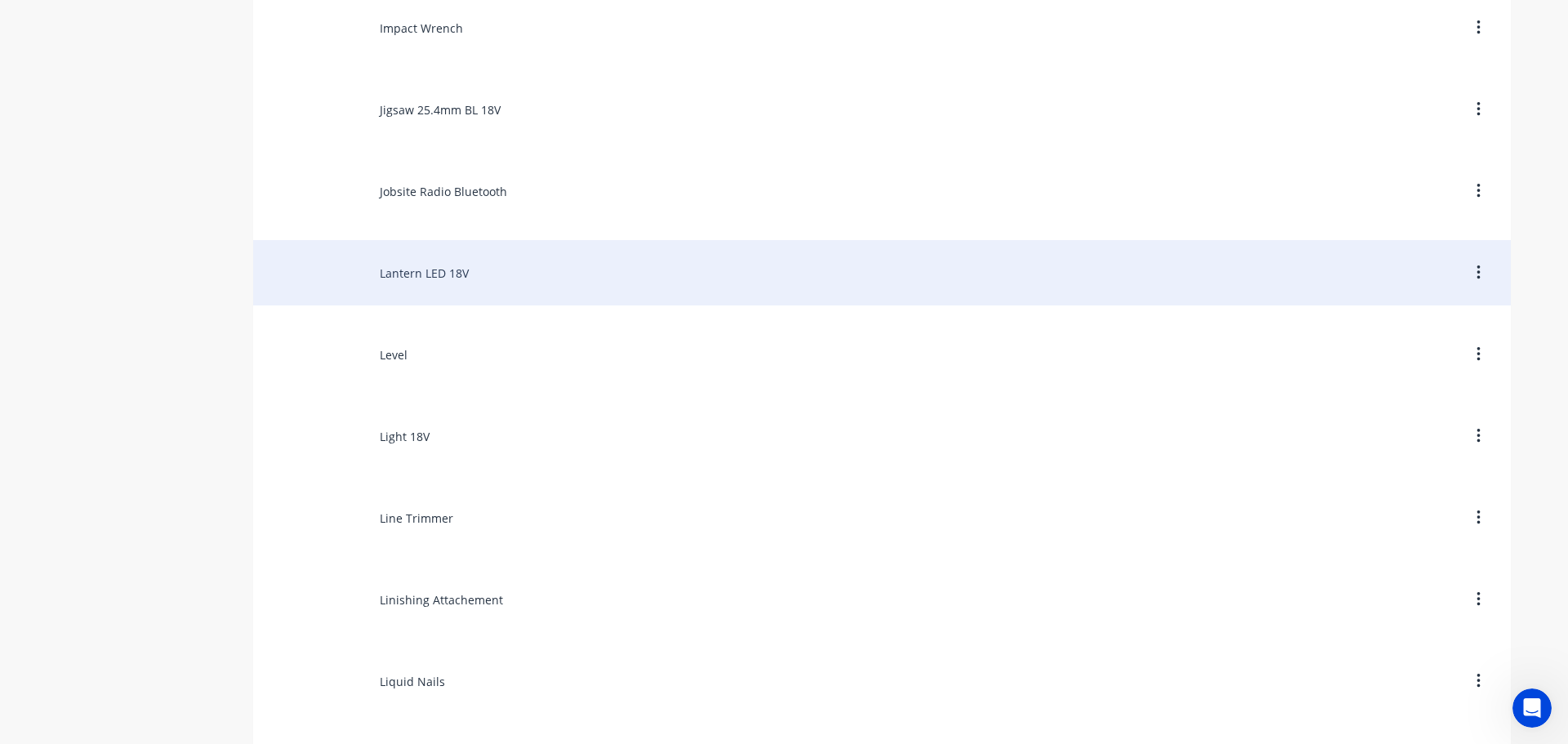
scroll to position [7674, 0]
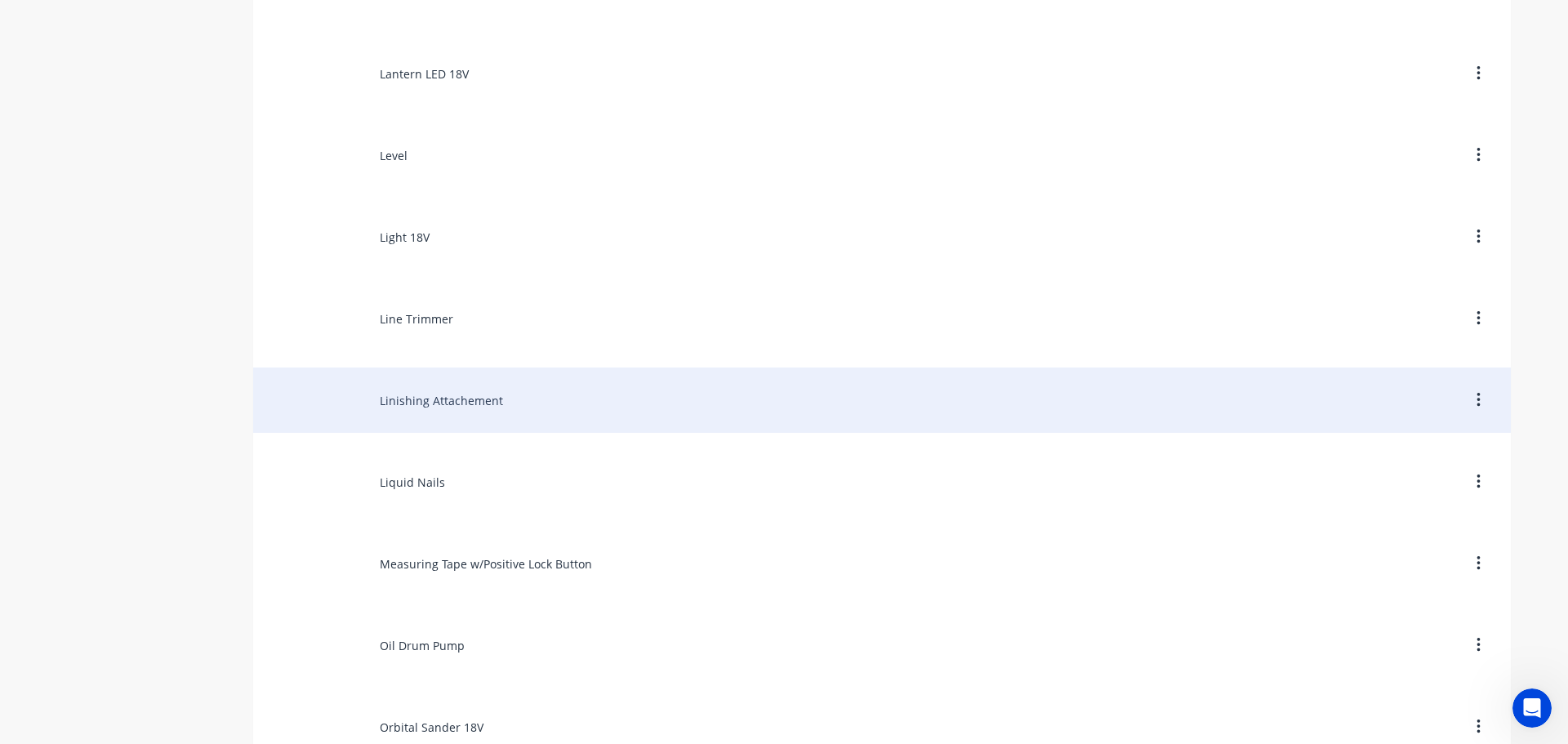
click at [390, 400] on div "Linishing Attachement" at bounding box center [882, 400] width 1257 height 65
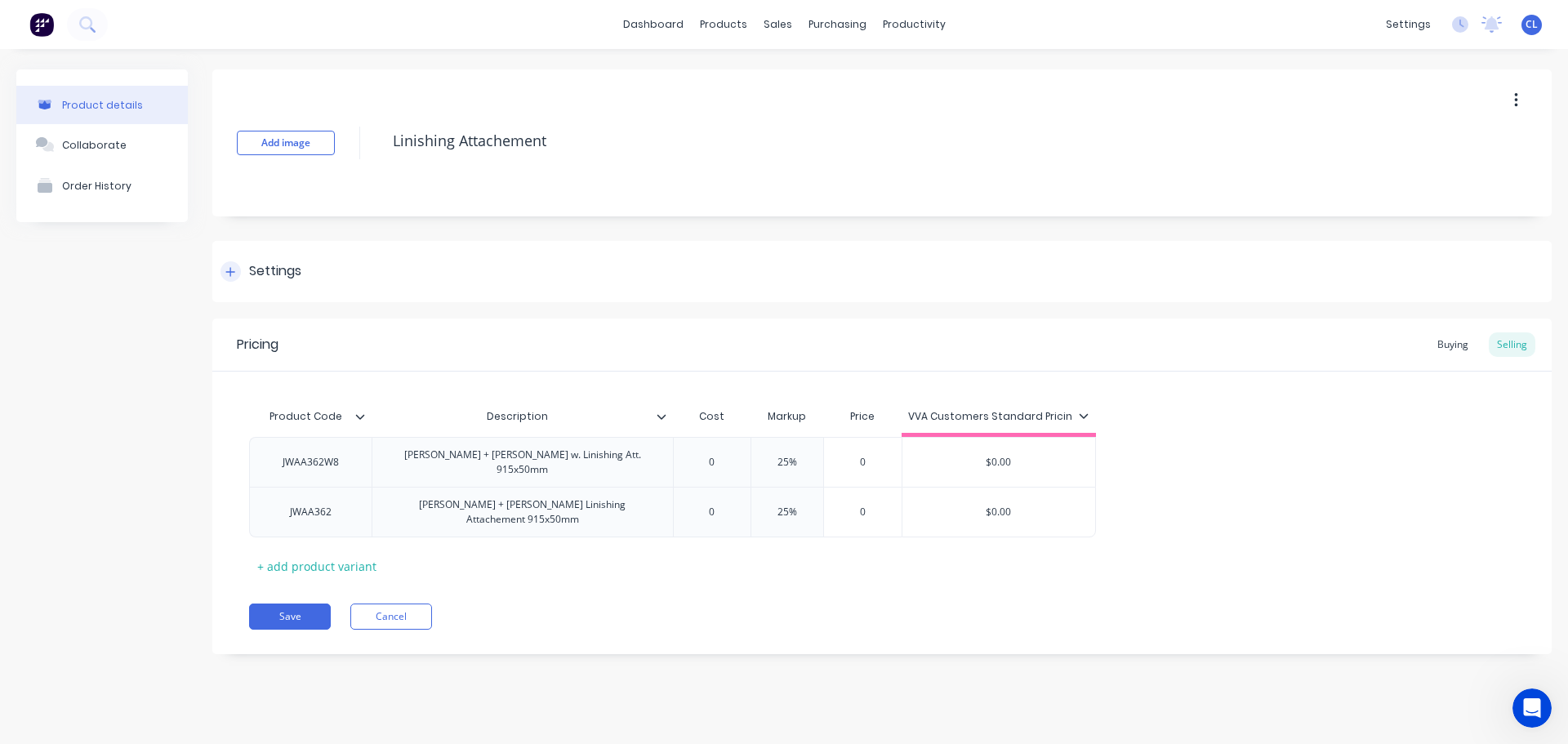
click at [241, 254] on div "Settings" at bounding box center [882, 271] width 1340 height 61
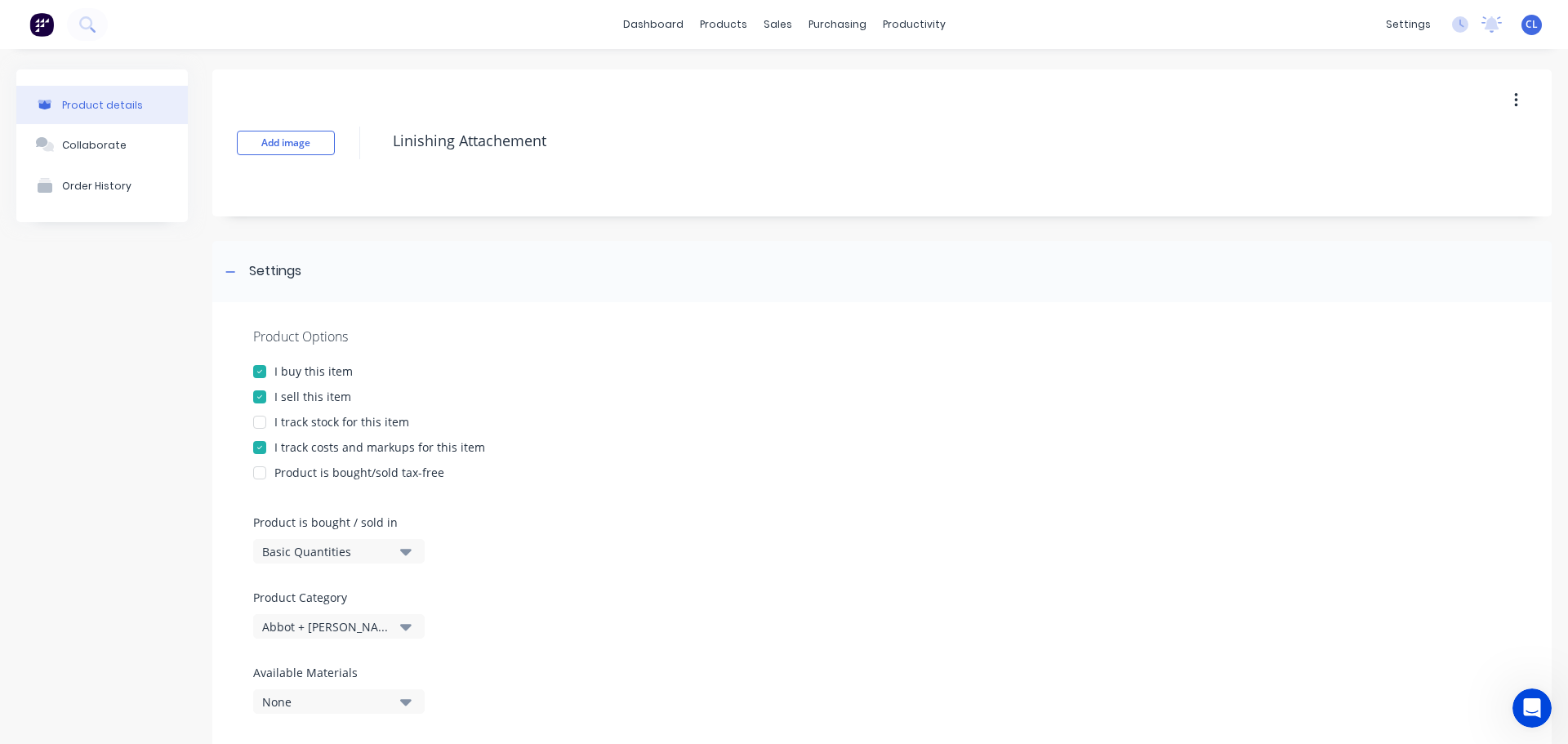
click at [257, 441] on div at bounding box center [260, 447] width 33 height 33
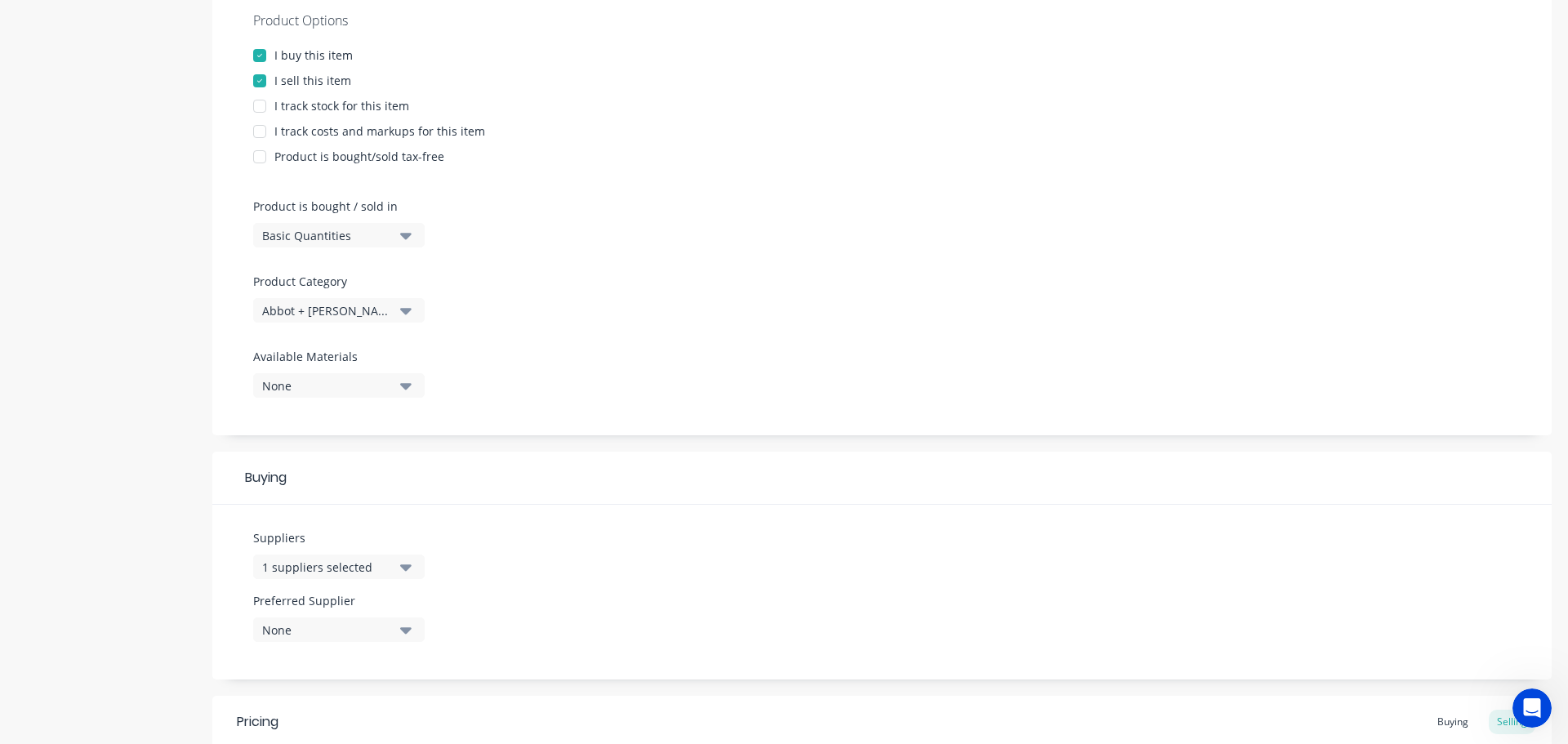
scroll to position [632, 0]
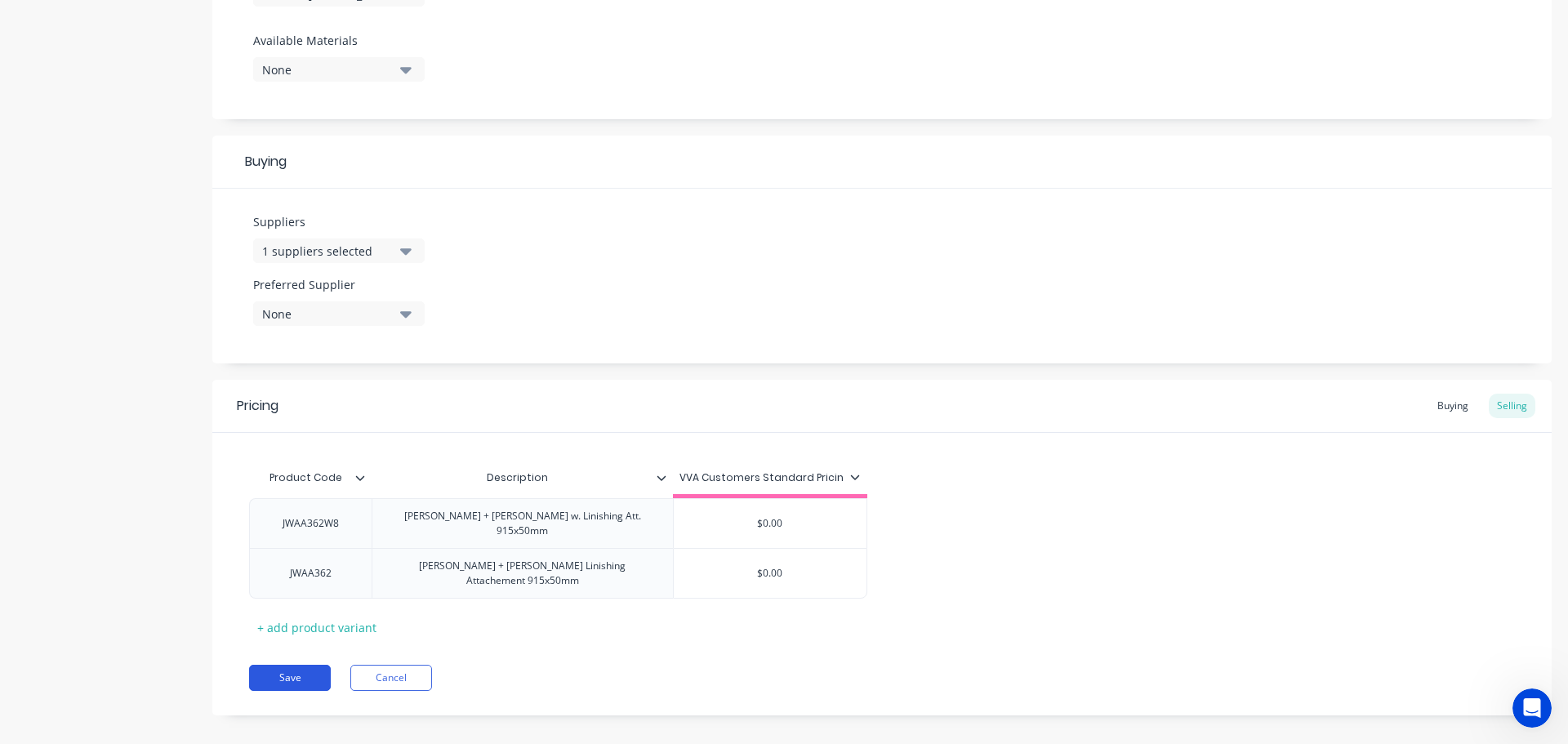
click at [305, 668] on button "Save" at bounding box center [290, 677] width 81 height 26
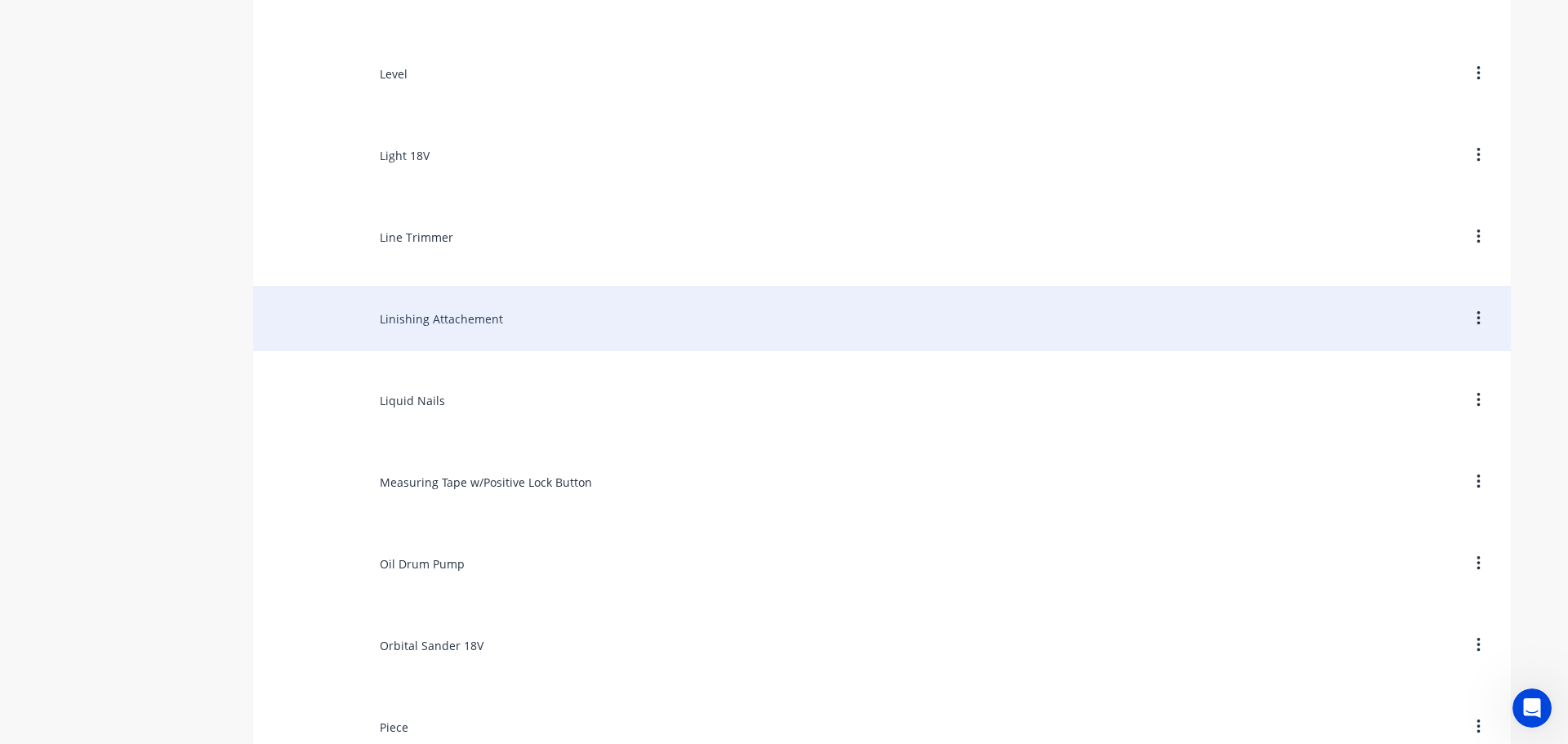
scroll to position [7837, 0]
click at [407, 326] on div "Liquid Nails" at bounding box center [882, 317] width 1257 height 65
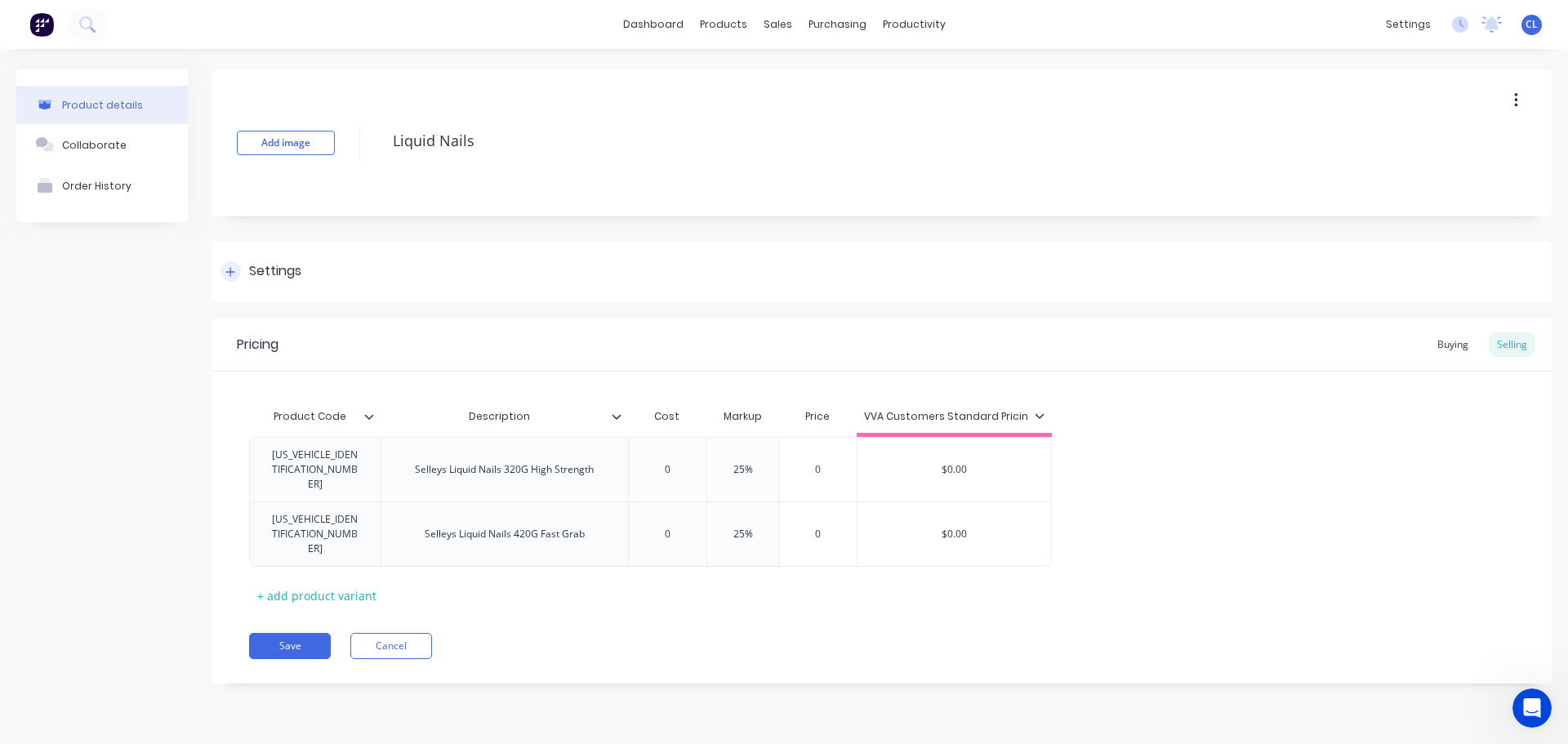
click at [280, 285] on div "Settings" at bounding box center [882, 271] width 1340 height 61
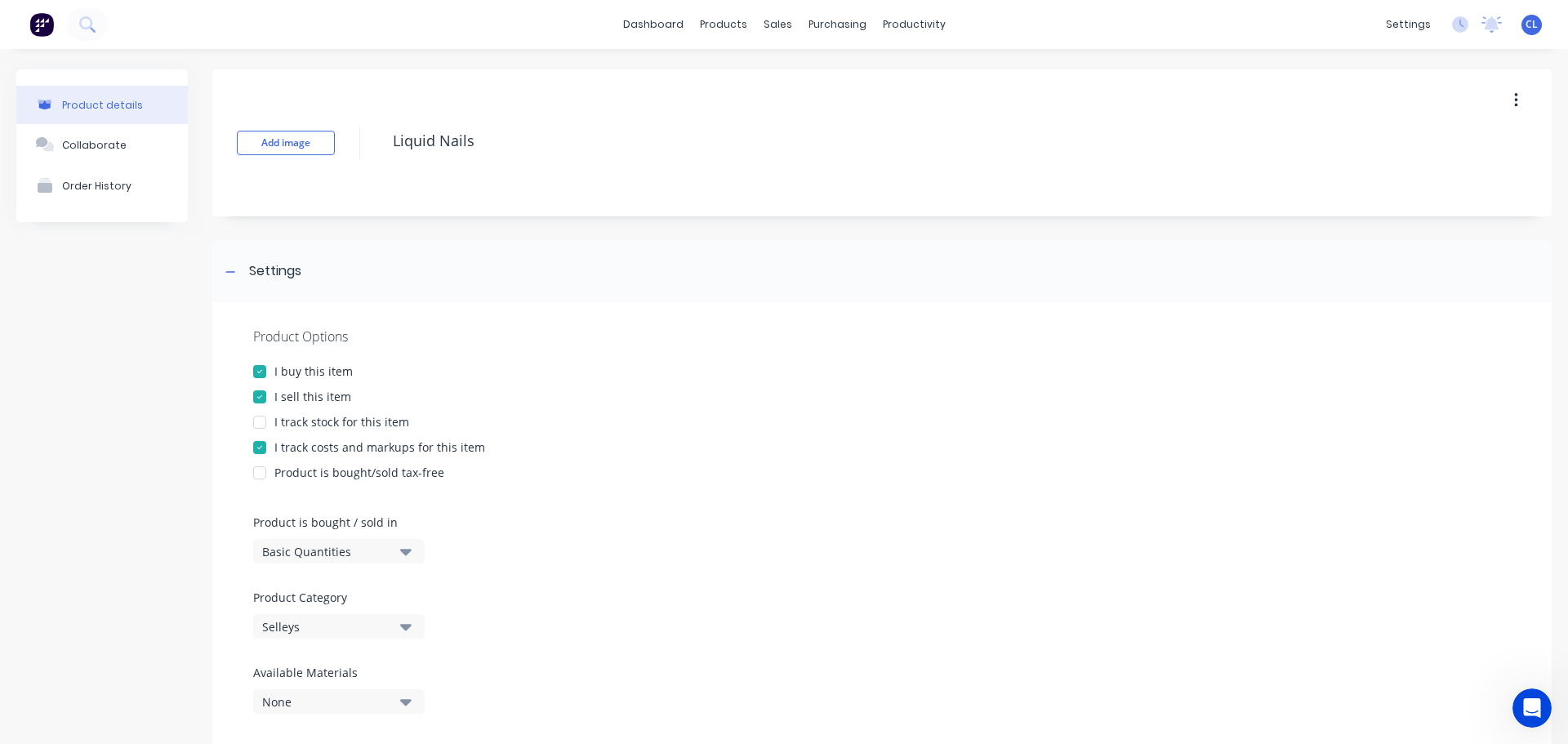
click at [289, 446] on div "I track costs and markups for this item" at bounding box center [379, 447] width 210 height 17
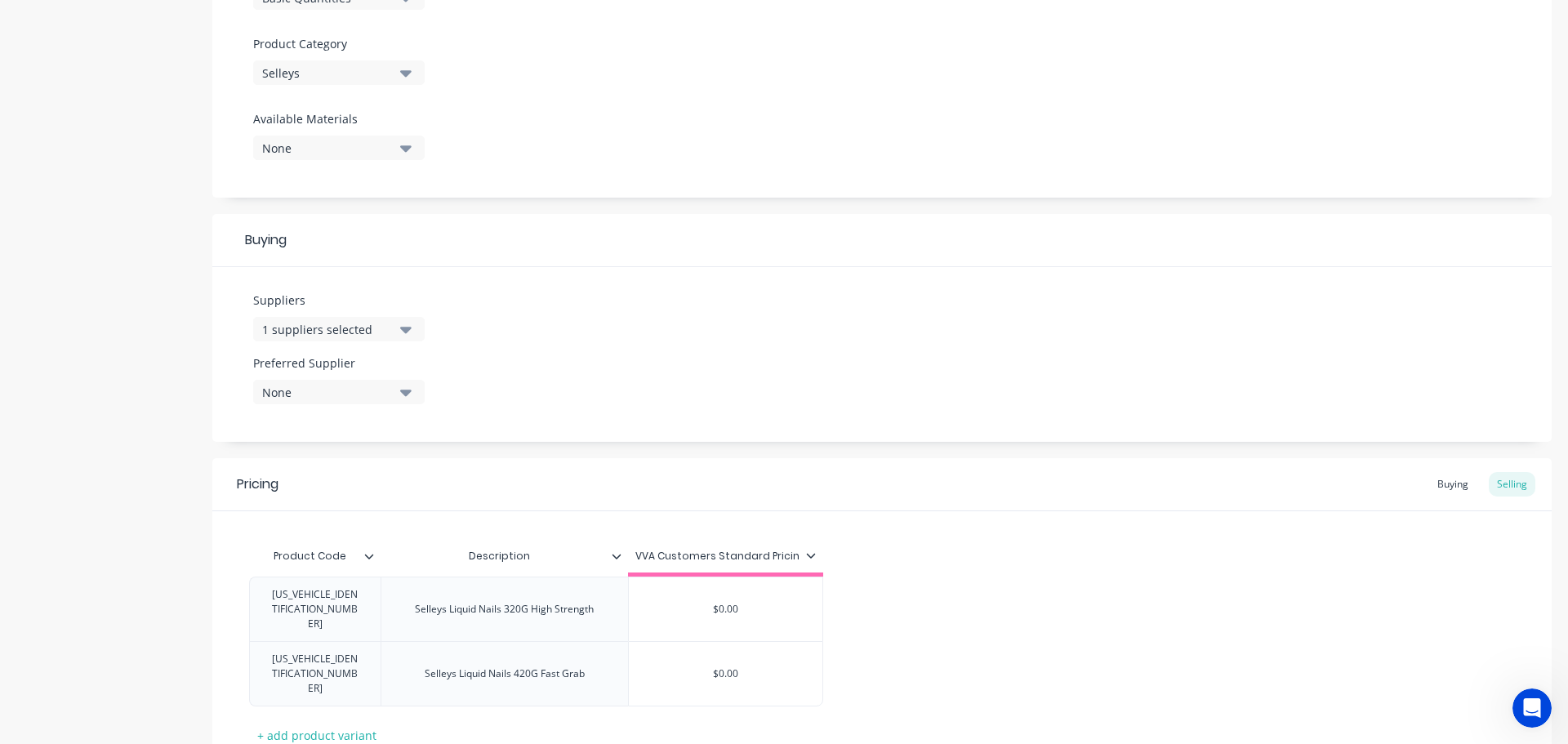
scroll to position [648, 0]
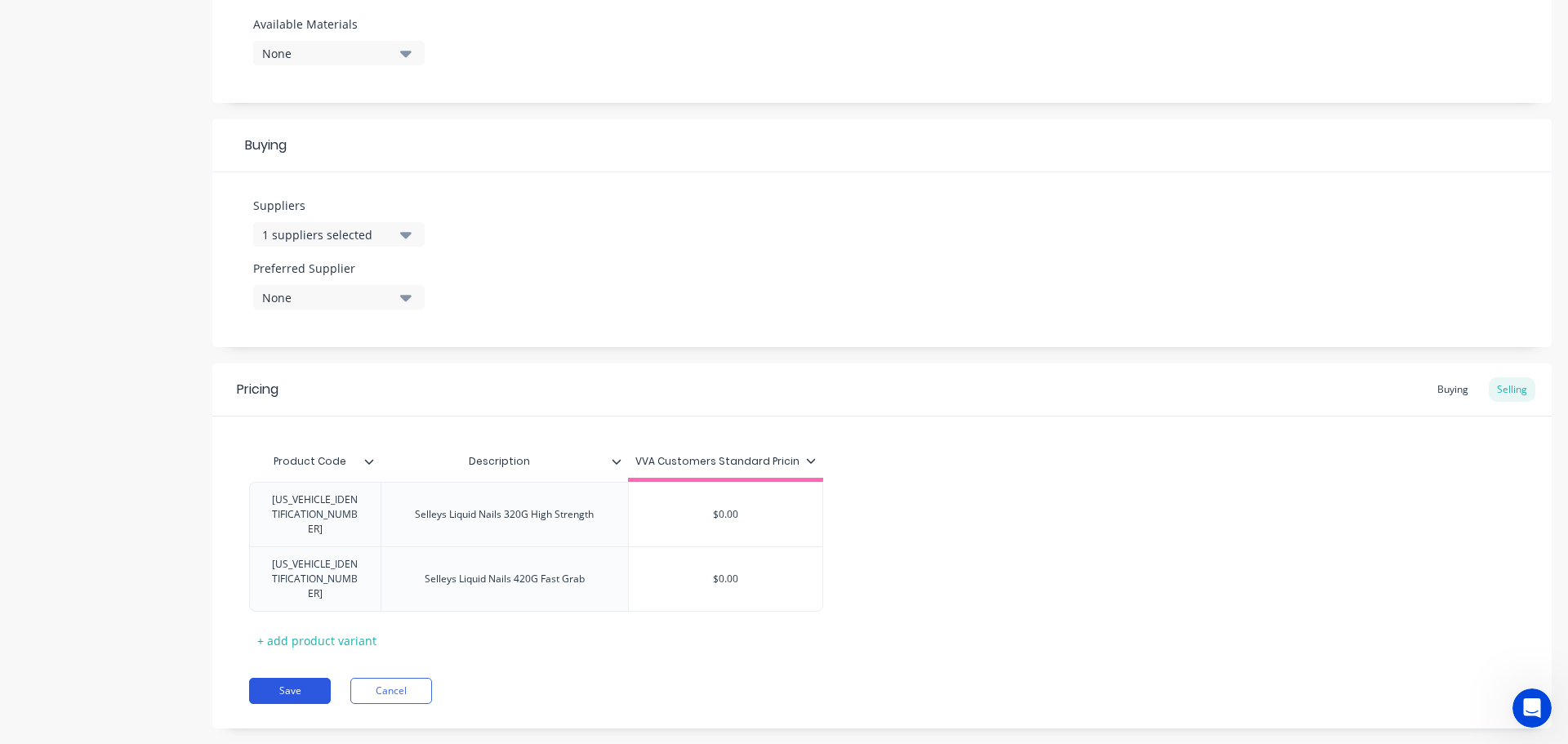
click at [280, 677] on button "Save" at bounding box center [290, 690] width 81 height 26
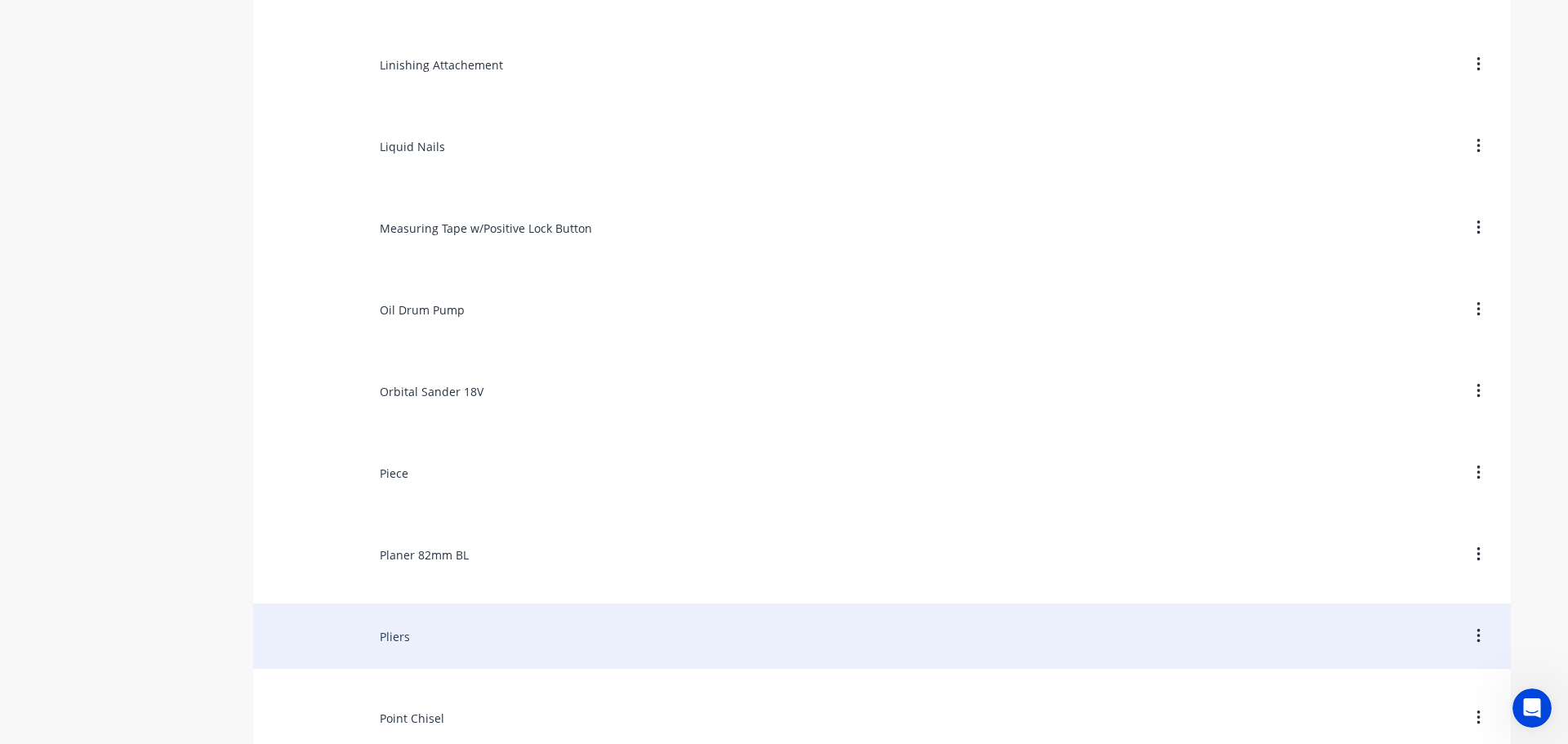
scroll to position [7918, 0]
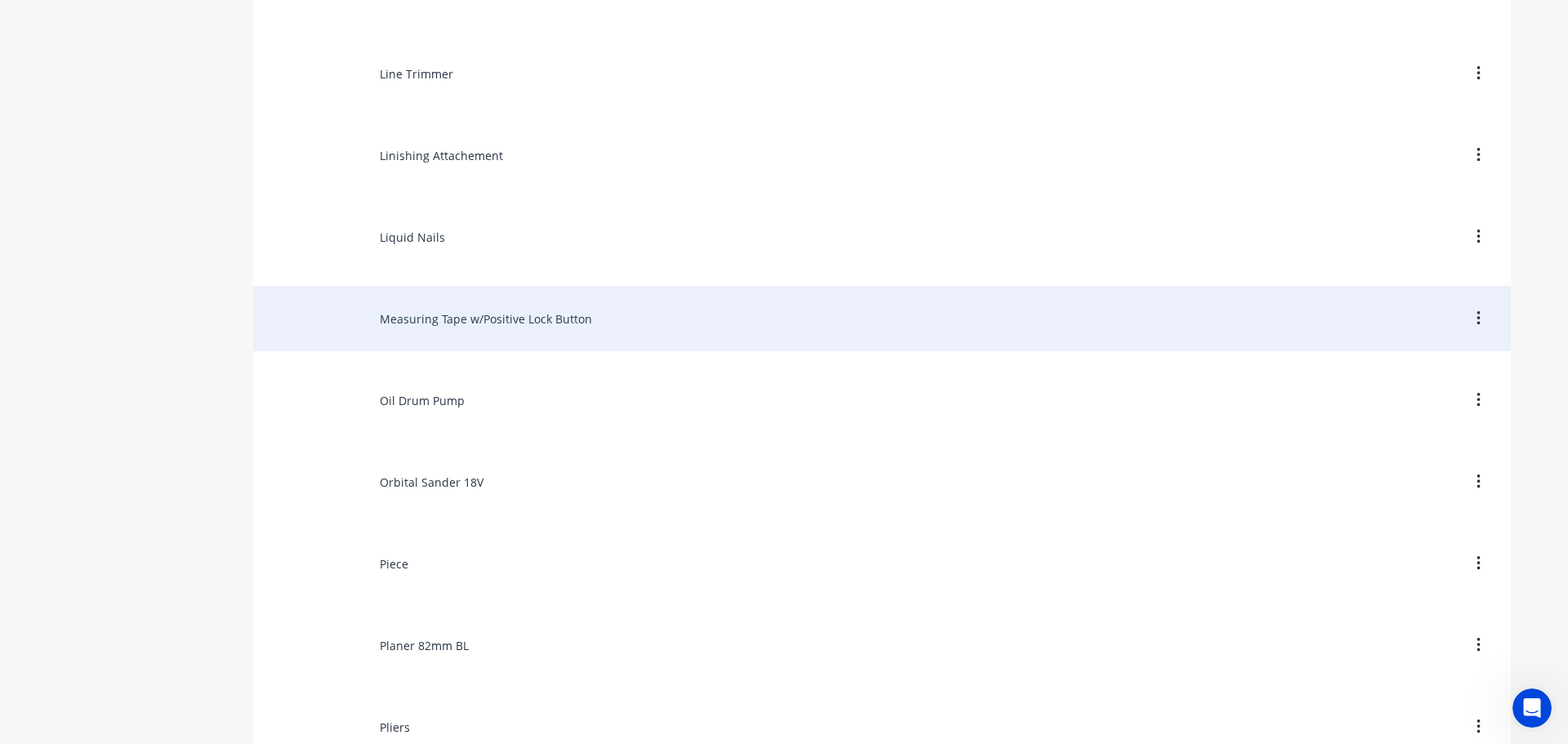
click at [414, 337] on div "Measuring Tape w/Positive Lock Button" at bounding box center [882, 317] width 1257 height 65
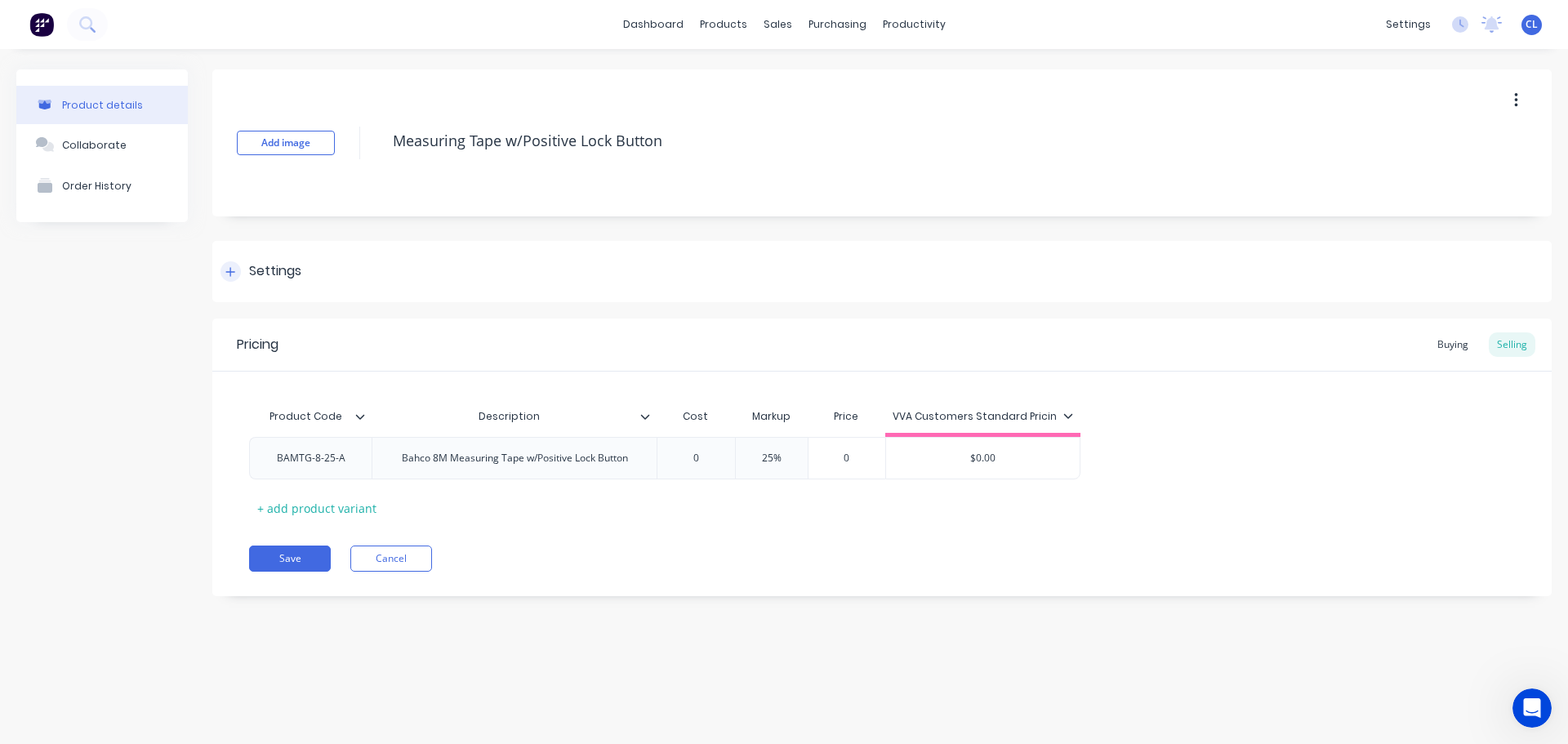
click at [257, 284] on div "Settings" at bounding box center [882, 271] width 1340 height 61
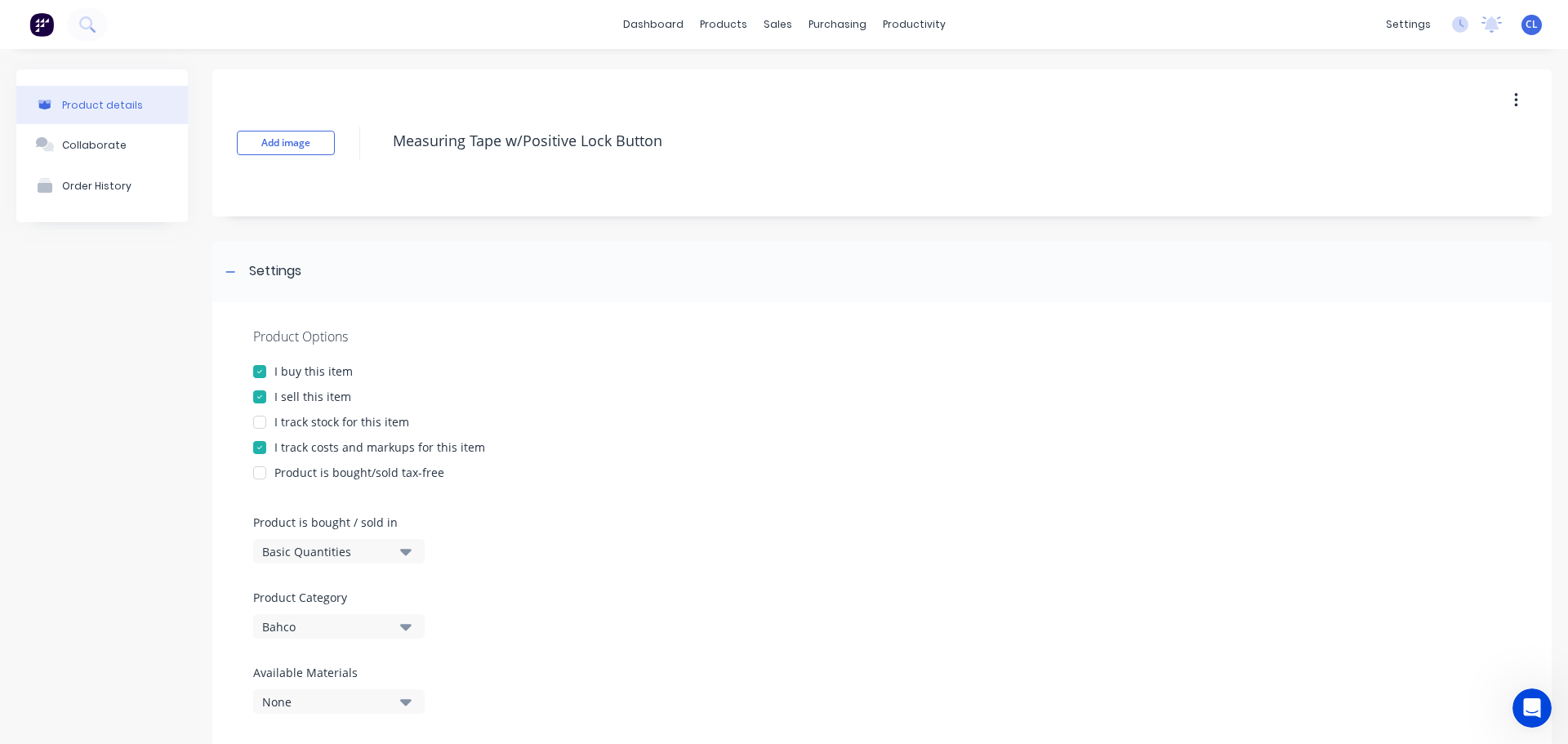
click at [261, 452] on div at bounding box center [260, 447] width 33 height 33
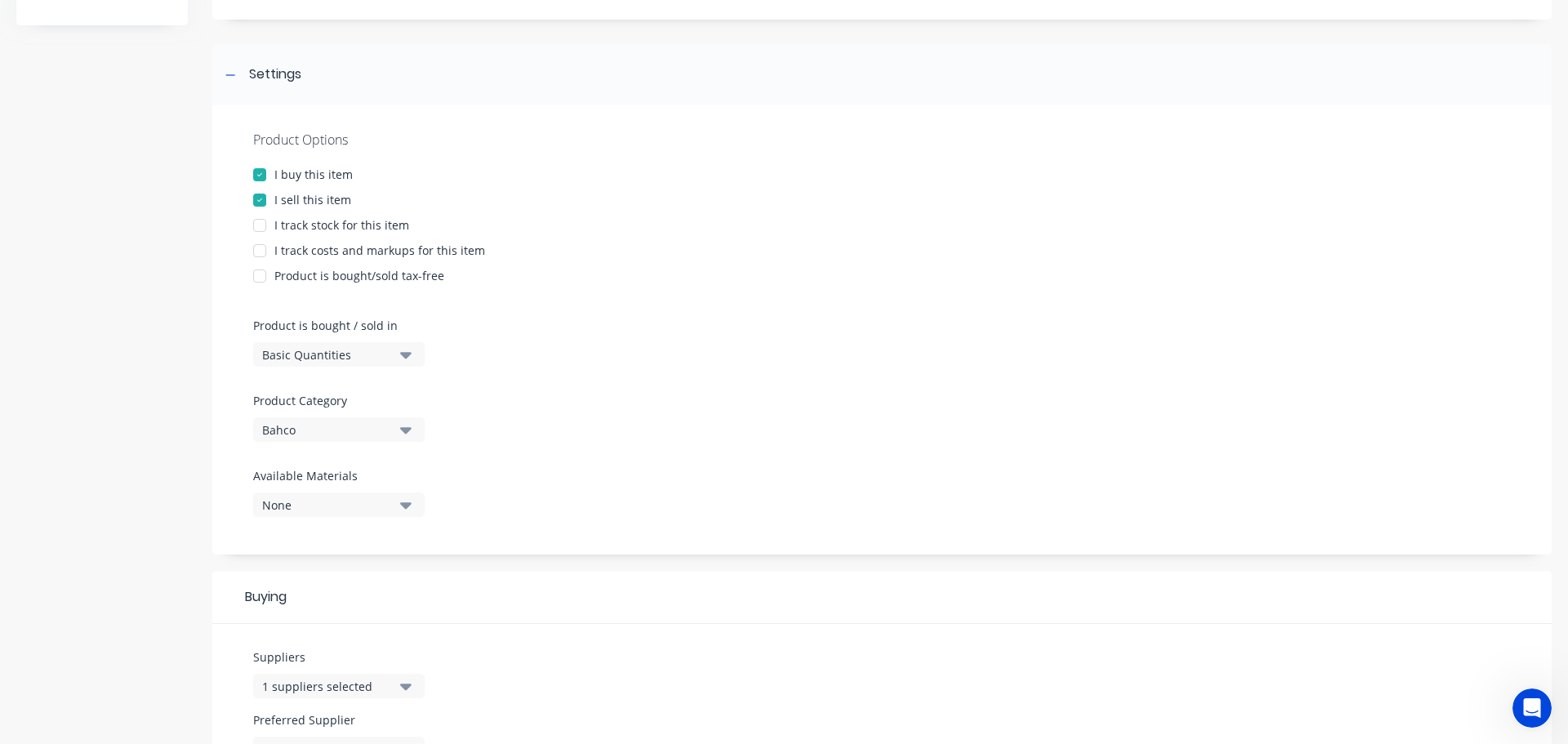
scroll to position [590, 0]
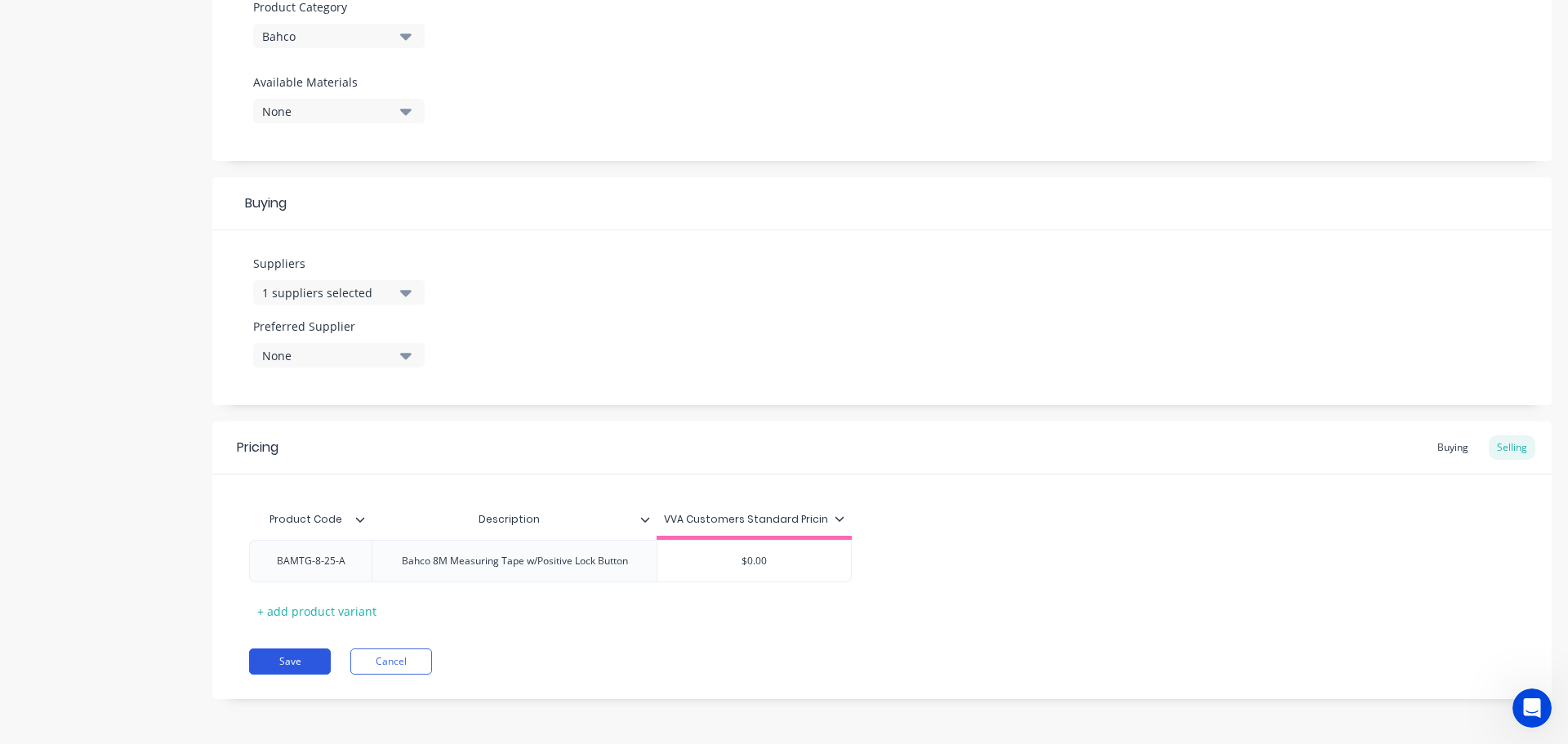
click at [290, 656] on button "Save" at bounding box center [290, 661] width 81 height 26
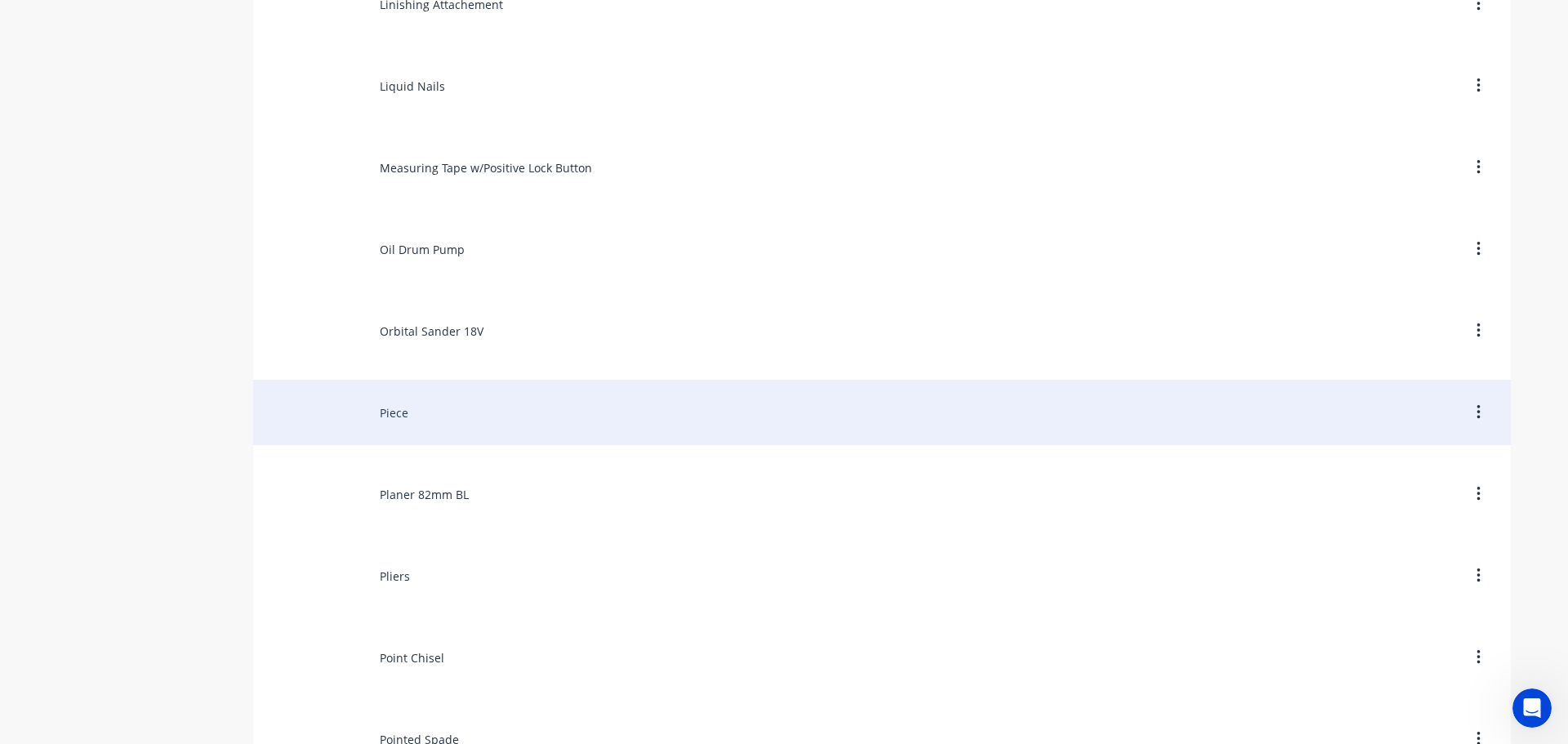
scroll to position [7918, 0]
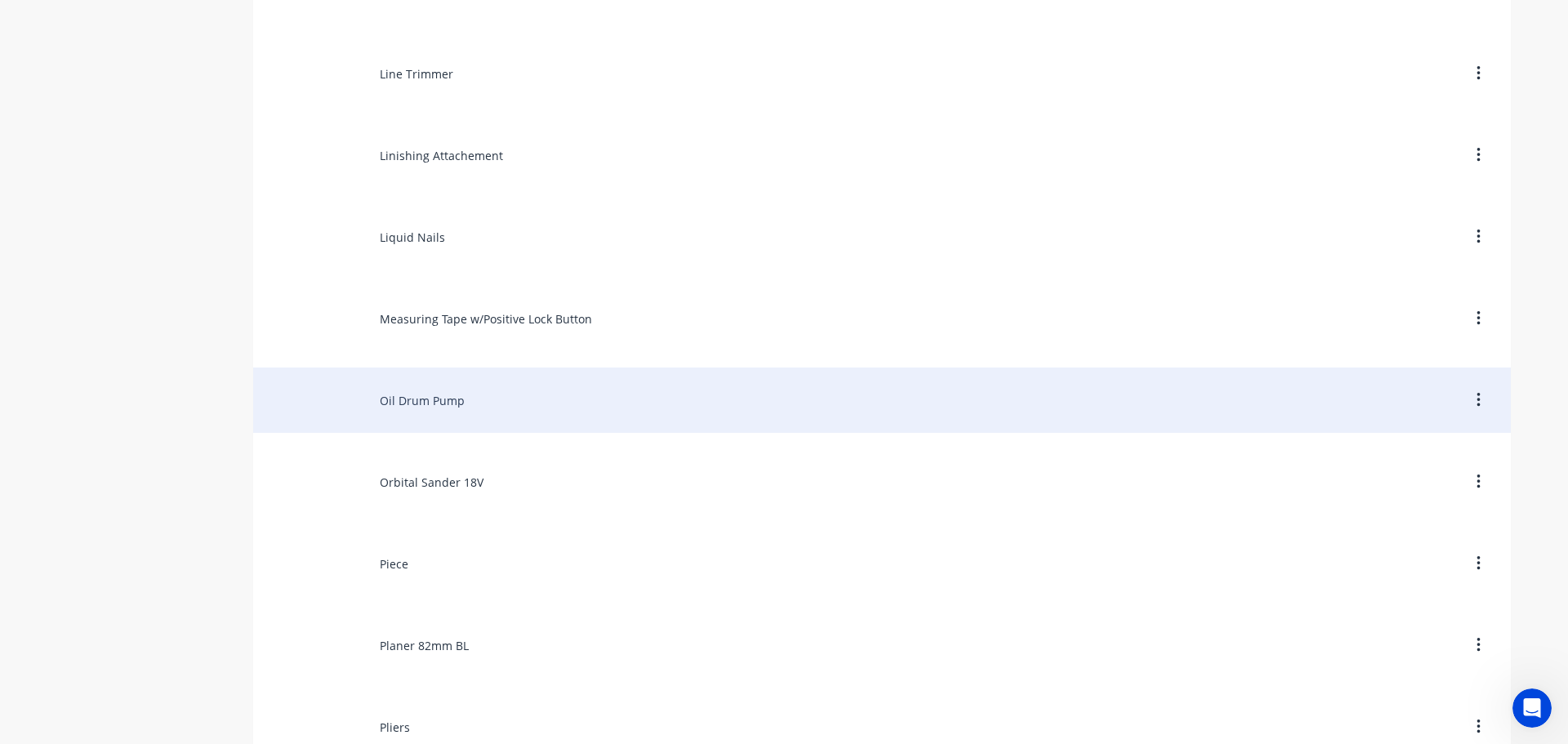
click at [408, 403] on div "Oil Drum Pump" at bounding box center [882, 400] width 1257 height 65
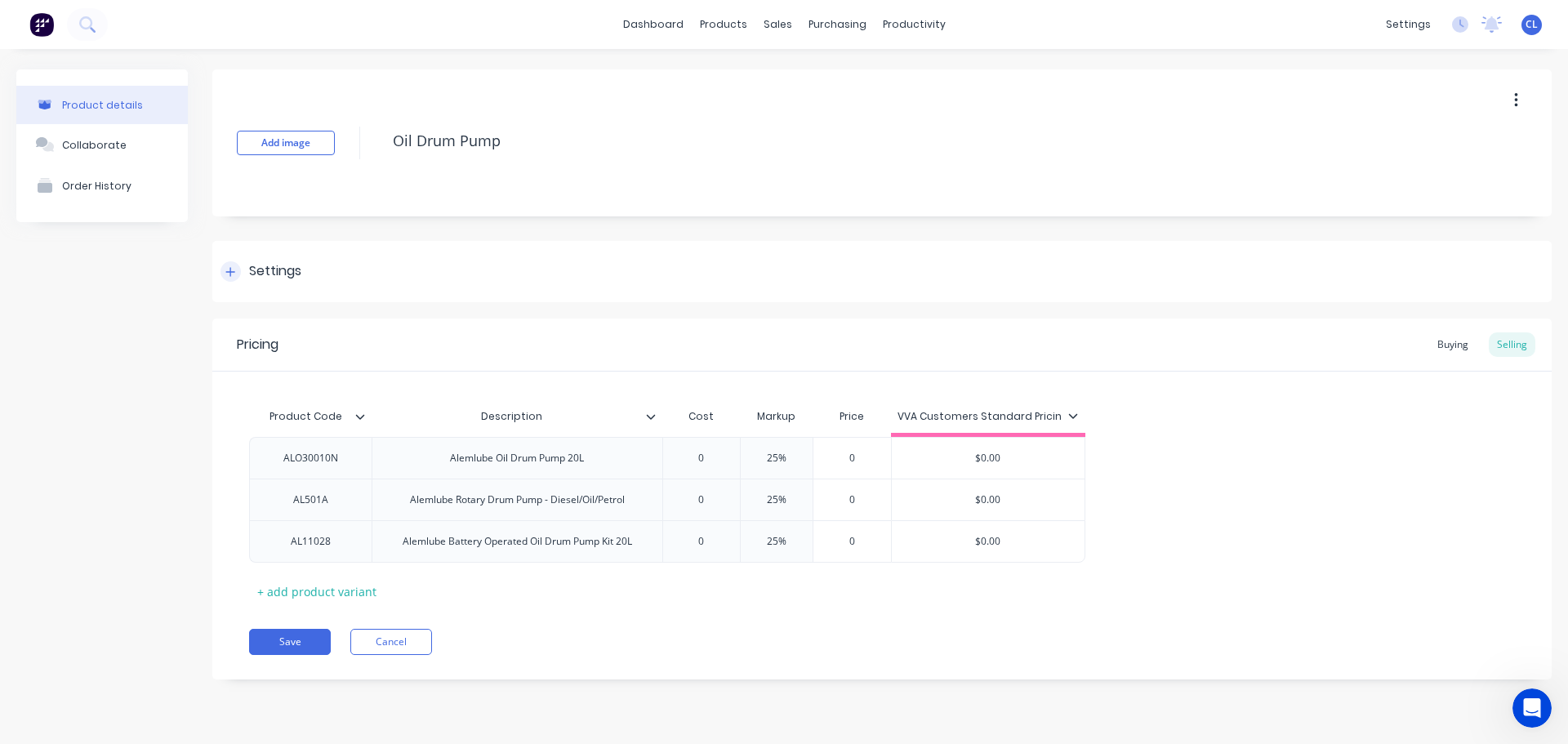
click at [251, 277] on div "Settings" at bounding box center [275, 272] width 52 height 21
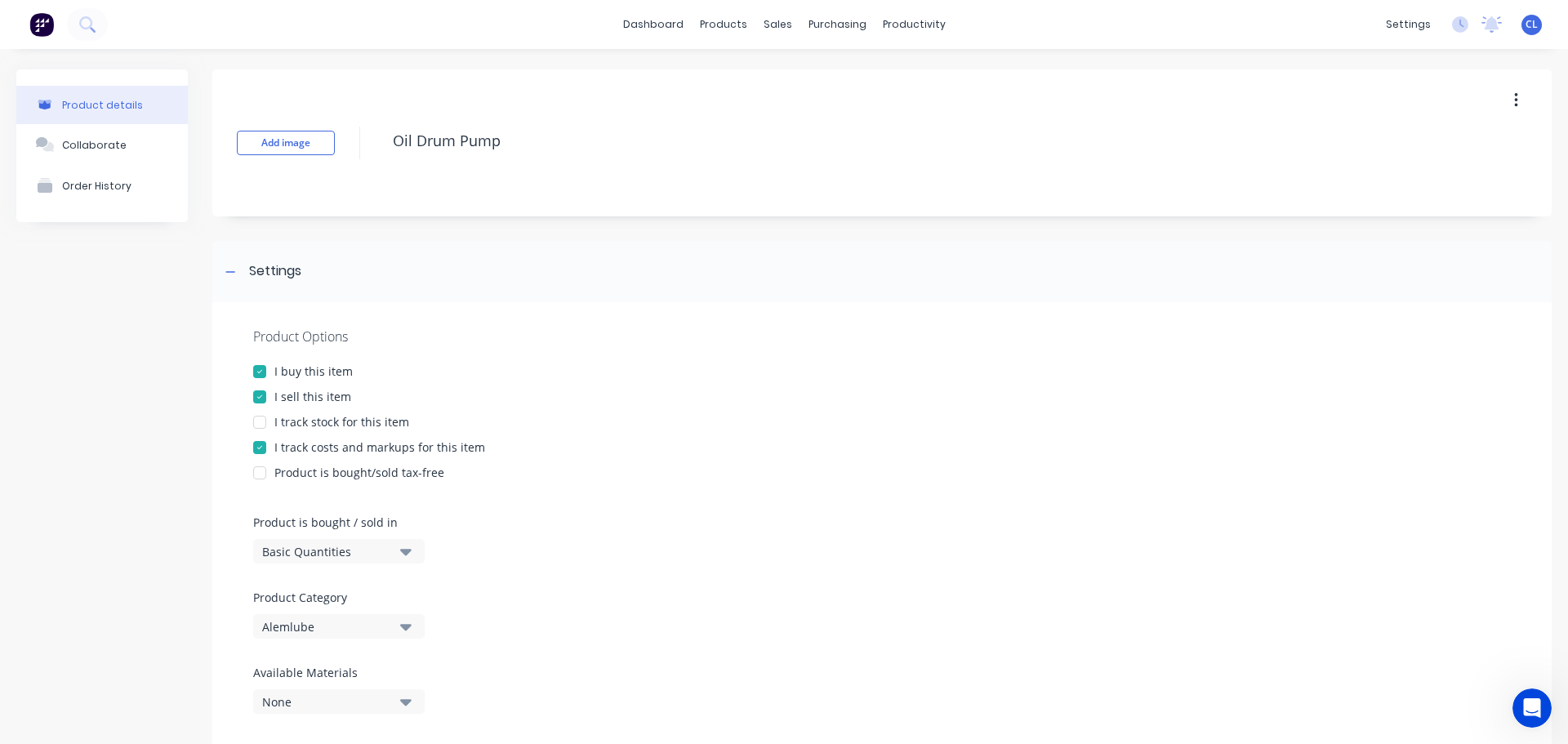
click at [280, 454] on div "I track costs and markups for this item" at bounding box center [379, 447] width 210 height 17
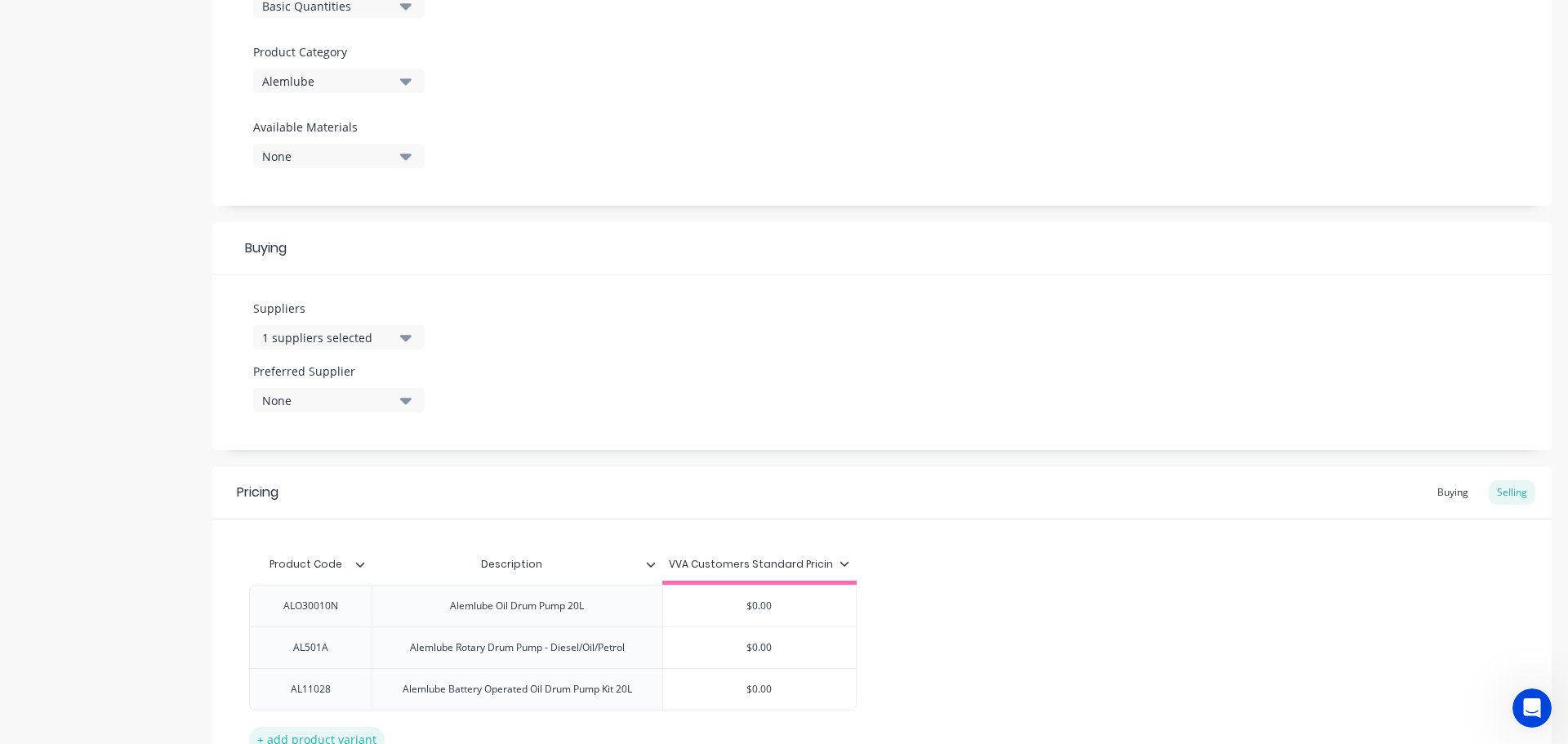
scroll to position [673, 0]
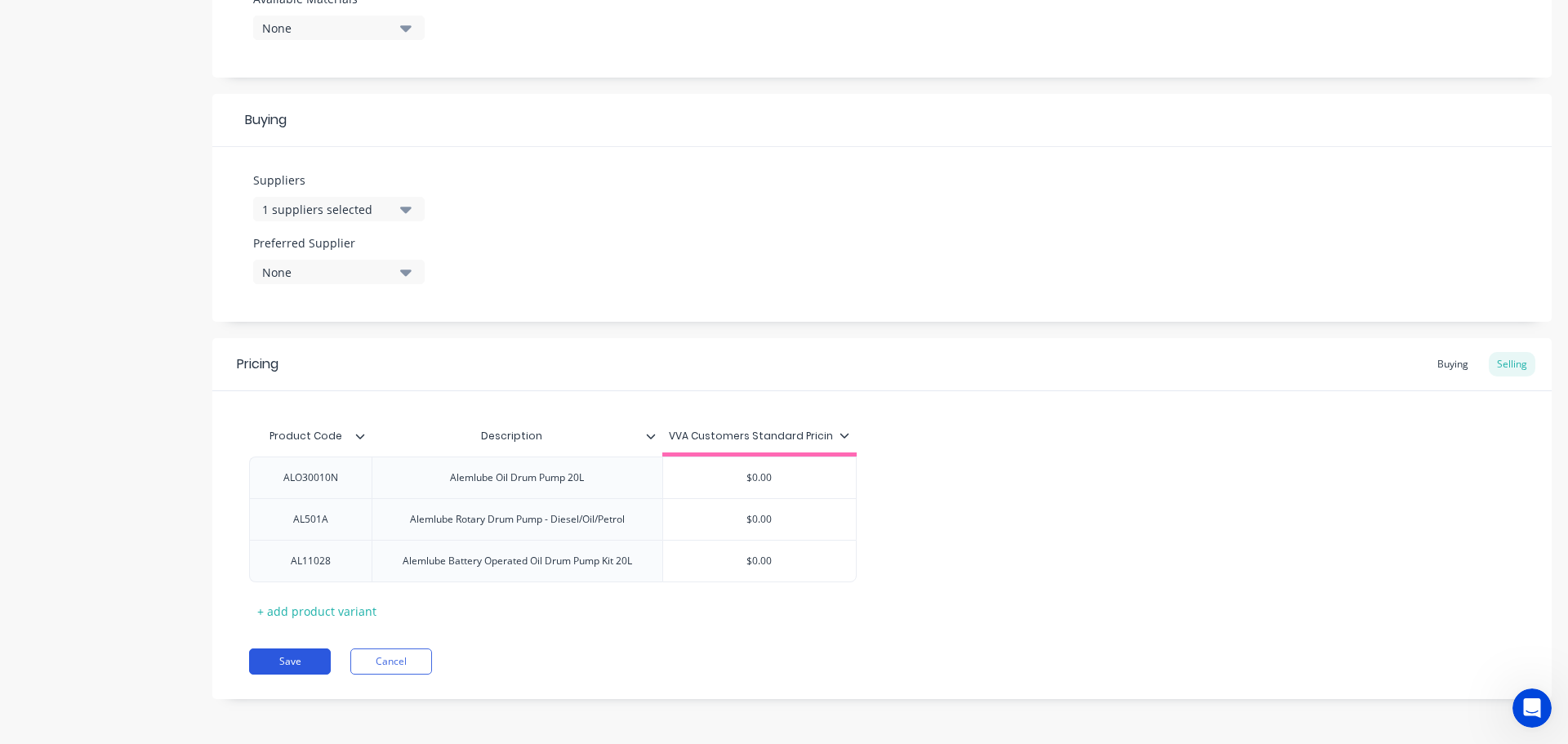
click at [275, 661] on button "Save" at bounding box center [290, 661] width 81 height 26
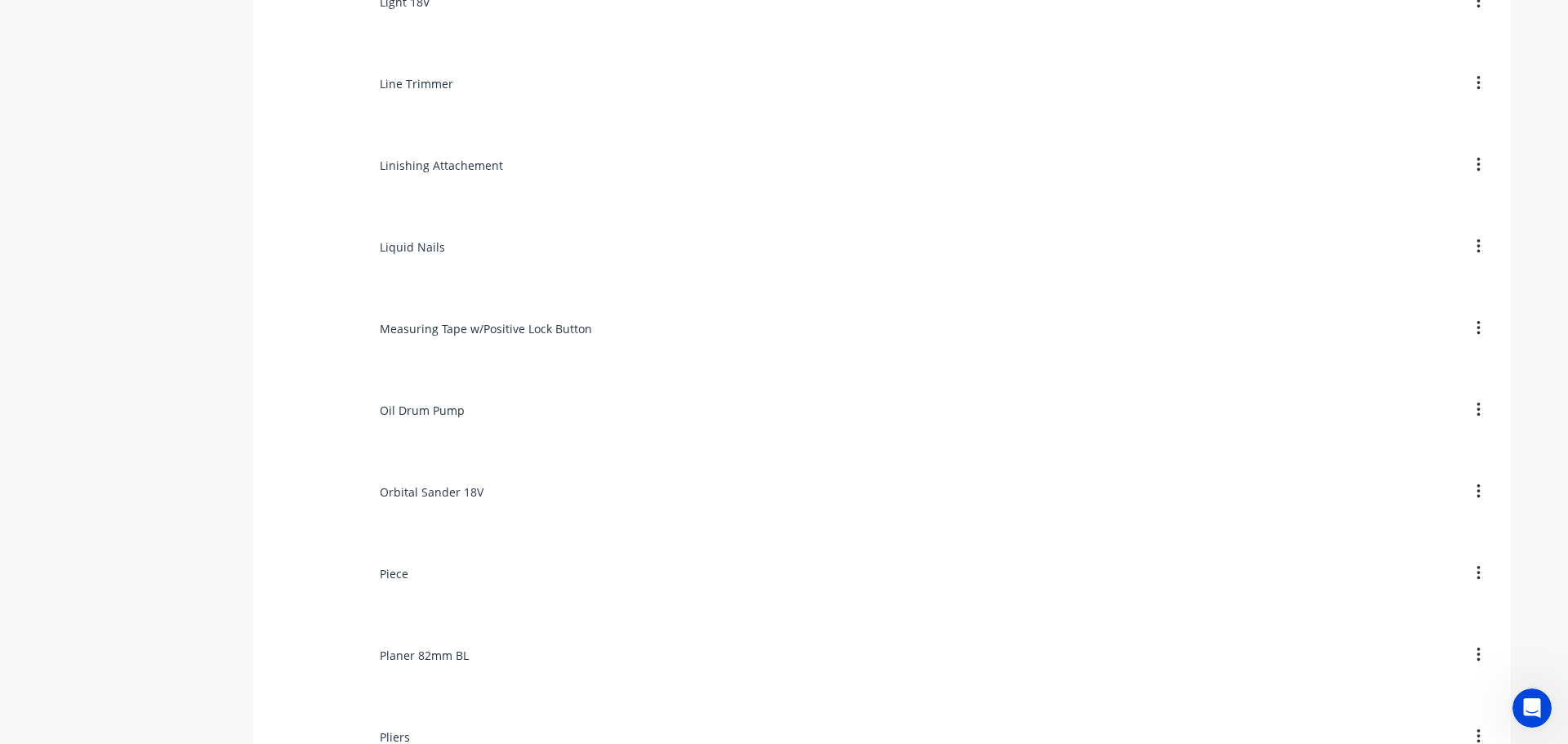
scroll to position [8163, 0]
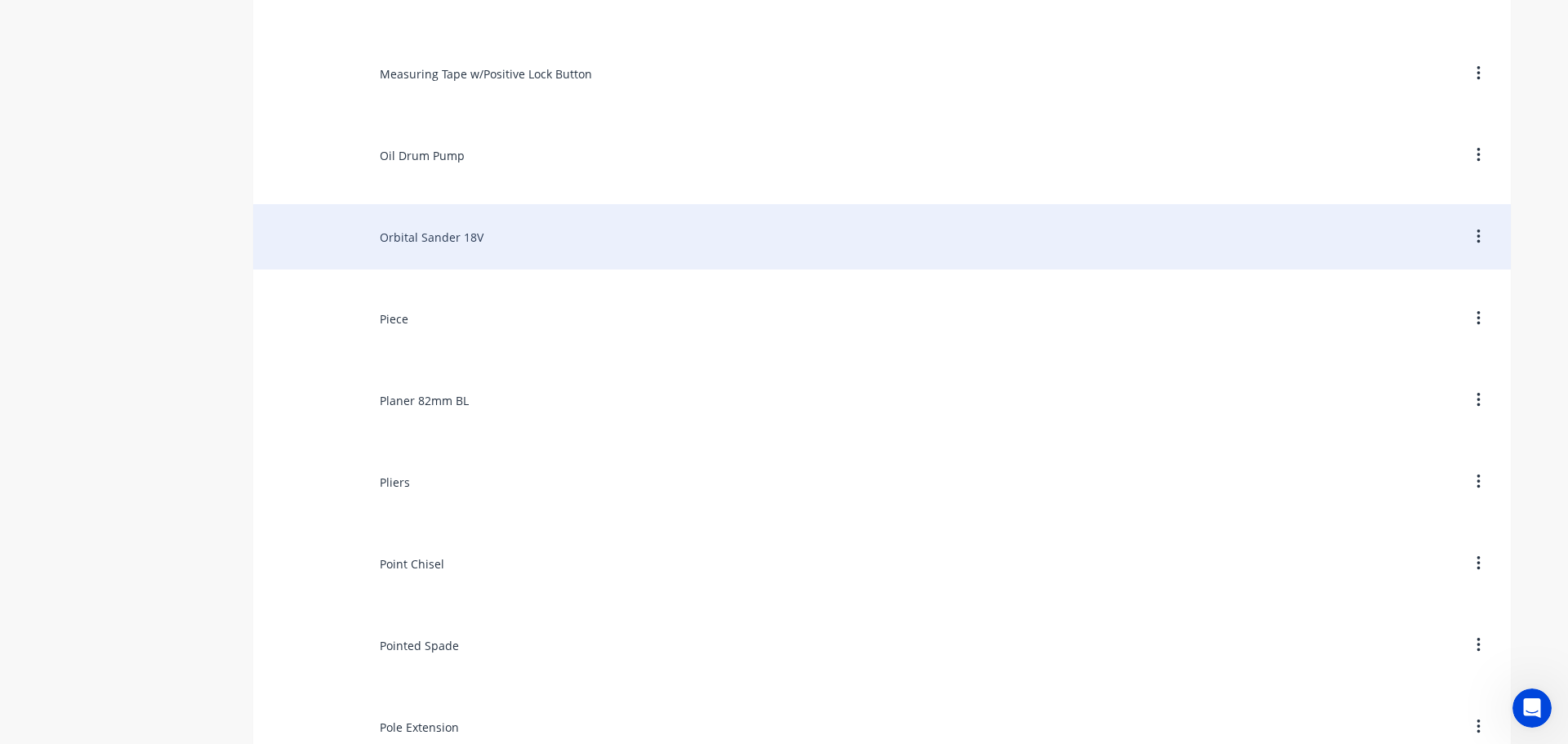
click at [416, 248] on div "Orbital Sander 18V" at bounding box center [882, 236] width 1257 height 65
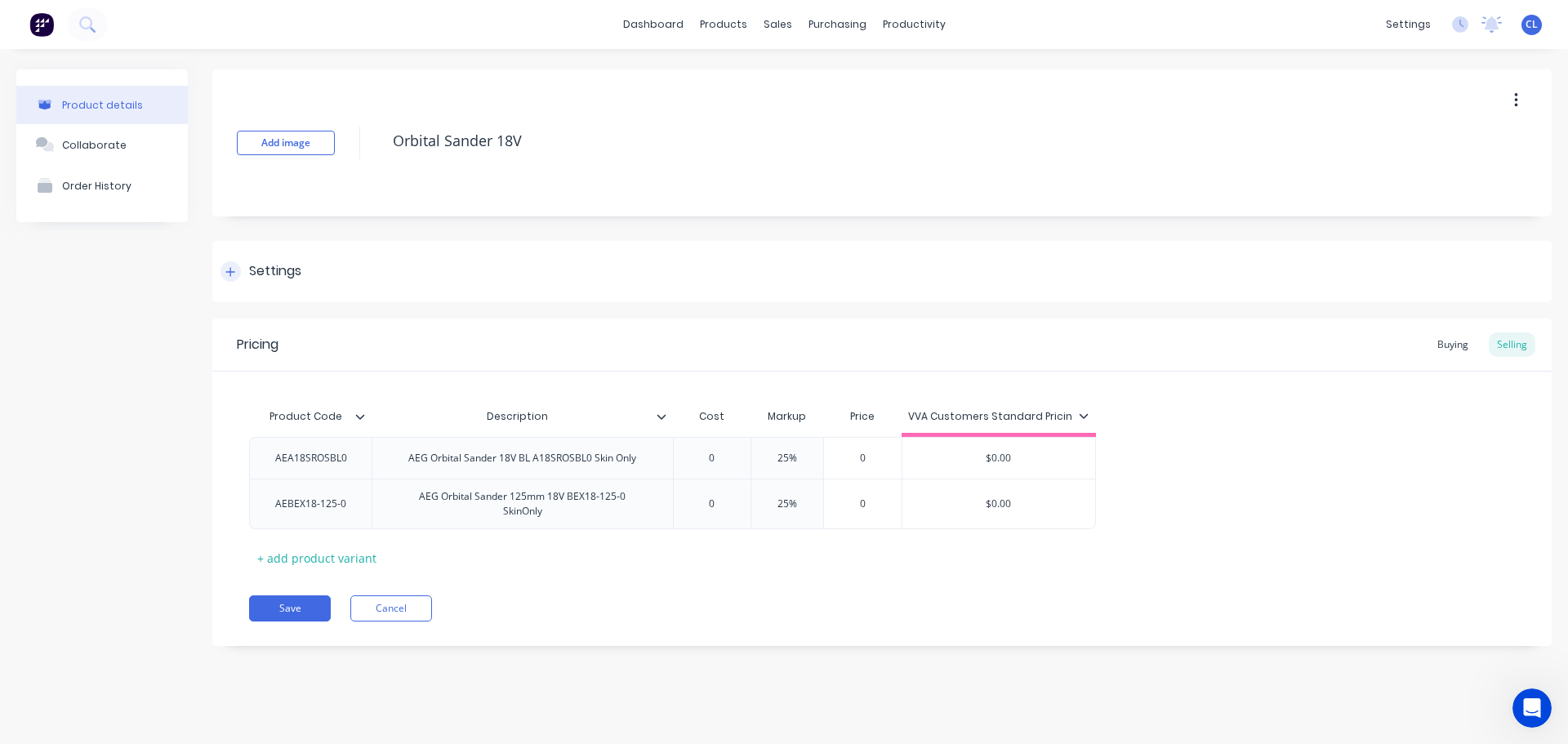
click at [297, 272] on div "Settings" at bounding box center [275, 272] width 52 height 21
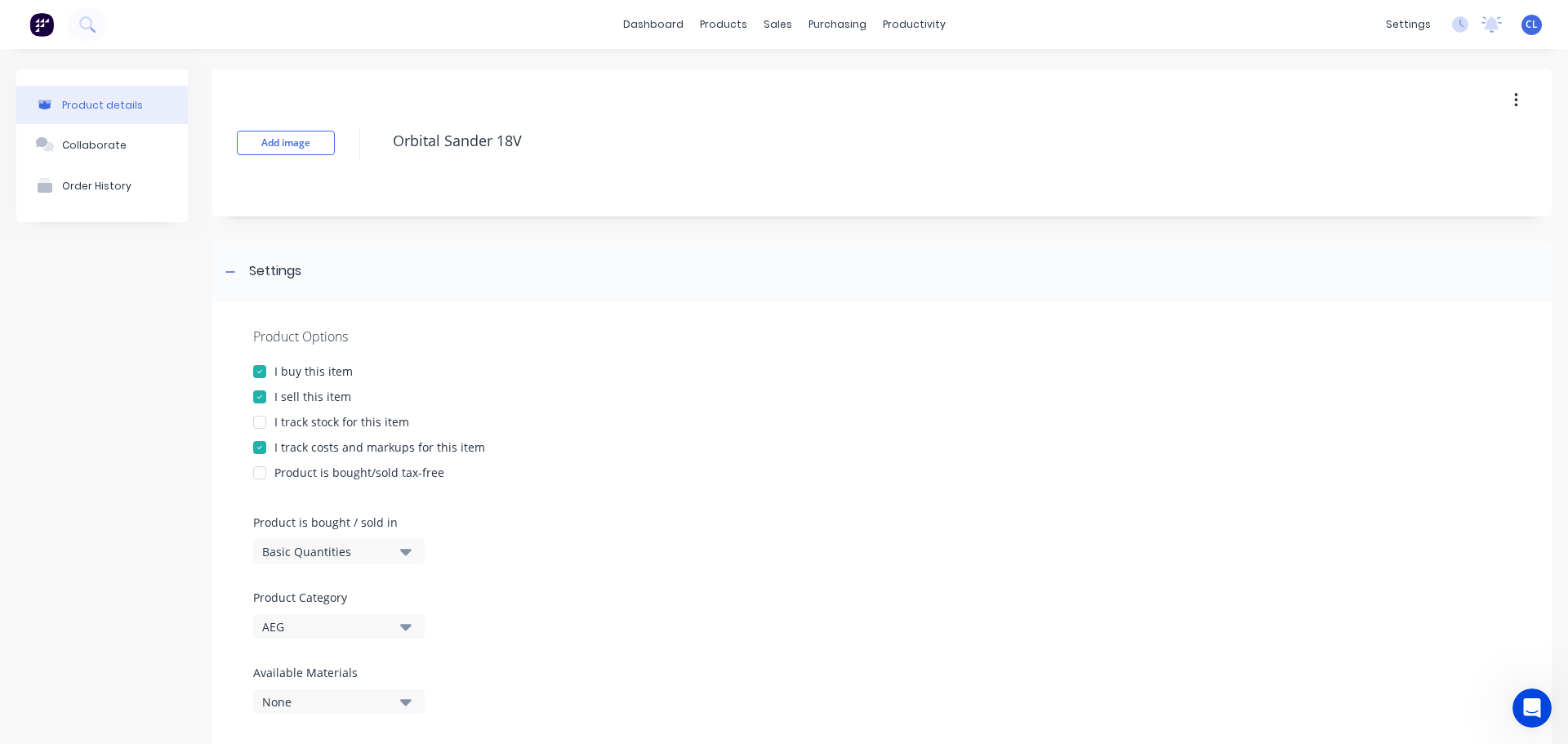
click at [278, 447] on div "I track costs and markups for this item" at bounding box center [379, 447] width 210 height 17
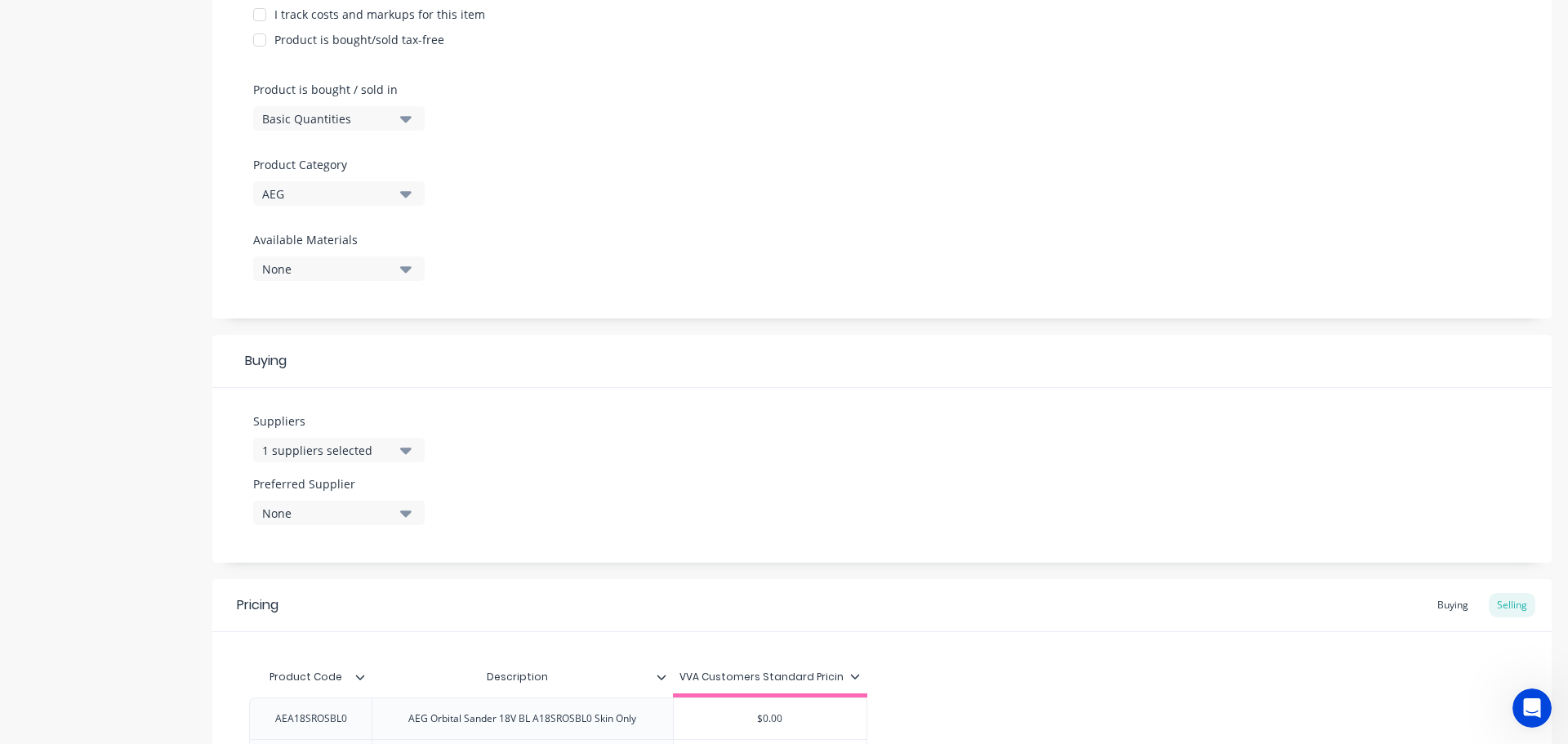
scroll to position [640, 0]
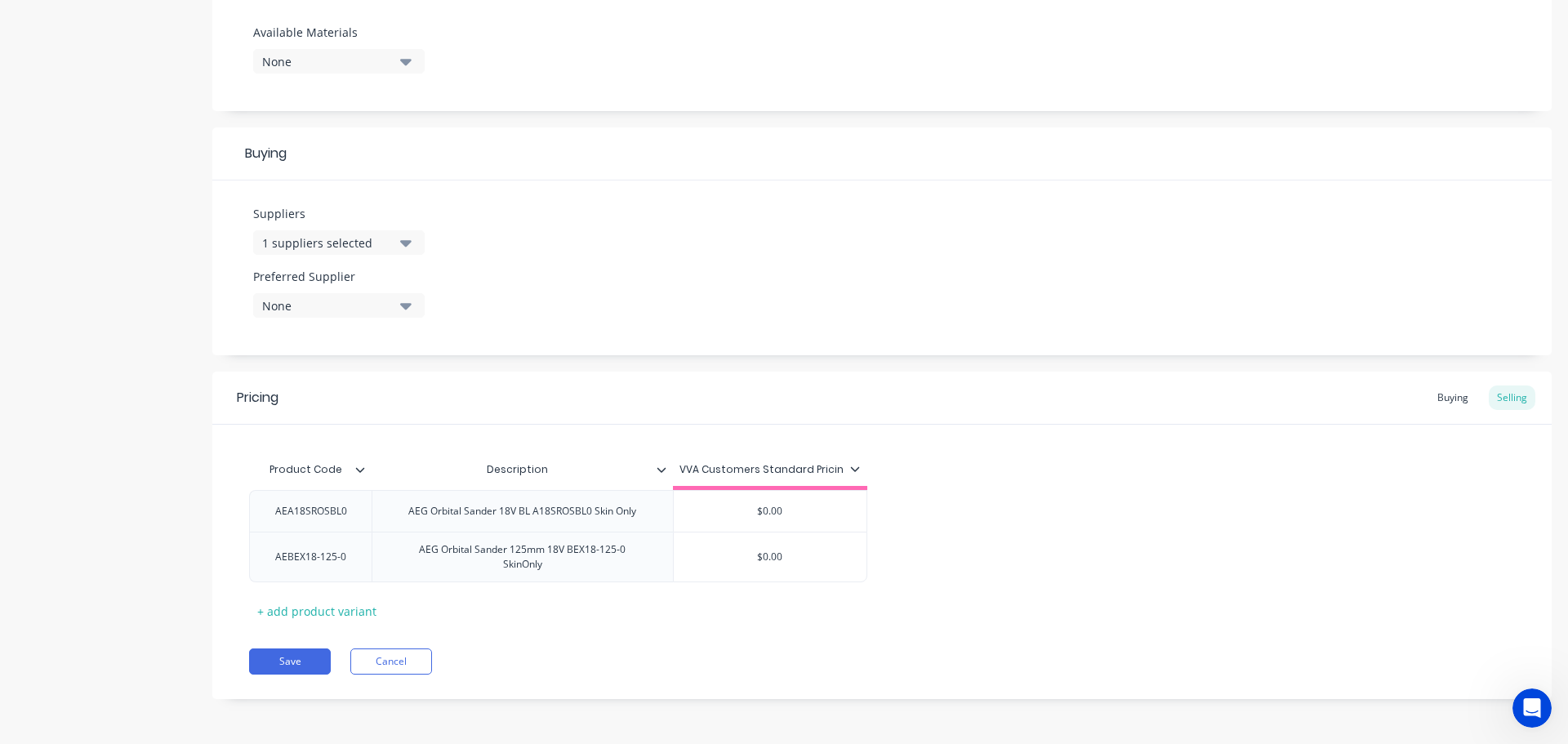
click at [282, 645] on div "Pricing Buying Selling Product Code Description VVA Customers Standard Pricin A…" at bounding box center [882, 535] width 1340 height 327
click at [288, 657] on button "Save" at bounding box center [290, 661] width 81 height 26
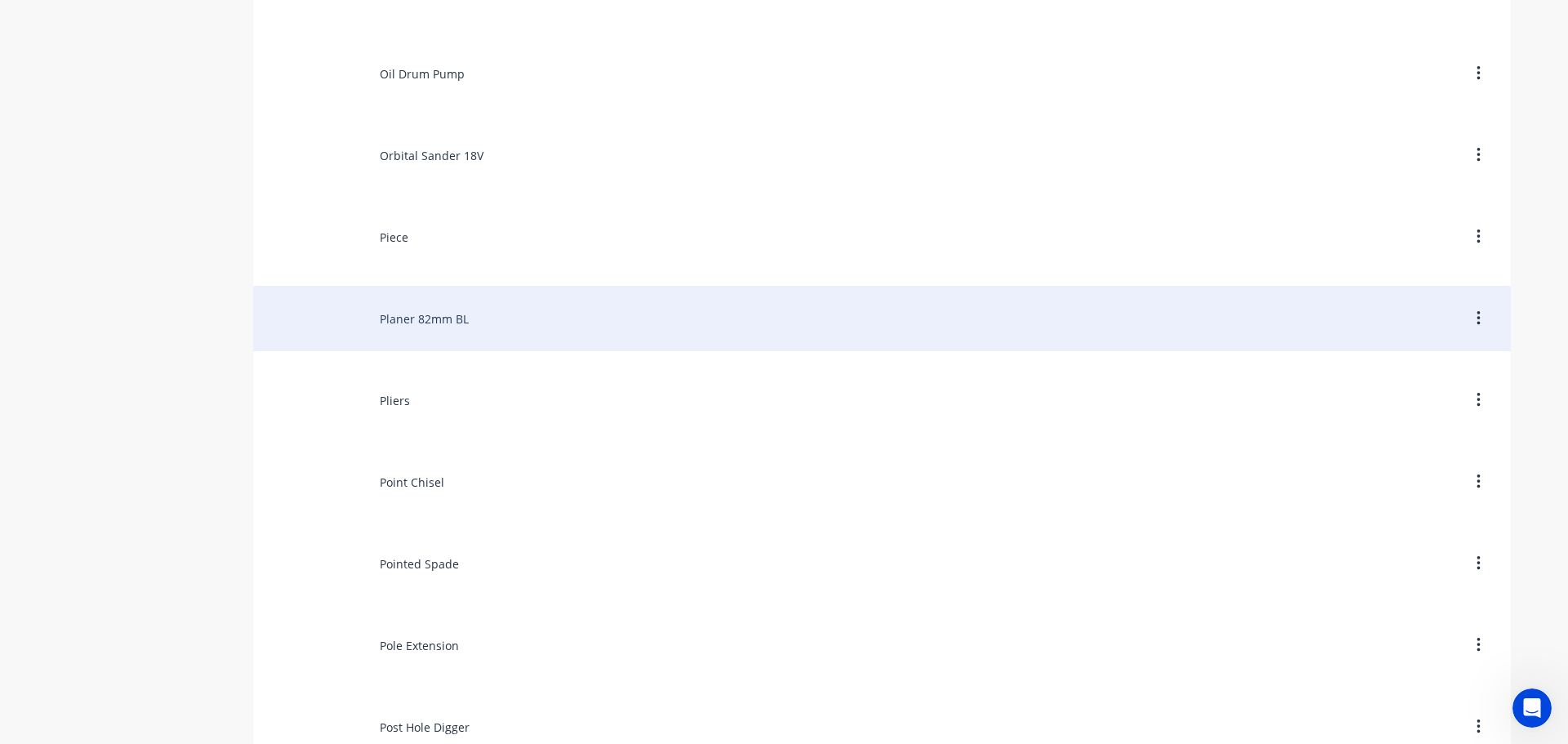
scroll to position [8163, 0]
click at [376, 332] on div "Piece" at bounding box center [882, 317] width 1257 height 65
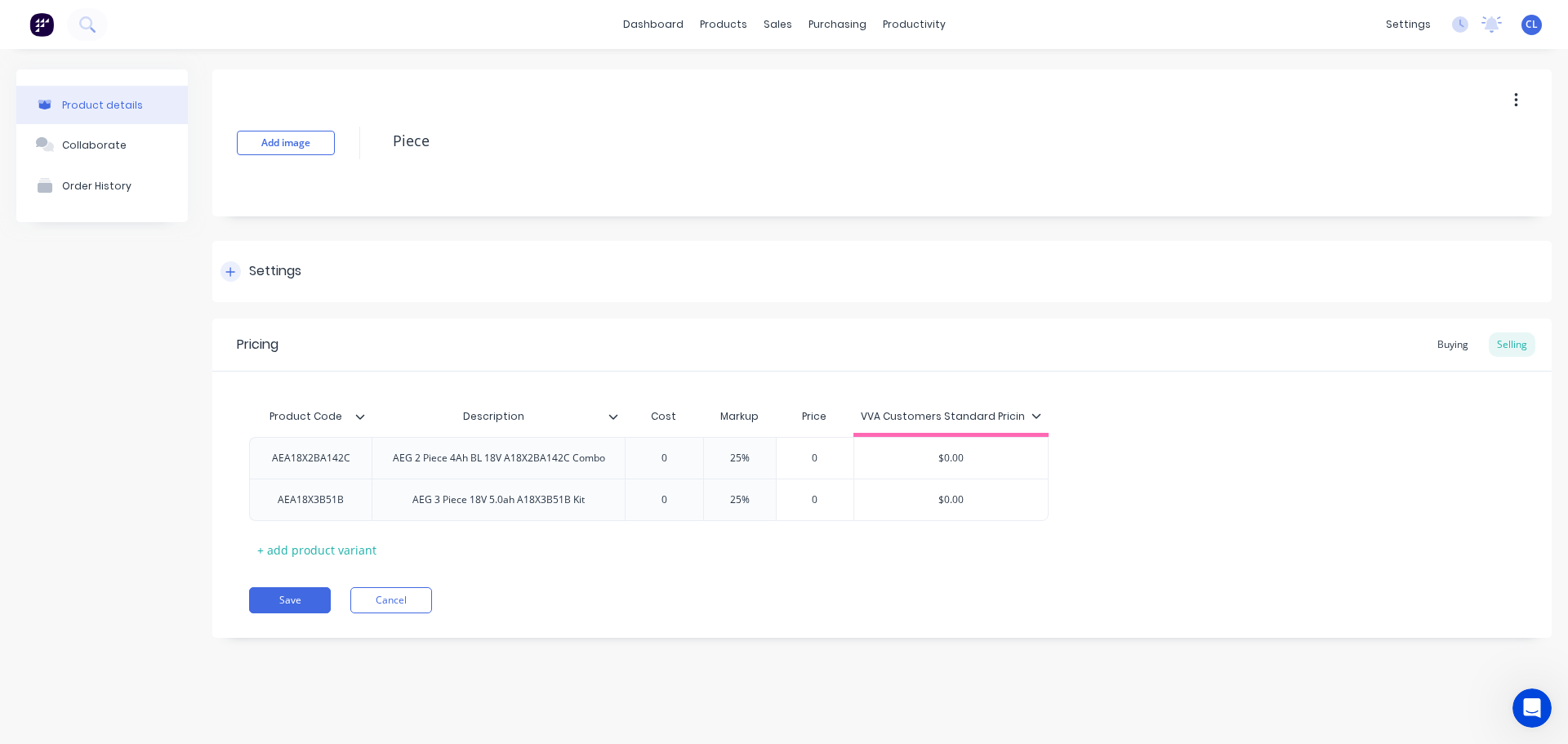
click at [275, 277] on div "Settings" at bounding box center [275, 272] width 52 height 21
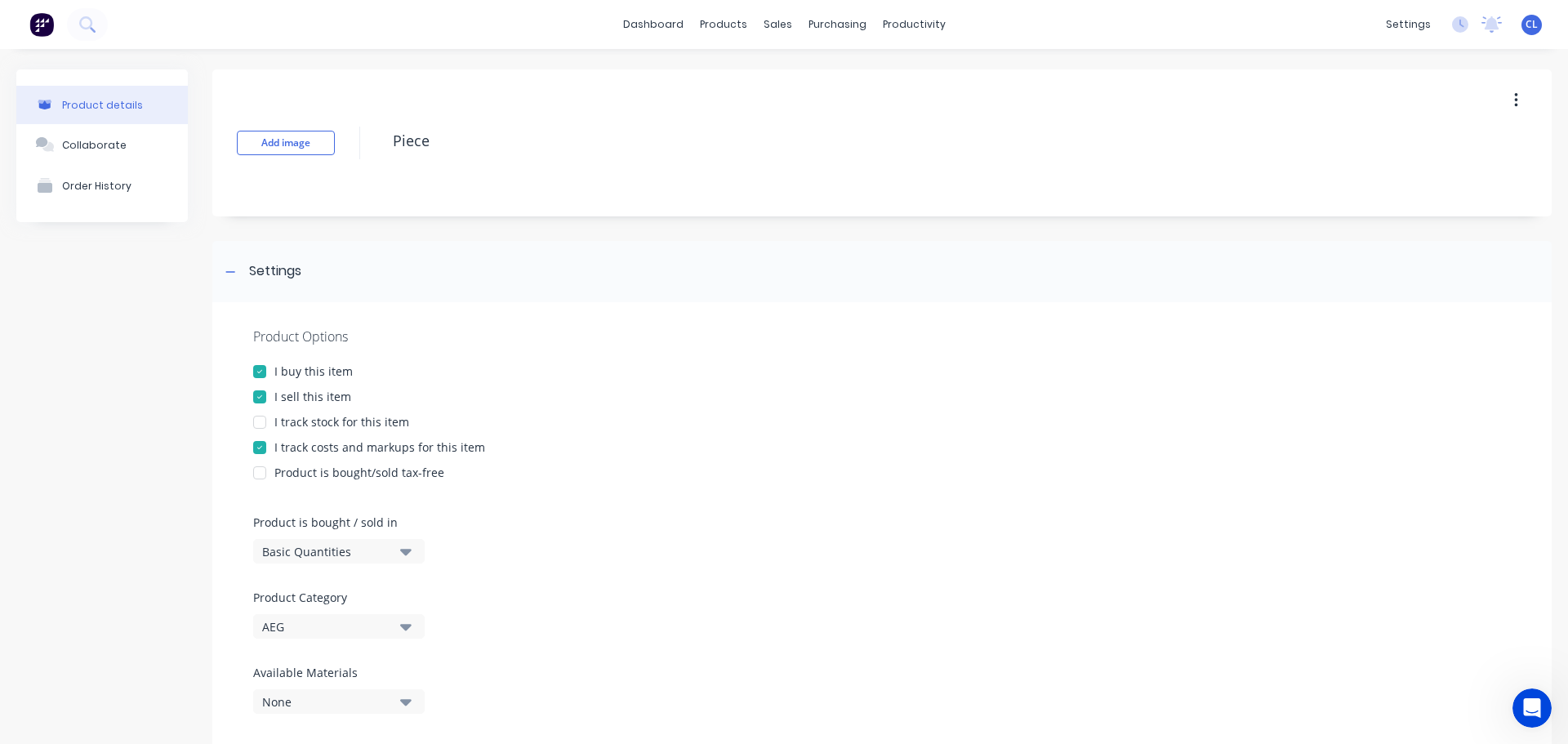
click at [291, 443] on div "I track costs and markups for this item" at bounding box center [379, 447] width 210 height 17
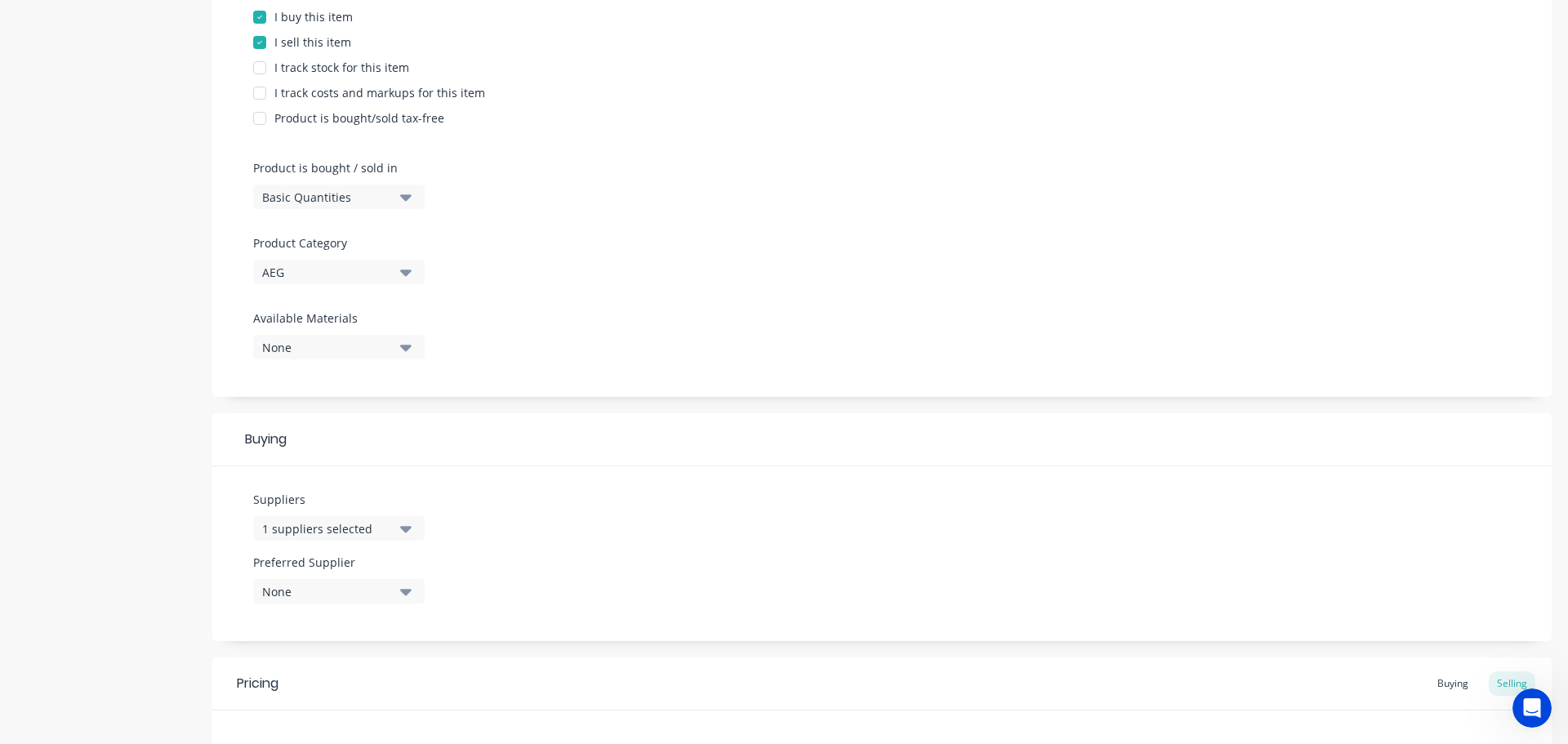
scroll to position [632, 0]
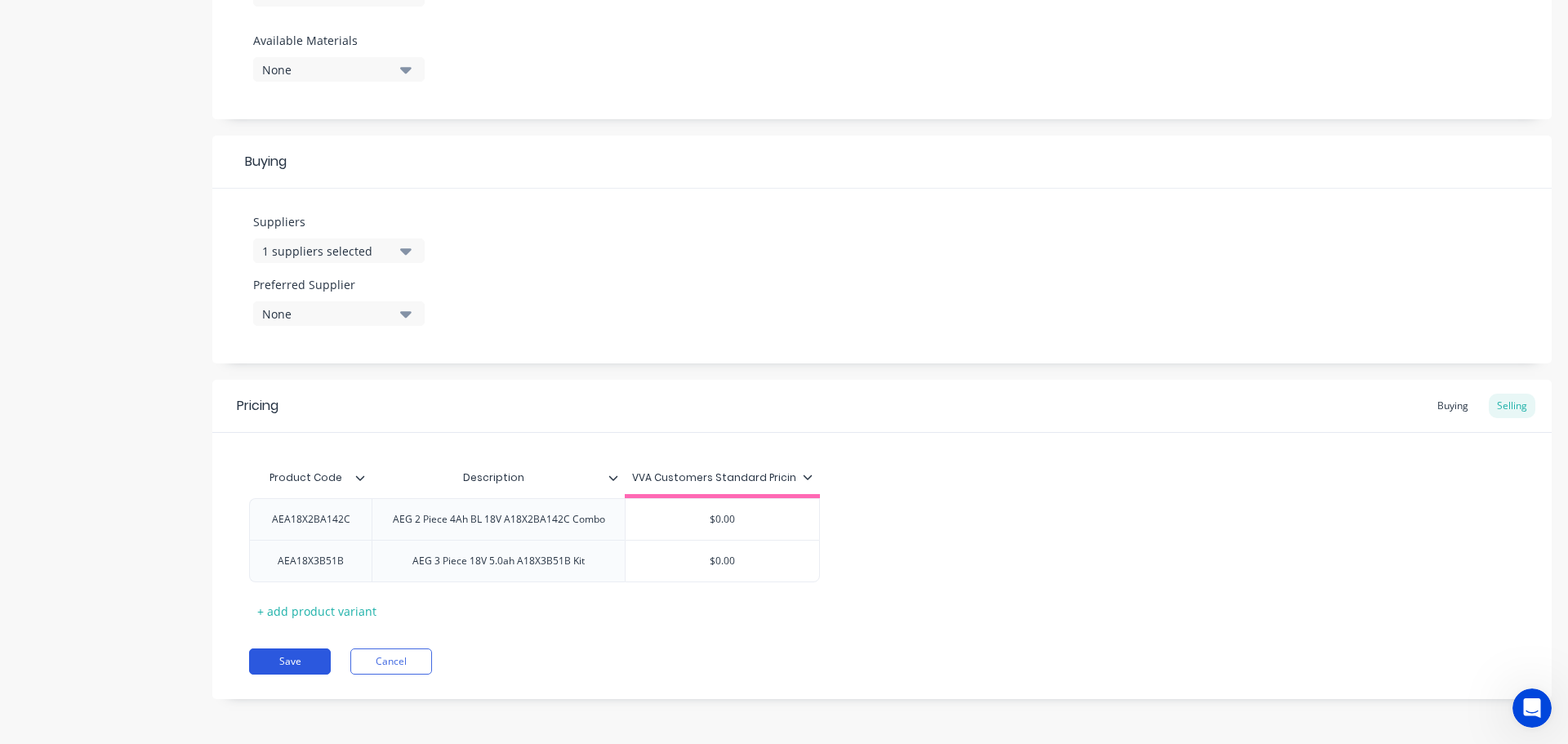
click at [310, 650] on button "Save" at bounding box center [290, 661] width 81 height 26
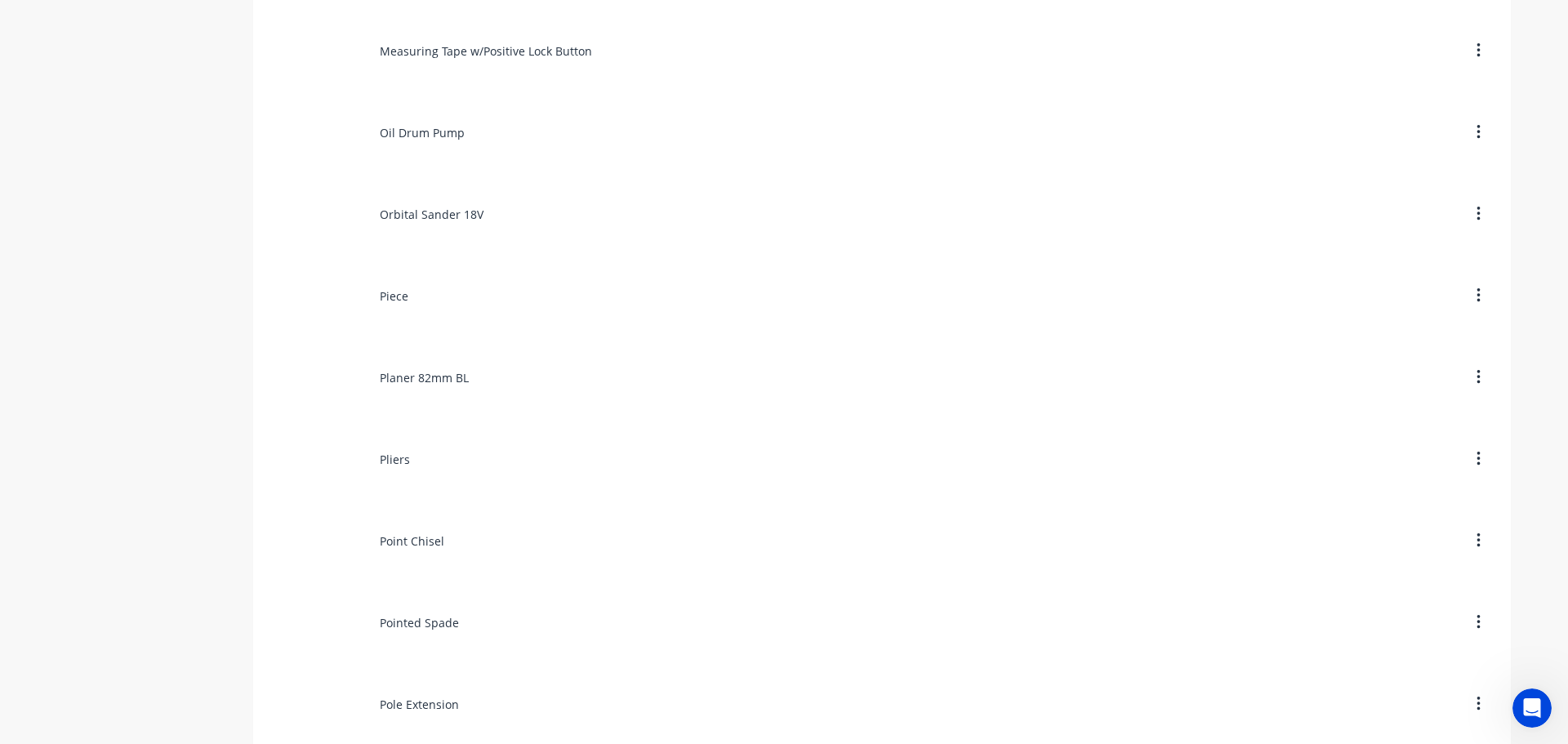
scroll to position [8163, 0]
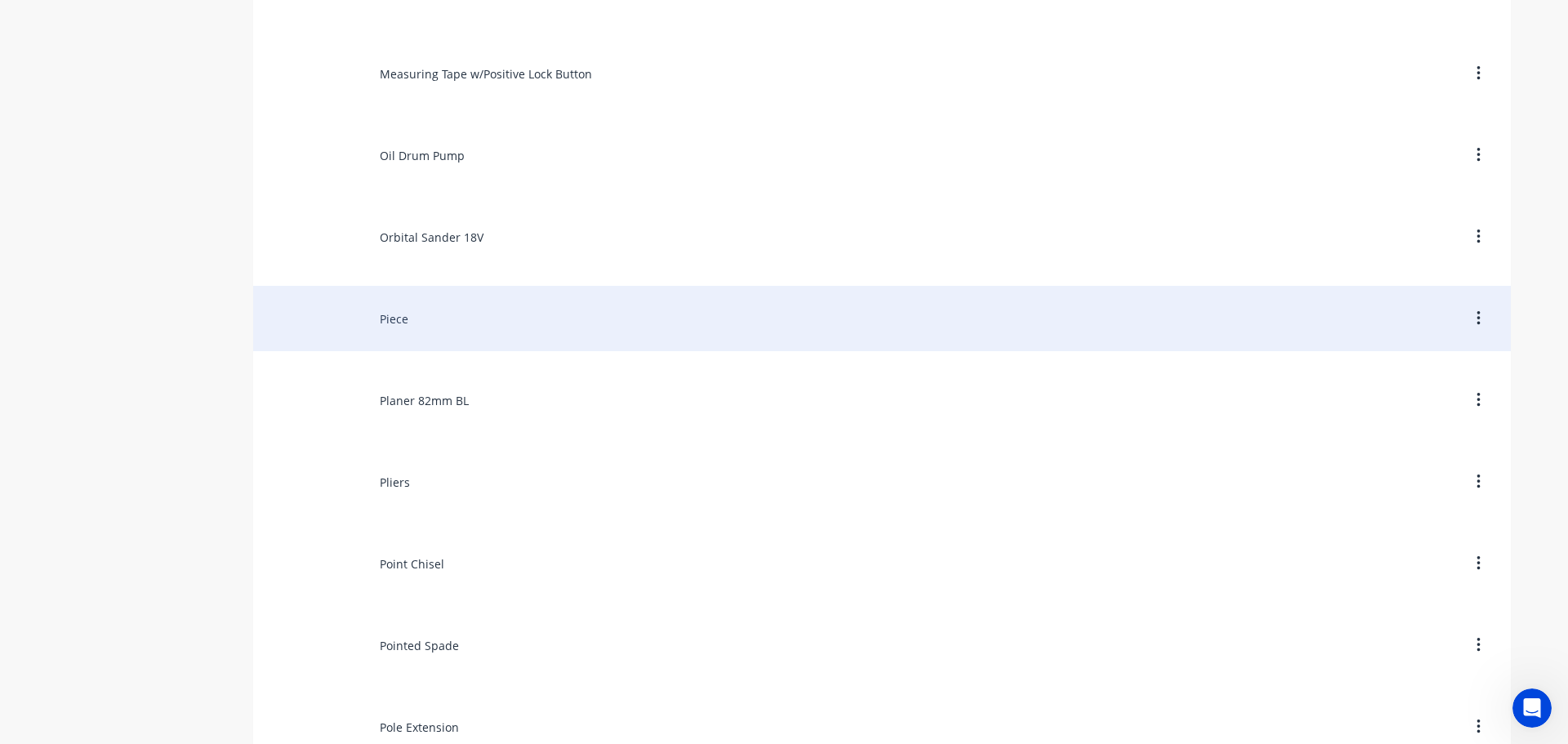
click at [391, 334] on div "Piece" at bounding box center [882, 317] width 1257 height 65
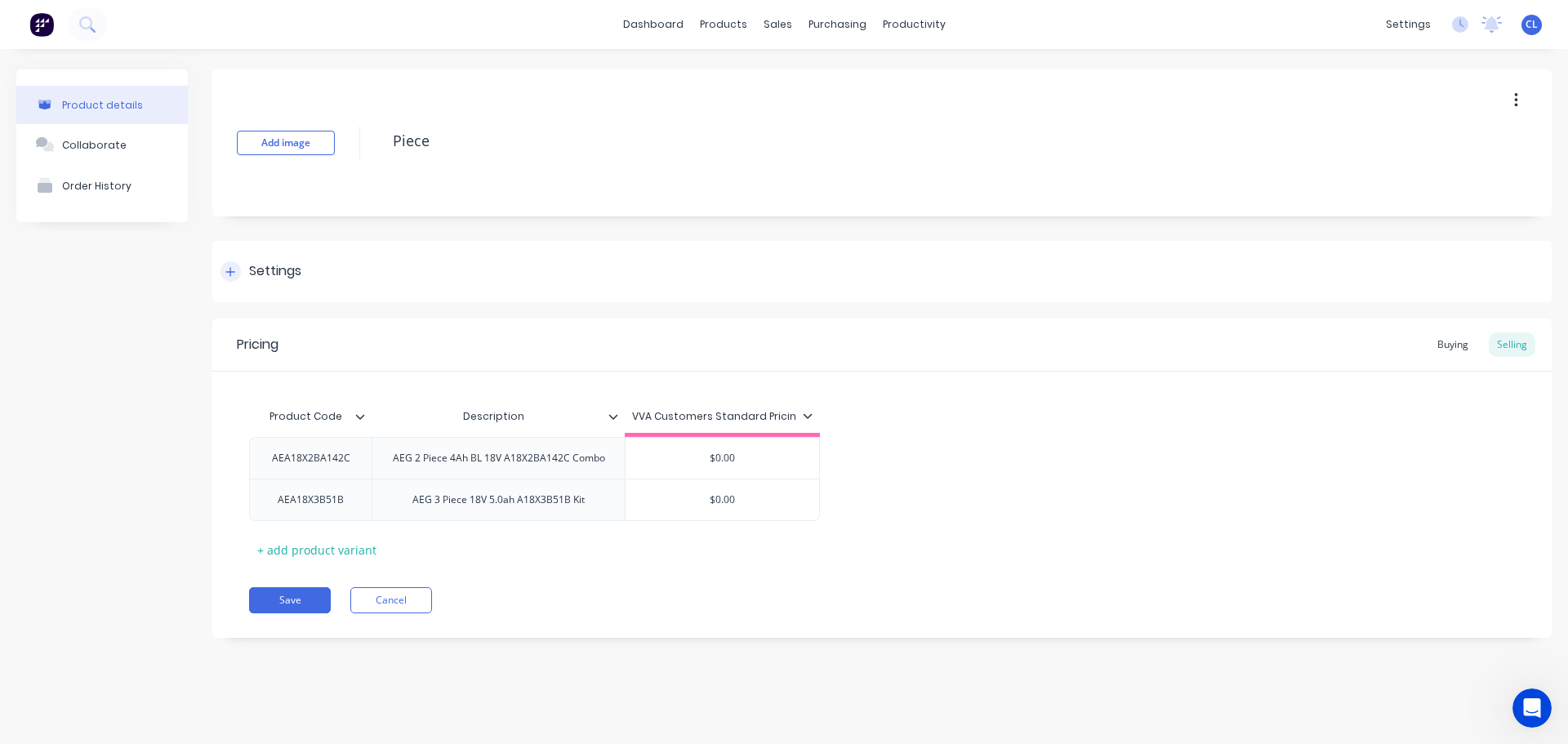
click at [247, 265] on div "Settings" at bounding box center [260, 272] width 80 height 21
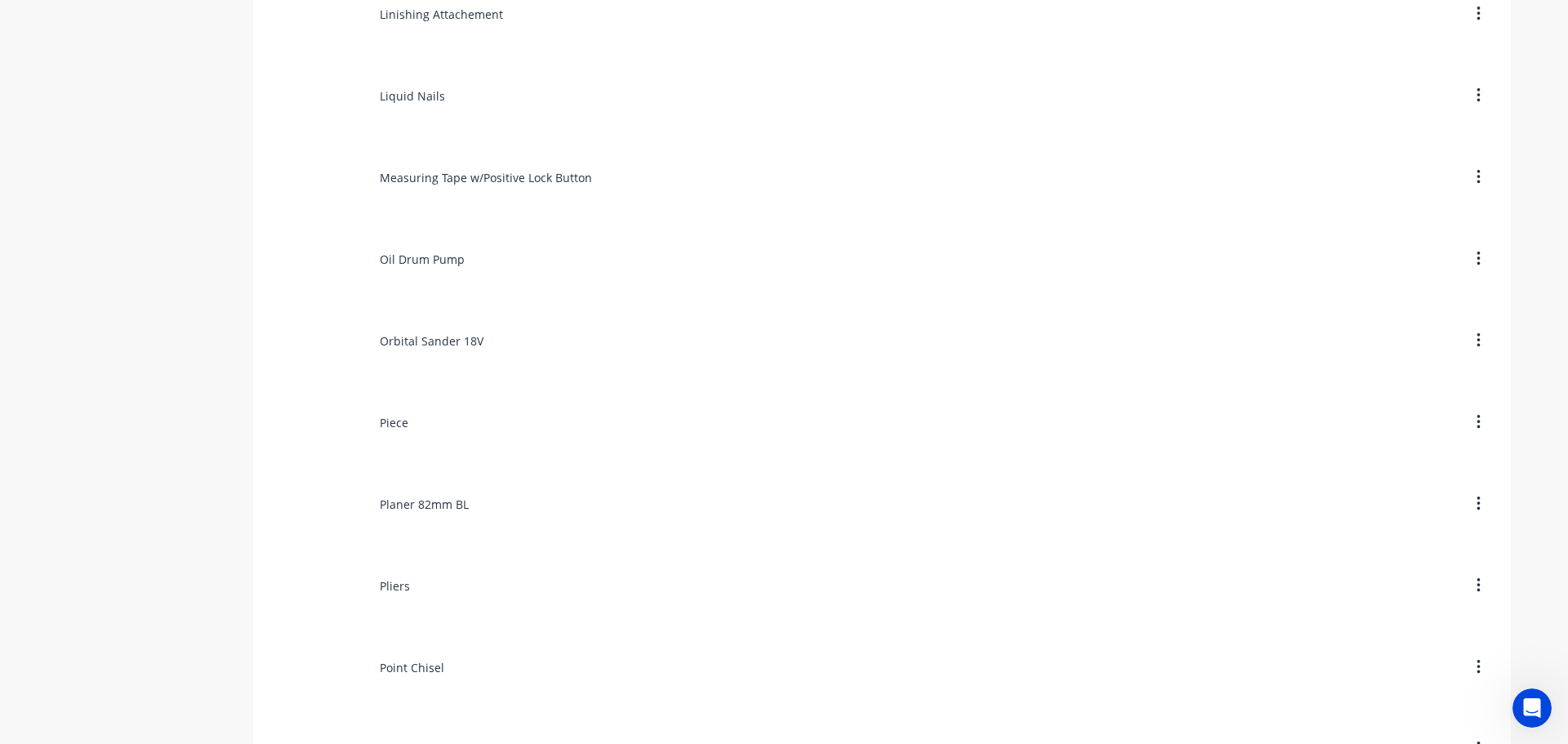
scroll to position [8327, 0]
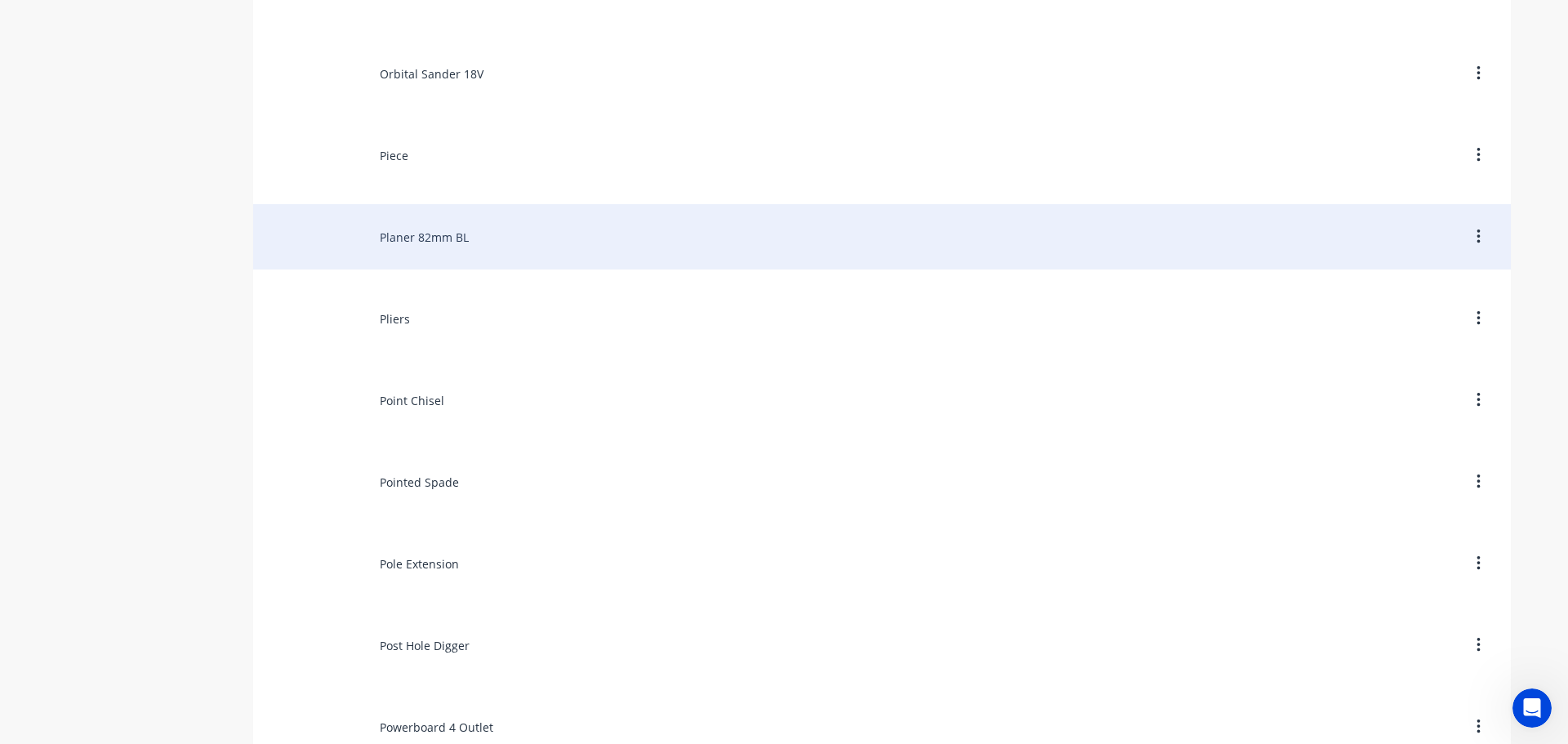
click at [392, 249] on div "Planer 82mm BL" at bounding box center [882, 236] width 1257 height 65
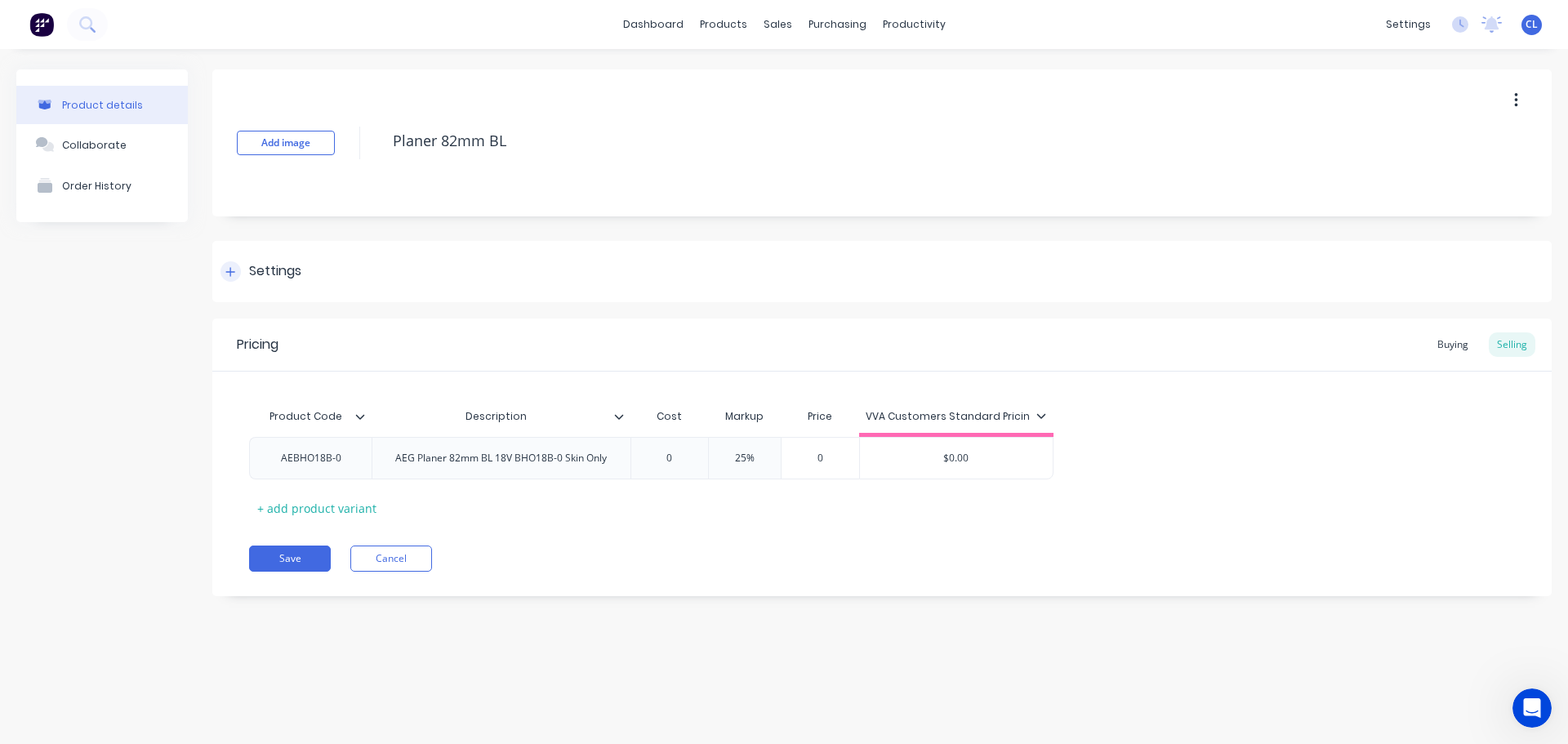
click at [225, 281] on div "Settings" at bounding box center [260, 272] width 80 height 21
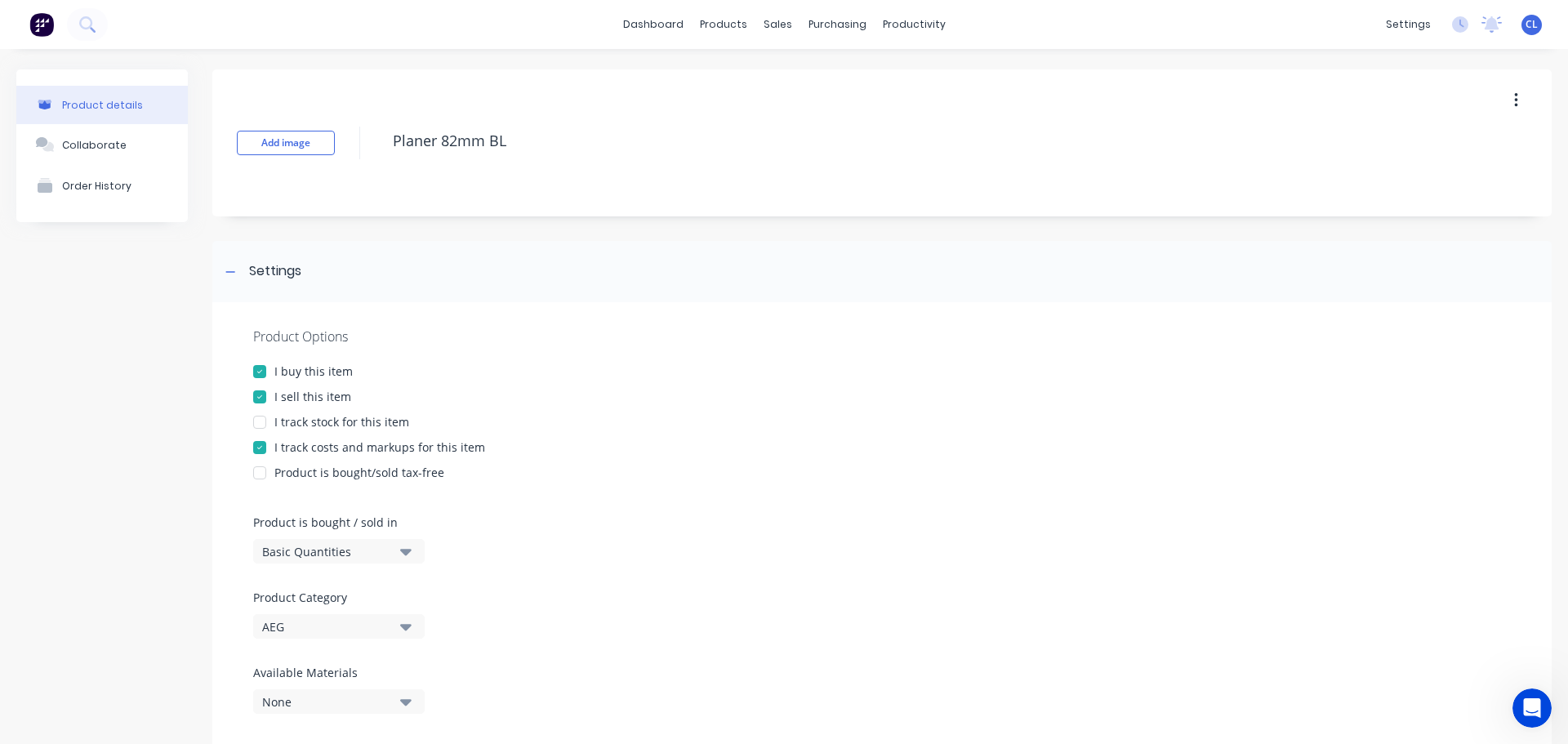
click at [254, 447] on div at bounding box center [260, 447] width 33 height 33
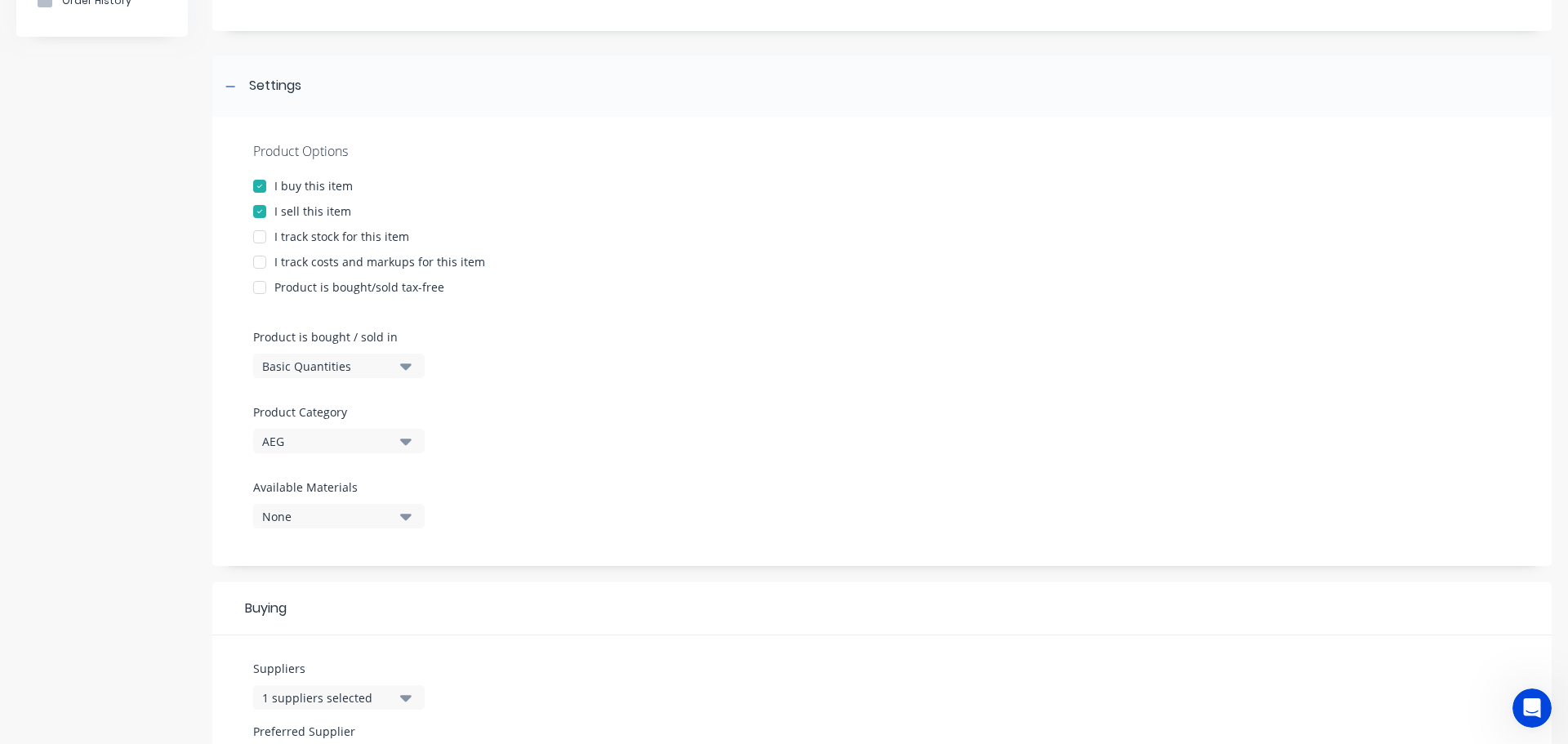
scroll to position [590, 0]
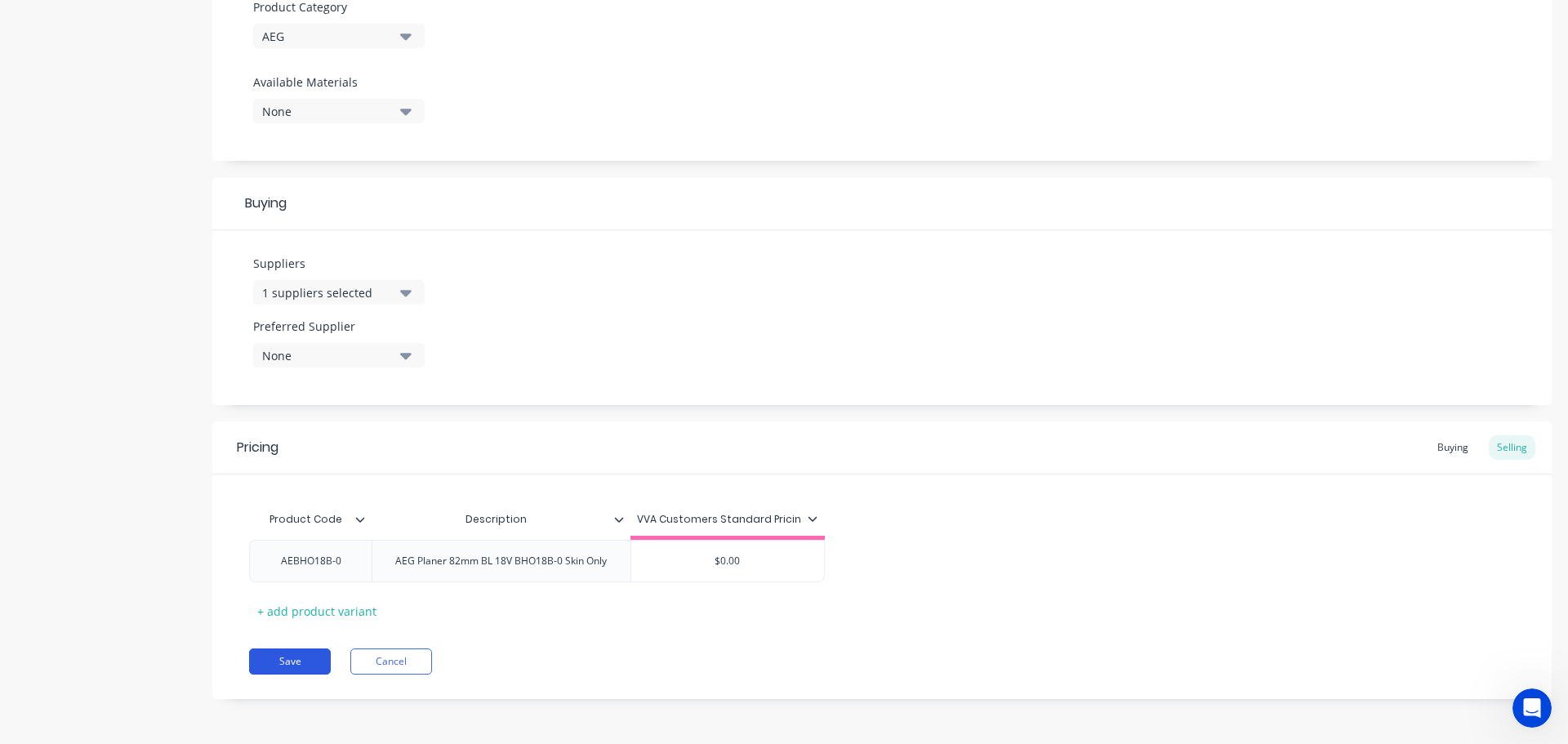
click at [303, 654] on button "Save" at bounding box center [290, 661] width 81 height 26
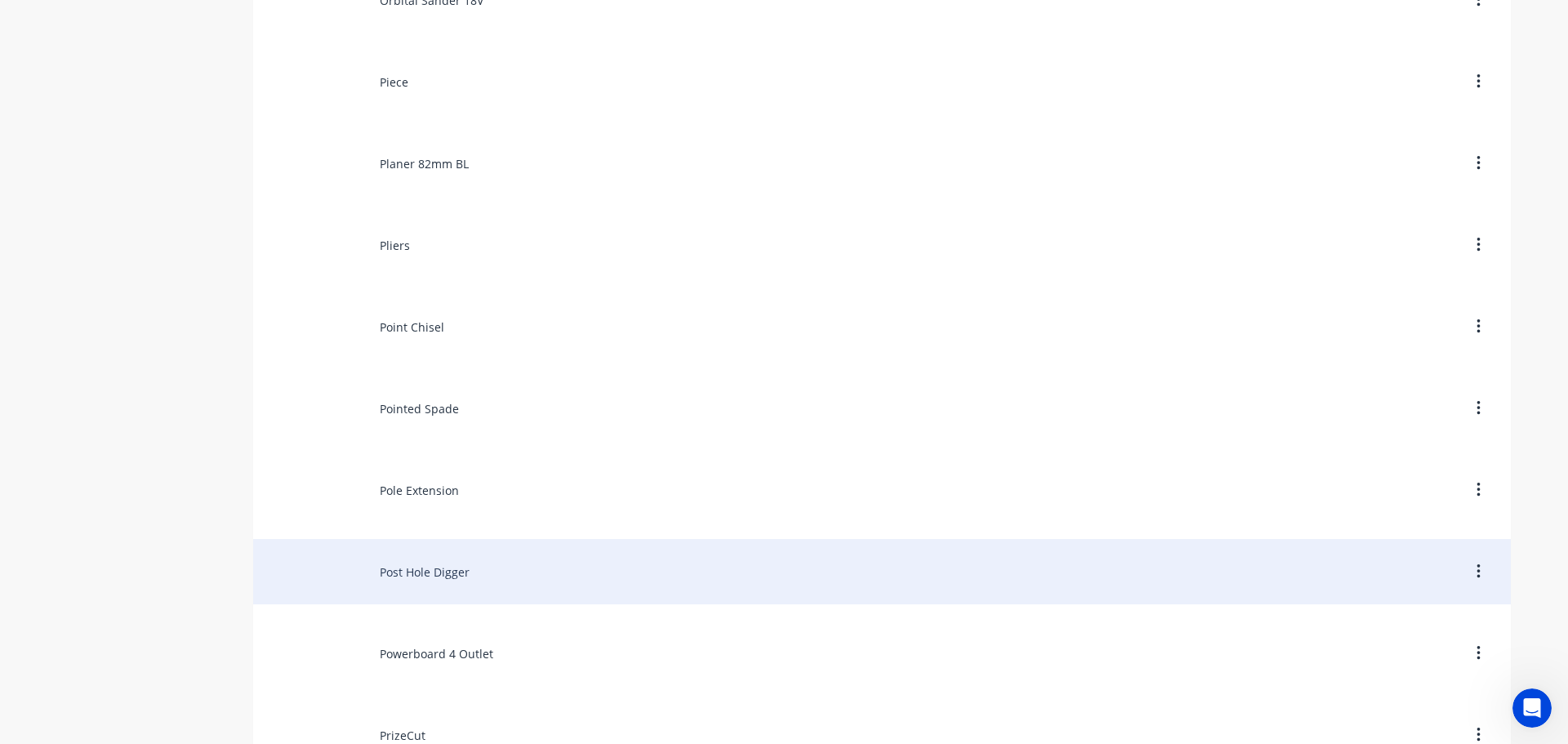
scroll to position [8245, 0]
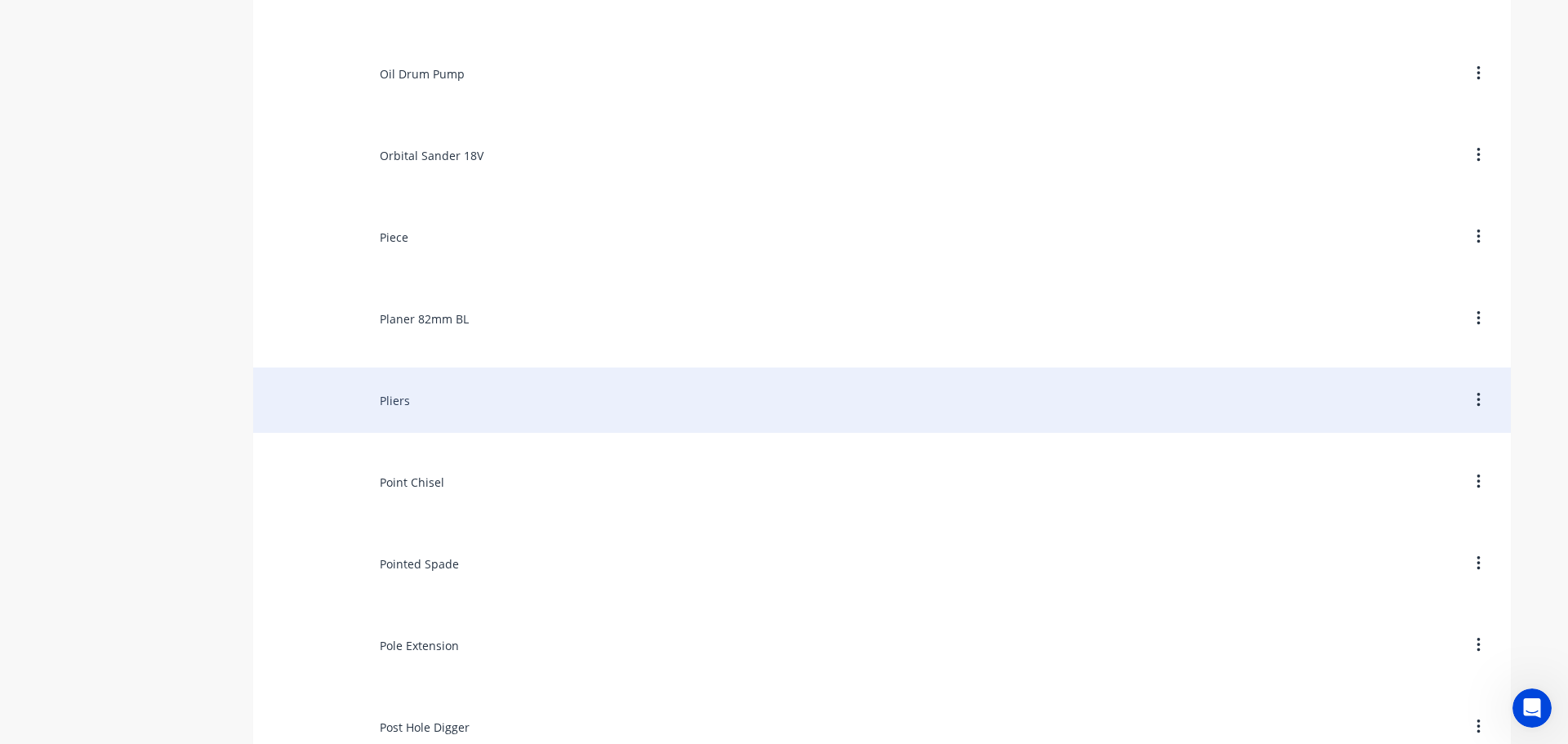
click at [386, 403] on div "Pliers" at bounding box center [882, 400] width 1257 height 65
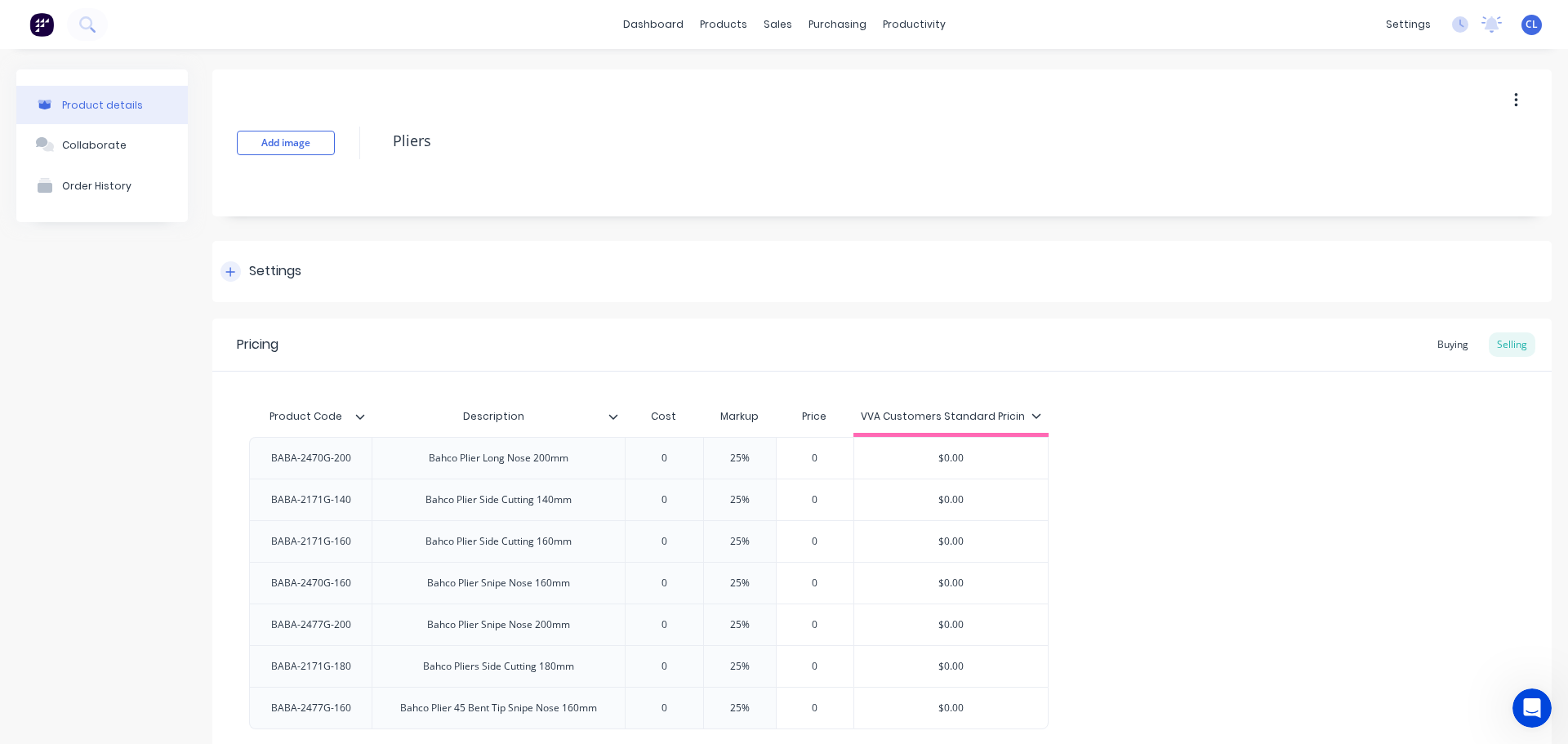
click at [278, 259] on div "Settings" at bounding box center [882, 271] width 1340 height 61
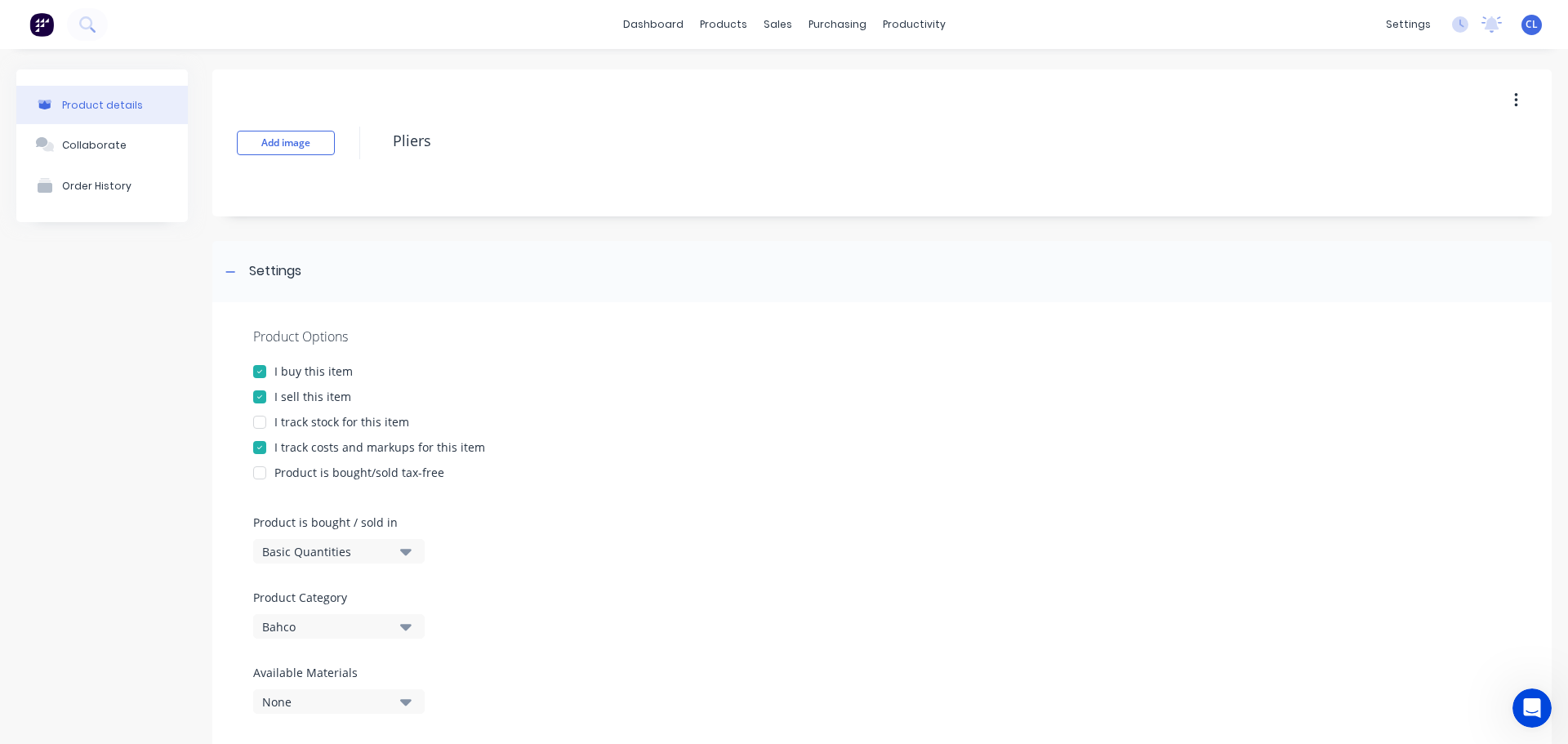
click at [284, 438] on div "Product Options I buy this item I sell this item I track stock for this item I …" at bounding box center [882, 526] width 1340 height 449
click at [293, 446] on div "I track costs and markups for this item" at bounding box center [379, 447] width 210 height 17
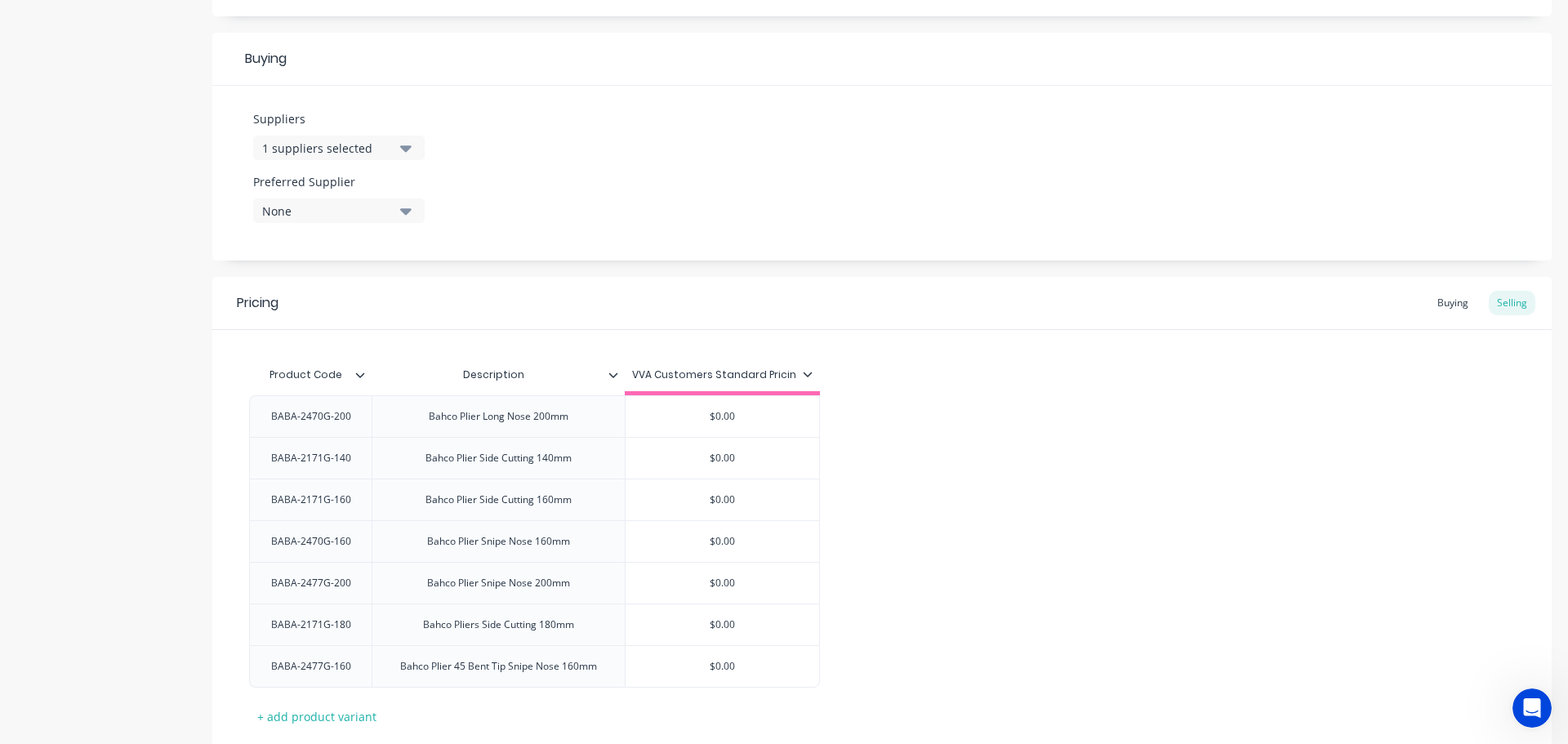
scroll to position [840, 0]
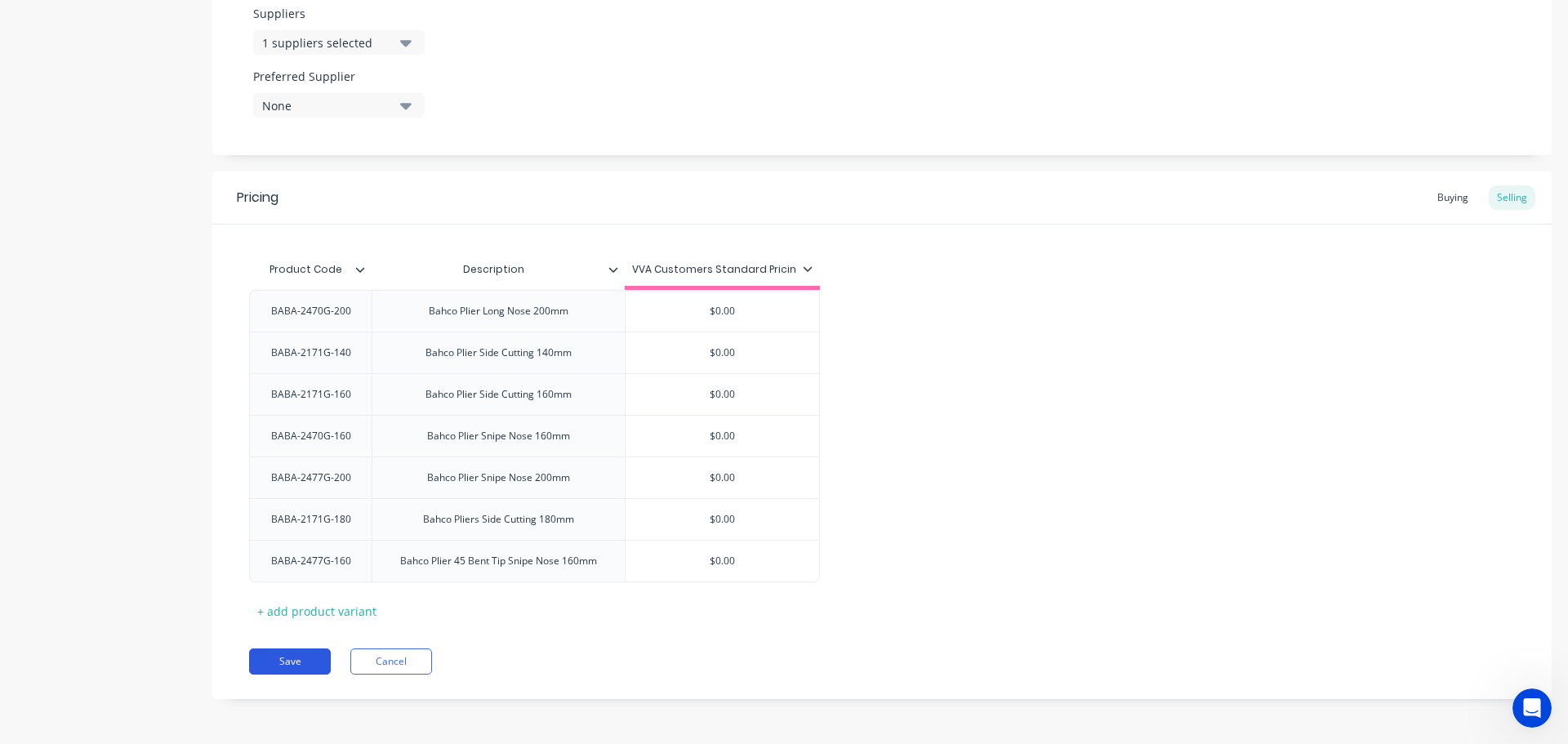
click at [278, 658] on button "Save" at bounding box center [290, 661] width 81 height 26
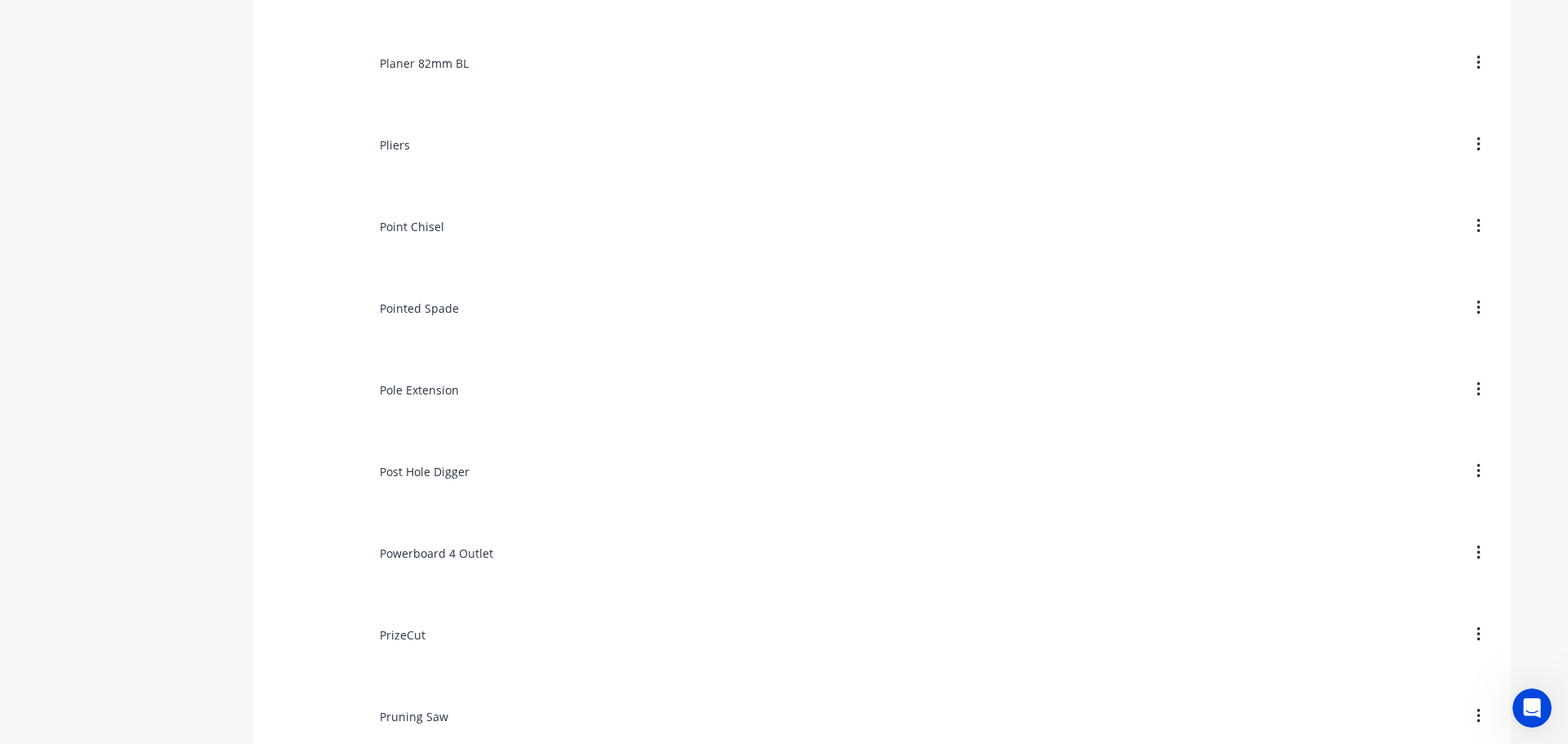
scroll to position [8489, 0]
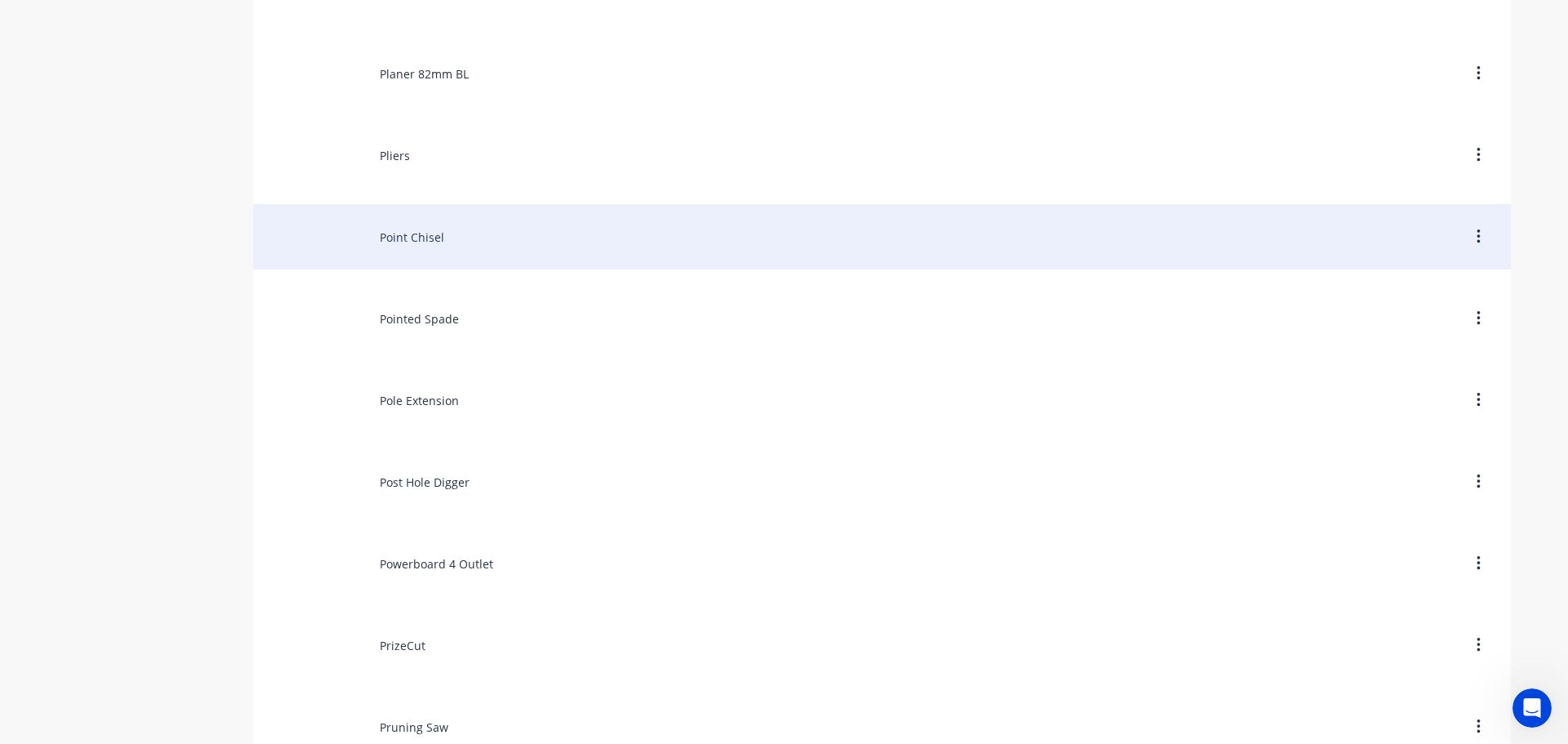
click at [356, 253] on div "Point Chisel" at bounding box center [882, 236] width 1257 height 65
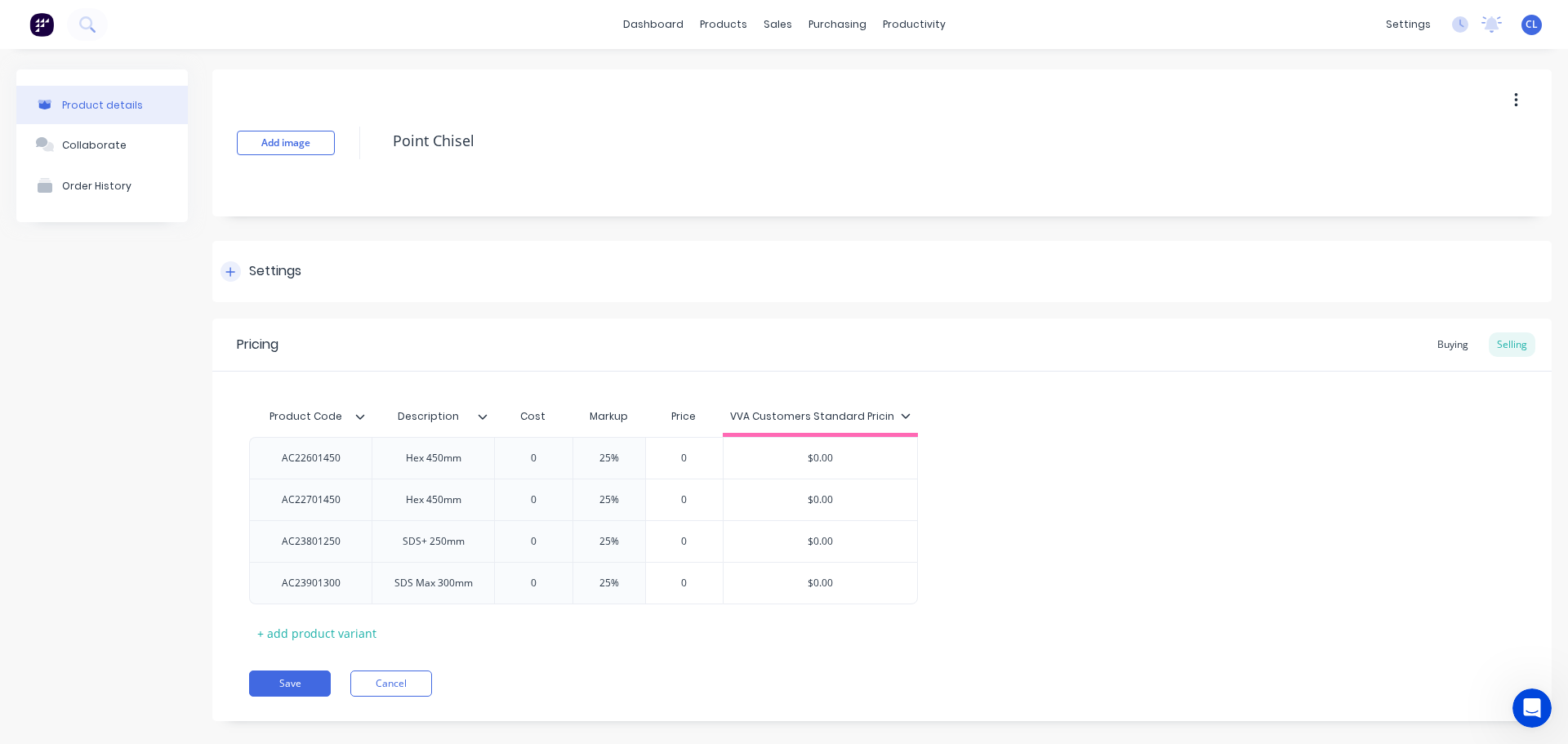
click at [325, 275] on div "Settings" at bounding box center [882, 271] width 1340 height 61
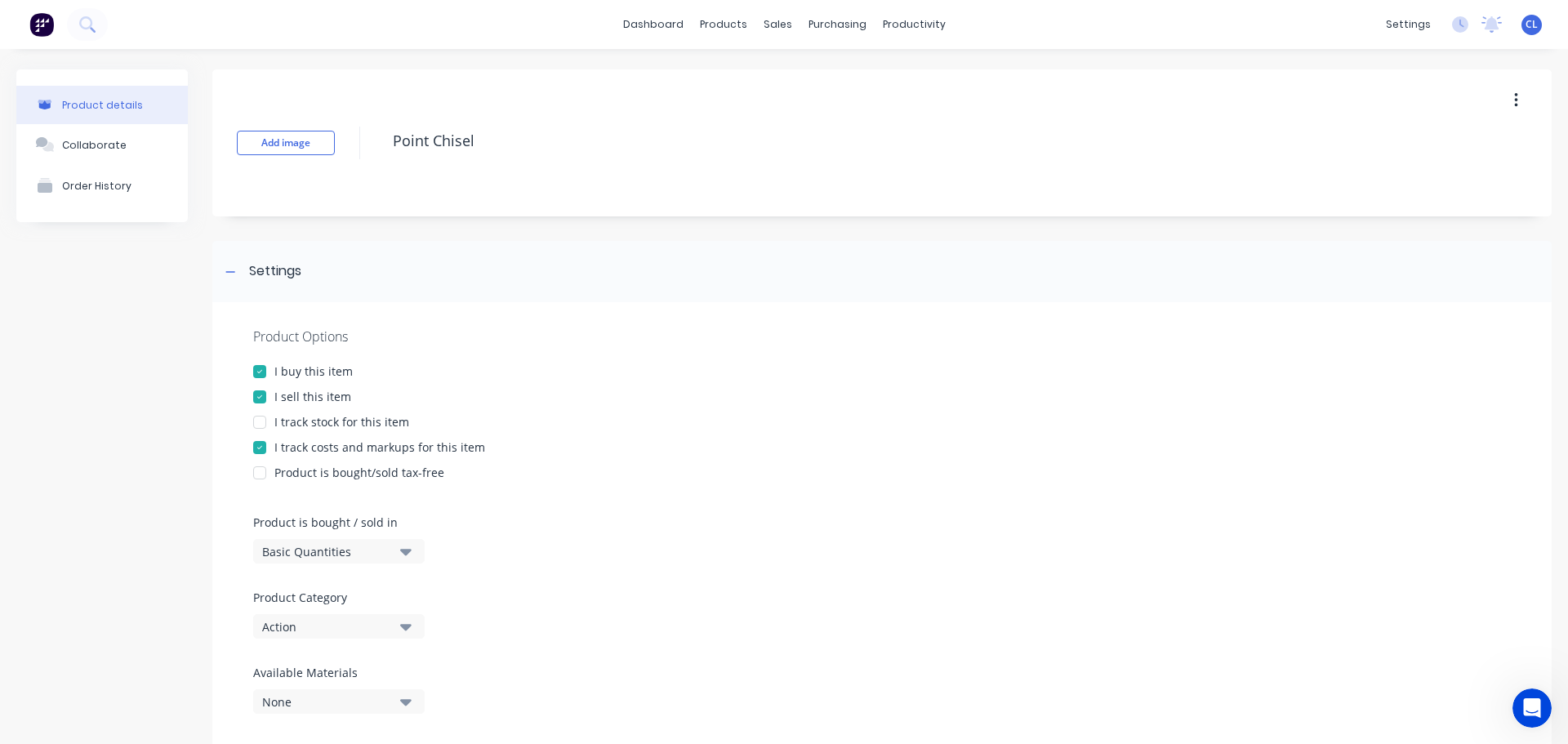
click at [279, 445] on div "I track costs and markups for this item" at bounding box center [379, 447] width 210 height 17
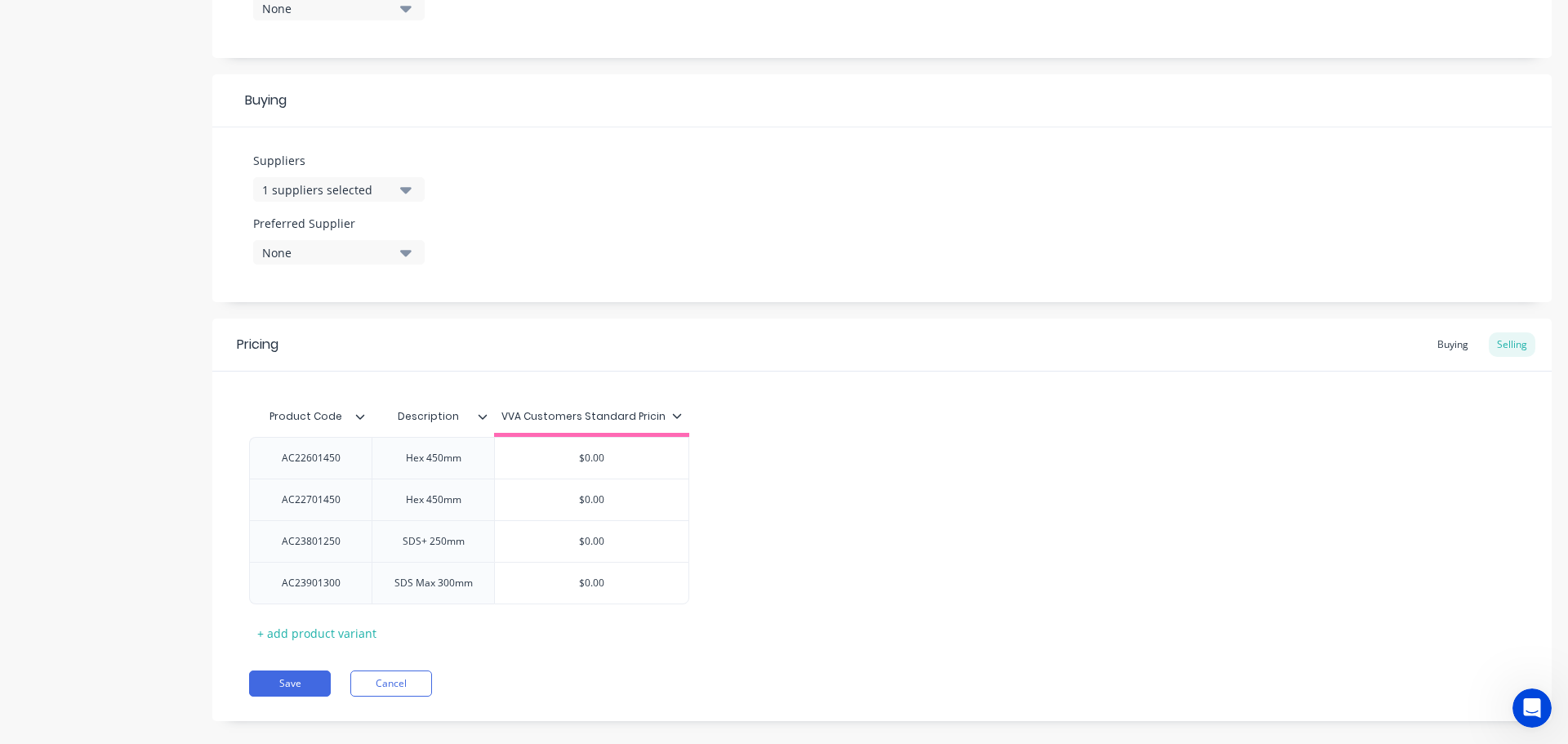
scroll to position [715, 0]
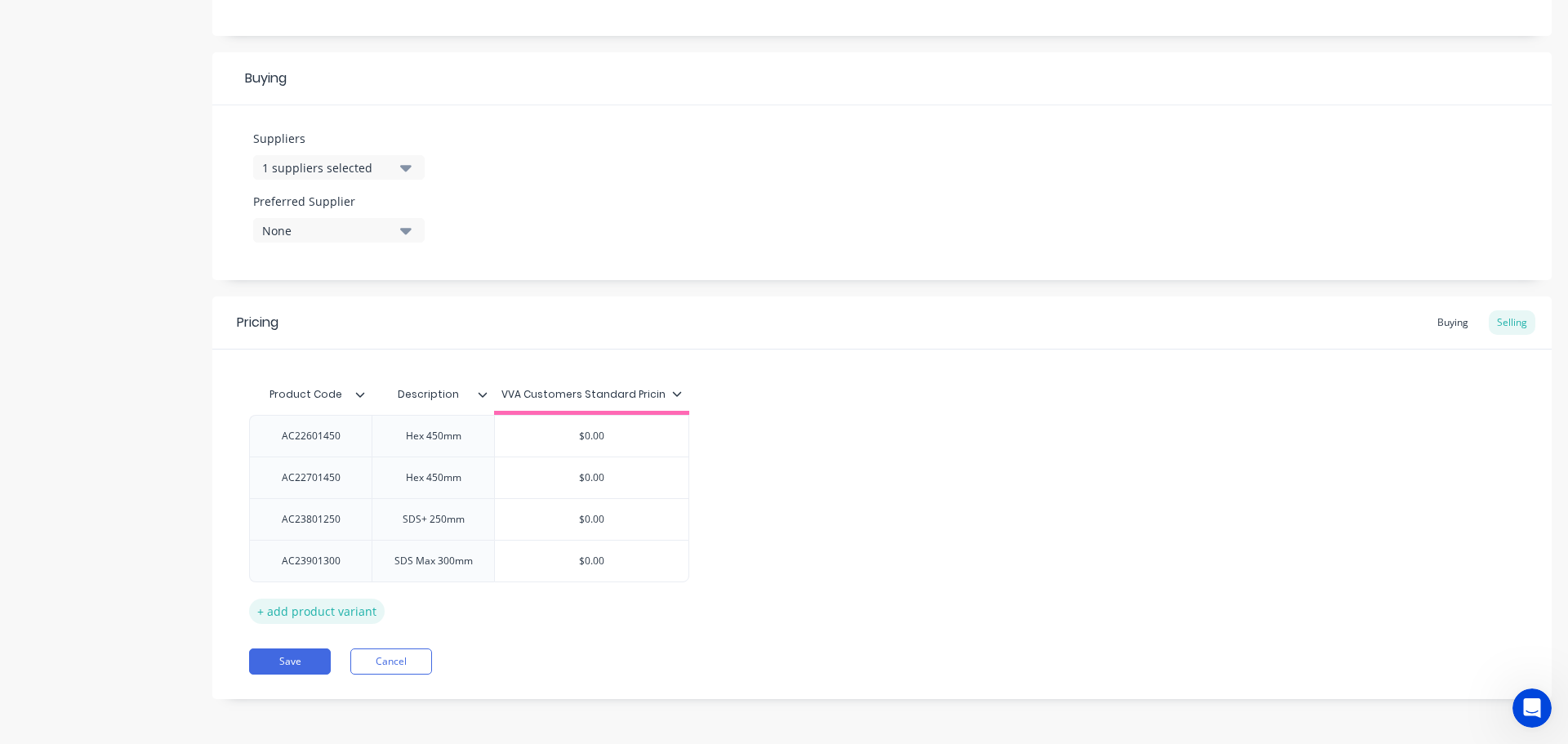
click at [282, 619] on div "+ add product variant" at bounding box center [317, 611] width 136 height 25
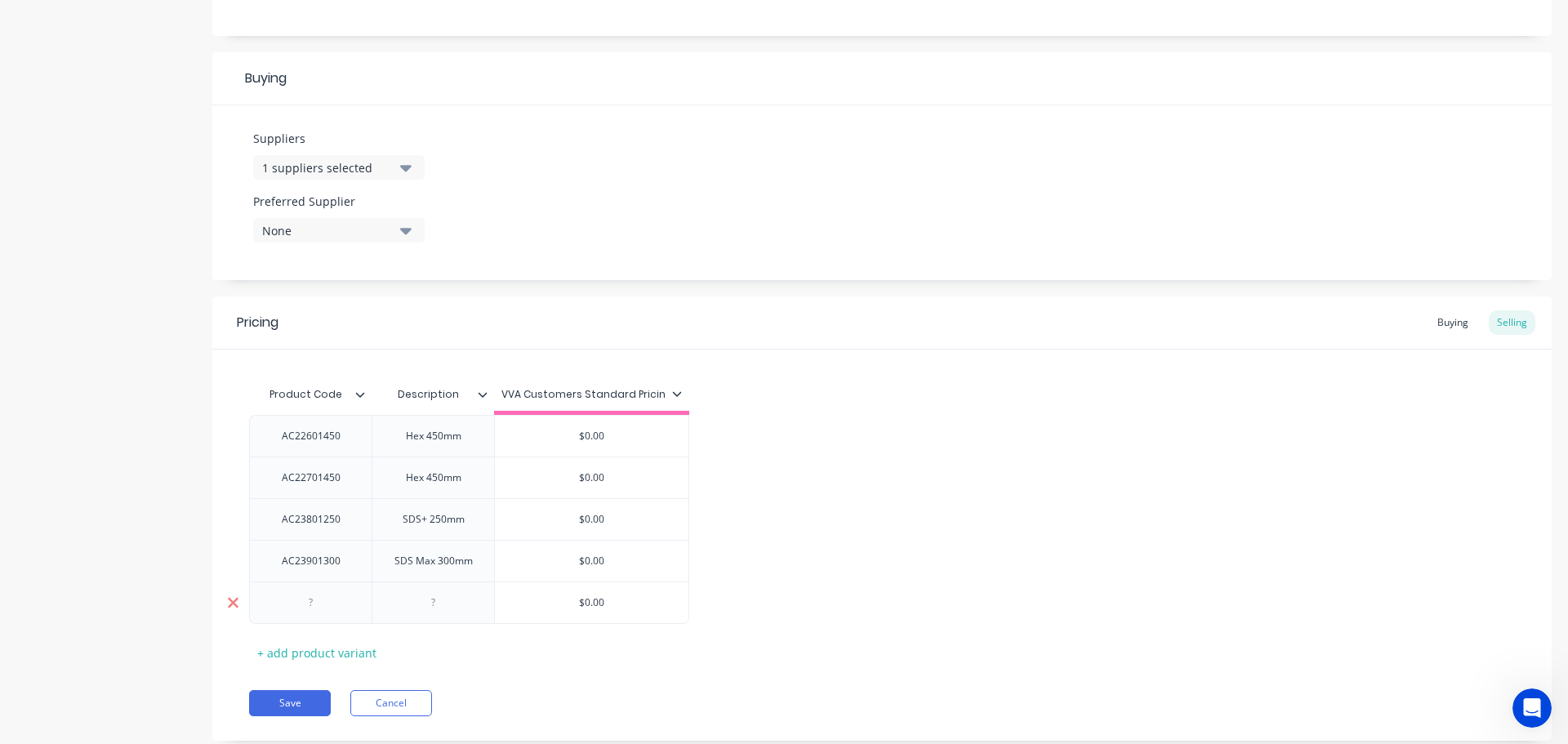
click at [234, 606] on icon at bounding box center [233, 602] width 12 height 16
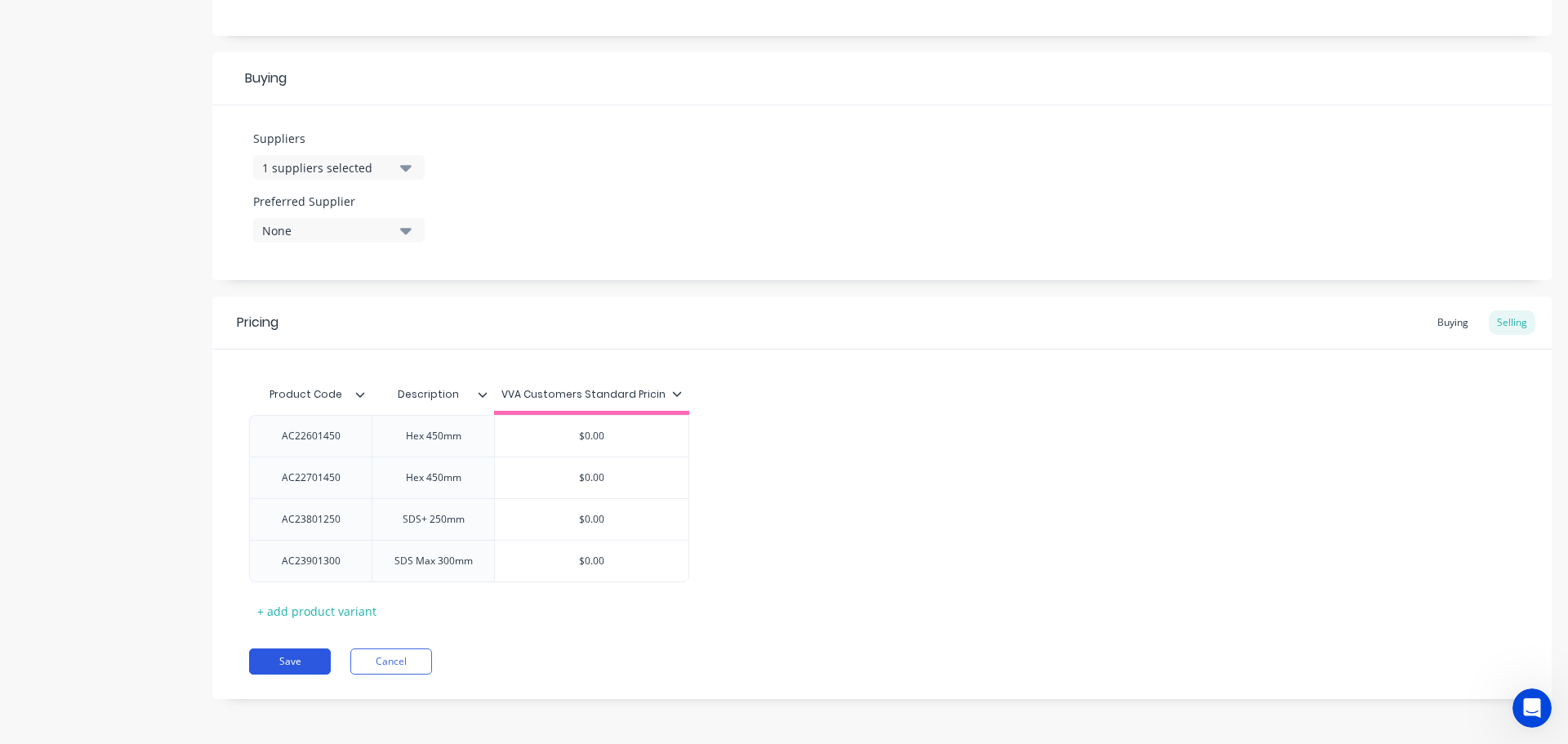
click at [292, 648] on button "Save" at bounding box center [290, 661] width 81 height 26
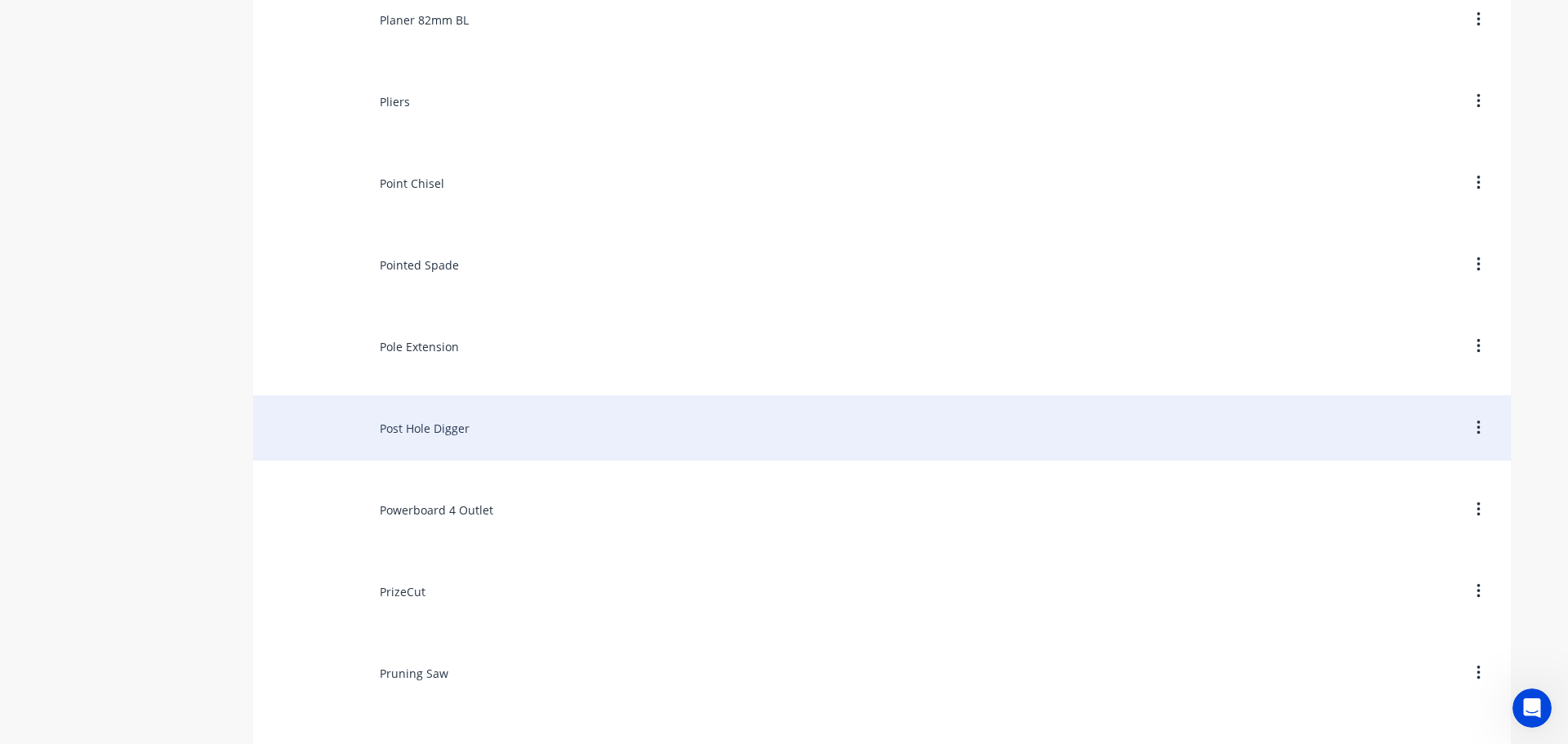
scroll to position [8572, 0]
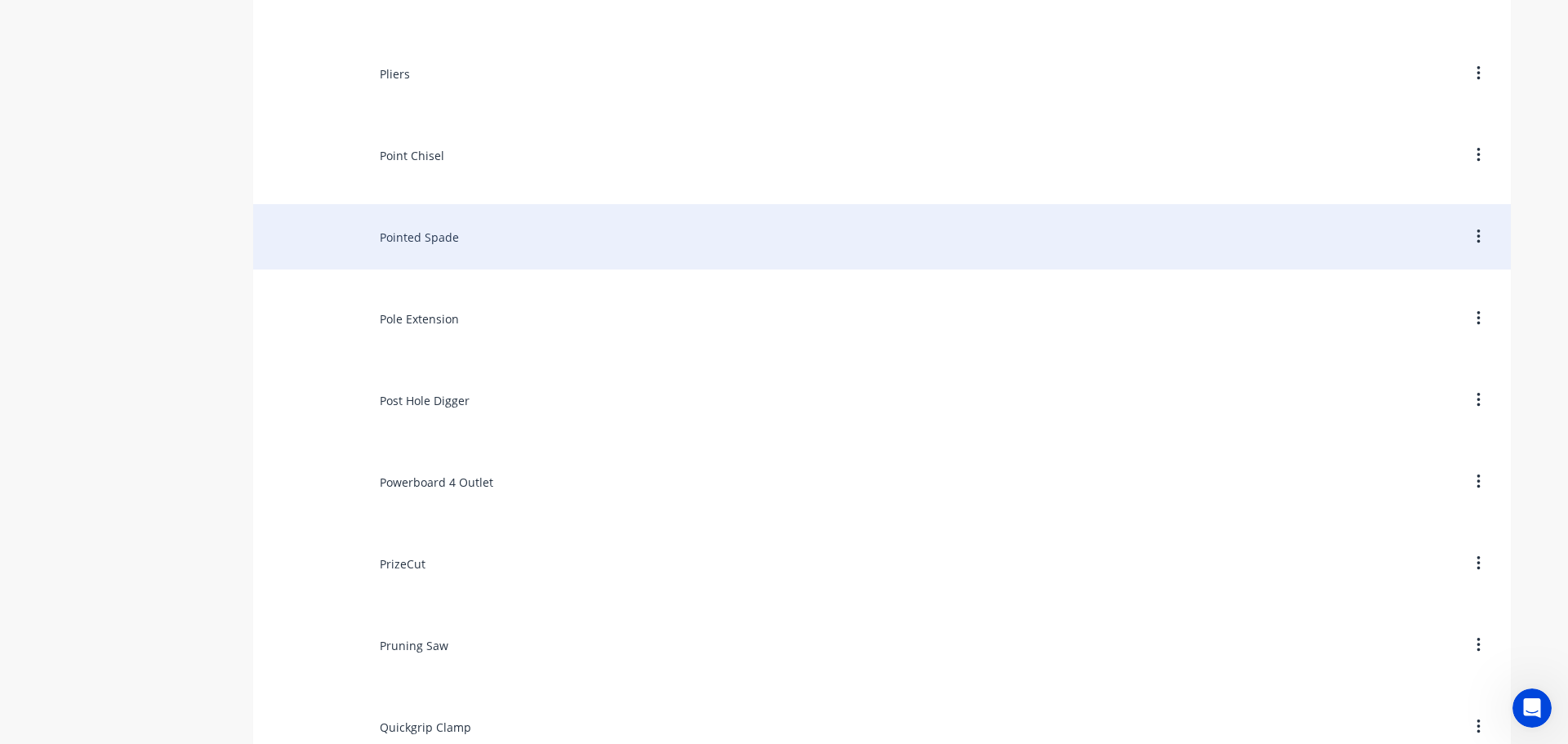
click at [426, 243] on div "Pointed Spade" at bounding box center [882, 236] width 1257 height 65
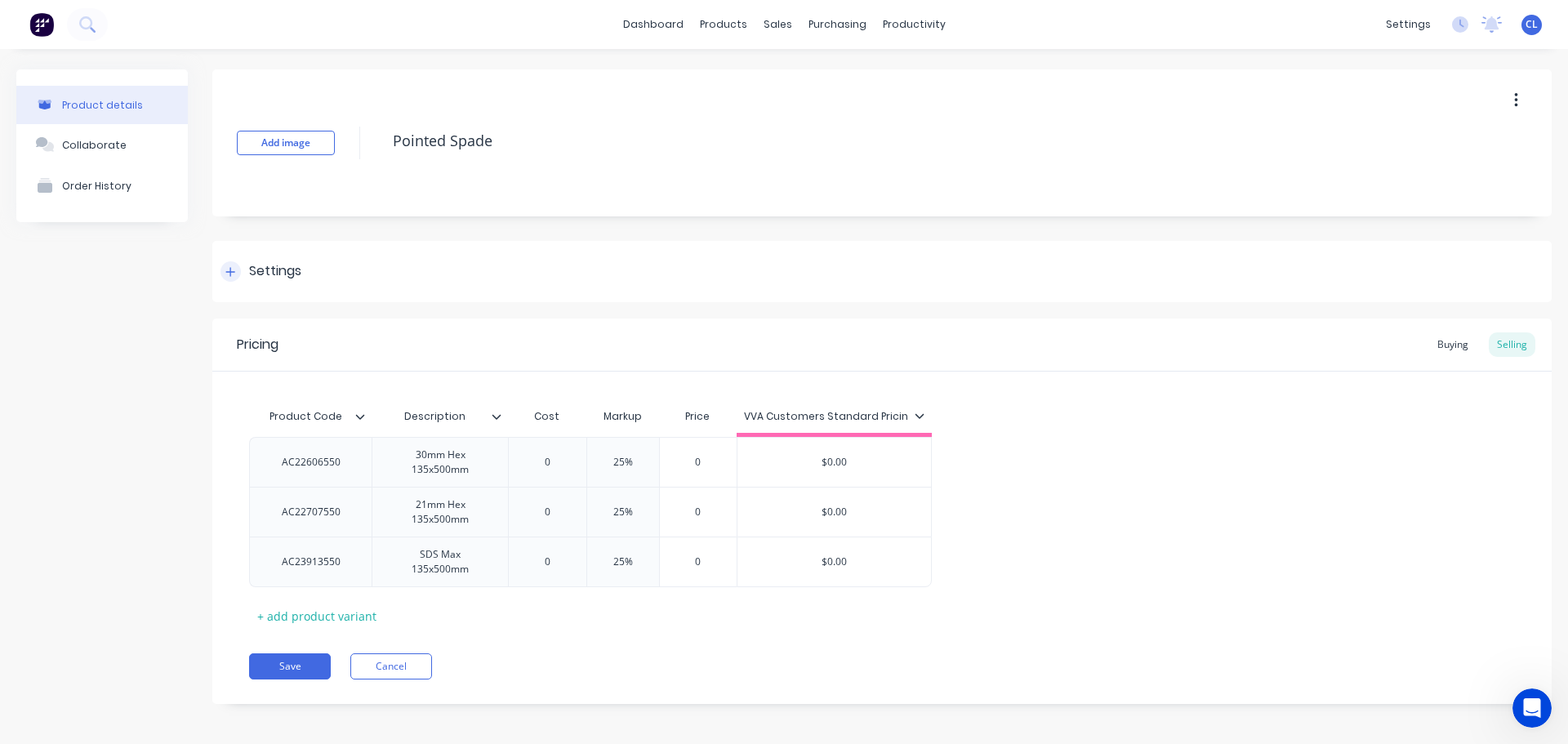
click at [358, 252] on div "Settings" at bounding box center [882, 271] width 1340 height 61
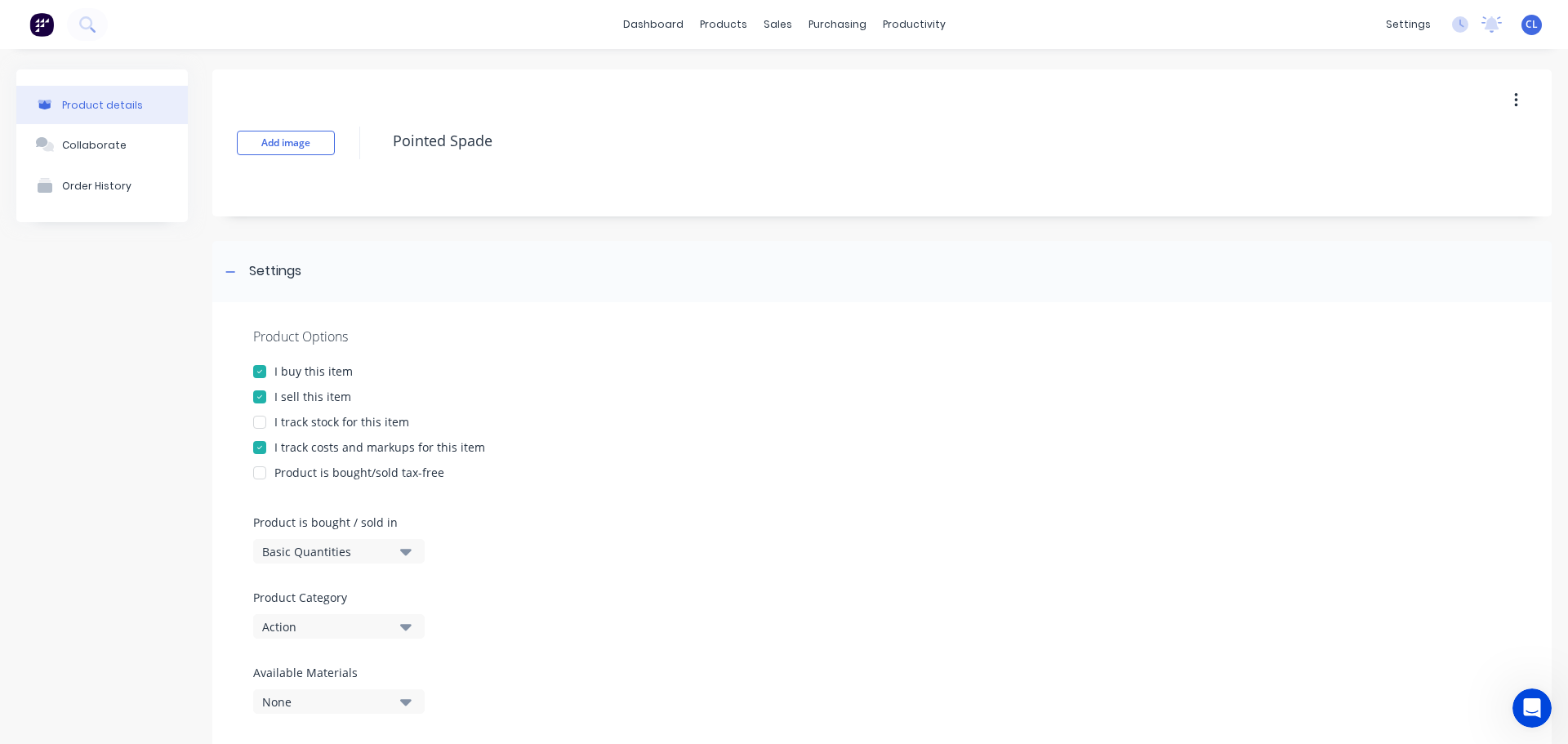
click at [304, 446] on div "I track costs and markups for this item" at bounding box center [379, 447] width 210 height 17
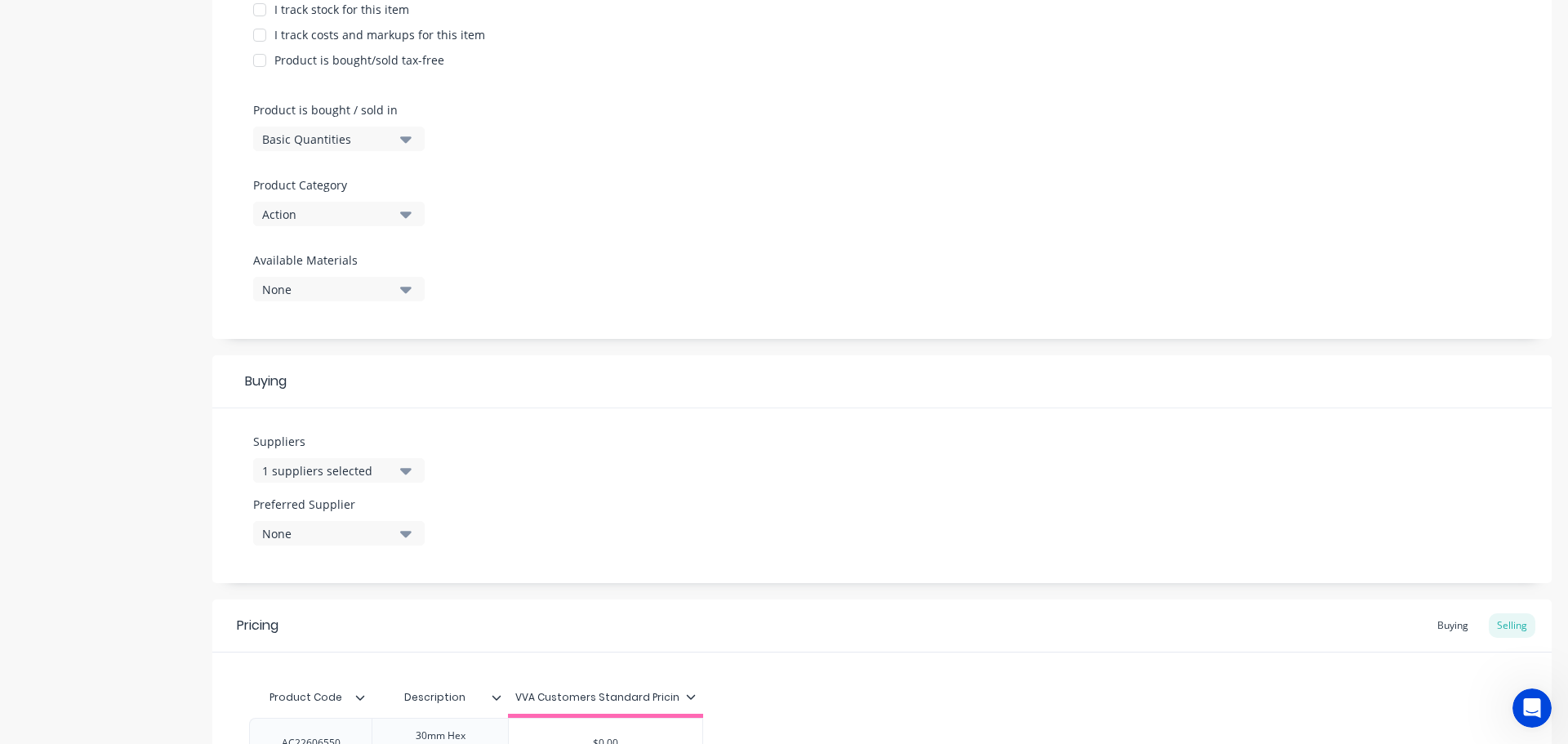
scroll to position [698, 0]
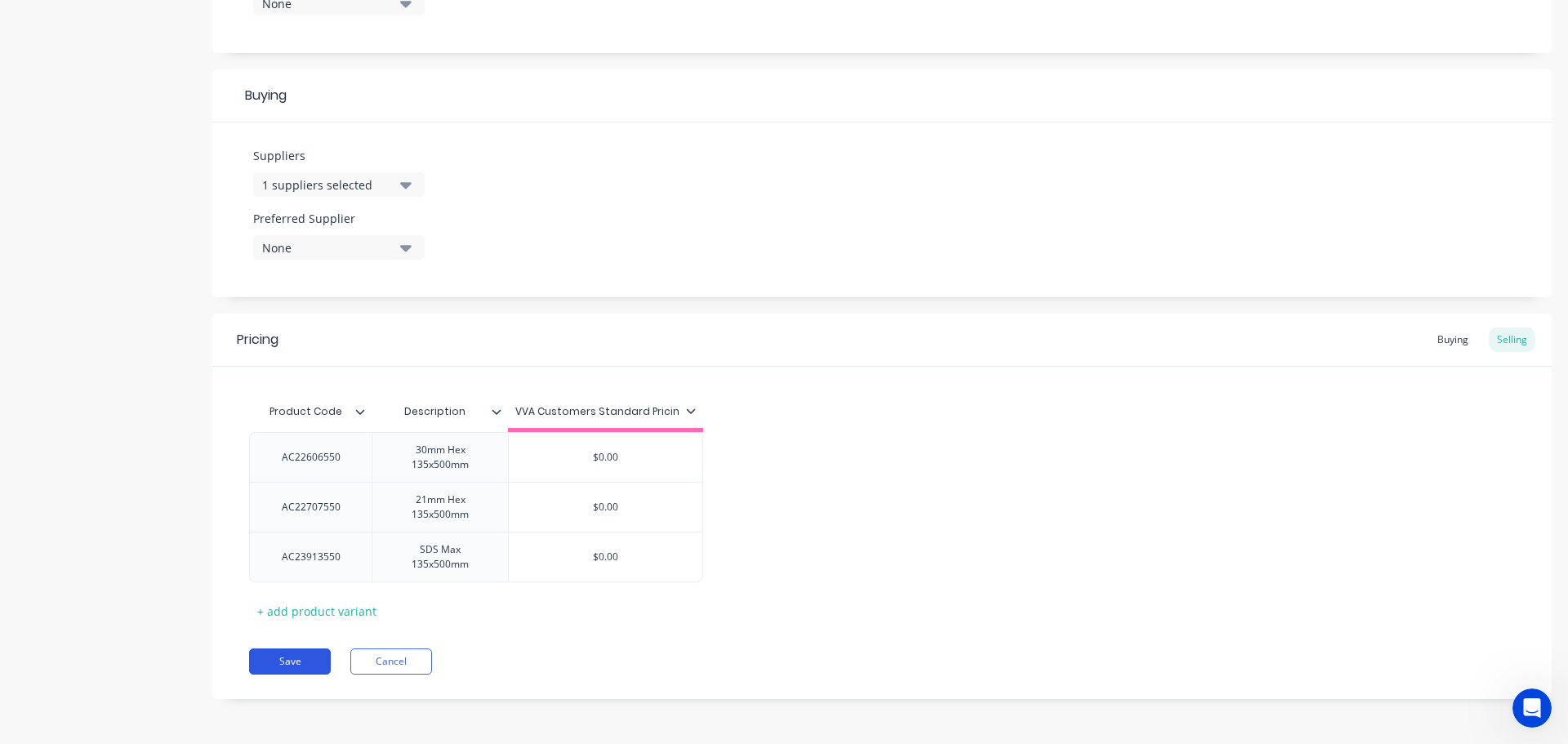
click at [294, 648] on button "Save" at bounding box center [290, 661] width 81 height 26
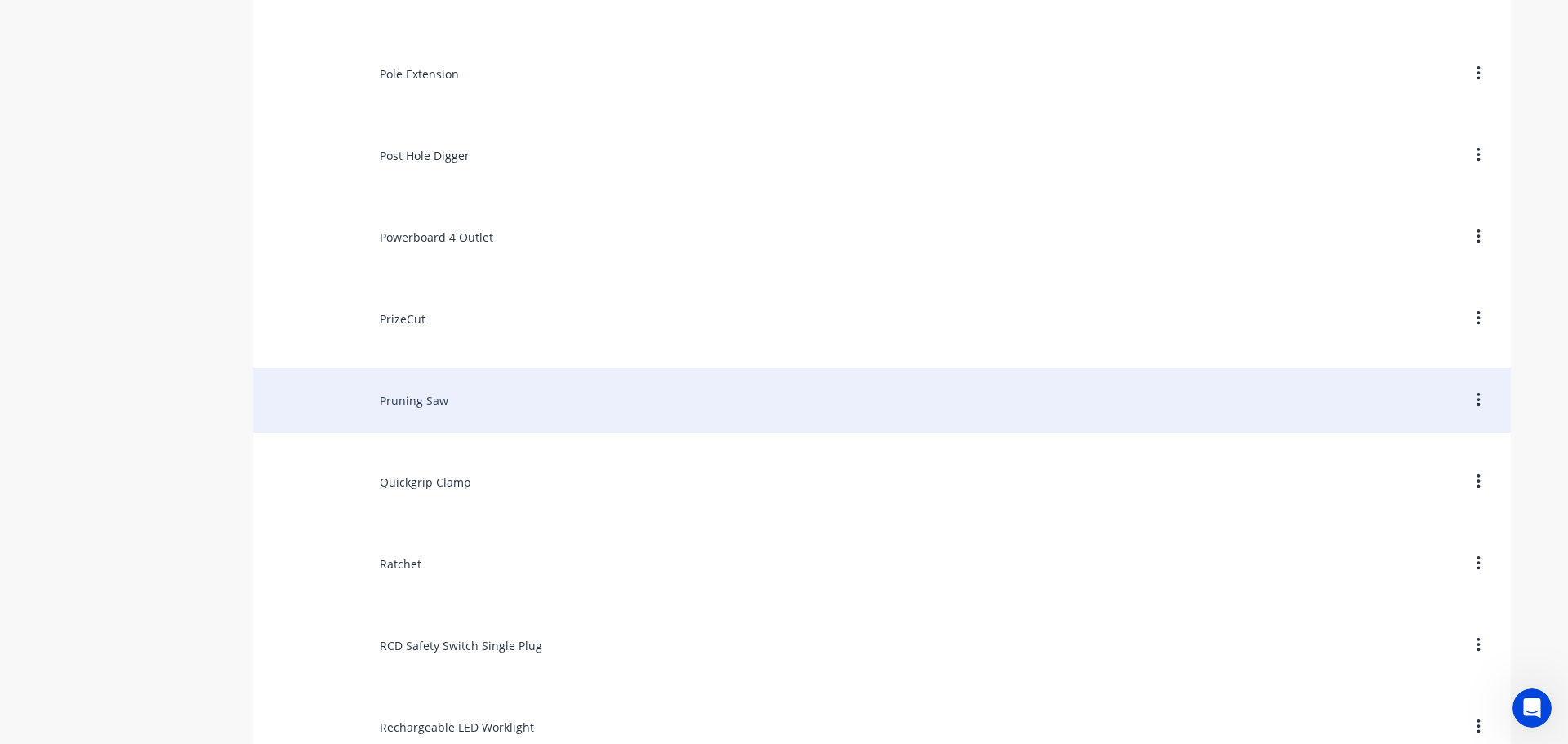
scroll to position [8653, 0]
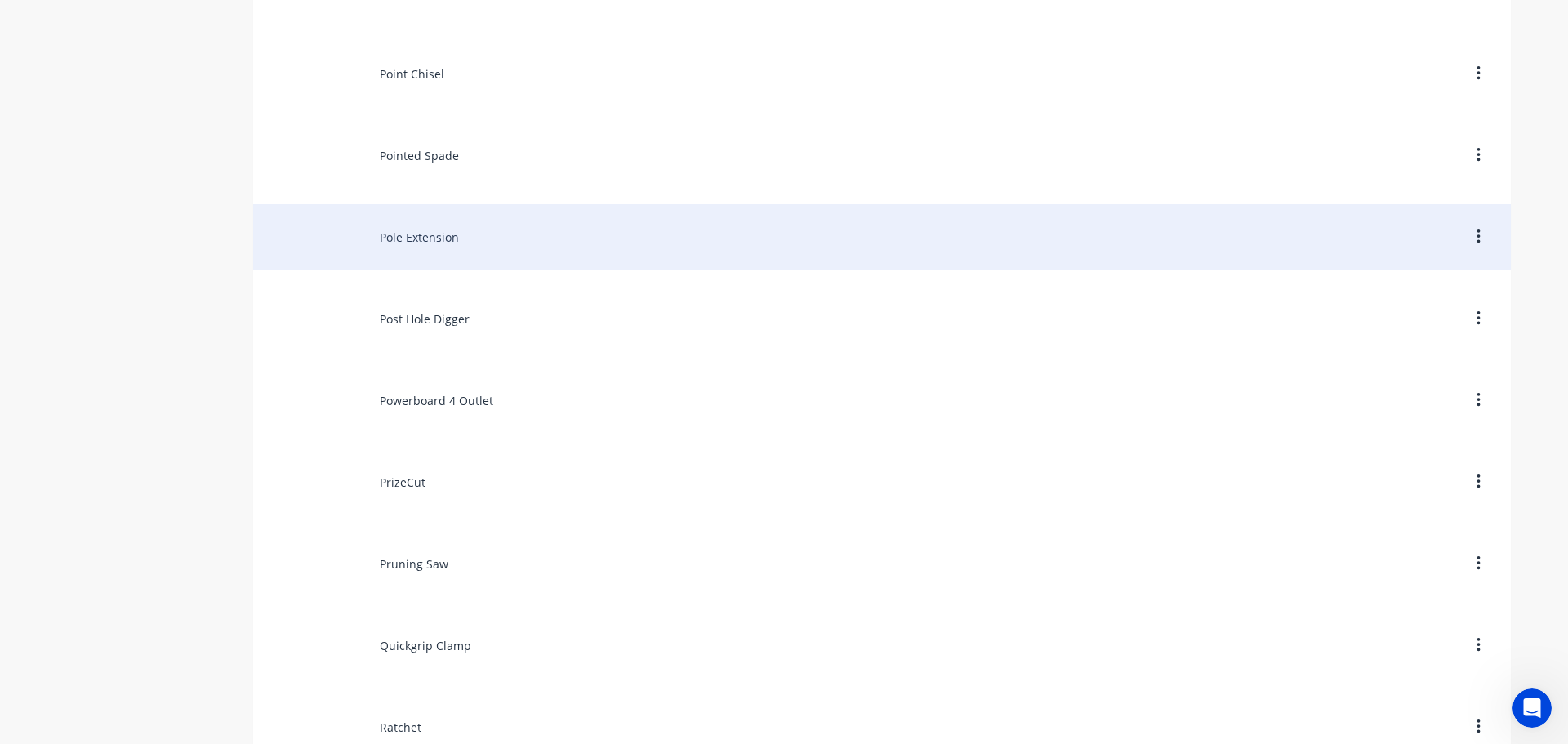
click at [426, 247] on div "Pole Extension" at bounding box center [882, 236] width 1257 height 65
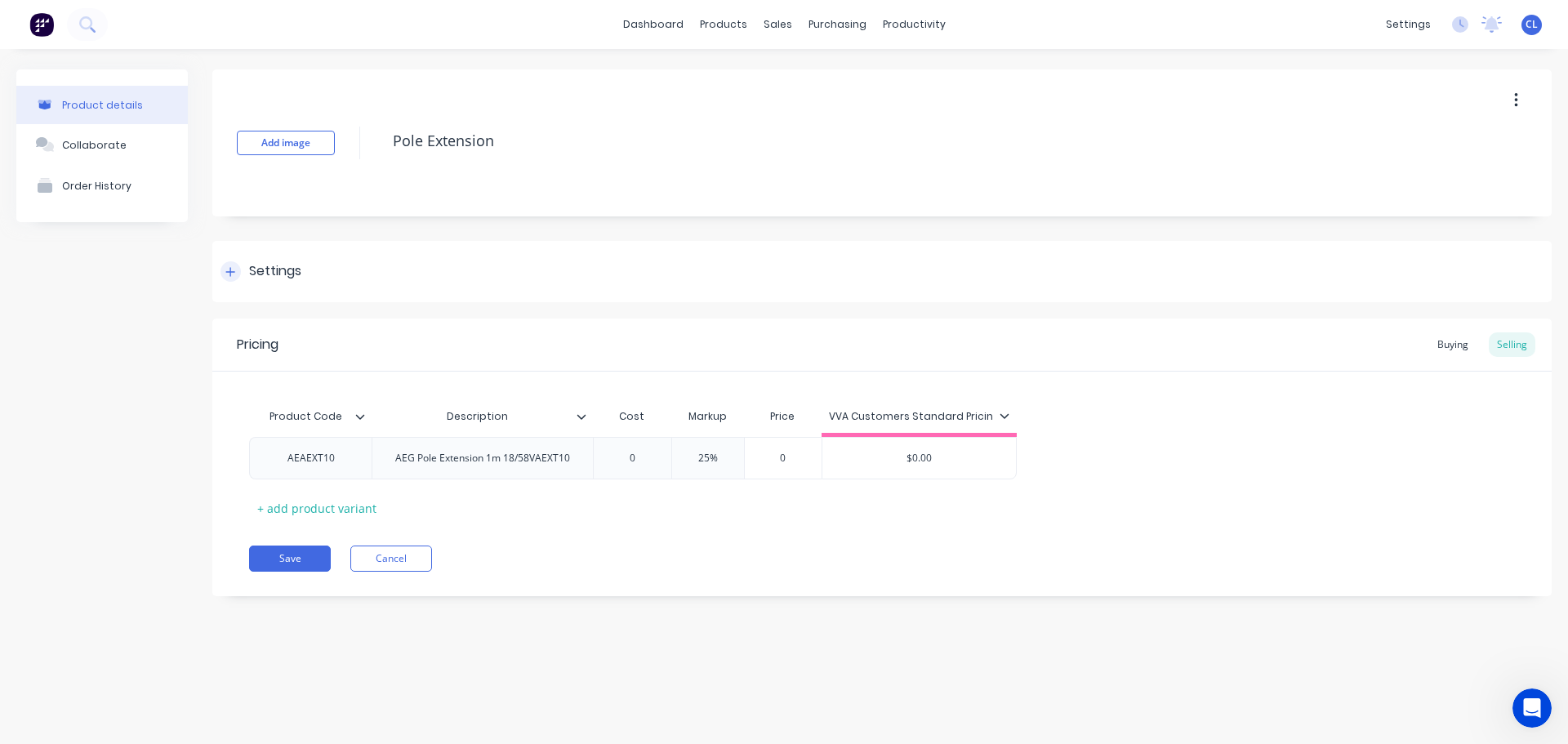
click at [247, 247] on div "Settings" at bounding box center [882, 271] width 1340 height 61
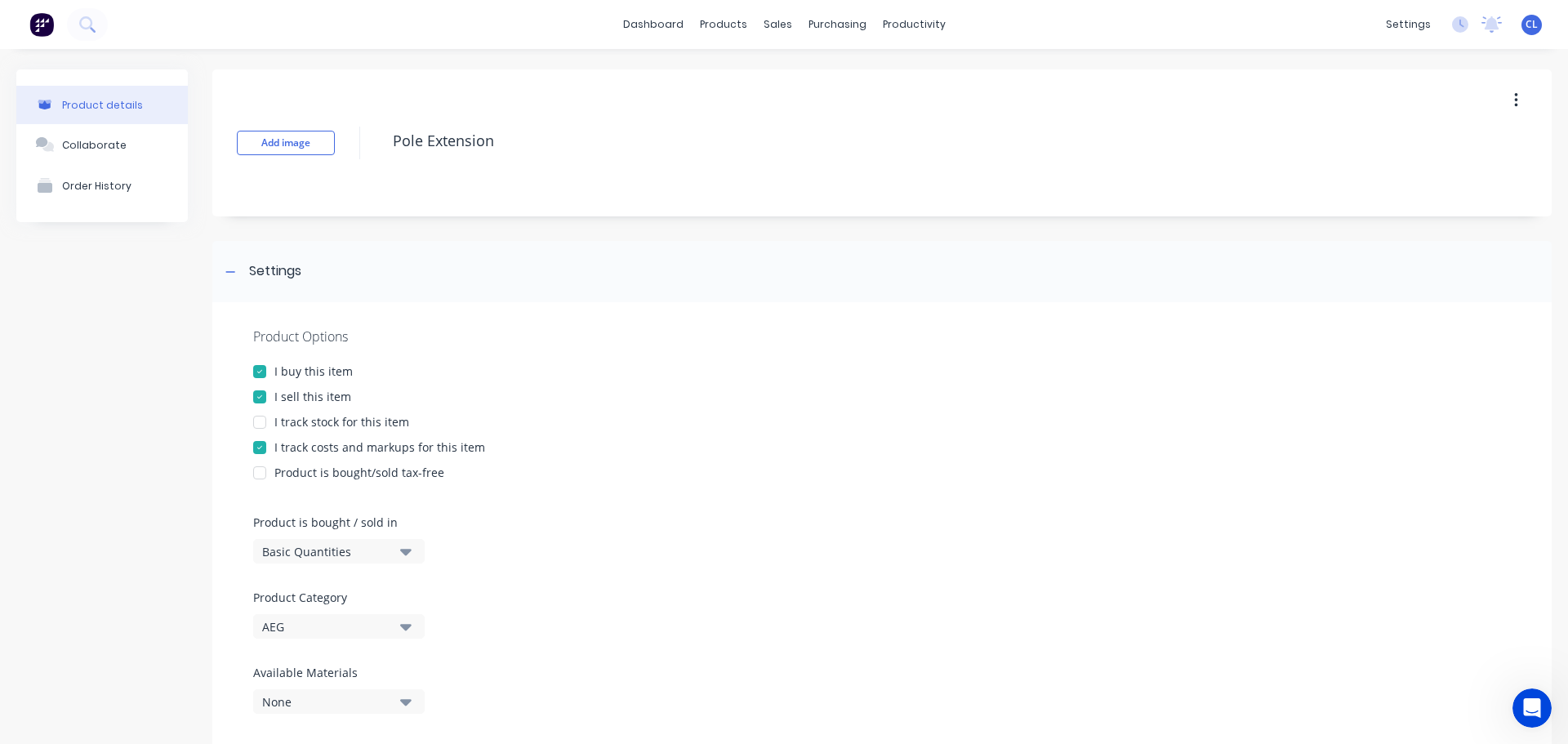
click at [258, 448] on div at bounding box center [260, 447] width 33 height 33
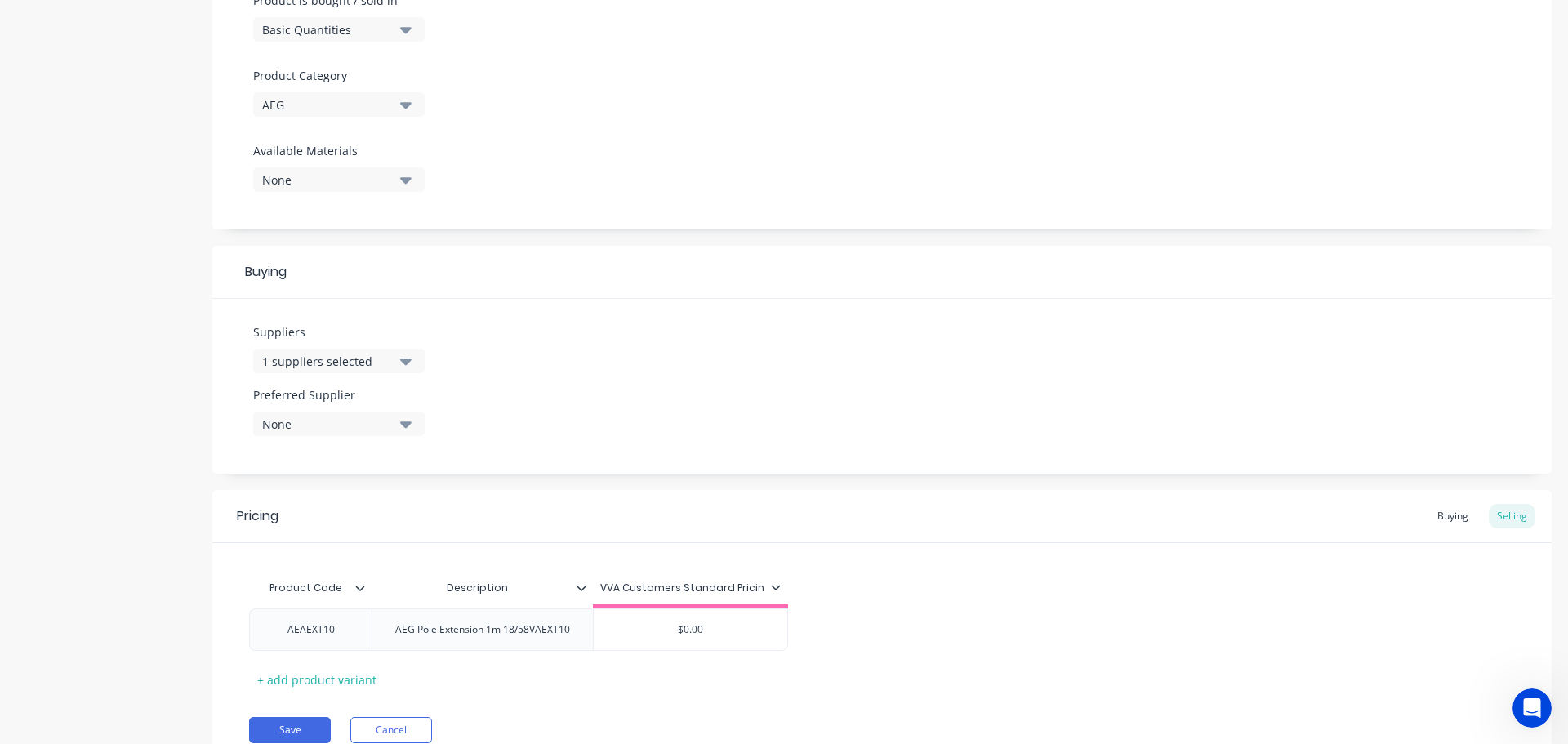
scroll to position [590, 0]
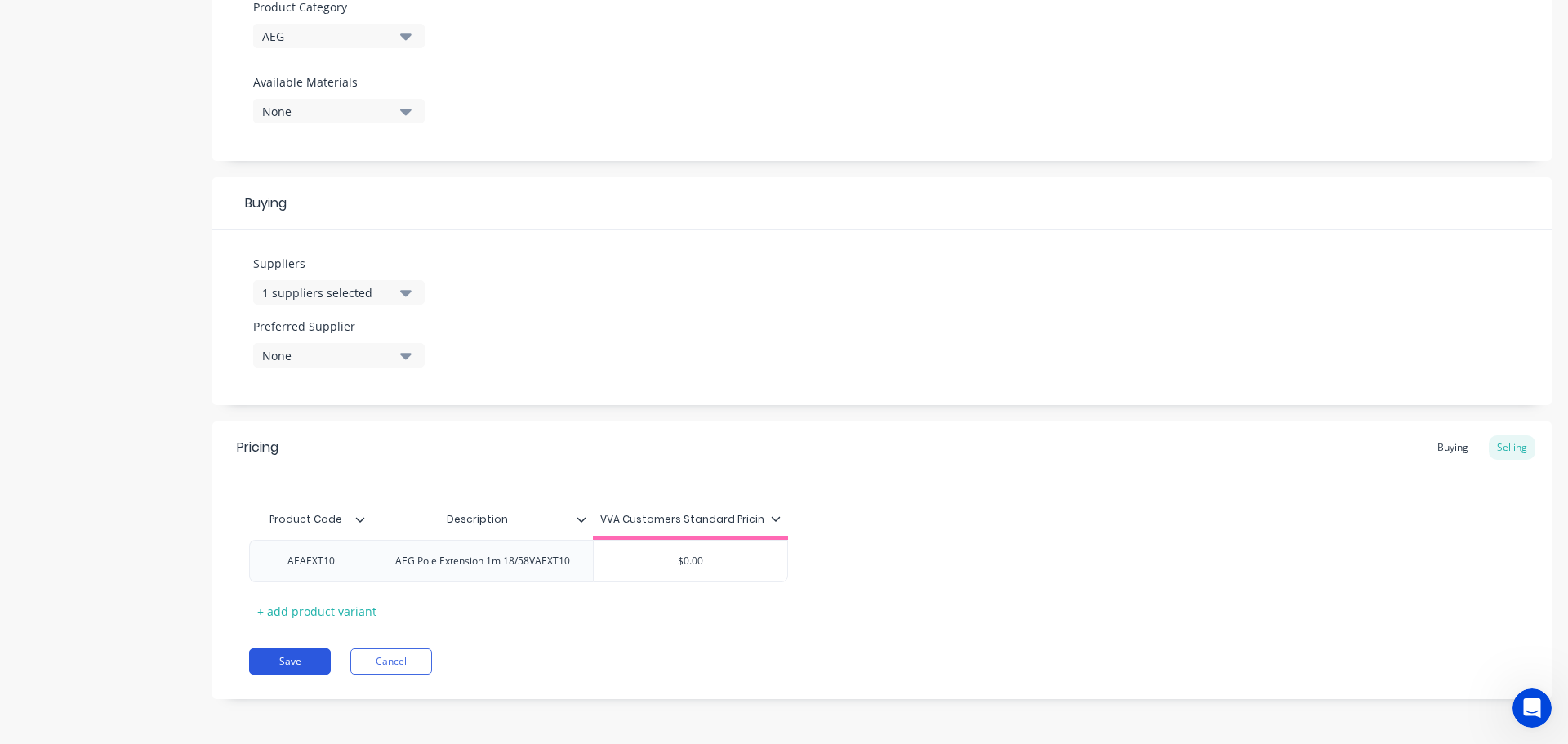
click at [309, 649] on button "Save" at bounding box center [290, 661] width 81 height 26
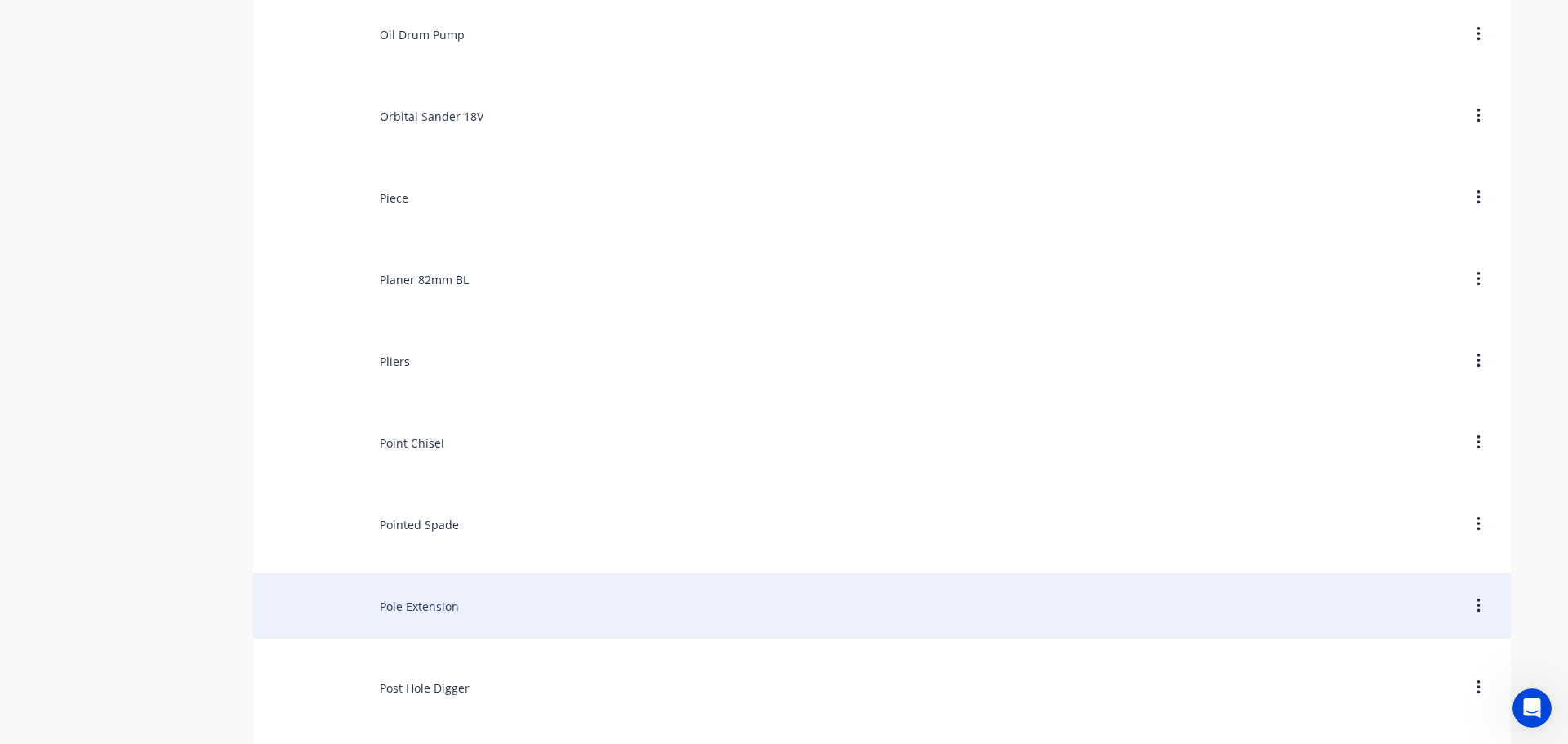
scroll to position [8408, 0]
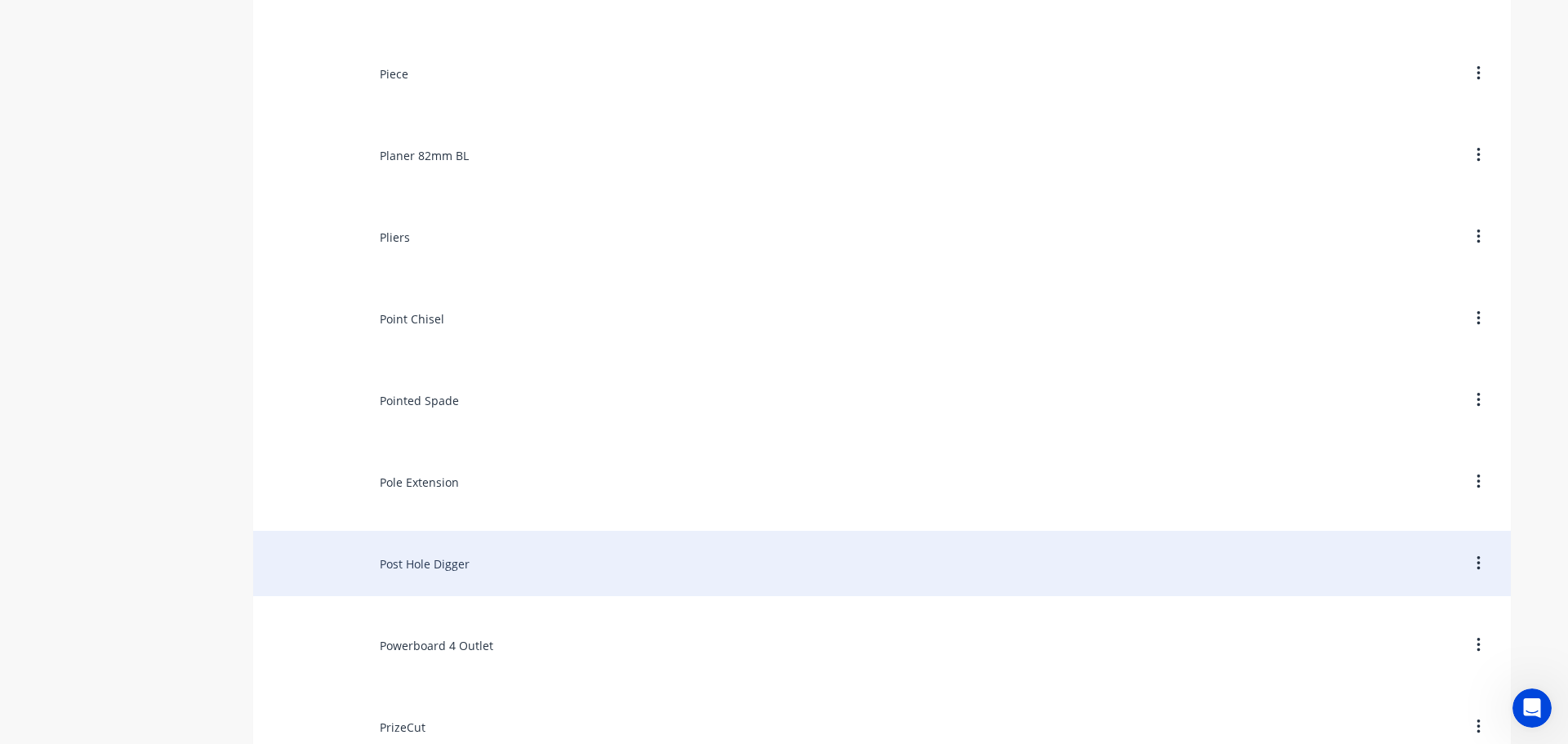
click at [371, 568] on div "Post Hole Digger" at bounding box center [882, 562] width 1257 height 65
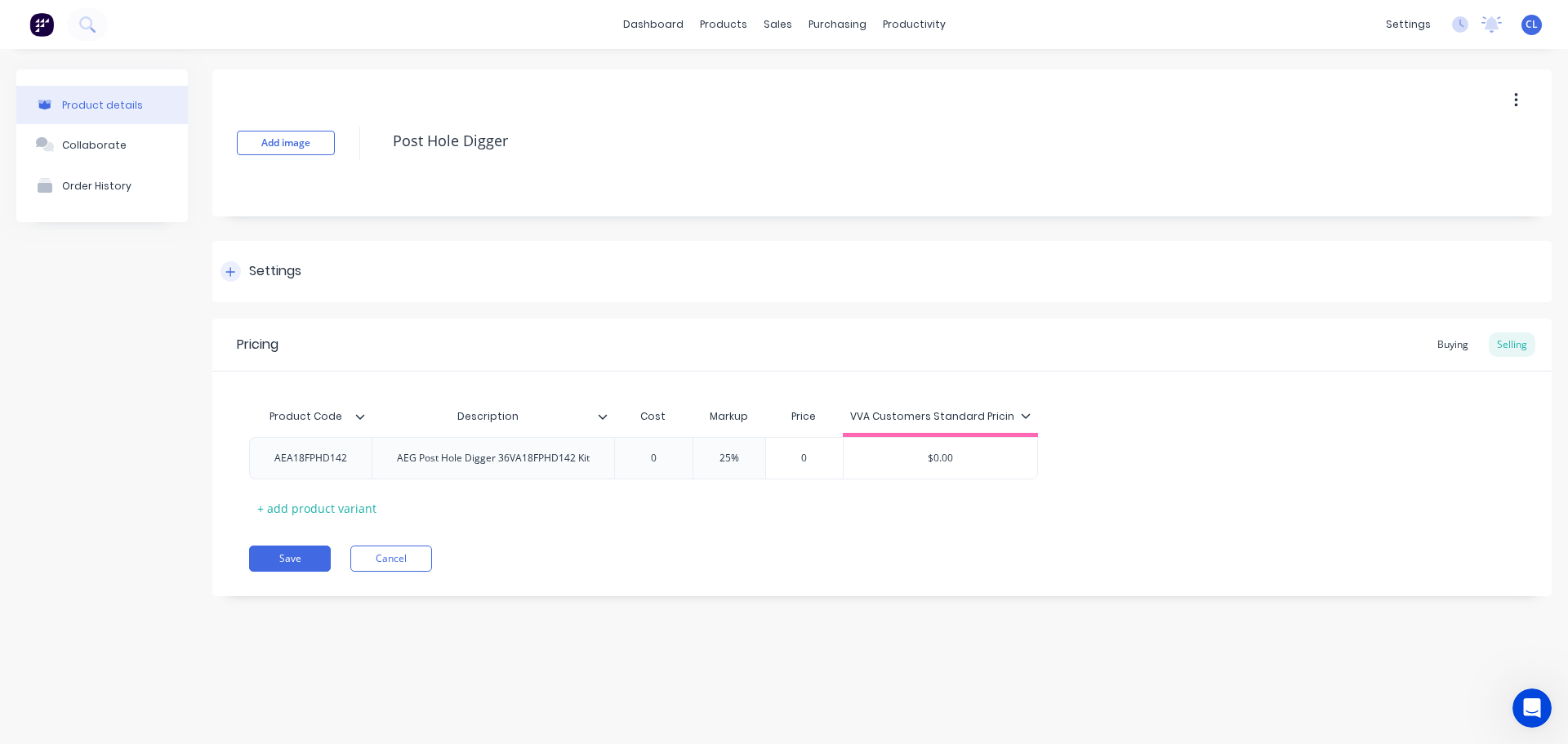
click at [253, 266] on div "Settings" at bounding box center [275, 272] width 52 height 21
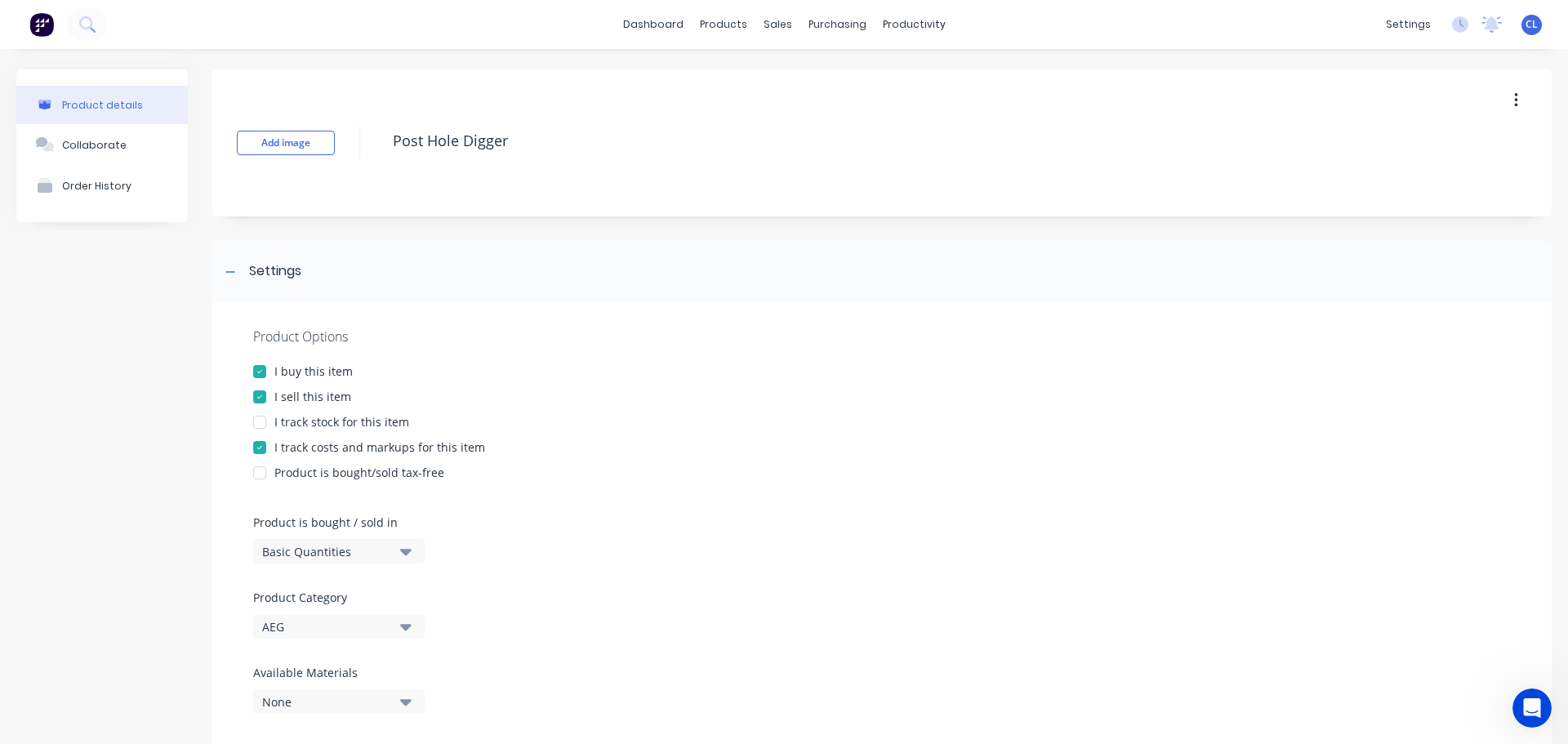
click at [280, 447] on div "I track costs and markups for this item" at bounding box center [379, 447] width 210 height 17
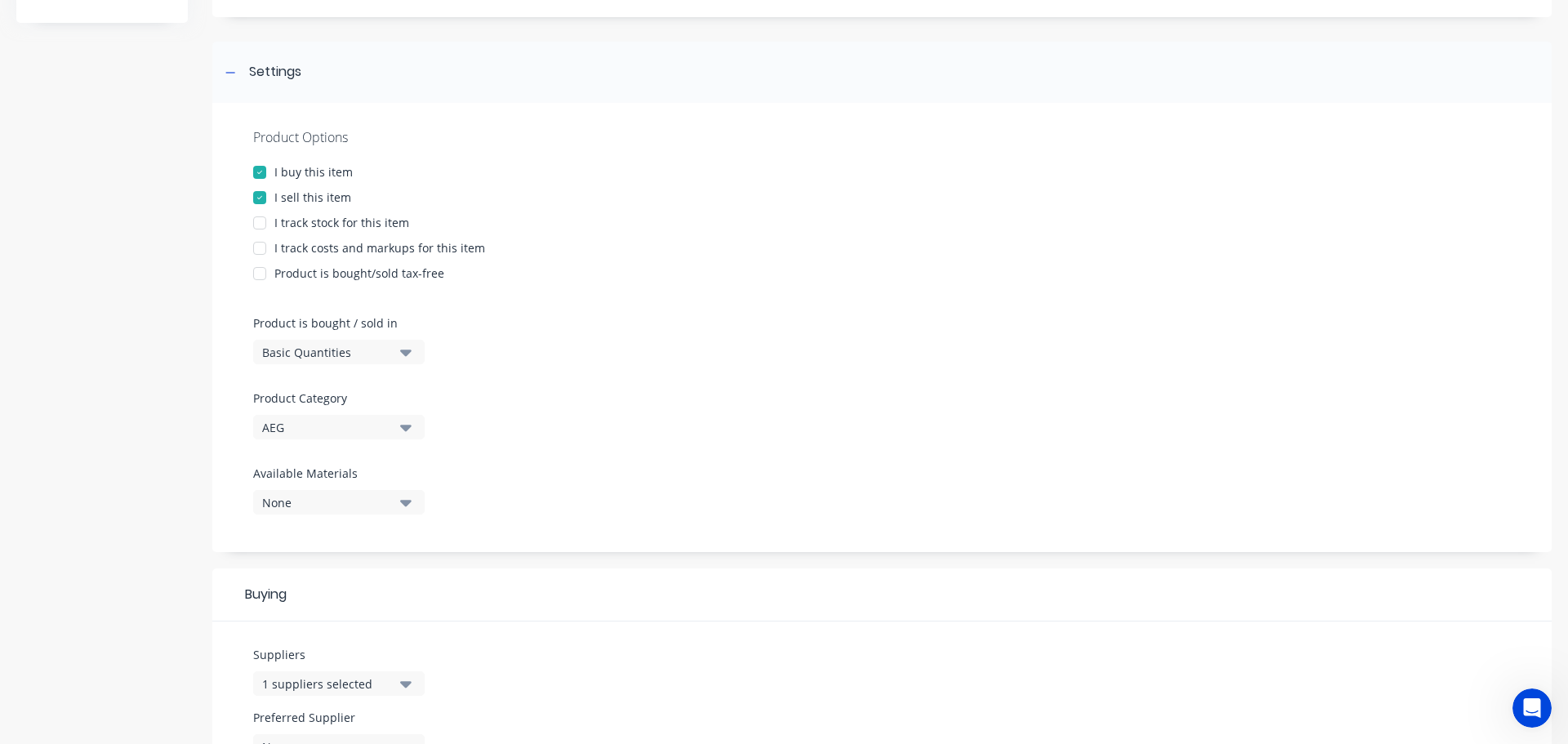
scroll to position [590, 0]
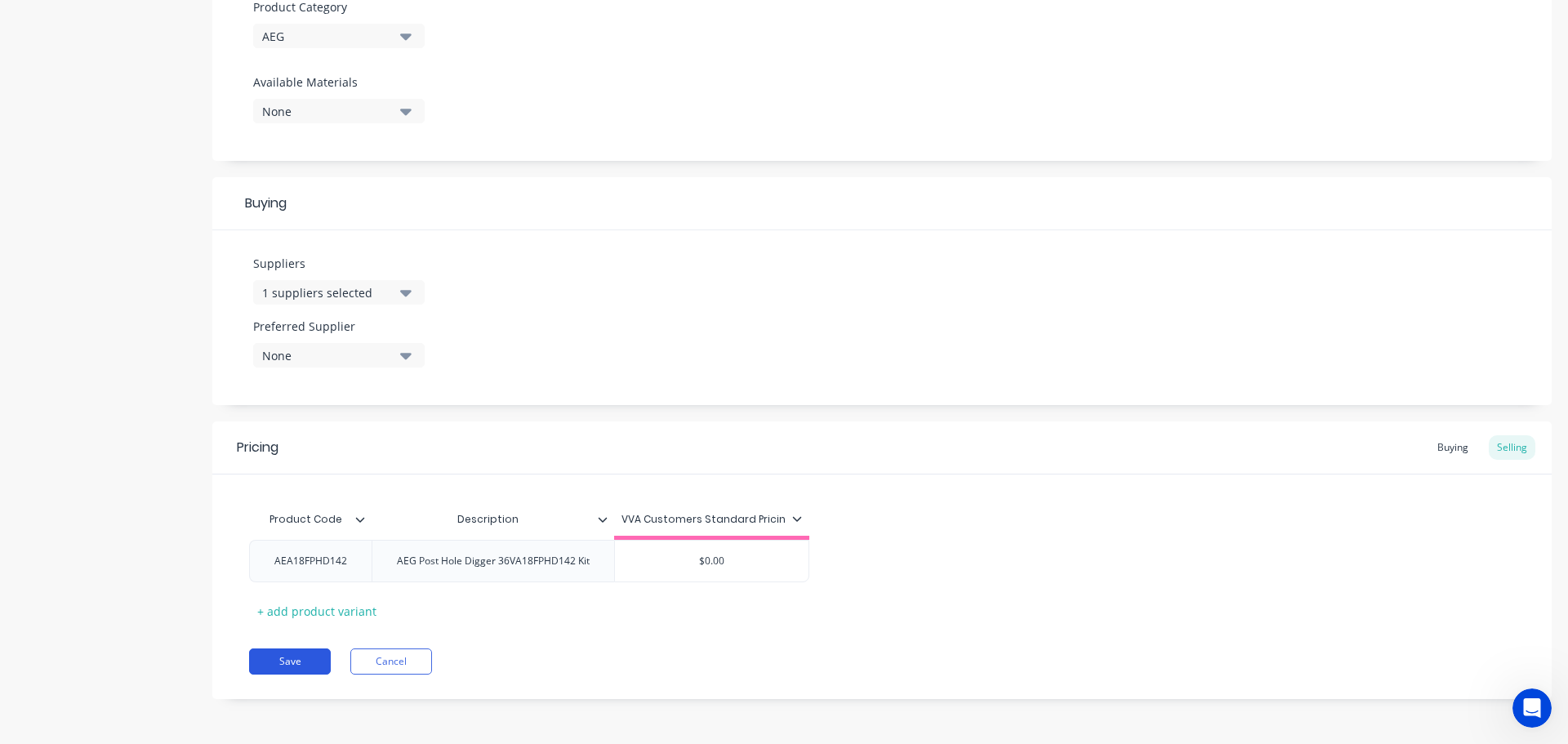
click at [277, 654] on button "Save" at bounding box center [290, 661] width 81 height 26
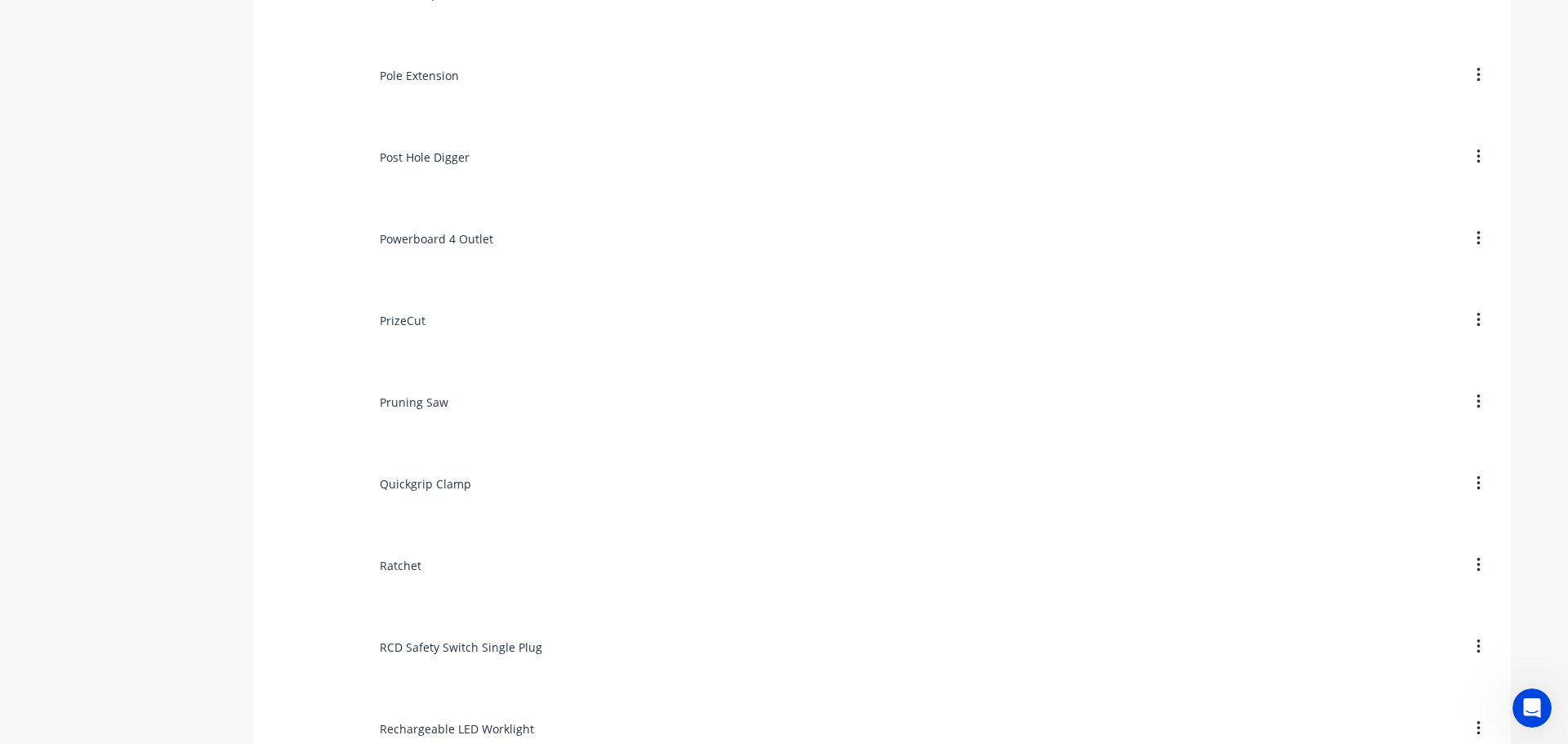
scroll to position [8898, 0]
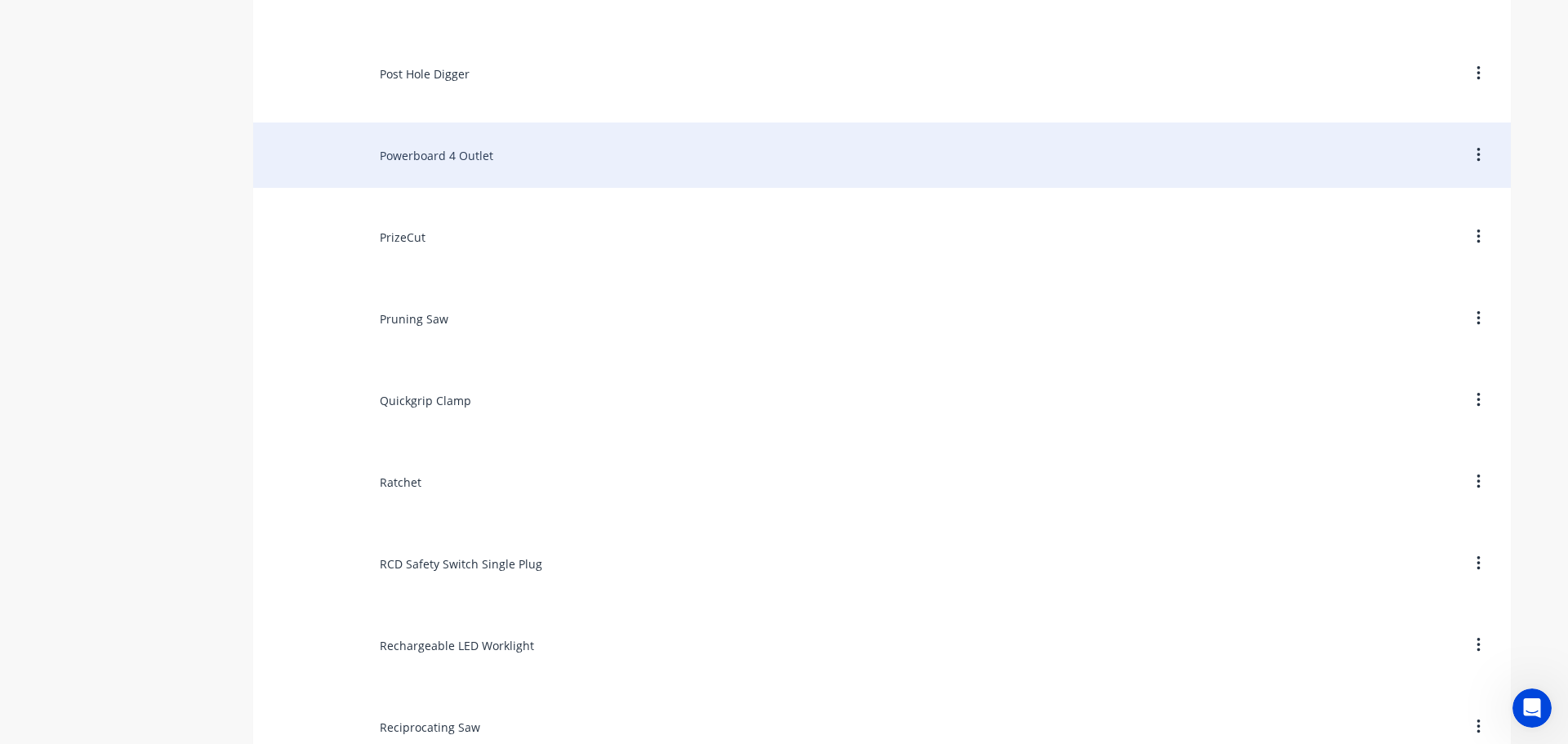
click at [400, 153] on div "Powerboard 4 Outlet" at bounding box center [882, 155] width 1257 height 65
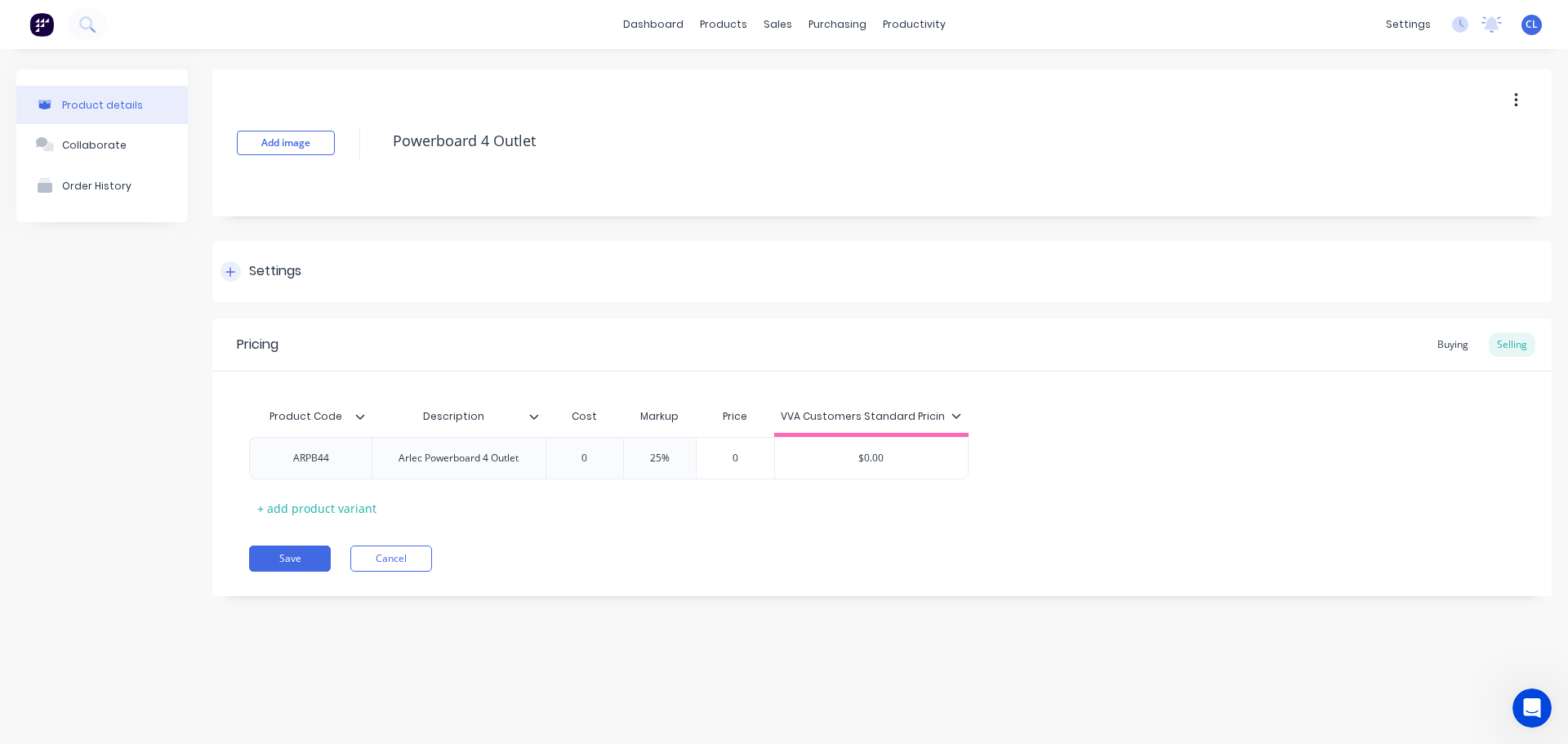
click at [323, 253] on div "Settings" at bounding box center [882, 271] width 1340 height 61
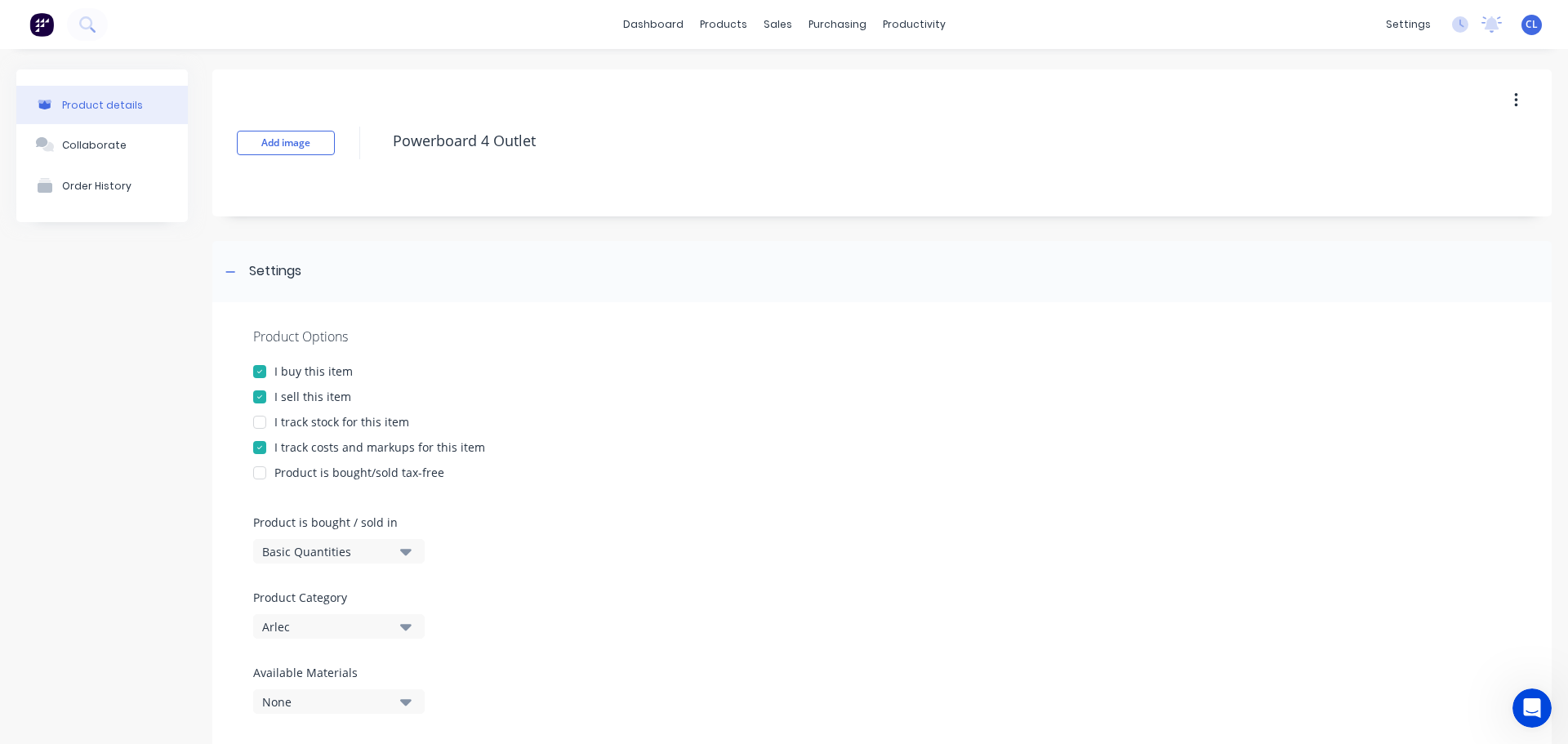
click at [299, 439] on div "I track costs and markups for this item" at bounding box center [379, 447] width 210 height 17
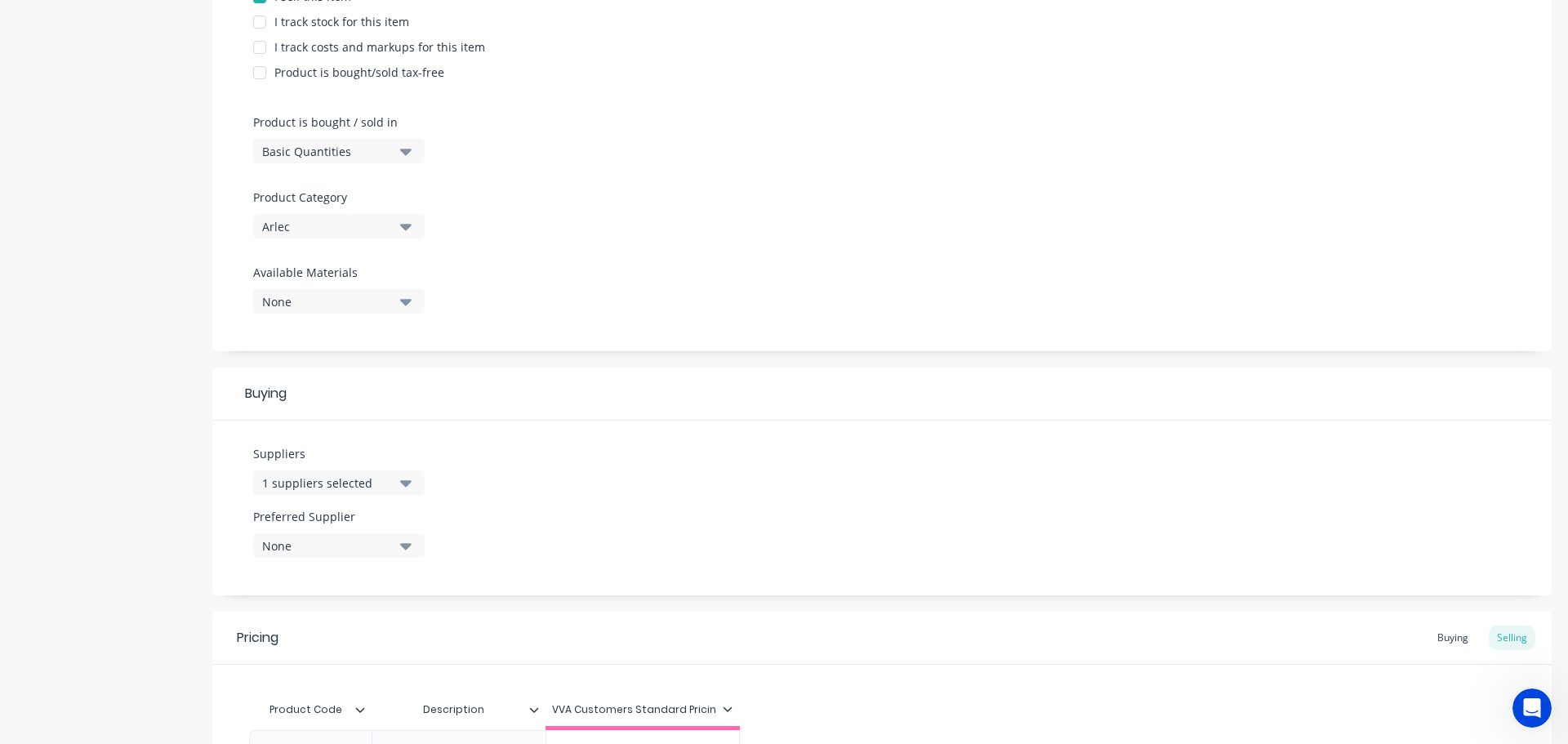
scroll to position [590, 0]
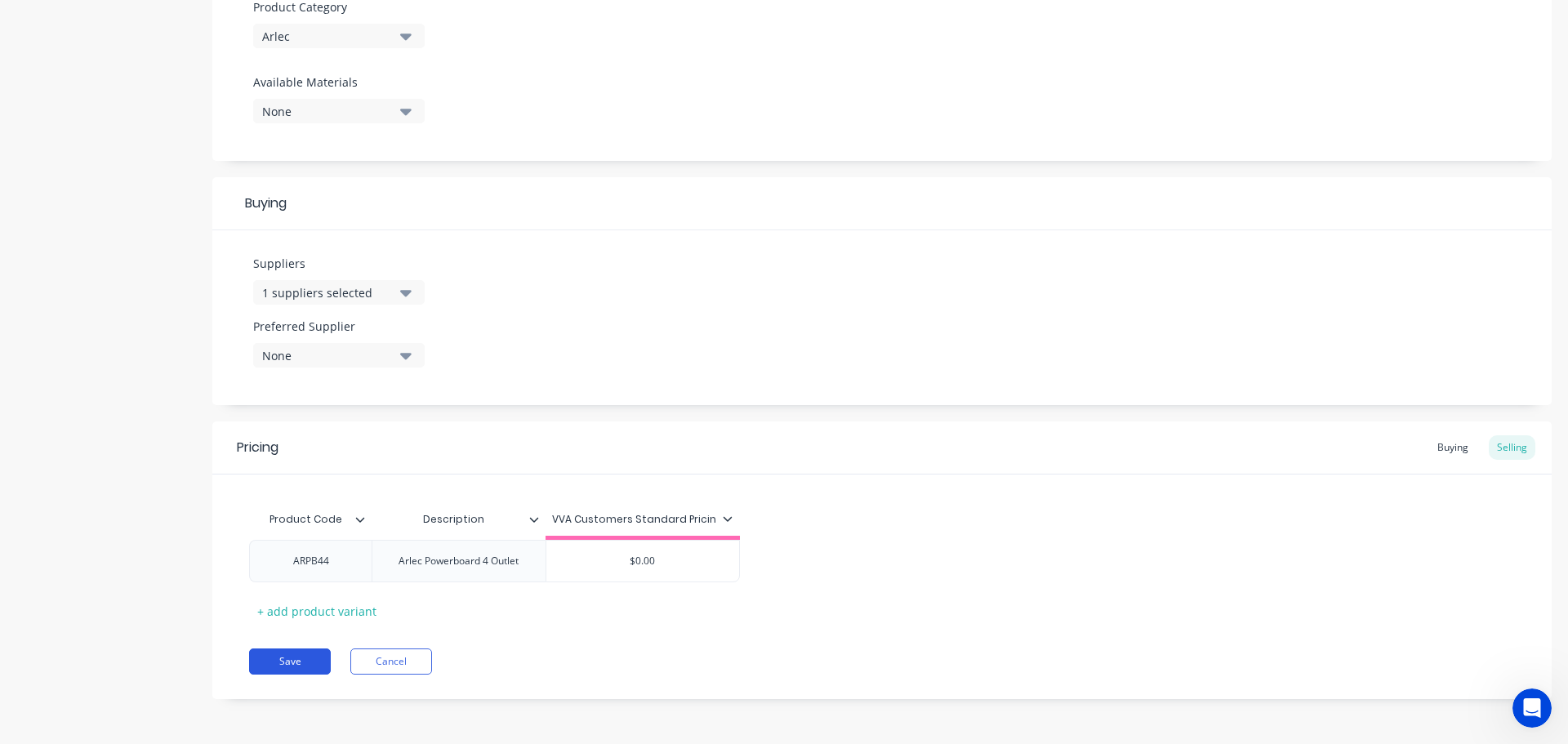
click at [300, 654] on button "Save" at bounding box center [290, 661] width 81 height 26
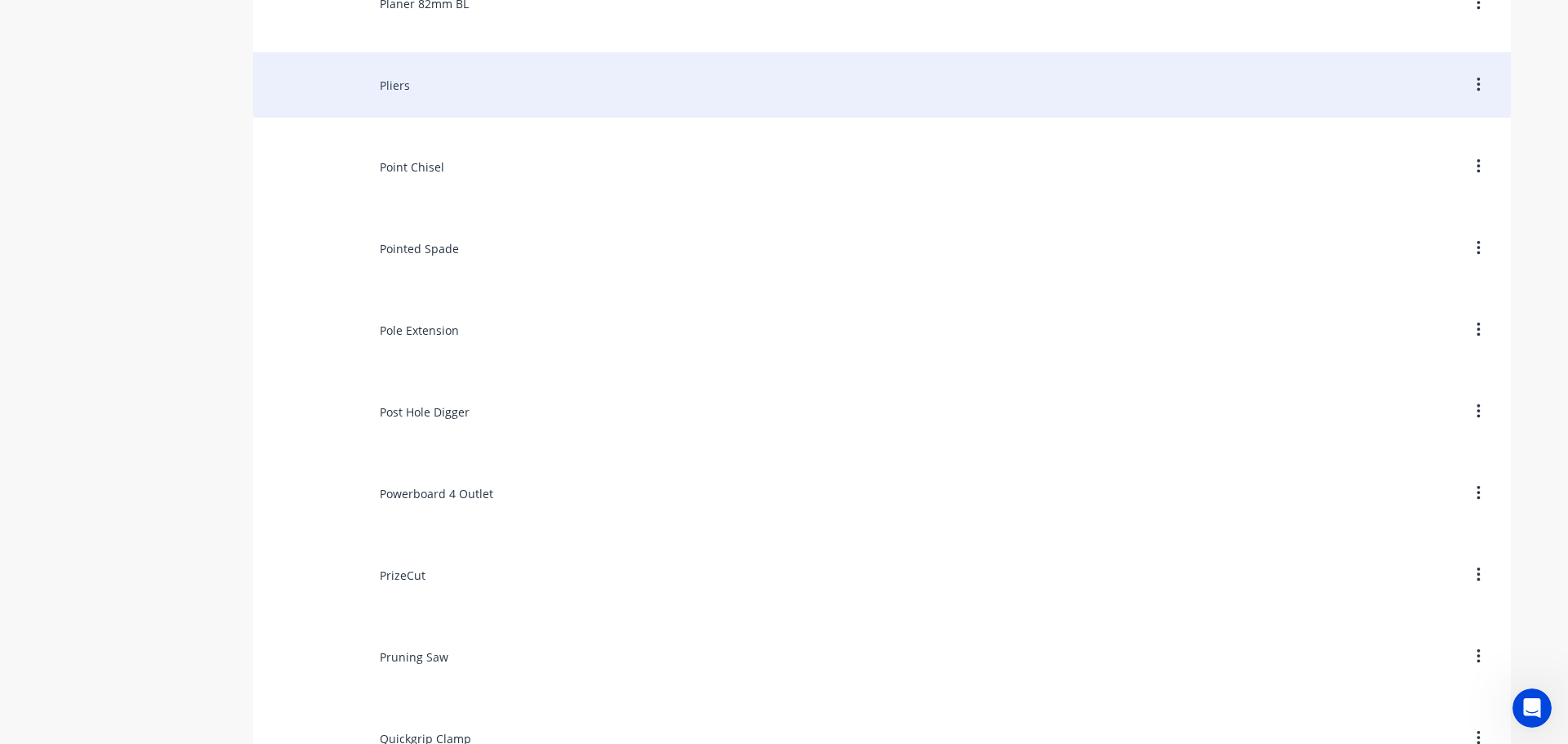
scroll to position [8653, 0]
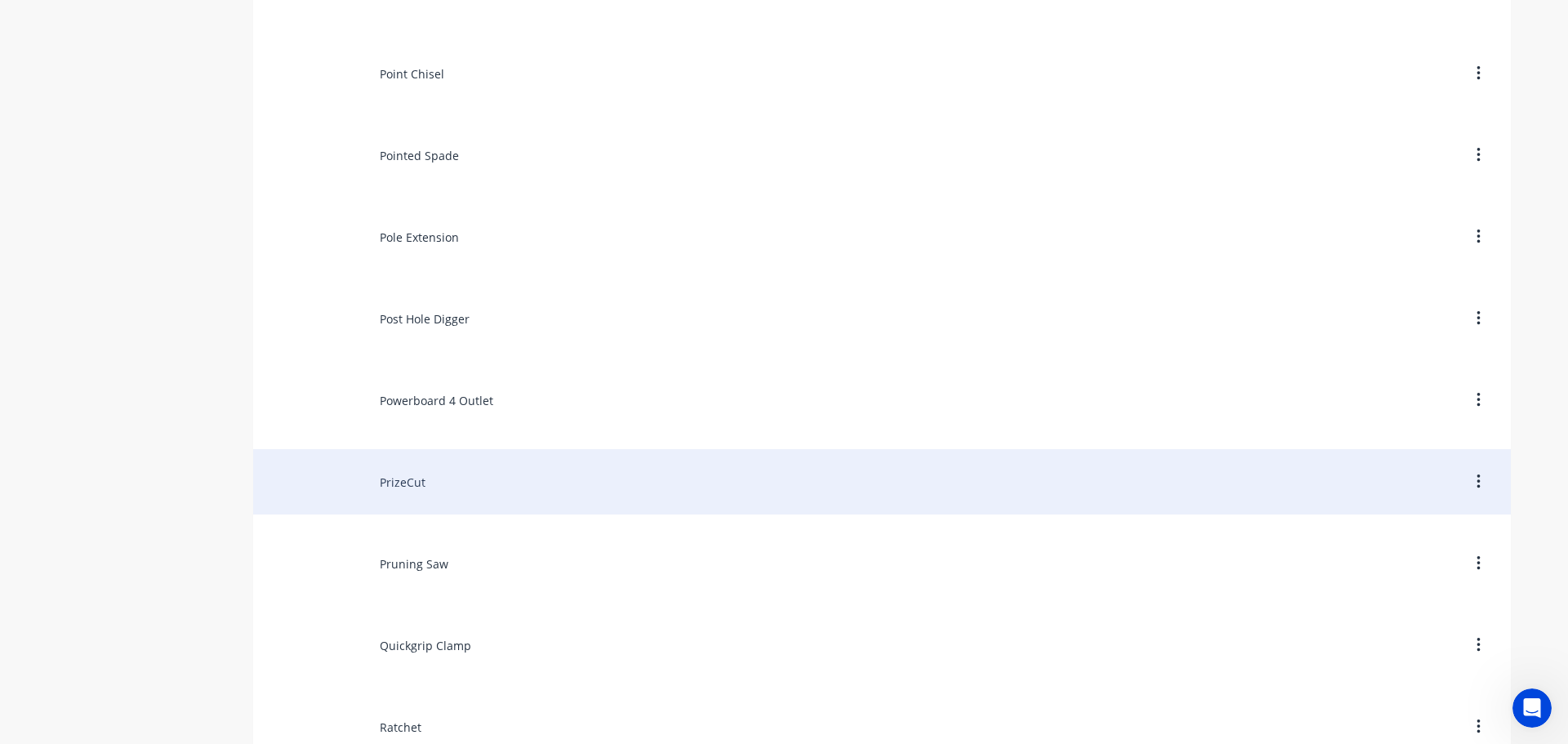
click at [422, 499] on div "PrizeCut" at bounding box center [882, 481] width 1257 height 65
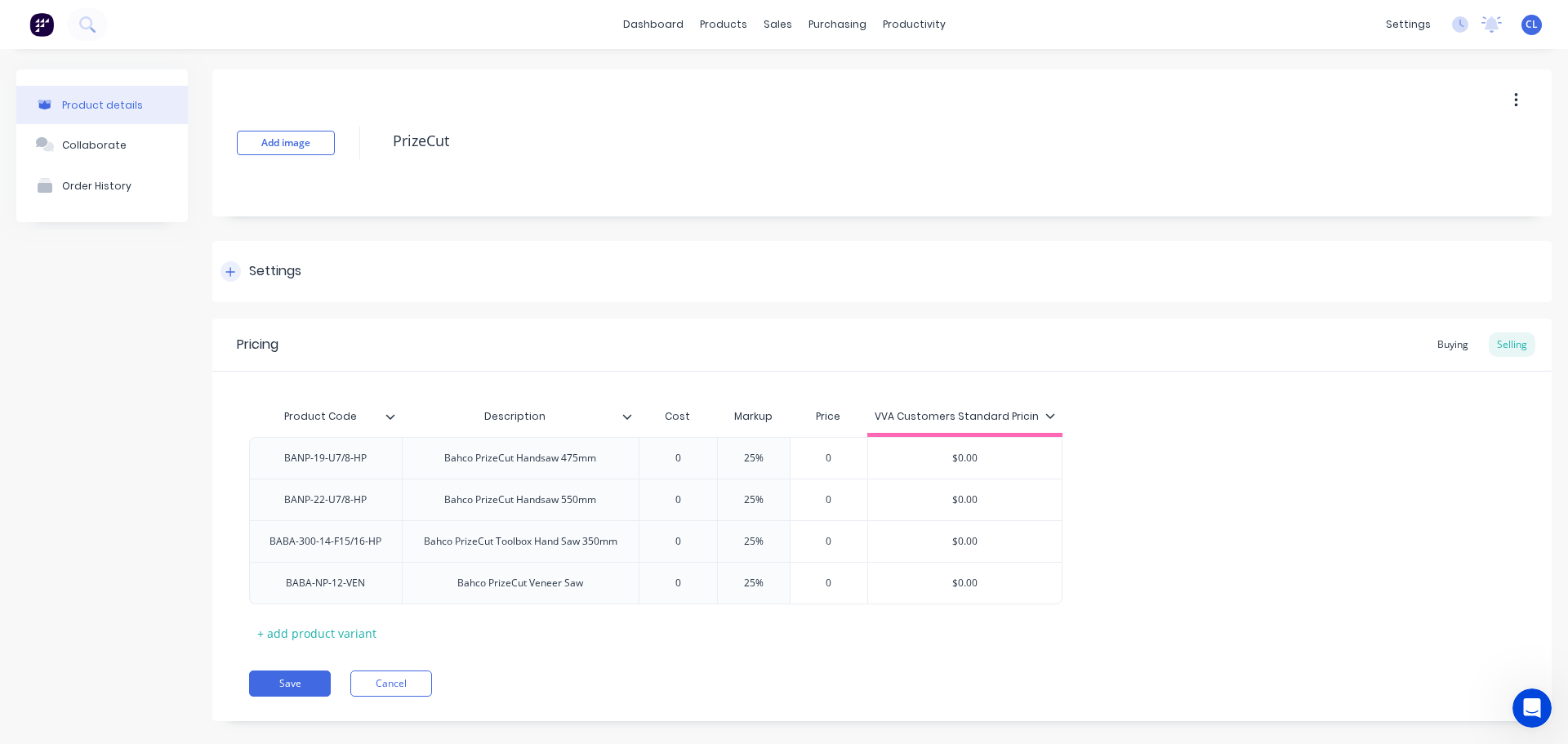
click at [268, 282] on div "Settings" at bounding box center [882, 271] width 1340 height 61
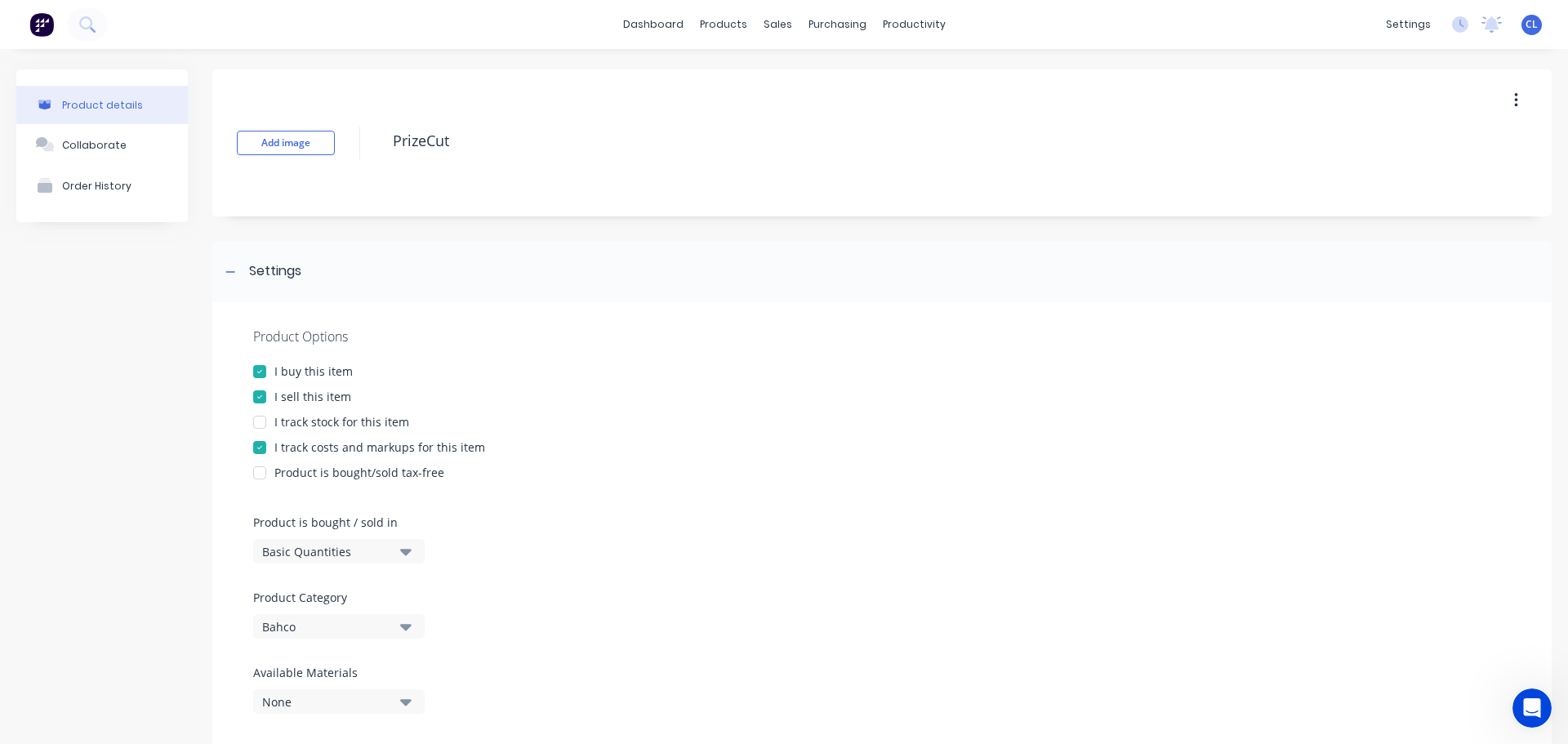
click at [280, 446] on div "I track costs and markups for this item" at bounding box center [379, 447] width 210 height 17
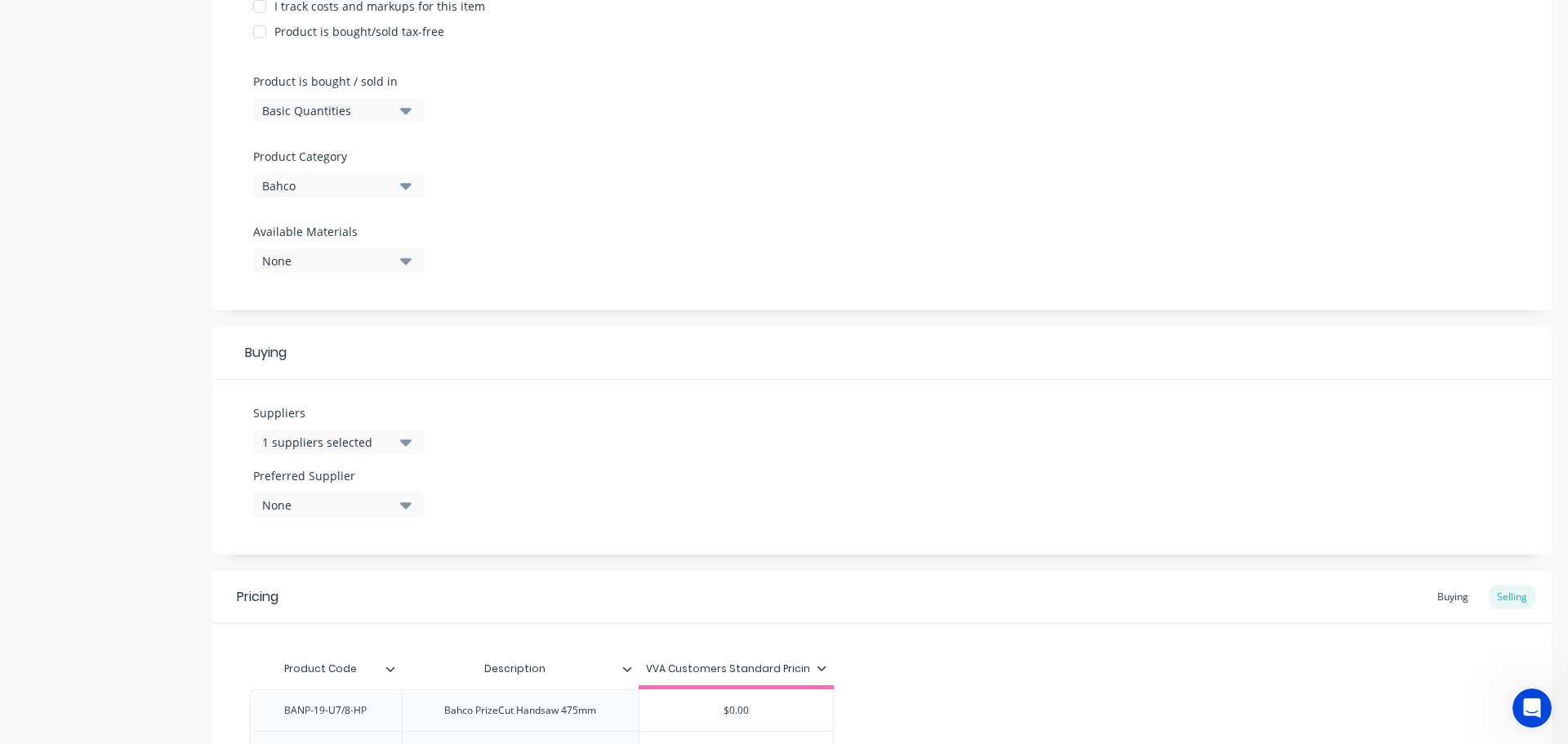
scroll to position [715, 0]
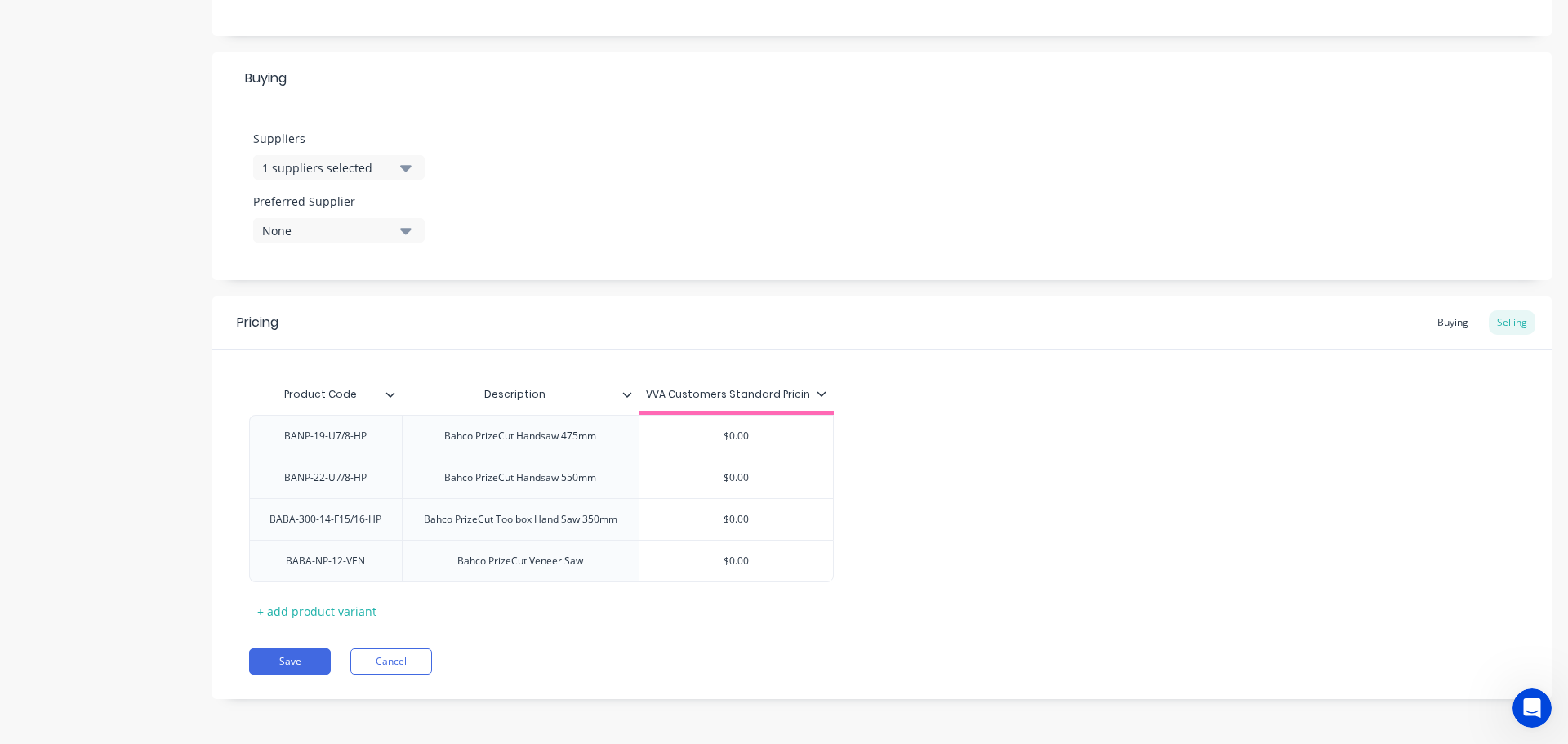
click at [297, 645] on div "Pricing Buying Selling Product Code Description VVA Customers Standard Pricin B…" at bounding box center [882, 497] width 1340 height 402
click at [294, 666] on button "Save" at bounding box center [290, 661] width 81 height 26
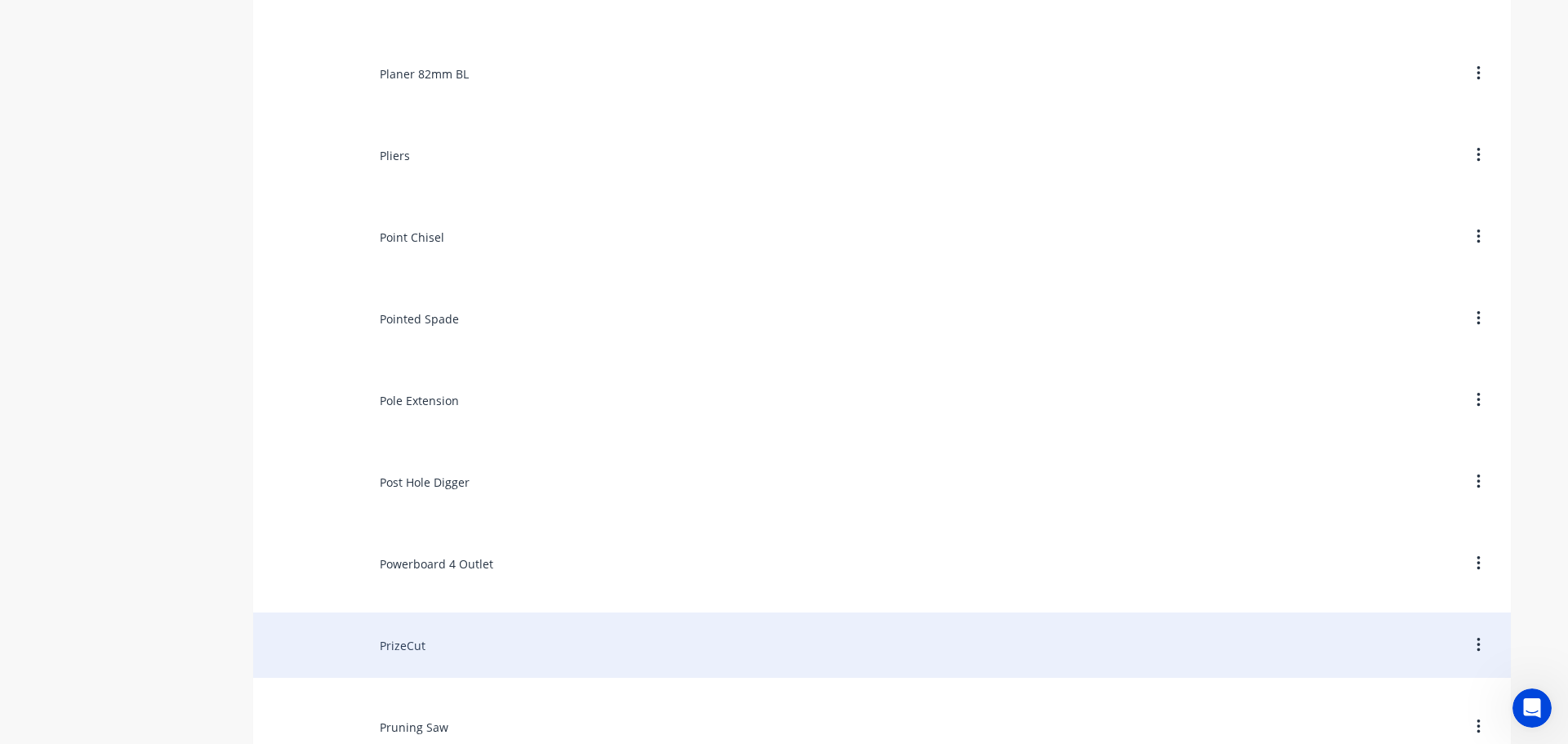
scroll to position [8653, 0]
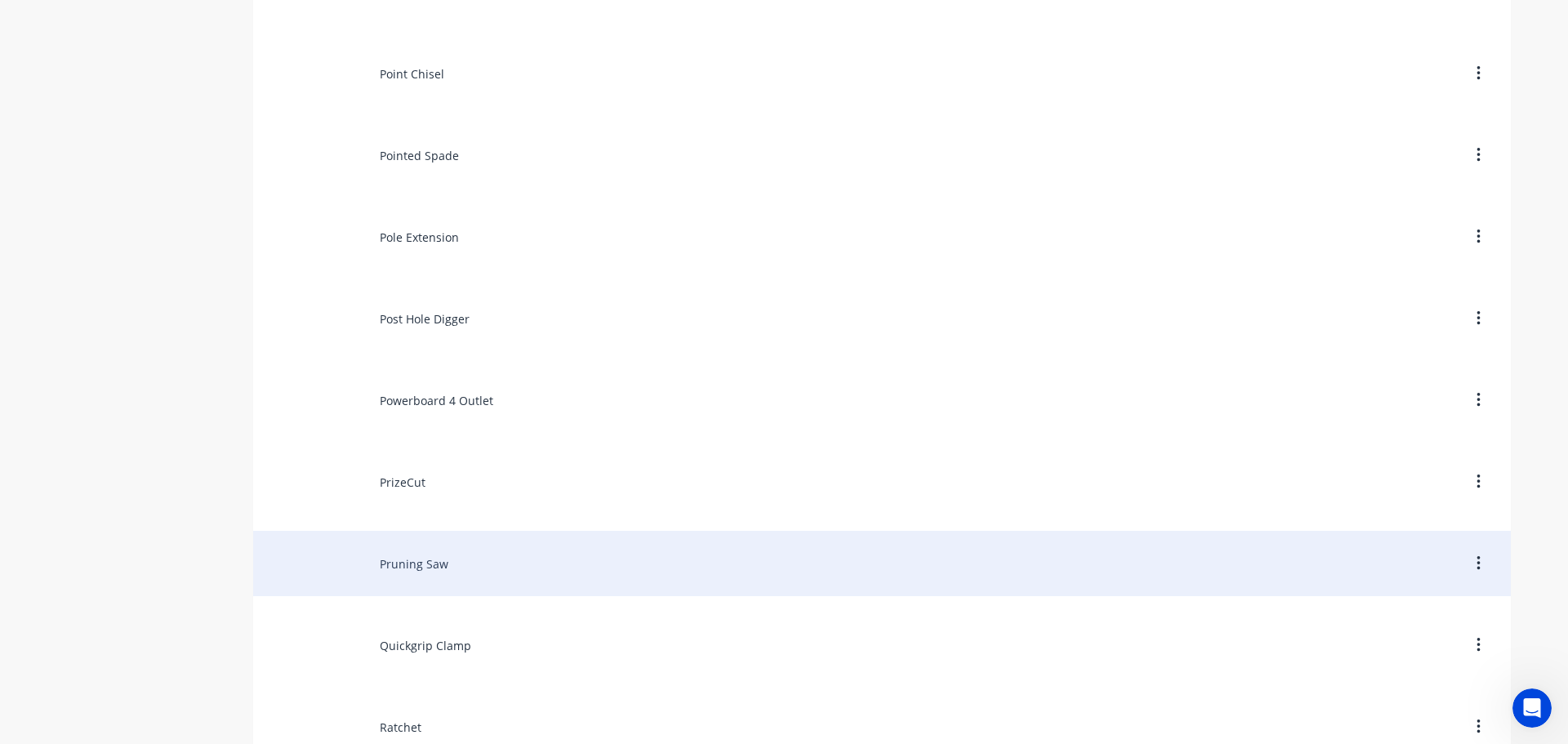
click at [400, 566] on div "Pruning Saw" at bounding box center [882, 562] width 1257 height 65
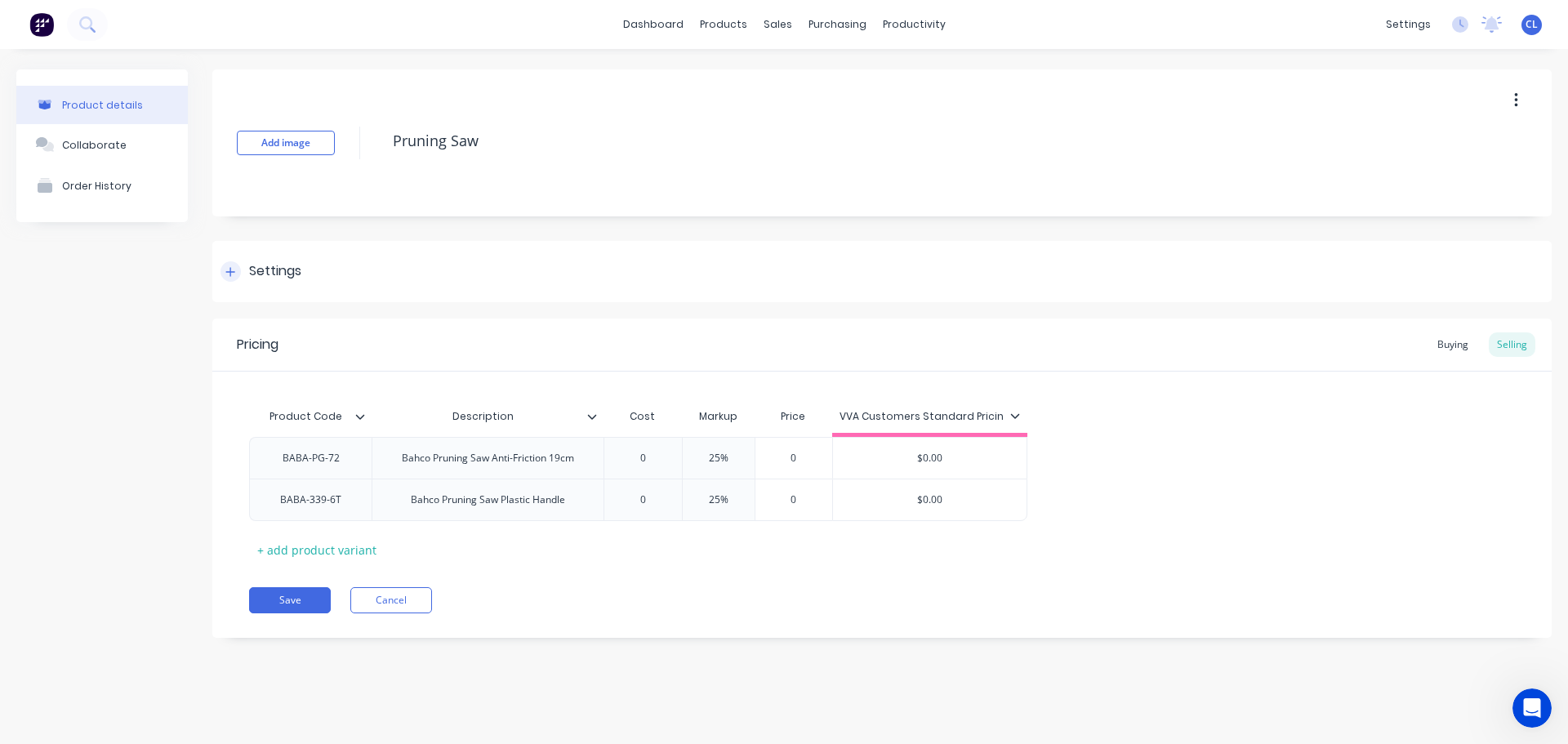
click at [301, 283] on div "Settings" at bounding box center [882, 271] width 1340 height 61
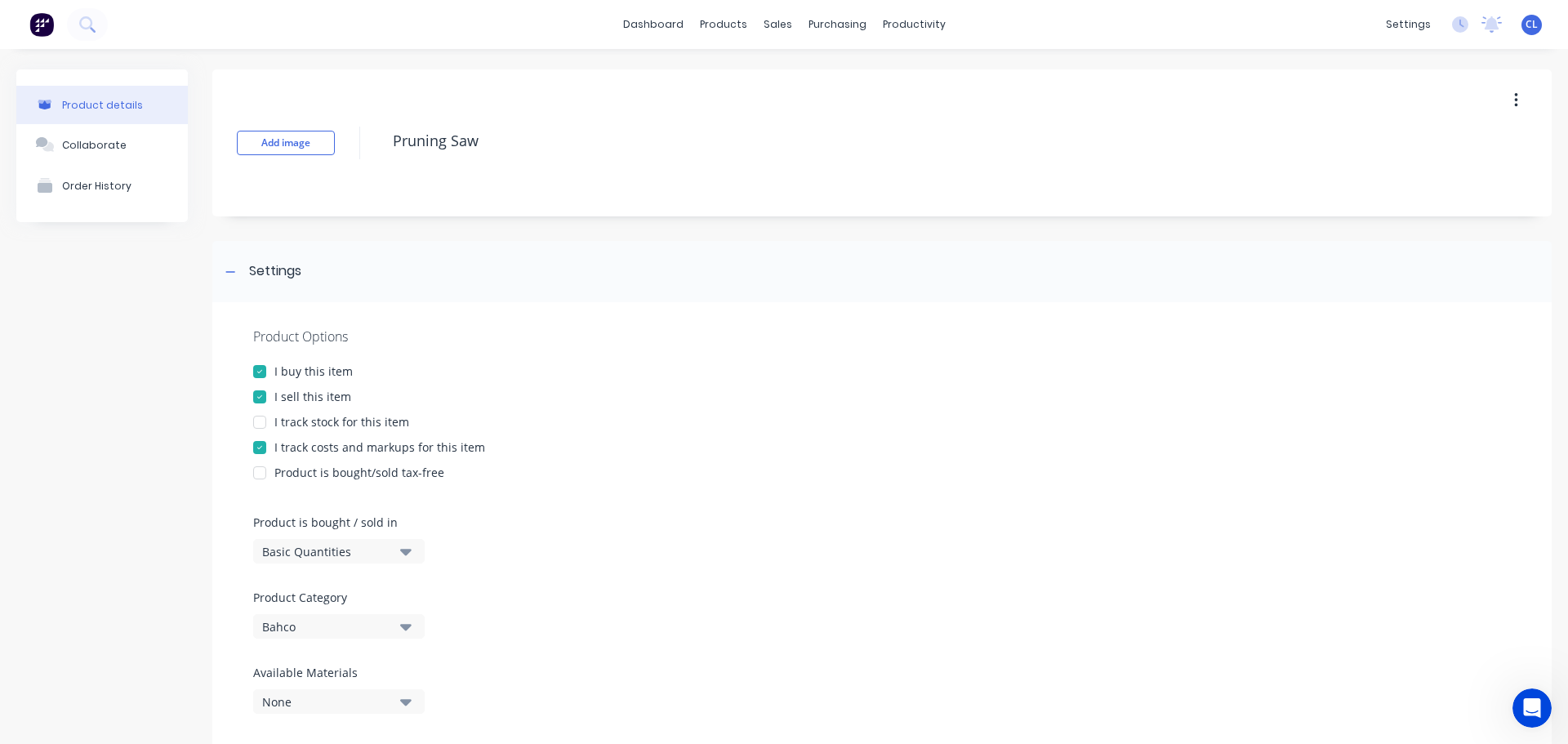
click at [294, 450] on div "I track costs and markups for this item" at bounding box center [379, 447] width 210 height 17
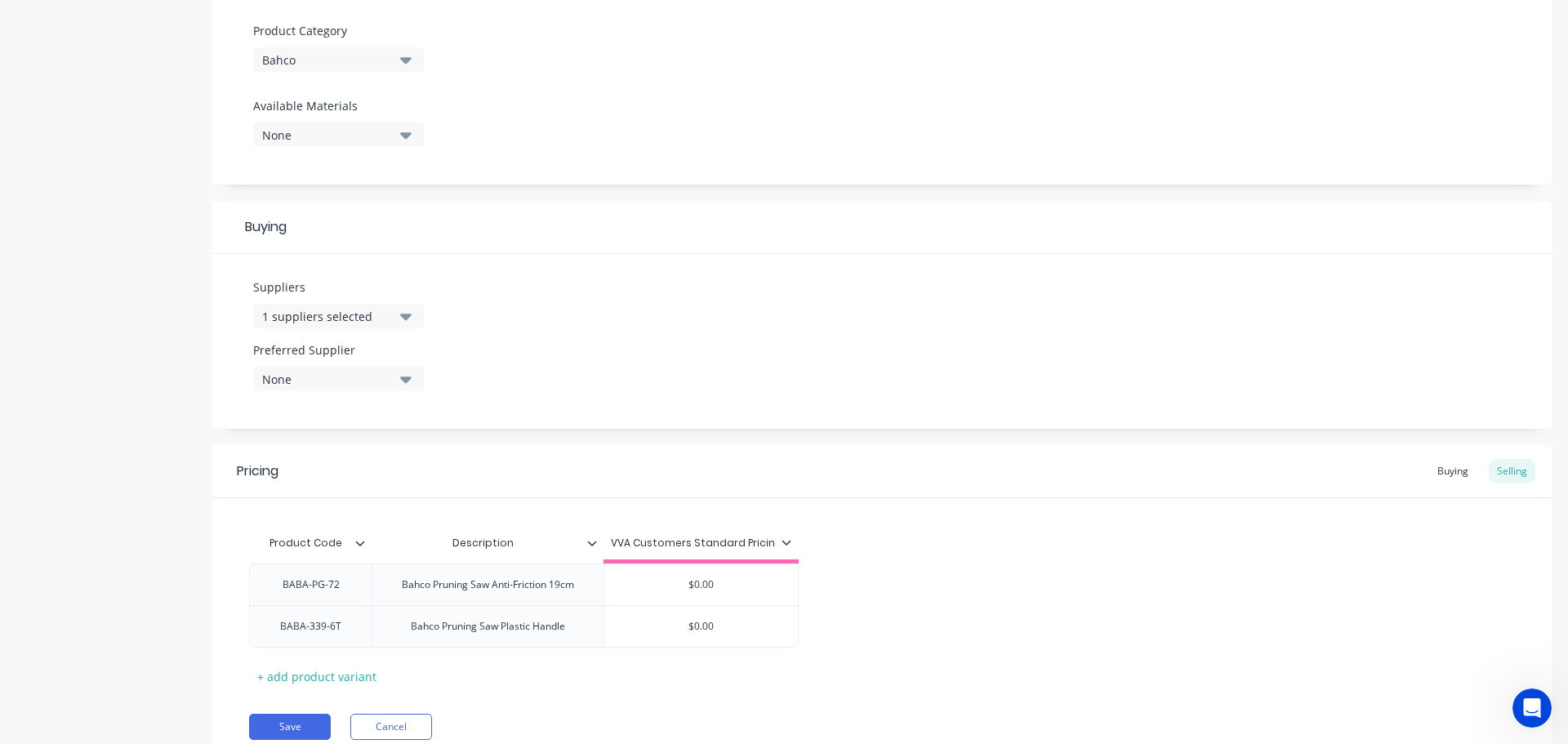
scroll to position [632, 0]
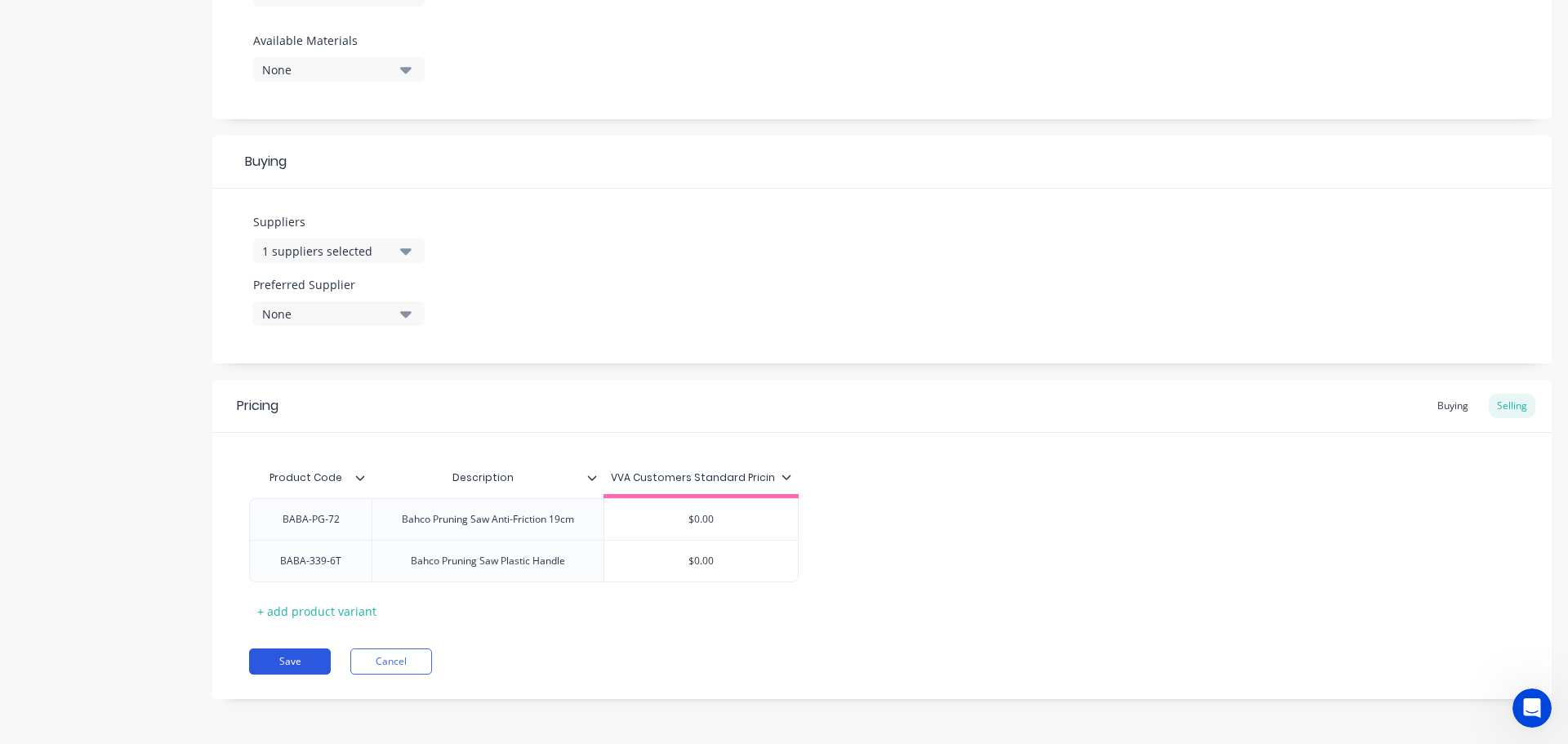
click at [275, 657] on button "Save" at bounding box center [290, 661] width 81 height 26
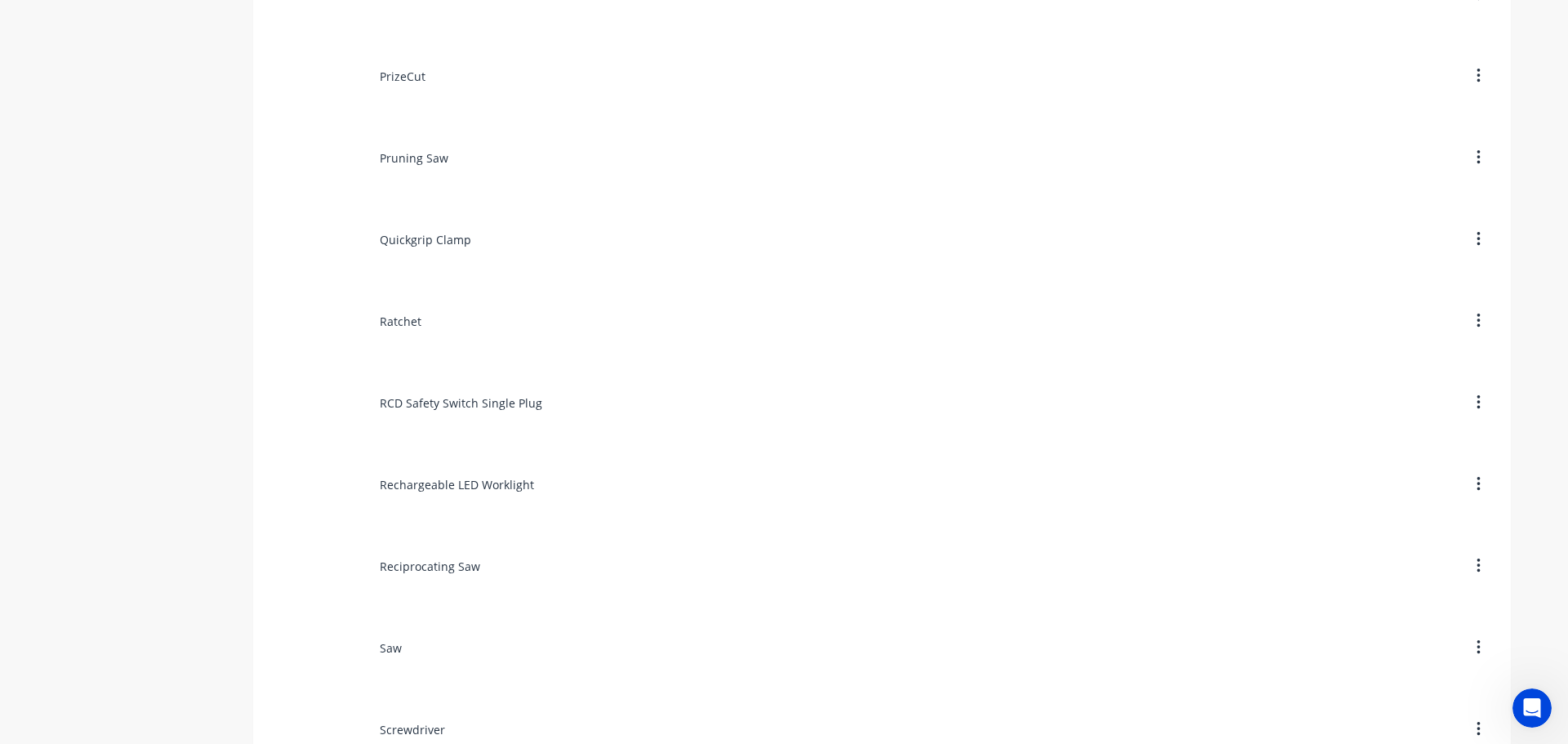
scroll to position [8898, 0]
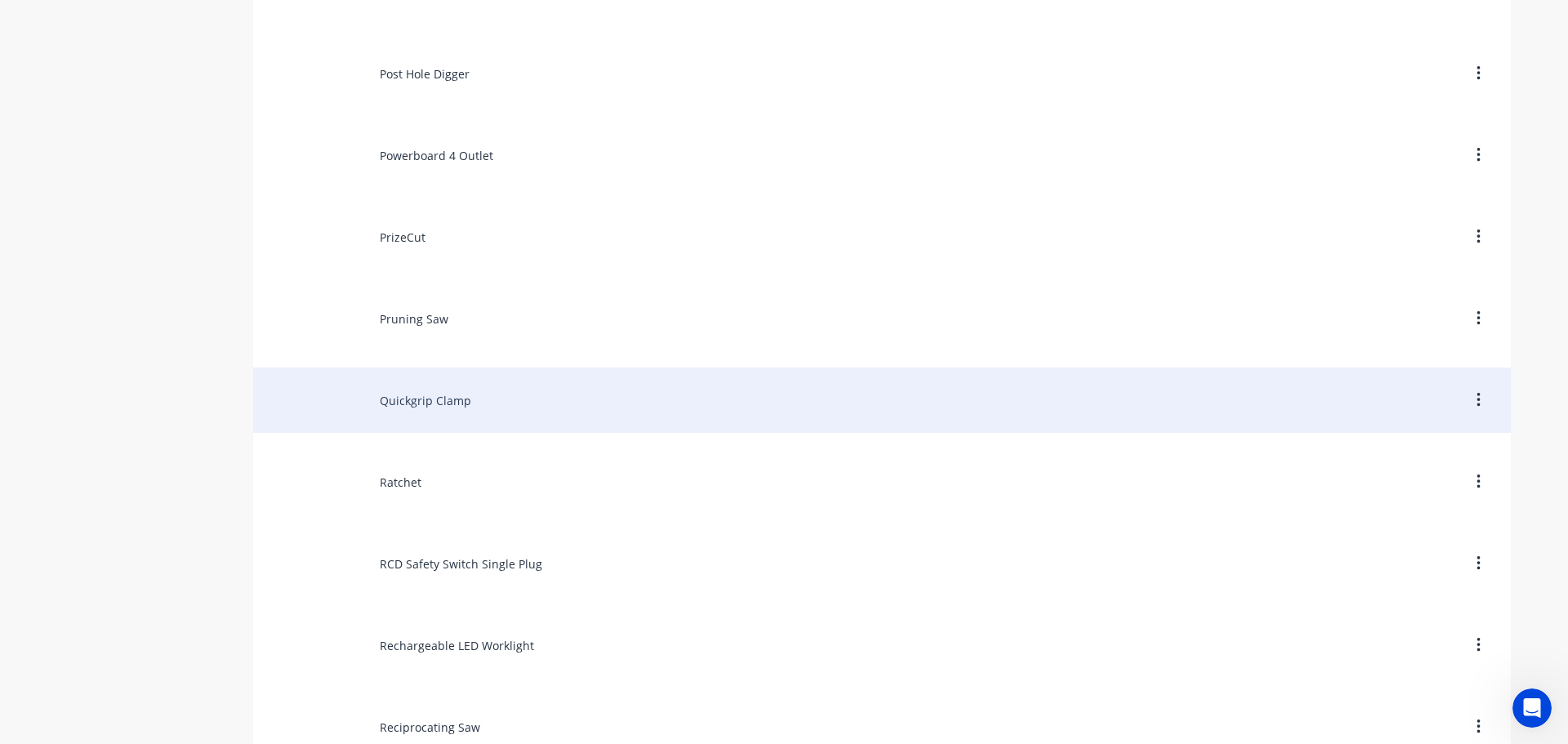
click at [418, 396] on div "Quickgrip Clamp" at bounding box center [882, 400] width 1257 height 65
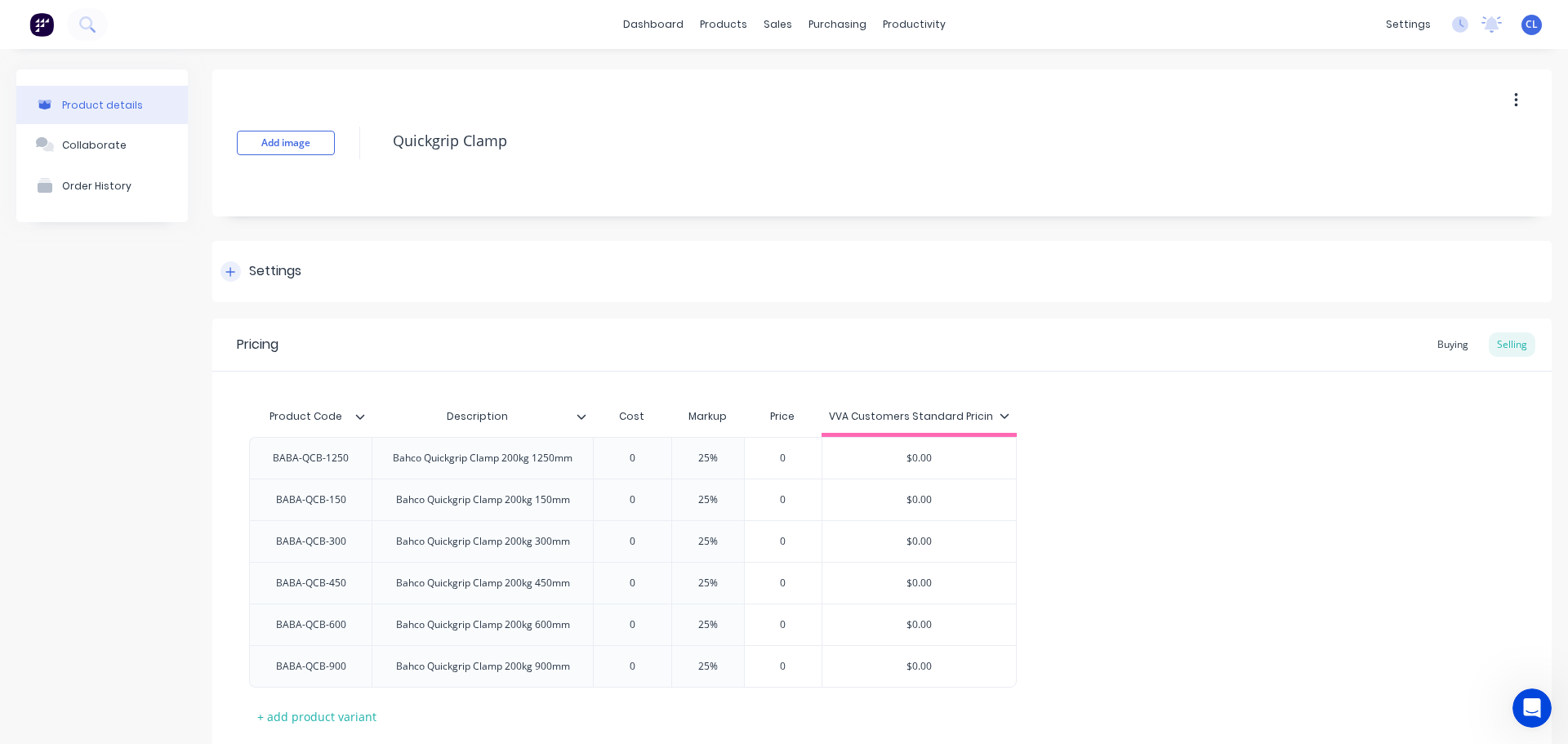
click at [297, 265] on div "Settings" at bounding box center [275, 272] width 52 height 21
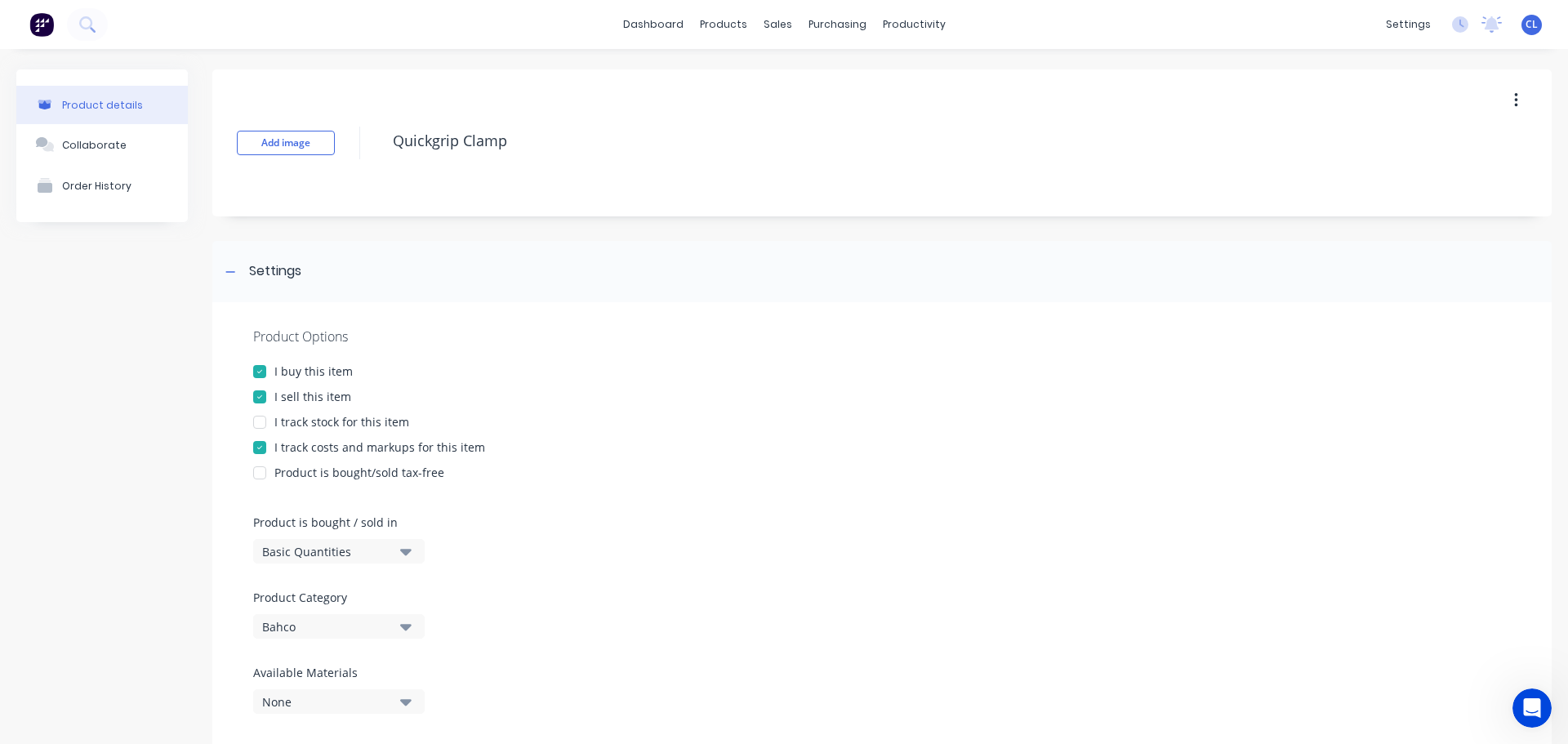
click at [274, 444] on div at bounding box center [260, 447] width 33 height 33
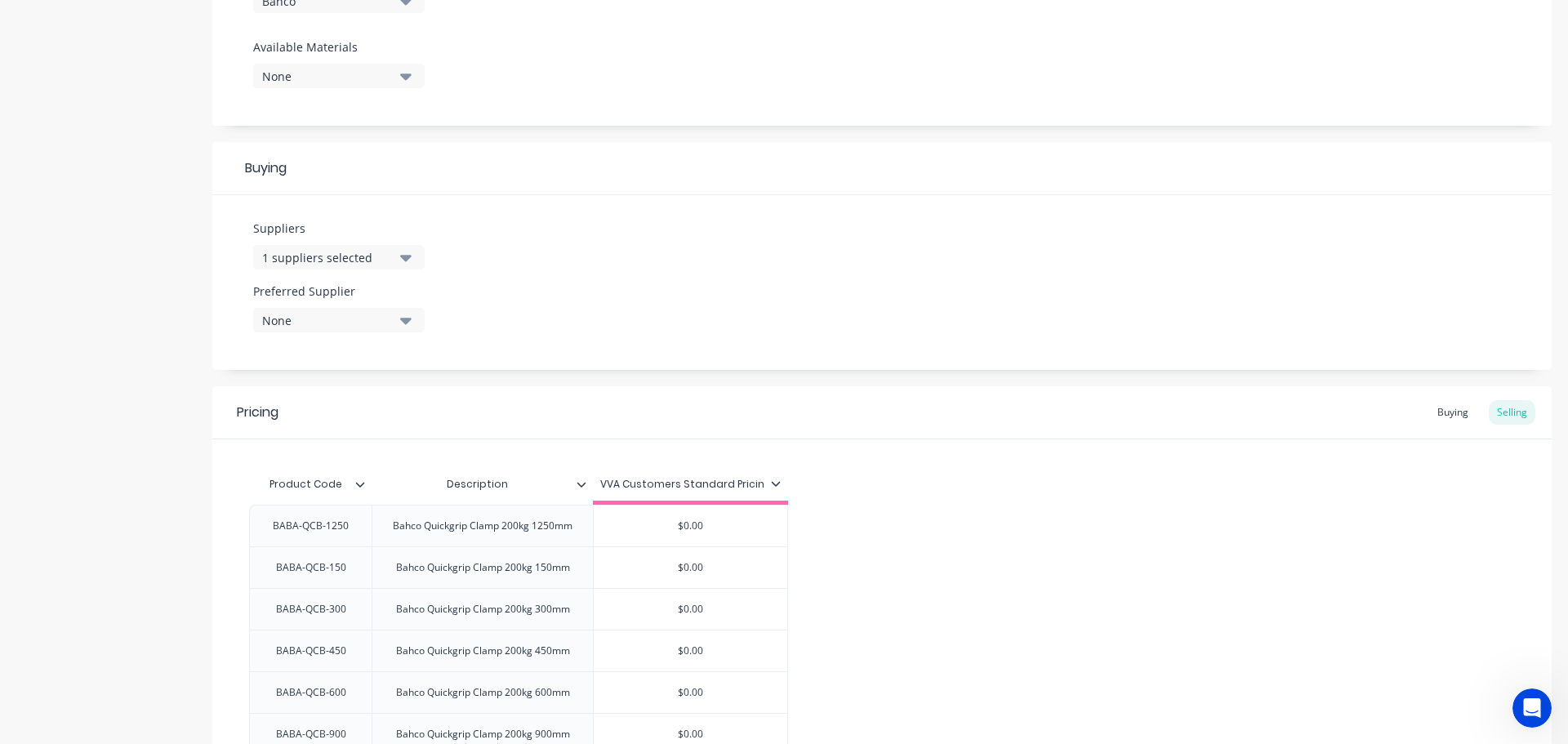
scroll to position [799, 0]
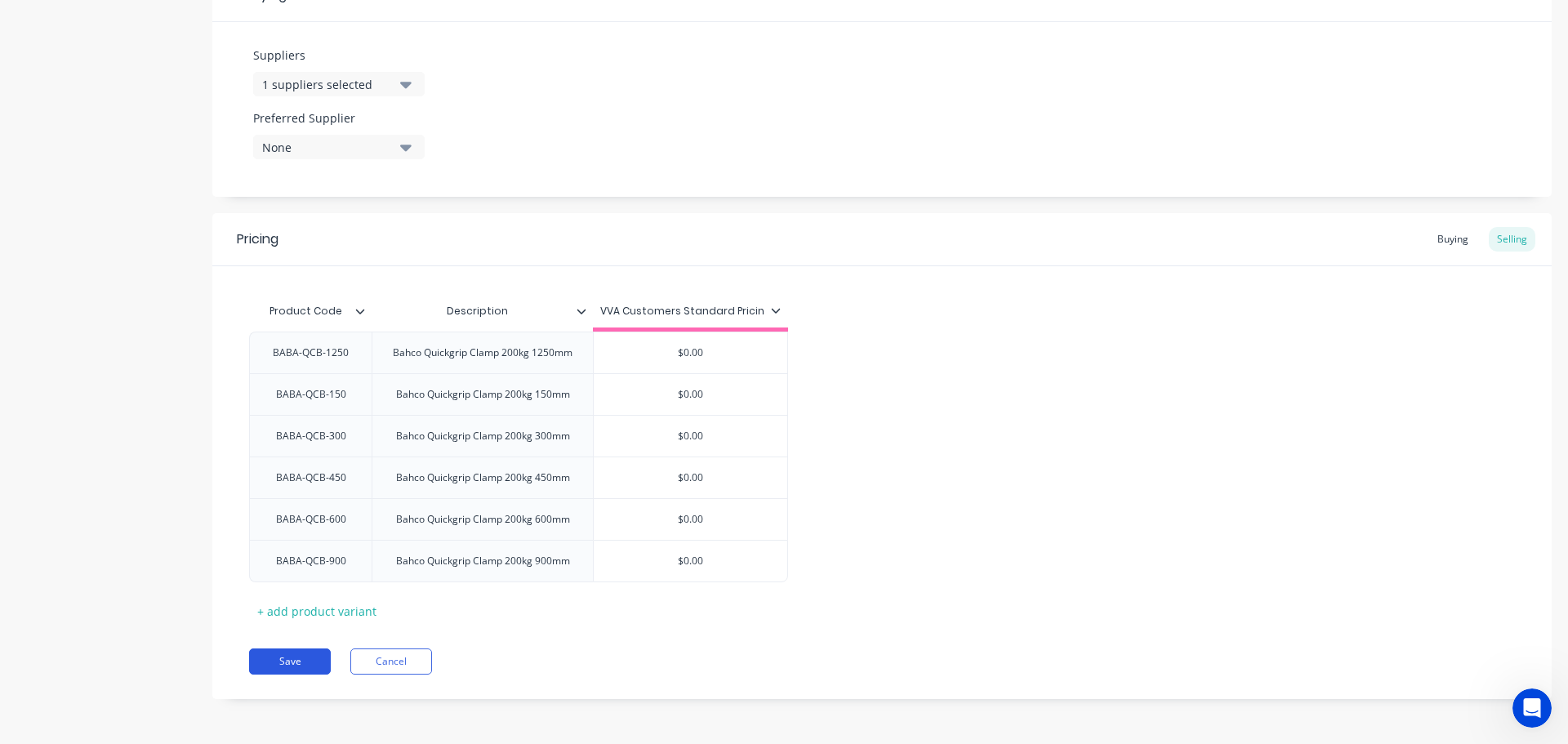
click at [293, 655] on button "Save" at bounding box center [290, 661] width 81 height 26
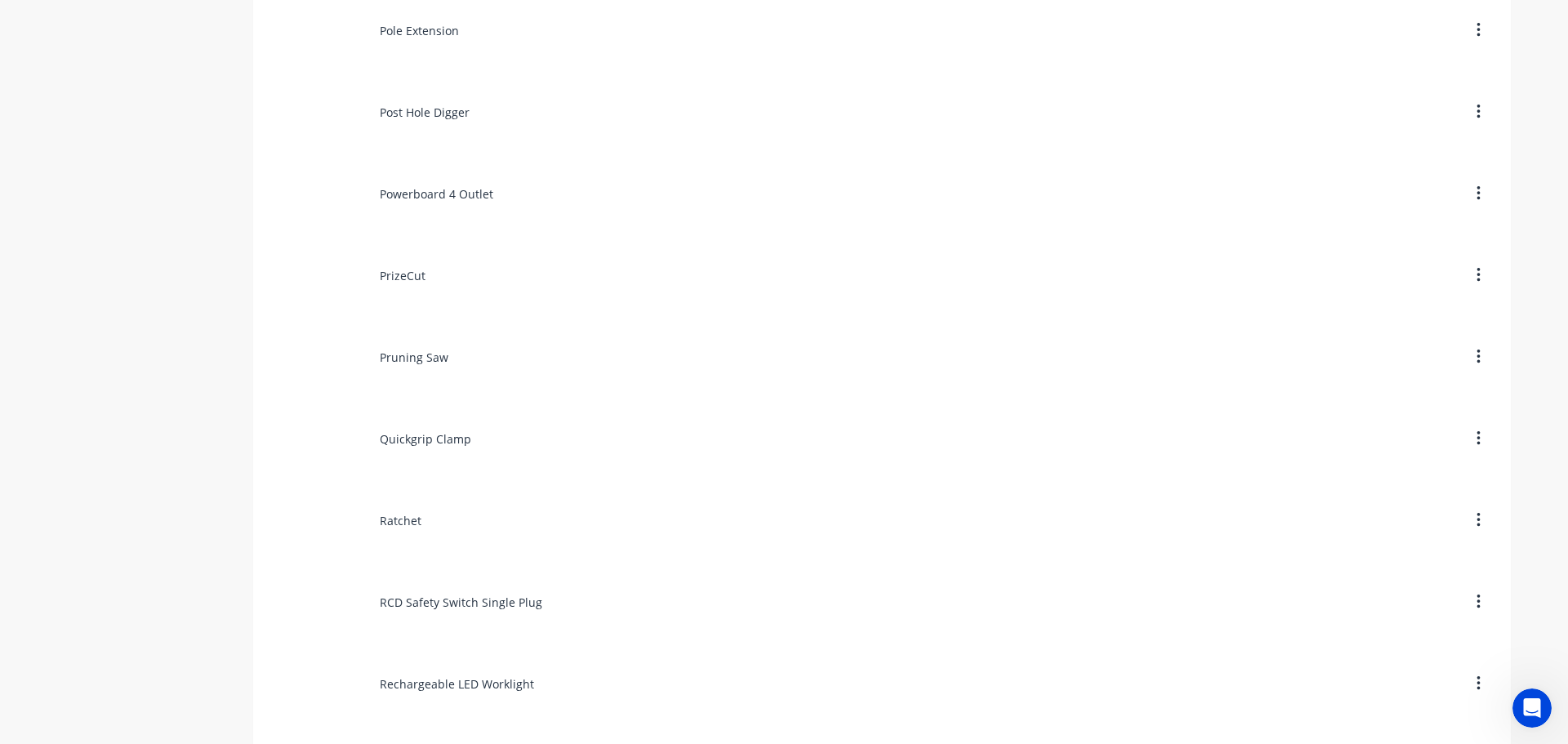
scroll to position [9061, 0]
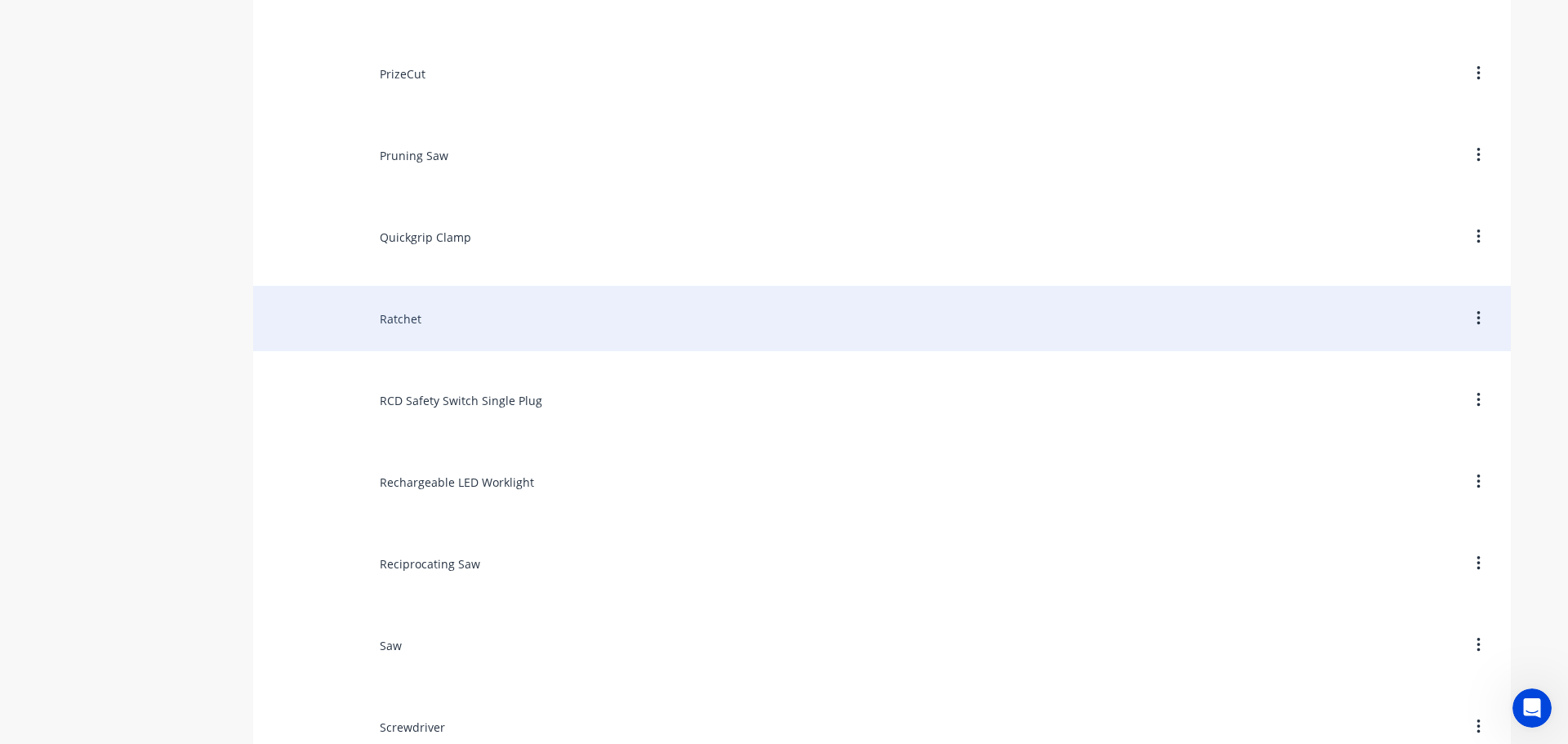
click at [398, 319] on div "Ratchet" at bounding box center [882, 317] width 1257 height 65
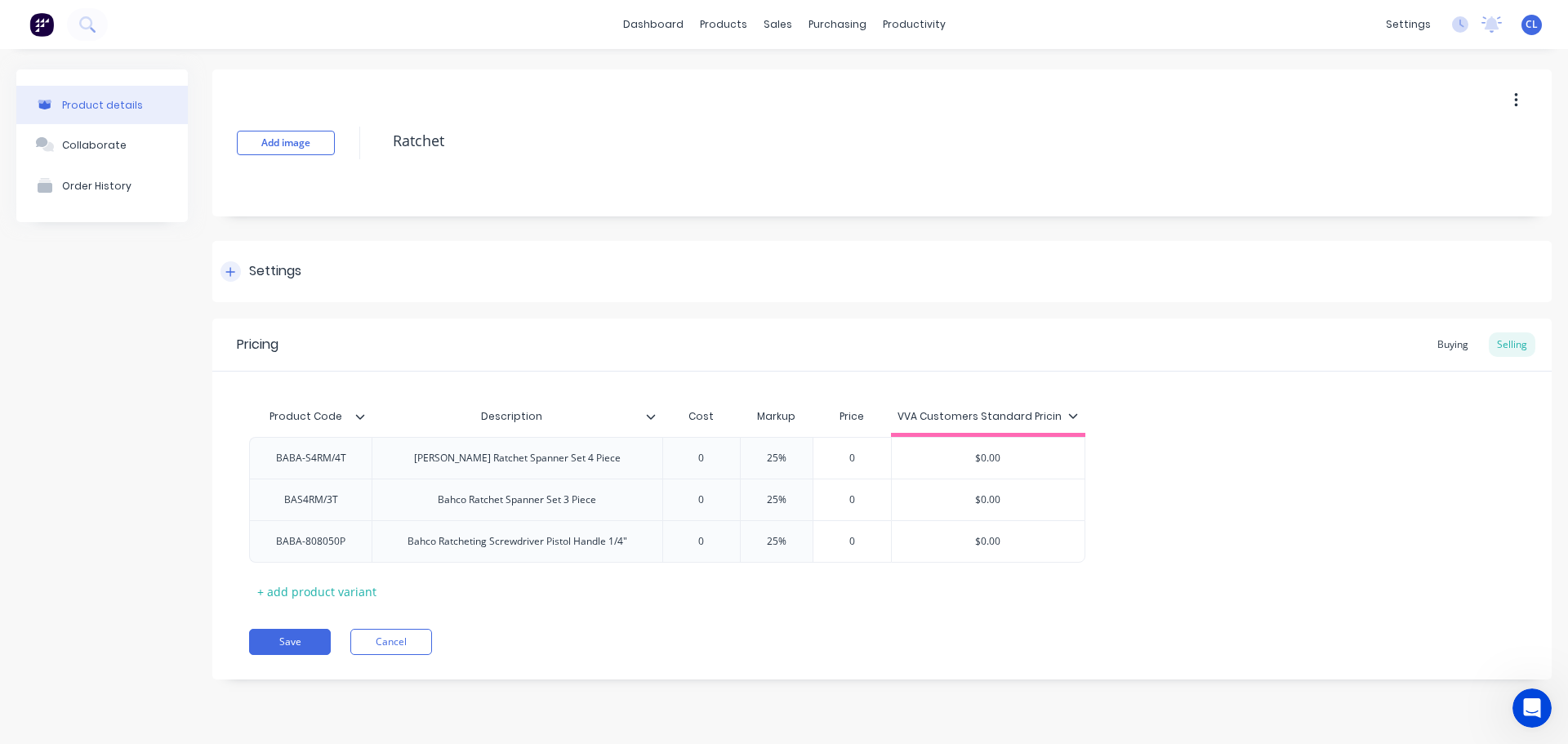
click at [312, 256] on div "Settings" at bounding box center [882, 271] width 1340 height 61
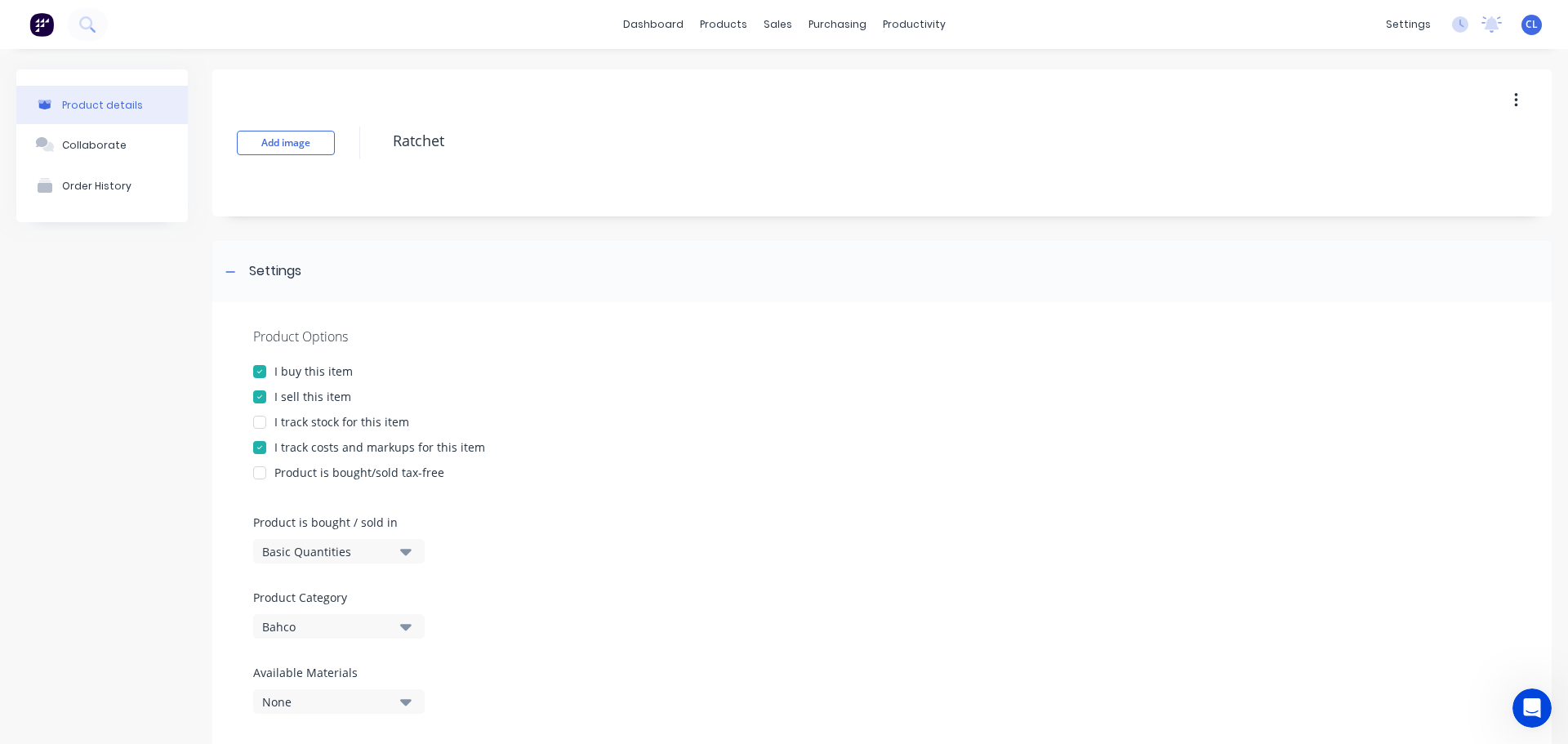
click at [316, 440] on div "I track costs and markups for this item" at bounding box center [379, 447] width 210 height 17
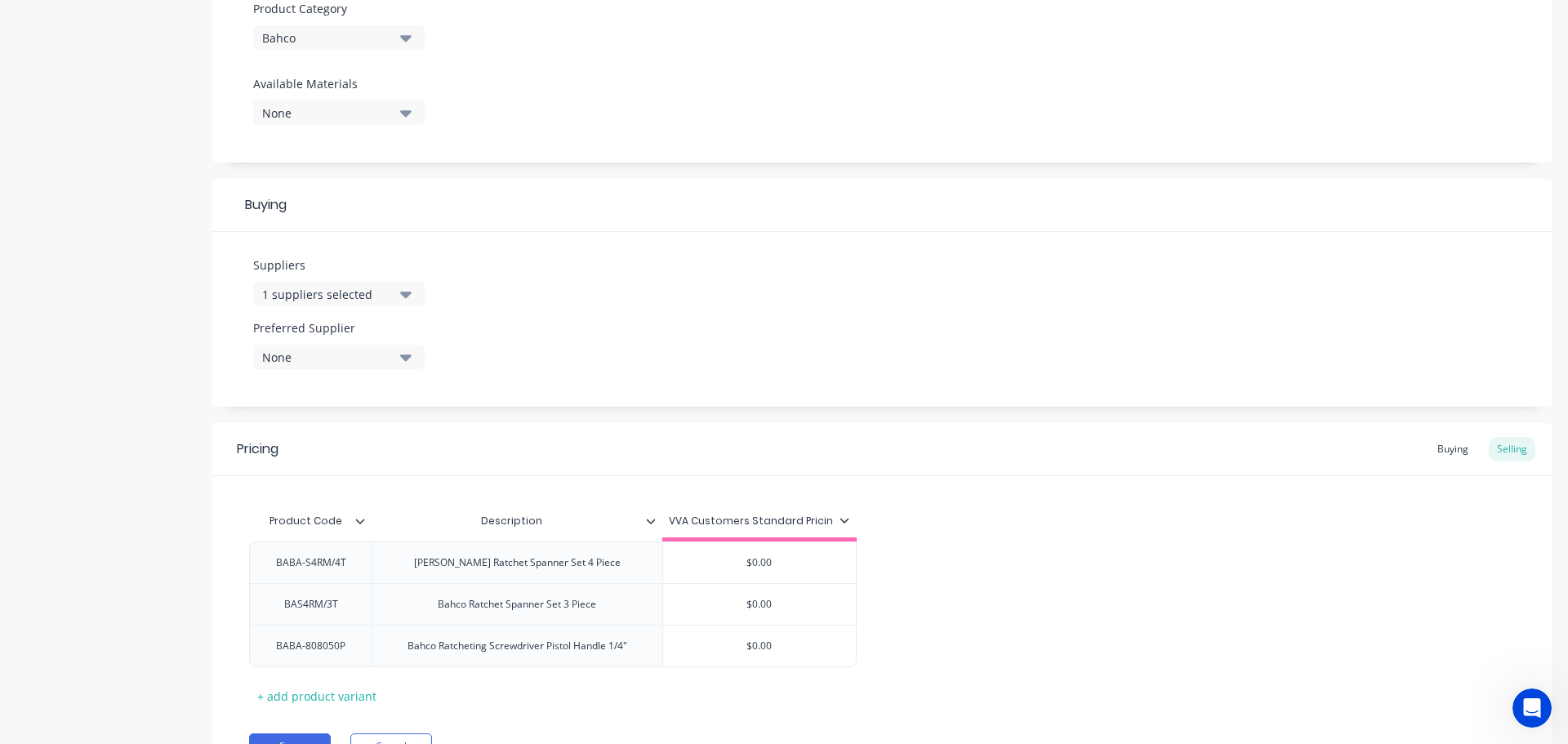
scroll to position [673, 0]
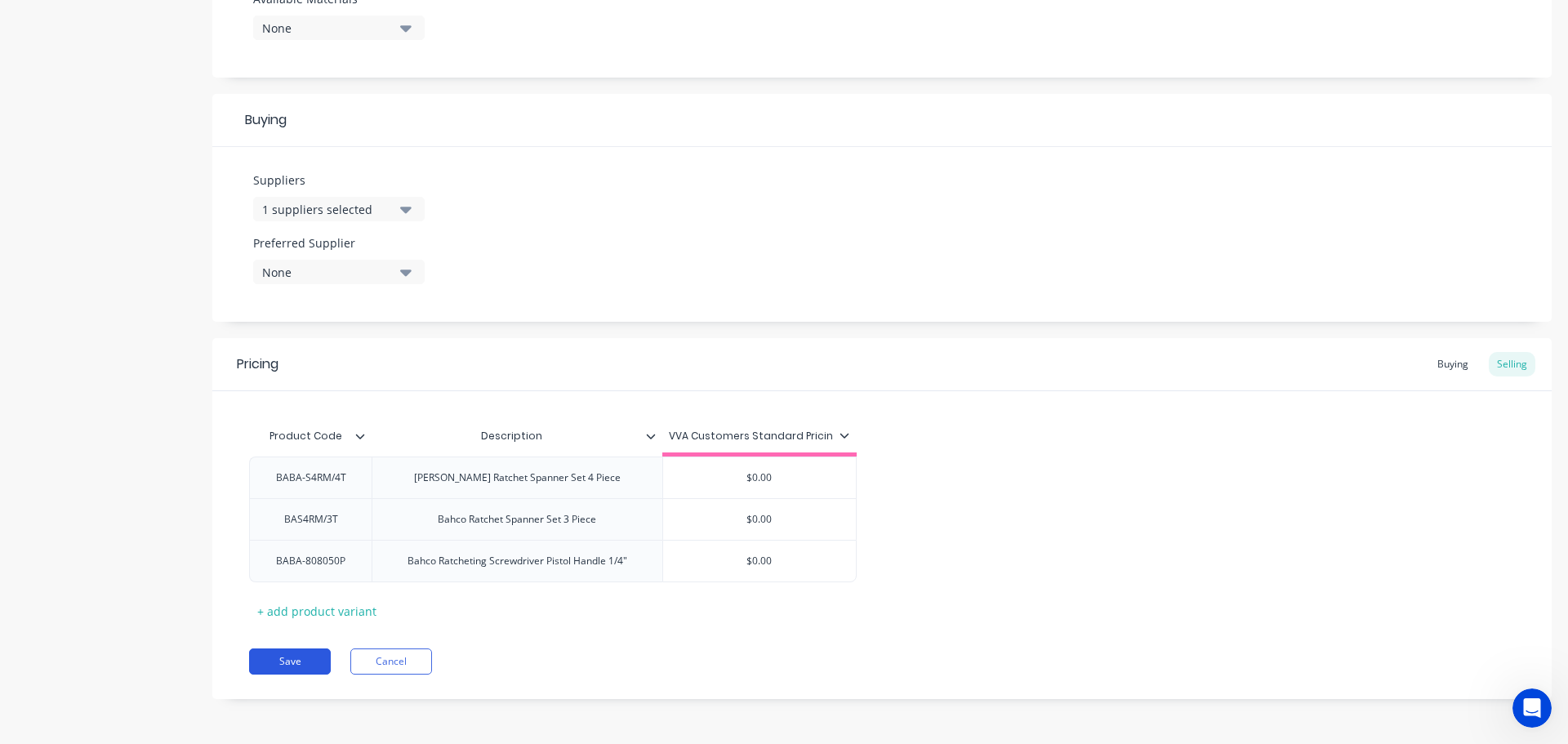
click at [308, 652] on button "Save" at bounding box center [290, 661] width 81 height 26
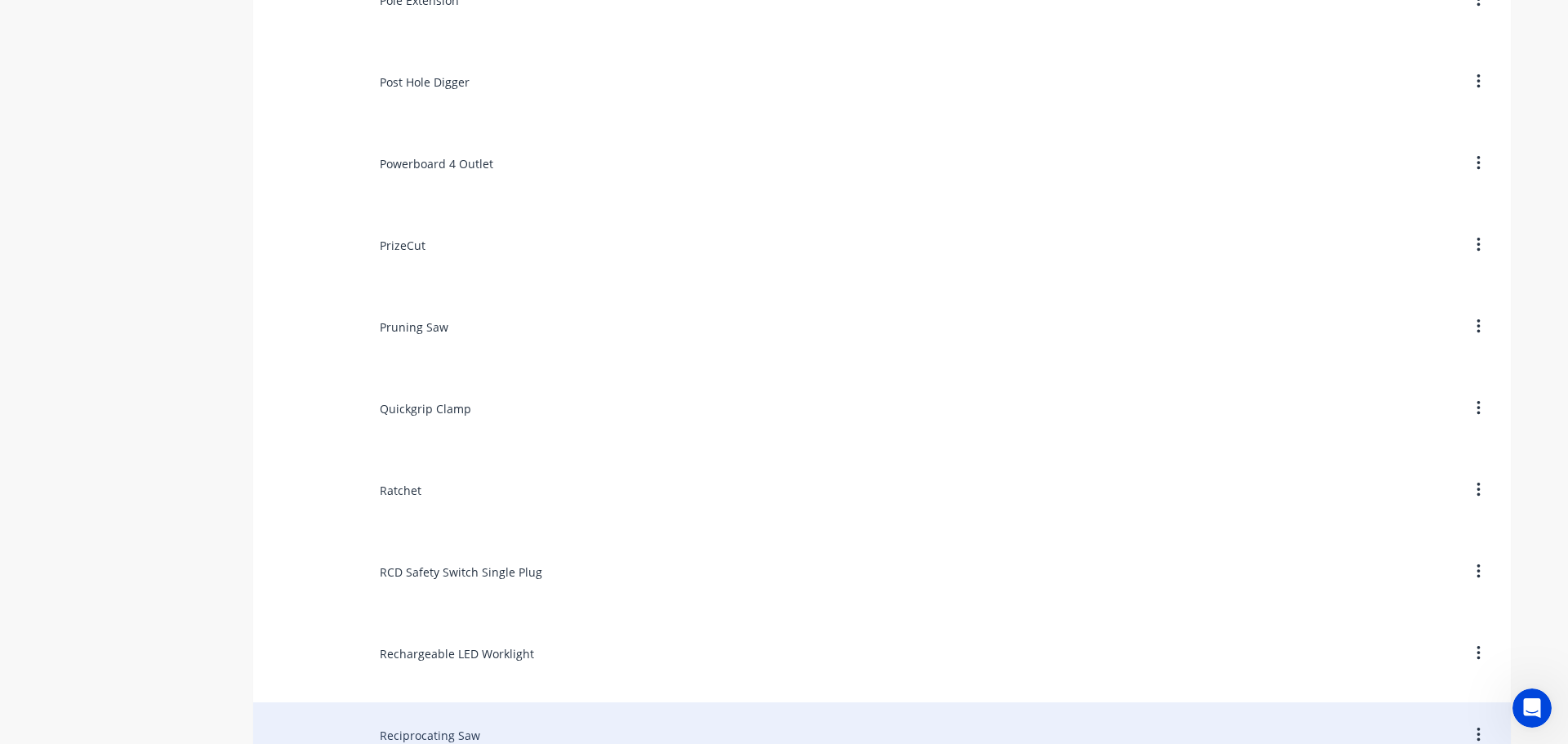
scroll to position [8980, 0]
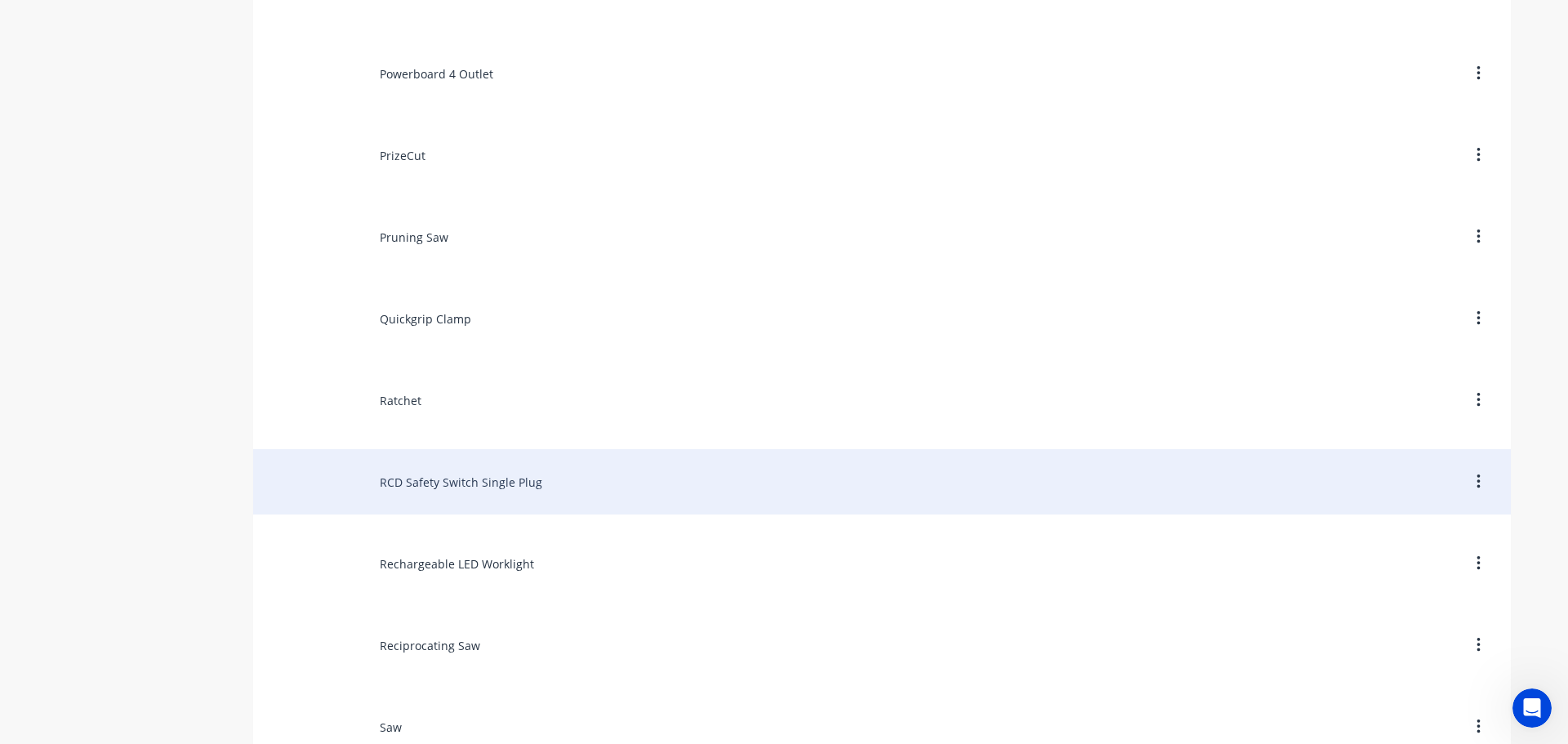
click at [410, 489] on div "RCD Safety Switch Single Plug" at bounding box center [882, 481] width 1257 height 65
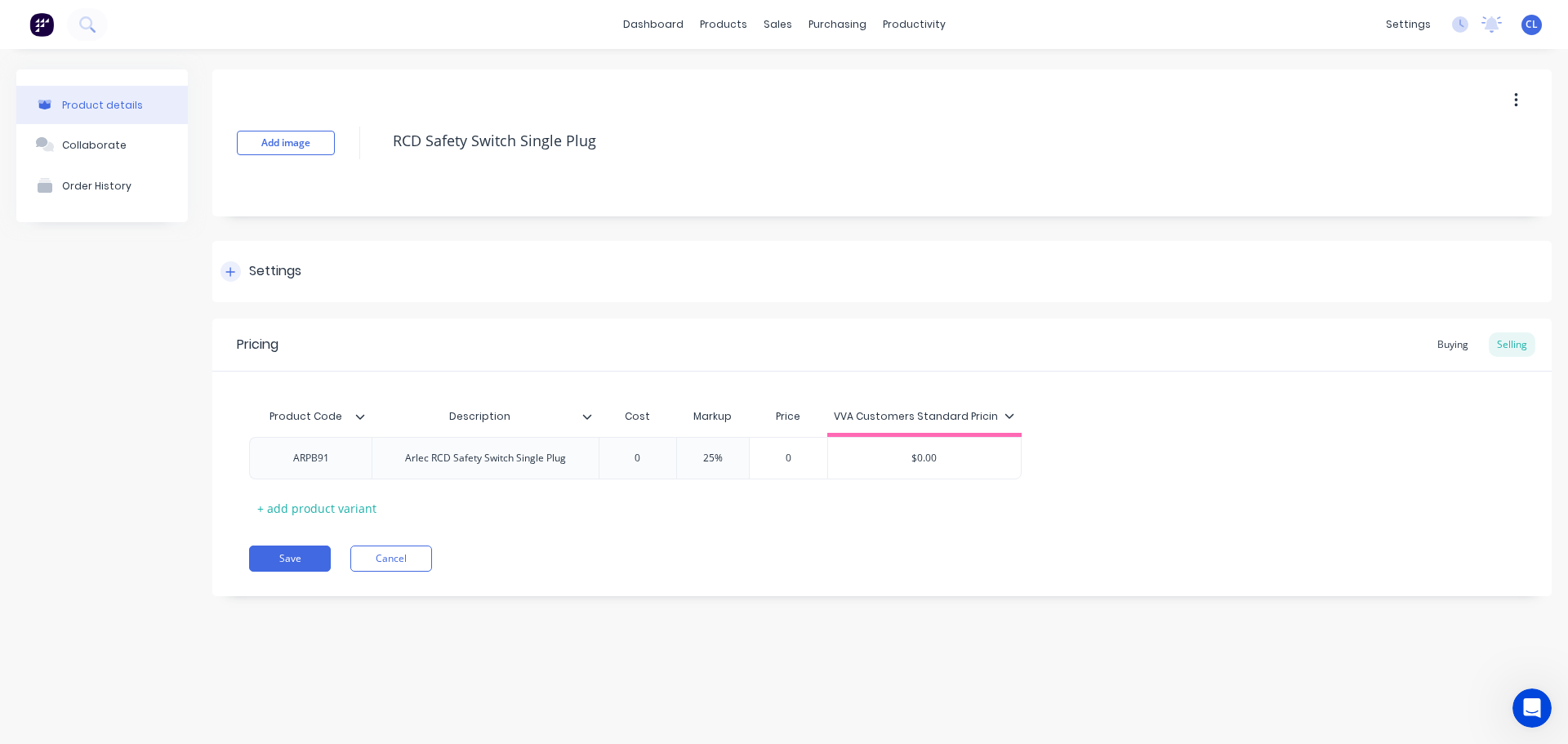
click at [248, 269] on div "Settings" at bounding box center [260, 272] width 80 height 21
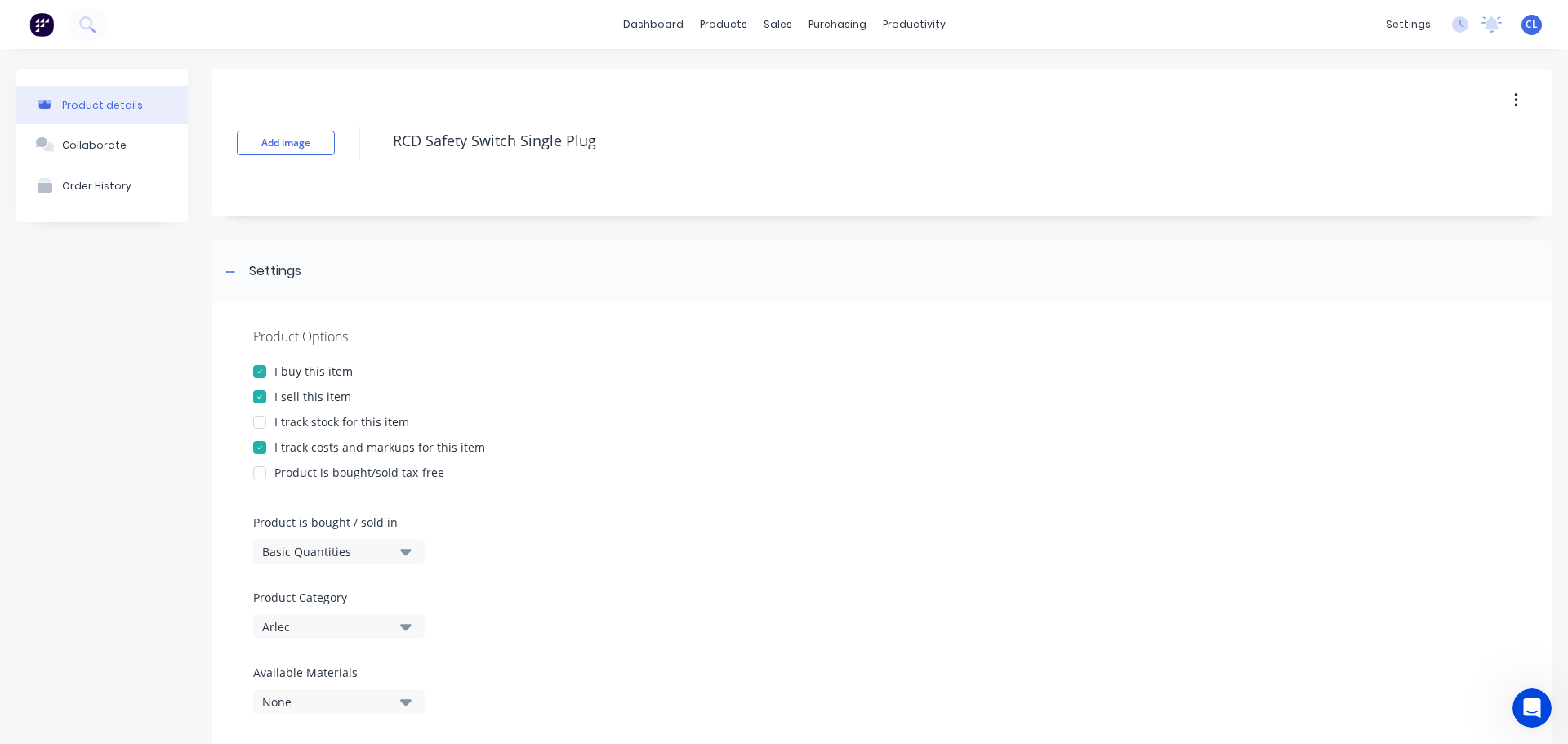
click at [302, 448] on div "I track costs and markups for this item" at bounding box center [379, 447] width 210 height 17
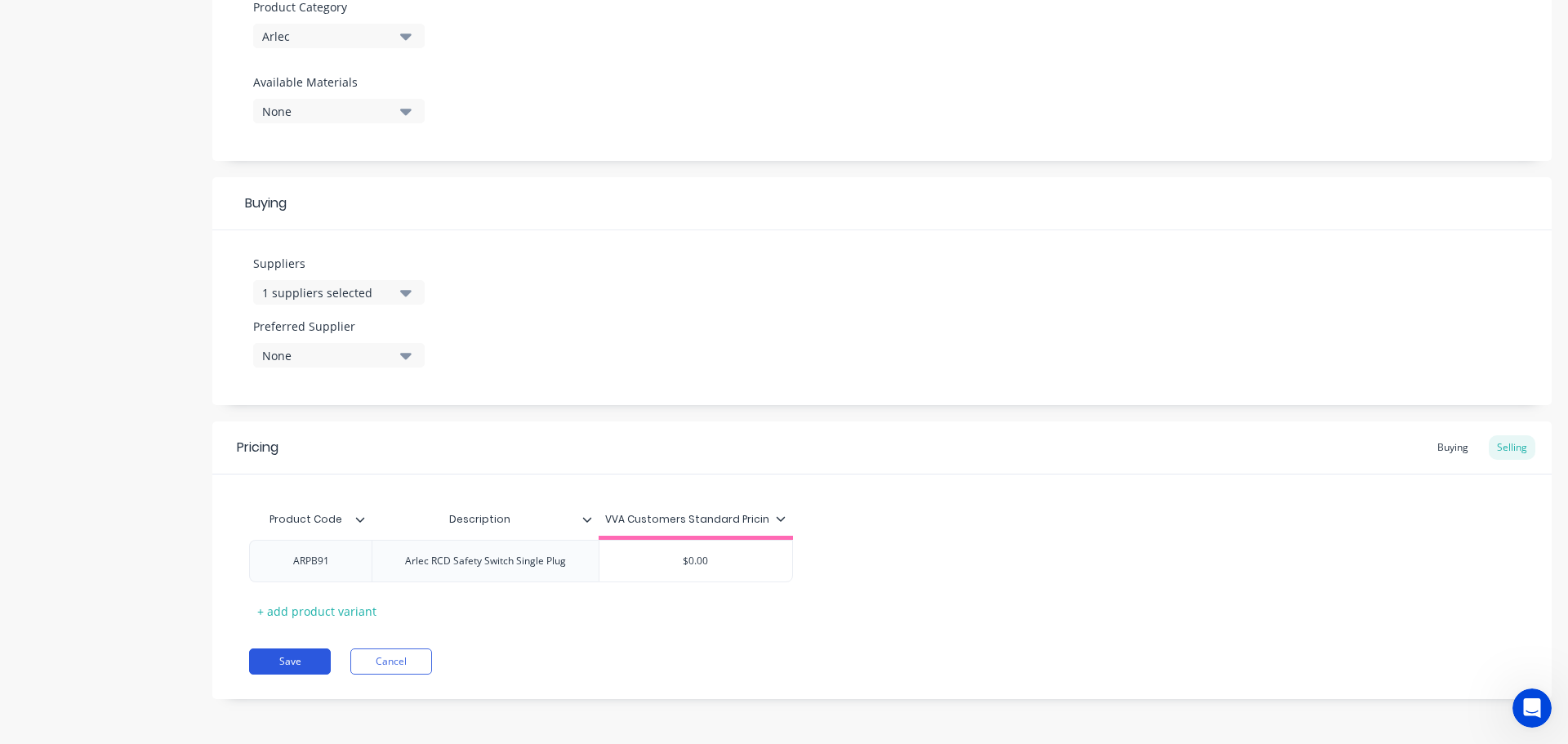
click at [284, 658] on button "Save" at bounding box center [290, 661] width 81 height 26
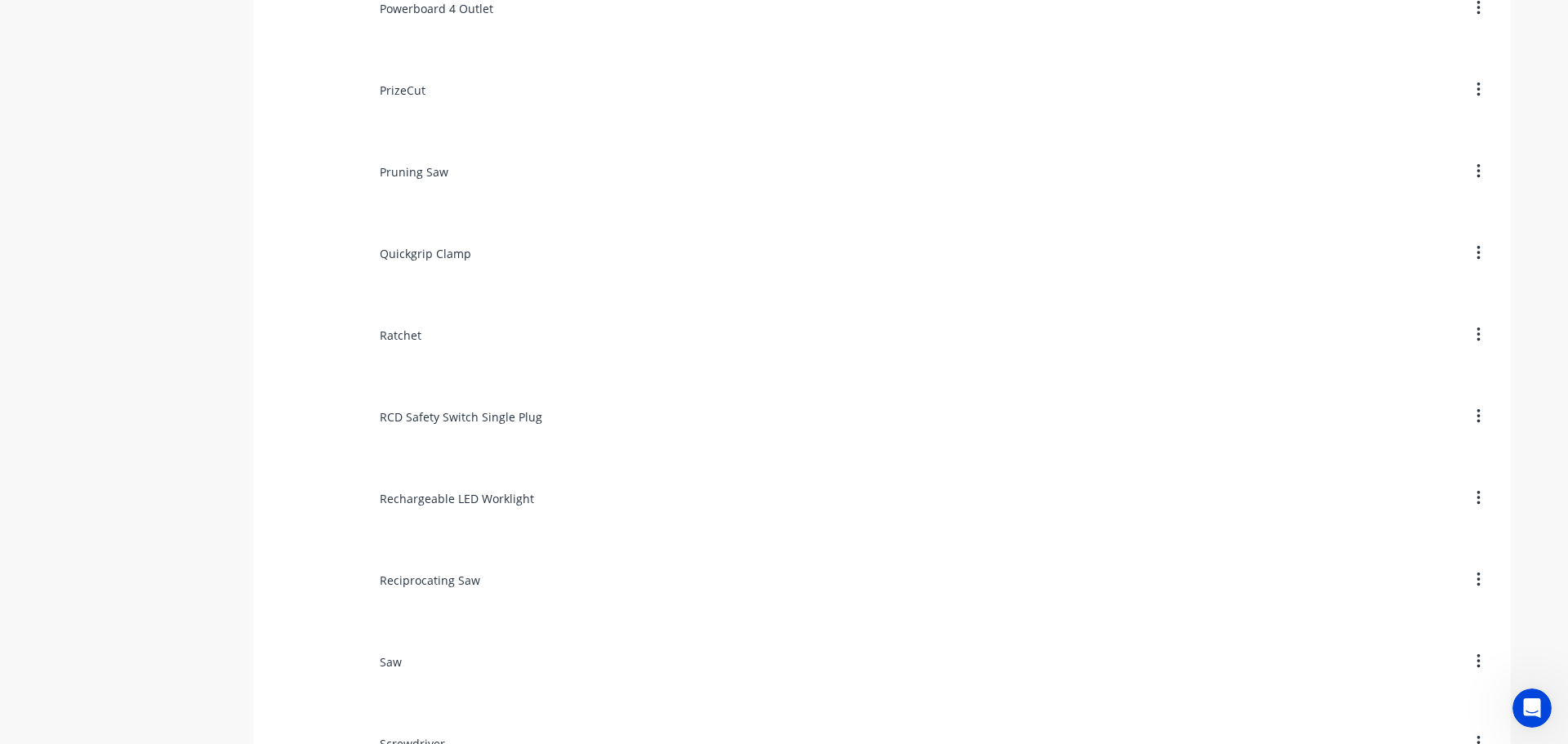
scroll to position [9061, 0]
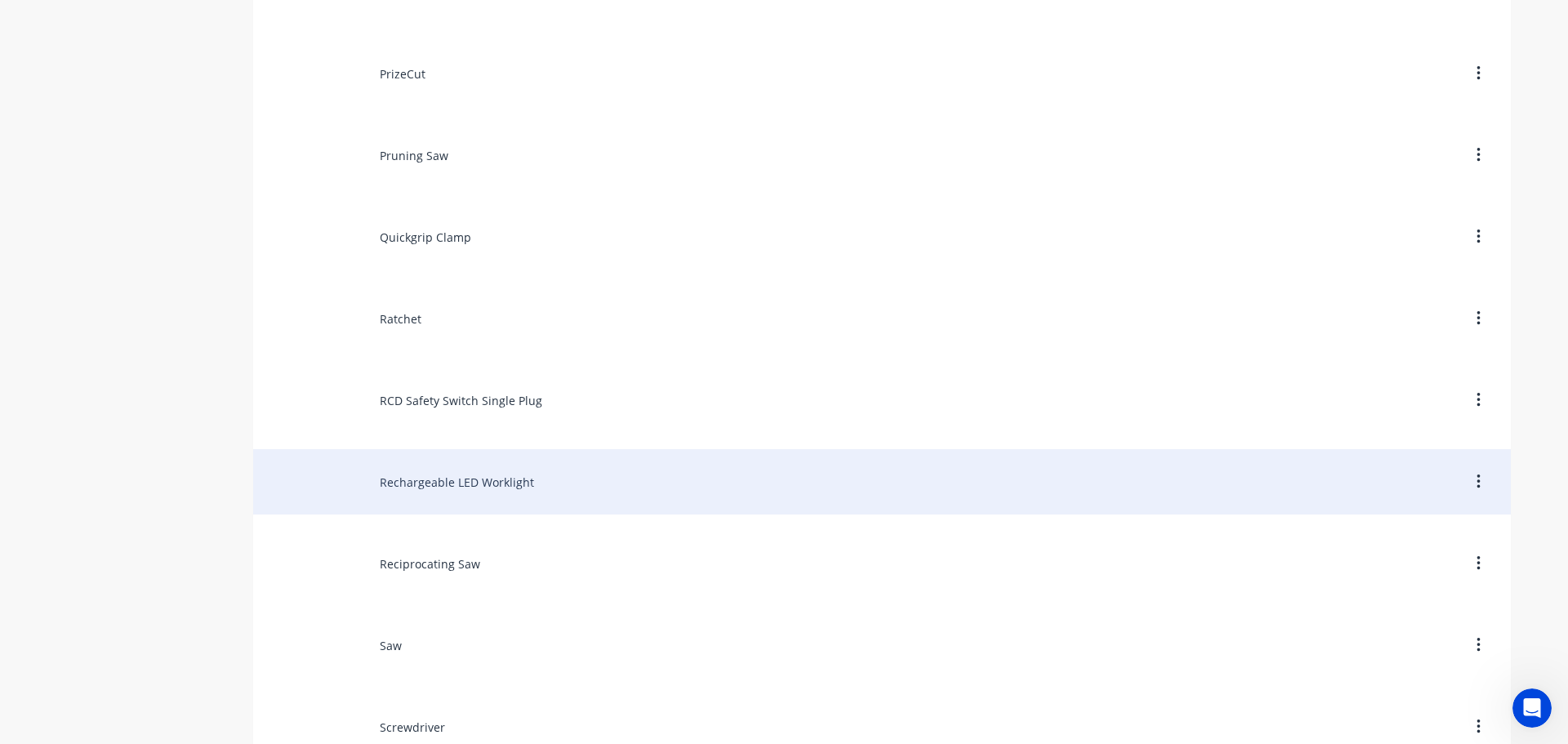
click at [457, 492] on div "Rechargeable LED Worklight" at bounding box center [882, 481] width 1257 height 65
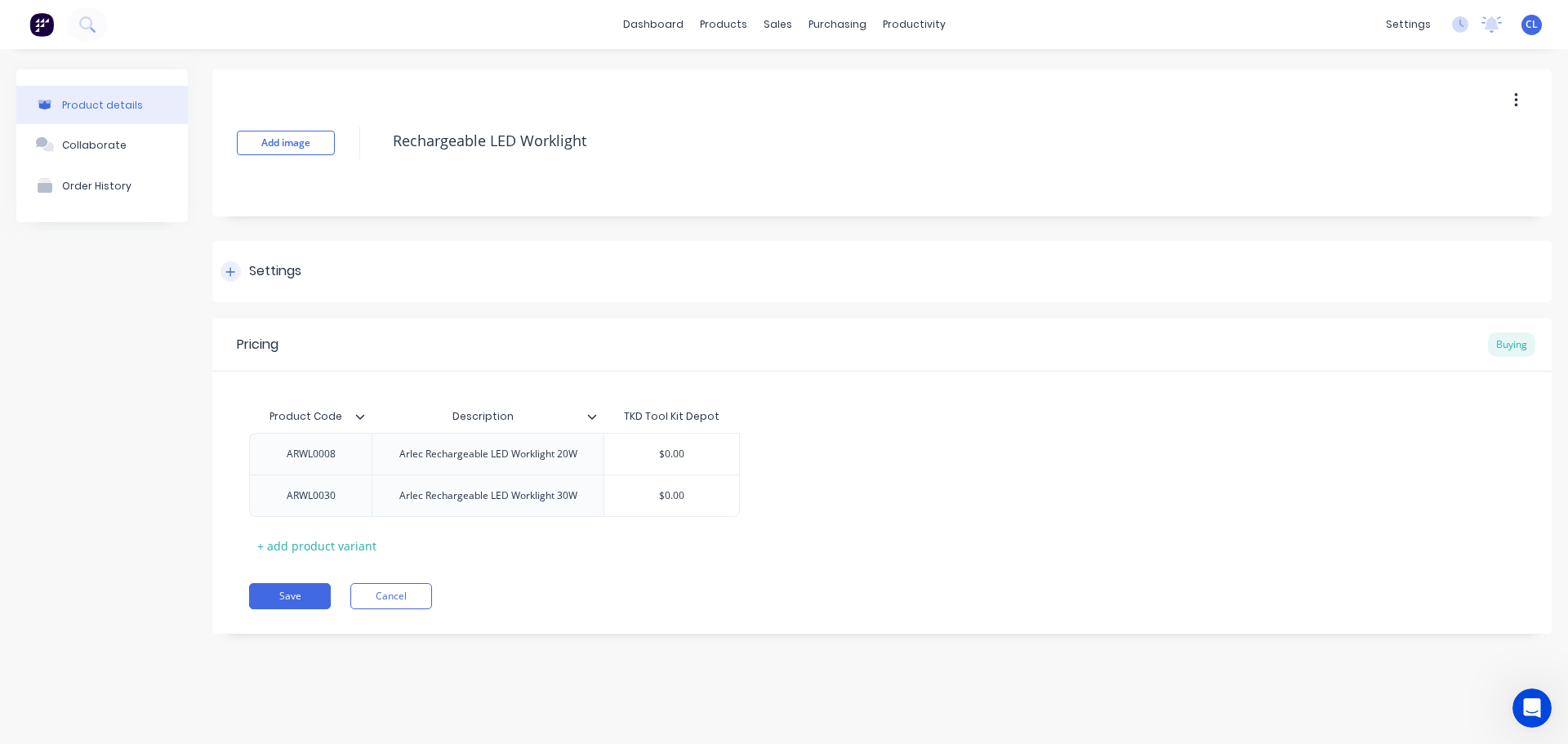
click at [319, 271] on div "Settings" at bounding box center [882, 271] width 1340 height 61
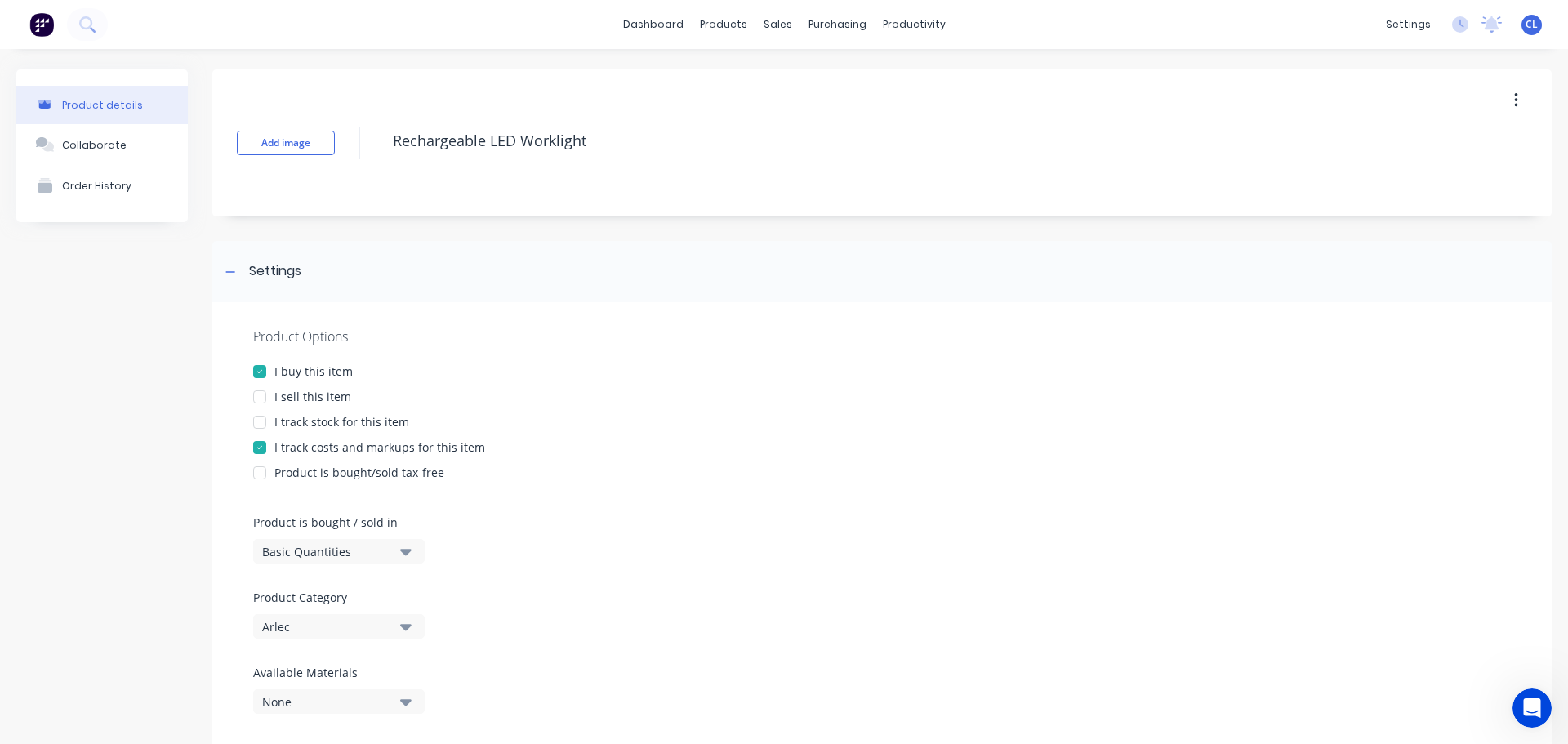
click at [333, 448] on div "I track costs and markups for this item" at bounding box center [379, 447] width 210 height 17
click at [291, 394] on div "I sell this item" at bounding box center [312, 396] width 77 height 17
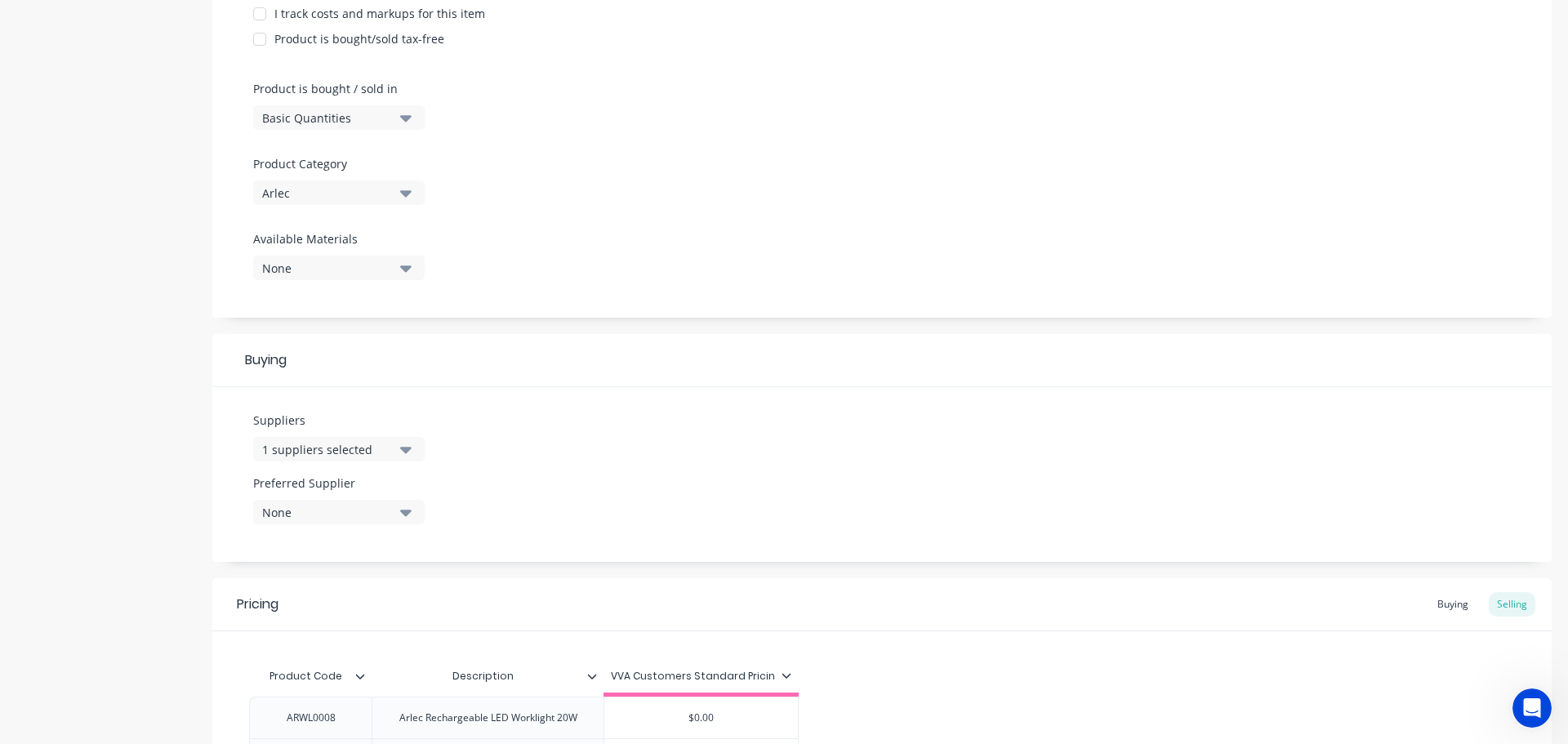
scroll to position [632, 0]
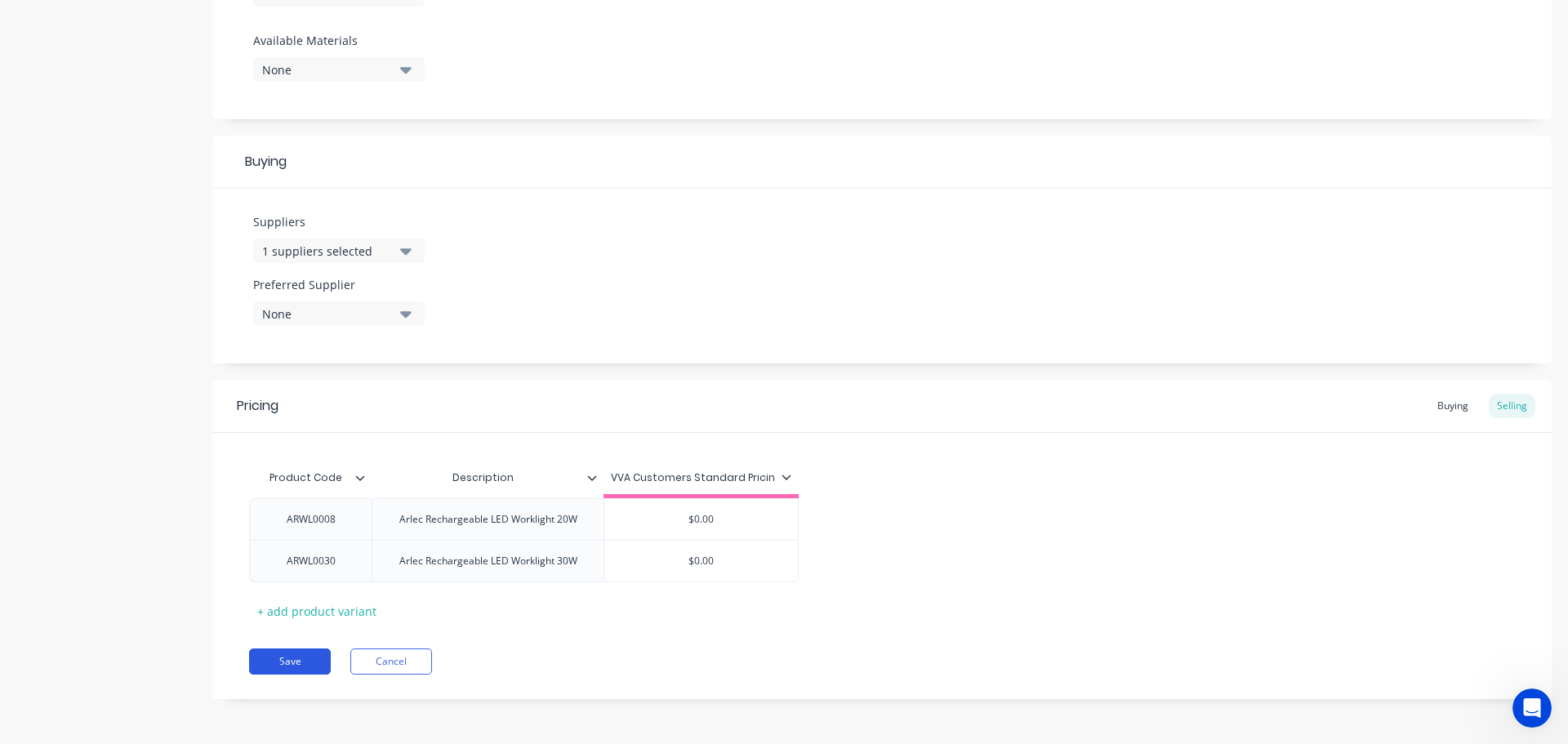
click at [306, 660] on button "Save" at bounding box center [290, 661] width 81 height 26
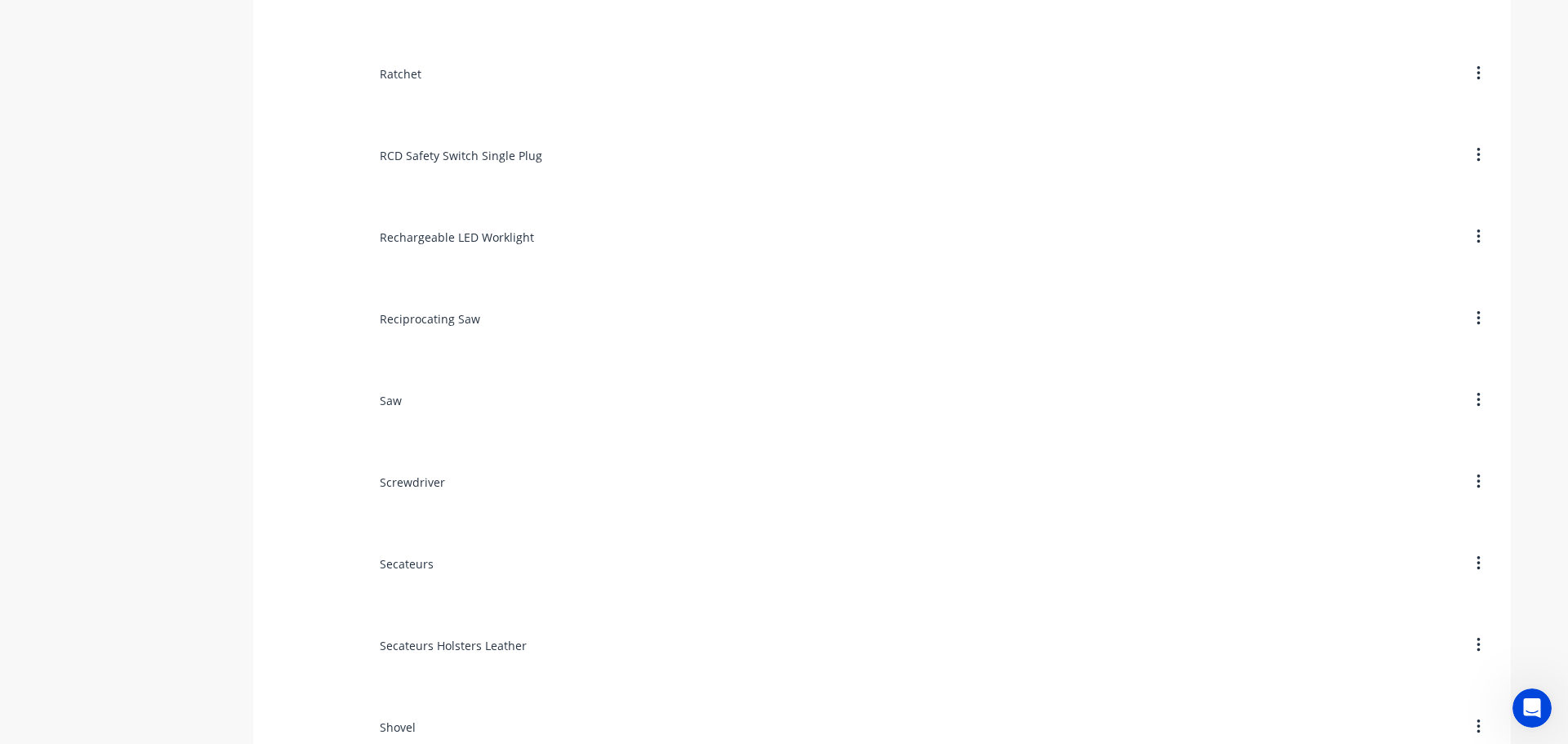
scroll to position [9225, 0]
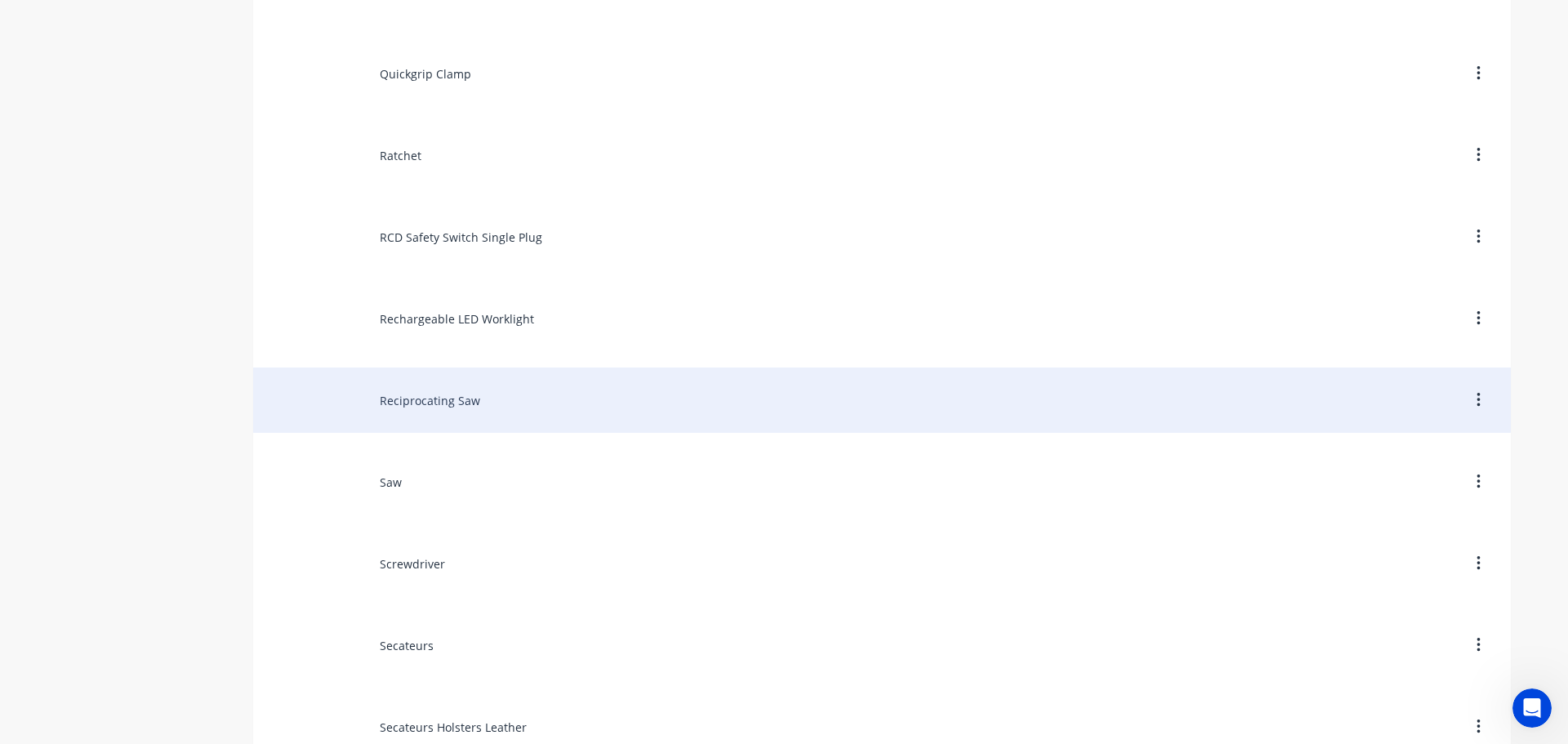
click at [441, 408] on div "Reciprocating Saw" at bounding box center [882, 400] width 1257 height 65
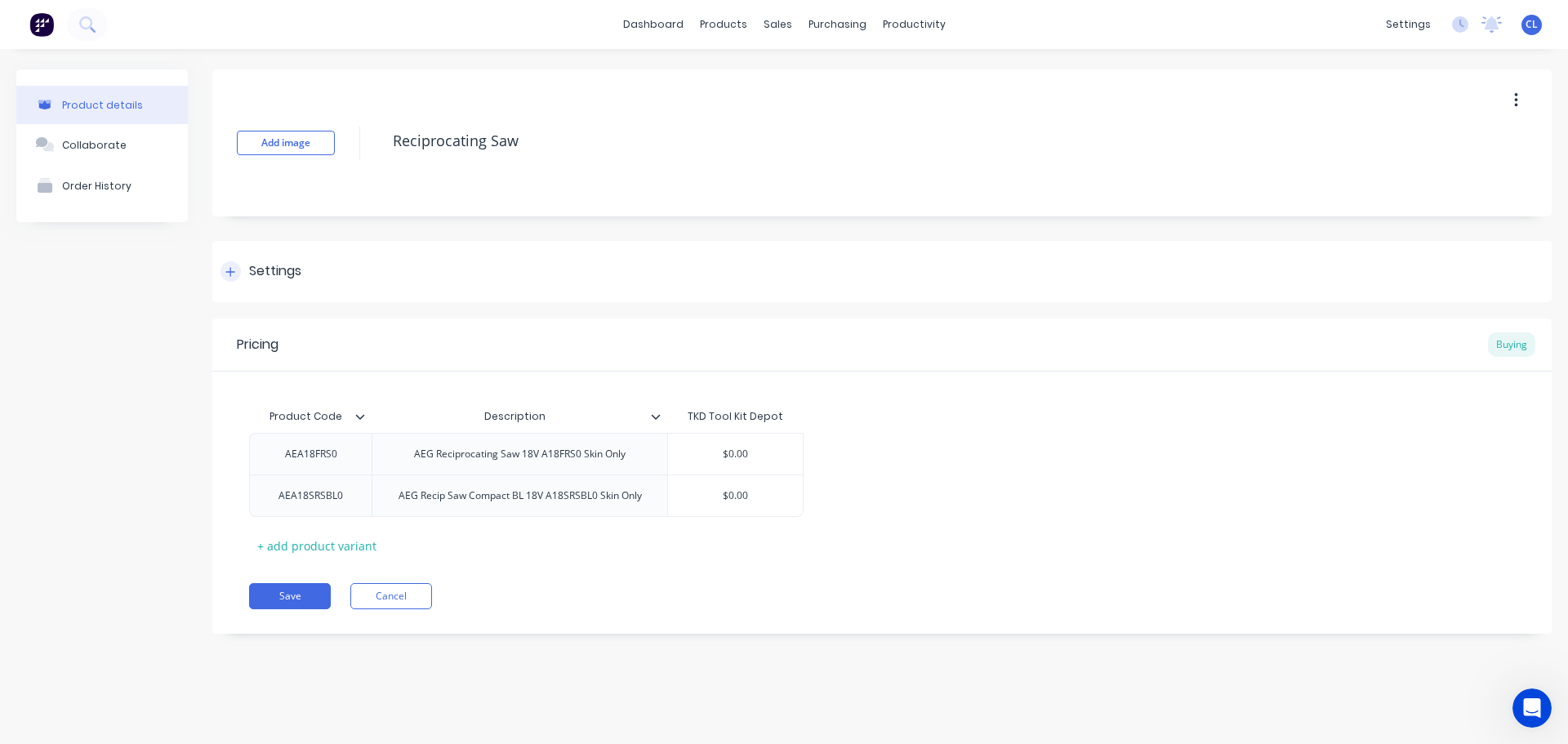
click at [286, 270] on div "Settings" at bounding box center [275, 272] width 52 height 21
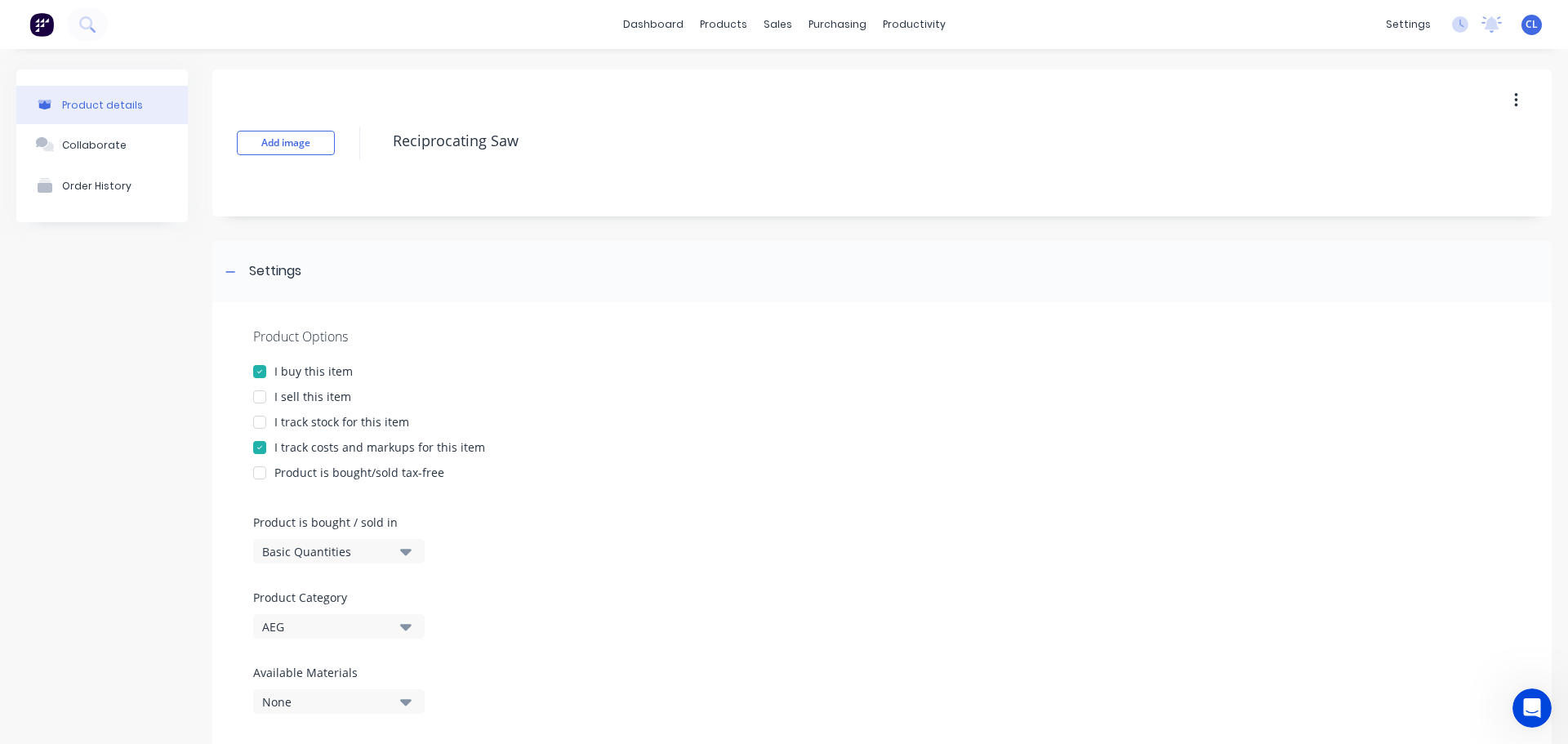
click at [320, 449] on div "I track costs and markups for this item" at bounding box center [379, 447] width 210 height 17
click at [300, 400] on div "I sell this item" at bounding box center [312, 396] width 77 height 17
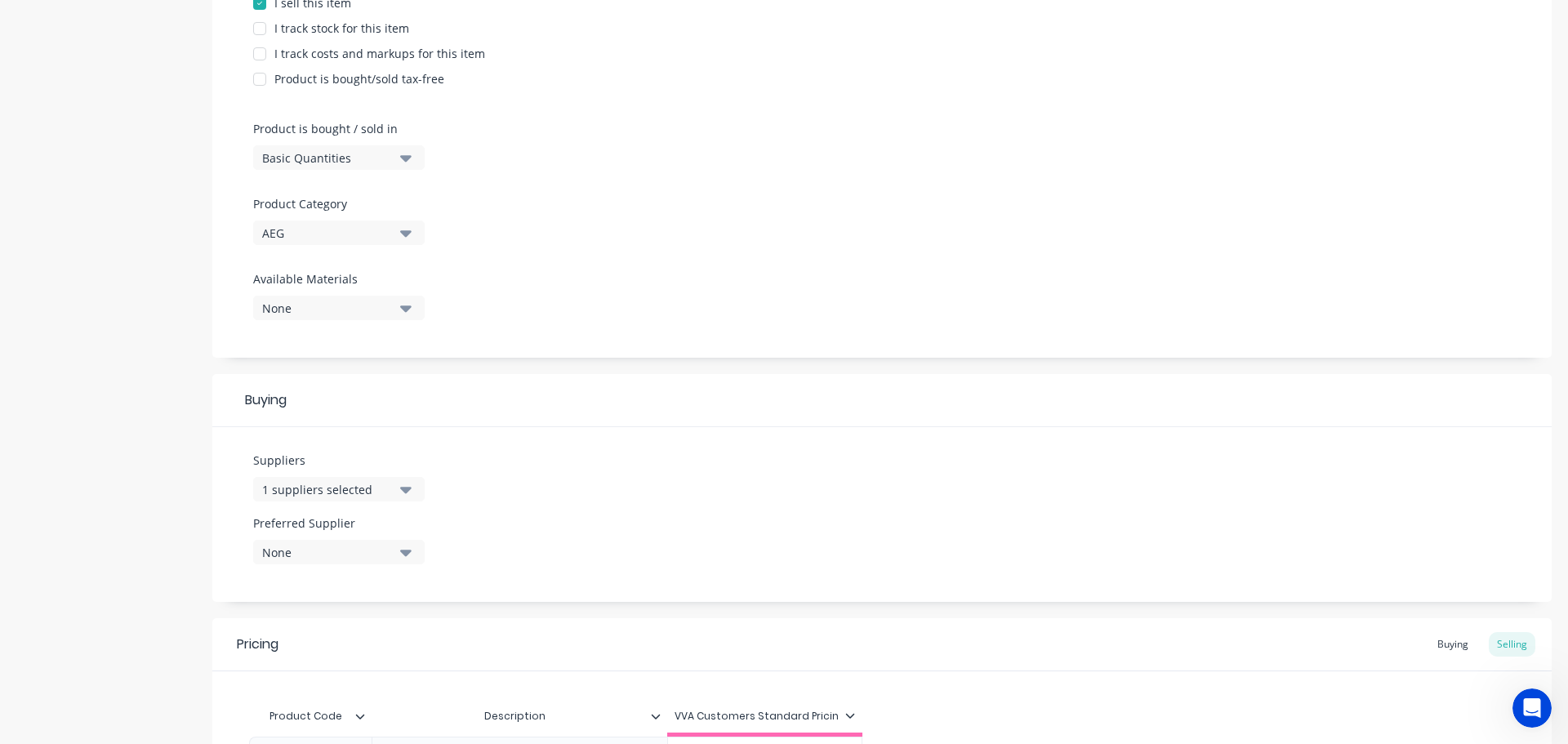
scroll to position [632, 0]
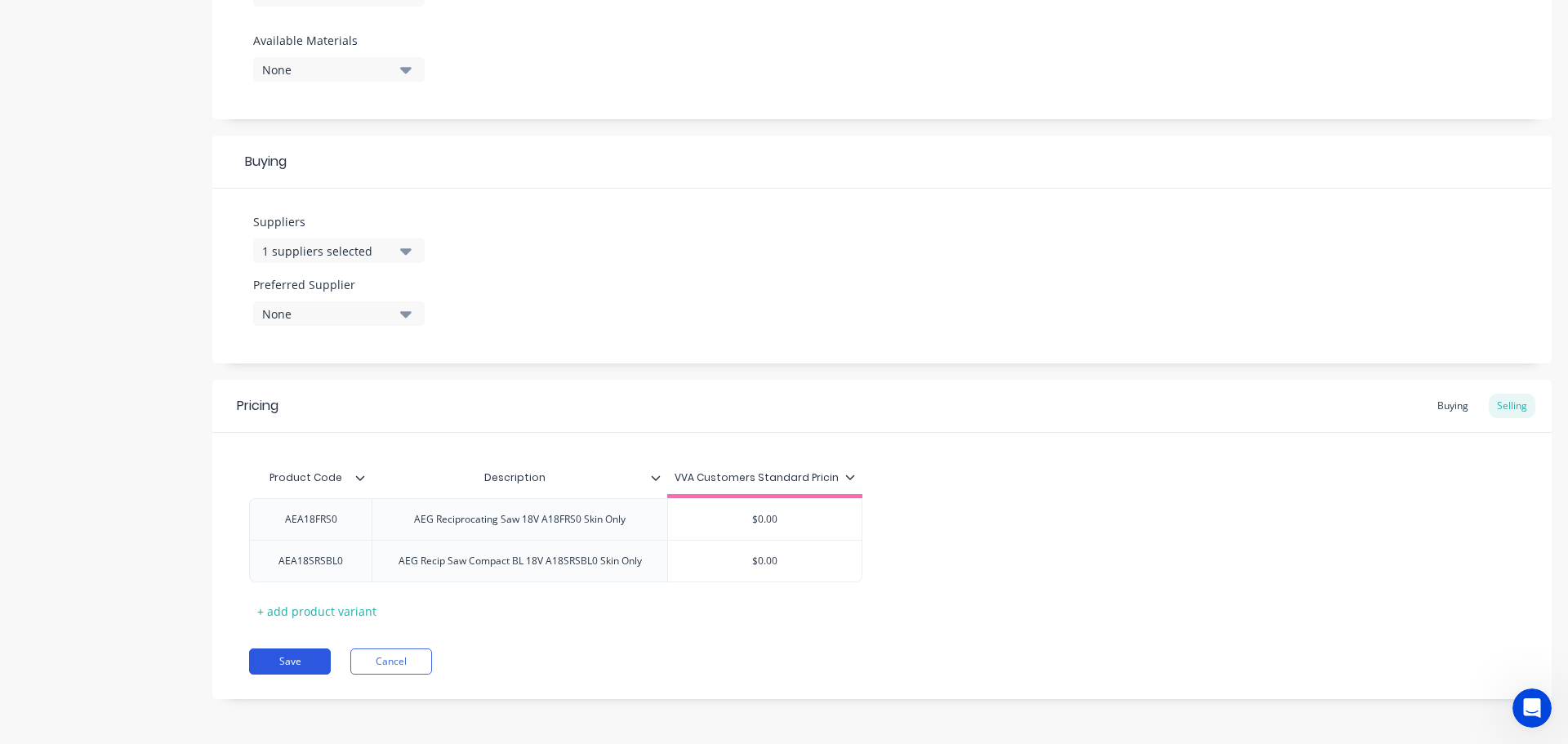
click at [278, 659] on button "Save" at bounding box center [290, 661] width 81 height 26
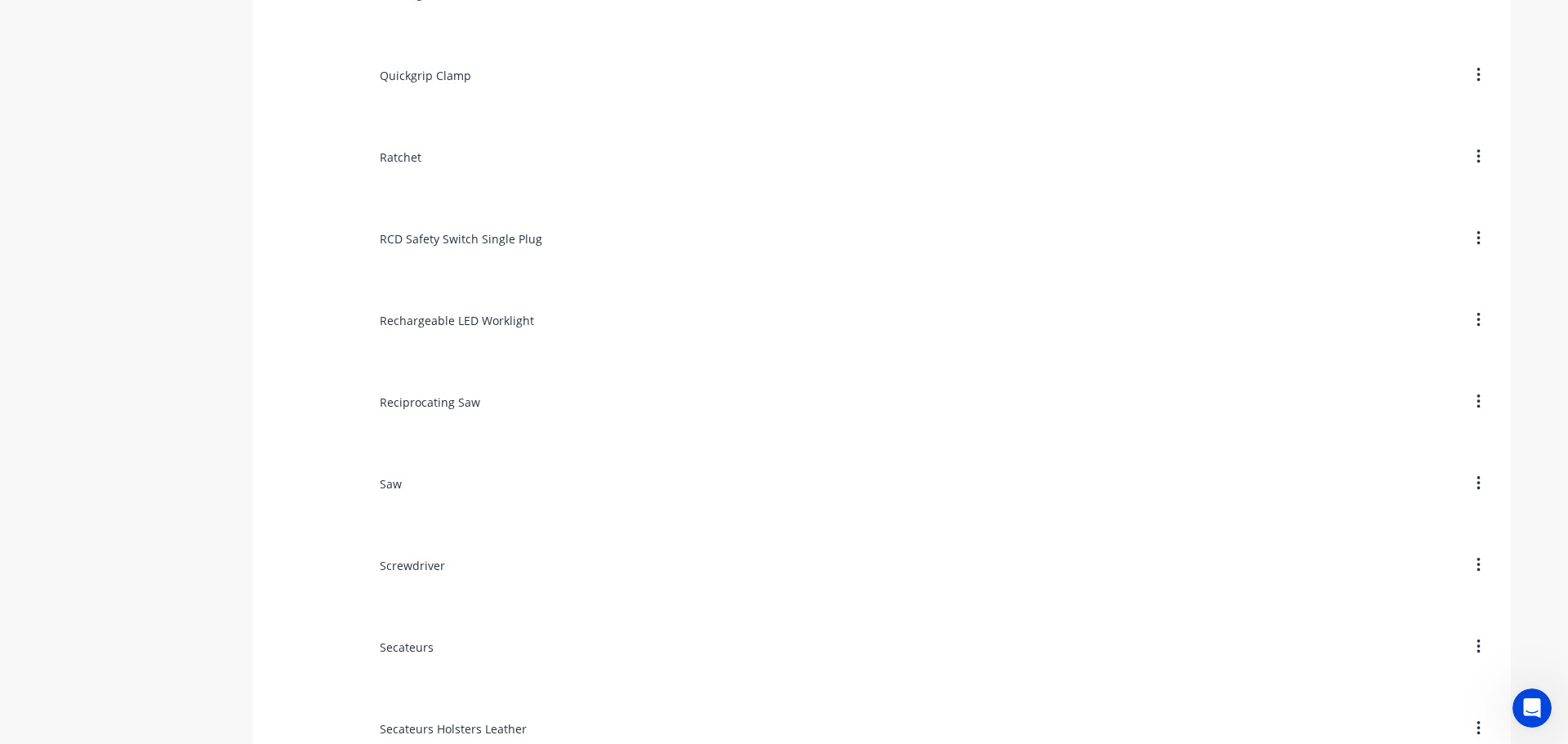
scroll to position [9225, 0]
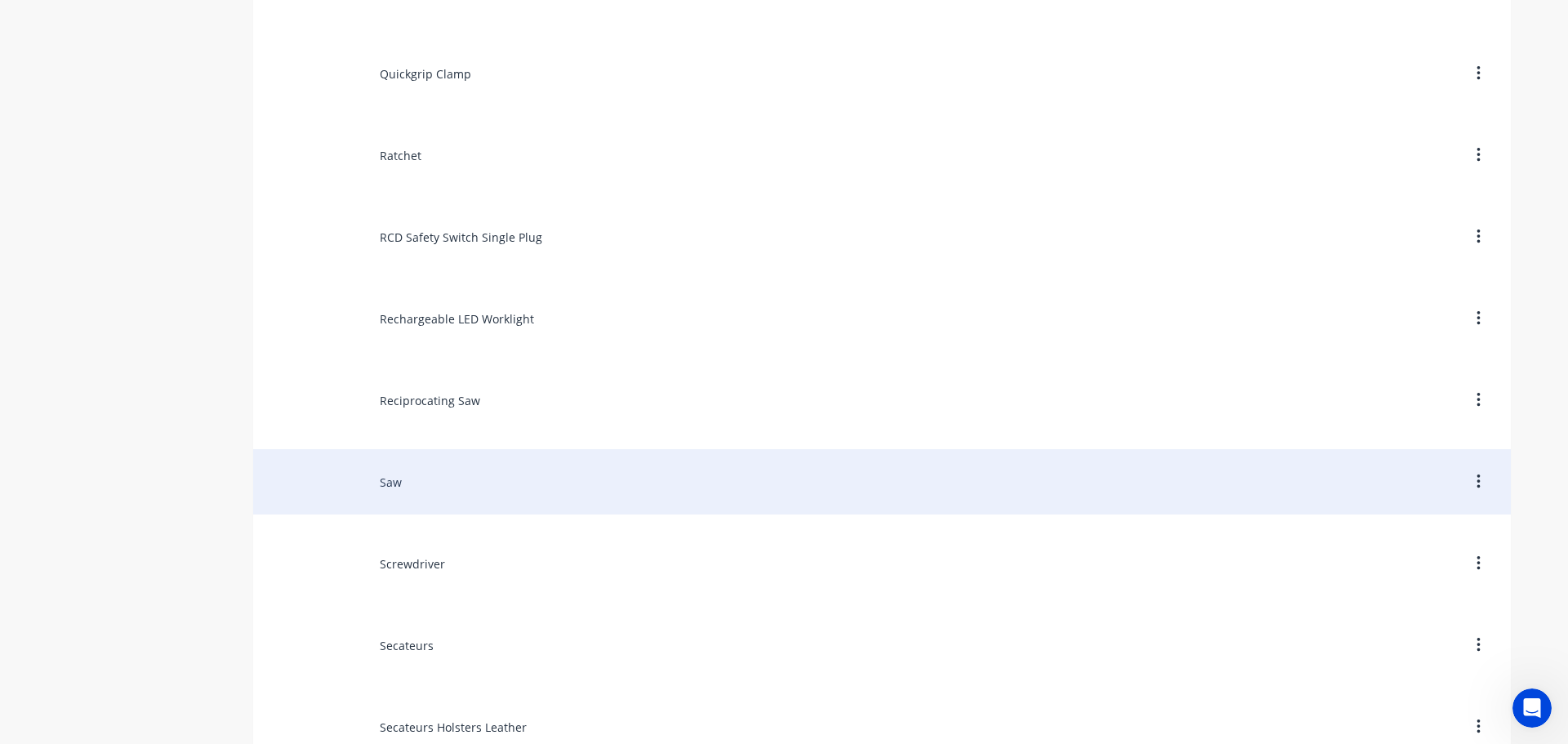
click at [366, 491] on div "Saw" at bounding box center [882, 481] width 1257 height 65
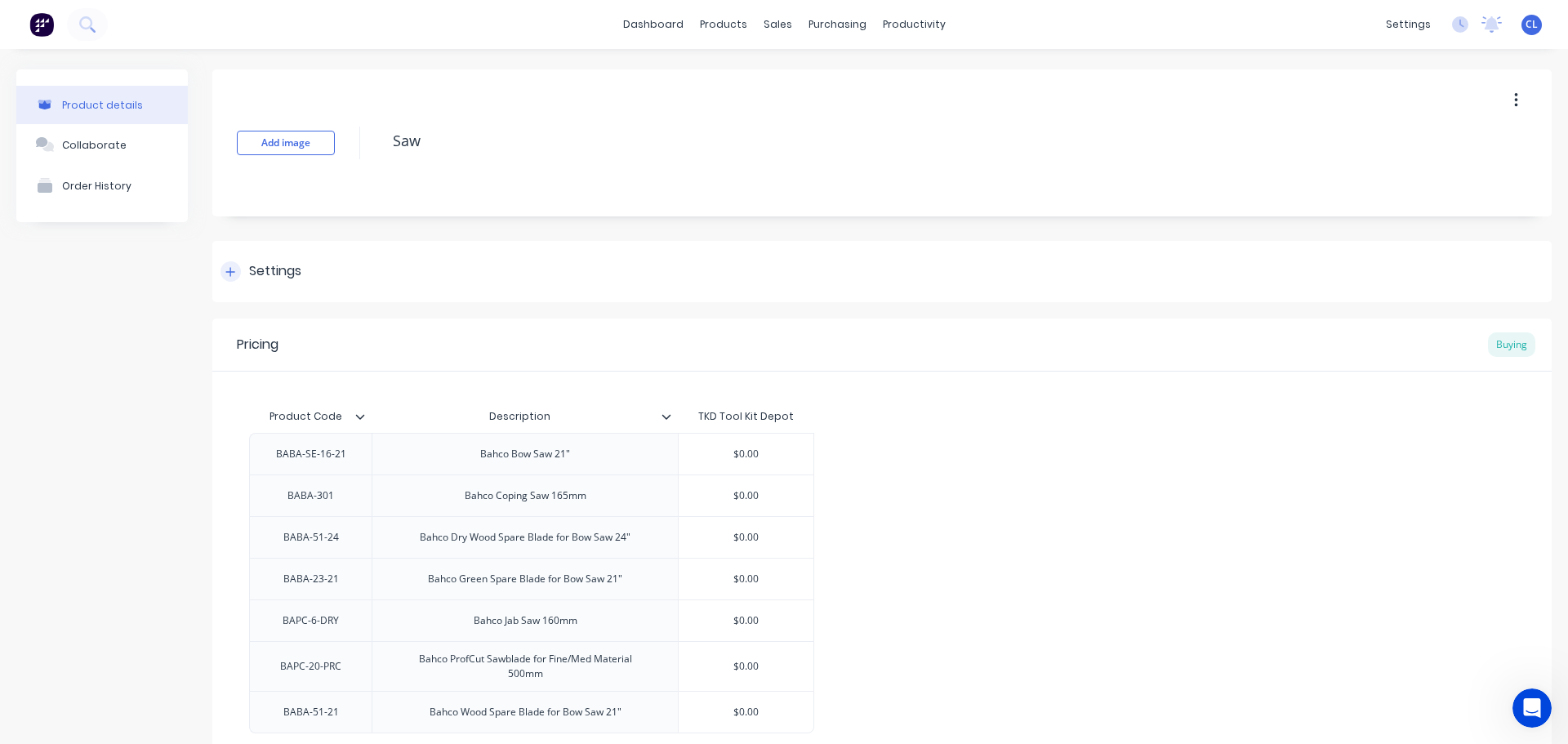
click at [291, 281] on div "Settings" at bounding box center [275, 272] width 52 height 21
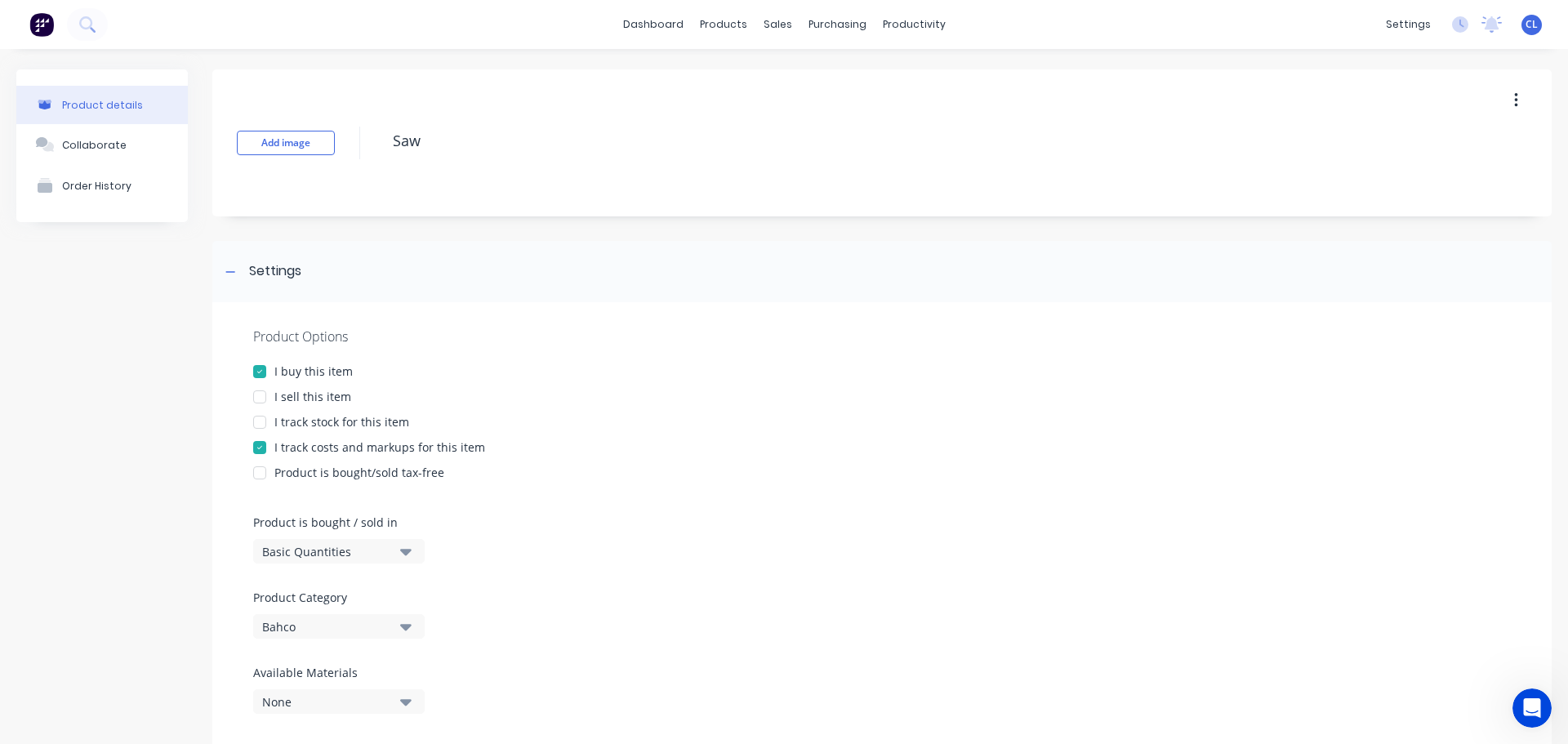
click at [300, 392] on div "I sell this item" at bounding box center [312, 396] width 77 height 17
click at [310, 446] on div "I track costs and markups for this item" at bounding box center [379, 447] width 210 height 17
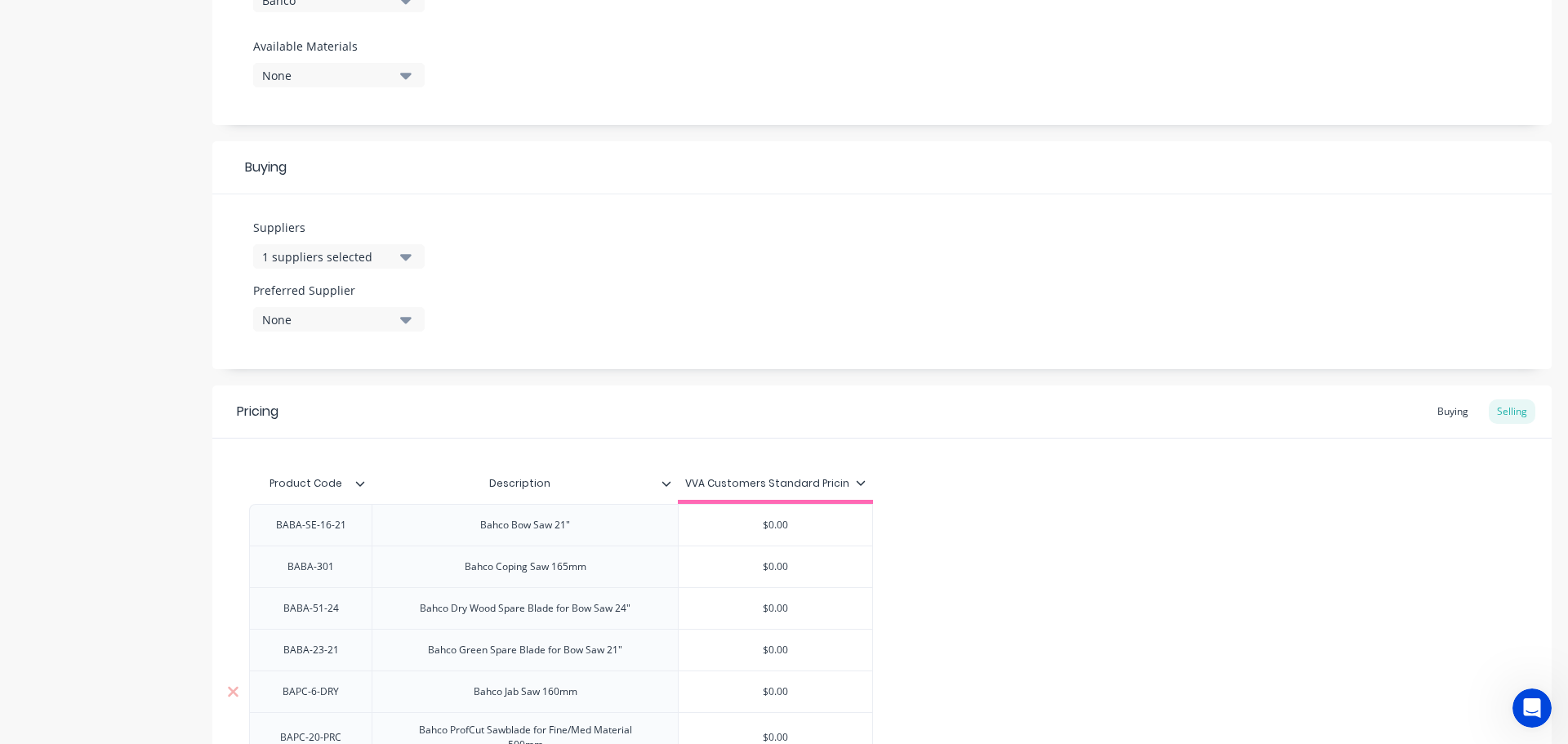
scroll to position [848, 0]
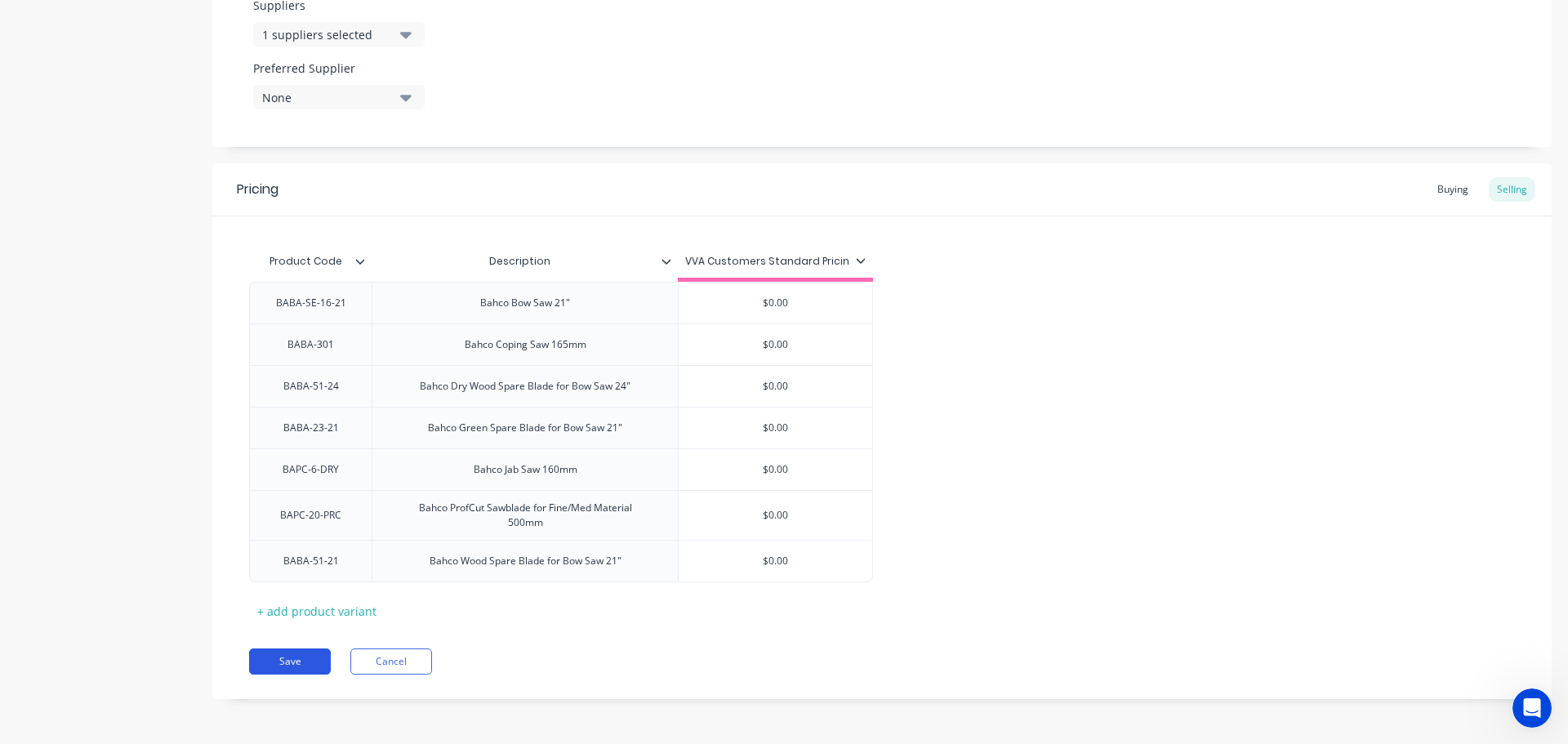
click at [261, 668] on button "Save" at bounding box center [290, 661] width 81 height 26
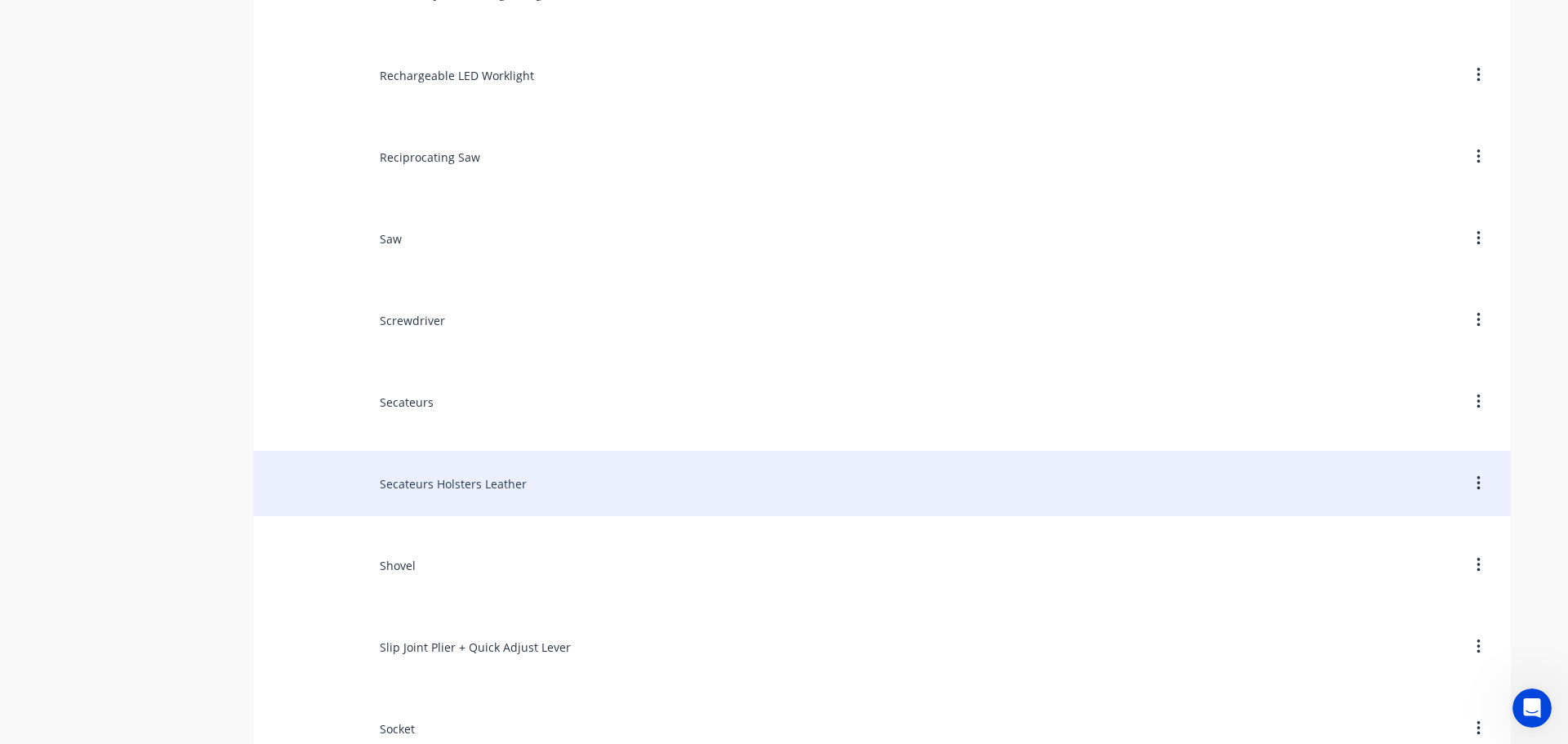
scroll to position [9470, 0]
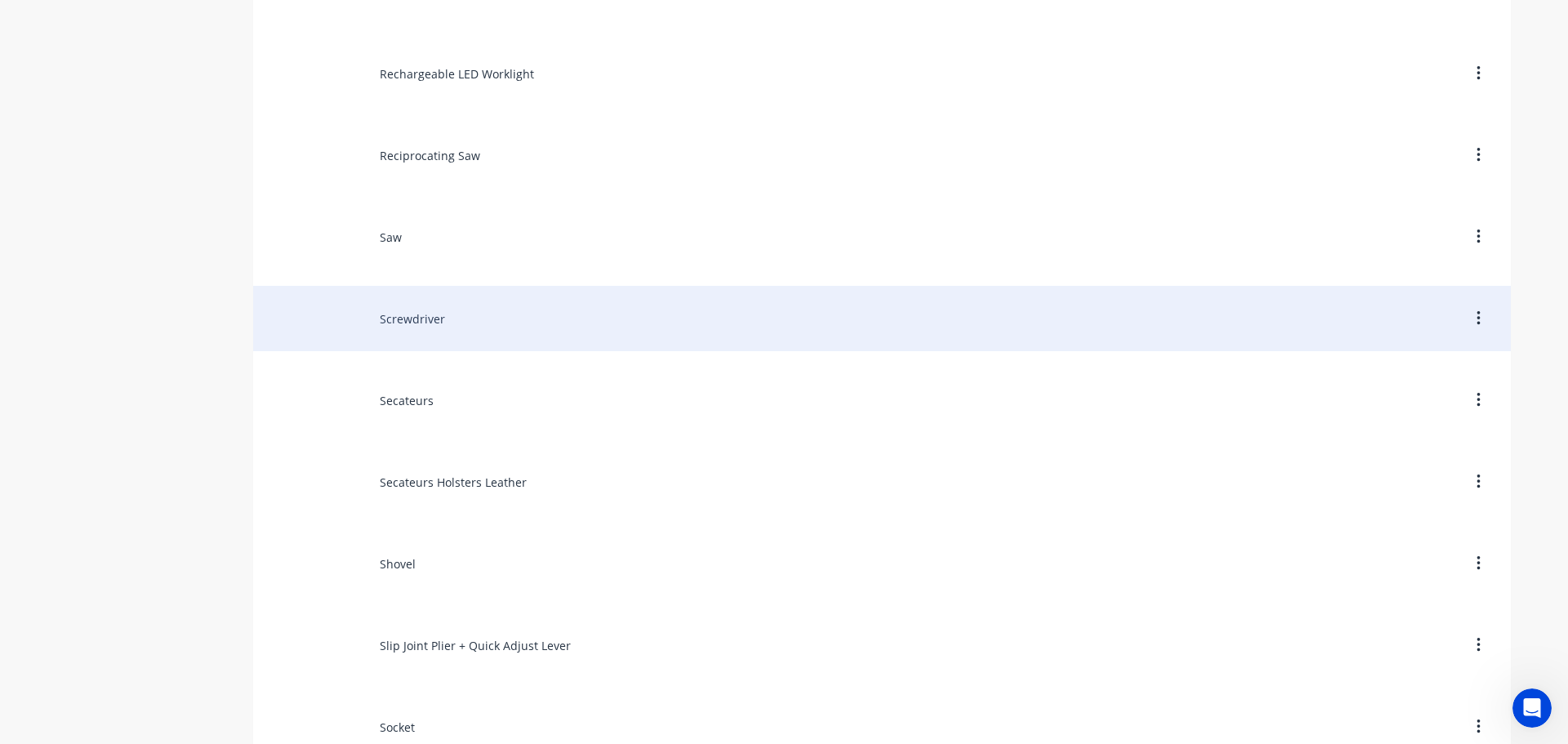
click at [411, 330] on div "Screwdriver" at bounding box center [882, 317] width 1257 height 65
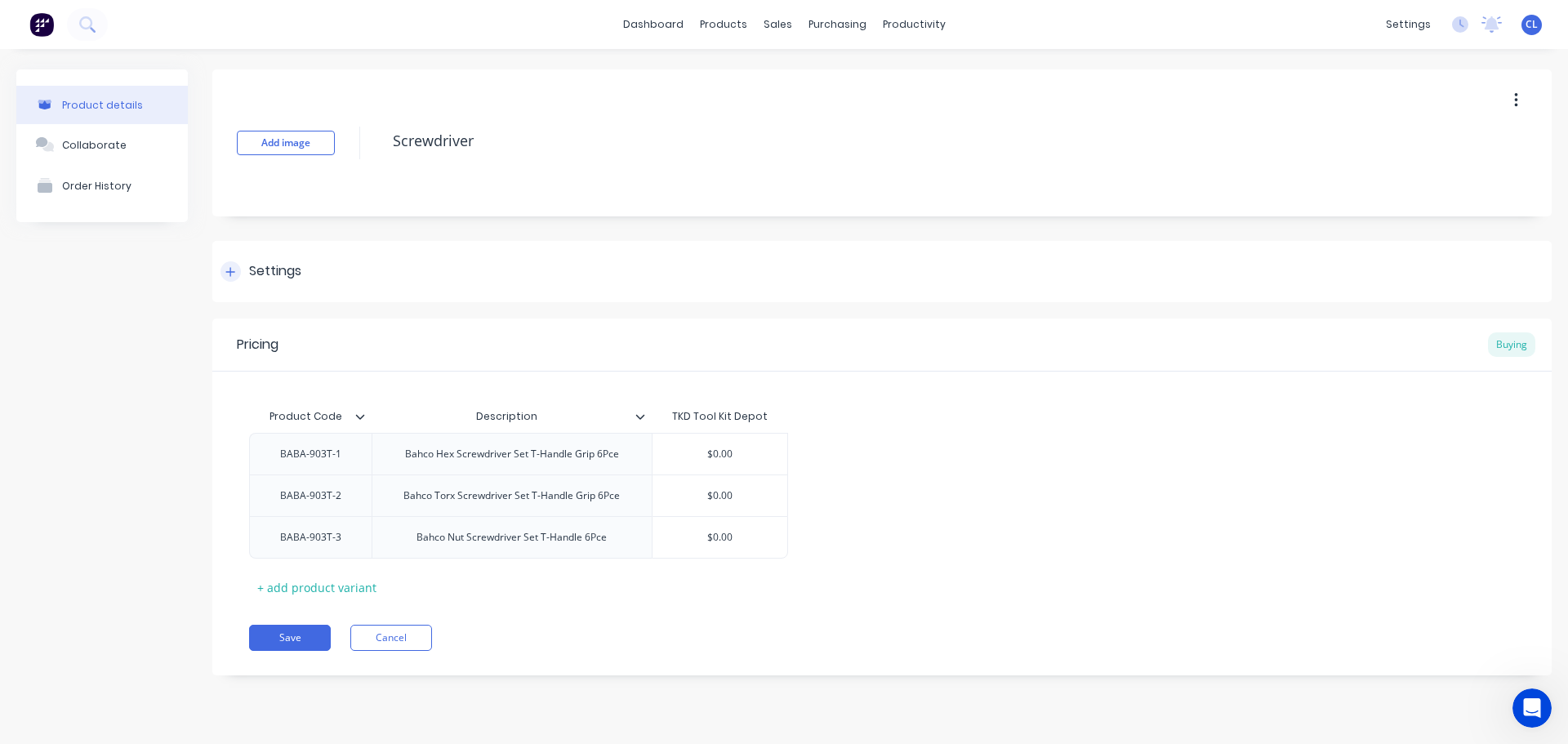
click at [311, 284] on div "Settings" at bounding box center [882, 271] width 1340 height 61
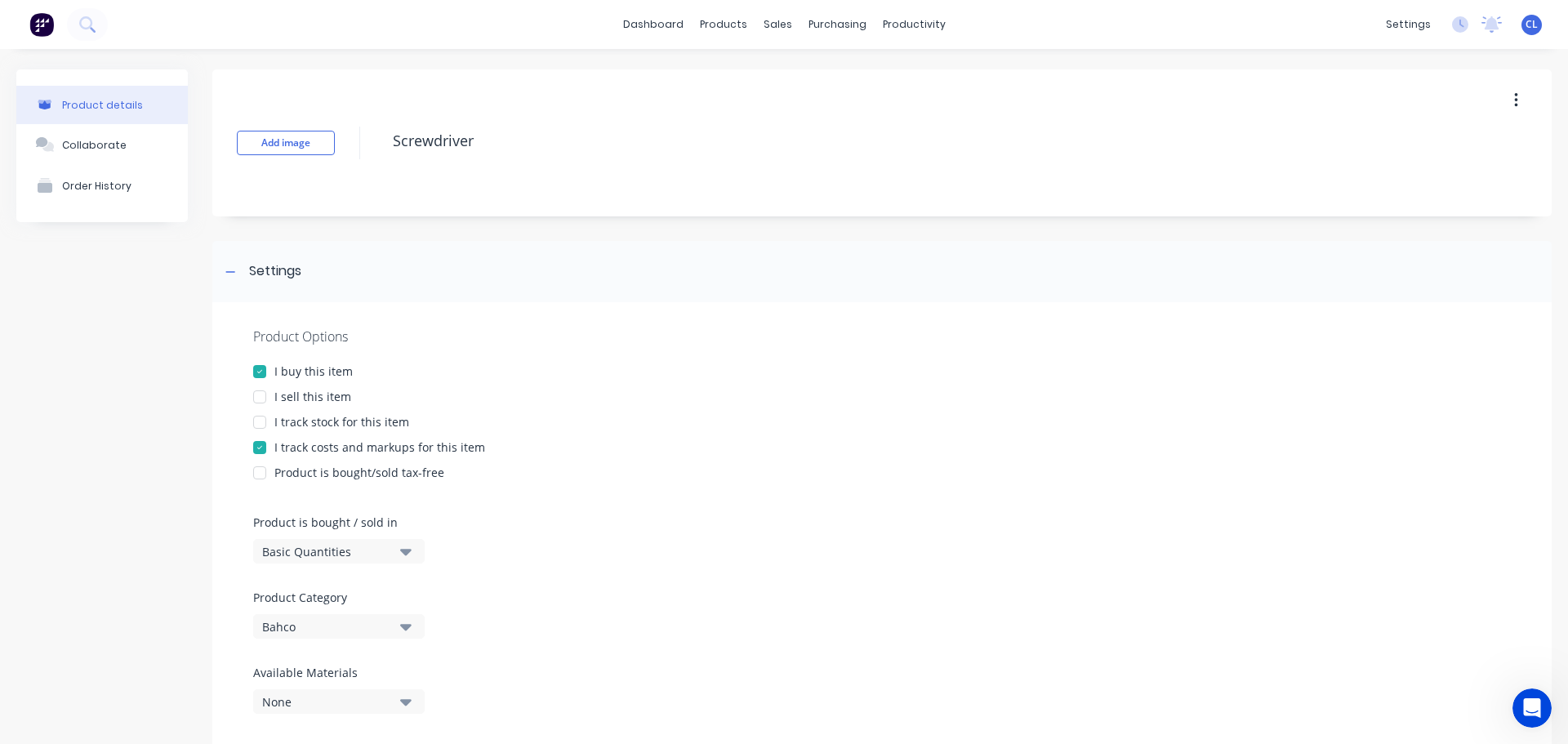
click at [322, 449] on div "I track costs and markups for this item" at bounding box center [379, 447] width 210 height 17
click at [306, 393] on div "I sell this item" at bounding box center [312, 396] width 77 height 17
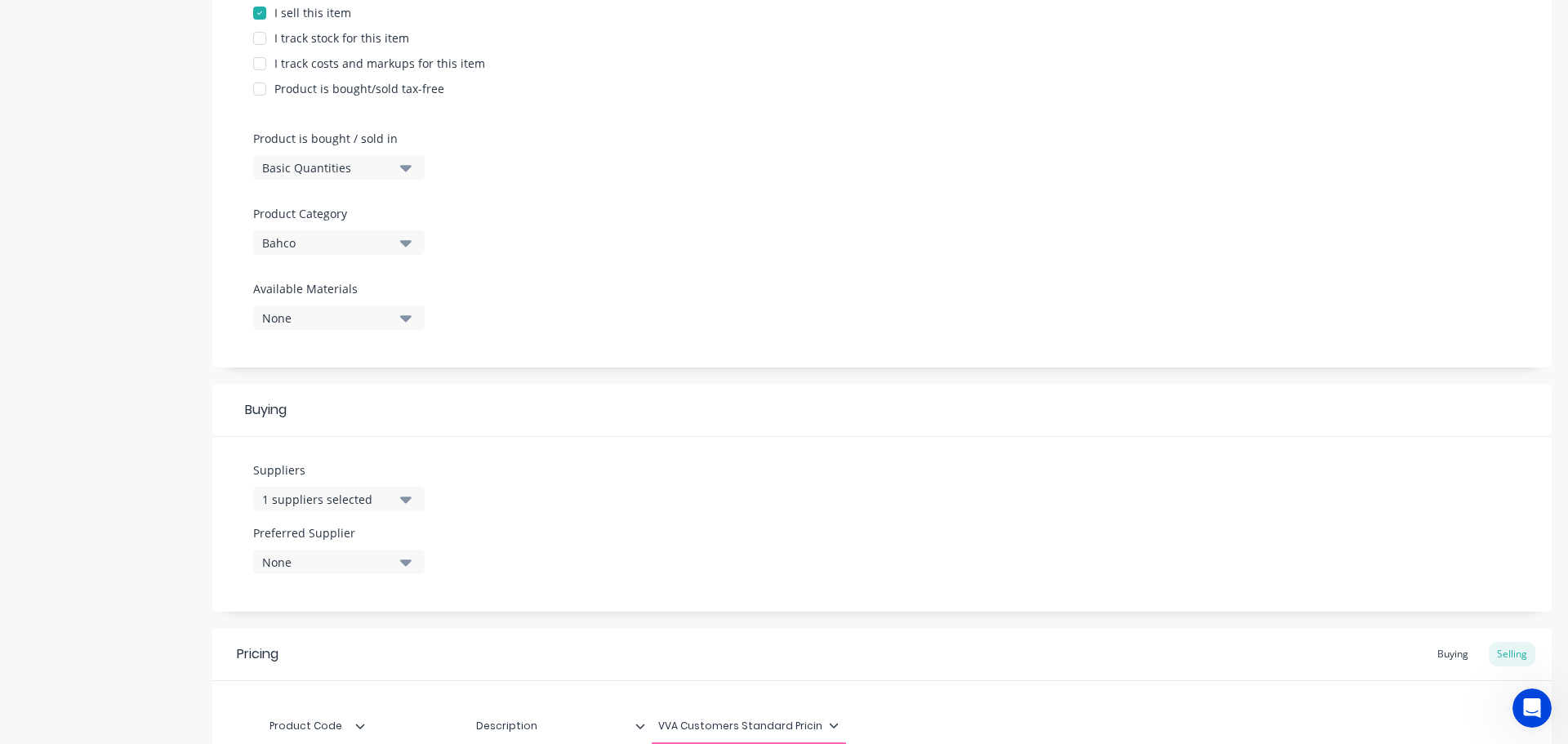
scroll to position [673, 0]
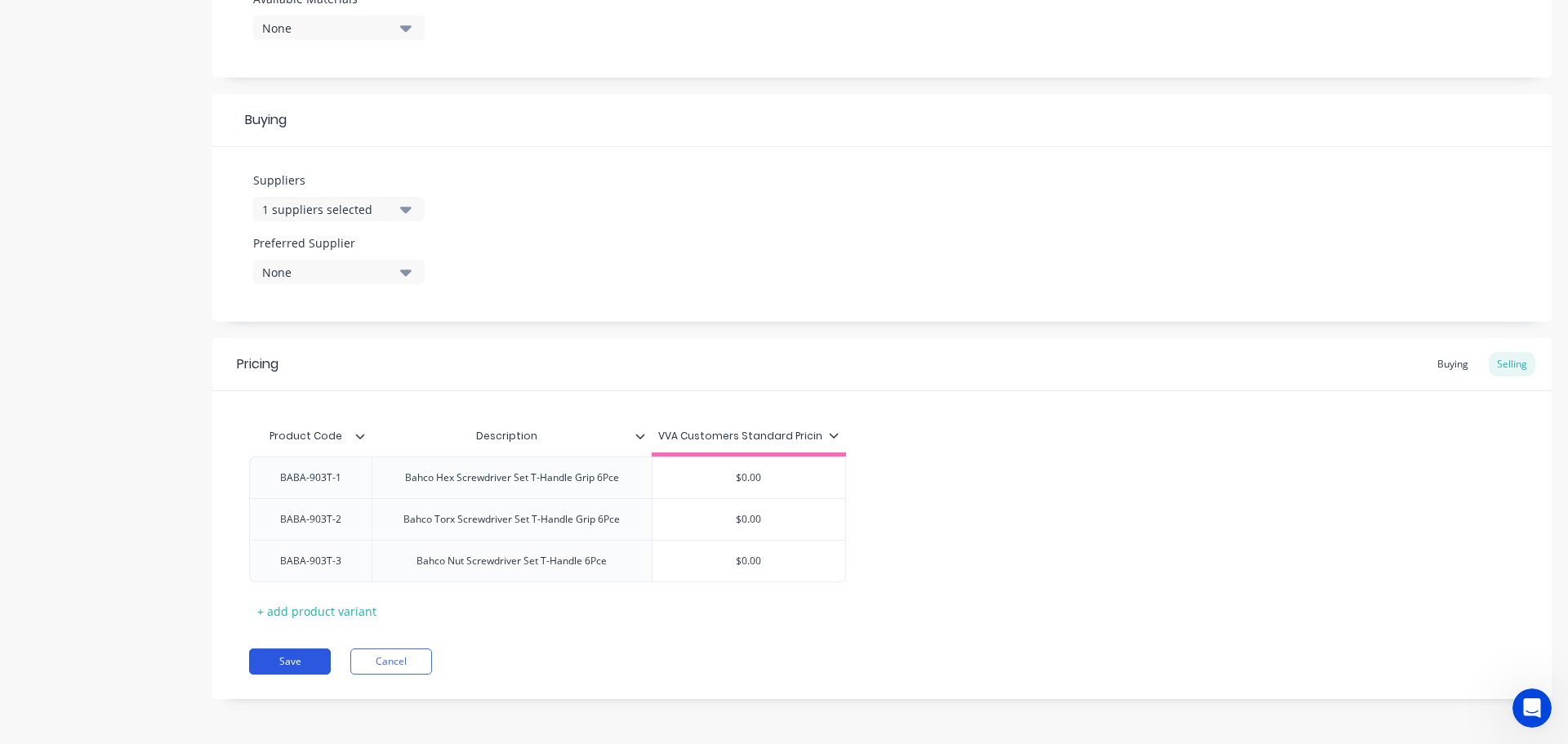
click at [305, 651] on button "Save" at bounding box center [290, 661] width 81 height 26
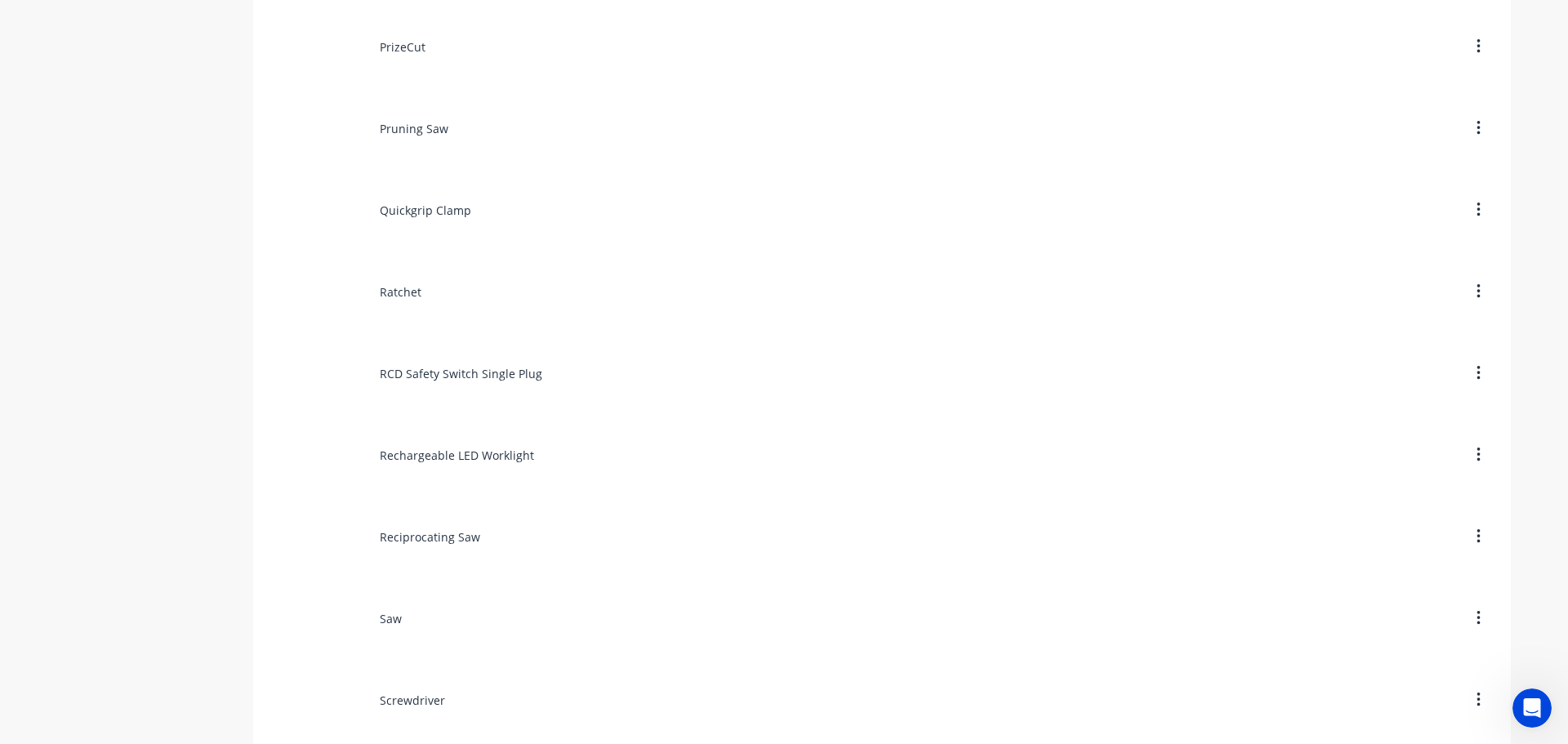
scroll to position [9225, 0]
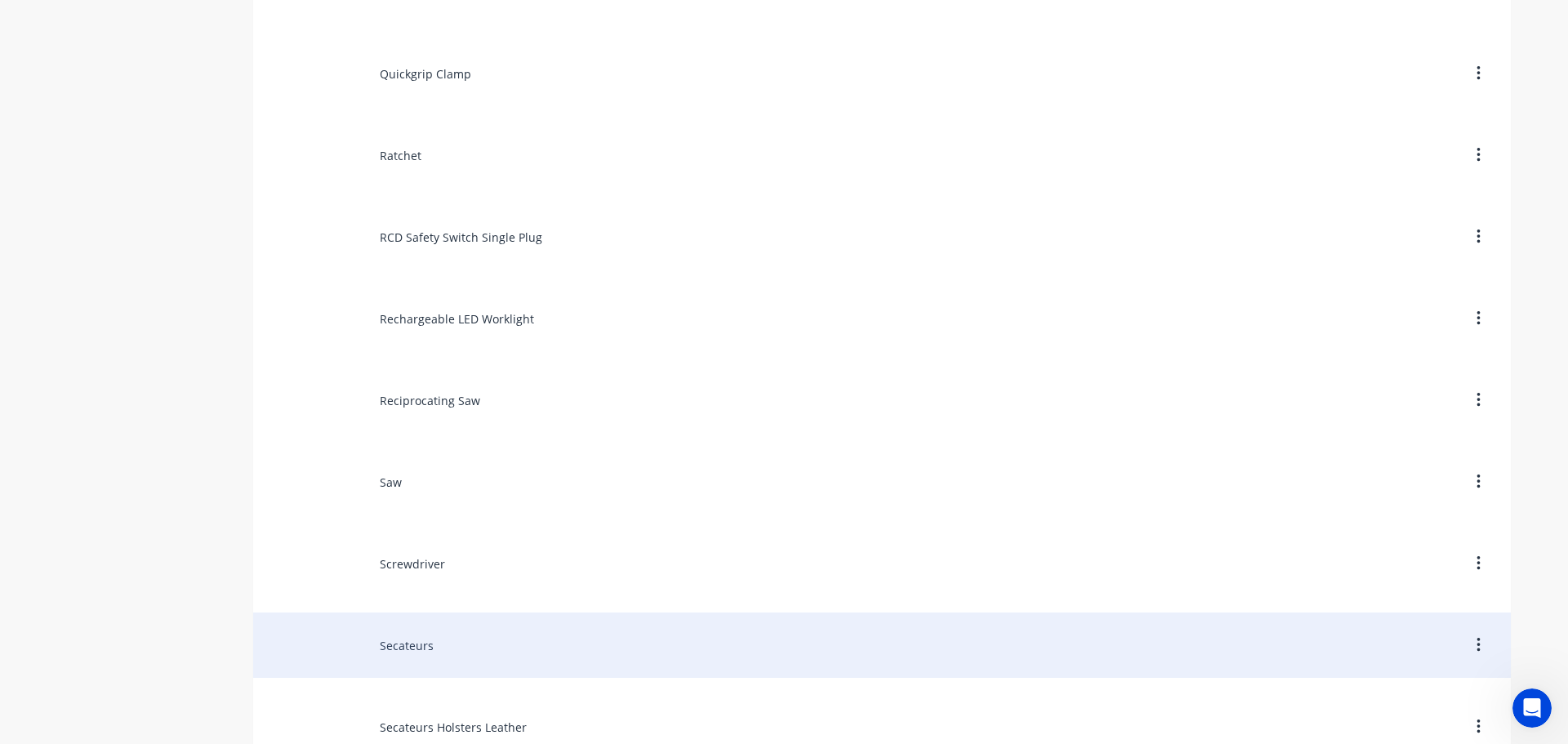
click at [399, 639] on div "Secateurs" at bounding box center [882, 645] width 1257 height 65
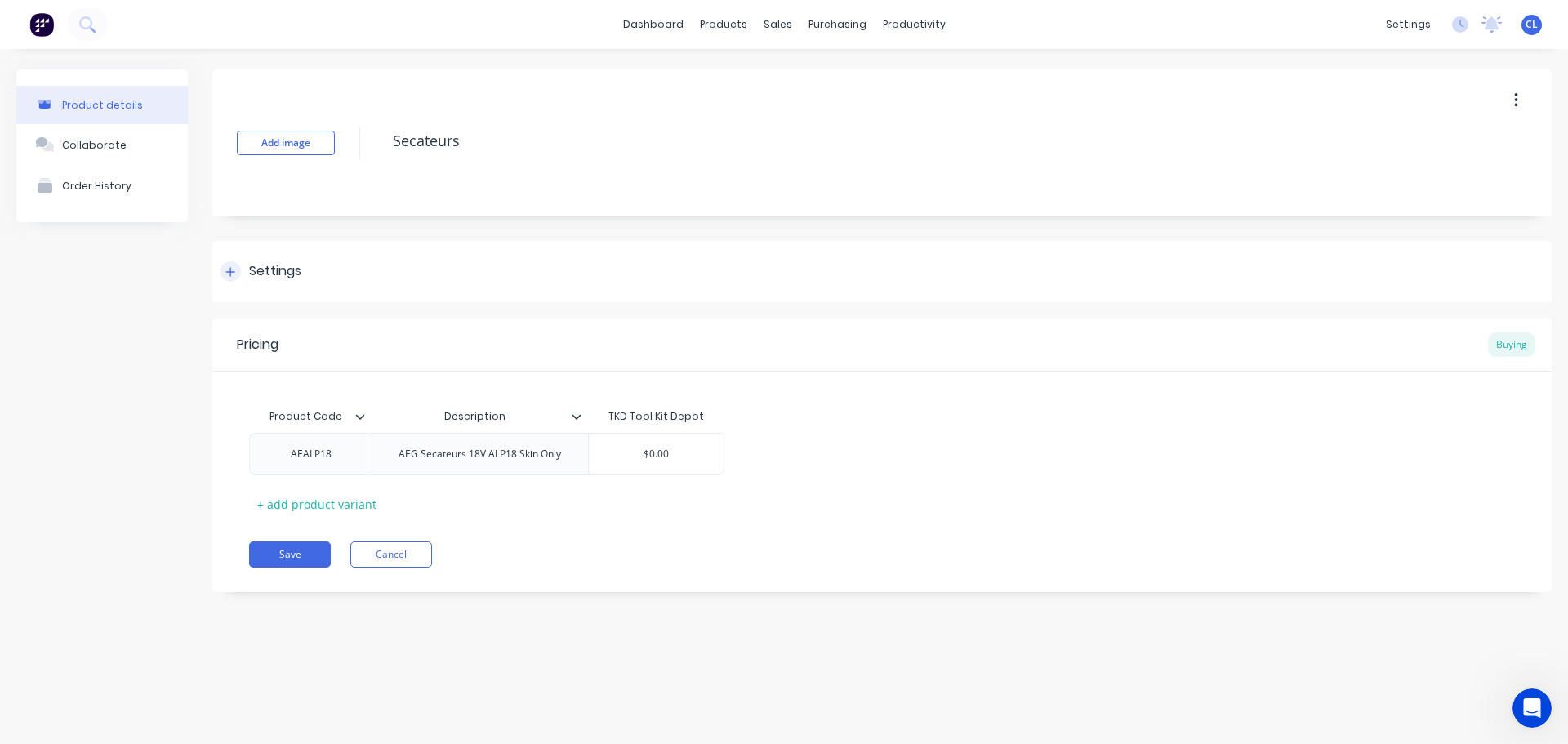
click at [299, 282] on div "Settings" at bounding box center [882, 271] width 1340 height 61
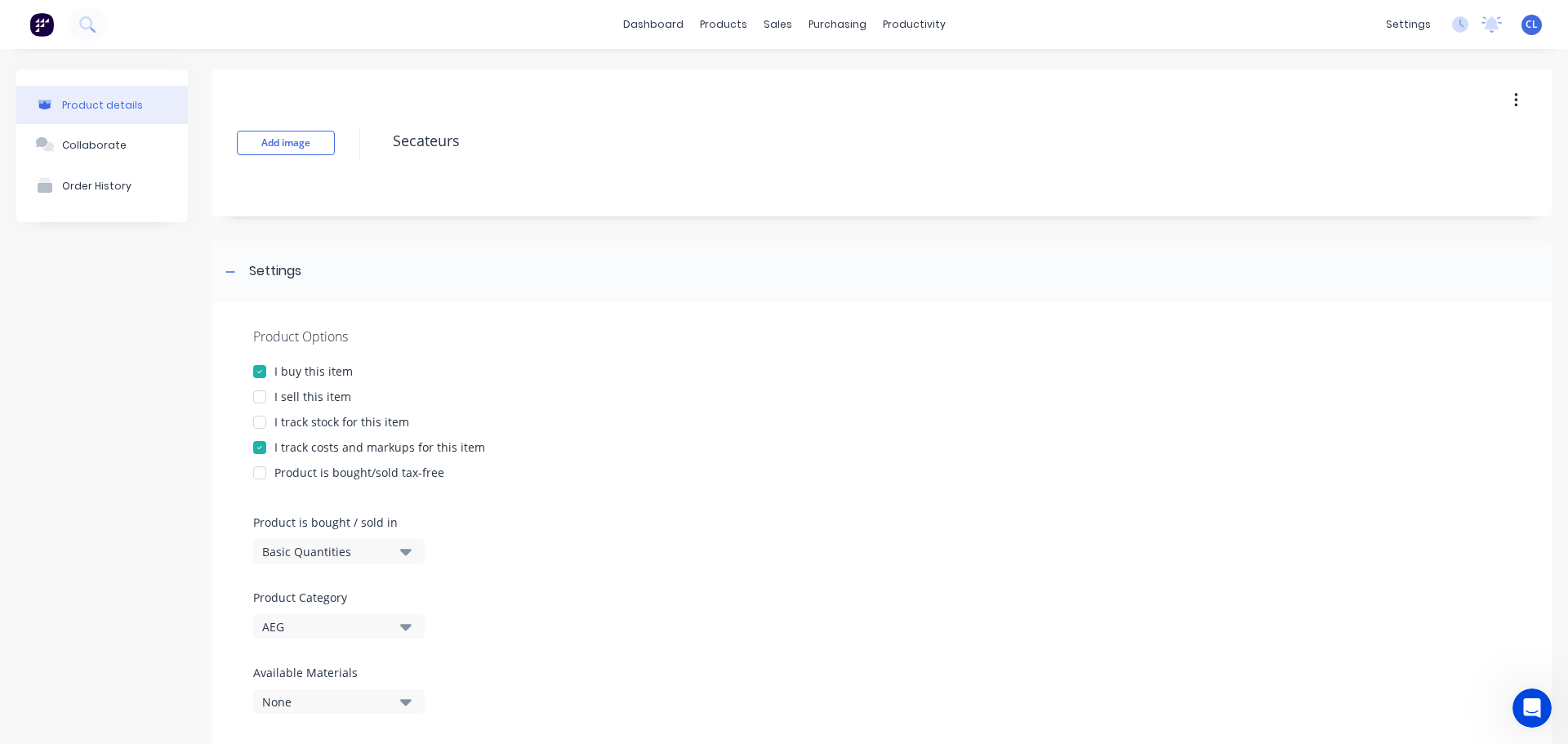
drag, startPoint x: 269, startPoint y: 451, endPoint x: 268, endPoint y: 412, distance: 39.0
click at [270, 451] on div at bounding box center [260, 447] width 33 height 33
click at [268, 392] on div at bounding box center [260, 397] width 33 height 33
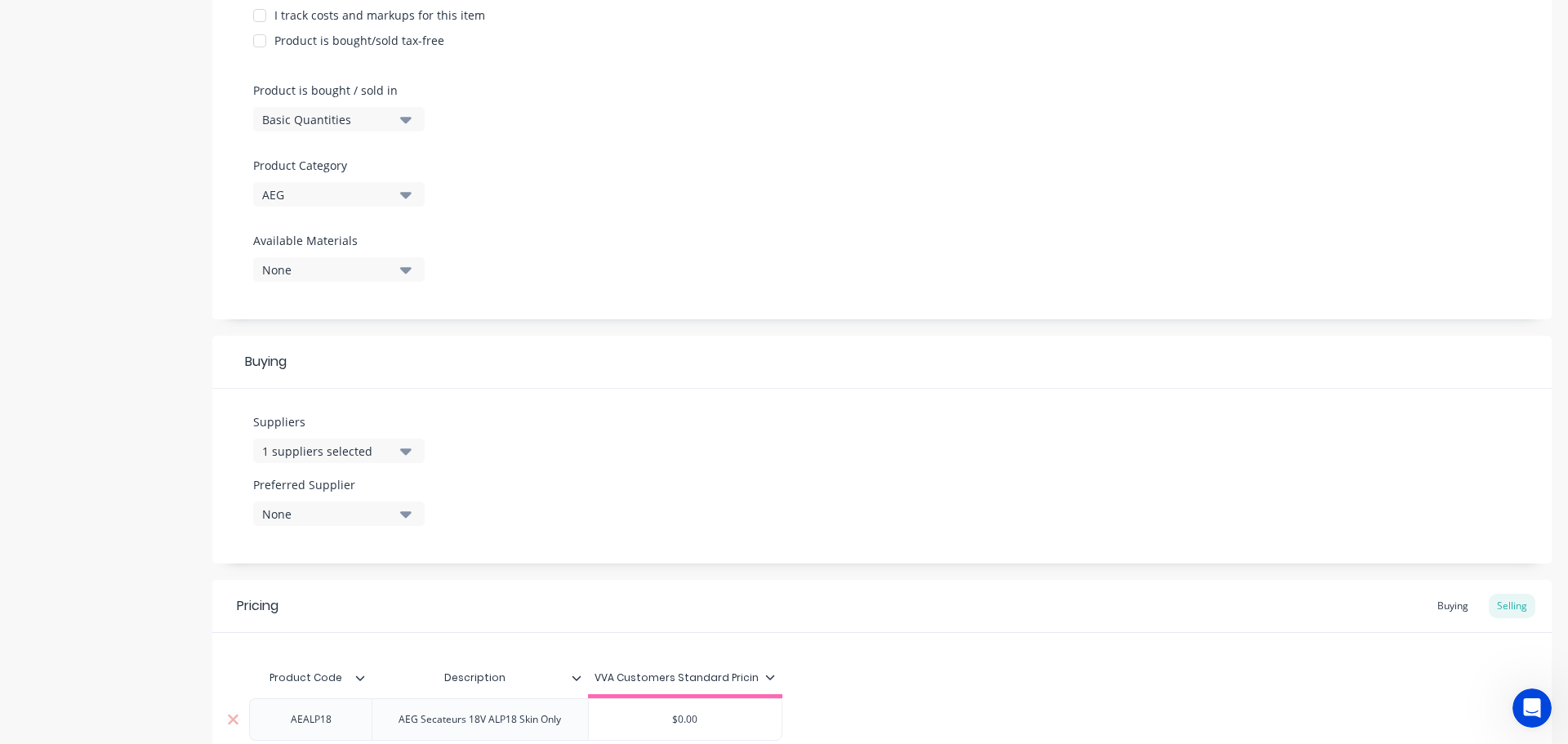
scroll to position [590, 0]
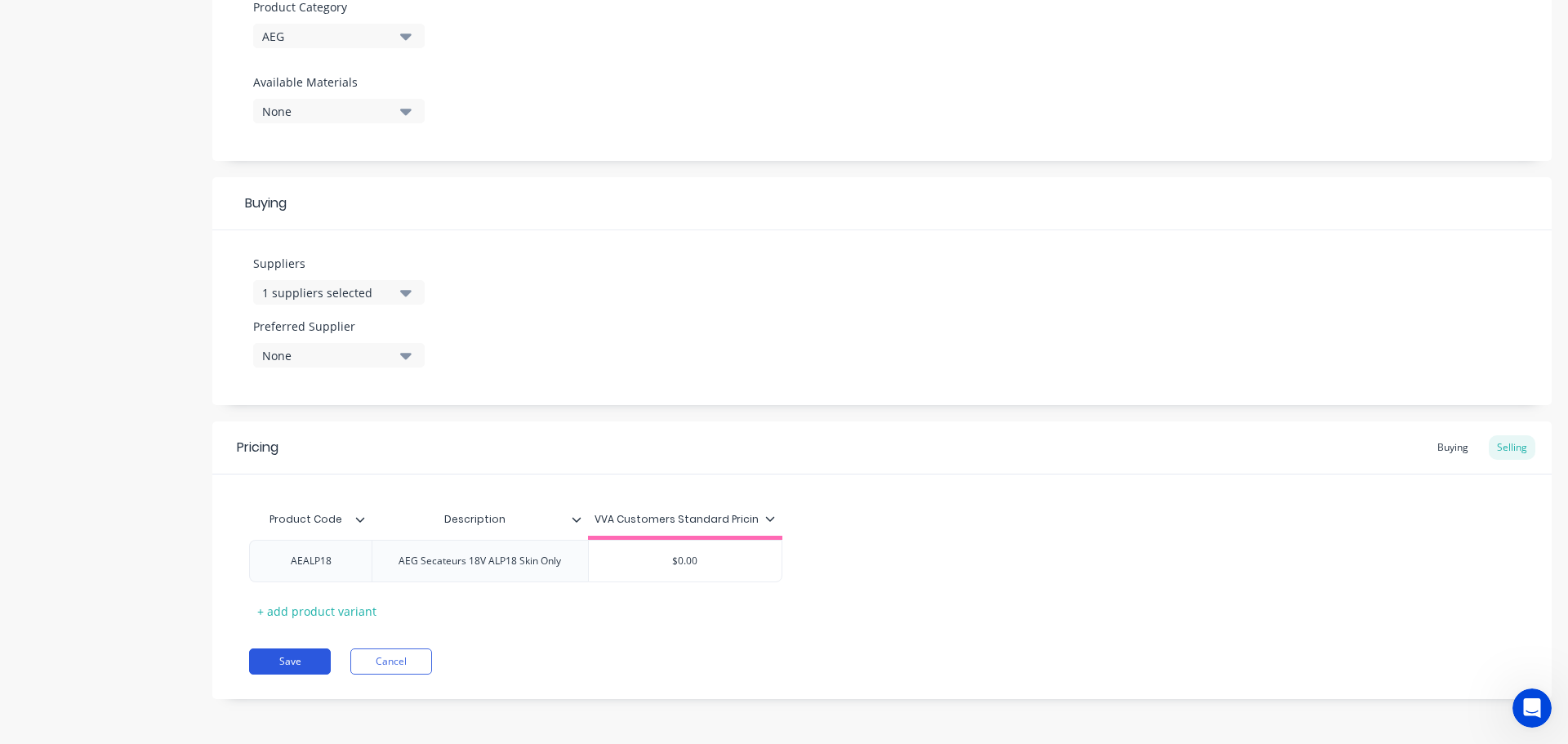
click at [305, 652] on button "Save" at bounding box center [290, 661] width 81 height 26
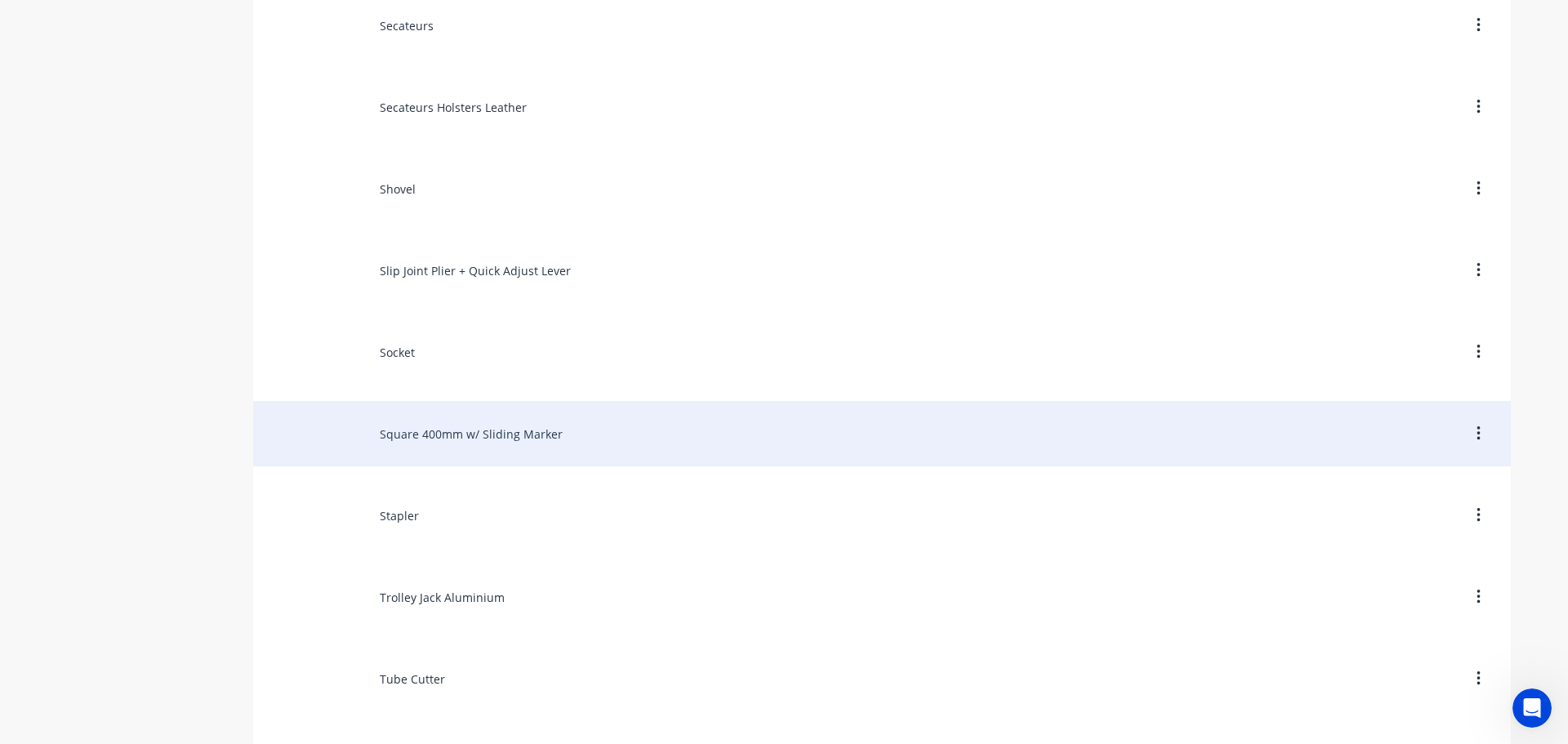
scroll to position [9763, 0]
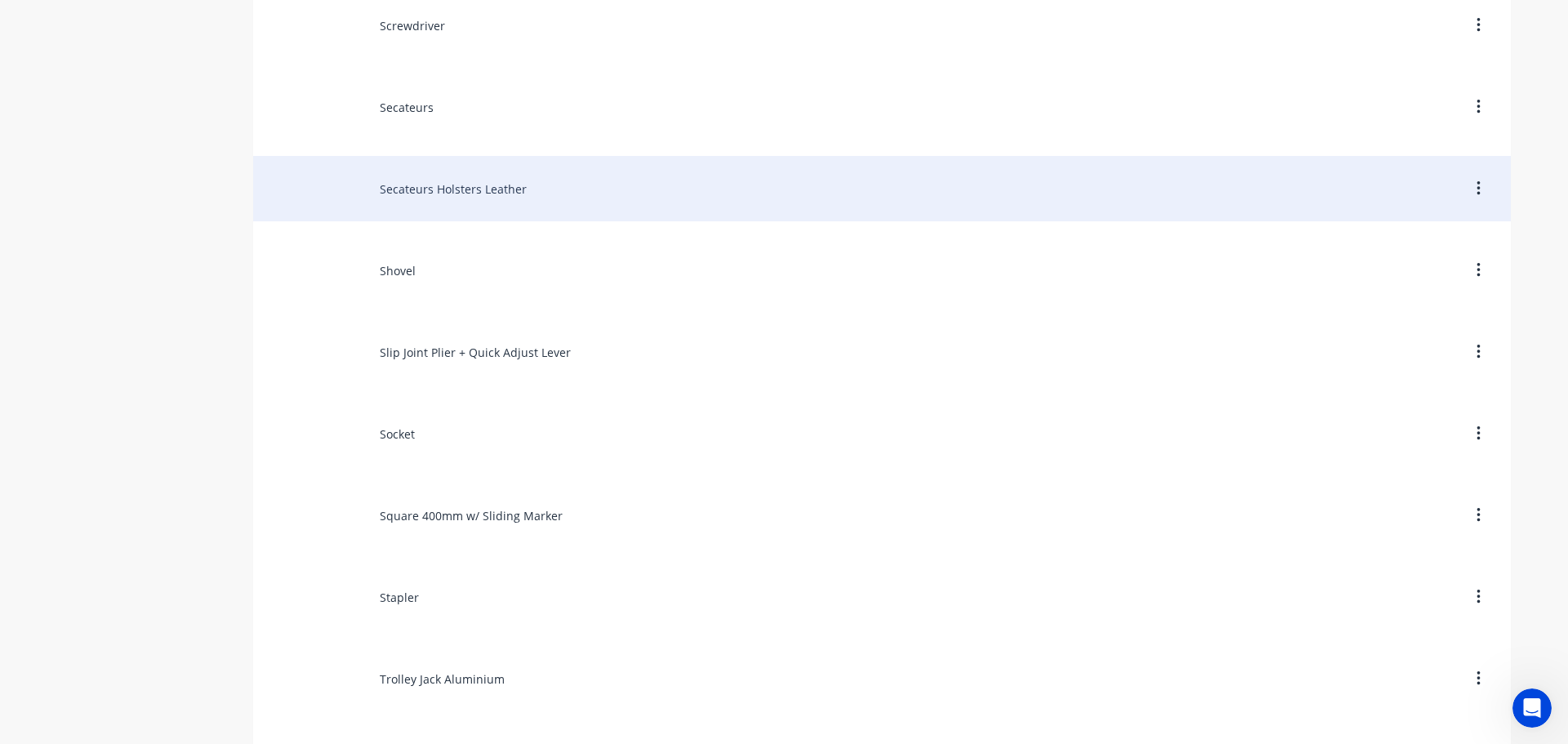
click at [434, 190] on div "Secateurs Holsters Leather" at bounding box center [882, 188] width 1257 height 65
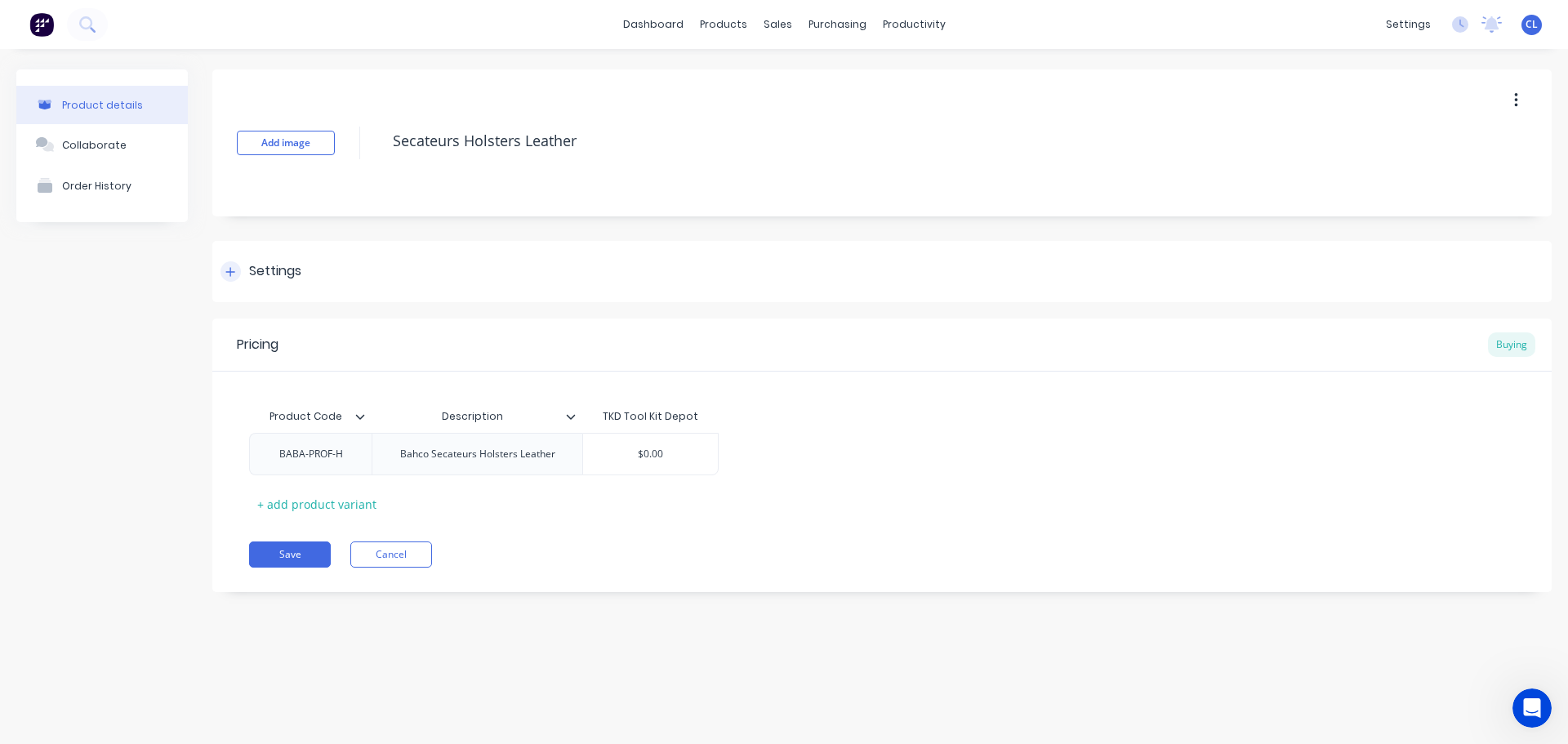
click at [280, 272] on div "Settings" at bounding box center [275, 272] width 52 height 21
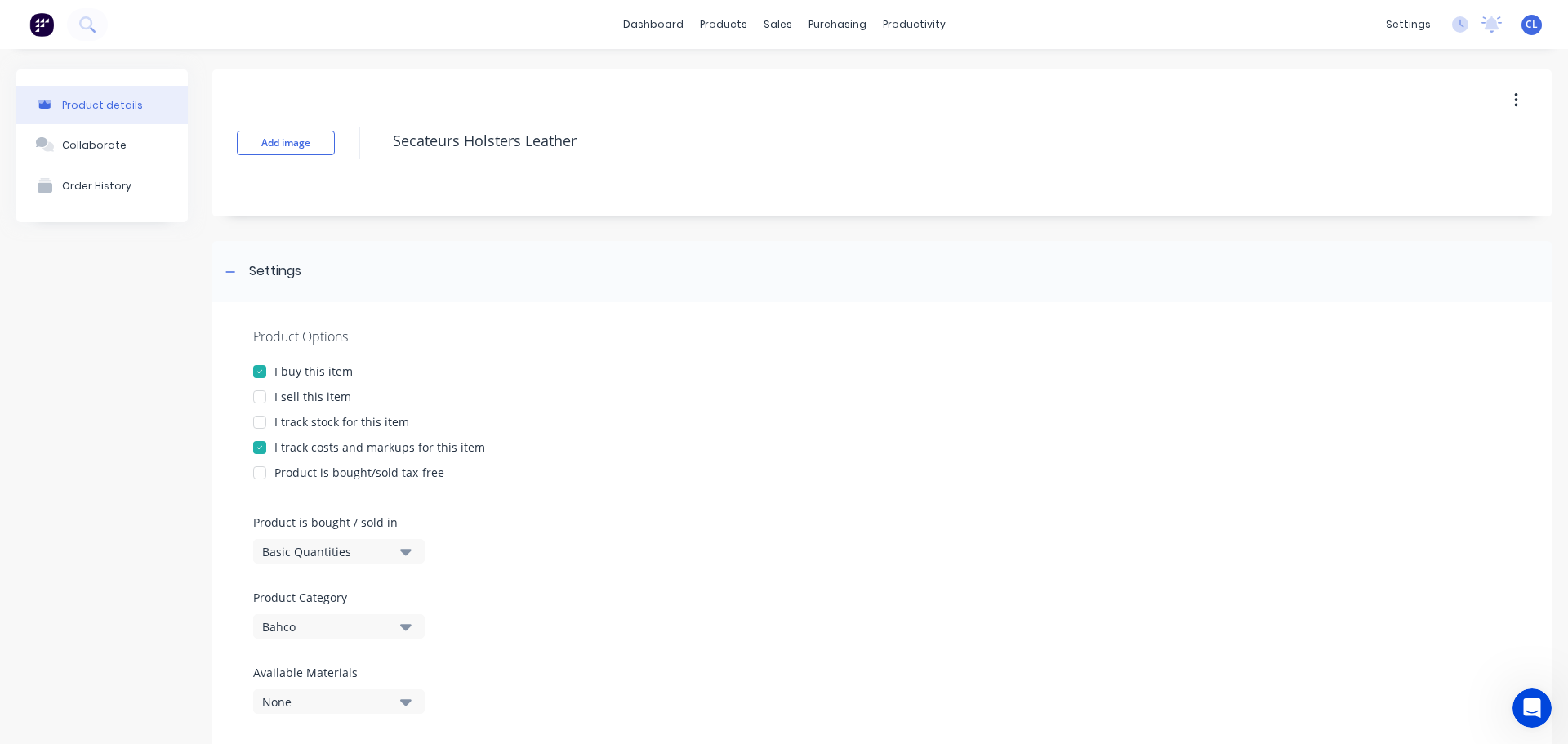
click at [278, 391] on div "I sell this item" at bounding box center [312, 396] width 77 height 17
click at [286, 455] on div "I track costs and markups for this item" at bounding box center [379, 447] width 210 height 17
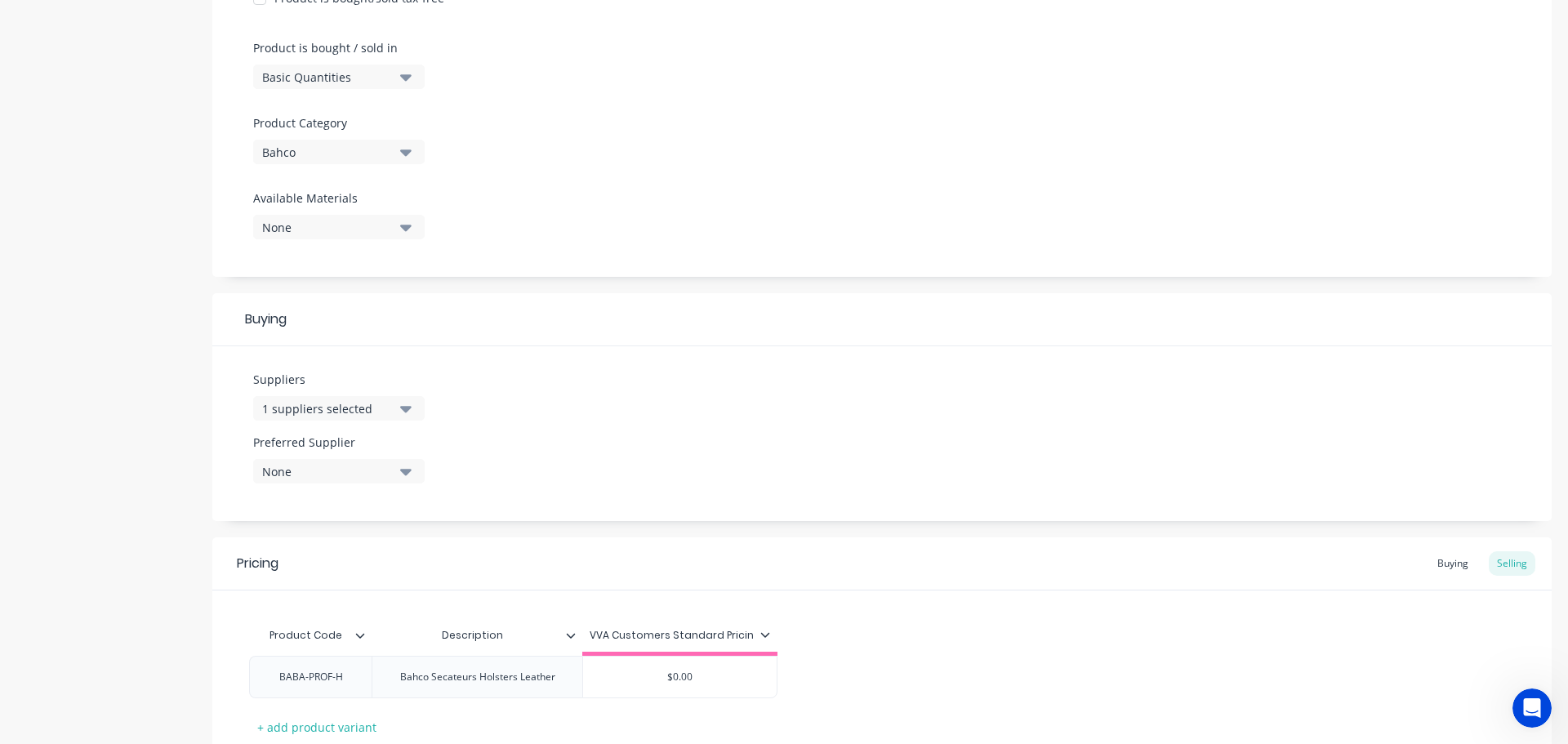
scroll to position [590, 0]
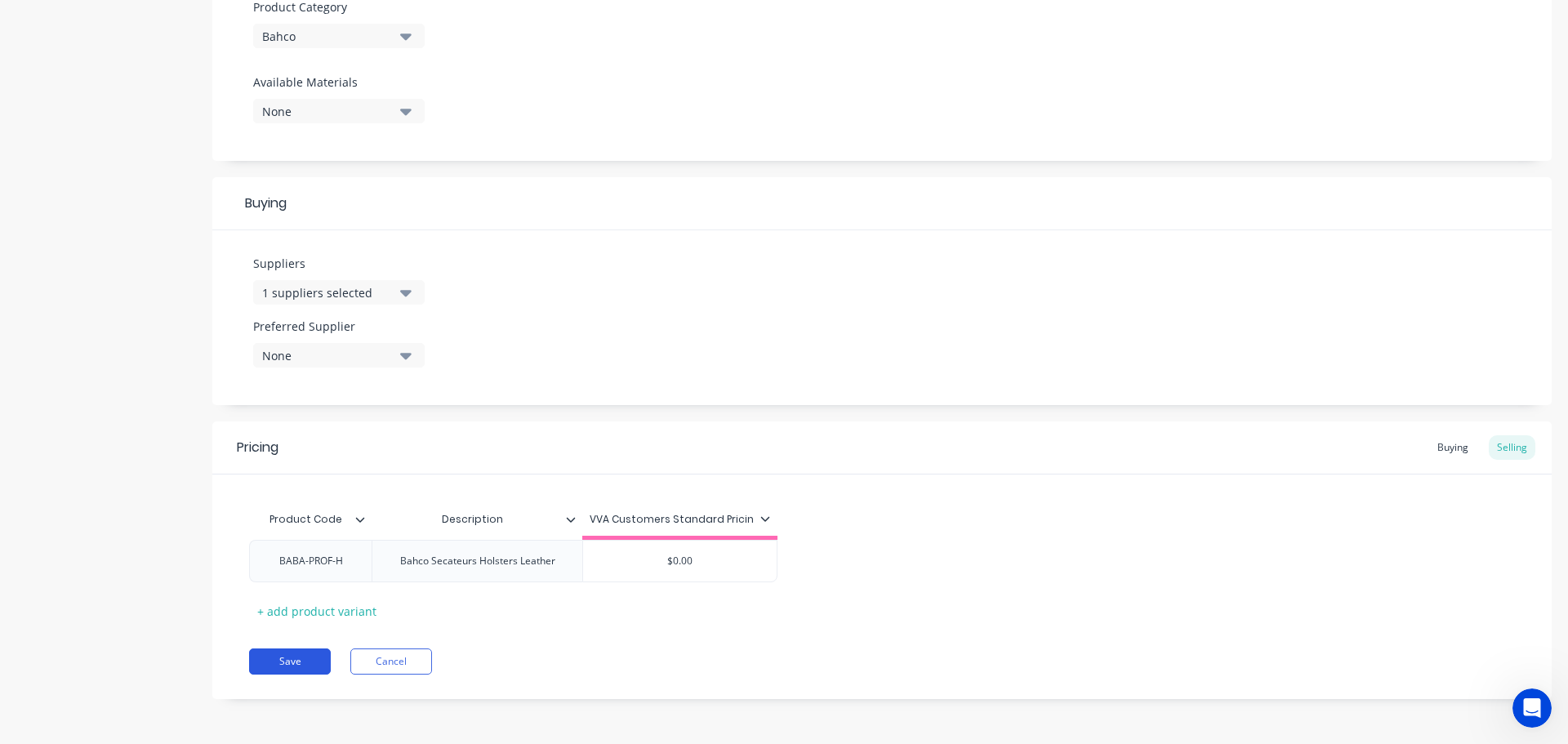
click at [266, 666] on button "Save" at bounding box center [290, 661] width 81 height 26
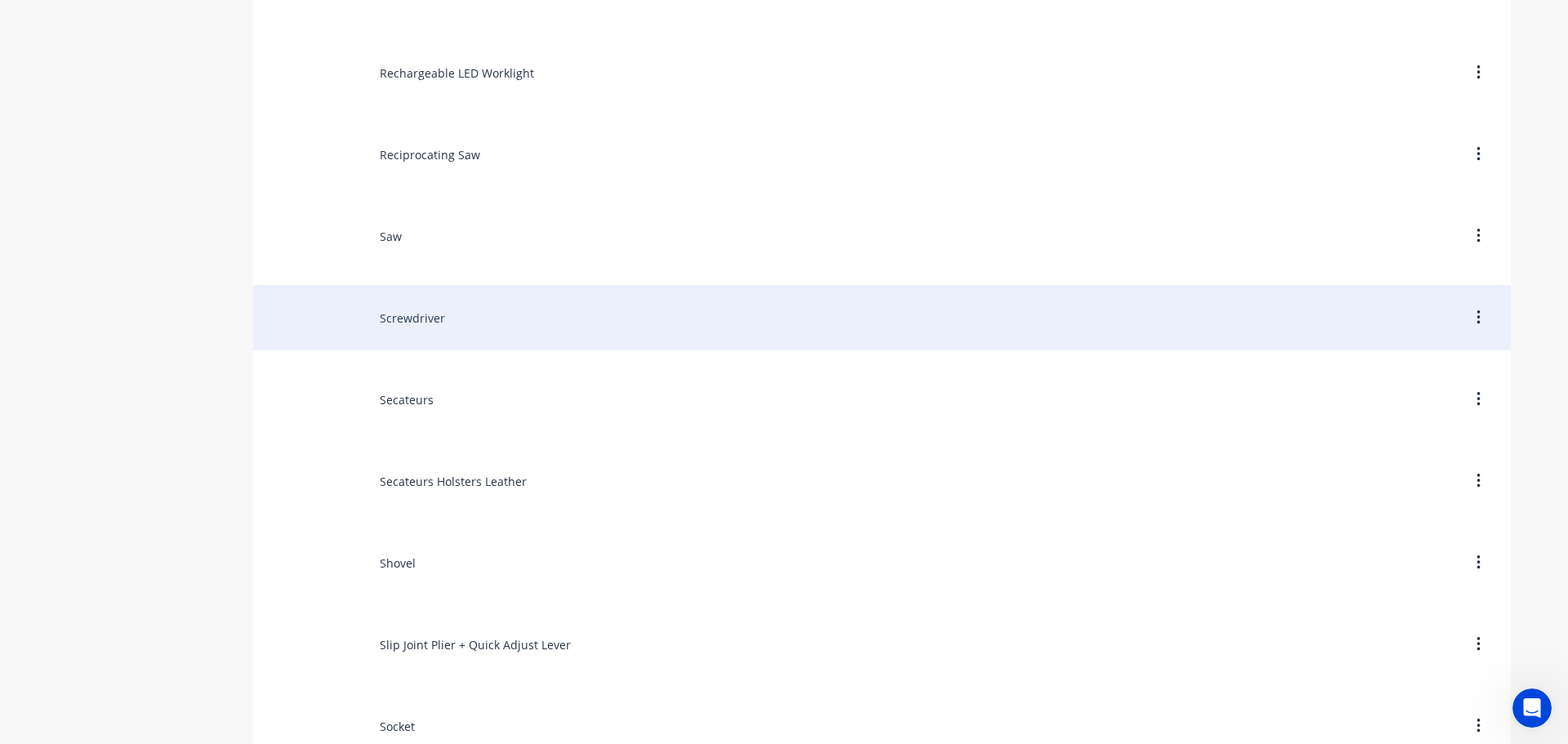
scroll to position [9551, 0]
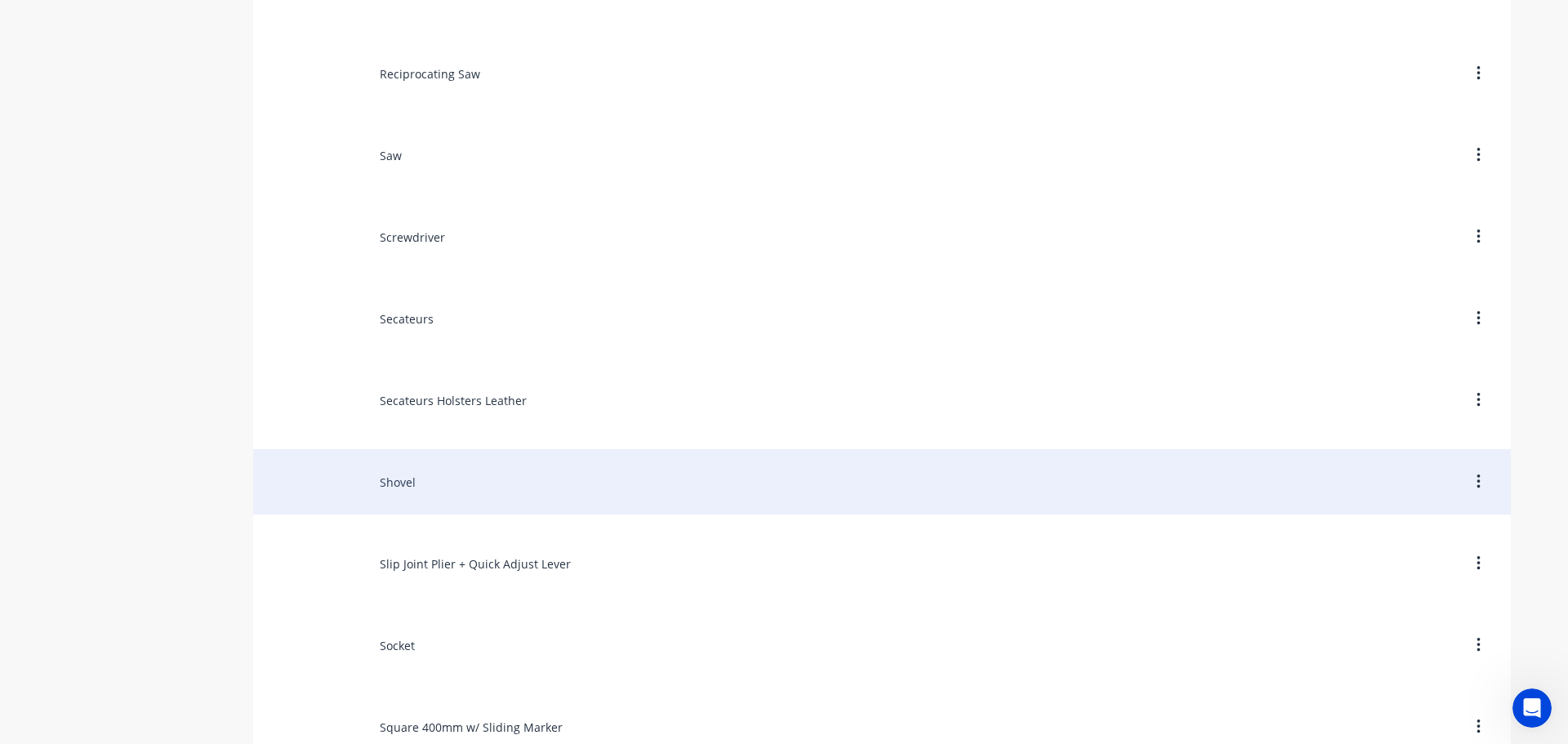
click at [402, 491] on div "Shovel" at bounding box center [882, 481] width 1257 height 65
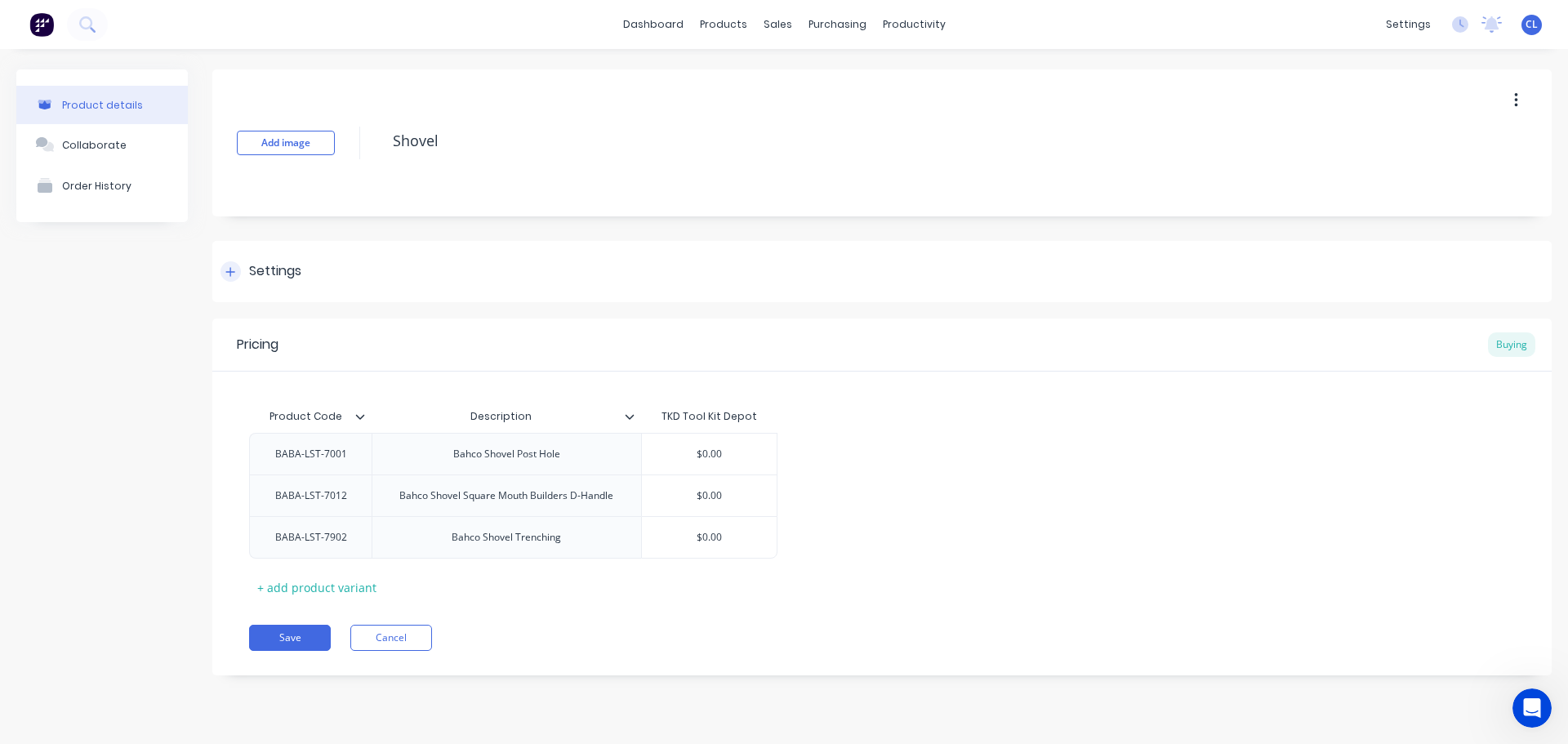
click at [287, 272] on div "Settings" at bounding box center [275, 272] width 52 height 21
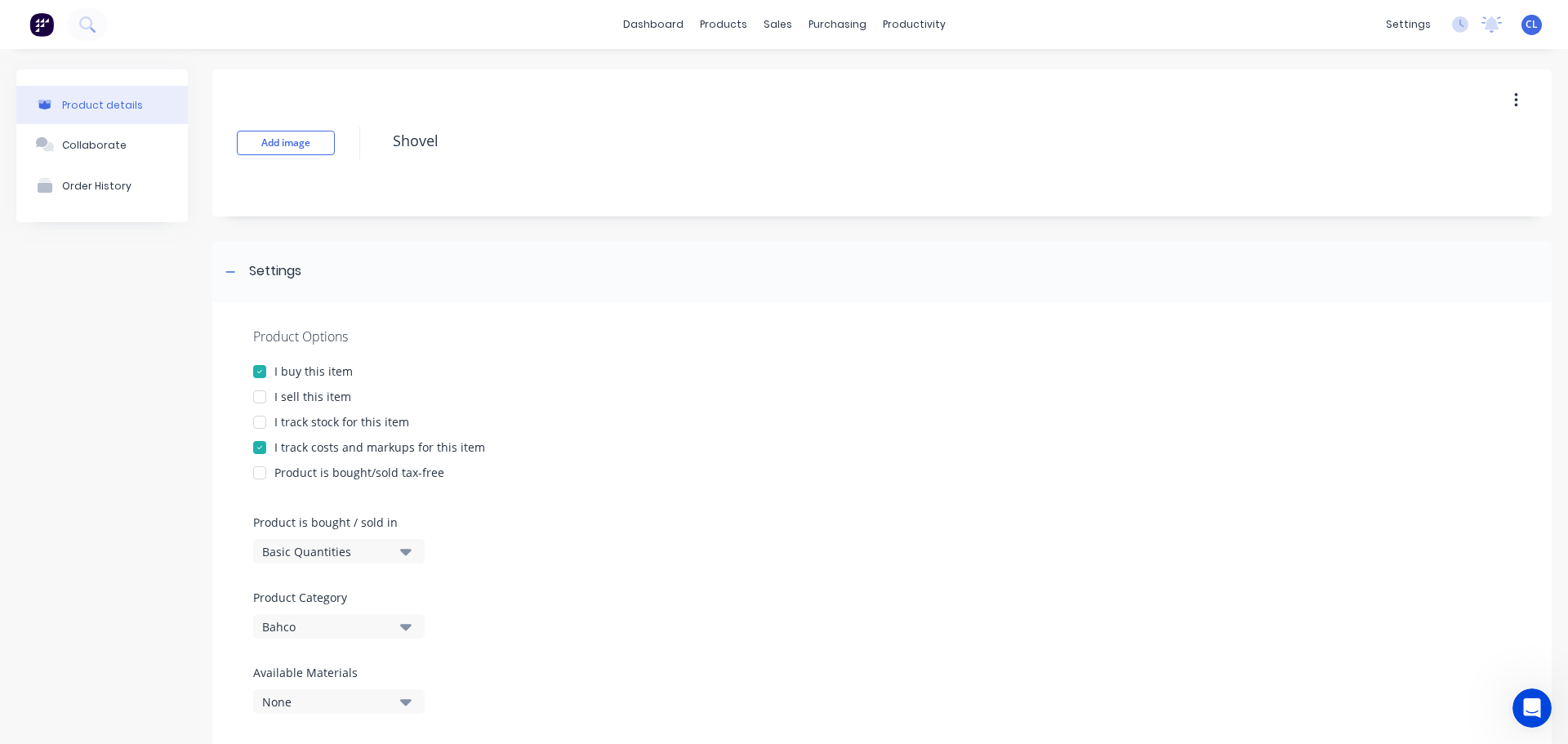
click at [295, 437] on div "Product Options I buy this item I sell this item I track stock for this item I …" at bounding box center [882, 526] width 1340 height 449
click at [280, 375] on div "I buy this item" at bounding box center [313, 371] width 79 height 17
click at [288, 395] on div "I sell this item" at bounding box center [312, 396] width 77 height 17
click at [282, 375] on div "I buy this item" at bounding box center [313, 371] width 79 height 17
click at [280, 452] on div "I track costs and markups for this item" at bounding box center [379, 447] width 210 height 17
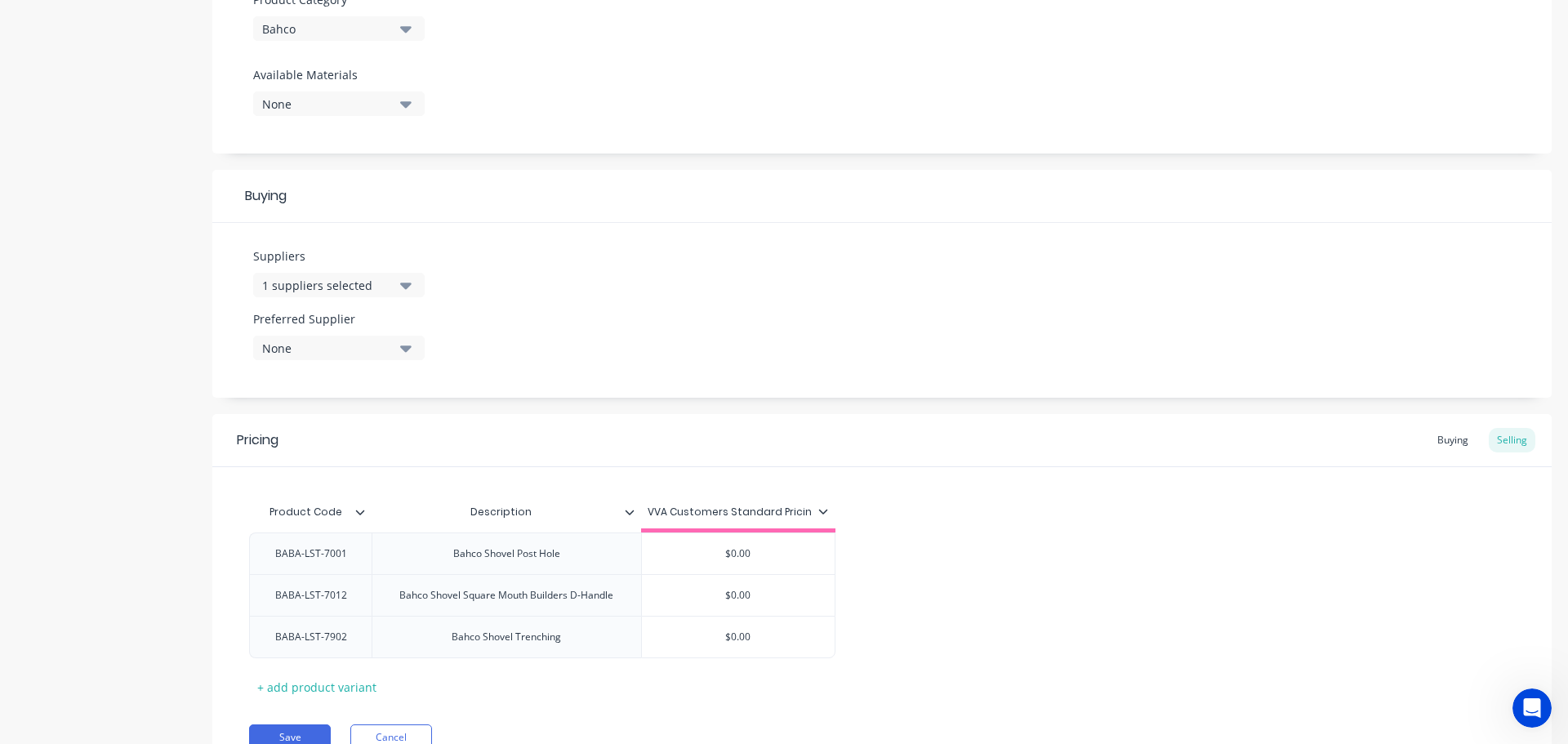
scroll to position [673, 0]
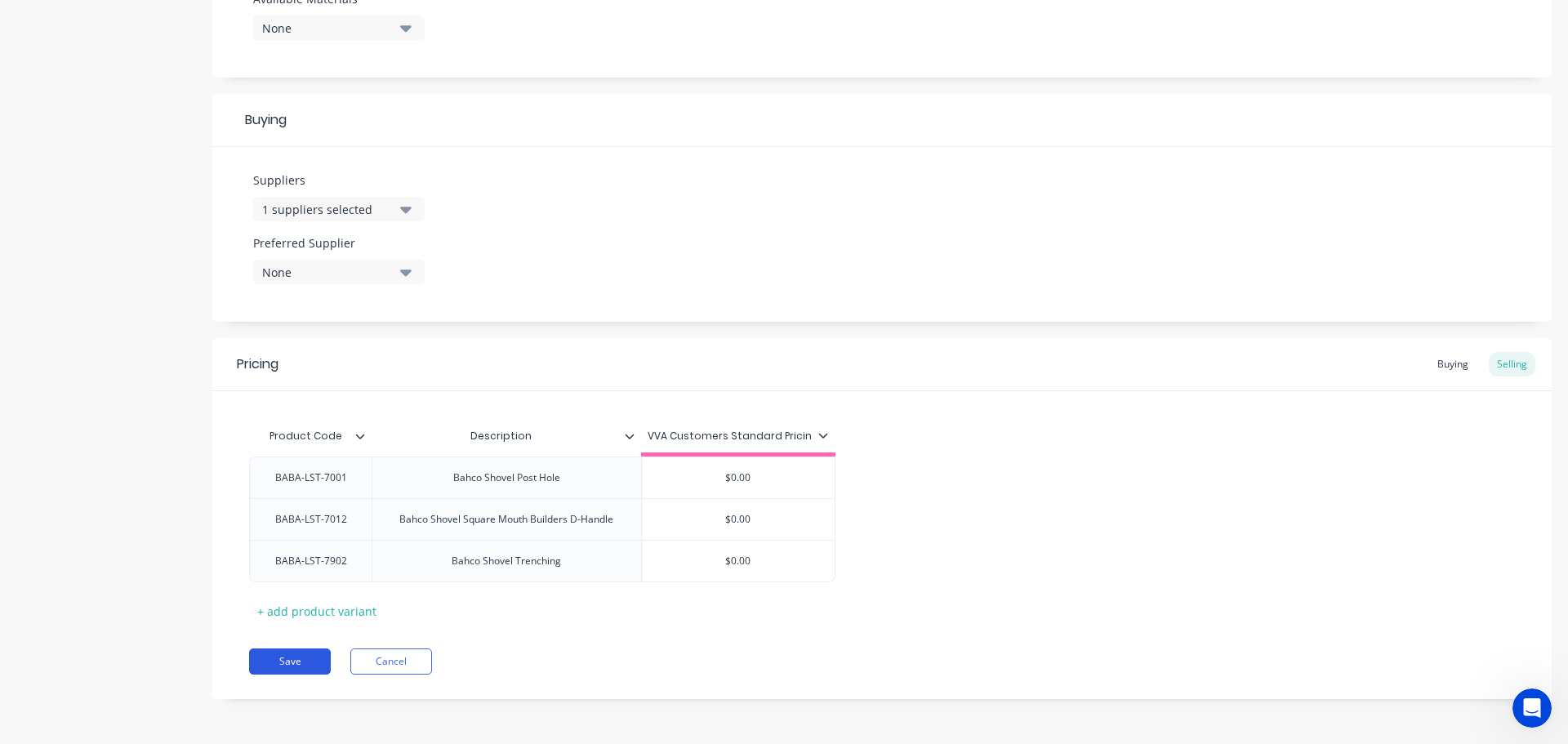
click at [299, 651] on button "Save" at bounding box center [290, 661] width 81 height 26
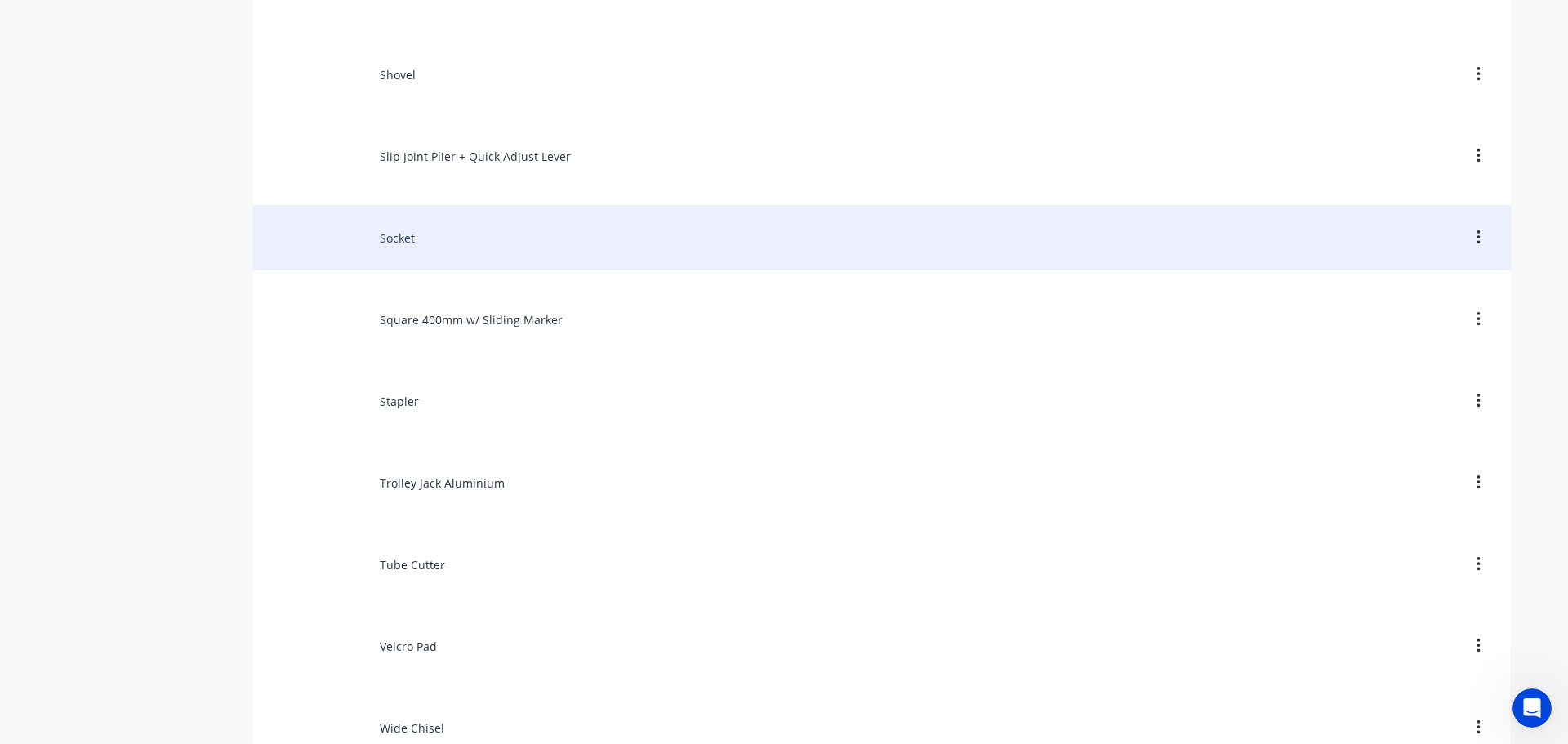
scroll to position [9959, 0]
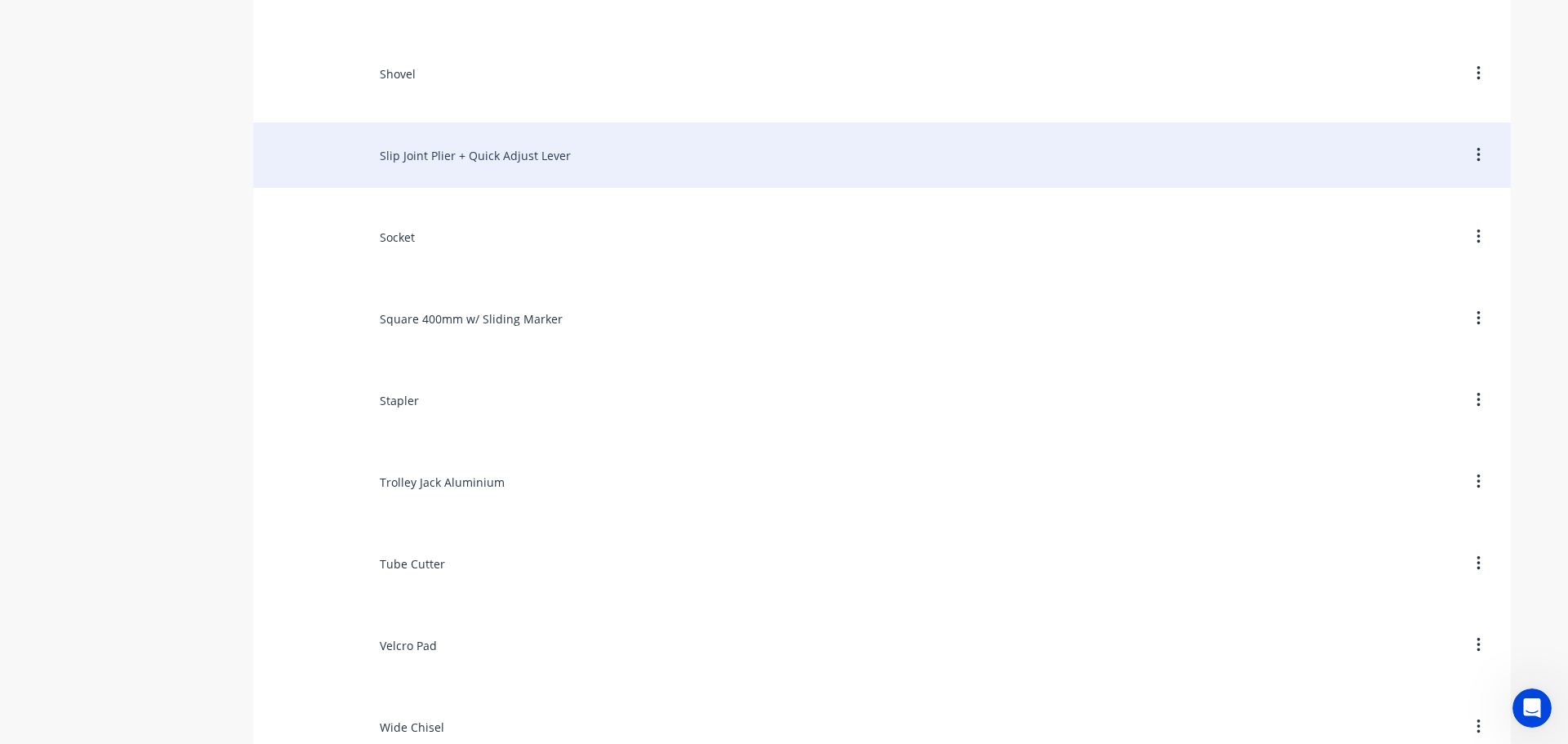
click at [440, 167] on div "Slip Joint Plier + Quick Adjust Lever" at bounding box center [882, 155] width 1257 height 65
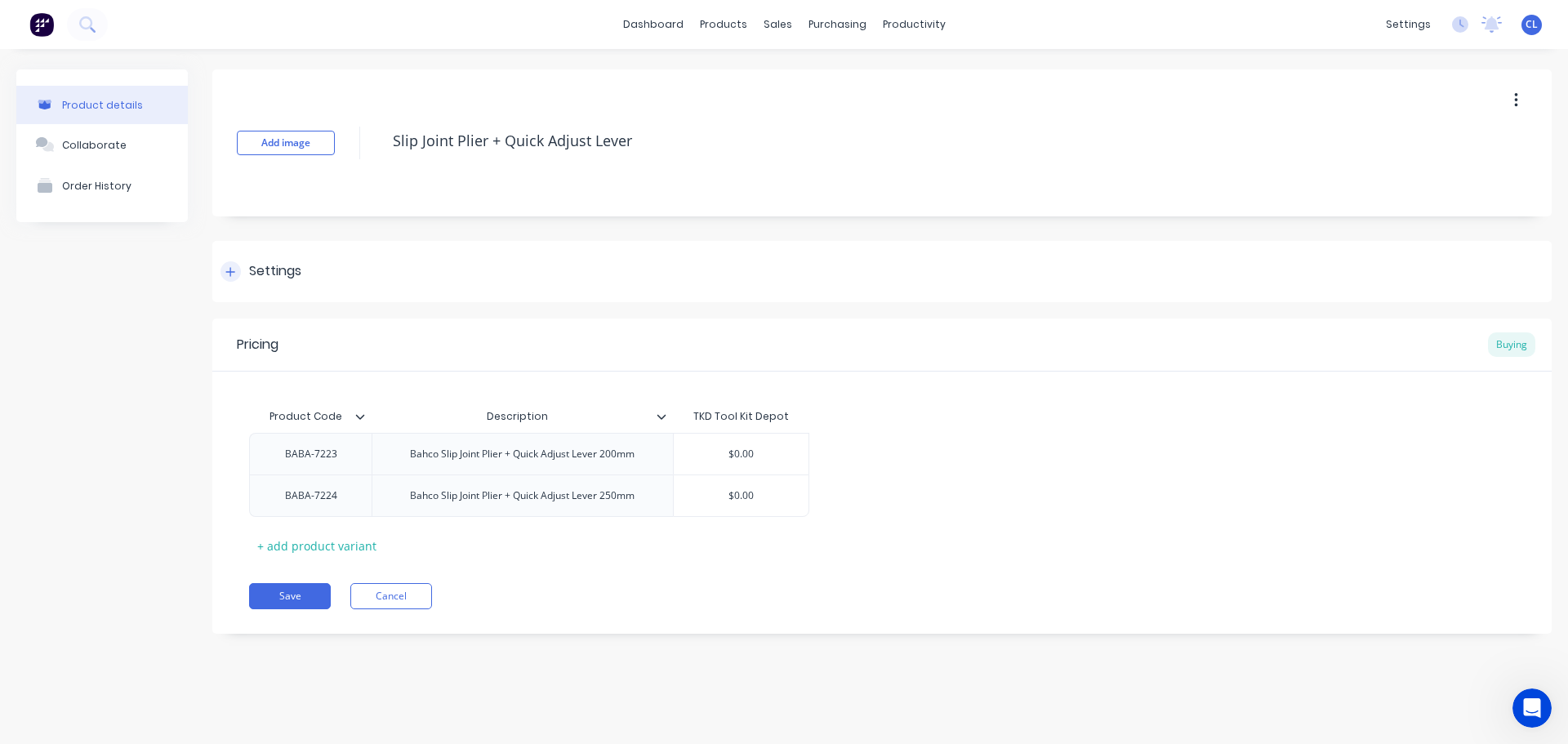
click at [257, 282] on div "Settings" at bounding box center [882, 271] width 1340 height 61
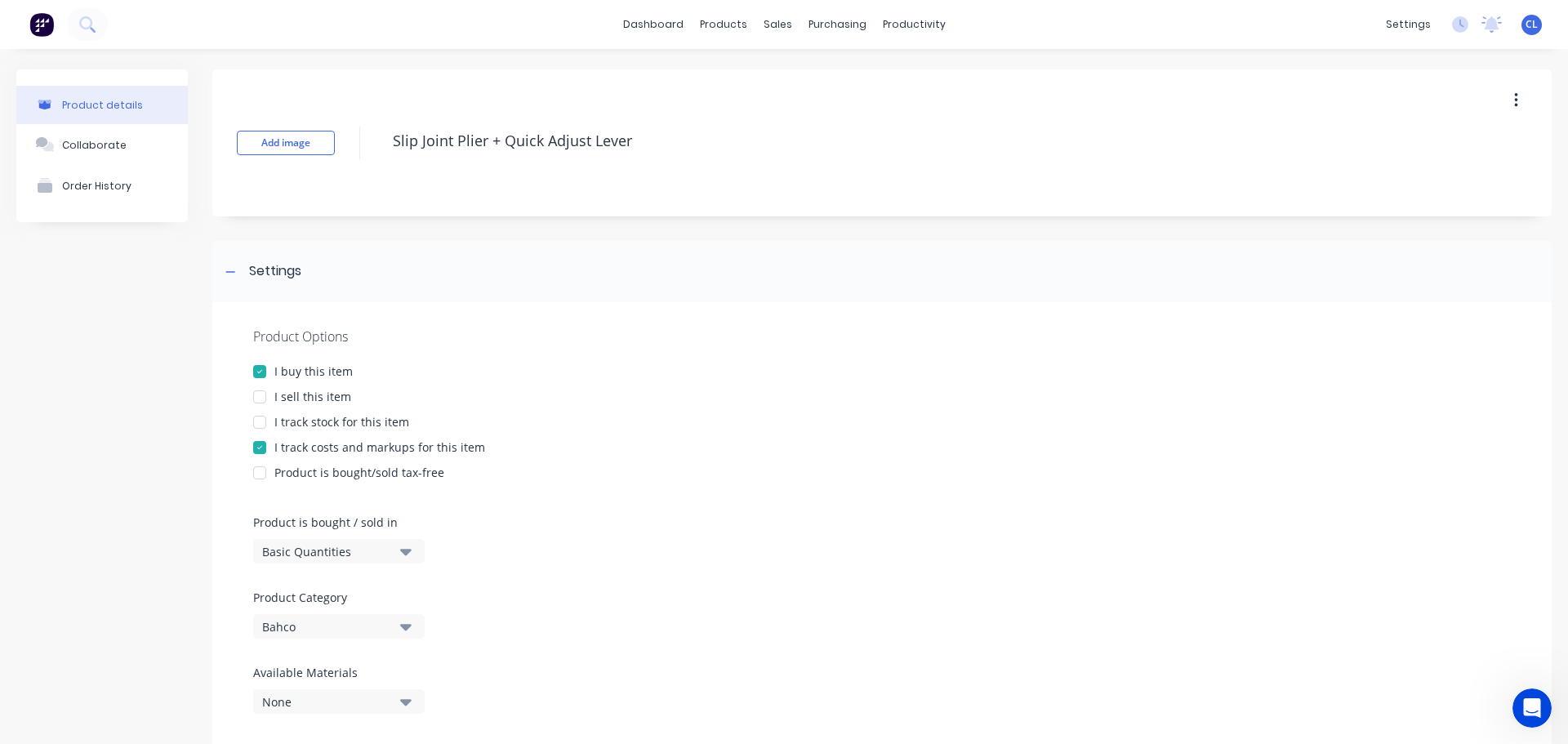
click at [299, 446] on div "I track costs and markups for this item" at bounding box center [379, 447] width 210 height 17
drag, startPoint x: 279, startPoint y: 398, endPoint x: 281, endPoint y: 427, distance: 29.1
click at [278, 398] on div "I sell this item" at bounding box center [312, 396] width 77 height 17
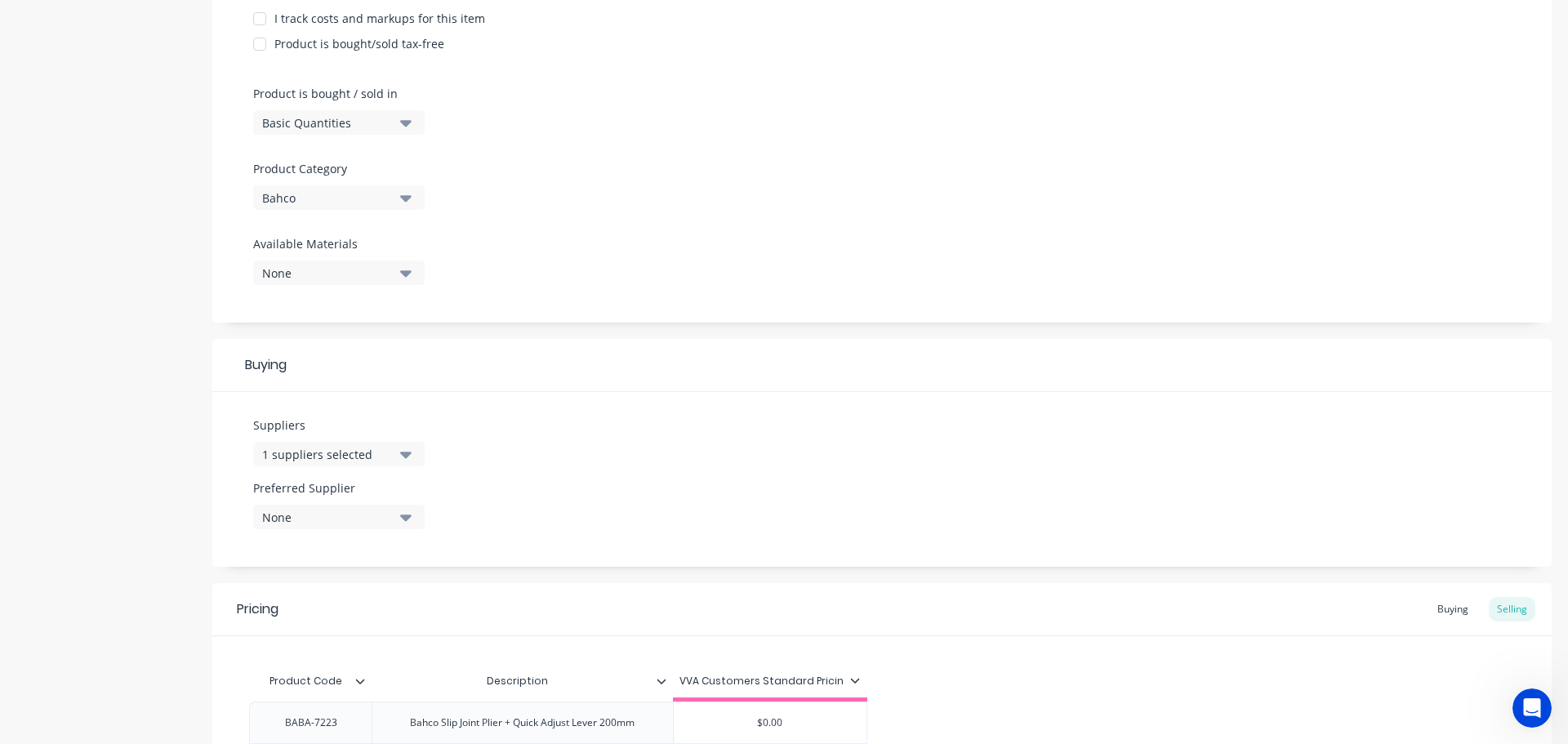
scroll to position [632, 0]
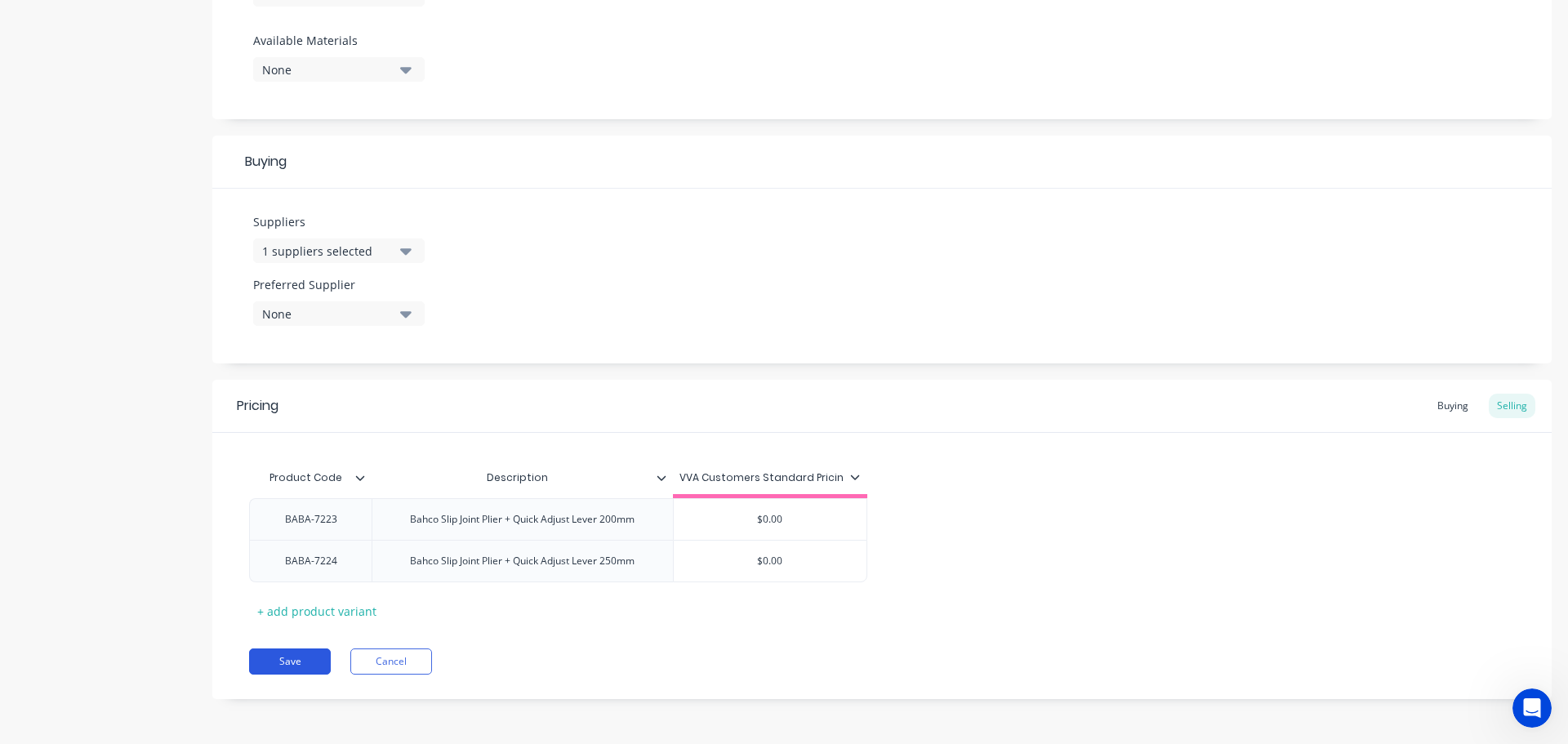
click at [309, 651] on button "Save" at bounding box center [290, 661] width 81 height 26
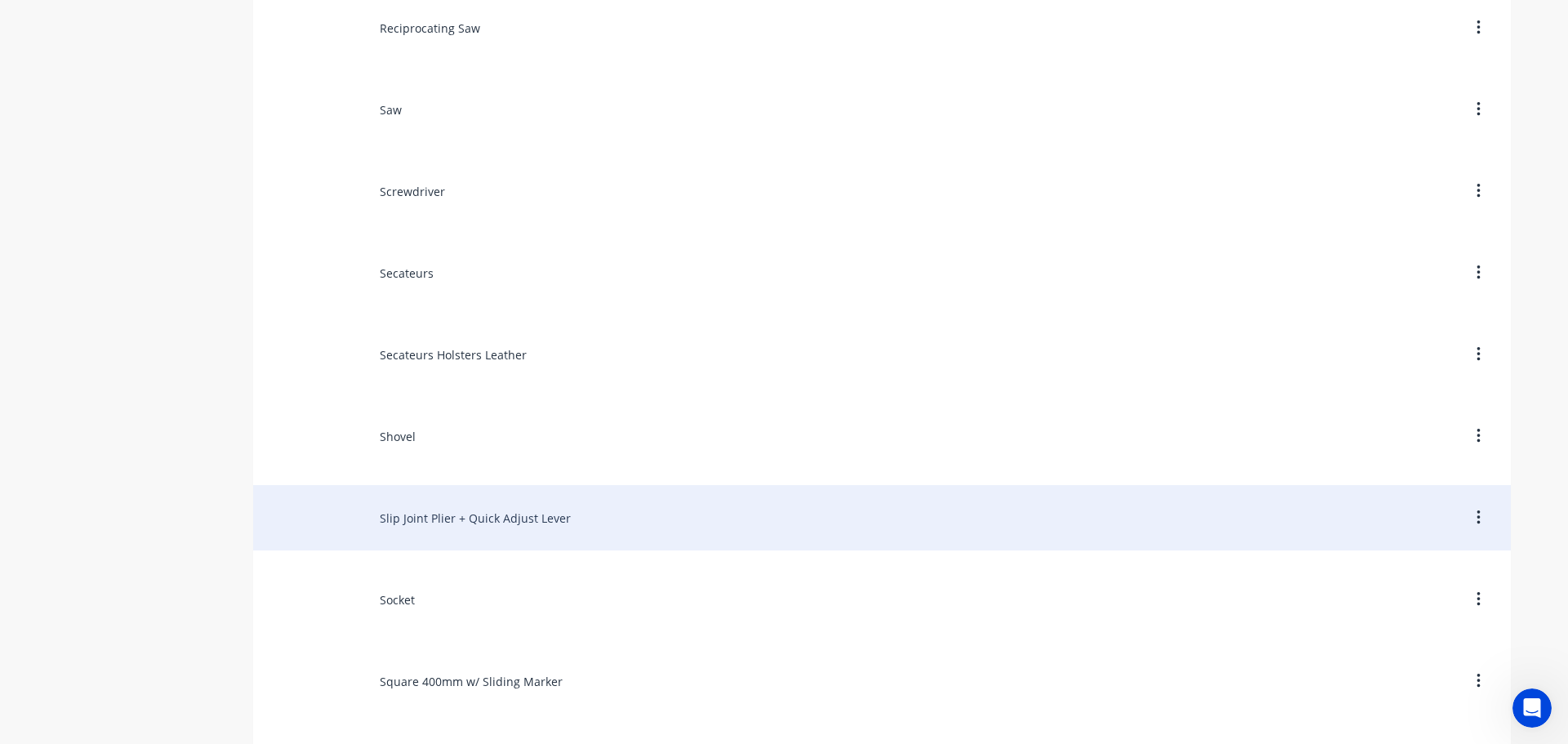
scroll to position [9632, 0]
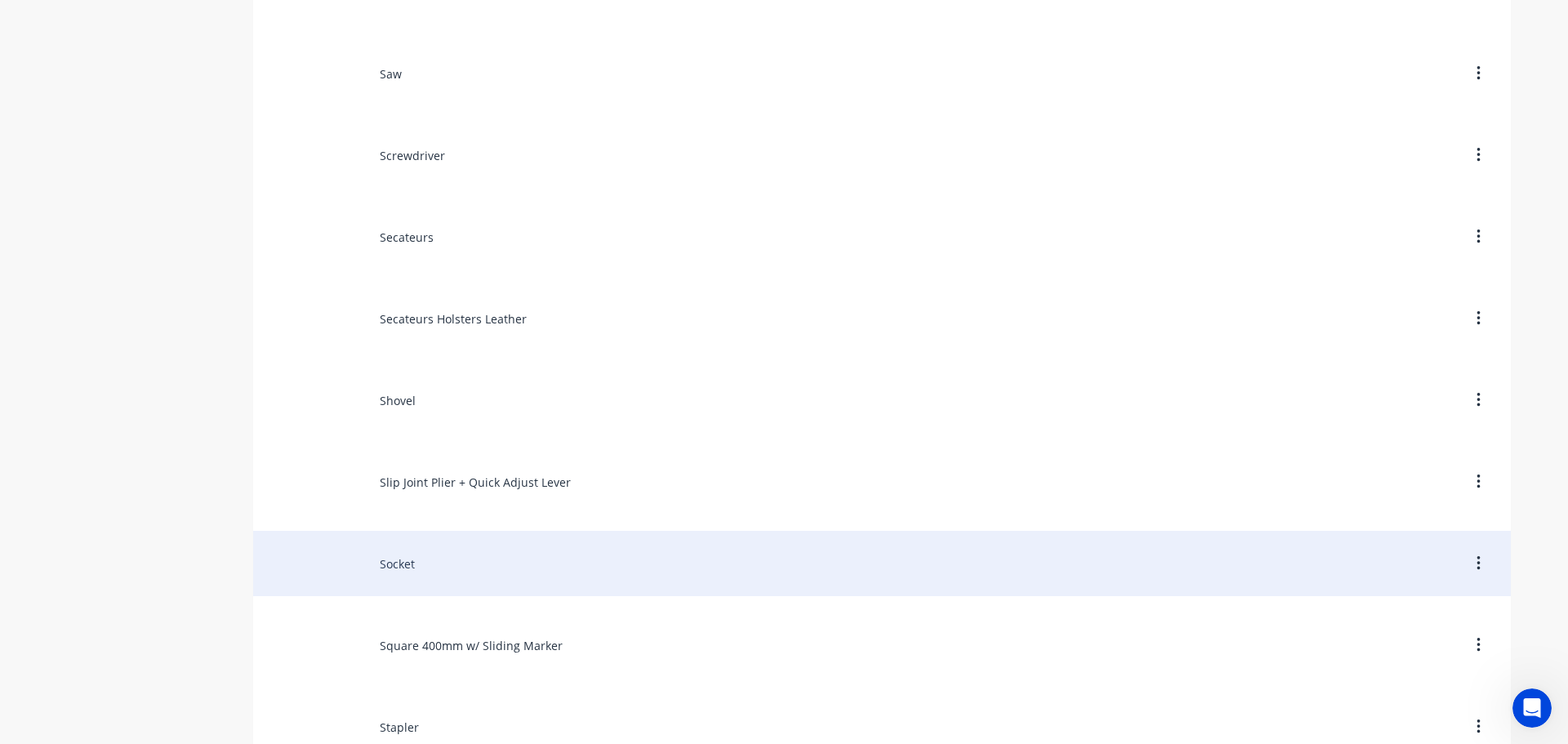
click at [397, 559] on div "Socket" at bounding box center [882, 562] width 1257 height 65
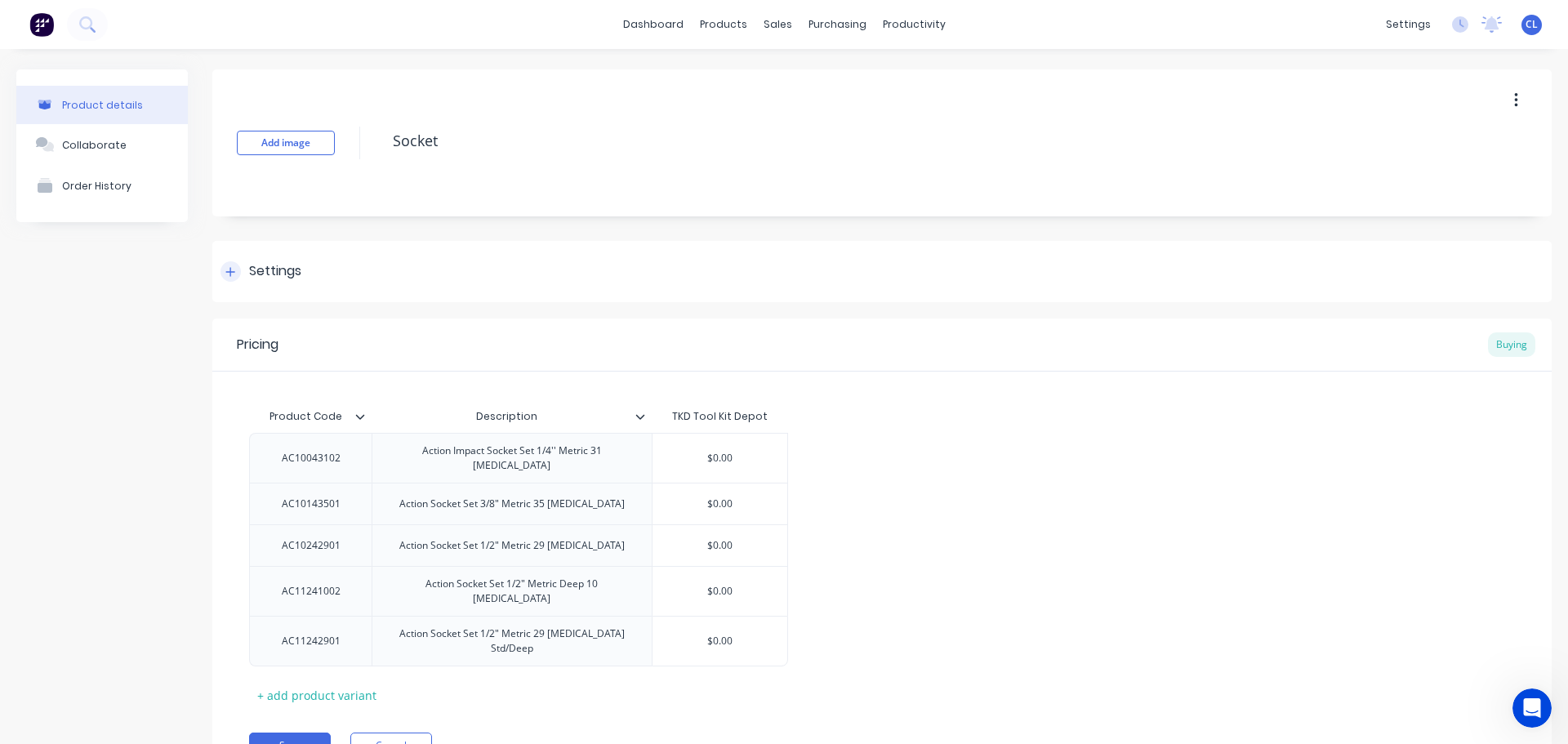
click at [297, 276] on div "Settings" at bounding box center [275, 272] width 52 height 21
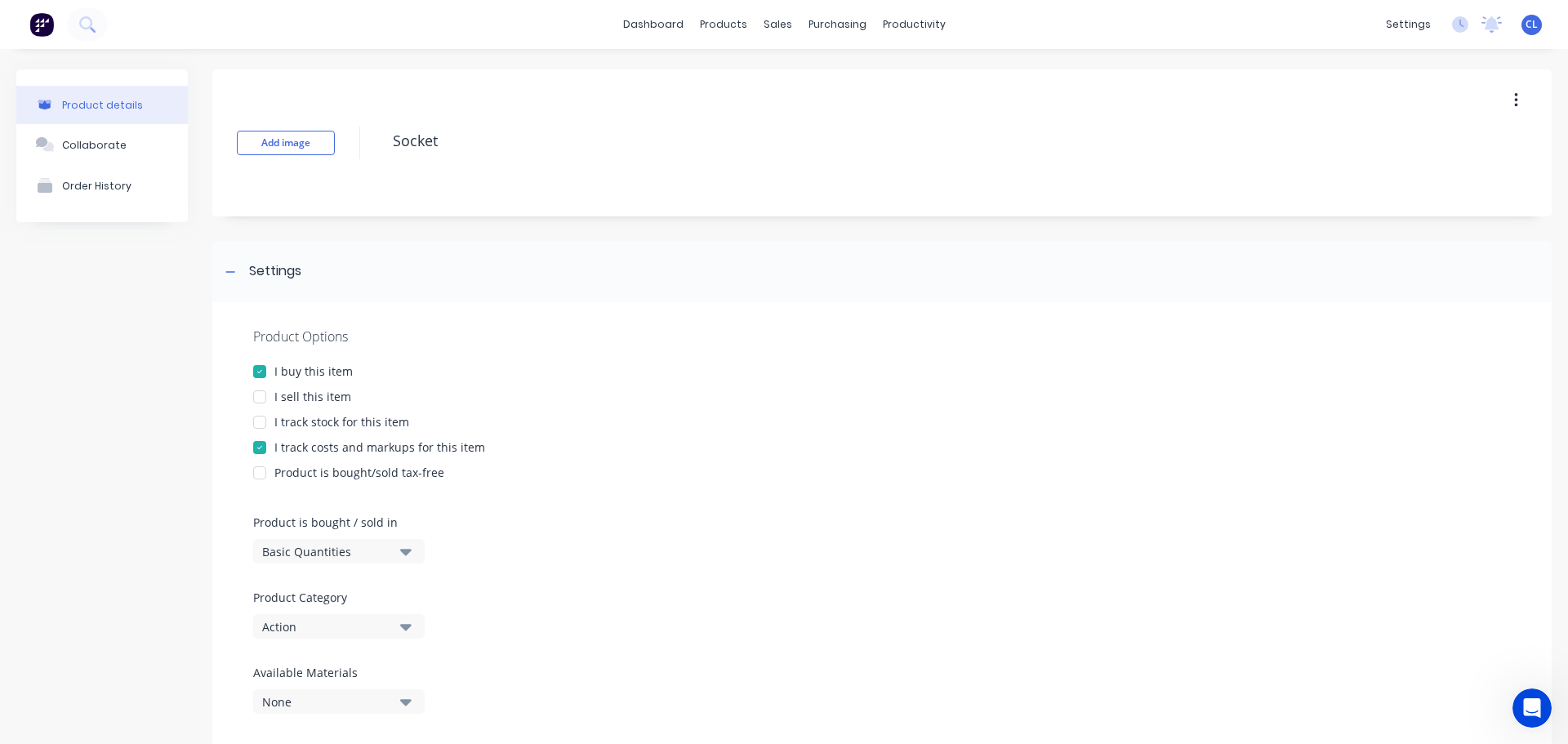
click at [298, 397] on div "I sell this item" at bounding box center [312, 396] width 77 height 17
click at [299, 452] on div "I track costs and markups for this item" at bounding box center [379, 447] width 210 height 17
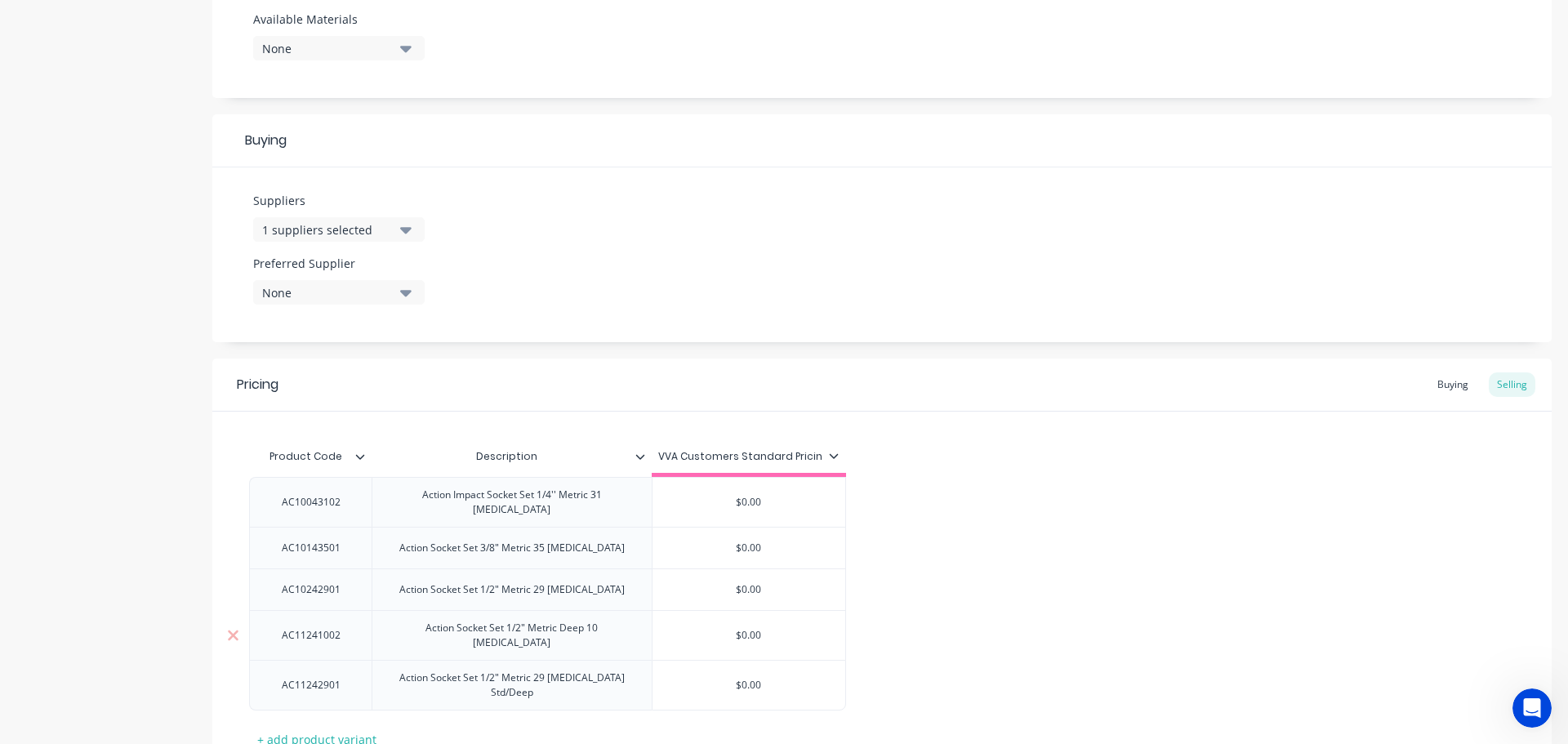
scroll to position [757, 0]
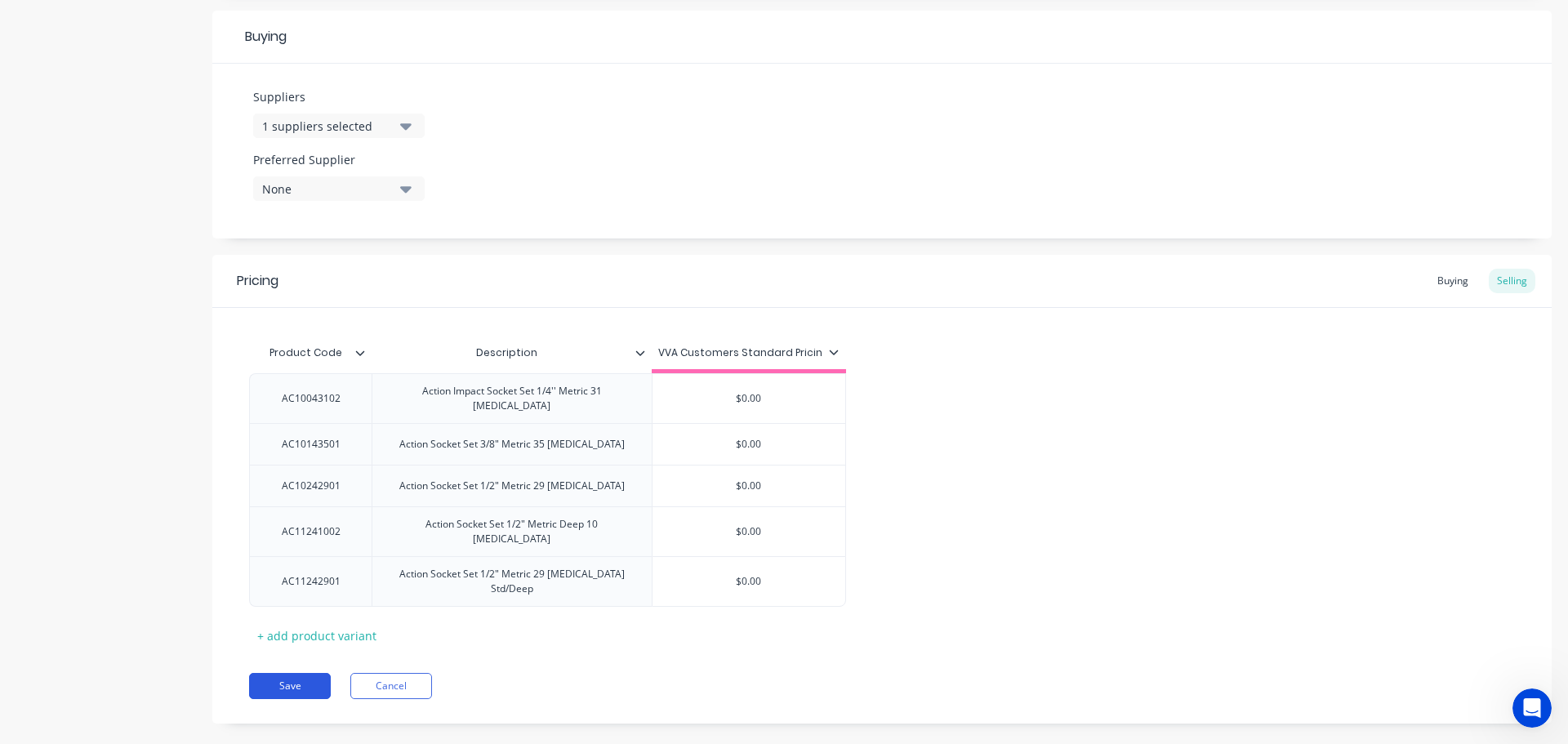
click at [299, 673] on button "Save" at bounding box center [290, 686] width 81 height 26
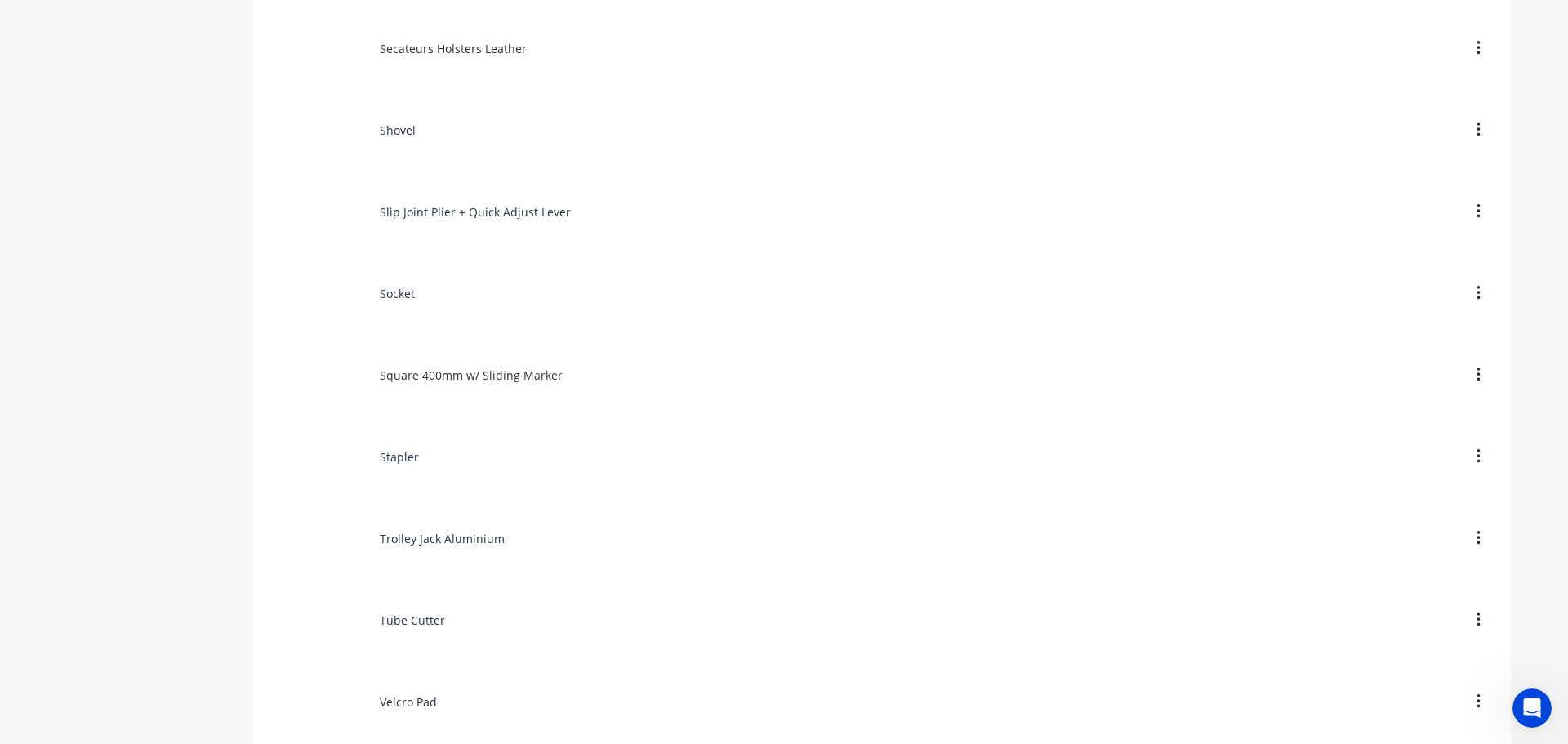
scroll to position [10008, 0]
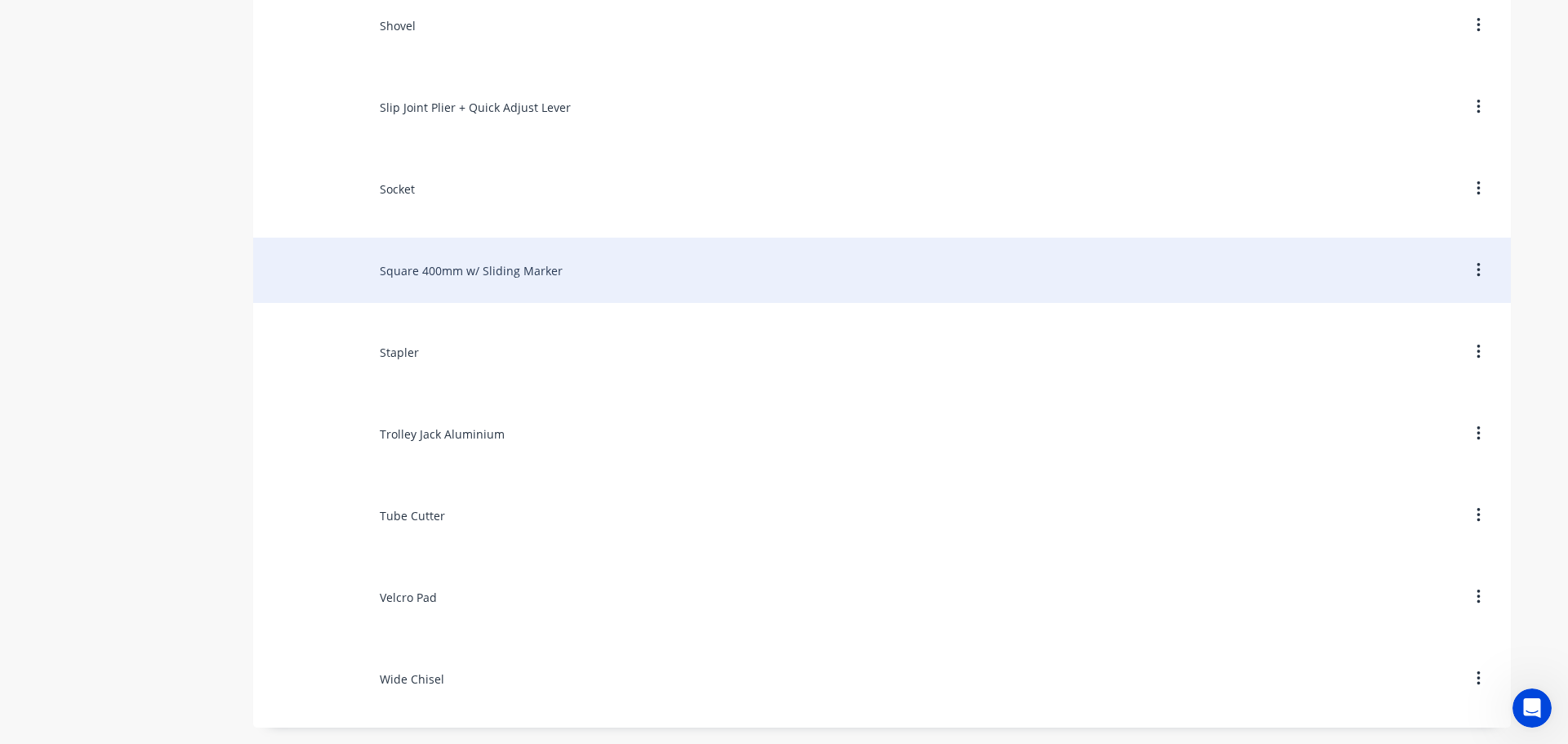
click at [431, 258] on div "Square 400mm w/ Sliding Marker" at bounding box center [882, 270] width 1257 height 65
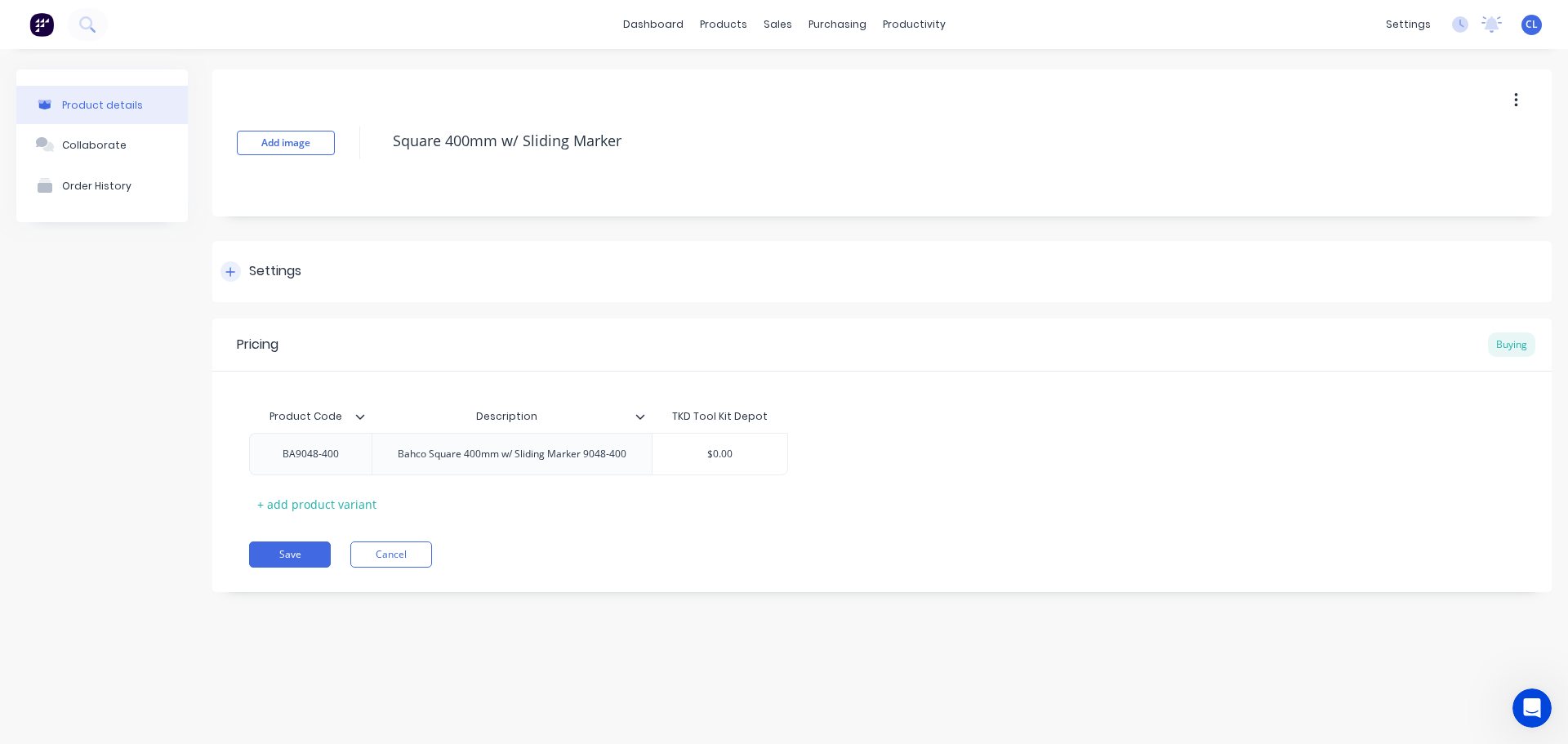
click at [273, 264] on div "Settings" at bounding box center [275, 272] width 52 height 21
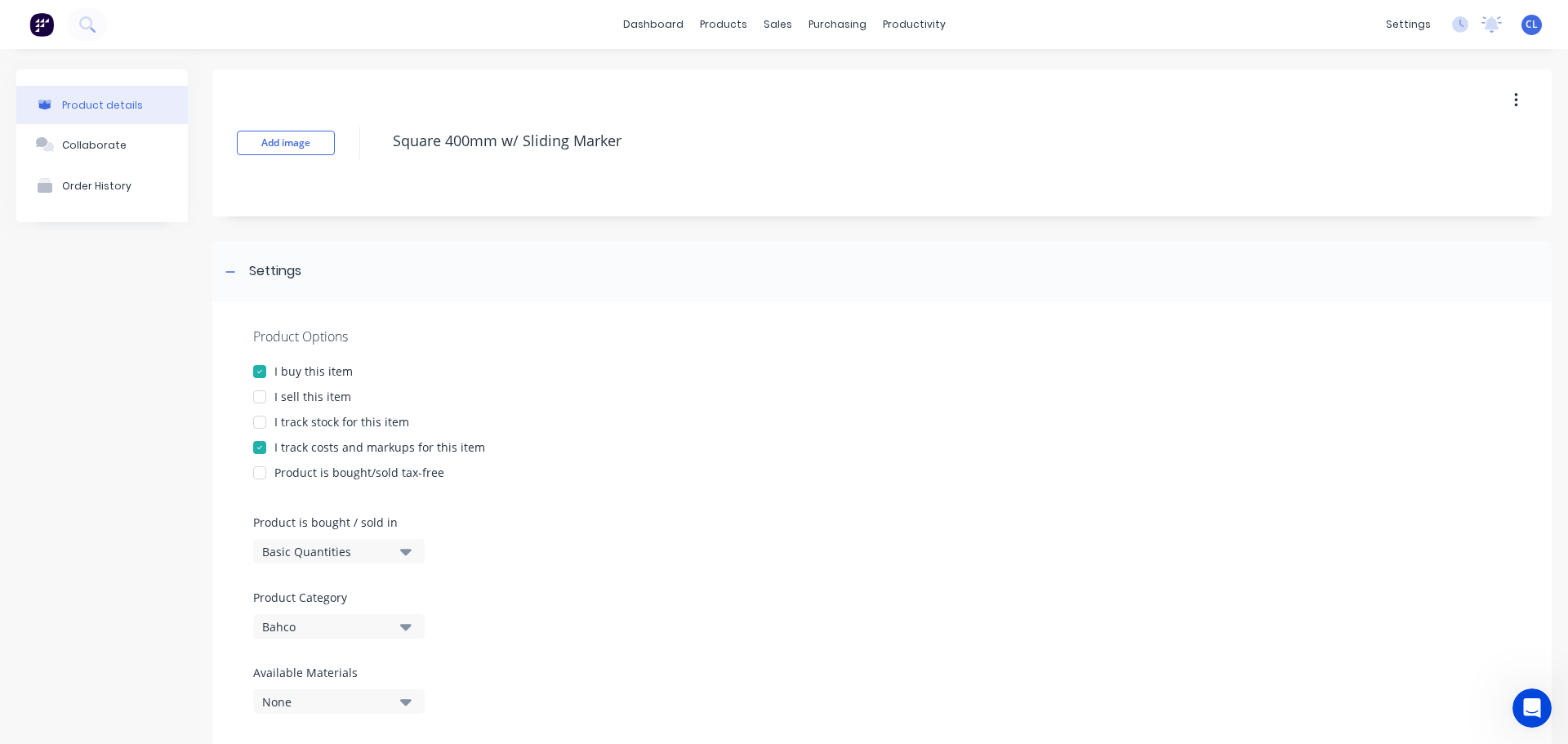
click at [286, 392] on div "I sell this item" at bounding box center [312, 396] width 77 height 17
click at [297, 447] on div "I track costs and markups for this item" at bounding box center [379, 447] width 210 height 17
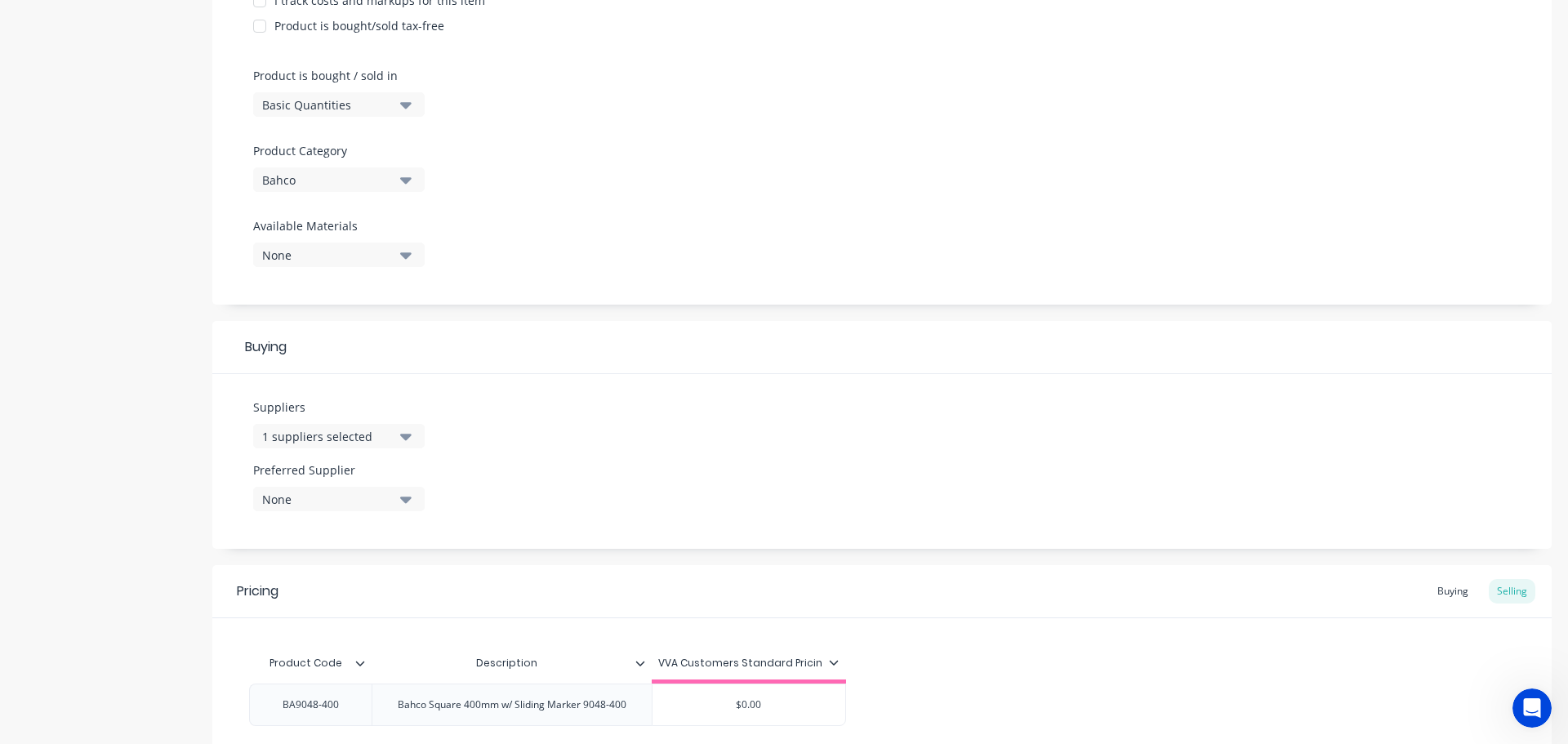
scroll to position [590, 0]
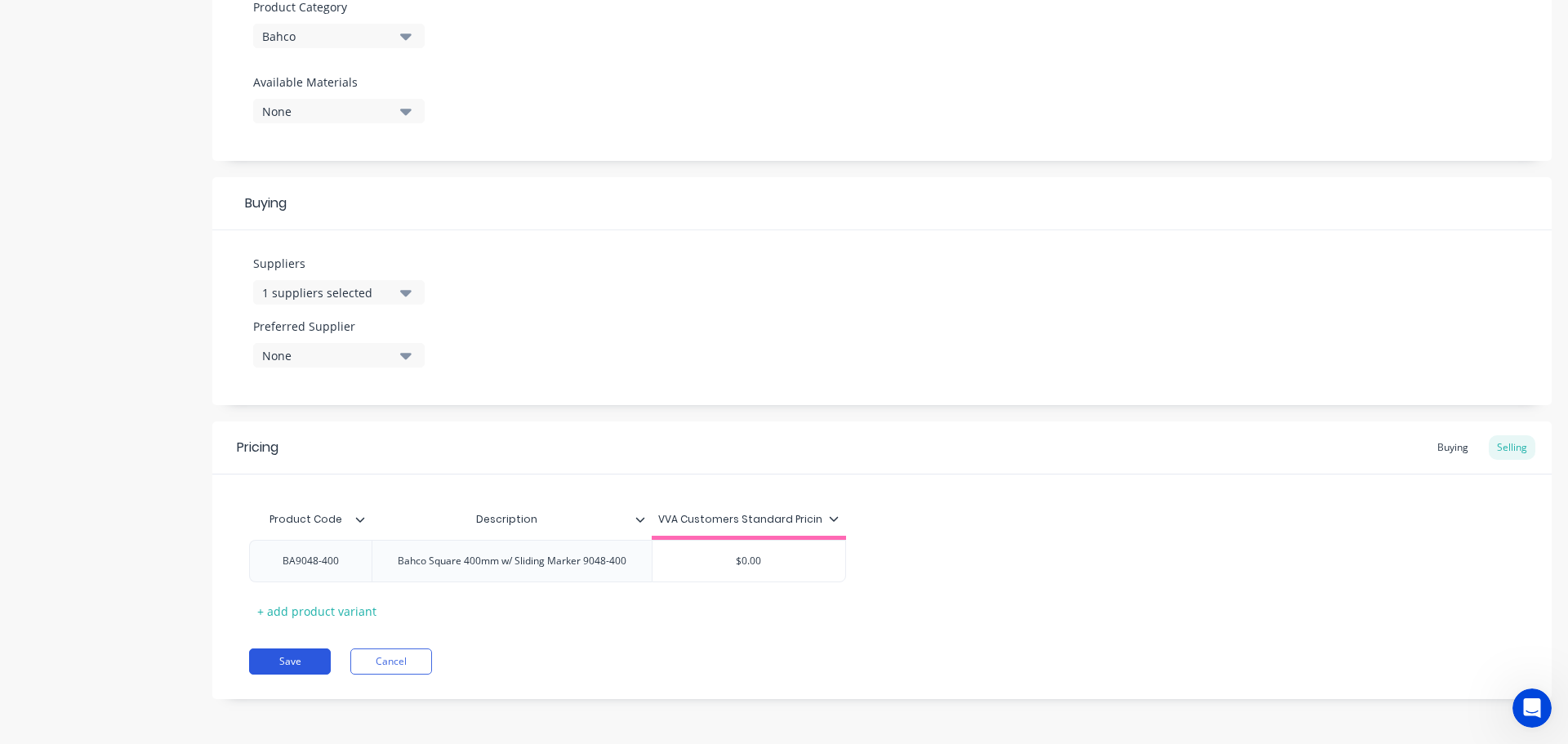
click at [297, 658] on button "Save" at bounding box center [290, 661] width 81 height 26
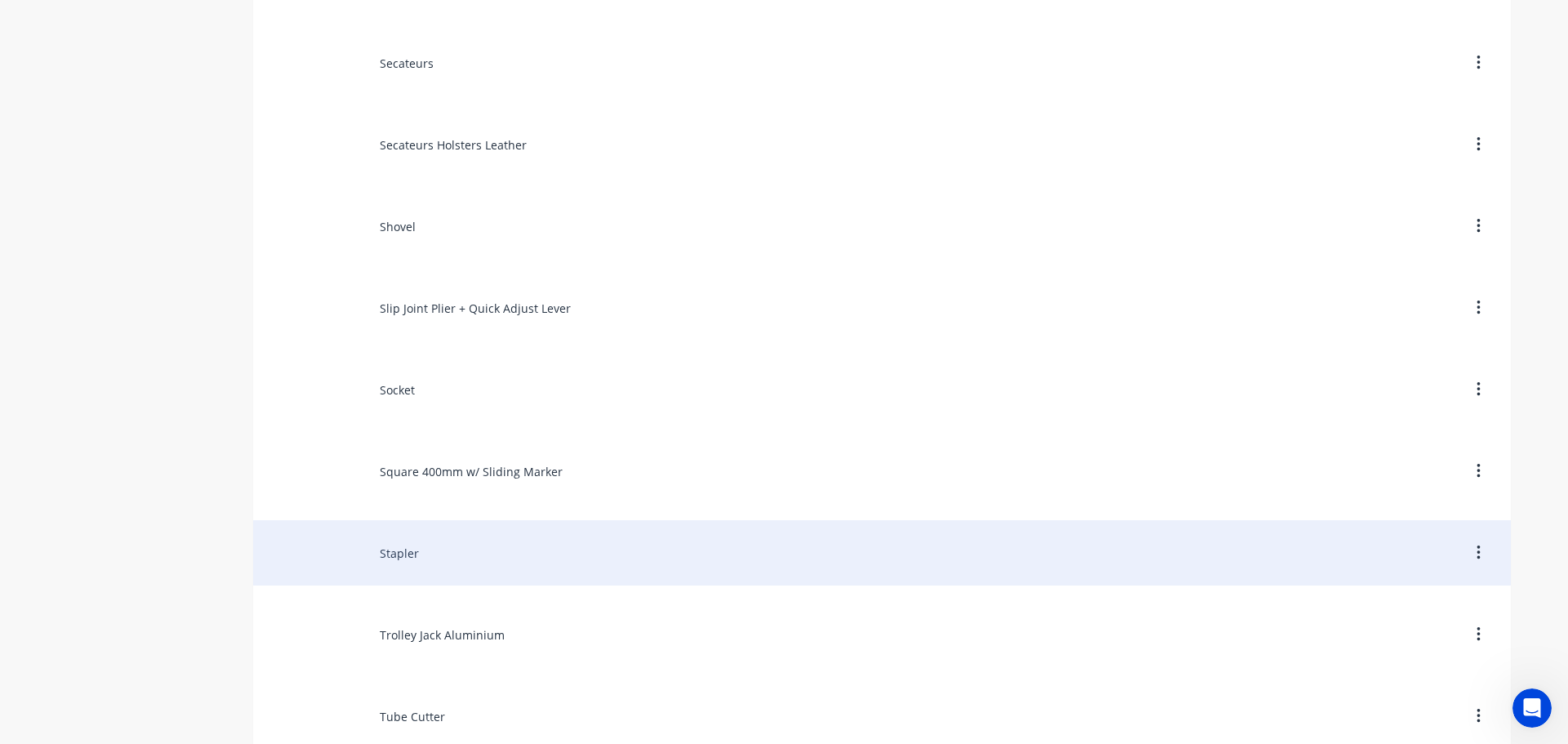
scroll to position [9878, 0]
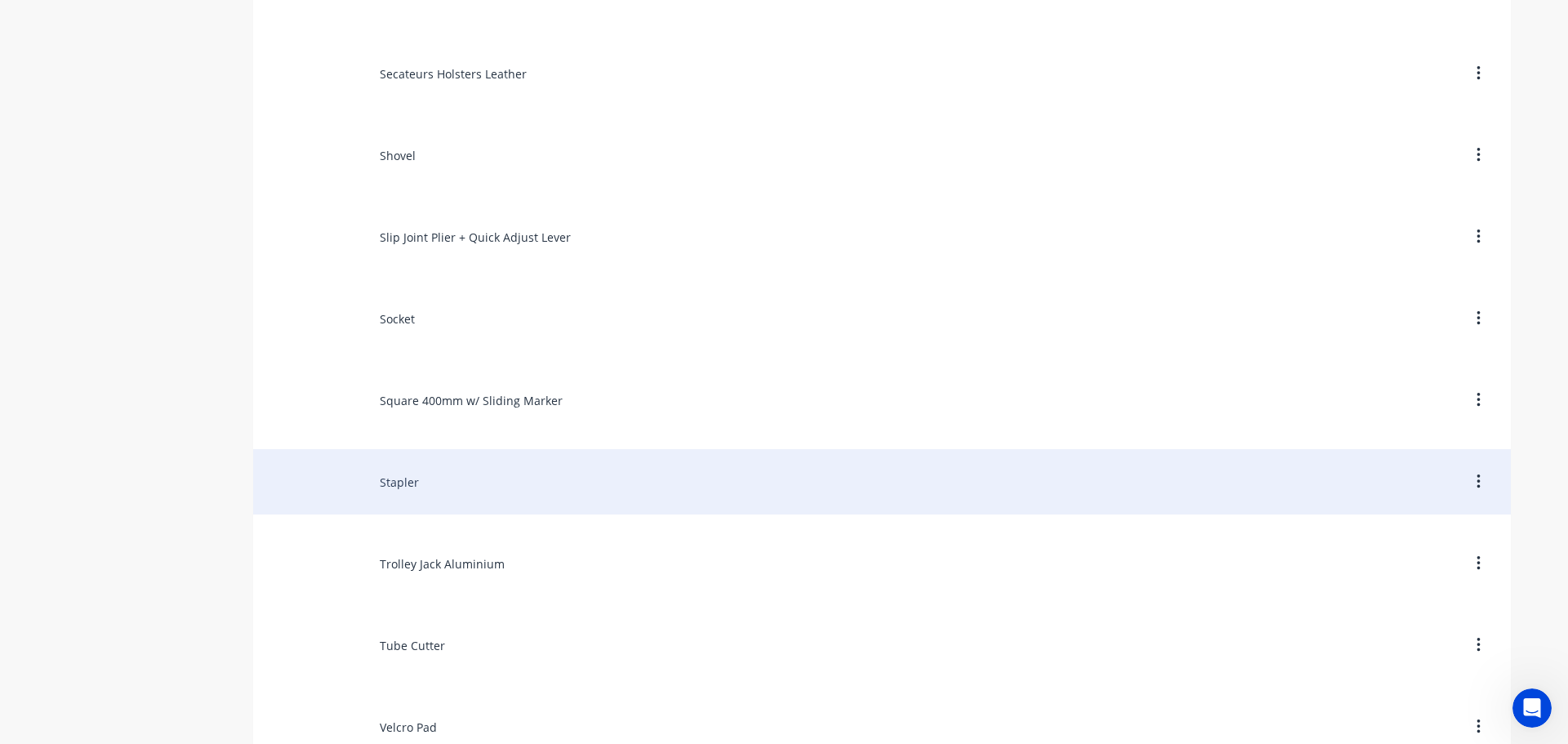
click at [444, 495] on div "Stapler" at bounding box center [882, 481] width 1257 height 65
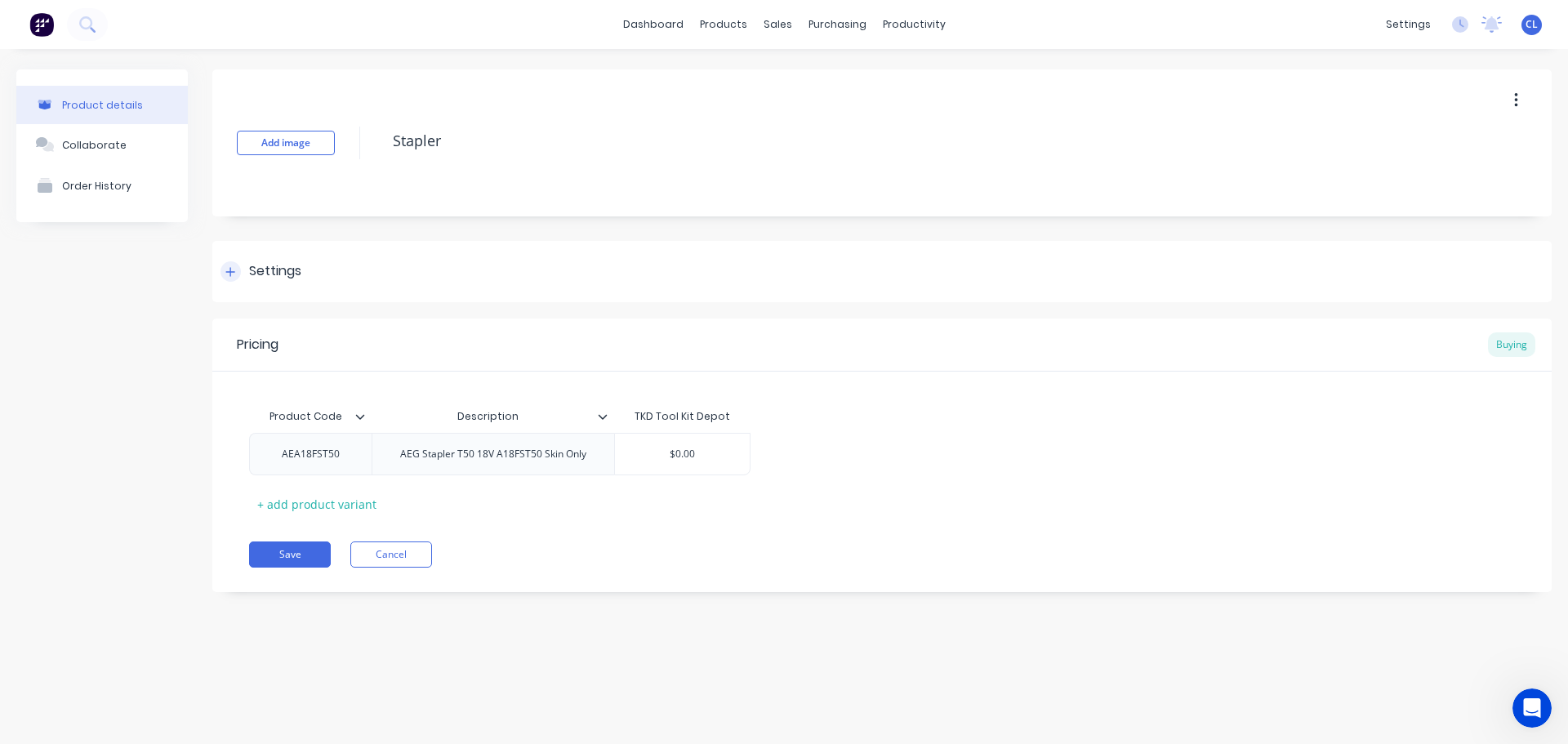
click at [276, 278] on div "Settings" at bounding box center [275, 272] width 52 height 21
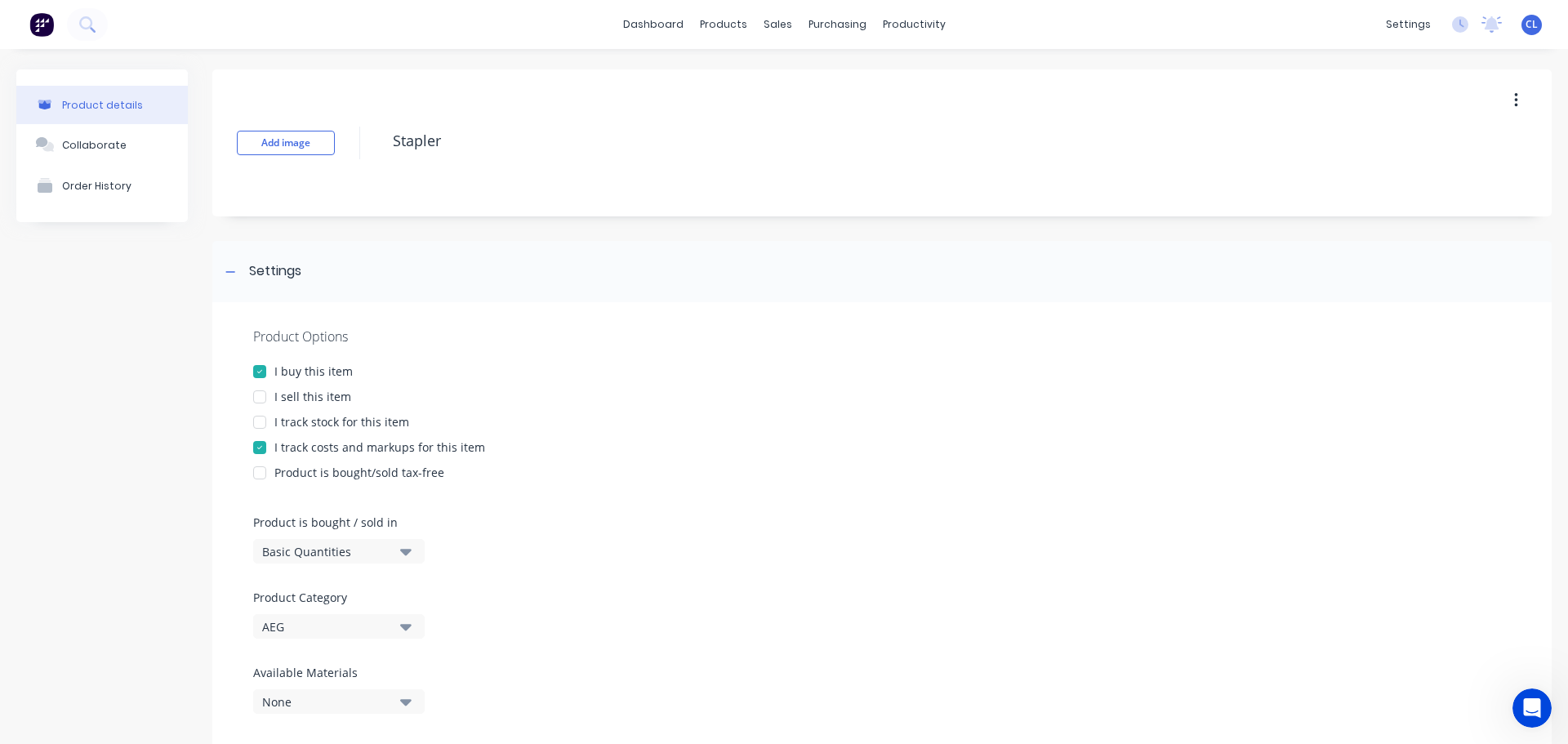
click at [281, 394] on div "I sell this item" at bounding box center [312, 396] width 77 height 17
click at [281, 445] on div "I track costs and markups for this item" at bounding box center [379, 447] width 210 height 17
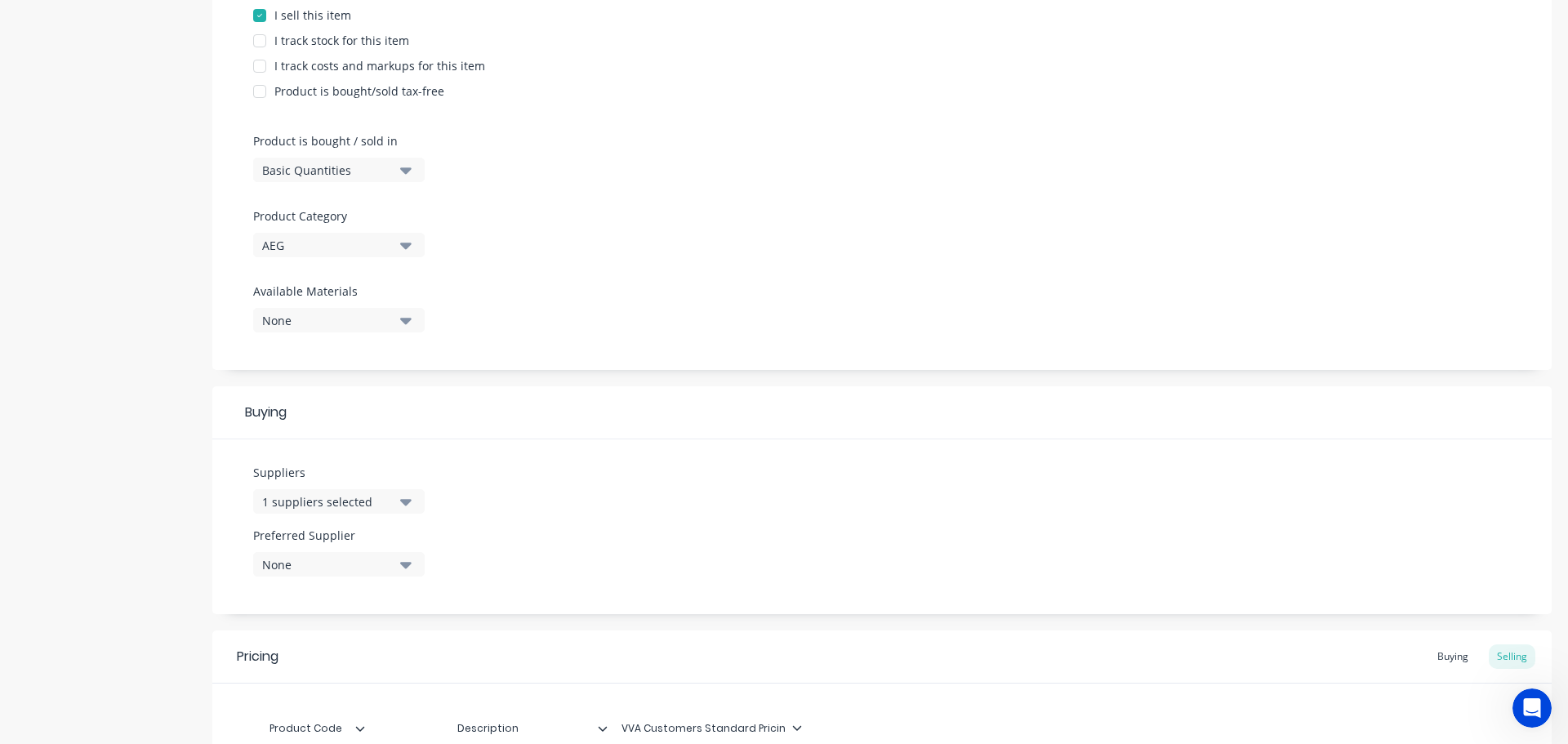
scroll to position [590, 0]
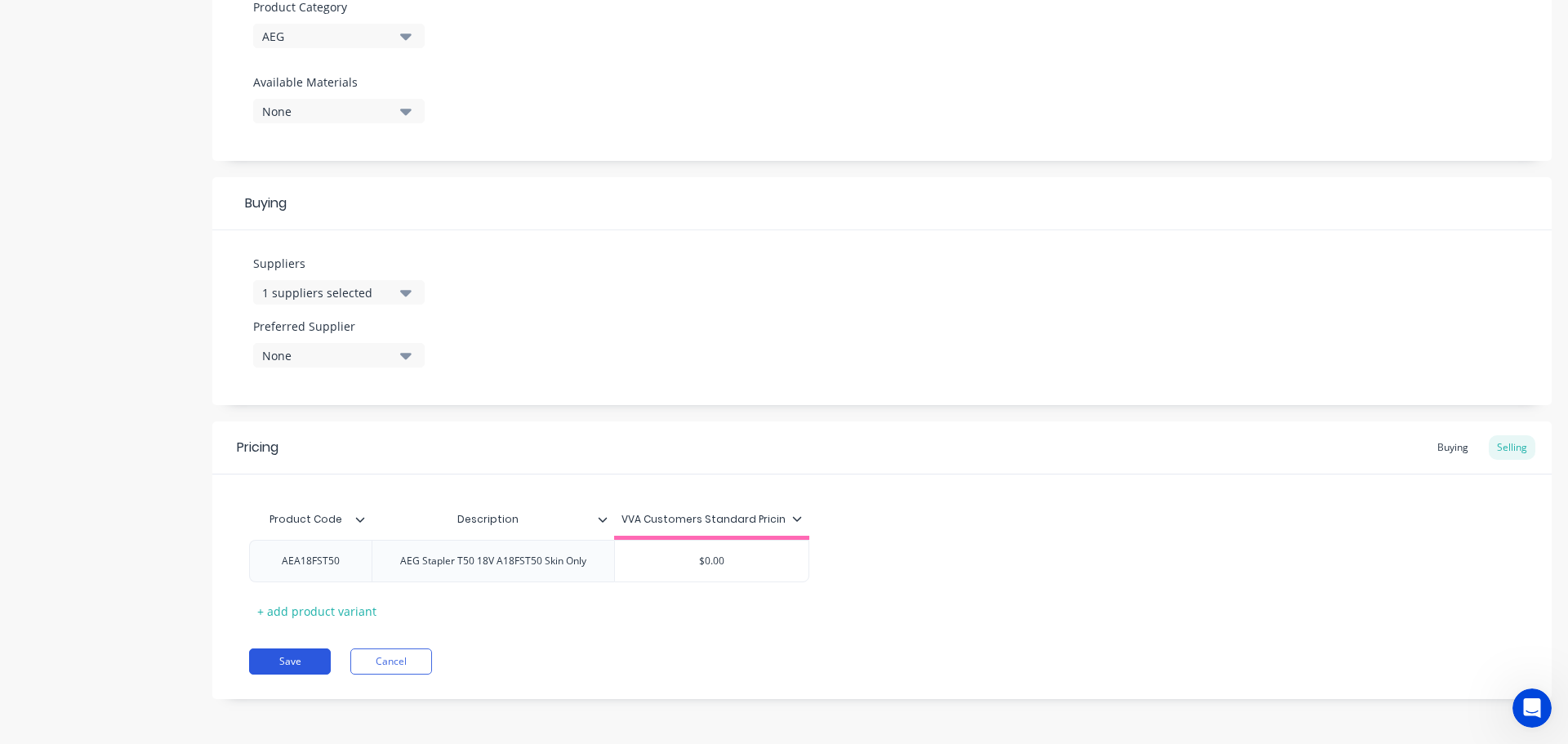
click at [296, 653] on button "Save" at bounding box center [290, 661] width 81 height 26
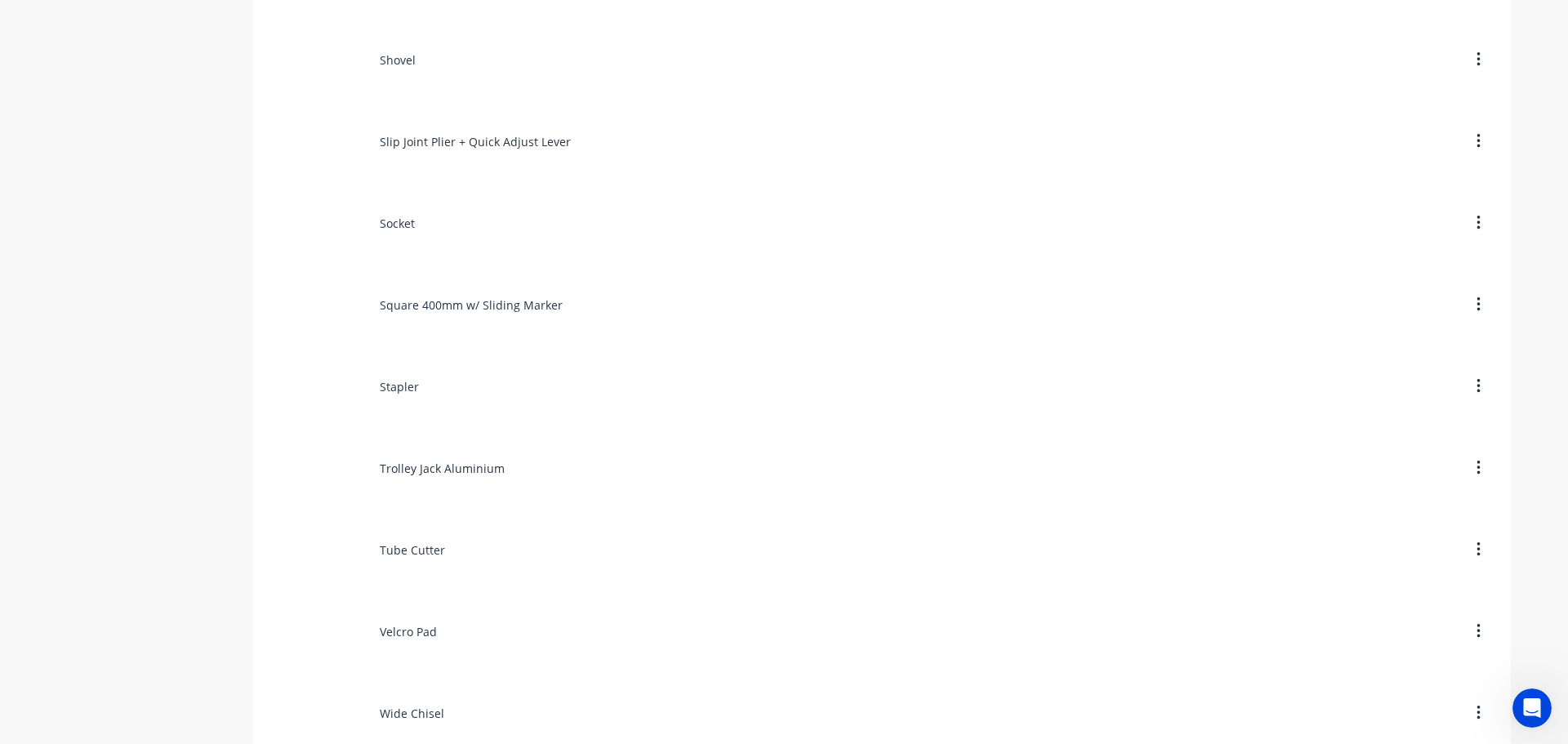
scroll to position [10008, 0]
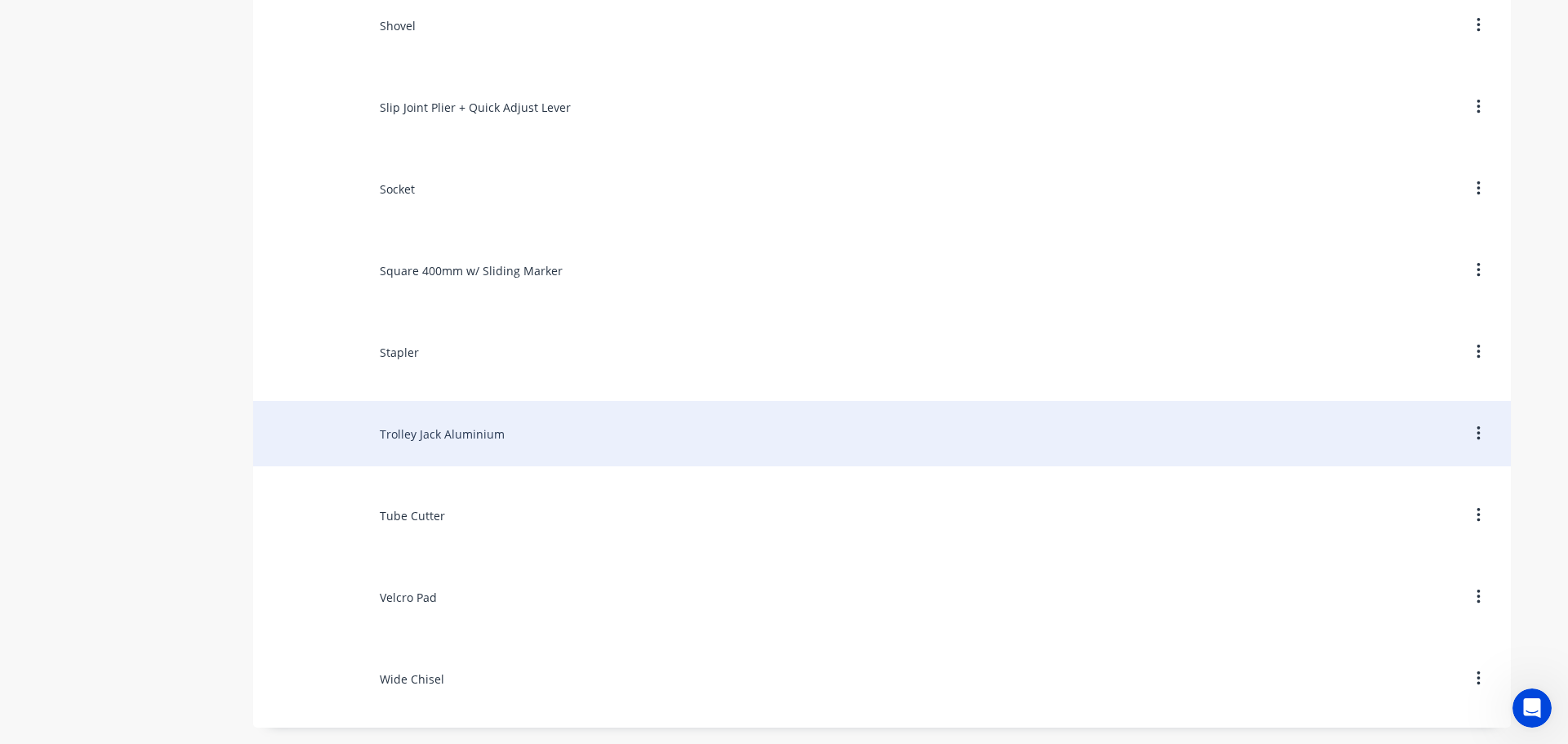
click at [447, 433] on div "Trolley Jack Aluminium" at bounding box center [882, 433] width 1257 height 65
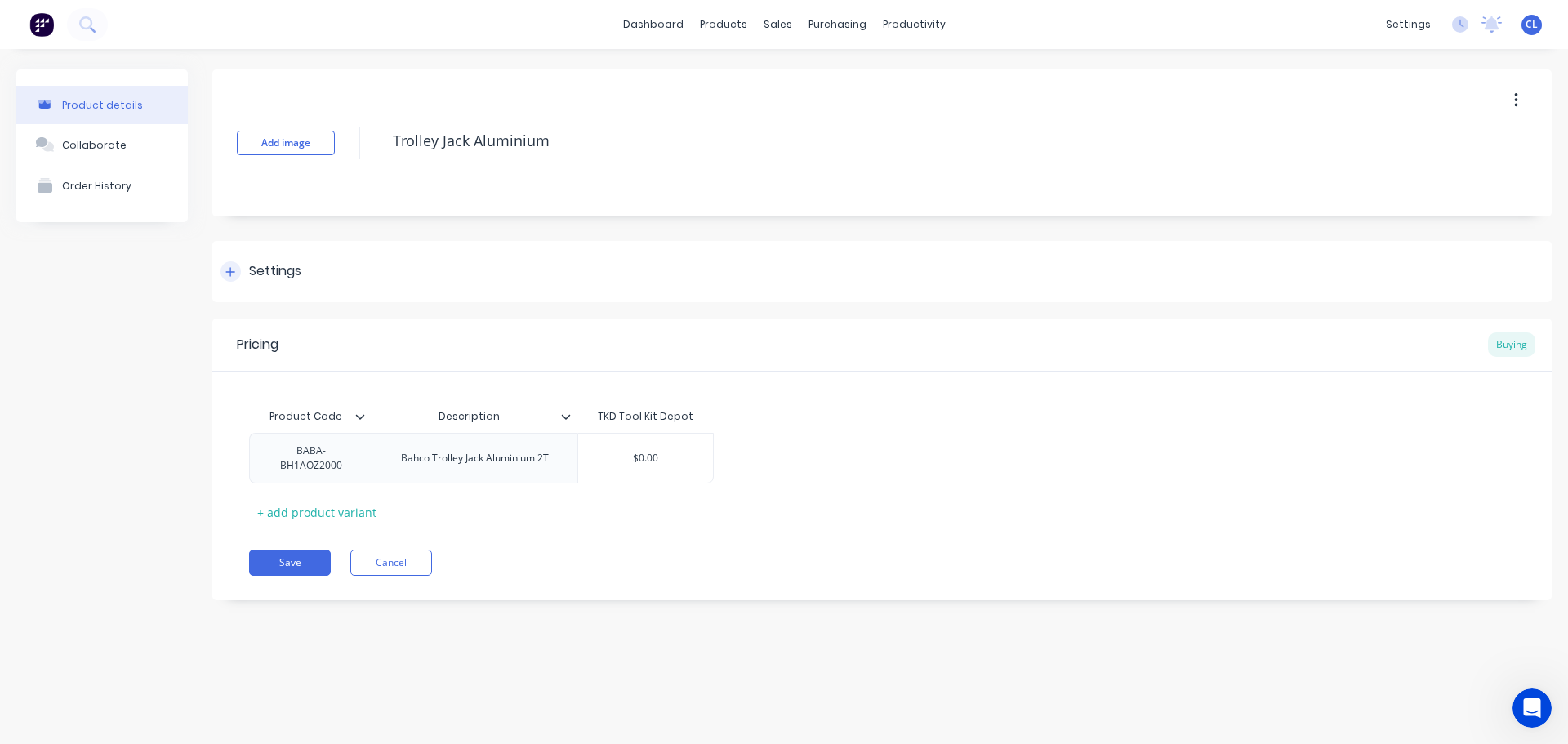
click at [276, 282] on div "Settings" at bounding box center [882, 271] width 1340 height 61
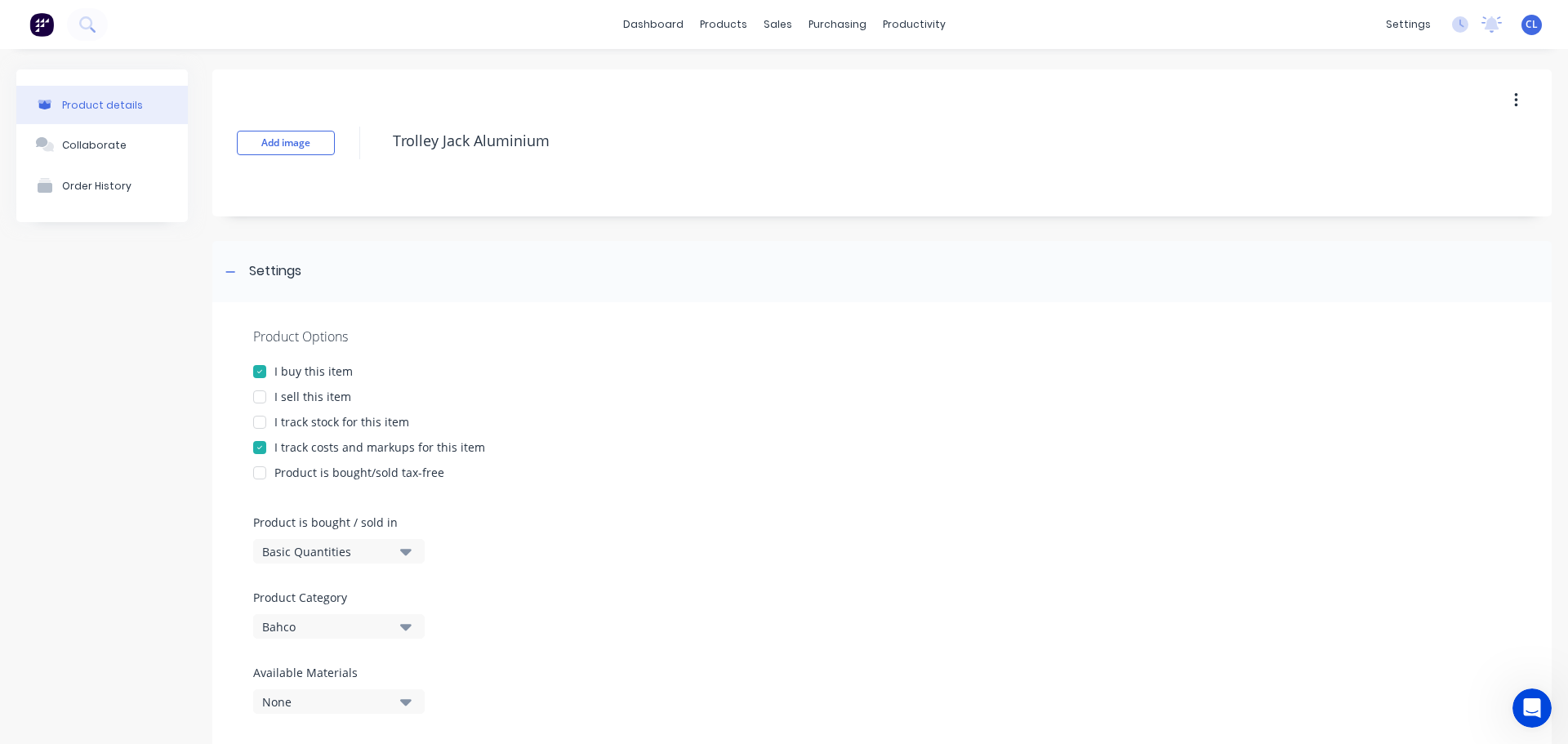
click at [282, 392] on div "I sell this item" at bounding box center [312, 396] width 77 height 17
click at [291, 446] on div "I track costs and markups for this item" at bounding box center [379, 447] width 210 height 17
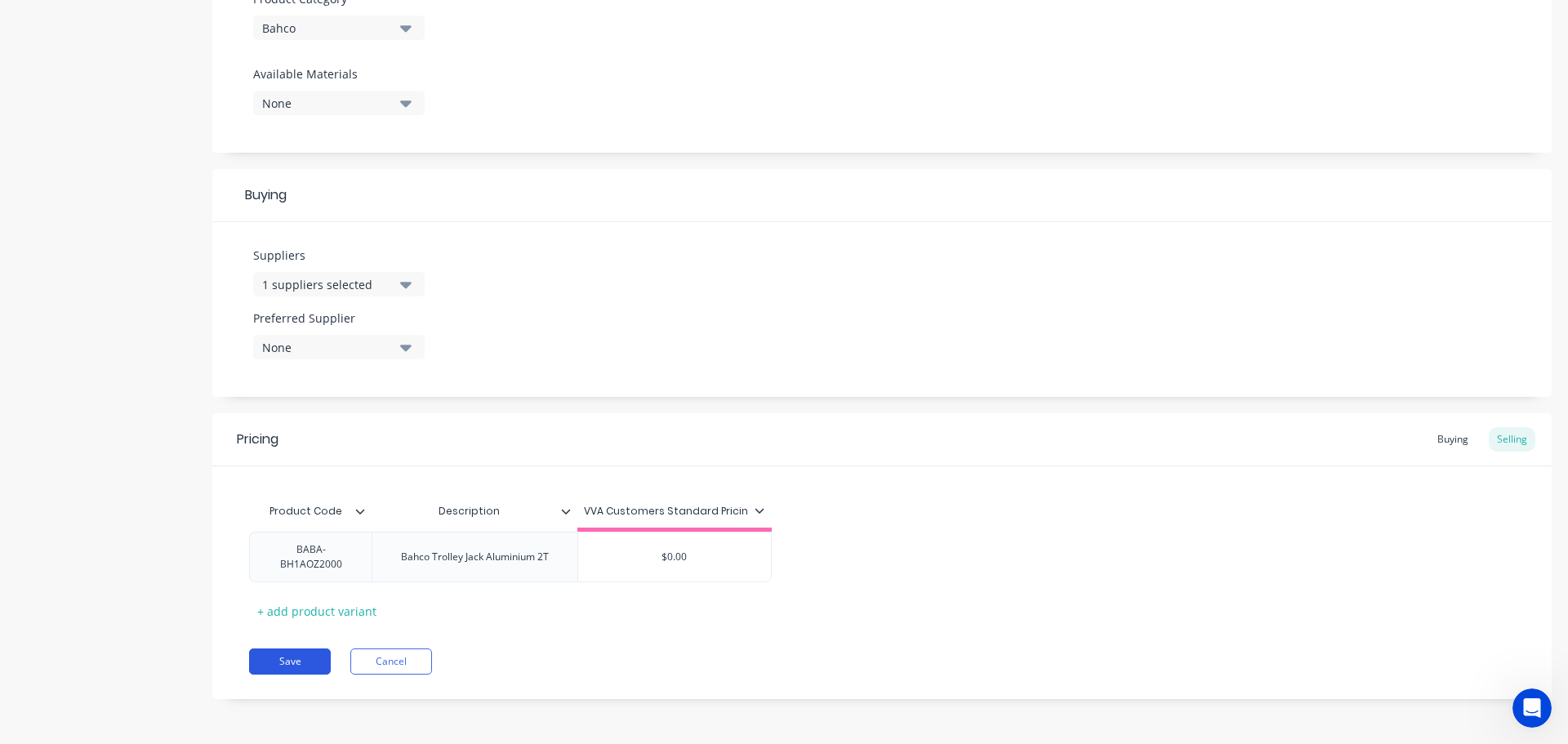
click at [316, 661] on button "Save" at bounding box center [290, 661] width 81 height 26
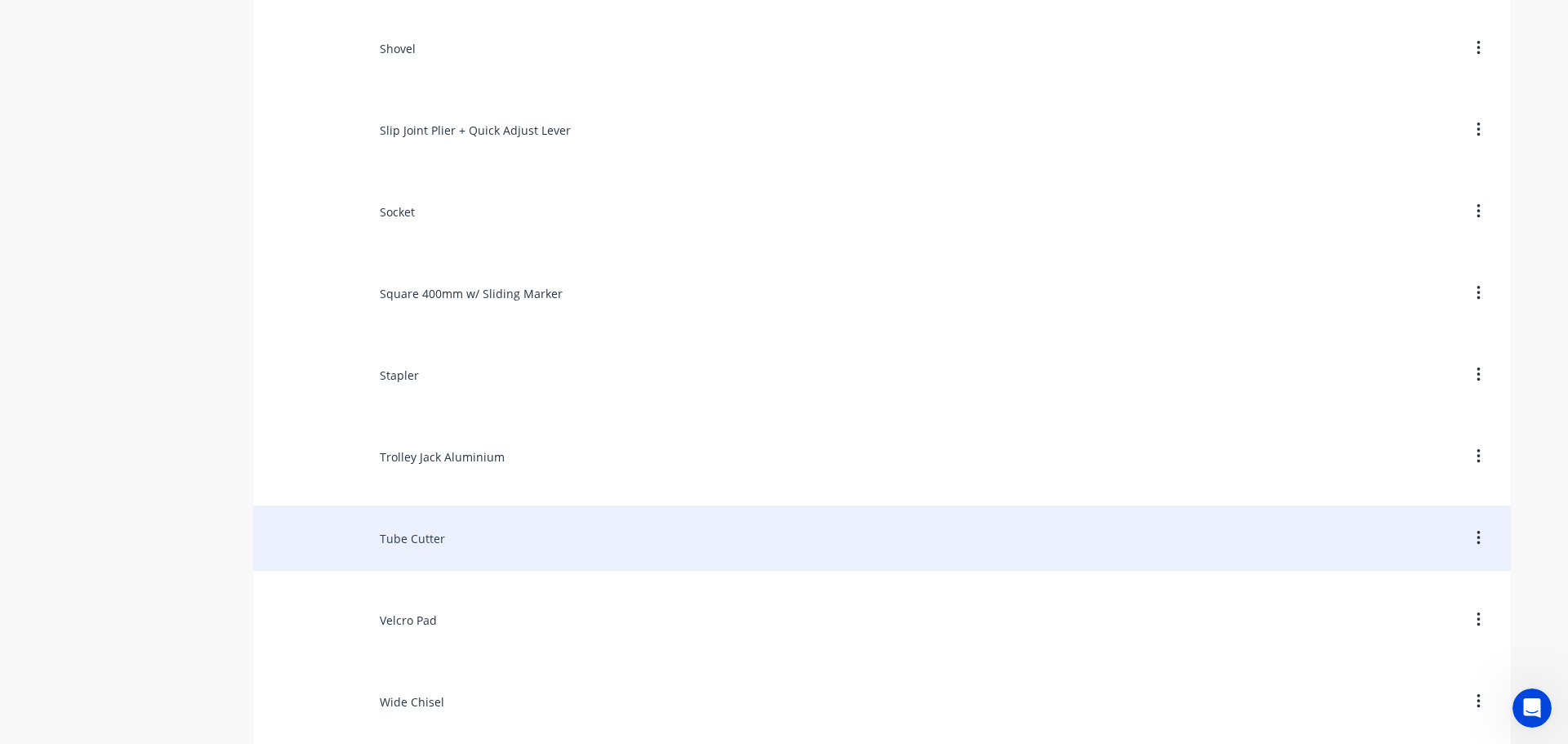
scroll to position [10008, 0]
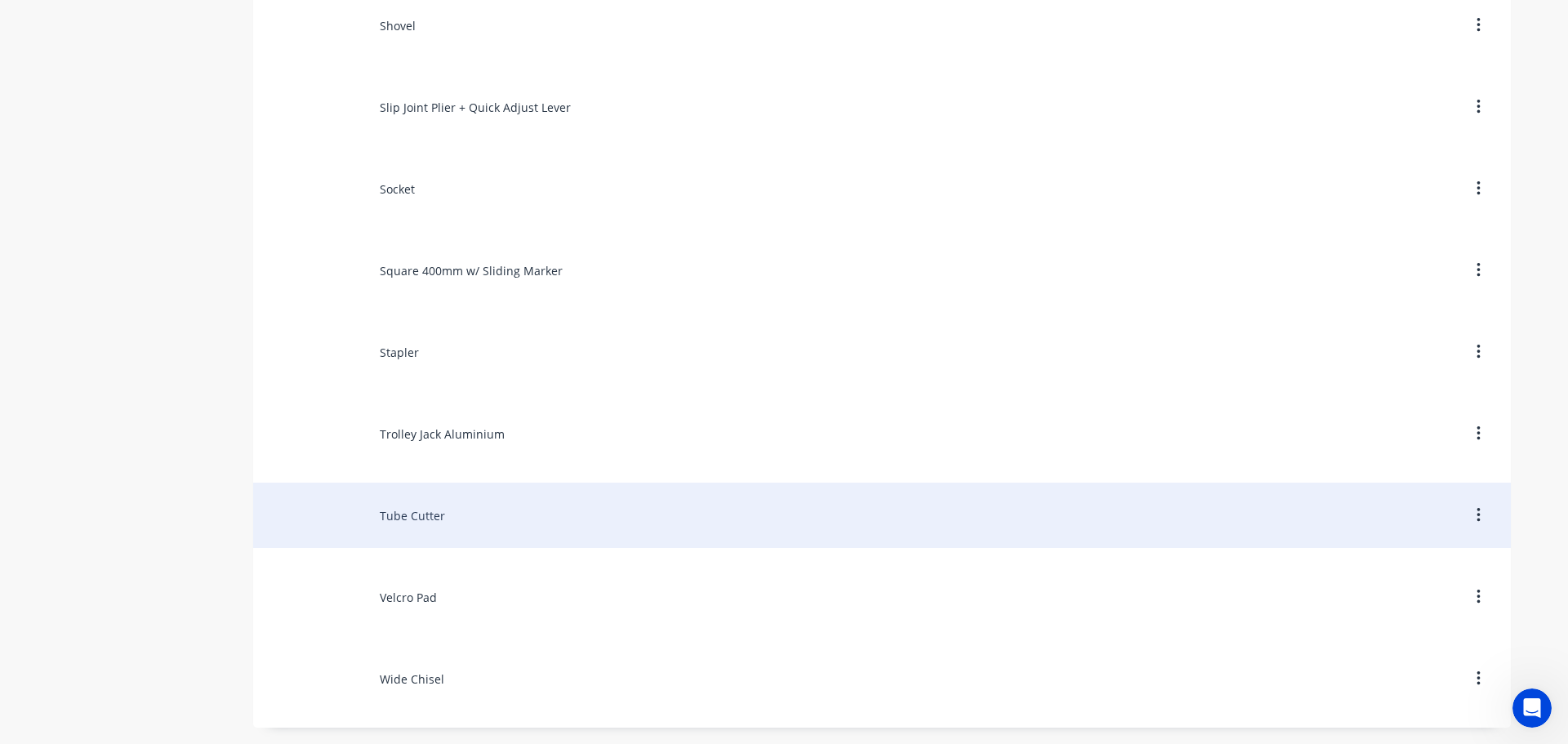
click at [411, 514] on div "Tube Cutter" at bounding box center [882, 515] width 1257 height 65
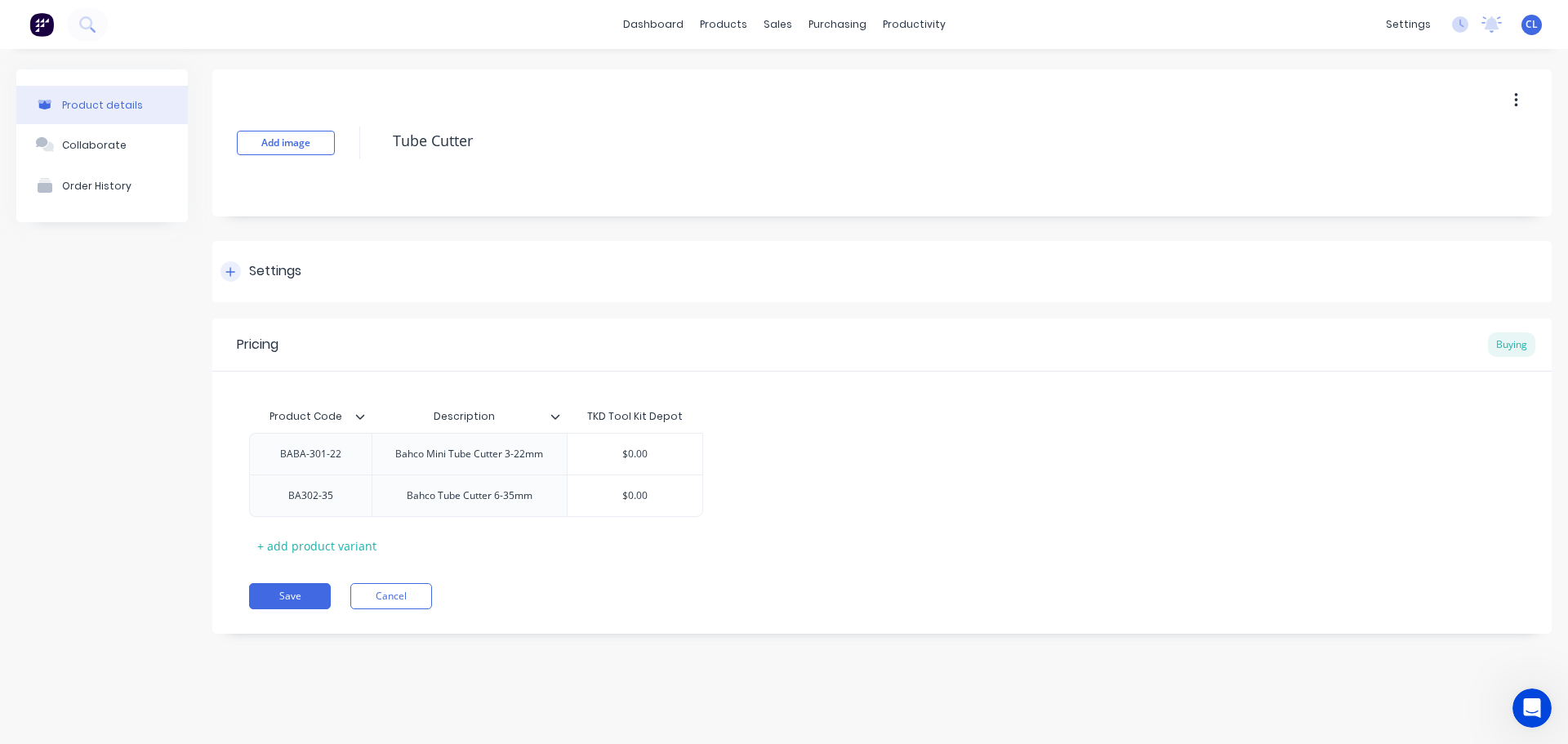
click at [325, 256] on div "Settings" at bounding box center [882, 271] width 1340 height 61
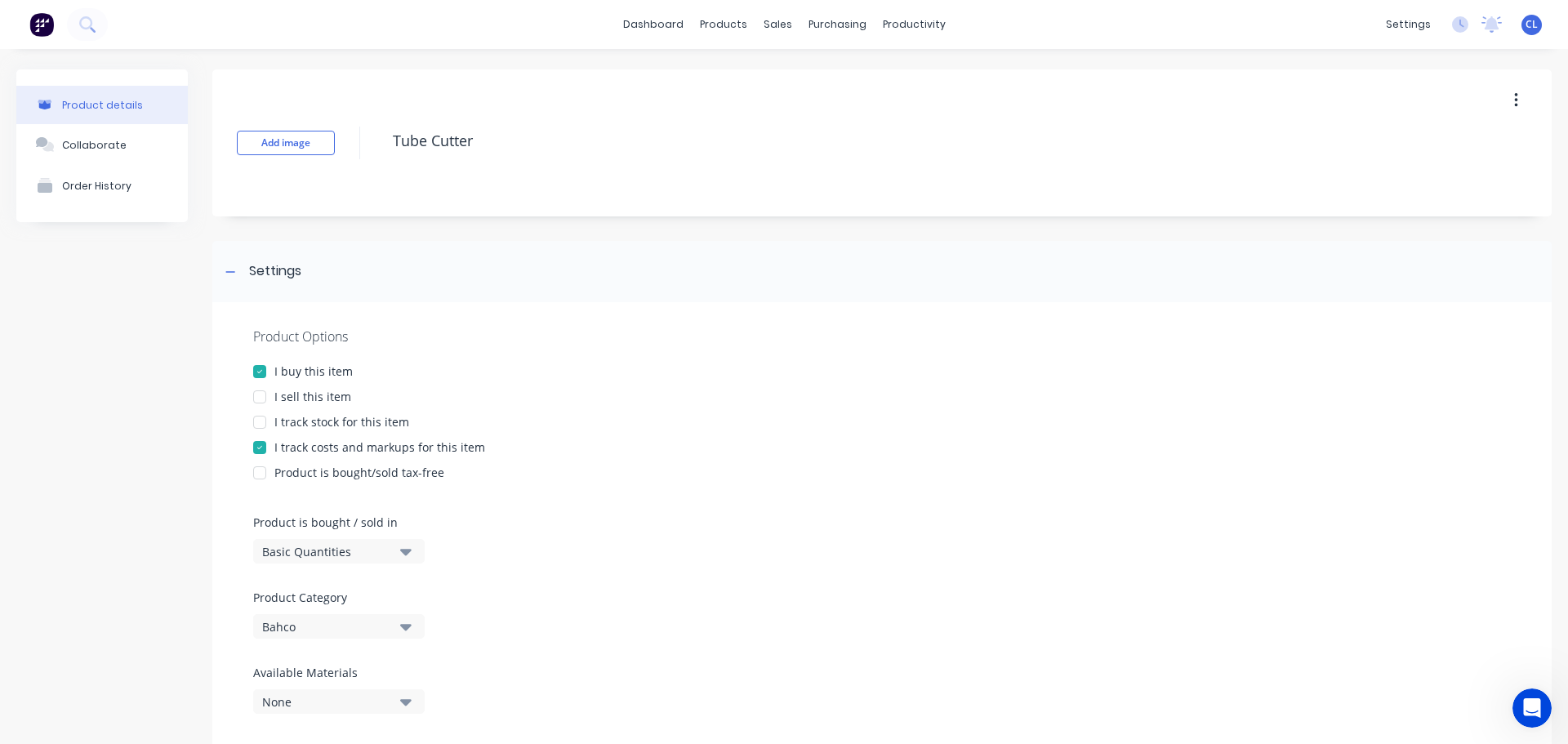
click at [300, 402] on div "I sell this item" at bounding box center [312, 396] width 77 height 17
click at [318, 443] on div "I track costs and markups for this item" at bounding box center [379, 447] width 210 height 17
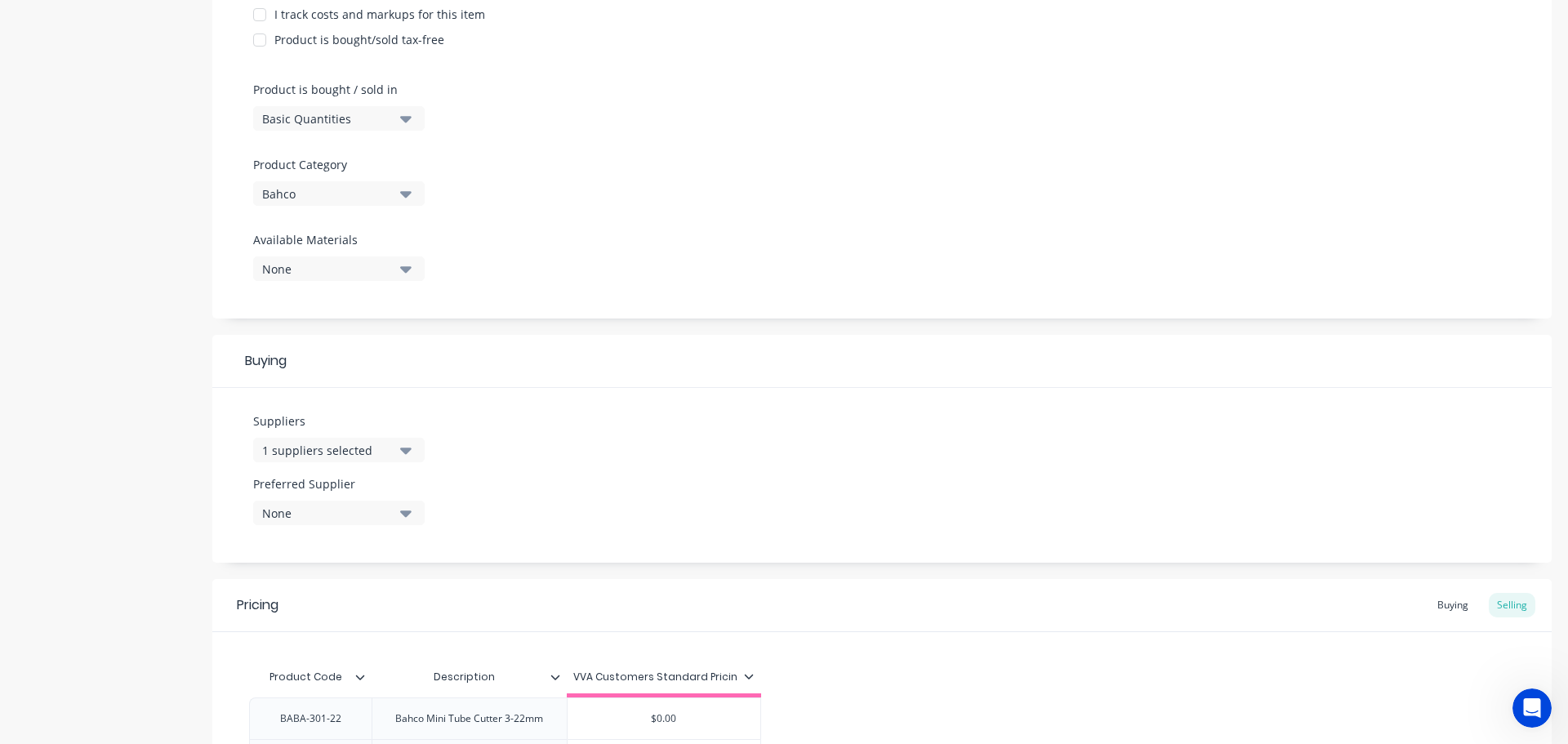
scroll to position [632, 0]
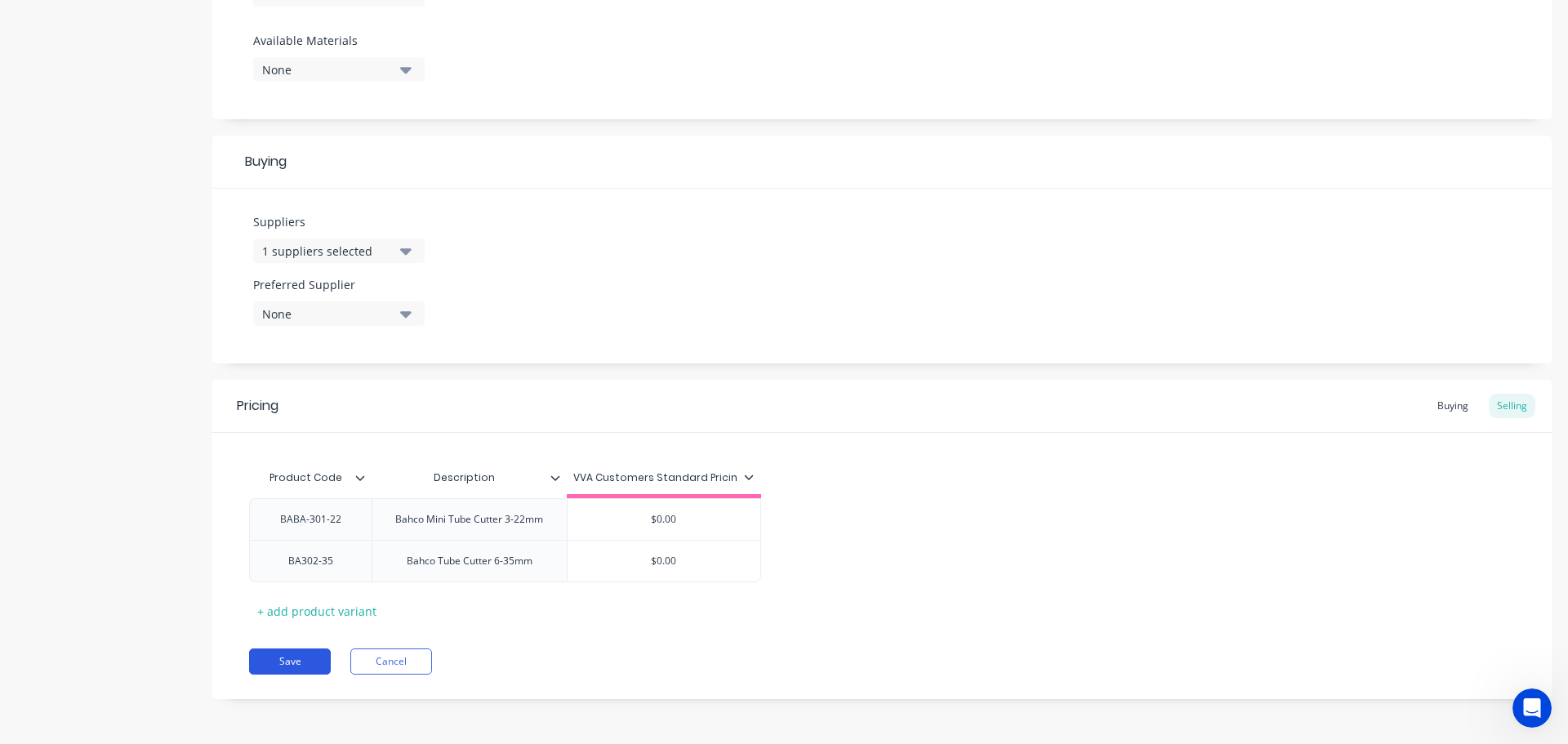
click at [321, 664] on button "Save" at bounding box center [290, 661] width 81 height 26
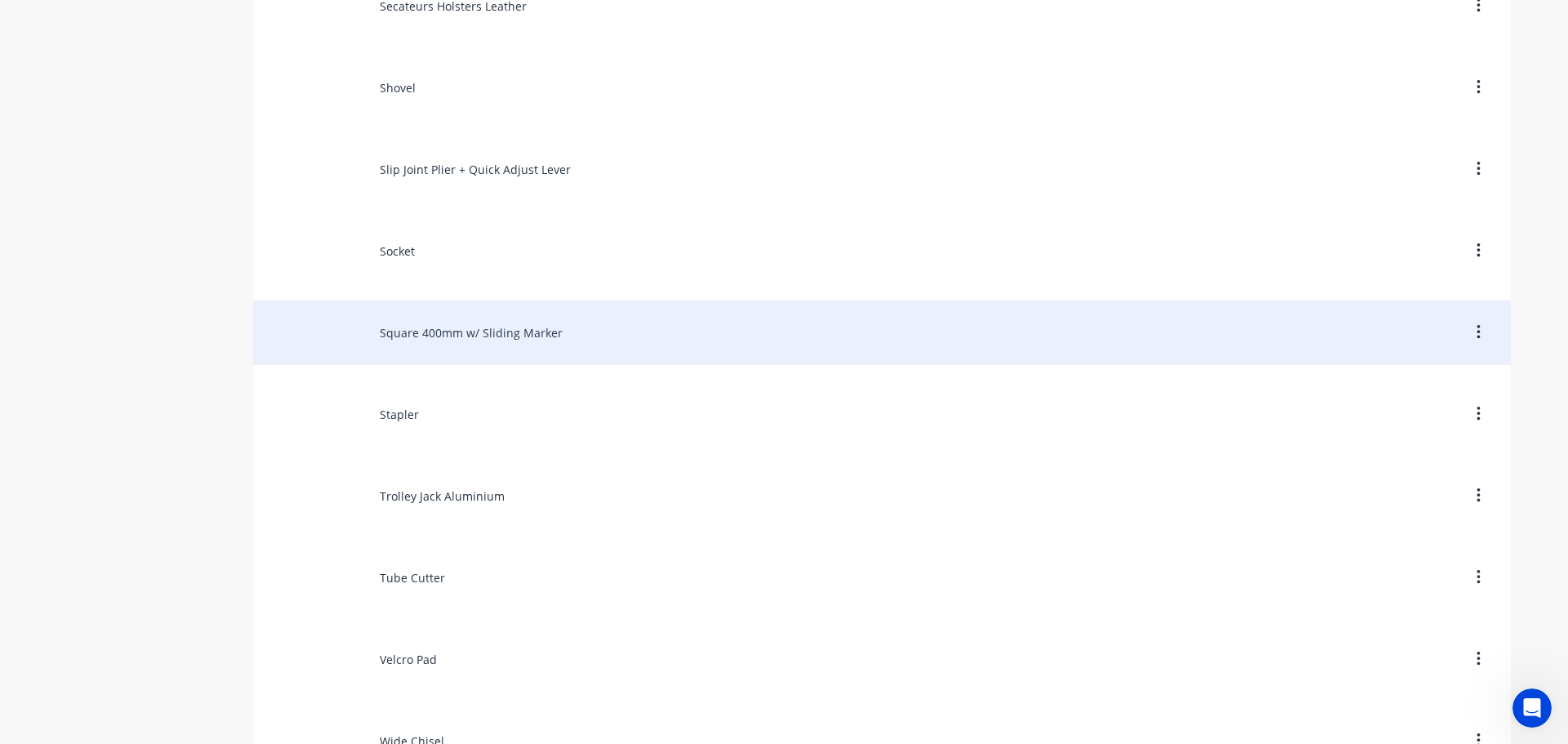
scroll to position [10008, 0]
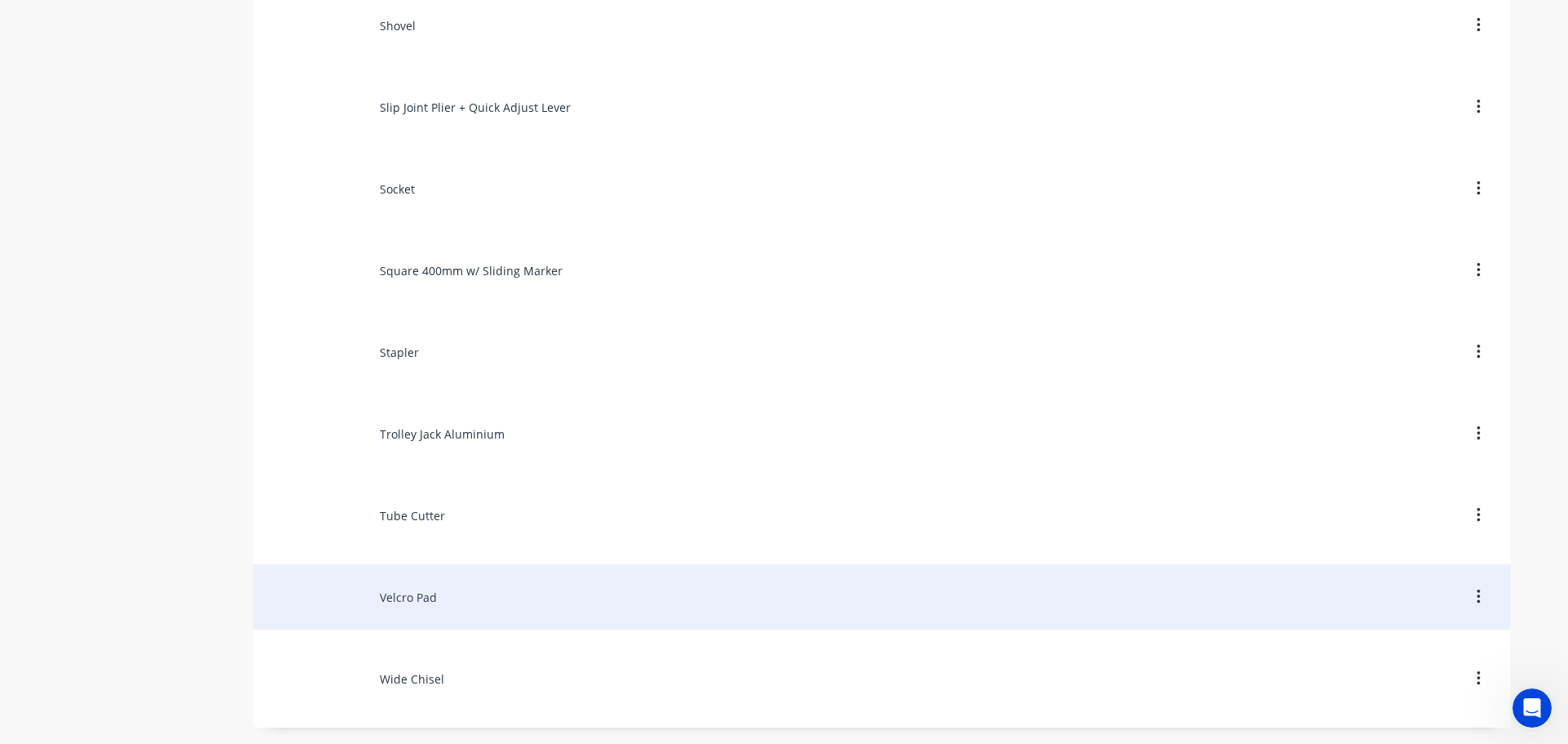
click at [403, 606] on div "Velcro Pad" at bounding box center [882, 596] width 1257 height 65
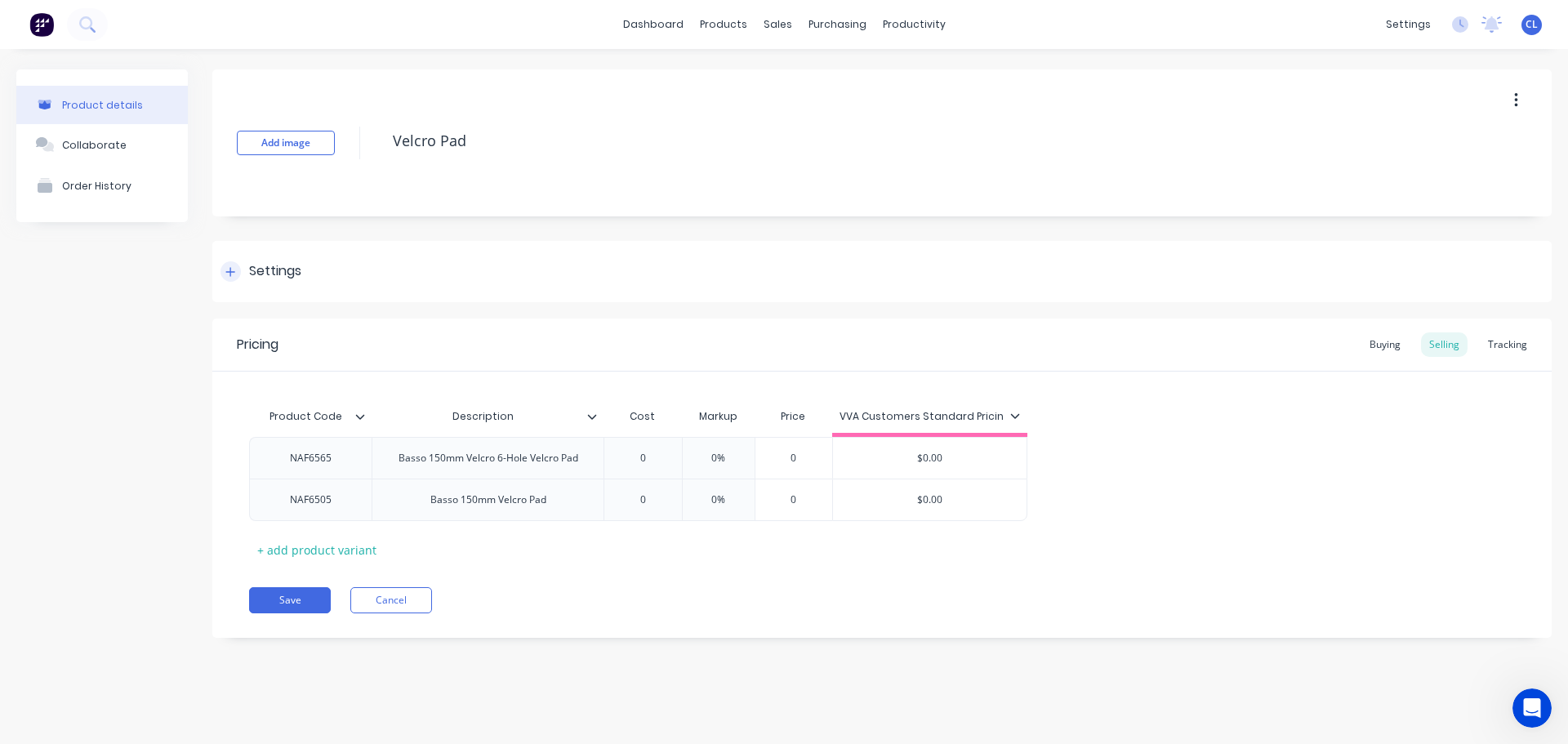
click at [249, 282] on div "Settings" at bounding box center [882, 271] width 1340 height 61
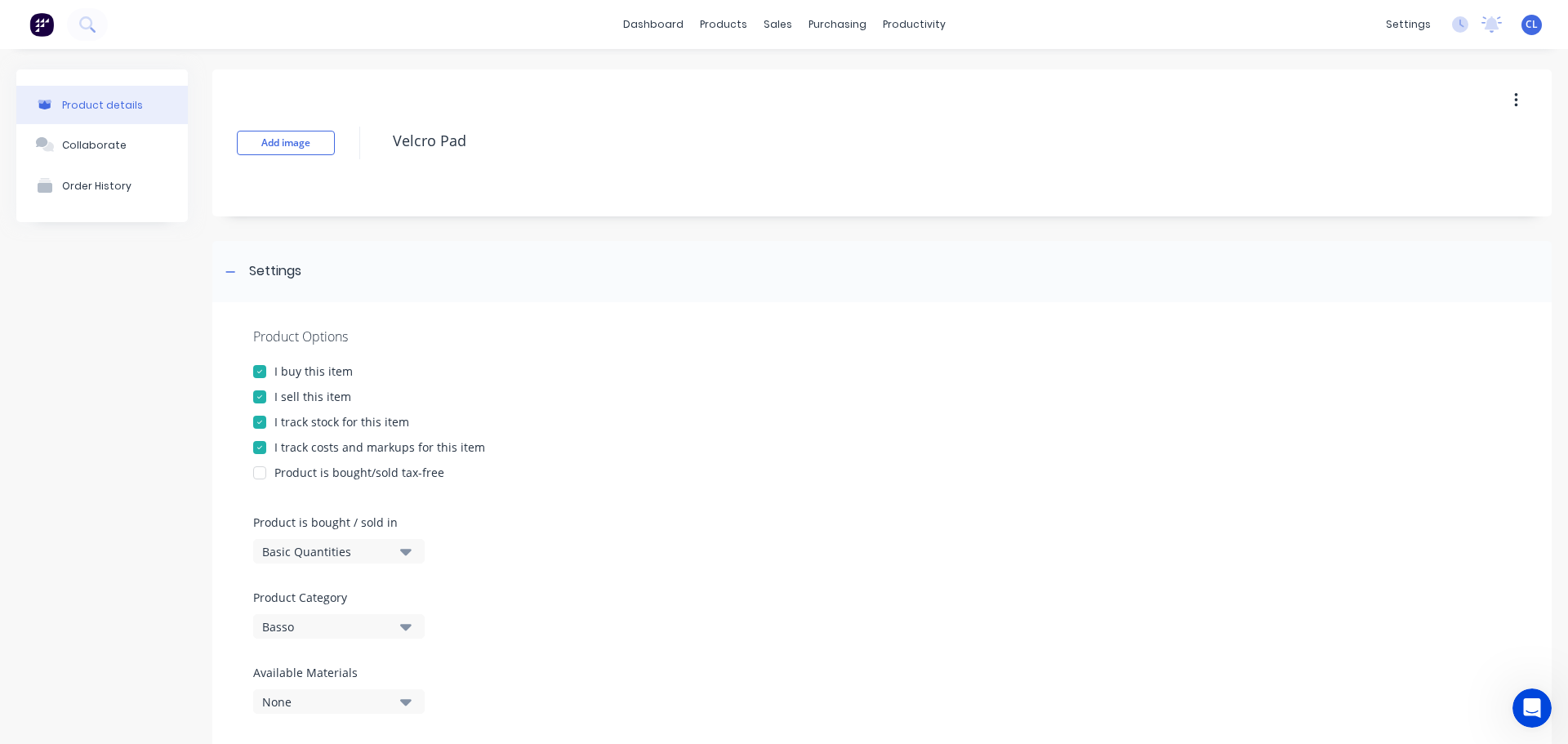
click at [263, 426] on div at bounding box center [260, 422] width 33 height 33
click at [260, 449] on div at bounding box center [260, 447] width 33 height 33
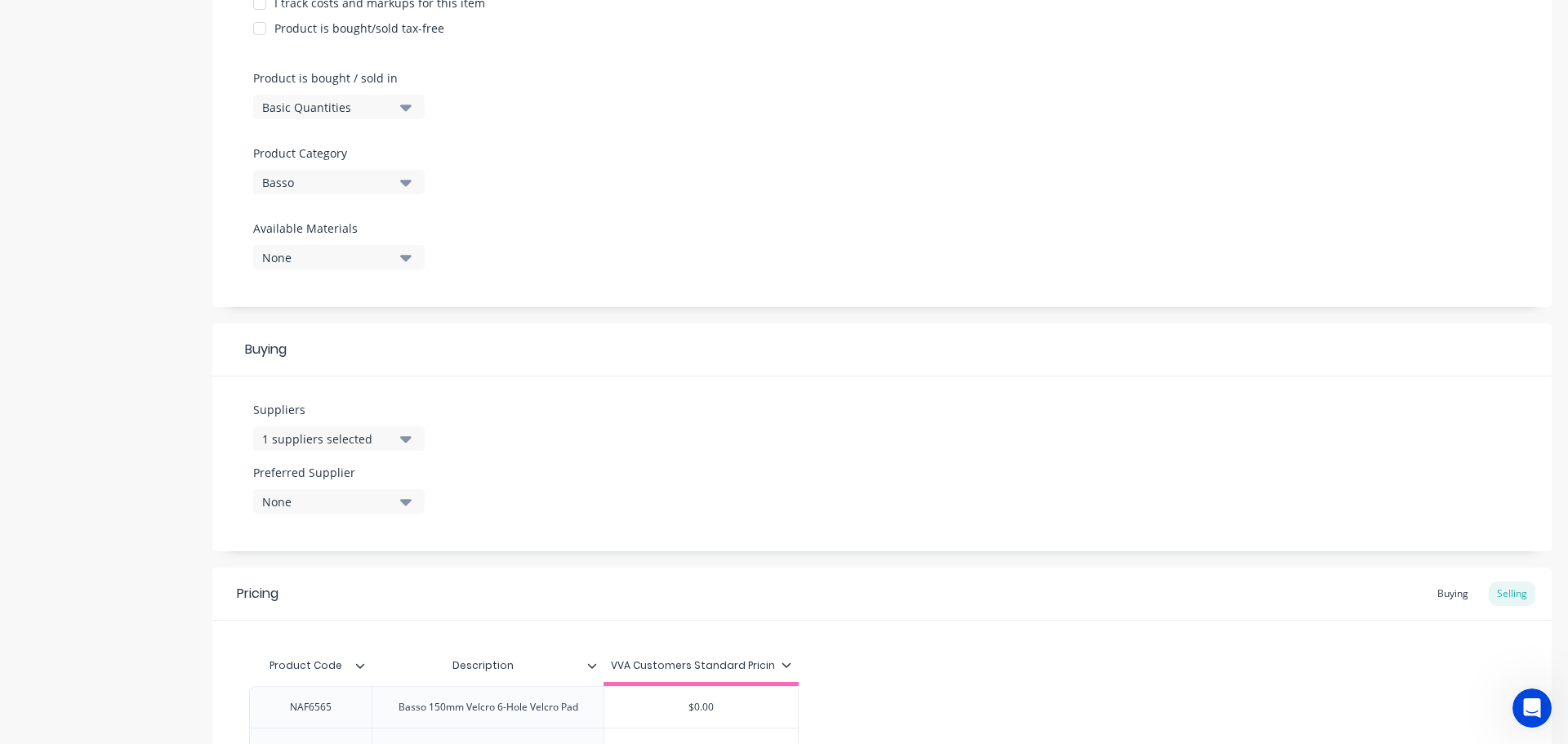
scroll to position [632, 0]
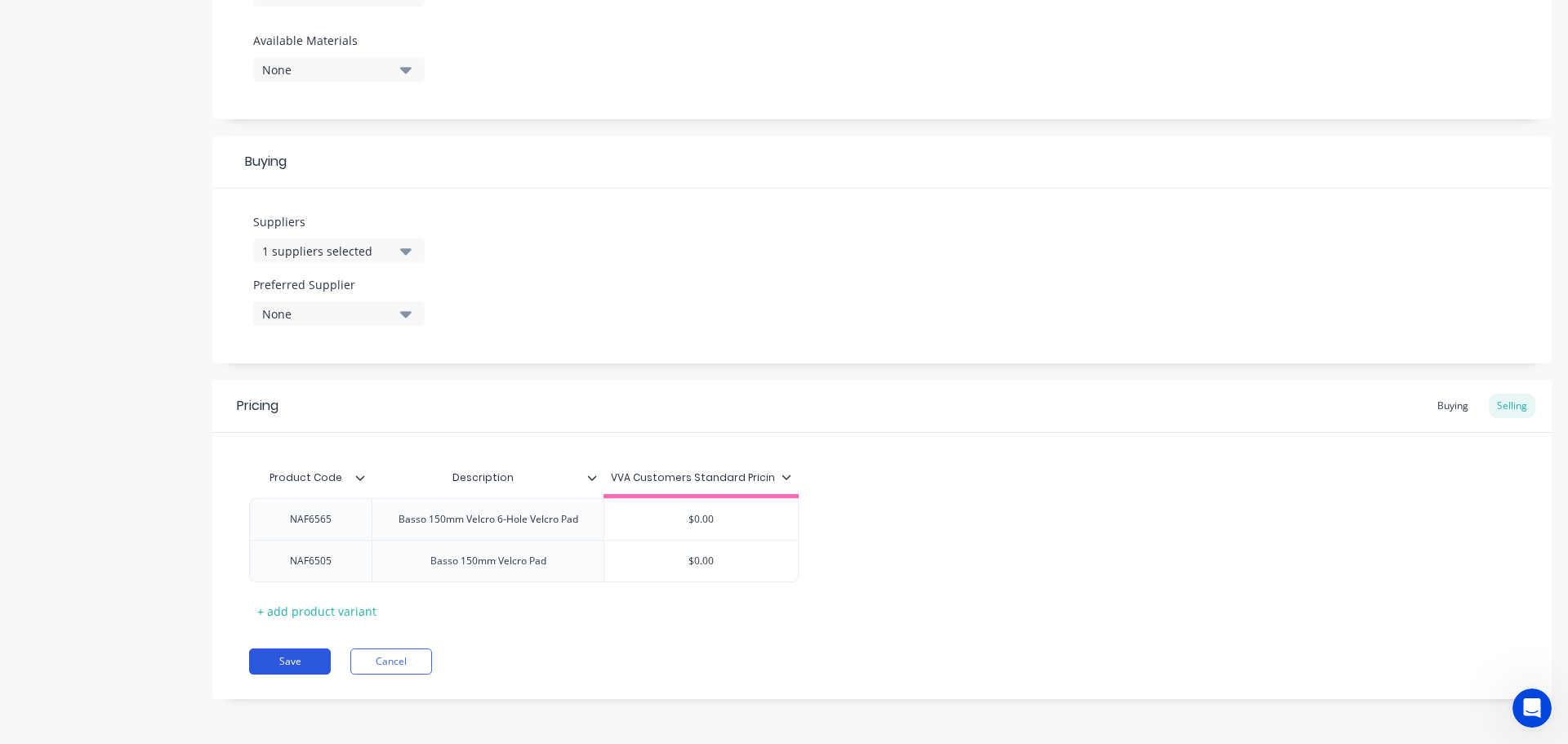
click at [275, 652] on button "Save" at bounding box center [290, 661] width 81 height 26
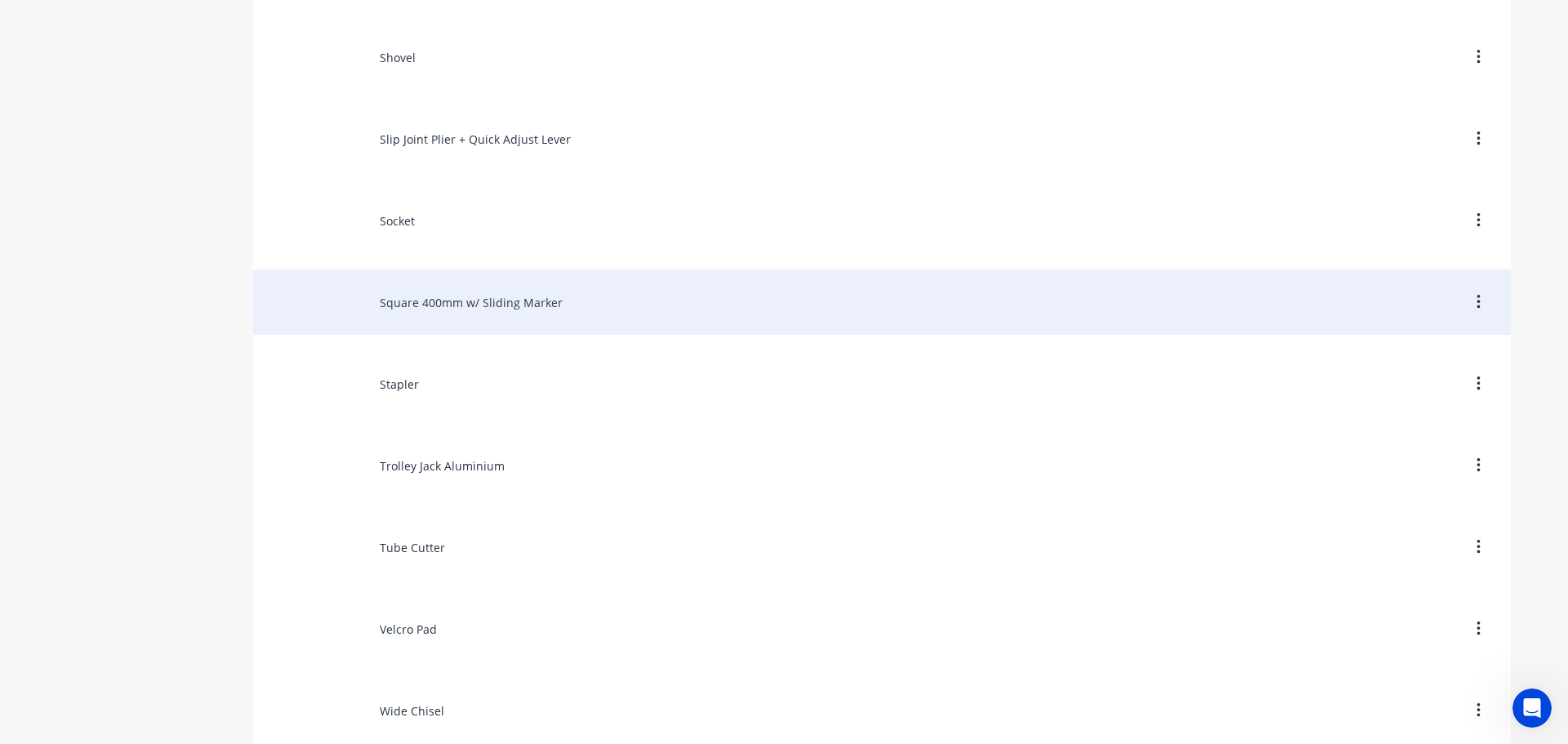
scroll to position [10008, 0]
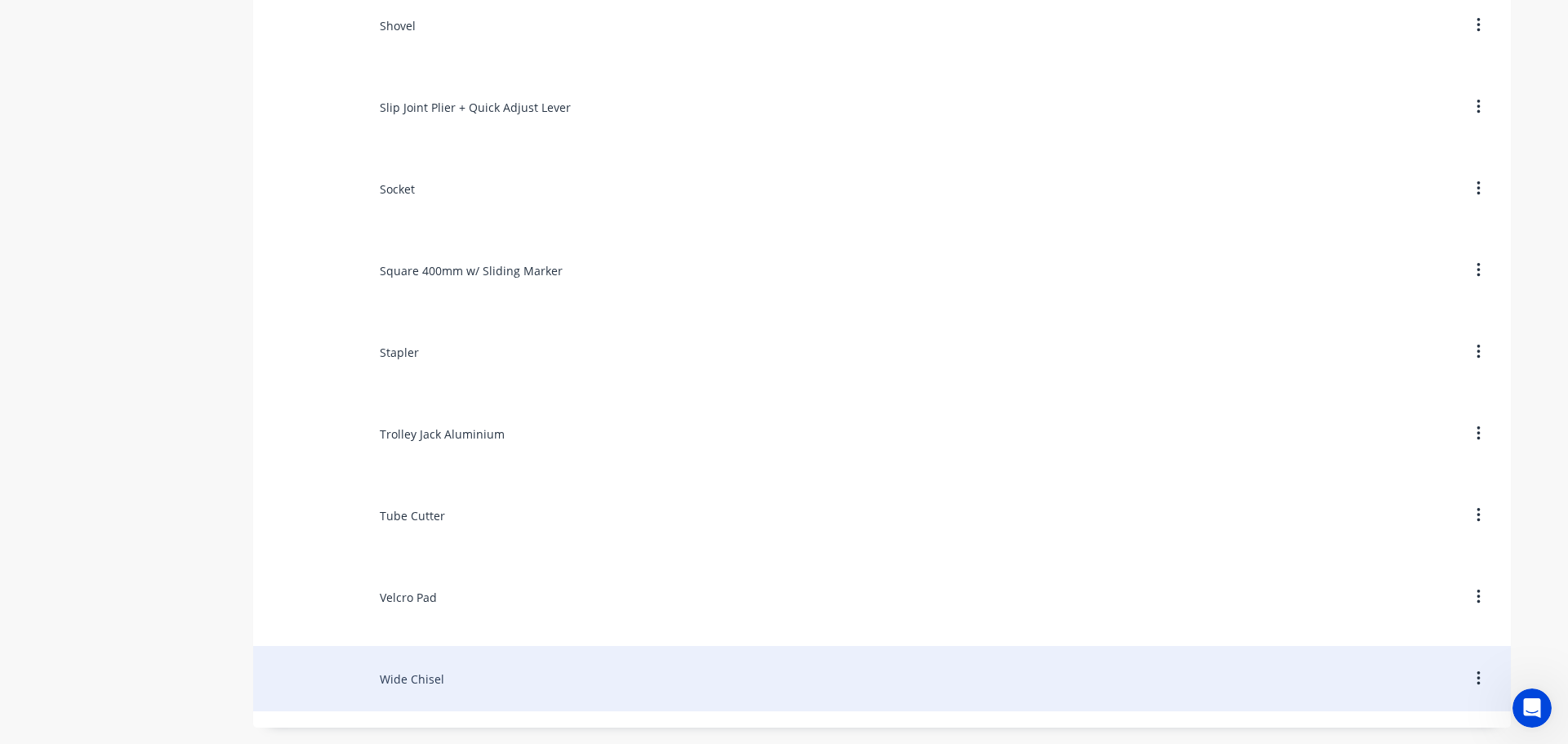
click at [386, 670] on div "Wide Chisel" at bounding box center [882, 677] width 1257 height 65
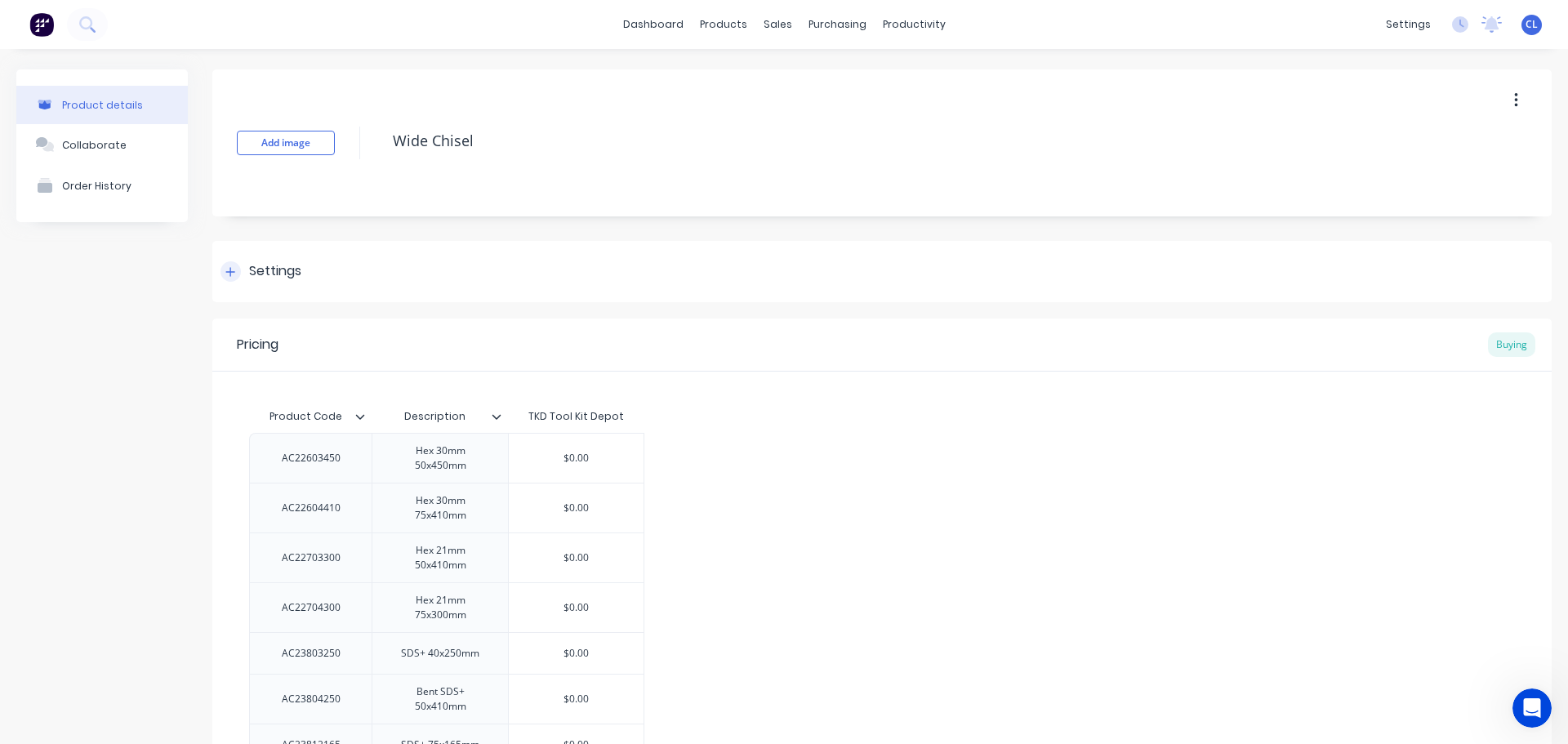
click at [267, 288] on div "Settings" at bounding box center [882, 271] width 1340 height 61
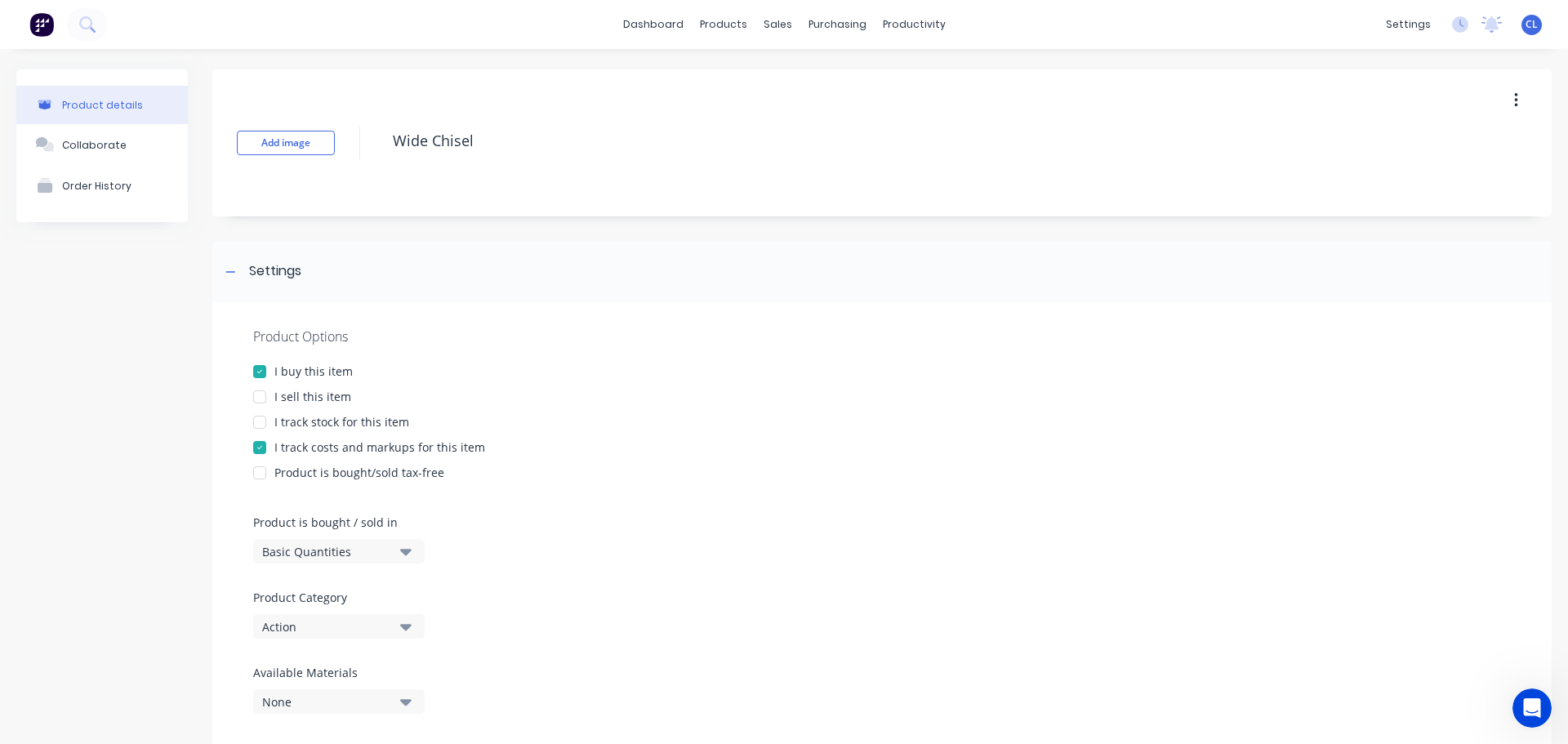
click at [258, 396] on div at bounding box center [260, 397] width 33 height 33
click at [259, 455] on div at bounding box center [260, 447] width 33 height 33
type textarea "x"
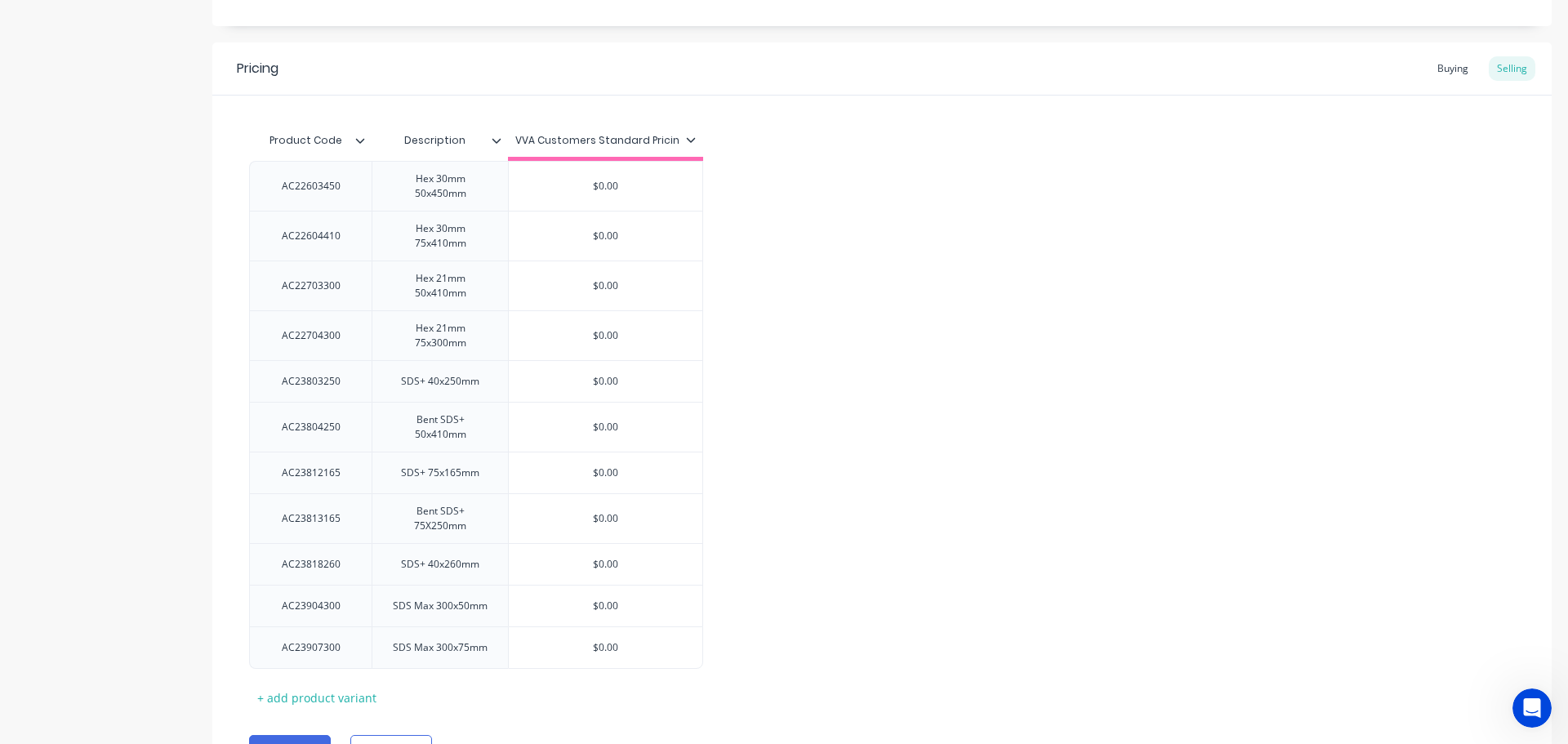
scroll to position [1055, 0]
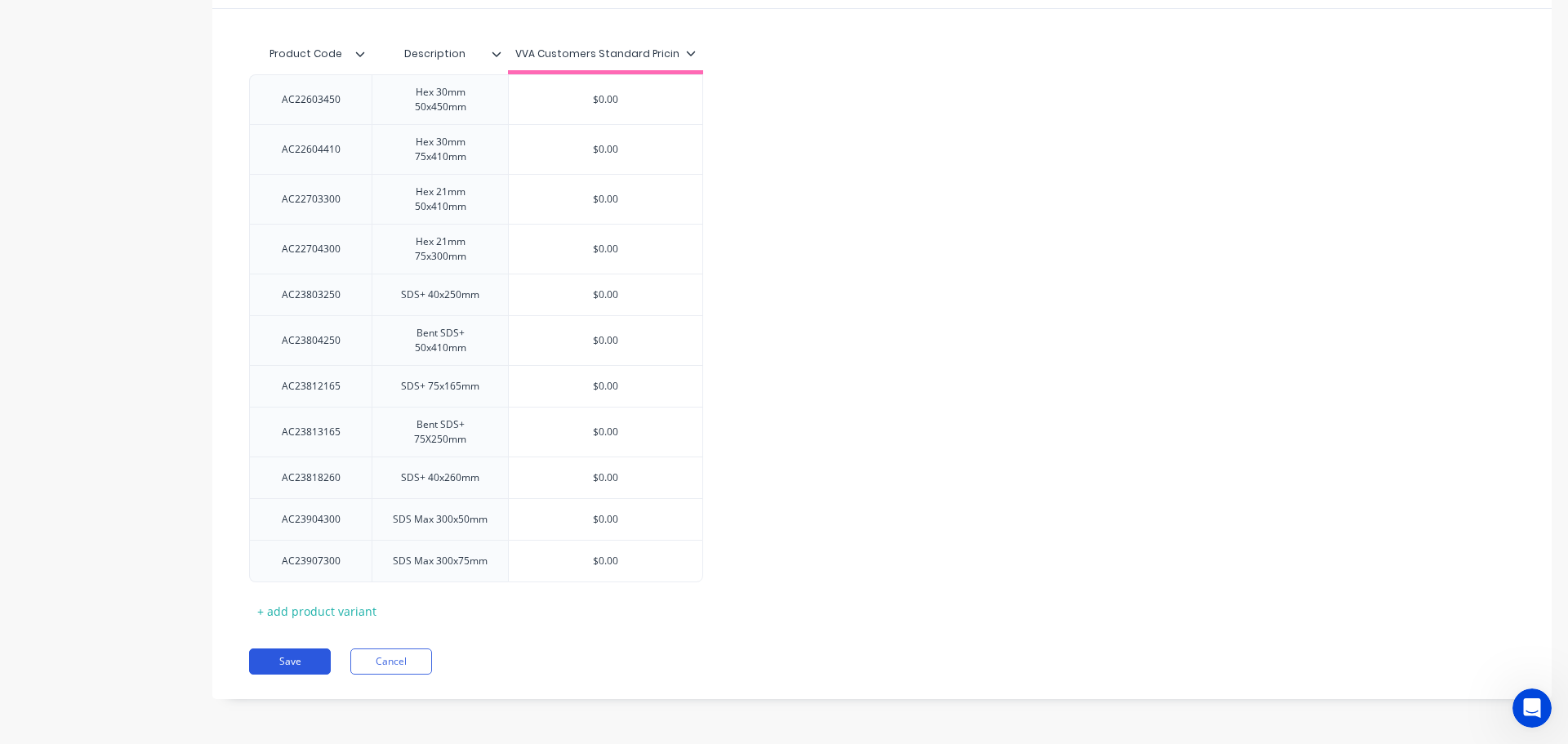
click at [285, 655] on button "Save" at bounding box center [290, 661] width 81 height 26
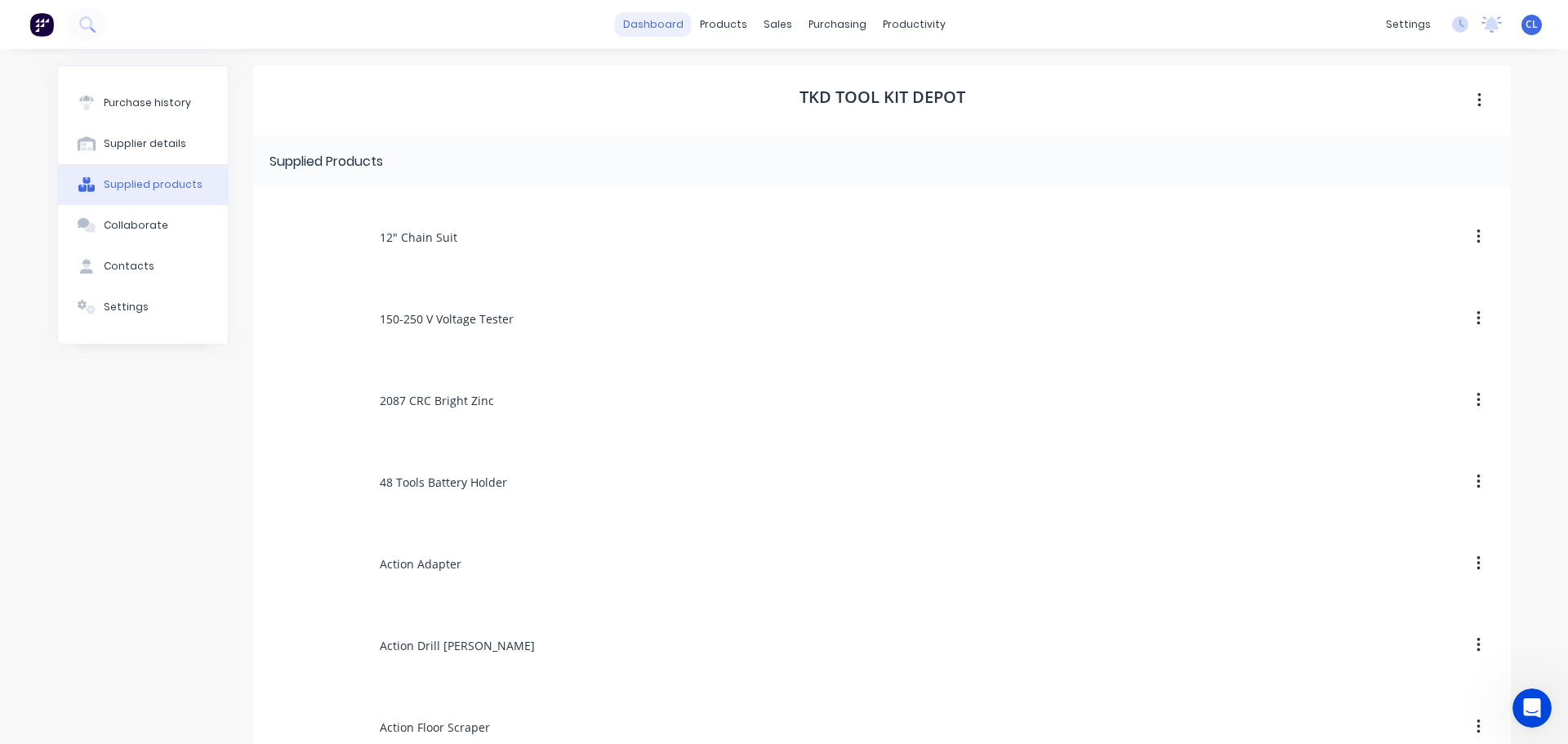
click at [680, 22] on link "dashboard" at bounding box center [653, 24] width 77 height 24
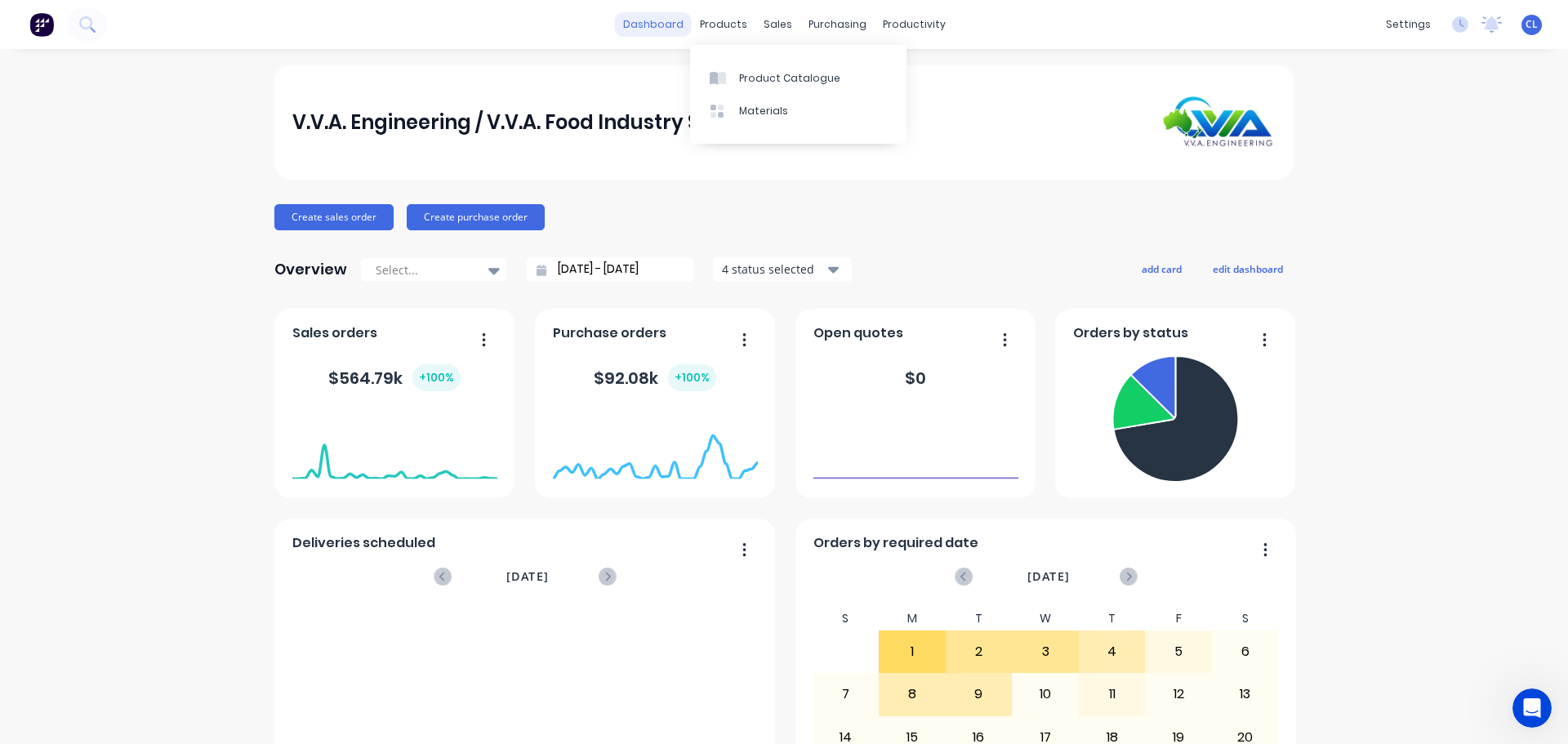
click at [666, 22] on link "dashboard" at bounding box center [653, 24] width 77 height 24
